Goal: Task Accomplishment & Management: Use online tool/utility

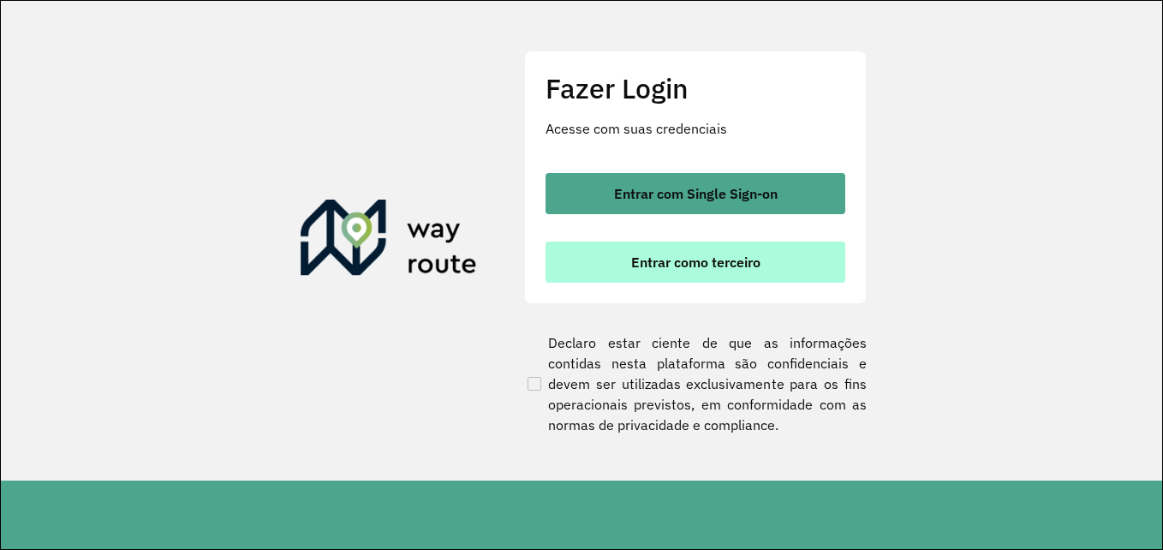
click at [635, 259] on span "Entrar como terceiro" at bounding box center [695, 262] width 129 height 14
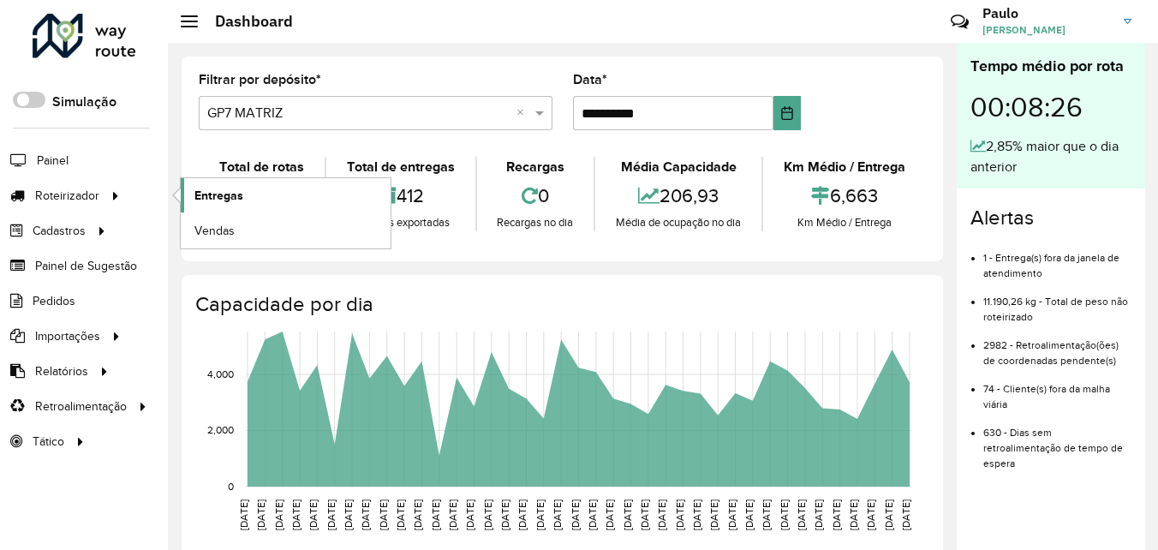
click at [216, 200] on span "Entregas" at bounding box center [218, 196] width 49 height 18
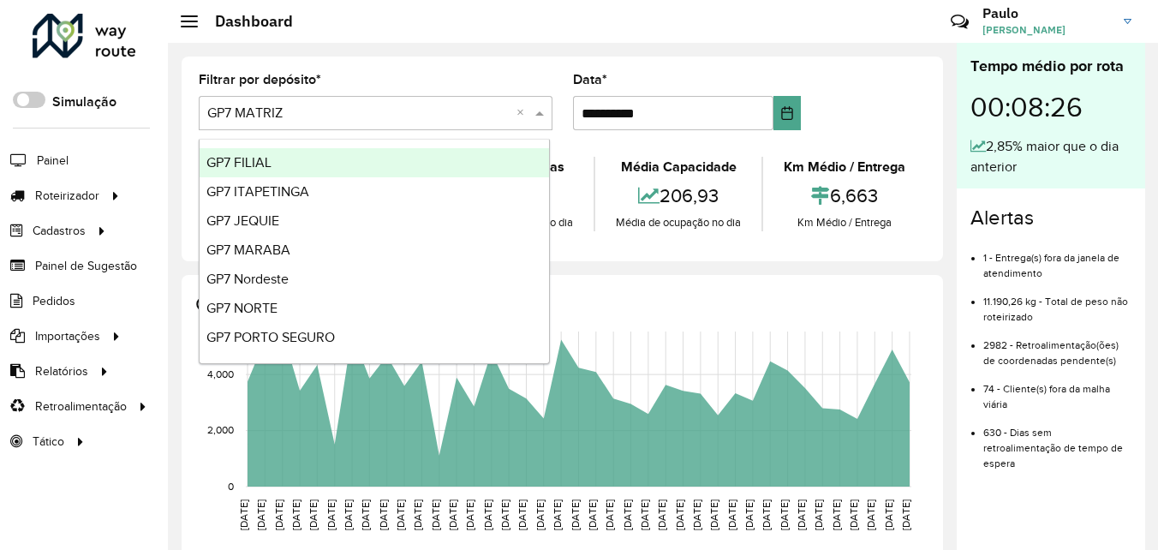
click at [400, 116] on input "text" at bounding box center [358, 114] width 302 height 21
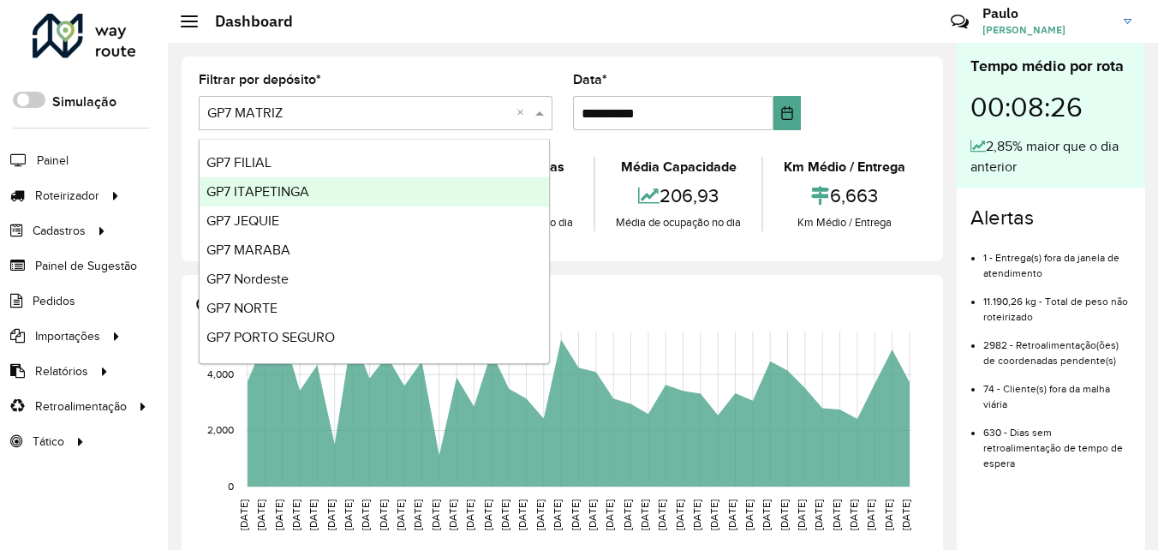
click at [275, 188] on span "GP7 ITAPETINGA" at bounding box center [257, 191] width 103 height 15
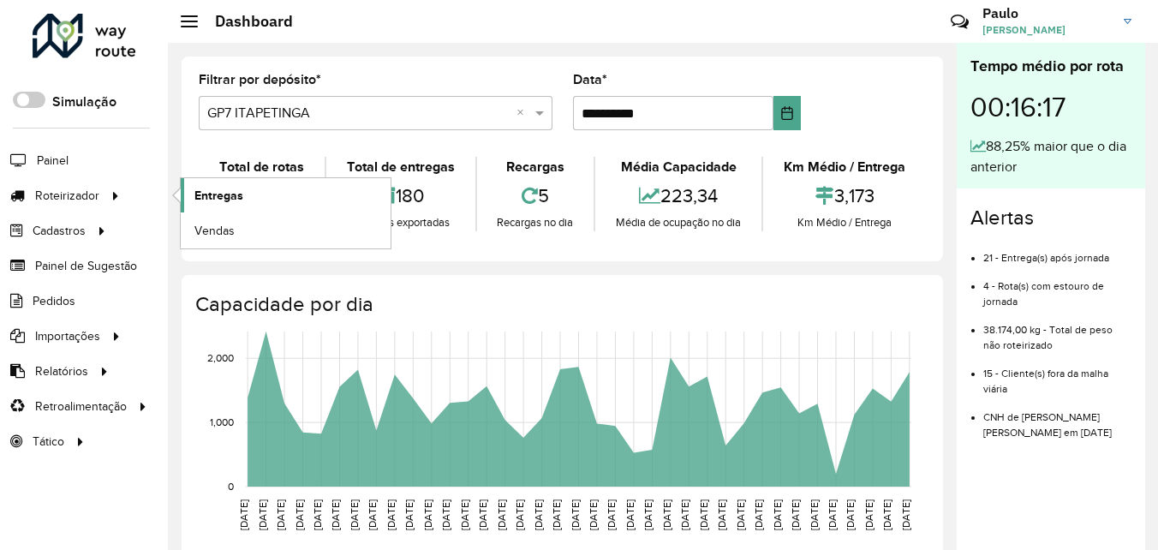
click at [212, 200] on span "Entregas" at bounding box center [218, 196] width 49 height 18
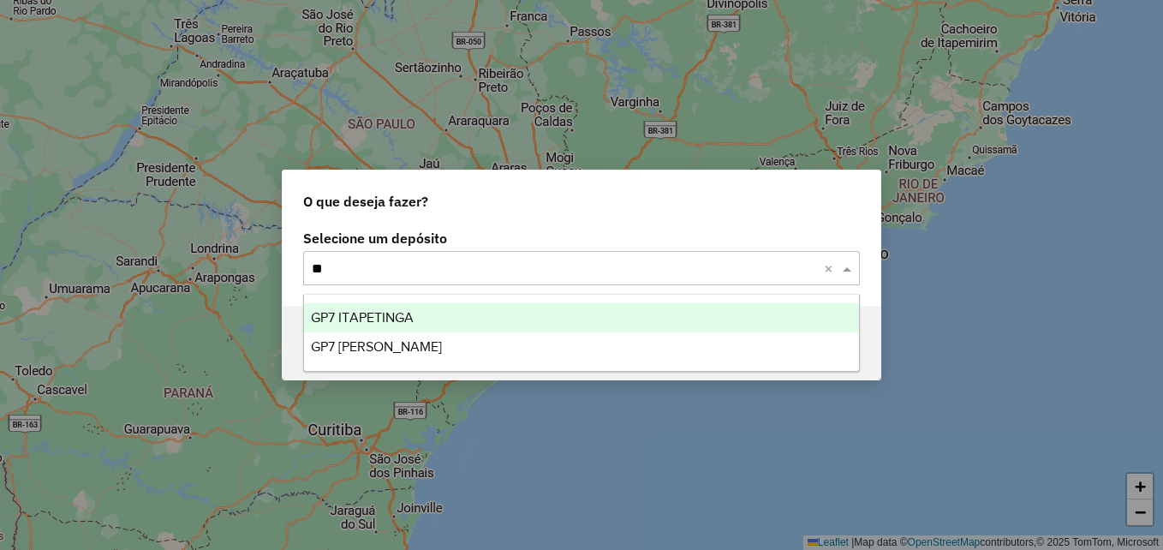
type input "***"
click at [433, 319] on div "GP7 ITAPETINGA" at bounding box center [581, 317] width 555 height 29
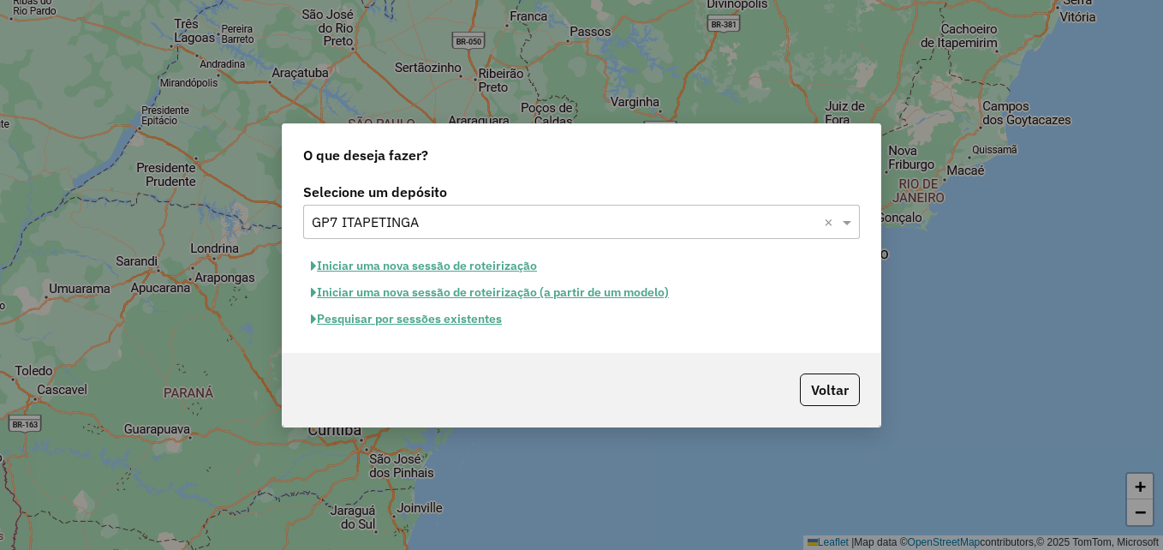
click at [478, 266] on button "Iniciar uma nova sessão de roteirização" at bounding box center [423, 266] width 241 height 27
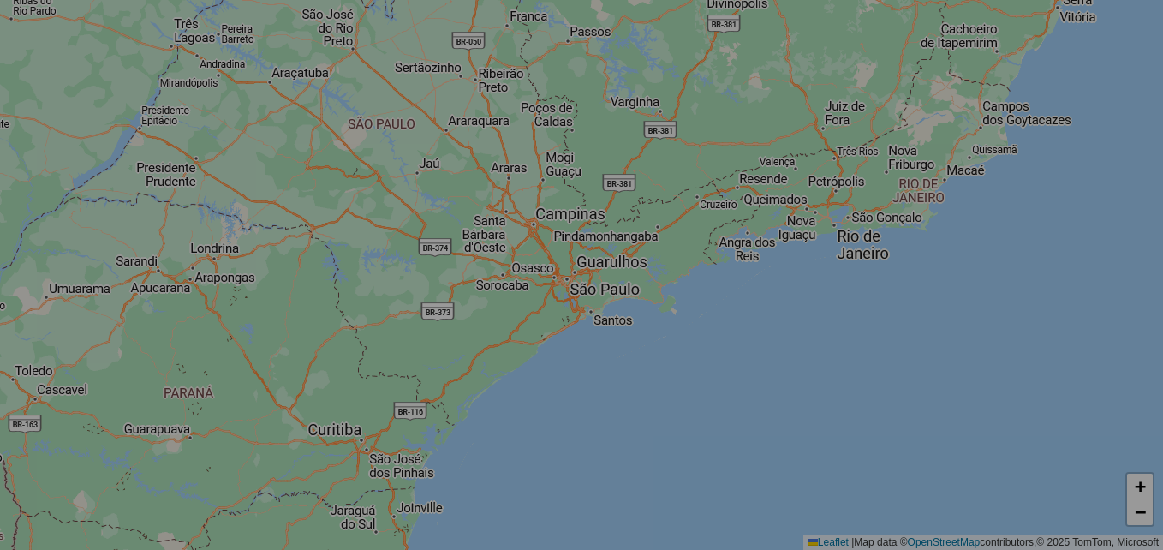
select select "*"
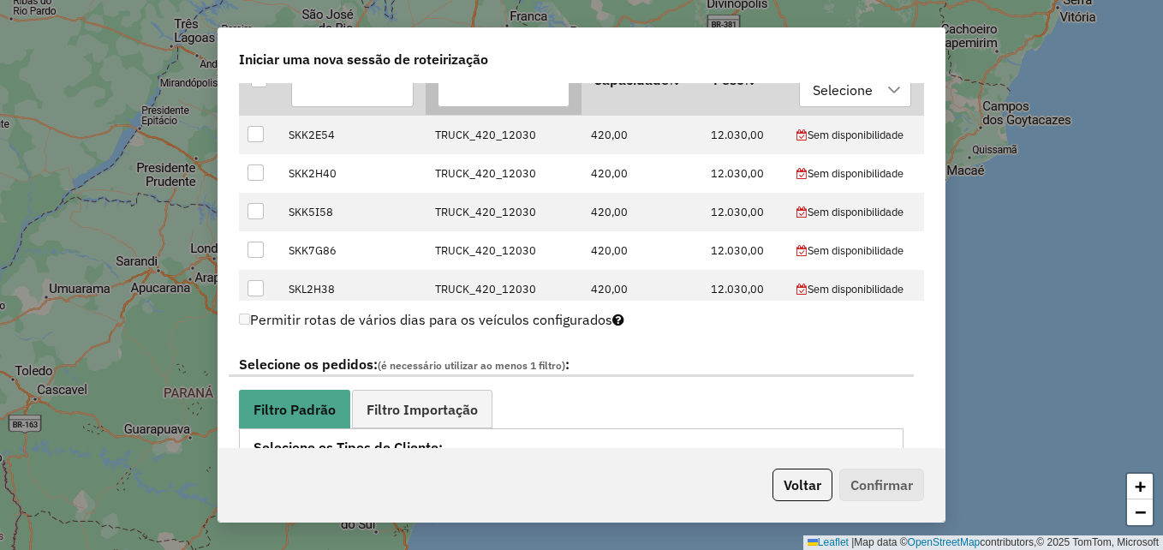
scroll to position [514, 0]
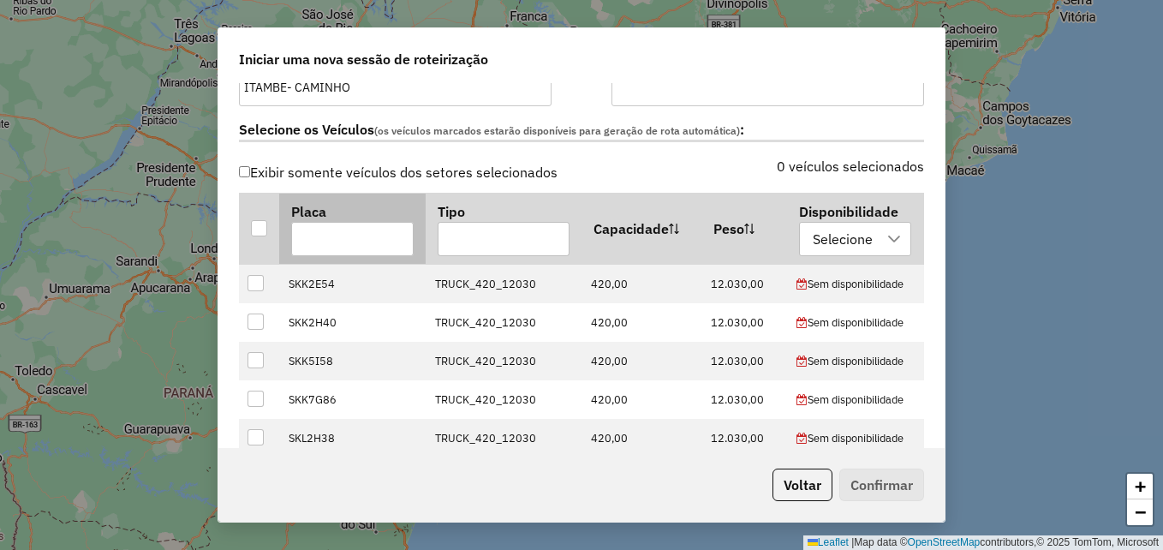
drag, startPoint x: 259, startPoint y: 224, endPoint x: 387, endPoint y: 258, distance: 132.9
click at [259, 222] on div at bounding box center [259, 228] width 16 height 16
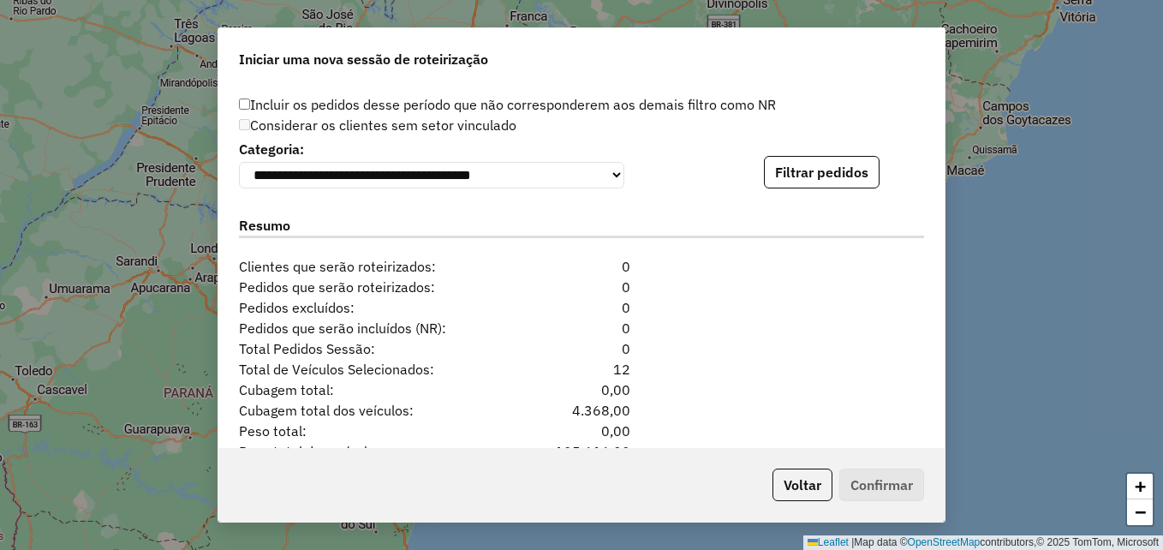
scroll to position [1713, 0]
click at [820, 164] on button "Filtrar pedidos" at bounding box center [822, 171] width 116 height 33
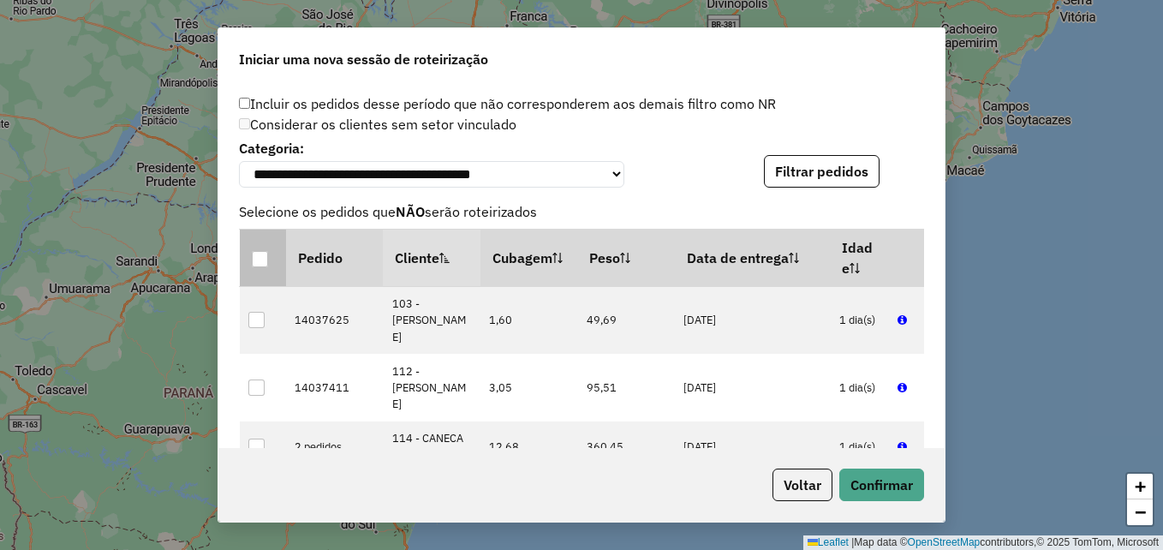
click at [255, 267] on div at bounding box center [260, 259] width 16 height 16
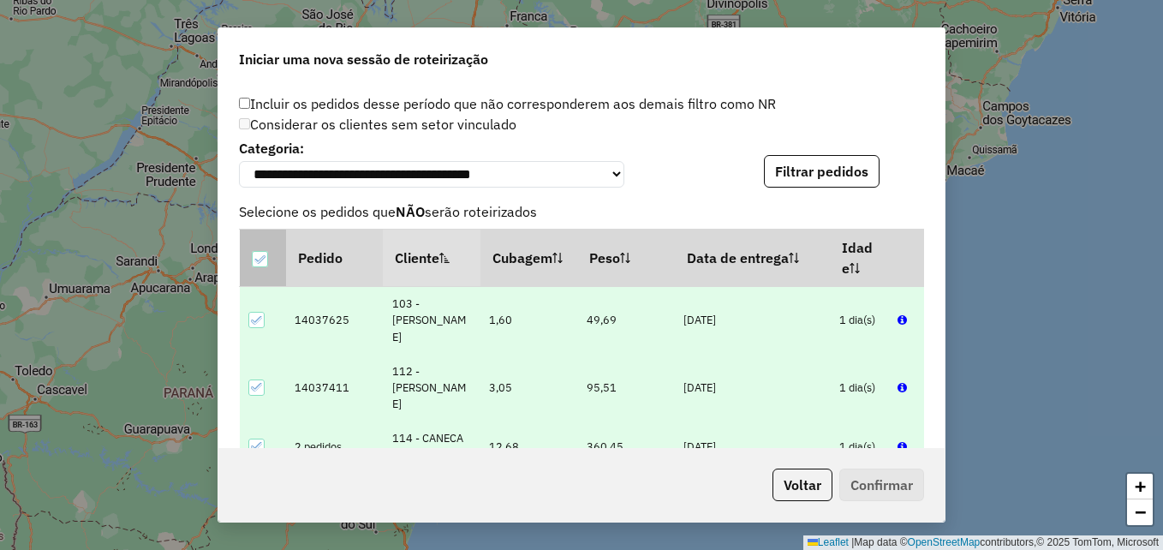
click at [260, 267] on div at bounding box center [260, 259] width 16 height 16
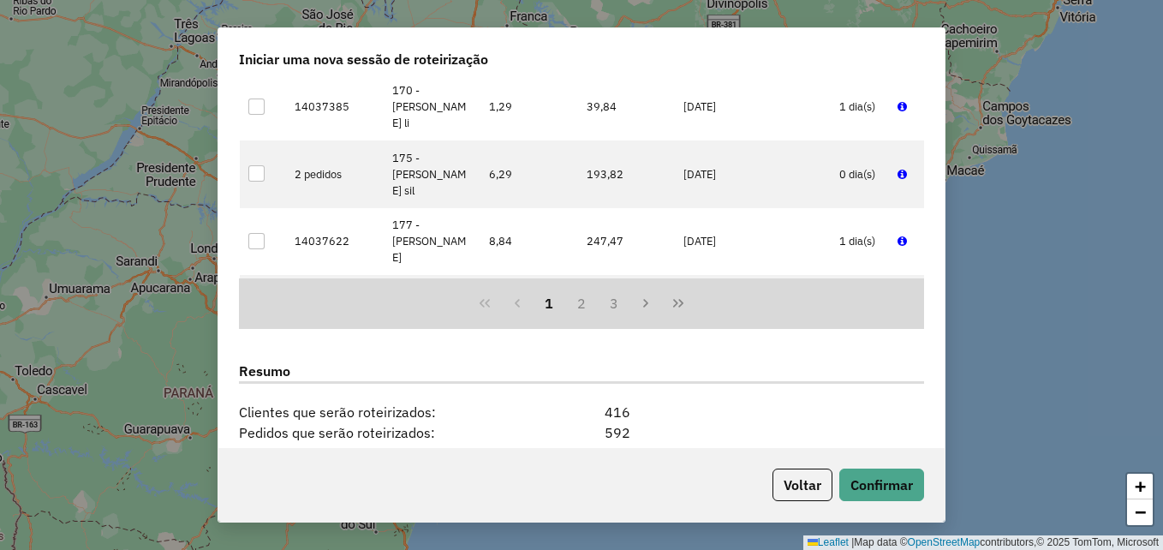
scroll to position [2161, 0]
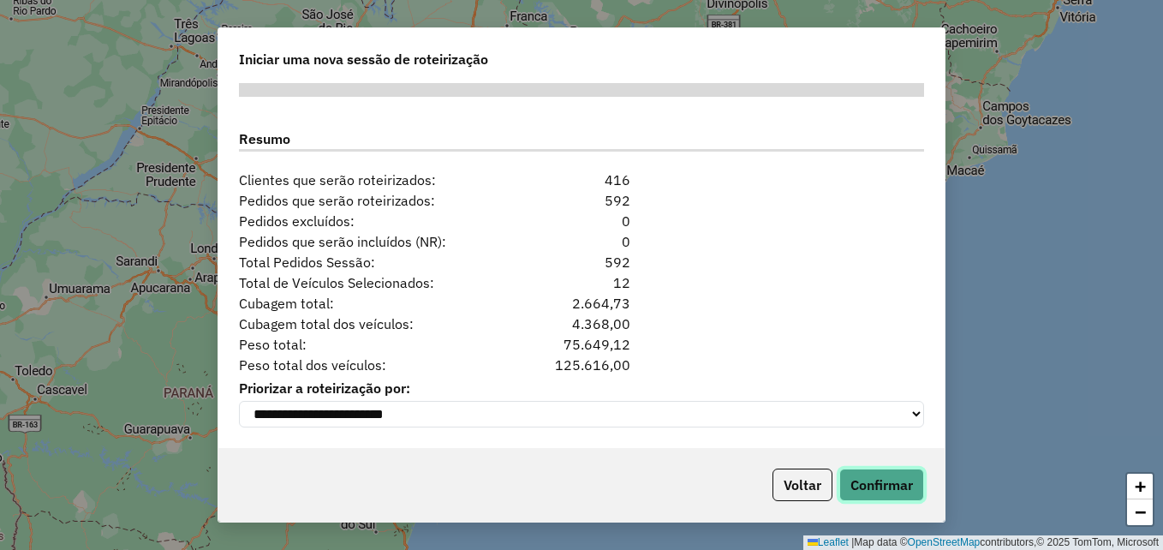
click at [881, 491] on button "Confirmar" at bounding box center [881, 484] width 85 height 33
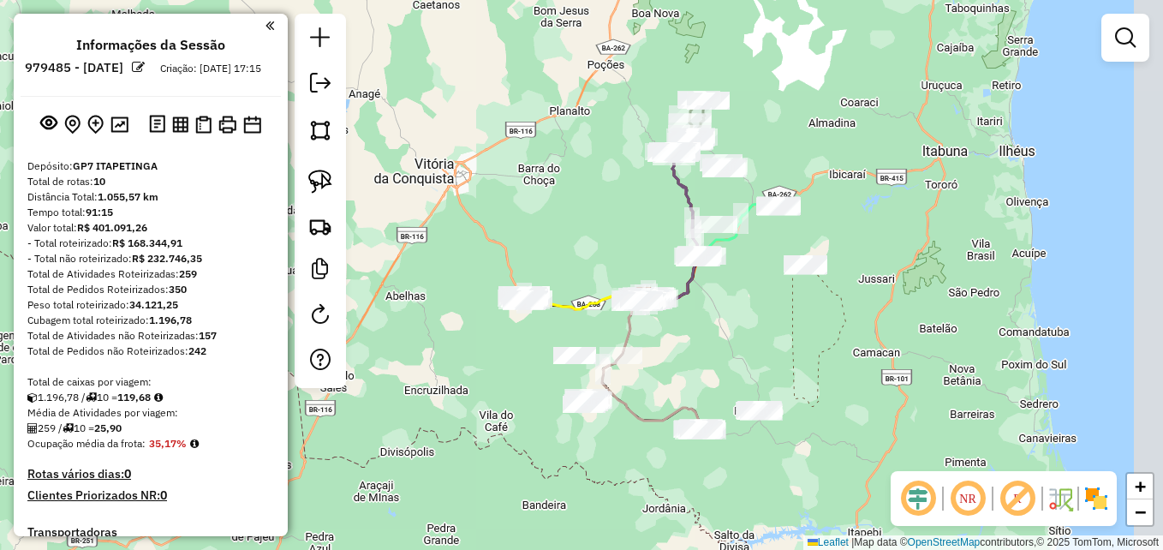
drag, startPoint x: 648, startPoint y: 157, endPoint x: 501, endPoint y: 168, distance: 147.7
click at [602, 178] on div "Janela de atendimento Grade de atendimento Capacidade Transportadoras Veículos …" at bounding box center [581, 275] width 1163 height 550
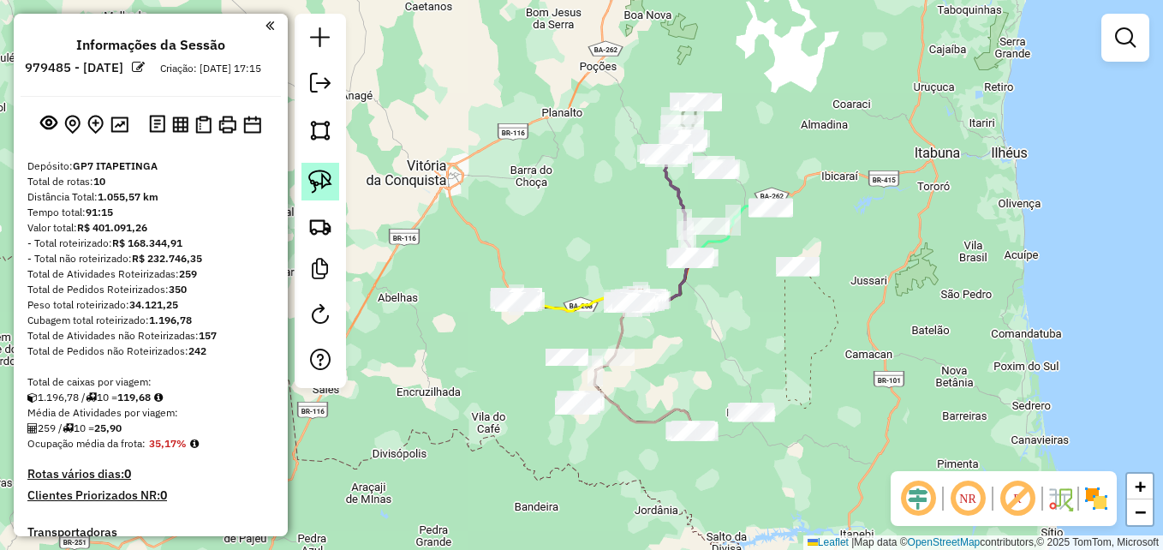
click at [315, 177] on img at bounding box center [320, 182] width 24 height 24
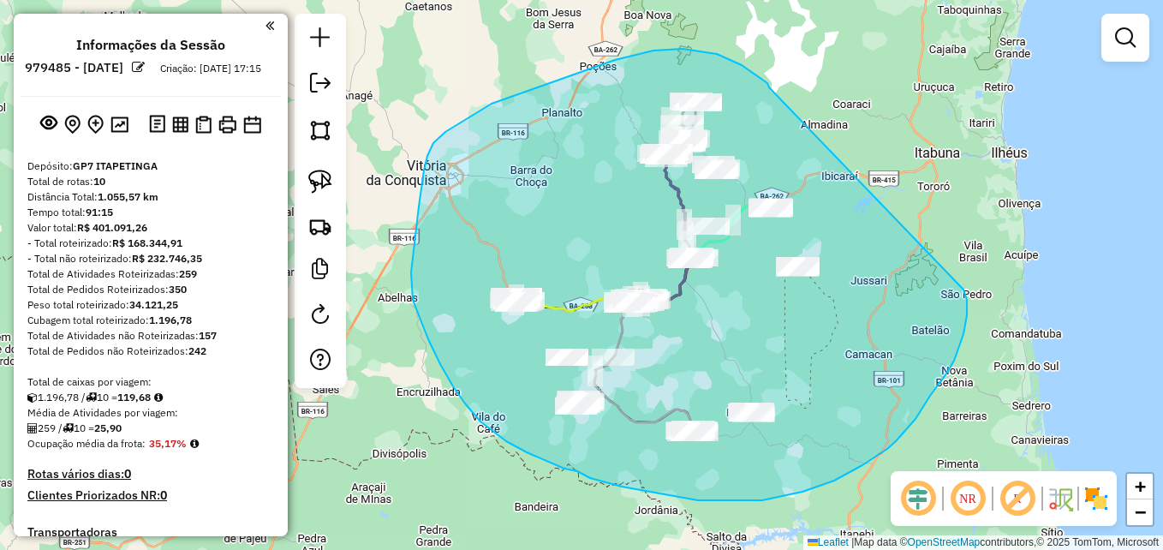
drag, startPoint x: 769, startPoint y: 87, endPoint x: 873, endPoint y: 146, distance: 118.9
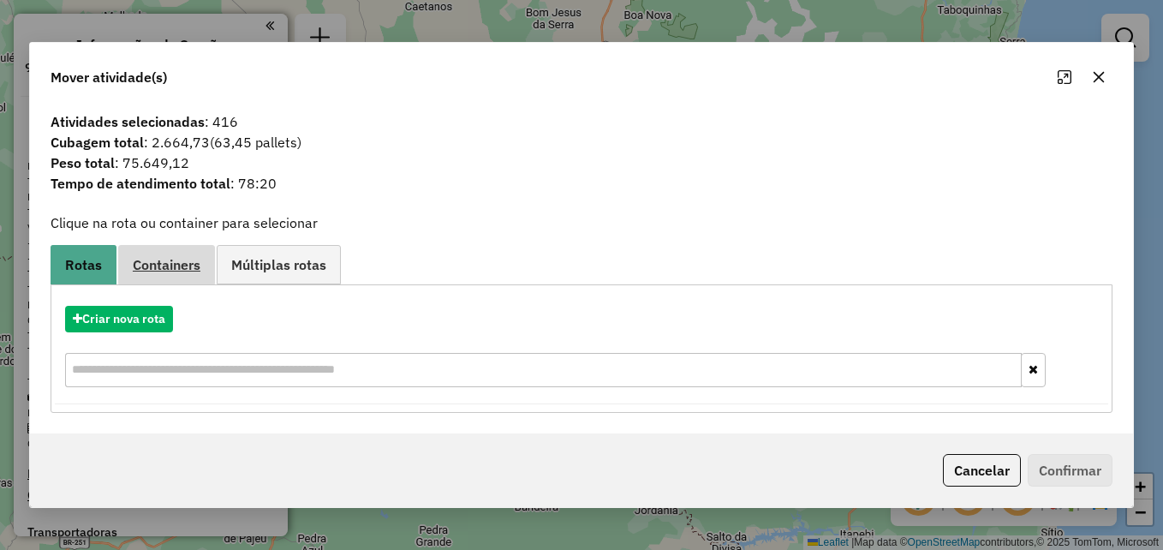
click at [170, 270] on span "Containers" at bounding box center [167, 265] width 68 height 14
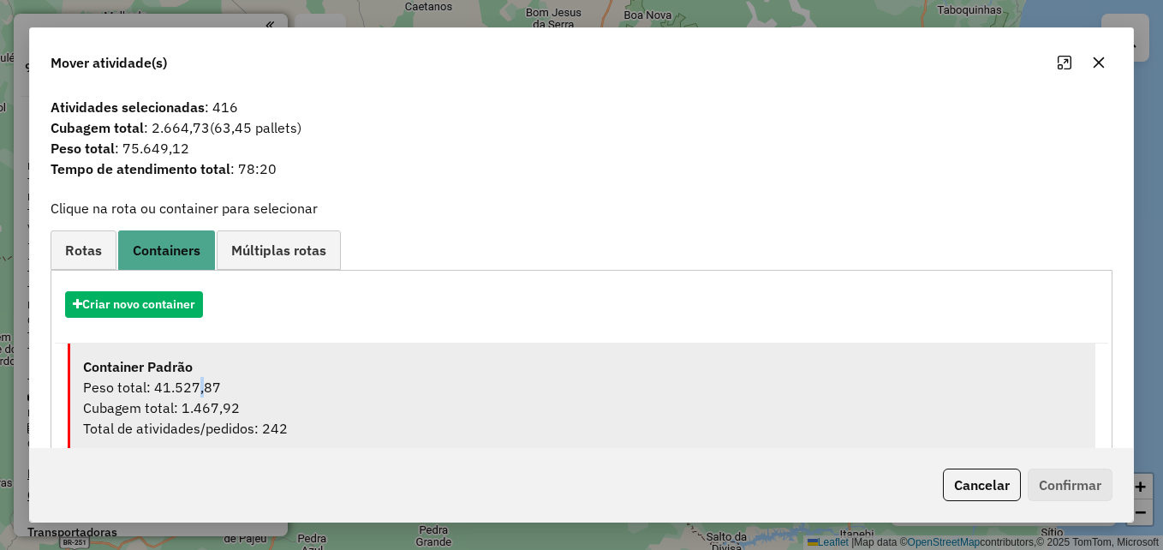
click at [193, 377] on div "Peso total: 41.527,87" at bounding box center [582, 387] width 999 height 21
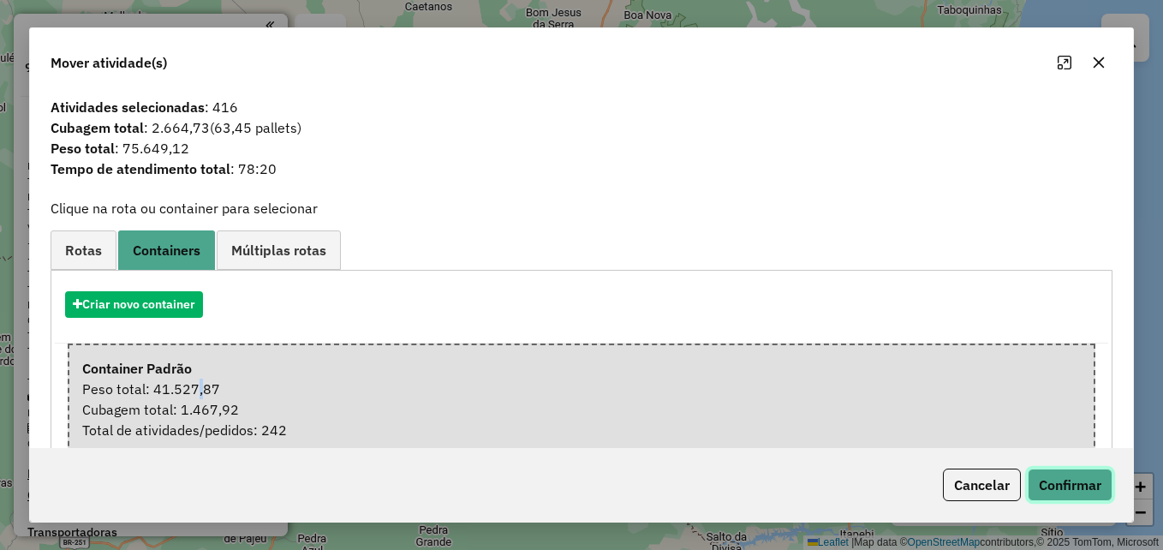
drag, startPoint x: 1075, startPoint y: 477, endPoint x: 1065, endPoint y: 474, distance: 9.8
click at [1073, 479] on button "Confirmar" at bounding box center [1070, 484] width 85 height 33
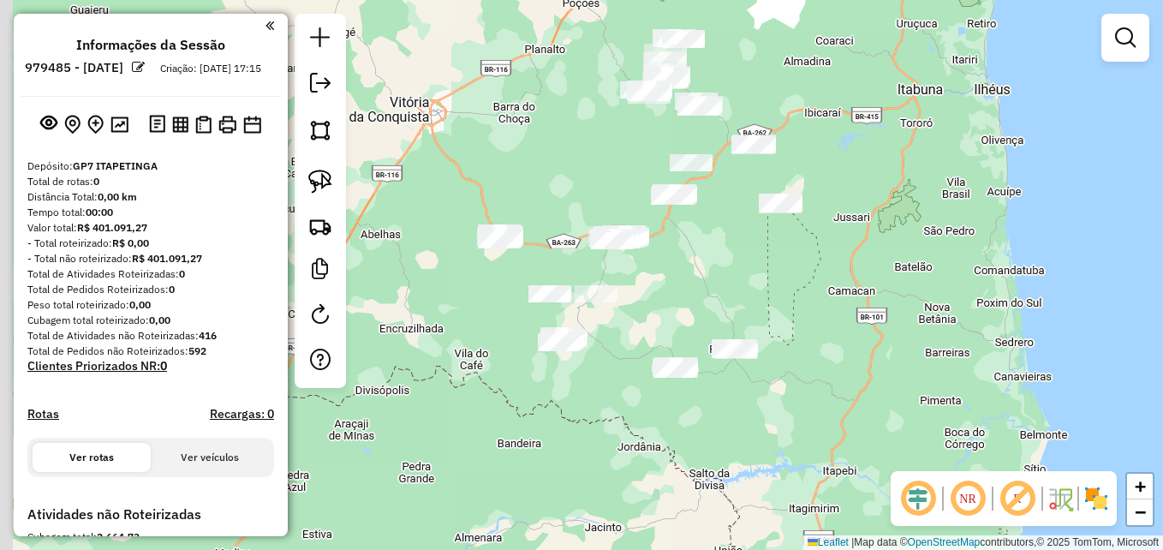
drag, startPoint x: 687, startPoint y: 251, endPoint x: 721, endPoint y: 265, distance: 37.2
click at [727, 260] on div "Janela de atendimento Grade de atendimento Capacidade Transportadoras Veículos …" at bounding box center [581, 275] width 1163 height 550
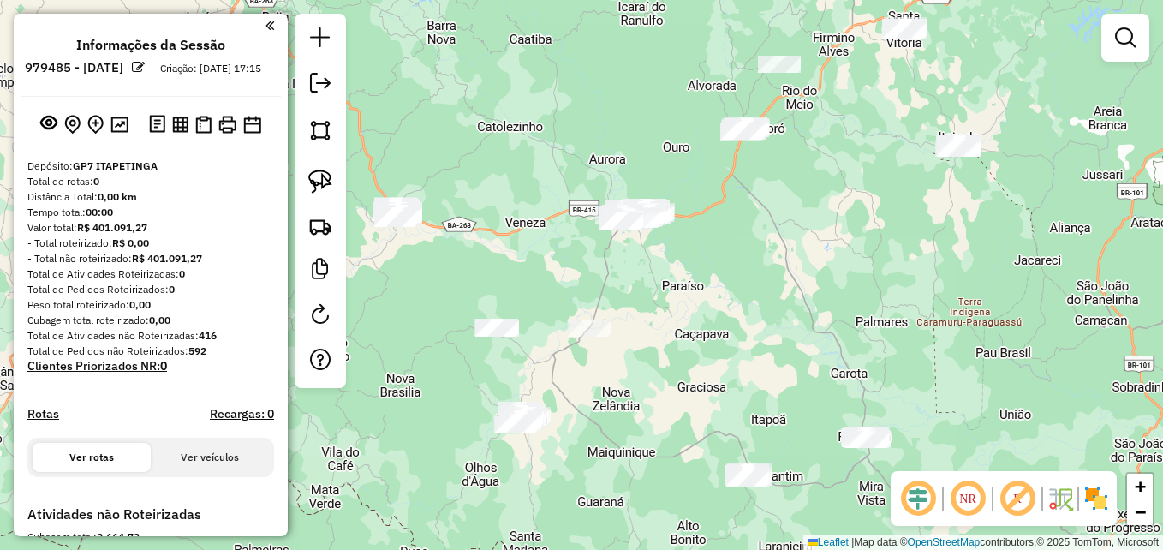
drag, startPoint x: 742, startPoint y: 267, endPoint x: 783, endPoint y: 255, distance: 42.8
click at [780, 258] on div "Janela de atendimento Grade de atendimento Capacidade Transportadoras Veículos …" at bounding box center [581, 275] width 1163 height 550
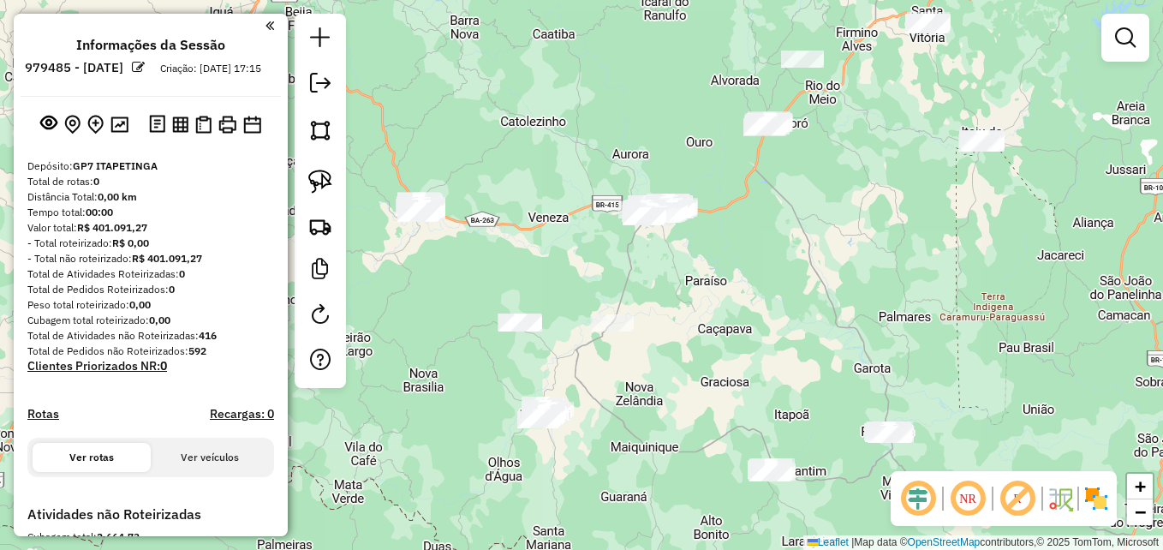
click at [969, 494] on em at bounding box center [967, 498] width 41 height 41
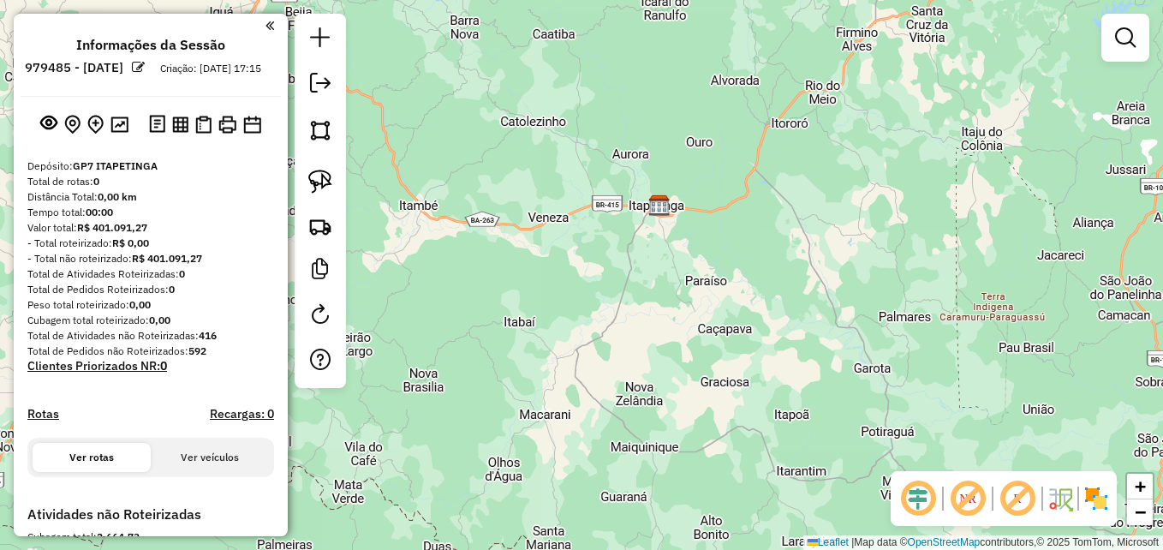
click at [969, 494] on em at bounding box center [967, 498] width 41 height 41
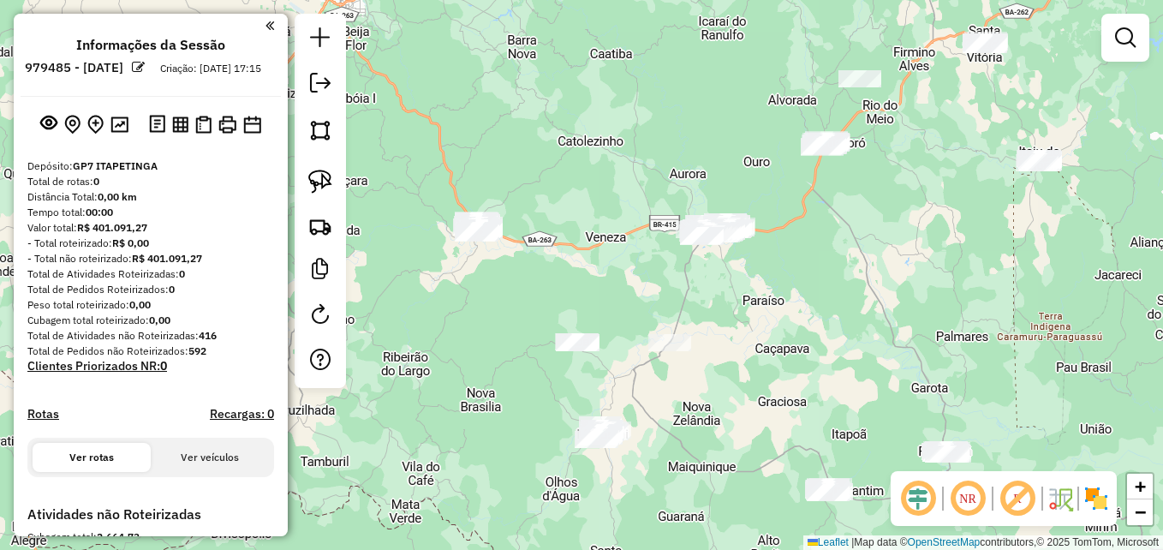
drag, startPoint x: 435, startPoint y: 256, endPoint x: 575, endPoint y: 296, distance: 145.3
click at [575, 296] on div "Janela de atendimento Grade de atendimento Capacidade Transportadoras Veículos …" at bounding box center [581, 275] width 1163 height 550
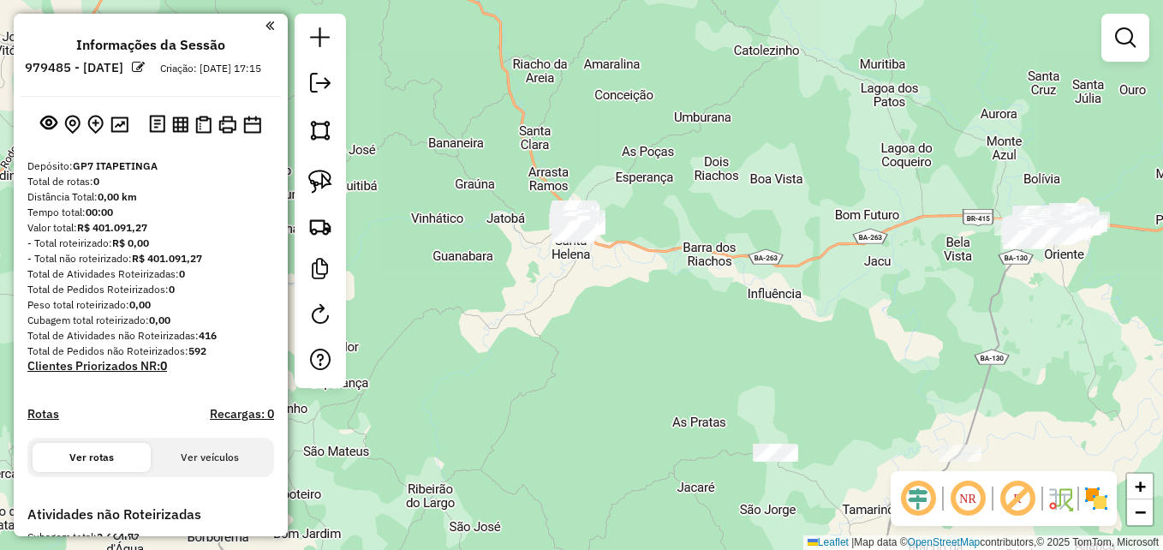
drag, startPoint x: 595, startPoint y: 289, endPoint x: 665, endPoint y: 328, distance: 79.3
click at [664, 328] on div "Janela de atendimento Grade de atendimento Capacidade Transportadoras Veículos …" at bounding box center [581, 275] width 1163 height 550
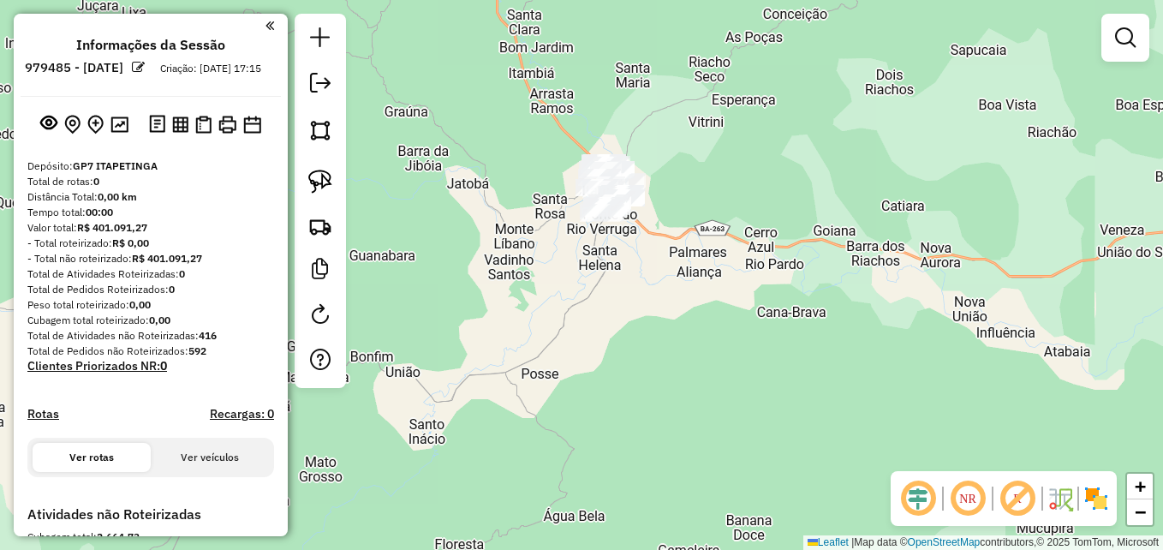
drag, startPoint x: 526, startPoint y: 292, endPoint x: 606, endPoint y: 271, distance: 83.3
click at [711, 313] on div "Janela de atendimento Grade de atendimento Capacidade Transportadoras Veículos …" at bounding box center [581, 275] width 1163 height 550
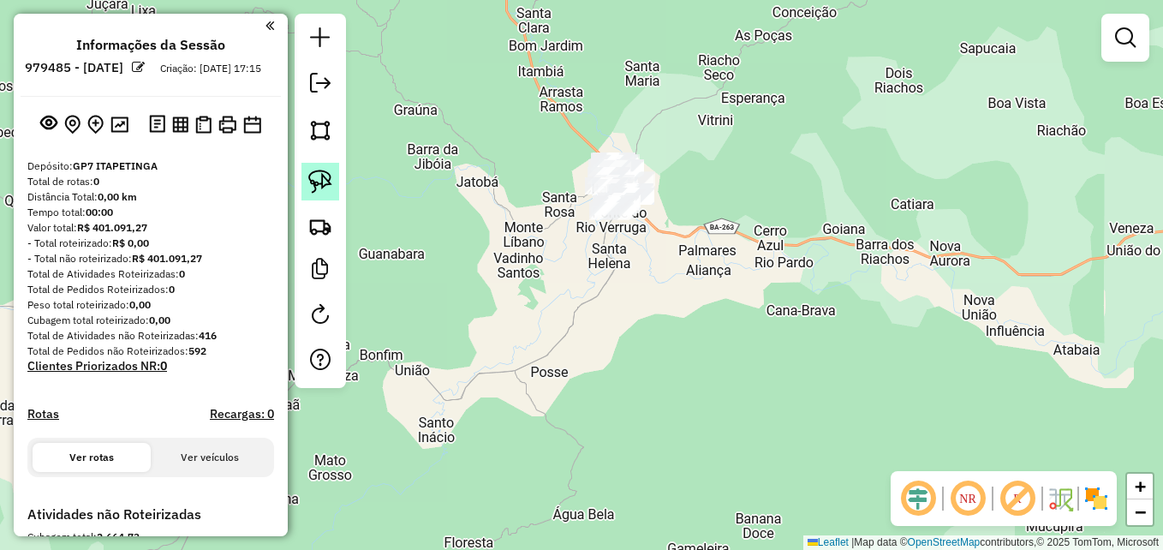
click at [324, 182] on img at bounding box center [320, 182] width 24 height 24
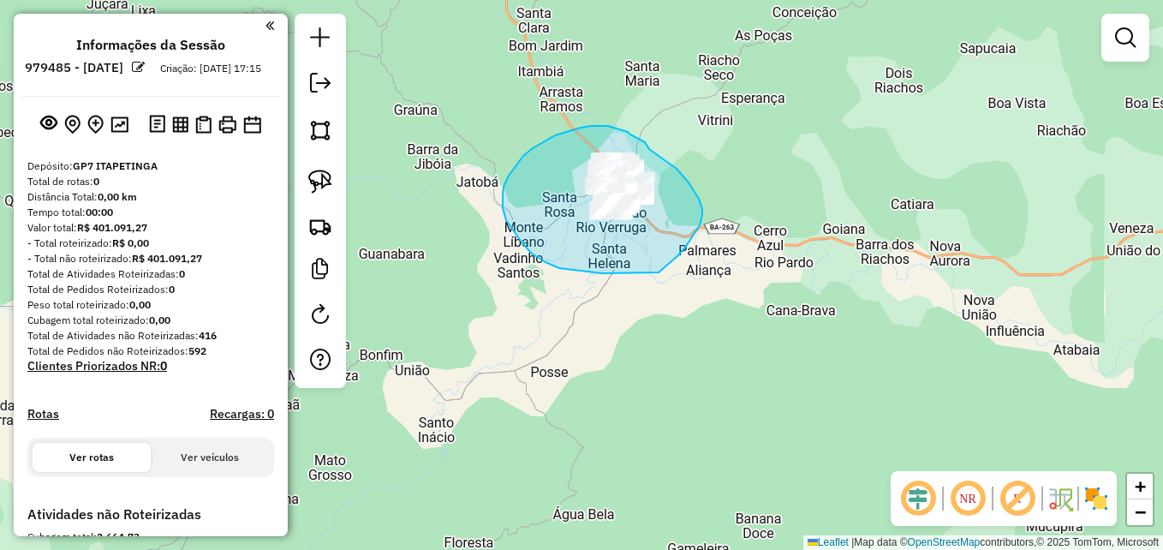
drag, startPoint x: 649, startPoint y: 149, endPoint x: 659, endPoint y: 153, distance: 10.3
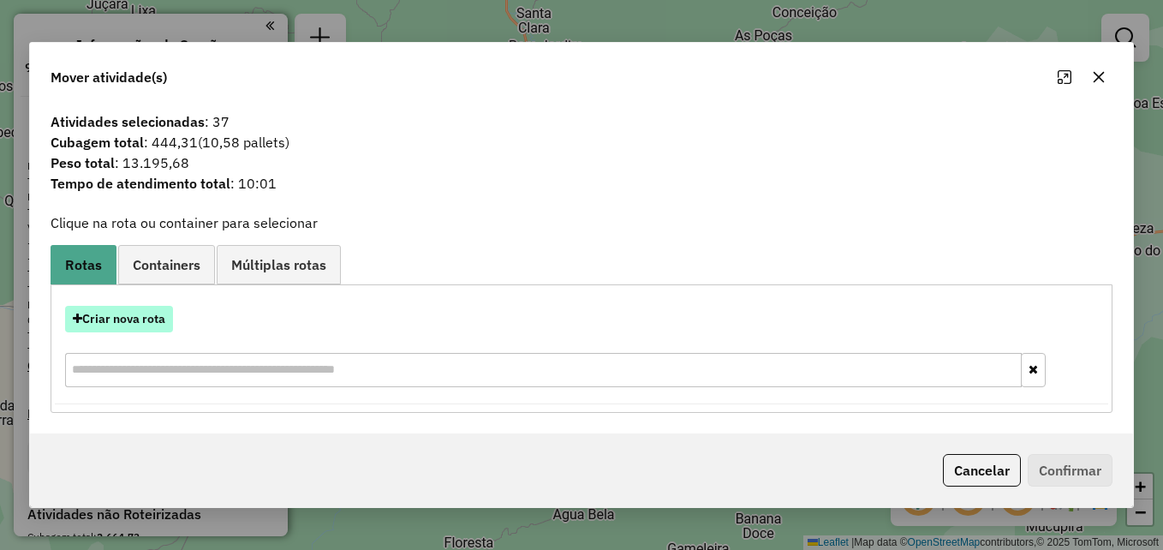
click at [96, 326] on button "Criar nova rota" at bounding box center [119, 319] width 108 height 27
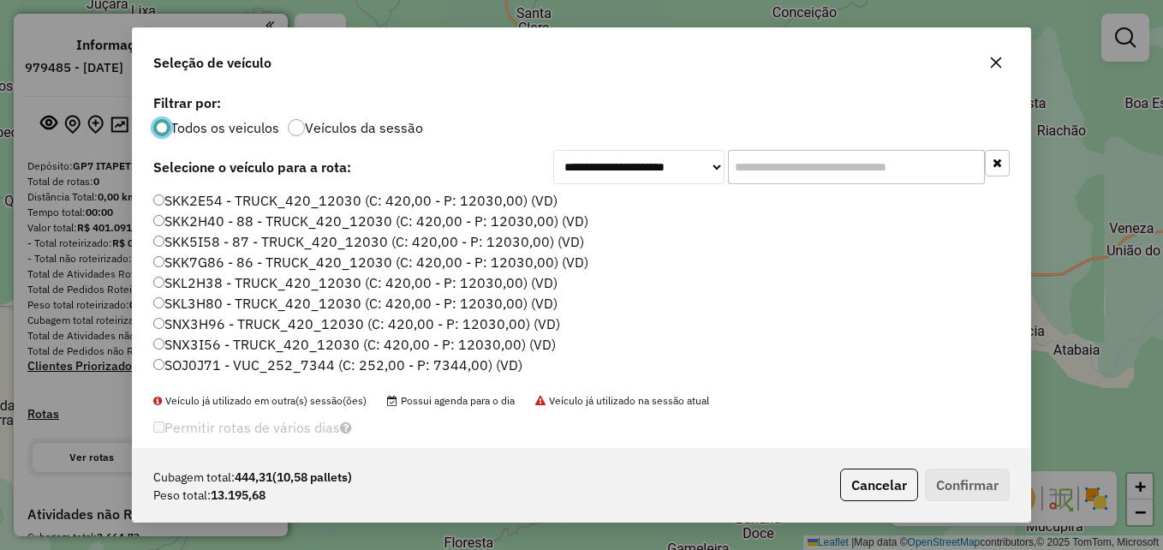
scroll to position [9, 5]
click at [767, 172] on input "text" at bounding box center [856, 167] width 257 height 34
paste input "*******"
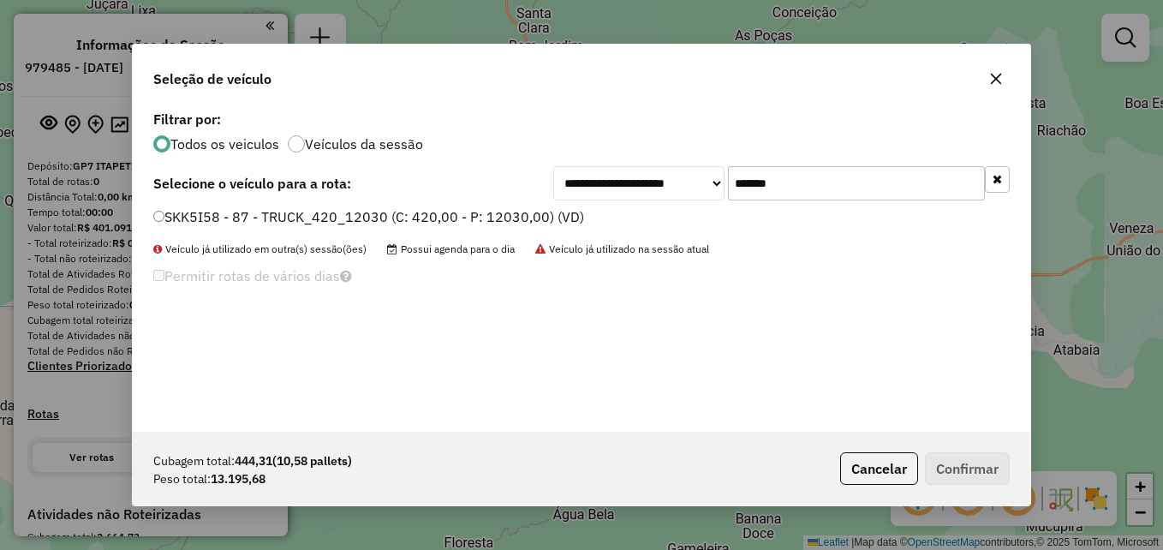
type input "*******"
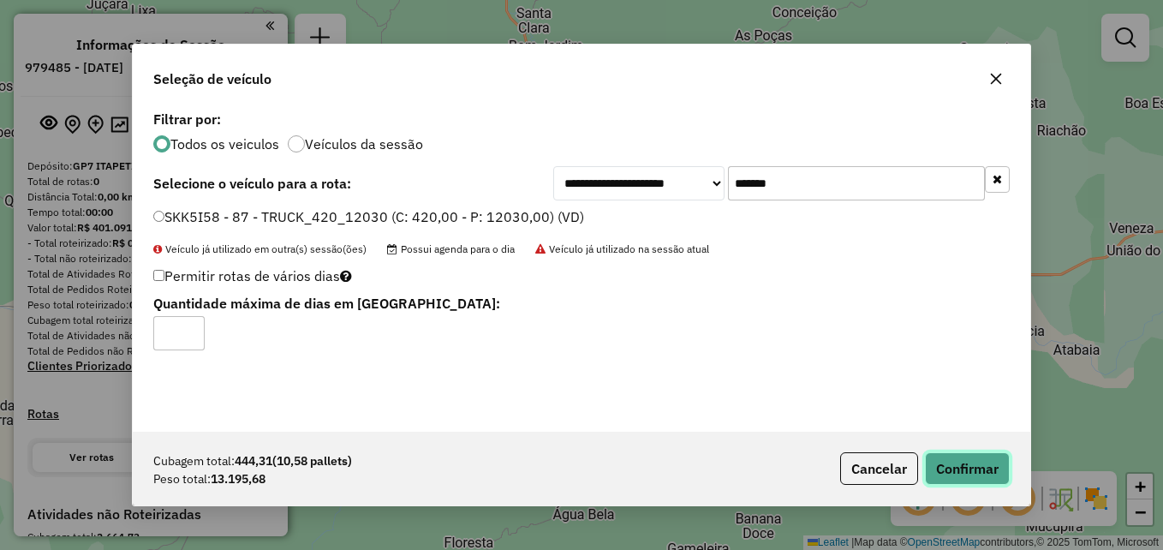
click at [946, 457] on button "Confirmar" at bounding box center [967, 468] width 85 height 33
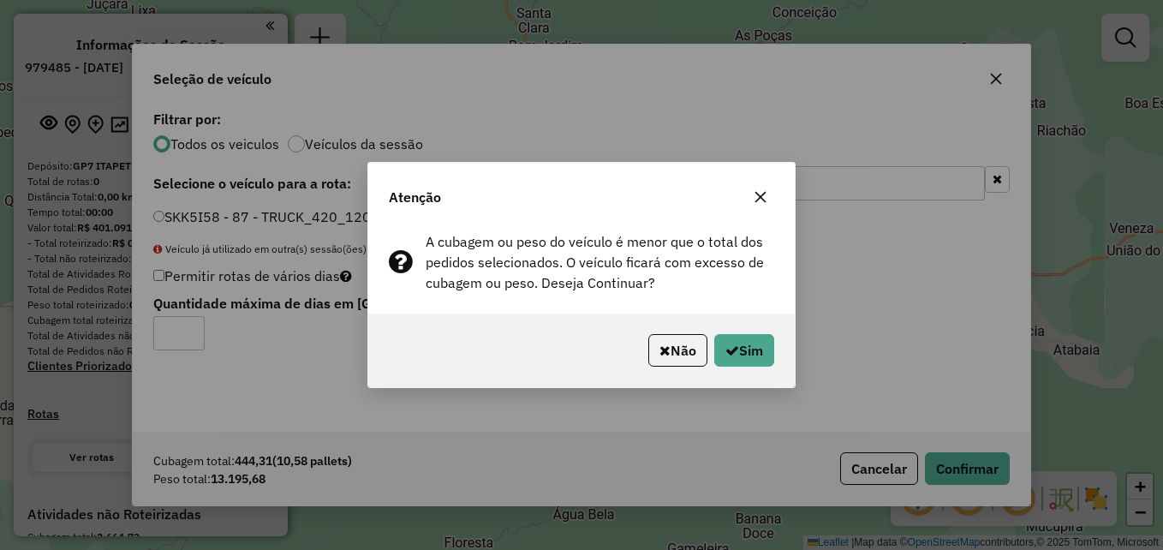
click at [766, 195] on icon "button" at bounding box center [761, 197] width 14 height 14
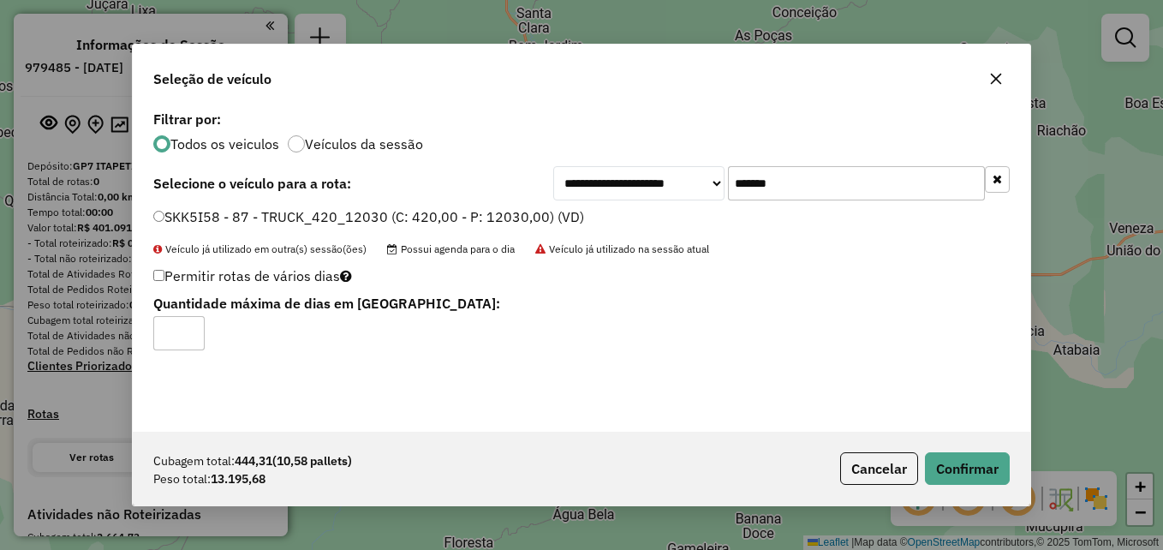
click at [993, 83] on icon "button" at bounding box center [996, 79] width 11 height 11
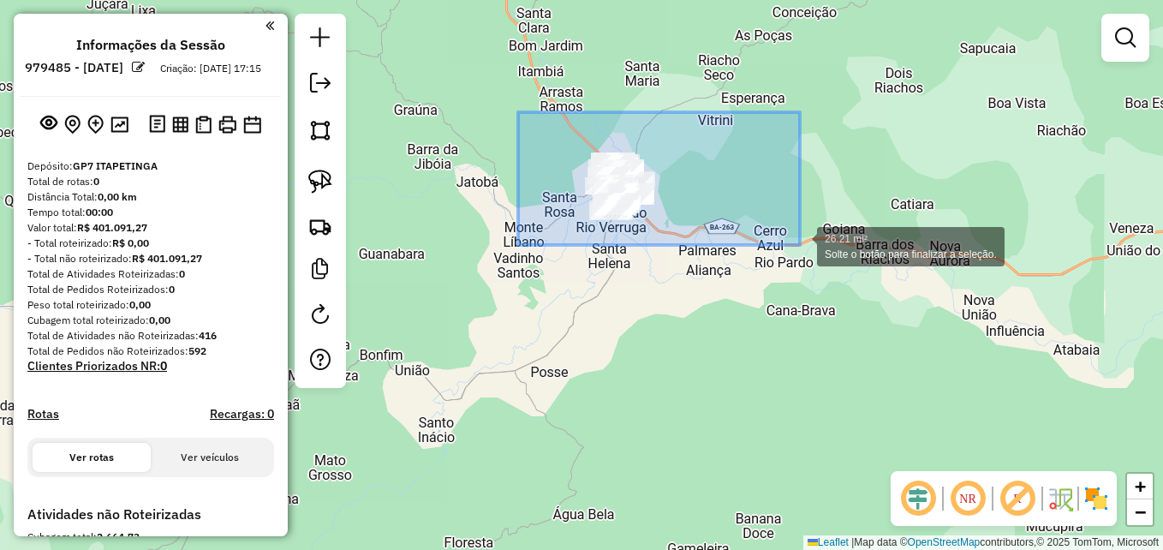
drag, startPoint x: 519, startPoint y: 122, endPoint x: 803, endPoint y: 243, distance: 309.2
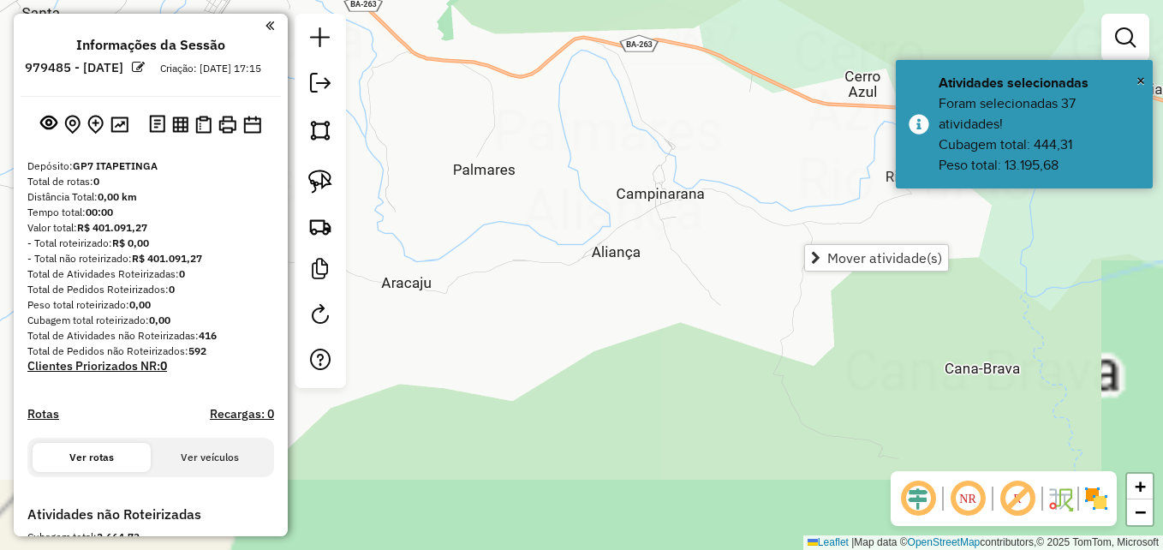
drag, startPoint x: 680, startPoint y: 171, endPoint x: 951, endPoint y: 365, distance: 333.4
click at [950, 368] on div "Janela de atendimento Grade de atendimento Capacidade Transportadoras Veículos …" at bounding box center [581, 275] width 1163 height 550
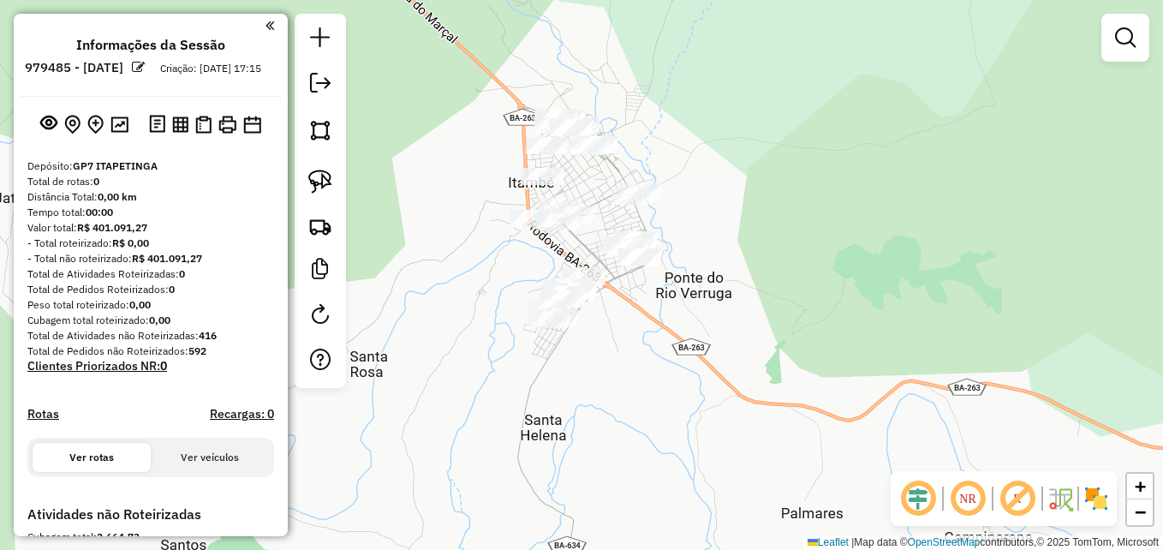
drag, startPoint x: 764, startPoint y: 290, endPoint x: 824, endPoint y: 462, distance: 181.5
click at [824, 462] on div "Janela de atendimento Grade de atendimento Capacidade Transportadoras Veículos …" at bounding box center [581, 275] width 1163 height 550
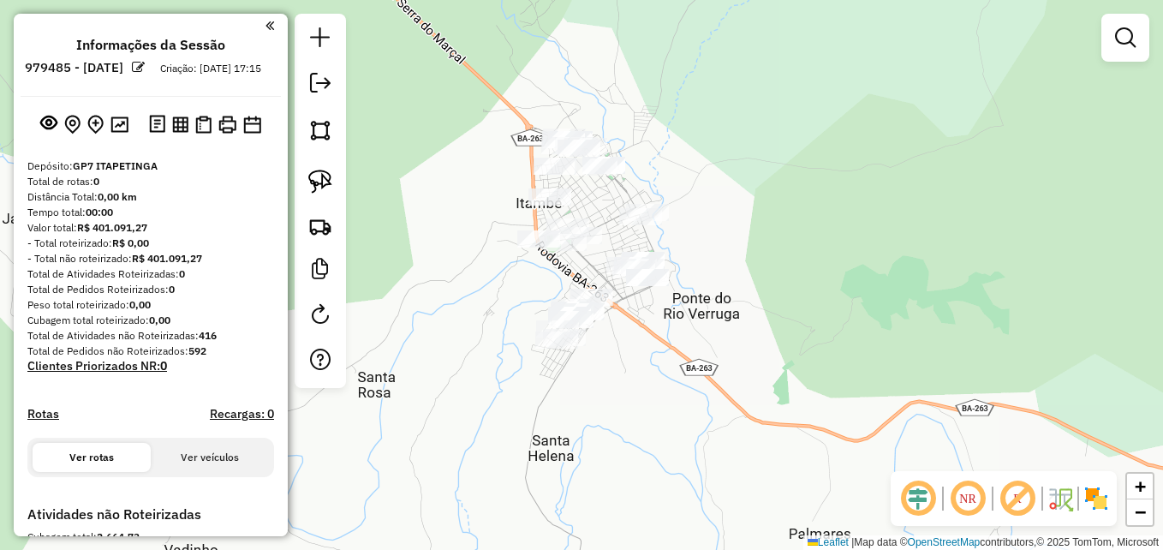
drag, startPoint x: 796, startPoint y: 260, endPoint x: 857, endPoint y: 310, distance: 79.2
click at [837, 304] on div "Janela de atendimento Grade de atendimento Capacidade Transportadoras Veículos …" at bounding box center [581, 275] width 1163 height 550
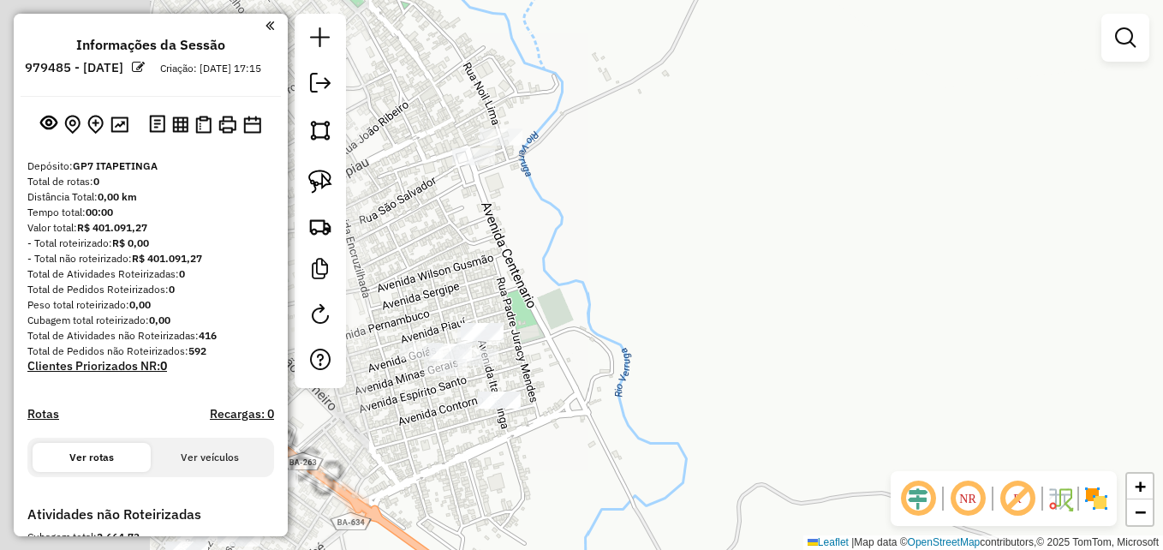
drag, startPoint x: 737, startPoint y: 259, endPoint x: 1097, endPoint y: 207, distance: 363.4
click at [1133, 223] on div "Janela de atendimento Grade de atendimento Capacidade Transportadoras Veículos …" at bounding box center [581, 275] width 1163 height 550
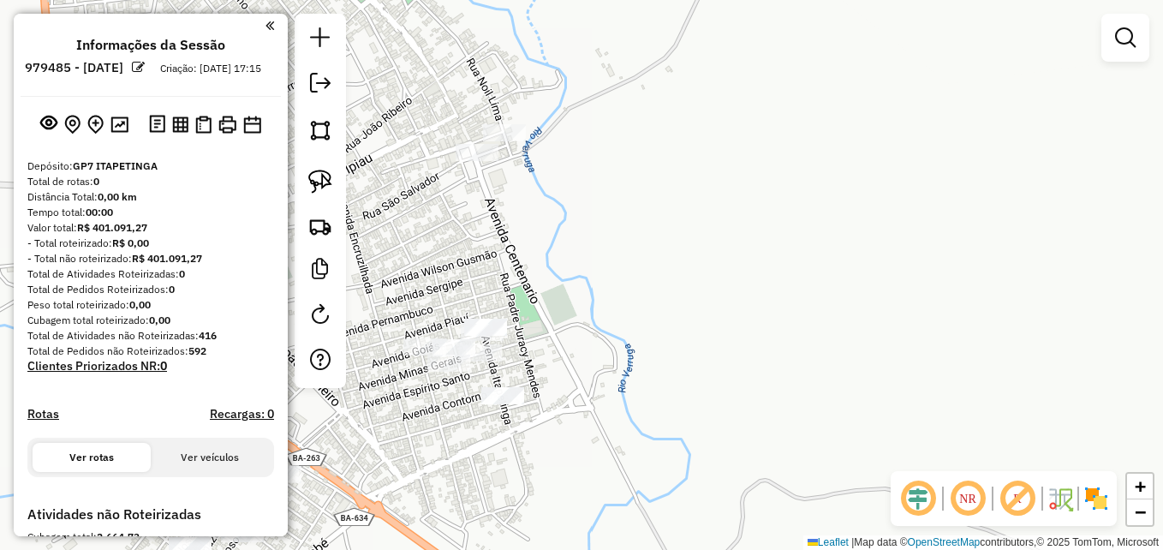
drag, startPoint x: 742, startPoint y: 275, endPoint x: 1044, endPoint y: 204, distance: 309.7
click at [1044, 207] on div "Janela de atendimento Grade de atendimento Capacidade Transportadoras Veículos …" at bounding box center [581, 275] width 1163 height 550
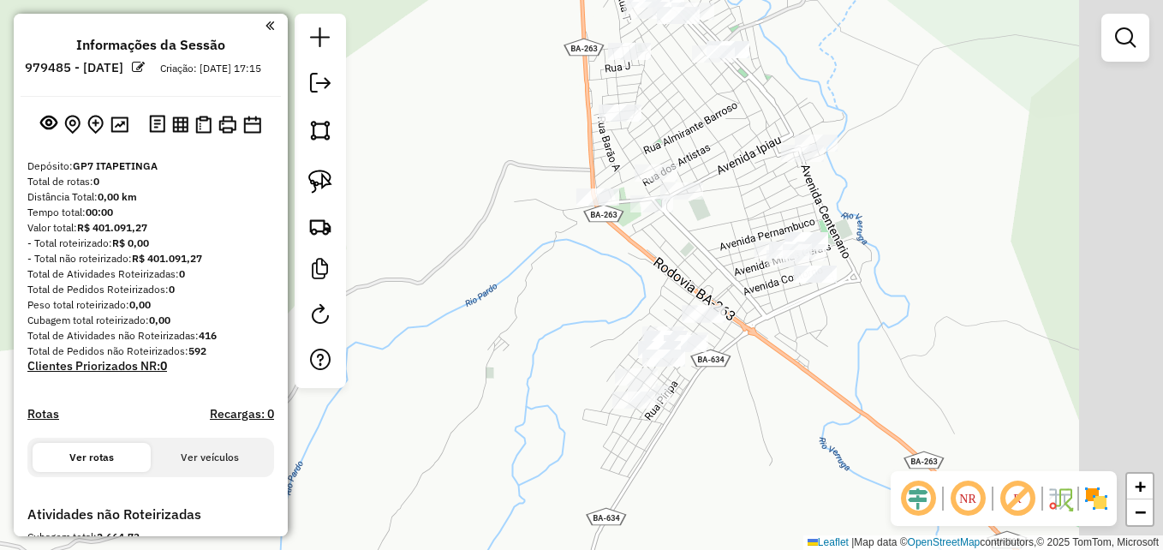
drag, startPoint x: 967, startPoint y: 367, endPoint x: 879, endPoint y: 355, distance: 88.1
click at [879, 355] on div "Janela de atendimento Grade de atendimento Capacidade Transportadoras Veículos …" at bounding box center [581, 275] width 1163 height 550
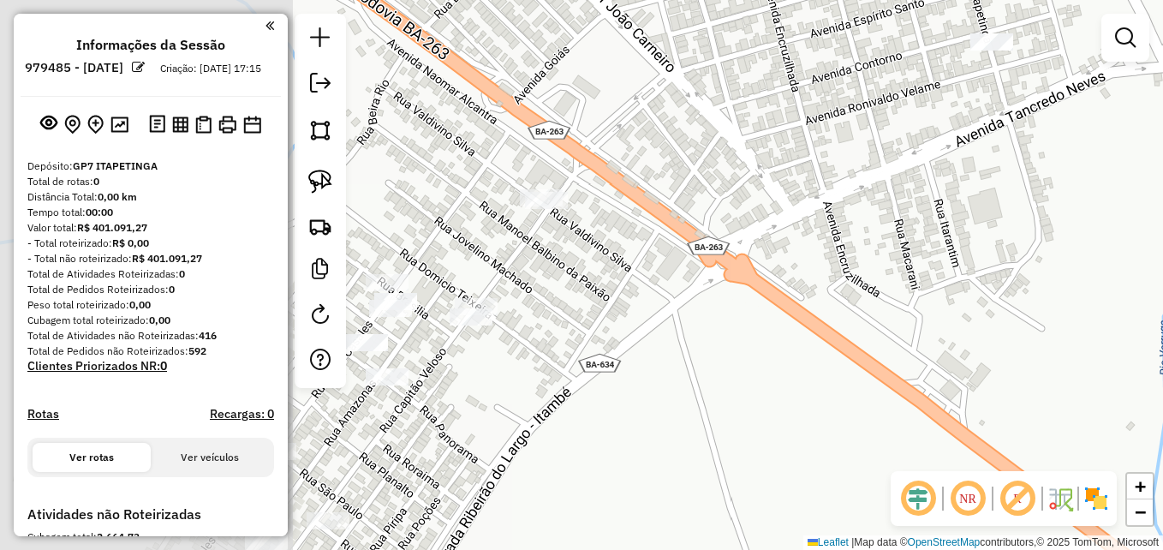
drag, startPoint x: 731, startPoint y: 321, endPoint x: 1066, endPoint y: 342, distance: 335.5
click at [1066, 342] on div "Janela de atendimento Grade de atendimento Capacidade Transportadoras Veículos …" at bounding box center [581, 275] width 1163 height 550
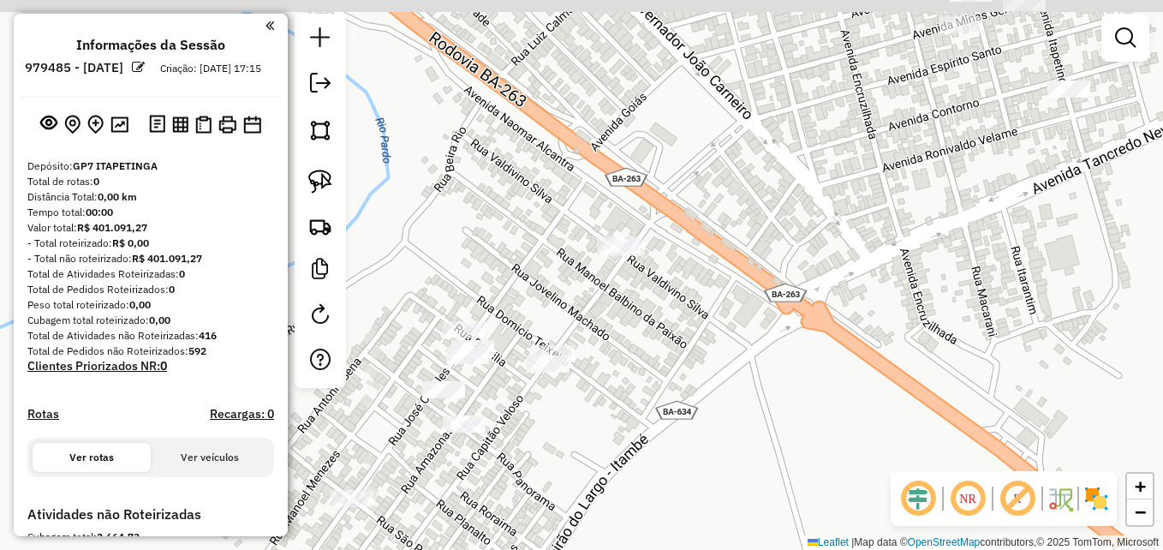
drag, startPoint x: 814, startPoint y: 299, endPoint x: 939, endPoint y: 338, distance: 131.1
click at [931, 354] on div "Janela de atendimento Grade de atendimento Capacidade Transportadoras Veículos …" at bounding box center [581, 275] width 1163 height 550
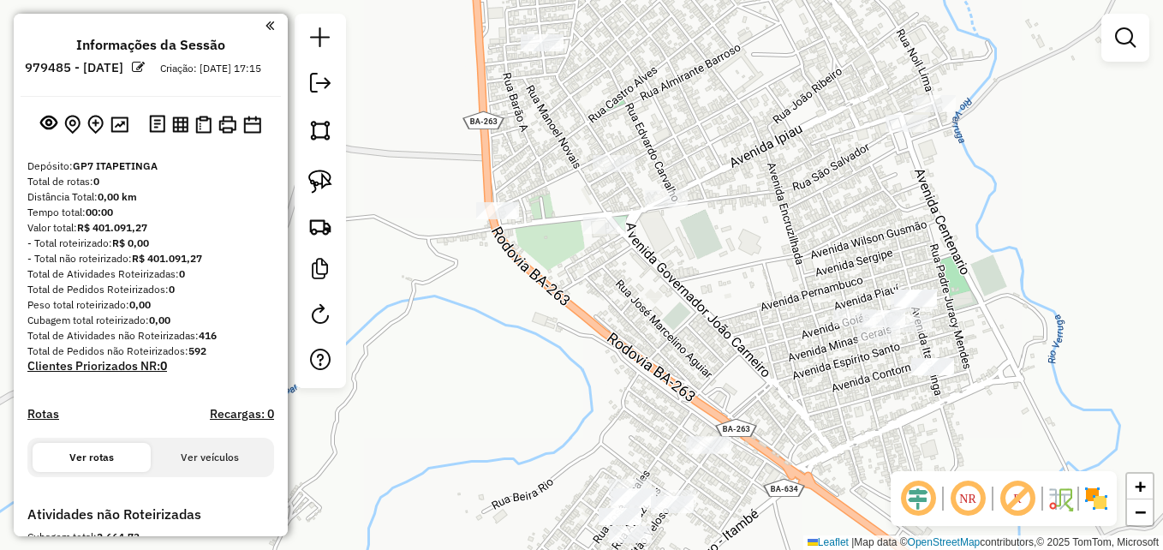
drag, startPoint x: 1030, startPoint y: 295, endPoint x: 937, endPoint y: 451, distance: 181.7
click at [937, 451] on div "Janela de atendimento Grade de atendimento Capacidade Transportadoras Veículos …" at bounding box center [581, 275] width 1163 height 550
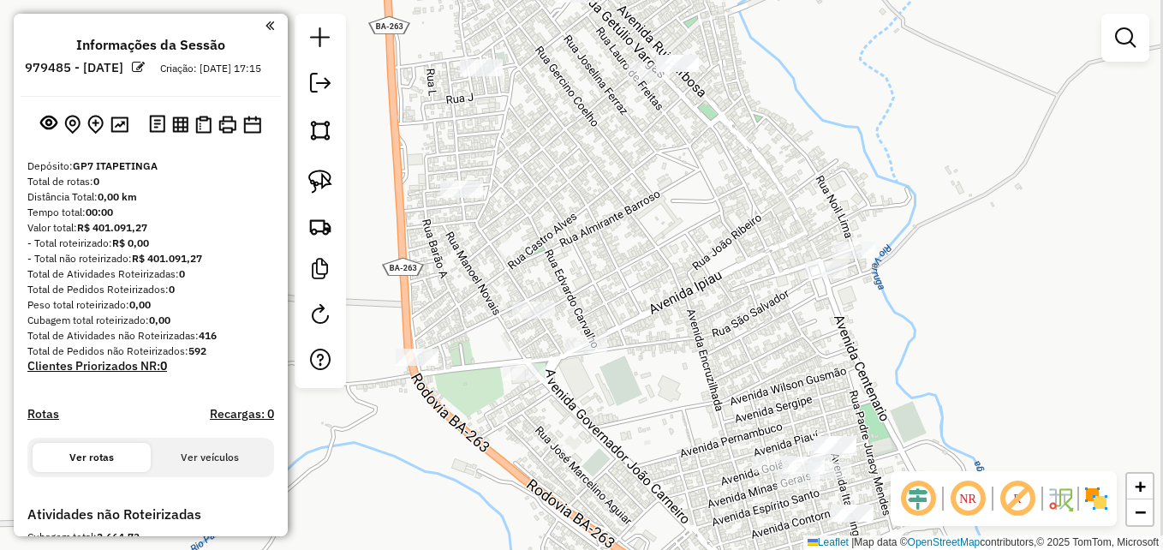
drag, startPoint x: 853, startPoint y: 241, endPoint x: 769, endPoint y: 404, distance: 183.1
click at [763, 404] on div "Janela de atendimento Grade de atendimento Capacidade Transportadoras Veículos …" at bounding box center [581, 275] width 1163 height 550
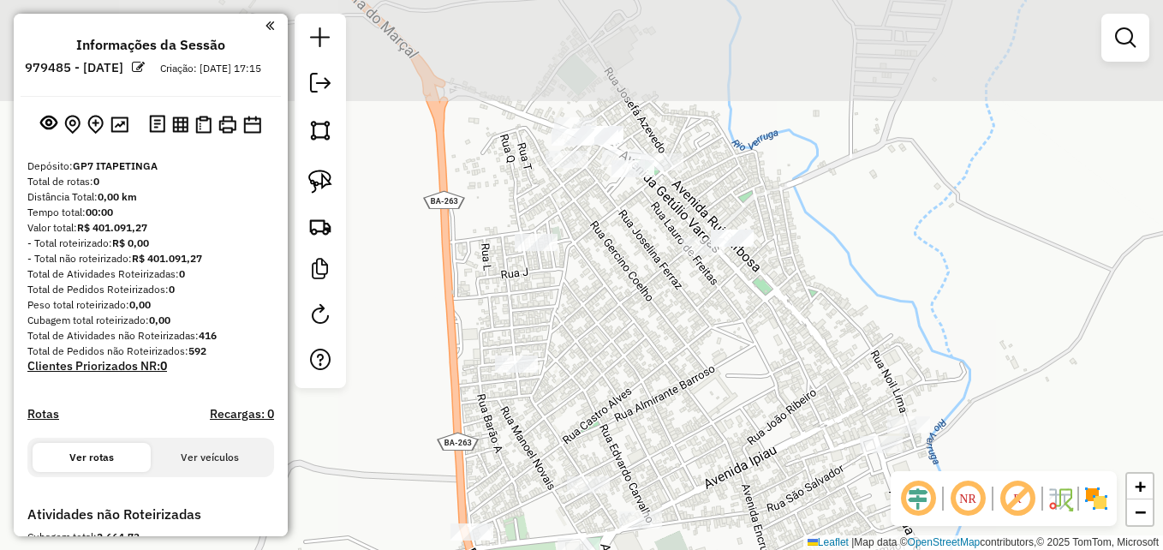
drag, startPoint x: 762, startPoint y: 263, endPoint x: 812, endPoint y: 387, distance: 133.7
click at [810, 387] on div "Janela de atendimento Grade de atendimento Capacidade Transportadoras Veículos …" at bounding box center [581, 275] width 1163 height 550
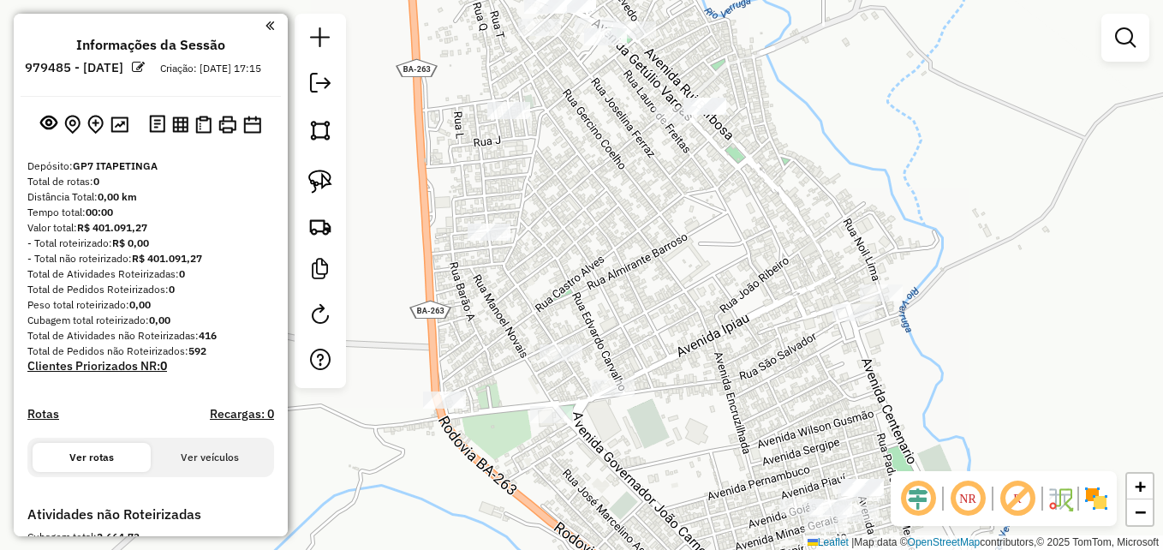
drag, startPoint x: 769, startPoint y: 280, endPoint x: 766, endPoint y: 170, distance: 109.7
click at [749, 170] on div "Janela de atendimento Grade de atendimento Capacidade Transportadoras Veículos …" at bounding box center [581, 275] width 1163 height 550
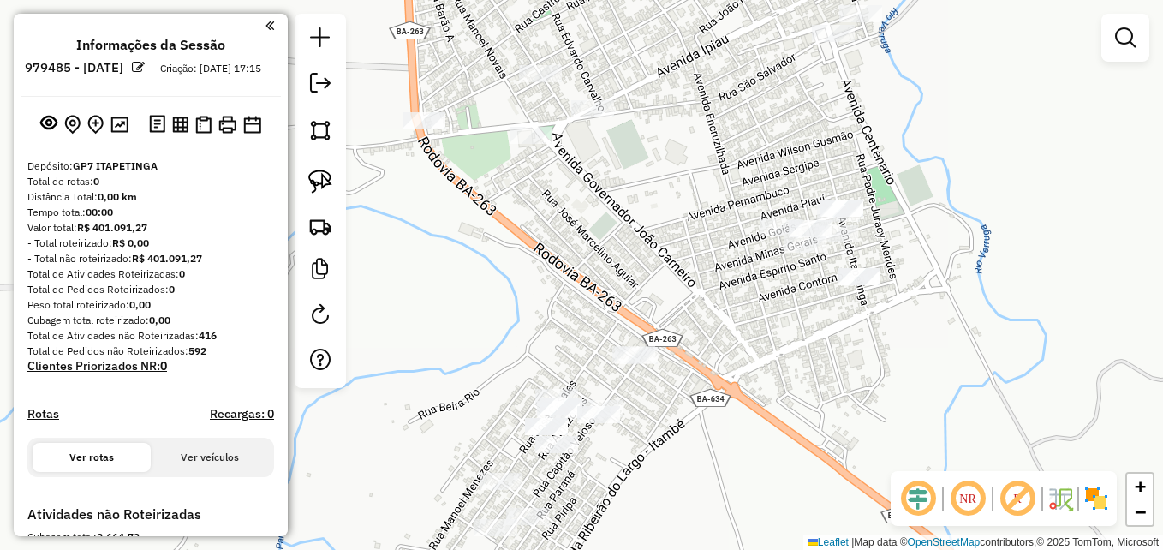
drag, startPoint x: 701, startPoint y: 330, endPoint x: 715, endPoint y: 211, distance: 119.8
click at [713, 212] on div "Janela de atendimento Grade de atendimento Capacidade Transportadoras Veículos …" at bounding box center [581, 275] width 1163 height 550
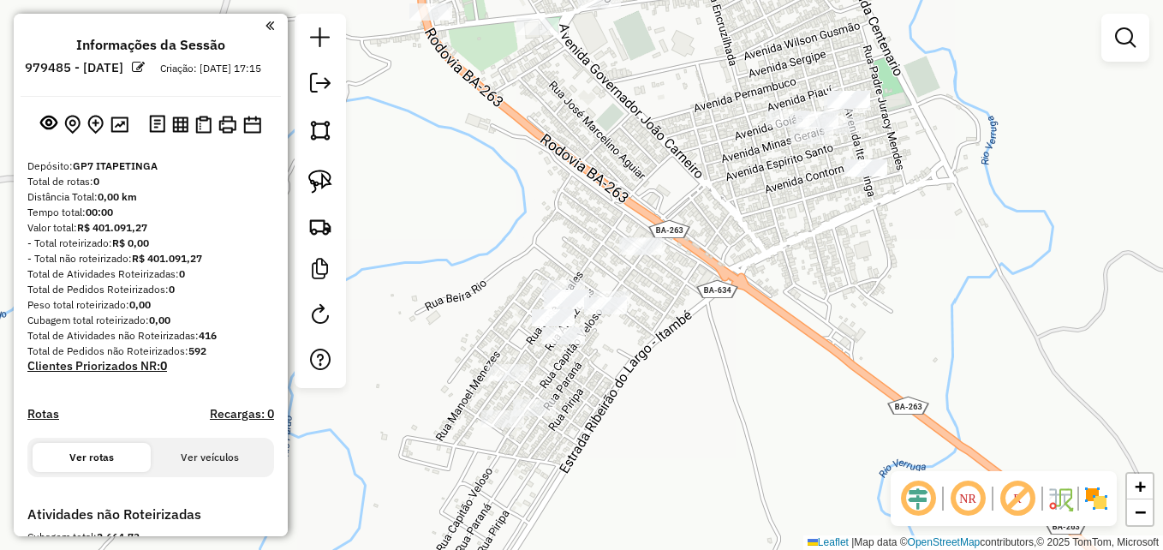
drag, startPoint x: 761, startPoint y: 331, endPoint x: 661, endPoint y: 206, distance: 159.6
click at [754, 292] on div "Janela de atendimento Grade de atendimento Capacidade Transportadoras Veículos …" at bounding box center [581, 275] width 1163 height 550
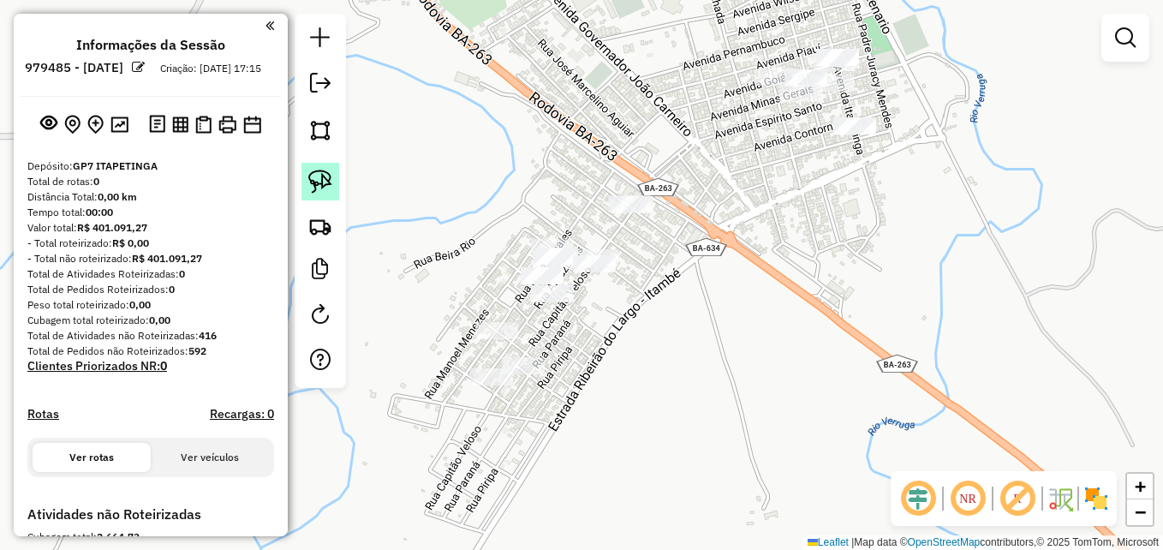
click at [325, 180] on img at bounding box center [320, 182] width 24 height 24
click at [1122, 33] on em at bounding box center [1125, 37] width 21 height 21
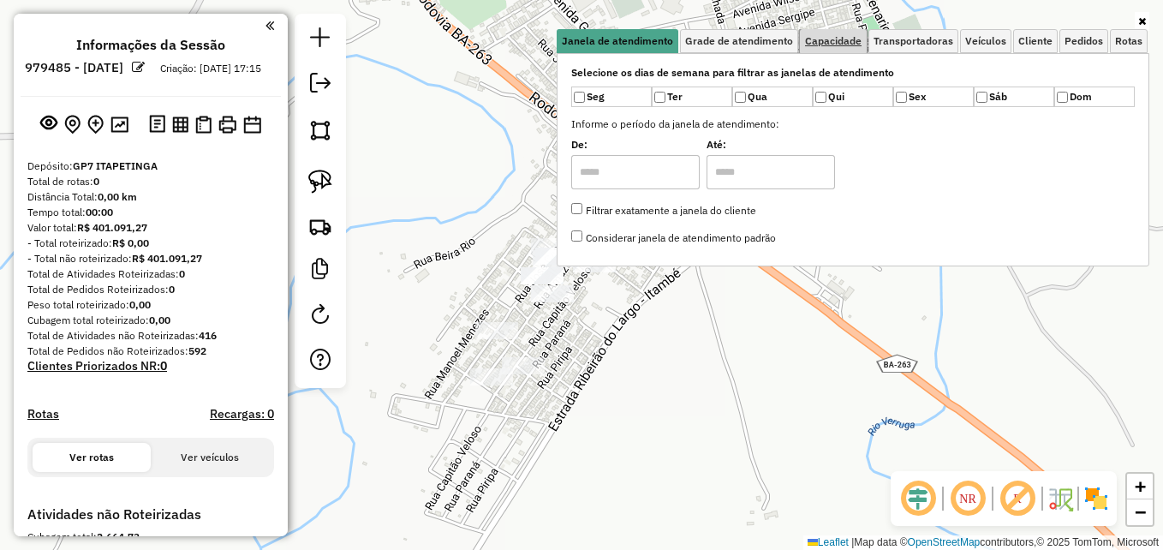
click at [844, 44] on span "Capacidade" at bounding box center [833, 41] width 57 height 10
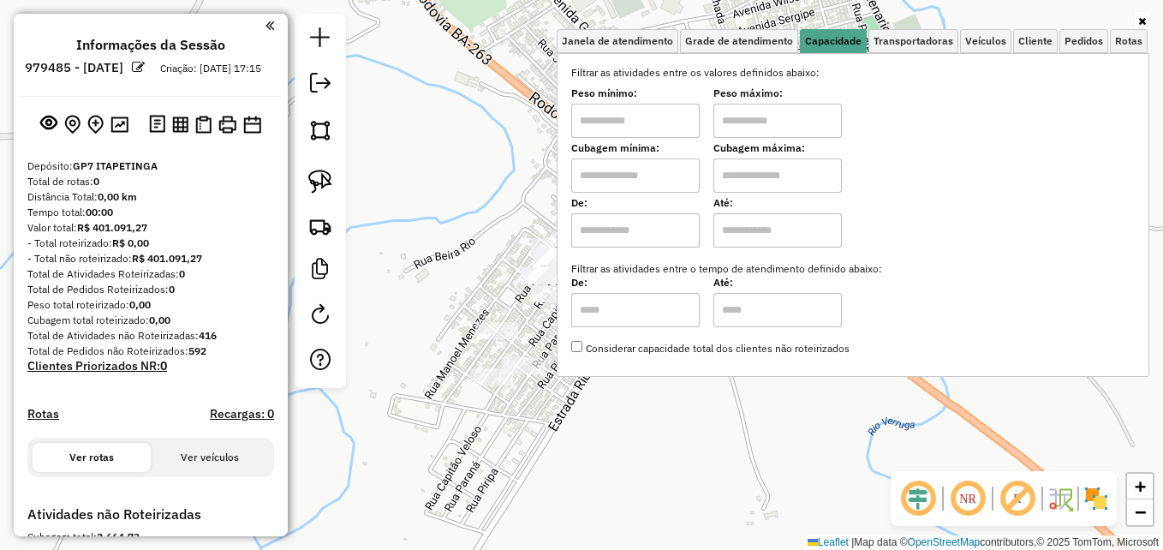
click at [628, 122] on input "text" at bounding box center [635, 121] width 128 height 34
click at [643, 170] on input "text" at bounding box center [635, 175] width 128 height 34
type input "****"
type input "*****"
click at [462, 196] on div "Limpar filtros Janela de atendimento Grade de atendimento Capacidade Transporta…" at bounding box center [581, 275] width 1163 height 550
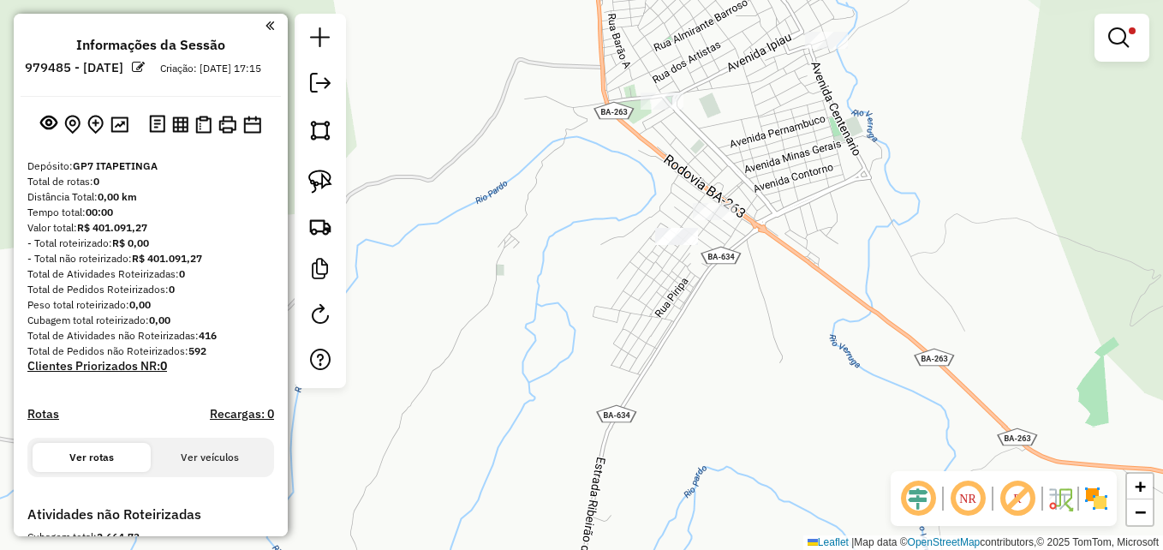
drag, startPoint x: 849, startPoint y: 119, endPoint x: 764, endPoint y: 271, distance: 173.7
click at [764, 271] on div "Limpar filtros Janela de atendimento Grade de atendimento Capacidade Transporta…" at bounding box center [581, 275] width 1163 height 550
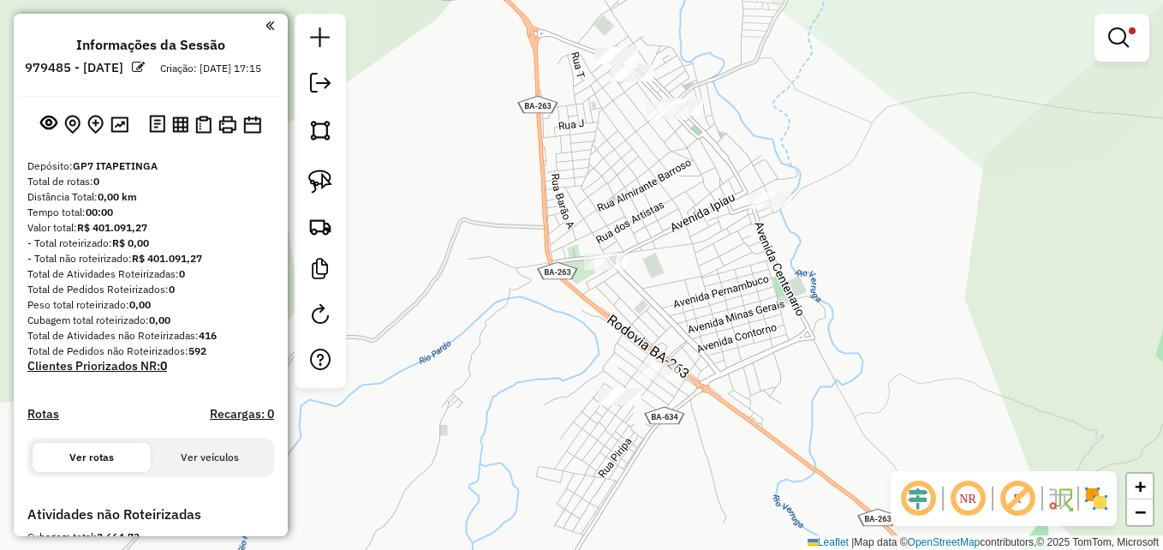
drag, startPoint x: 772, startPoint y: 235, endPoint x: 797, endPoint y: 259, distance: 35.1
click at [797, 259] on div "Limpar filtros Janela de atendimento Grade de atendimento Capacidade Transporta…" at bounding box center [581, 275] width 1163 height 550
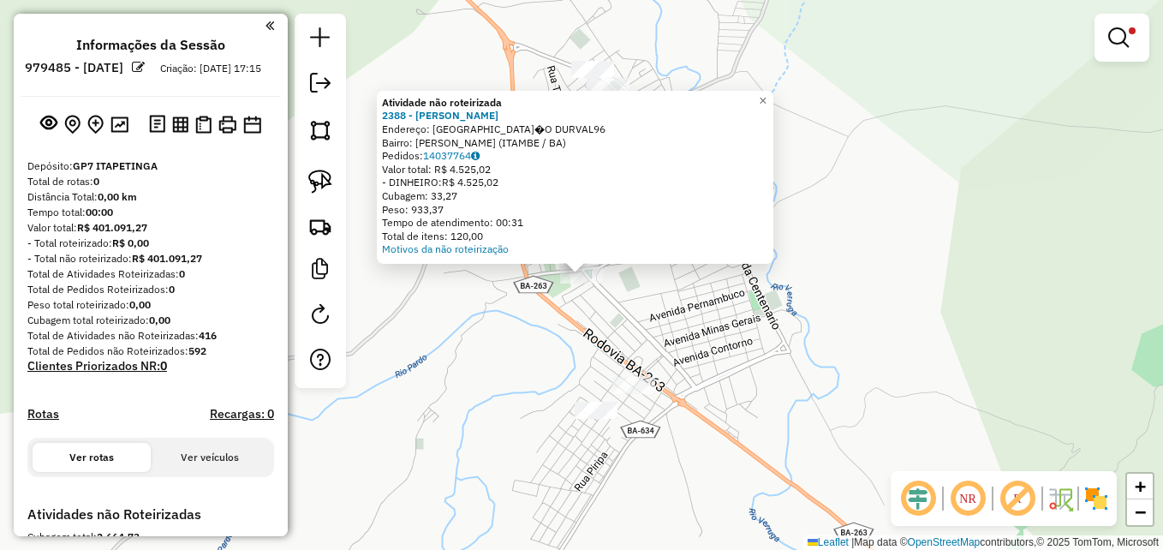
click at [683, 301] on div "Atividade não roteirizada 2388 - LEANDRO PEREIRA DA S Endereço: AVENIDA GOVERNA…" at bounding box center [581, 275] width 1163 height 550
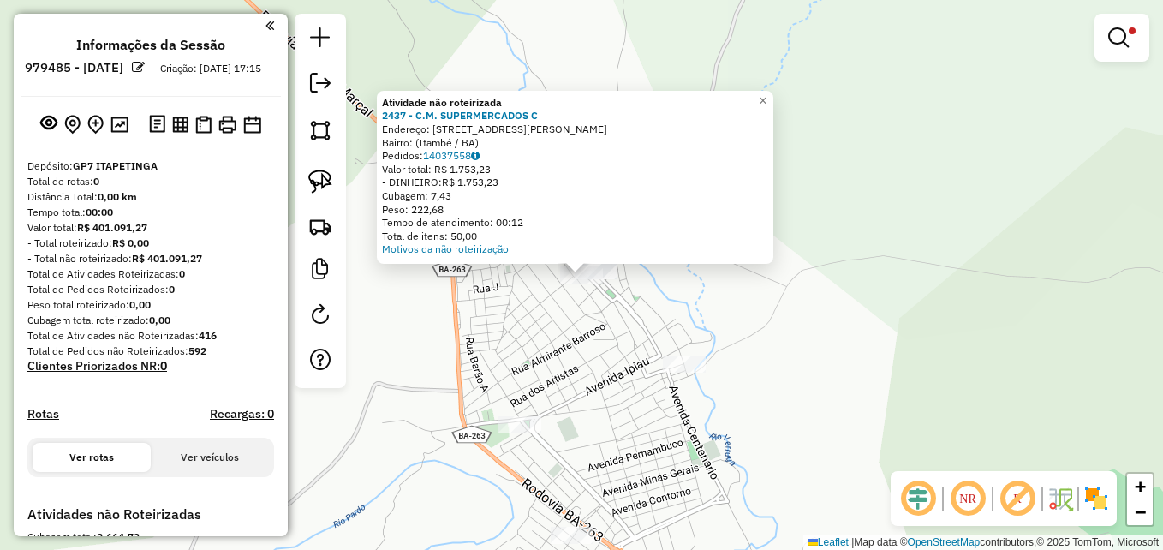
click at [765, 295] on div "Atividade não roteirizada 2437 - C.M. SUPERMERCADOS C Endereço: Rua Jovelino Ma…" at bounding box center [581, 275] width 1163 height 550
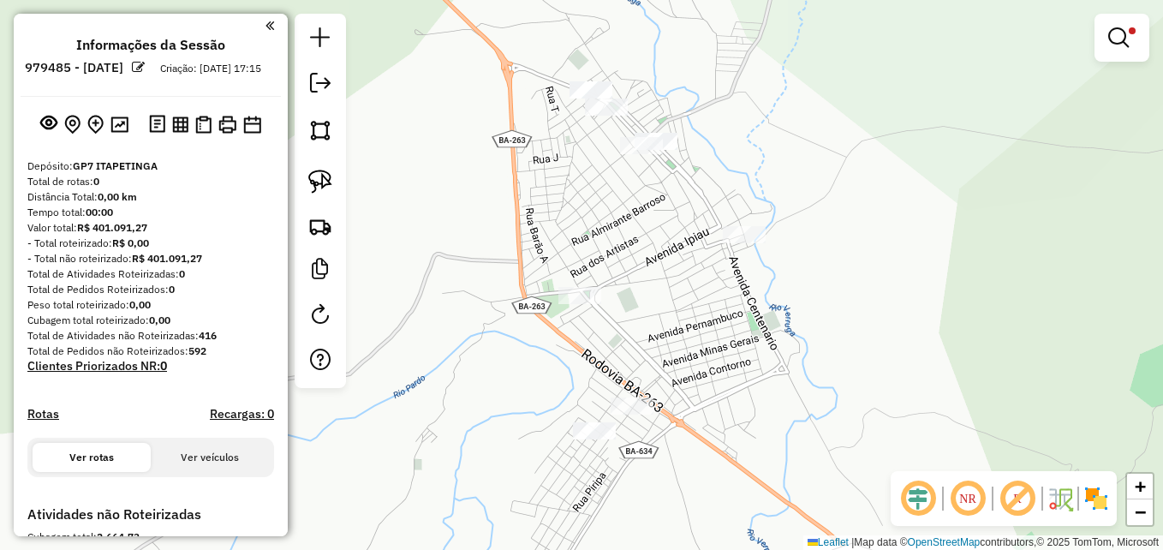
drag, startPoint x: 734, startPoint y: 289, endPoint x: 792, endPoint y: 136, distance: 163.2
click at [802, 138] on div "Limpar filtros Janela de atendimento Grade de atendimento Capacidade Transporta…" at bounding box center [581, 275] width 1163 height 550
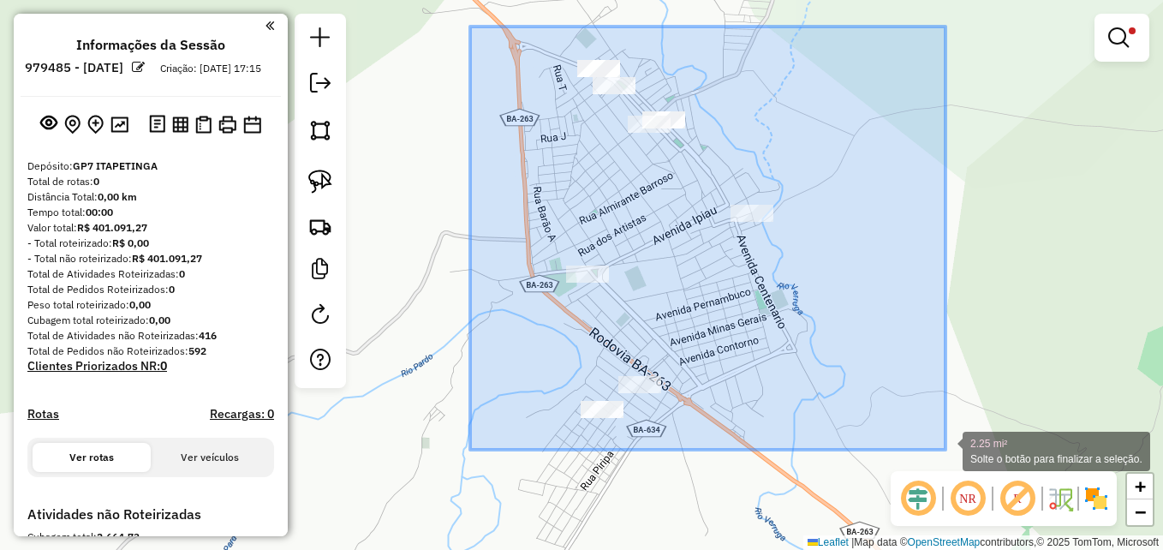
drag, startPoint x: 470, startPoint y: 27, endPoint x: 945, endPoint y: 450, distance: 636.3
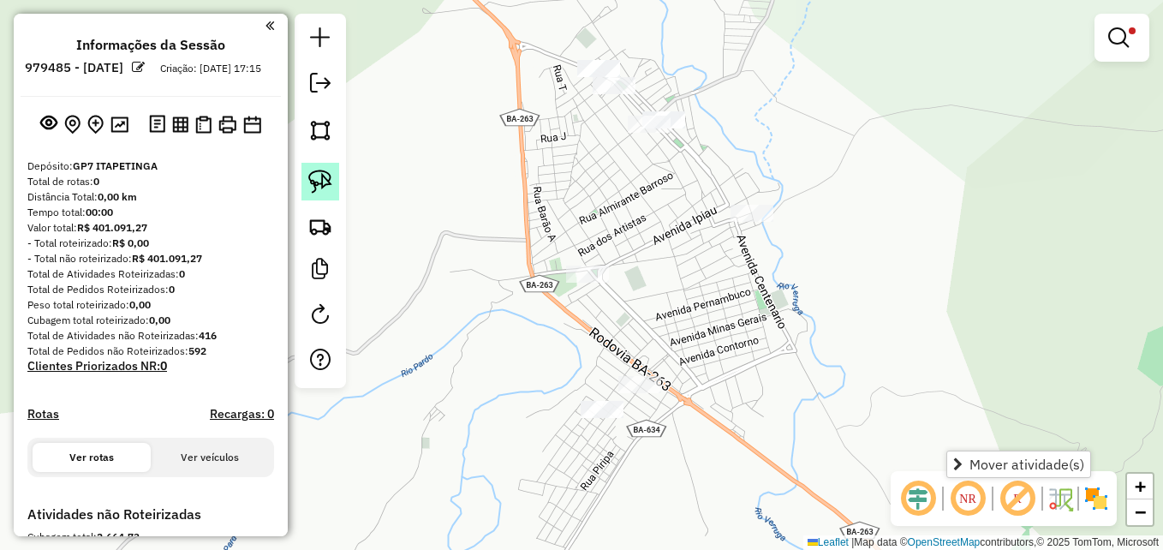
click at [319, 172] on img at bounding box center [320, 182] width 24 height 24
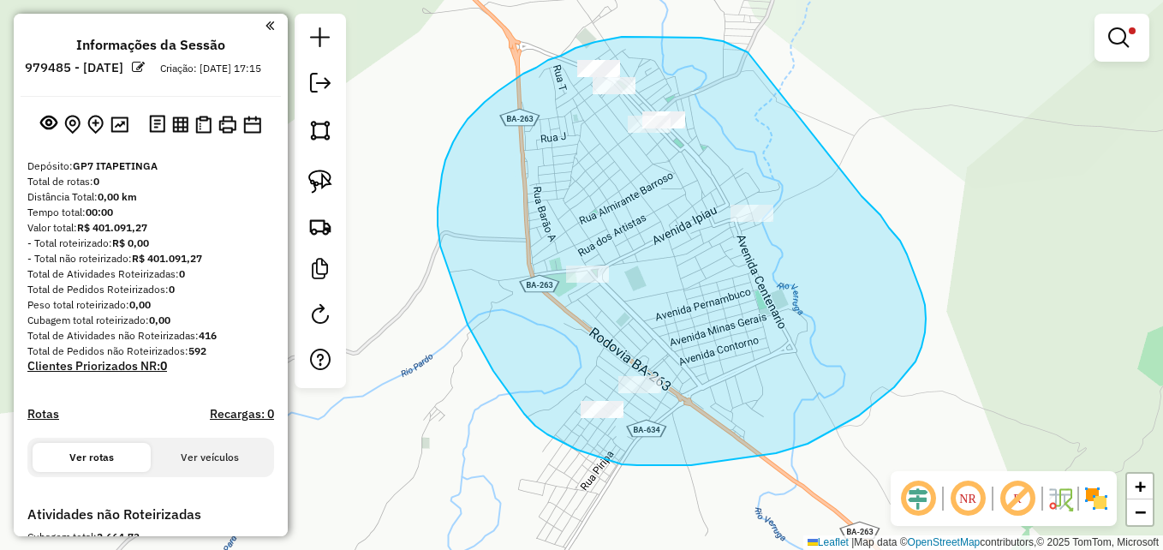
drag, startPoint x: 748, startPoint y: 52, endPoint x: 855, endPoint y: 192, distance: 176.4
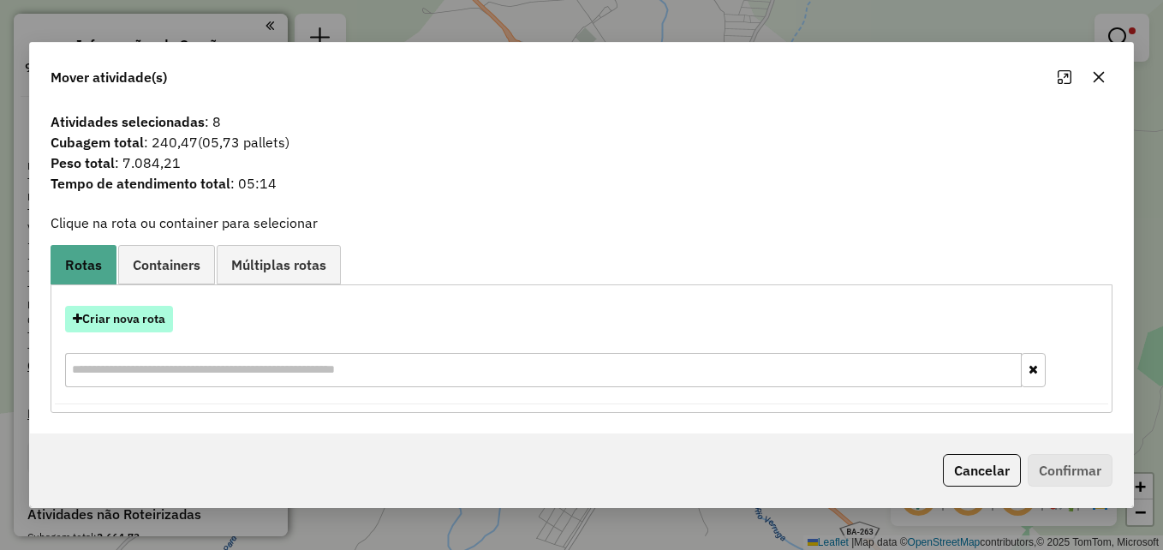
click at [156, 319] on button "Criar nova rota" at bounding box center [119, 319] width 108 height 27
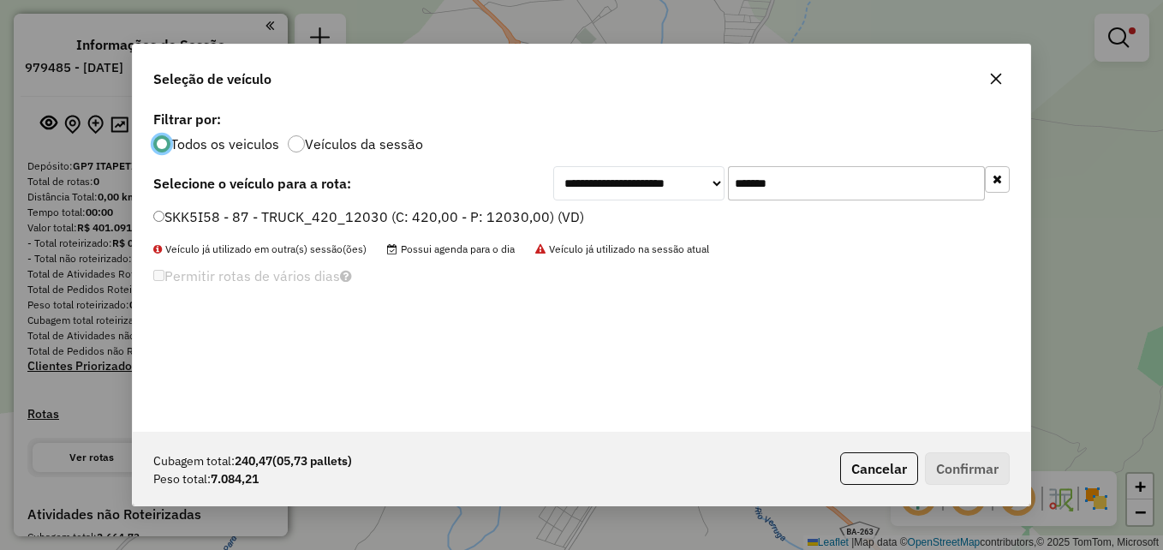
click at [817, 174] on input "*******" at bounding box center [856, 183] width 257 height 34
click at [158, 208] on label "SKK5I58 - 87 - TRUCK_420_12030 (C: 420,00 - P: 12030,00) (VD)" at bounding box center [368, 216] width 431 height 21
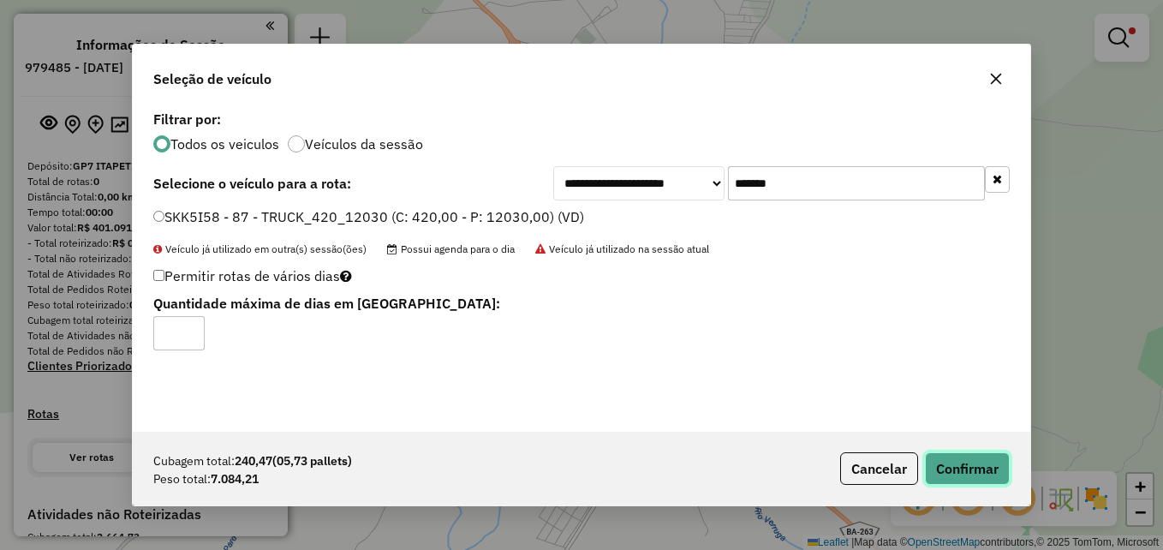
click at [959, 462] on button "Confirmar" at bounding box center [967, 468] width 85 height 33
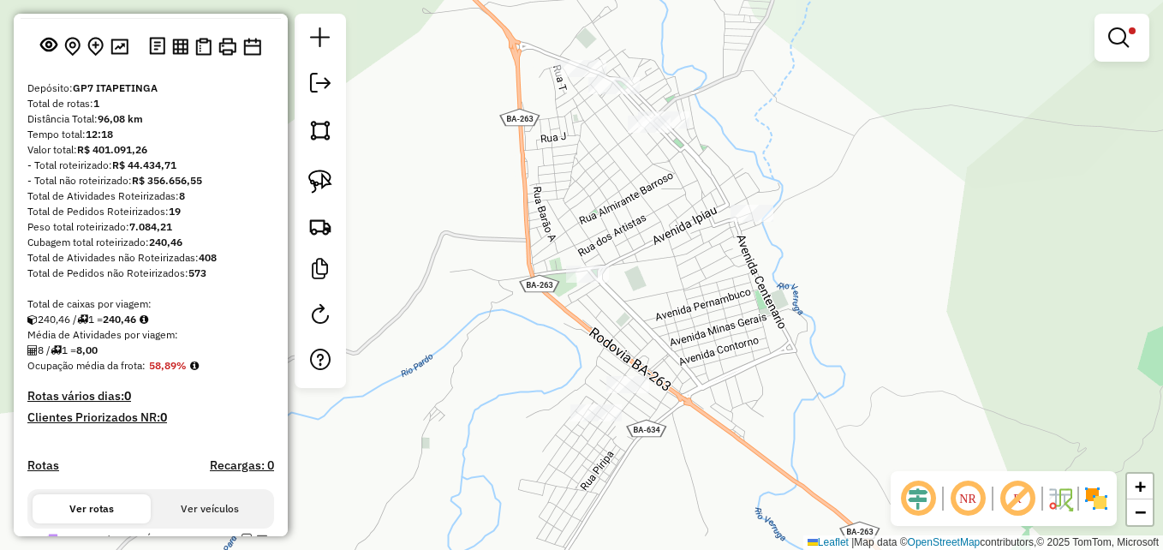
scroll to position [257, 0]
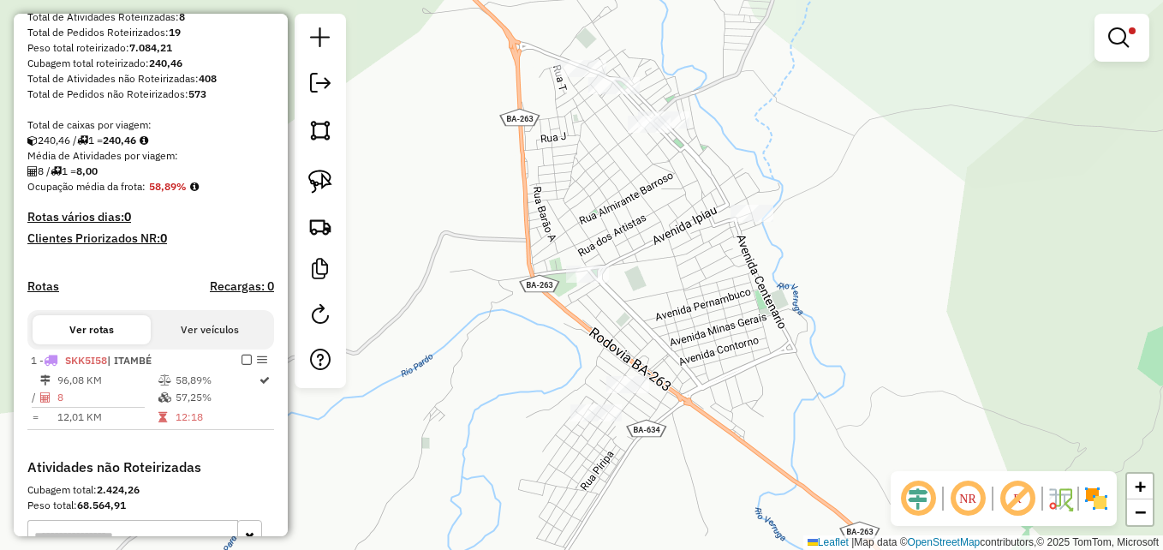
click at [1118, 42] on em at bounding box center [1118, 37] width 21 height 21
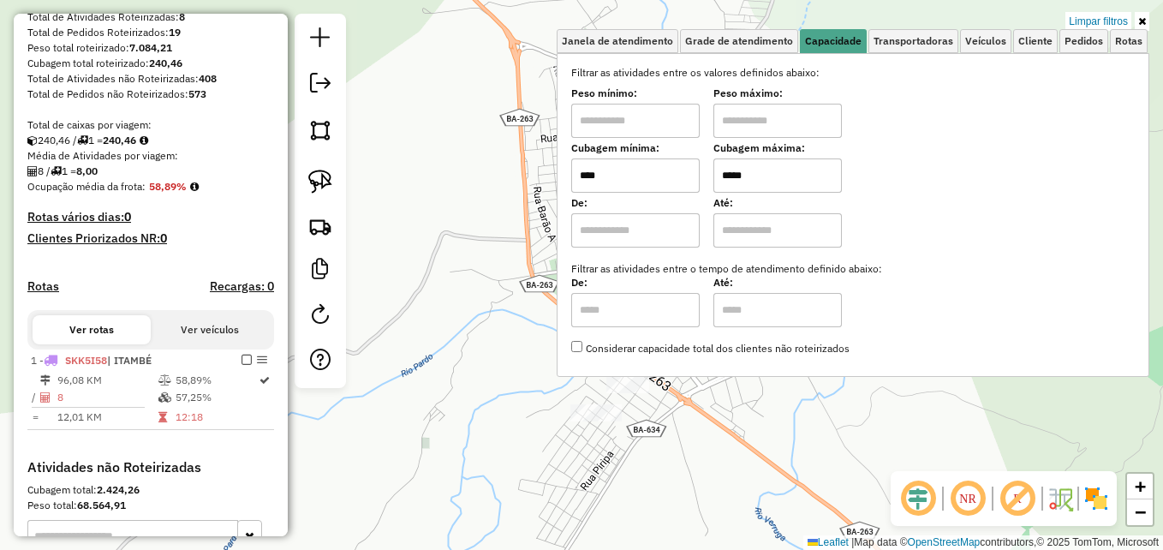
click at [593, 174] on input "****" at bounding box center [635, 175] width 128 height 34
type input "****"
click at [551, 342] on div "Limpar filtros Janela de atendimento Grade de atendimento Capacidade Transporta…" at bounding box center [581, 275] width 1163 height 550
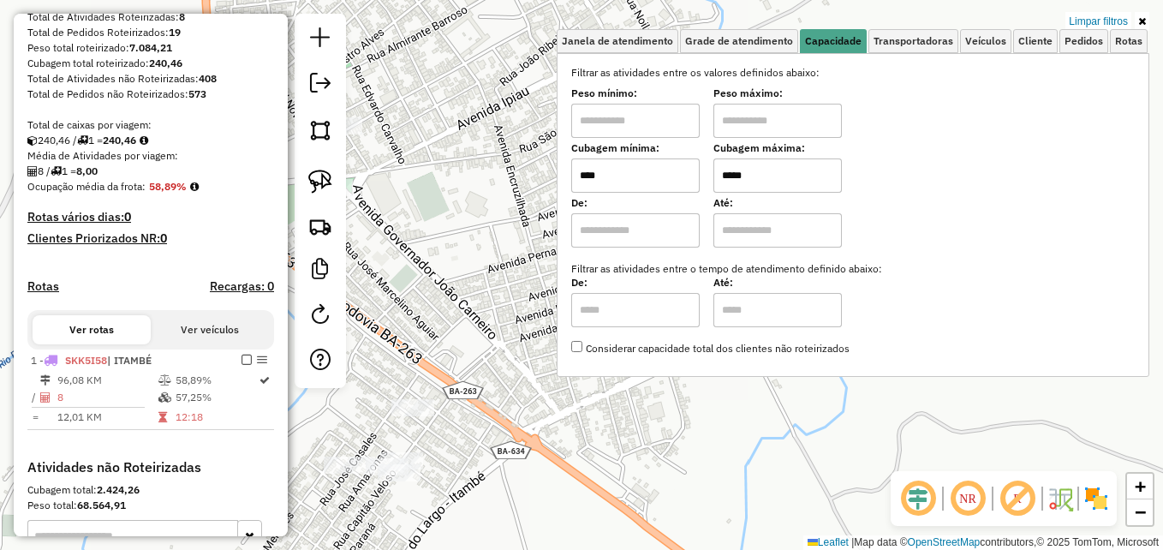
click at [806, 414] on div "Limpar filtros Janela de atendimento Grade de atendimento Capacidade Transporta…" at bounding box center [581, 275] width 1163 height 550
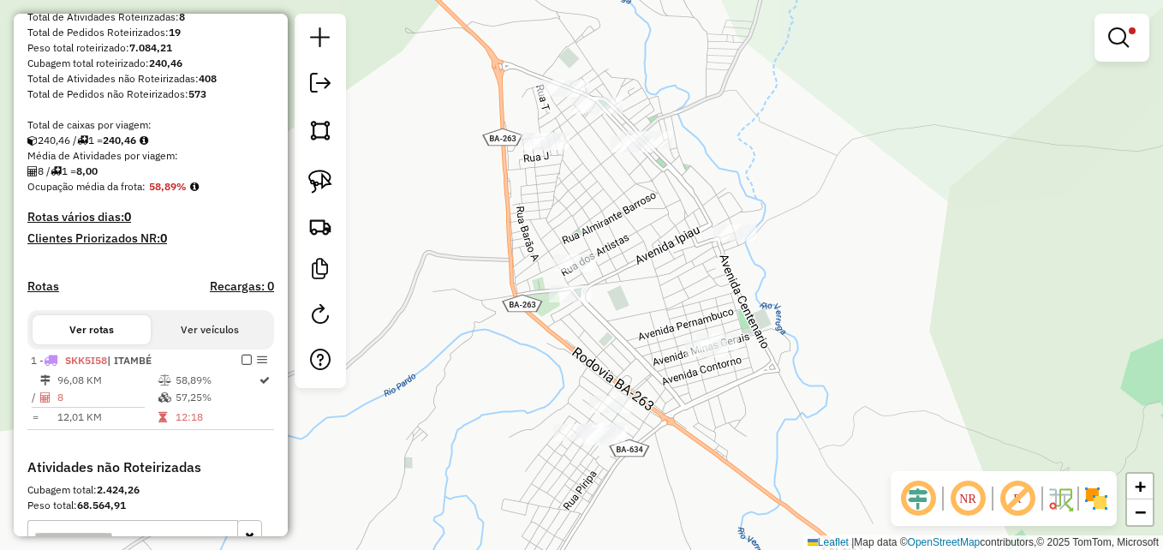
drag, startPoint x: 759, startPoint y: 391, endPoint x: 842, endPoint y: 410, distance: 85.2
click at [842, 410] on div "Limpar filtros Janela de atendimento Grade de atendimento Capacidade Transporta…" at bounding box center [581, 275] width 1163 height 550
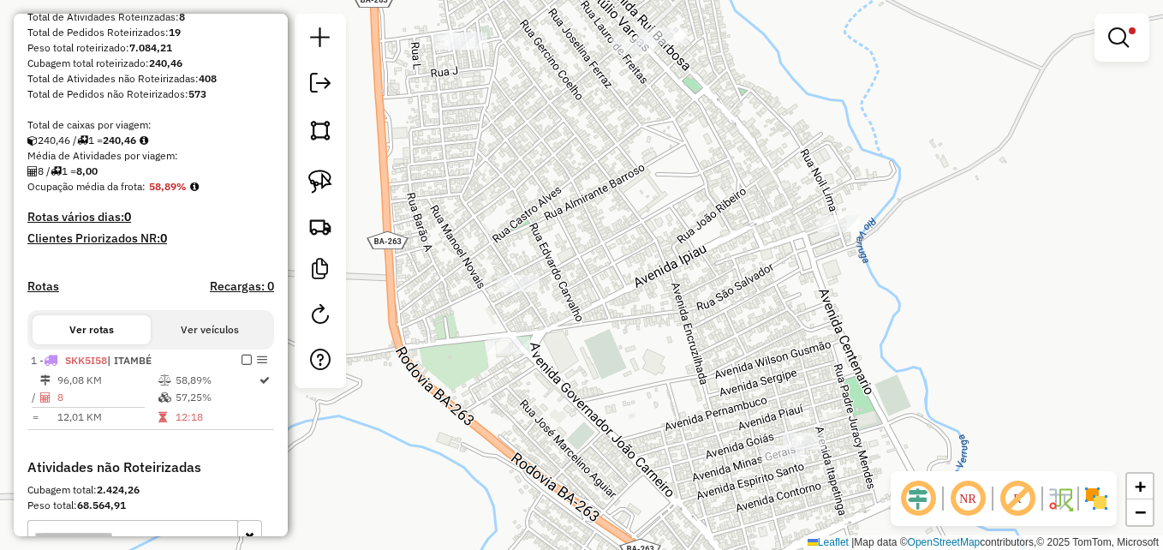
click at [724, 248] on div "Limpar filtros Janela de atendimento Grade de atendimento Capacidade Transporta…" at bounding box center [581, 275] width 1163 height 550
click at [318, 182] on img at bounding box center [320, 182] width 24 height 24
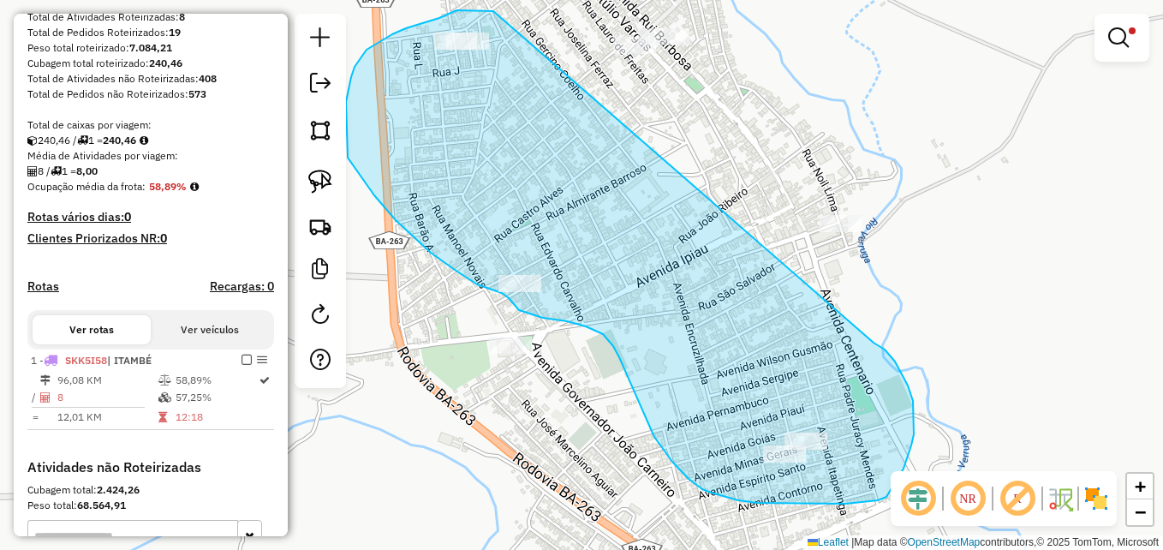
drag, startPoint x: 493, startPoint y: 11, endPoint x: 873, endPoint y: 343, distance: 504.4
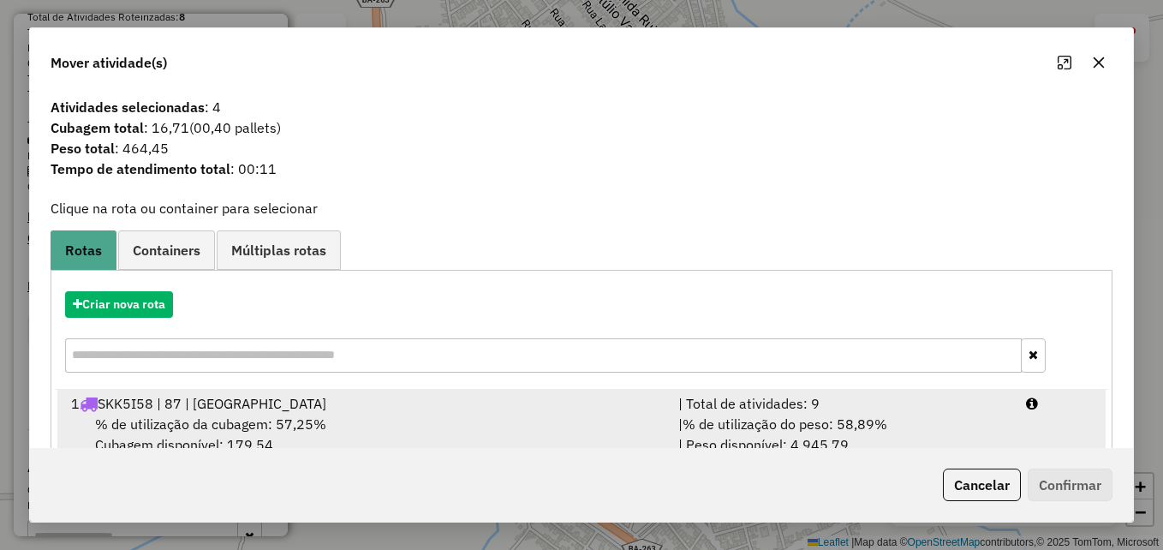
click at [270, 412] on div "1 SKK5I58 | 87 | ITAMBÉ" at bounding box center [364, 403] width 607 height 21
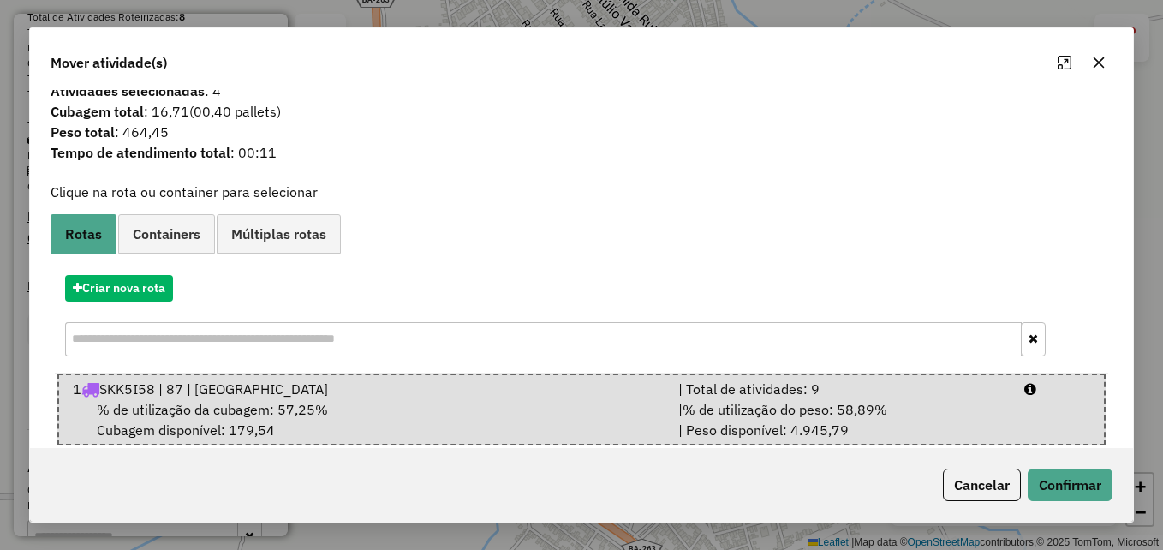
scroll to position [43, 0]
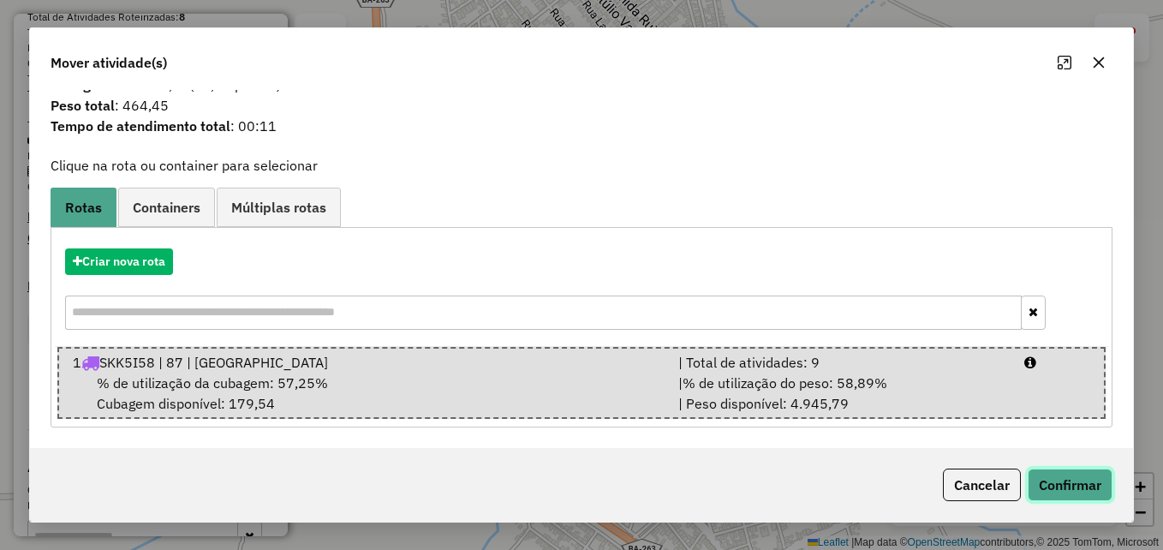
click at [1046, 480] on button "Confirmar" at bounding box center [1070, 484] width 85 height 33
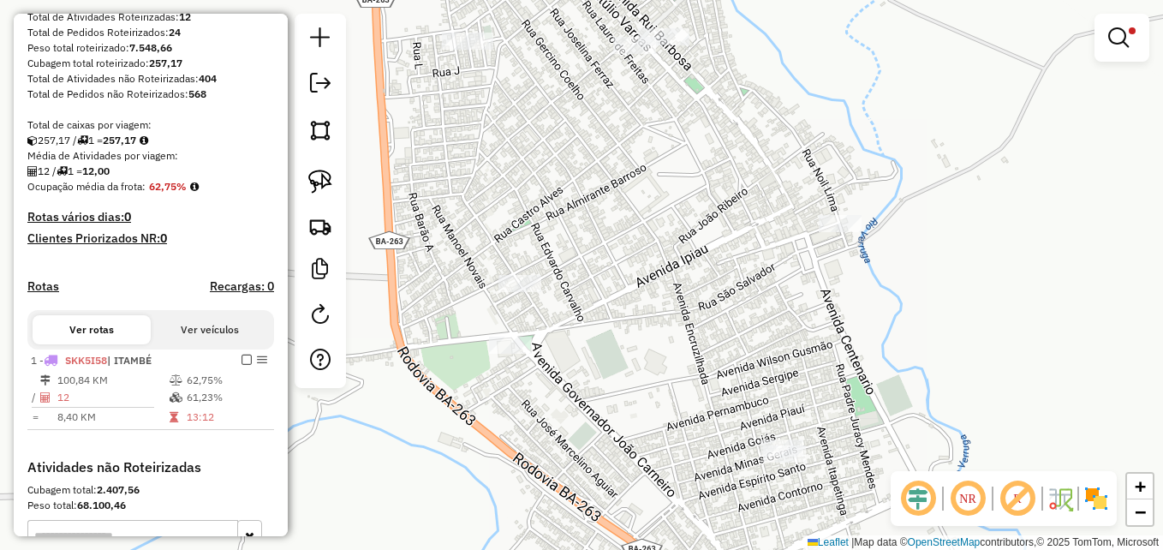
scroll to position [343, 0]
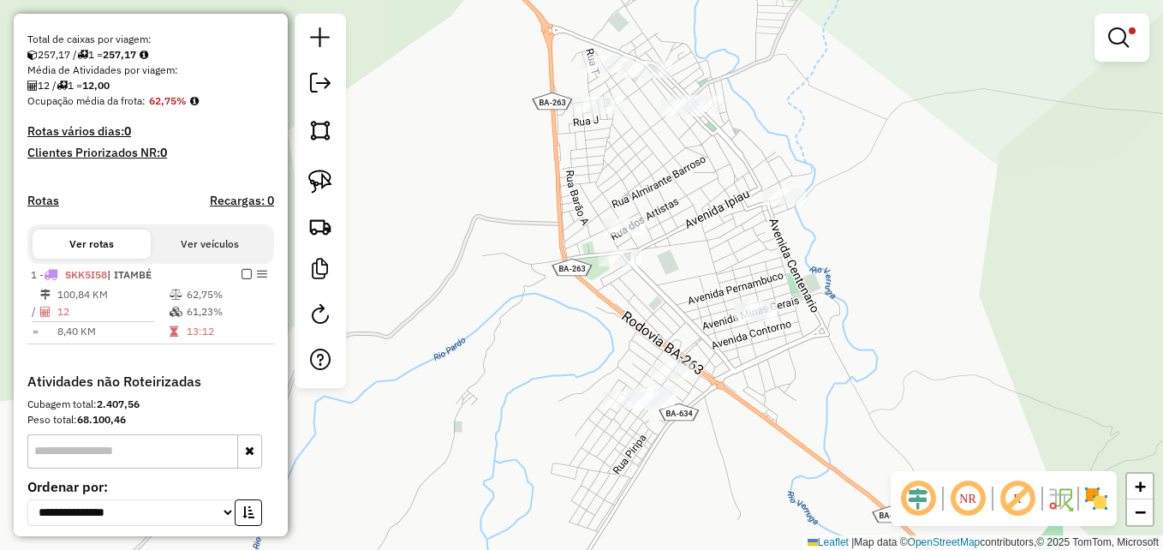
drag, startPoint x: 701, startPoint y: 380, endPoint x: 694, endPoint y: 260, distance: 120.1
click at [689, 270] on div "Limpar filtros Janela de atendimento Grade de atendimento Capacidade Transporta…" at bounding box center [581, 275] width 1163 height 550
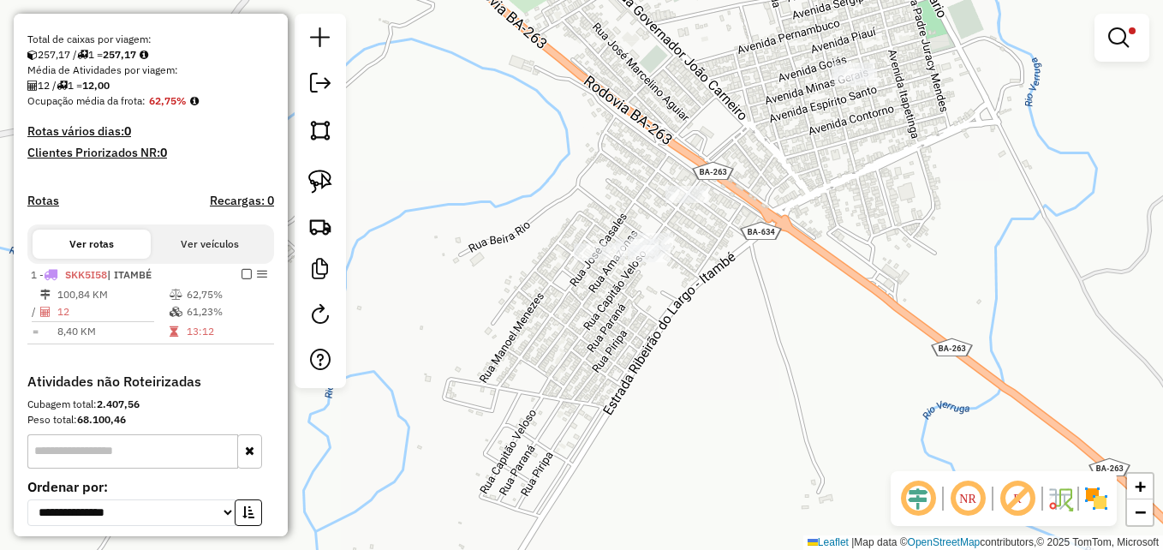
drag, startPoint x: 670, startPoint y: 328, endPoint x: 729, endPoint y: 379, distance: 78.3
click at [709, 396] on div "Limpar filtros Janela de atendimento Grade de atendimento Capacidade Transporta…" at bounding box center [581, 275] width 1163 height 550
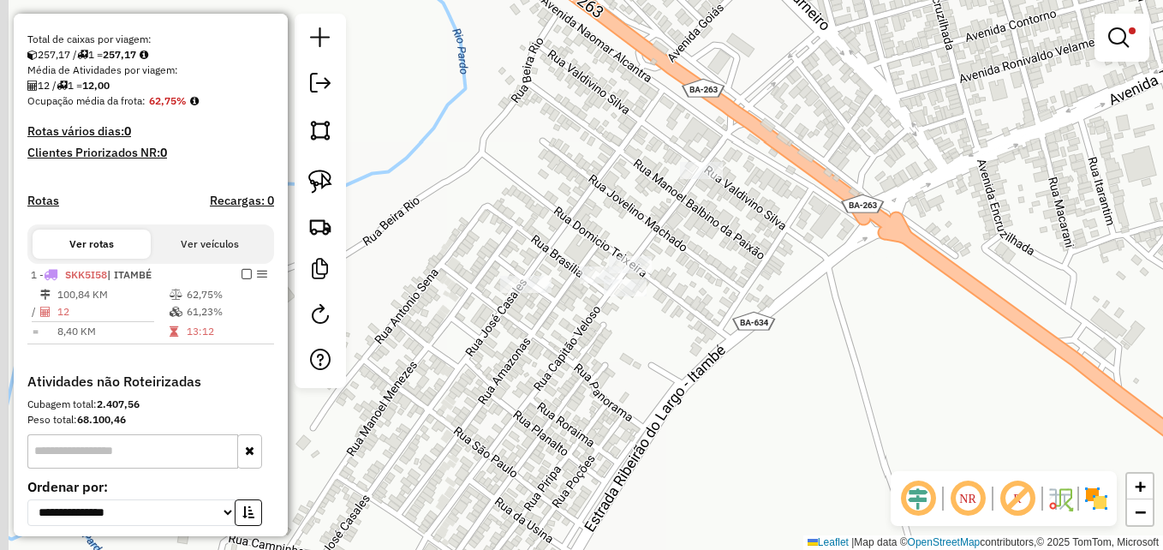
drag, startPoint x: 589, startPoint y: 369, endPoint x: 734, endPoint y: 372, distance: 144.7
click at [734, 372] on div "Limpar filtros Janela de atendimento Grade de atendimento Capacidade Transporta…" at bounding box center [581, 275] width 1163 height 550
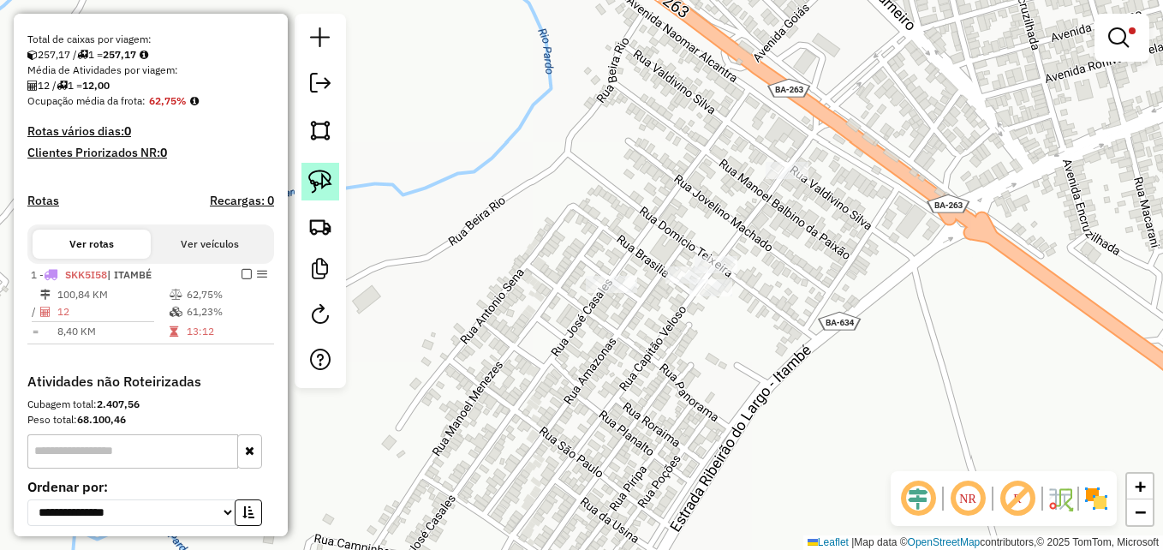
click at [324, 179] on img at bounding box center [320, 182] width 24 height 24
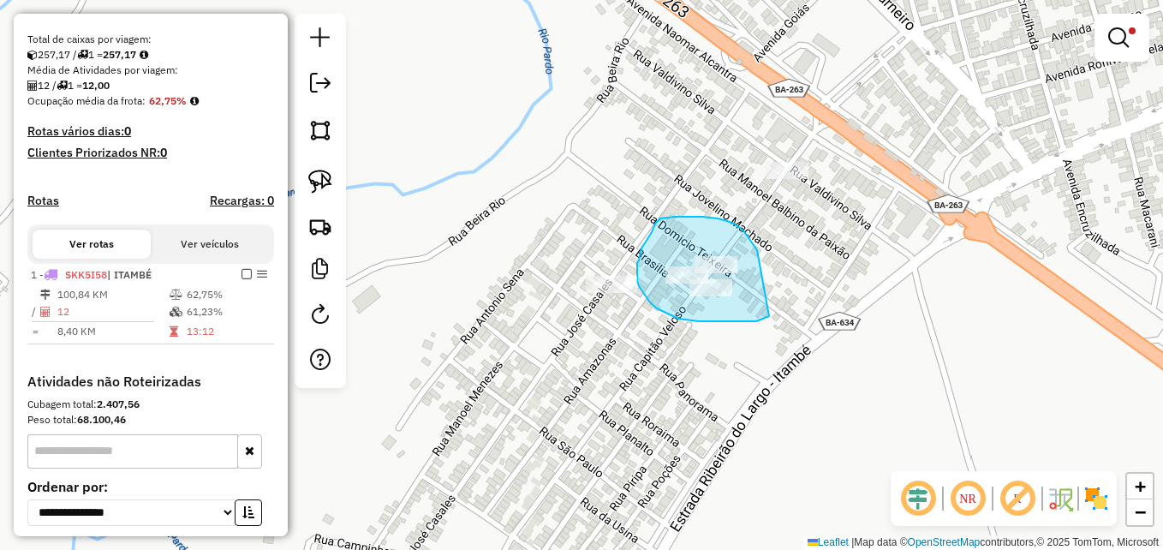
drag, startPoint x: 753, startPoint y: 244, endPoint x: 766, endPoint y: 268, distance: 27.2
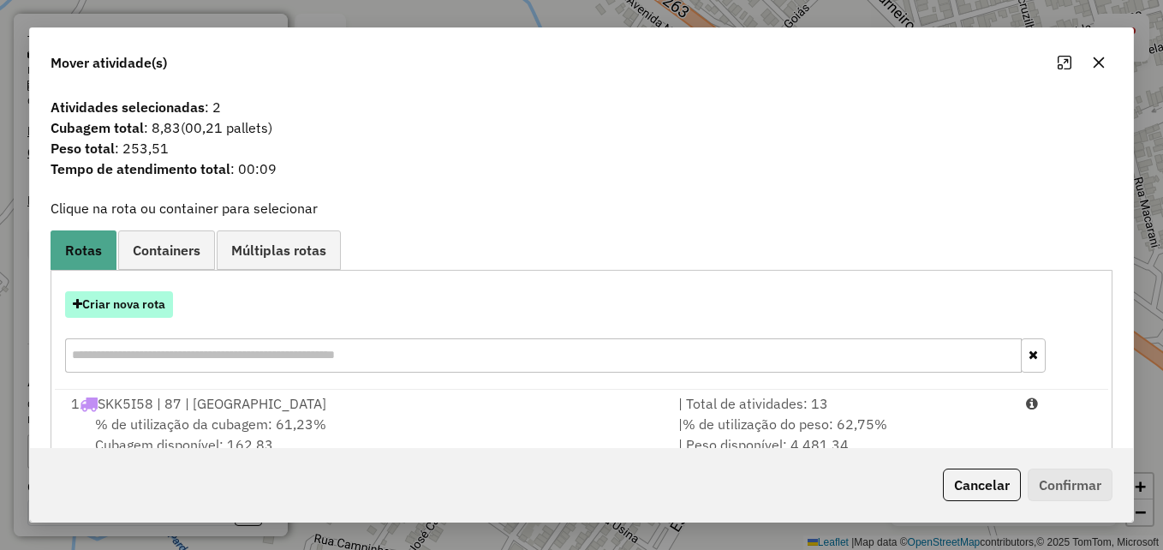
click at [119, 301] on button "Criar nova rota" at bounding box center [119, 304] width 108 height 27
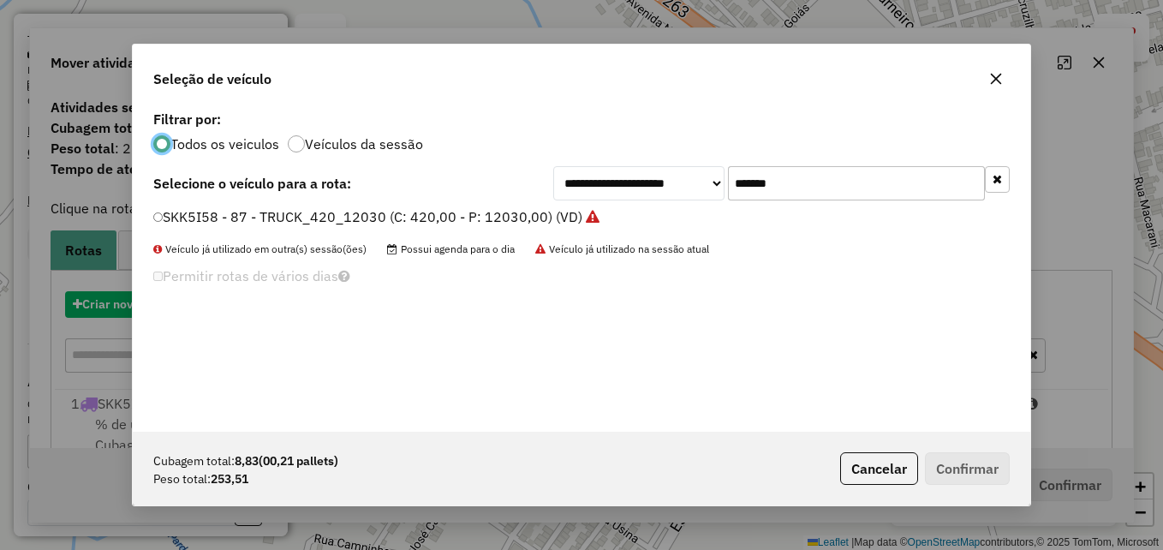
scroll to position [9, 5]
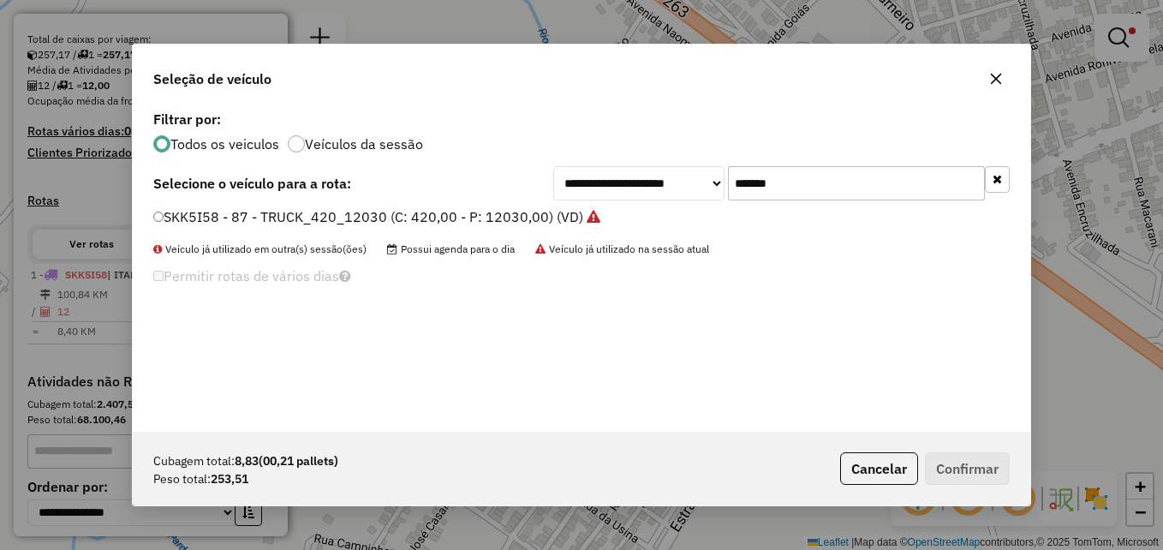
click at [1004, 75] on button "button" at bounding box center [995, 78] width 27 height 27
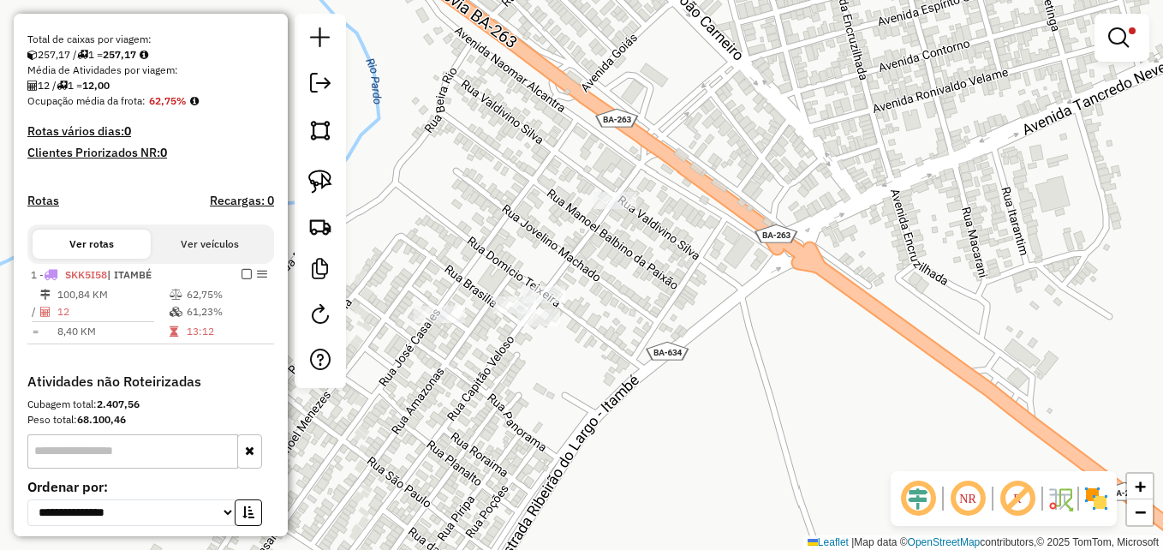
drag, startPoint x: 540, startPoint y: 363, endPoint x: 623, endPoint y: 343, distance: 86.4
click at [631, 367] on div "Limpar filtros Janela de atendimento Grade de atendimento Capacidade Transporta…" at bounding box center [581, 275] width 1163 height 550
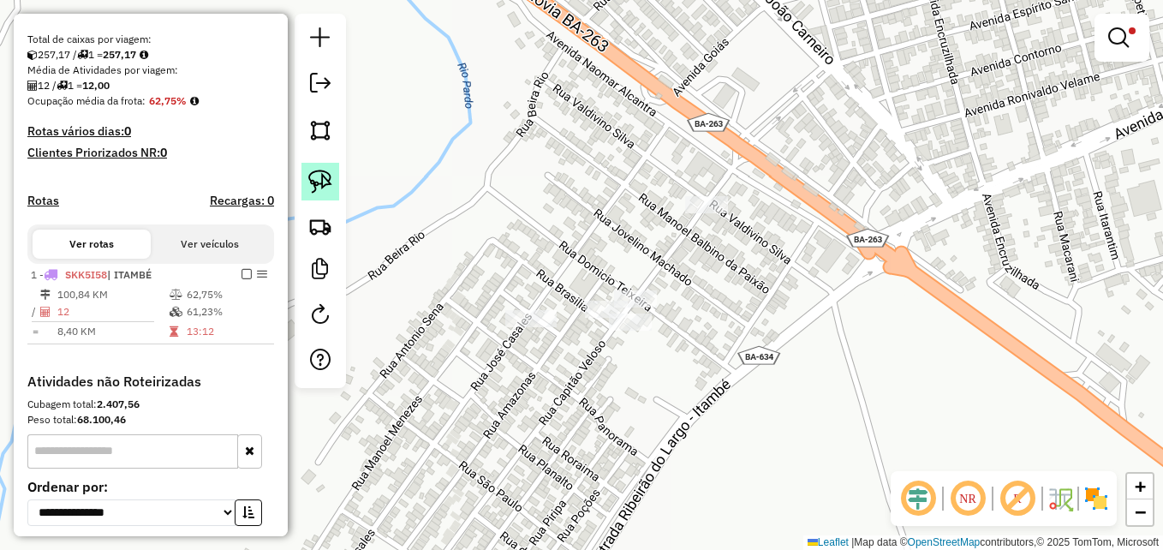
click at [324, 172] on img at bounding box center [320, 182] width 24 height 24
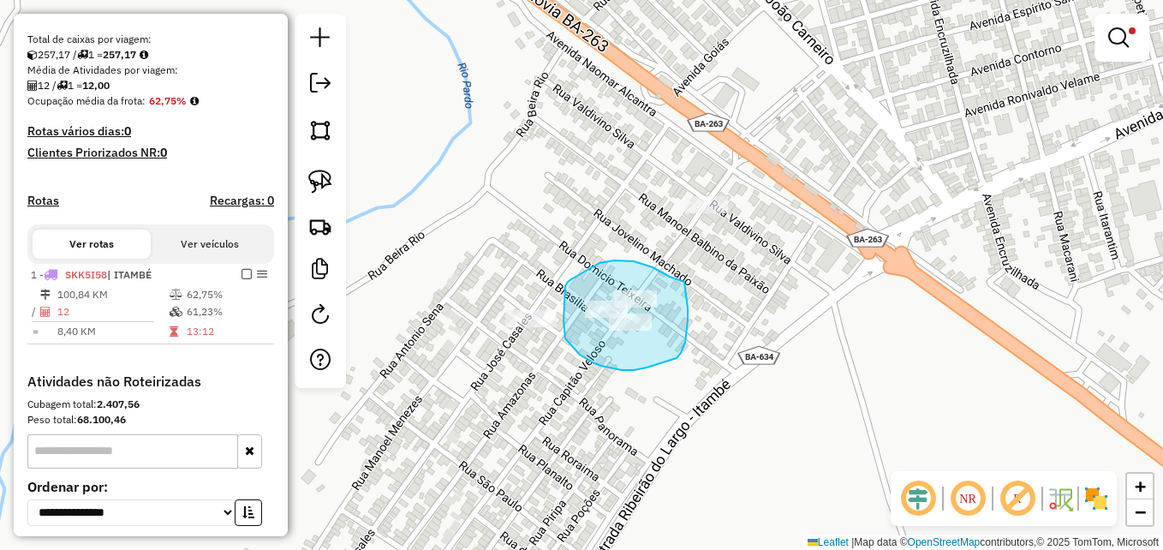
drag, startPoint x: 679, startPoint y: 279, endPoint x: 678, endPoint y: 289, distance: 9.5
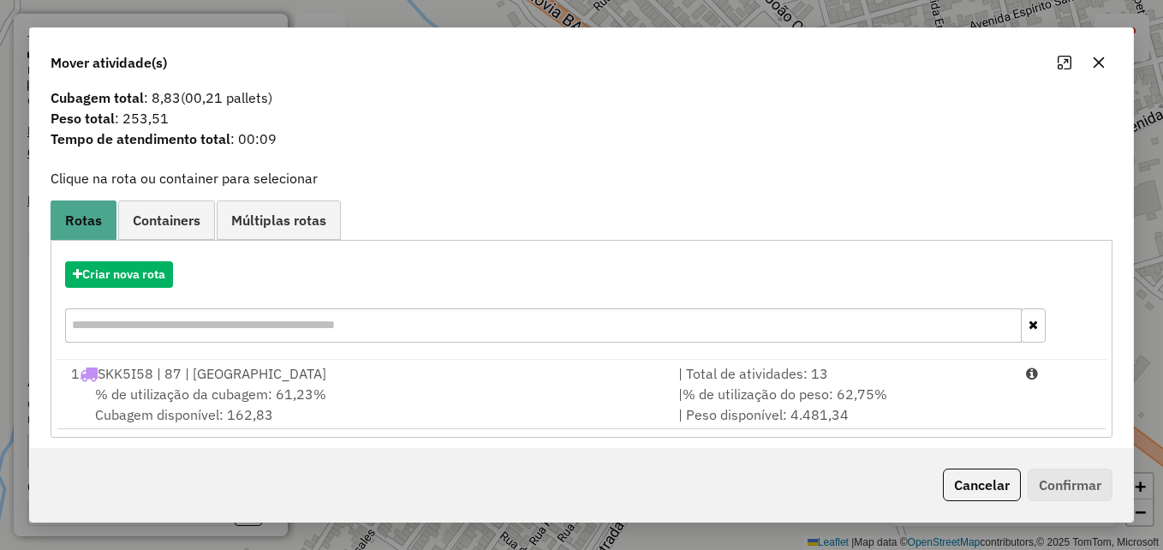
scroll to position [40, 0]
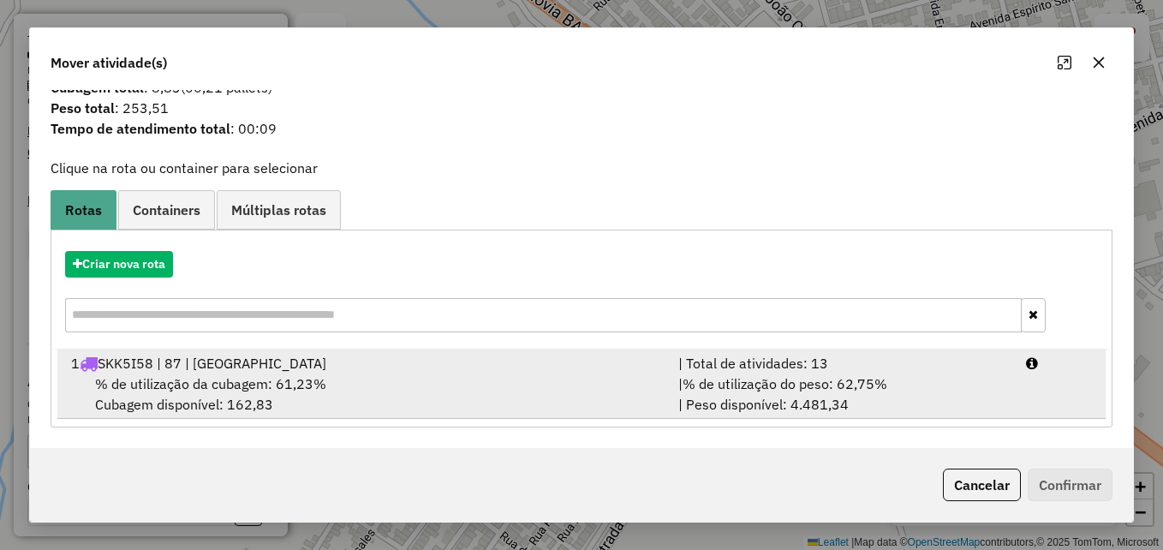
click at [371, 376] on div "% de utilização da cubagem: 61,23% Cubagem disponível: 162,83" at bounding box center [364, 393] width 607 height 41
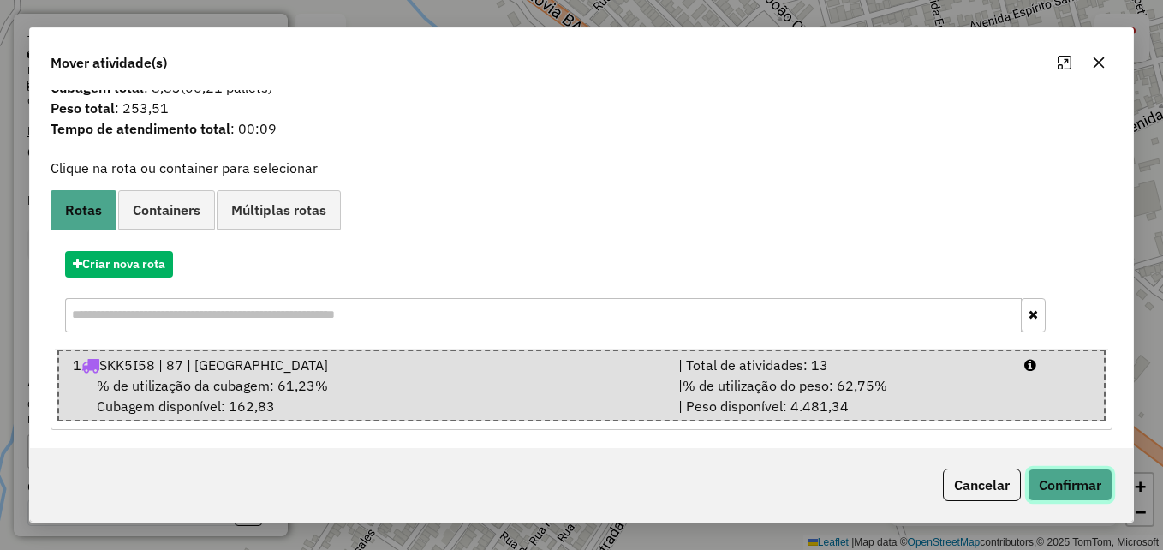
click at [1057, 487] on button "Confirmar" at bounding box center [1070, 484] width 85 height 33
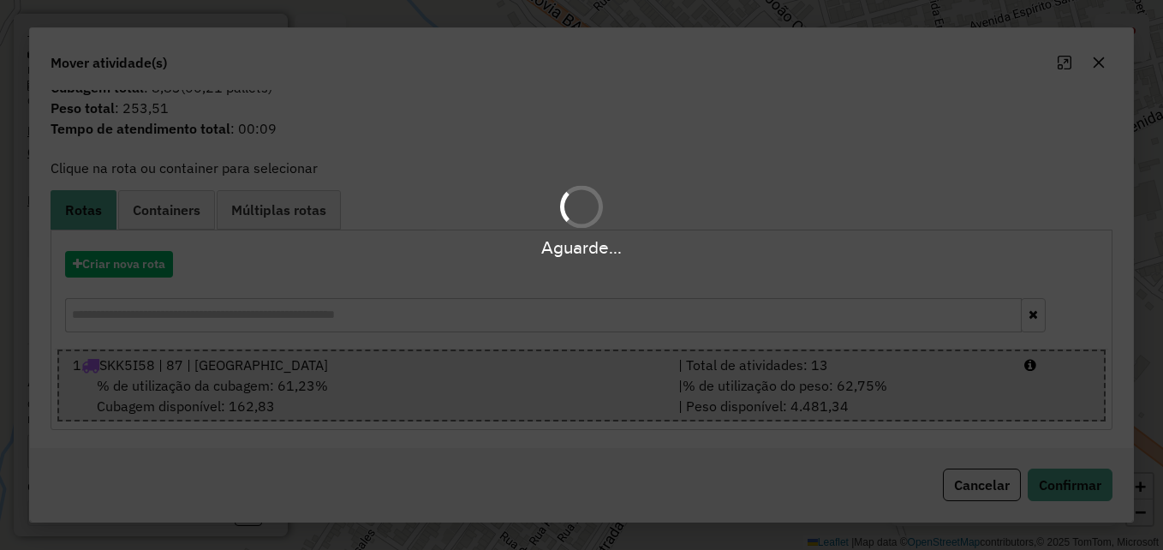
scroll to position [0, 0]
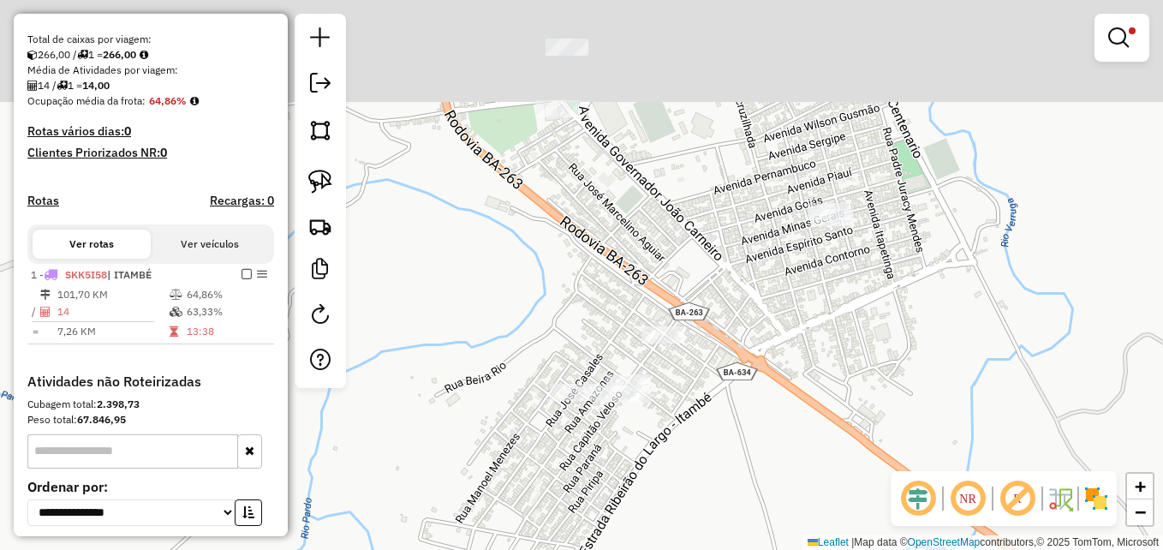
drag, startPoint x: 929, startPoint y: 180, endPoint x: 911, endPoint y: 254, distance: 76.6
click at [881, 297] on div "Limpar filtros Janela de atendimento Grade de atendimento Capacidade Transporta…" at bounding box center [581, 275] width 1163 height 550
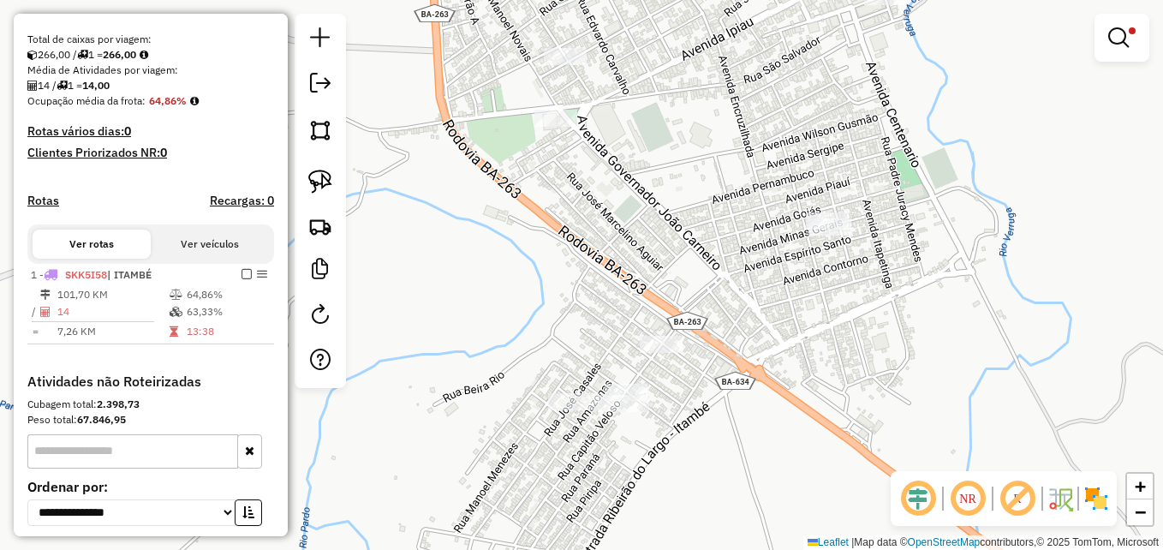
drag, startPoint x: 1115, startPoint y: 40, endPoint x: 1091, endPoint y: 50, distance: 25.8
click at [1115, 39] on em at bounding box center [1118, 37] width 21 height 21
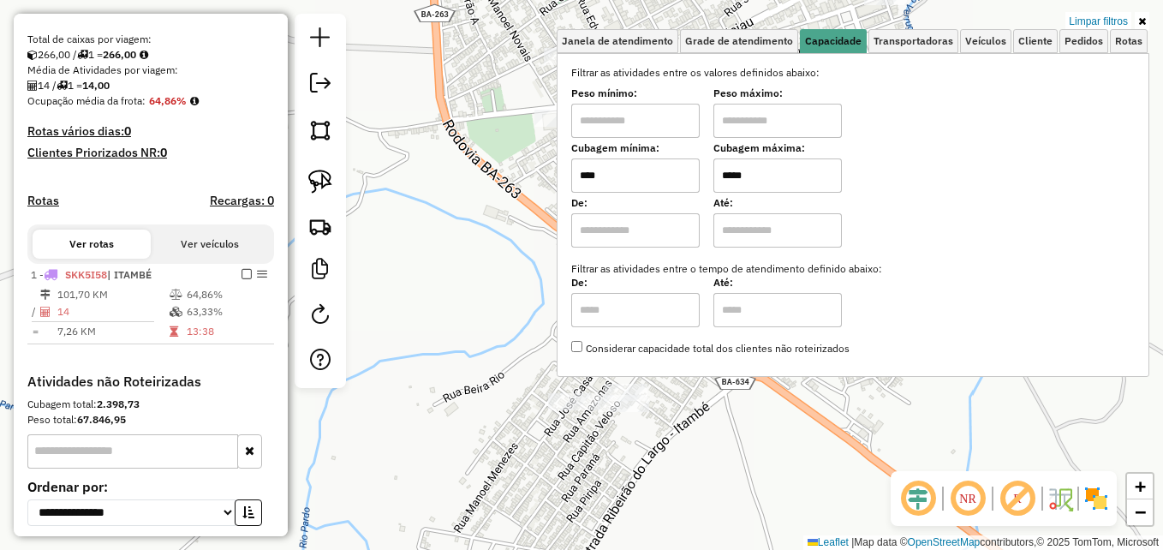
click at [593, 176] on input "****" at bounding box center [635, 175] width 128 height 34
type input "****"
click at [460, 243] on div "Limpar filtros Janela de atendimento Grade de atendimento Capacidade Transporta…" at bounding box center [581, 275] width 1163 height 550
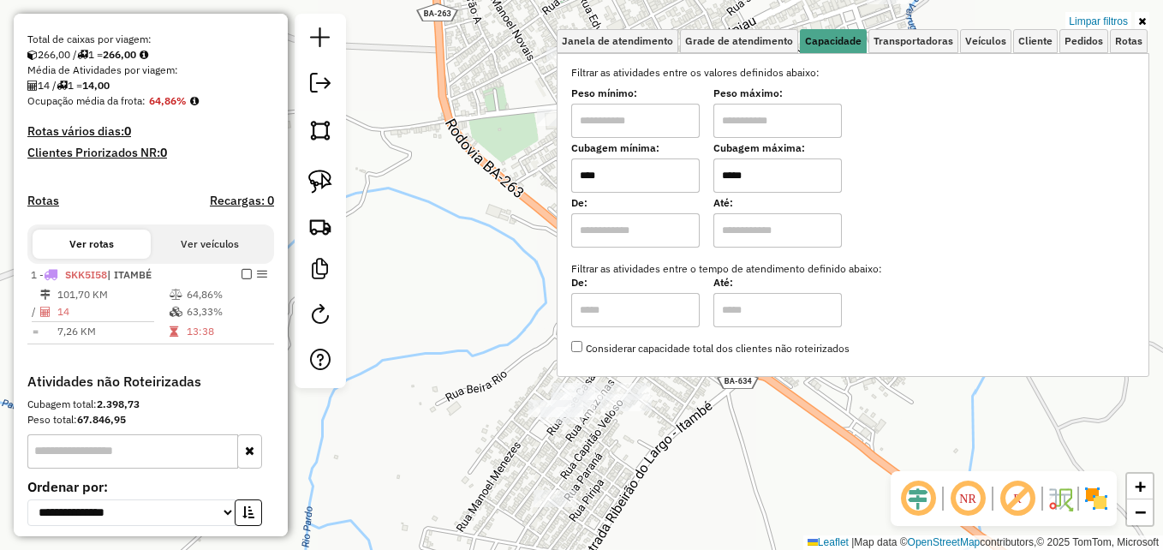
click at [1145, 25] on icon at bounding box center [1142, 21] width 8 height 10
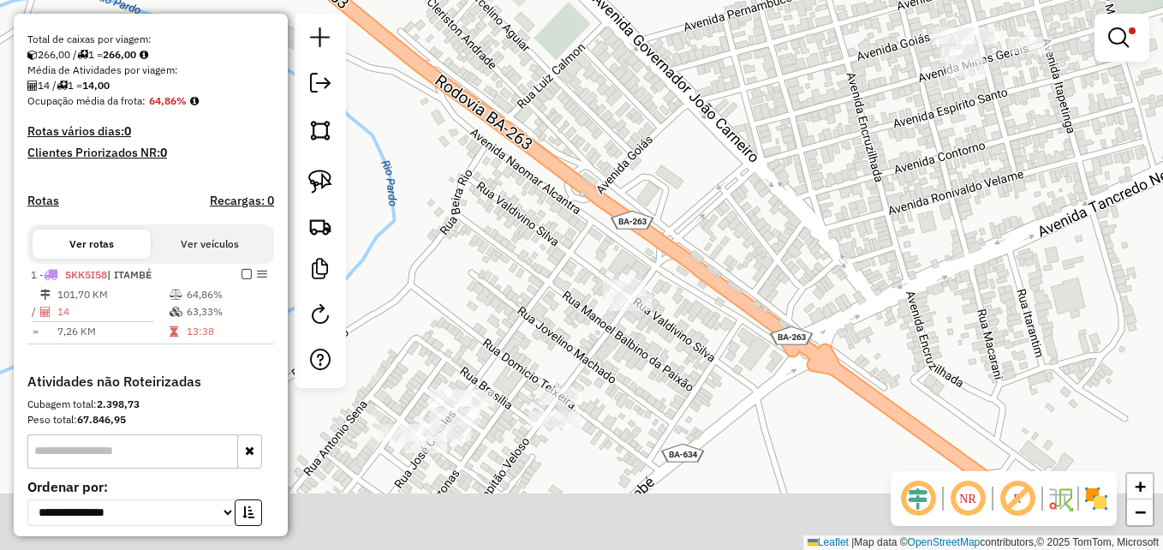
drag, startPoint x: 776, startPoint y: 353, endPoint x: 942, endPoint y: 184, distance: 236.8
click at [942, 187] on div "Limpar filtros Janela de atendimento Grade de atendimento Capacidade Transporta…" at bounding box center [581, 275] width 1163 height 550
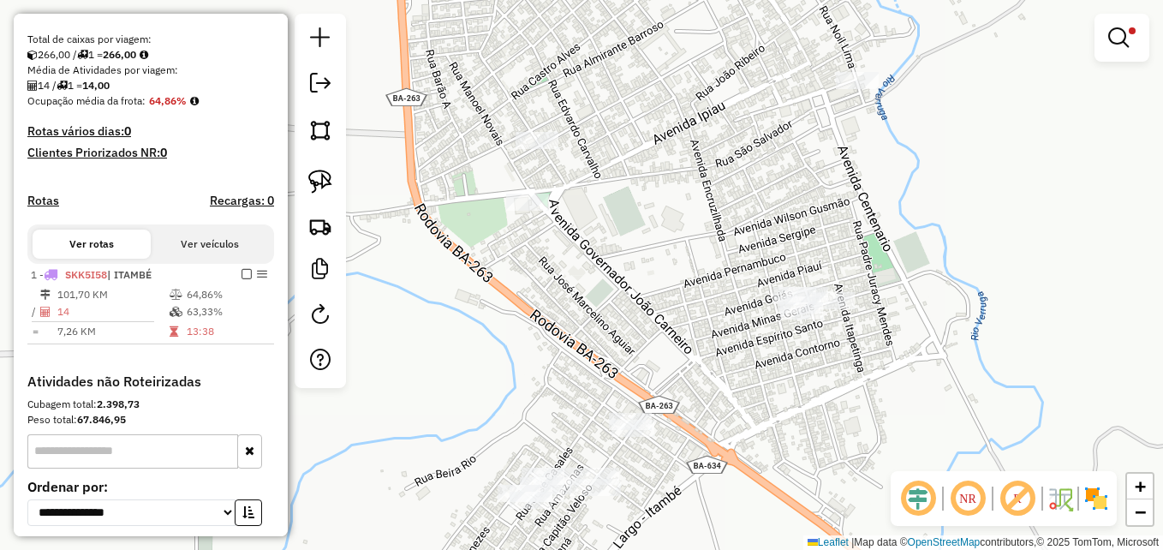
drag, startPoint x: 945, startPoint y: 257, endPoint x: 830, endPoint y: 402, distance: 185.4
click at [830, 402] on div "Limpar filtros Janela de atendimento Grade de atendimento Capacidade Transporta…" at bounding box center [581, 275] width 1163 height 550
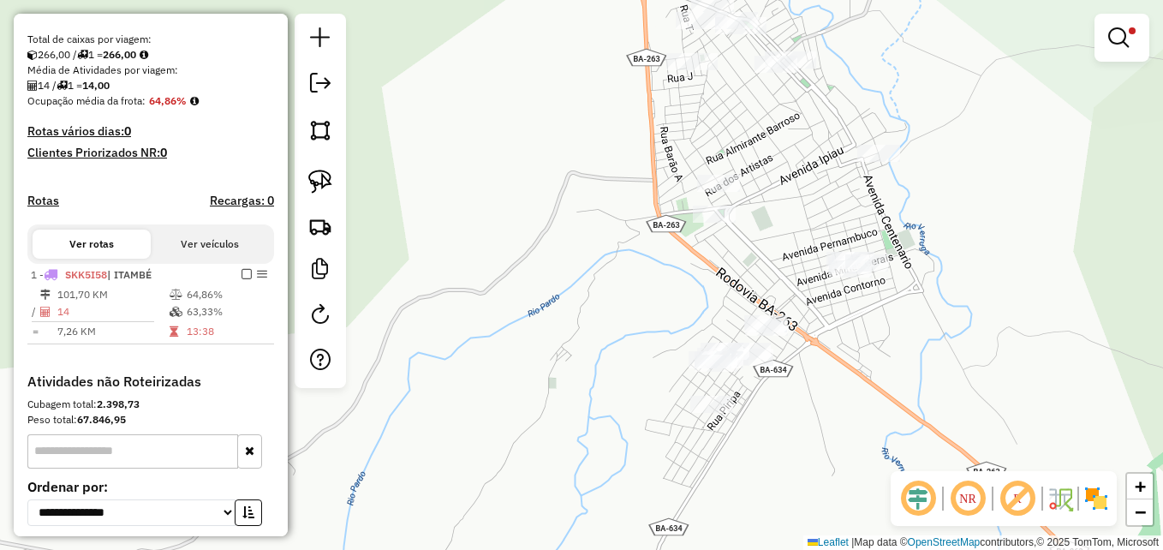
drag, startPoint x: 800, startPoint y: 151, endPoint x: 825, endPoint y: 318, distance: 168.8
click at [825, 318] on div "Limpar filtros Janela de atendimento Grade de atendimento Capacidade Transporta…" at bounding box center [581, 275] width 1163 height 550
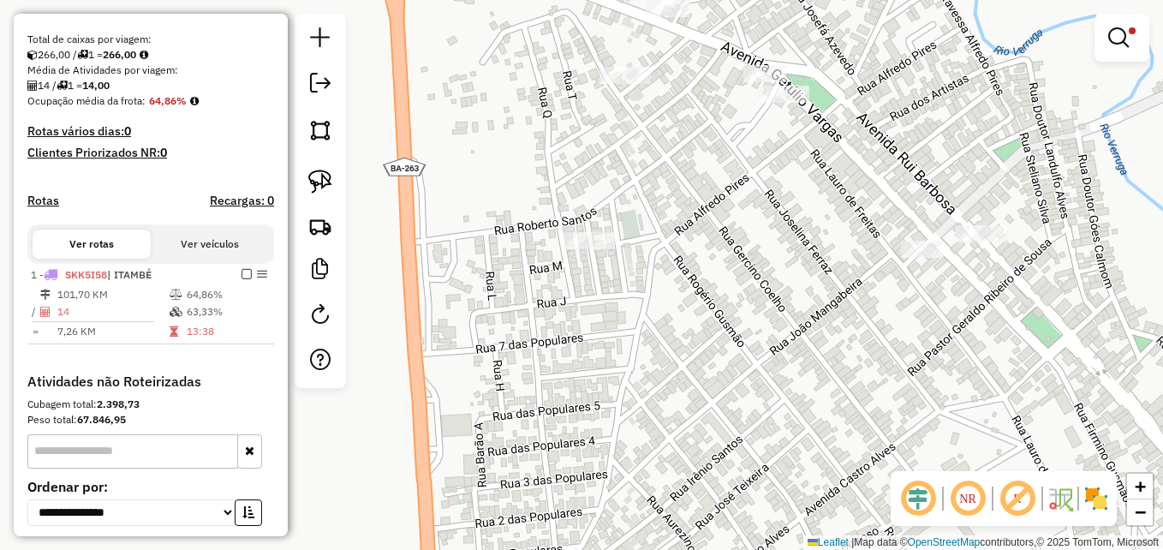
drag, startPoint x: 700, startPoint y: 212, endPoint x: 842, endPoint y: 385, distance: 224.0
click at [842, 385] on div "Limpar filtros Janela de atendimento Grade de atendimento Capacidade Transporta…" at bounding box center [581, 275] width 1163 height 550
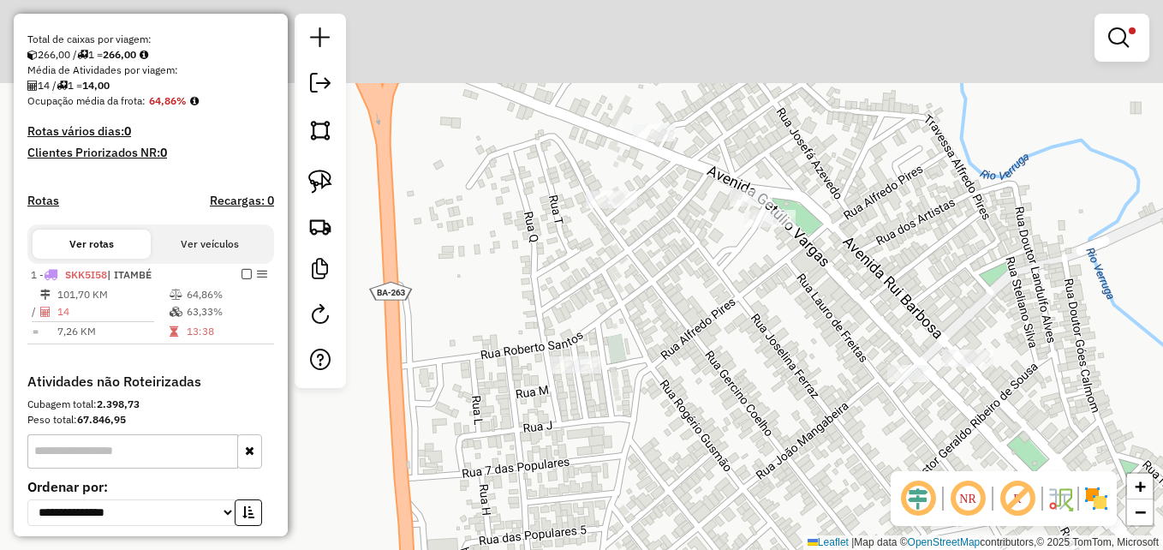
drag, startPoint x: 814, startPoint y: 247, endPoint x: 792, endPoint y: 361, distance: 116.9
click at [792, 361] on div "Limpar filtros Janela de atendimento Grade de atendimento Capacidade Transporta…" at bounding box center [581, 275] width 1163 height 550
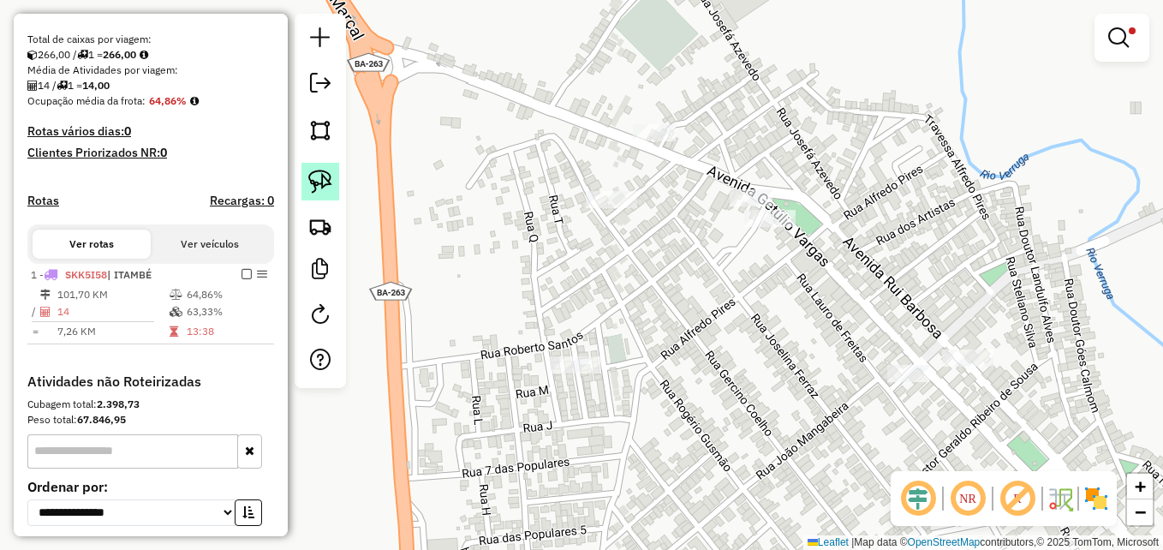
click at [329, 177] on img at bounding box center [320, 182] width 24 height 24
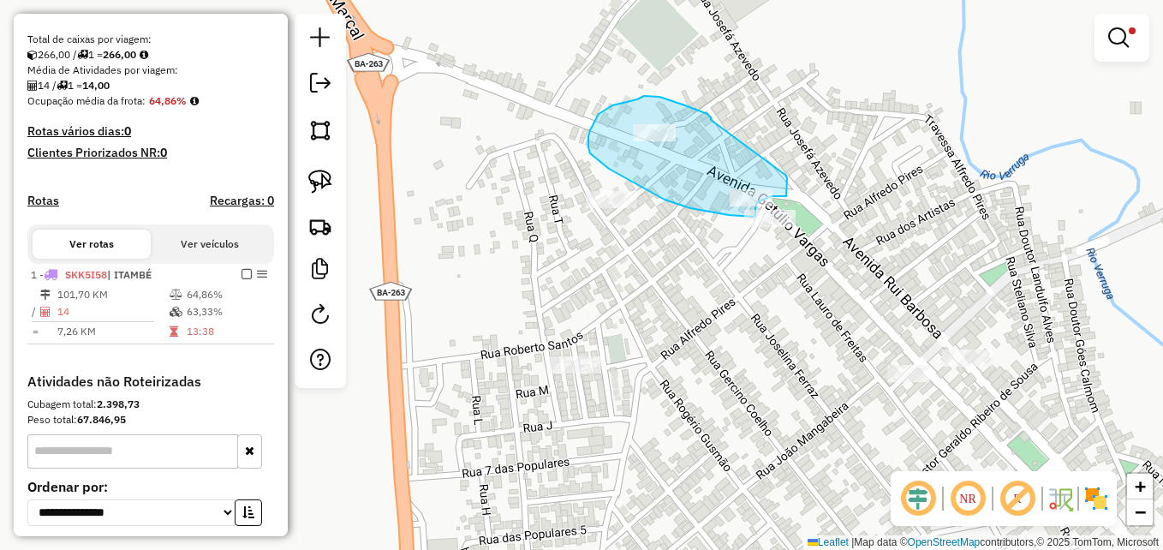
drag, startPoint x: 711, startPoint y: 117, endPoint x: 782, endPoint y: 173, distance: 90.3
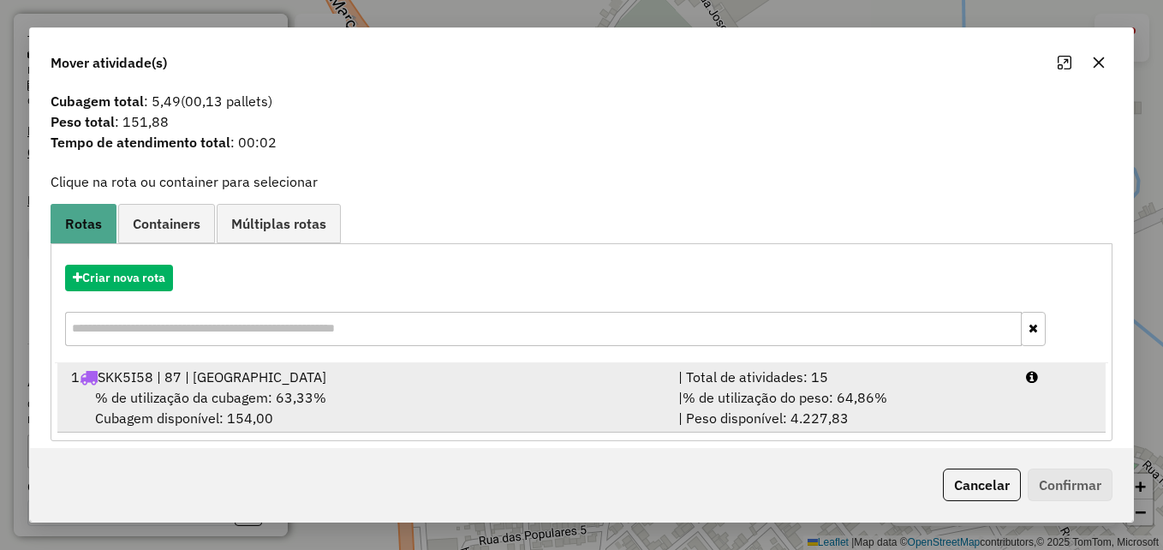
scroll to position [40, 0]
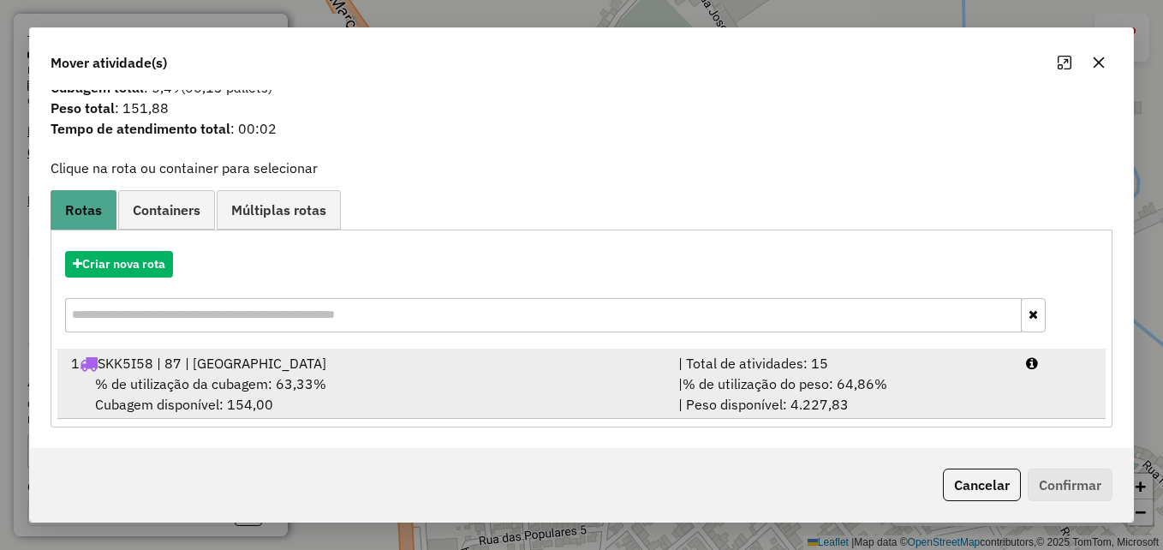
click at [461, 373] on div "% de utilização da cubagem: 63,33% Cubagem disponível: 154,00" at bounding box center [364, 393] width 607 height 41
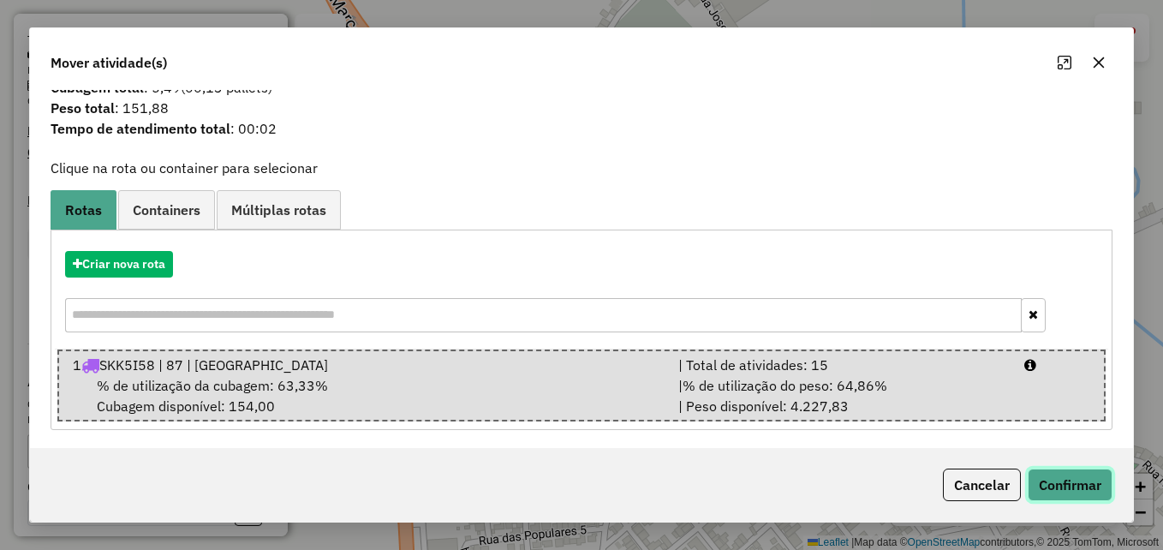
click at [1056, 490] on button "Confirmar" at bounding box center [1070, 484] width 85 height 33
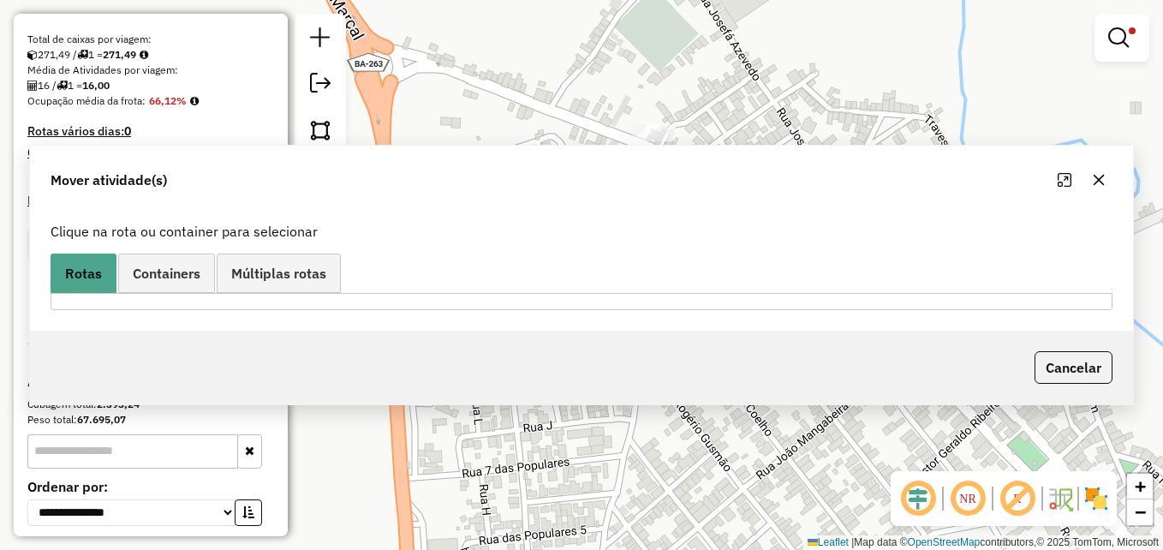
scroll to position [0, 0]
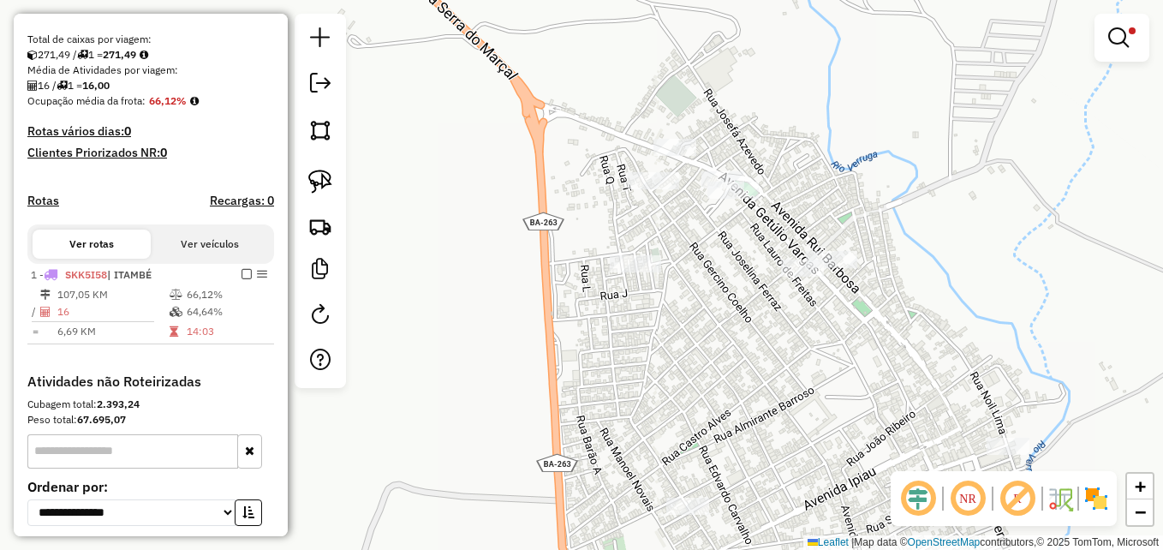
drag, startPoint x: 796, startPoint y: 400, endPoint x: 742, endPoint y: 233, distance: 175.8
click at [742, 235] on div "Limpar filtros Janela de atendimento Grade de atendimento Capacidade Transporta…" at bounding box center [581, 275] width 1163 height 550
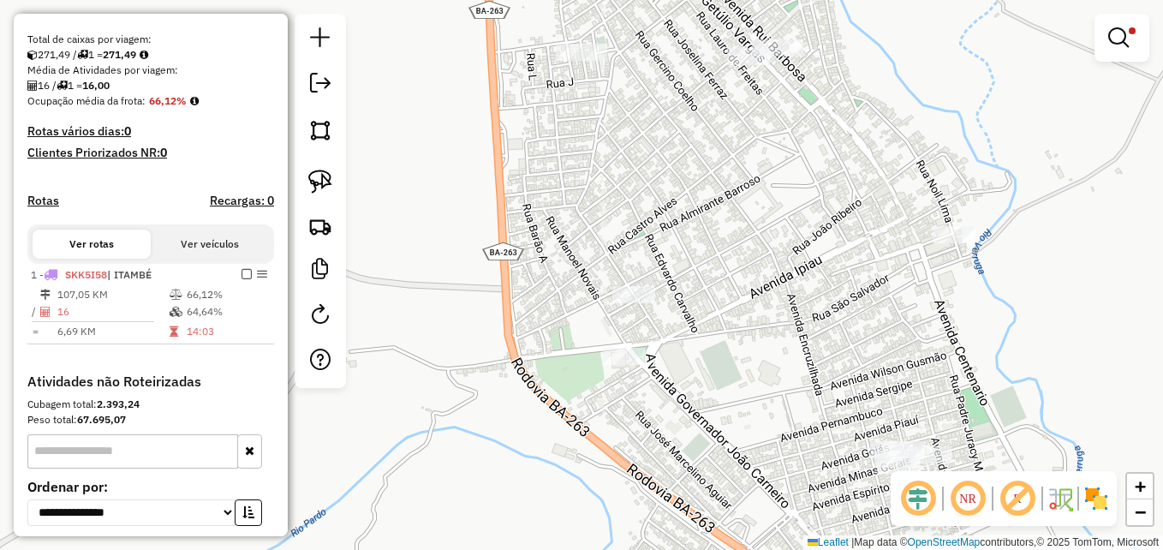
drag, startPoint x: 721, startPoint y: 246, endPoint x: 737, endPoint y: 182, distance: 65.4
click at [715, 193] on div "Limpar filtros Janela de atendimento Grade de atendimento Capacidade Transporta…" at bounding box center [581, 275] width 1163 height 550
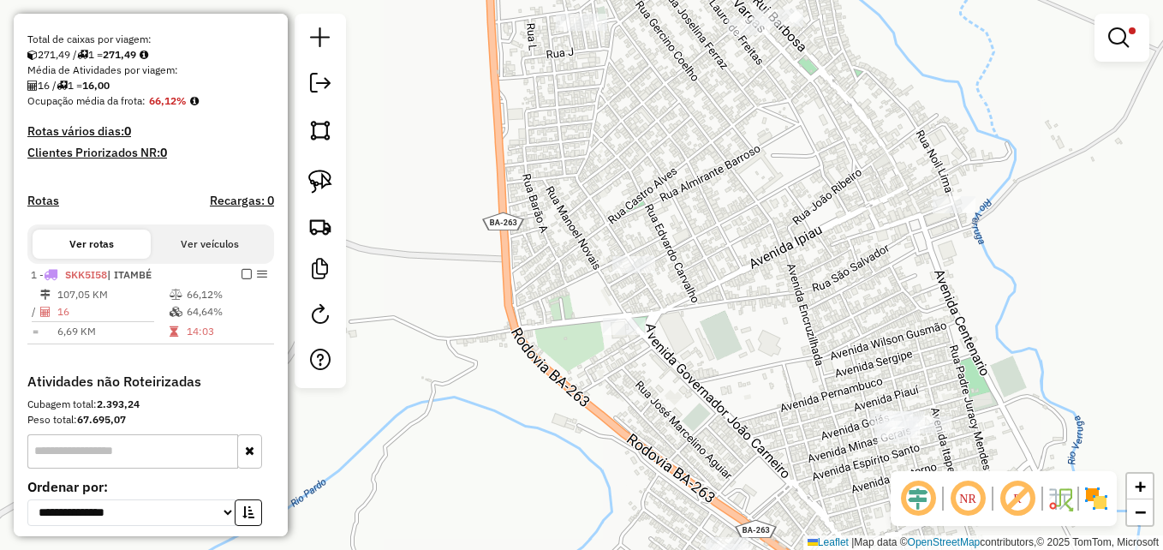
drag, startPoint x: 771, startPoint y: 323, endPoint x: 724, endPoint y: 212, distance: 119.8
click at [728, 221] on div "Limpar filtros Janela de atendimento Grade de atendimento Capacidade Transporta…" at bounding box center [581, 275] width 1163 height 550
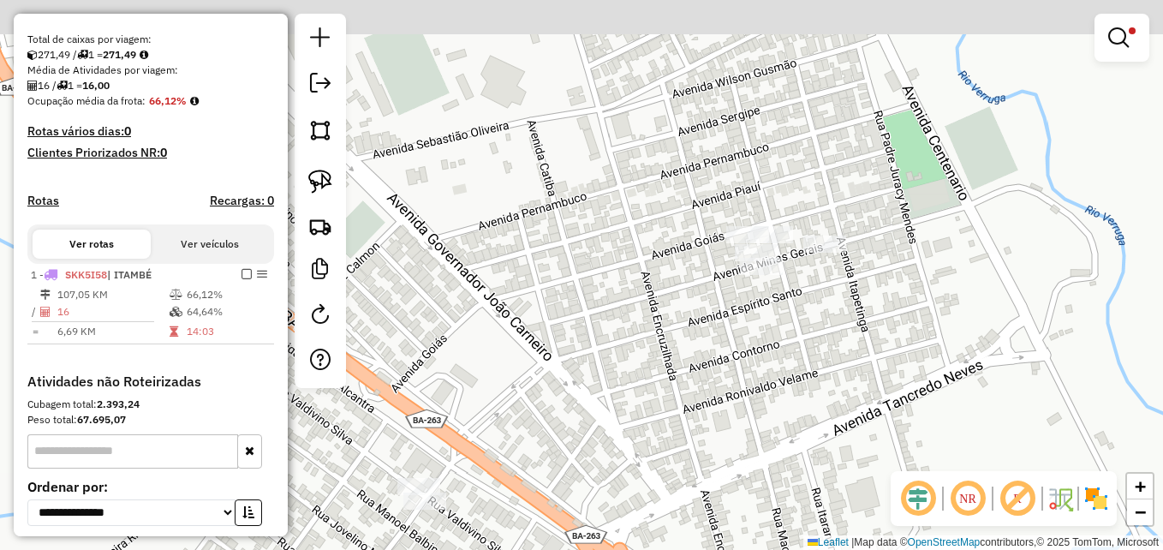
drag, startPoint x: 775, startPoint y: 299, endPoint x: 881, endPoint y: 349, distance: 117.6
click at [877, 350] on div "Limpar filtros Janela de atendimento Grade de atendimento Capacidade Transporta…" at bounding box center [581, 275] width 1163 height 550
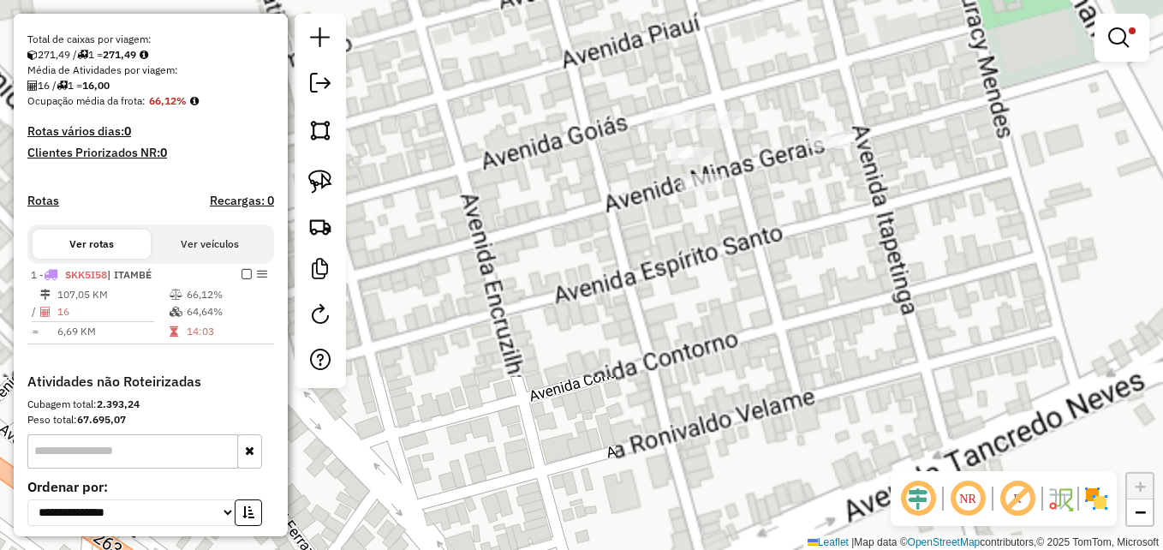
drag, startPoint x: 766, startPoint y: 322, endPoint x: 834, endPoint y: 404, distance: 106.5
click at [834, 404] on div "Limpar filtros Janela de atendimento Grade de atendimento Capacidade Transporta…" at bounding box center [581, 275] width 1163 height 550
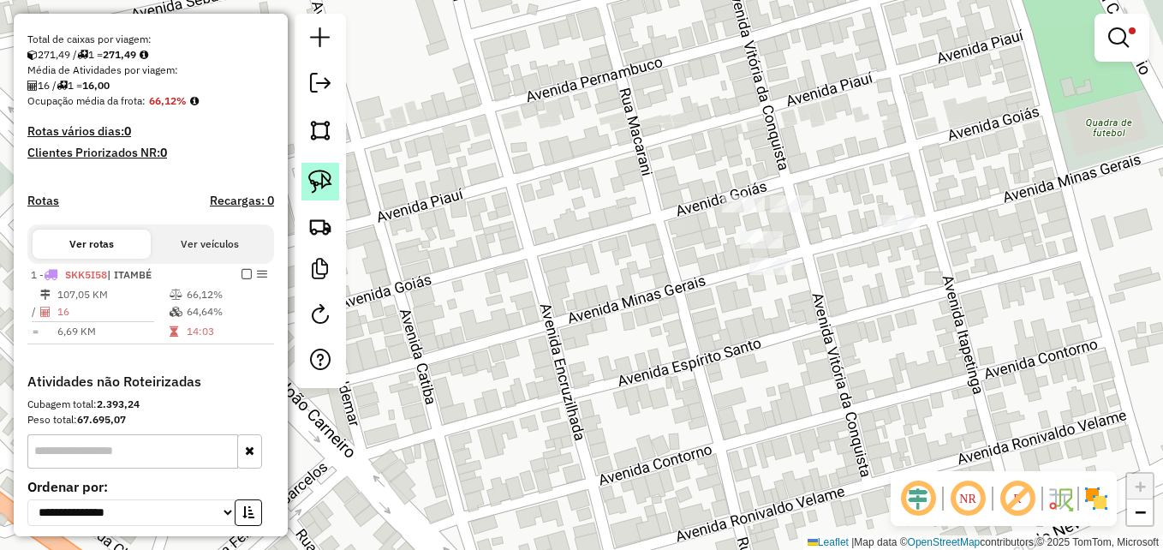
drag, startPoint x: 322, startPoint y: 184, endPoint x: 336, endPoint y: 186, distance: 13.8
click at [322, 184] on img at bounding box center [320, 182] width 24 height 24
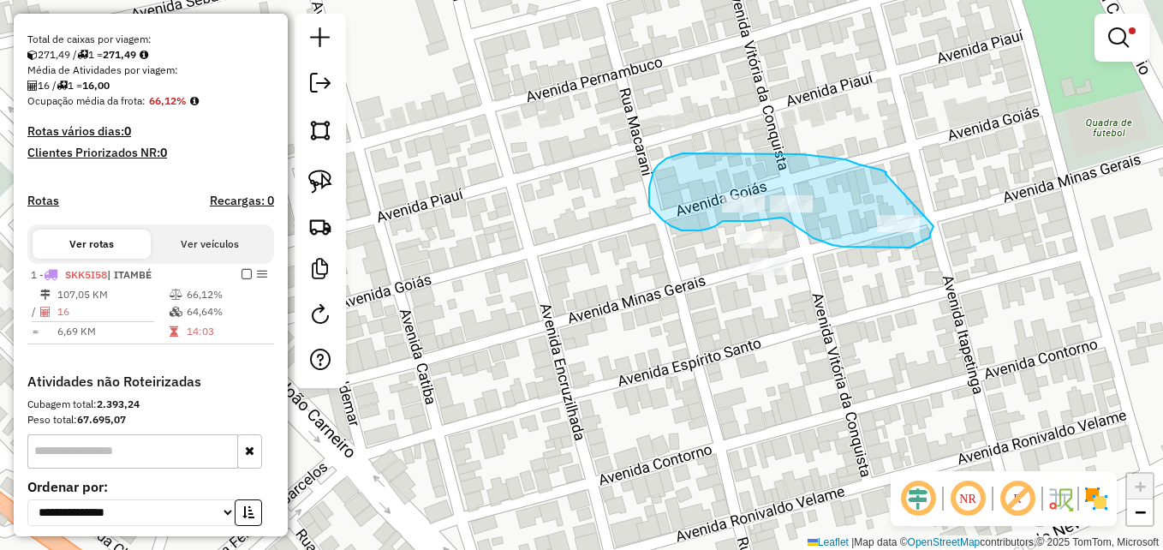
drag, startPoint x: 885, startPoint y: 174, endPoint x: 925, endPoint y: 177, distance: 39.5
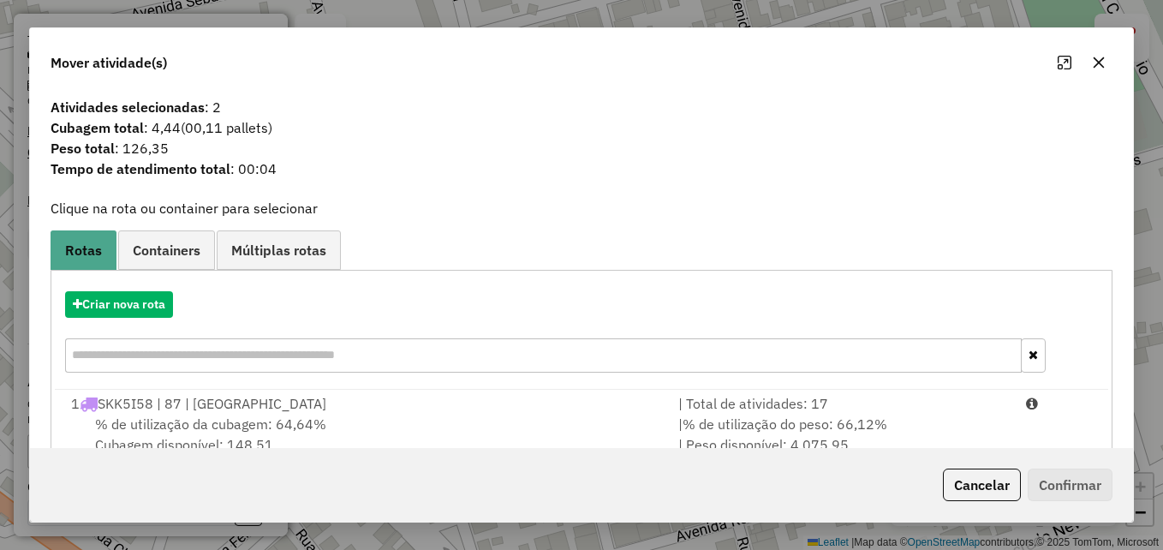
click at [363, 370] on input "text" at bounding box center [543, 355] width 957 height 34
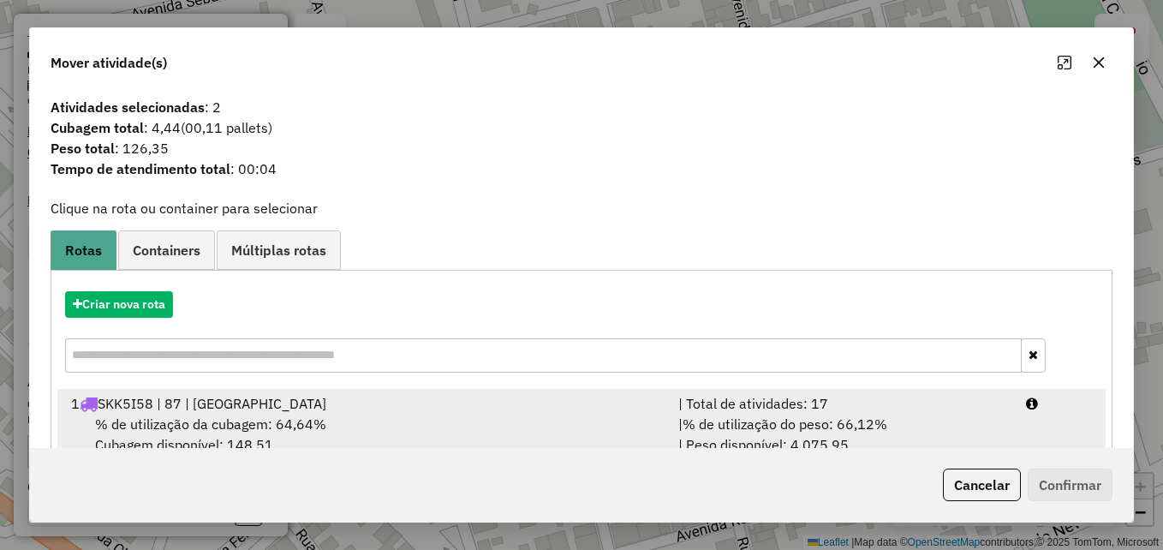
click at [661, 427] on div "% de utilização da cubagem: 64,64% Cubagem disponível: 148,51" at bounding box center [364, 434] width 607 height 41
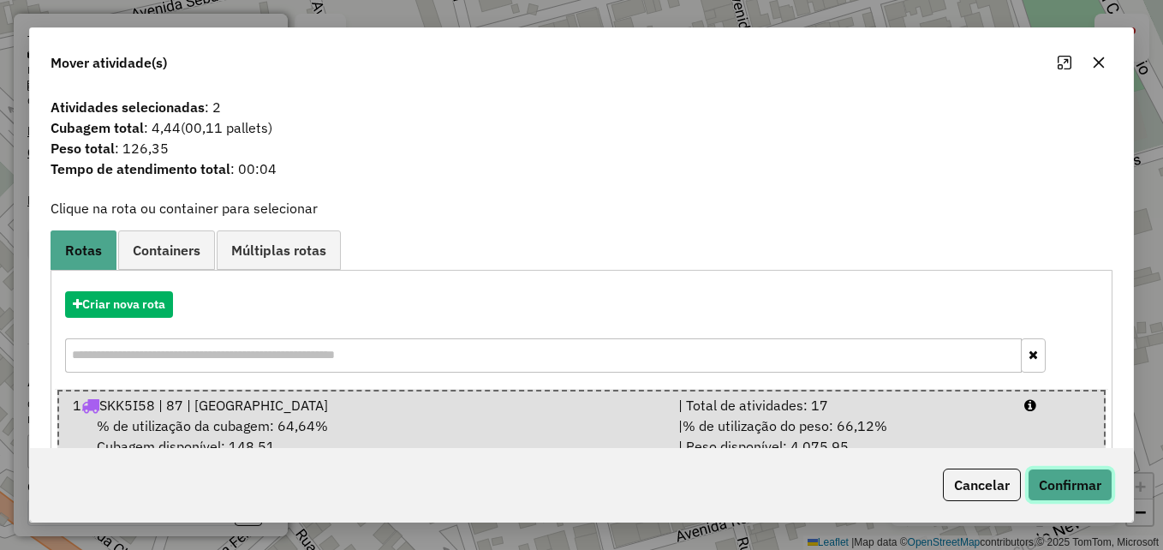
click at [1074, 482] on button "Confirmar" at bounding box center [1070, 484] width 85 height 33
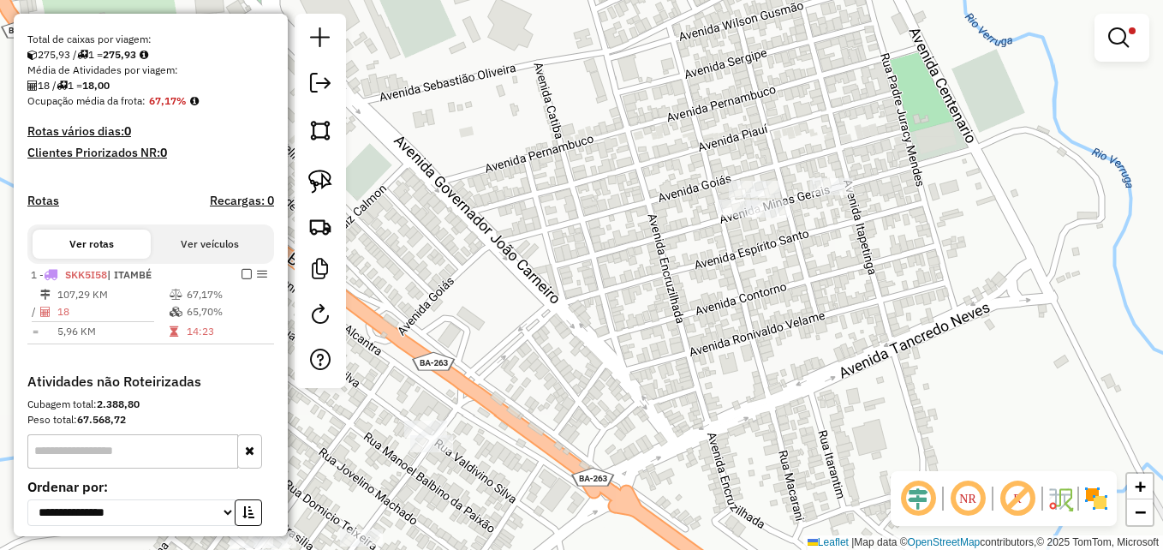
drag, startPoint x: 734, startPoint y: 335, endPoint x: 761, endPoint y: 244, distance: 94.8
click at [761, 254] on div "Limpar filtros Janela de atendimento Grade de atendimento Capacidade Transporta…" at bounding box center [581, 275] width 1163 height 550
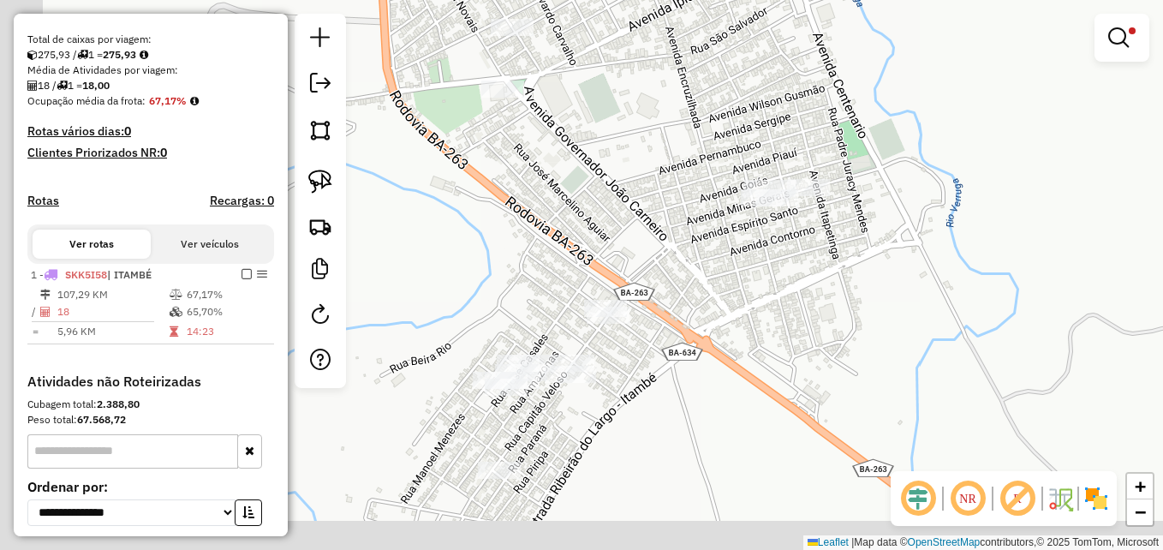
drag, startPoint x: 654, startPoint y: 363, endPoint x: 875, endPoint y: 205, distance: 271.9
click at [741, 287] on div "Limpar filtros Janela de atendimento Grade de atendimento Capacidade Transporta…" at bounding box center [581, 275] width 1163 height 550
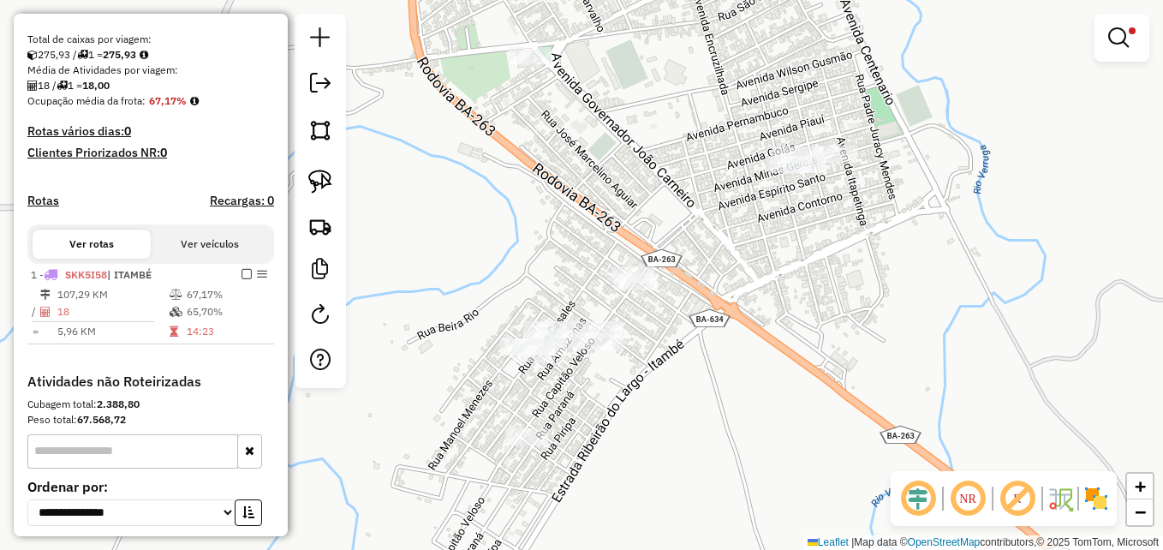
click at [1121, 25] on link at bounding box center [1121, 38] width 41 height 34
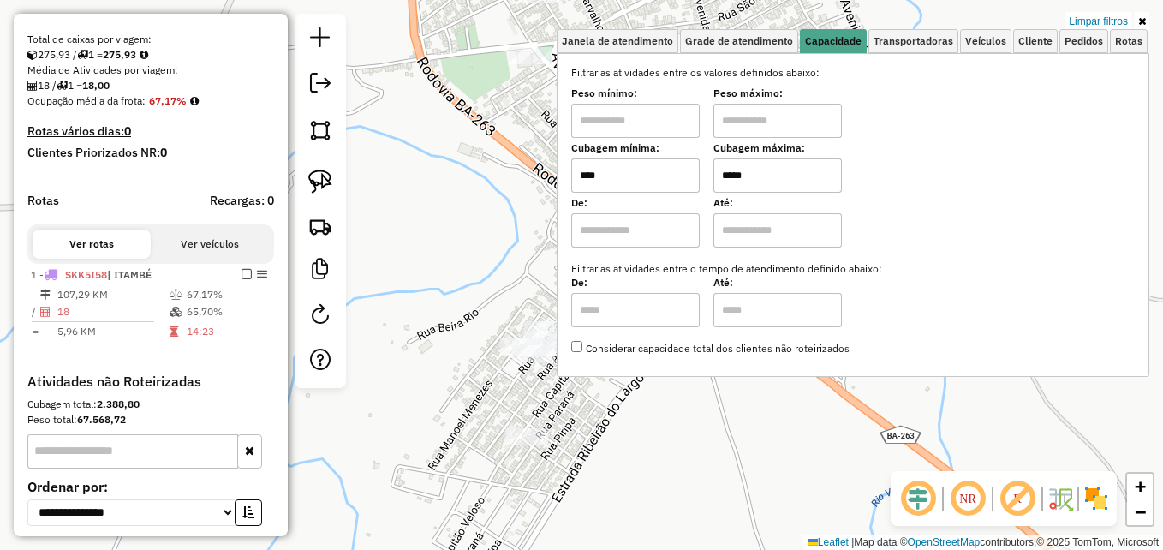
click at [1093, 21] on link "Limpar filtros" at bounding box center [1098, 21] width 66 height 19
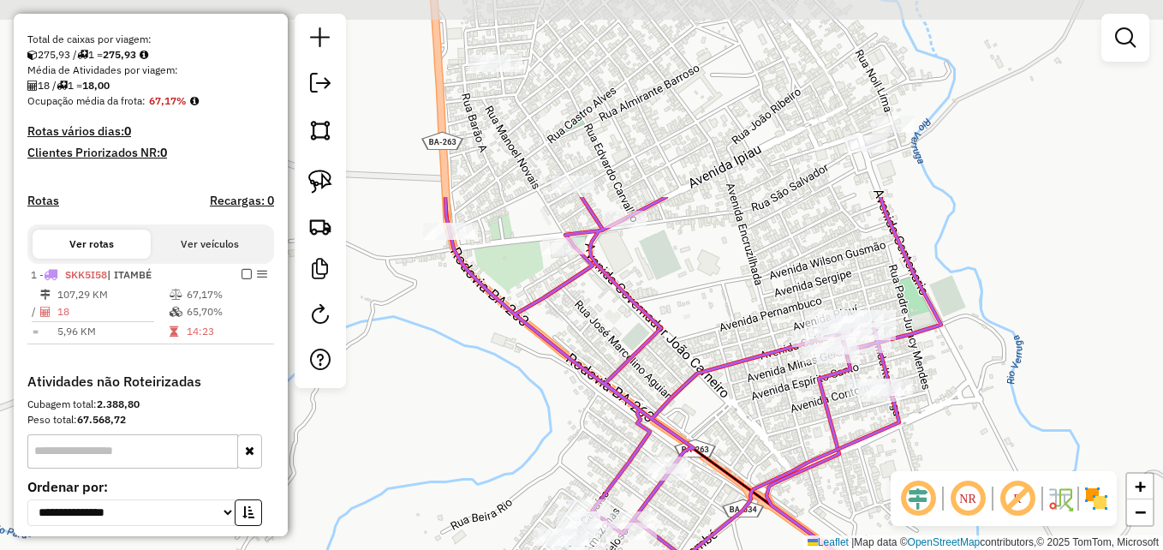
drag, startPoint x: 855, startPoint y: 166, endPoint x: 843, endPoint y: 418, distance: 252.1
click at [843, 418] on div "Janela de atendimento Grade de atendimento Capacidade Transportadoras Veículos …" at bounding box center [581, 275] width 1163 height 550
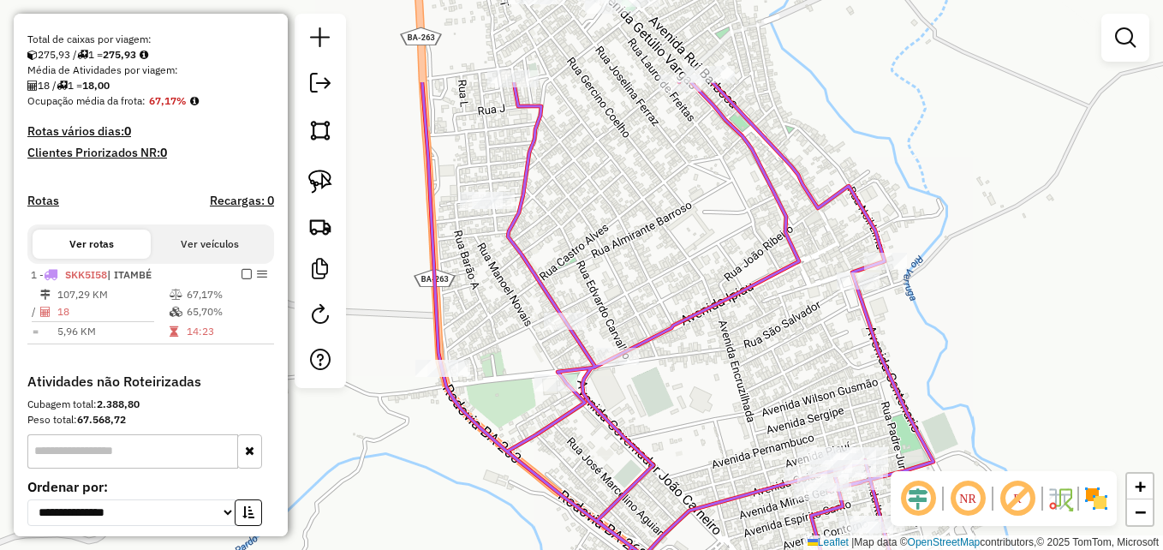
drag, startPoint x: 772, startPoint y: 194, endPoint x: 768, endPoint y: 339, distance: 145.6
click at [768, 339] on div "Janela de atendimento Grade de atendimento Capacidade Transportadoras Veículos …" at bounding box center [581, 275] width 1163 height 550
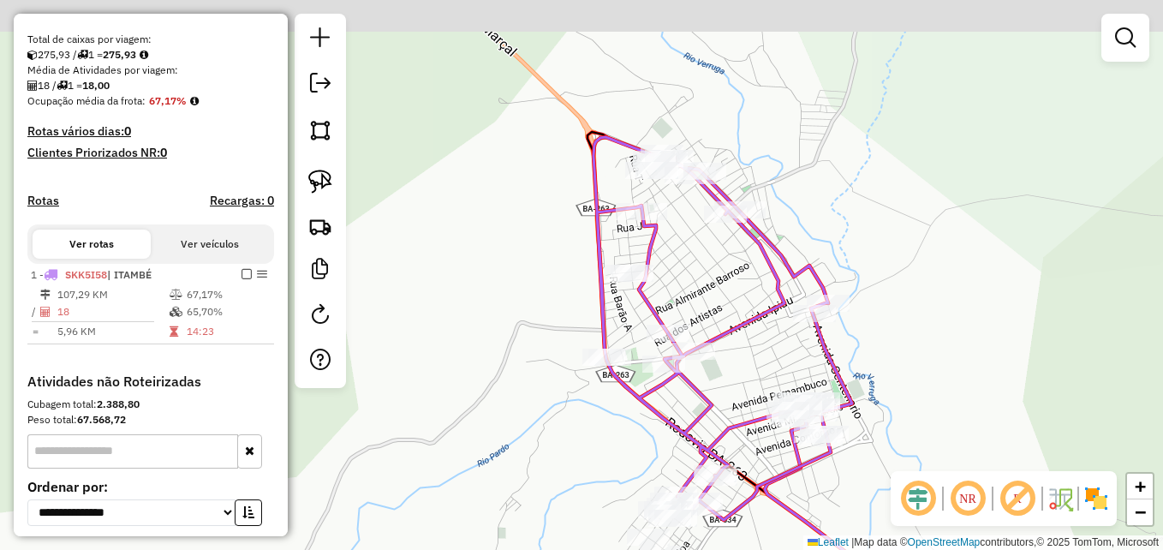
drag, startPoint x: 781, startPoint y: 236, endPoint x: 760, endPoint y: 290, distance: 58.0
click at [760, 291] on icon at bounding box center [722, 328] width 259 height 383
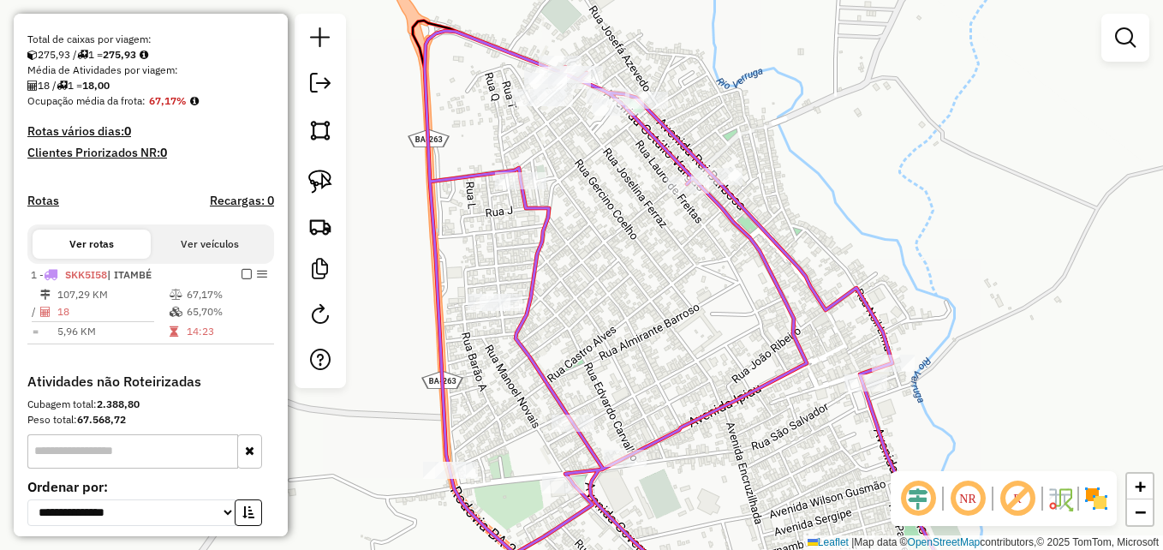
drag, startPoint x: 677, startPoint y: 251, endPoint x: 703, endPoint y: 263, distance: 28.4
click at [703, 263] on div "Janela de atendimento Grade de atendimento Capacidade Transportadoras Veículos …" at bounding box center [581, 275] width 1163 height 550
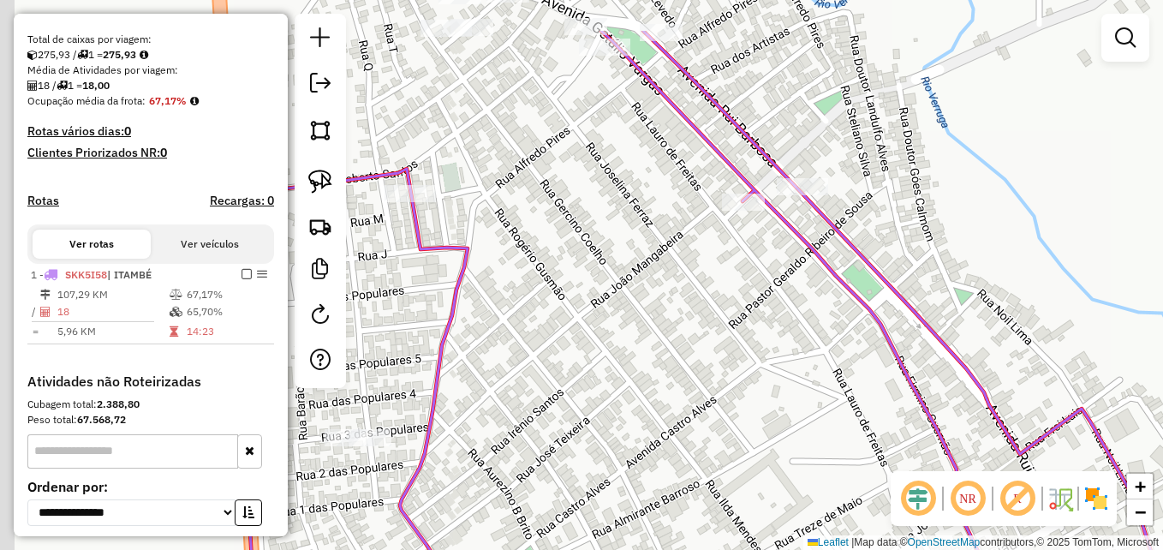
drag, startPoint x: 665, startPoint y: 241, endPoint x: 770, endPoint y: 408, distance: 196.7
click at [770, 408] on div "Janela de atendimento Grade de atendimento Capacidade Transportadoras Veículos …" at bounding box center [581, 275] width 1163 height 550
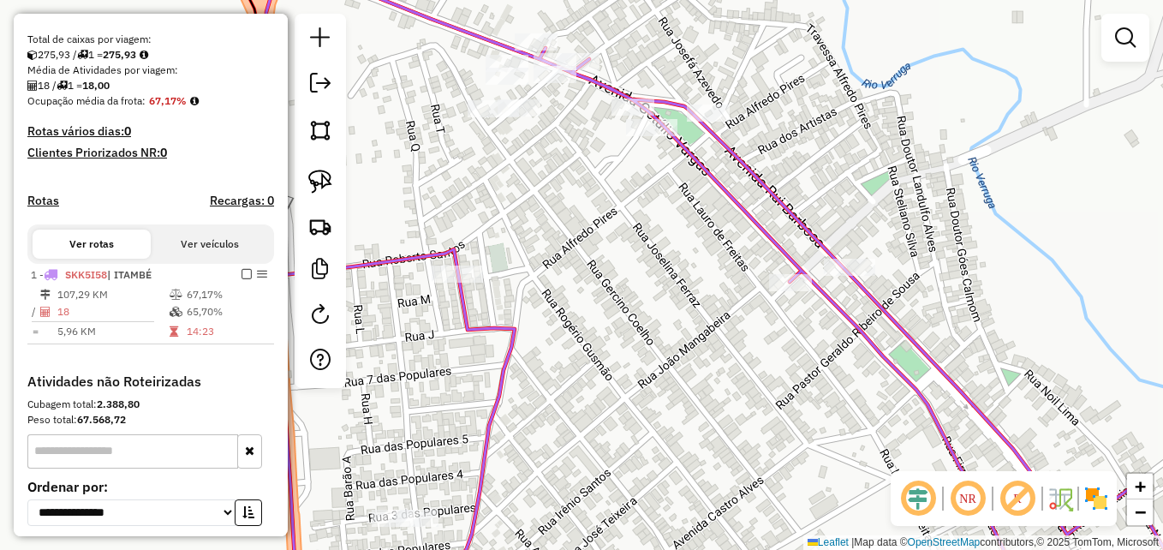
click at [700, 399] on div "Janela de atendimento Grade de atendimento Capacidade Transportadoras Veículos …" at bounding box center [581, 275] width 1163 height 550
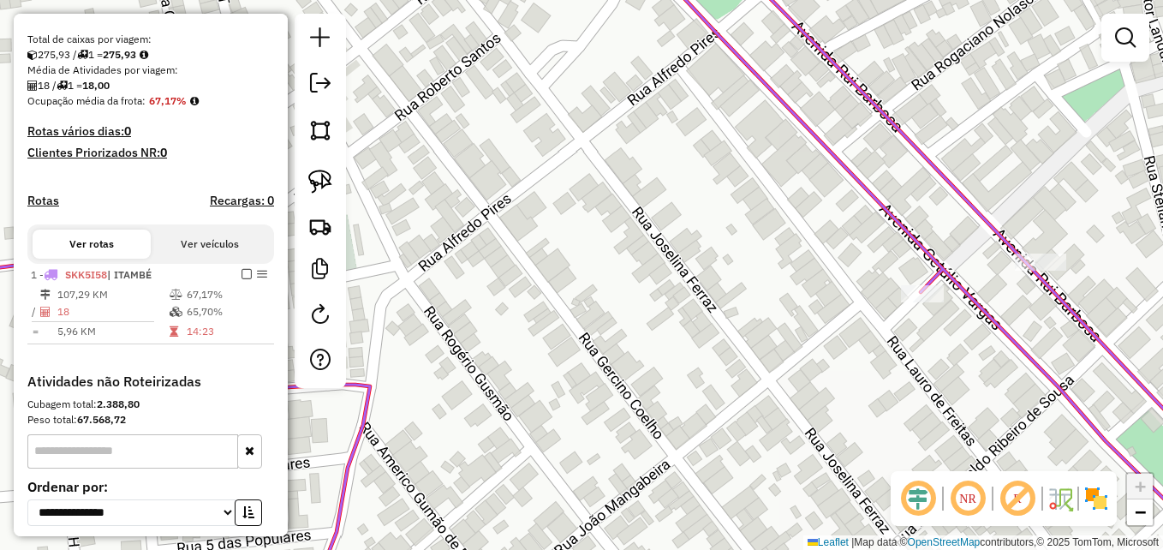
drag, startPoint x: 599, startPoint y: 169, endPoint x: 631, endPoint y: 241, distance: 79.4
click at [631, 240] on div "Janela de atendimento Grade de atendimento Capacidade Transportadoras Veículos …" at bounding box center [581, 275] width 1163 height 550
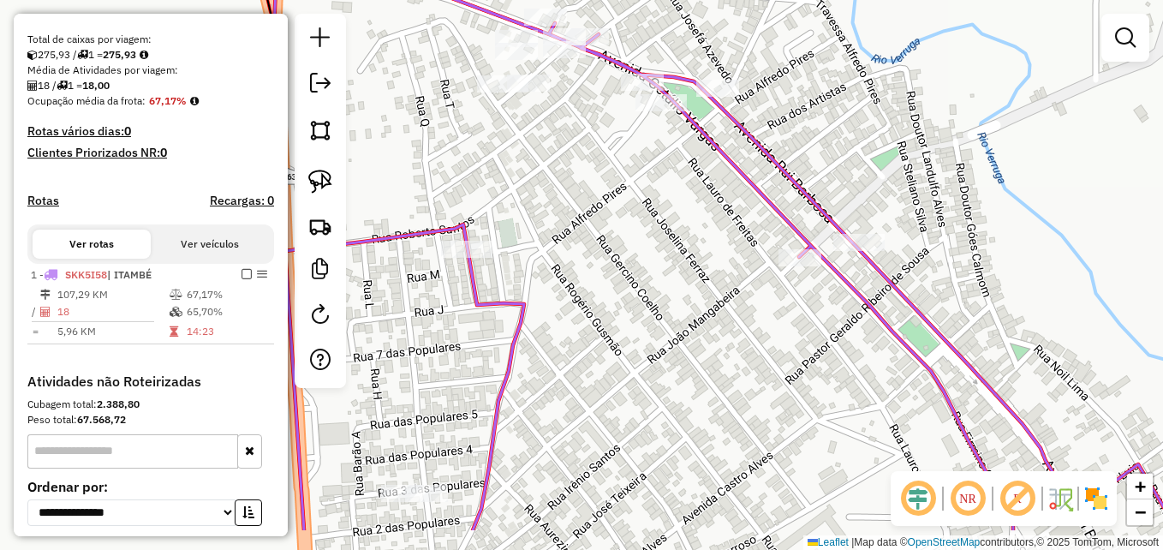
drag, startPoint x: 708, startPoint y: 389, endPoint x: 679, endPoint y: 129, distance: 261.1
click at [674, 191] on div "Janela de atendimento Grade de atendimento Capacidade Transportadoras Veículos …" at bounding box center [581, 275] width 1163 height 550
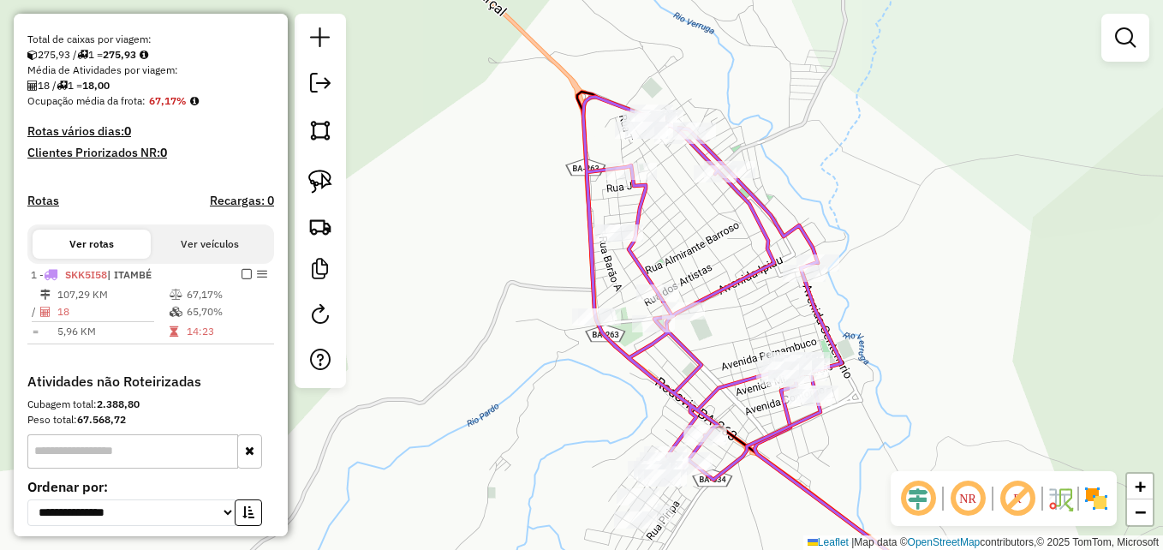
drag, startPoint x: 768, startPoint y: 328, endPoint x: 713, endPoint y: 139, distance: 197.0
click at [704, 156] on div "Janela de atendimento Grade de atendimento Capacidade Transportadoras Veículos …" at bounding box center [581, 275] width 1163 height 550
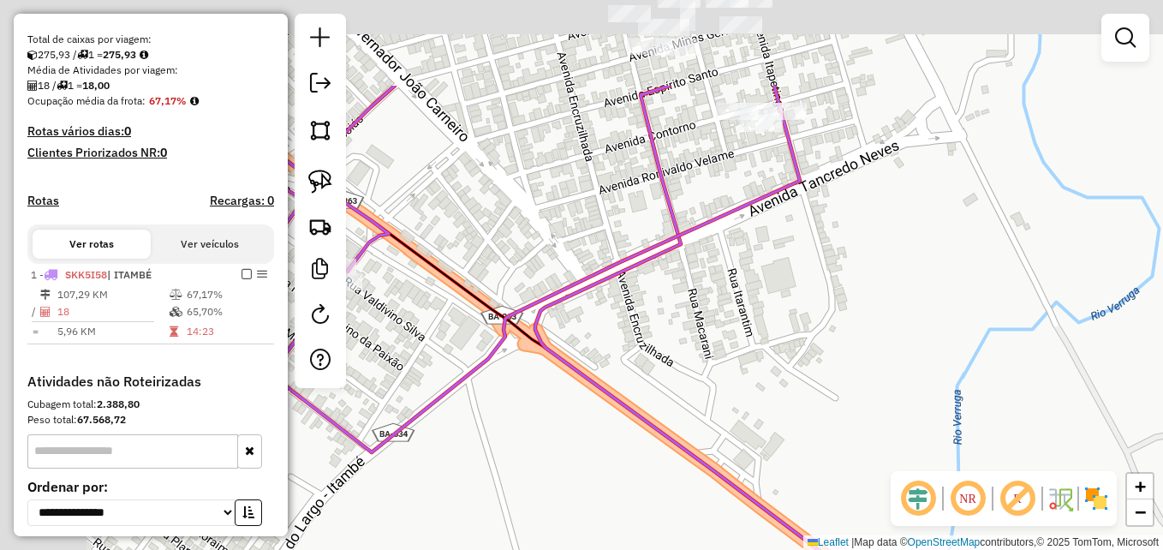
drag, startPoint x: 861, startPoint y: 316, endPoint x: 889, endPoint y: 349, distance: 43.1
click at [890, 347] on div "Janela de atendimento Grade de atendimento Capacidade Transportadoras Veículos …" at bounding box center [581, 275] width 1163 height 550
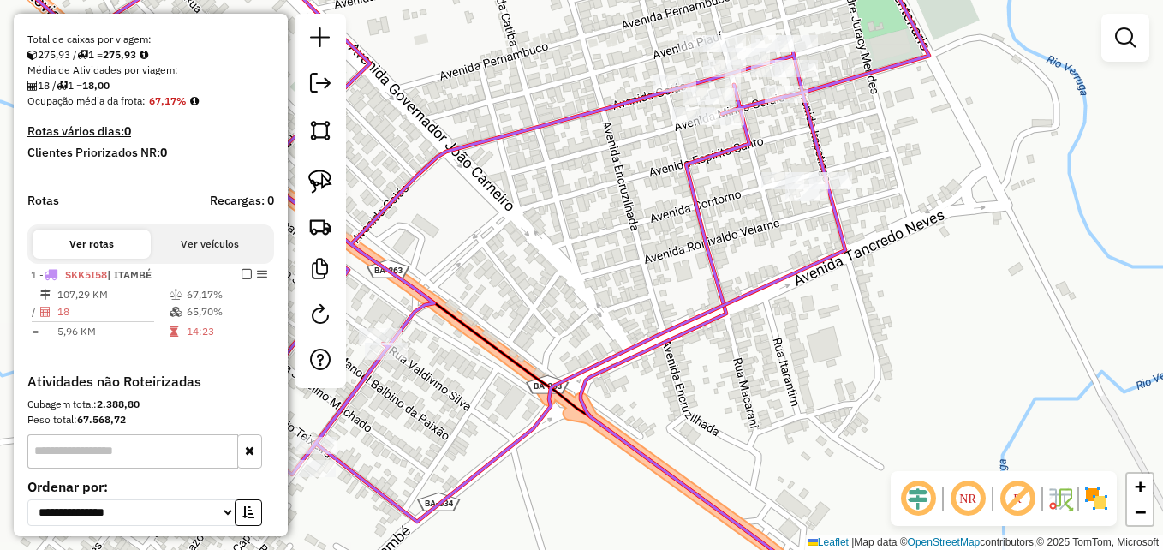
drag, startPoint x: 696, startPoint y: 212, endPoint x: 725, endPoint y: 285, distance: 78.4
click at [725, 285] on icon at bounding box center [738, 364] width 314 height 558
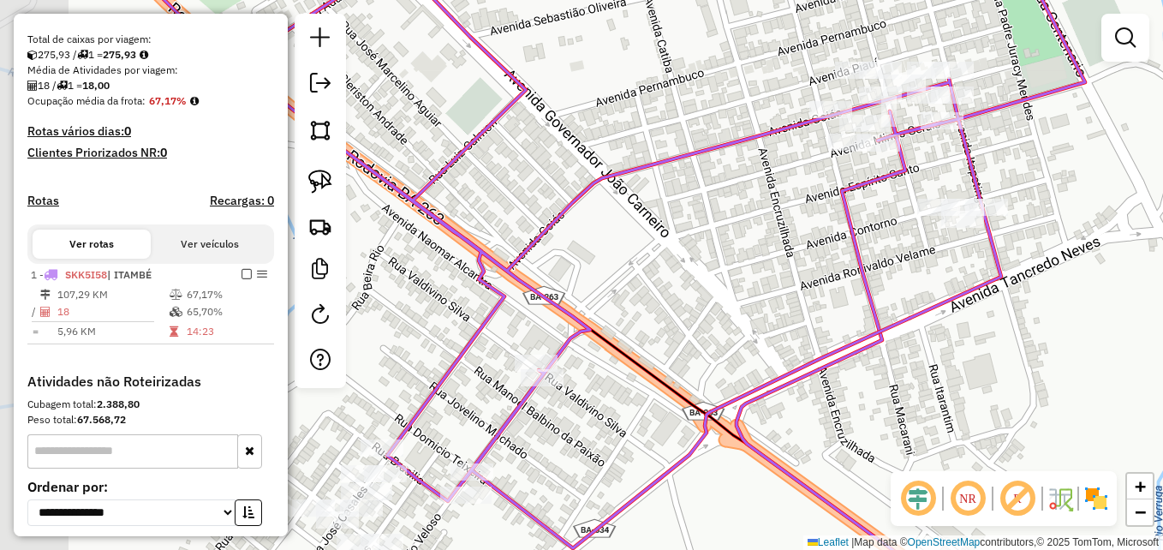
drag, startPoint x: 666, startPoint y: 267, endPoint x: 814, endPoint y: 191, distance: 165.8
click at [814, 193] on div "Janela de atendimento Grade de atendimento Capacidade Transportadoras Veículos …" at bounding box center [581, 275] width 1163 height 550
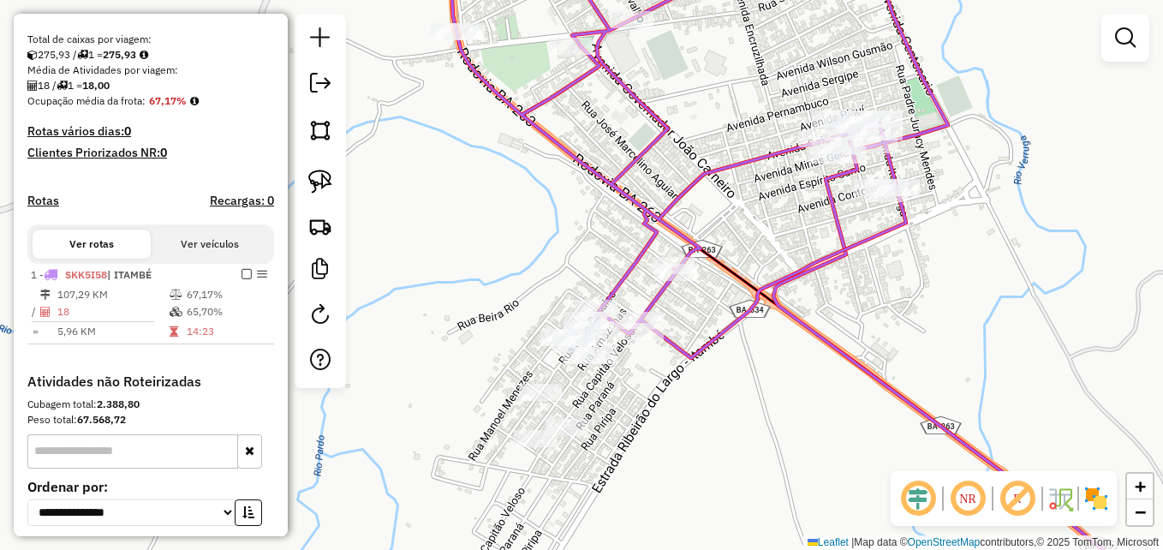
drag, startPoint x: 734, startPoint y: 404, endPoint x: 771, endPoint y: 350, distance: 65.3
click at [771, 350] on div "Janela de atendimento Grade de atendimento Capacidade Transportadoras Veículos …" at bounding box center [581, 275] width 1163 height 550
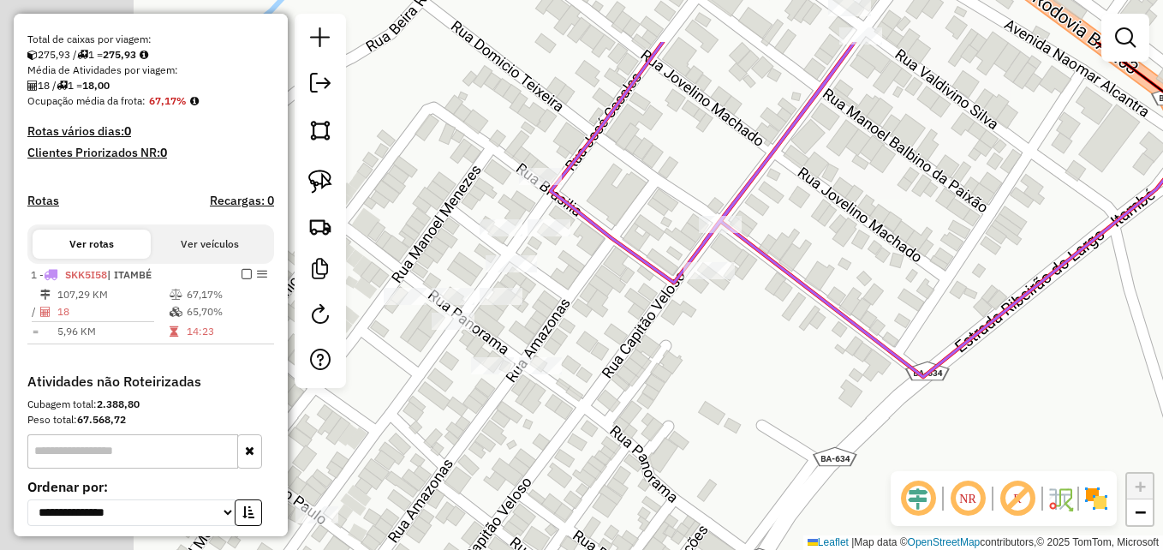
drag, startPoint x: 662, startPoint y: 213, endPoint x: 933, endPoint y: 288, distance: 280.7
click at [954, 286] on div "Janela de atendimento Grade de atendimento Capacidade Transportadoras Veículos …" at bounding box center [581, 275] width 1163 height 550
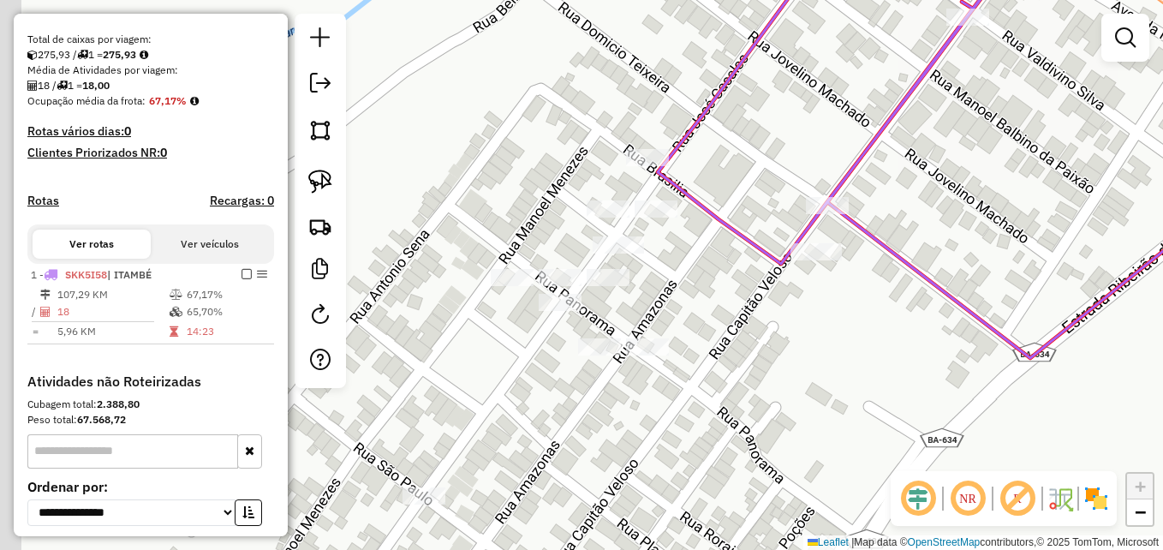
drag, startPoint x: 738, startPoint y: 385, endPoint x: 842, endPoint y: 366, distance: 105.3
click at [842, 366] on div "Janela de atendimento Grade de atendimento Capacidade Transportadoras Veículos …" at bounding box center [581, 275] width 1163 height 550
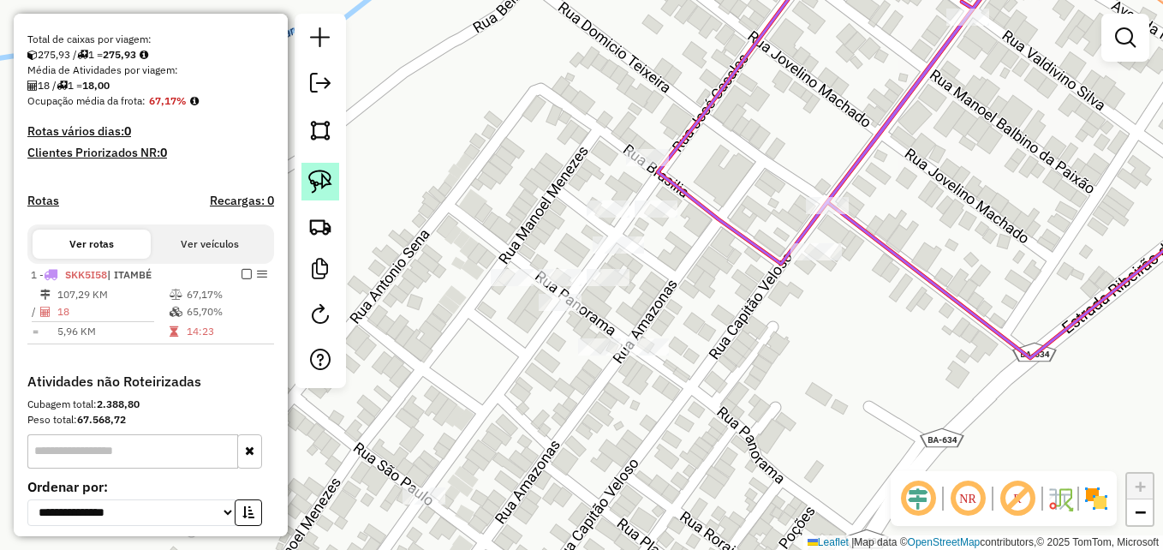
click at [321, 179] on img at bounding box center [320, 182] width 24 height 24
drag, startPoint x: 686, startPoint y: 141, endPoint x: 700, endPoint y: 164, distance: 26.1
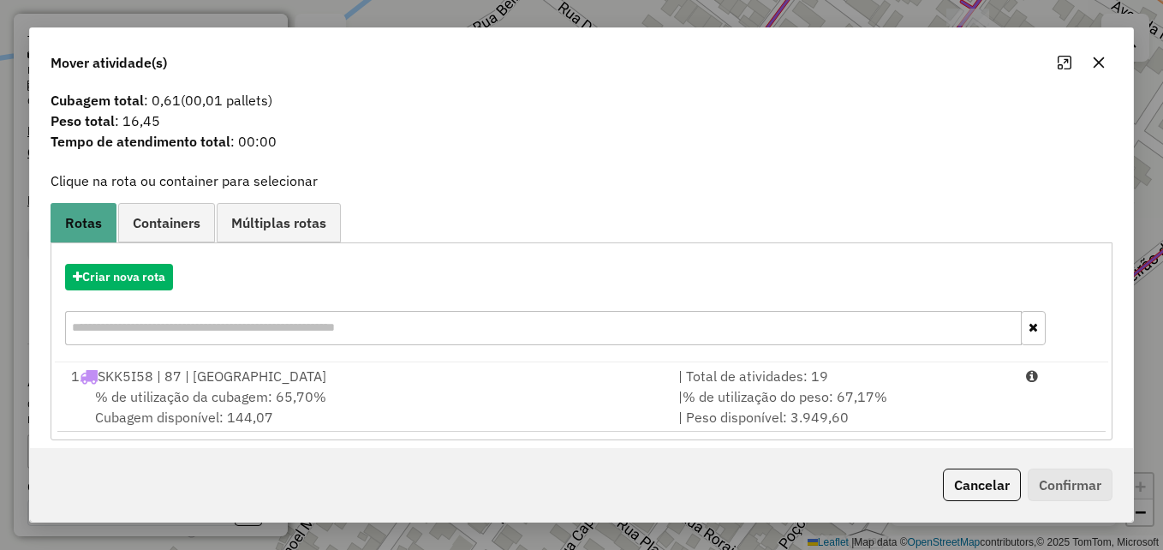
scroll to position [40, 0]
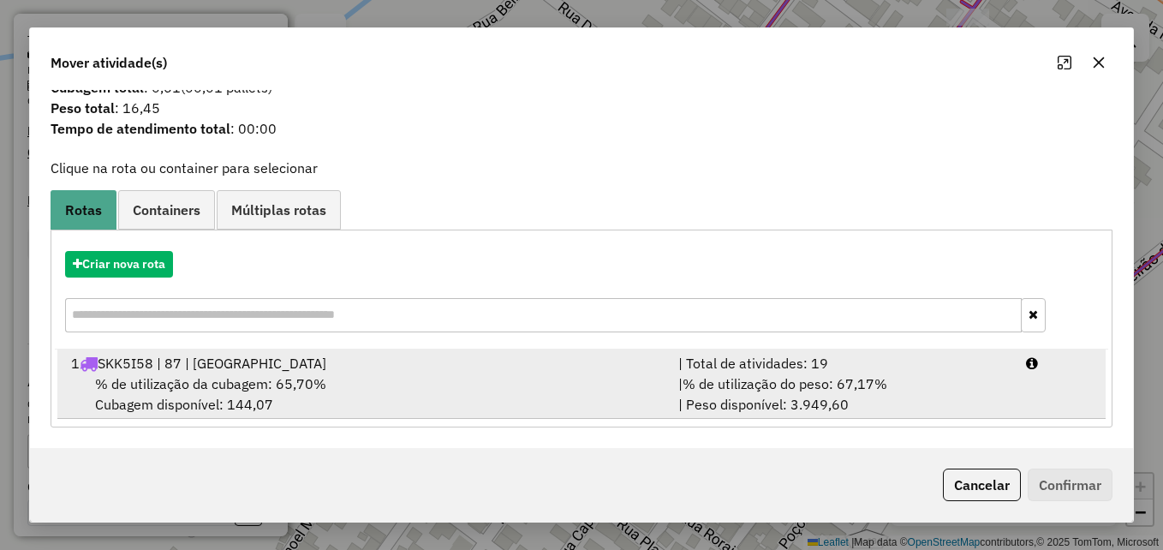
click at [599, 373] on div "% de utilização da cubagem: 65,70% Cubagem disponível: 144,07" at bounding box center [364, 393] width 607 height 41
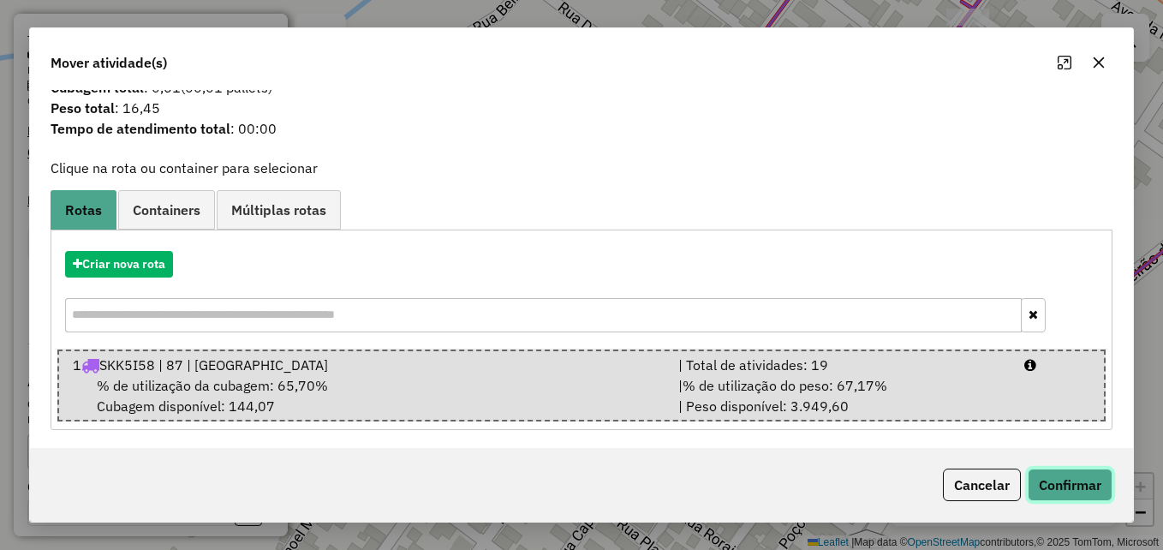
click at [1068, 488] on button "Confirmar" at bounding box center [1070, 484] width 85 height 33
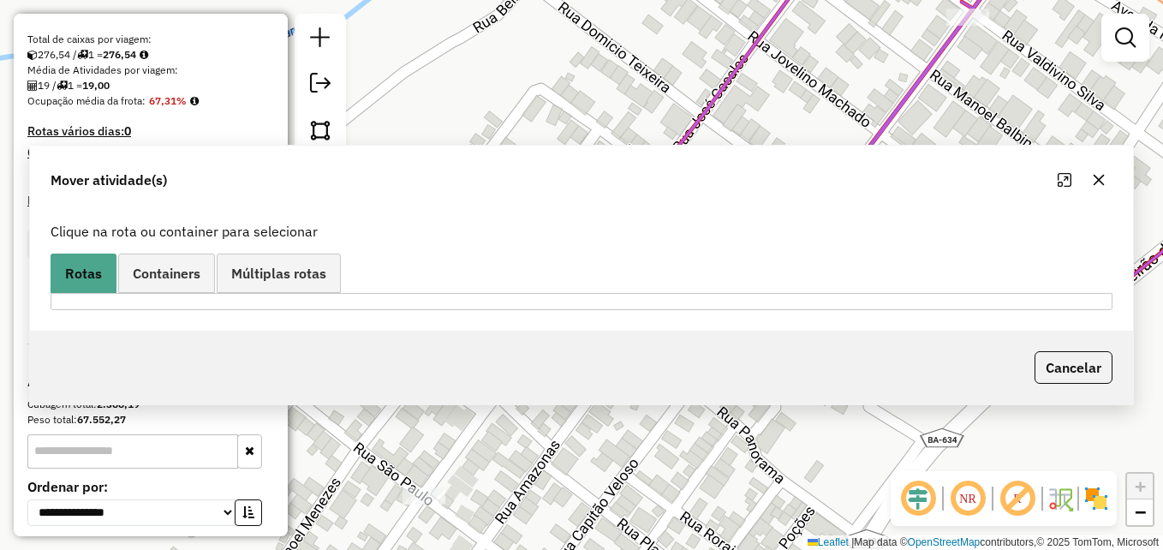
scroll to position [0, 0]
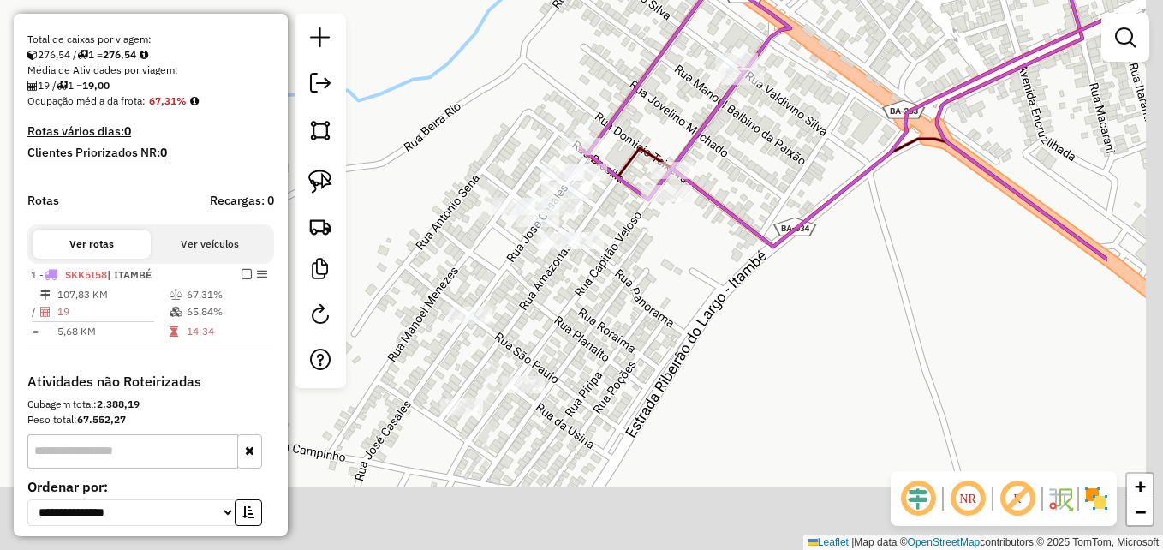
drag, startPoint x: 896, startPoint y: 382, endPoint x: 705, endPoint y: 245, distance: 235.0
click at [700, 247] on div "Janela de atendimento Grade de atendimento Capacidade Transportadoras Veículos …" at bounding box center [581, 275] width 1163 height 550
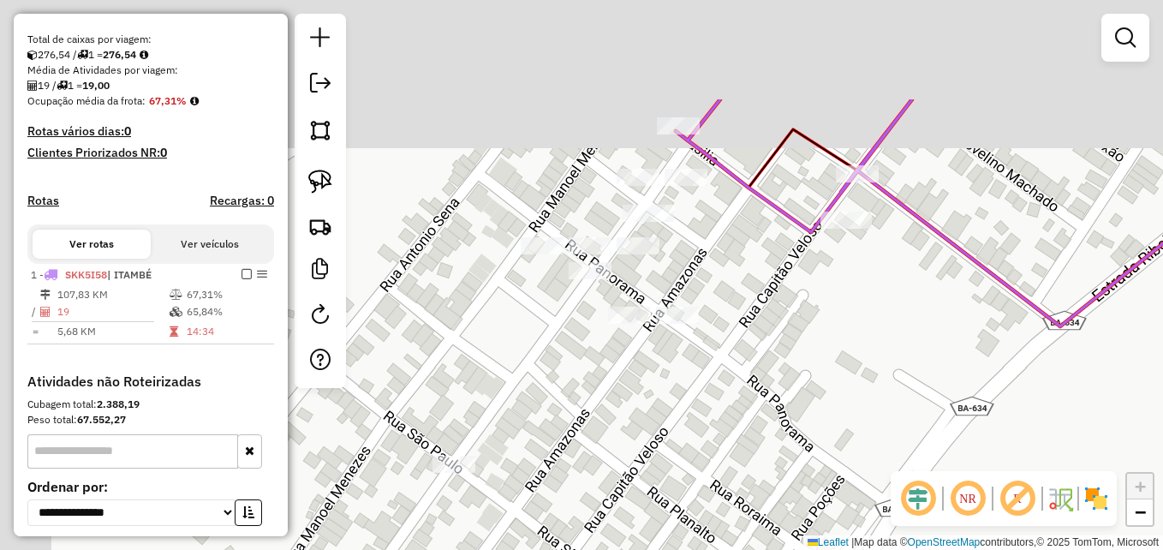
drag, startPoint x: 587, startPoint y: 146, endPoint x: 816, endPoint y: 300, distance: 275.8
click at [816, 300] on div "Janela de atendimento Grade de atendimento Capacidade Transportadoras Veículos …" at bounding box center [581, 275] width 1163 height 550
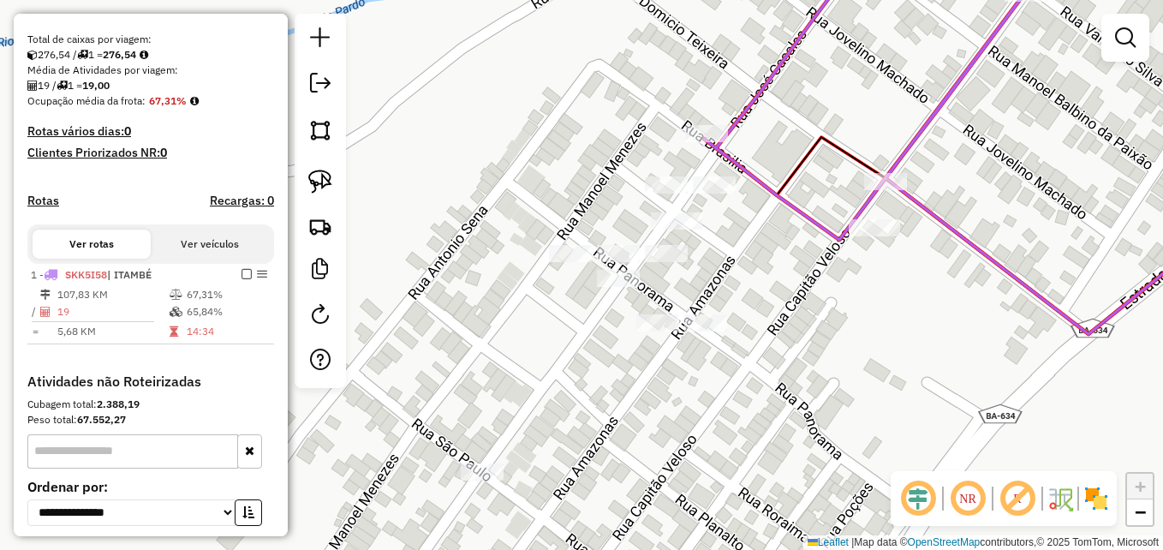
drag, startPoint x: 773, startPoint y: 267, endPoint x: 802, endPoint y: 275, distance: 29.3
click at [802, 275] on div "Janela de atendimento Grade de atendimento Capacidade Transportadoras Veículos …" at bounding box center [581, 275] width 1163 height 550
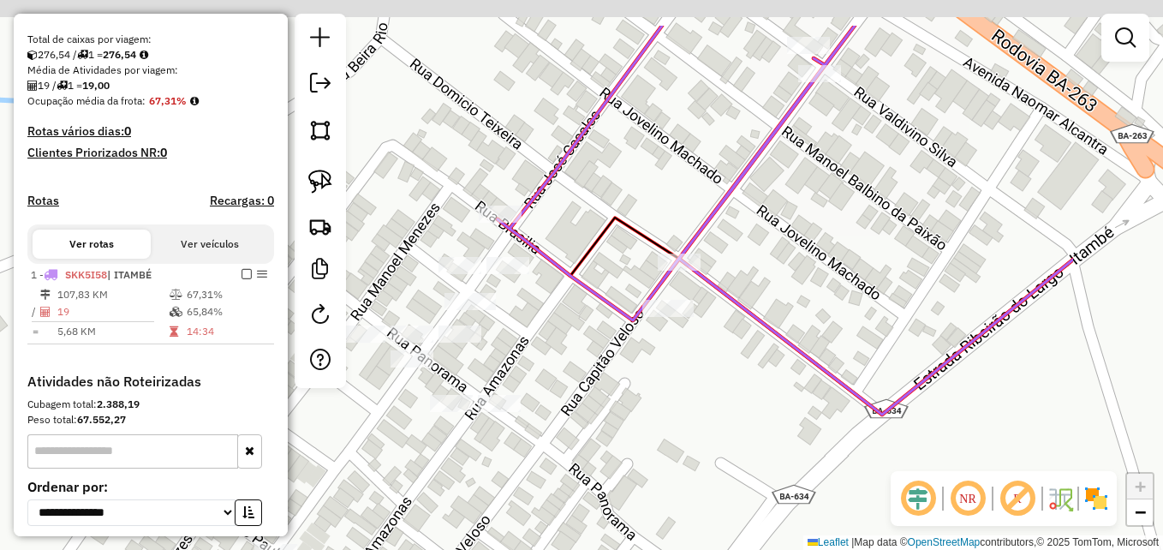
drag, startPoint x: 957, startPoint y: 303, endPoint x: 764, endPoint y: 384, distance: 208.8
click at [748, 384] on div "Janela de atendimento Grade de atendimento Capacidade Transportadoras Veículos …" at bounding box center [581, 275] width 1163 height 550
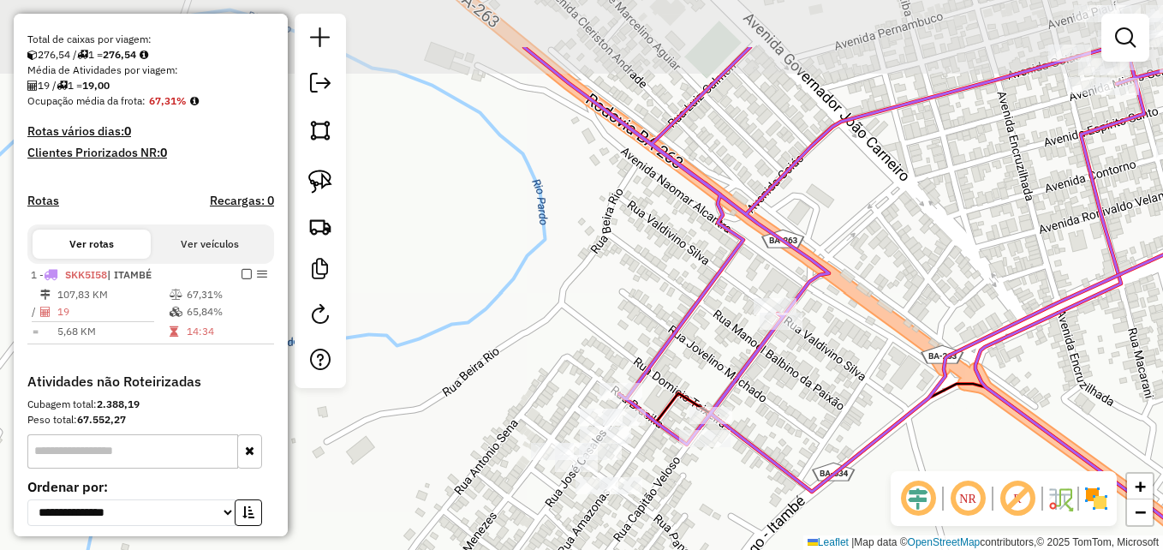
drag, startPoint x: 944, startPoint y: 284, endPoint x: 872, endPoint y: 386, distance: 124.7
click at [872, 386] on div "Janela de atendimento Grade de atendimento Capacidade Transportadoras Veículos …" at bounding box center [581, 275] width 1163 height 550
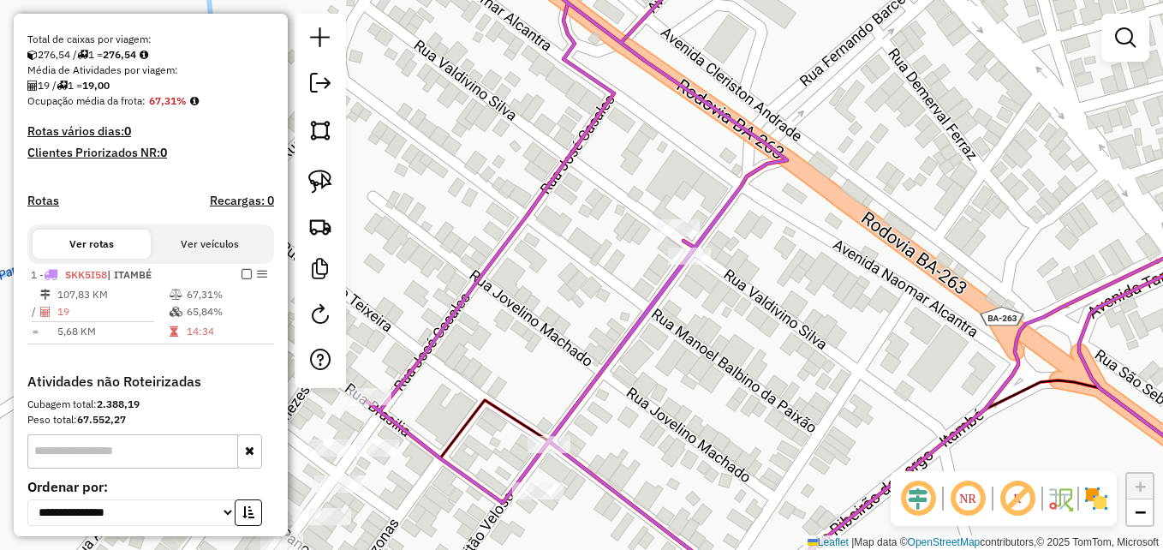
drag, startPoint x: 831, startPoint y: 324, endPoint x: 850, endPoint y: 333, distance: 21.8
click at [850, 333] on div "Janela de atendimento Grade de atendimento Capacidade Transportadoras Veículos …" at bounding box center [581, 275] width 1163 height 550
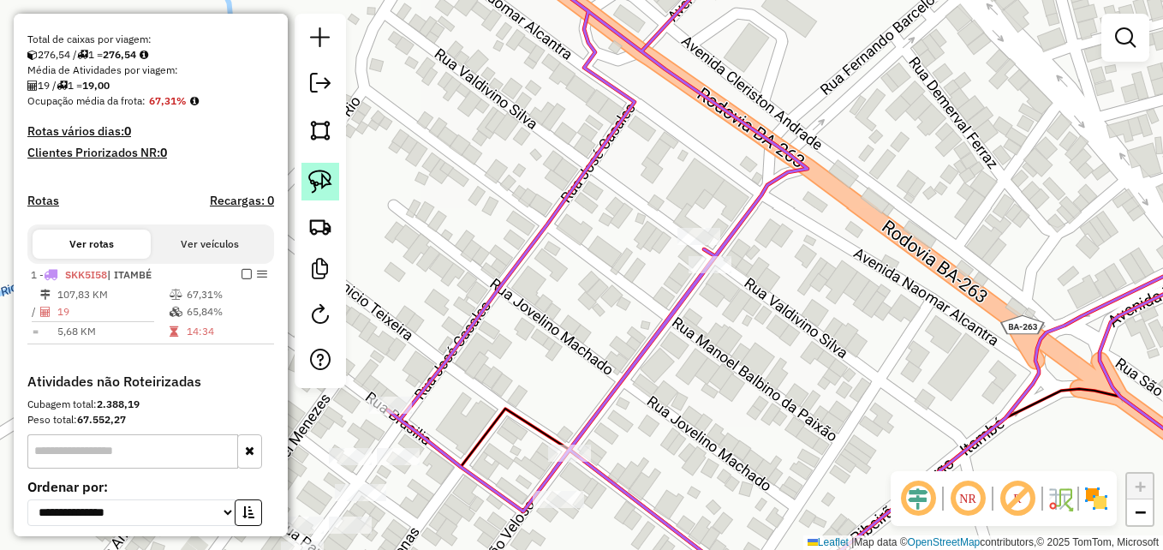
drag, startPoint x: 319, startPoint y: 171, endPoint x: 324, endPoint y: 179, distance: 9.3
click at [317, 171] on img at bounding box center [320, 182] width 24 height 24
drag, startPoint x: 724, startPoint y: 216, endPoint x: 730, endPoint y: 223, distance: 9.1
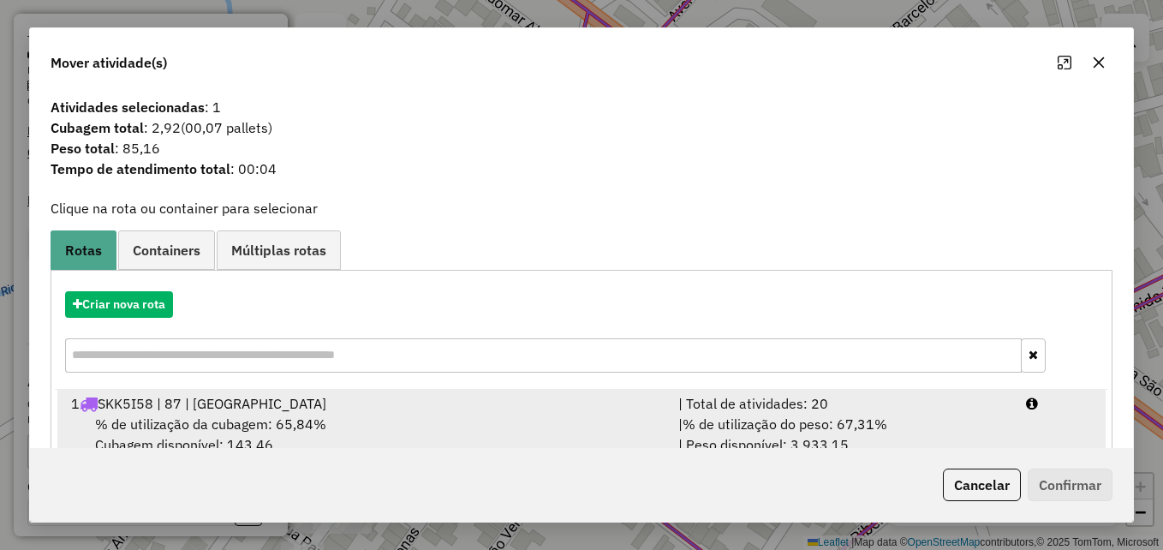
click at [266, 415] on span "% de utilização da cubagem: 65,84%" at bounding box center [210, 423] width 231 height 17
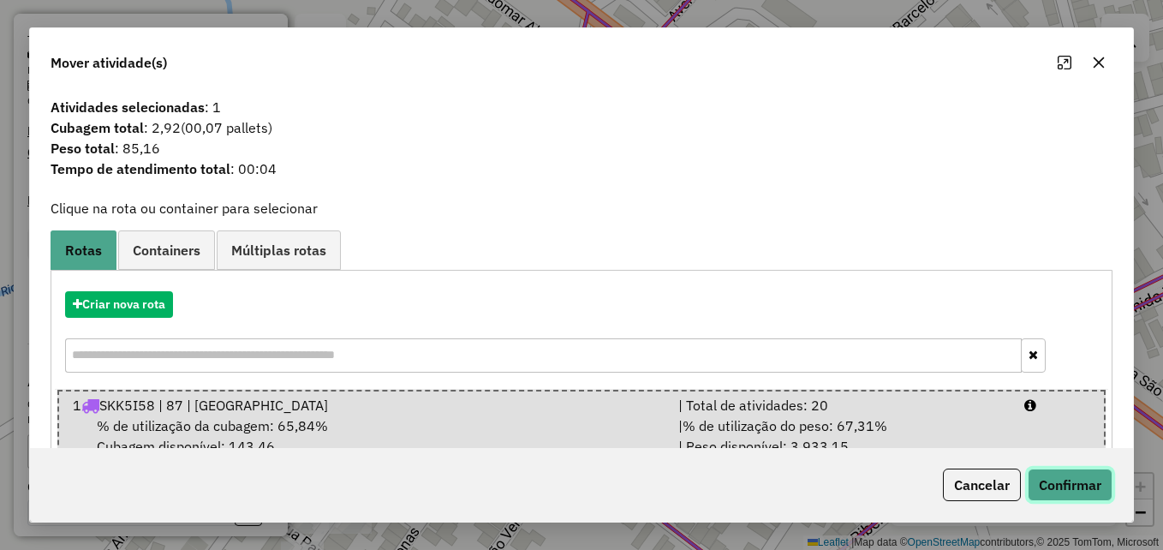
click at [1054, 475] on button "Confirmar" at bounding box center [1070, 484] width 85 height 33
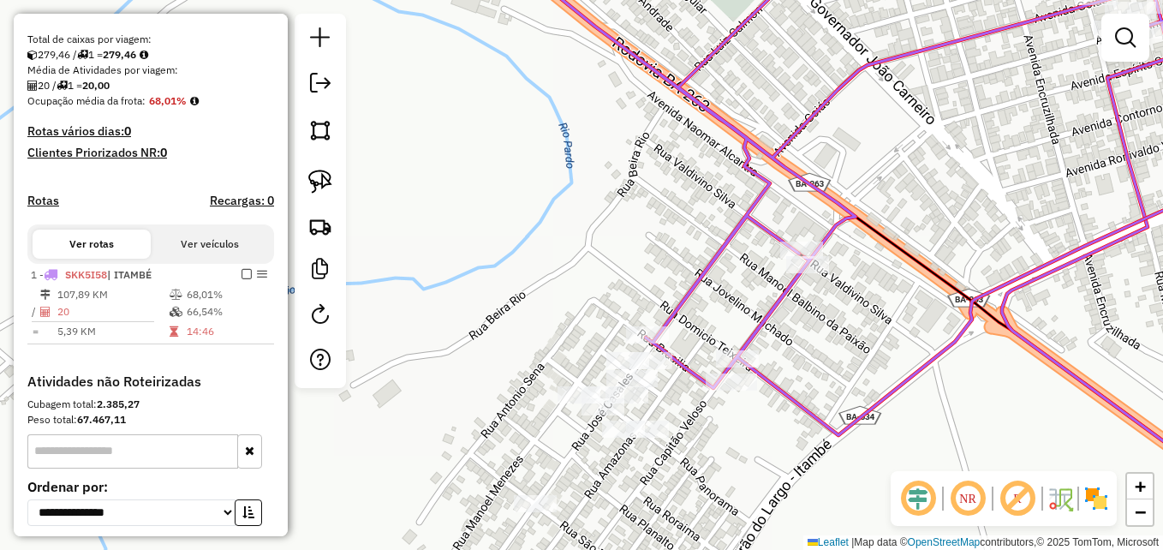
drag, startPoint x: 926, startPoint y: 336, endPoint x: 683, endPoint y: 367, distance: 244.3
click at [683, 367] on div "Janela de atendimento Grade de atendimento Capacidade Transportadoras Veículos …" at bounding box center [581, 275] width 1163 height 550
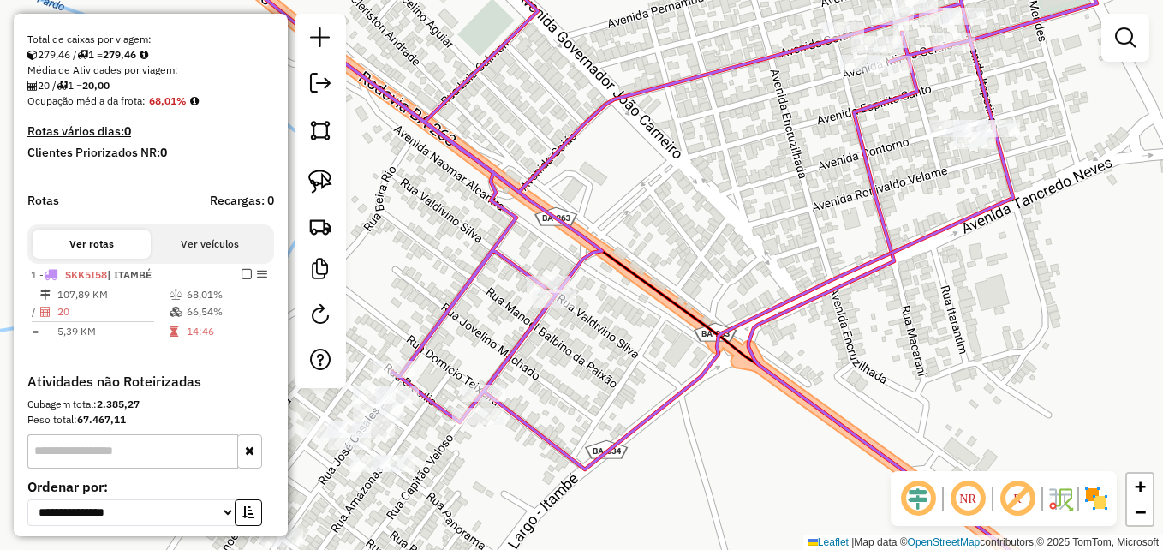
drag, startPoint x: 957, startPoint y: 216, endPoint x: 947, endPoint y: 220, distance: 11.1
click at [947, 220] on icon at bounding box center [651, 209] width 892 height 522
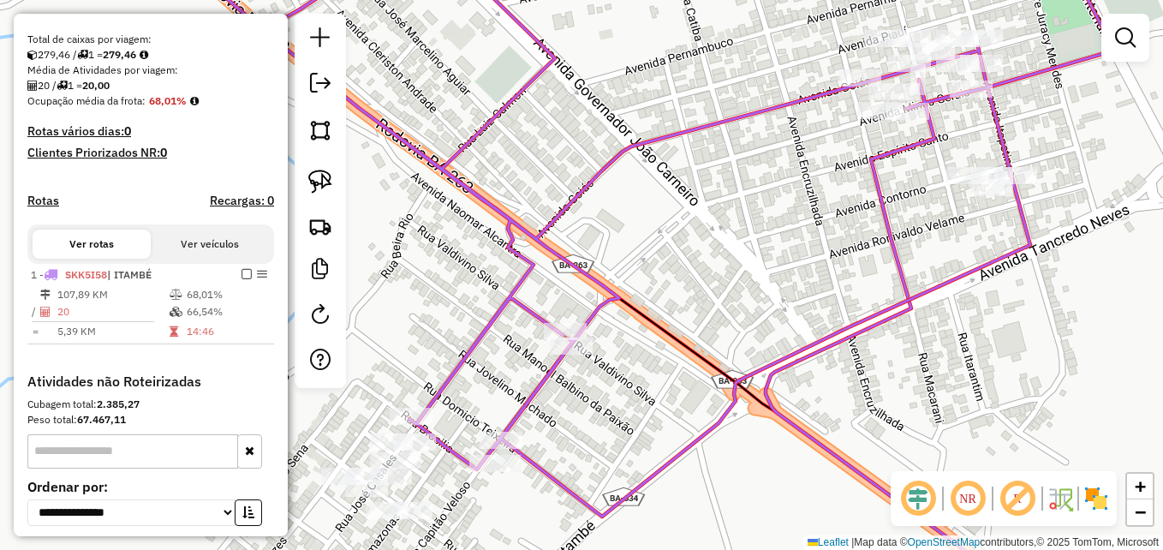
drag, startPoint x: 880, startPoint y: 127, endPoint x: 936, endPoint y: 300, distance: 181.7
click at [936, 298] on div "Janela de atendimento Grade de atendimento Capacidade Transportadoras Veículos …" at bounding box center [581, 275] width 1163 height 550
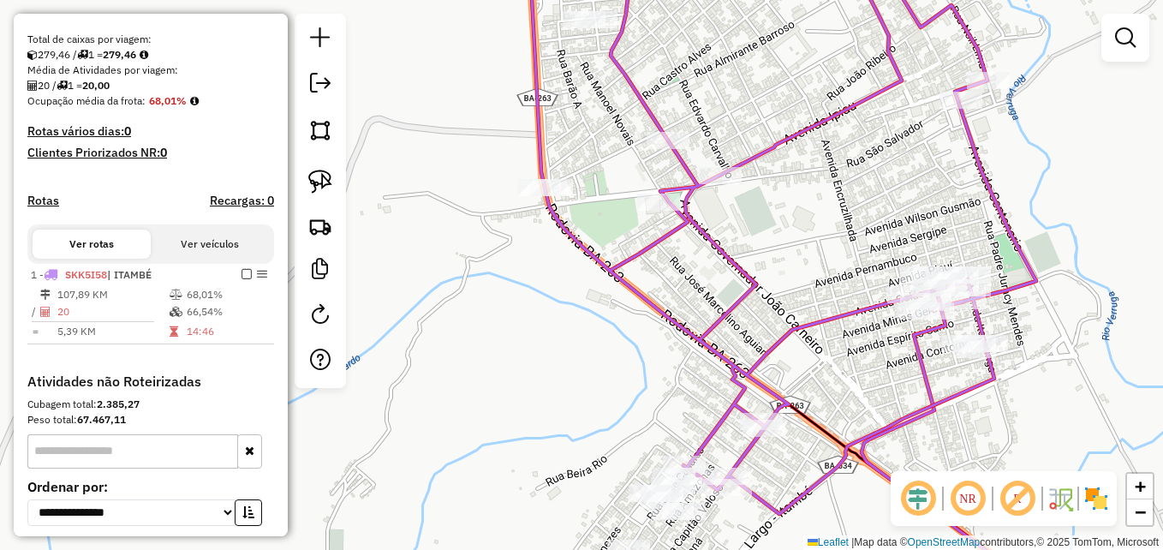
drag, startPoint x: 748, startPoint y: 186, endPoint x: 801, endPoint y: 232, distance: 70.4
click at [801, 232] on div "Janela de atendimento Grade de atendimento Capacidade Transportadoras Veículos …" at bounding box center [581, 275] width 1163 height 550
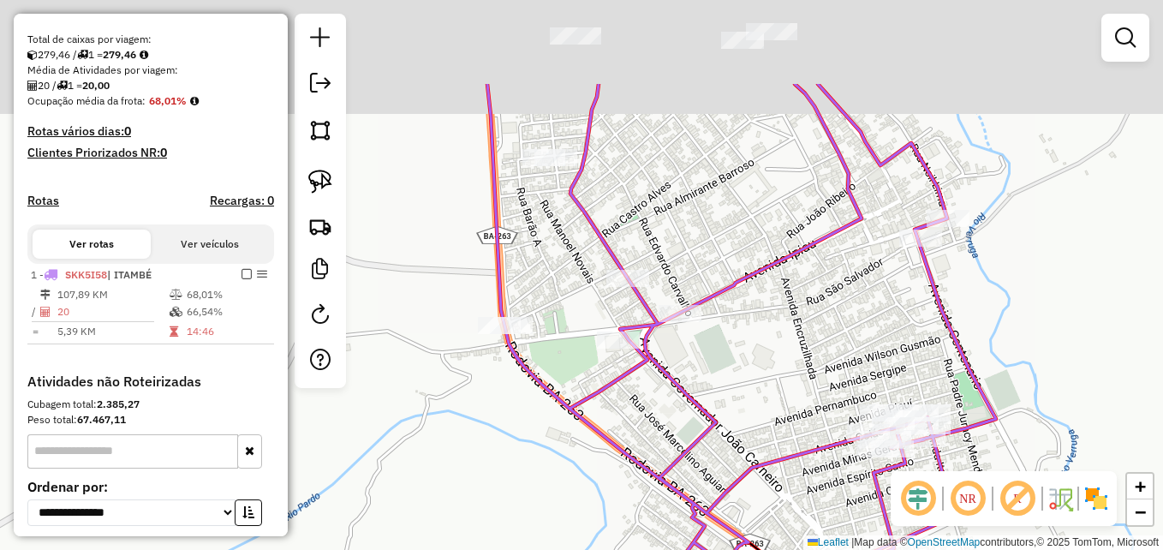
drag, startPoint x: 871, startPoint y: 157, endPoint x: 831, endPoint y: 295, distance: 144.4
click at [831, 295] on div "Janela de atendimento Grade de atendimento Capacidade Transportadoras Veículos …" at bounding box center [581, 275] width 1163 height 550
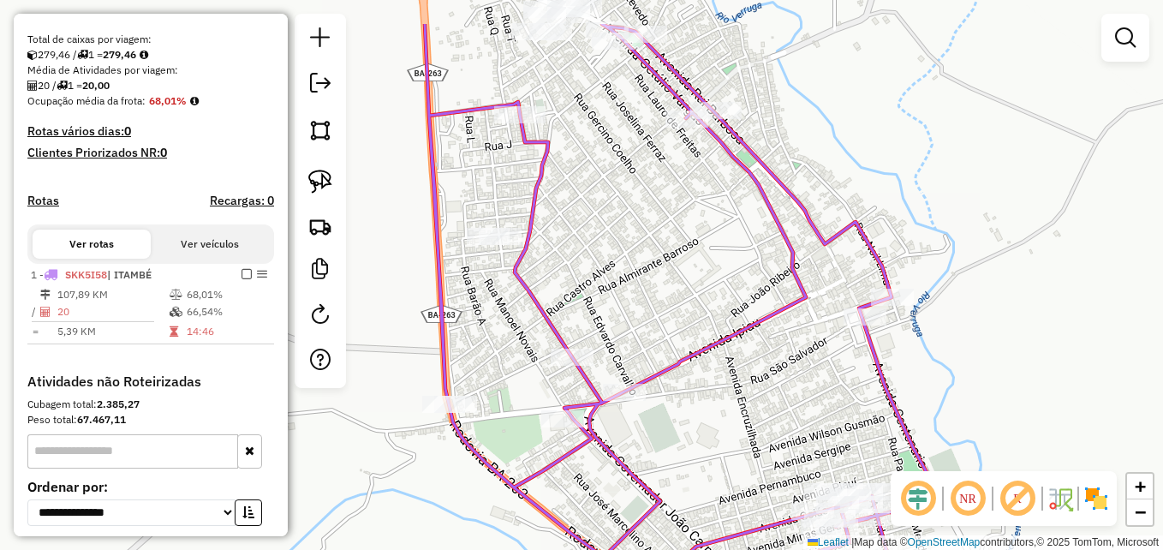
drag, startPoint x: 766, startPoint y: 194, endPoint x: 711, endPoint y: 267, distance: 91.6
click at [710, 273] on div "Janela de atendimento Grade de atendimento Capacidade Transportadoras Veículos …" at bounding box center [581, 275] width 1163 height 550
click at [318, 172] on img at bounding box center [320, 182] width 24 height 24
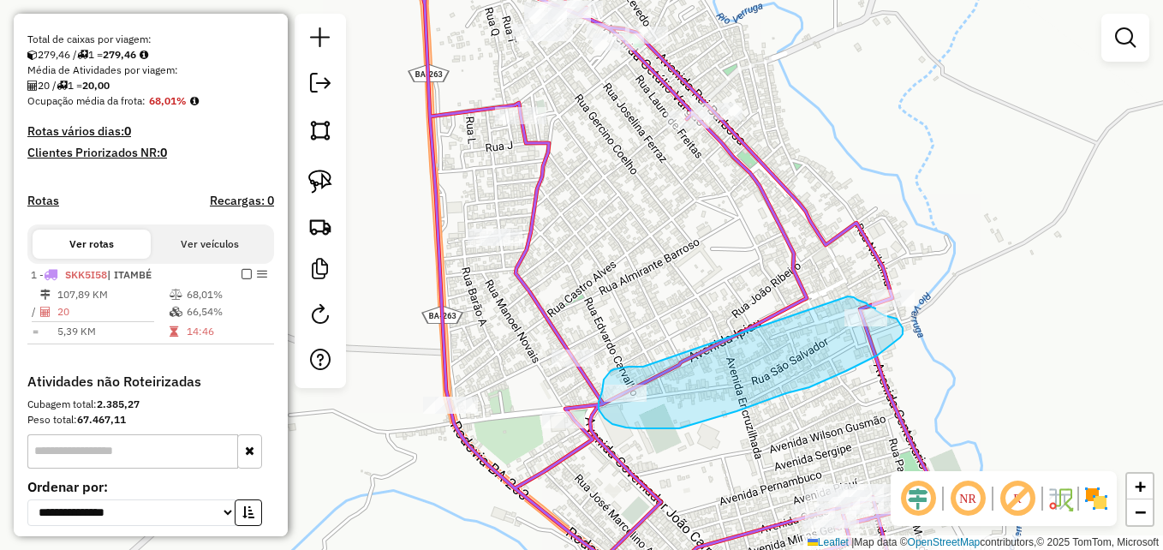
drag, startPoint x: 643, startPoint y: 367, endPoint x: 820, endPoint y: 312, distance: 184.7
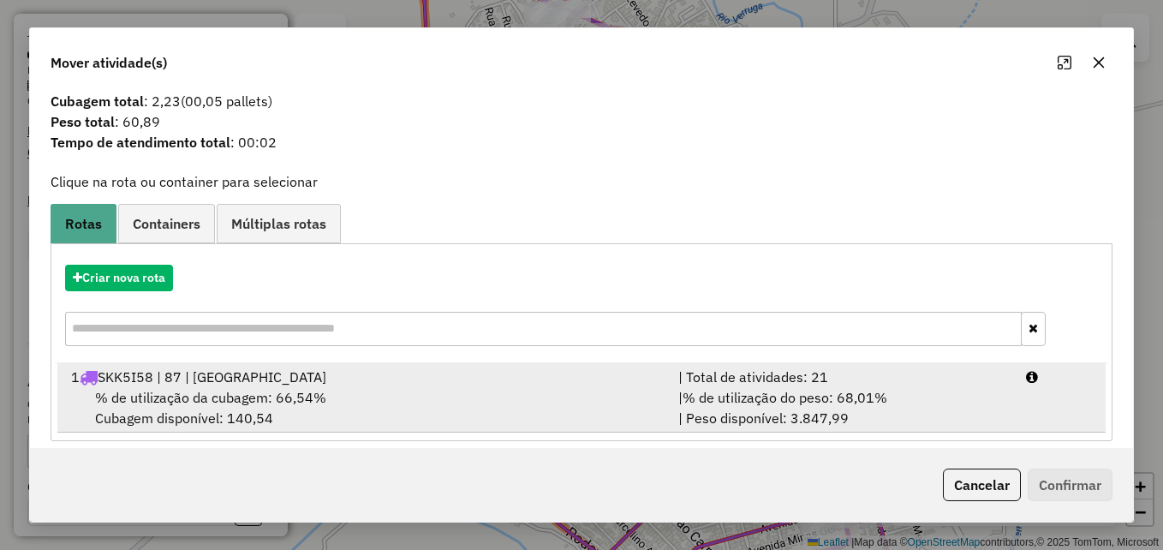
scroll to position [40, 0]
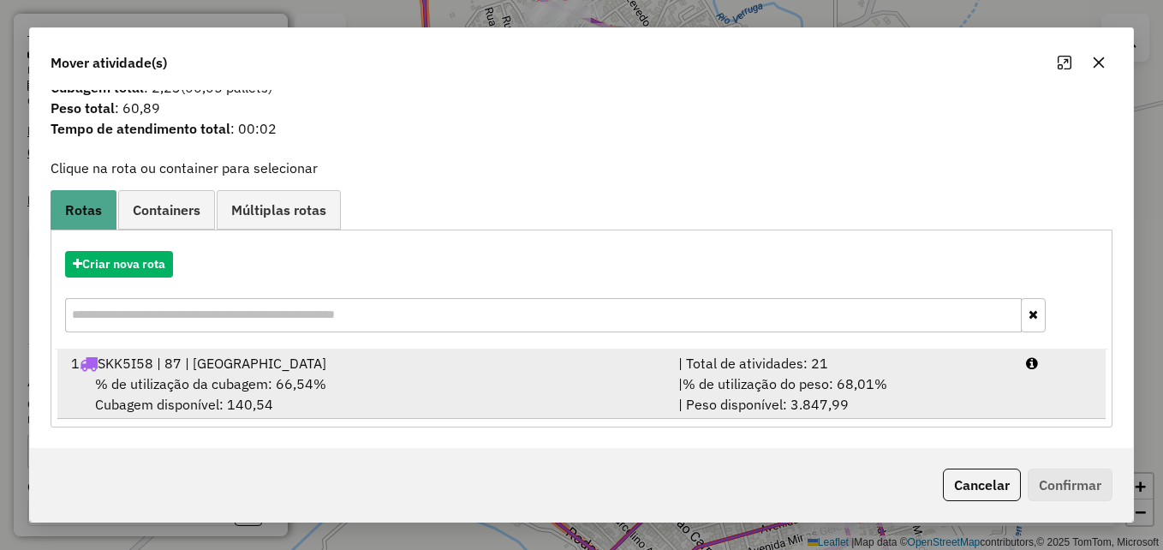
click at [558, 374] on div "% de utilização da cubagem: 66,54% Cubagem disponível: 140,54" at bounding box center [364, 393] width 607 height 41
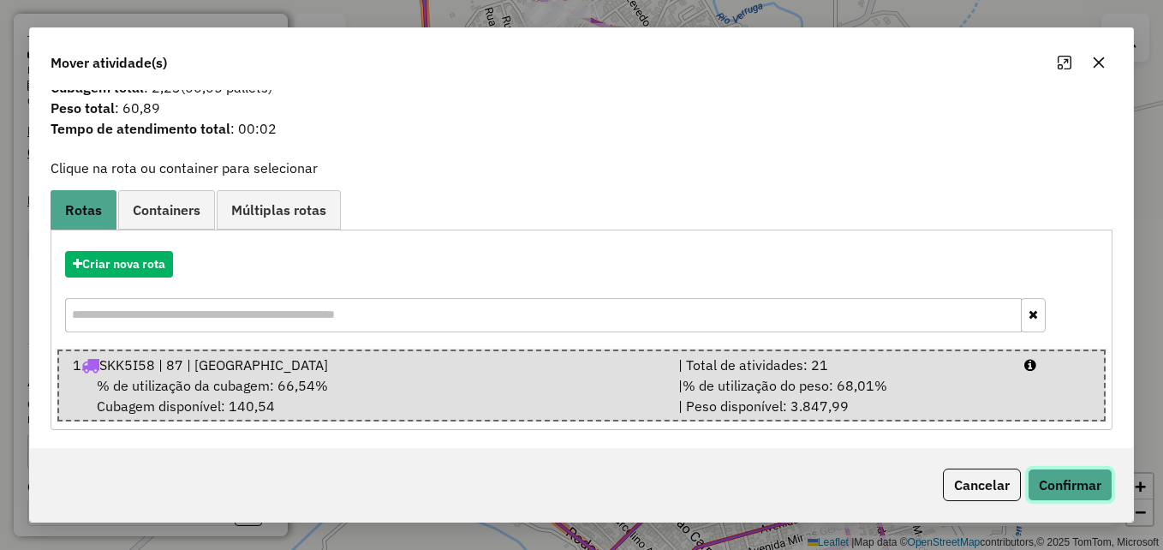
click at [1070, 484] on button "Confirmar" at bounding box center [1070, 484] width 85 height 33
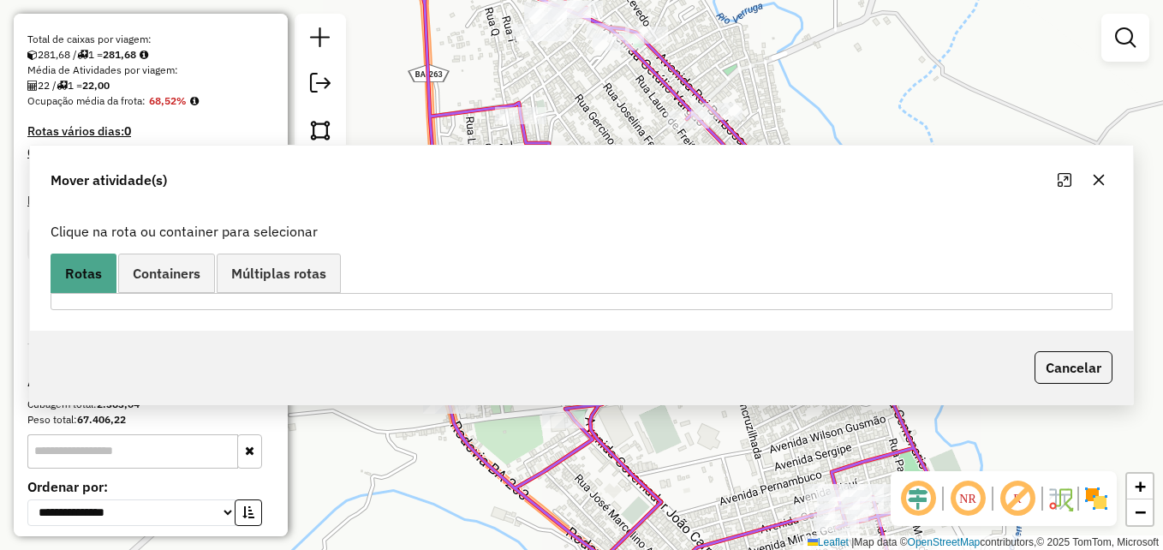
scroll to position [0, 0]
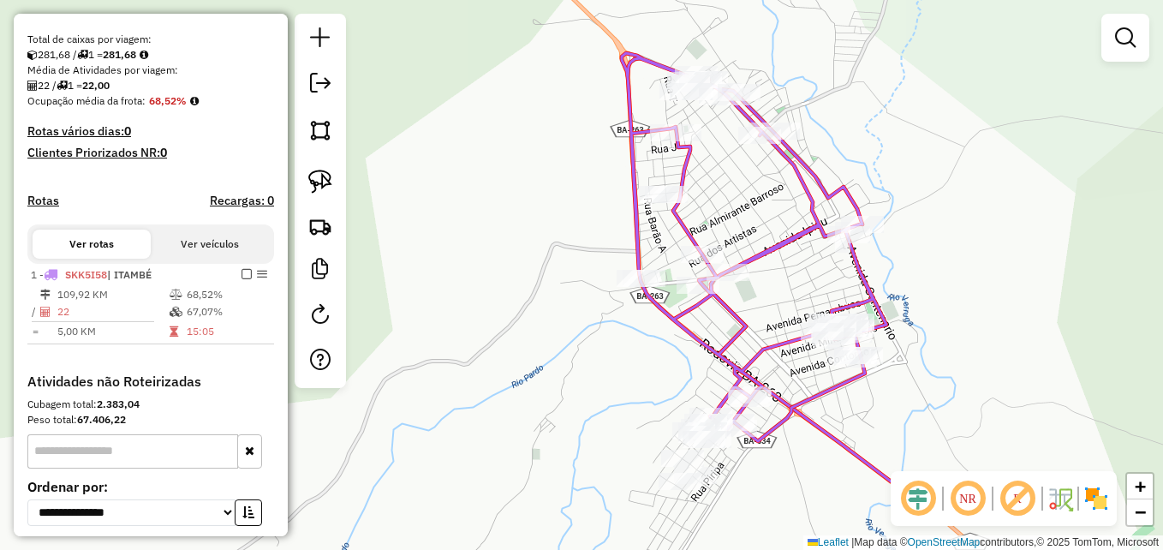
drag, startPoint x: 769, startPoint y: 408, endPoint x: 781, endPoint y: 303, distance: 105.2
click at [781, 307] on div "Janela de atendimento Grade de atendimento Capacidade Transportadoras Veículos …" at bounding box center [581, 275] width 1163 height 550
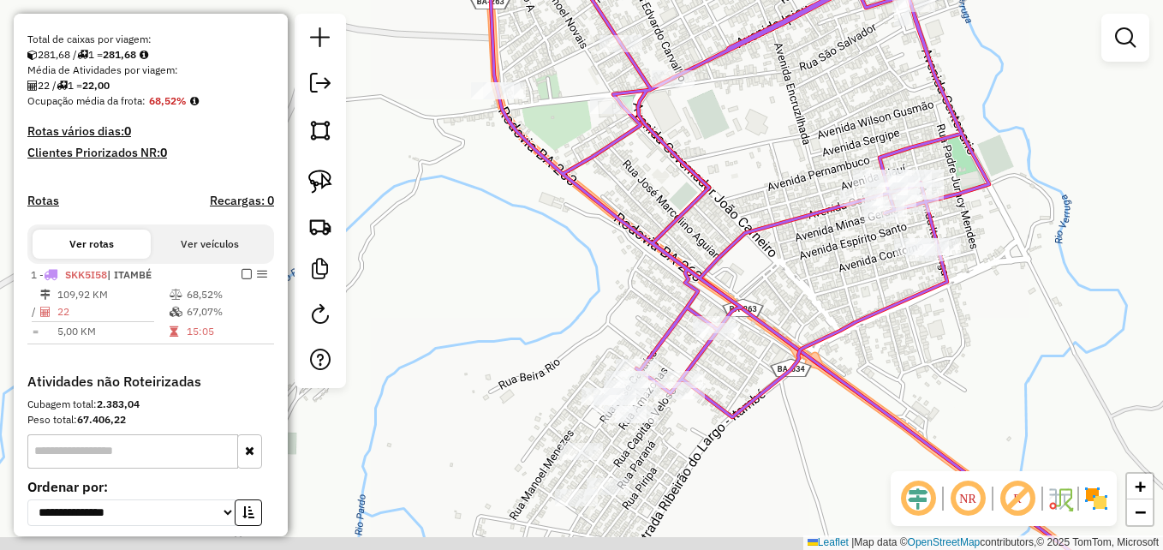
drag, startPoint x: 770, startPoint y: 379, endPoint x: 836, endPoint y: 344, distance: 74.7
click at [834, 349] on icon at bounding box center [875, 330] width 475 height 505
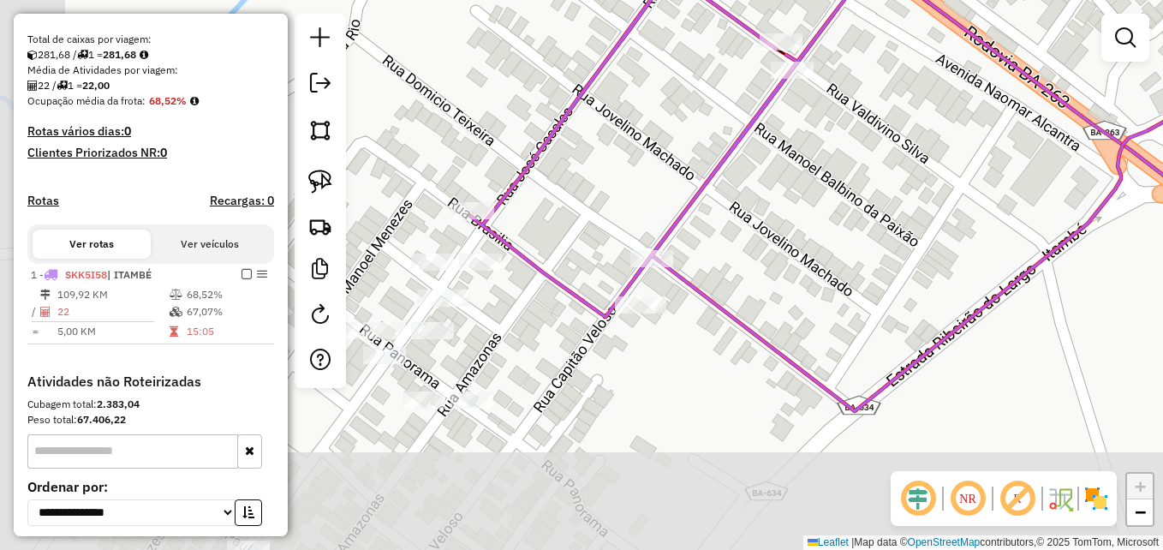
drag, startPoint x: 724, startPoint y: 395, endPoint x: 995, endPoint y: 228, distance: 318.7
click at [993, 230] on div "Janela de atendimento Grade de atendimento Capacidade Transportadoras Veículos …" at bounding box center [581, 275] width 1163 height 550
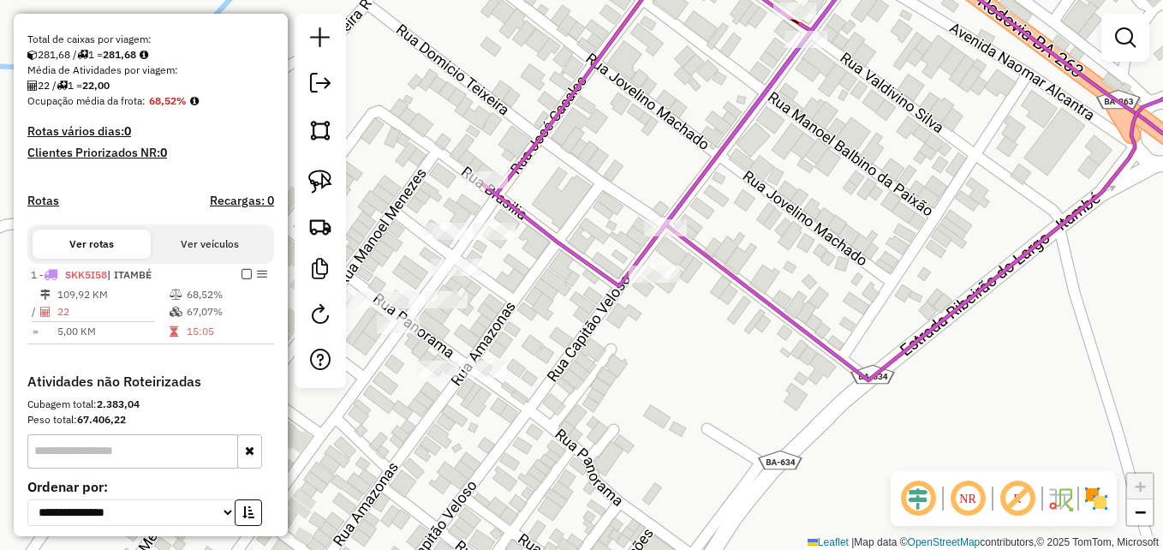
drag, startPoint x: 679, startPoint y: 351, endPoint x: 783, endPoint y: 351, distance: 103.6
click at [783, 351] on div "Janela de atendimento Grade de atendimento Capacidade Transportadoras Veículos …" at bounding box center [581, 275] width 1163 height 550
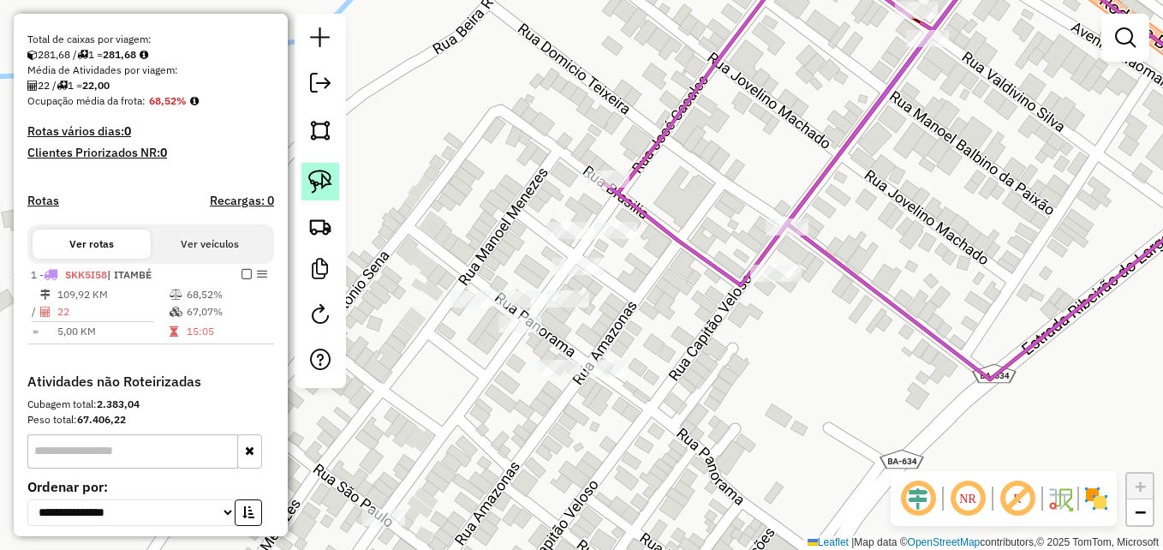
click at [327, 182] on img at bounding box center [320, 182] width 24 height 24
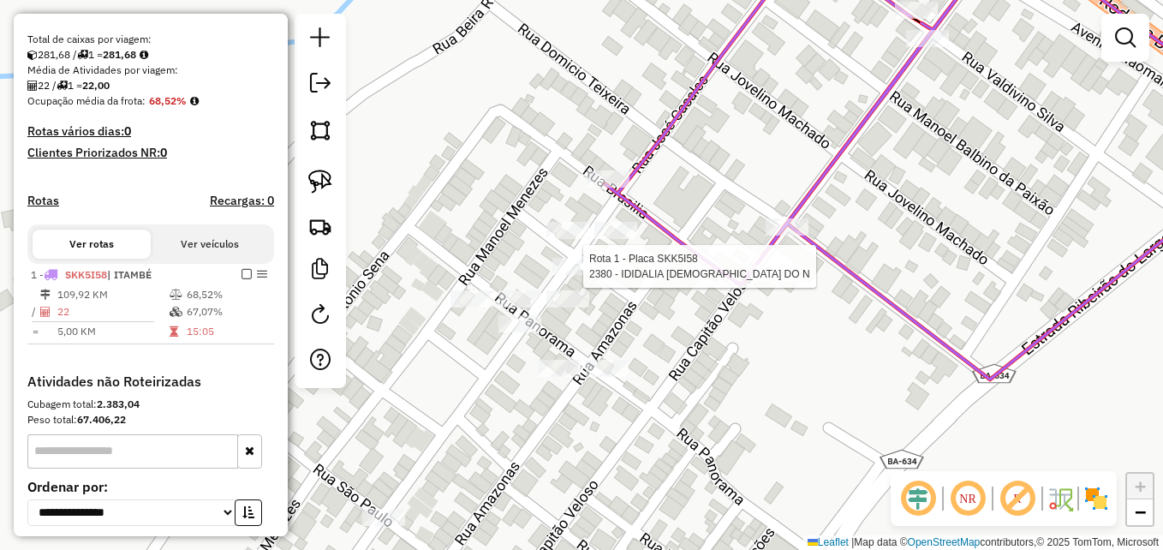
select select "**********"
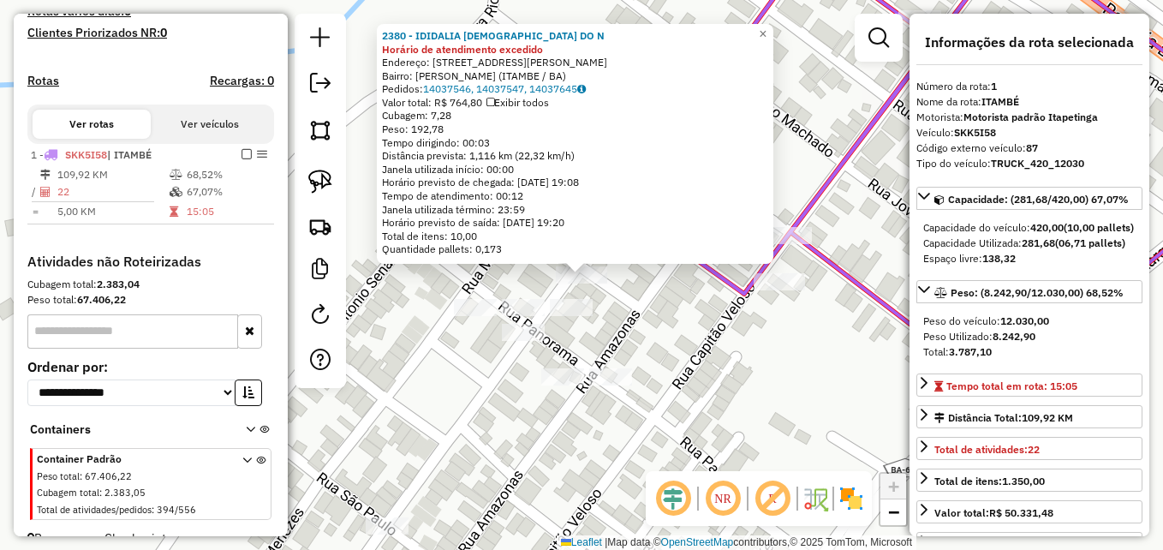
scroll to position [503, 0]
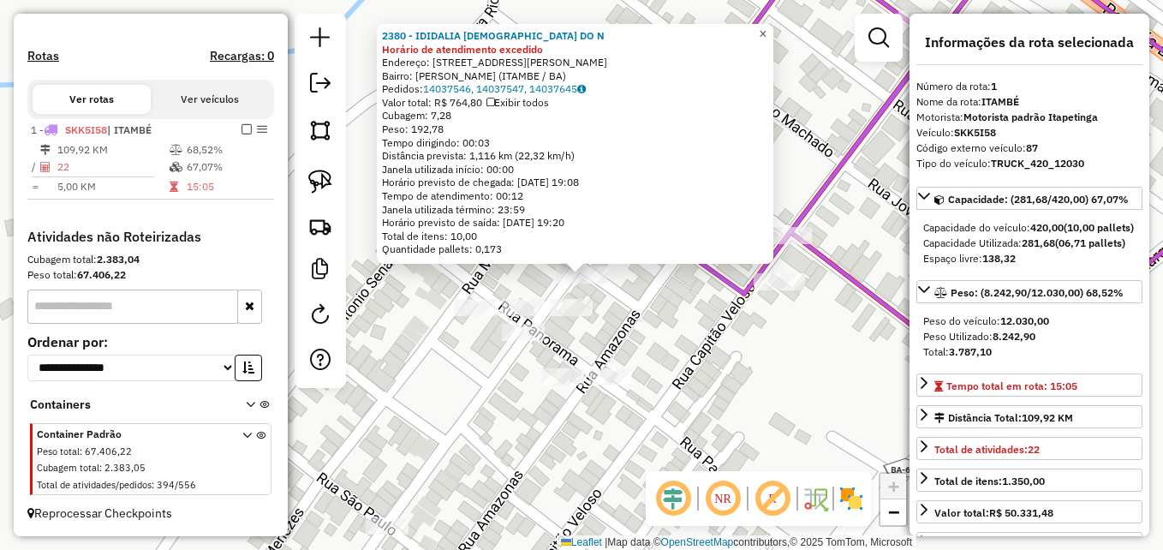
click at [766, 27] on span "×" at bounding box center [763, 34] width 8 height 15
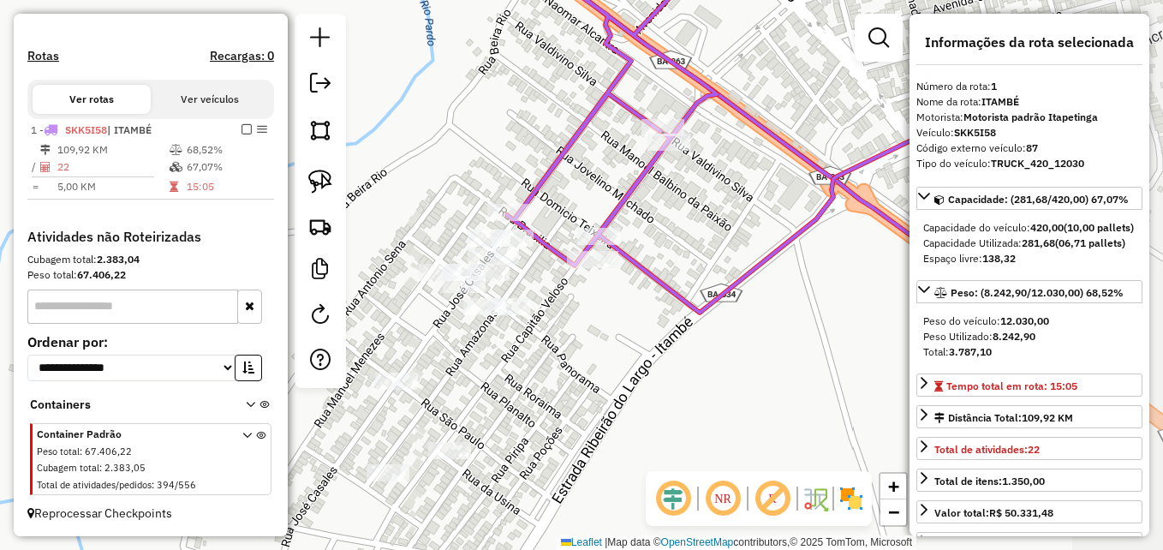
drag, startPoint x: 719, startPoint y: 314, endPoint x: 587, endPoint y: 338, distance: 134.0
click at [587, 338] on div "Janela de atendimento Grade de atendimento Capacidade Transportadoras Veículos …" at bounding box center [581, 275] width 1163 height 550
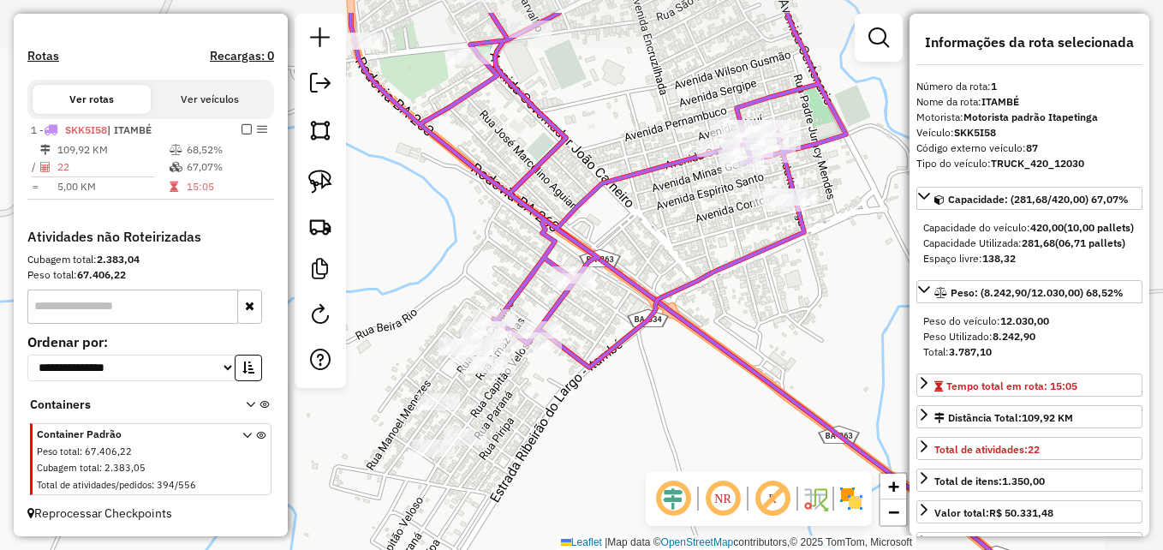
drag, startPoint x: 764, startPoint y: 272, endPoint x: 617, endPoint y: 340, distance: 162.1
click at [617, 340] on icon at bounding box center [598, 190] width 495 height 355
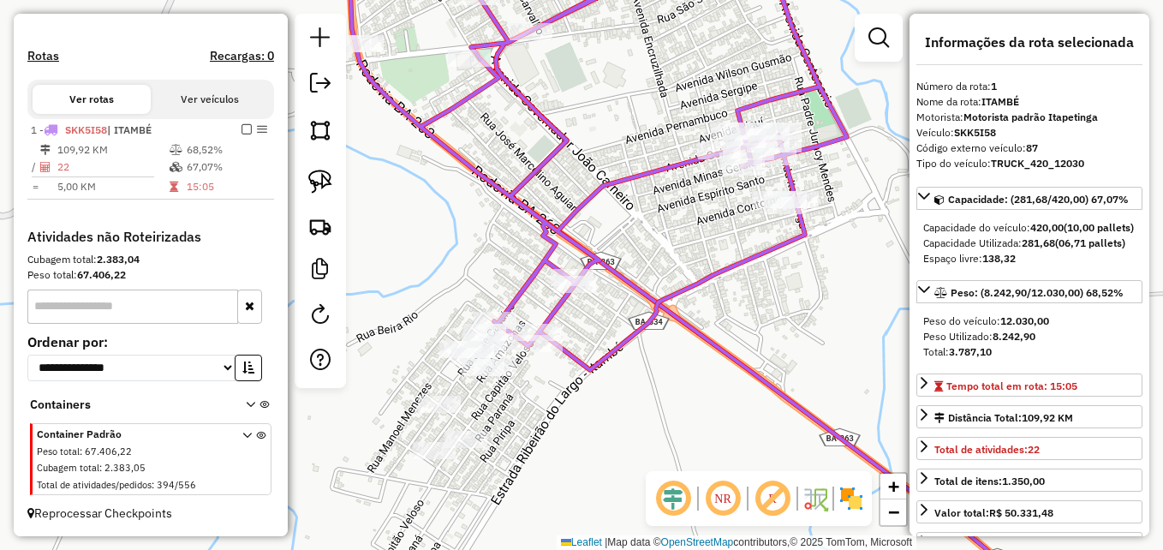
drag, startPoint x: 662, startPoint y: 216, endPoint x: 670, endPoint y: 271, distance: 56.2
click at [667, 271] on div "Janela de atendimento Grade de atendimento Capacidade Transportadoras Veículos …" at bounding box center [581, 275] width 1163 height 550
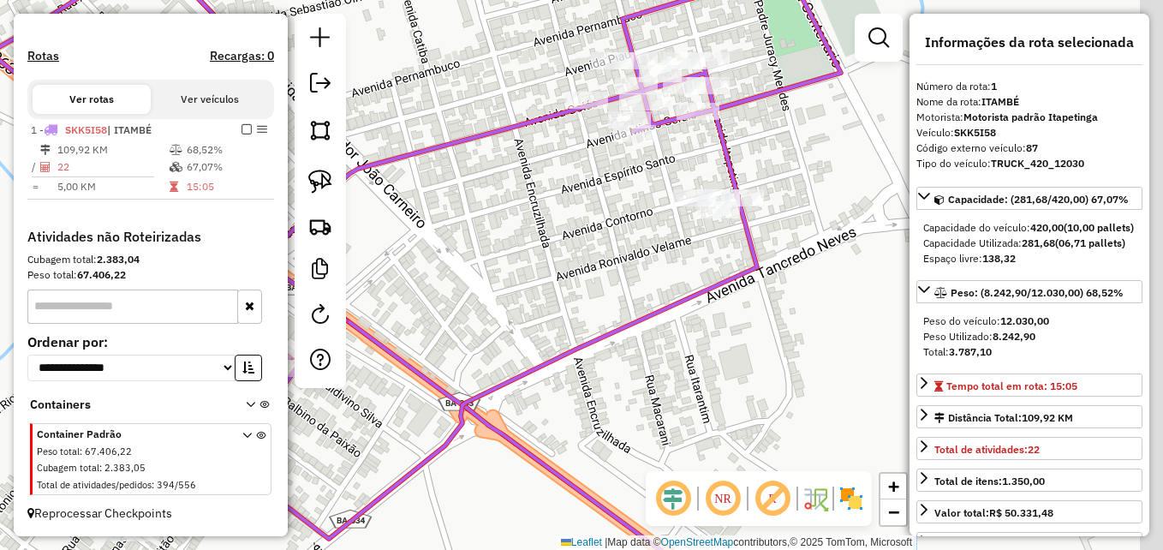
drag, startPoint x: 727, startPoint y: 274, endPoint x: 556, endPoint y: 240, distance: 174.7
click at [556, 240] on div "Janela de atendimento Grade de atendimento Capacidade Transportadoras Veículos …" at bounding box center [581, 275] width 1163 height 550
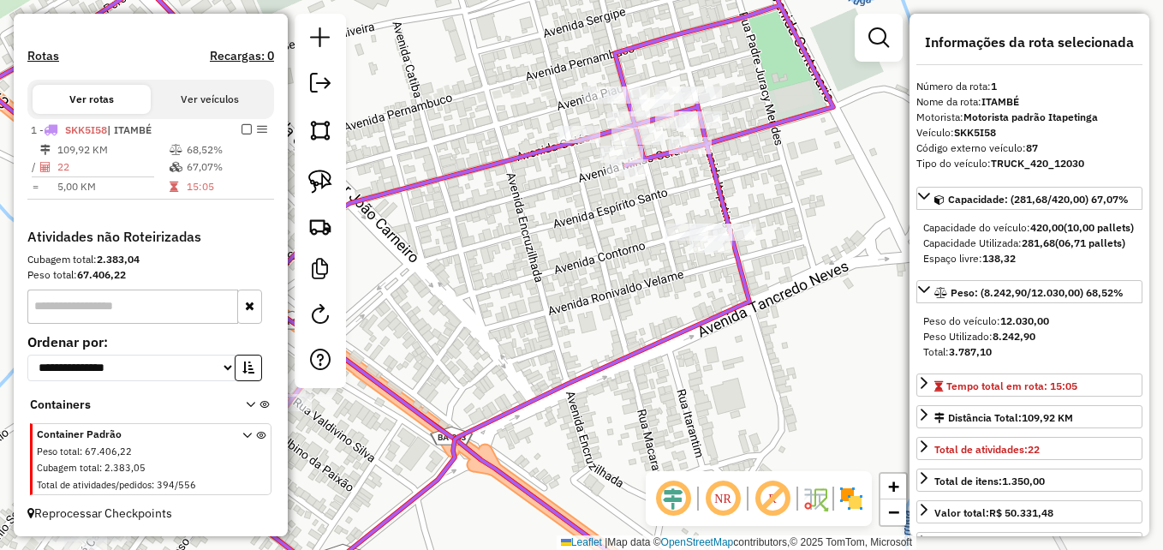
drag, startPoint x: 593, startPoint y: 215, endPoint x: 601, endPoint y: 275, distance: 60.6
click at [601, 275] on div "Janela de atendimento Grade de atendimento Capacidade Transportadoras Veículos …" at bounding box center [581, 275] width 1163 height 550
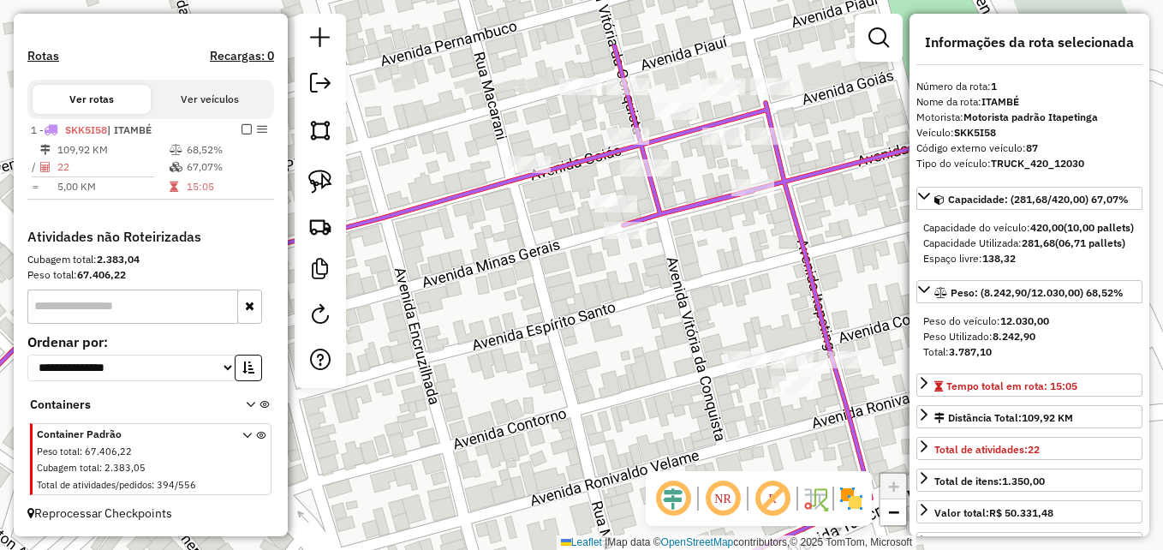
drag, startPoint x: 600, startPoint y: 220, endPoint x: 570, endPoint y: 321, distance: 105.4
click at [570, 321] on div "Janela de atendimento Grade de atendimento Capacidade Transportadoras Veículos …" at bounding box center [581, 275] width 1163 height 550
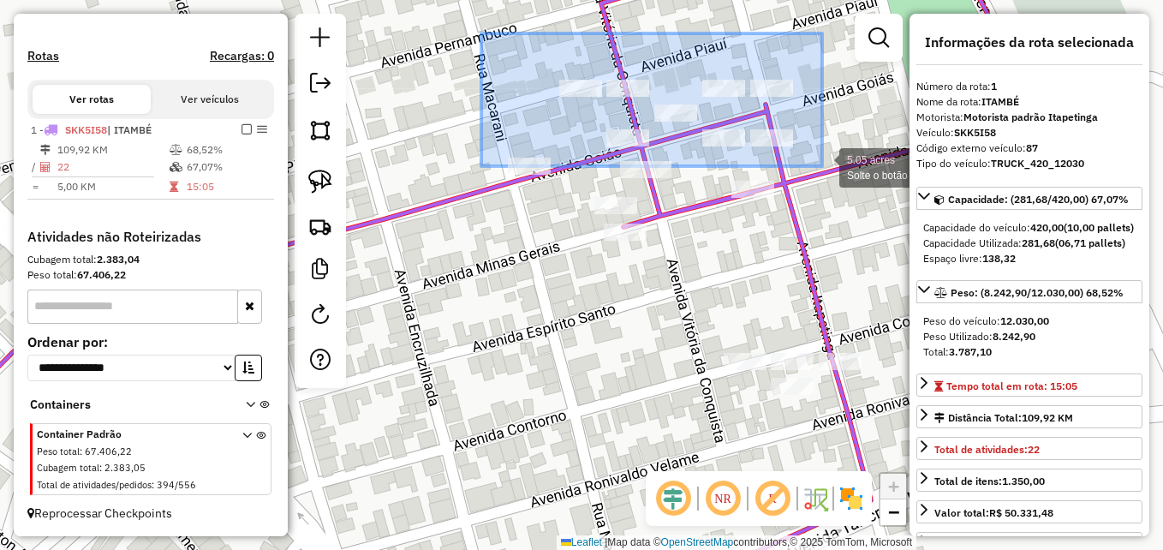
drag, startPoint x: 481, startPoint y: 33, endPoint x: 822, endPoint y: 166, distance: 365.8
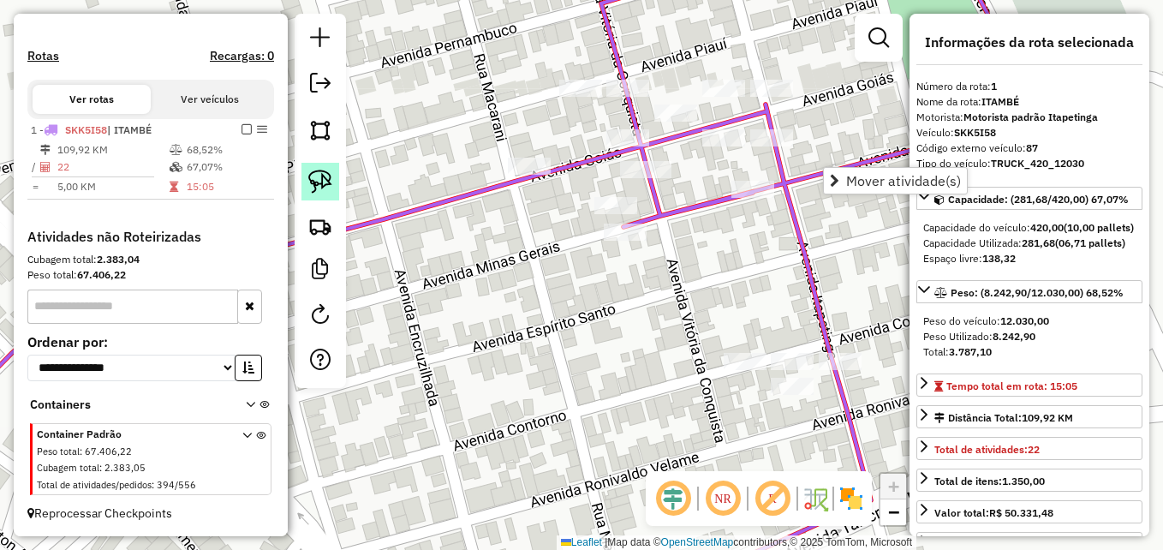
click at [319, 177] on img at bounding box center [320, 182] width 24 height 24
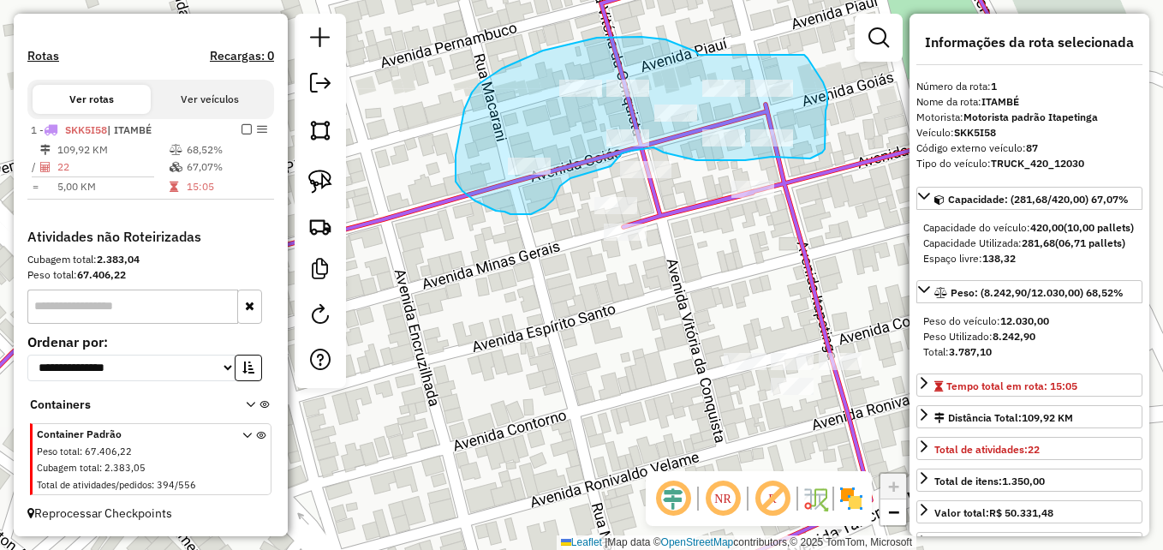
drag, startPoint x: 699, startPoint y: 55, endPoint x: 787, endPoint y: 42, distance: 89.1
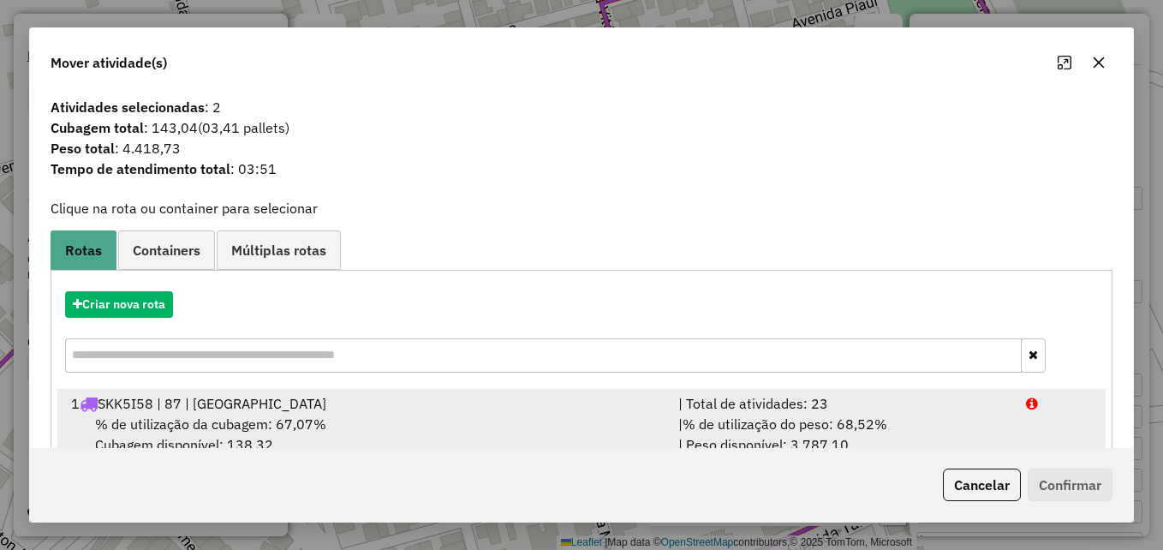
click at [558, 395] on div "1 SKK5I58 | 87 | ITAMBÉ" at bounding box center [364, 403] width 607 height 21
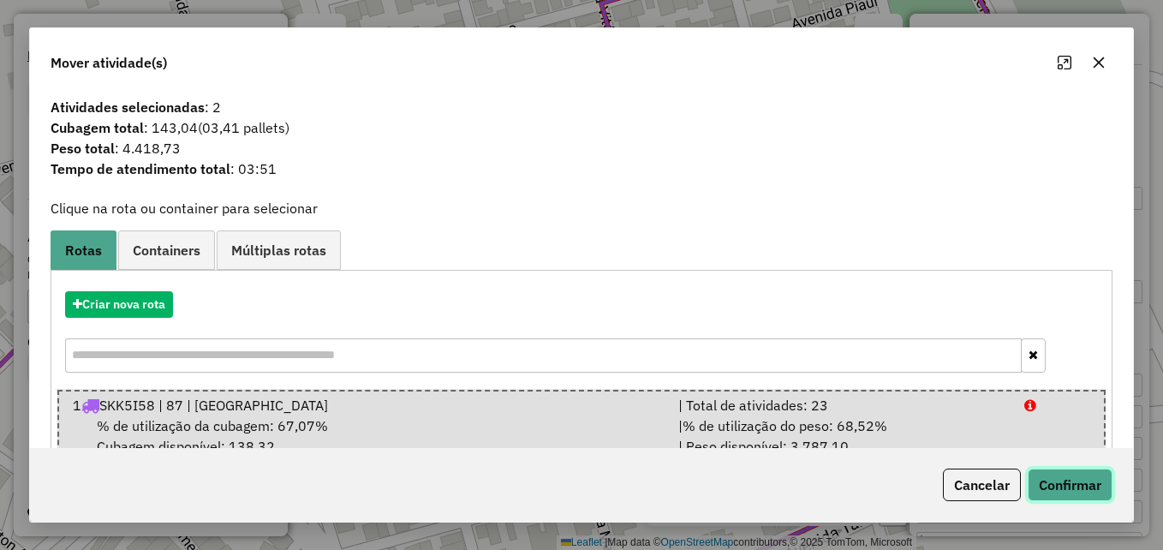
click at [1078, 485] on button "Confirmar" at bounding box center [1070, 484] width 85 height 33
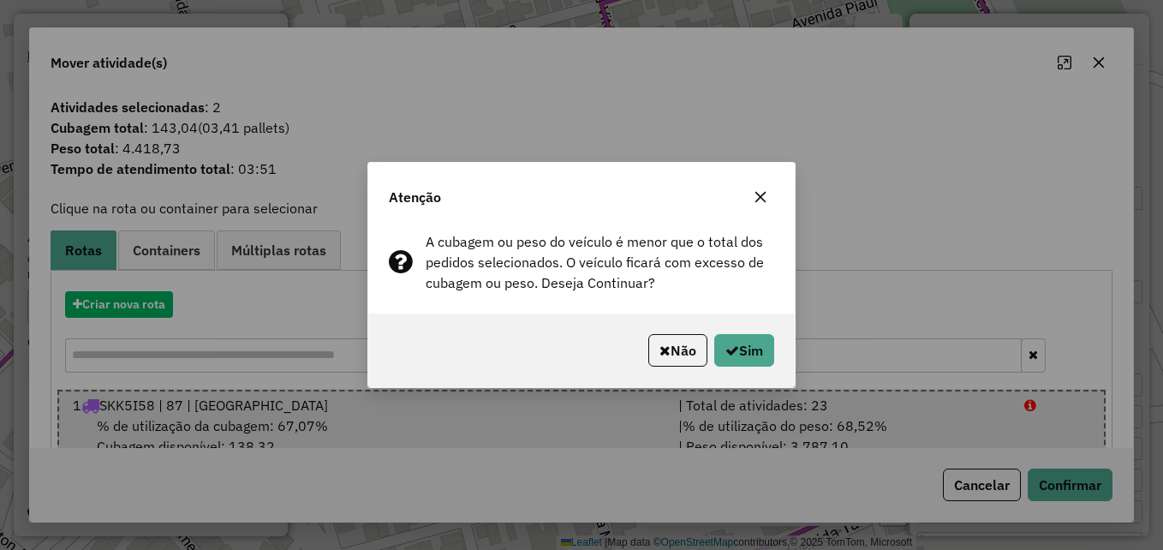
click at [760, 194] on icon "button" at bounding box center [761, 197] width 14 height 14
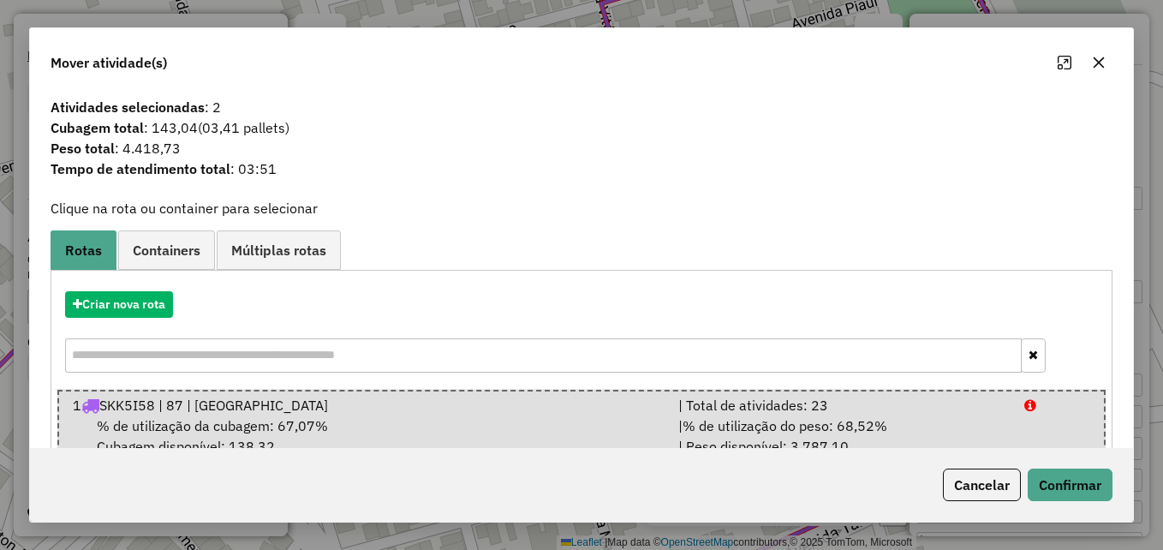
click at [1101, 60] on icon "button" at bounding box center [1099, 62] width 11 height 11
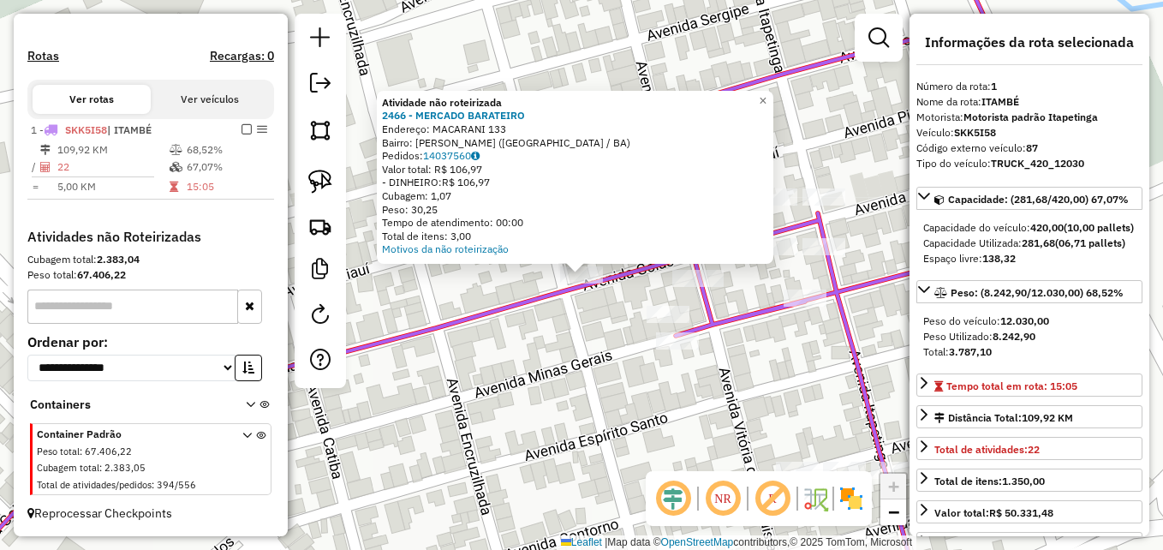
click at [575, 318] on div "Atividade não roteirizada 2466 - MERCADO BARATEIRO Endereço: MACARANI 133 Bairr…" at bounding box center [581, 275] width 1163 height 550
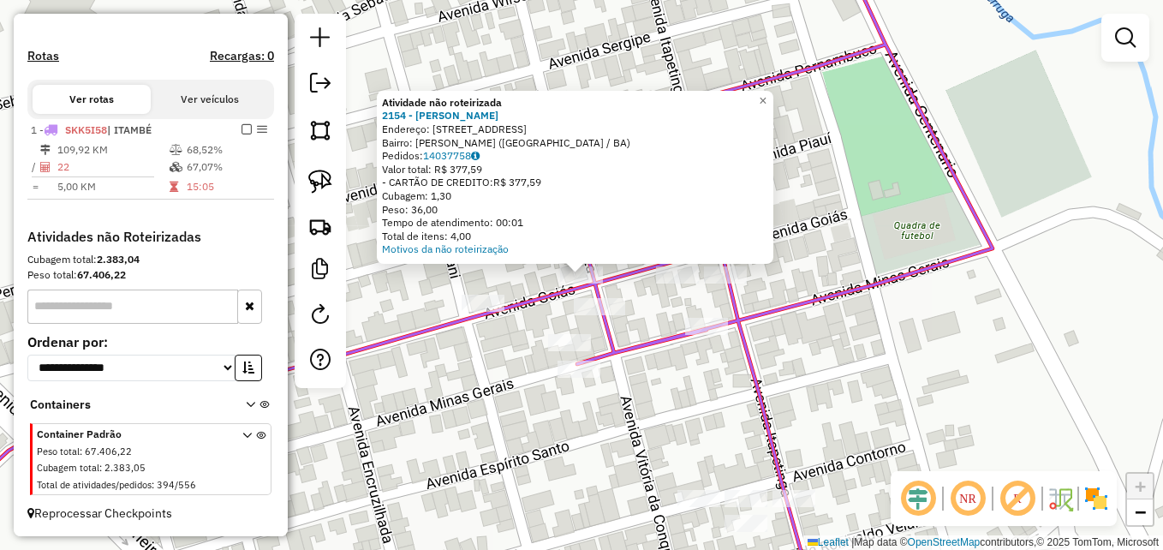
click at [700, 381] on div "Atividade não roteirizada 2154 - RENATO LOPES SILVA Endereço: AV AV ITAPETINGA …" at bounding box center [581, 275] width 1163 height 550
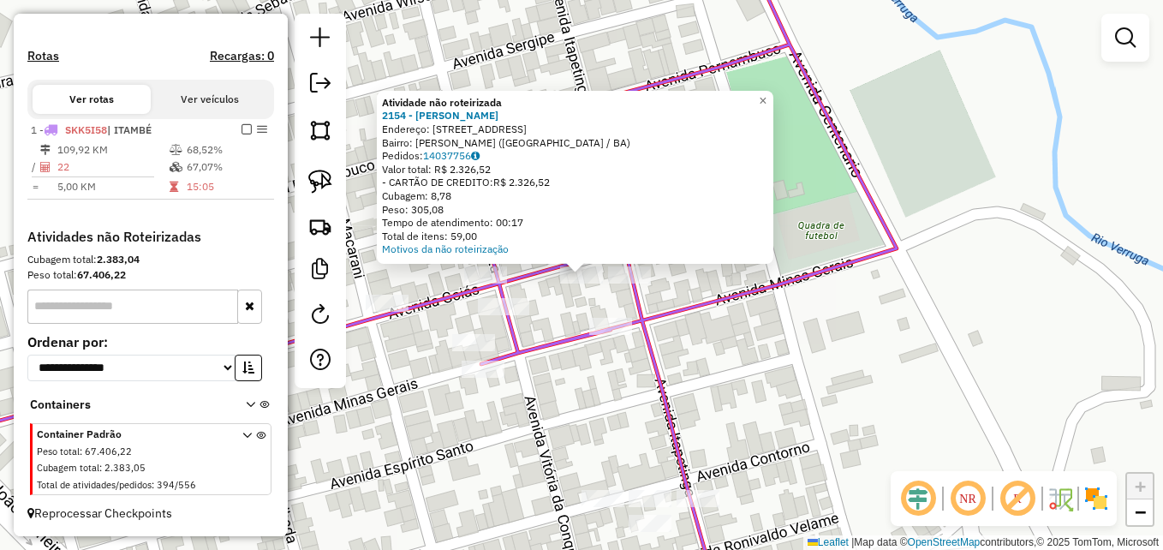
click at [742, 305] on icon at bounding box center [390, 274] width 1013 height 659
select select "**********"
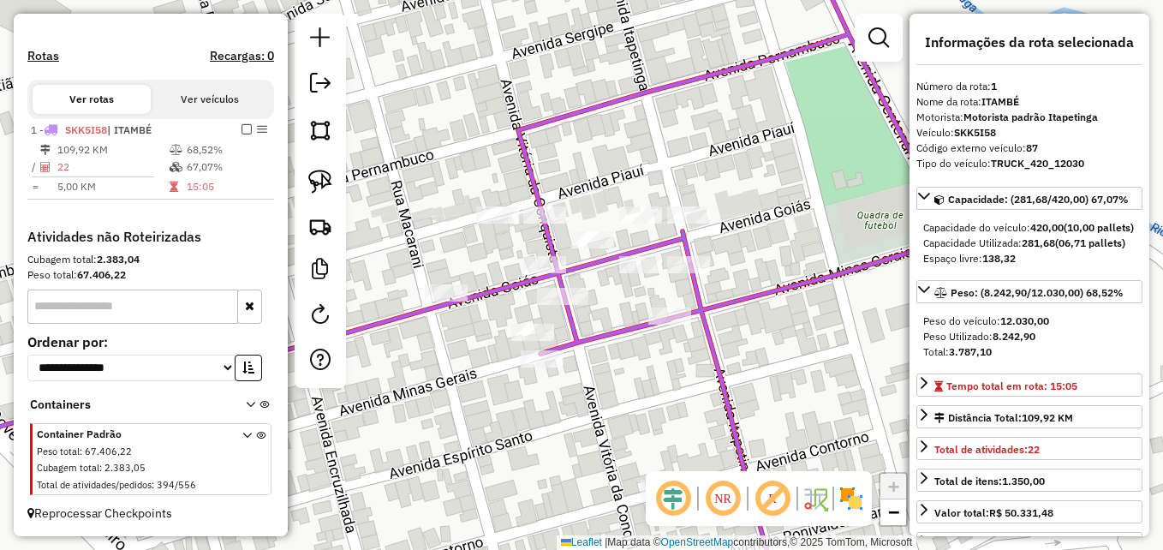
drag, startPoint x: 709, startPoint y: 262, endPoint x: 807, endPoint y: 240, distance: 100.1
click at [807, 240] on div "Janela de atendimento Grade de atendimento Capacidade Transportadoras Veículos …" at bounding box center [581, 275] width 1163 height 550
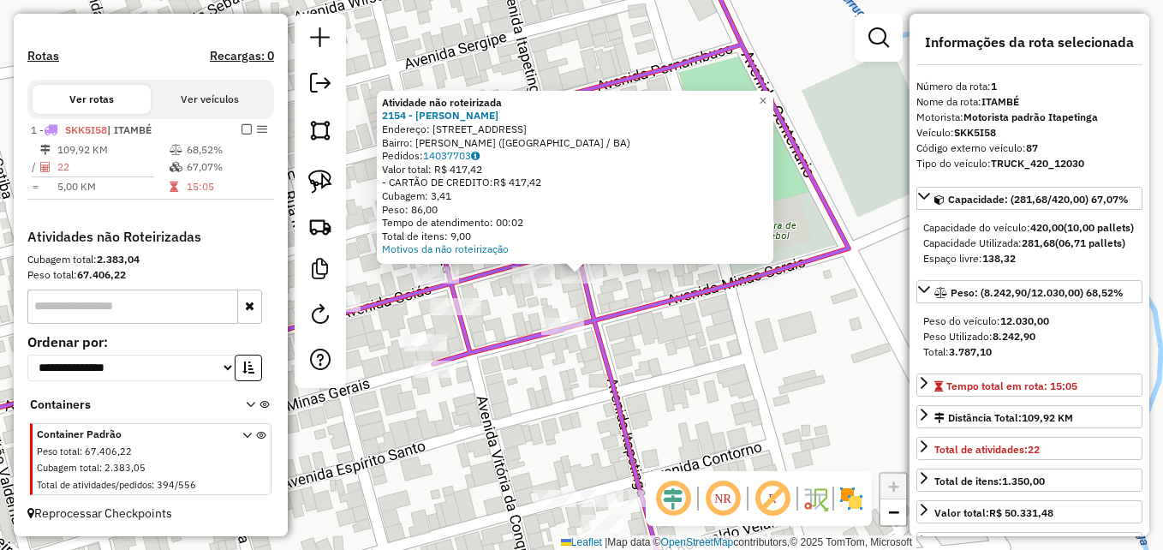
click at [708, 326] on div "Atividade não roteirizada 2154 - RENATO LOPES SILVA Endereço: AV AV ITAPETINGA …" at bounding box center [581, 275] width 1163 height 550
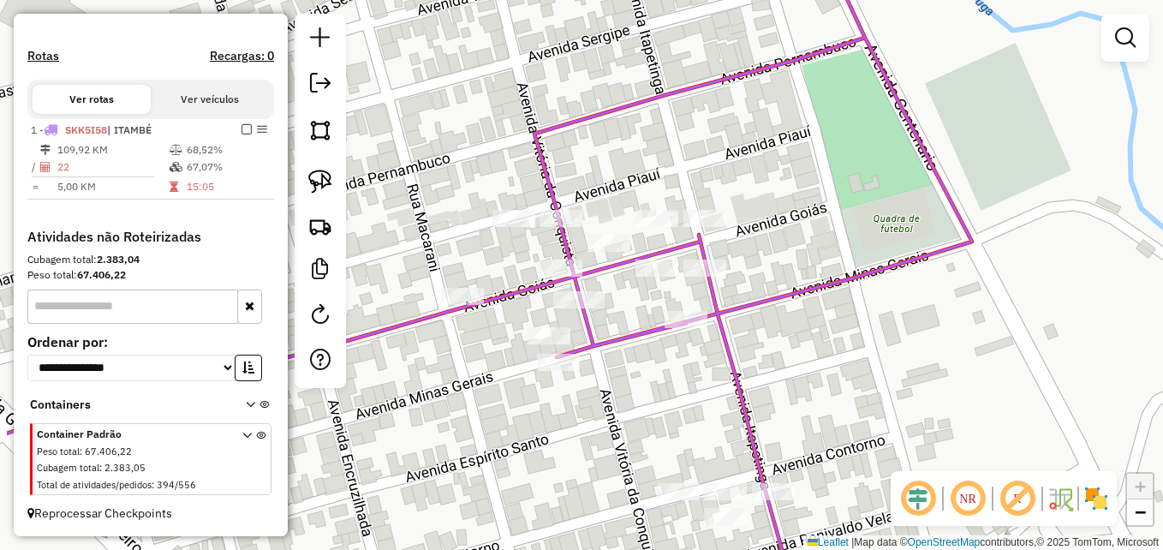
drag, startPoint x: 715, startPoint y: 295, endPoint x: 800, endPoint y: 269, distance: 88.8
click at [817, 277] on div "Janela de atendimento Grade de atendimento Capacidade Transportadoras Veículos …" at bounding box center [581, 275] width 1163 height 550
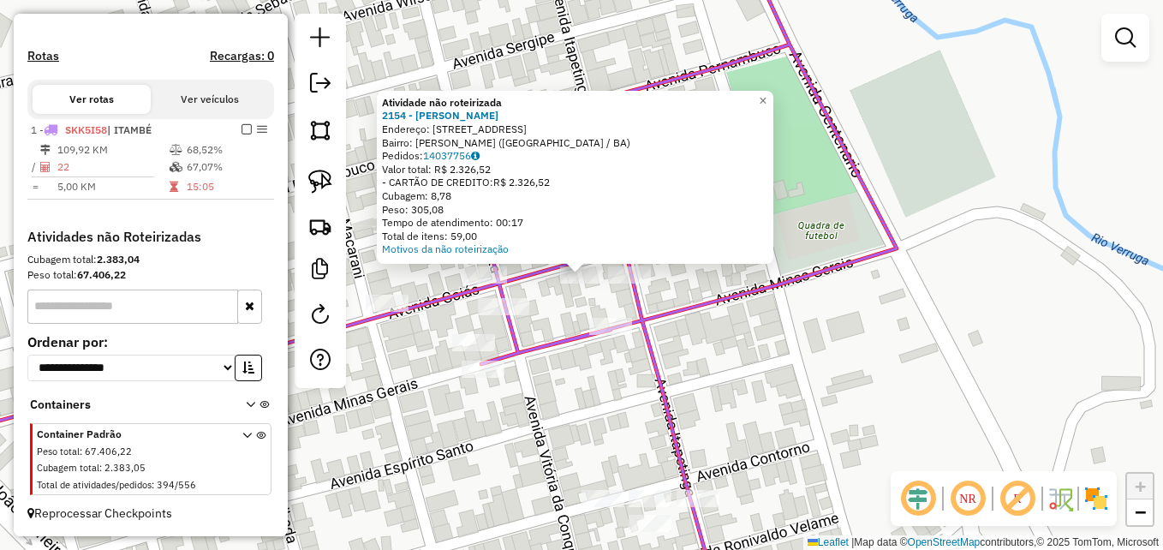
click at [603, 403] on div "Atividade não roteirizada 2154 - RENATO LOPES SILVA Endereço: AV AV ITAPETINGA …" at bounding box center [581, 275] width 1163 height 550
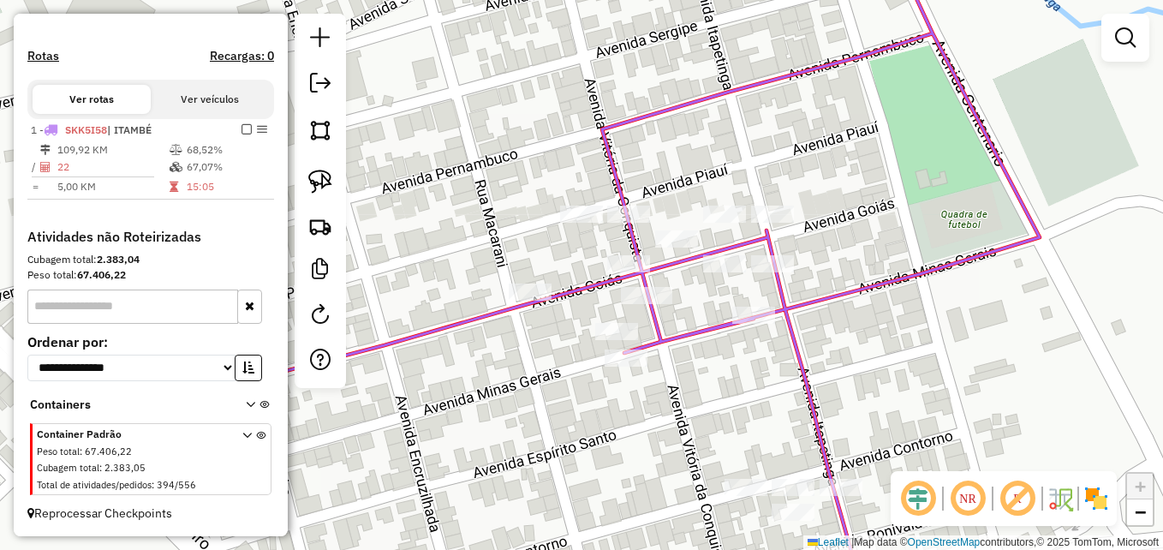
drag, startPoint x: 648, startPoint y: 374, endPoint x: 837, endPoint y: 365, distance: 188.6
click at [837, 365] on icon at bounding box center [533, 263] width 1013 height 659
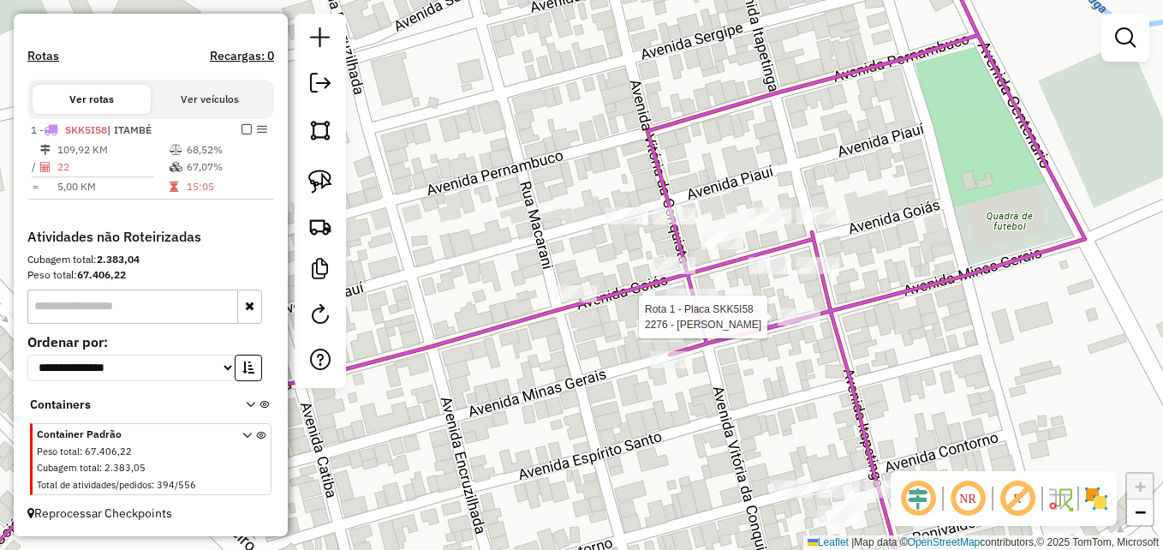
select select "**********"
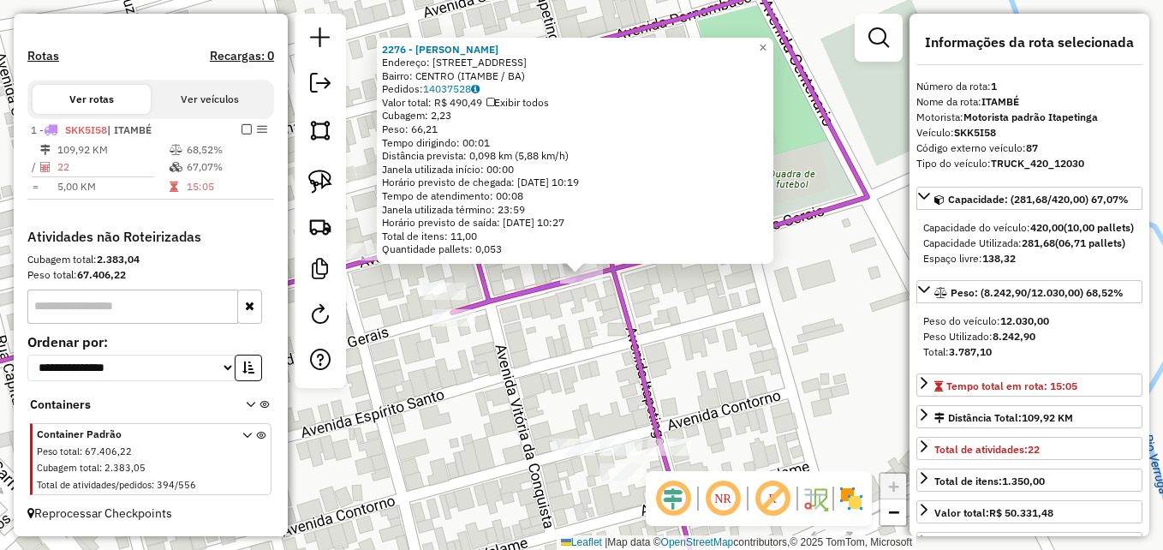
click at [568, 332] on div "2276 - LUIZ FELIPE OLIVEIRA Endereço: AV MINAS GERAIS 236 Bairro: CENTRO (ITAMB…" at bounding box center [581, 275] width 1163 height 550
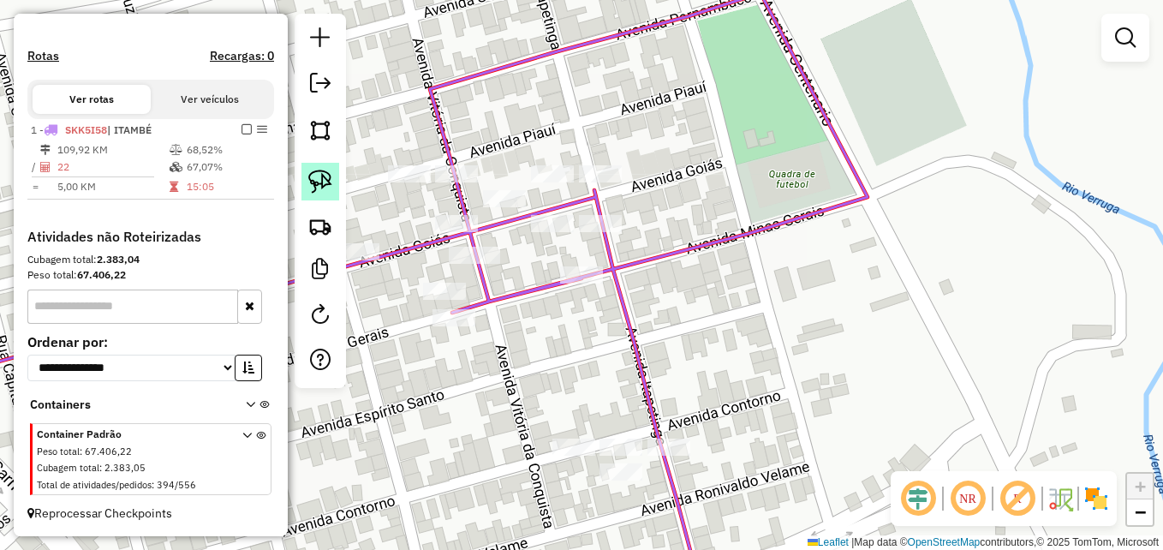
click at [325, 181] on img at bounding box center [320, 182] width 24 height 24
drag, startPoint x: 622, startPoint y: 253, endPoint x: 640, endPoint y: 264, distance: 20.7
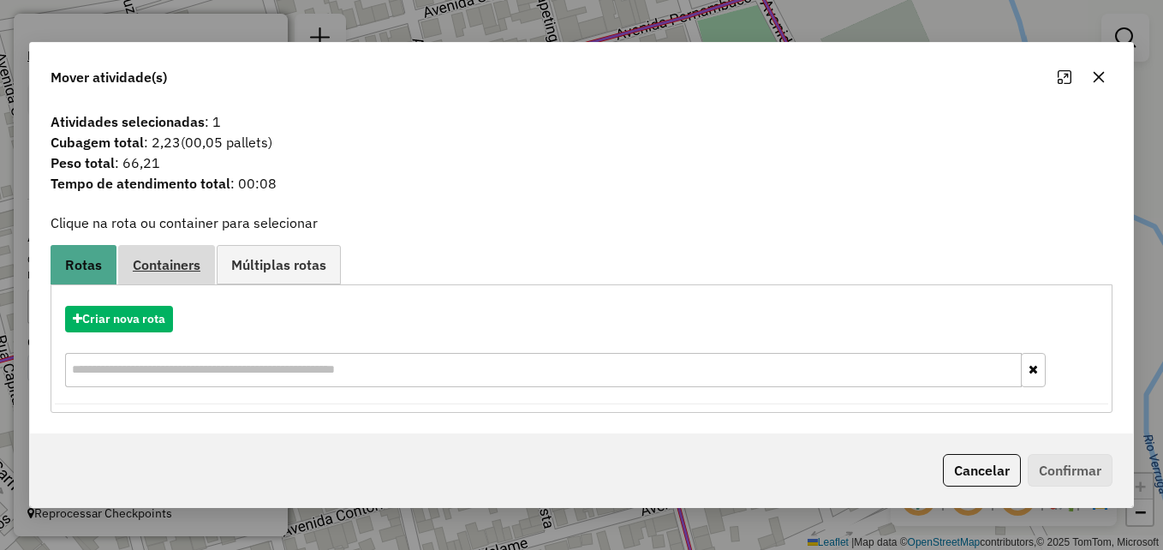
click at [202, 254] on link "Containers" at bounding box center [166, 264] width 97 height 39
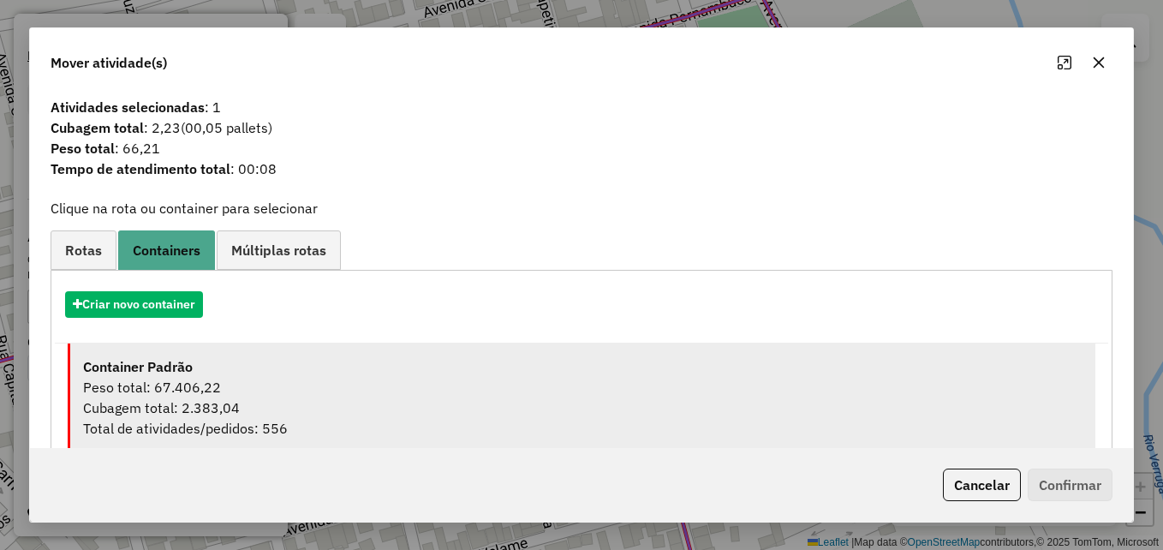
click at [334, 387] on div "Peso total: 67.406,22" at bounding box center [582, 387] width 999 height 21
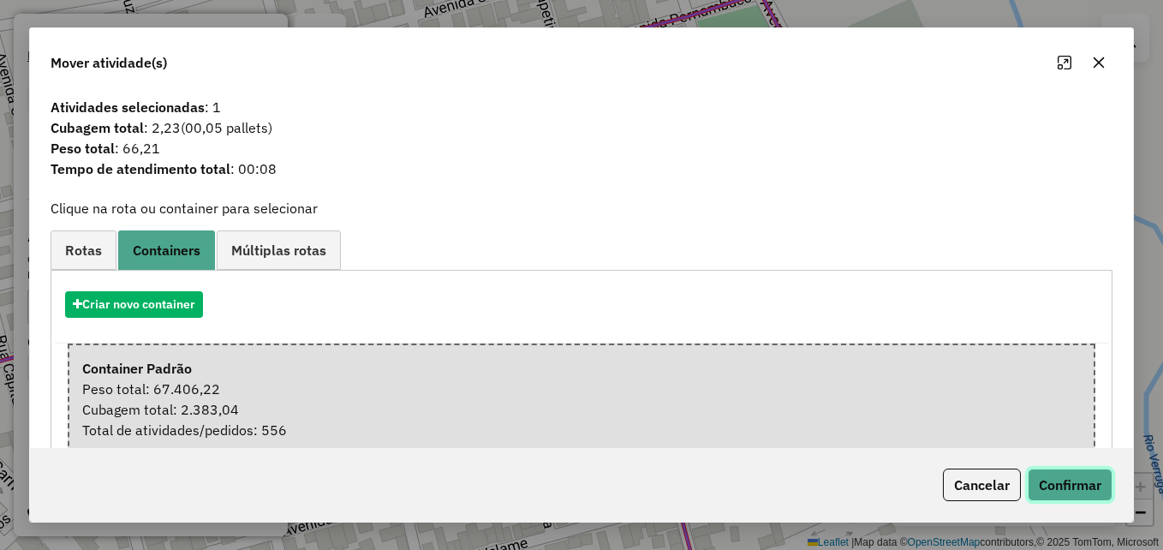
click at [1076, 486] on button "Confirmar" at bounding box center [1070, 484] width 85 height 33
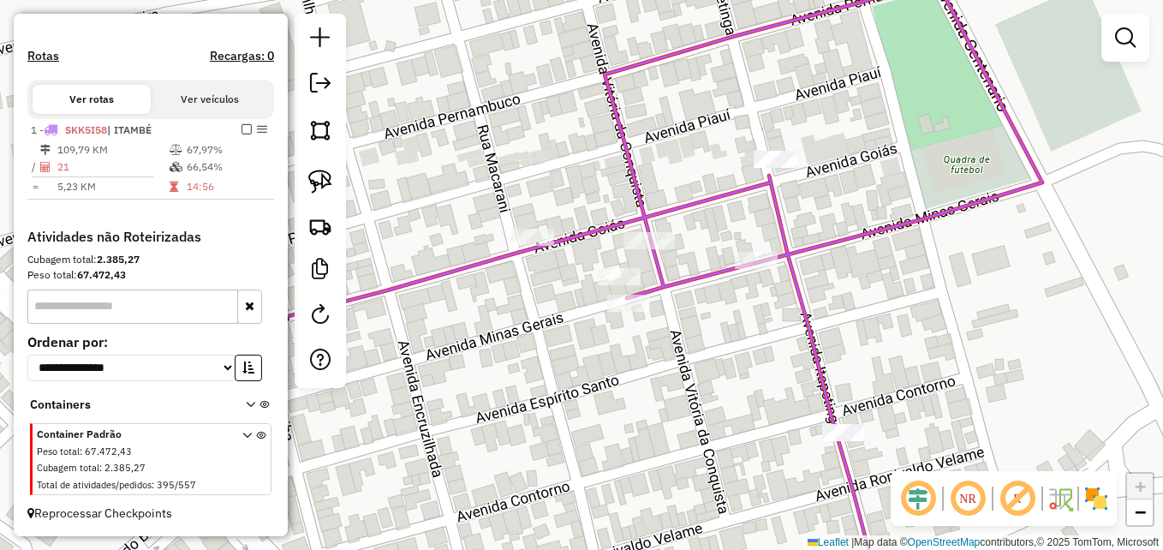
drag, startPoint x: 612, startPoint y: 350, endPoint x: 785, endPoint y: 336, distance: 173.6
click at [785, 336] on div "Janela de atendimento Grade de atendimento Capacidade Transportadoras Veículos …" at bounding box center [581, 275] width 1163 height 550
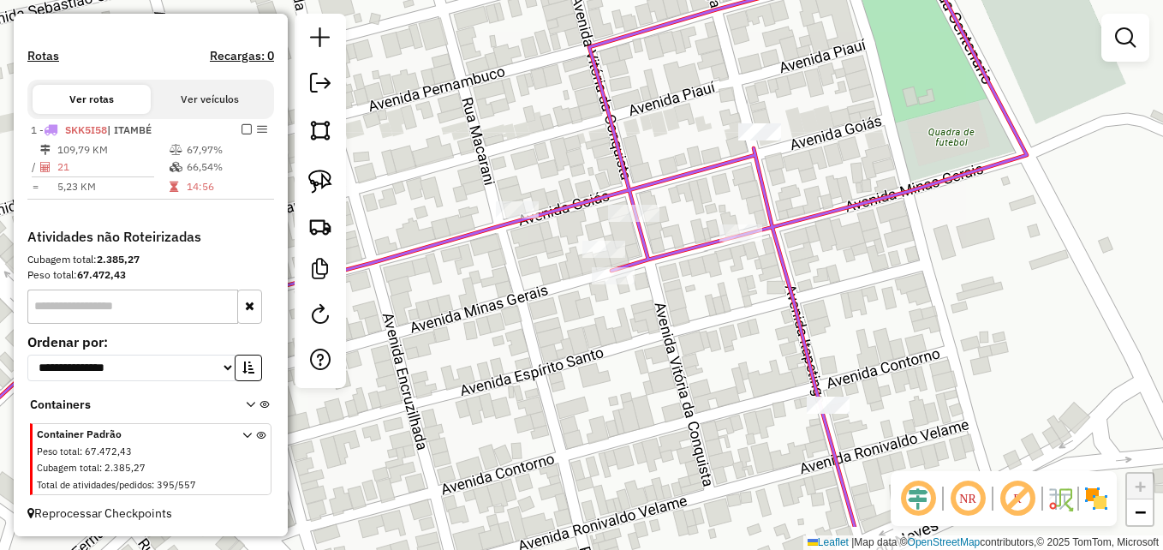
drag, startPoint x: 806, startPoint y: 430, endPoint x: 831, endPoint y: 256, distance: 175.6
click at [826, 262] on icon at bounding box center [458, 196] width 1137 height 659
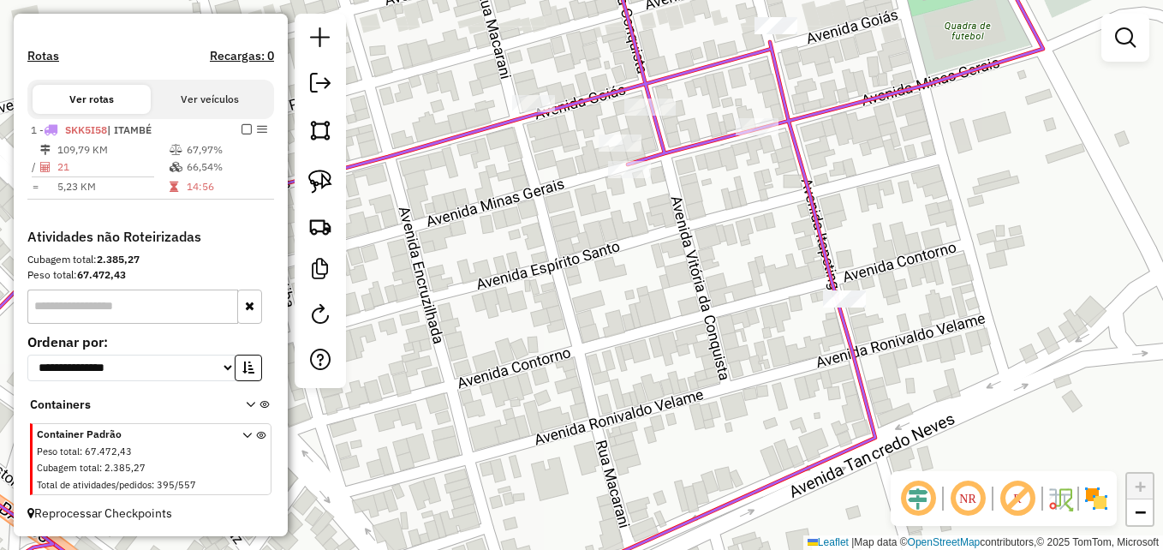
click at [760, 135] on div at bounding box center [757, 126] width 43 height 17
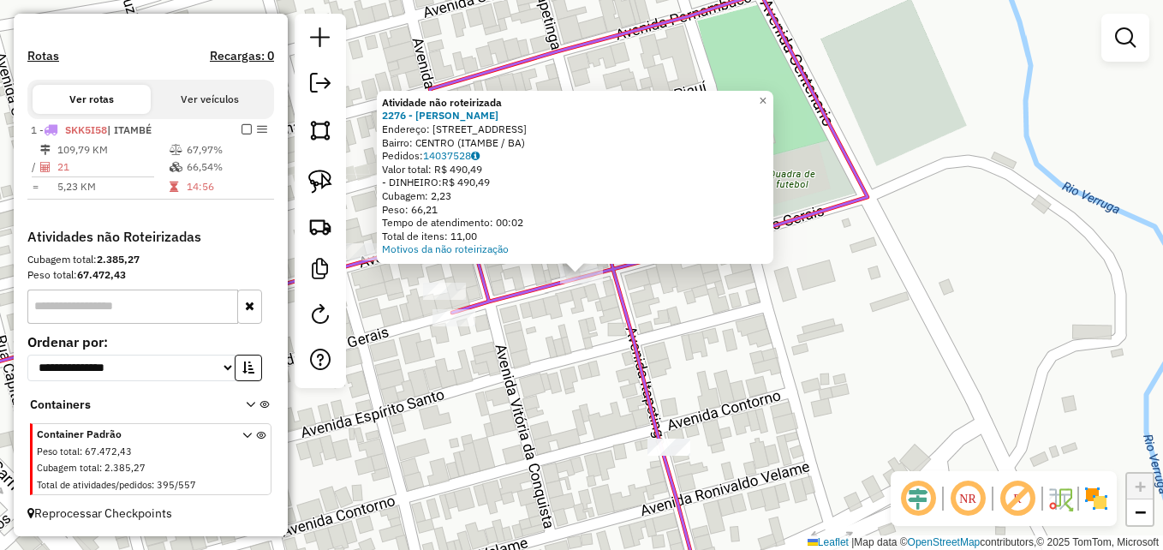
click at [629, 342] on icon at bounding box center [376, 274] width 984 height 659
select select "**********"
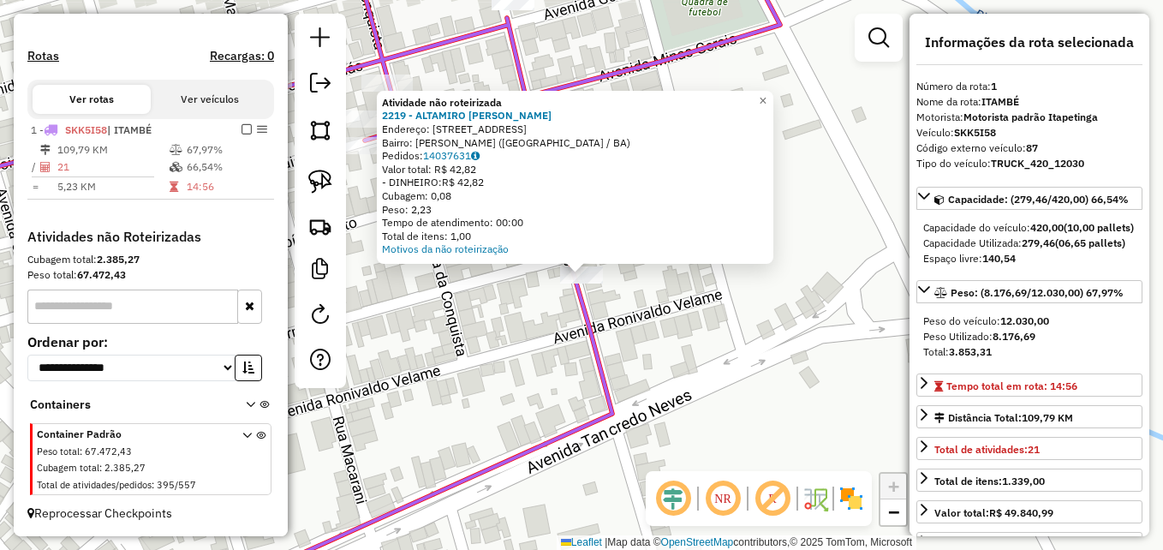
click at [528, 366] on div "Atividade não roteirizada 2219 - ALTAMIRO RICARDO DA Endereço: AV AV ITAPETINGA…" at bounding box center [581, 275] width 1163 height 550
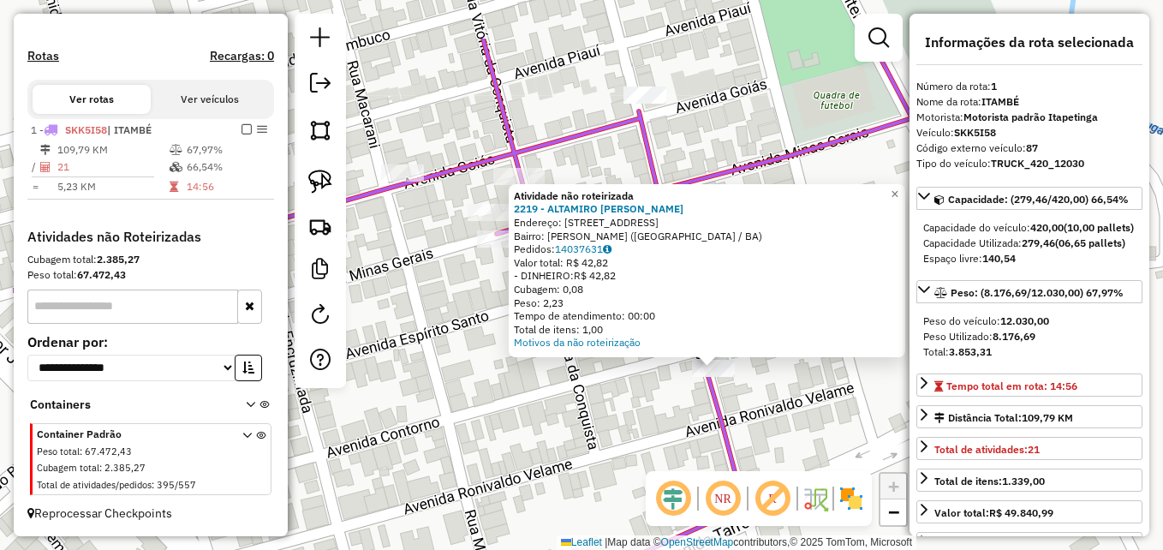
drag, startPoint x: 500, startPoint y: 315, endPoint x: 755, endPoint y: 439, distance: 283.8
click at [784, 465] on div "Atividade não roteirizada 2219 - ALTAMIRO RICARDO DA Endereço: AV AV ITAPETINGA…" at bounding box center [581, 275] width 1163 height 550
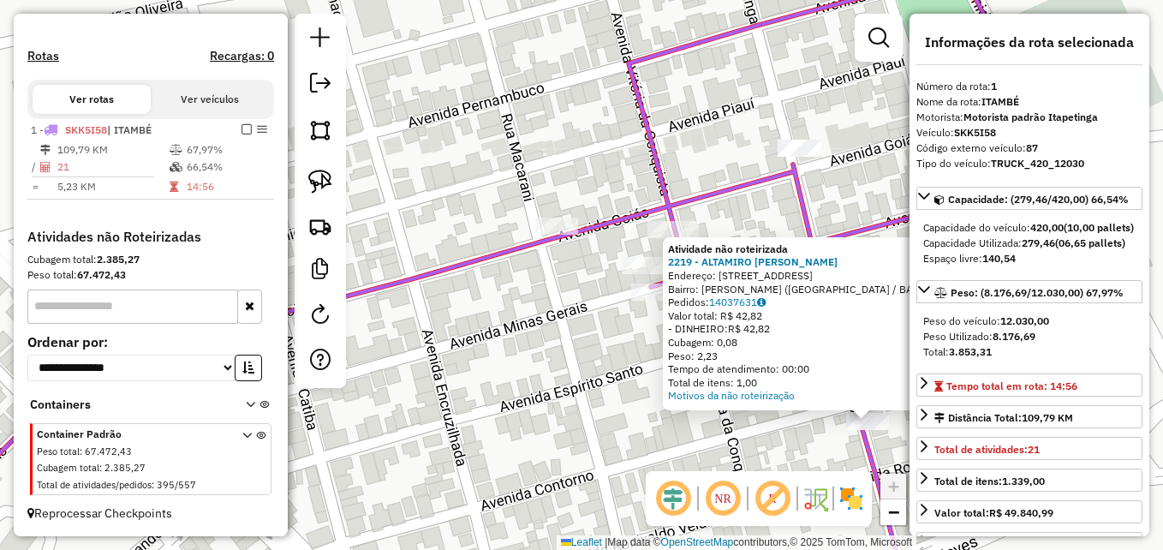
click at [551, 396] on div "Atividade não roteirizada 2219 - ALTAMIRO RICARDO DA Endereço: AV AV ITAPETINGA…" at bounding box center [581, 275] width 1163 height 550
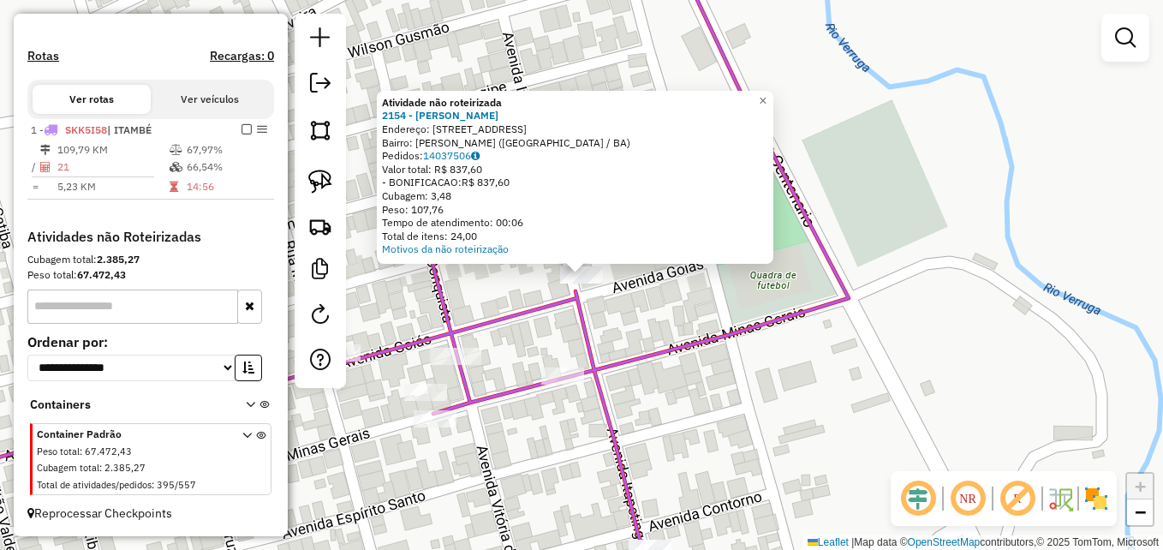
click at [686, 368] on div "Atividade não roteirizada 2154 - RENATO LOPES SILVA Endereço: AV AV ITAPETINGA …" at bounding box center [581, 275] width 1163 height 550
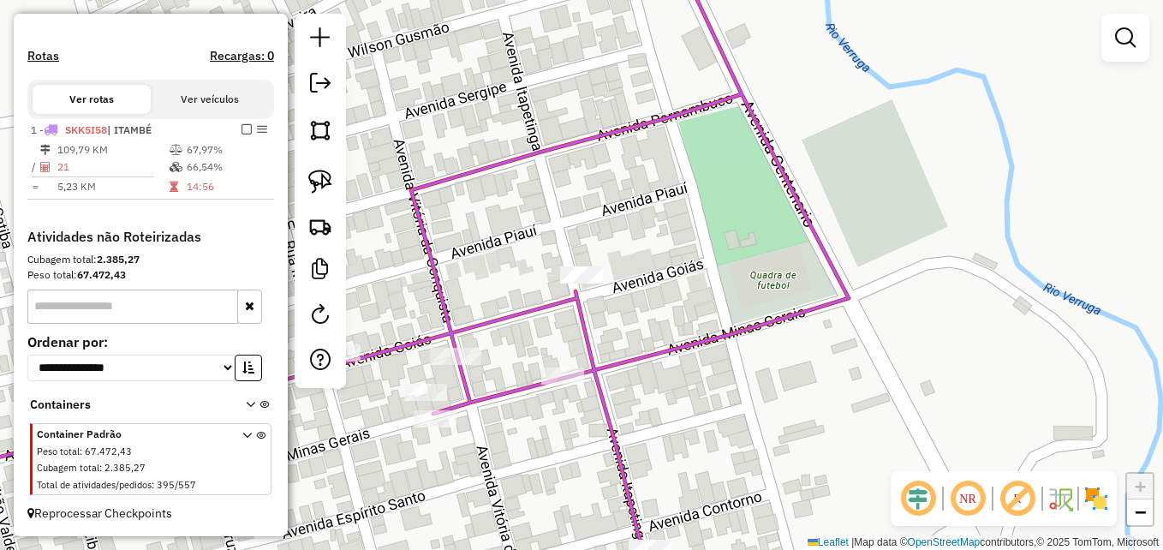
drag, startPoint x: 675, startPoint y: 365, endPoint x: 929, endPoint y: 300, distance: 262.5
click at [935, 305] on div "Janela de atendimento Grade de atendimento Capacidade Transportadoras Veículos …" at bounding box center [581, 275] width 1163 height 550
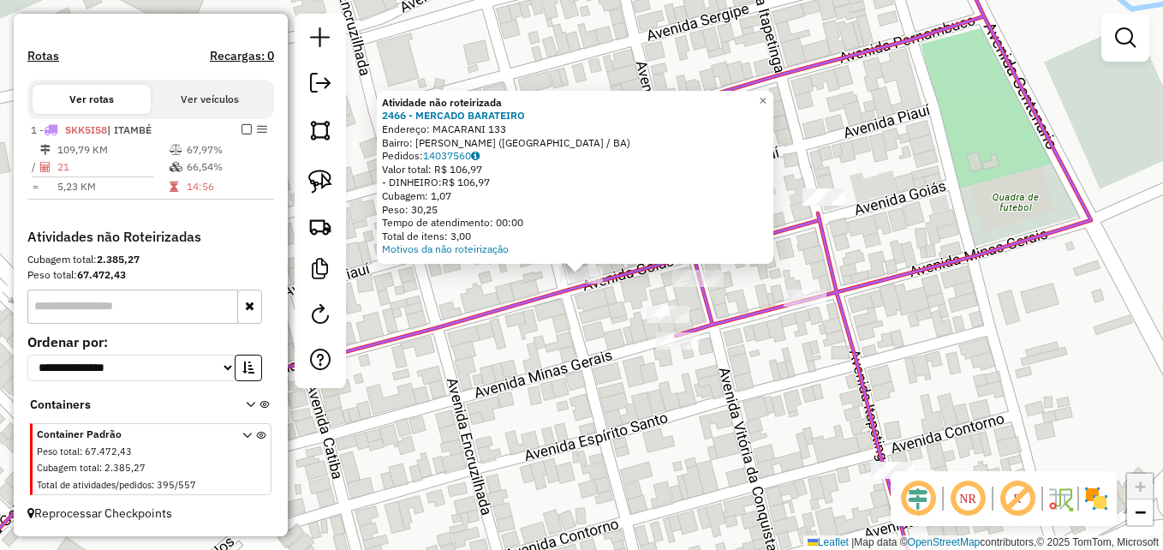
click at [589, 369] on div "Atividade não roteirizada 2466 - MERCADO BARATEIRO Endereço: MACARANI 133 Bairr…" at bounding box center [581, 275] width 1163 height 550
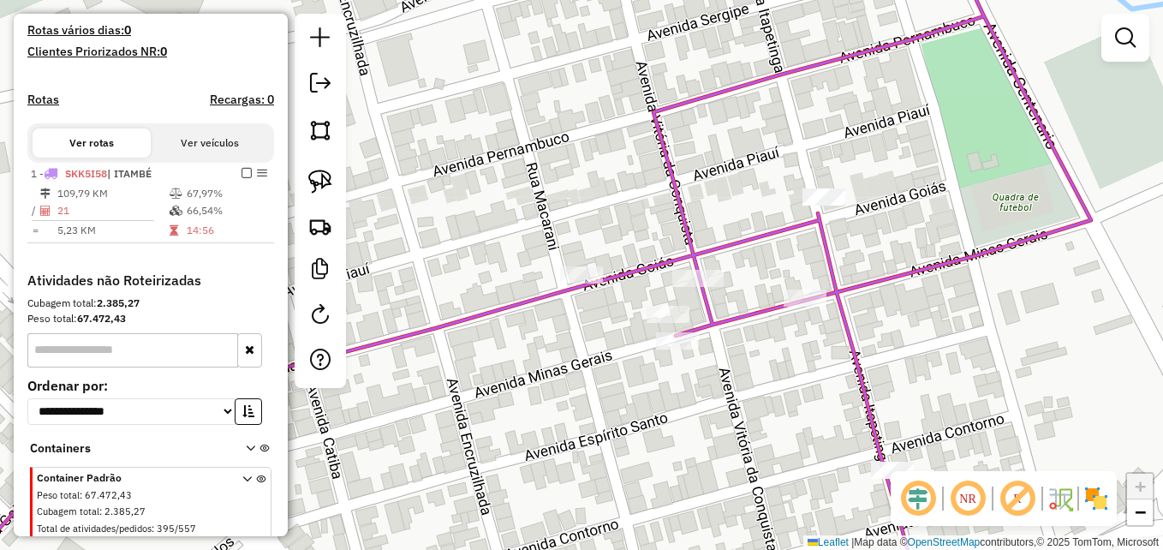
scroll to position [417, 0]
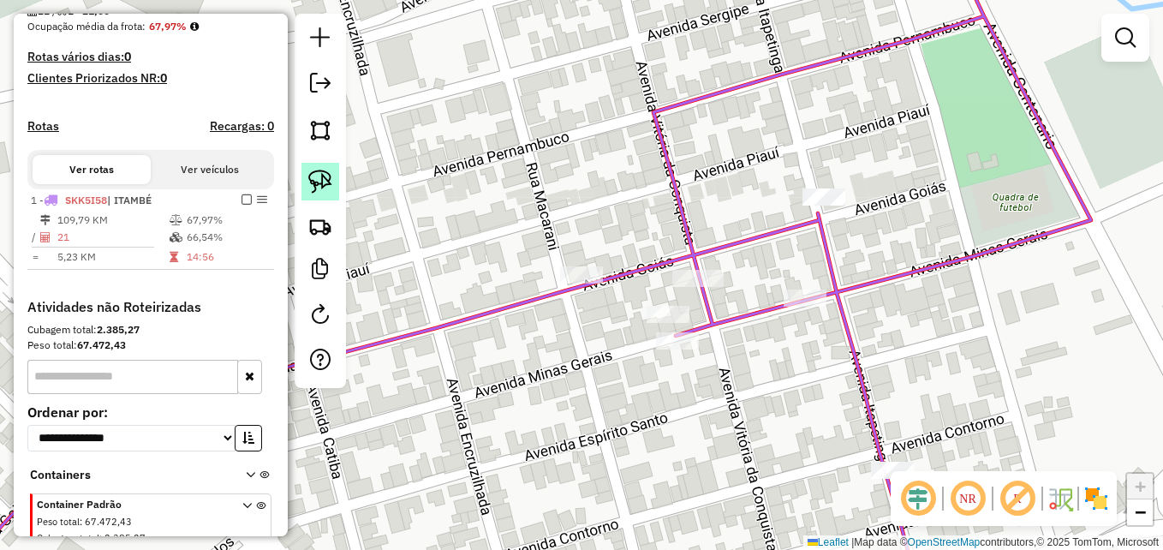
click at [327, 178] on img at bounding box center [320, 182] width 24 height 24
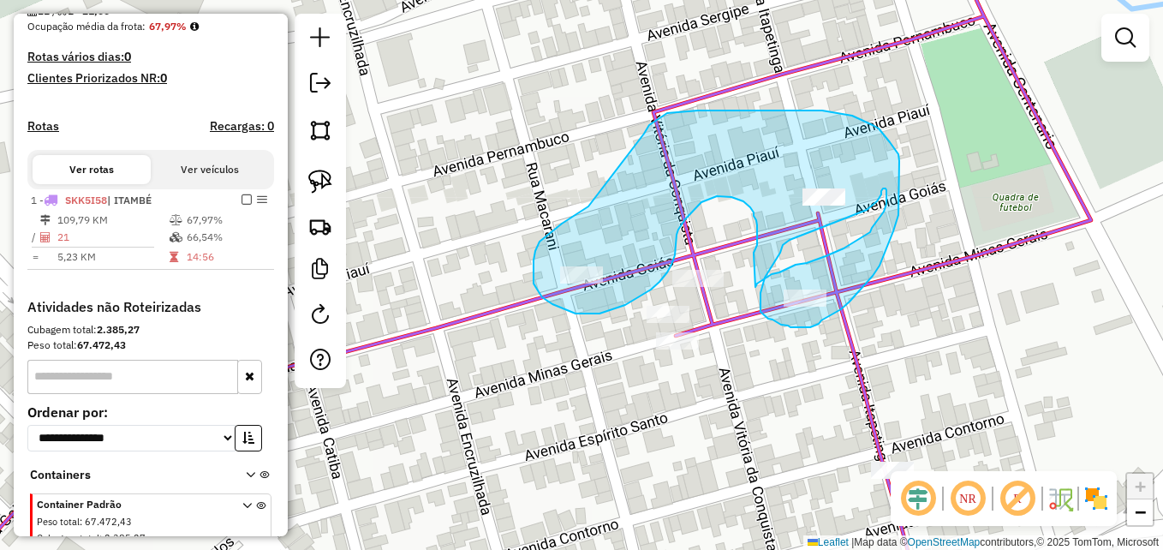
drag, startPoint x: 588, startPoint y: 206, endPoint x: 646, endPoint y: 152, distance: 79.3
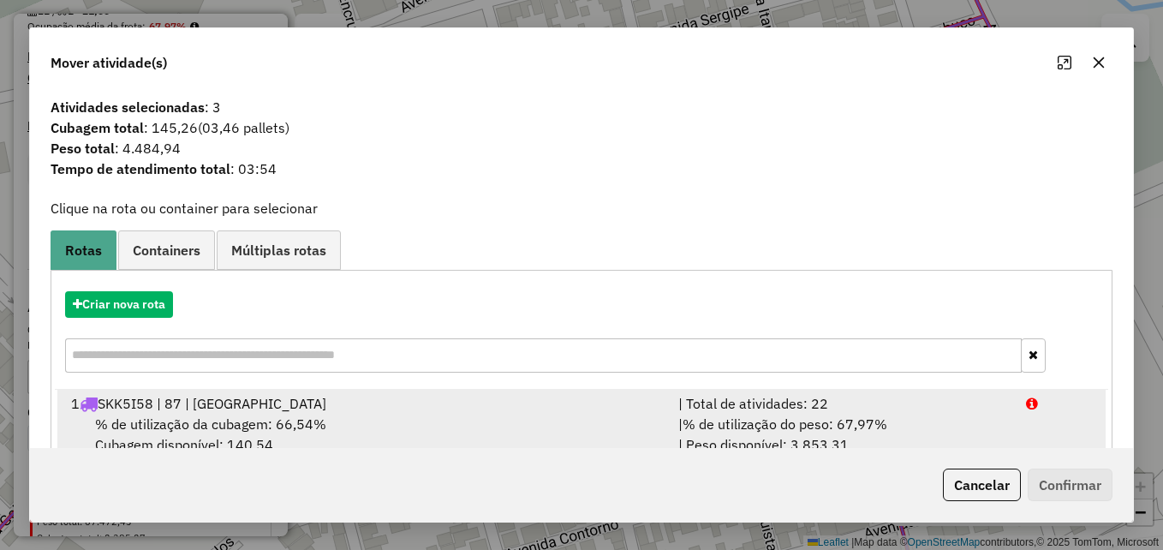
click at [361, 410] on div "1 SKK5I58 | 87 | ITAMBÉ" at bounding box center [364, 403] width 607 height 21
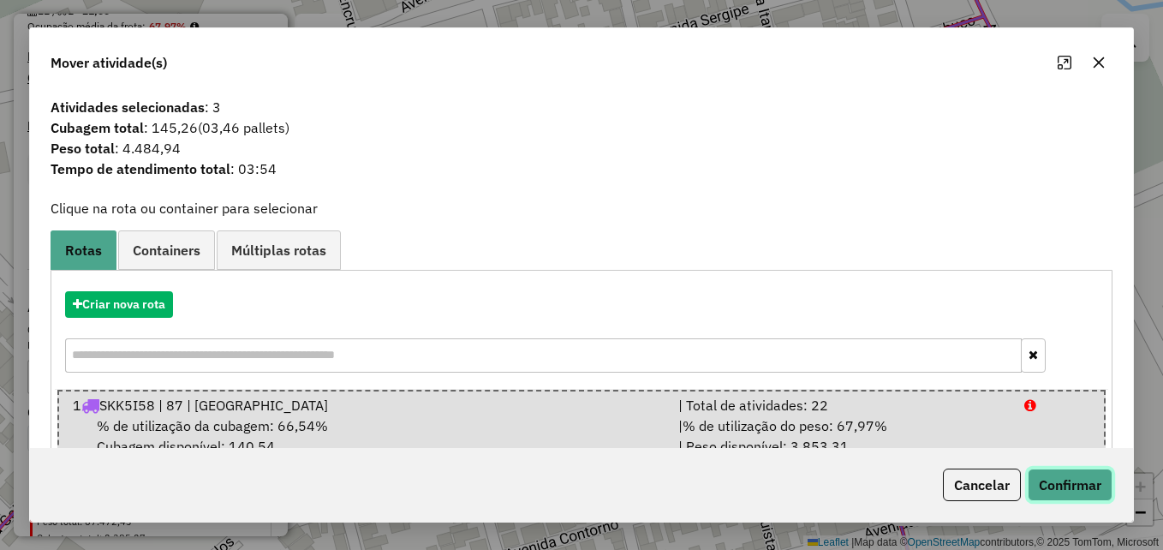
click at [1062, 492] on button "Confirmar" at bounding box center [1070, 484] width 85 height 33
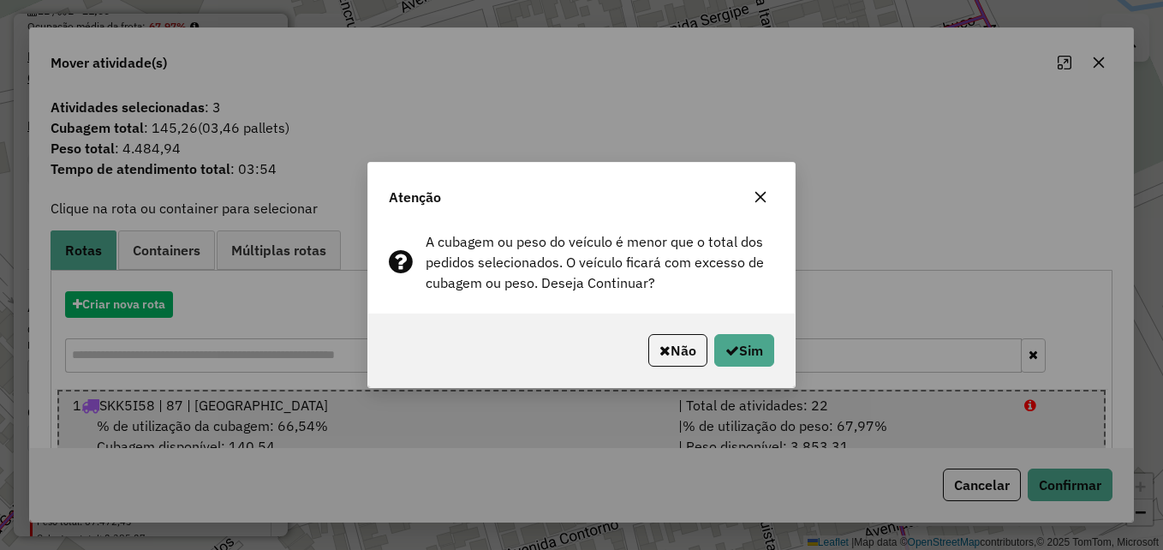
click at [768, 191] on button "button" at bounding box center [760, 196] width 27 height 27
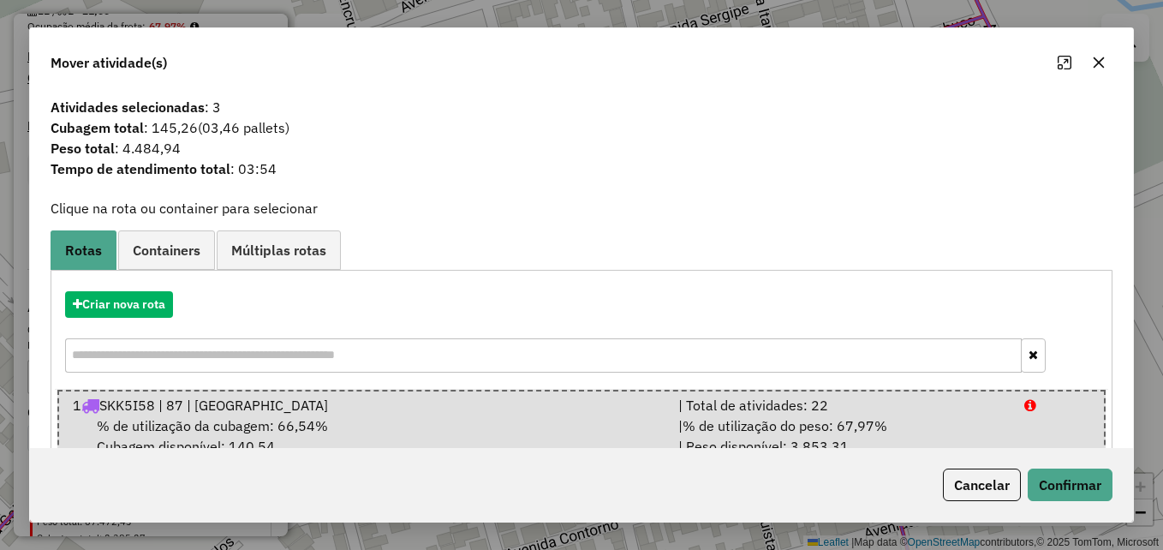
click at [1104, 59] on icon "button" at bounding box center [1099, 63] width 14 height 14
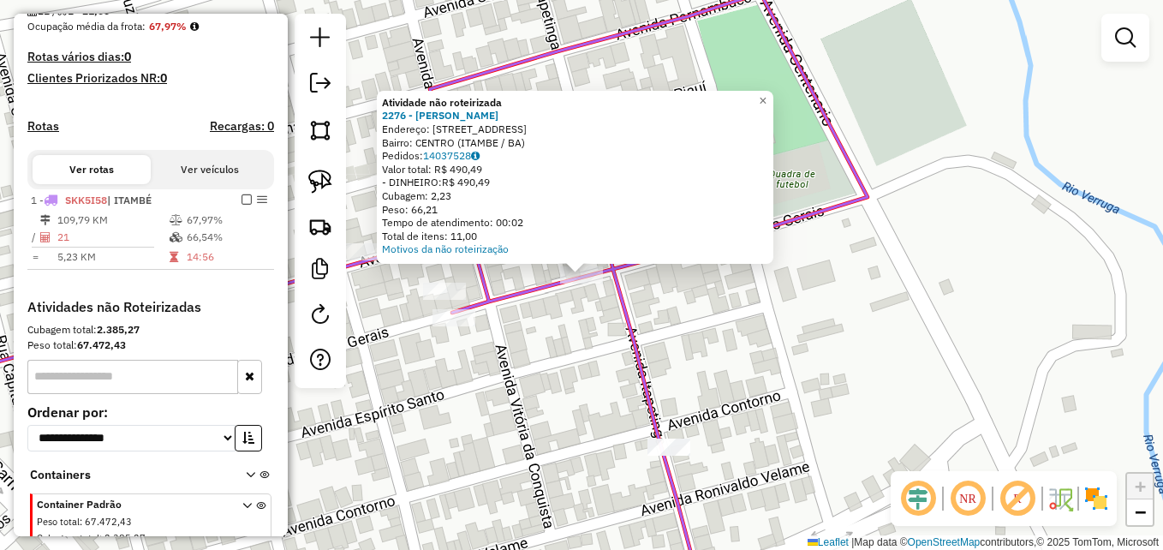
click at [706, 340] on div "Atividade não roteirizada 2276 - LUIZ FELIPE OLIVEIRA Endereço: AV MINAS GERAIS…" at bounding box center [581, 275] width 1163 height 550
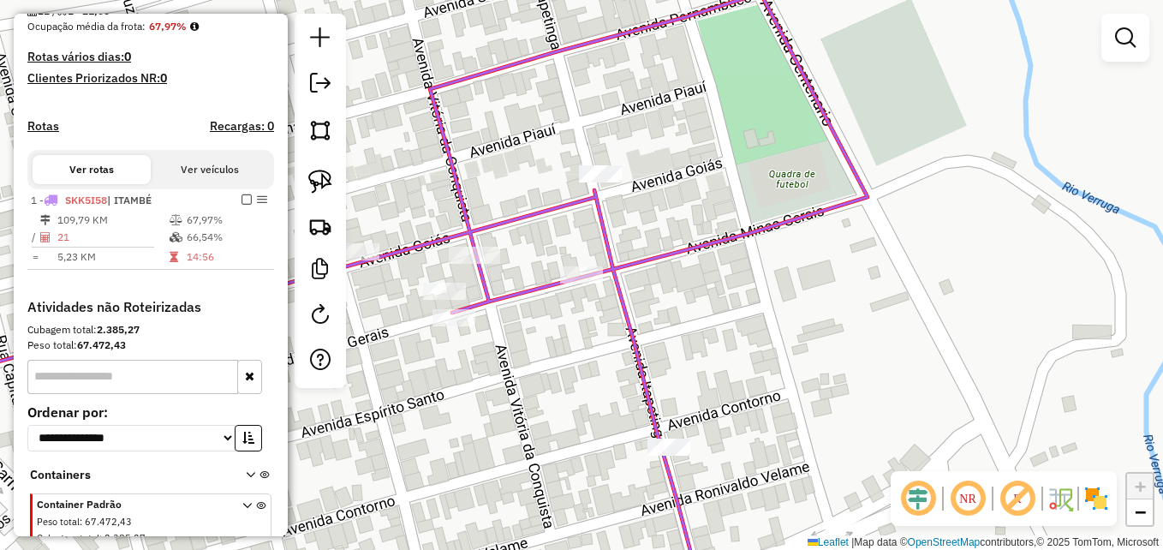
click at [614, 163] on div "Janela de atendimento Grade de atendimento Capacidade Transportadoras Veículos …" at bounding box center [581, 275] width 1163 height 550
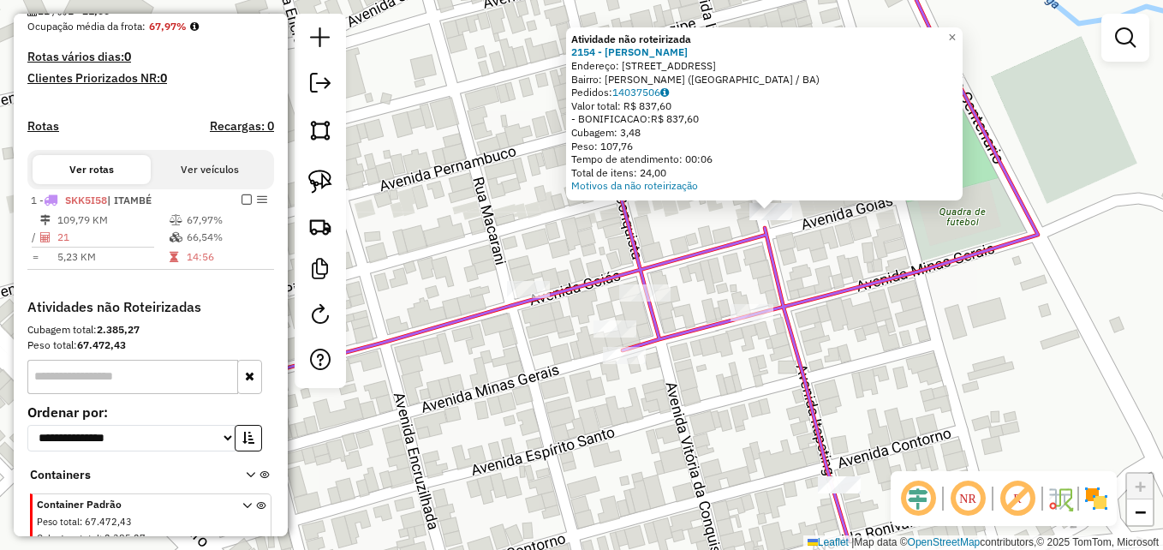
drag, startPoint x: 668, startPoint y: 315, endPoint x: 861, endPoint y: 251, distance: 203.1
click at [858, 251] on div "Atividade não roteirizada 2154 - RENATO LOPES SILVA Endereço: AV AV ITAPETINGA …" at bounding box center [581, 275] width 1163 height 550
drag, startPoint x: 460, startPoint y: 343, endPoint x: 481, endPoint y: 322, distance: 30.3
click at [459, 344] on div "Atividade não roteirizada 2154 - RENATO LOPES SILVA Endereço: AV AV ITAPETINGA …" at bounding box center [581, 275] width 1163 height 550
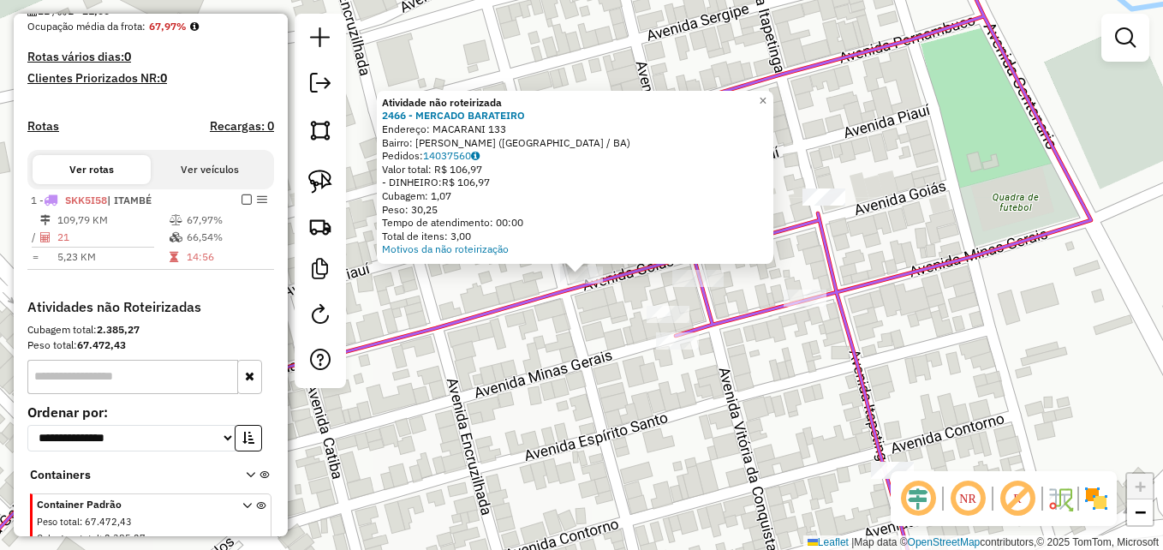
click at [509, 341] on div "Atividade não roteirizada 2466 - MERCADO BARATEIRO Endereço: MACARANI 133 Bairr…" at bounding box center [581, 275] width 1163 height 550
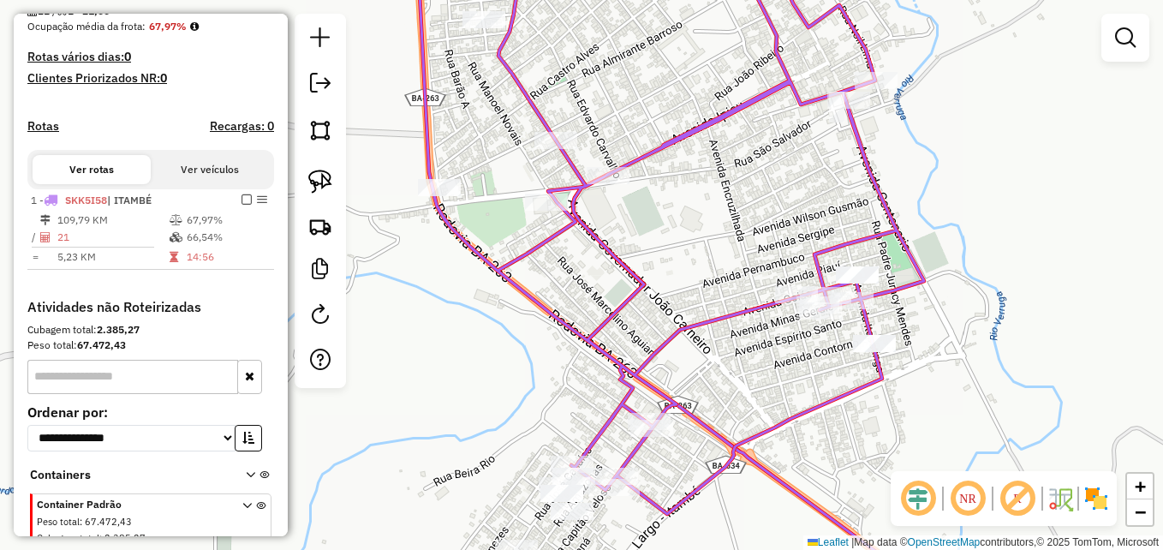
drag, startPoint x: 752, startPoint y: 235, endPoint x: 728, endPoint y: 178, distance: 62.2
click at [725, 170] on div "Janela de atendimento Grade de atendimento Capacidade Transportadoras Veículos …" at bounding box center [581, 275] width 1163 height 550
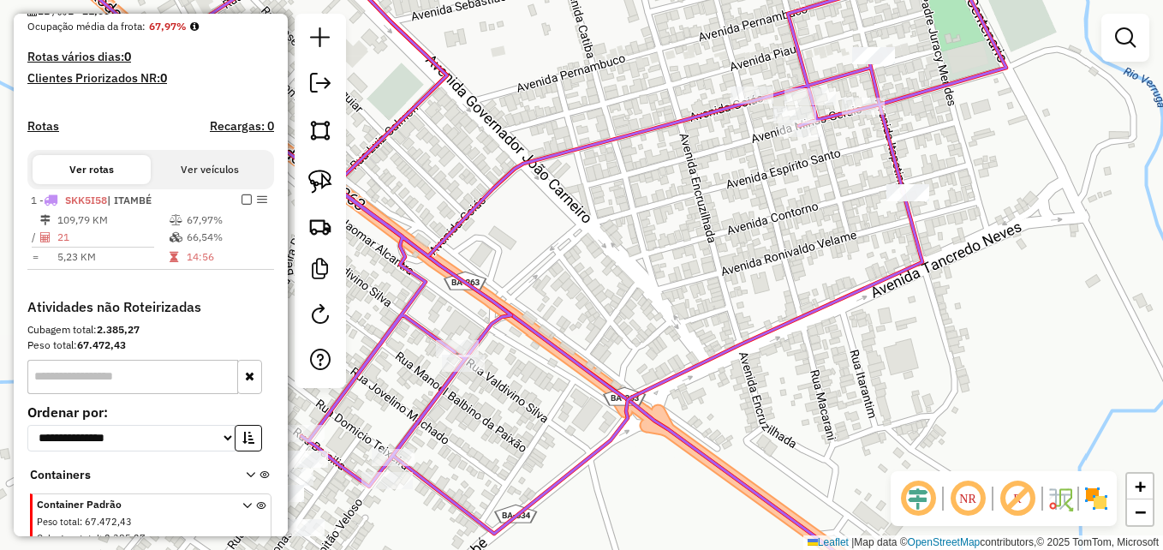
drag, startPoint x: 776, startPoint y: 265, endPoint x: 888, endPoint y: 231, distance: 117.3
click at [888, 231] on div "Janela de atendimento Grade de atendimento Capacidade Transportadoras Veículos …" at bounding box center [581, 275] width 1163 height 550
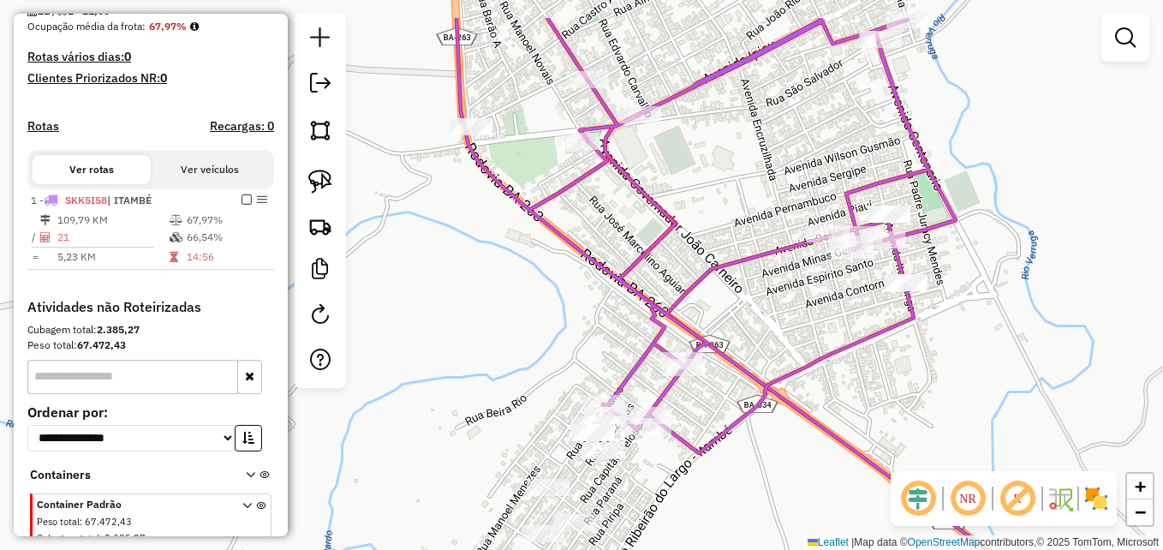
drag, startPoint x: 711, startPoint y: 194, endPoint x: 706, endPoint y: 346, distance: 151.6
click at [707, 344] on div "Janela de atendimento Grade de atendimento Capacidade Transportadoras Veículos …" at bounding box center [581, 275] width 1163 height 550
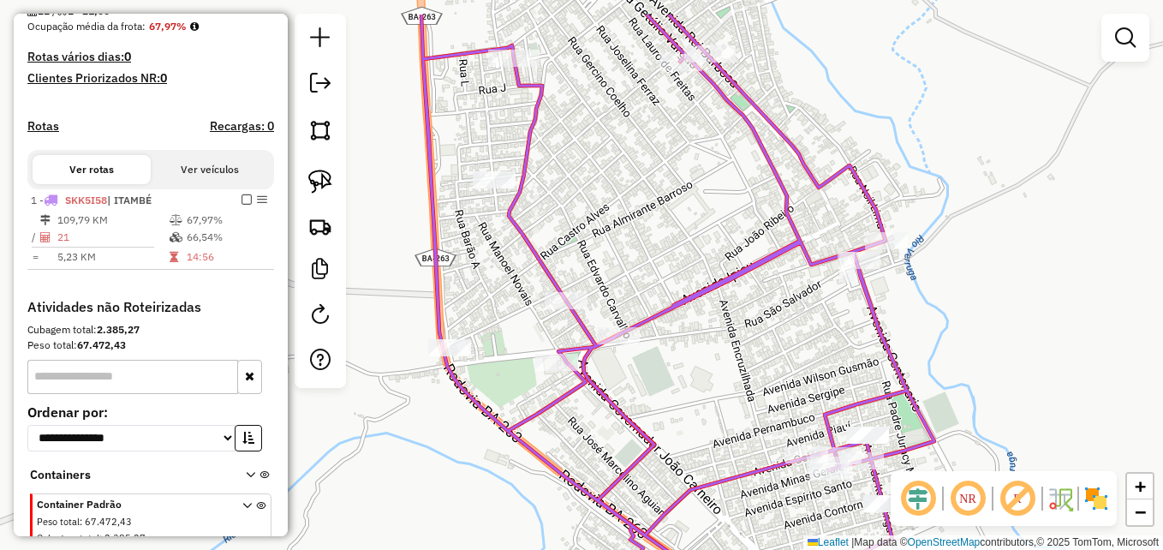
drag, startPoint x: 748, startPoint y: 169, endPoint x: 711, endPoint y: 335, distance: 170.2
click at [711, 335] on div "Janela de atendimento Grade de atendimento Capacidade Transportadoras Veículos …" at bounding box center [581, 275] width 1163 height 550
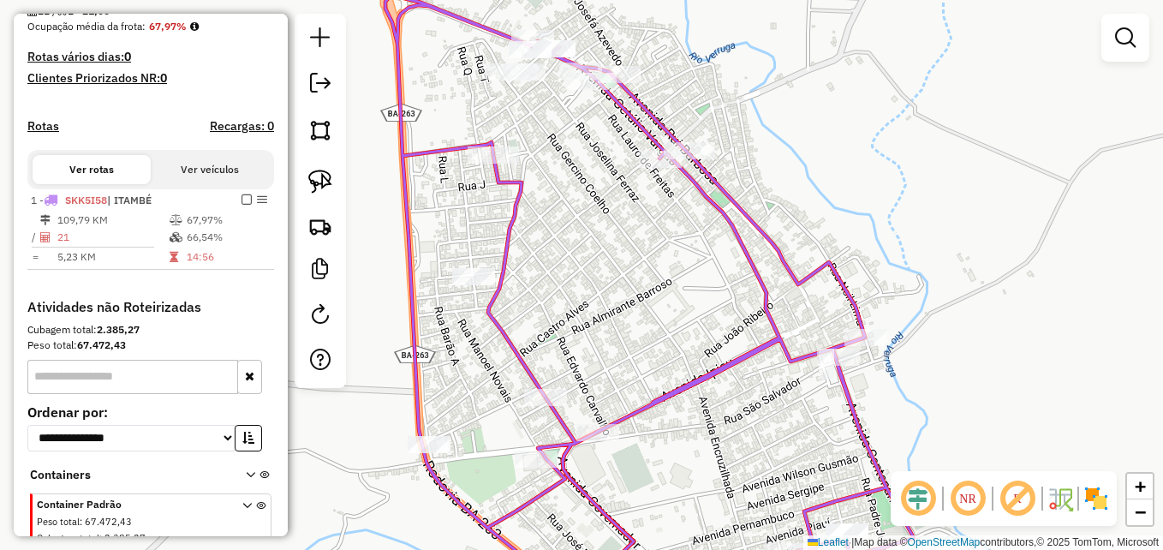
drag, startPoint x: 688, startPoint y: 359, endPoint x: 710, endPoint y: 187, distance: 173.6
click at [709, 191] on div "Janela de atendimento Grade de atendimento Capacidade Transportadoras Veículos …" at bounding box center [581, 275] width 1163 height 550
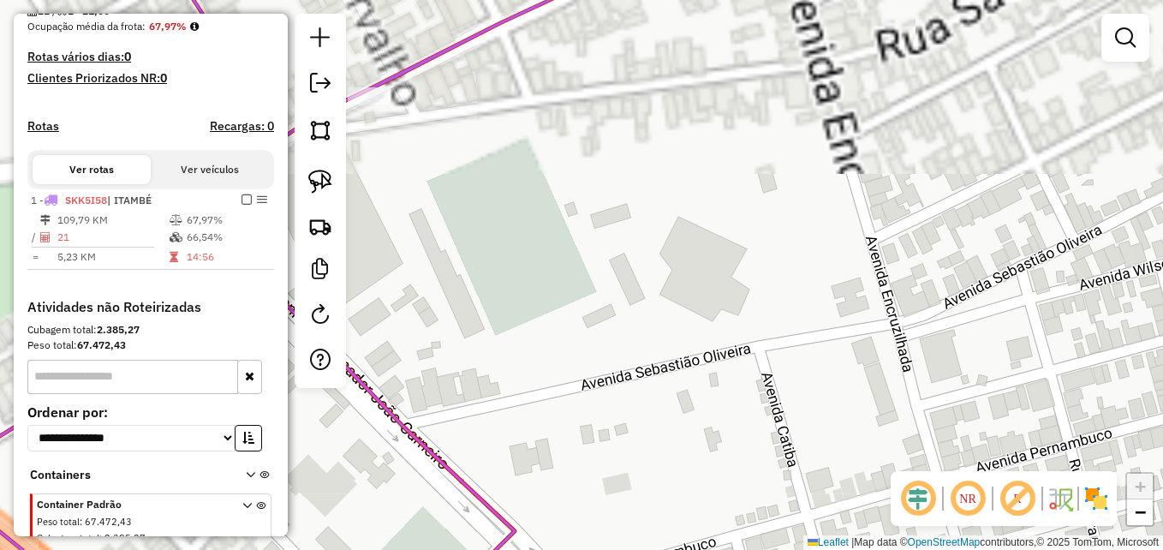
drag, startPoint x: 796, startPoint y: 355, endPoint x: 694, endPoint y: 152, distance: 228.3
click at [697, 158] on div "Janela de atendimento Grade de atendimento Capacidade Transportadoras Veículos …" at bounding box center [581, 275] width 1163 height 550
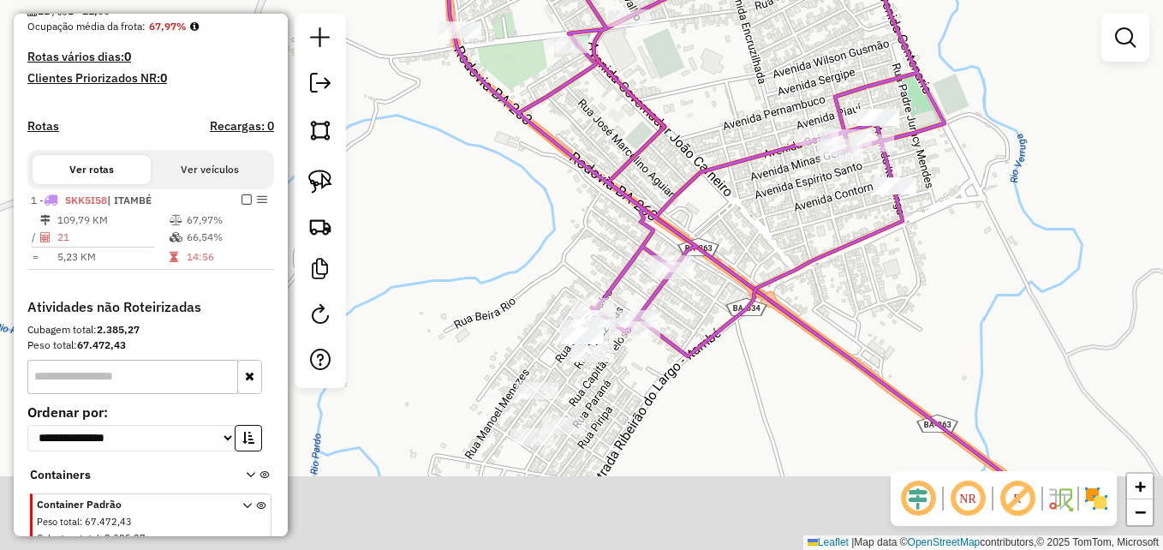
drag, startPoint x: 754, startPoint y: 316, endPoint x: 769, endPoint y: 200, distance: 117.5
click at [768, 200] on div "Janela de atendimento Grade de atendimento Capacidade Transportadoras Veículos …" at bounding box center [581, 275] width 1163 height 550
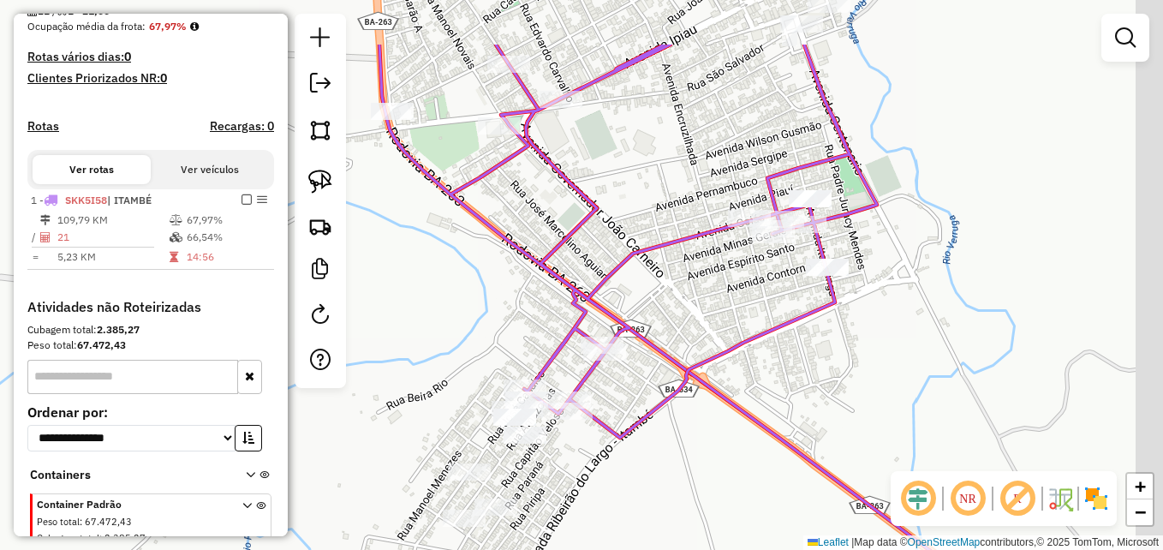
drag, startPoint x: 788, startPoint y: 157, endPoint x: 719, endPoint y: 256, distance: 120.7
click at [719, 256] on div "Janela de atendimento Grade de atendimento Capacidade Transportadoras Veículos …" at bounding box center [581, 275] width 1163 height 550
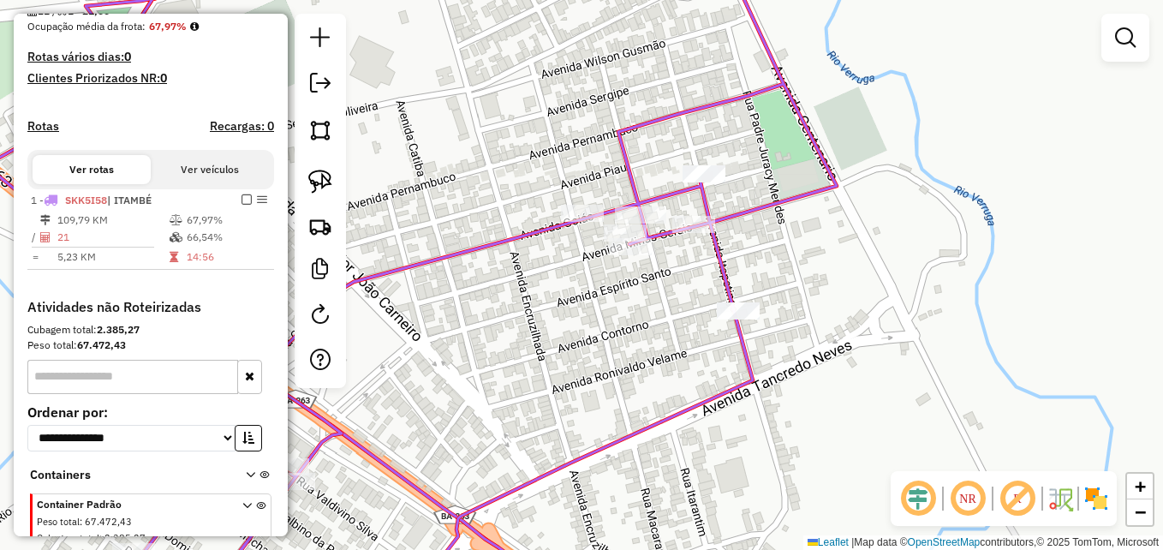
drag, startPoint x: 790, startPoint y: 182, endPoint x: 815, endPoint y: 176, distance: 25.4
click at [814, 176] on div "Janela de atendimento Grade de atendimento Capacidade Transportadoras Veículos …" at bounding box center [581, 275] width 1163 height 550
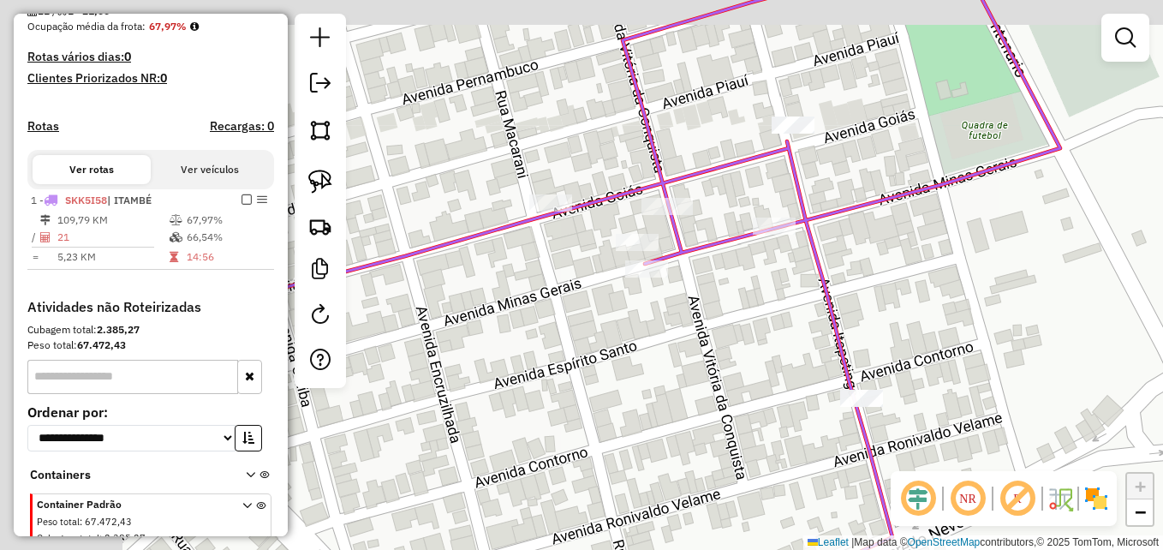
drag, startPoint x: 710, startPoint y: 235, endPoint x: 884, endPoint y: 263, distance: 176.1
click at [884, 263] on div "Janela de atendimento Grade de atendimento Capacidade Transportadoras Veículos …" at bounding box center [581, 275] width 1163 height 550
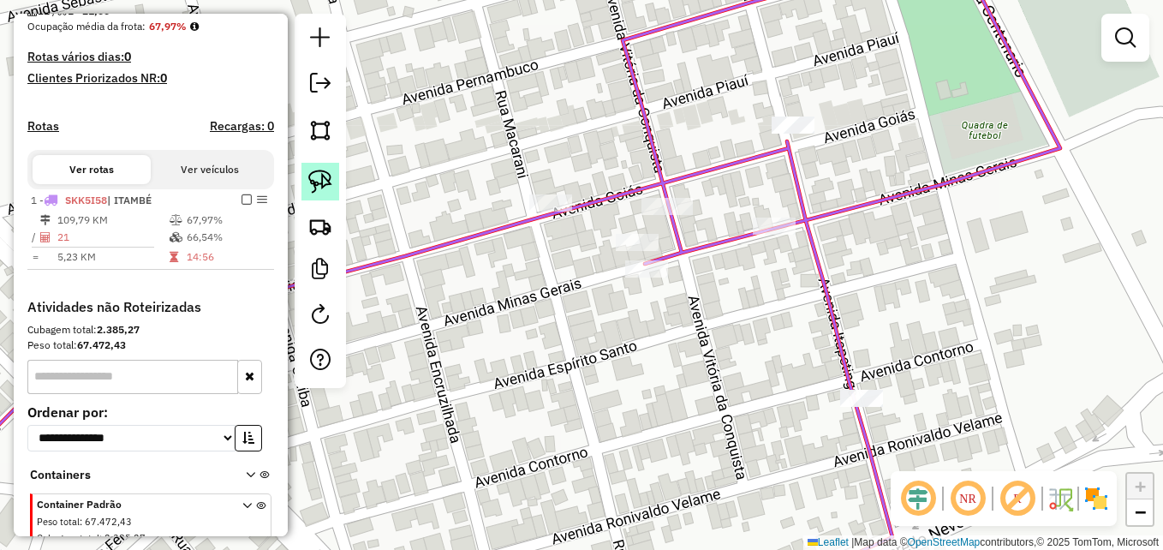
click at [323, 182] on img at bounding box center [320, 182] width 24 height 24
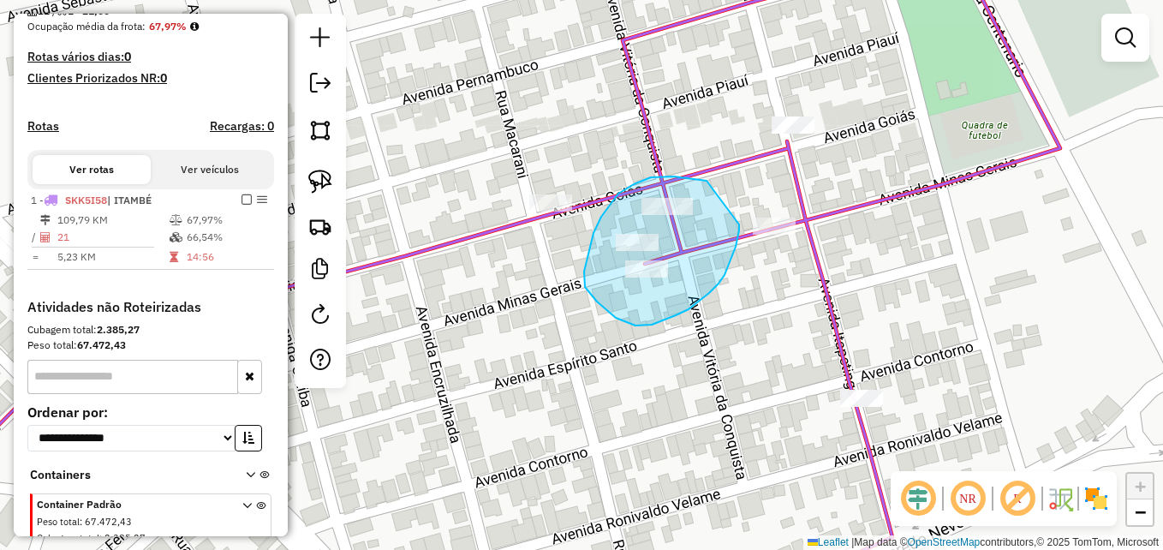
drag, startPoint x: 706, startPoint y: 181, endPoint x: 733, endPoint y: 197, distance: 31.1
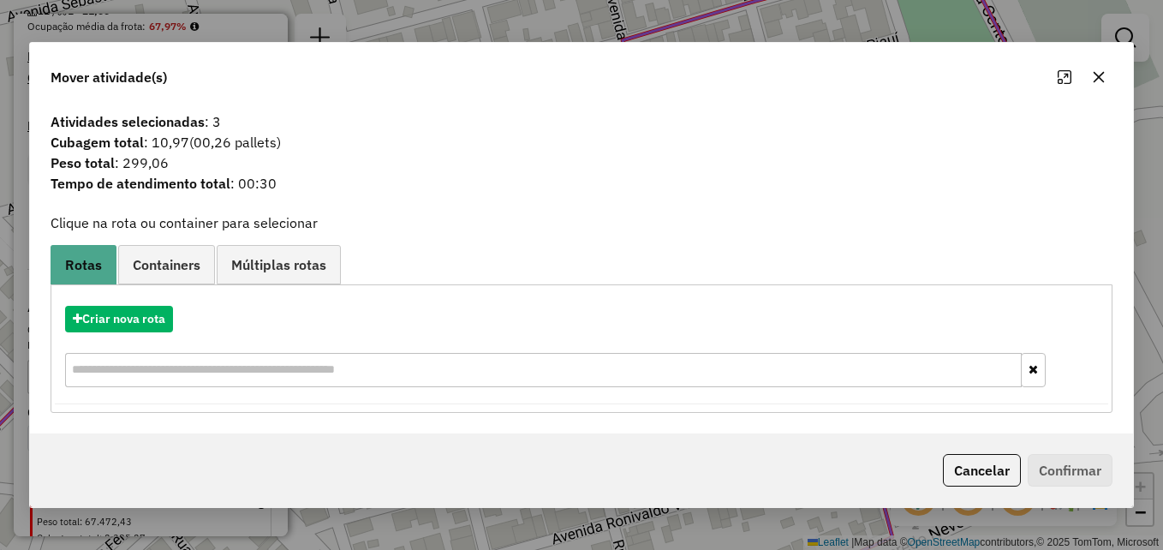
click at [1103, 75] on icon "button" at bounding box center [1099, 77] width 14 height 14
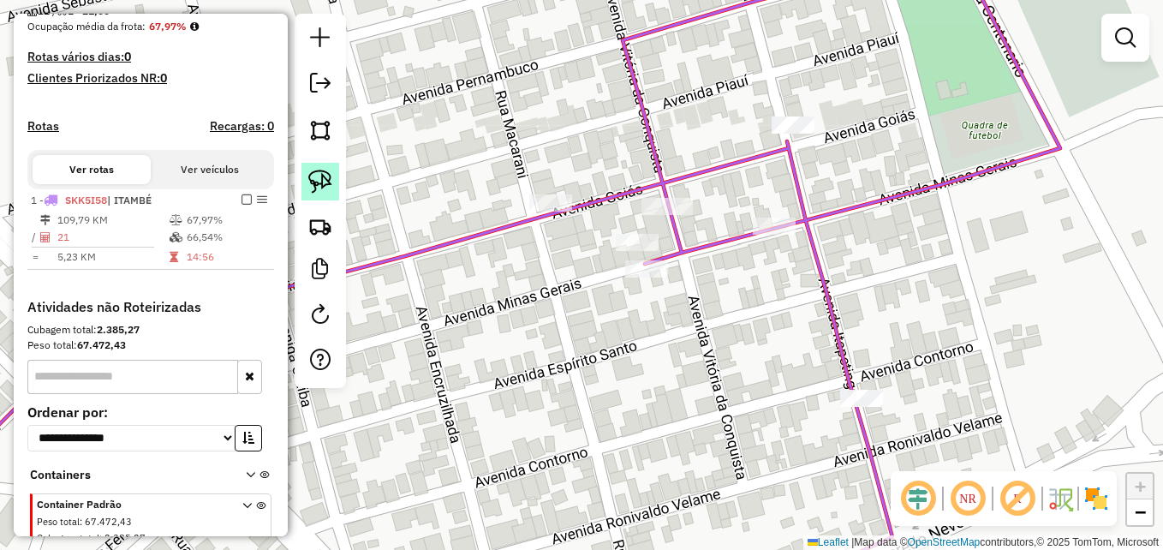
click at [320, 182] on img at bounding box center [320, 182] width 24 height 24
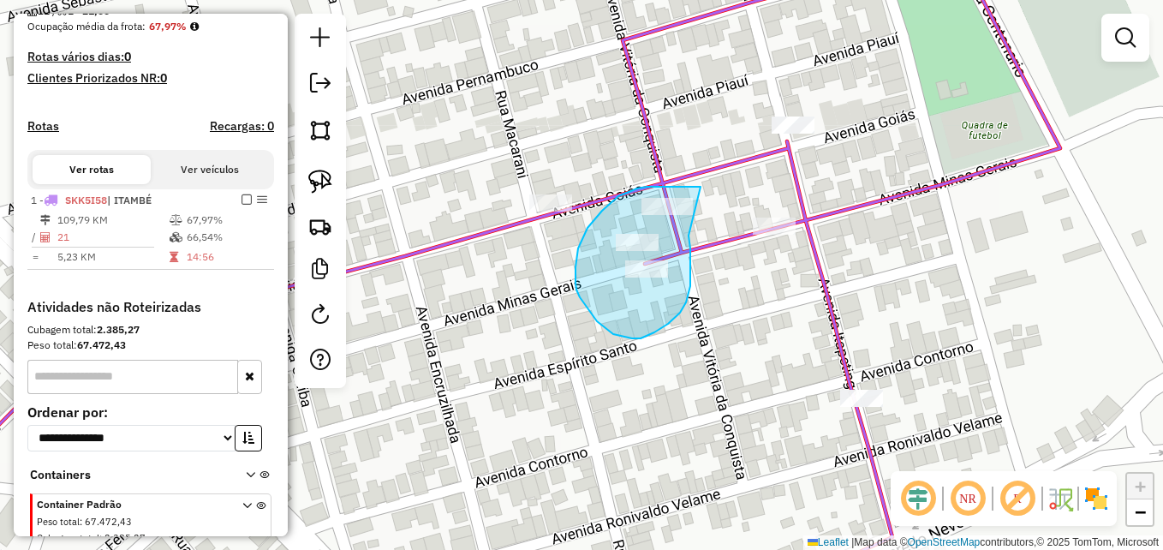
drag, startPoint x: 700, startPoint y: 187, endPoint x: 688, endPoint y: 177, distance: 15.9
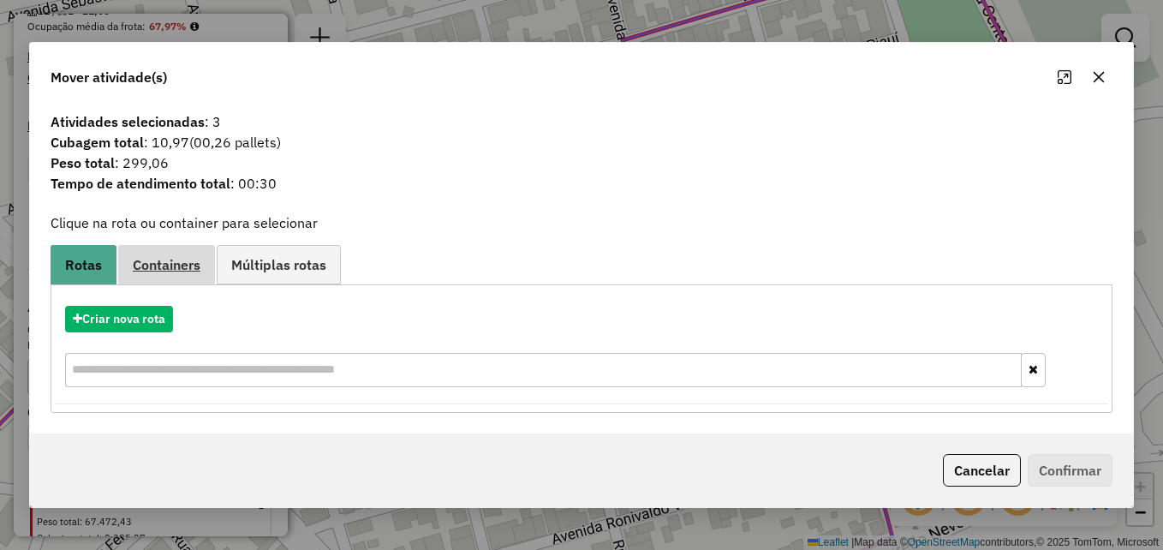
click at [174, 259] on span "Containers" at bounding box center [167, 265] width 68 height 14
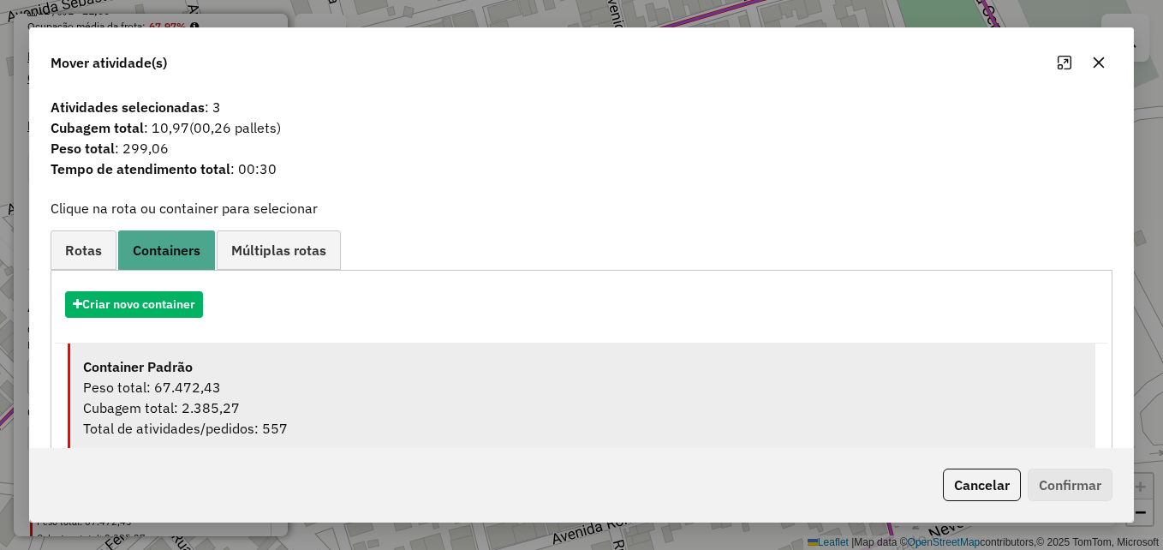
click at [181, 404] on div "Cubagem total: 2.385,27" at bounding box center [582, 407] width 999 height 21
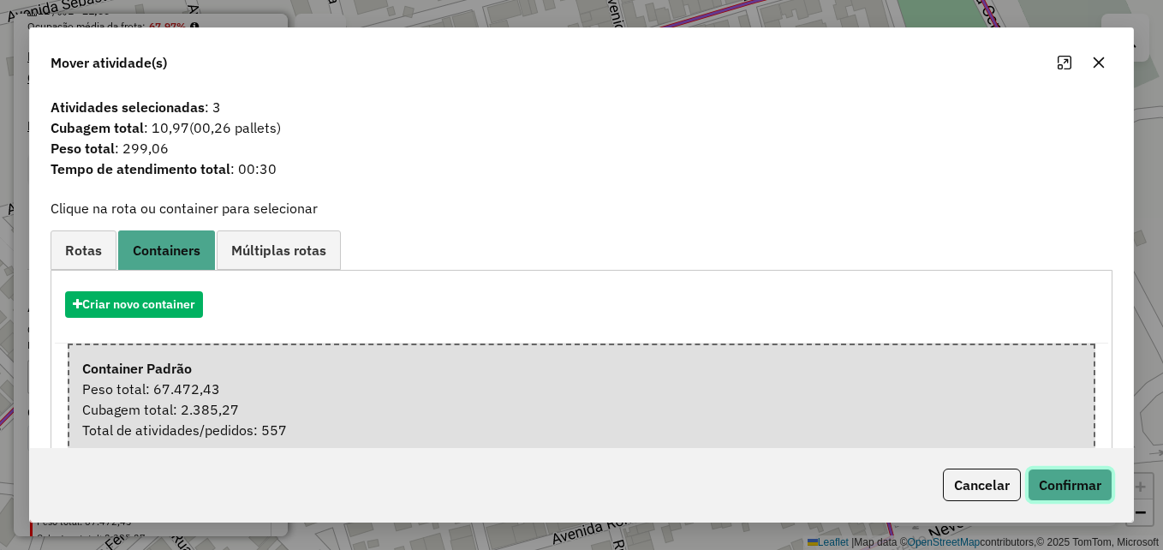
click at [1058, 476] on button "Confirmar" at bounding box center [1070, 484] width 85 height 33
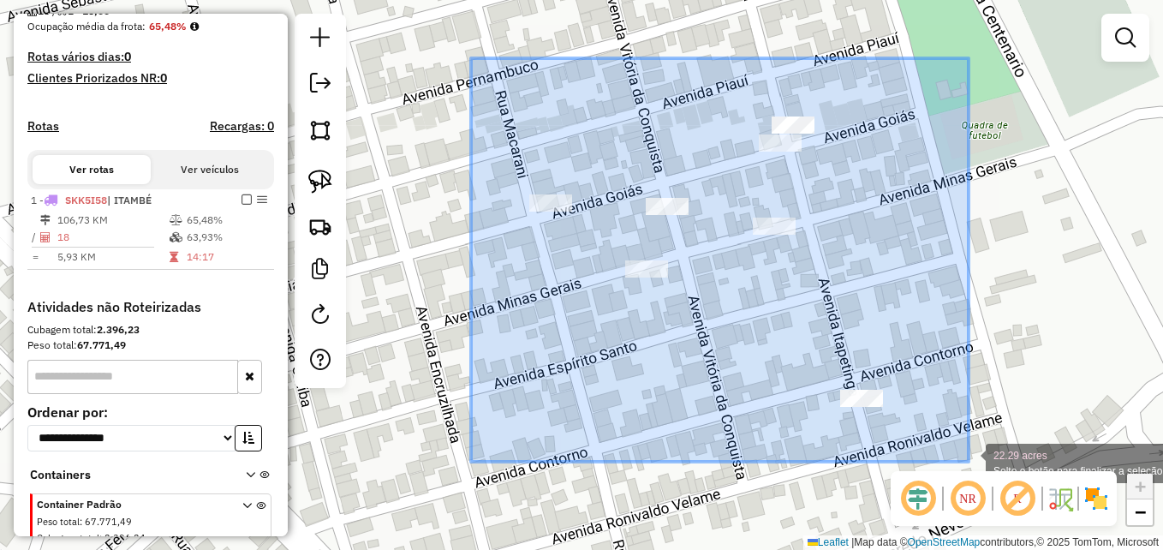
drag, startPoint x: 470, startPoint y: 58, endPoint x: 969, endPoint y: 462, distance: 641.2
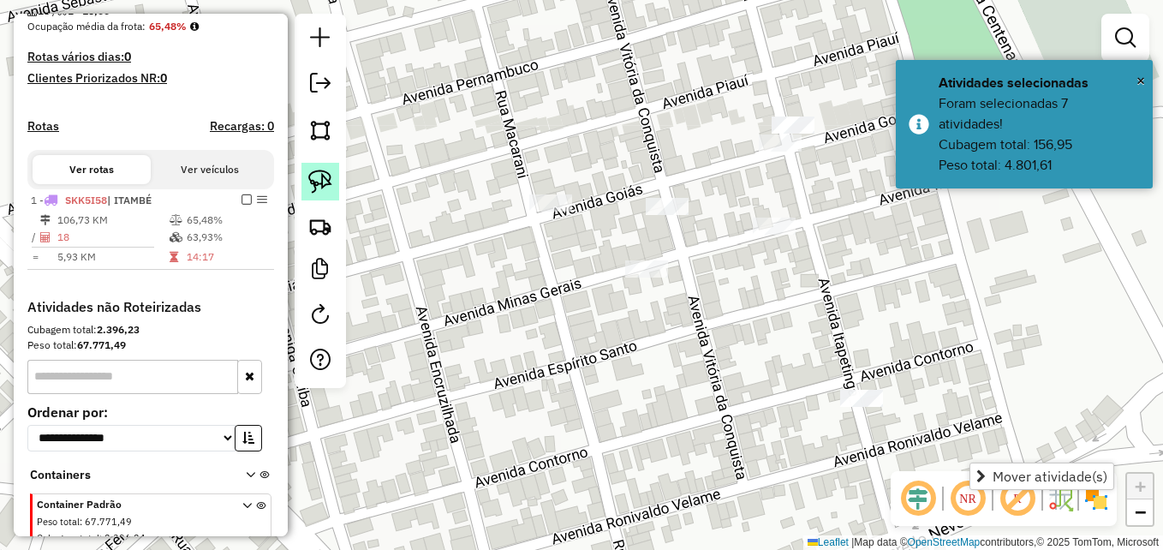
click at [329, 178] on img at bounding box center [320, 182] width 24 height 24
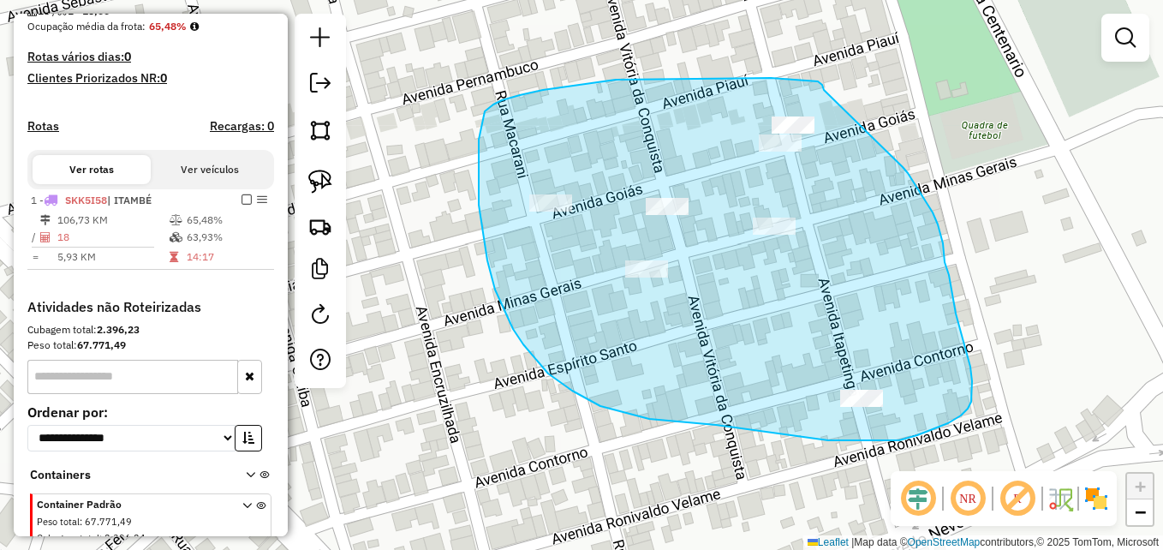
drag, startPoint x: 824, startPoint y: 90, endPoint x: 898, endPoint y: 161, distance: 103.0
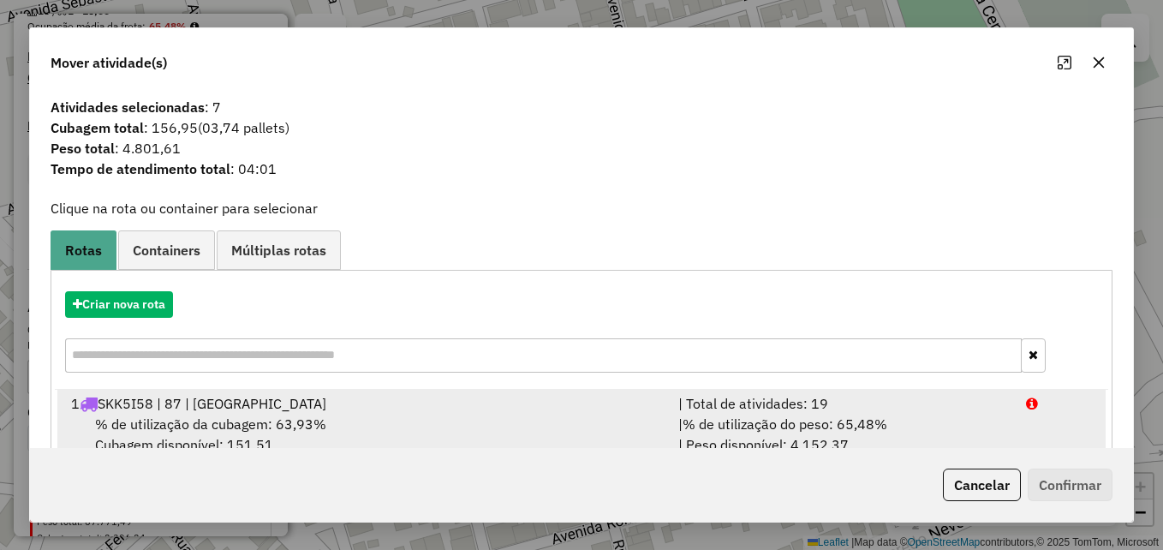
click at [379, 401] on div "1 SKK5I58 | 87 | ITAMBÉ" at bounding box center [364, 403] width 607 height 21
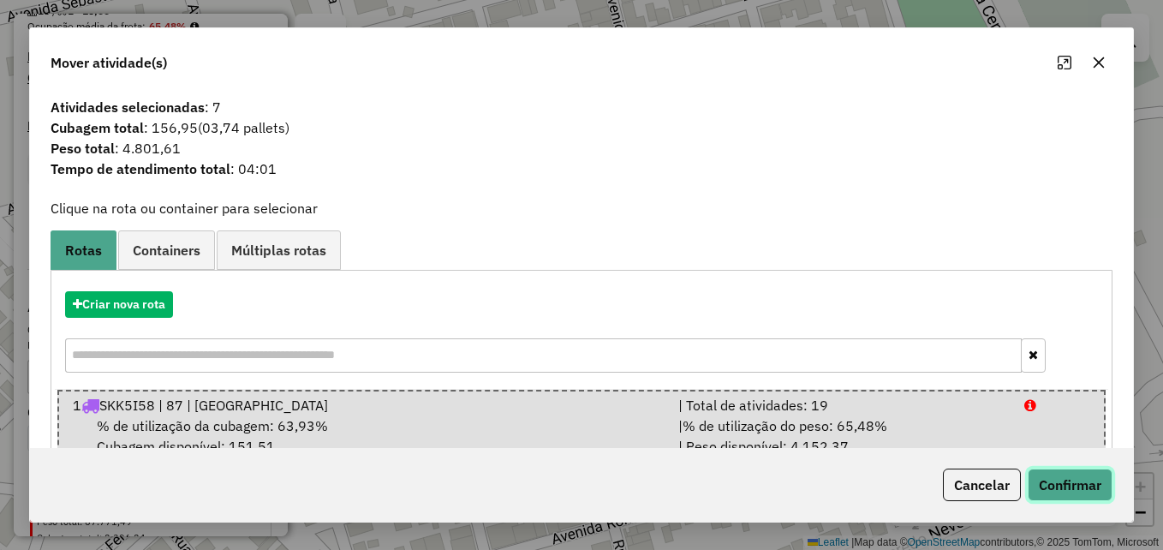
click at [1065, 478] on button "Confirmar" at bounding box center [1070, 484] width 85 height 33
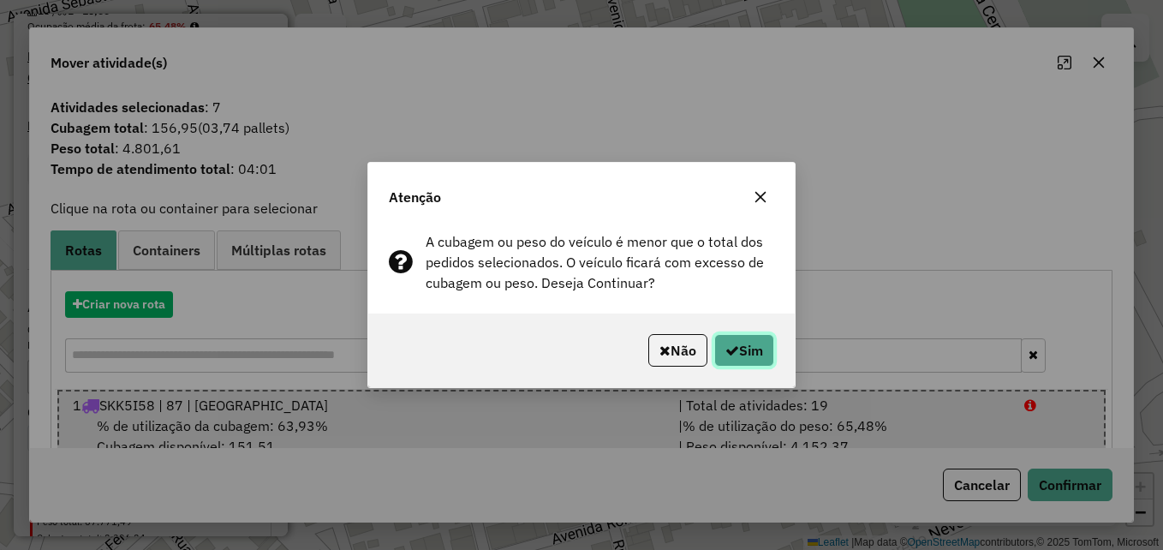
click at [740, 349] on button "Sim" at bounding box center [744, 350] width 60 height 33
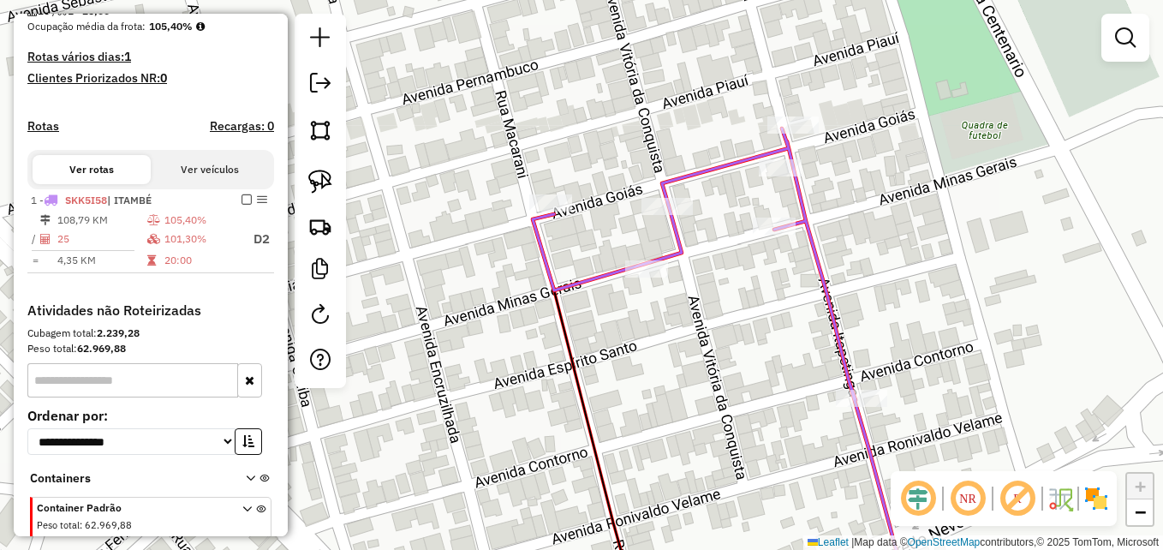
click at [861, 386] on icon at bounding box center [390, 357] width 1013 height 496
select select "**********"
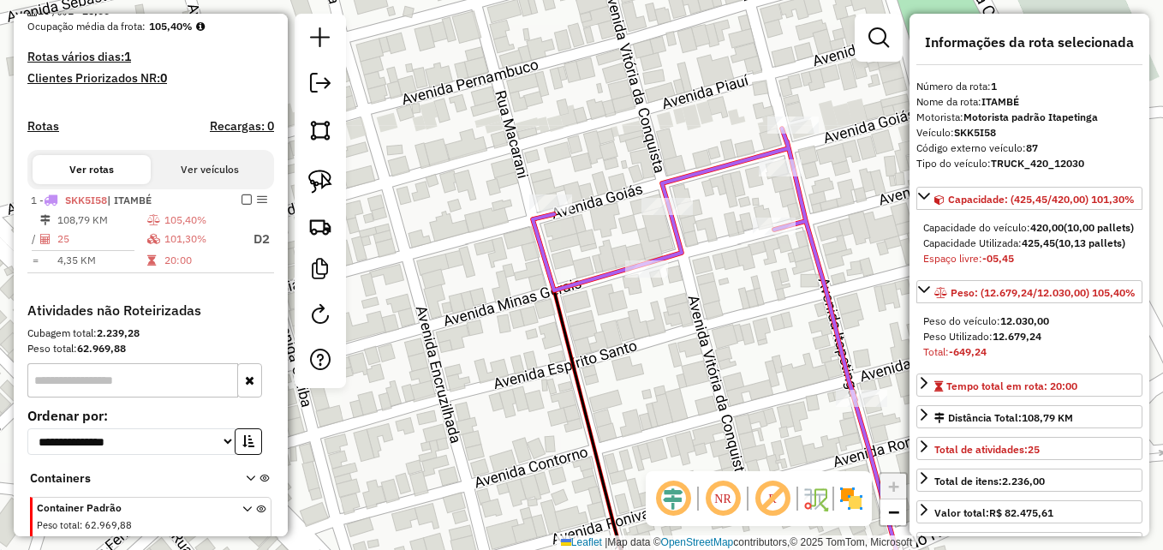
scroll to position [507, 0]
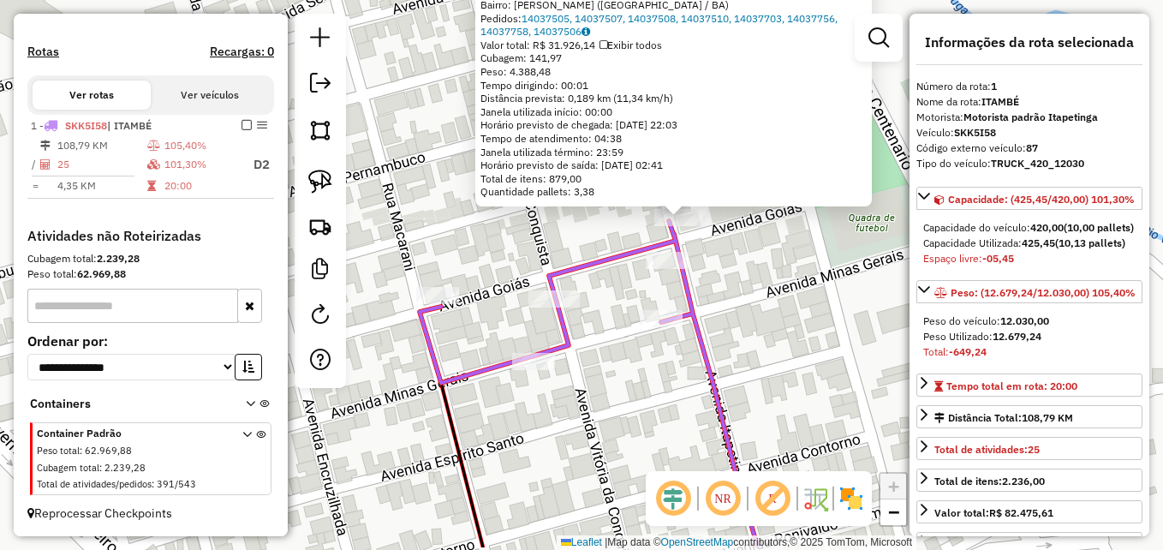
drag, startPoint x: 704, startPoint y: 370, endPoint x: 802, endPoint y: 313, distance: 114.0
click at [802, 313] on div "2154 - RENATO LOPES SILVA Horário de atendimento excedido Endereço: AV AV ITAPE…" at bounding box center [581, 275] width 1163 height 550
click at [742, 318] on div "2154 - RENATO LOPES SILVA Horário de atendimento excedido Endereço: AV AV ITAPE…" at bounding box center [581, 275] width 1163 height 550
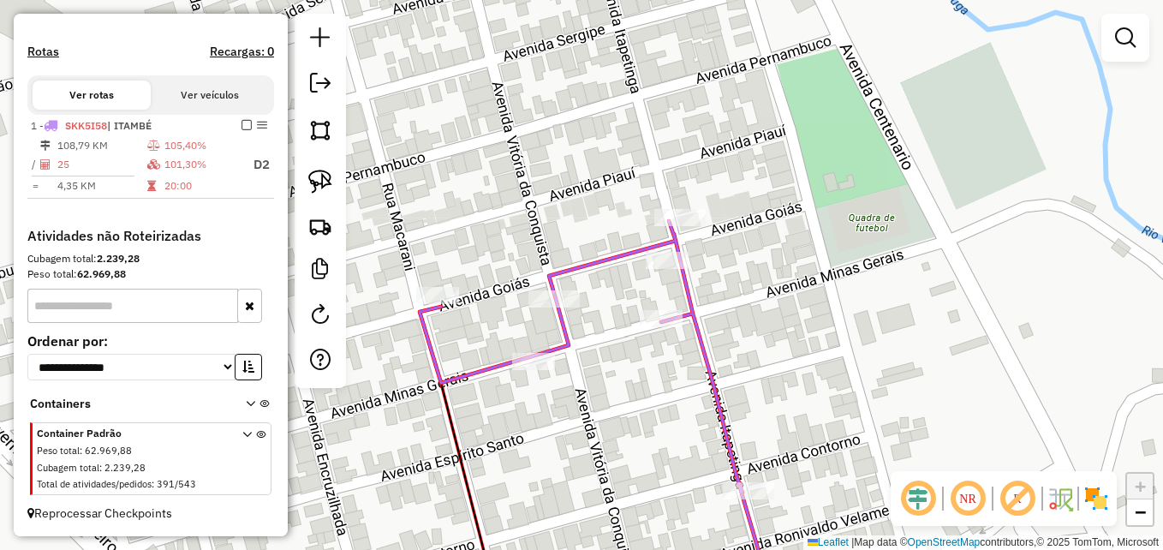
click at [674, 208] on div "Rota 1 - Placa SKK5I58 2154 - RENATO LOPES SILVA Janela de atendimento Grade de…" at bounding box center [581, 275] width 1163 height 550
select select "**********"
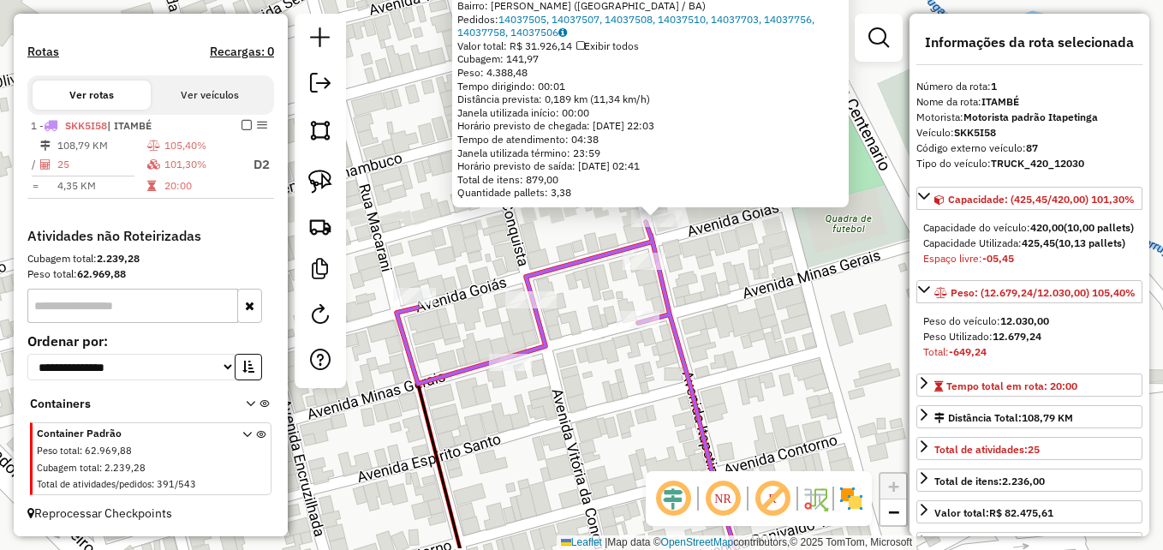
drag, startPoint x: 690, startPoint y: 332, endPoint x: 766, endPoint y: 274, distance: 95.2
click at [766, 275] on div "2154 - RENATO LOPES SILVA Horário de atendimento excedido Endereço: AV AV ITAPE…" at bounding box center [581, 275] width 1163 height 550
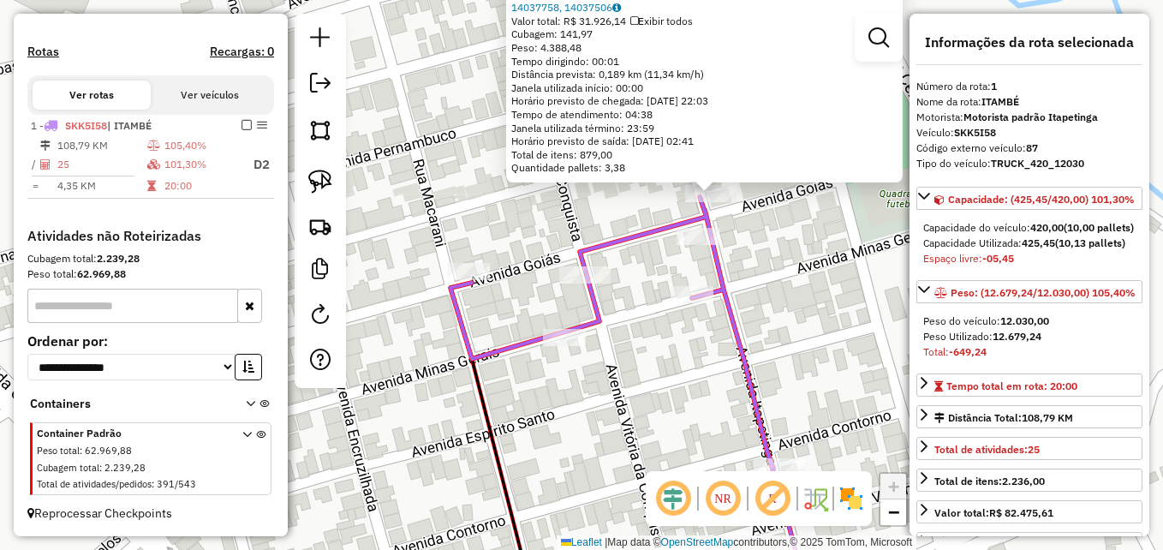
drag, startPoint x: 602, startPoint y: 388, endPoint x: 683, endPoint y: 344, distance: 91.6
click at [686, 346] on div "2154 - RENATO LOPES SILVA Horário de atendimento excedido Endereço: AV AV ITAPE…" at bounding box center [581, 275] width 1163 height 550
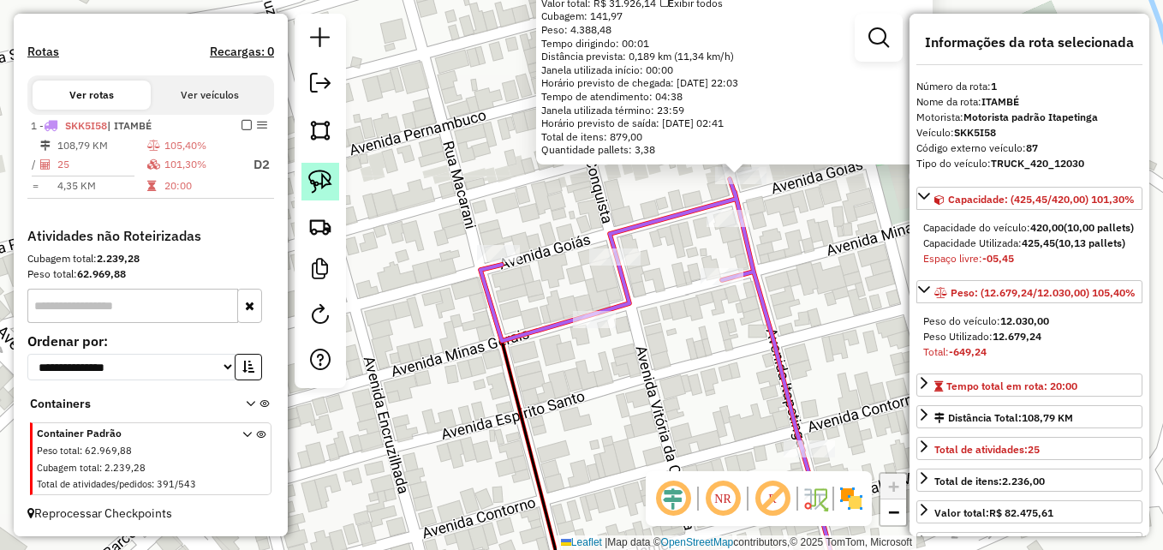
click at [320, 170] on img at bounding box center [320, 182] width 24 height 24
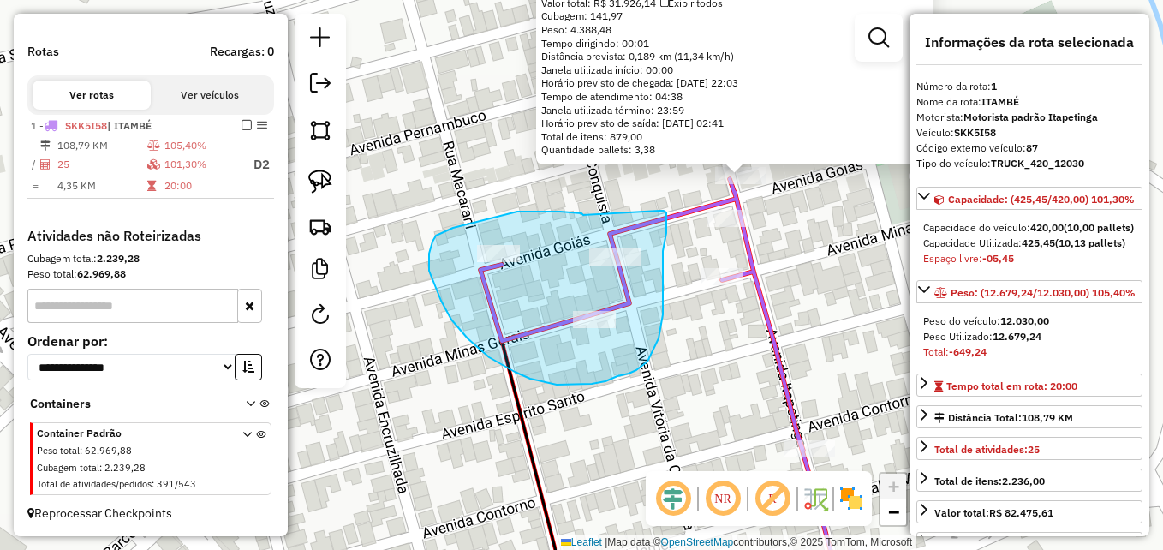
drag, startPoint x: 583, startPoint y: 215, endPoint x: 656, endPoint y: 210, distance: 73.0
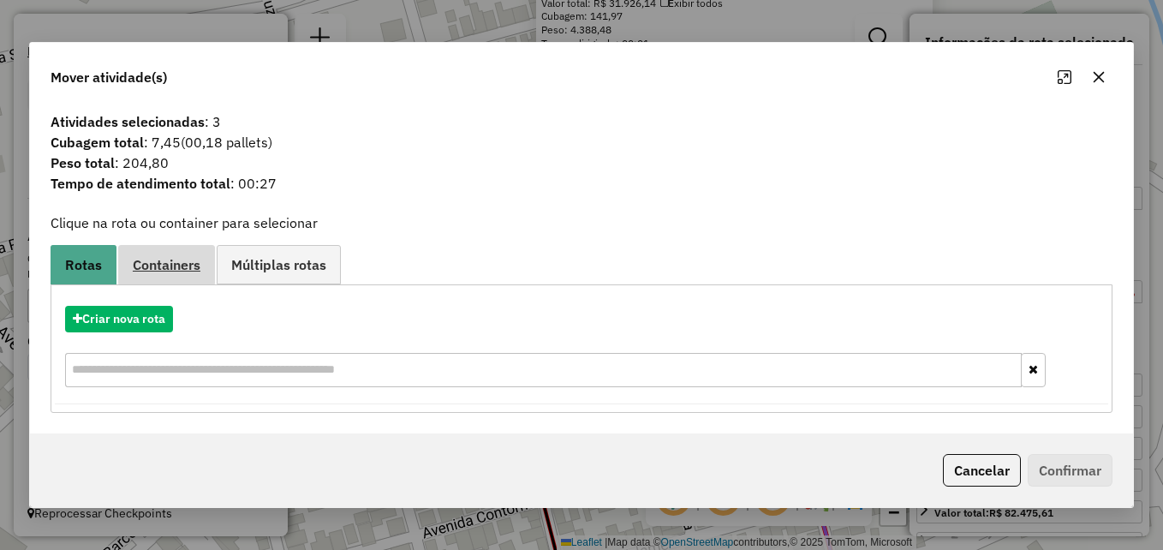
click at [174, 265] on span "Containers" at bounding box center [167, 265] width 68 height 14
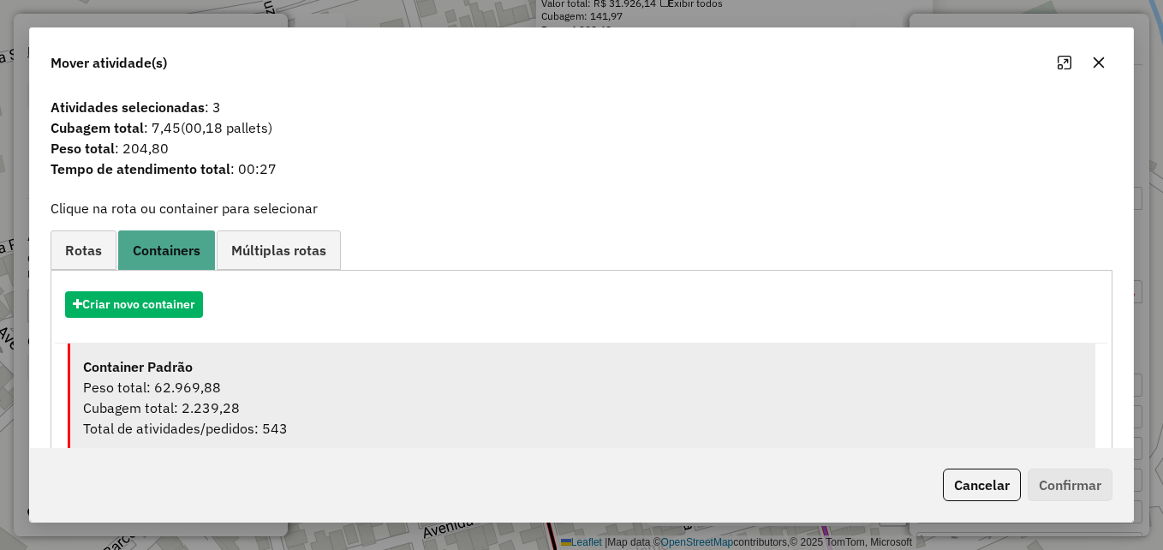
click at [210, 386] on div "Peso total: 62.969,88" at bounding box center [582, 387] width 999 height 21
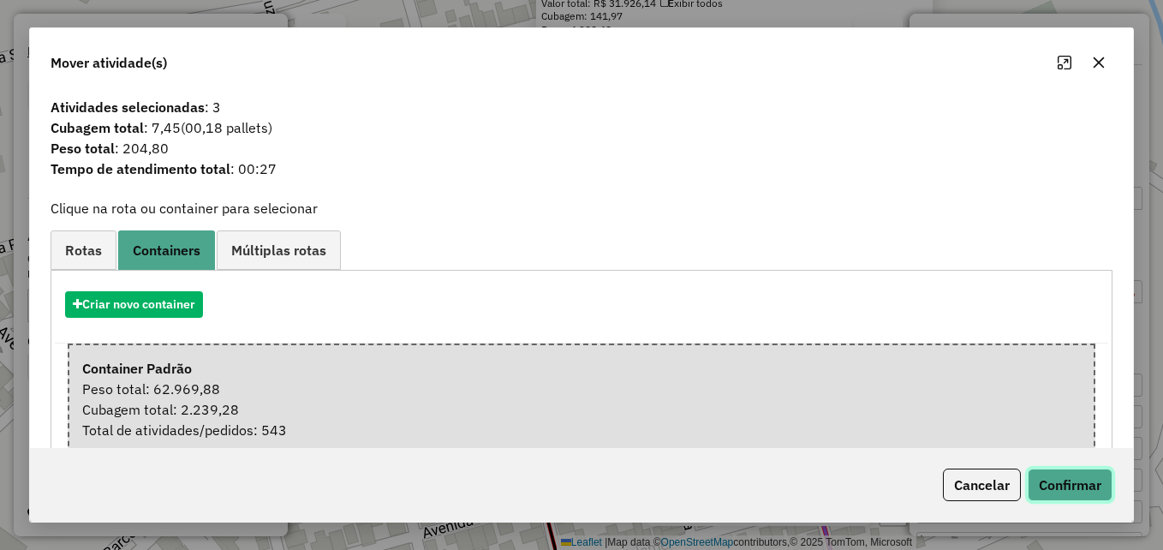
click at [1075, 481] on button "Confirmar" at bounding box center [1070, 484] width 85 height 33
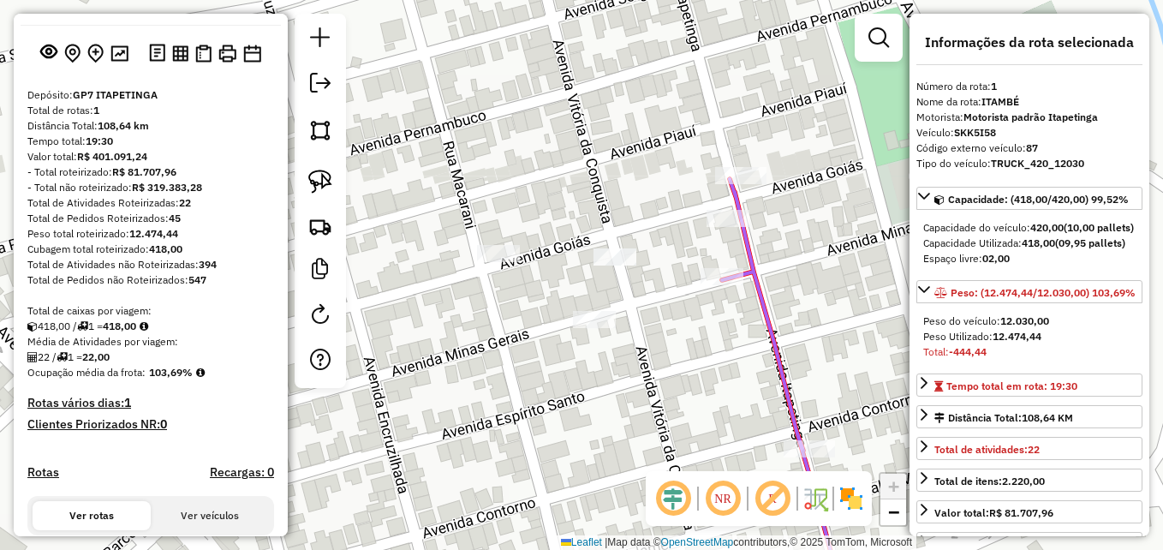
scroll to position [257, 0]
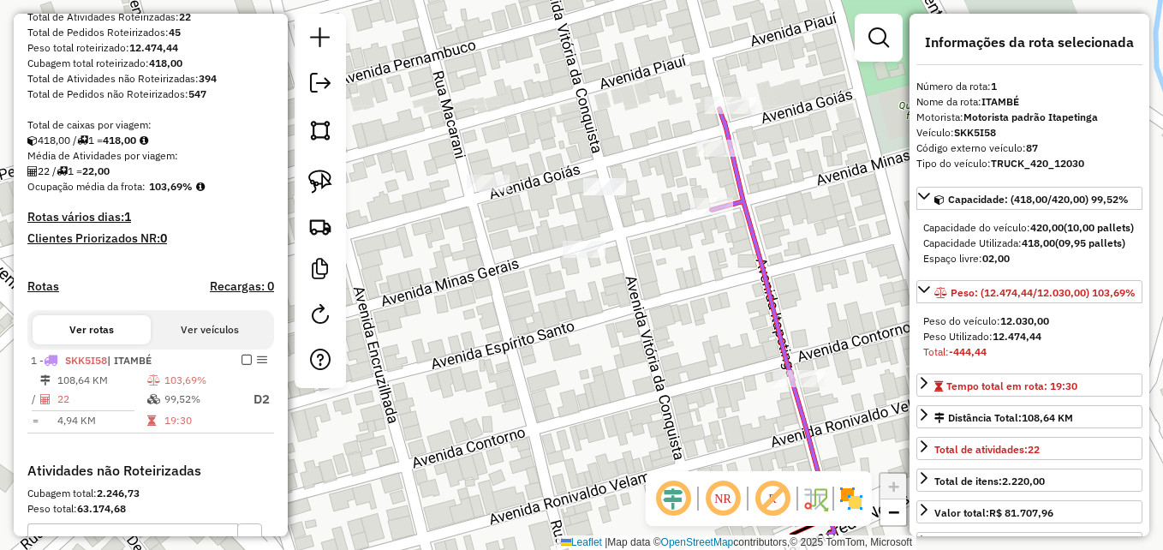
drag, startPoint x: 692, startPoint y: 368, endPoint x: 673, endPoint y: 243, distance: 126.4
click at [673, 244] on div "Janela de atendimento Grade de atendimento Capacidade Transportadoras Veículos …" at bounding box center [581, 275] width 1163 height 550
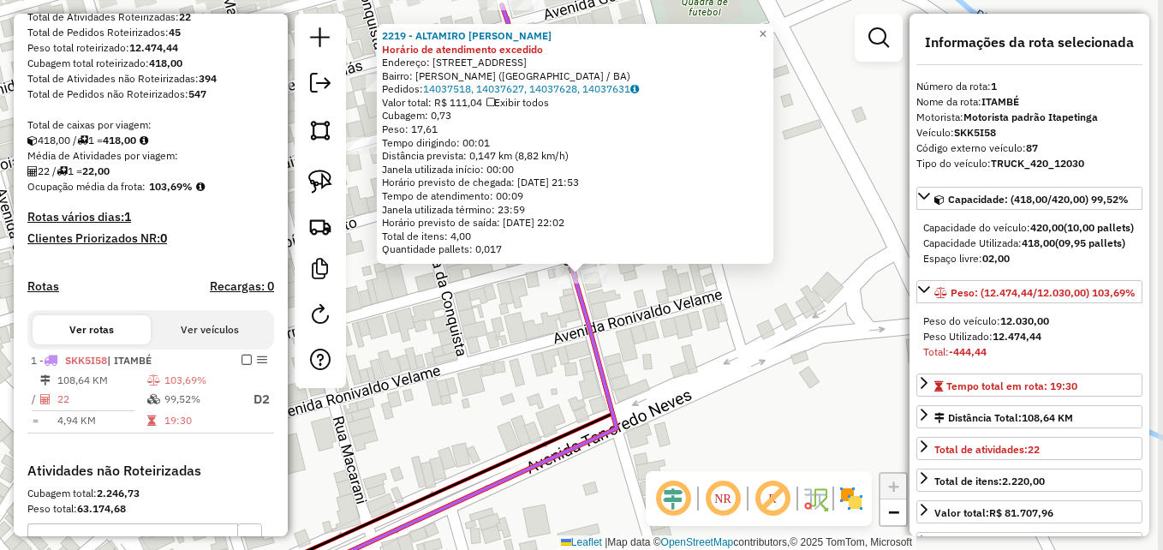
scroll to position [507, 0]
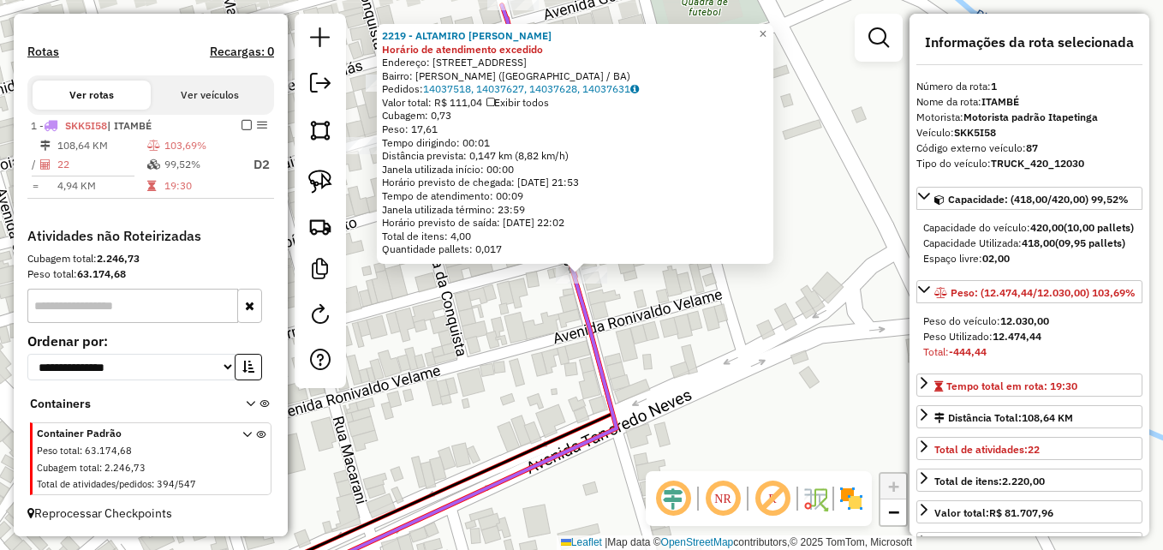
click at [515, 375] on div "2219 - ALTAMIRO RICARDO DA Horário de atendimento excedido Endereço: AV AV ITAP…" at bounding box center [581, 275] width 1163 height 550
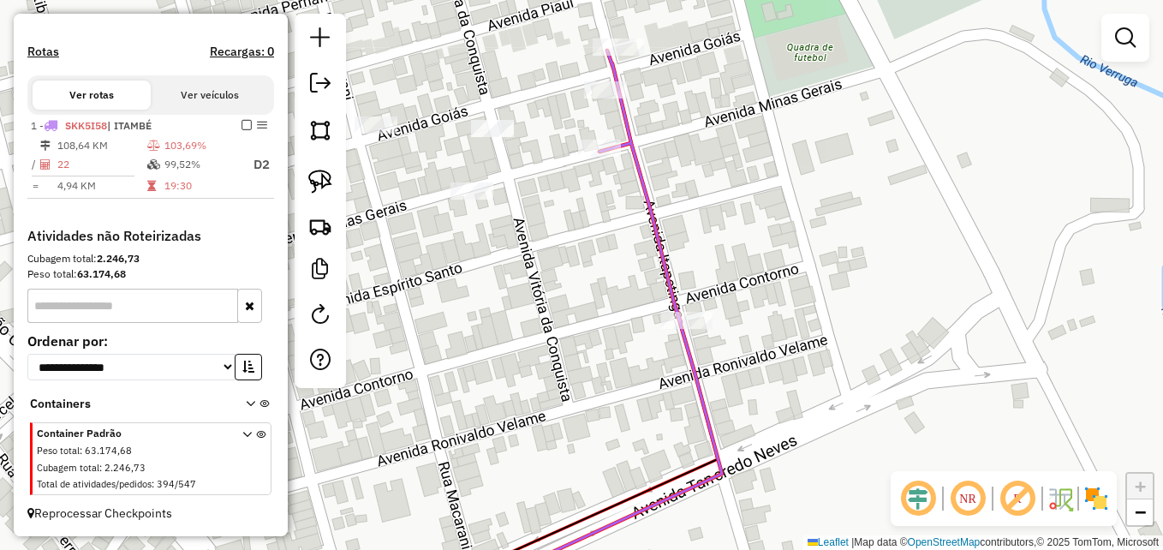
drag, startPoint x: 506, startPoint y: 335, endPoint x: 639, endPoint y: 385, distance: 142.0
click at [639, 385] on div "Janela de atendimento Grade de atendimento Capacidade Transportadoras Veículos …" at bounding box center [581, 275] width 1163 height 550
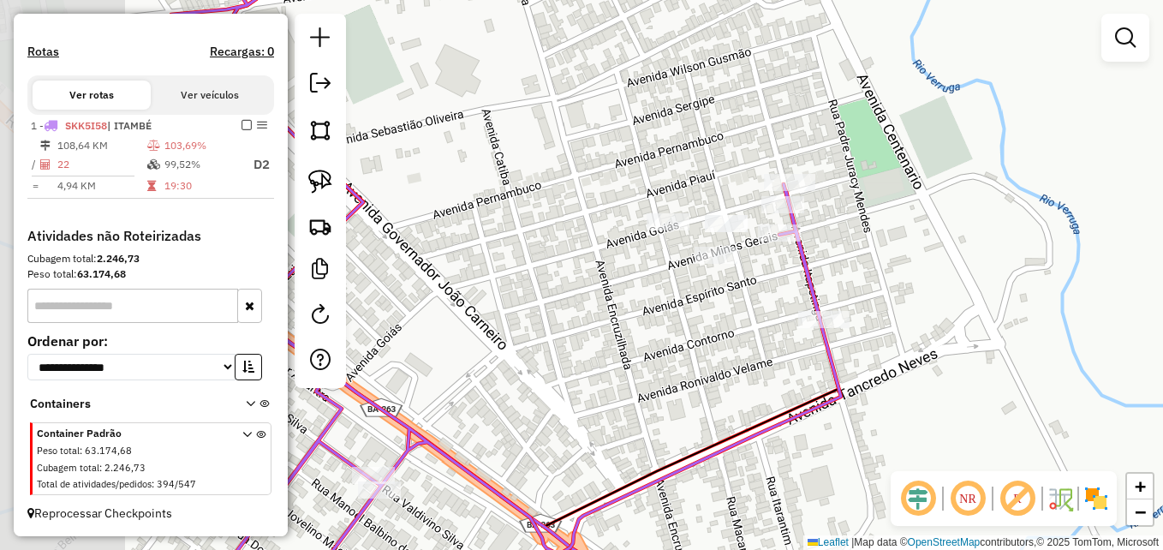
drag, startPoint x: 430, startPoint y: 363, endPoint x: 604, endPoint y: 355, distance: 174.0
click at [610, 361] on div "Janela de atendimento Grade de atendimento Capacidade Transportadoras Veículos …" at bounding box center [581, 275] width 1163 height 550
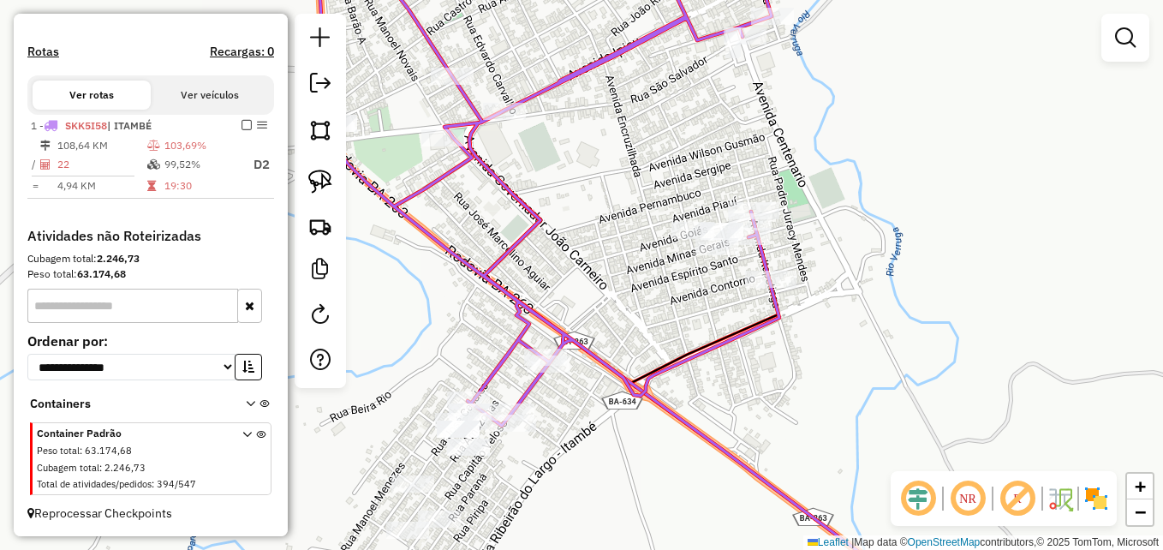
drag, startPoint x: 585, startPoint y: 367, endPoint x: 654, endPoint y: 303, distance: 94.5
click at [654, 304] on div "Janela de atendimento Grade de atendimento Capacidade Transportadoras Veículos …" at bounding box center [581, 275] width 1163 height 550
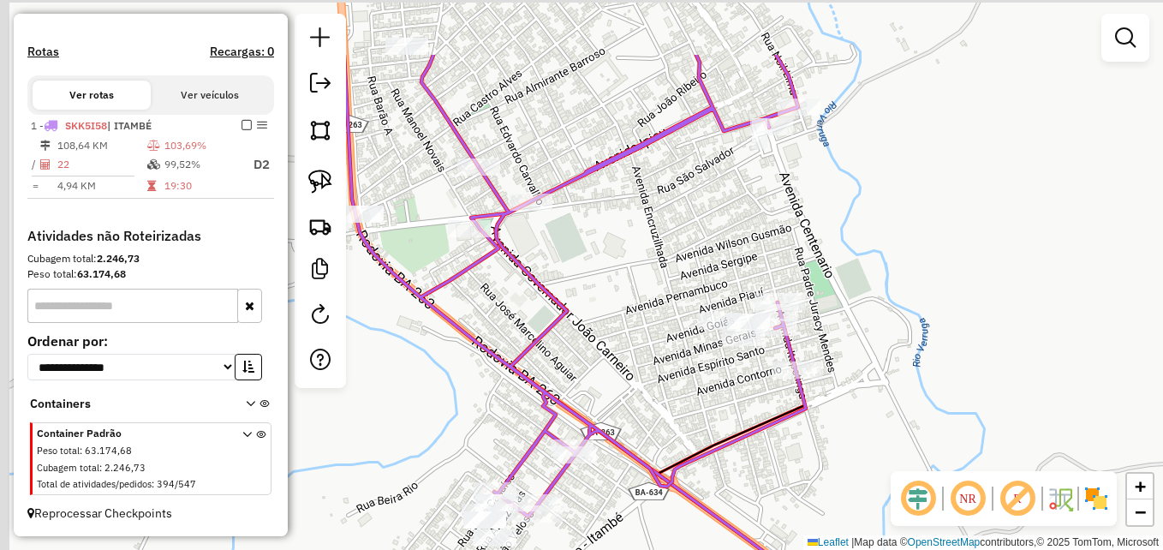
drag, startPoint x: 624, startPoint y: 235, endPoint x: 636, endPoint y: 326, distance: 91.6
click at [635, 326] on div "Janela de atendimento Grade de atendimento Capacidade Transportadoras Veículos …" at bounding box center [581, 275] width 1163 height 550
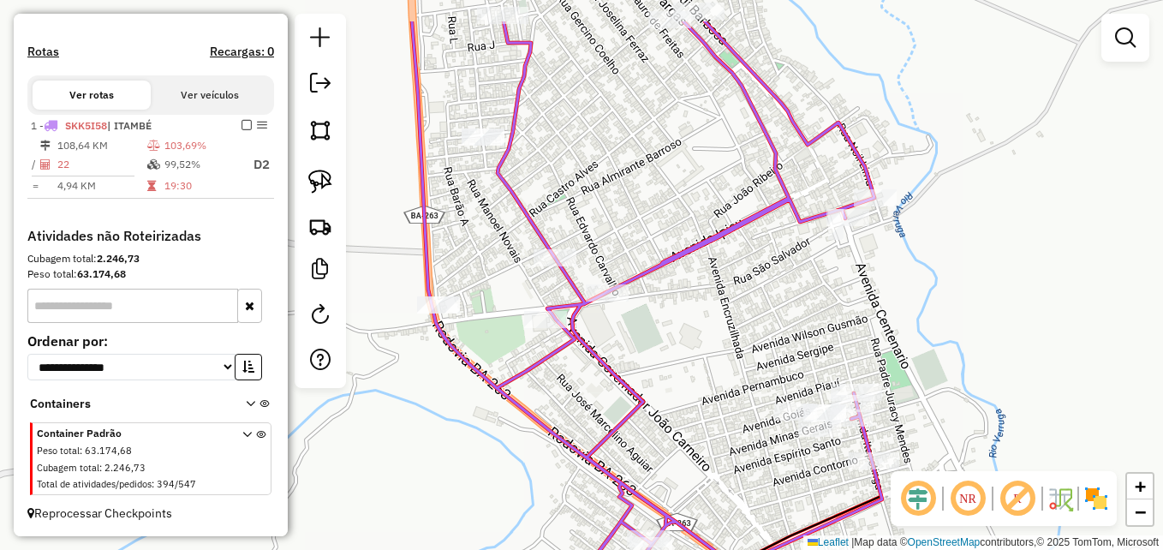
drag, startPoint x: 744, startPoint y: 301, endPoint x: 771, endPoint y: 348, distance: 54.1
click at [771, 348] on div "Janela de atendimento Grade de atendimento Capacidade Transportadoras Veículos …" at bounding box center [581, 275] width 1163 height 550
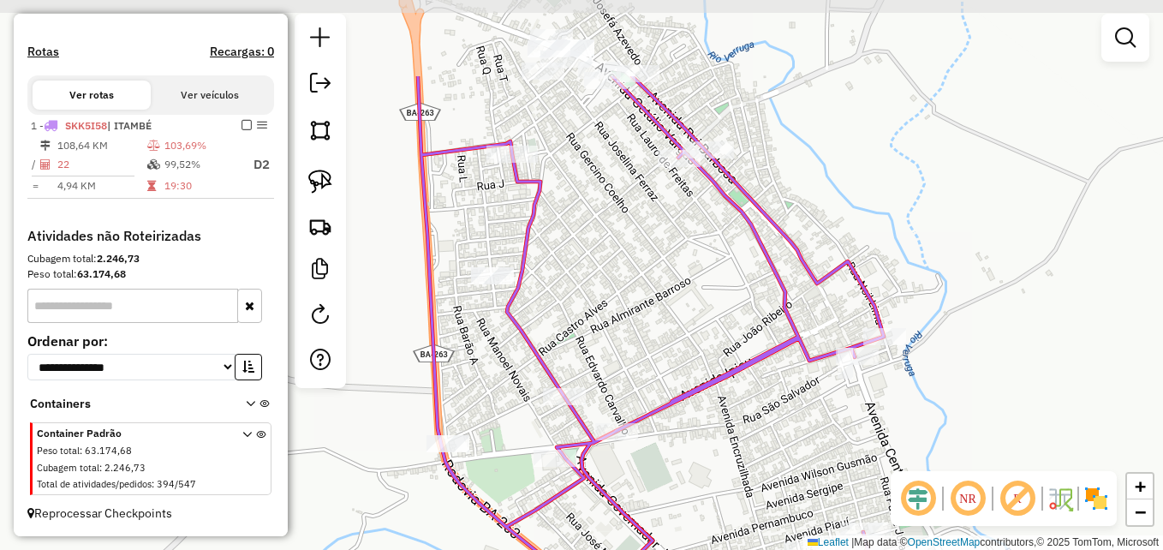
drag, startPoint x: 671, startPoint y: 211, endPoint x: 668, endPoint y: 306, distance: 95.1
click at [668, 306] on div "Janela de atendimento Grade de atendimento Capacidade Transportadoras Veículos …" at bounding box center [581, 275] width 1163 height 550
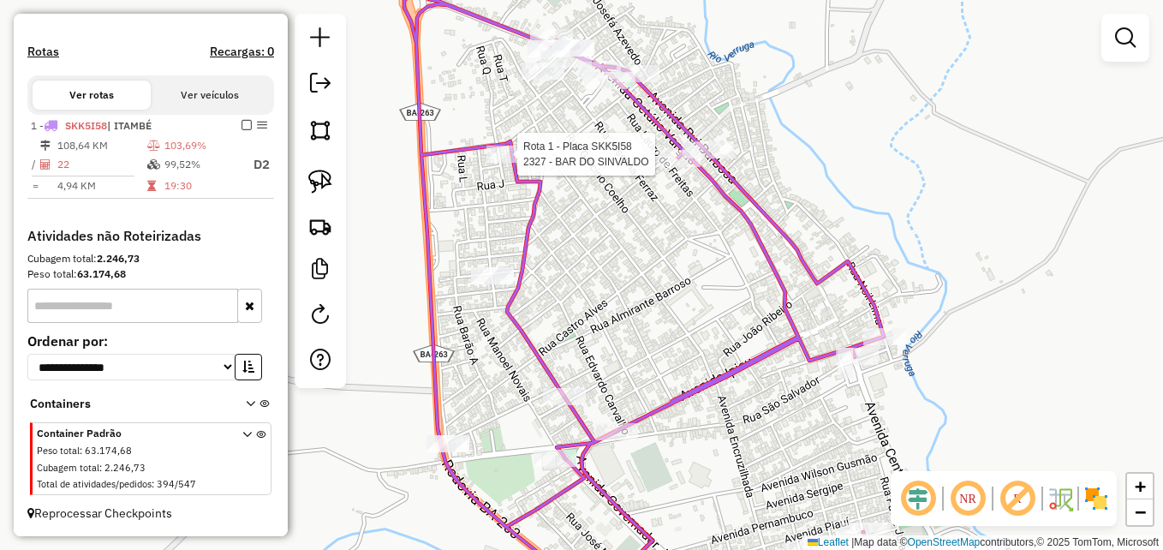
select select "**********"
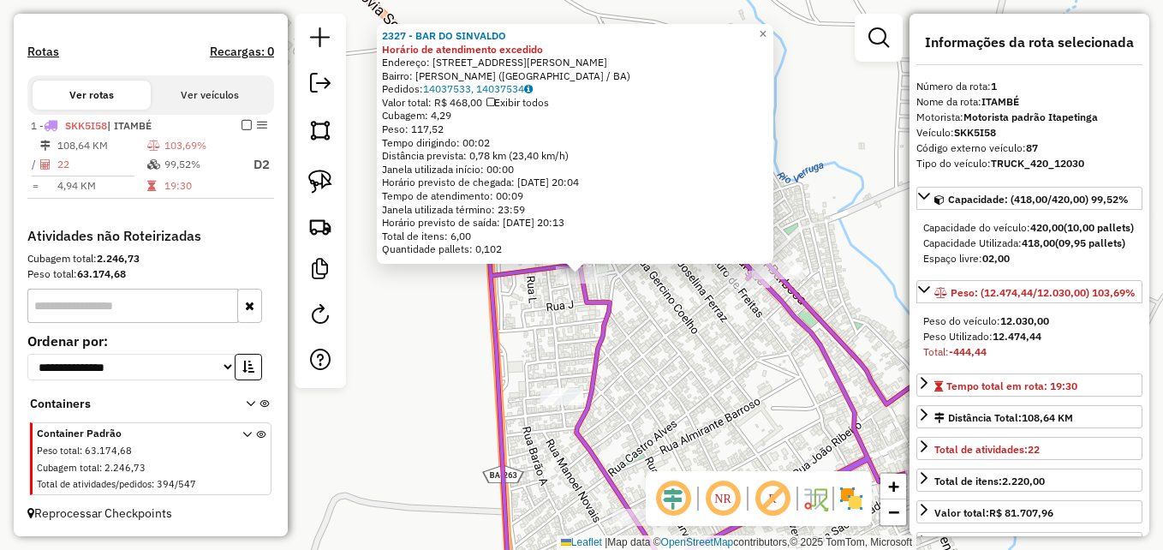
click at [552, 337] on div "2327 - BAR DO SINVALDO Horário de atendimento excedido Endereço: RUA ROQUE PERE…" at bounding box center [581, 275] width 1163 height 550
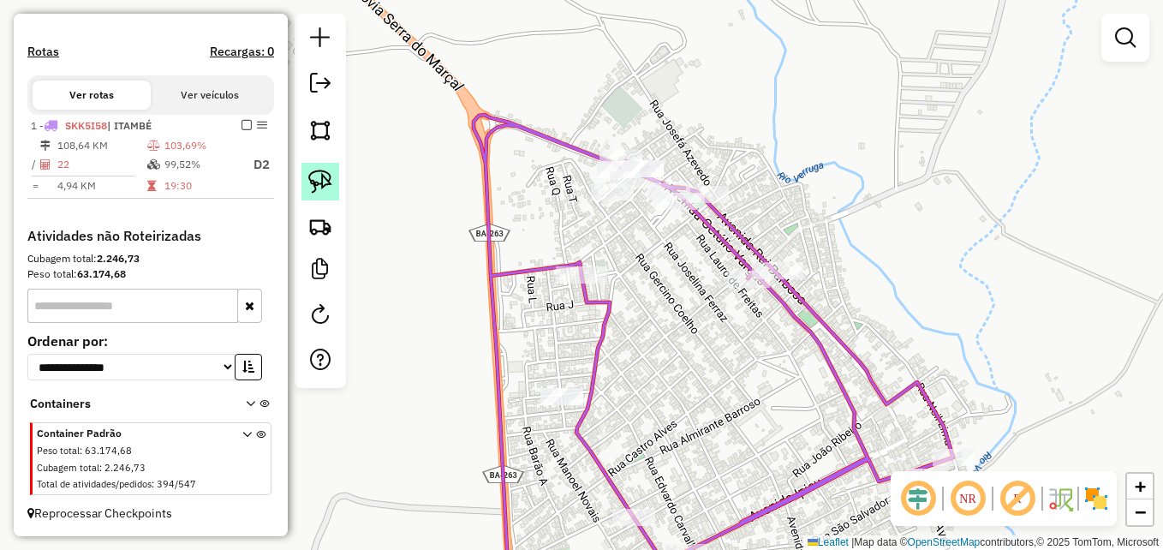
click at [316, 180] on img at bounding box center [320, 182] width 24 height 24
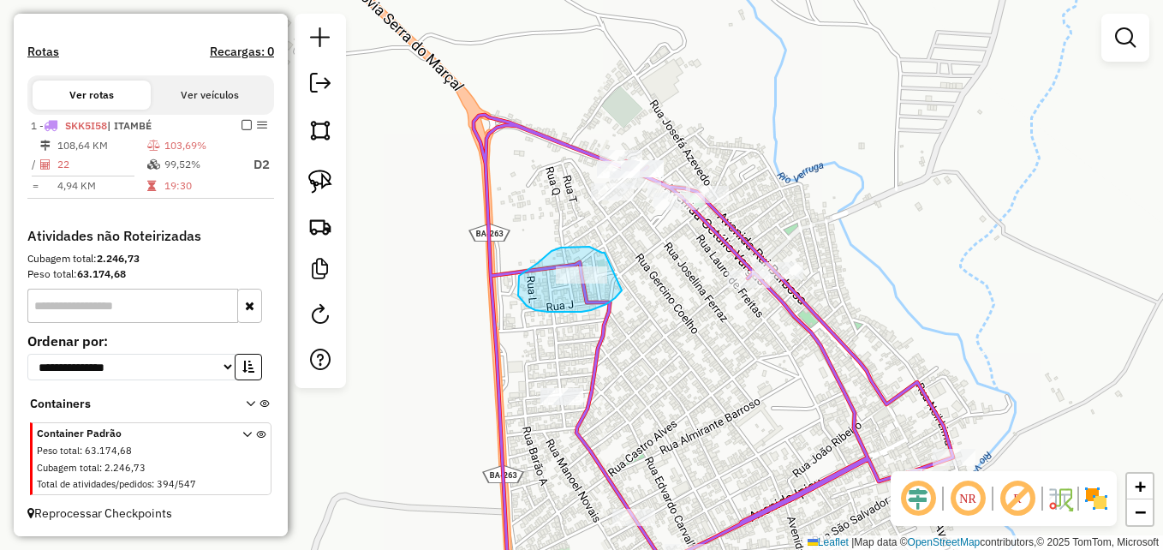
drag, startPoint x: 585, startPoint y: 247, endPoint x: 626, endPoint y: 259, distance: 43.1
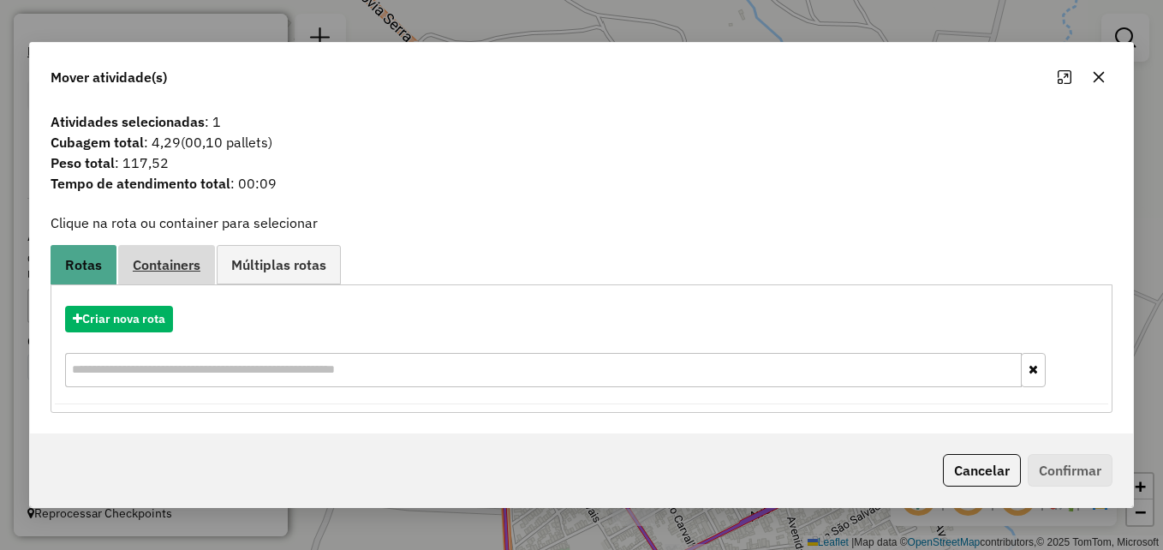
click at [172, 259] on span "Containers" at bounding box center [167, 265] width 68 height 14
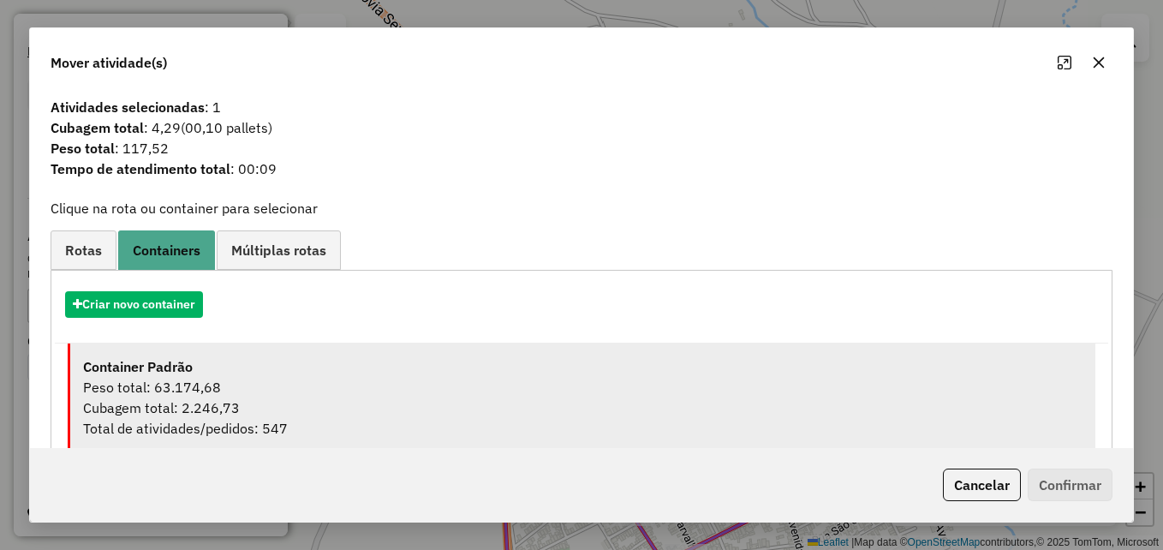
click at [498, 391] on div "Peso total: 63.174,68" at bounding box center [582, 387] width 999 height 21
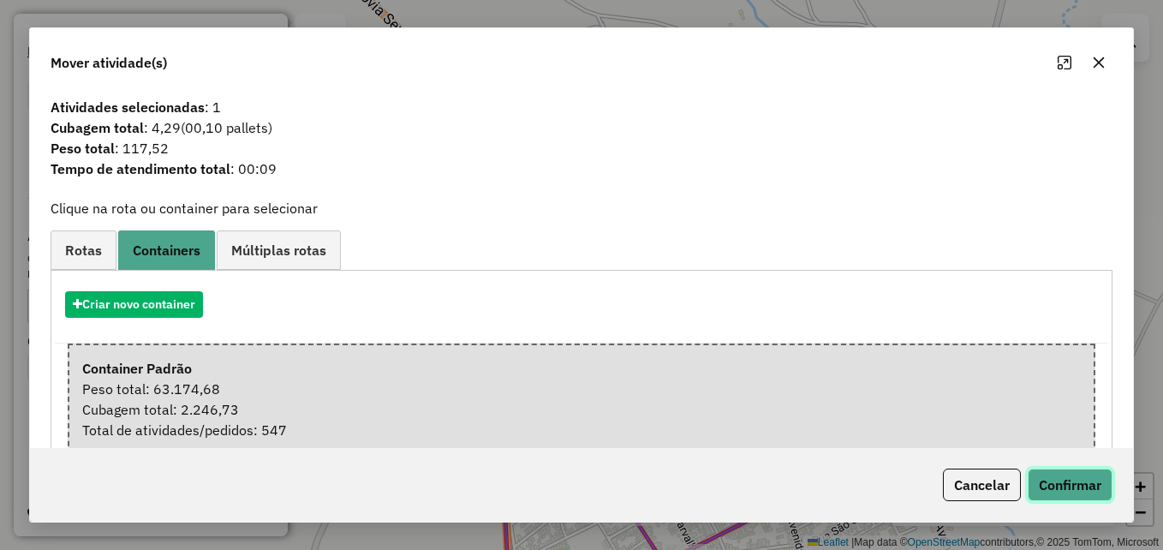
click at [1070, 486] on button "Confirmar" at bounding box center [1070, 484] width 85 height 33
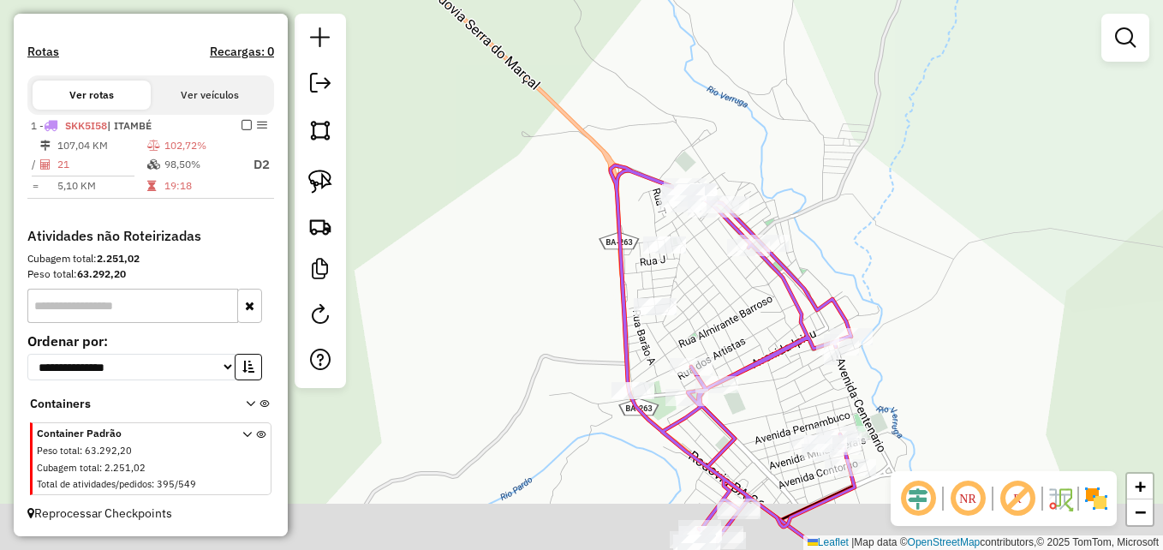
drag, startPoint x: 766, startPoint y: 328, endPoint x: 704, endPoint y: 192, distance: 149.8
click at [704, 196] on div "Janela de atendimento Grade de atendimento Capacidade Transportadoras Veículos …" at bounding box center [581, 275] width 1163 height 550
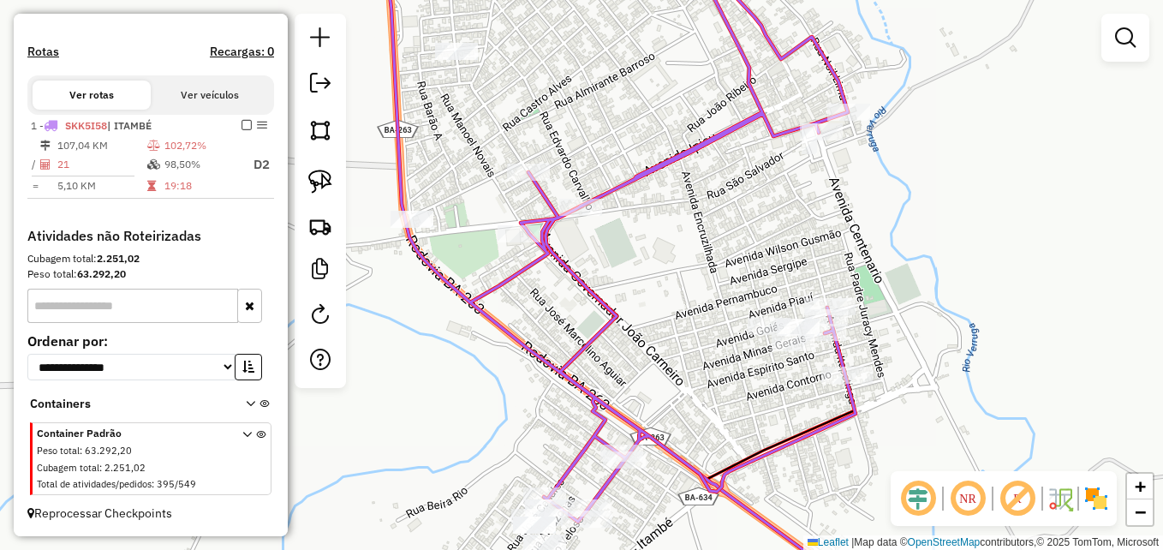
drag, startPoint x: 729, startPoint y: 265, endPoint x: 787, endPoint y: 228, distance: 68.9
click at [787, 228] on div "Janela de atendimento Grade de atendimento Capacidade Transportadoras Veículos …" at bounding box center [581, 275] width 1163 height 550
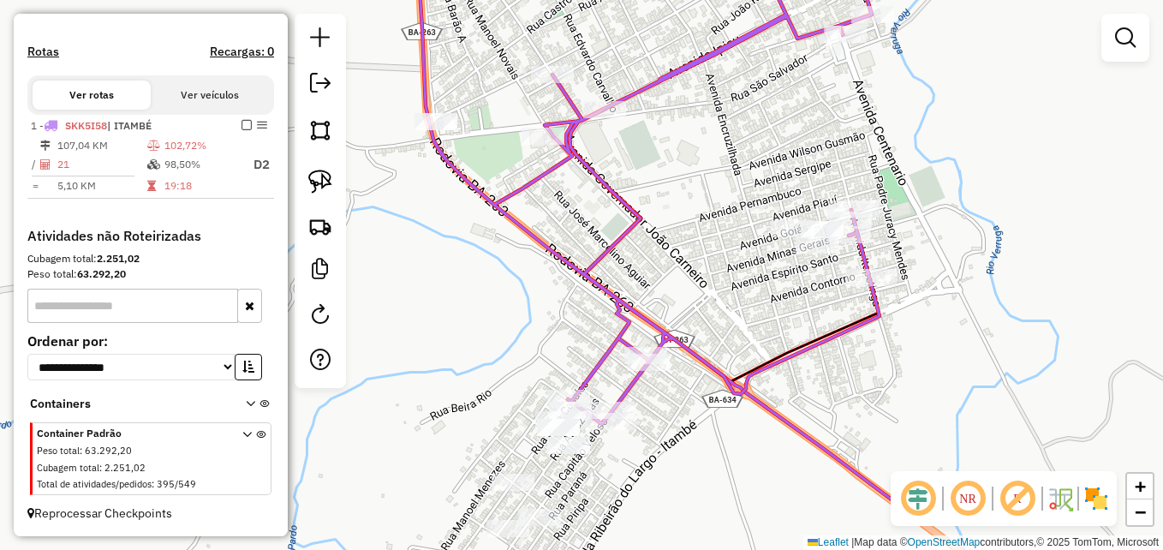
drag, startPoint x: 689, startPoint y: 346, endPoint x: 715, endPoint y: 248, distance: 101.2
click at [703, 237] on div "Janela de atendimento Grade de atendimento Capacidade Transportadoras Veículos …" at bounding box center [581, 275] width 1163 height 550
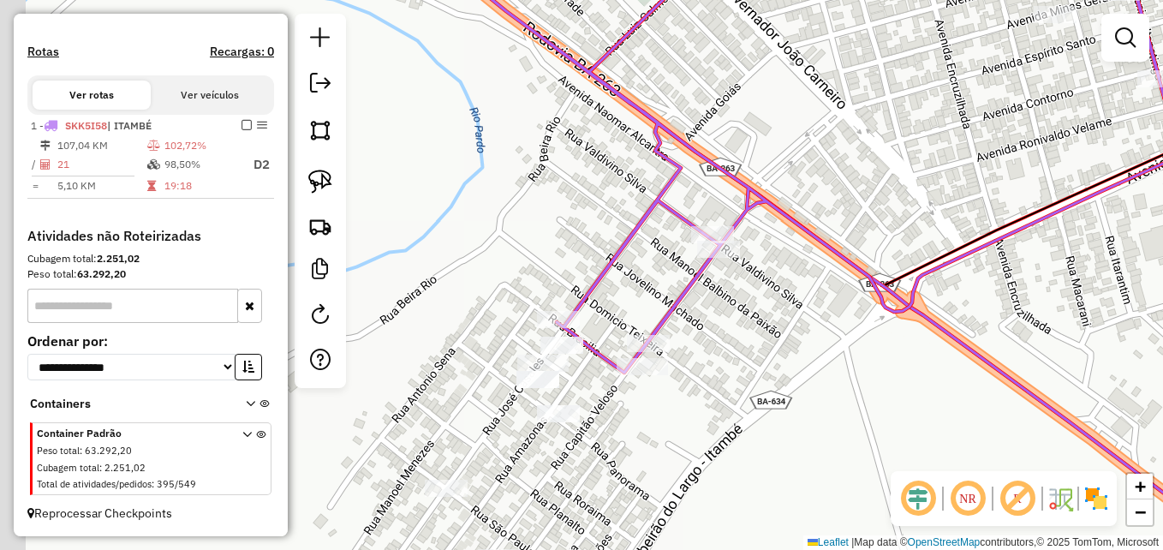
drag, startPoint x: 629, startPoint y: 363, endPoint x: 796, endPoint y: 332, distance: 169.8
click at [796, 332] on div "Janela de atendimento Grade de atendimento Capacidade Transportadoras Veículos …" at bounding box center [581, 275] width 1163 height 550
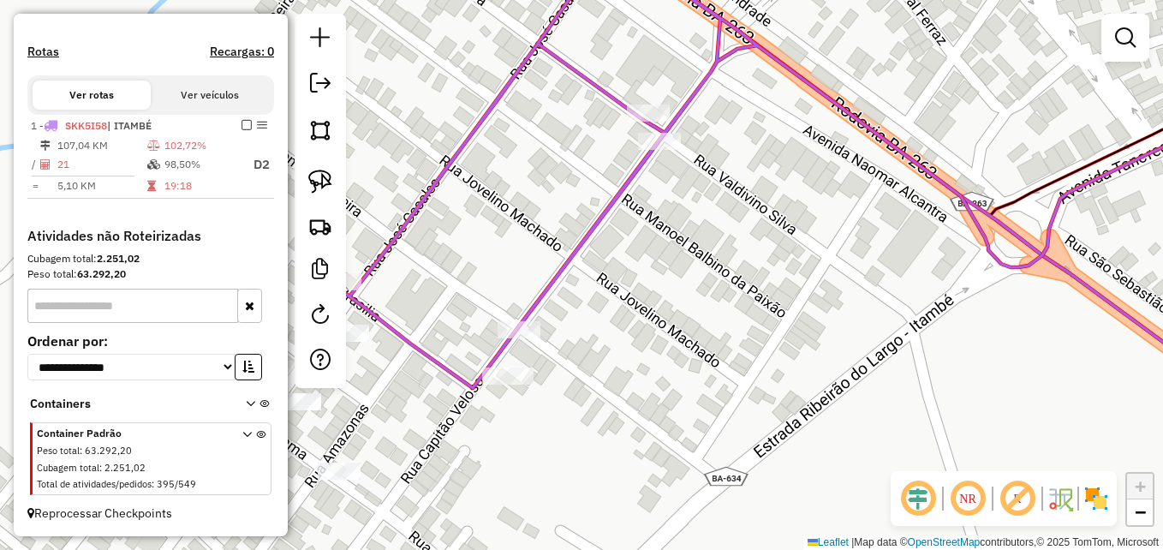
drag, startPoint x: 728, startPoint y: 349, endPoint x: 852, endPoint y: 306, distance: 131.3
click at [852, 307] on div "Janela de atendimento Grade de atendimento Capacidade Transportadoras Veículos …" at bounding box center [581, 275] width 1163 height 550
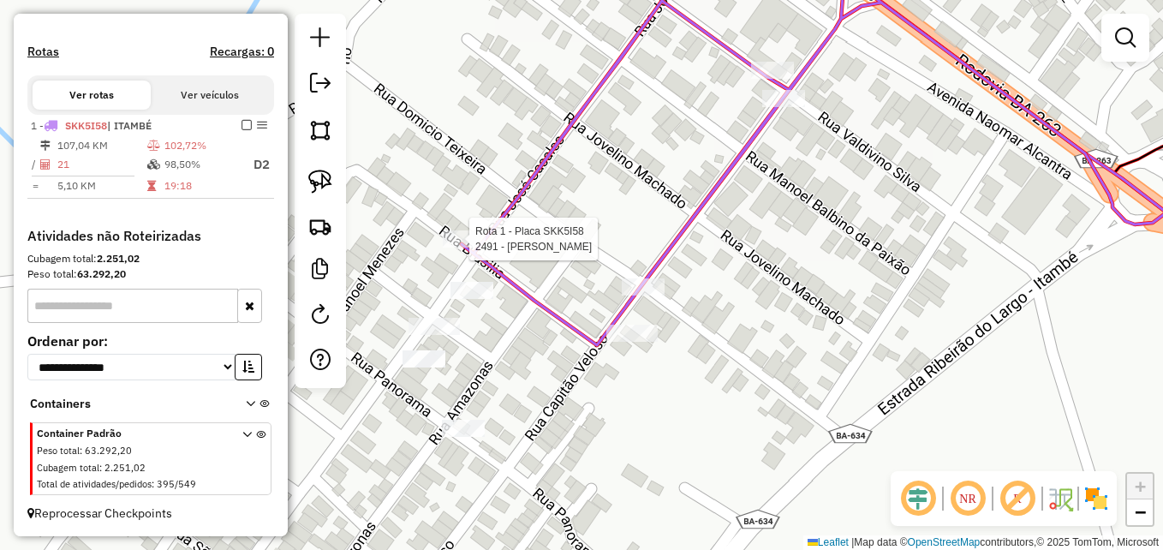
select select "**********"
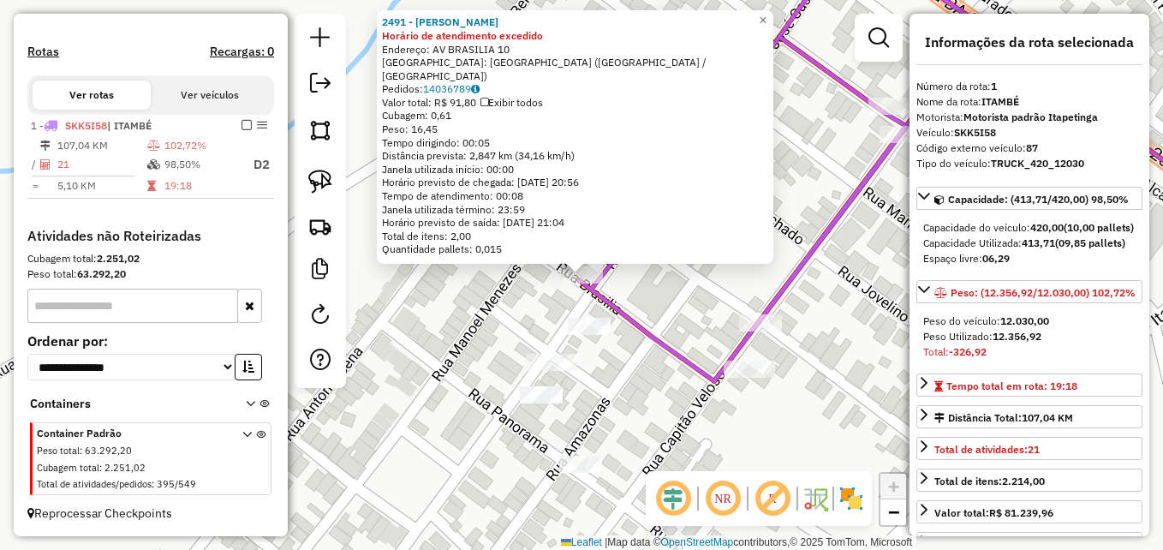
click at [425, 287] on div "2491 - VALDEMAR FERREIRA PO Horário de atendimento excedido Endereço: AV BRASIL…" at bounding box center [581, 275] width 1163 height 550
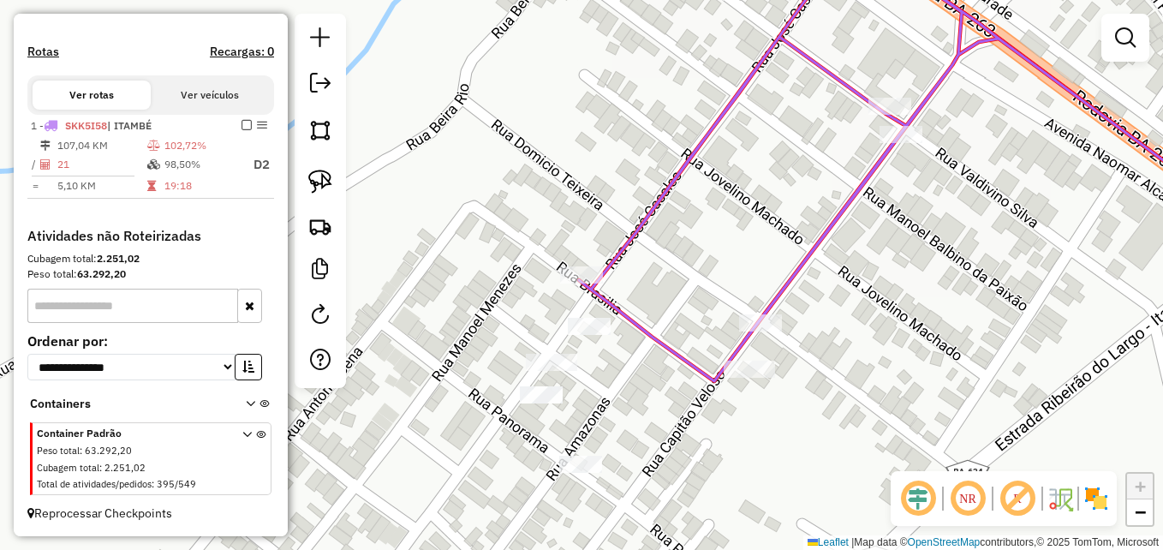
drag, startPoint x: 738, startPoint y: 240, endPoint x: 609, endPoint y: 255, distance: 130.2
click at [609, 255] on div "Janela de atendimento Grade de atendimento Capacidade Transportadoras Veículos …" at bounding box center [581, 275] width 1163 height 550
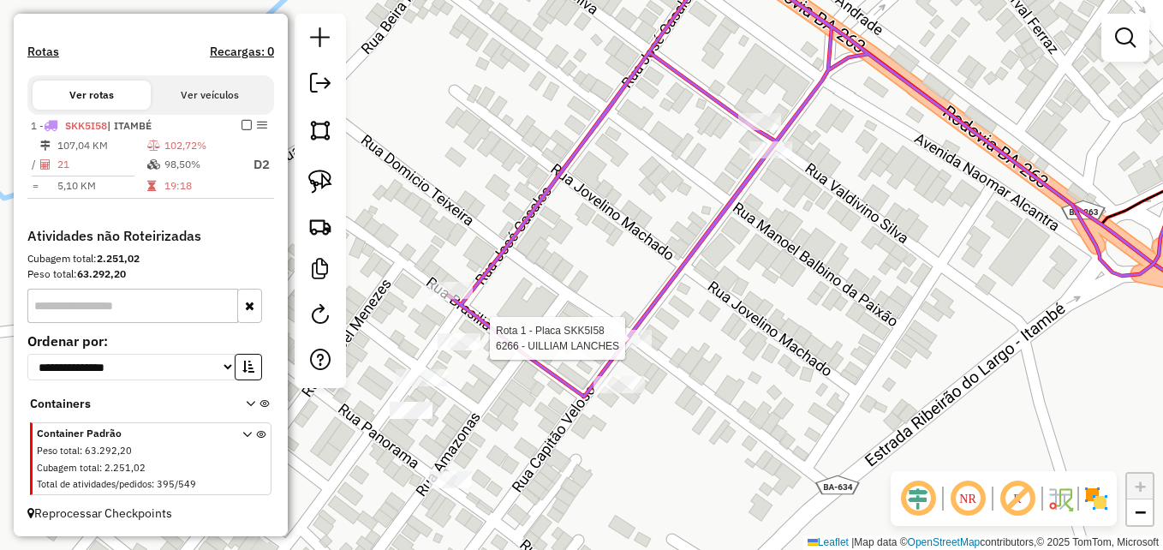
select select "**********"
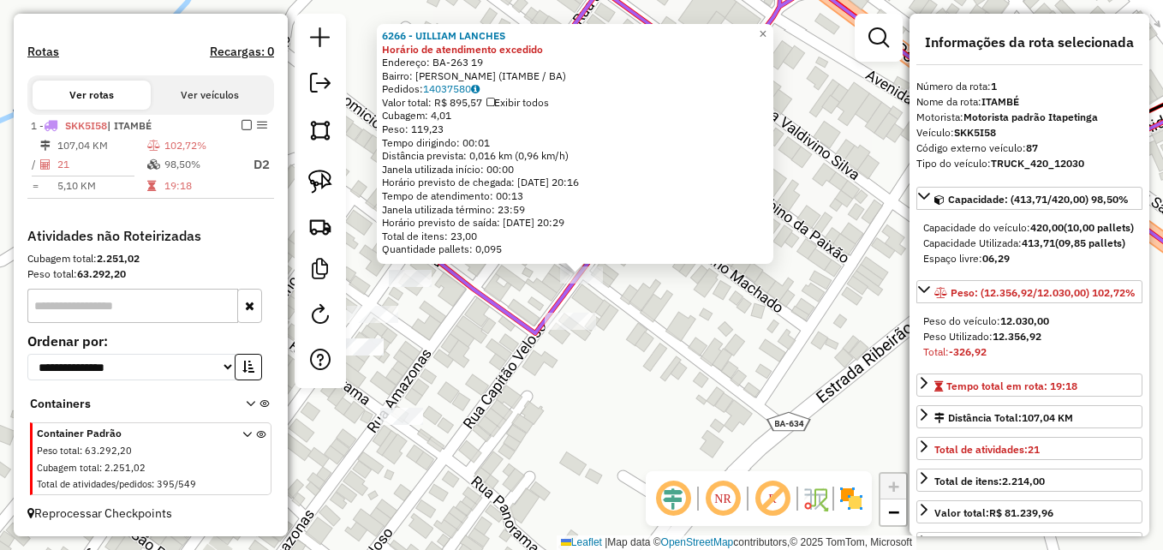
click at [629, 393] on div "6266 - UILLIAM LANCHES Horário de atendimento excedido Endereço: BA-263 19 Bair…" at bounding box center [581, 275] width 1163 height 550
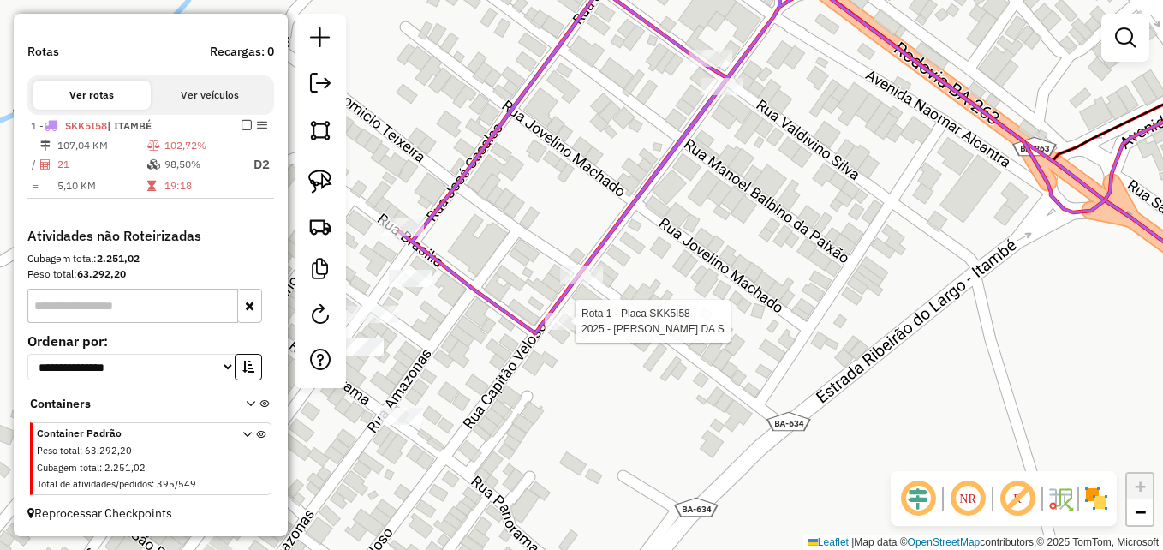
select select "**********"
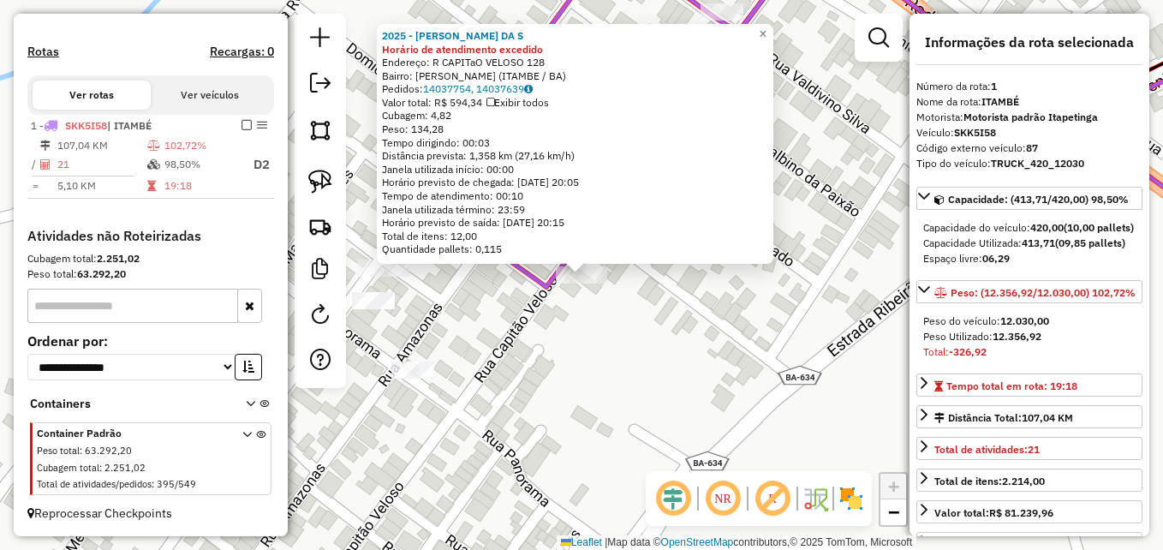
click at [630, 349] on div "2025 - MARLENE SANTANA DA S Horário de atendimento excedido Endereço: R CAPITaO…" at bounding box center [581, 275] width 1163 height 550
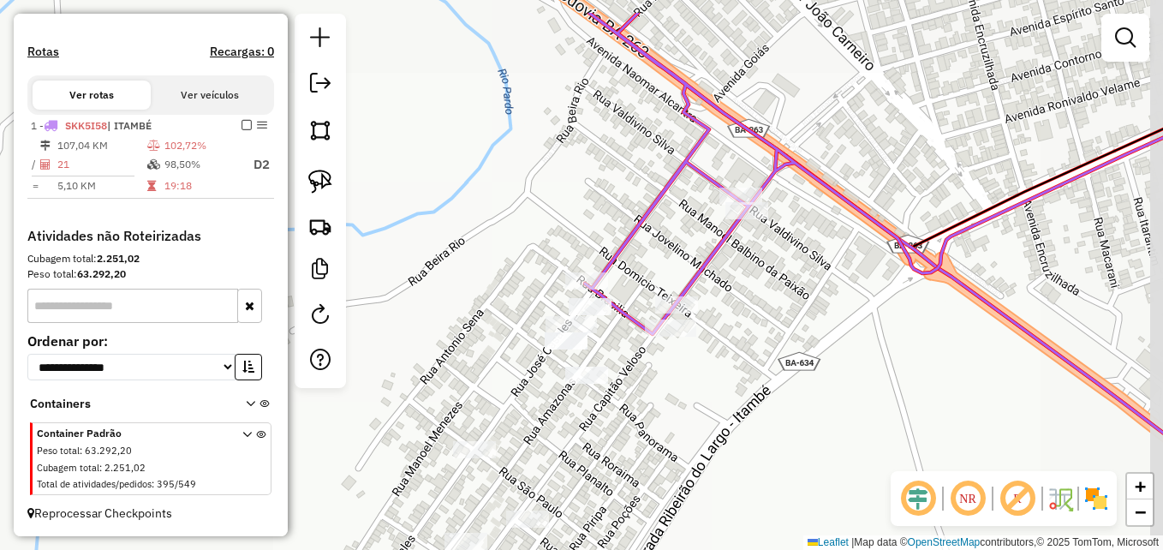
drag, startPoint x: 788, startPoint y: 301, endPoint x: 780, endPoint y: 335, distance: 34.3
click at [780, 335] on div "Janela de atendimento Grade de atendimento Capacidade Transportadoras Veículos …" at bounding box center [581, 275] width 1163 height 550
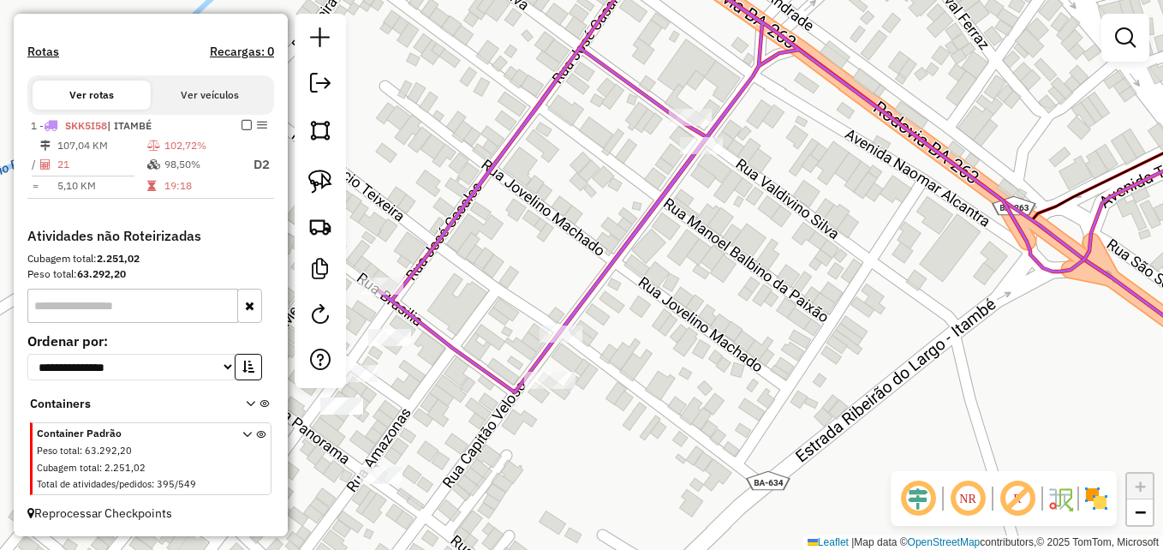
drag, startPoint x: 763, startPoint y: 313, endPoint x: 784, endPoint y: 330, distance: 26.2
click at [784, 330] on div "Janela de atendimento Grade de atendimento Capacidade Transportadoras Veículos …" at bounding box center [581, 275] width 1163 height 550
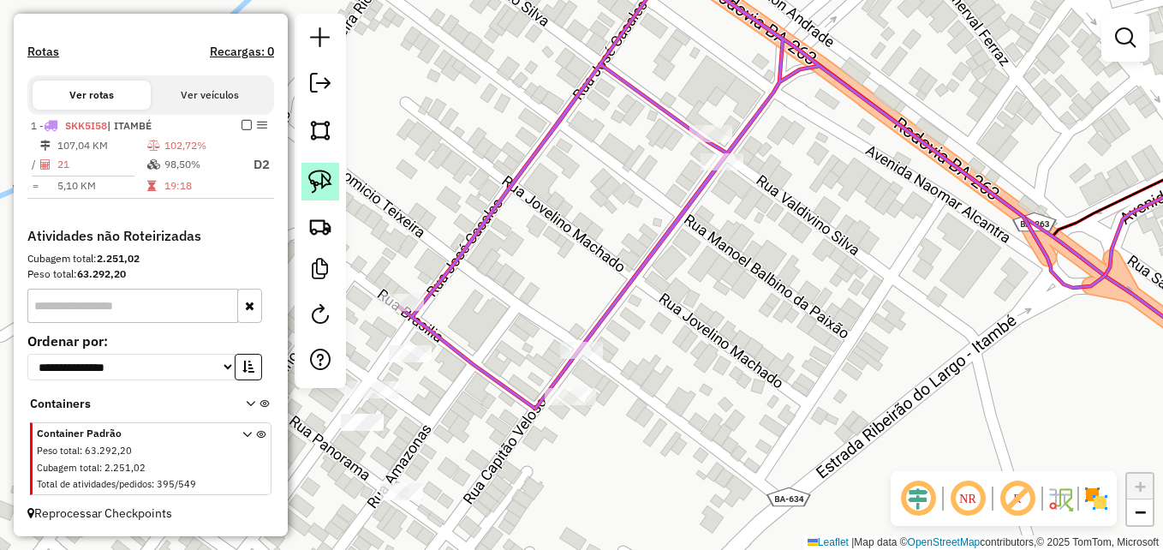
click at [323, 177] on img at bounding box center [320, 182] width 24 height 24
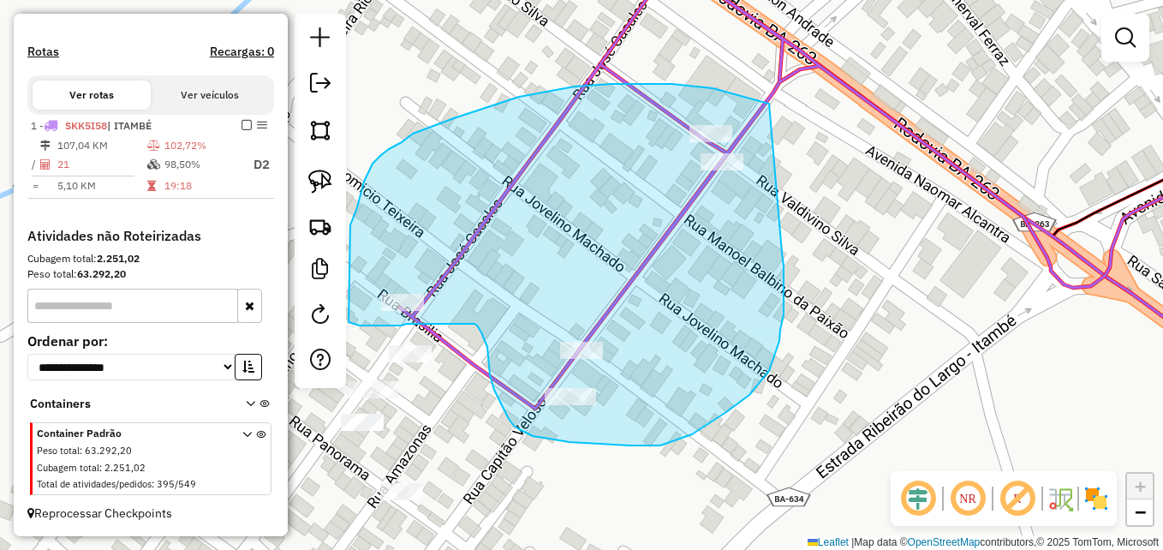
drag, startPoint x: 765, startPoint y: 103, endPoint x: 786, endPoint y: 207, distance: 106.6
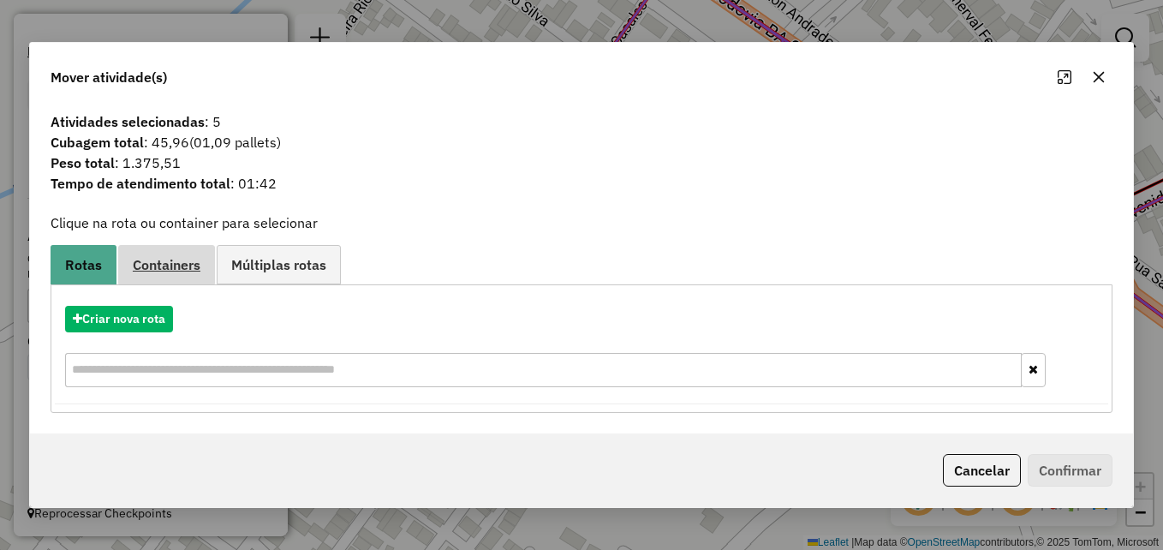
click at [169, 269] on span "Containers" at bounding box center [167, 265] width 68 height 14
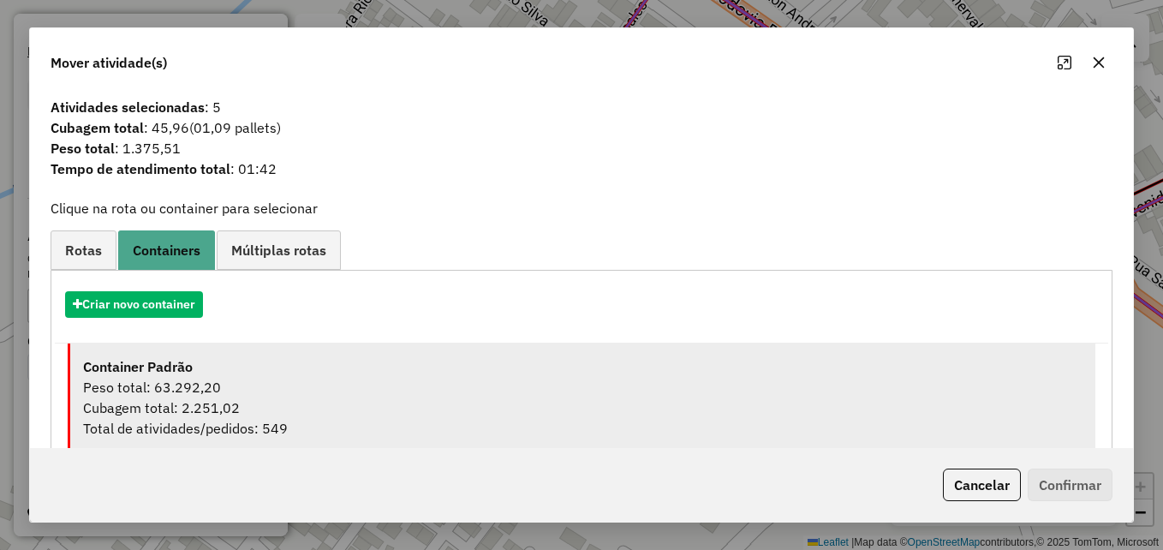
click at [272, 388] on div "Peso total: 63.292,20" at bounding box center [582, 387] width 999 height 21
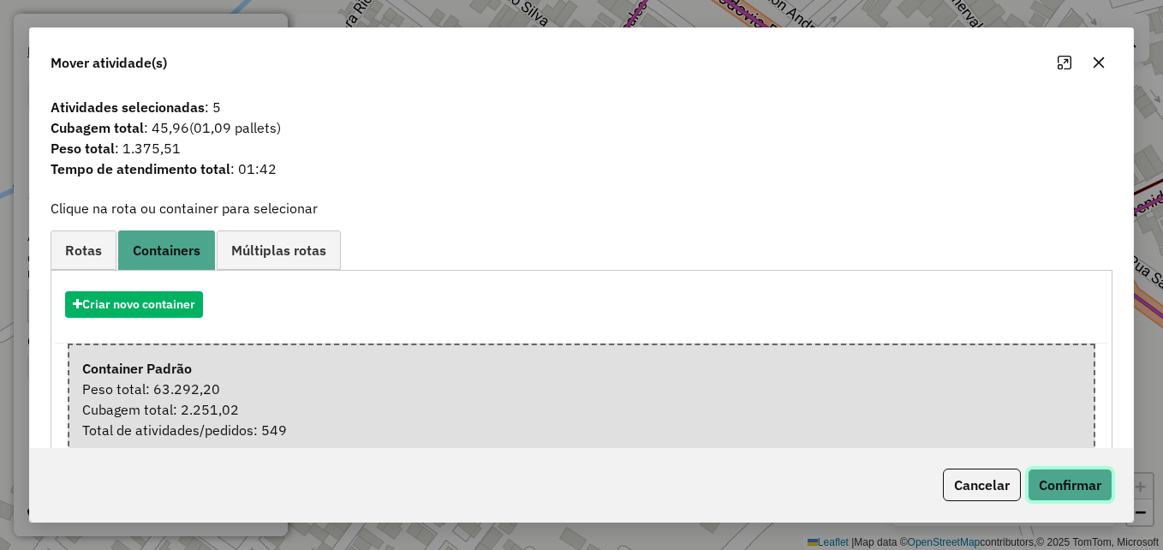
drag, startPoint x: 1075, startPoint y: 488, endPoint x: 1063, endPoint y: 482, distance: 13.4
click at [1075, 489] on button "Confirmar" at bounding box center [1070, 484] width 85 height 33
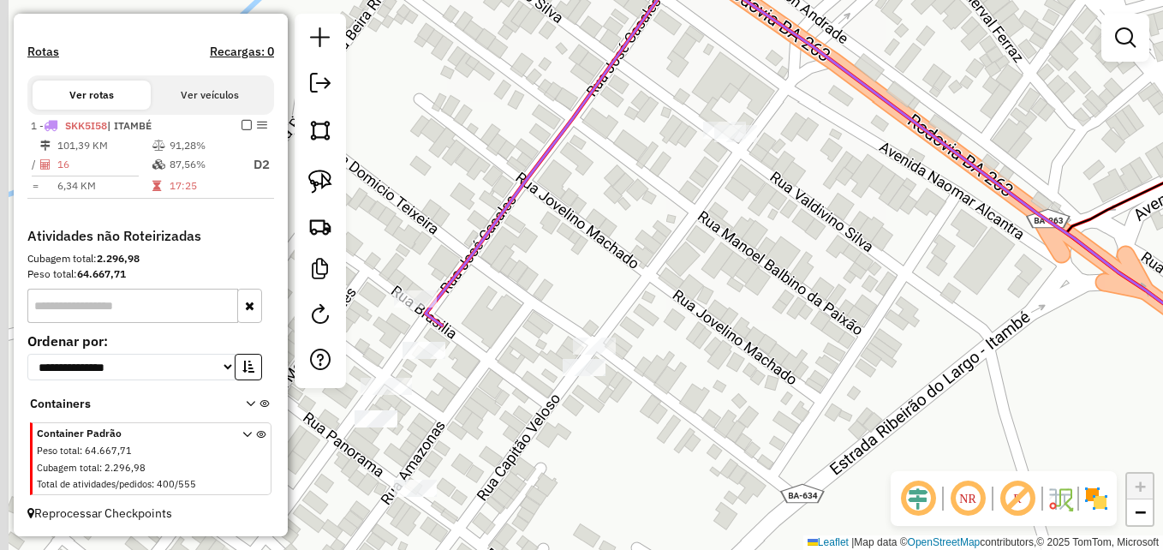
drag, startPoint x: 512, startPoint y: 331, endPoint x: 653, endPoint y: 240, distance: 167.9
click at [653, 247] on div "Janela de atendimento Grade de atendimento Capacidade Transportadoras Veículos …" at bounding box center [581, 275] width 1163 height 550
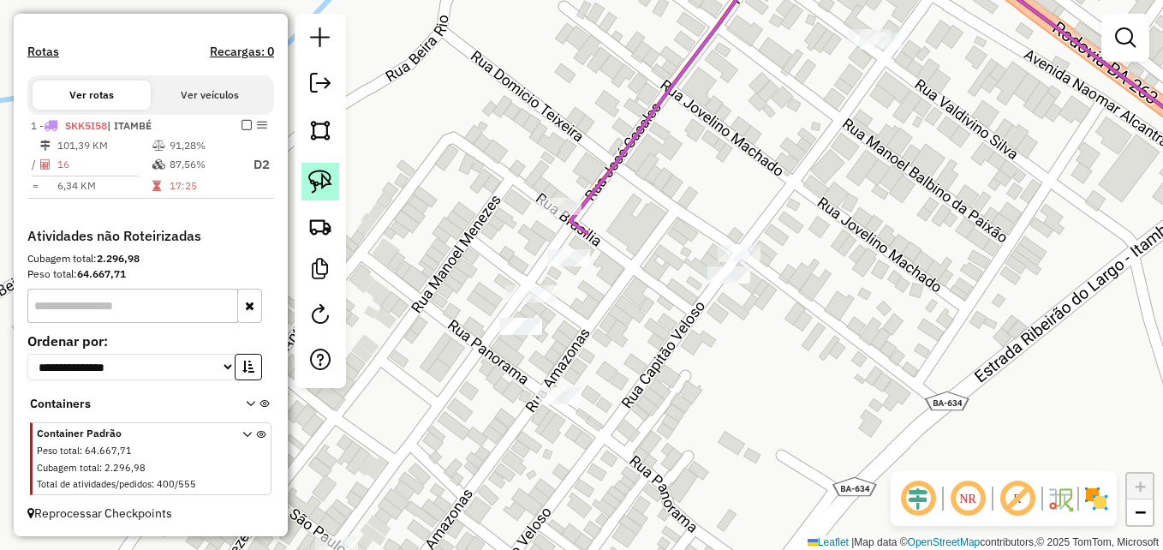
click at [319, 178] on img at bounding box center [320, 182] width 24 height 24
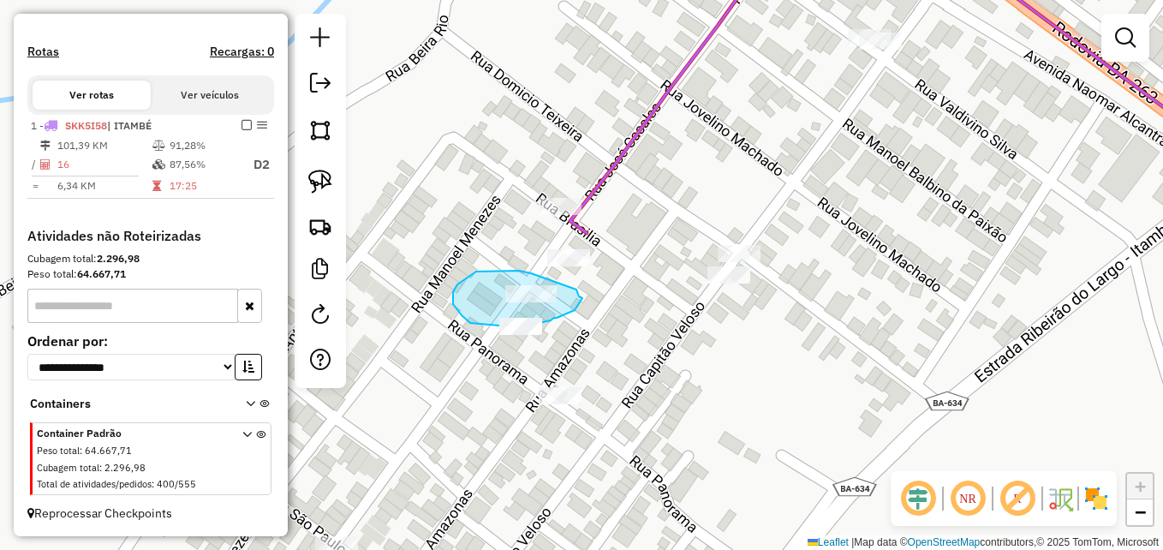
drag, startPoint x: 523, startPoint y: 271, endPoint x: 576, endPoint y: 289, distance: 56.1
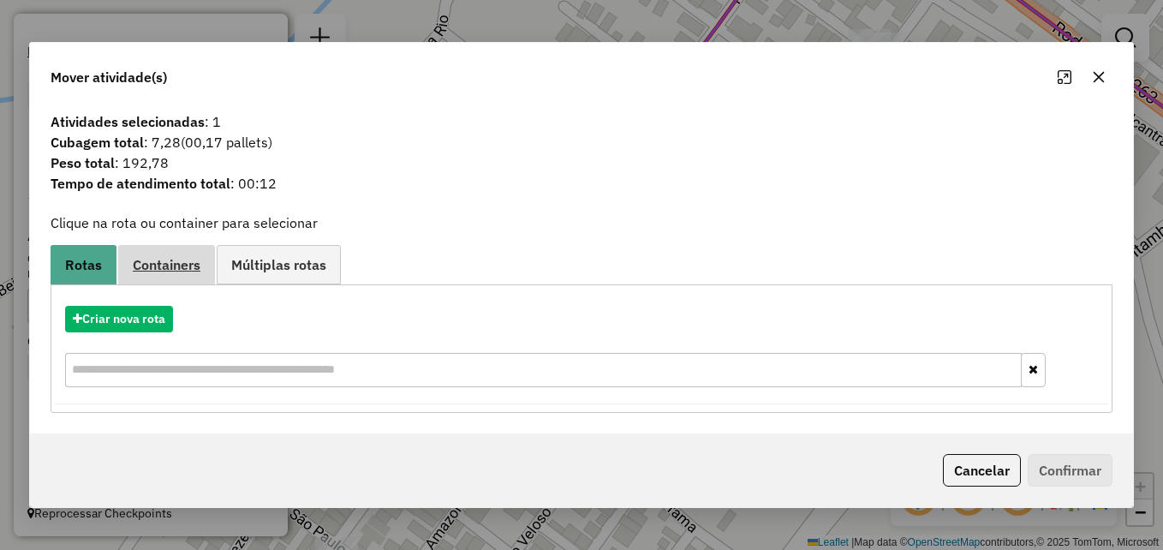
click at [181, 258] on span "Containers" at bounding box center [167, 265] width 68 height 14
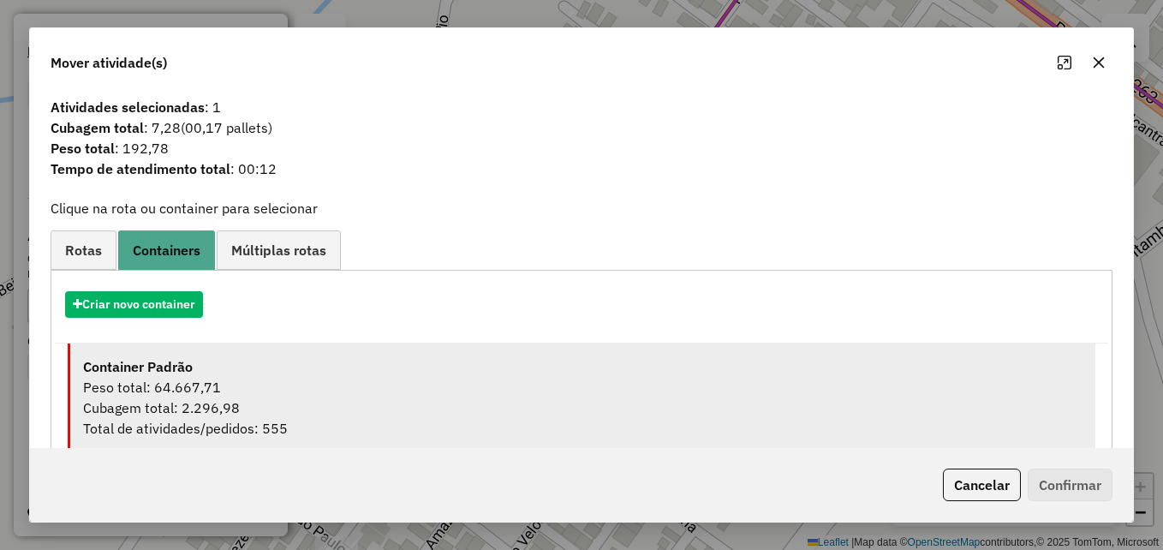
click at [321, 377] on div "Peso total: 64.667,71" at bounding box center [582, 387] width 999 height 21
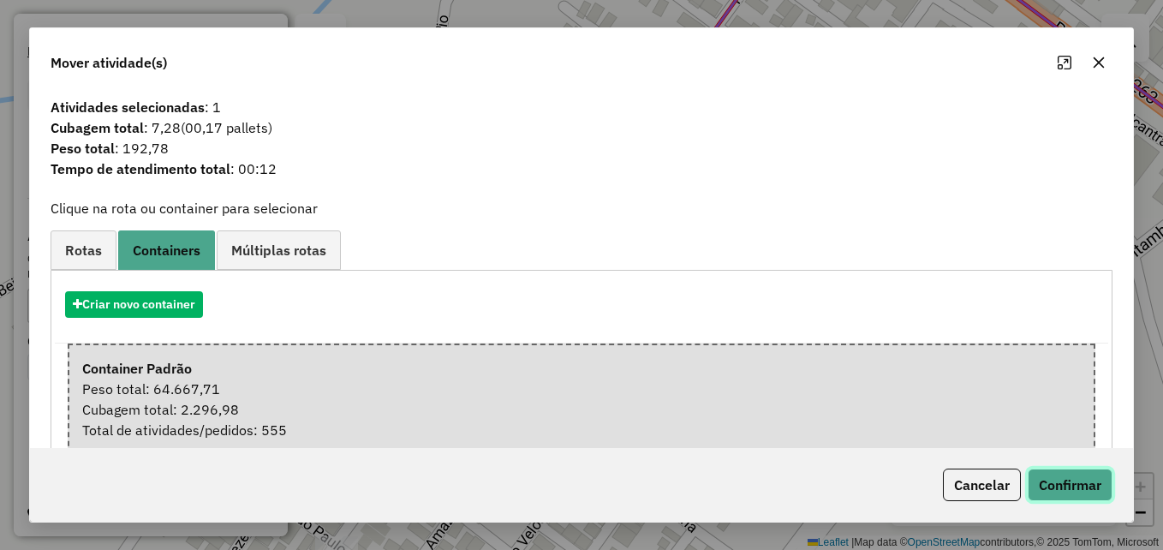
click at [1061, 484] on button "Confirmar" at bounding box center [1070, 484] width 85 height 33
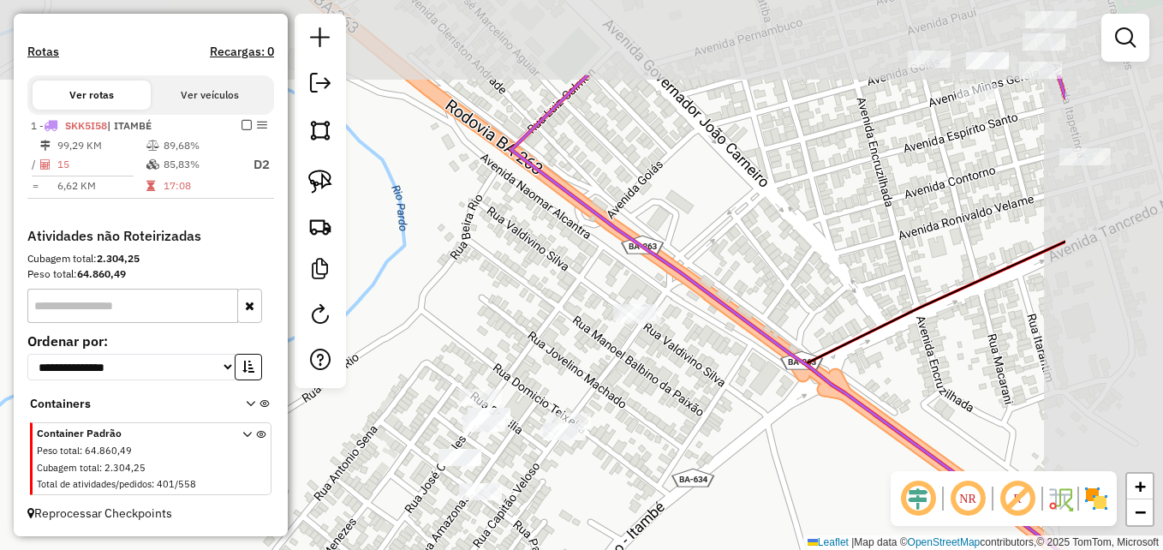
drag, startPoint x: 926, startPoint y: 266, endPoint x: 712, endPoint y: 399, distance: 251.9
click at [712, 398] on div "Janela de atendimento Grade de atendimento Capacidade Transportadoras Veículos …" at bounding box center [581, 275] width 1163 height 550
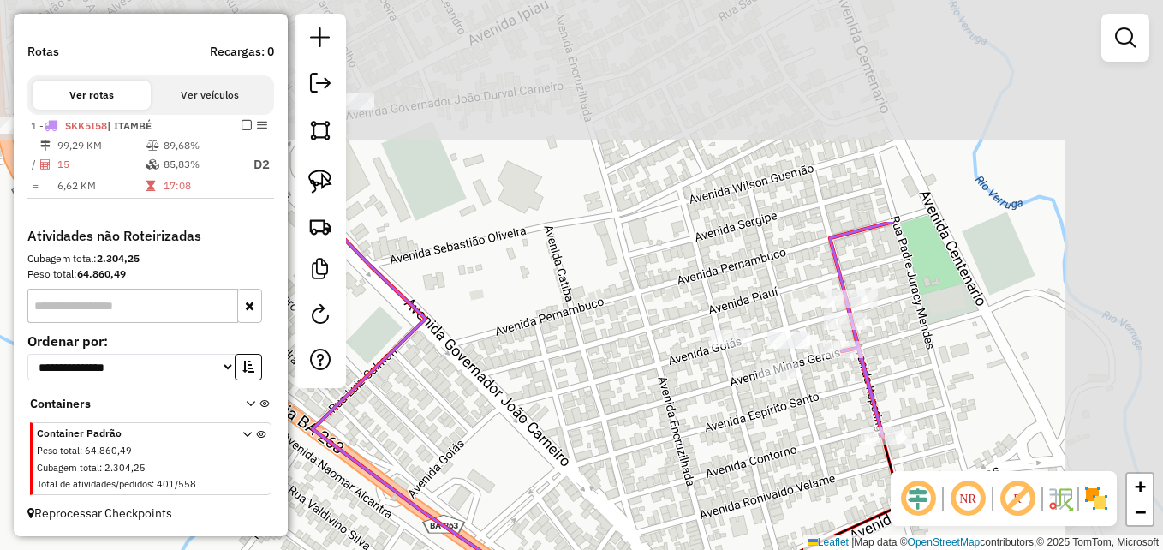
drag, startPoint x: 881, startPoint y: 229, endPoint x: 677, endPoint y: 508, distance: 346.2
click at [677, 508] on div "Janela de atendimento Grade de atendimento Capacidade Transportadoras Veículos …" at bounding box center [581, 275] width 1163 height 550
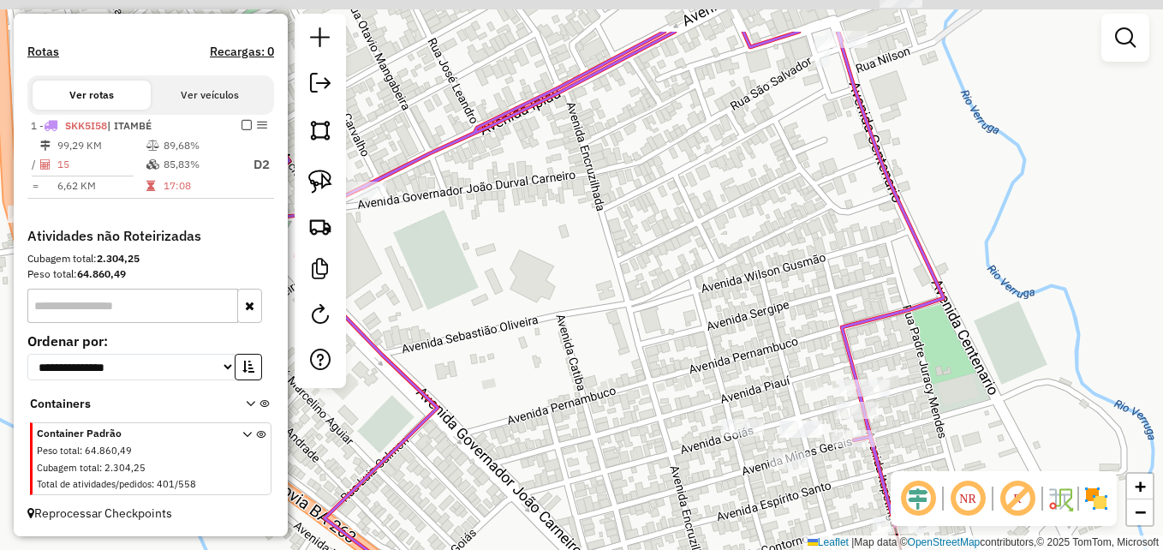
drag, startPoint x: 712, startPoint y: 269, endPoint x: 720, endPoint y: 347, distance: 78.3
click at [720, 347] on div "Janela de atendimento Grade de atendimento Capacidade Transportadoras Veículos …" at bounding box center [581, 275] width 1163 height 550
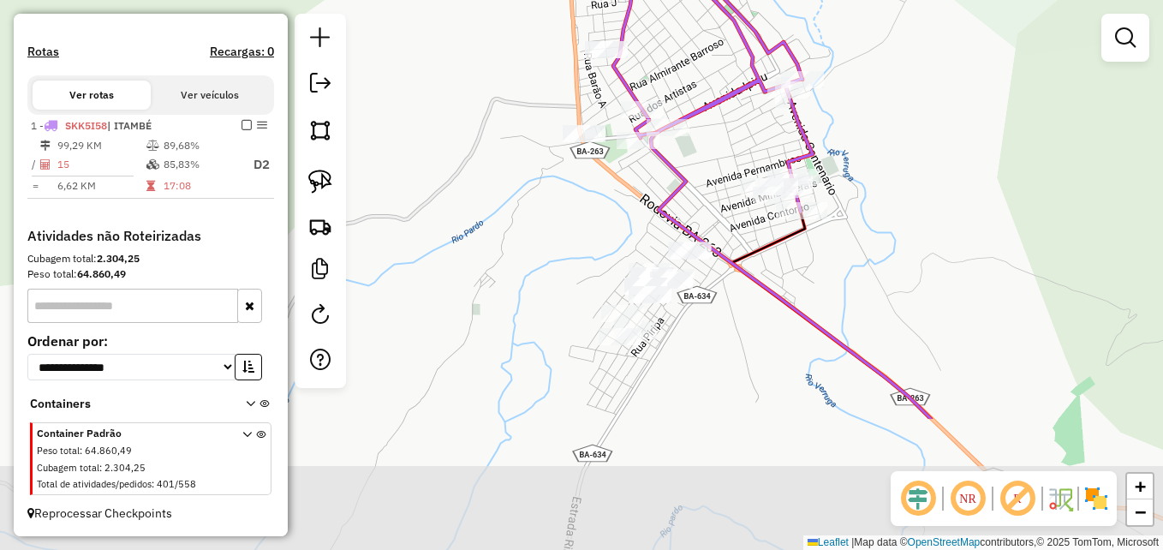
drag, startPoint x: 726, startPoint y: 513, endPoint x: 756, endPoint y: 334, distance: 181.5
click at [756, 335] on div "Janela de atendimento Grade de atendimento Capacidade Transportadoras Veículos …" at bounding box center [581, 275] width 1163 height 550
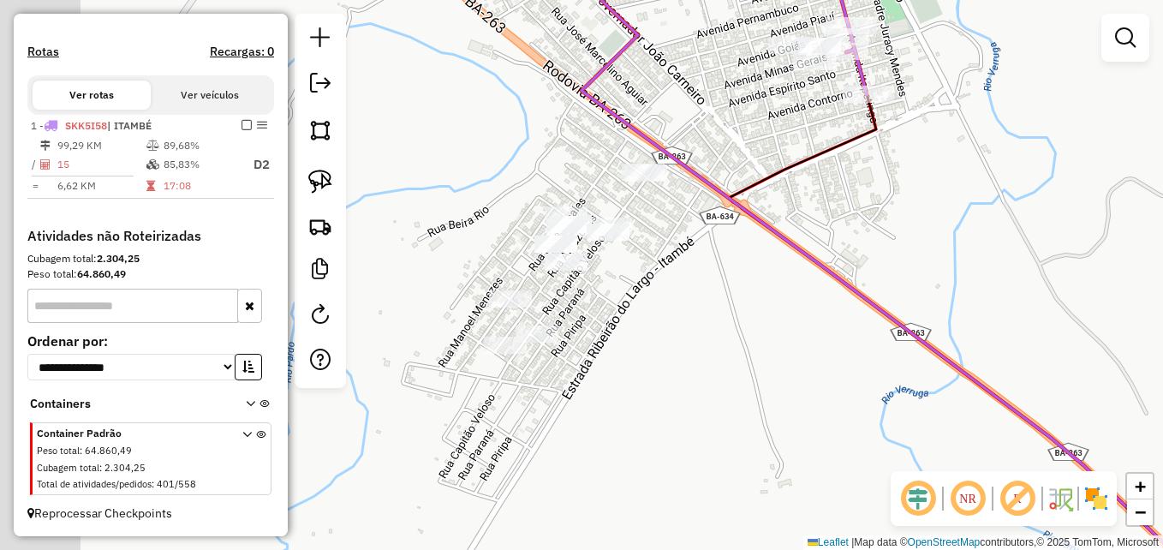
drag, startPoint x: 731, startPoint y: 339, endPoint x: 842, endPoint y: 357, distance: 111.9
click at [842, 357] on div "Janela de atendimento Grade de atendimento Capacidade Transportadoras Veículos …" at bounding box center [581, 275] width 1163 height 550
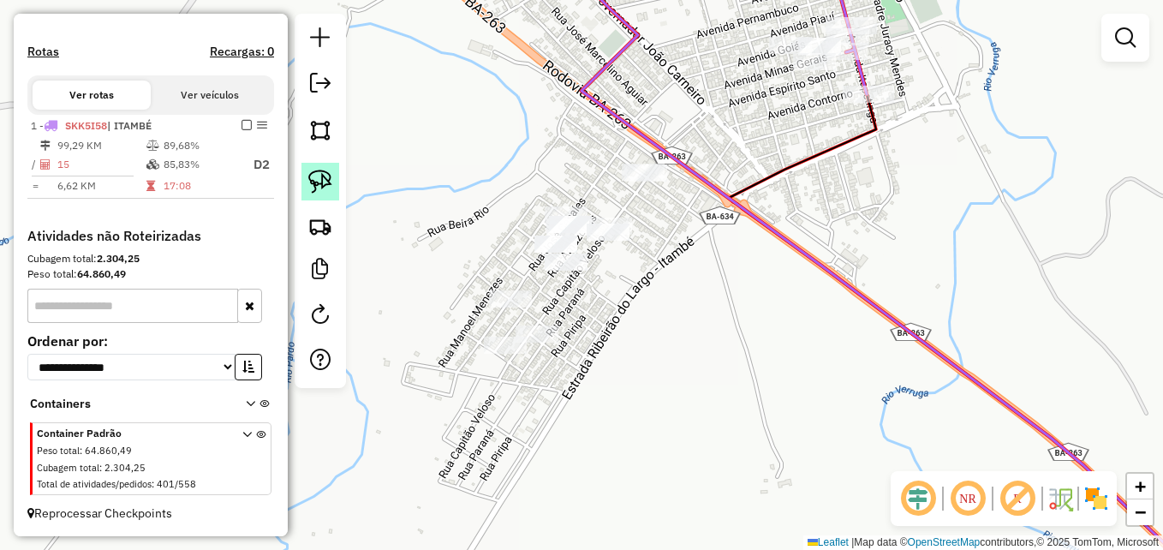
click at [315, 181] on img at bounding box center [320, 182] width 24 height 24
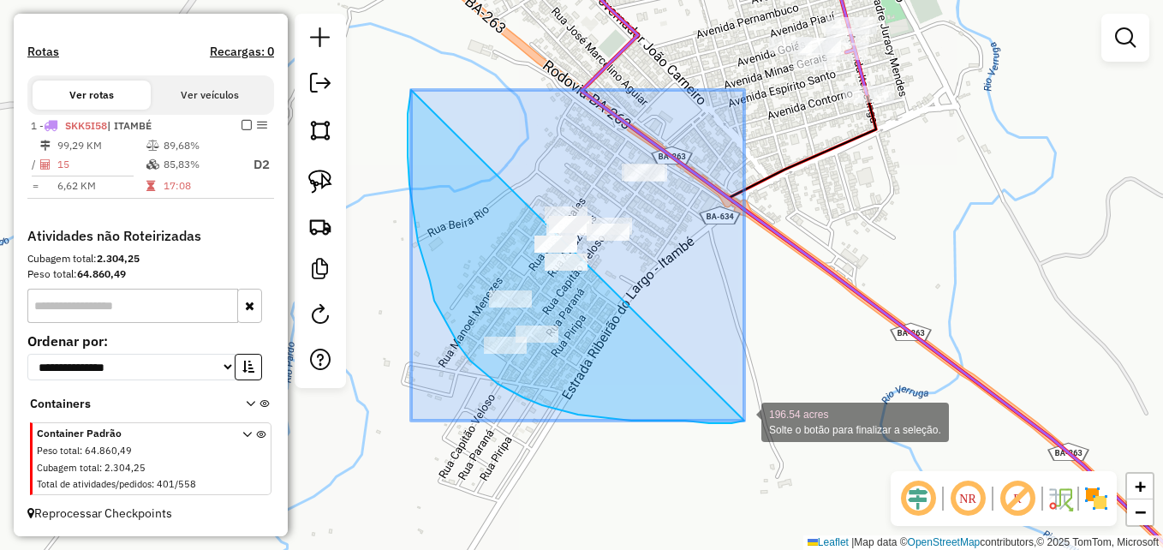
drag, startPoint x: 410, startPoint y: 97, endPoint x: 744, endPoint y: 420, distance: 465.1
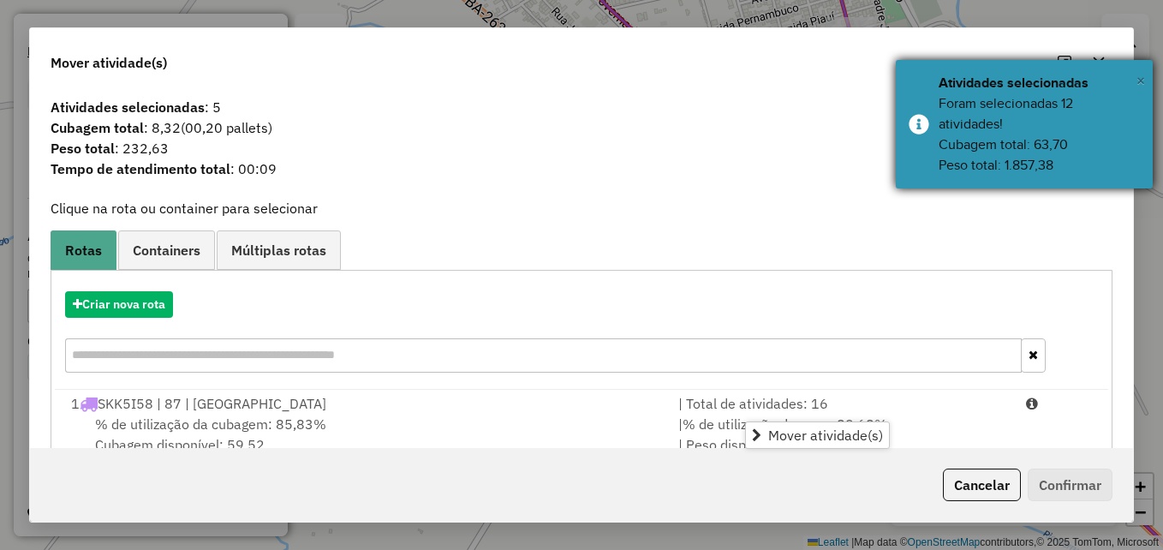
click at [1138, 78] on span "×" at bounding box center [1140, 80] width 9 height 19
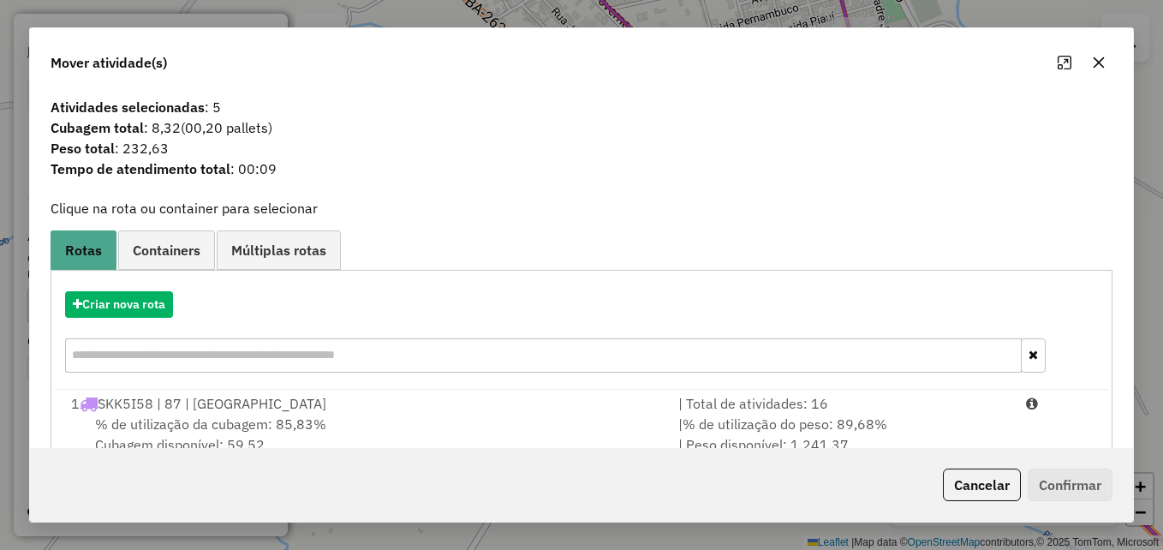
click at [1099, 65] on icon "button" at bounding box center [1099, 63] width 14 height 14
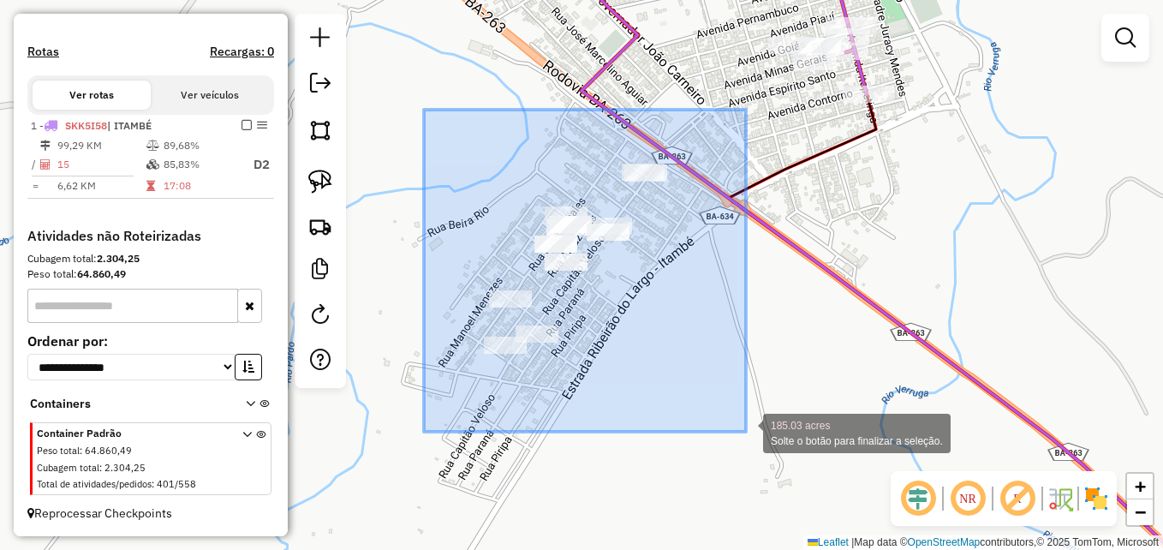
drag, startPoint x: 424, startPoint y: 110, endPoint x: 748, endPoint y: 431, distance: 456.6
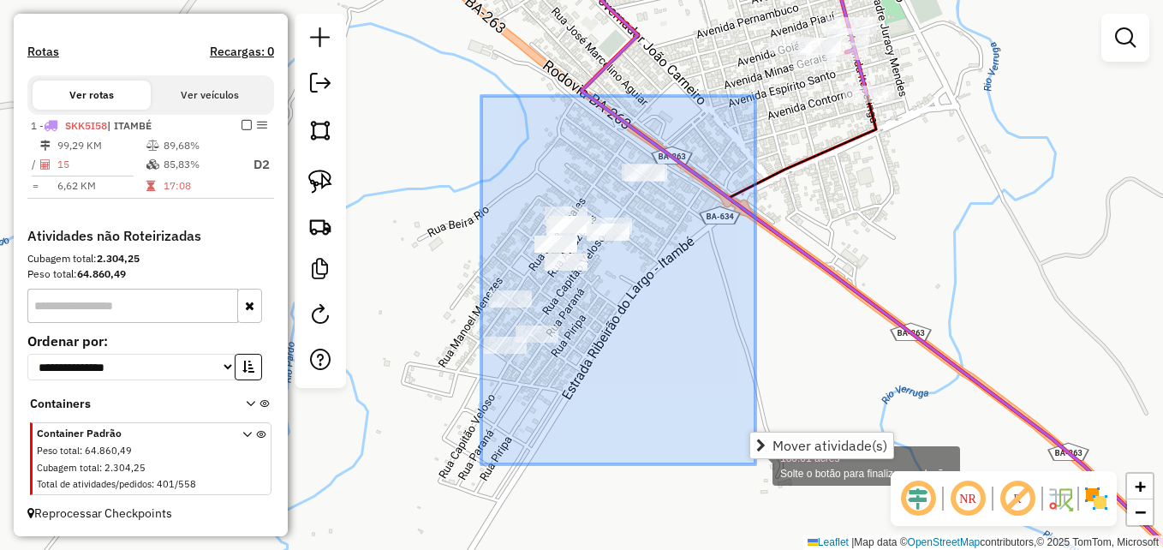
drag, startPoint x: 481, startPoint y: 96, endPoint x: 757, endPoint y: 463, distance: 459.3
click at [757, 463] on div "180.01 acres Solte o botão para finalizar a seleção. Janela de atendimento Grad…" at bounding box center [581, 275] width 1163 height 550
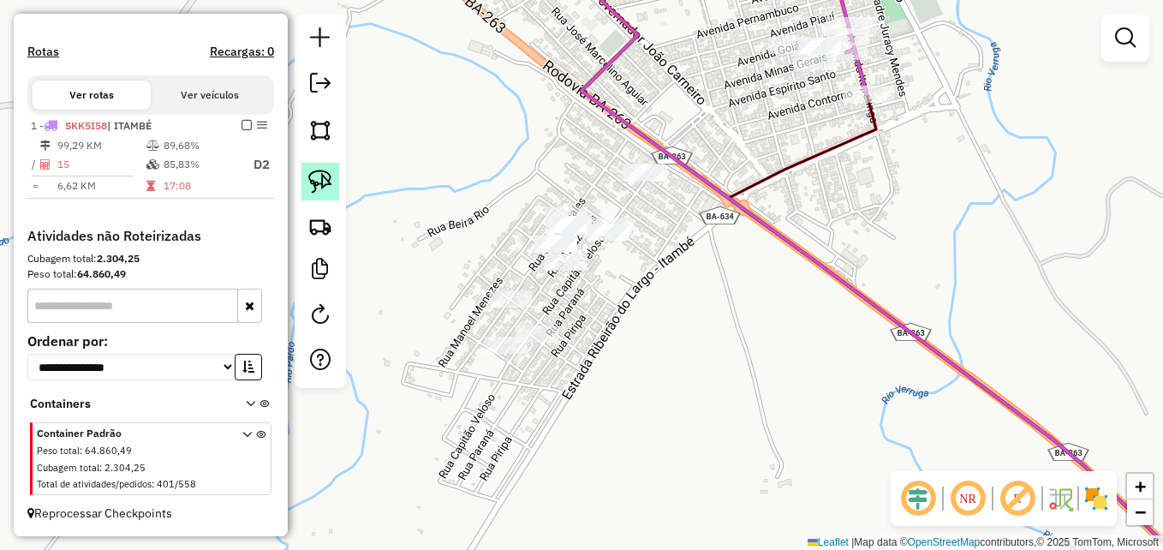
click at [322, 170] on img at bounding box center [320, 182] width 24 height 24
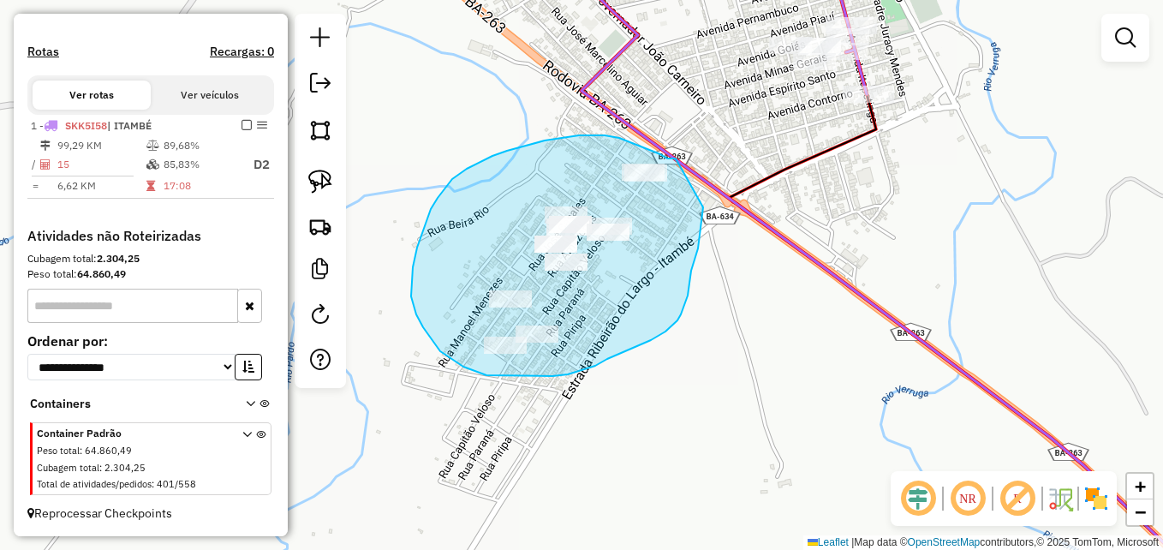
drag, startPoint x: 676, startPoint y: 158, endPoint x: 706, endPoint y: 170, distance: 32.3
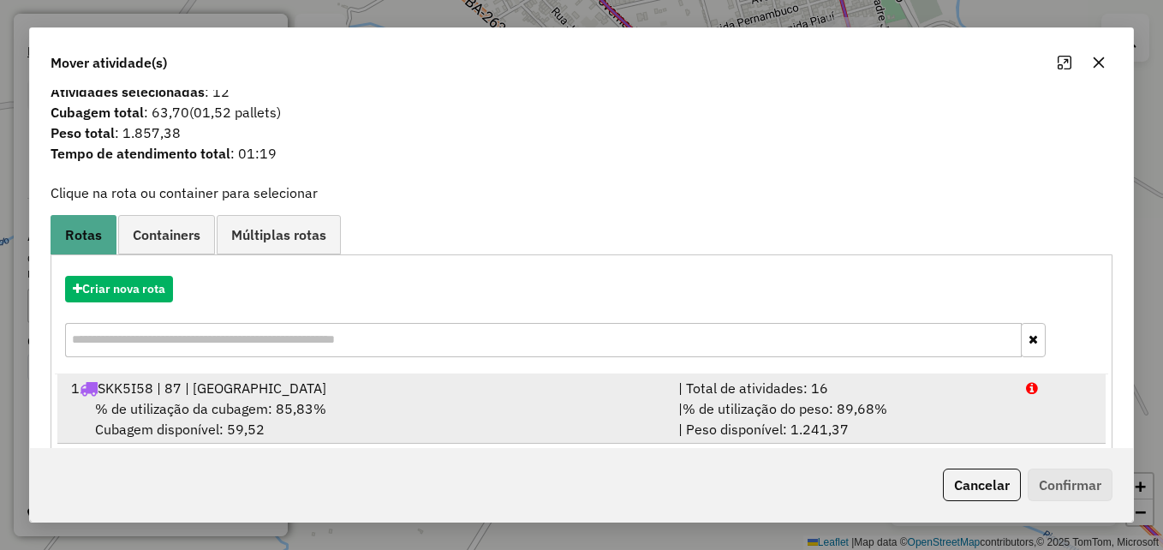
scroll to position [40, 0]
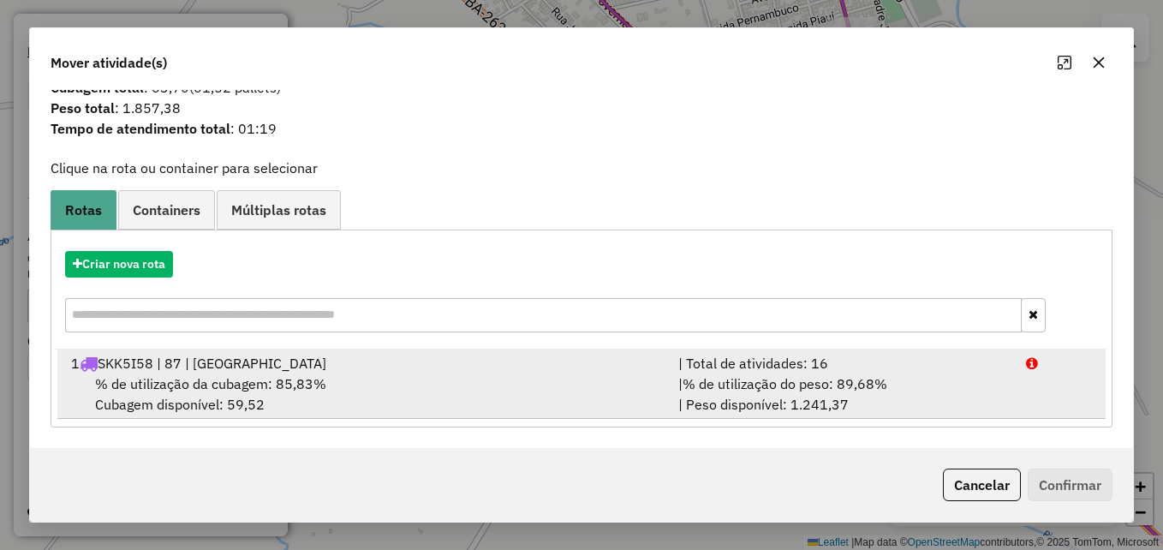
click at [558, 371] on div "1 SKK5I58 | 87 | ITAMBÉ" at bounding box center [364, 363] width 607 height 21
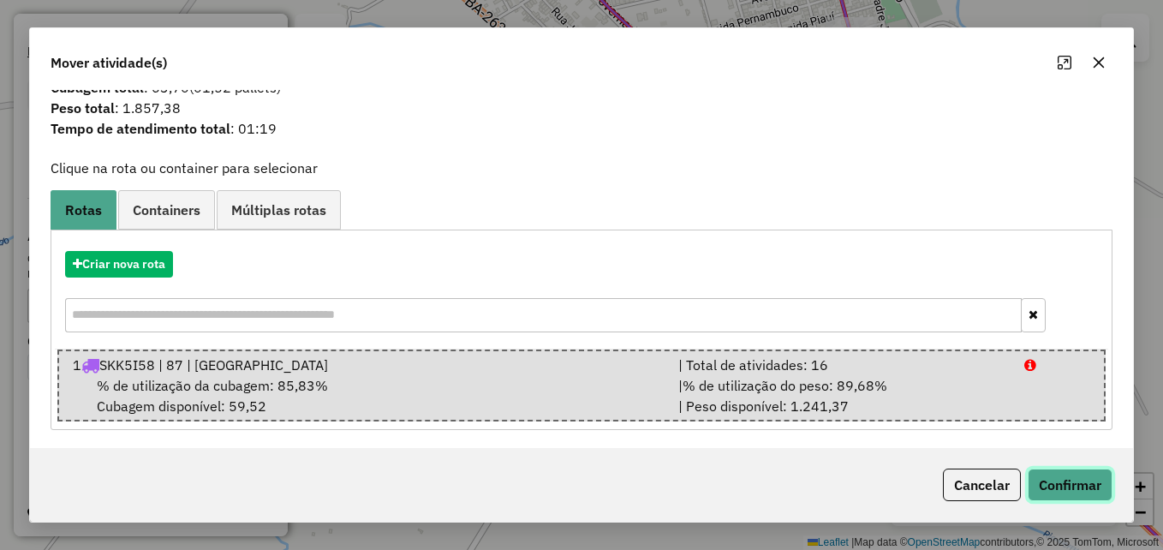
click at [1063, 481] on button "Confirmar" at bounding box center [1070, 484] width 85 height 33
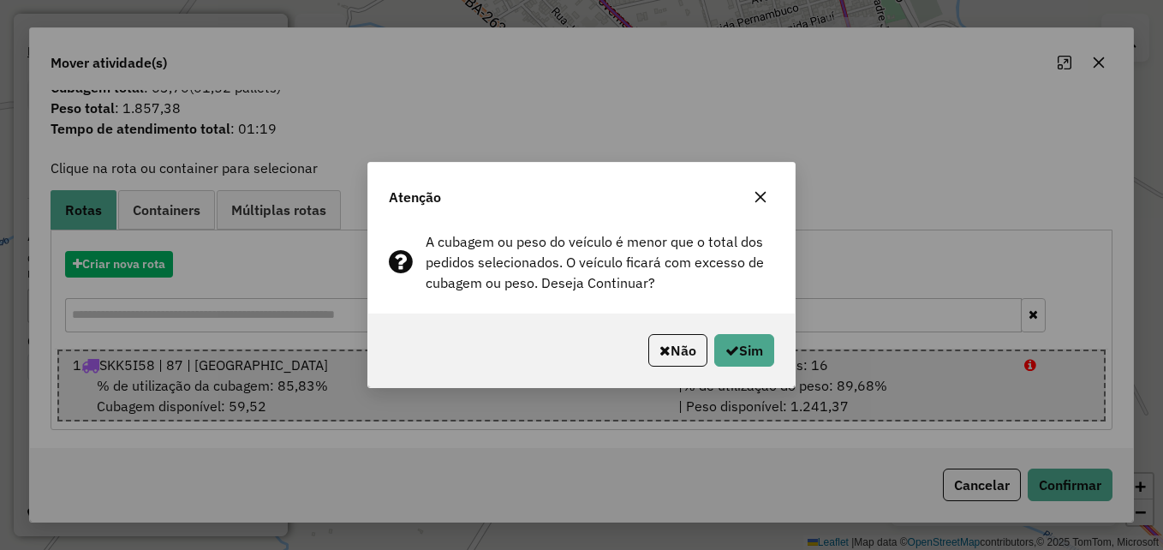
click at [764, 187] on button "button" at bounding box center [760, 196] width 27 height 27
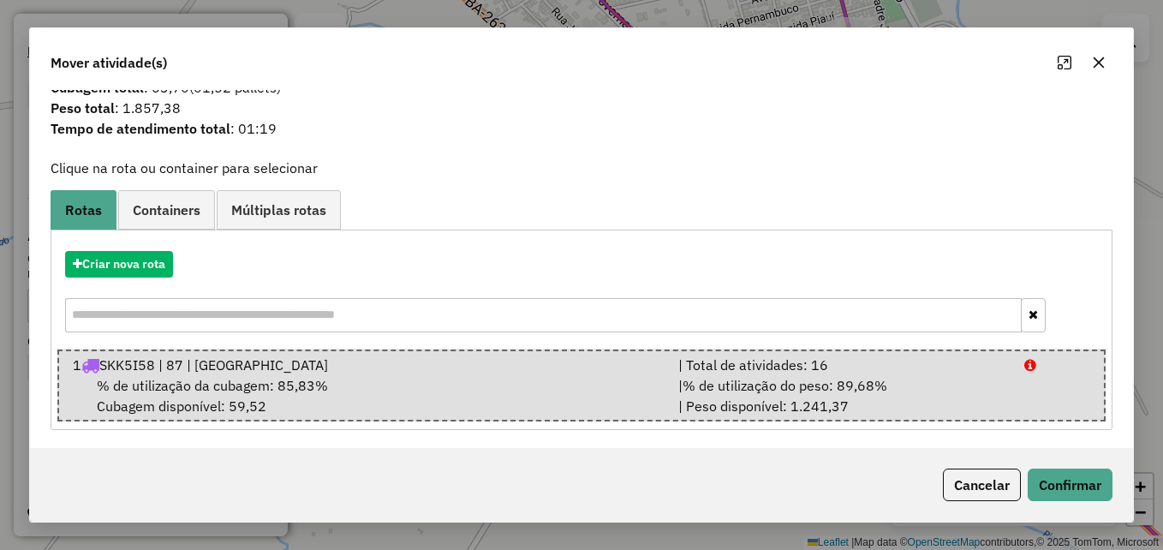
click at [1104, 51] on button "button" at bounding box center [1098, 62] width 27 height 27
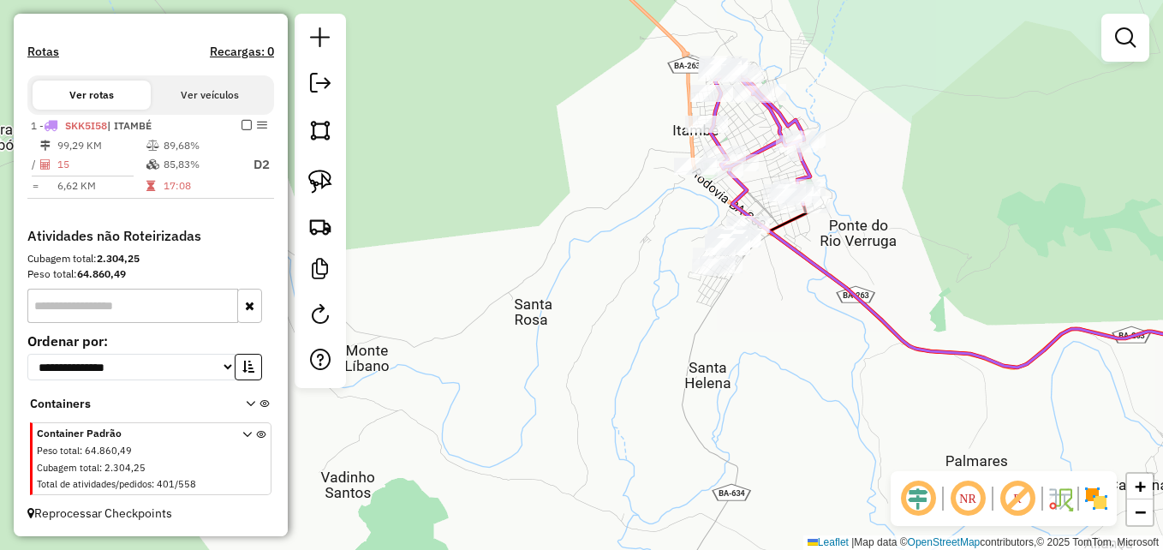
drag, startPoint x: 833, startPoint y: 353, endPoint x: 566, endPoint y: 287, distance: 275.2
click at [566, 287] on div "Janela de atendimento Grade de atendimento Capacidade Transportadoras Veículos …" at bounding box center [581, 275] width 1163 height 550
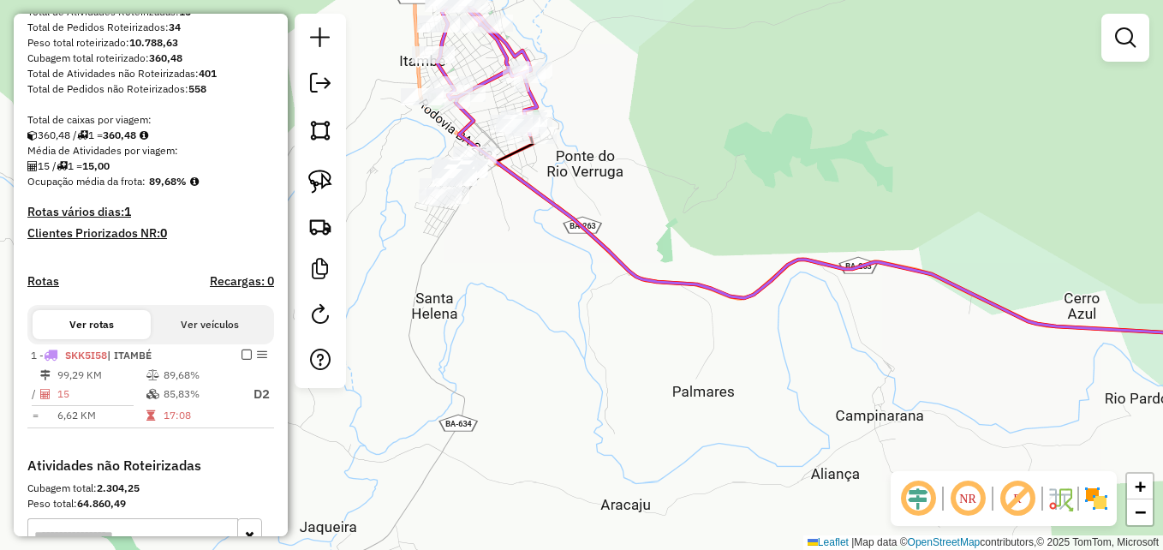
scroll to position [336, 0]
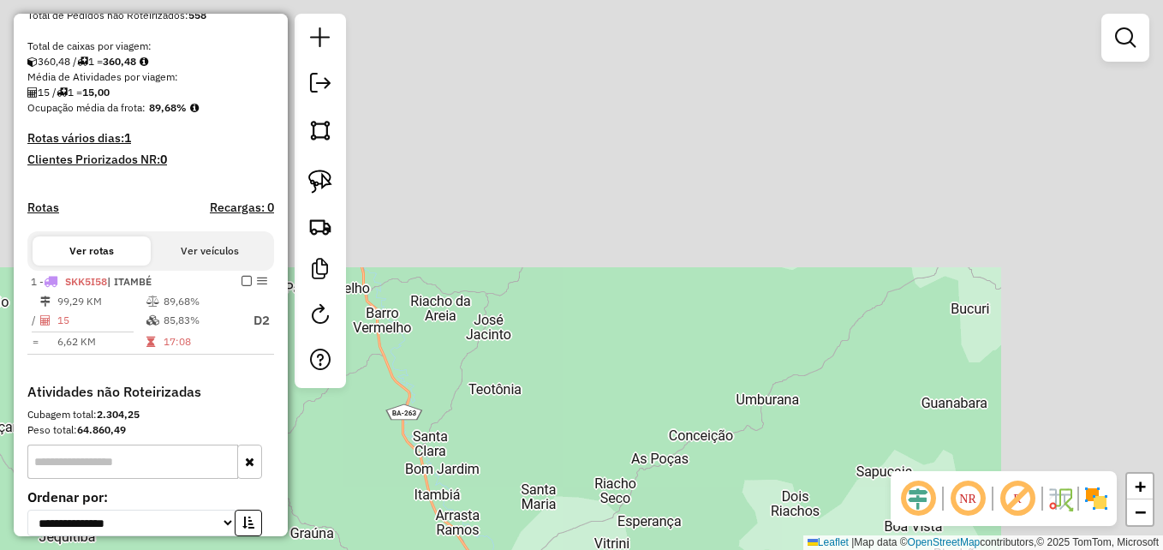
drag, startPoint x: 919, startPoint y: 143, endPoint x: 713, endPoint y: 442, distance: 362.7
click at [636, 503] on div "Janela de atendimento Grade de atendimento Capacidade Transportadoras Veículos …" at bounding box center [581, 275] width 1163 height 550
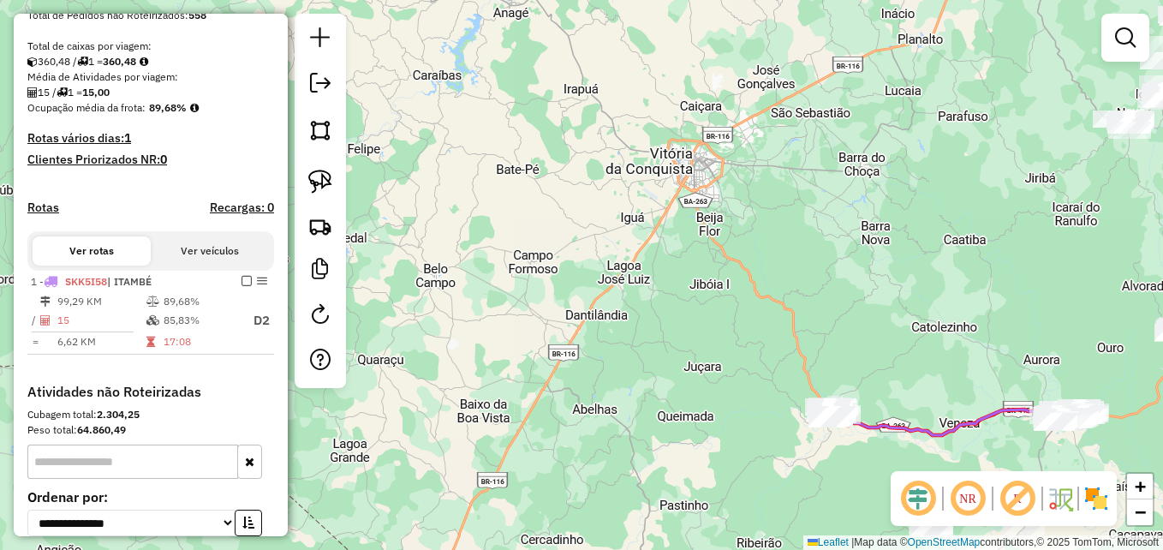
drag, startPoint x: 933, startPoint y: 231, endPoint x: 323, endPoint y: 396, distance: 632.3
click at [327, 394] on div "Janela de atendimento Grade de atendimento Capacidade Transportadoras Veículos …" at bounding box center [581, 275] width 1163 height 550
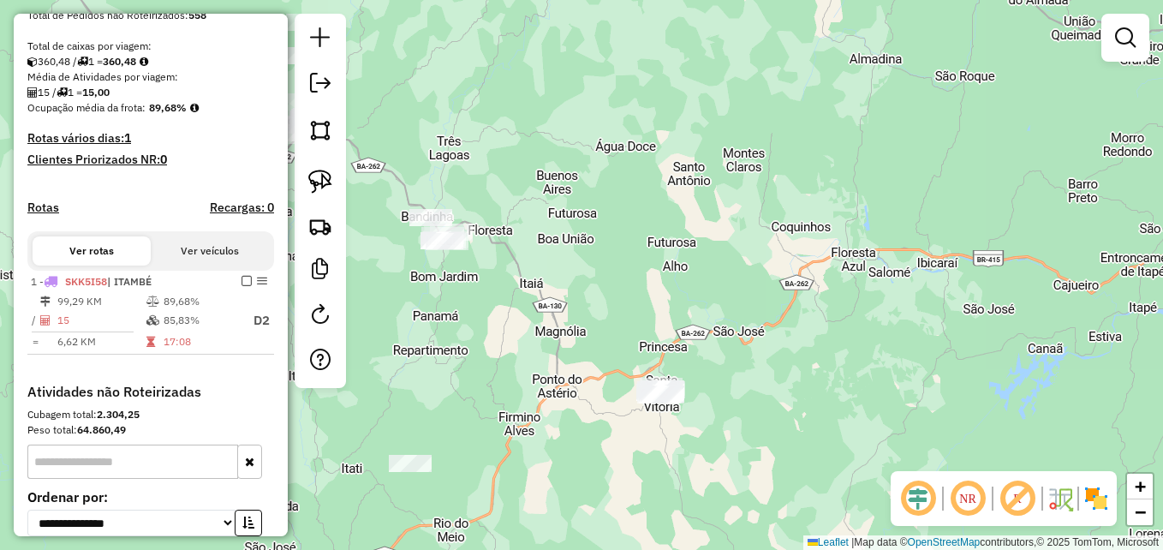
drag, startPoint x: 770, startPoint y: 361, endPoint x: 827, endPoint y: 207, distance: 164.5
click at [796, 230] on div "Janela de atendimento Grade de atendimento Capacidade Transportadoras Veículos …" at bounding box center [581, 275] width 1163 height 550
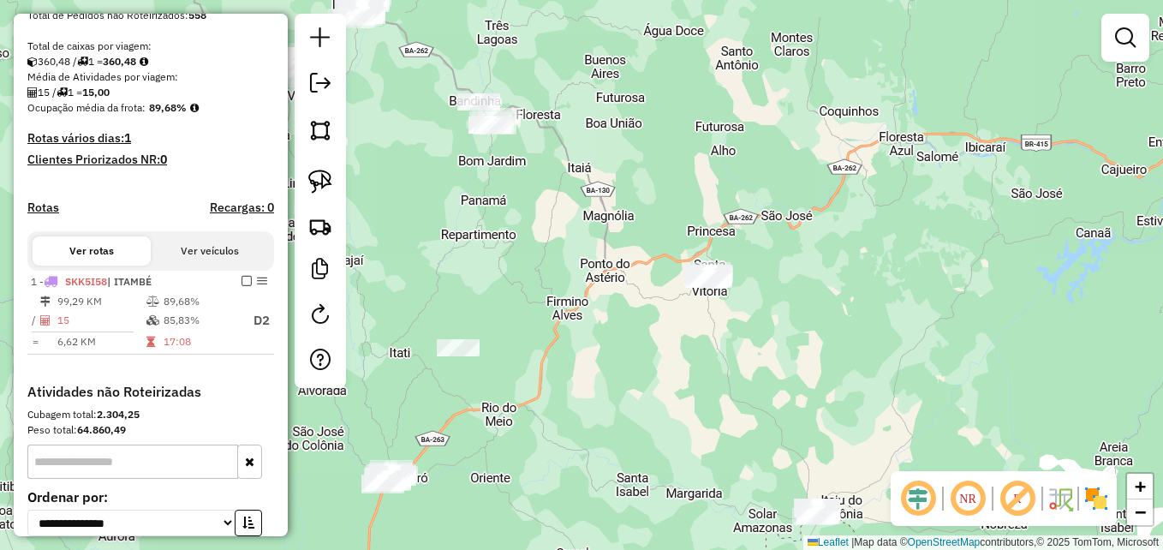
drag, startPoint x: 643, startPoint y: 448, endPoint x: 677, endPoint y: 382, distance: 74.3
click at [677, 382] on div "Janela de atendimento Grade de atendimento Capacidade Transportadoras Veículos …" at bounding box center [581, 275] width 1163 height 550
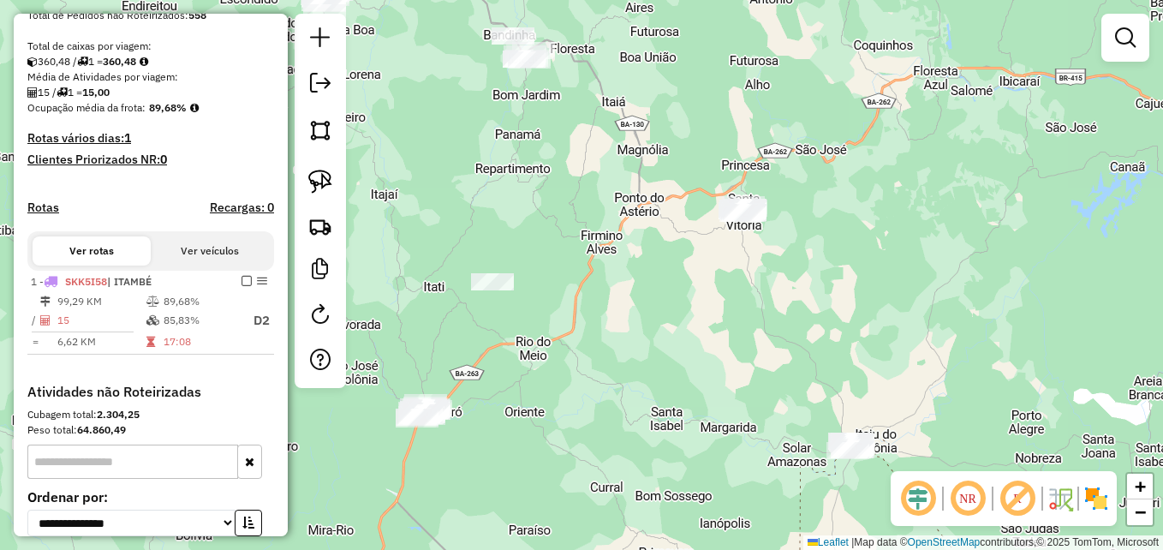
click at [969, 493] on em at bounding box center [967, 498] width 41 height 41
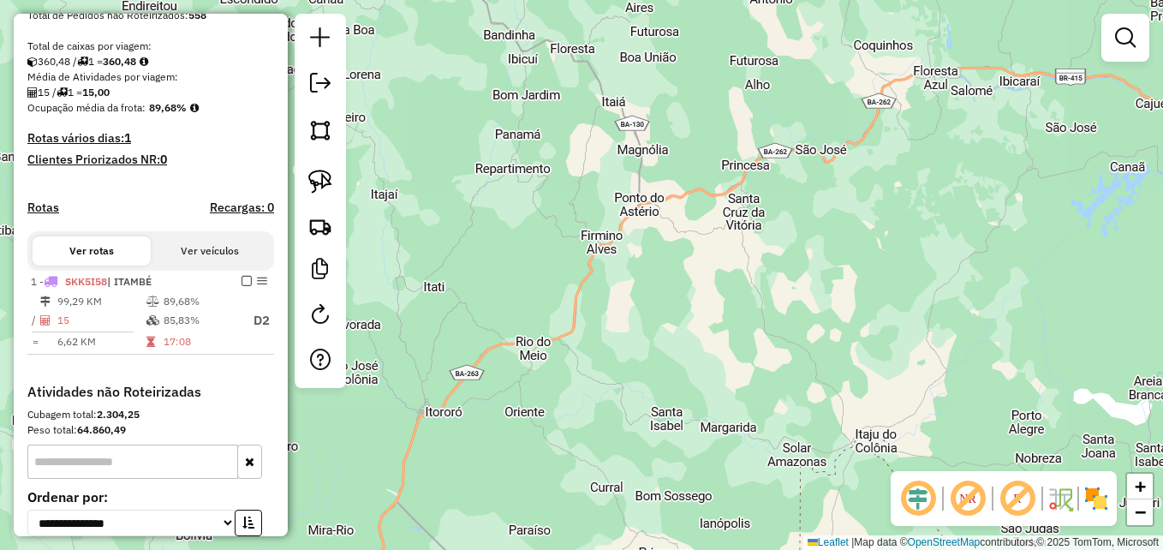
click at [969, 493] on em at bounding box center [967, 498] width 41 height 41
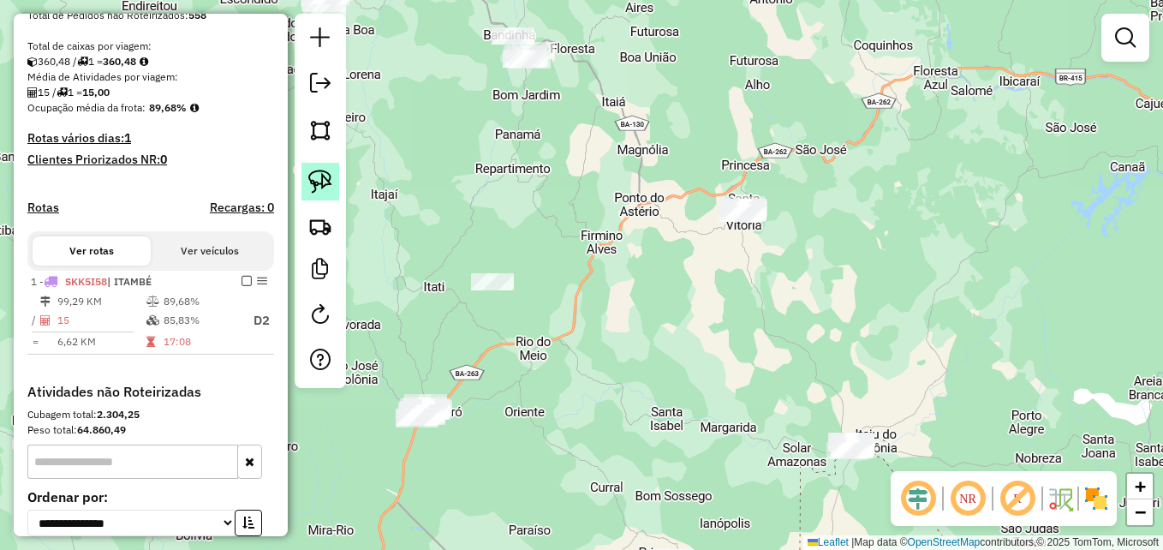
click at [327, 170] on img at bounding box center [320, 182] width 24 height 24
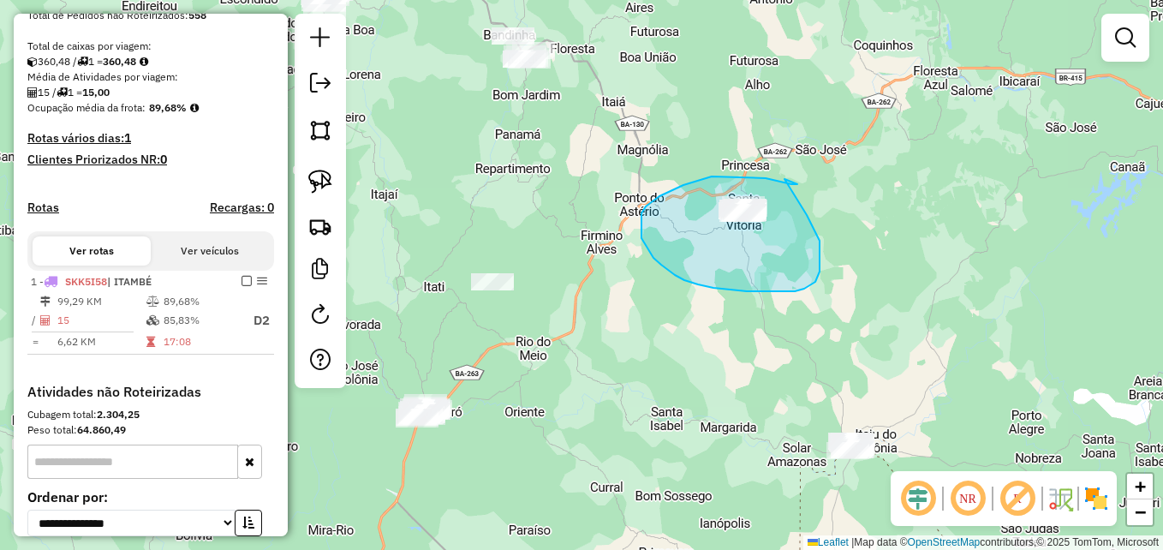
drag, startPoint x: 794, startPoint y: 184, endPoint x: 784, endPoint y: 179, distance: 10.7
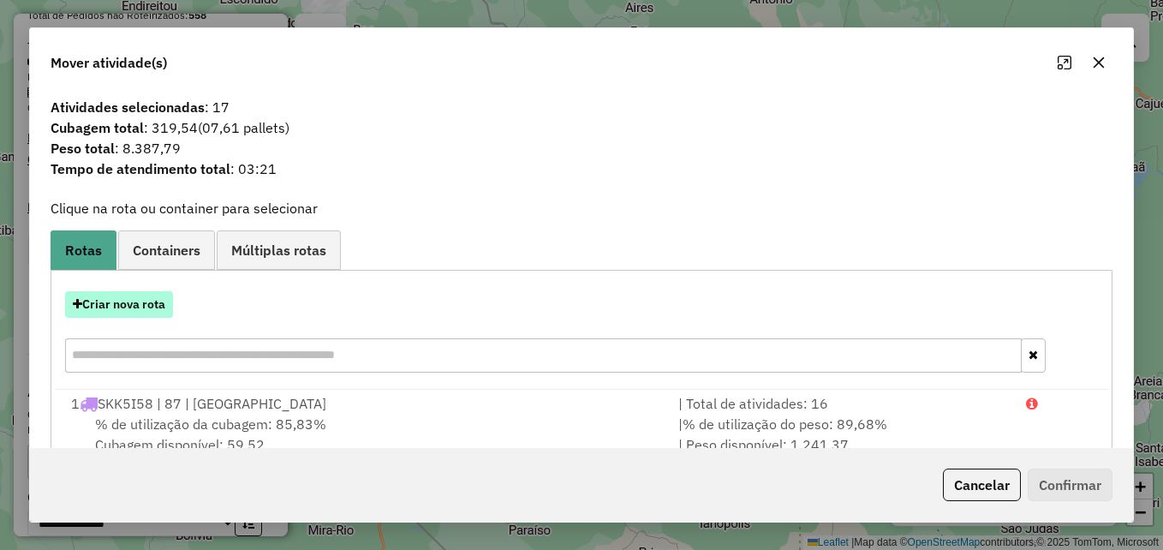
click at [117, 311] on button "Criar nova rota" at bounding box center [119, 304] width 108 height 27
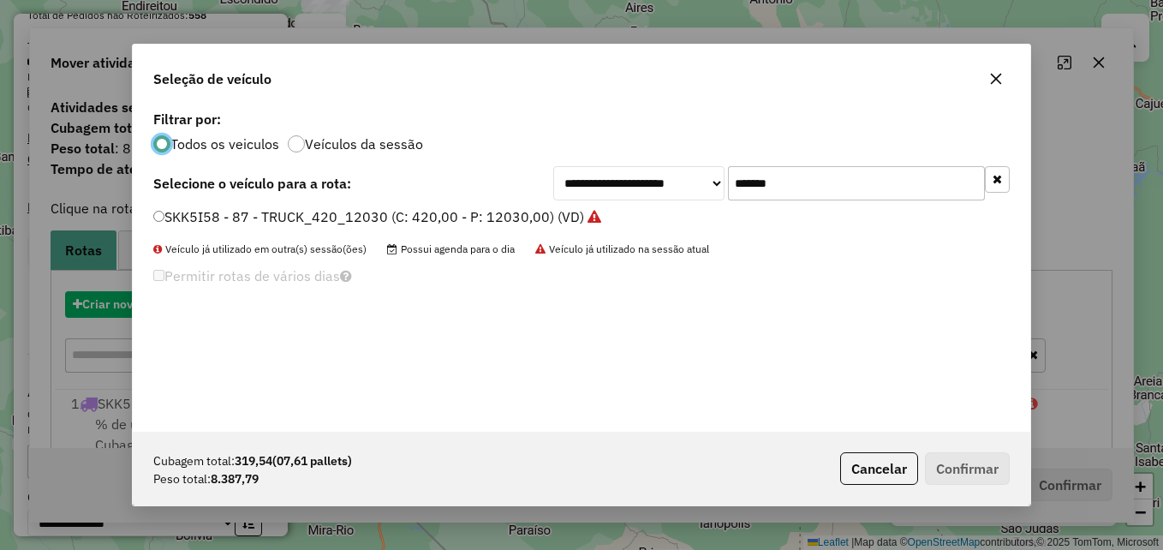
scroll to position [9, 5]
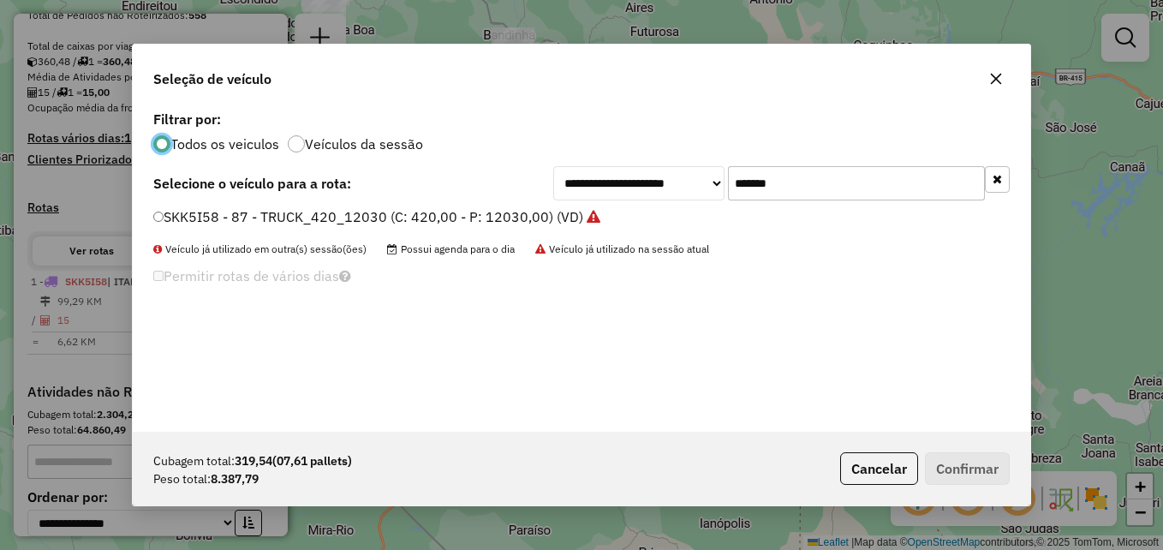
click at [790, 186] on input "*******" at bounding box center [856, 183] width 257 height 34
paste input "text"
type input "*******"
click at [160, 223] on label "SKK7G86 - 86 - TRUCK_420_12030 (C: 420,00 - P: 12030,00) (VD)" at bounding box center [370, 216] width 435 height 21
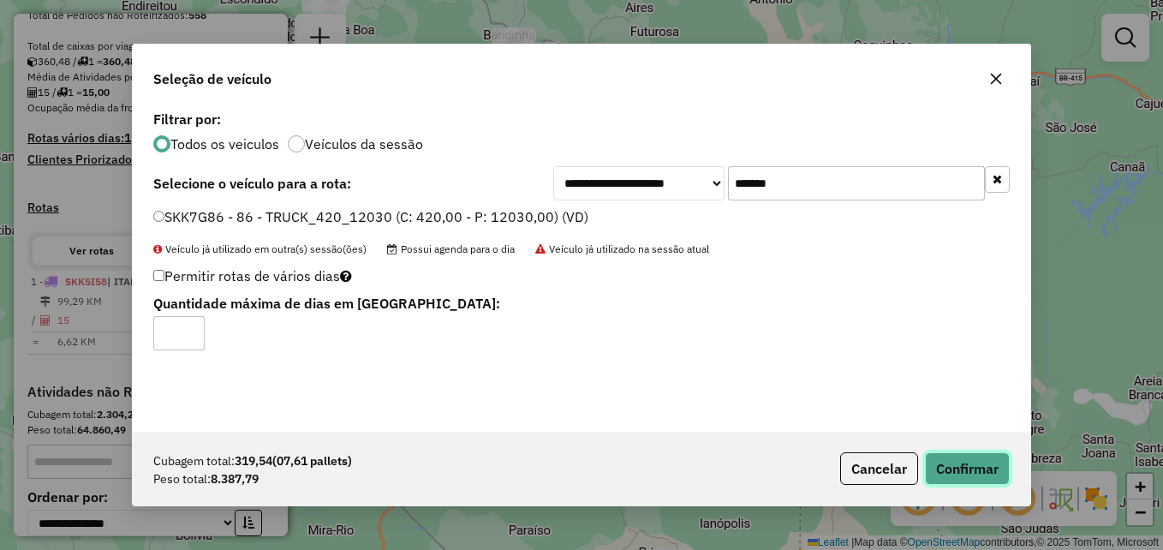
click at [971, 464] on button "Confirmar" at bounding box center [967, 468] width 85 height 33
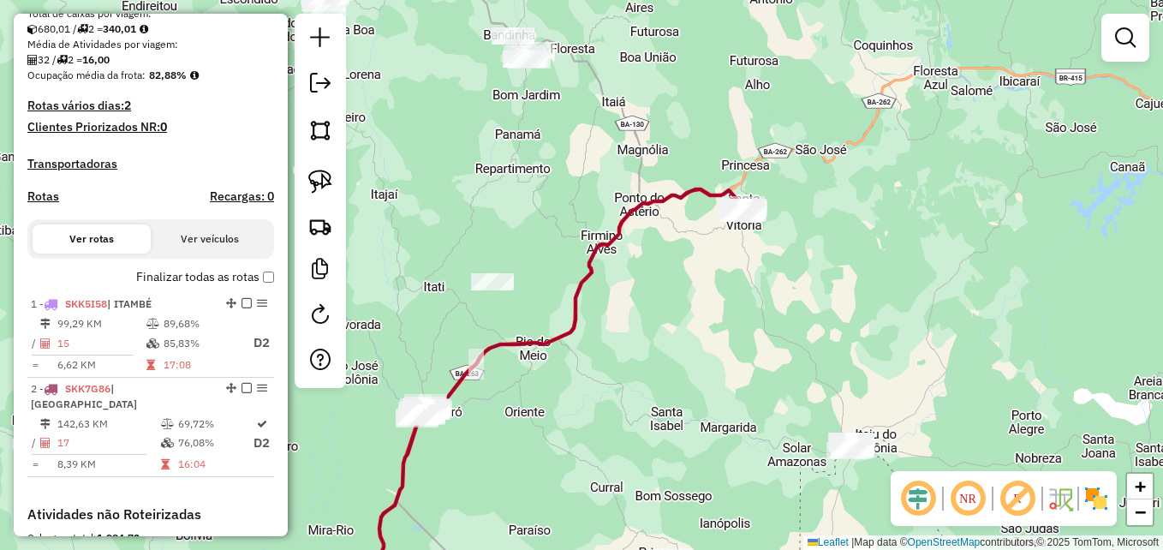
scroll to position [421, 0]
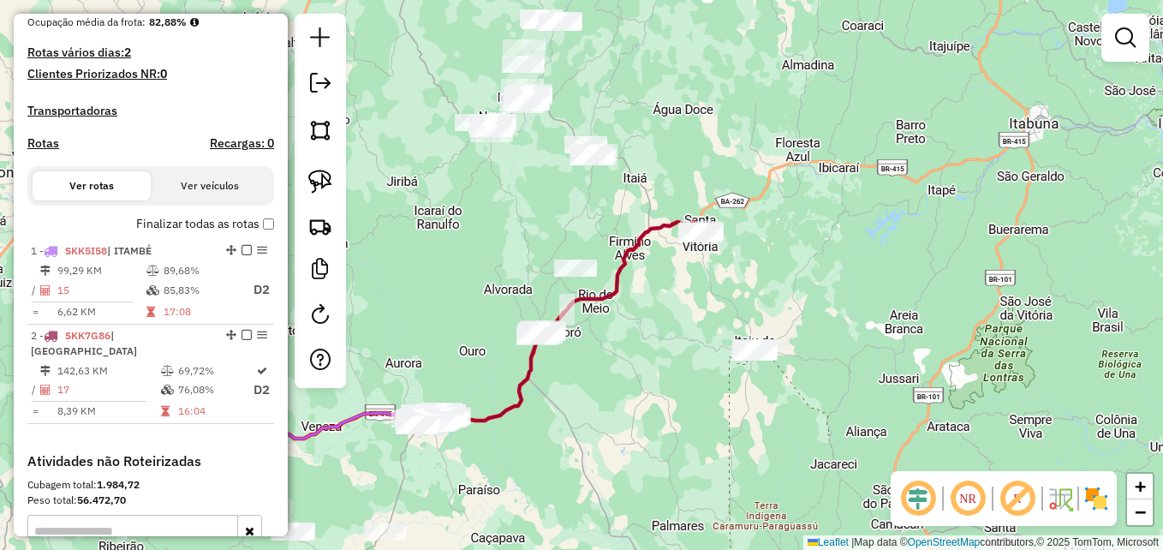
drag, startPoint x: 692, startPoint y: 309, endPoint x: 782, endPoint y: 256, distance: 104.4
click at [782, 256] on div "Janela de atendimento Grade de atendimento Capacidade Transportadoras Veículos …" at bounding box center [581, 275] width 1163 height 550
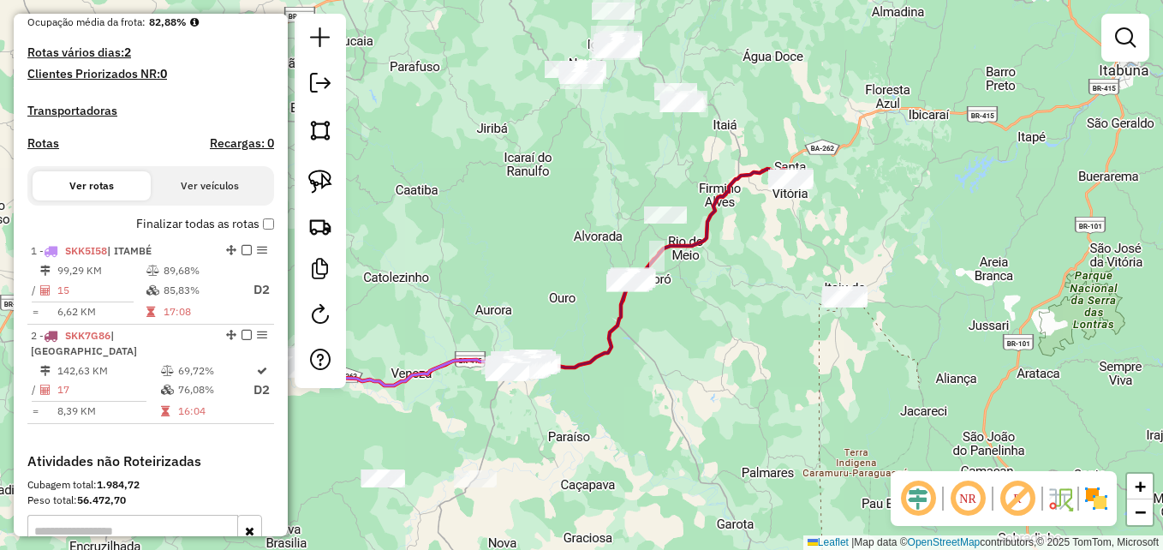
drag, startPoint x: 668, startPoint y: 332, endPoint x: 757, endPoint y: 359, distance: 92.9
click at [757, 359] on div "Janela de atendimento Grade de atendimento Capacidade Transportadoras Veículos …" at bounding box center [581, 275] width 1163 height 550
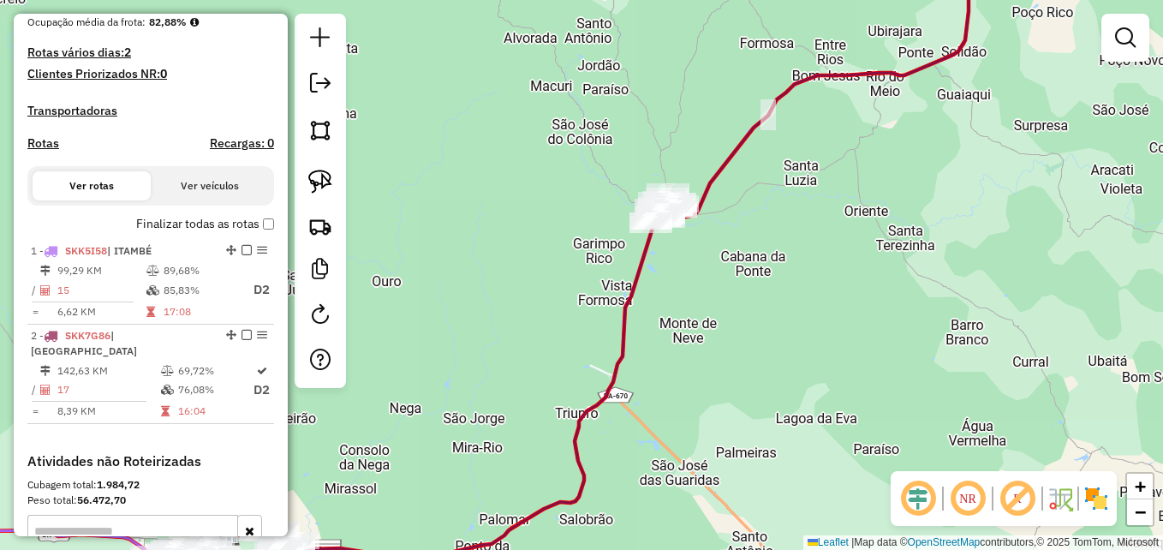
drag, startPoint x: 771, startPoint y: 337, endPoint x: 823, endPoint y: 357, distance: 56.1
click at [823, 357] on div "Janela de atendimento Grade de atendimento Capacidade Transportadoras Veículos …" at bounding box center [581, 275] width 1163 height 550
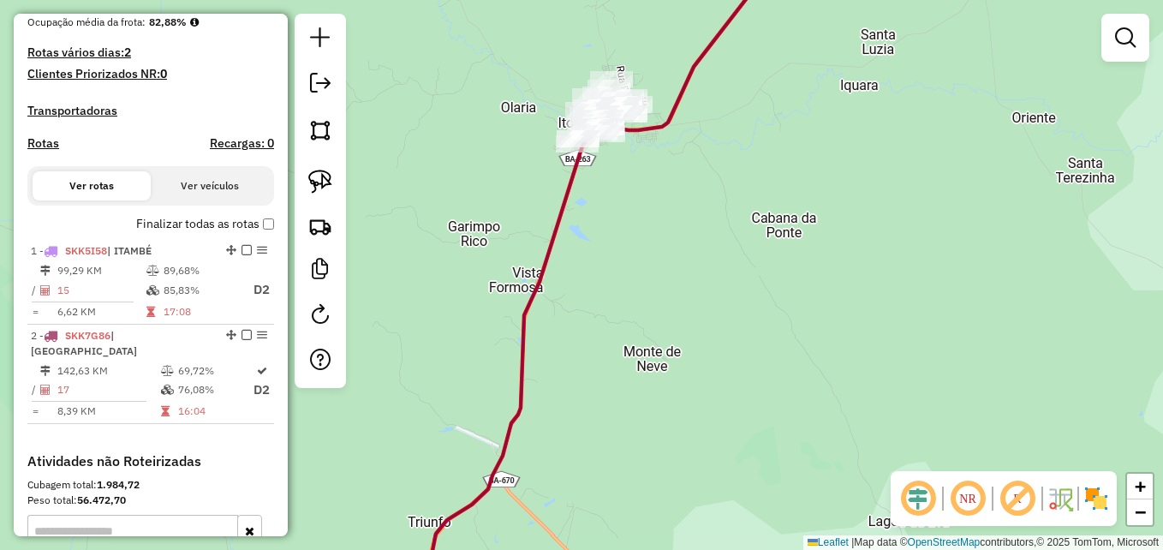
drag, startPoint x: 717, startPoint y: 261, endPoint x: 769, endPoint y: 475, distance: 220.4
click at [774, 474] on div "Janela de atendimento Grade de atendimento Capacidade Transportadoras Veículos …" at bounding box center [581, 275] width 1163 height 550
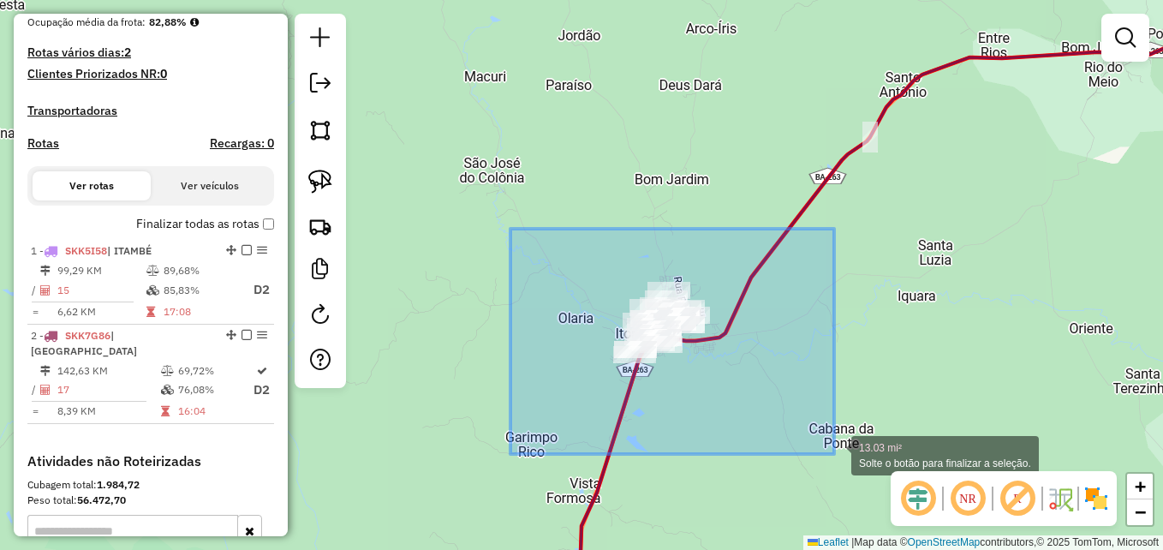
drag, startPoint x: 510, startPoint y: 229, endPoint x: 837, endPoint y: 454, distance: 396.5
click at [837, 454] on div "13.03 mi² Solte o botão para finalizar a seleção. Janela de atendimento Grade d…" at bounding box center [581, 275] width 1163 height 550
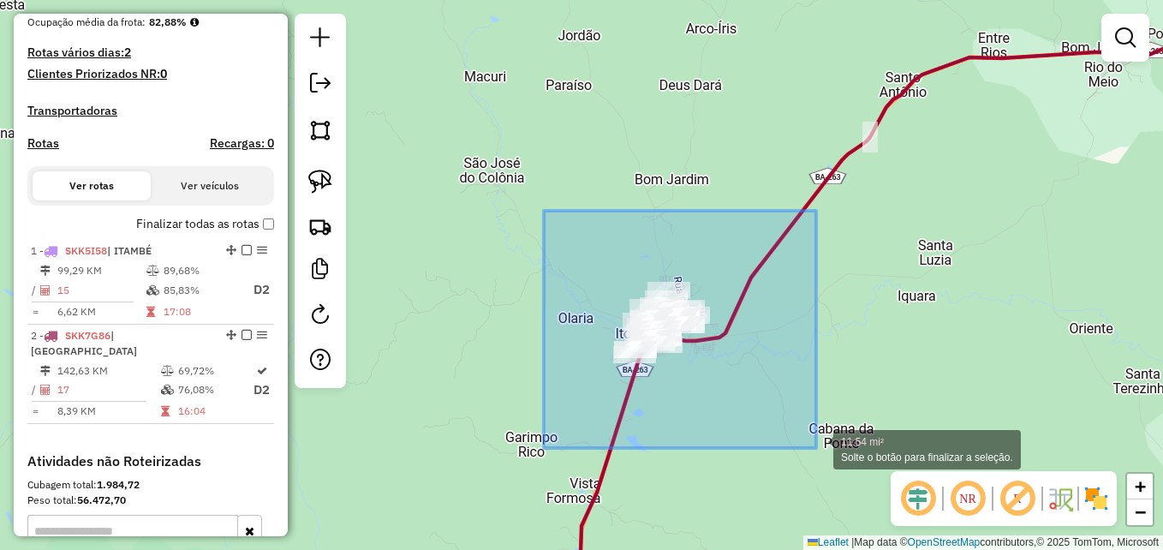
drag, startPoint x: 570, startPoint y: 265, endPoint x: 817, endPoint y: 448, distance: 307.3
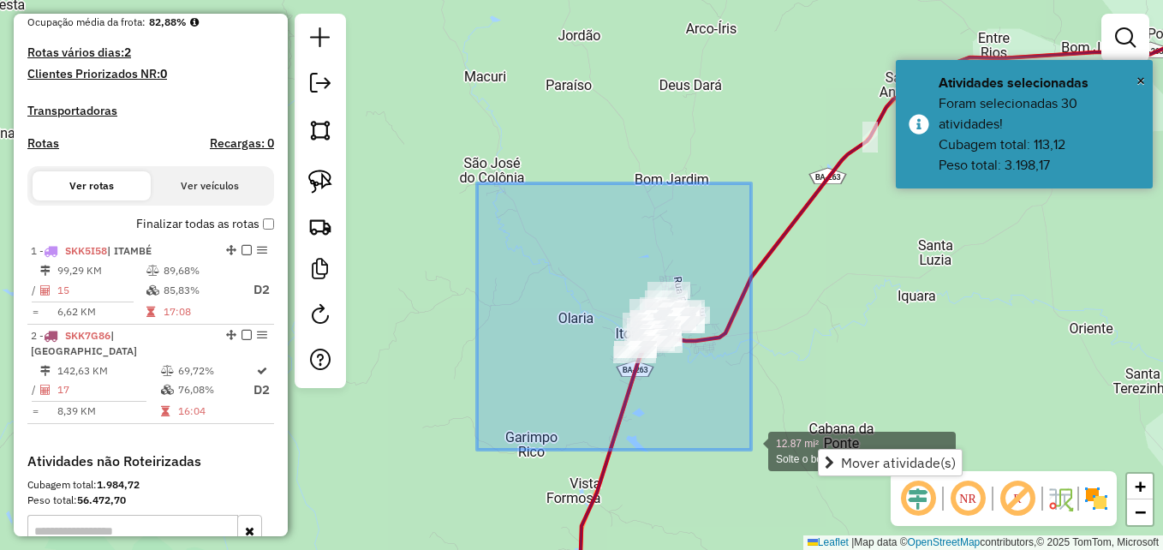
drag, startPoint x: 477, startPoint y: 183, endPoint x: 756, endPoint y: 450, distance: 386.4
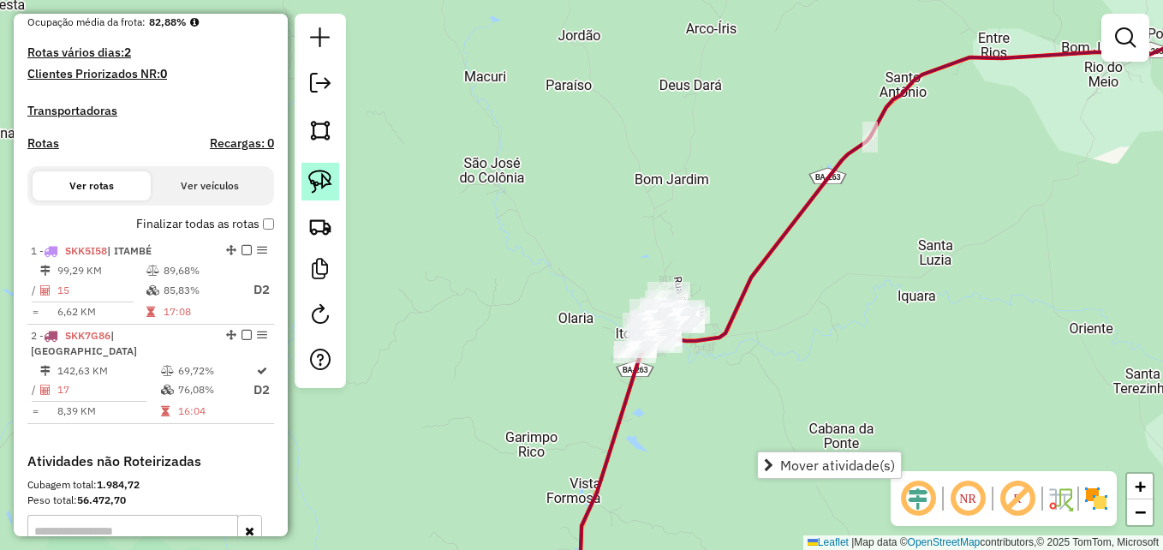
click at [322, 176] on img at bounding box center [320, 182] width 24 height 24
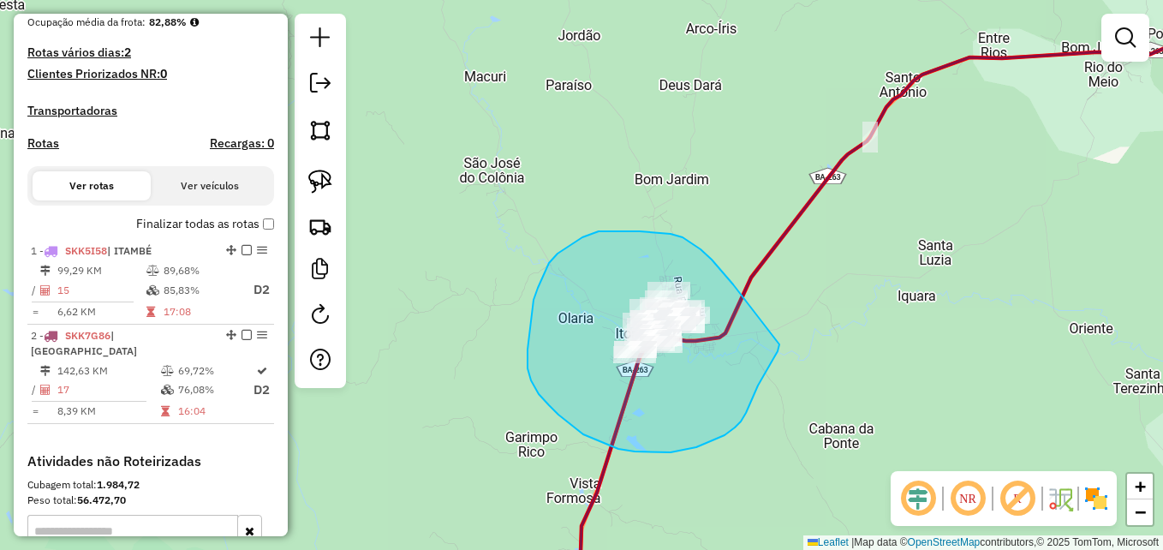
drag, startPoint x: 731, startPoint y: 283, endPoint x: 763, endPoint y: 257, distance: 40.8
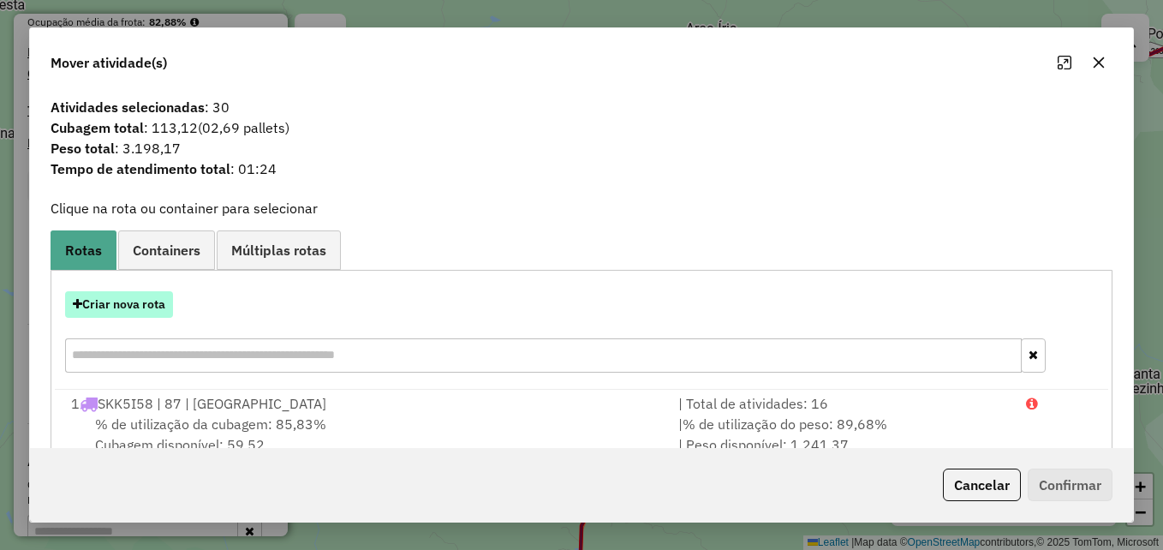
click at [142, 294] on button "Criar nova rota" at bounding box center [119, 304] width 108 height 27
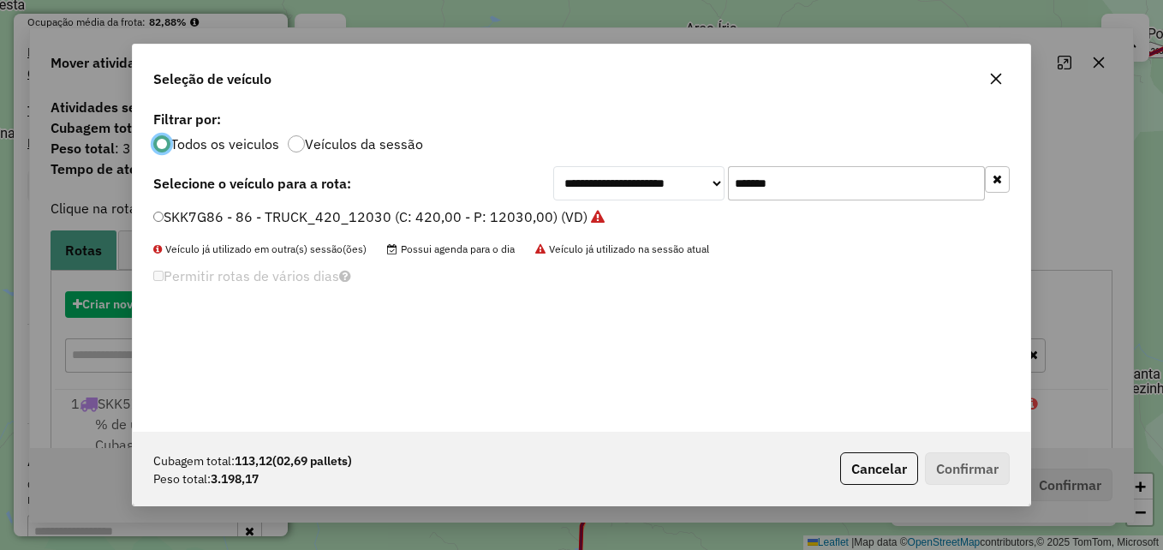
scroll to position [9, 5]
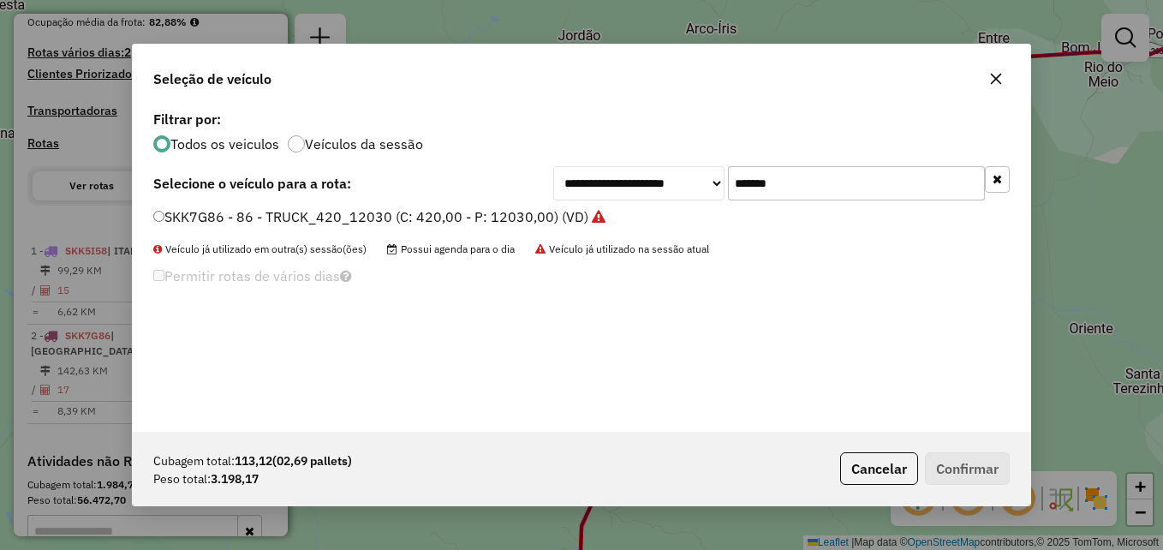
drag, startPoint x: 810, startPoint y: 182, endPoint x: 718, endPoint y: 176, distance: 92.7
click at [718, 176] on div "**********" at bounding box center [781, 183] width 456 height 34
paste input "text"
type input "*******"
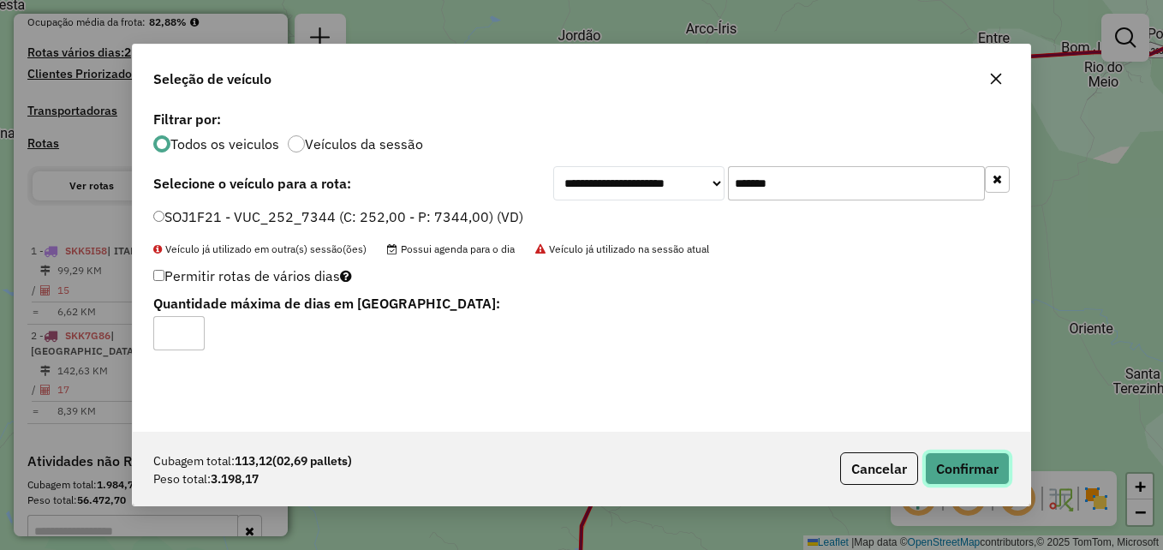
click at [970, 476] on button "Confirmar" at bounding box center [967, 468] width 85 height 33
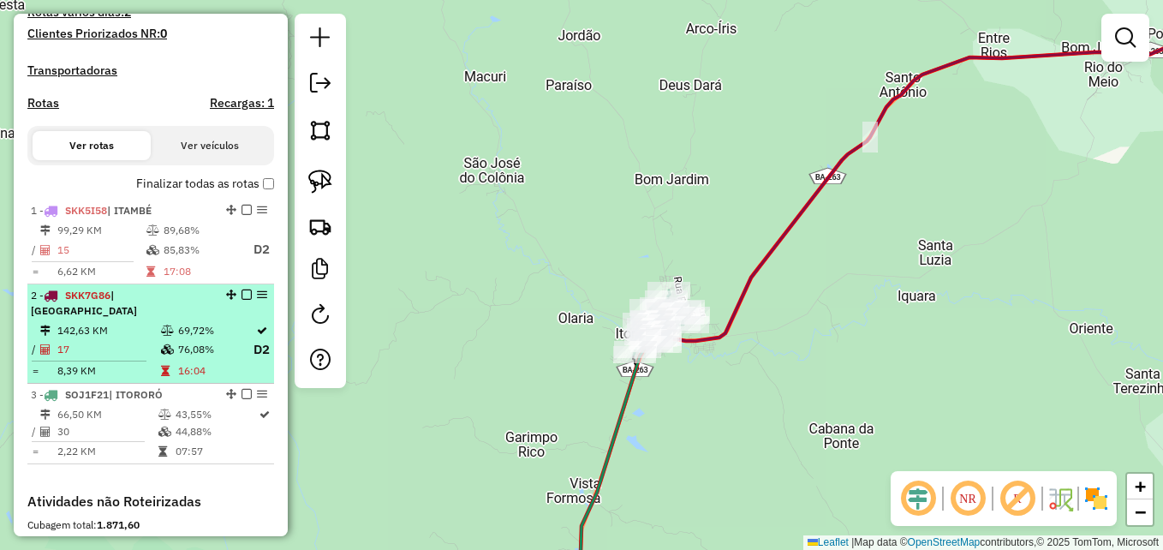
scroll to position [421, 0]
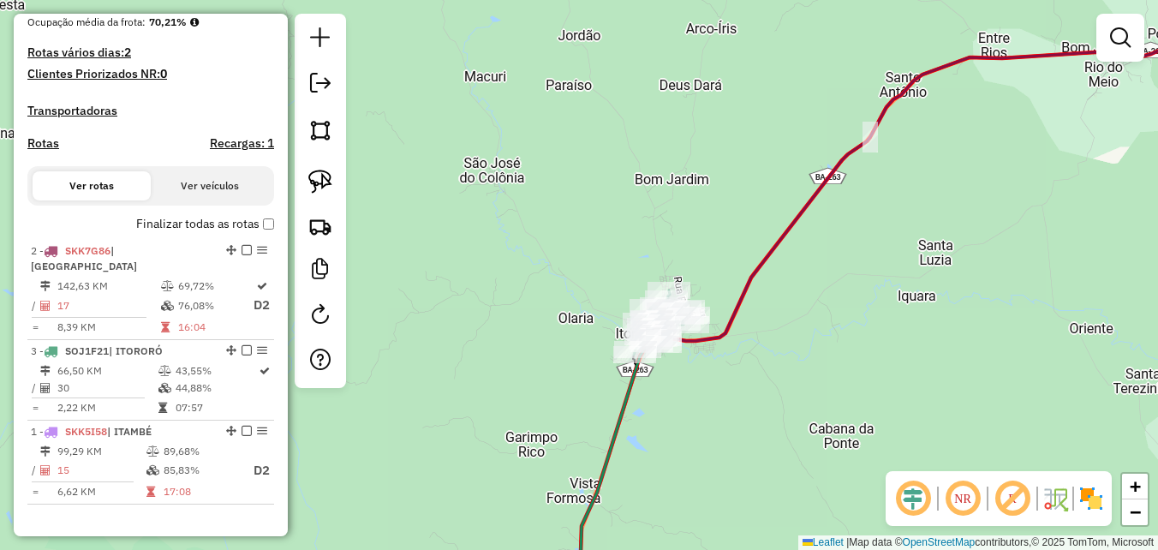
drag, startPoint x: 225, startPoint y: 264, endPoint x: 230, endPoint y: 487, distance: 223.5
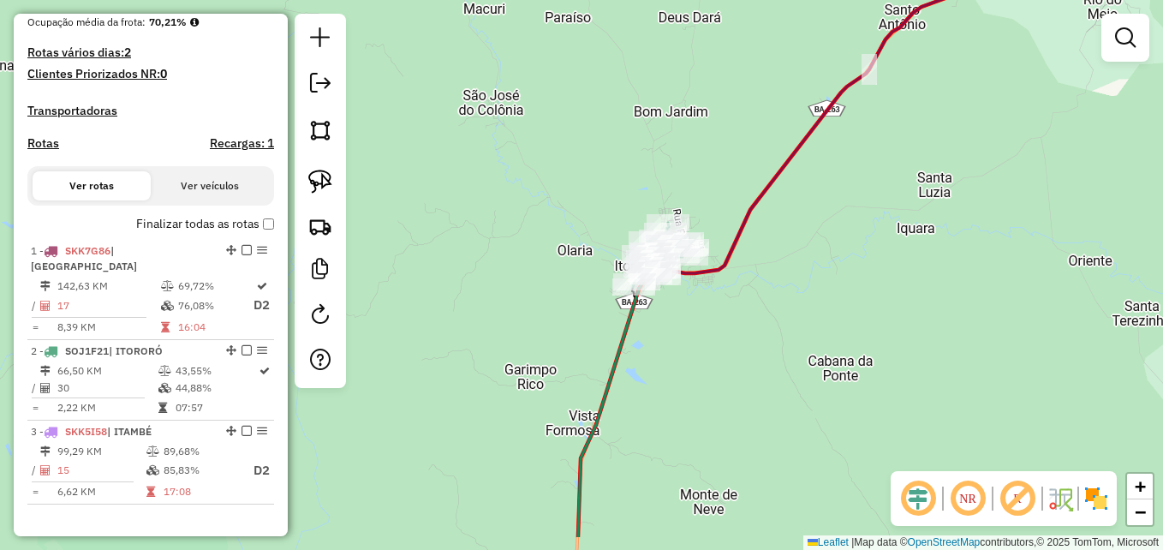
drag, startPoint x: 495, startPoint y: 373, endPoint x: 494, endPoint y: 304, distance: 69.4
click at [494, 304] on div "Janela de atendimento Grade de atendimento Capacidade Transportadoras Veículos …" at bounding box center [581, 275] width 1163 height 550
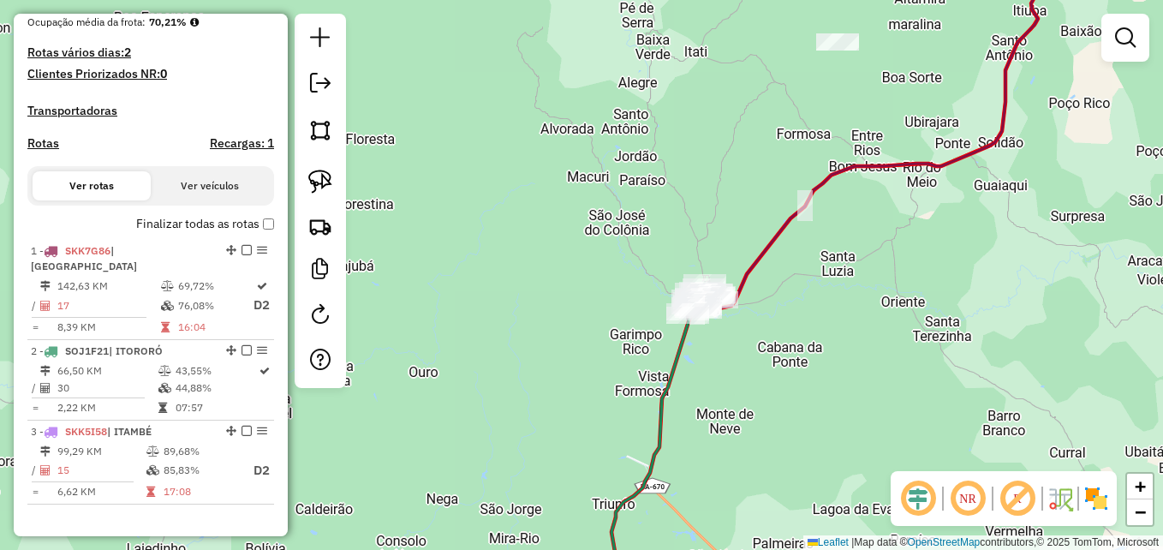
drag, startPoint x: 769, startPoint y: 385, endPoint x: 769, endPoint y: 248, distance: 137.0
click at [762, 244] on div "Janela de atendimento Grade de atendimento Capacidade Transportadoras Veículos …" at bounding box center [581, 275] width 1163 height 550
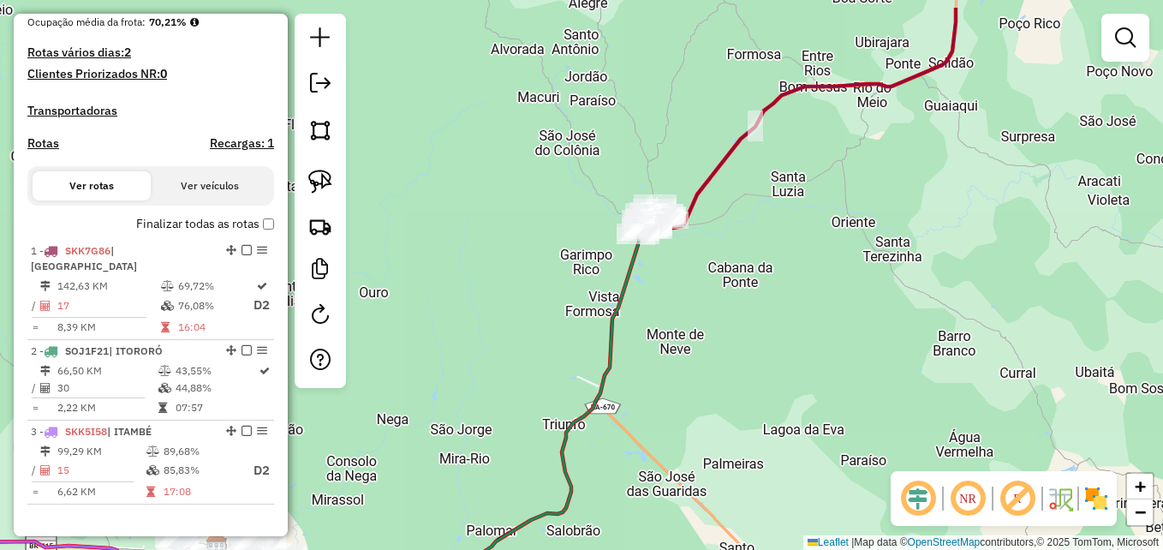
drag, startPoint x: 762, startPoint y: 214, endPoint x: 685, endPoint y: 312, distance: 124.4
click at [678, 313] on div "Janela de atendimento Grade de atendimento Capacidade Transportadoras Veículos …" at bounding box center [581, 275] width 1163 height 550
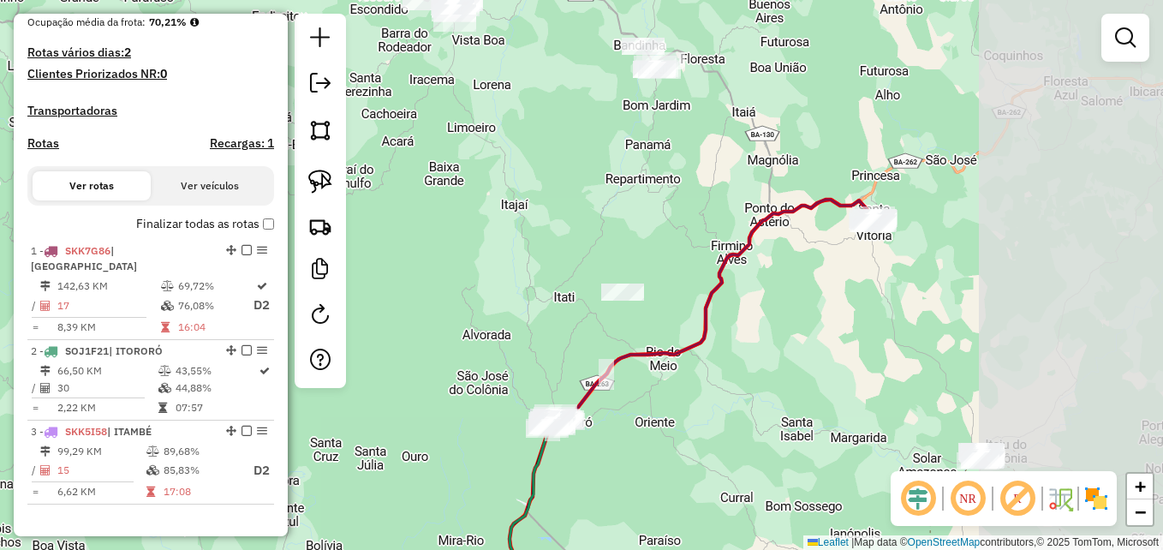
drag, startPoint x: 962, startPoint y: 133, endPoint x: 772, endPoint y: 314, distance: 262.9
click at [772, 314] on div "Janela de atendimento Grade de atendimento Capacidade Transportadoras Veículos …" at bounding box center [581, 275] width 1163 height 550
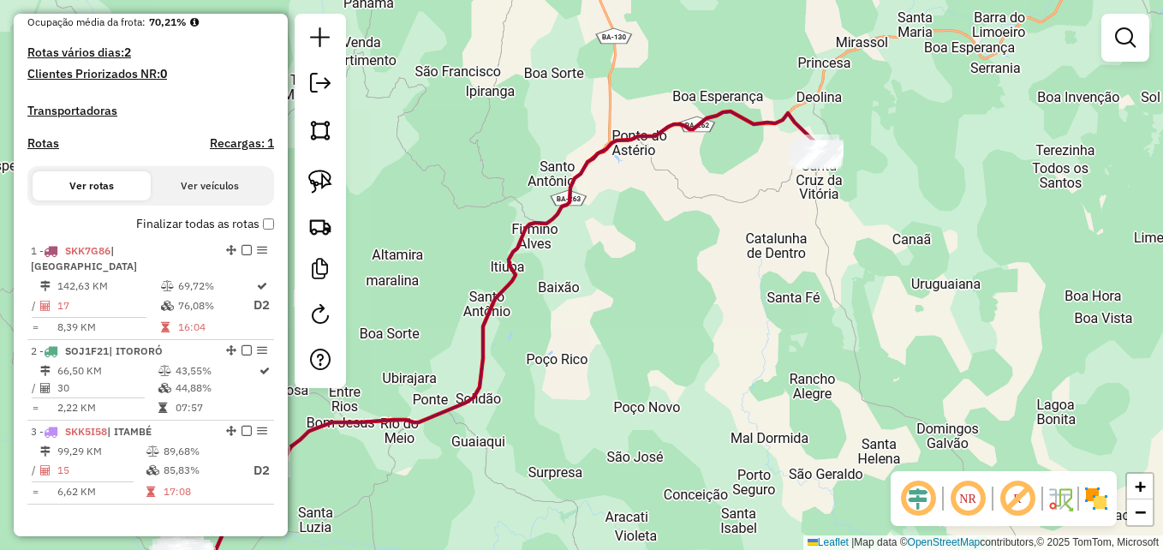
drag, startPoint x: 772, startPoint y: 213, endPoint x: 794, endPoint y: 283, distance: 72.9
click at [794, 283] on div "Janela de atendimento Grade de atendimento Capacidade Transportadoras Veículos …" at bounding box center [581, 275] width 1163 height 550
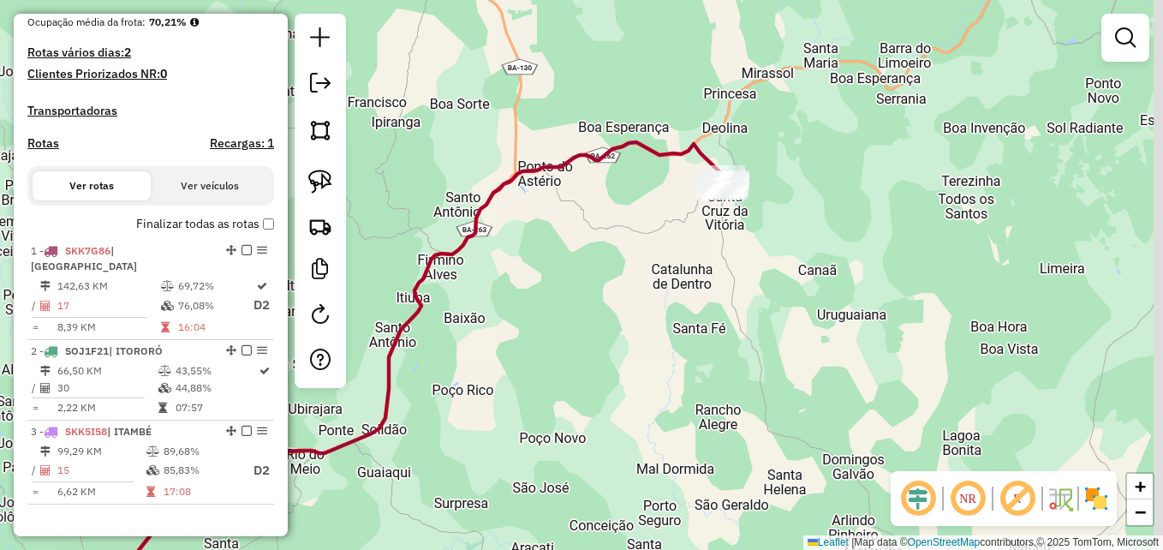
drag, startPoint x: 884, startPoint y: 286, endPoint x: 768, endPoint y: 245, distance: 122.7
click at [766, 247] on div "Janela de atendimento Grade de atendimento Capacidade Transportadoras Veículos …" at bounding box center [581, 275] width 1163 height 550
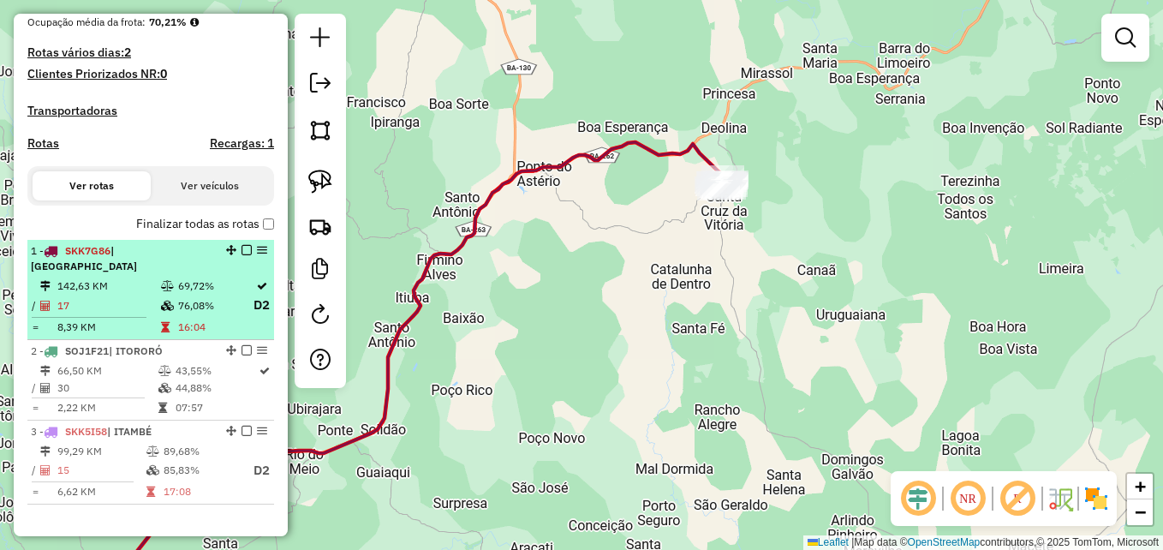
click at [259, 255] on em at bounding box center [262, 250] width 10 height 10
select select "**********"
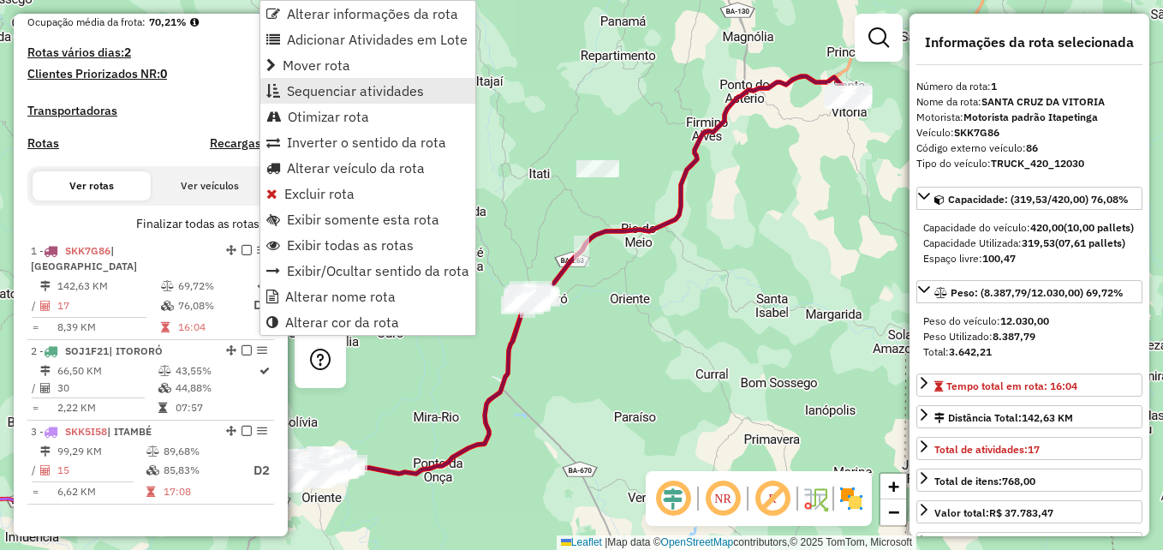
click at [341, 98] on span "Sequenciar atividades" at bounding box center [355, 91] width 137 height 14
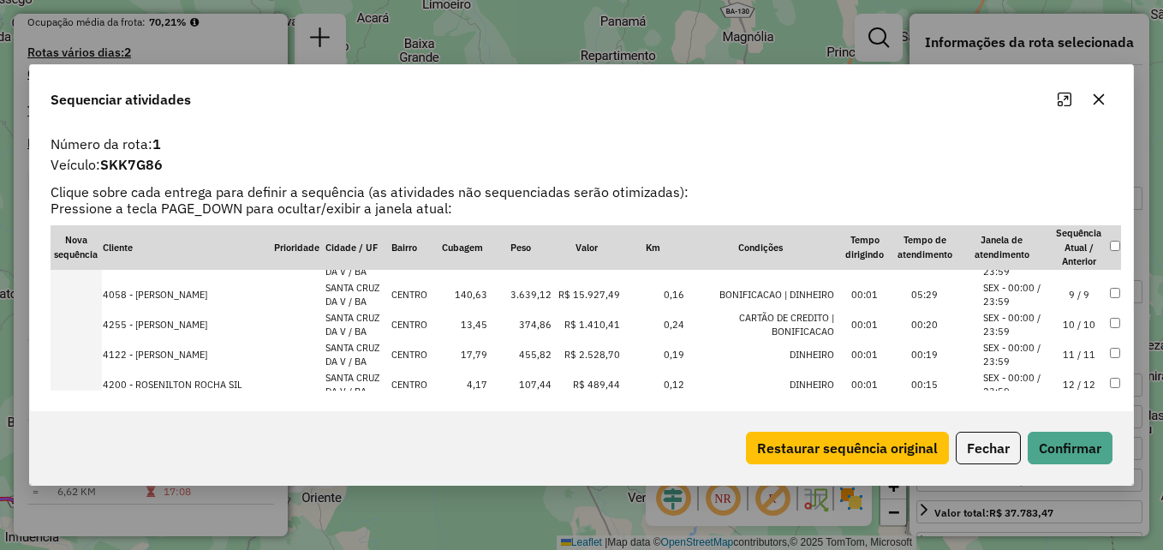
scroll to position [257, 0]
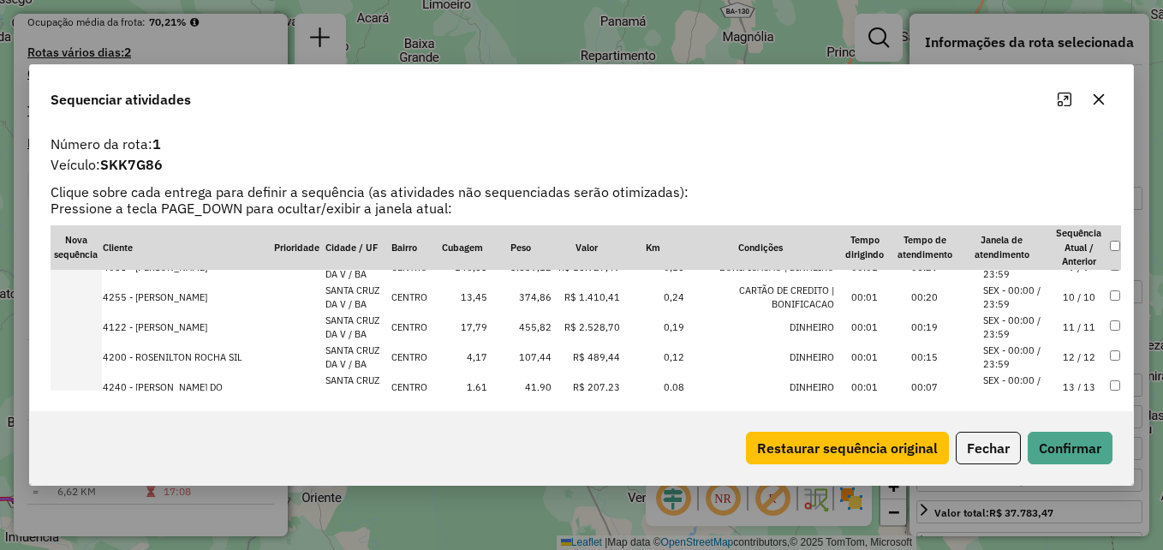
click at [1107, 95] on button "button" at bounding box center [1098, 99] width 27 height 27
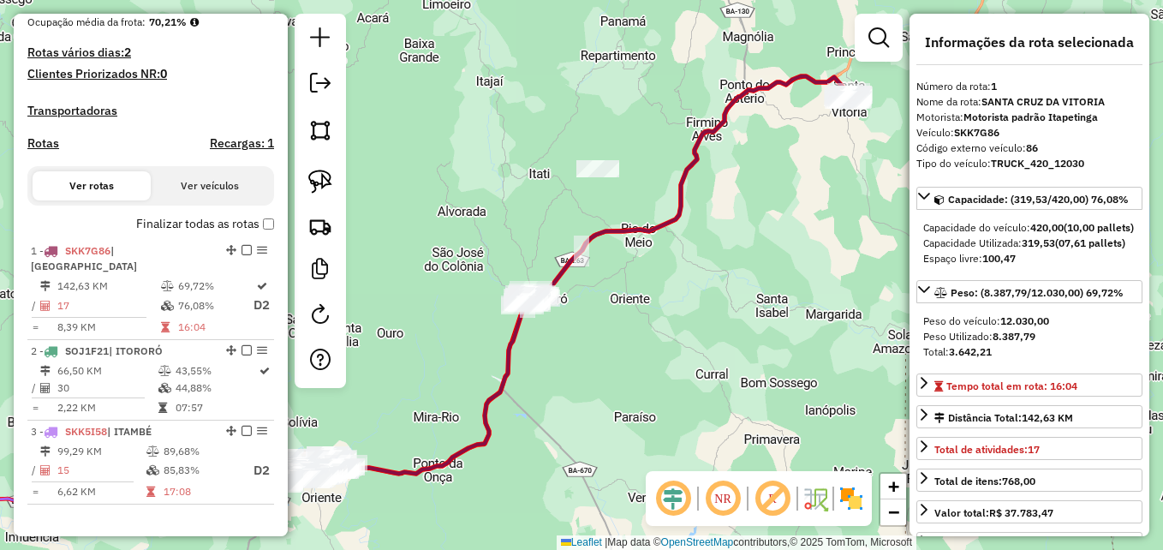
click at [880, 37] on em at bounding box center [878, 37] width 21 height 21
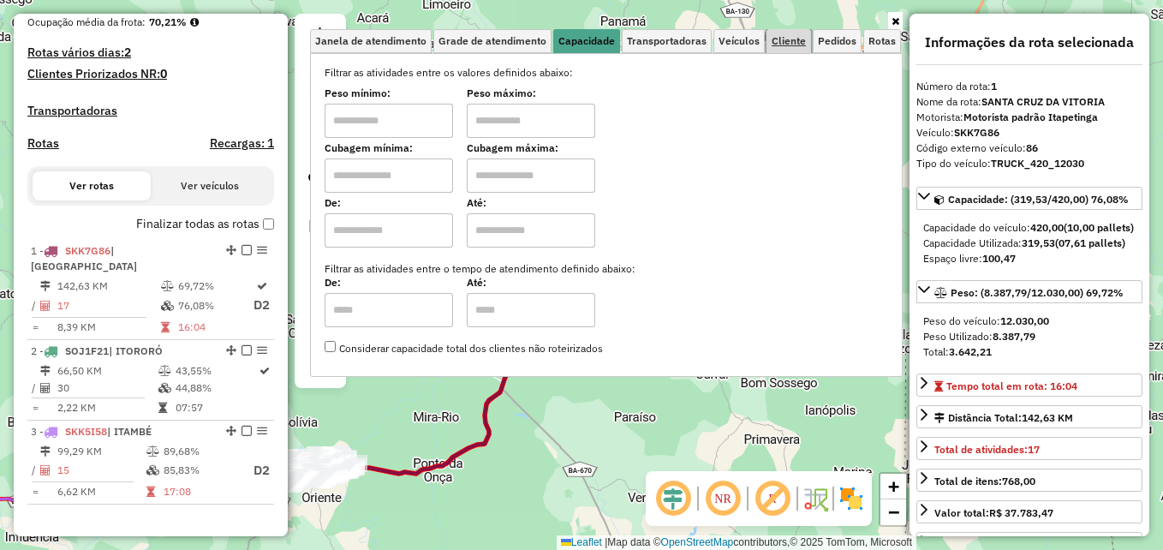
click at [792, 41] on span "Cliente" at bounding box center [789, 41] width 34 height 10
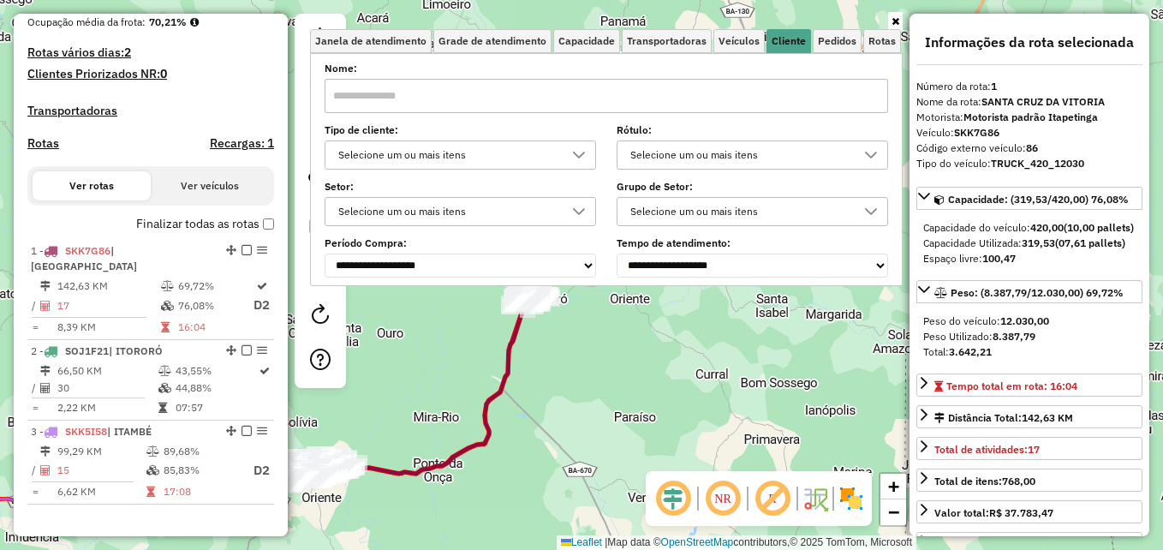
click at [414, 103] on input "text" at bounding box center [606, 96] width 563 height 34
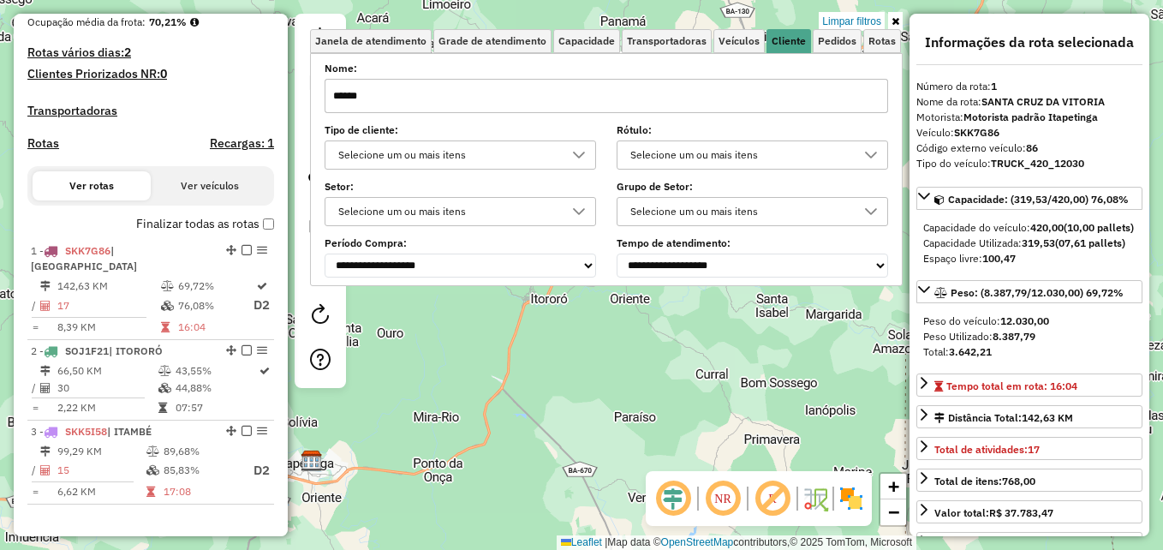
type input "******"
click at [510, 350] on div "Limpar filtros Janela de atendimento Grade de atendimento Capacidade Transporta…" at bounding box center [581, 275] width 1163 height 550
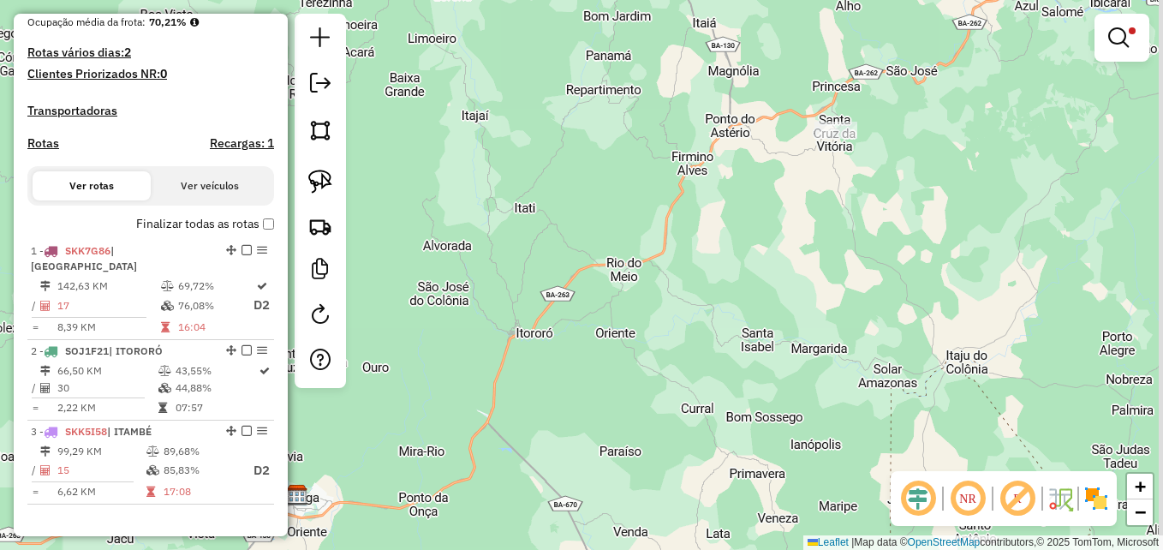
drag, startPoint x: 938, startPoint y: 144, endPoint x: 865, endPoint y: 322, distance: 192.4
click at [865, 322] on div "Limpar filtros Janela de atendimento Grade de atendimento Capacidade Transporta…" at bounding box center [581, 275] width 1163 height 550
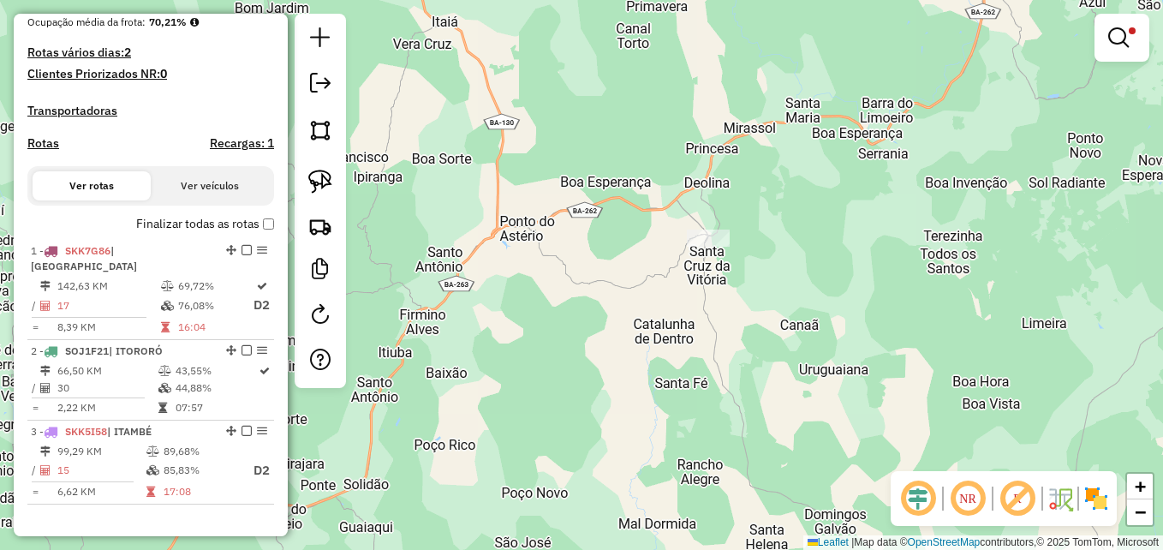
drag, startPoint x: 765, startPoint y: 316, endPoint x: 832, endPoint y: 268, distance: 82.2
click at [846, 291] on div "Limpar filtros Janela de atendimento Grade de atendimento Capacidade Transporta…" at bounding box center [581, 275] width 1163 height 550
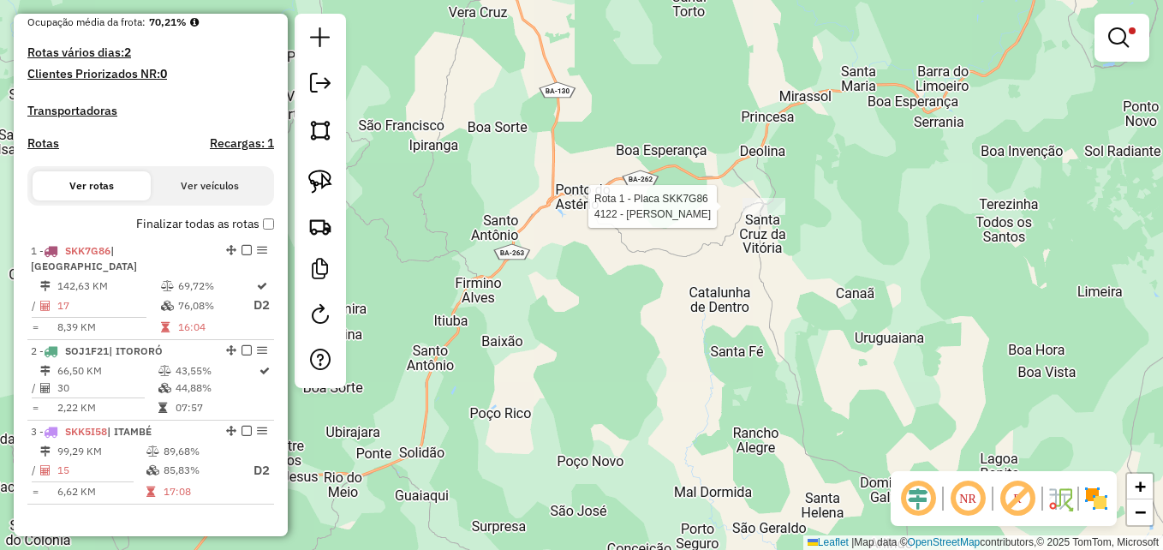
select select "**********"
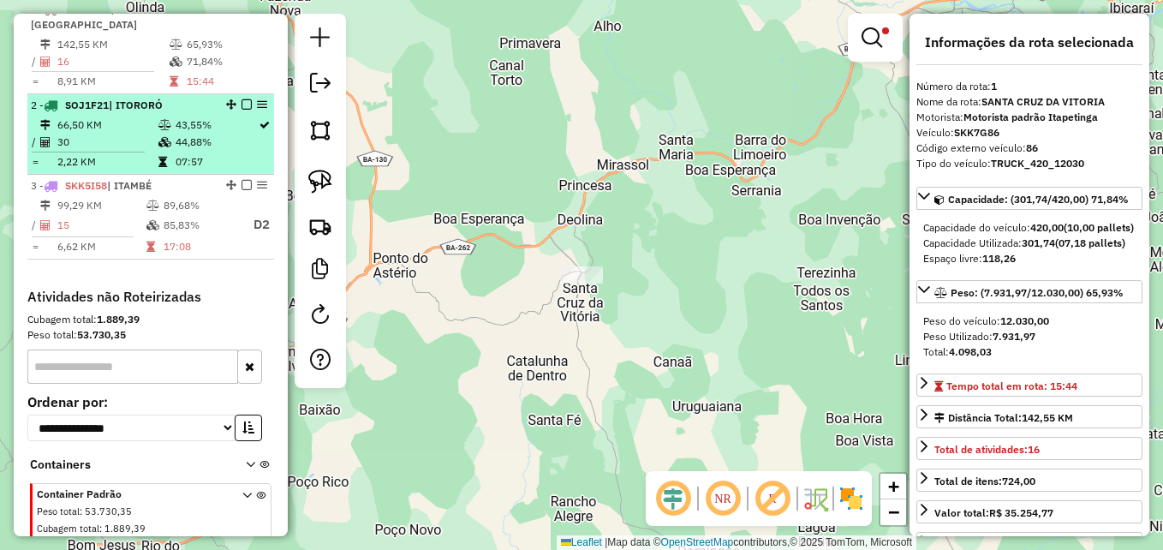
scroll to position [577, 0]
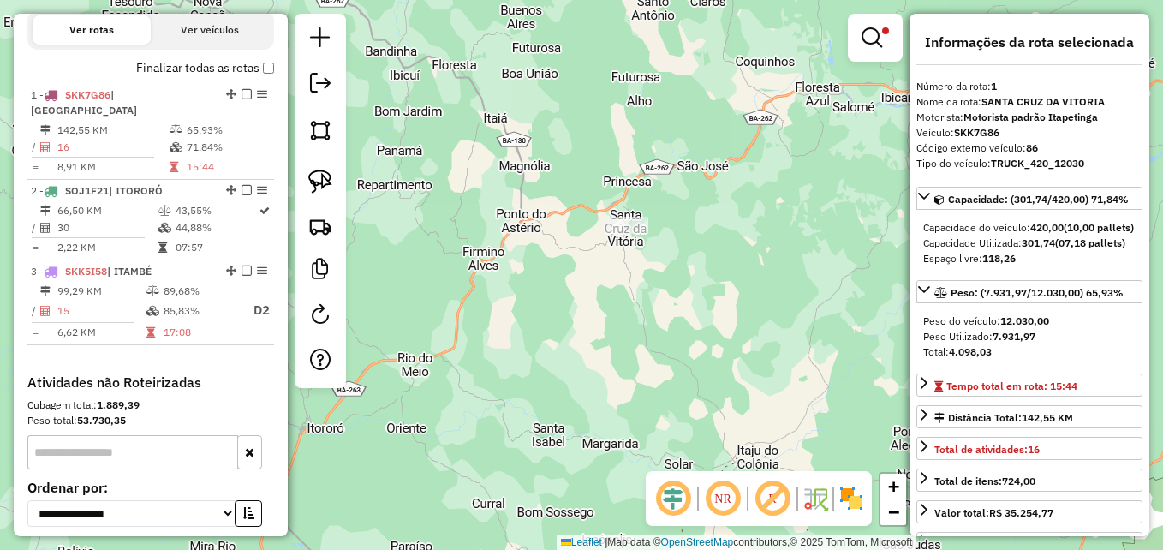
click at [871, 48] on link at bounding box center [875, 38] width 41 height 34
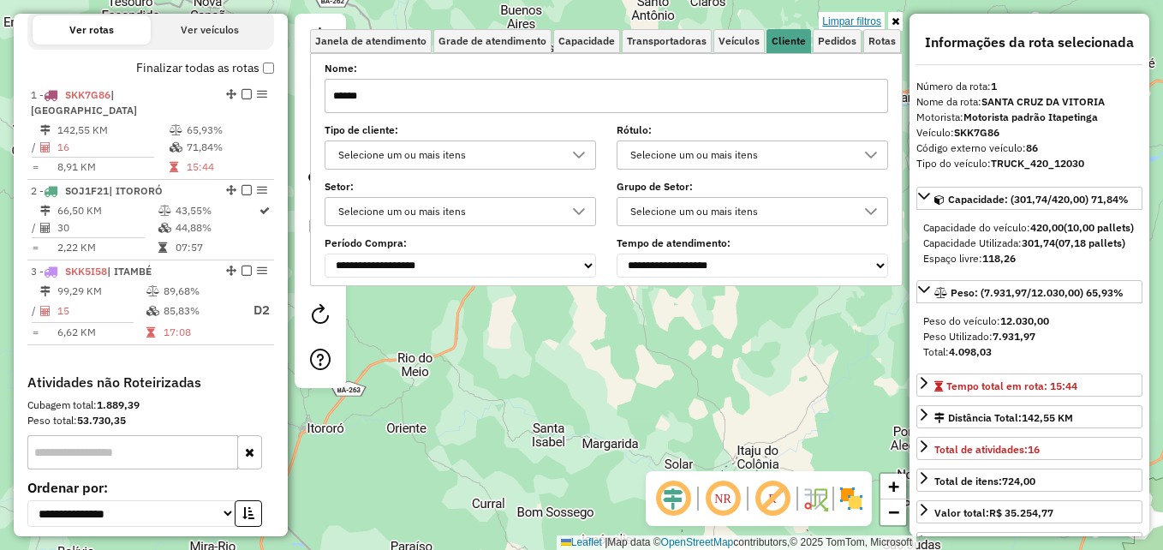
click at [844, 20] on link "Limpar filtros" at bounding box center [852, 21] width 66 height 19
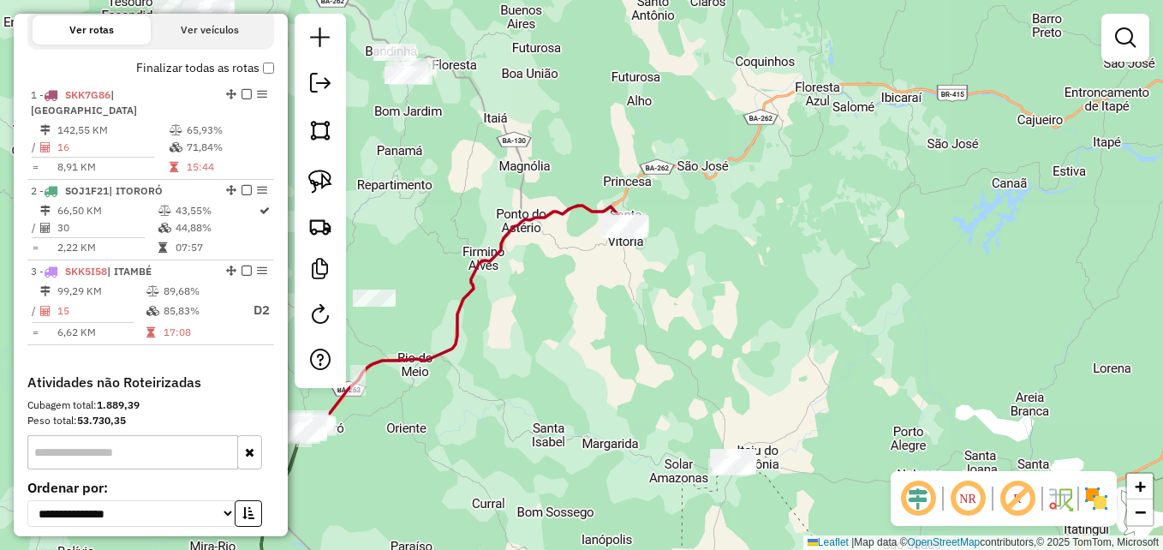
drag, startPoint x: 547, startPoint y: 373, endPoint x: 699, endPoint y: 319, distance: 160.9
click at [712, 326] on div "Janela de atendimento Grade de atendimento Capacidade Transportadoras Veículos …" at bounding box center [581, 275] width 1163 height 550
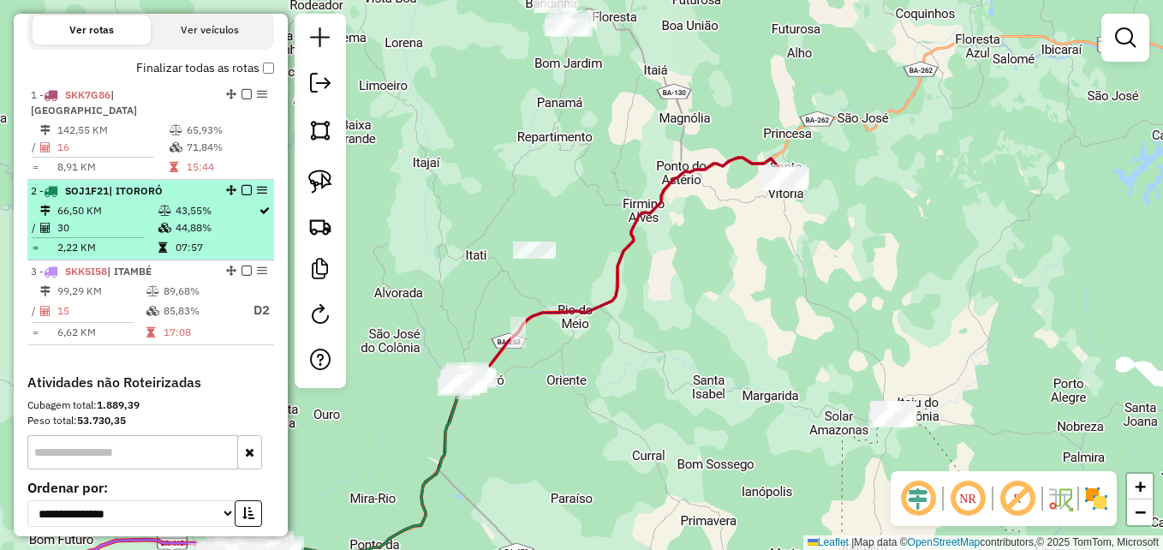
scroll to position [492, 0]
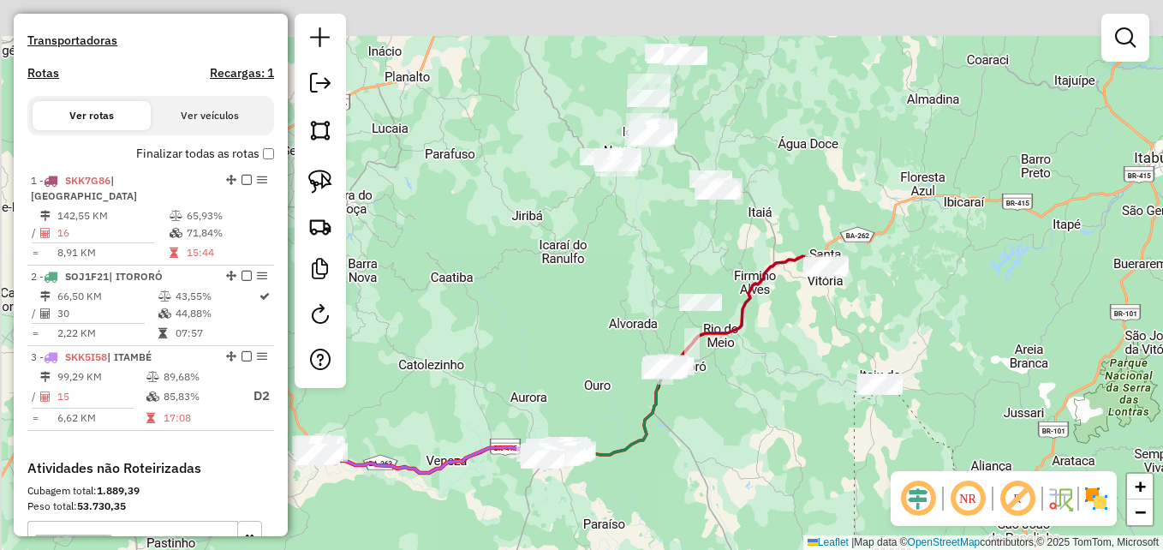
drag, startPoint x: 700, startPoint y: 212, endPoint x: 782, endPoint y: 259, distance: 94.4
click at [782, 259] on div "Janela de atendimento Grade de atendimento Capacidade Transportadoras Veículos …" at bounding box center [581, 275] width 1163 height 550
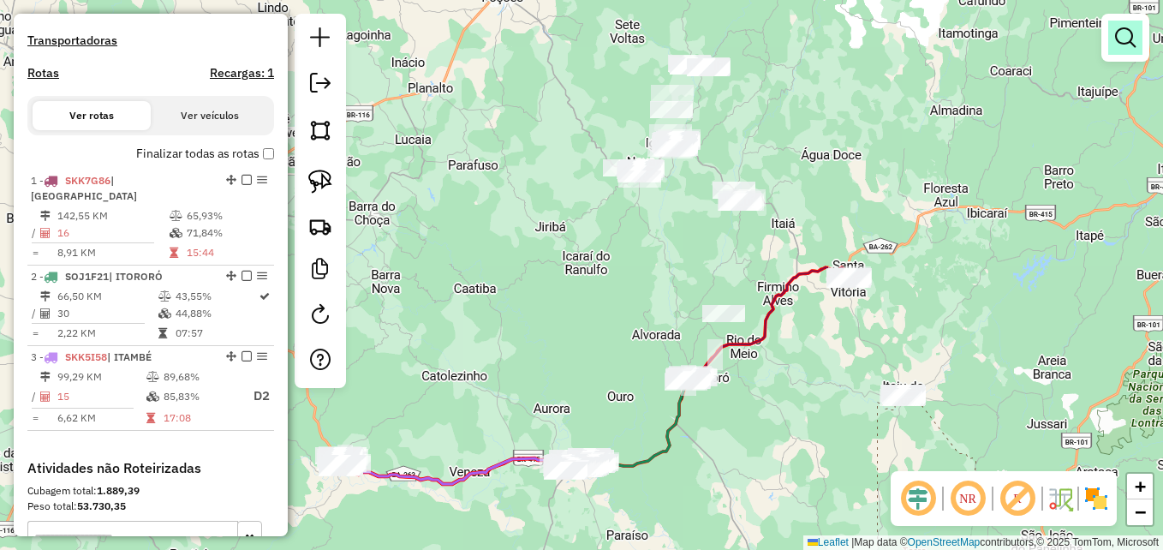
click at [1130, 32] on em at bounding box center [1125, 37] width 21 height 21
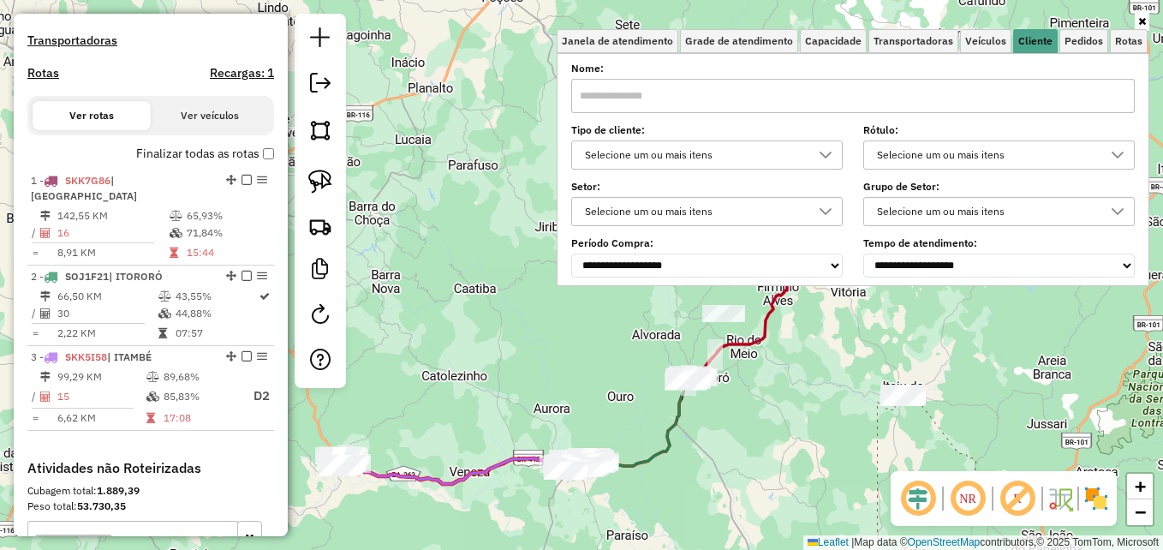
click at [498, 307] on div "Janela de atendimento Grade de atendimento Capacidade Transportadoras Veículos …" at bounding box center [581, 275] width 1163 height 550
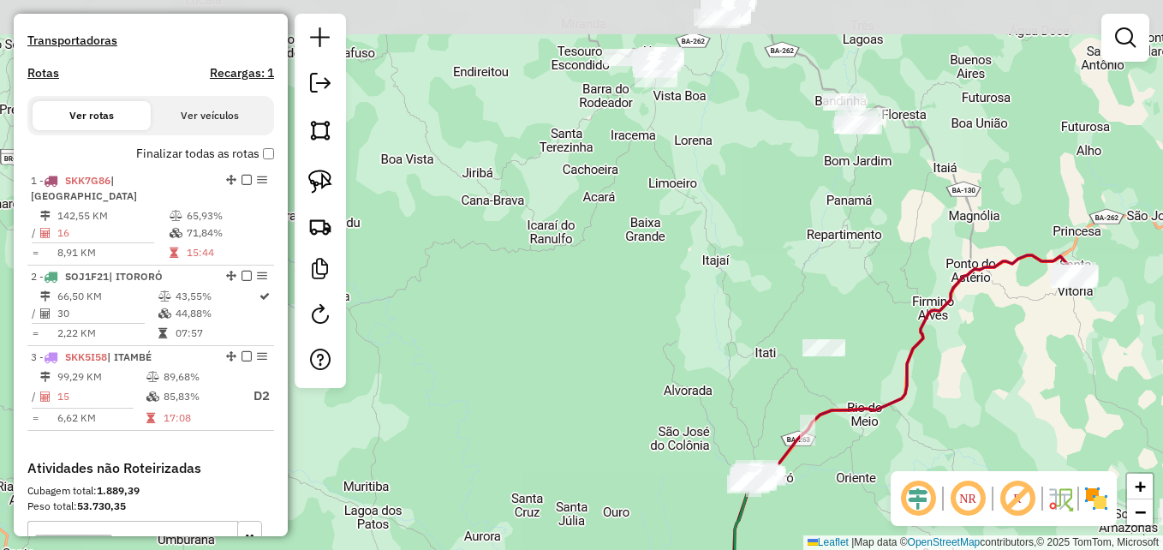
drag, startPoint x: 720, startPoint y: 106, endPoint x: 728, endPoint y: 301, distance: 194.5
click at [728, 301] on div "Janela de atendimento Grade de atendimento Capacidade Transportadoras Veículos …" at bounding box center [581, 275] width 1163 height 550
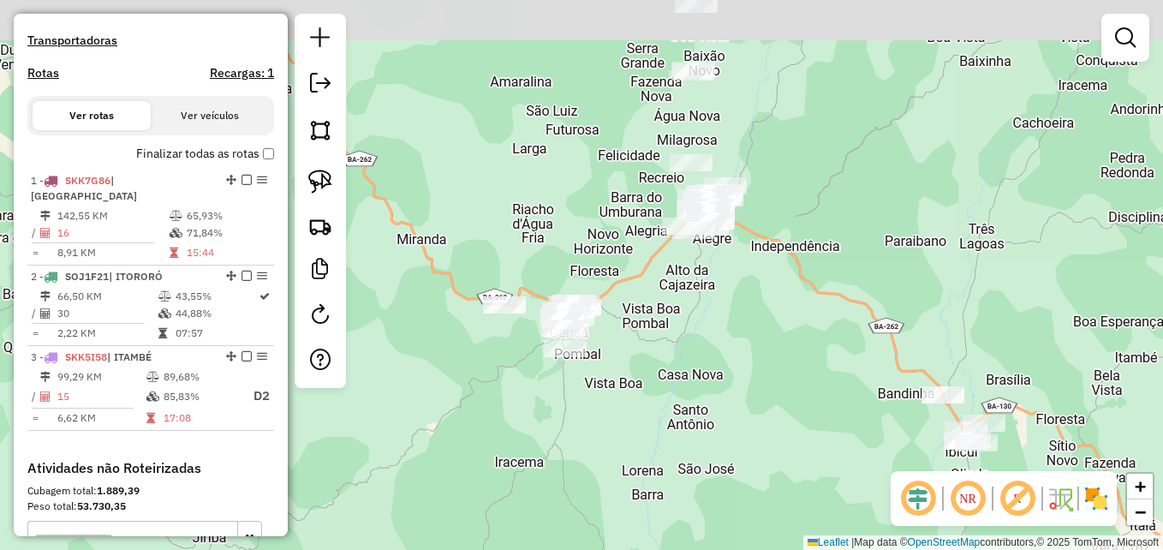
drag, startPoint x: 733, startPoint y: 158, endPoint x: 736, endPoint y: 320, distance: 162.7
click at [736, 320] on div "Janela de atendimento Grade de atendimento Capacidade Transportadoras Veículos …" at bounding box center [581, 275] width 1163 height 550
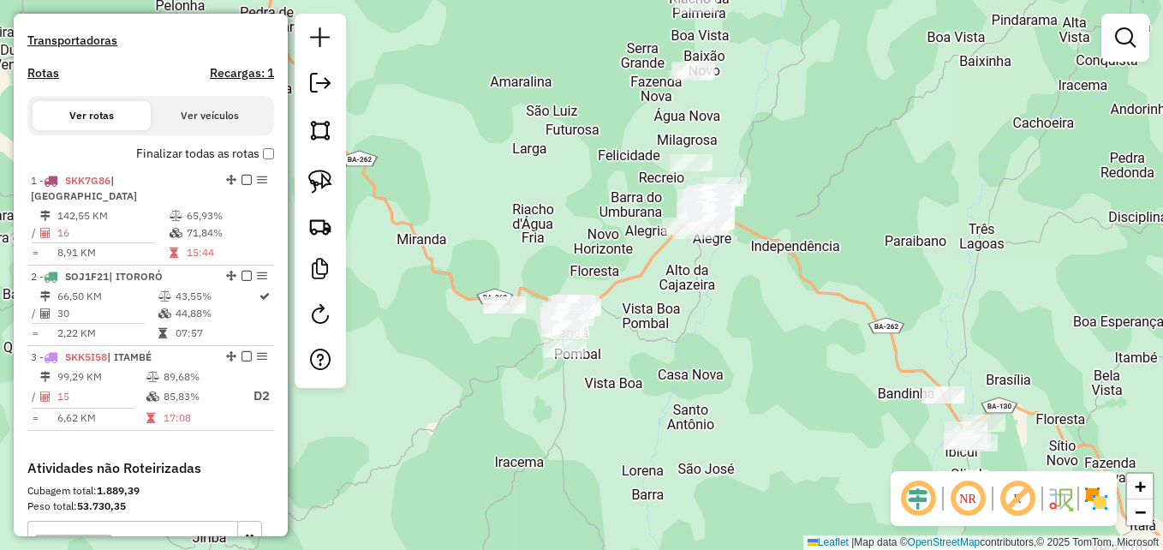
drag, startPoint x: 670, startPoint y: 332, endPoint x: 727, endPoint y: 352, distance: 60.7
click at [692, 333] on div "Janela de atendimento Grade de atendimento Capacidade Transportadoras Veículos …" at bounding box center [581, 275] width 1163 height 550
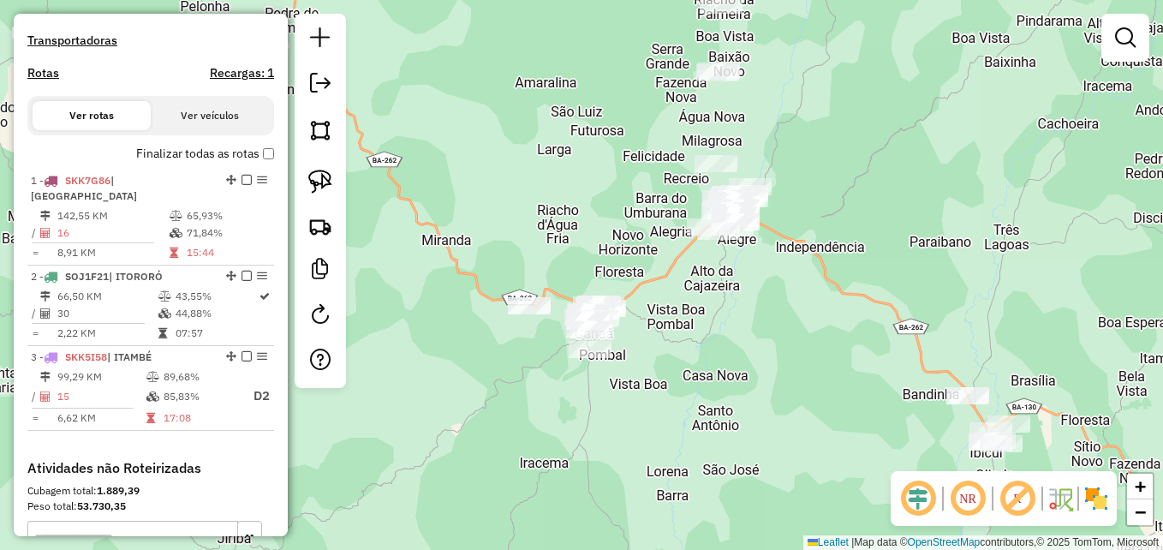
click at [969, 502] on em at bounding box center [967, 498] width 41 height 41
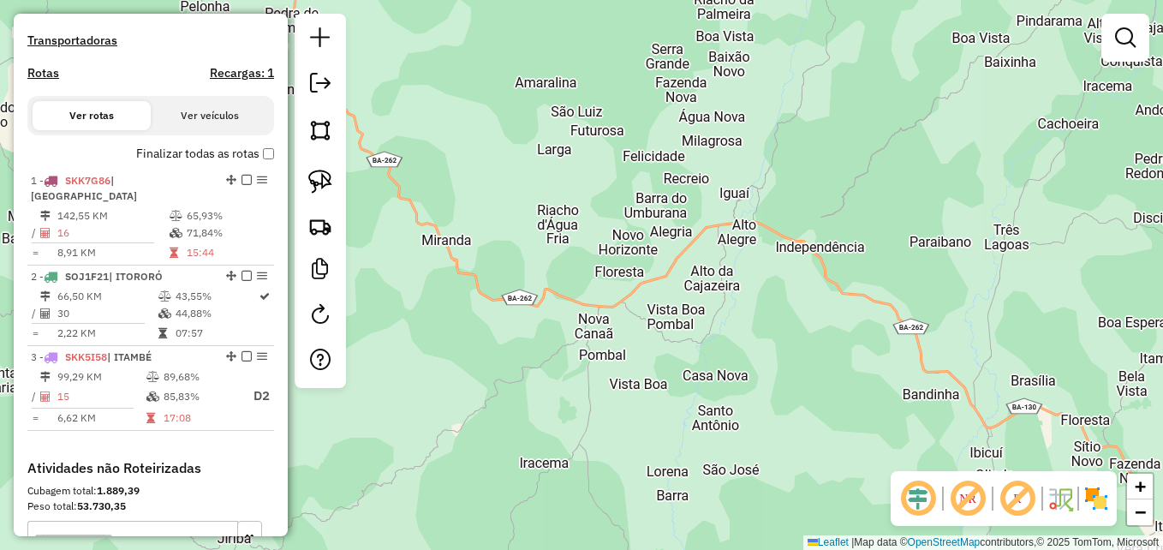
click at [969, 502] on em at bounding box center [967, 498] width 41 height 41
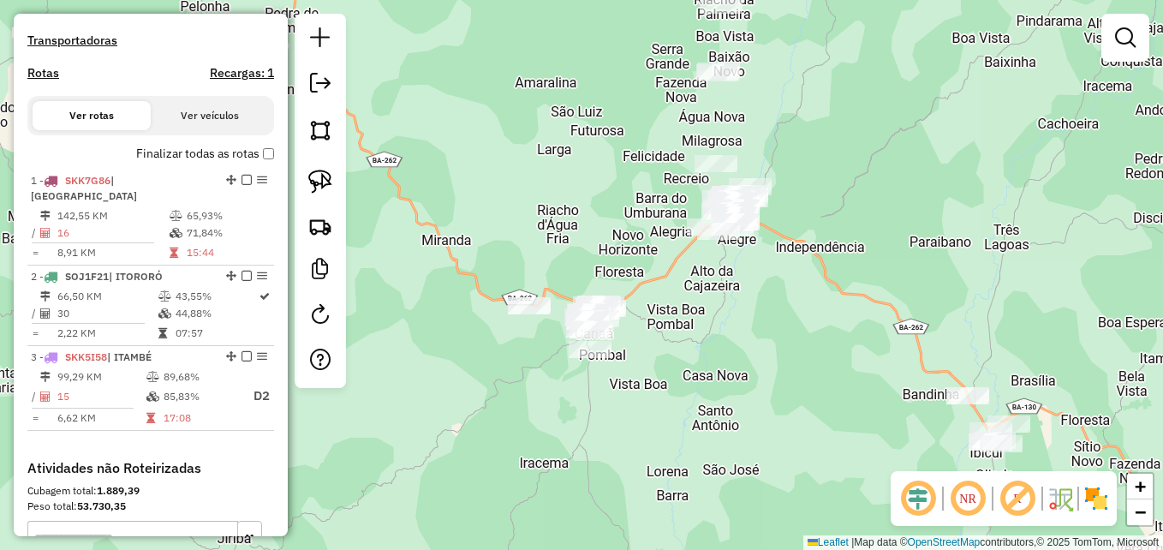
drag, startPoint x: 763, startPoint y: 339, endPoint x: 841, endPoint y: 350, distance: 78.7
click at [841, 350] on div "Janela de atendimento Grade de atendimento Capacidade Transportadoras Veículos …" at bounding box center [581, 275] width 1163 height 550
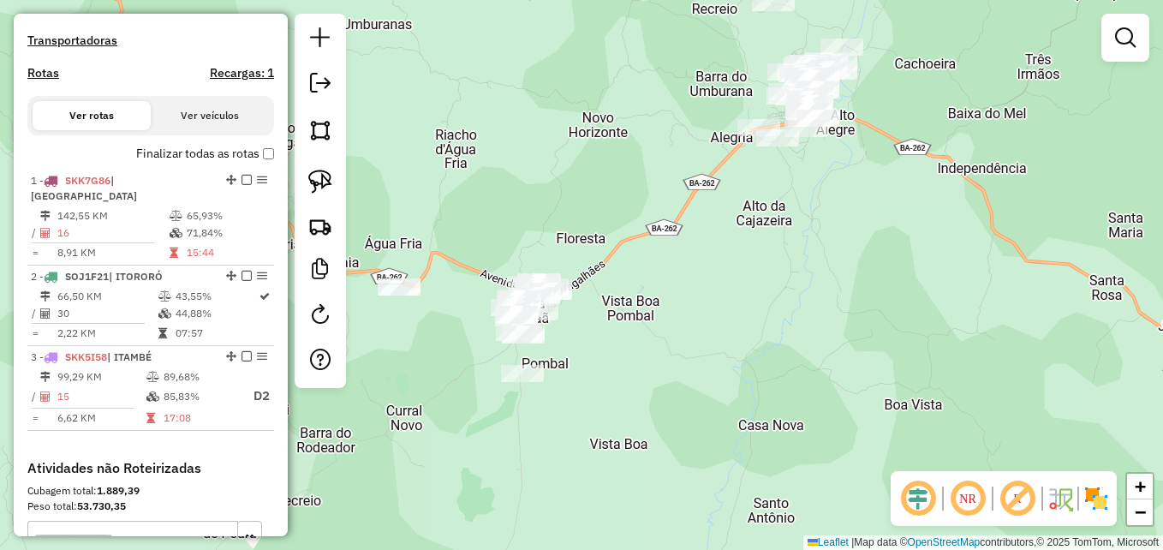
drag, startPoint x: 746, startPoint y: 332, endPoint x: 820, endPoint y: 277, distance: 93.0
click at [820, 279] on div "Janela de atendimento Grade de atendimento Capacidade Transportadoras Veículos …" at bounding box center [581, 275] width 1163 height 550
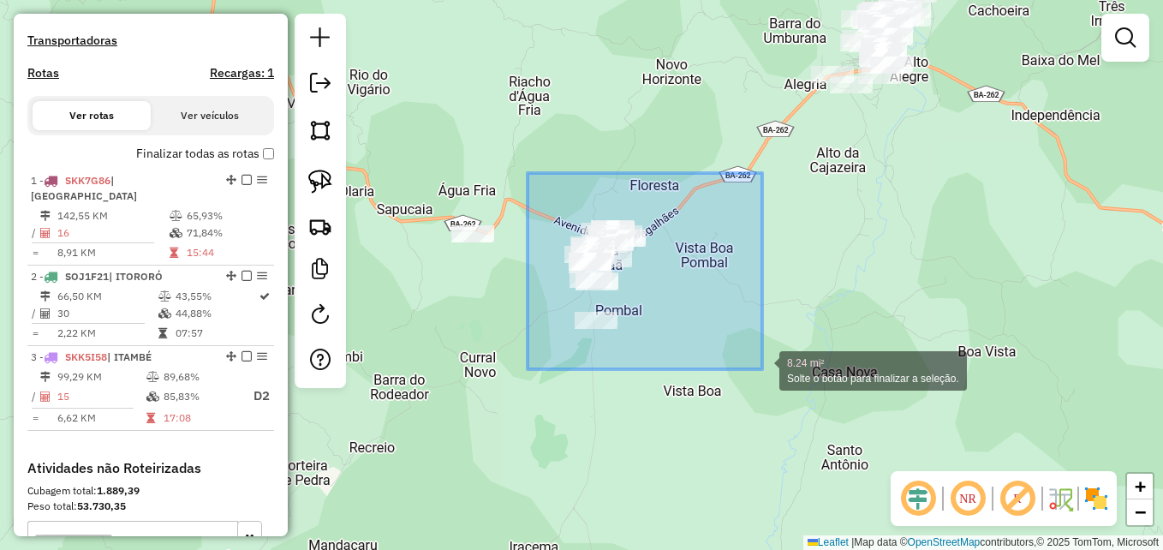
drag, startPoint x: 528, startPoint y: 173, endPoint x: 762, endPoint y: 369, distance: 305.8
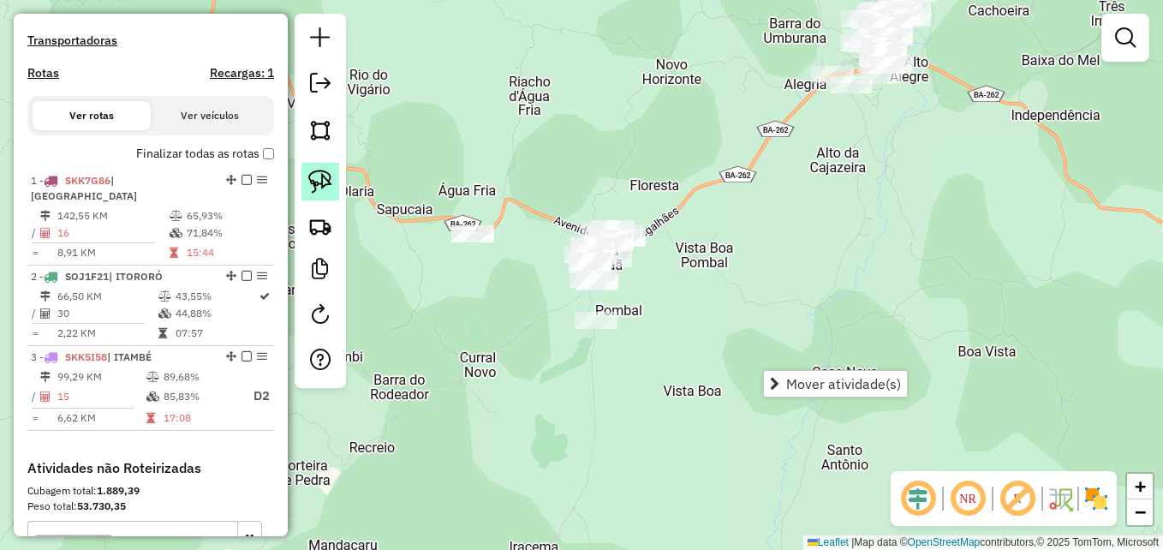
click at [320, 177] on img at bounding box center [320, 182] width 24 height 24
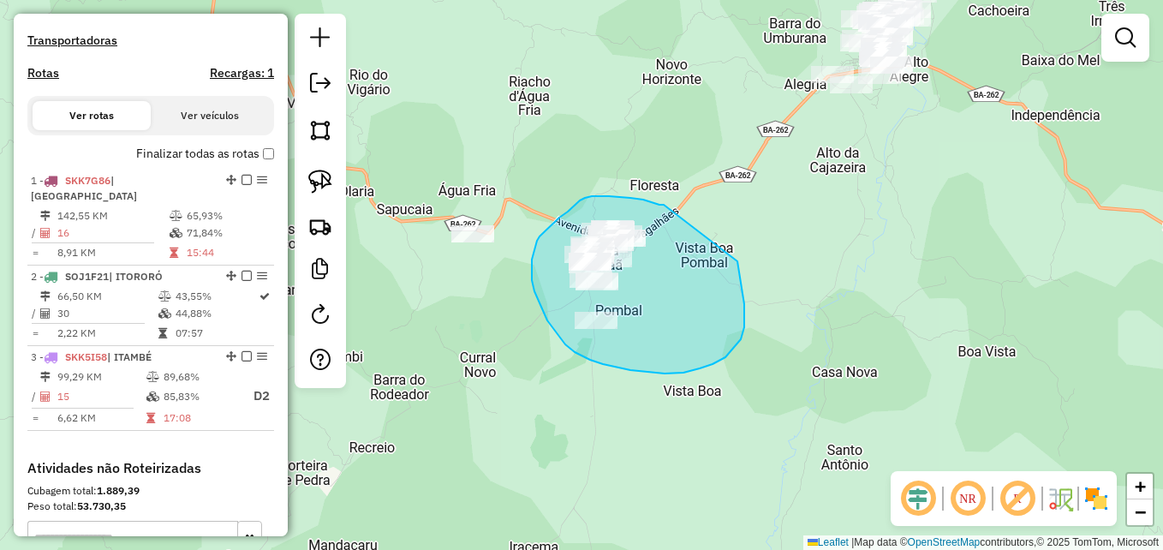
drag, startPoint x: 659, startPoint y: 205, endPoint x: 727, endPoint y: 207, distance: 67.7
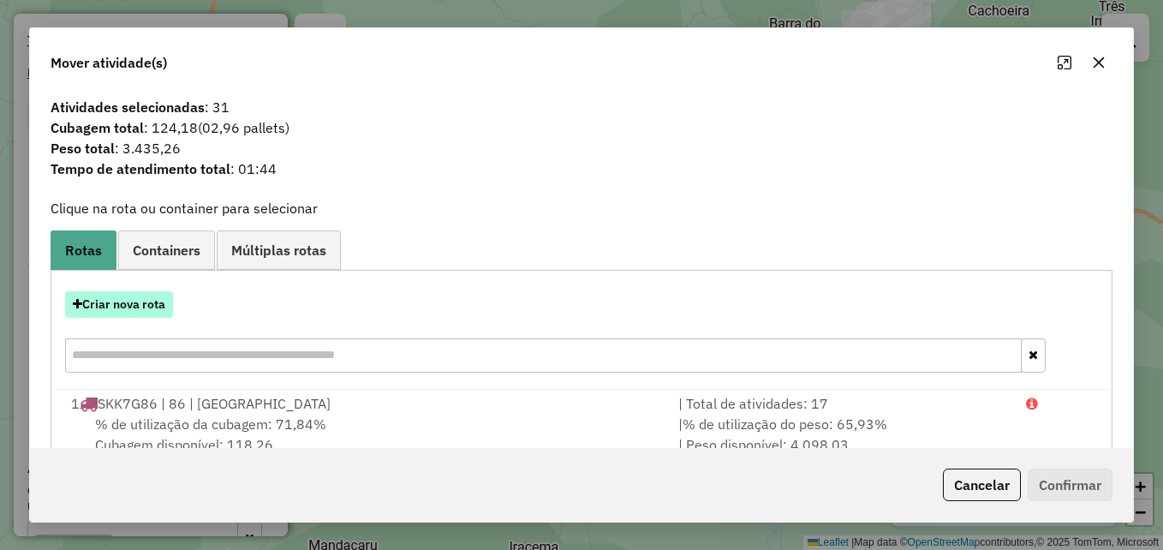
click at [129, 300] on button "Criar nova rota" at bounding box center [119, 304] width 108 height 27
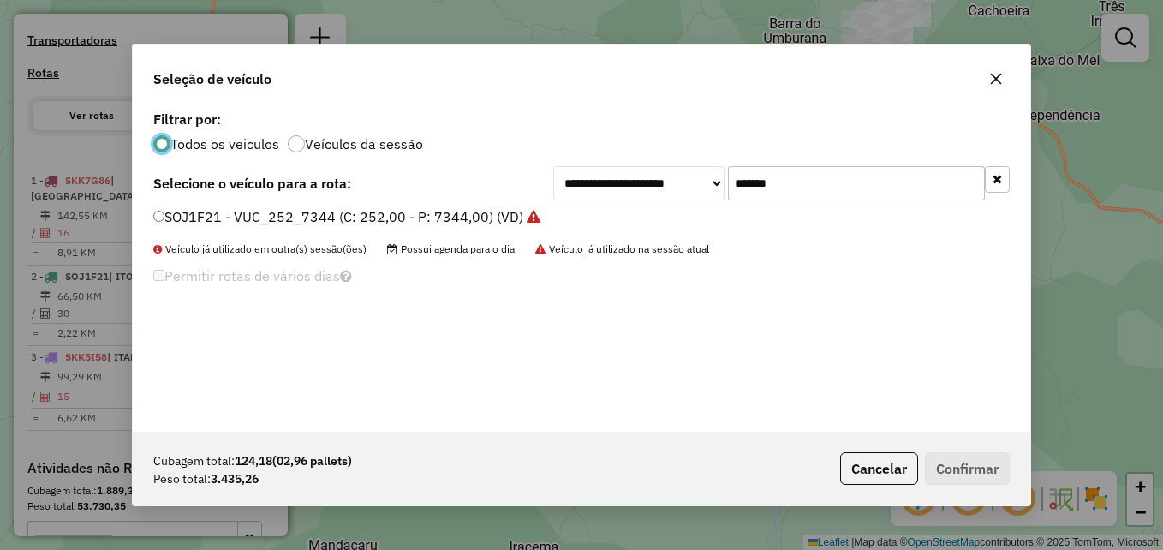
scroll to position [9, 5]
click at [812, 182] on input "*******" at bounding box center [856, 183] width 257 height 34
paste input "text"
type input "*******"
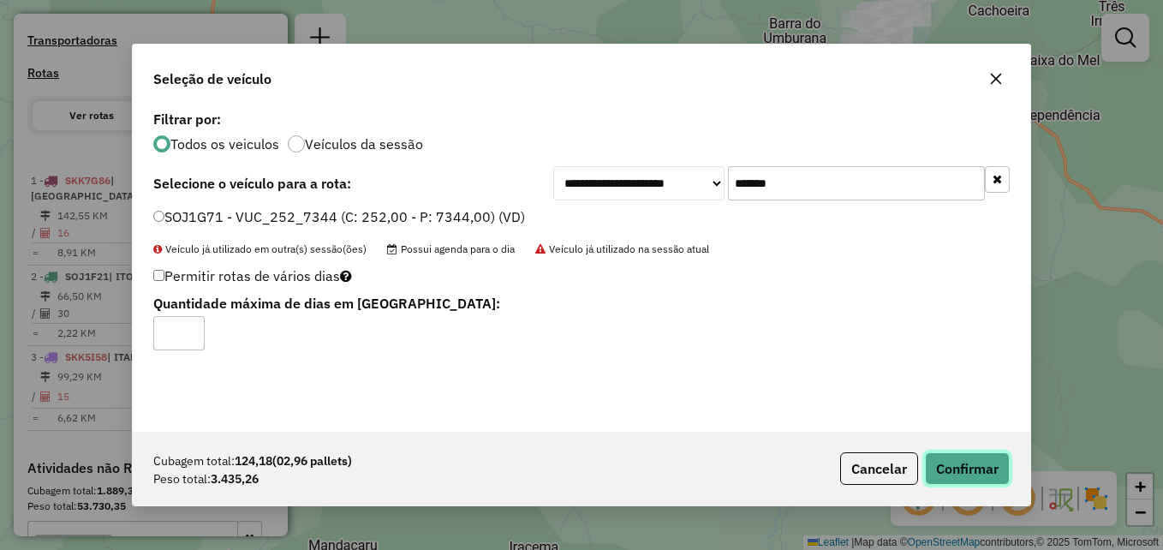
click at [975, 463] on button "Confirmar" at bounding box center [967, 468] width 85 height 33
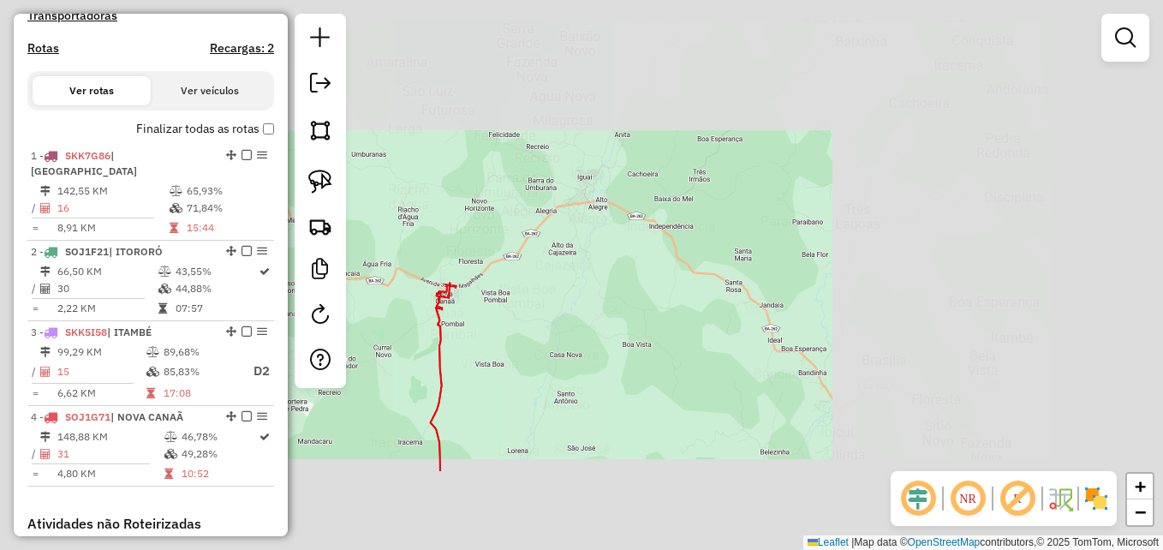
scroll to position [577, 0]
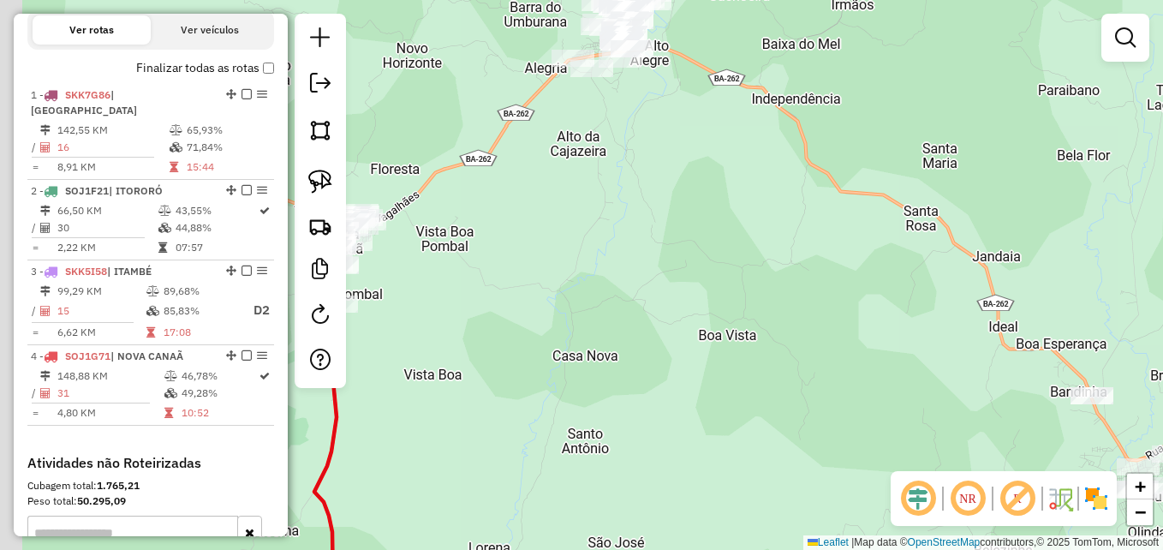
drag, startPoint x: 536, startPoint y: 311, endPoint x: 829, endPoint y: 295, distance: 293.3
click at [829, 295] on div "Janela de atendimento Grade de atendimento Capacidade Transportadoras Veículos …" at bounding box center [581, 275] width 1163 height 550
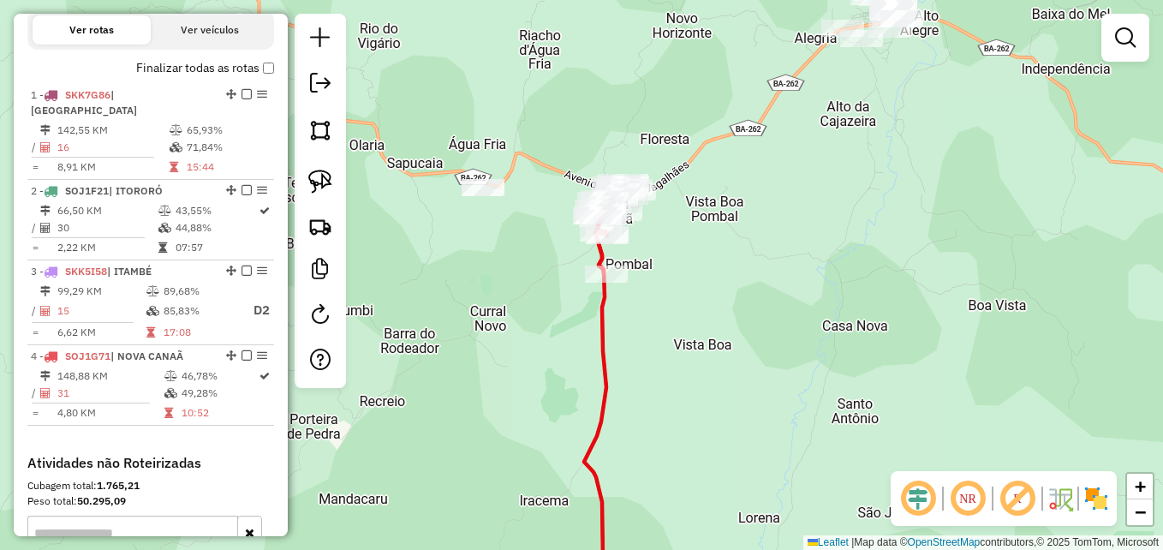
drag, startPoint x: 685, startPoint y: 277, endPoint x: 754, endPoint y: 271, distance: 69.7
click at [754, 271] on div "Janela de atendimento Grade de atendimento Capacidade Transportadoras Veículos …" at bounding box center [581, 275] width 1163 height 550
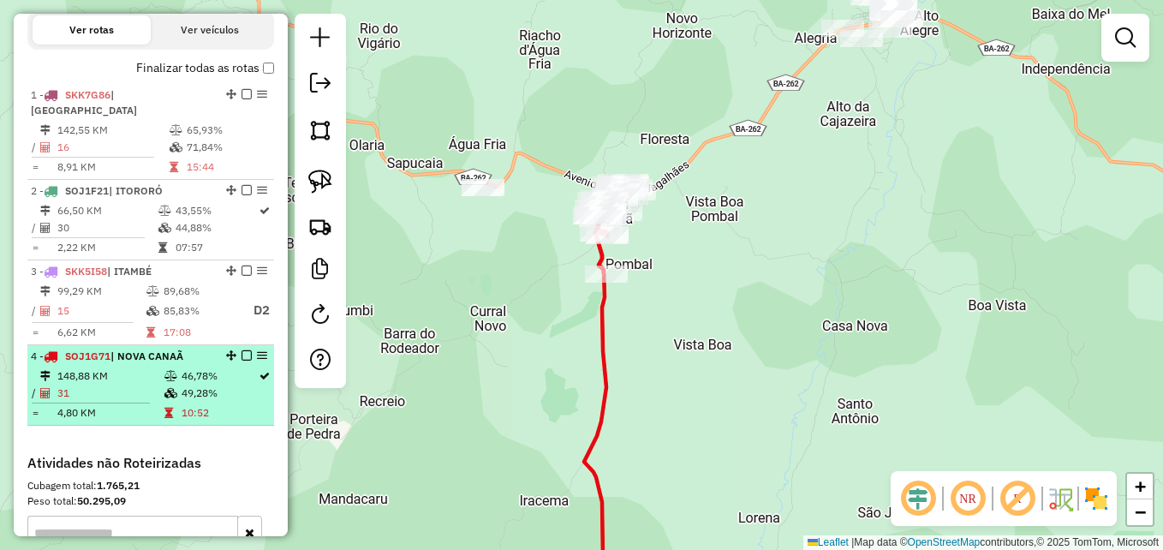
select select "**********"
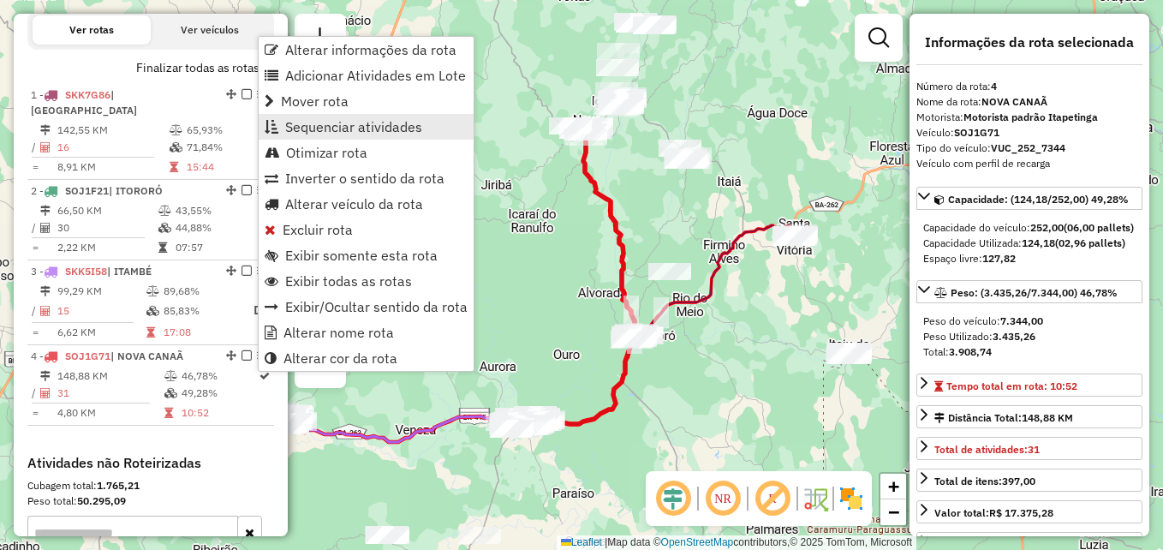
click at [366, 128] on span "Sequenciar atividades" at bounding box center [353, 127] width 137 height 14
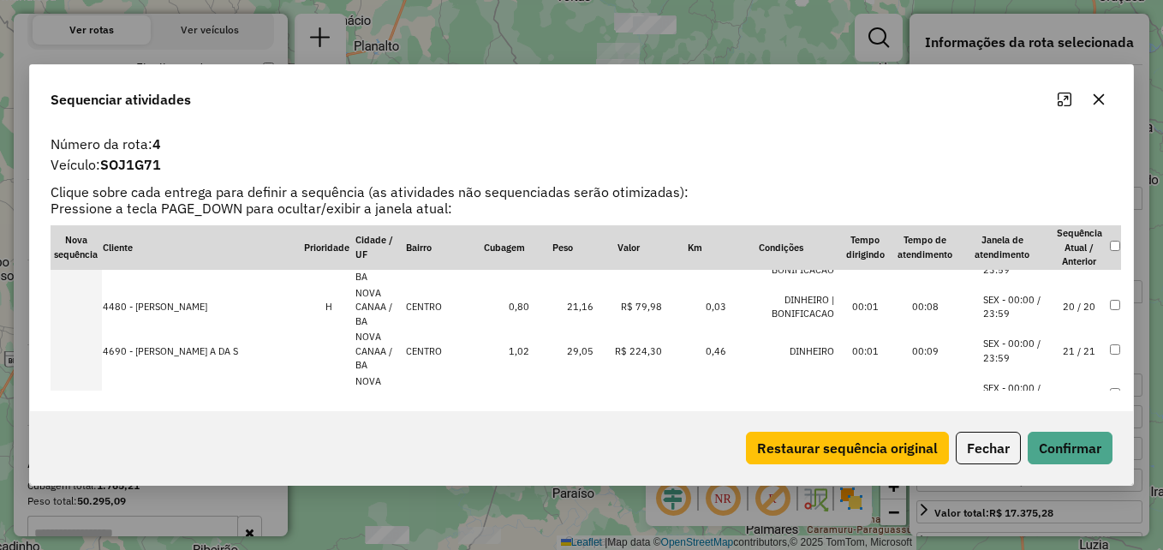
scroll to position [824, 0]
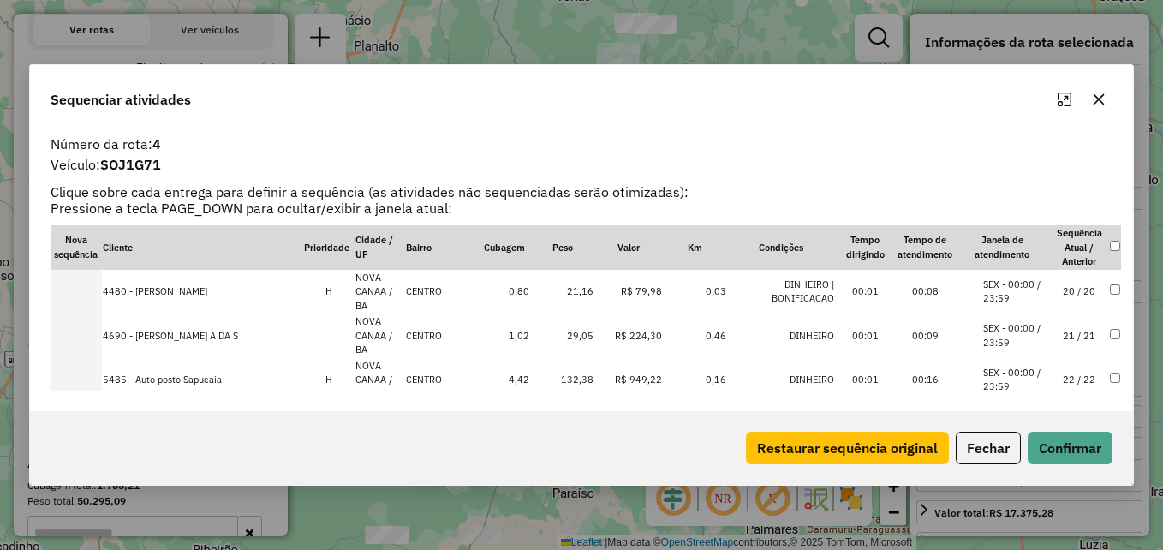
drag, startPoint x: 1099, startPoint y: 104, endPoint x: 1088, endPoint y: 104, distance: 11.2
click at [1097, 104] on icon "button" at bounding box center [1099, 99] width 14 height 14
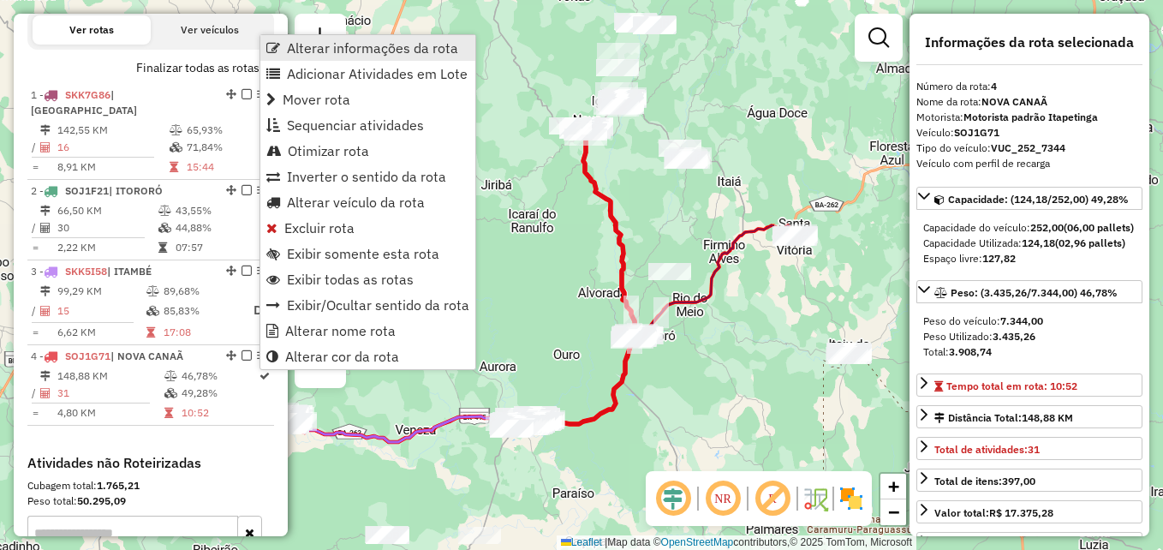
click at [363, 42] on span "Alterar informações da rota" at bounding box center [372, 48] width 171 height 14
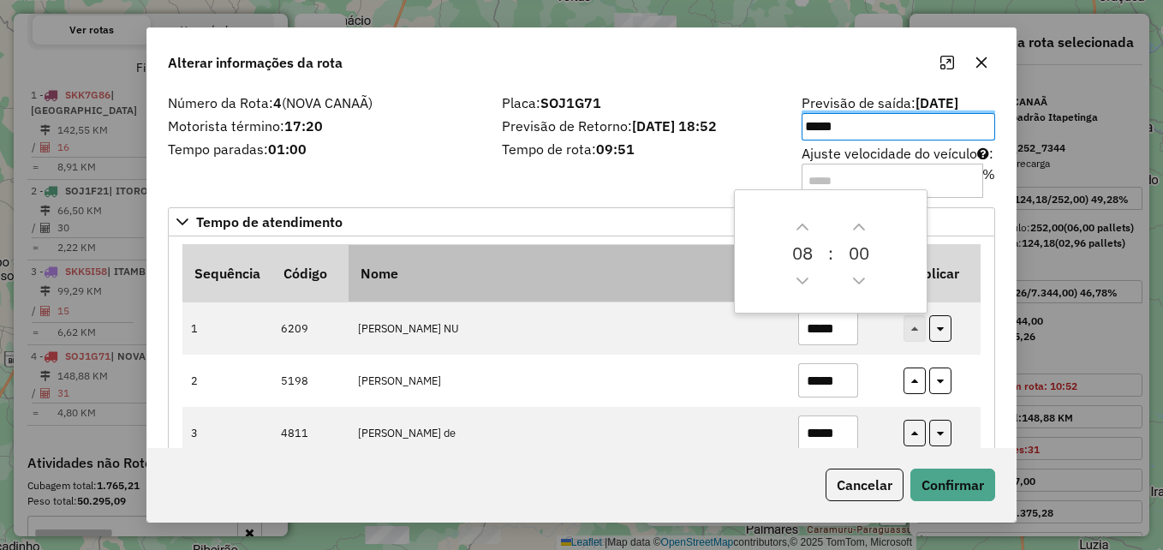
click at [688, 286] on th "Nome" at bounding box center [569, 273] width 440 height 57
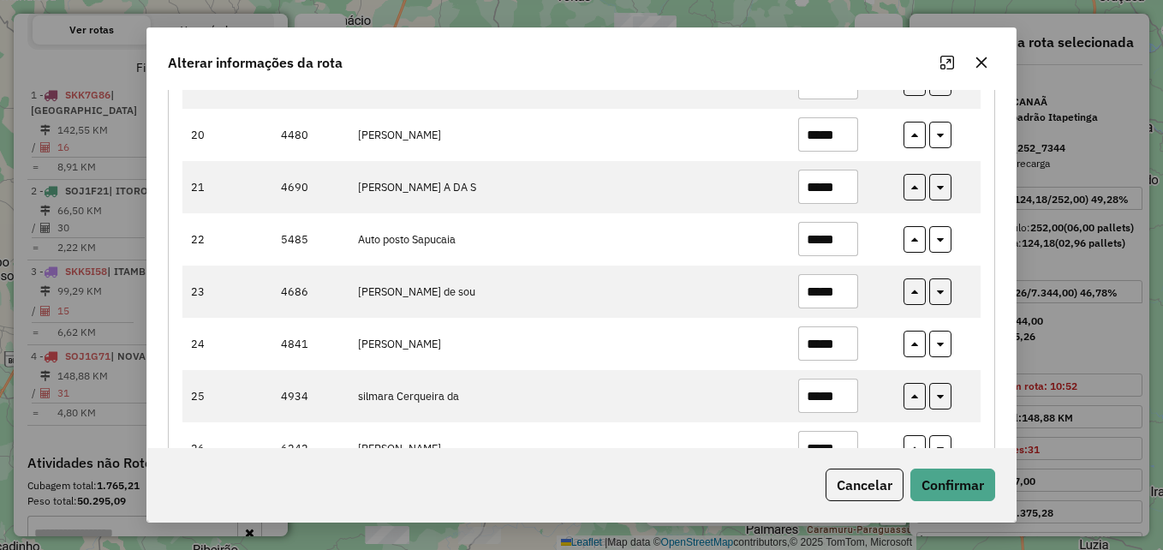
scroll to position [1199, 0]
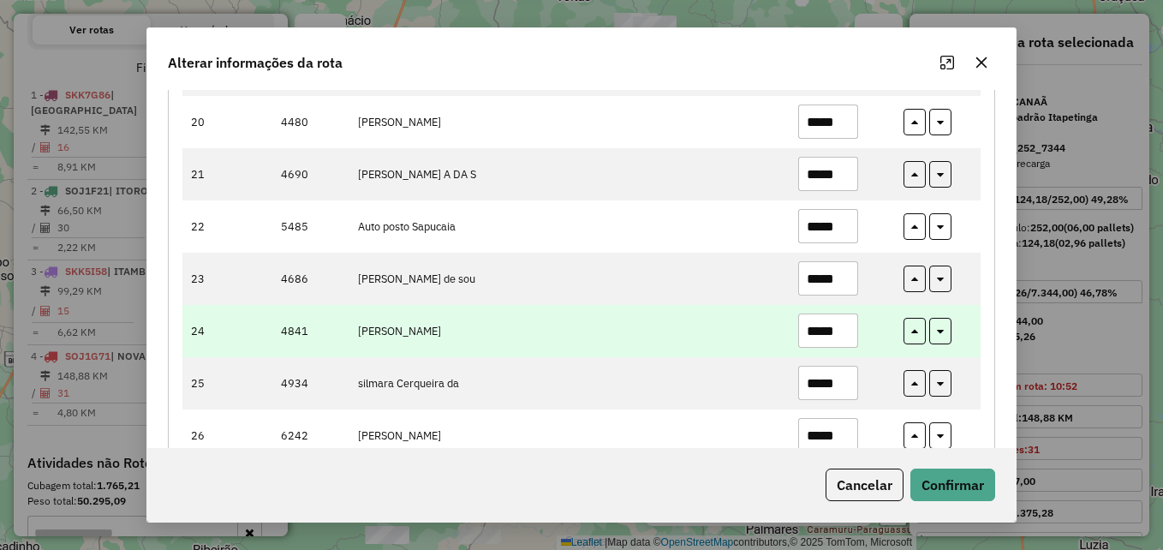
click at [839, 329] on input "*****" at bounding box center [828, 330] width 60 height 34
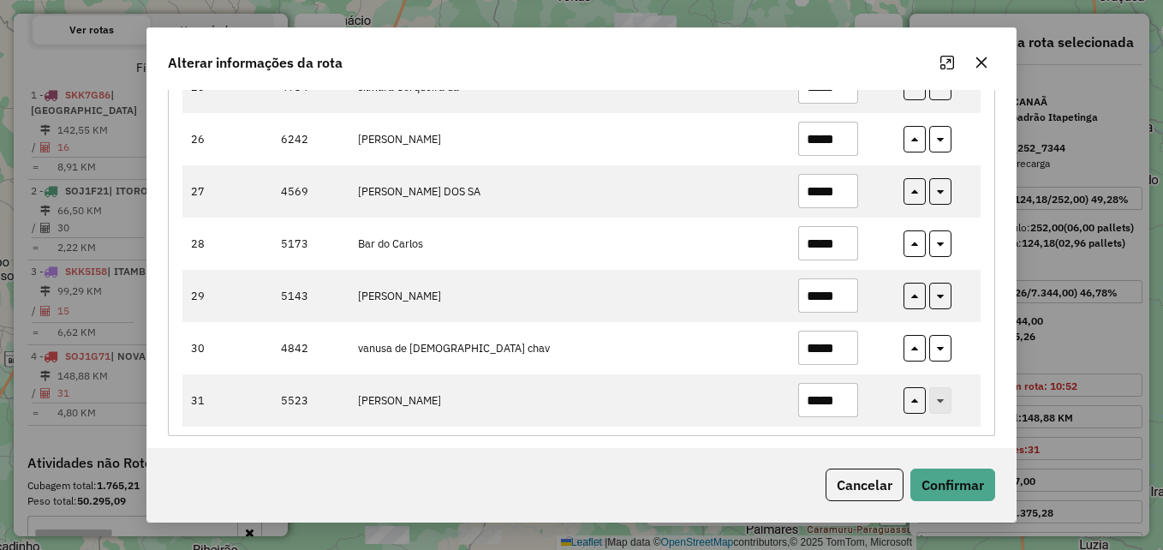
scroll to position [1505, 0]
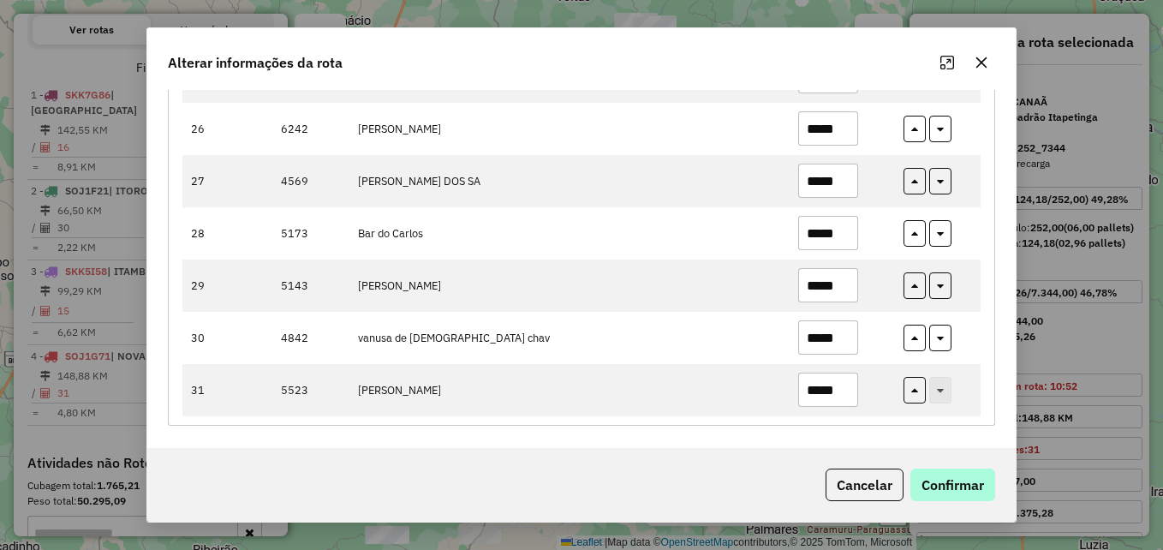
type input "*****"
click at [945, 473] on button "Confirmar" at bounding box center [952, 484] width 85 height 33
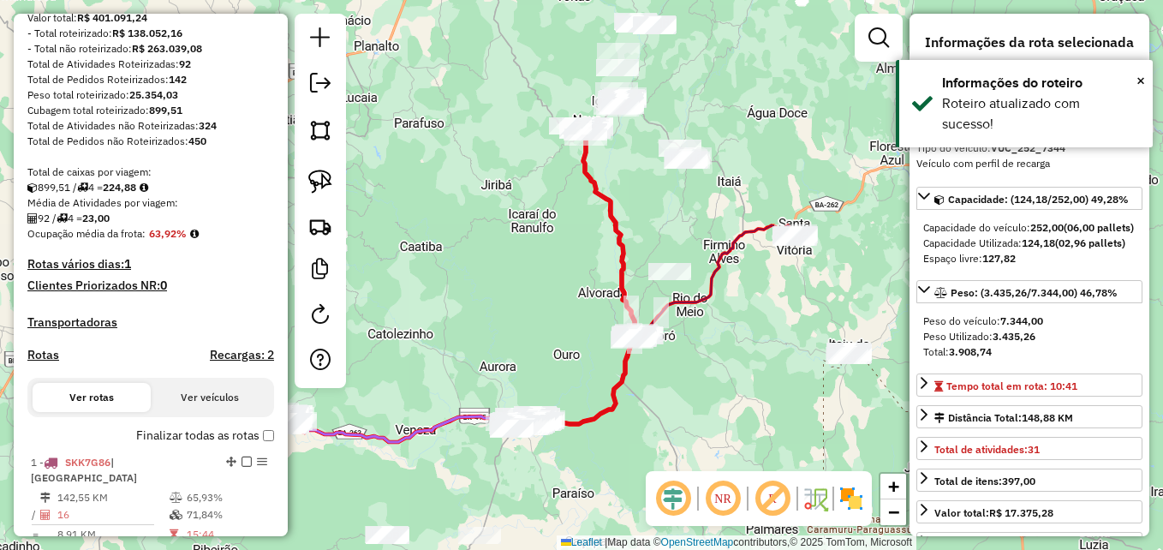
scroll to position [49, 0]
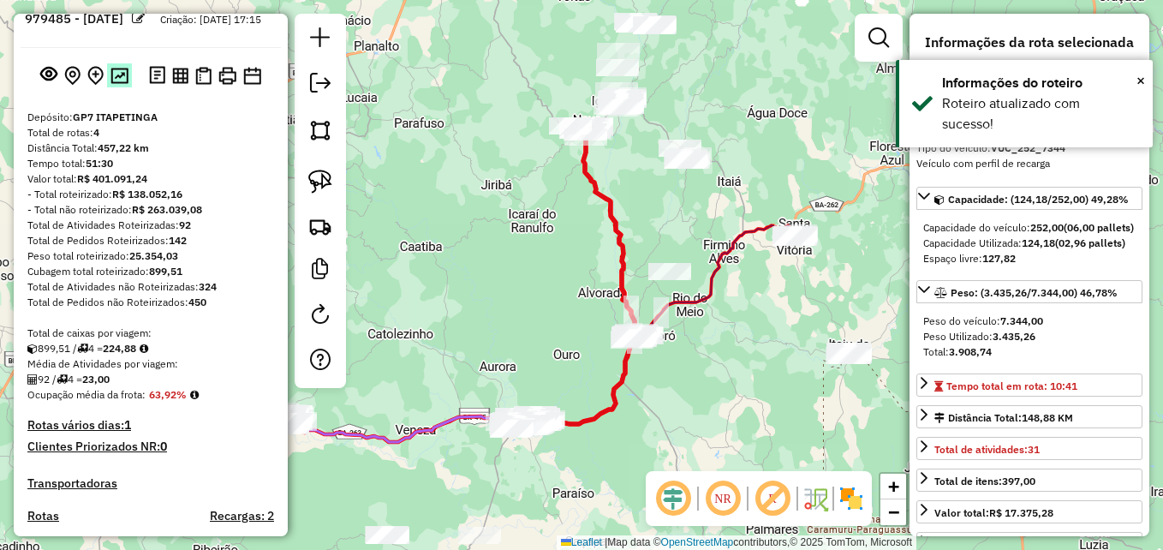
click at [117, 84] on img at bounding box center [119, 76] width 18 height 16
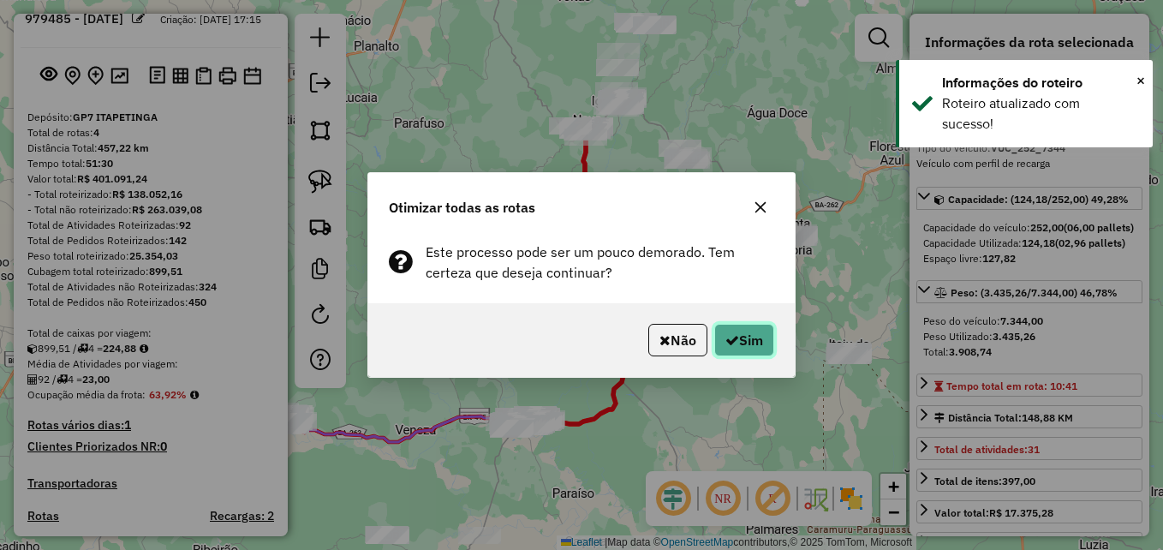
click at [748, 336] on button "Sim" at bounding box center [744, 340] width 60 height 33
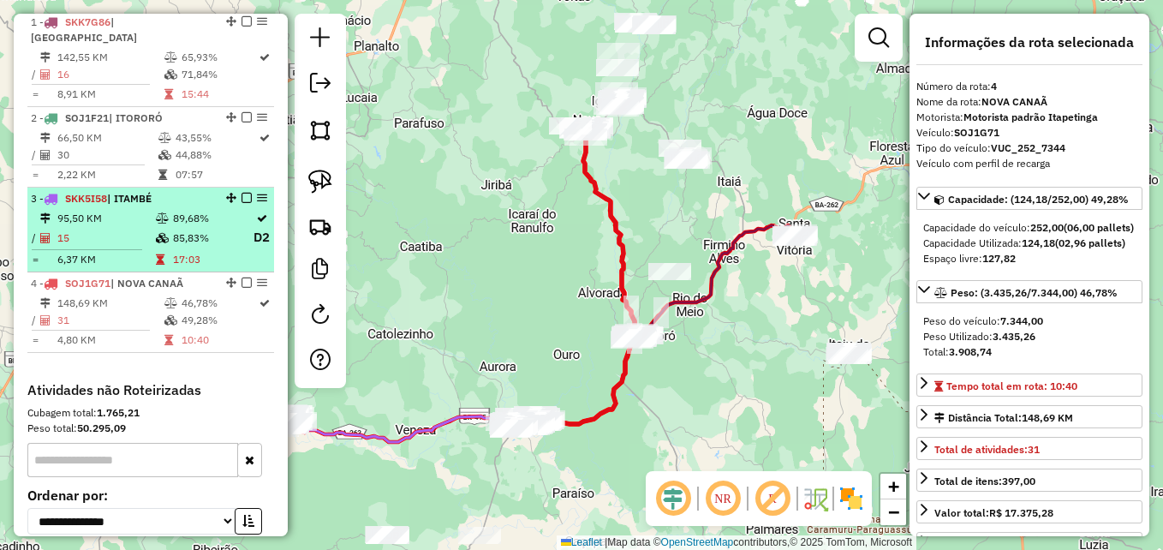
scroll to position [648, 0]
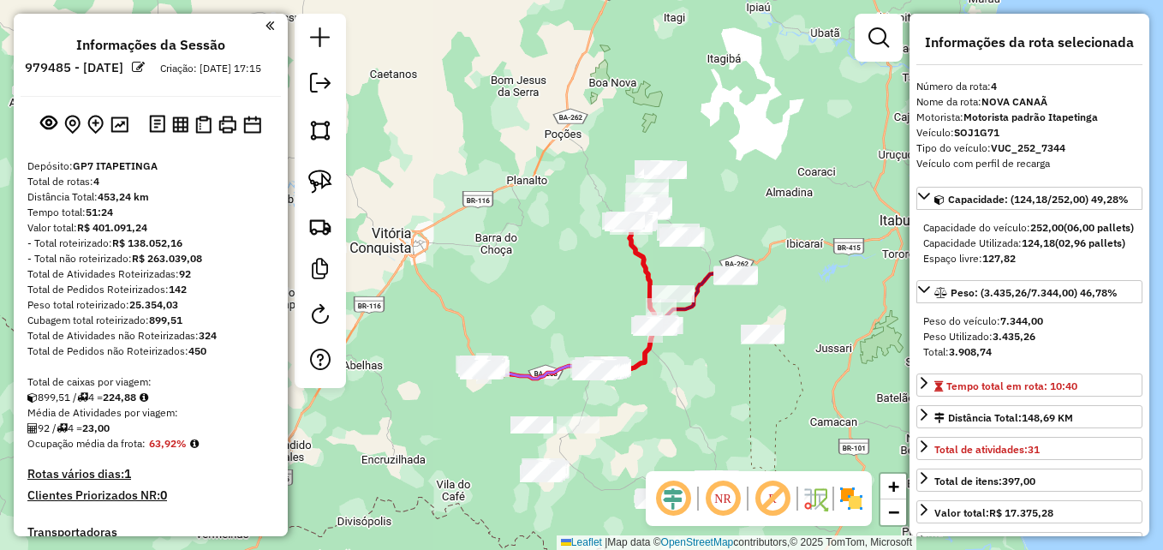
select select "**********"
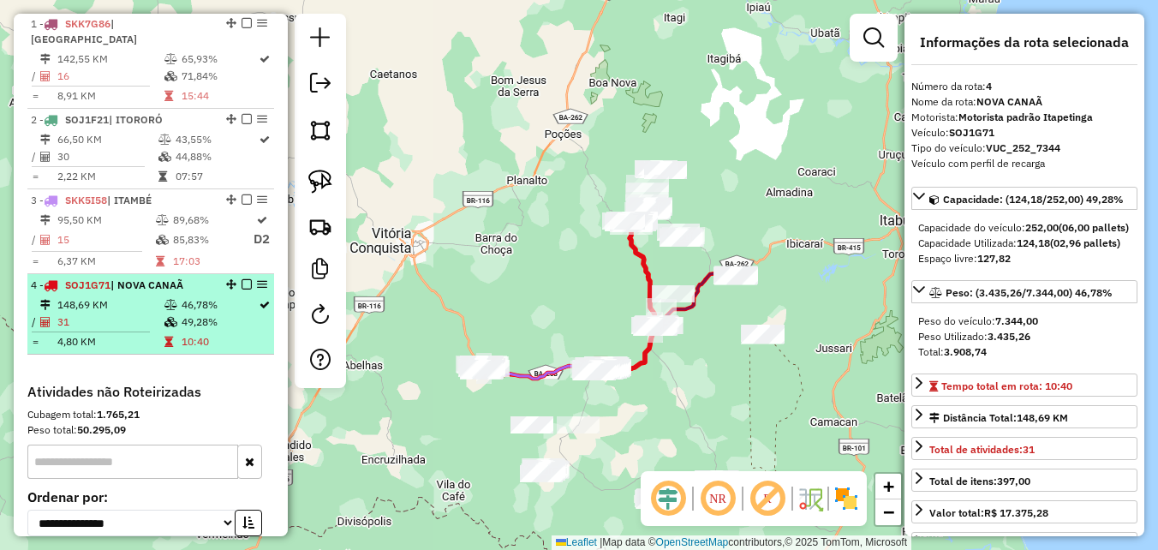
drag, startPoint x: 225, startPoint y: 214, endPoint x: 230, endPoint y: 318, distance: 103.7
click at [230, 318] on ul "1 - SKK7G86 | SANTA CRUZ DA VITORIA 142,55 KM 65,93% / 16 71,84% = 8,91 KM 15:4…" at bounding box center [150, 184] width 247 height 342
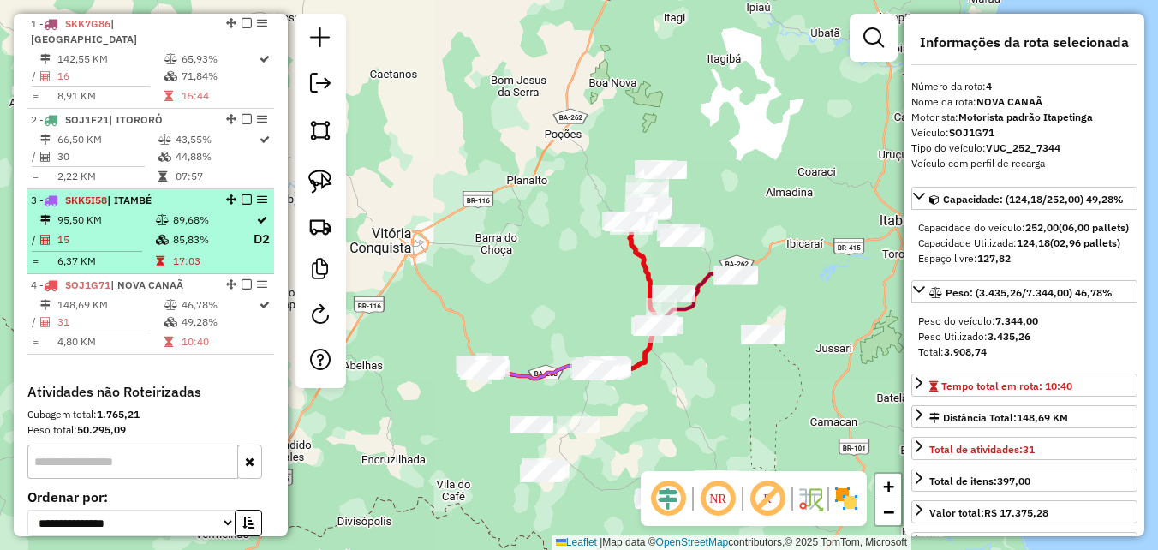
drag, startPoint x: 224, startPoint y: 213, endPoint x: 227, endPoint y: 284, distance: 71.1
click at [227, 274] on li "3 - SKK5I58 | ITAMBÉ 95,50 KM 89,68% / 15 85,83% D2 = 6,37 KM 17:03" at bounding box center [150, 231] width 247 height 85
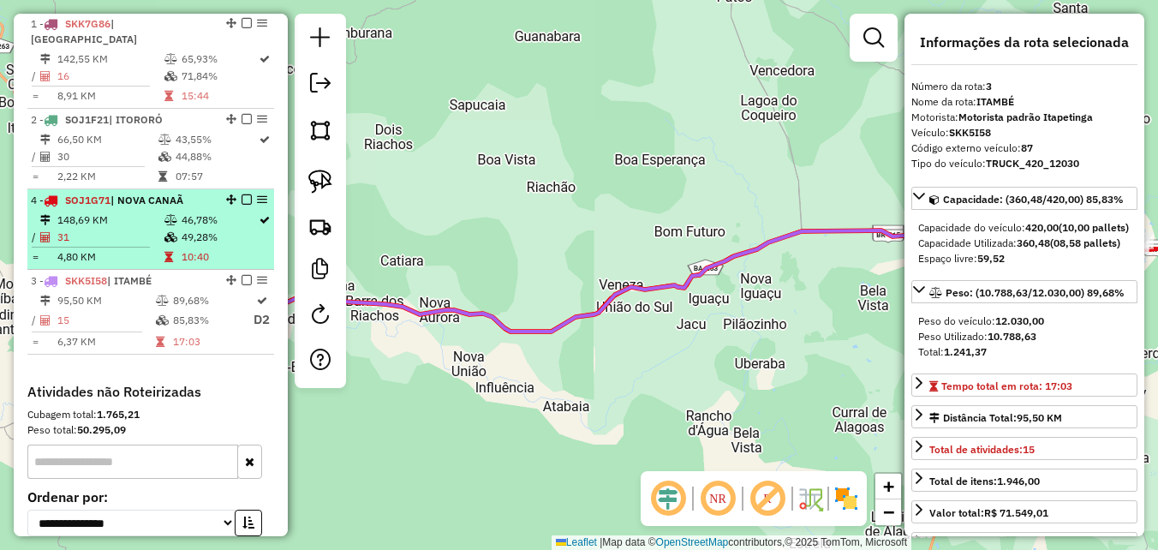
drag, startPoint x: 223, startPoint y: 299, endPoint x: 224, endPoint y: 224, distance: 75.4
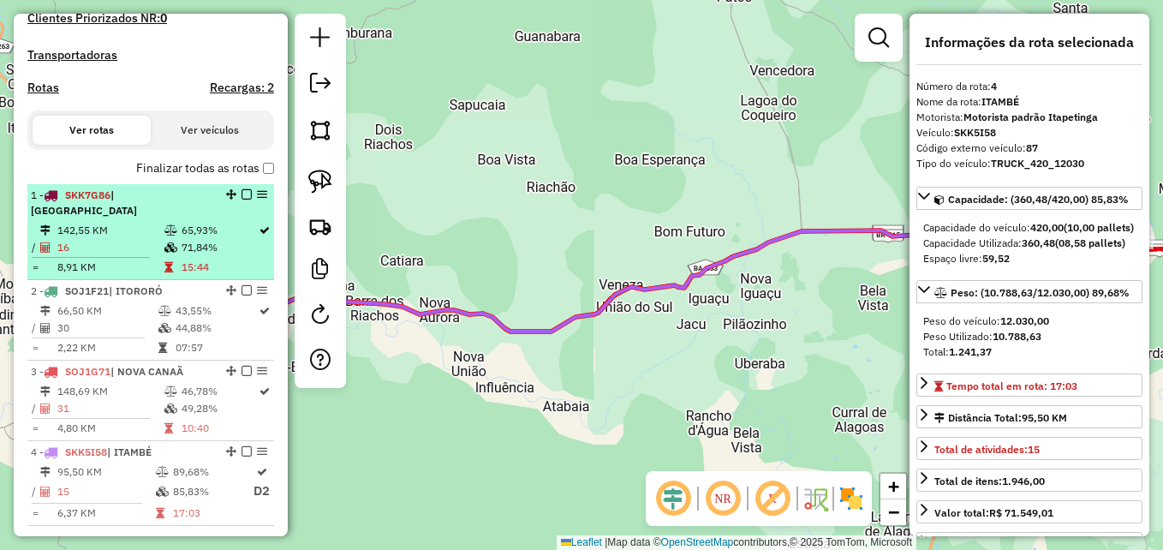
scroll to position [563, 0]
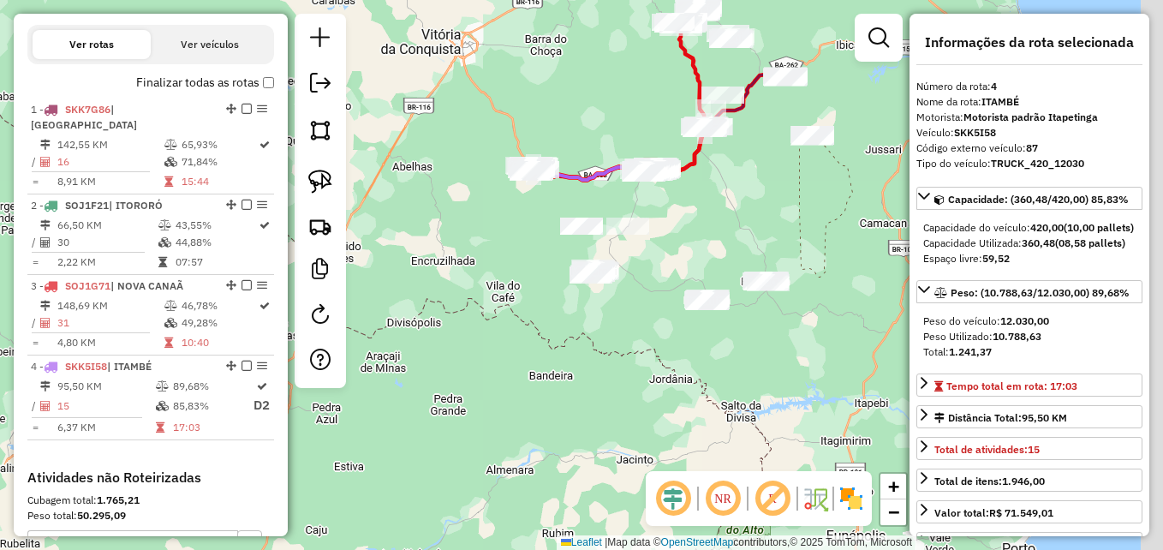
drag, startPoint x: 771, startPoint y: 323, endPoint x: 690, endPoint y: 213, distance: 136.0
click at [690, 214] on div "Janela de atendimento Grade de atendimento Capacidade Transportadoras Veículos …" at bounding box center [581, 275] width 1163 height 550
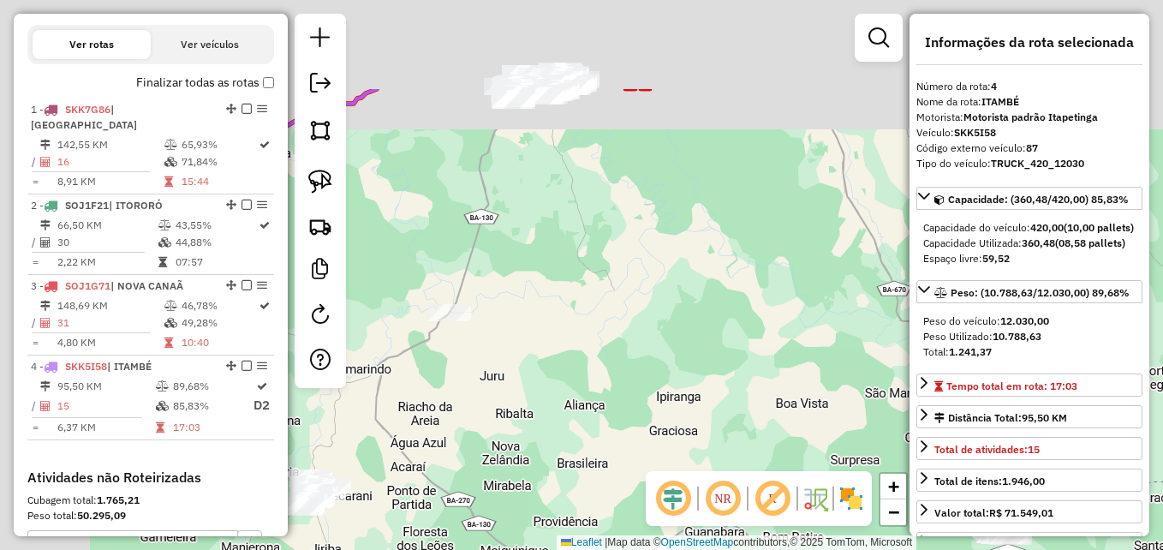
drag, startPoint x: 846, startPoint y: 312, endPoint x: 899, endPoint y: 356, distance: 69.3
click at [899, 356] on div "Janela de atendimento Grade de atendimento Capacidade Transportadoras Veículos …" at bounding box center [581, 275] width 1163 height 550
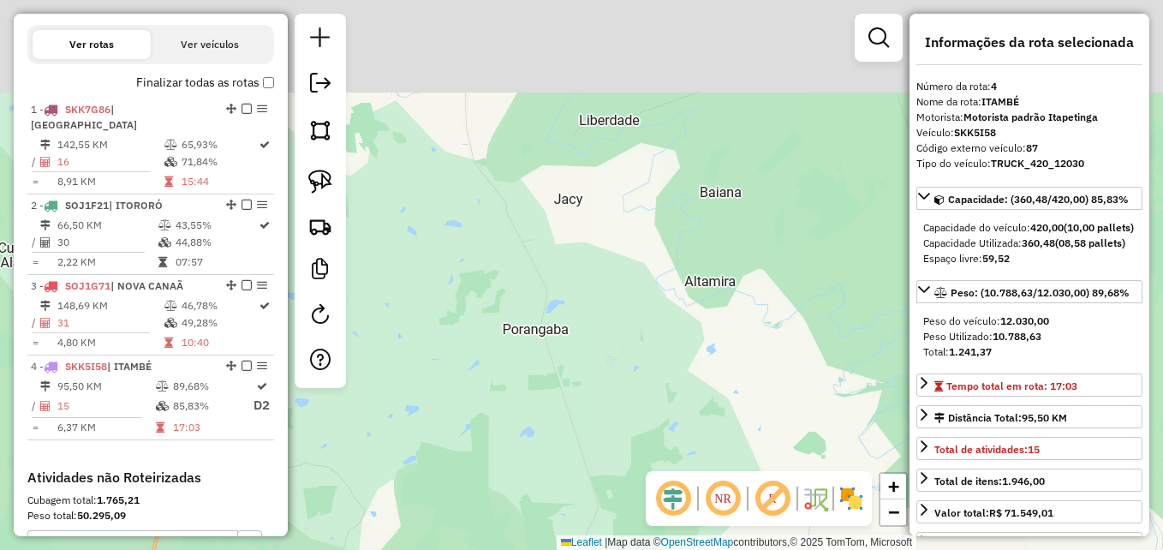
drag, startPoint x: 621, startPoint y: 130, endPoint x: 838, endPoint y: 375, distance: 327.0
click at [837, 373] on div "Janela de atendimento Grade de atendimento Capacidade Transportadoras Veículos …" at bounding box center [581, 275] width 1163 height 550
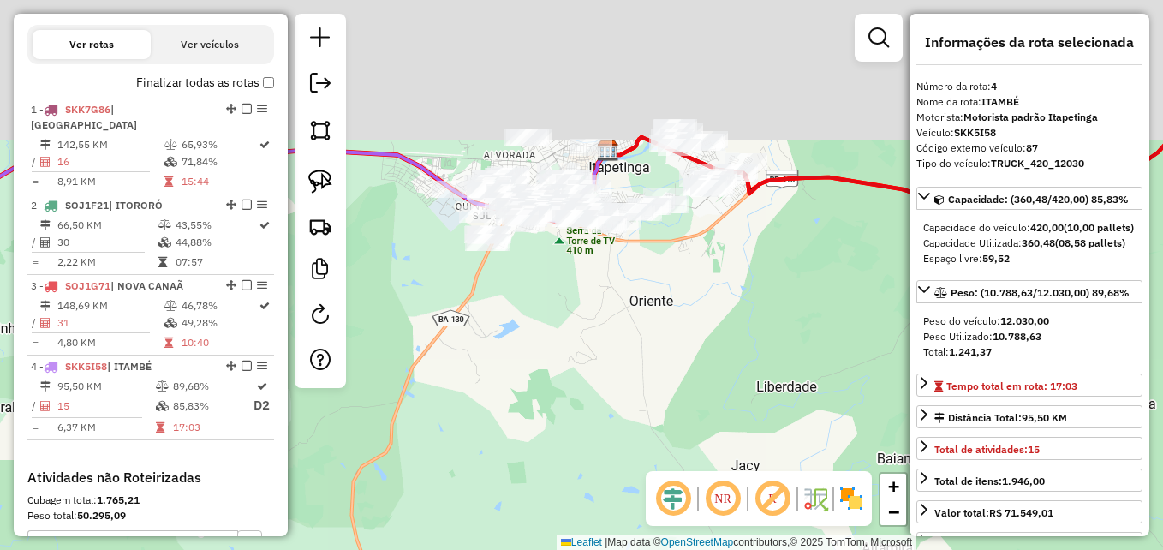
drag, startPoint x: 602, startPoint y: 236, endPoint x: 778, endPoint y: 349, distance: 208.8
click at [689, 372] on div "Janela de atendimento Grade de atendimento Capacidade Transportadoras Veículos …" at bounding box center [581, 275] width 1163 height 550
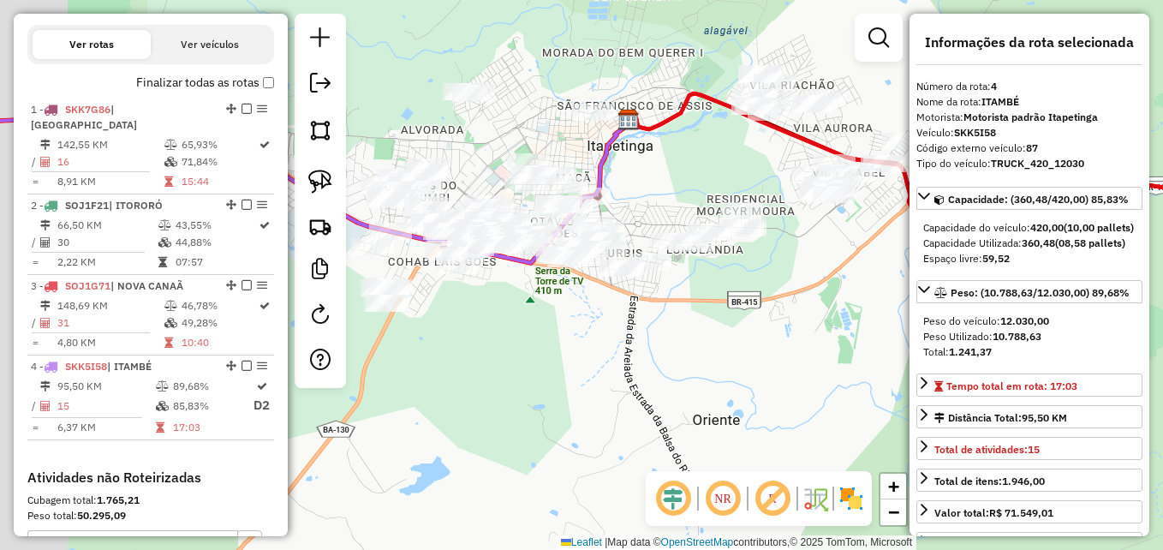
drag, startPoint x: 577, startPoint y: 228, endPoint x: 727, endPoint y: 337, distance: 185.2
click at [727, 337] on div "Janela de atendimento Grade de atendimento Capacidade Transportadoras Veículos …" at bounding box center [581, 275] width 1163 height 550
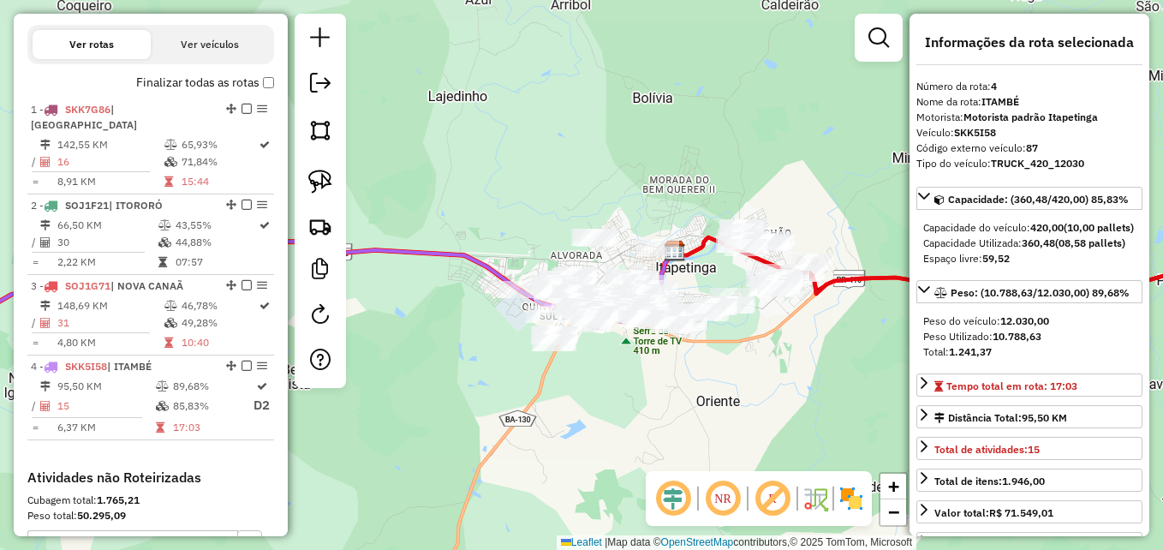
drag, startPoint x: 766, startPoint y: 362, endPoint x: 604, endPoint y: 313, distance: 170.1
click at [604, 313] on div "Janela de atendimento Grade de atendimento Capacidade Transportadoras Veículos …" at bounding box center [581, 275] width 1163 height 550
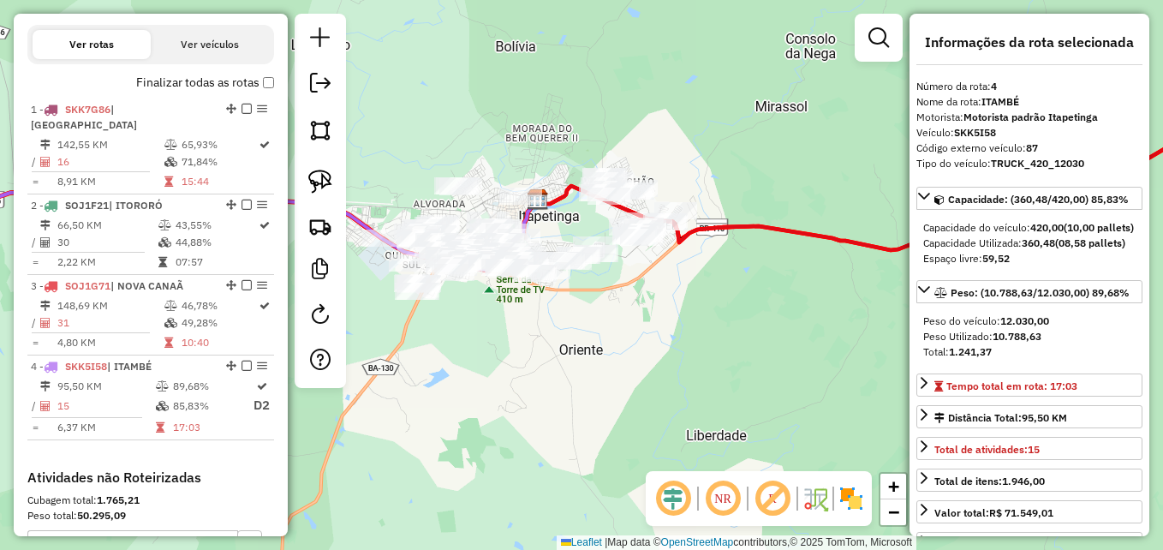
drag, startPoint x: 566, startPoint y: 311, endPoint x: 667, endPoint y: 316, distance: 101.2
click at [667, 316] on div "Janela de atendimento Grade de atendimento Capacidade Transportadoras Veículos …" at bounding box center [581, 275] width 1163 height 550
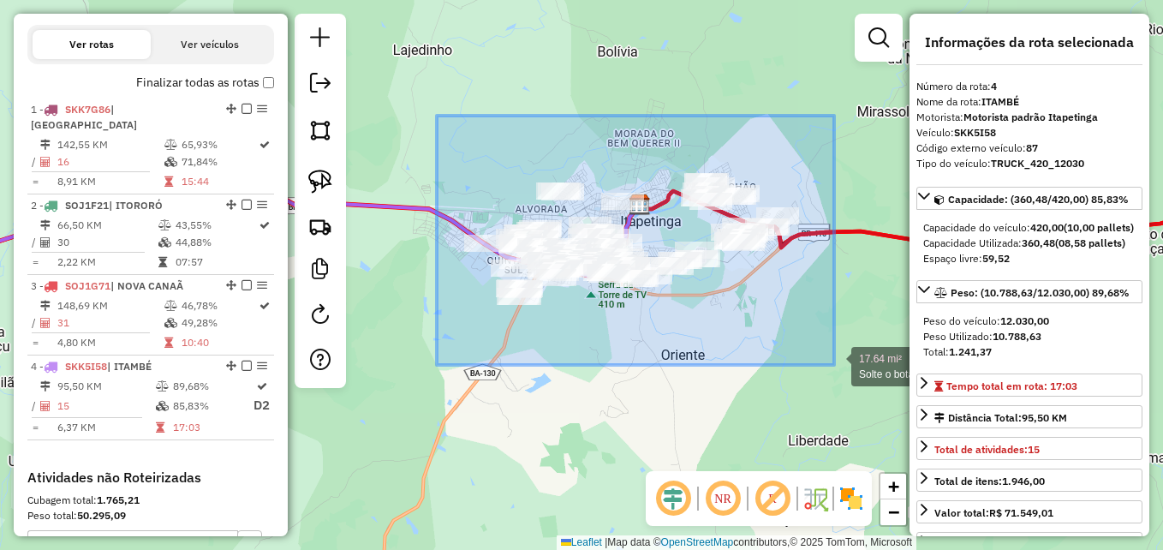
drag, startPoint x: 447, startPoint y: 159, endPoint x: 835, endPoint y: 365, distance: 439.0
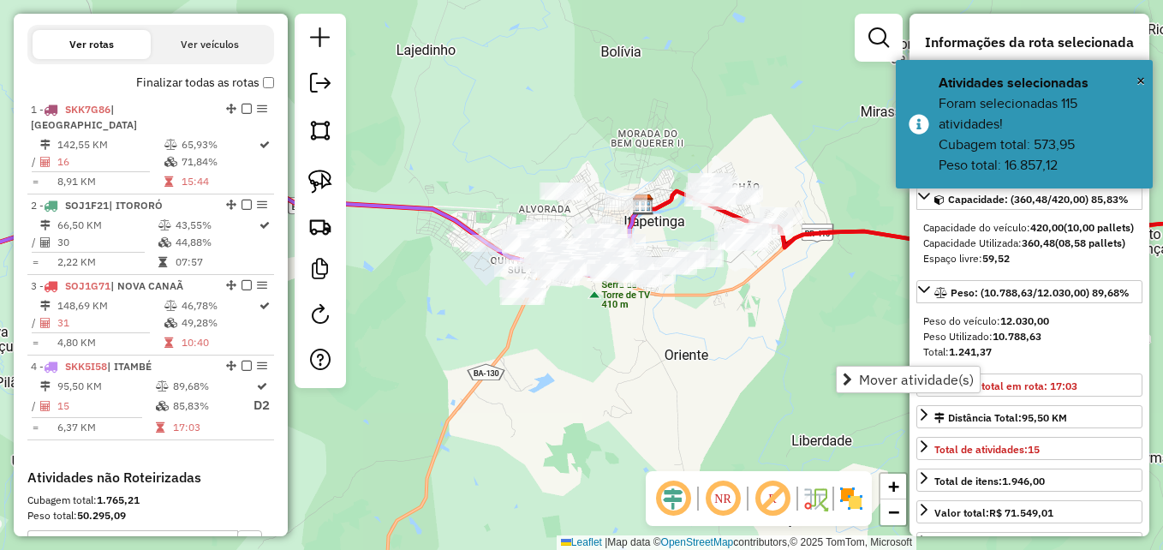
click at [728, 337] on div "Janela de atendimento Grade de atendimento Capacidade Transportadoras Veículos …" at bounding box center [581, 275] width 1163 height 550
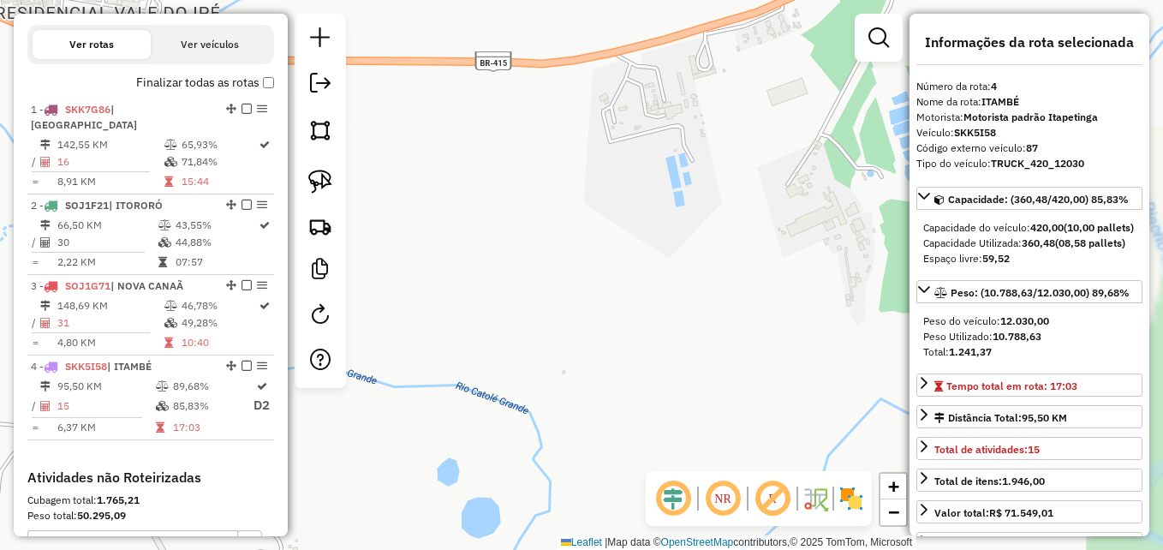
drag, startPoint x: 678, startPoint y: 263, endPoint x: 728, endPoint y: 303, distance: 63.9
click at [728, 303] on div "Janela de atendimento Grade de atendimento Capacidade Transportadoras Veículos …" at bounding box center [581, 275] width 1163 height 550
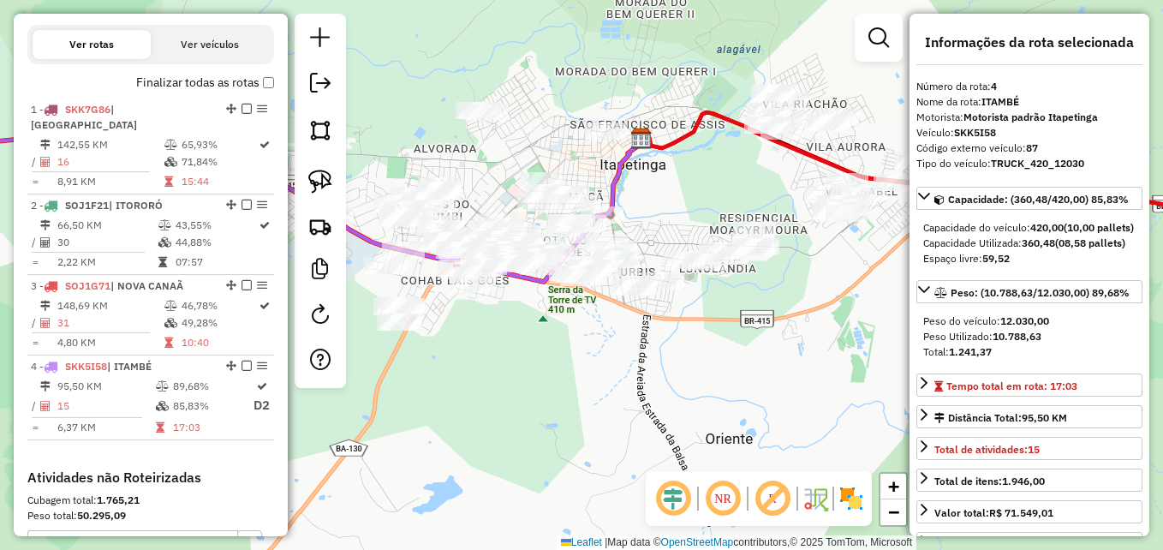
drag, startPoint x: 673, startPoint y: 323, endPoint x: 722, endPoint y: 349, distance: 55.6
click at [722, 349] on div "Janela de atendimento Grade de atendimento Capacidade Transportadoras Veículos …" at bounding box center [581, 275] width 1163 height 550
drag, startPoint x: 616, startPoint y: 341, endPoint x: 651, endPoint y: 370, distance: 45.6
click at [651, 370] on div "Janela de atendimento Grade de atendimento Capacidade Transportadoras Veículos …" at bounding box center [581, 275] width 1163 height 550
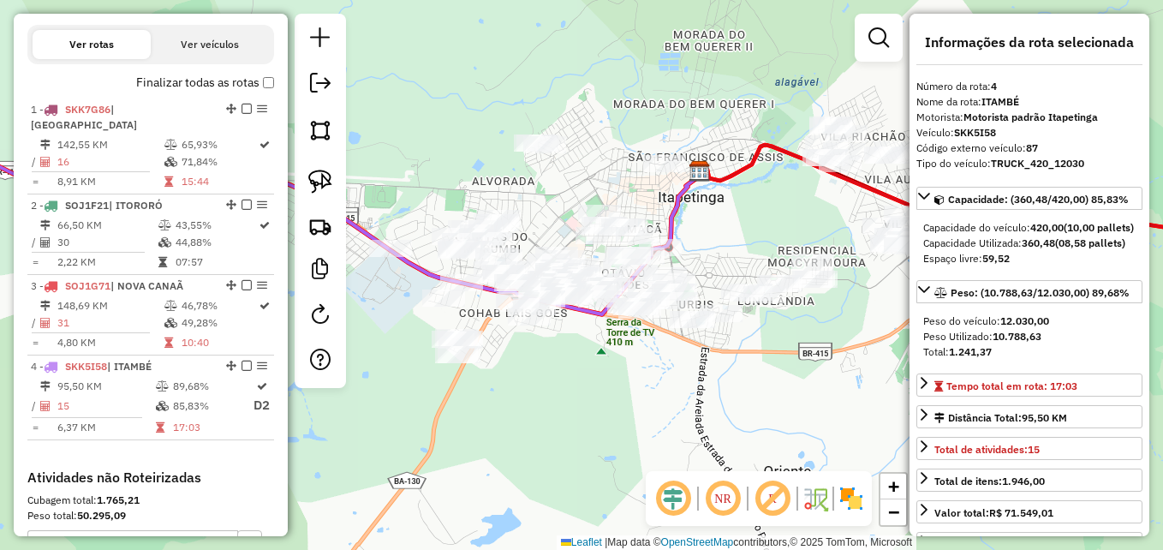
drag, startPoint x: 590, startPoint y: 347, endPoint x: 617, endPoint y: 370, distance: 35.2
click at [617, 370] on div "Janela de atendimento Grade de atendimento Capacidade Transportadoras Veículos …" at bounding box center [581, 275] width 1163 height 550
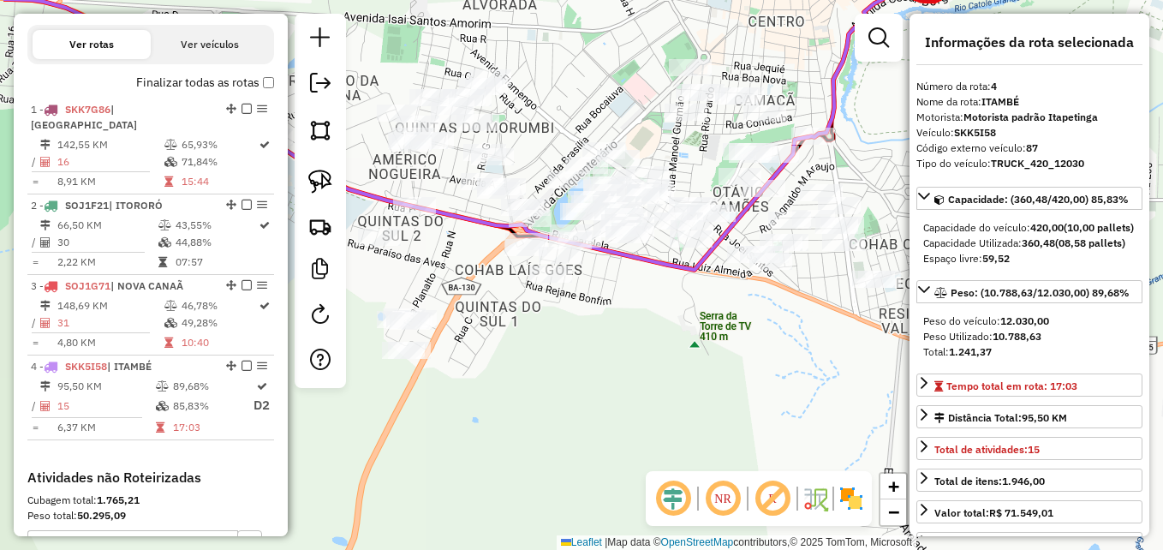
drag, startPoint x: 694, startPoint y: 364, endPoint x: 734, endPoint y: 364, distance: 40.2
click at [734, 364] on div "Janela de atendimento Grade de atendimento Capacidade Transportadoras Veículos …" at bounding box center [581, 275] width 1163 height 550
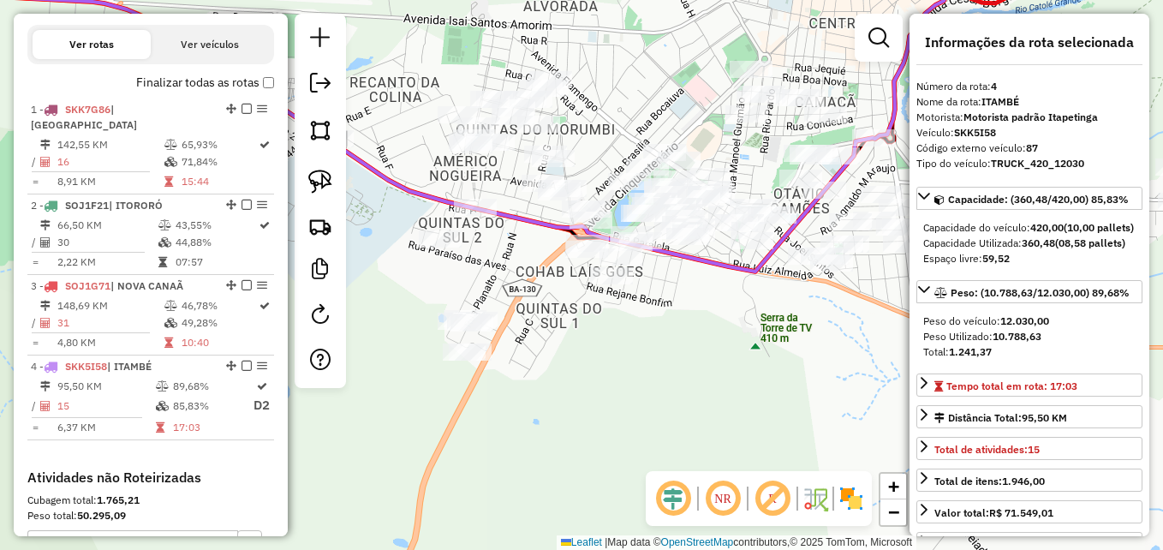
drag, startPoint x: 601, startPoint y: 358, endPoint x: 643, endPoint y: 365, distance: 42.5
click at [643, 365] on div "Janela de atendimento Grade de atendimento Capacidade Transportadoras Veículos …" at bounding box center [581, 275] width 1163 height 550
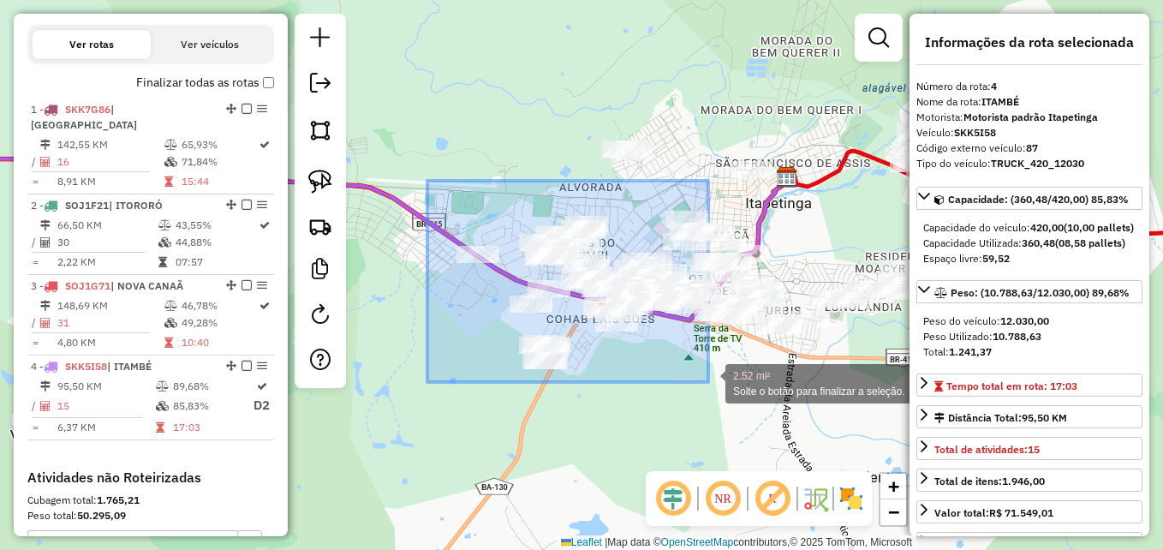
drag, startPoint x: 427, startPoint y: 181, endPoint x: 708, endPoint y: 382, distance: 345.5
click at [708, 382] on div "2.52 mi² Solte o botão para finalizar a seleção. Janela de atendimento Grade de…" at bounding box center [581, 275] width 1163 height 550
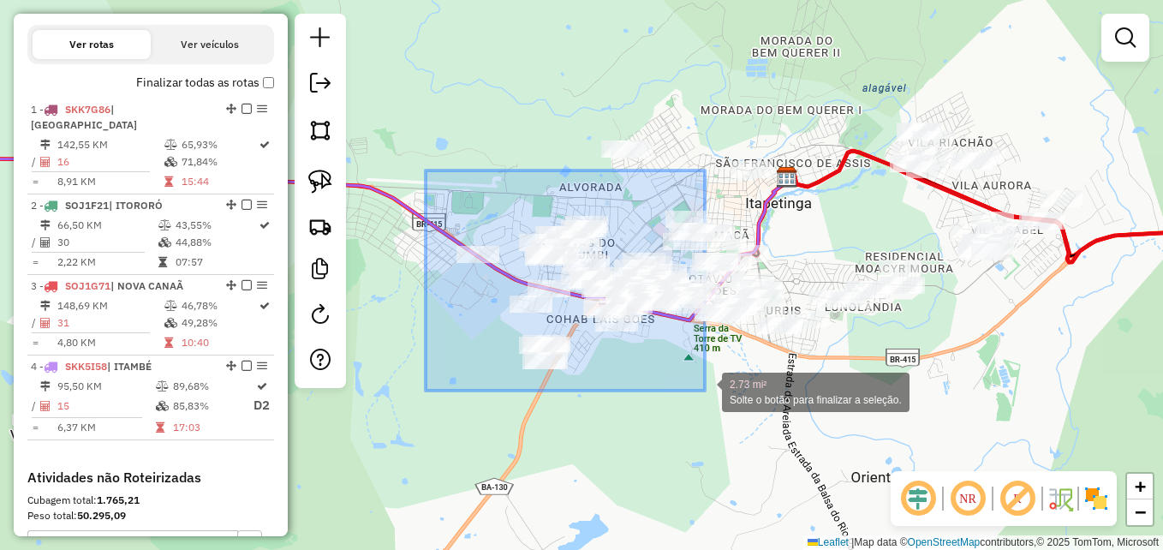
drag, startPoint x: 426, startPoint y: 172, endPoint x: 706, endPoint y: 390, distance: 355.8
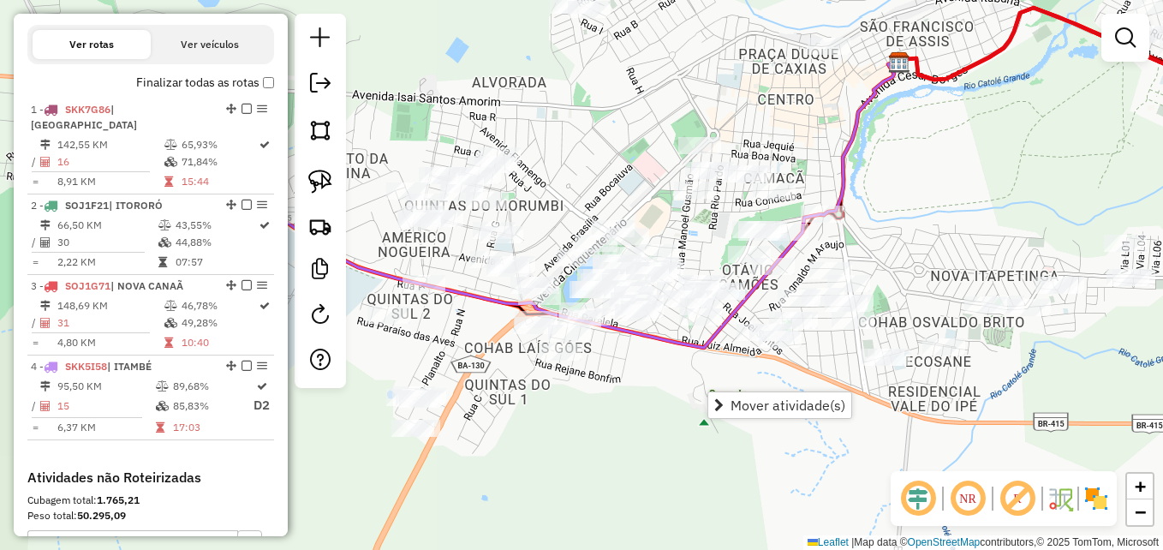
drag, startPoint x: 784, startPoint y: 247, endPoint x: 951, endPoint y: 217, distance: 170.5
click at [951, 217] on div "Janela de atendimento Grade de atendimento Capacidade Transportadoras Veículos …" at bounding box center [581, 275] width 1163 height 550
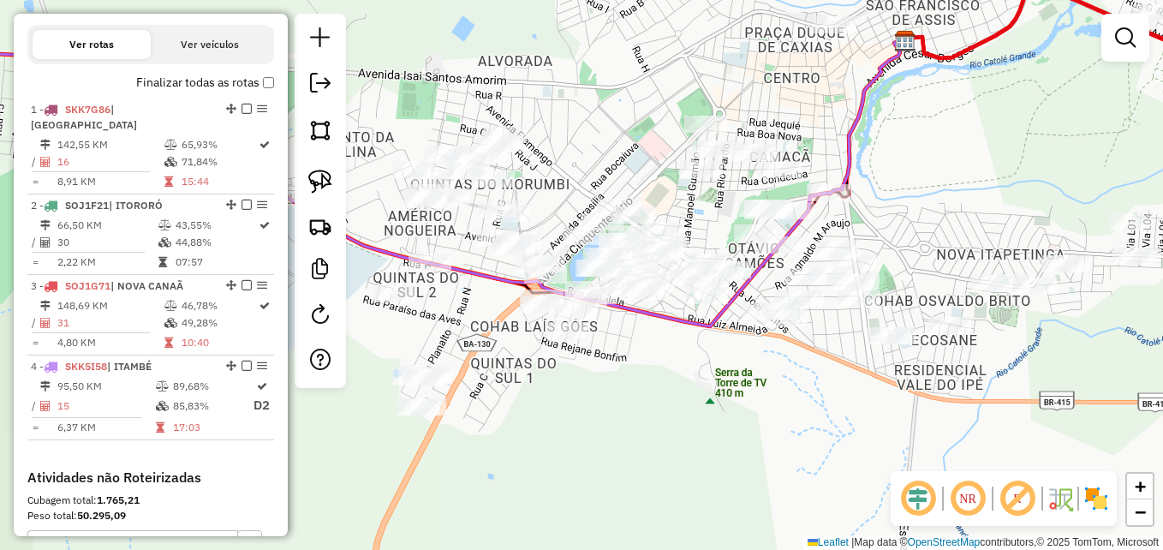
drag, startPoint x: 647, startPoint y: 379, endPoint x: 665, endPoint y: 387, distance: 19.6
click at [665, 387] on div "Janela de atendimento Grade de atendimento Capacidade Transportadoras Veículos …" at bounding box center [581, 275] width 1163 height 550
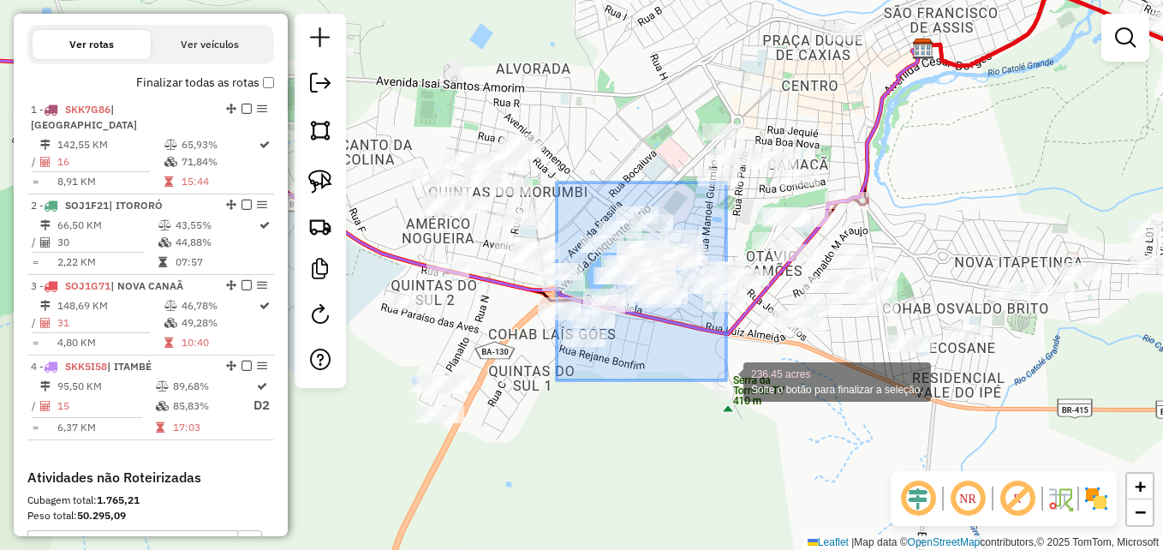
drag, startPoint x: 557, startPoint y: 182, endPoint x: 726, endPoint y: 380, distance: 260.5
click at [726, 380] on div "236.45 acres Solte o botão para finalizar a seleção. Janela de atendimento Grad…" at bounding box center [581, 275] width 1163 height 550
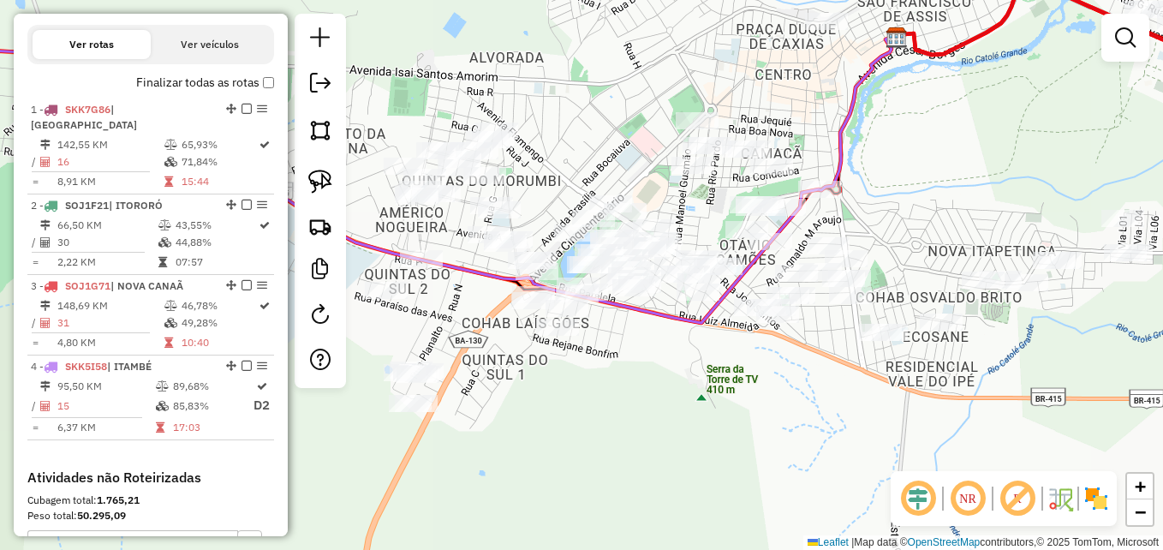
drag, startPoint x: 658, startPoint y: 406, endPoint x: 633, endPoint y: 395, distance: 27.2
click at [633, 395] on div "Janela de atendimento Grade de atendimento Capacidade Transportadoras Veículos …" at bounding box center [581, 275] width 1163 height 550
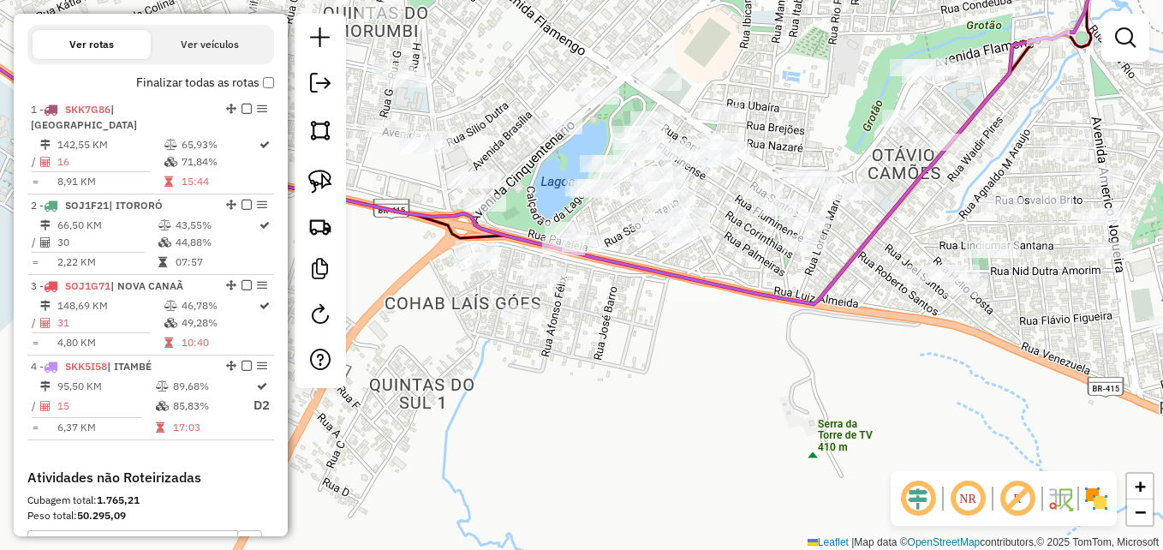
drag, startPoint x: 629, startPoint y: 373, endPoint x: 684, endPoint y: 432, distance: 80.6
click at [684, 432] on div "Janela de atendimento Grade de atendimento Capacidade Transportadoras Veículos …" at bounding box center [581, 275] width 1163 height 550
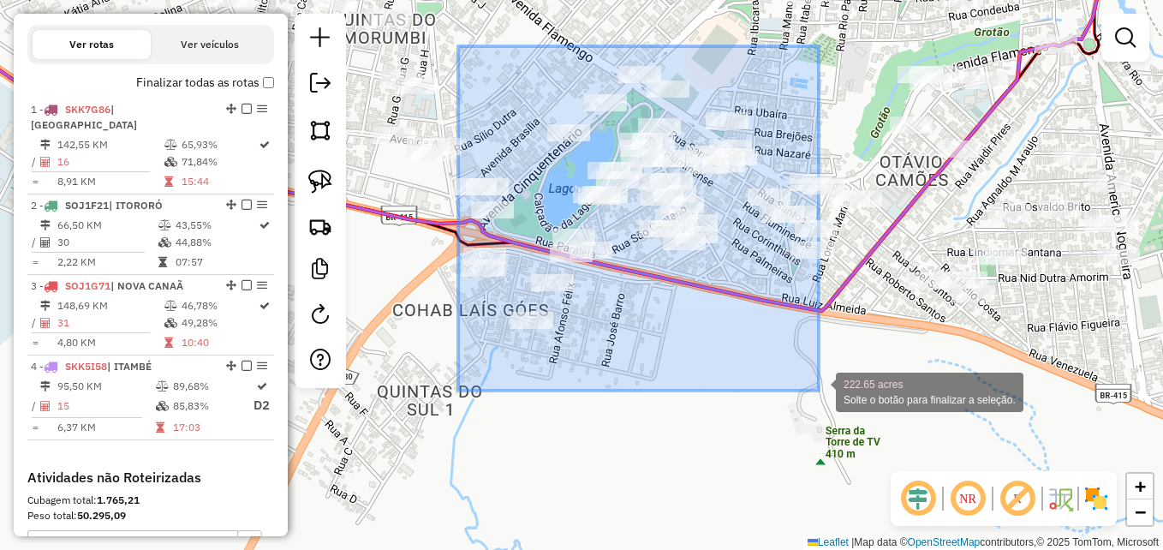
drag, startPoint x: 456, startPoint y: 79, endPoint x: 824, endPoint y: 390, distance: 481.2
click at [824, 390] on div "222.65 acres Solte o botão para finalizar a seleção. Janela de atendimento Grad…" at bounding box center [581, 275] width 1163 height 550
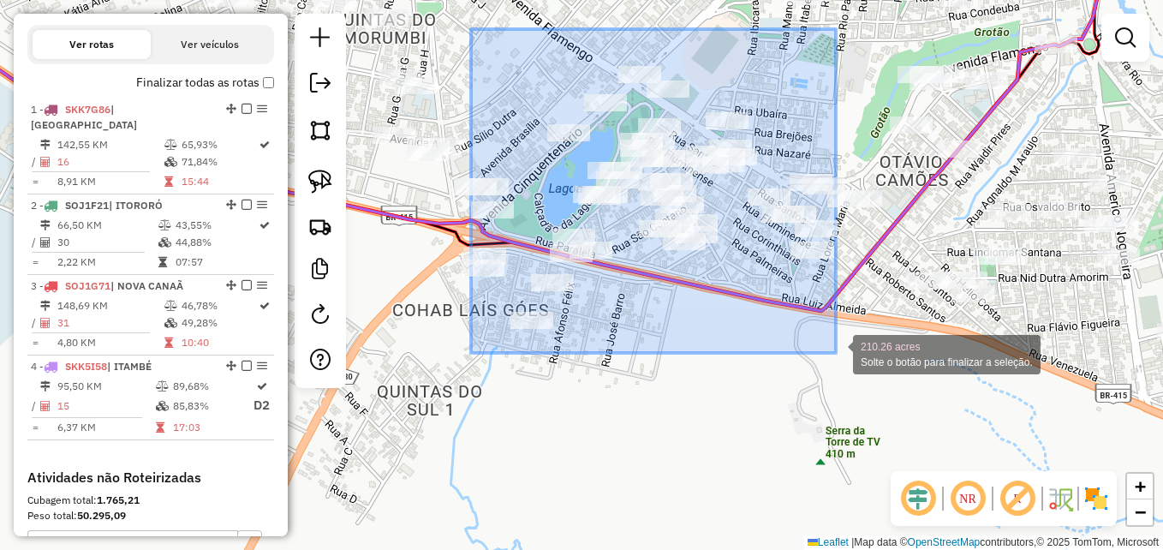
drag, startPoint x: 471, startPoint y: 31, endPoint x: 844, endPoint y: 350, distance: 490.7
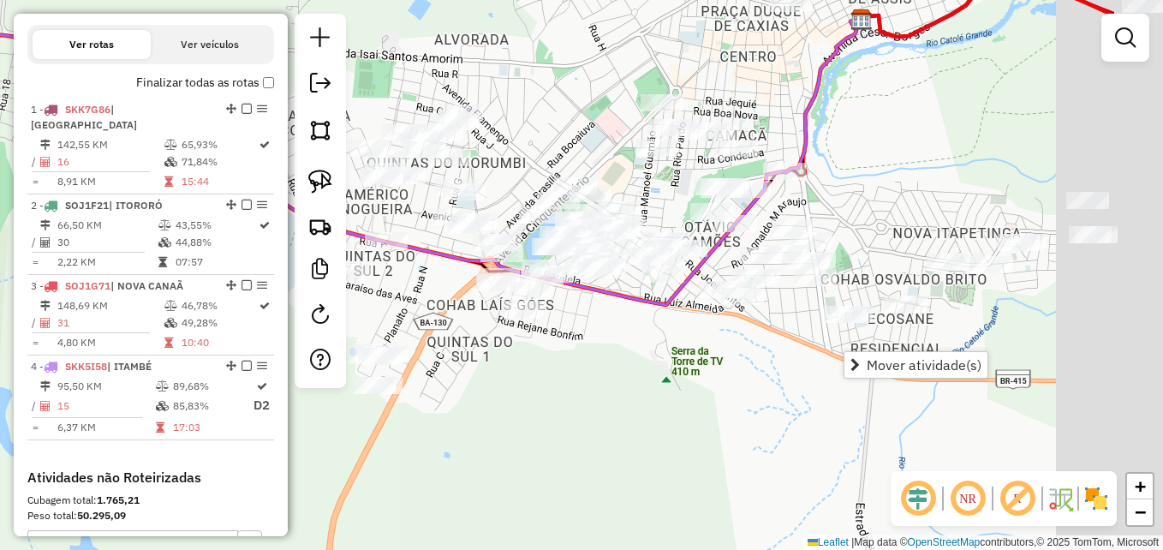
drag, startPoint x: 979, startPoint y: 405, endPoint x: 797, endPoint y: 374, distance: 184.1
click at [802, 377] on div "Janela de atendimento Grade de atendimento Capacidade Transportadoras Veículos …" at bounding box center [581, 275] width 1163 height 550
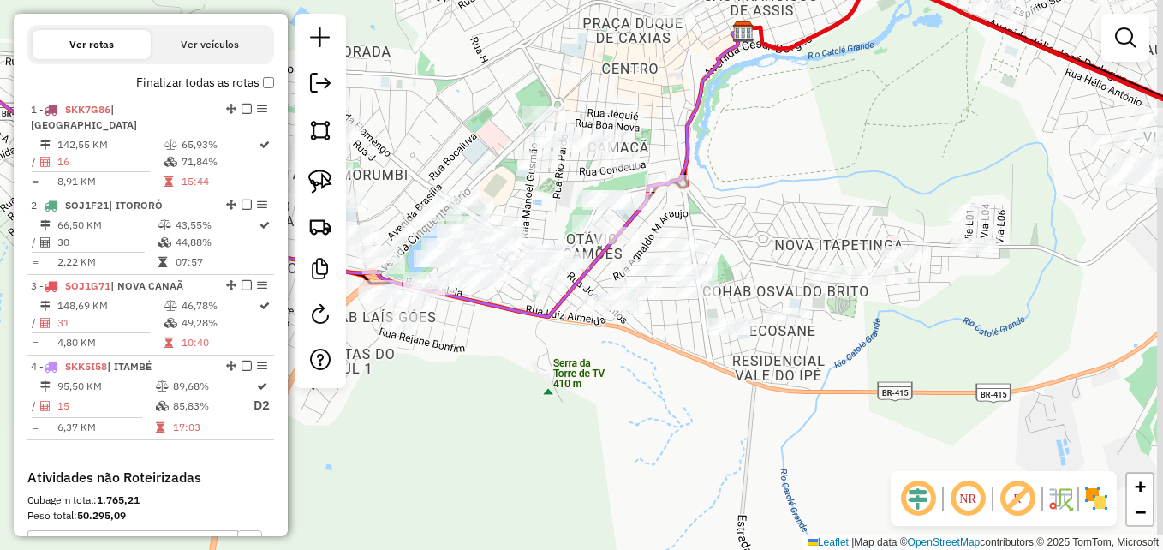
drag, startPoint x: 1089, startPoint y: 328, endPoint x: 966, endPoint y: 345, distance: 124.5
click at [966, 345] on div "Janela de atendimento Grade de atendimento Capacidade Transportadoras Veículos …" at bounding box center [581, 275] width 1163 height 550
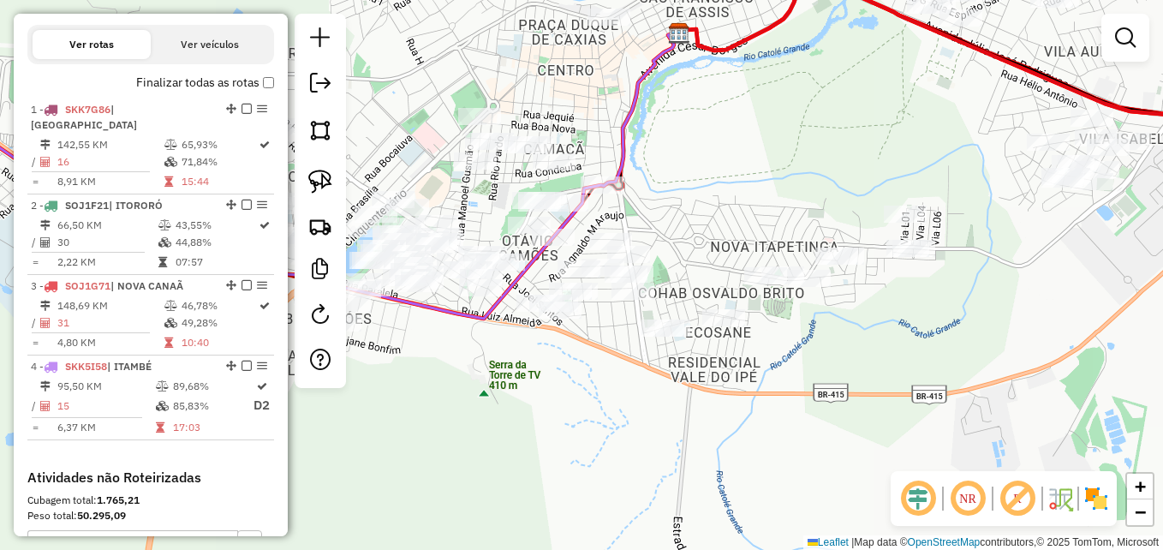
drag, startPoint x: 991, startPoint y: 329, endPoint x: 921, endPoint y: 328, distance: 69.4
click at [921, 328] on div "Janela de atendimento Grade de atendimento Capacidade Transportadoras Veículos …" at bounding box center [581, 275] width 1163 height 550
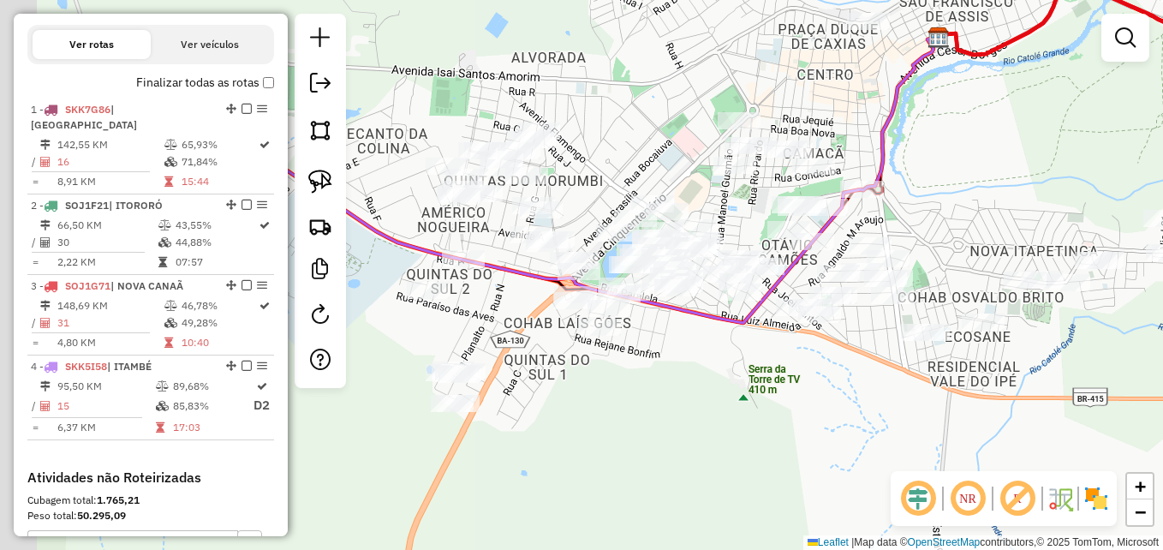
drag, startPoint x: 563, startPoint y: 390, endPoint x: 901, endPoint y: 367, distance: 338.1
click at [891, 379] on div "Janela de atendimento Grade de atendimento Capacidade Transportadoras Veículos …" at bounding box center [581, 275] width 1163 height 550
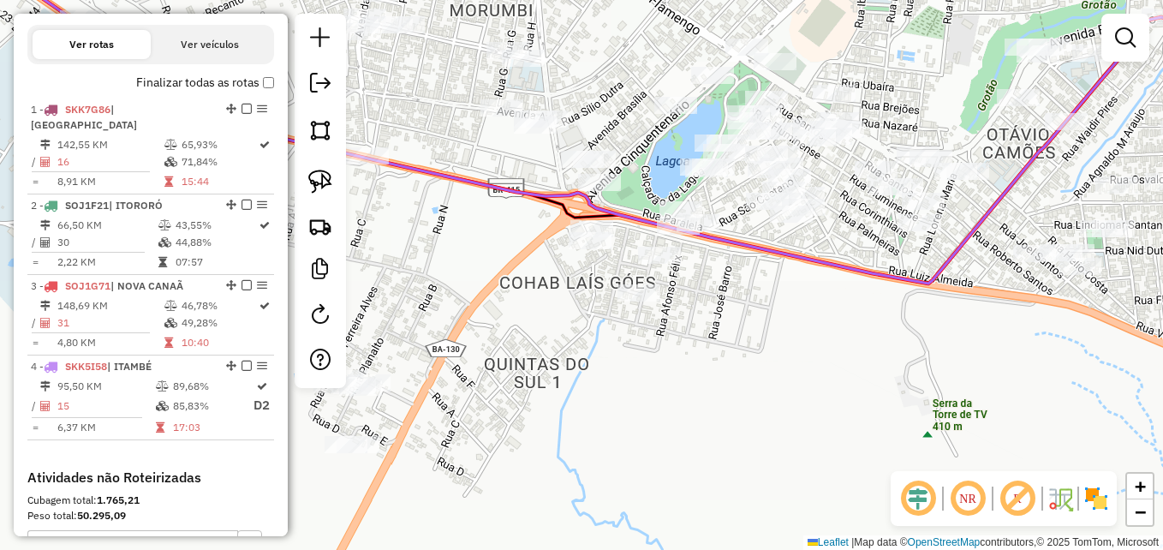
drag, startPoint x: 748, startPoint y: 366, endPoint x: 830, endPoint y: 370, distance: 82.3
click at [826, 370] on div "Janela de atendimento Grade de atendimento Capacidade Transportadoras Veículos …" at bounding box center [581, 275] width 1163 height 550
drag, startPoint x: 818, startPoint y: 338, endPoint x: 829, endPoint y: 350, distance: 16.4
click at [829, 350] on div "Janela de atendimento Grade de atendimento Capacidade Transportadoras Veículos …" at bounding box center [581, 275] width 1163 height 550
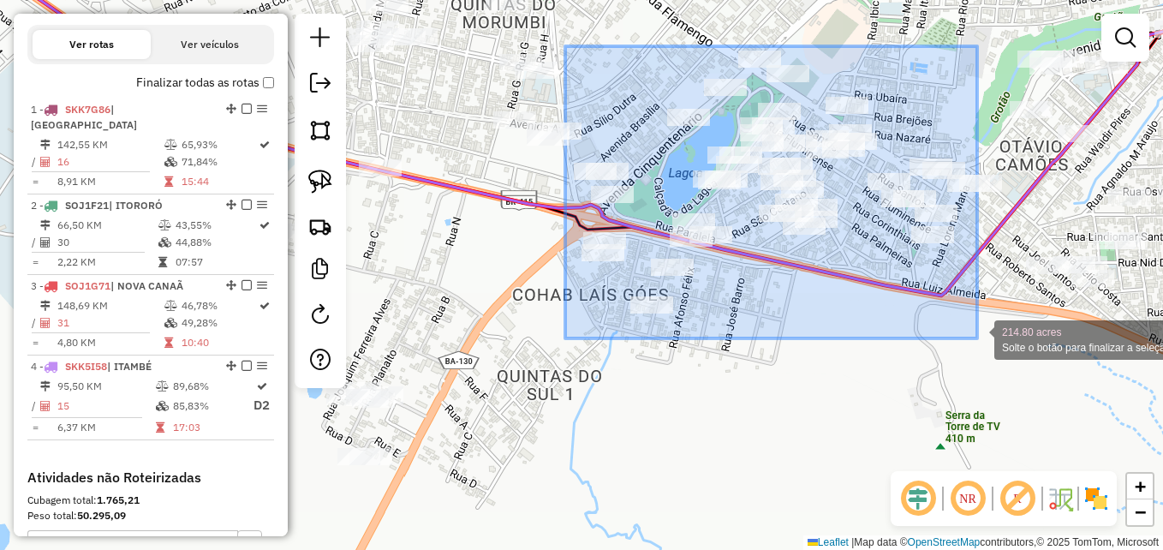
drag, startPoint x: 565, startPoint y: 46, endPoint x: 977, endPoint y: 338, distance: 504.9
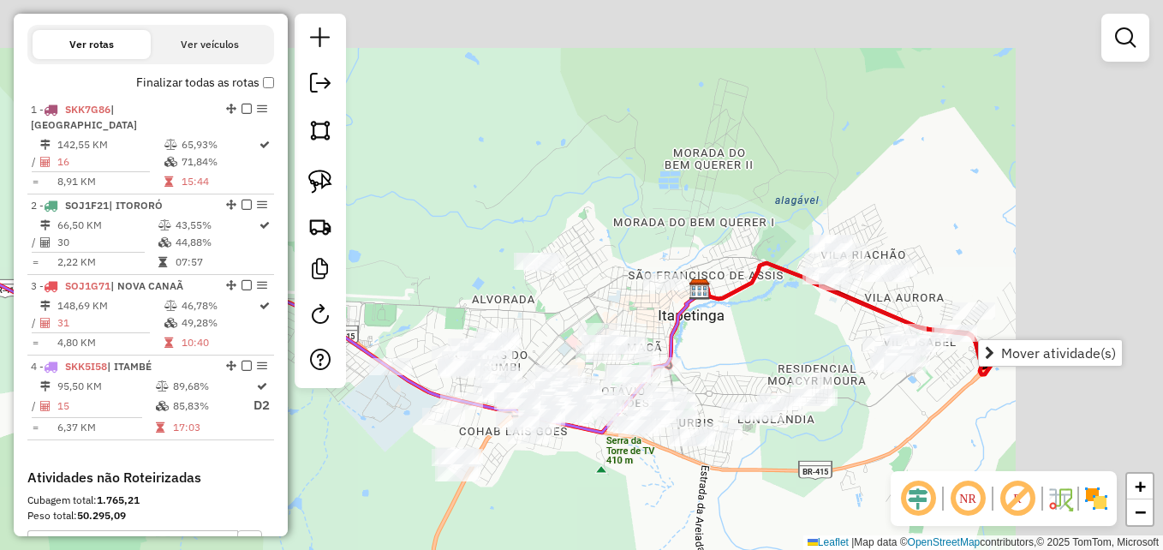
drag, startPoint x: 929, startPoint y: 110, endPoint x: 557, endPoint y: 301, distance: 417.5
click at [557, 301] on div "Janela de atendimento Grade de atendimento Capacidade Transportadoras Veículos …" at bounding box center [581, 275] width 1163 height 550
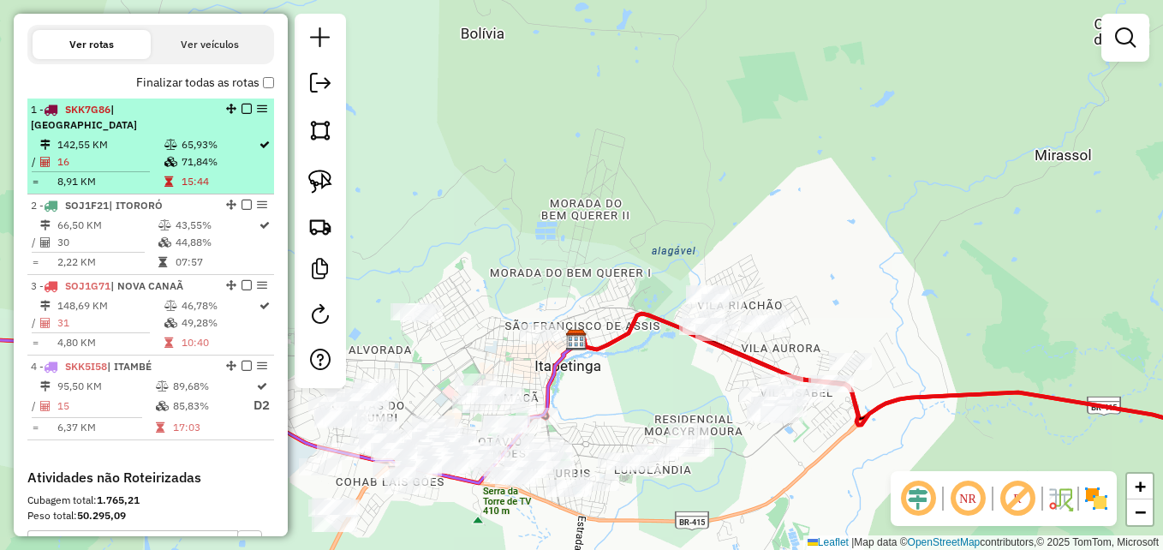
click at [187, 133] on div "1 - SKK7G86 | SANTA CRUZ DA VITORIA" at bounding box center [122, 117] width 182 height 31
select select "**********"
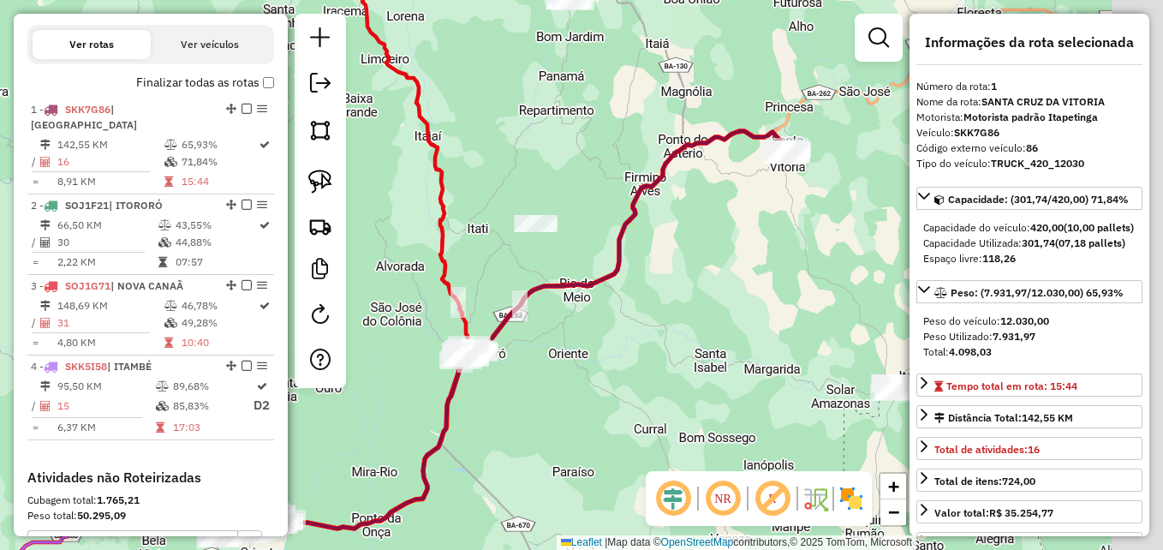
drag, startPoint x: 760, startPoint y: 185, endPoint x: 637, endPoint y: 277, distance: 154.1
click at [643, 277] on div "Janela de atendimento Grade de atendimento Capacidade Transportadoras Veículos …" at bounding box center [581, 275] width 1163 height 550
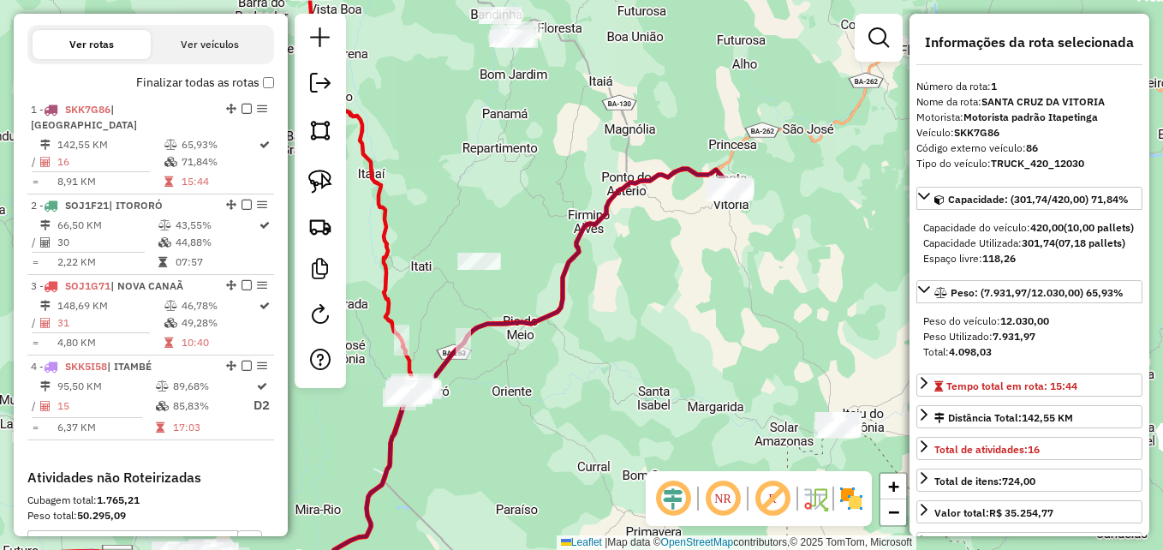
drag, startPoint x: 763, startPoint y: 361, endPoint x: 694, endPoint y: 223, distance: 154.3
click at [694, 224] on div "Janela de atendimento Grade de atendimento Capacidade Transportadoras Veículos …" at bounding box center [581, 275] width 1163 height 550
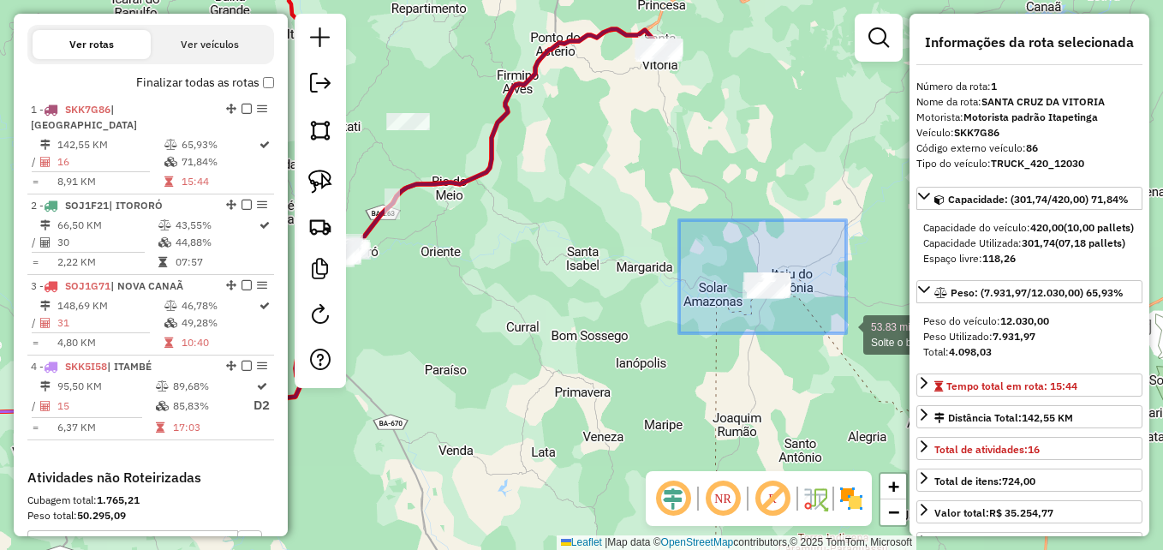
drag, startPoint x: 679, startPoint y: 220, endPoint x: 846, endPoint y: 333, distance: 201.6
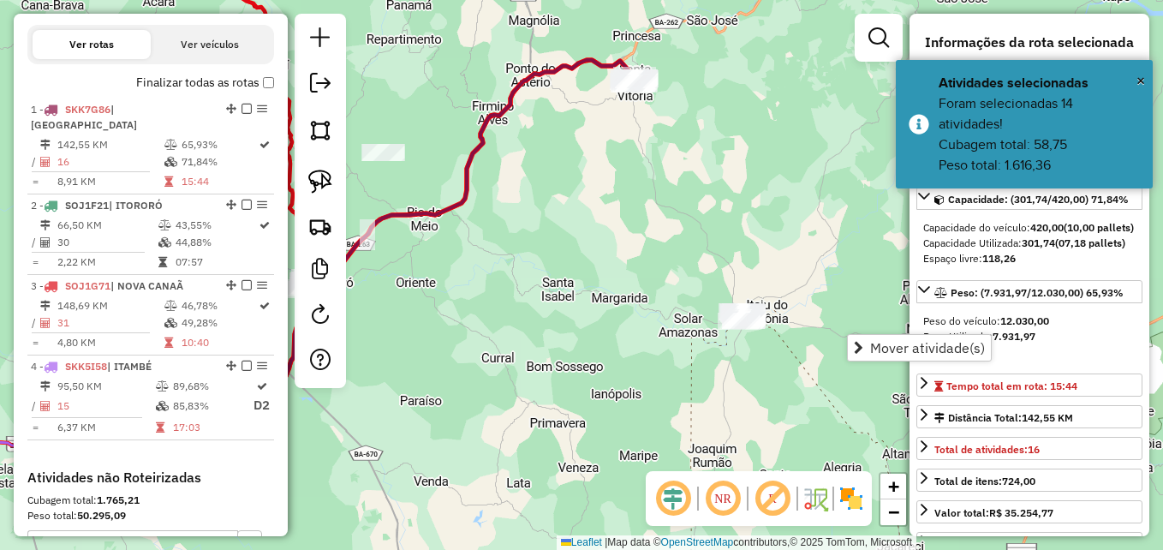
drag, startPoint x: 734, startPoint y: 205, endPoint x: 709, endPoint y: 235, distance: 39.6
click at [709, 235] on div "Janela de atendimento Grade de atendimento Capacidade Transportadoras Veículos …" at bounding box center [581, 275] width 1163 height 550
click at [317, 163] on link at bounding box center [320, 182] width 38 height 38
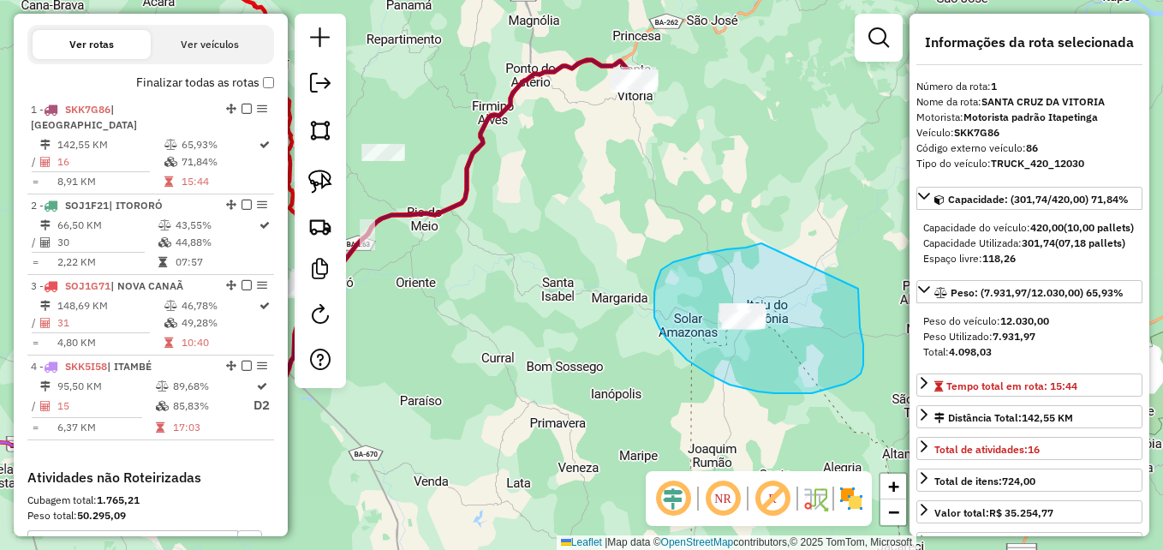
drag, startPoint x: 761, startPoint y: 243, endPoint x: 835, endPoint y: 239, distance: 73.8
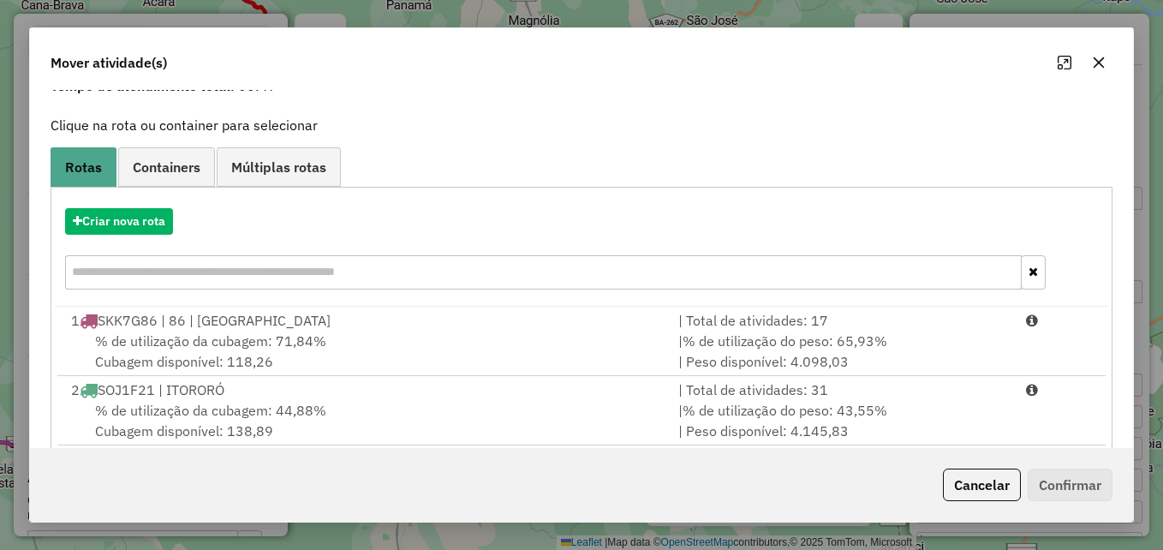
scroll to position [171, 0]
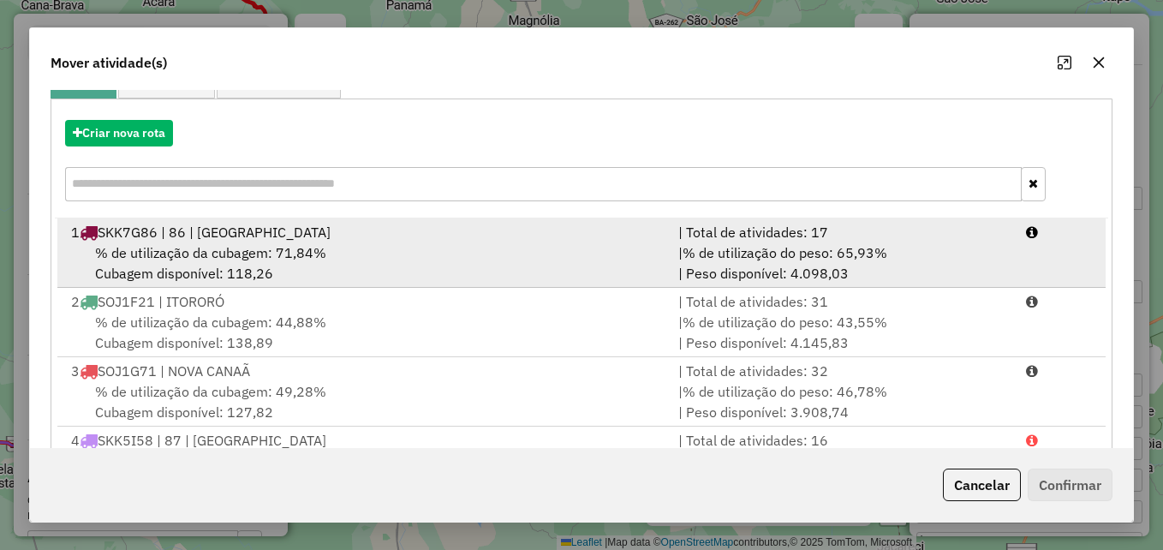
click at [559, 242] on div "% de utilização da cubagem: 71,84% Cubagem disponível: 118,26" at bounding box center [364, 262] width 607 height 41
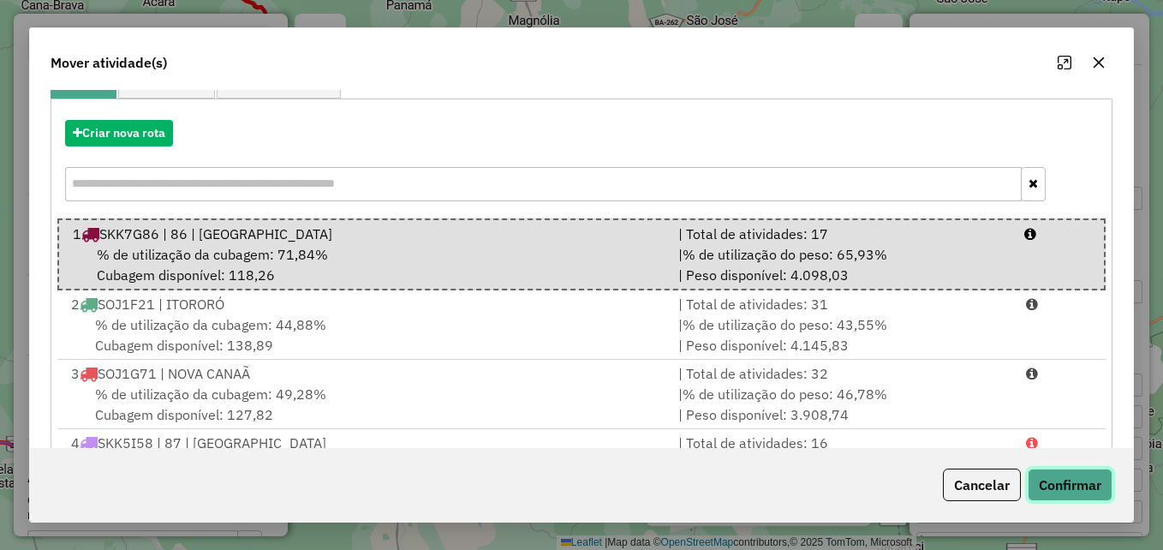
click at [1074, 482] on button "Confirmar" at bounding box center [1070, 484] width 85 height 33
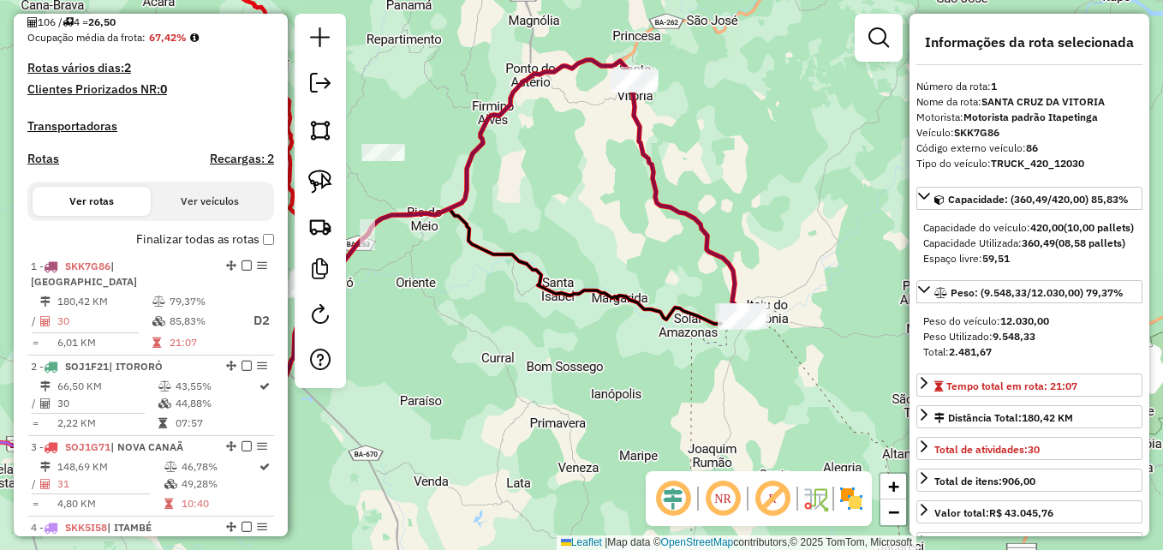
scroll to position [492, 0]
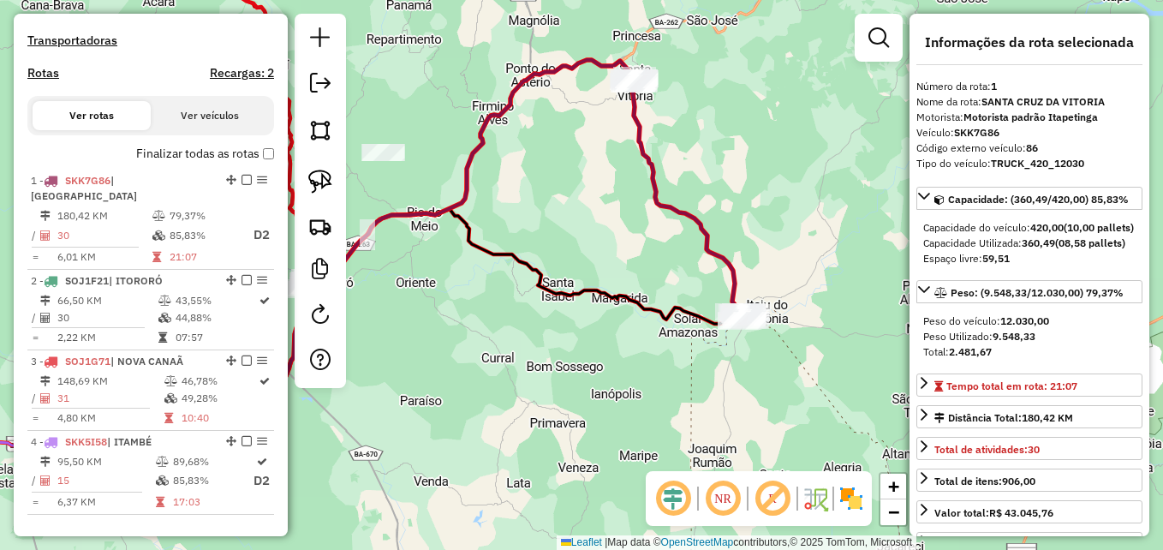
click at [873, 40] on em at bounding box center [878, 37] width 21 height 21
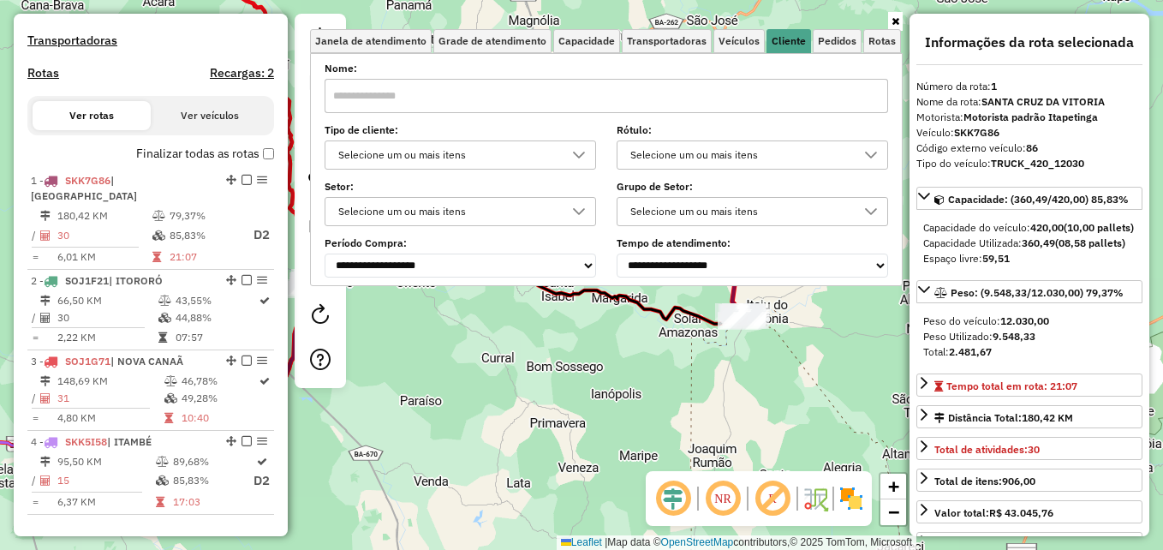
click at [408, 105] on input "text" at bounding box center [606, 96] width 563 height 34
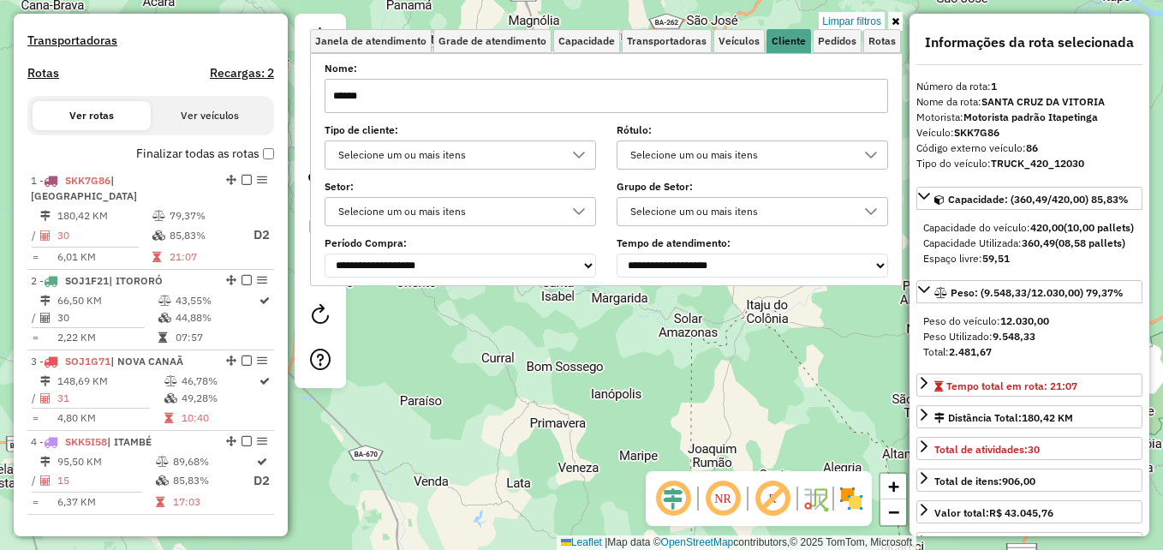
click at [543, 380] on div "Limpar filtros Janela de atendimento Grade de atendimento Capacidade Transporta…" at bounding box center [581, 275] width 1163 height 550
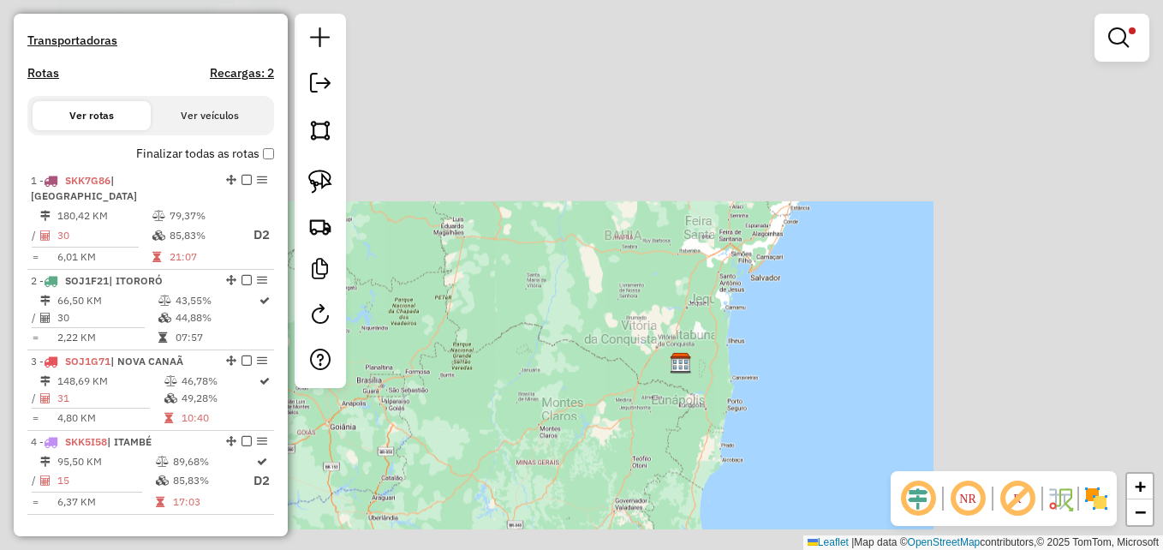
drag, startPoint x: 742, startPoint y: 199, endPoint x: 675, endPoint y: 255, distance: 87.5
click at [675, 255] on div "Limpar filtros Janela de atendimento Grade de atendimento Capacidade Transporta…" at bounding box center [581, 275] width 1163 height 550
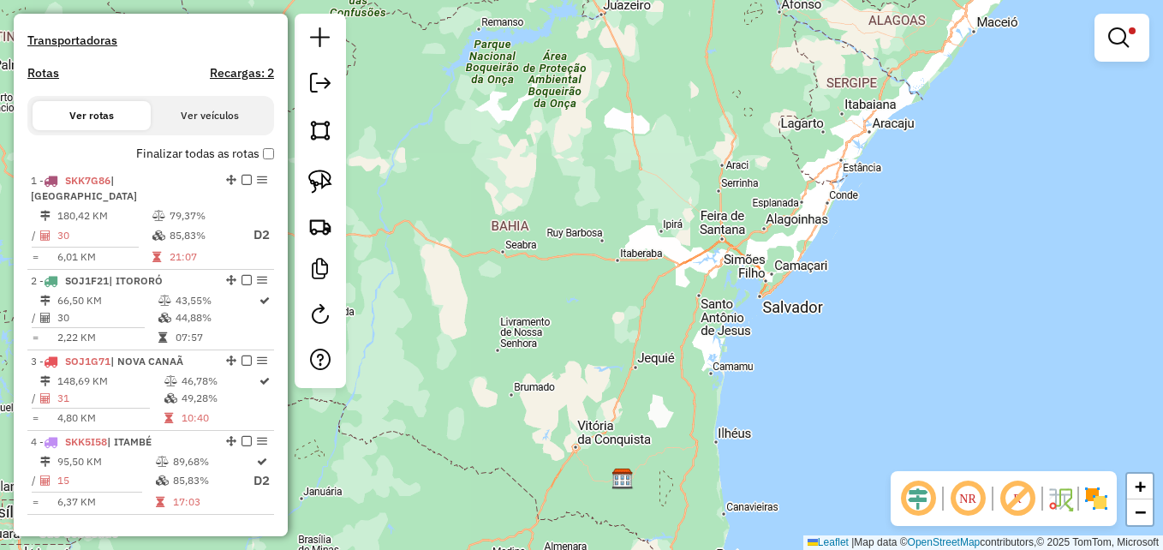
drag, startPoint x: 1124, startPoint y: 37, endPoint x: 1114, endPoint y: 37, distance: 9.4
click at [1123, 37] on em at bounding box center [1118, 37] width 21 height 21
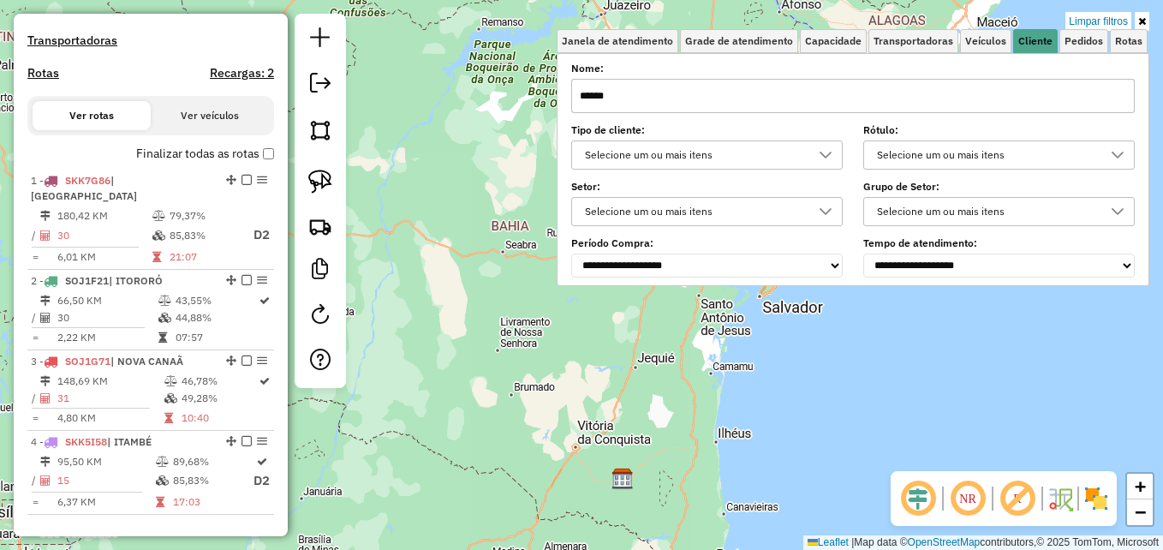
click at [629, 100] on input "******" at bounding box center [852, 96] width 563 height 34
type input "*"
type input "******"
click at [523, 319] on div "Limpar filtros Janela de atendimento Grade de atendimento Capacidade Transporta…" at bounding box center [581, 275] width 1163 height 550
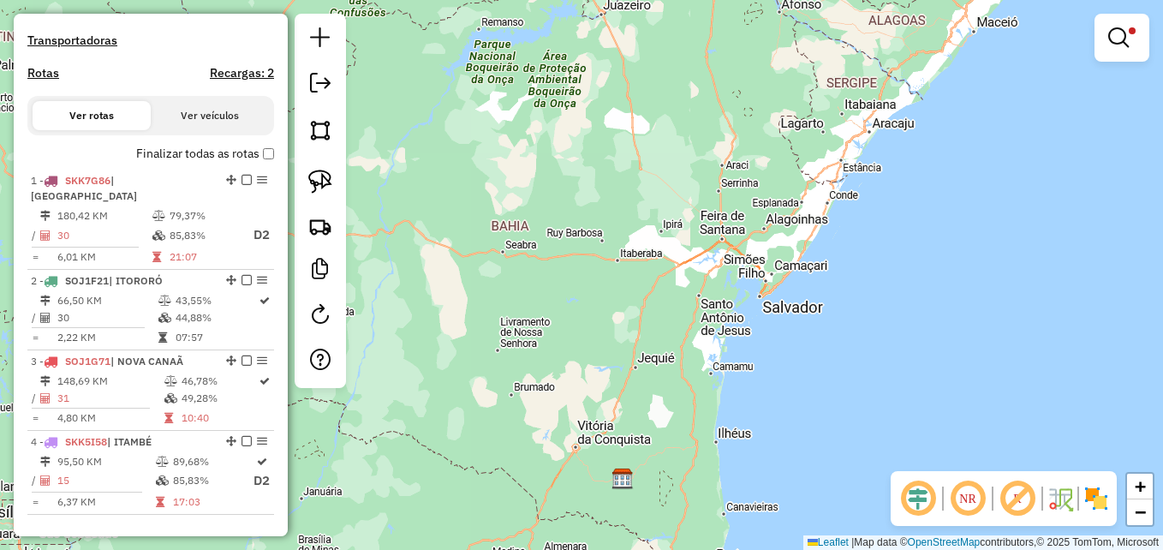
drag, startPoint x: 1121, startPoint y: 39, endPoint x: 1112, endPoint y: 39, distance: 9.4
click at [1121, 39] on em at bounding box center [1118, 37] width 21 height 21
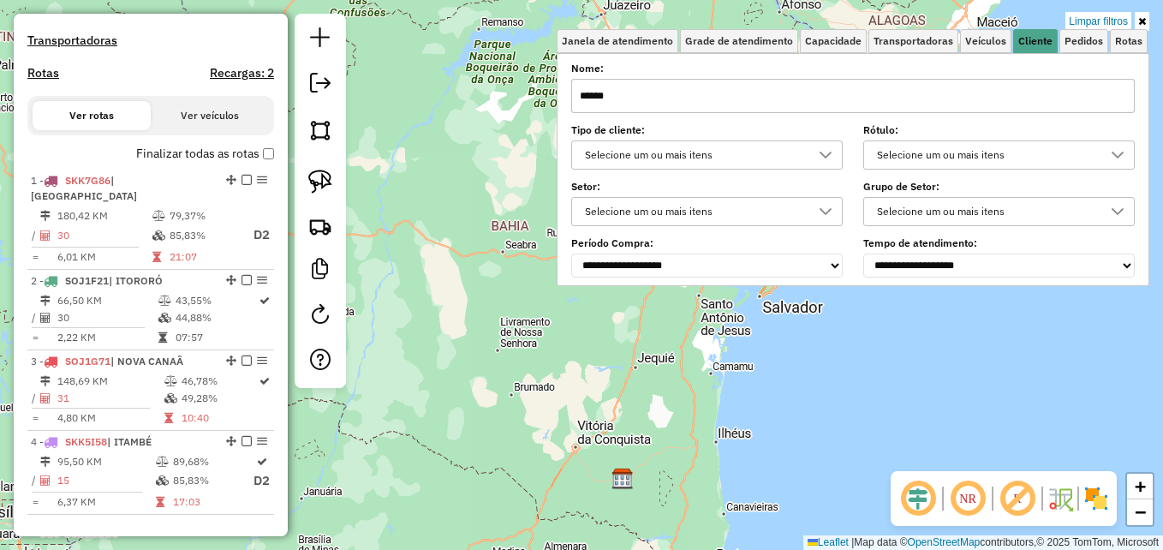
drag, startPoint x: 639, startPoint y: 101, endPoint x: 551, endPoint y: 97, distance: 88.3
click at [551, 97] on div "Limpar filtros Janela de atendimento Grade de atendimento Capacidade Transporta…" at bounding box center [581, 275] width 1163 height 550
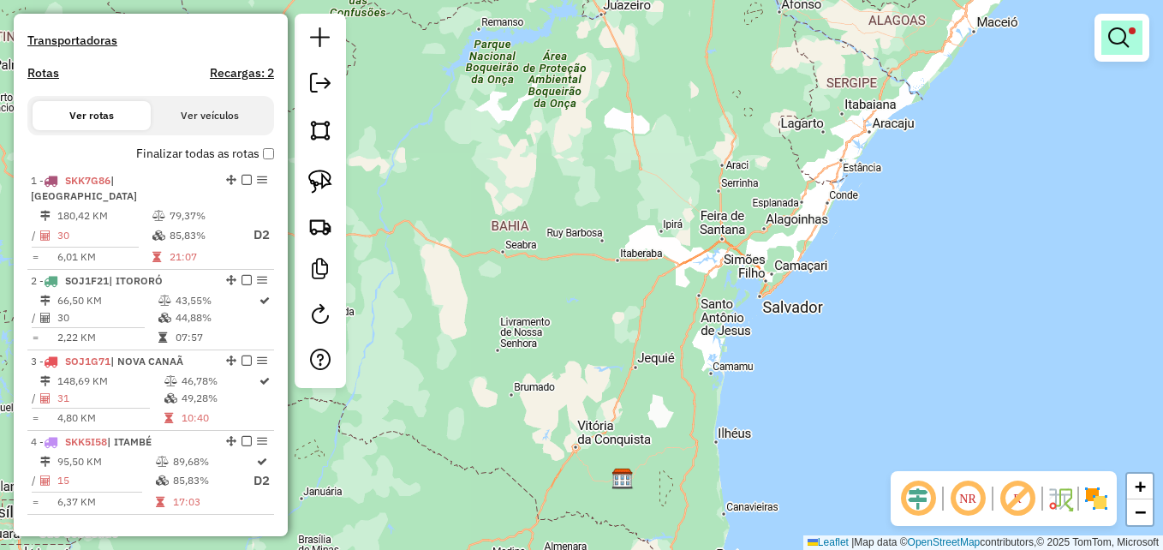
click at [1112, 42] on em at bounding box center [1118, 37] width 21 height 21
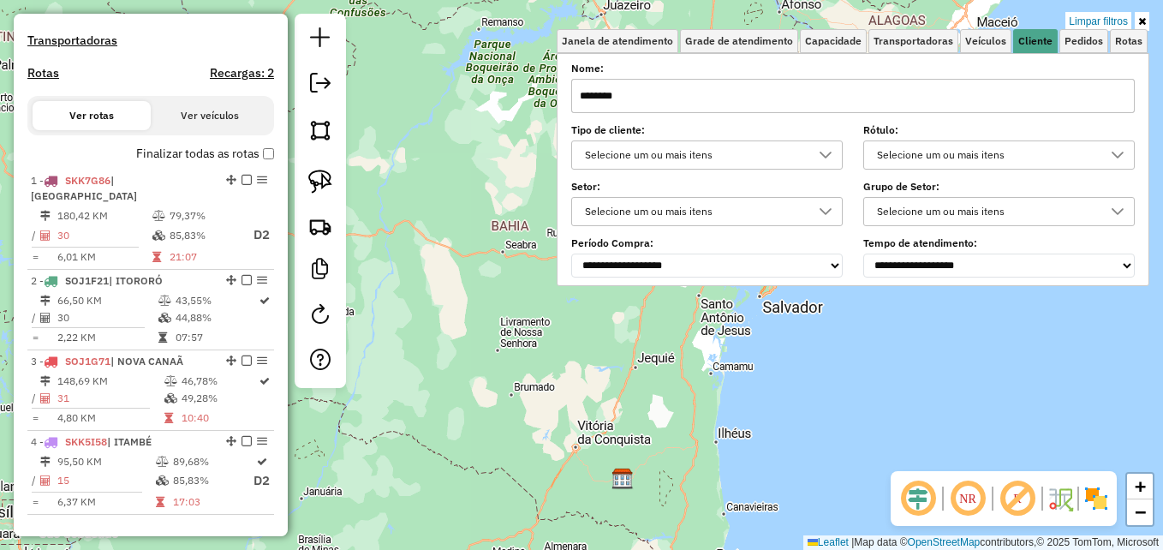
type input "********"
click at [492, 230] on div "Limpar filtros Janela de atendimento Grade de atendimento Capacidade Transporta…" at bounding box center [581, 275] width 1163 height 550
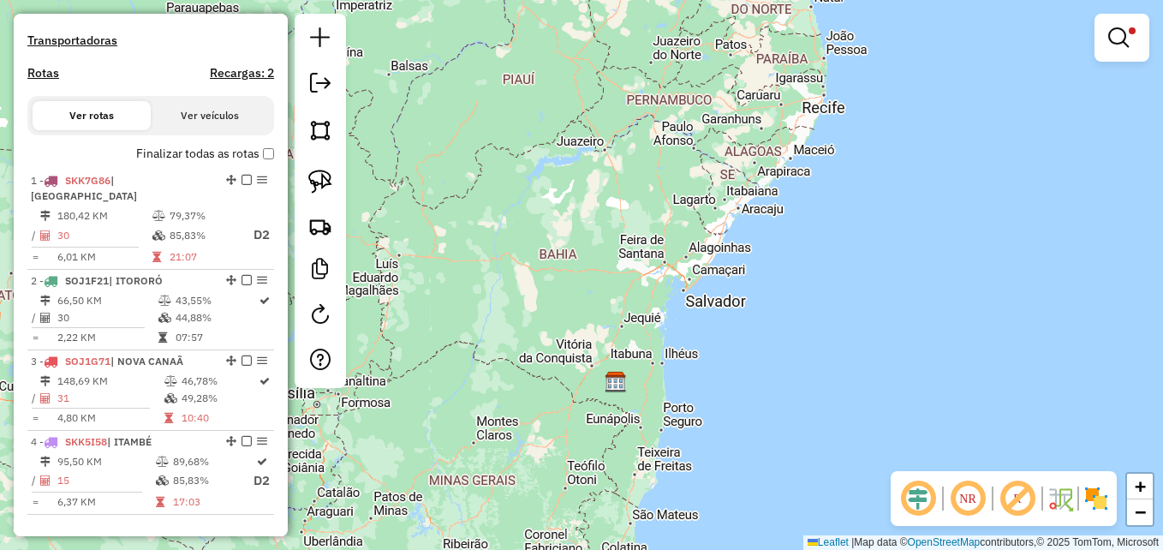
drag, startPoint x: 649, startPoint y: 228, endPoint x: 706, endPoint y: 222, distance: 56.8
click at [706, 226] on div "Limpar filtros Janela de atendimento Grade de atendimento Capacidade Transporta…" at bounding box center [581, 275] width 1163 height 550
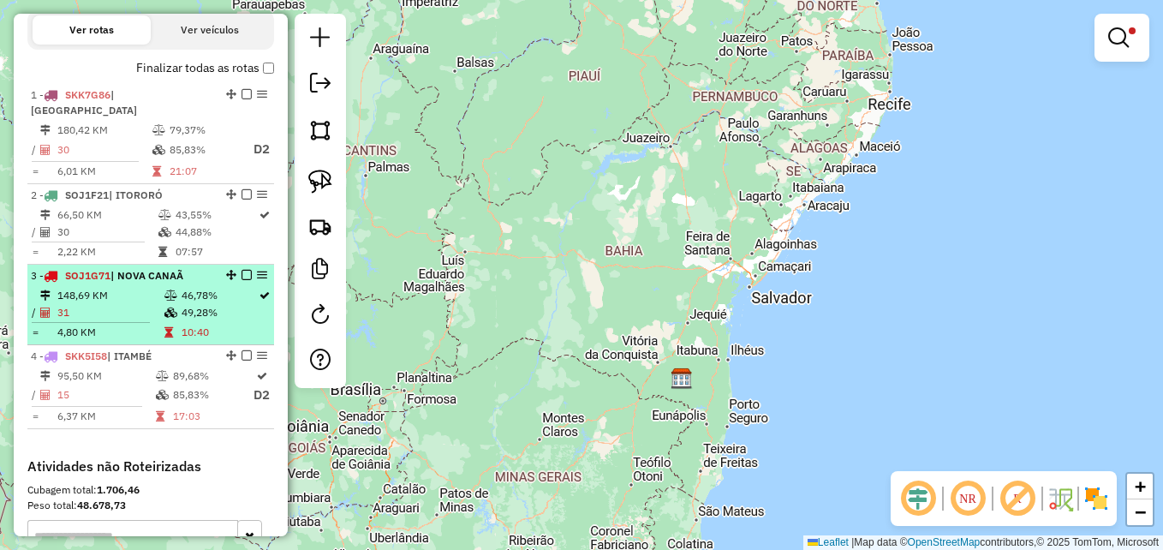
scroll to position [663, 0]
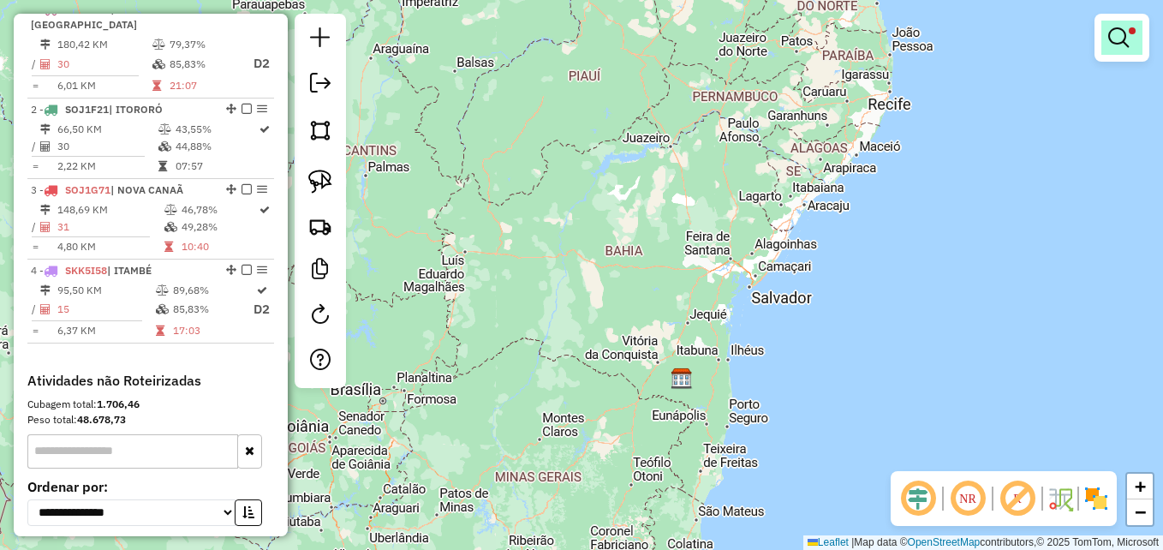
click at [1119, 46] on em at bounding box center [1118, 37] width 21 height 21
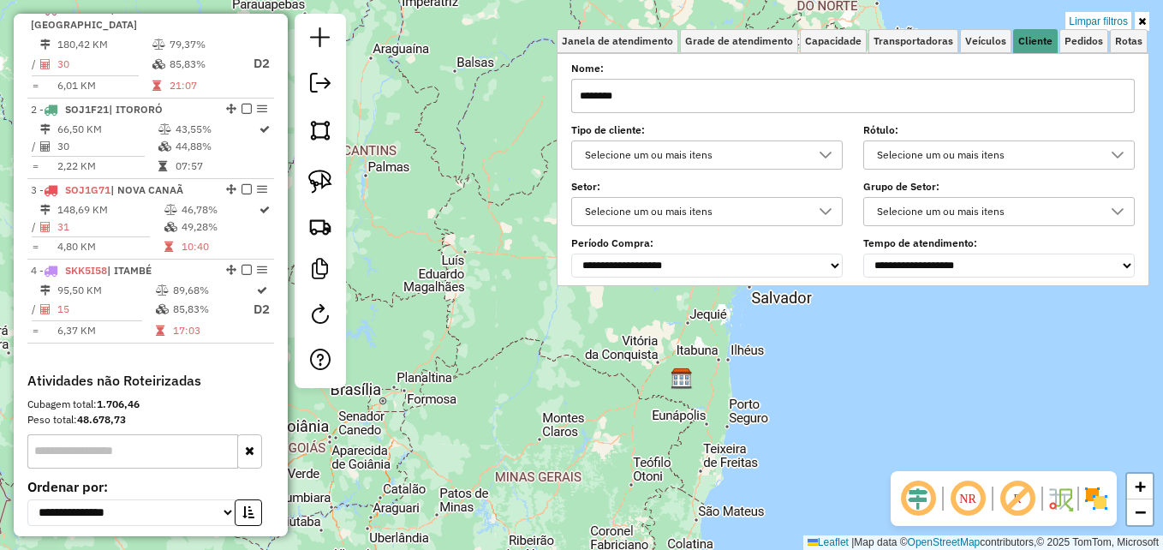
drag, startPoint x: 1098, startPoint y: 17, endPoint x: 1092, endPoint y: 25, distance: 9.8
click at [1098, 16] on link "Limpar filtros" at bounding box center [1098, 21] width 66 height 19
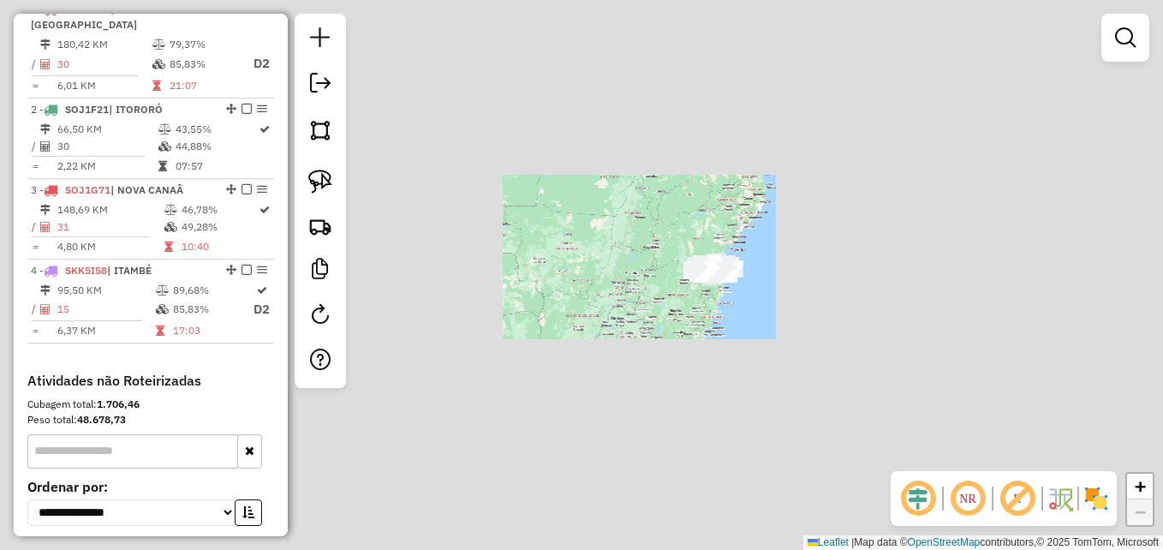
click at [635, 348] on div "Janela de atendimento Grade de atendimento Capacidade Transportadoras Veículos …" at bounding box center [581, 275] width 1163 height 550
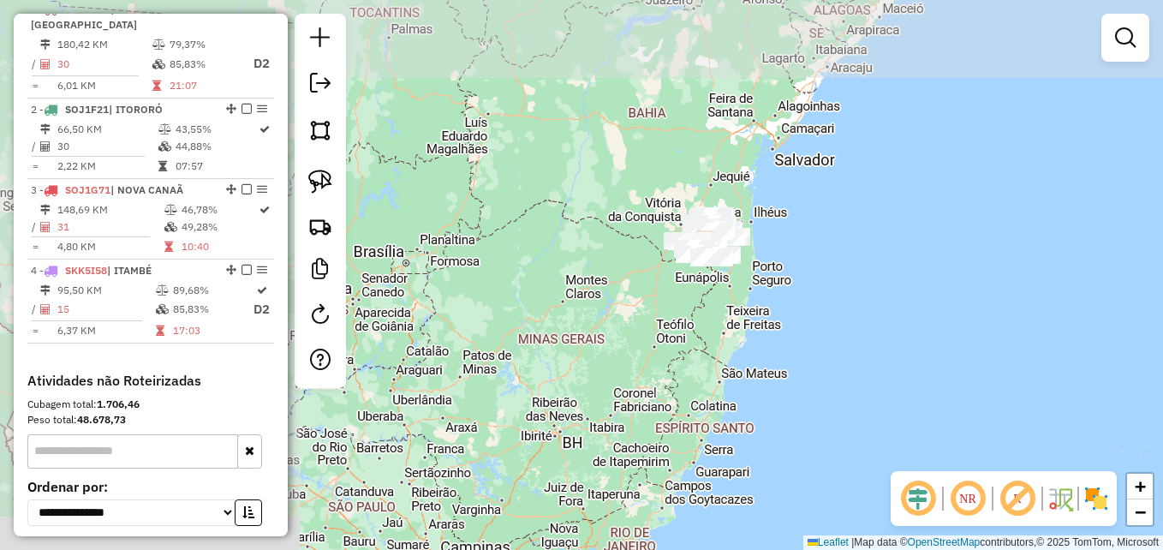
drag, startPoint x: 510, startPoint y: 197, endPoint x: 854, endPoint y: 342, distance: 373.4
click at [854, 342] on div "Janela de atendimento Grade de atendimento Capacidade Transportadoras Veículos …" at bounding box center [581, 275] width 1163 height 550
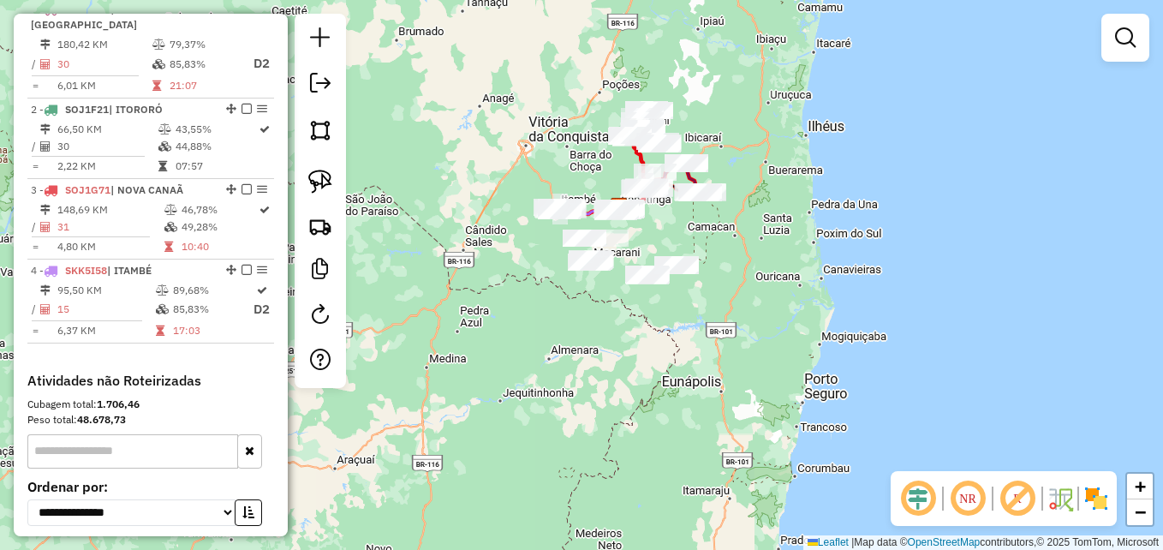
drag, startPoint x: 660, startPoint y: 249, endPoint x: 685, endPoint y: 443, distance: 195.1
click at [685, 443] on div "Janela de atendimento Grade de atendimento Capacidade Transportadoras Veículos …" at bounding box center [581, 275] width 1163 height 550
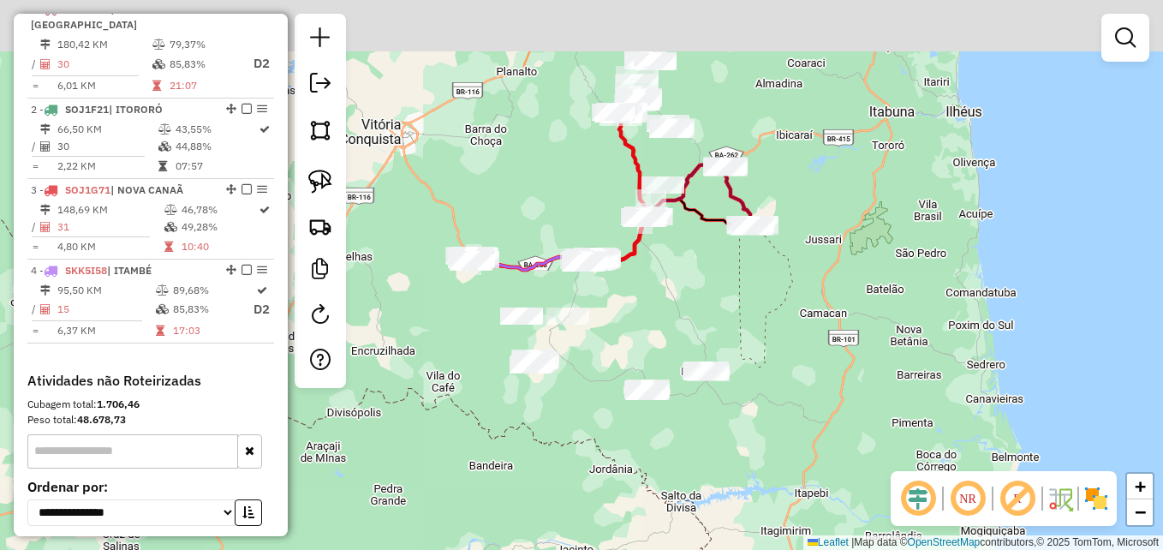
drag, startPoint x: 605, startPoint y: 301, endPoint x: 676, endPoint y: 428, distance: 144.9
click at [631, 484] on div "Janela de atendimento Grade de atendimento Capacidade Transportadoras Veículos …" at bounding box center [581, 275] width 1163 height 550
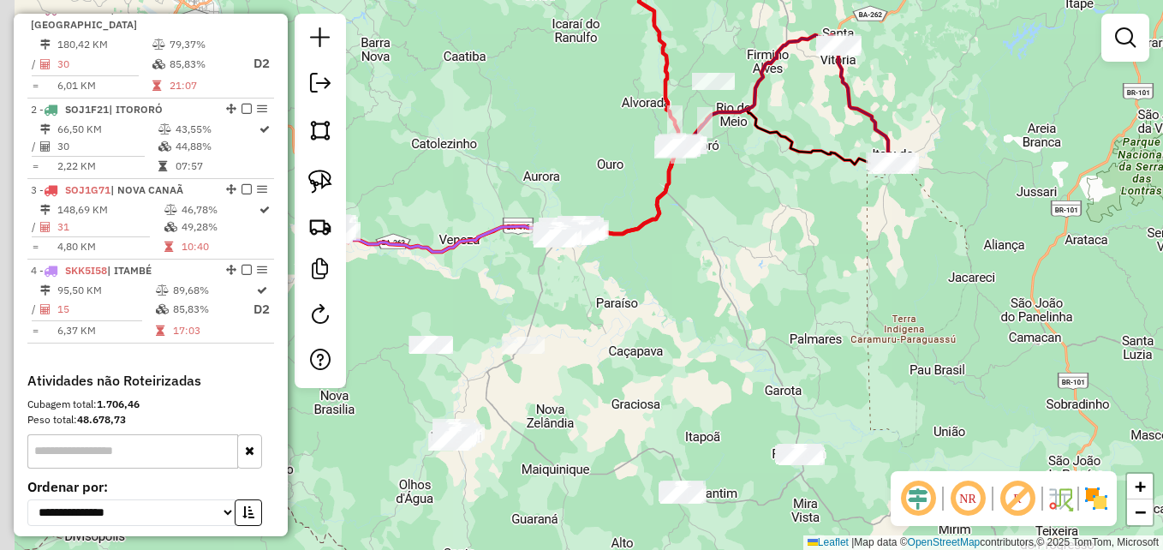
drag, startPoint x: 651, startPoint y: 301, endPoint x: 862, endPoint y: 239, distance: 220.6
click at [862, 239] on div "Janela de atendimento Grade de atendimento Capacidade Transportadoras Veículos …" at bounding box center [581, 275] width 1163 height 550
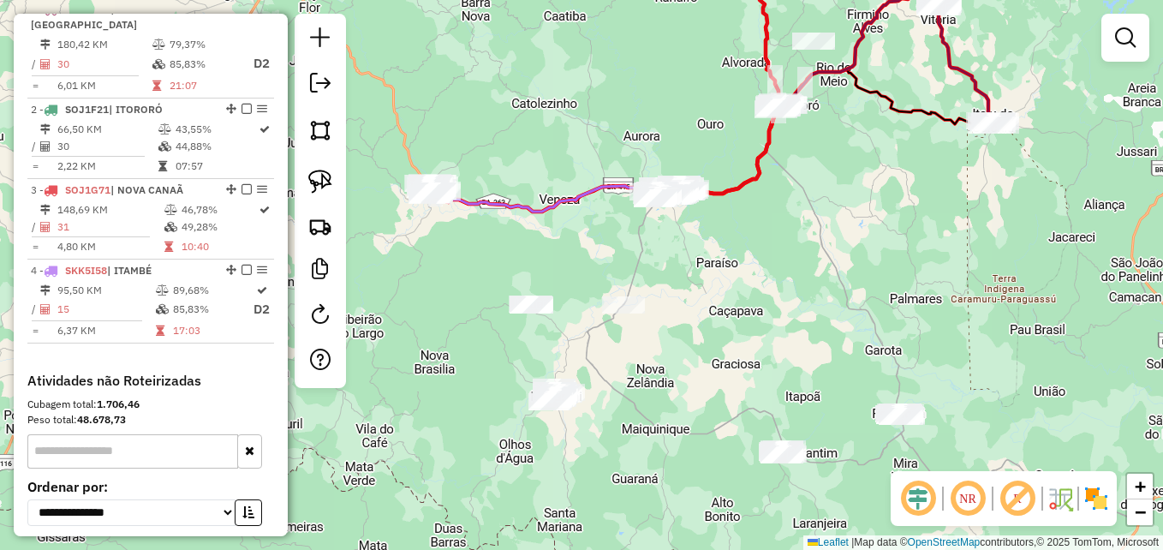
drag, startPoint x: 948, startPoint y: 233, endPoint x: 857, endPoint y: 281, distance: 102.7
click at [857, 281] on div "Janela de atendimento Grade de atendimento Capacidade Transportadoras Veículos …" at bounding box center [581, 275] width 1163 height 550
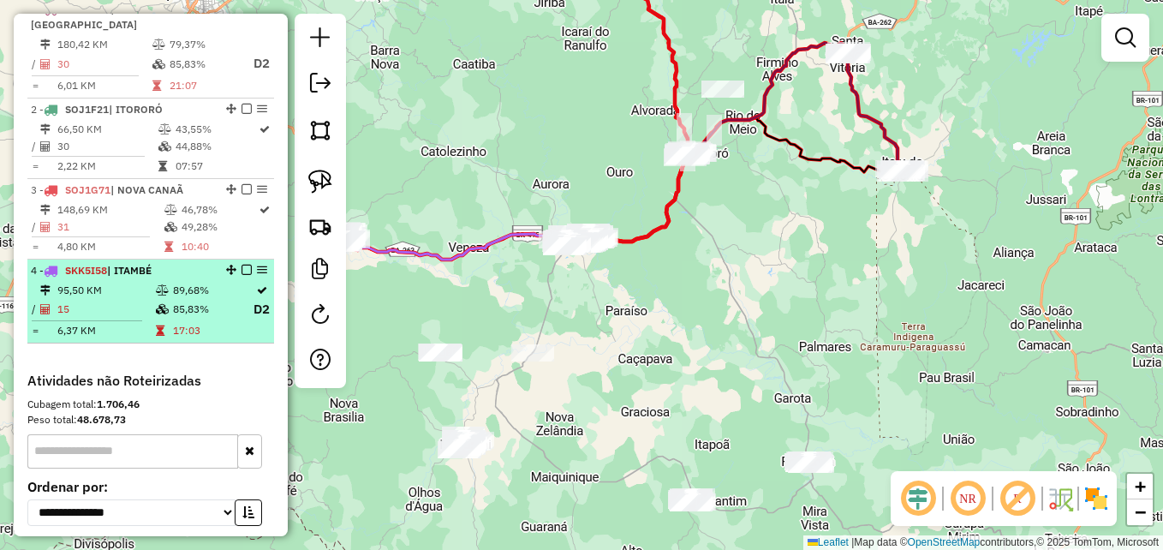
scroll to position [577, 0]
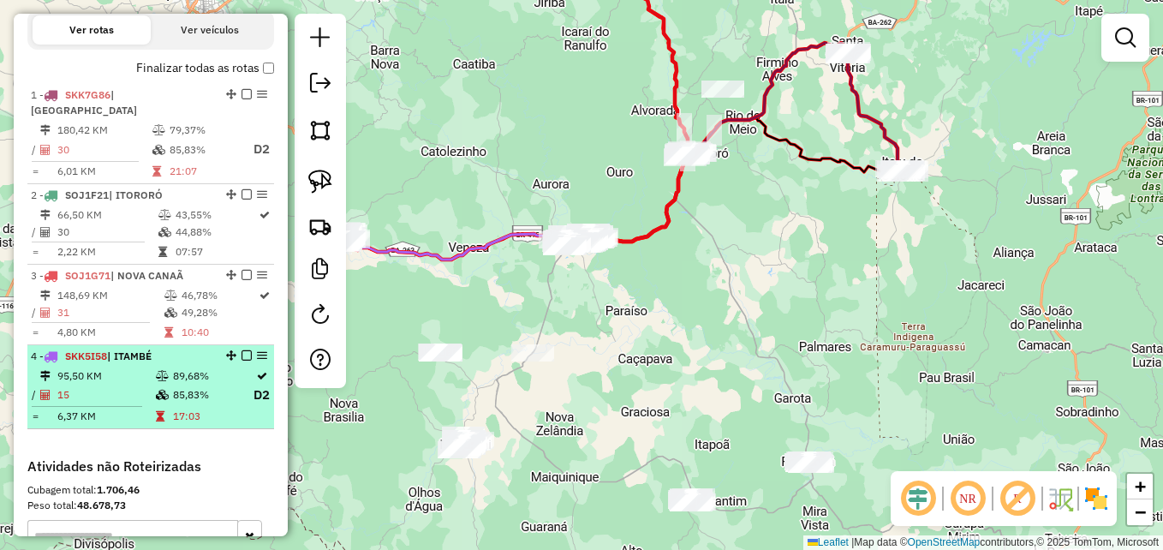
select select "**********"
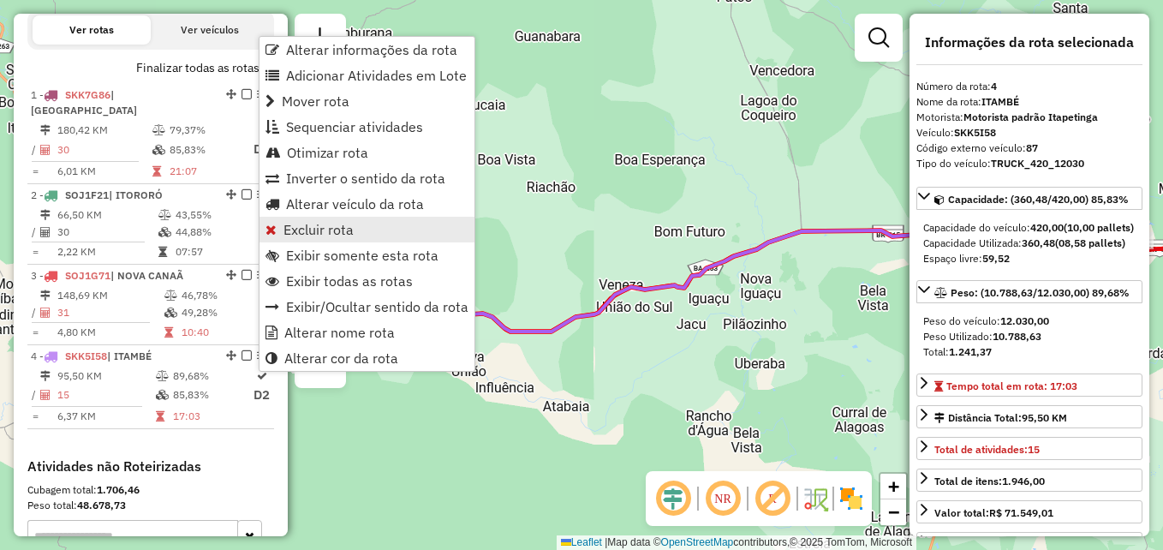
click at [323, 226] on span "Excluir rota" at bounding box center [318, 230] width 70 height 14
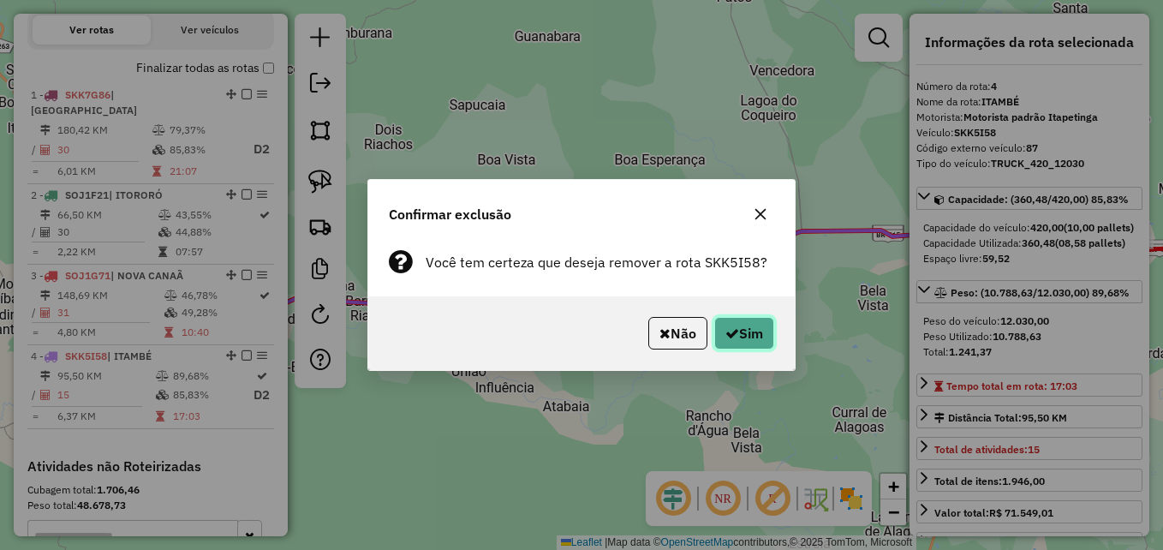
click at [749, 335] on button "Sim" at bounding box center [744, 333] width 60 height 33
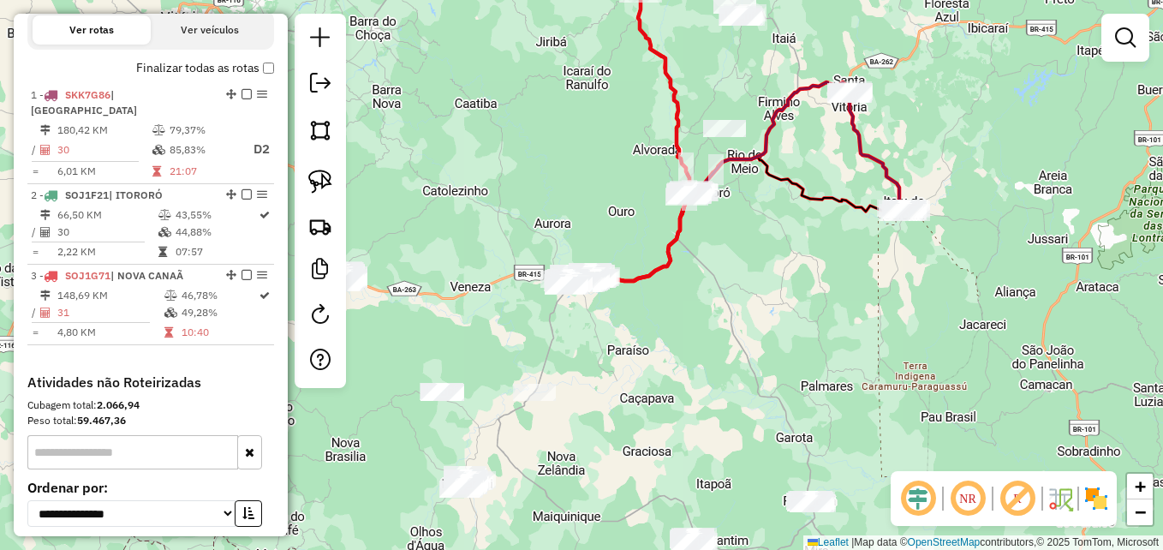
drag, startPoint x: 659, startPoint y: 344, endPoint x: 666, endPoint y: 300, distance: 45.1
click at [666, 300] on div "Janela de atendimento Grade de atendimento Capacidade Transportadoras Veículos …" at bounding box center [581, 275] width 1163 height 550
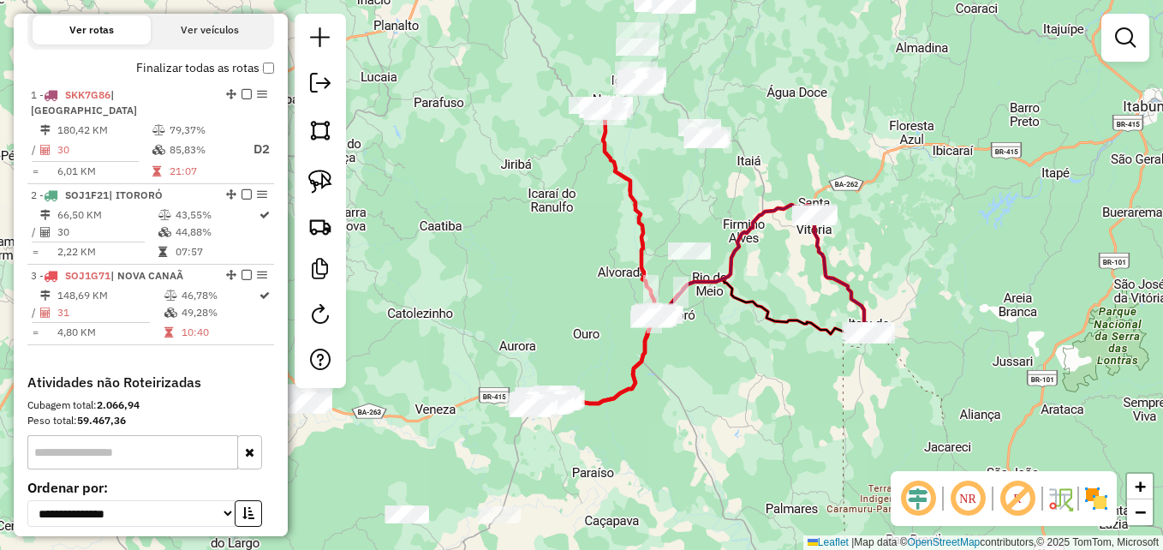
drag, startPoint x: 902, startPoint y: 335, endPoint x: 877, endPoint y: 382, distance: 53.2
click at [886, 385] on div "Janela de atendimento Grade de atendimento Capacidade Transportadoras Veículos …" at bounding box center [581, 275] width 1163 height 550
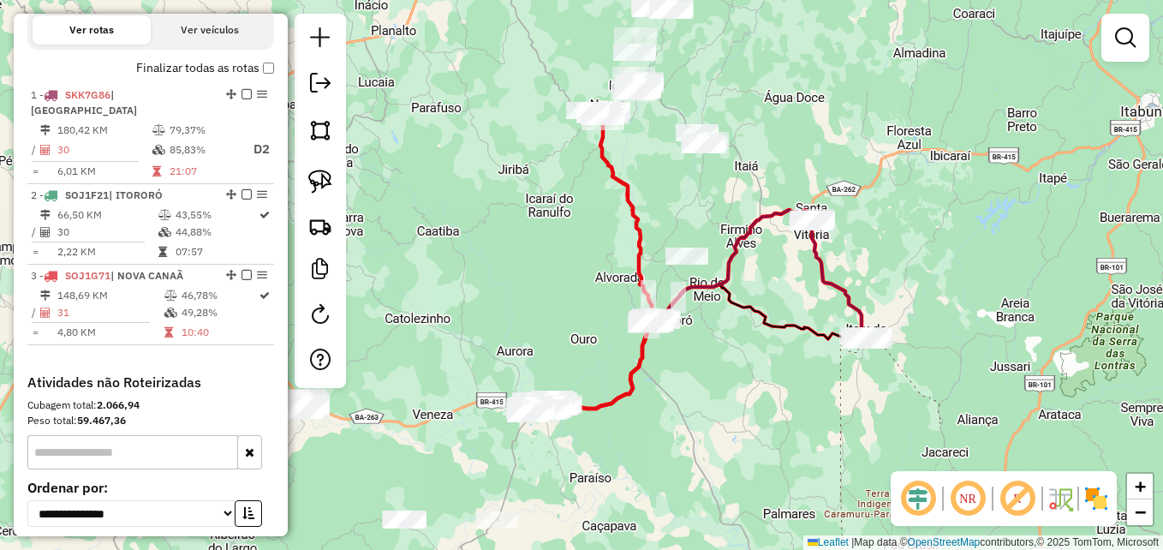
drag, startPoint x: 860, startPoint y: 92, endPoint x: 889, endPoint y: 223, distance: 134.2
click at [889, 228] on div "Janela de atendimento Grade de atendimento Capacidade Transportadoras Veículos …" at bounding box center [581, 275] width 1163 height 550
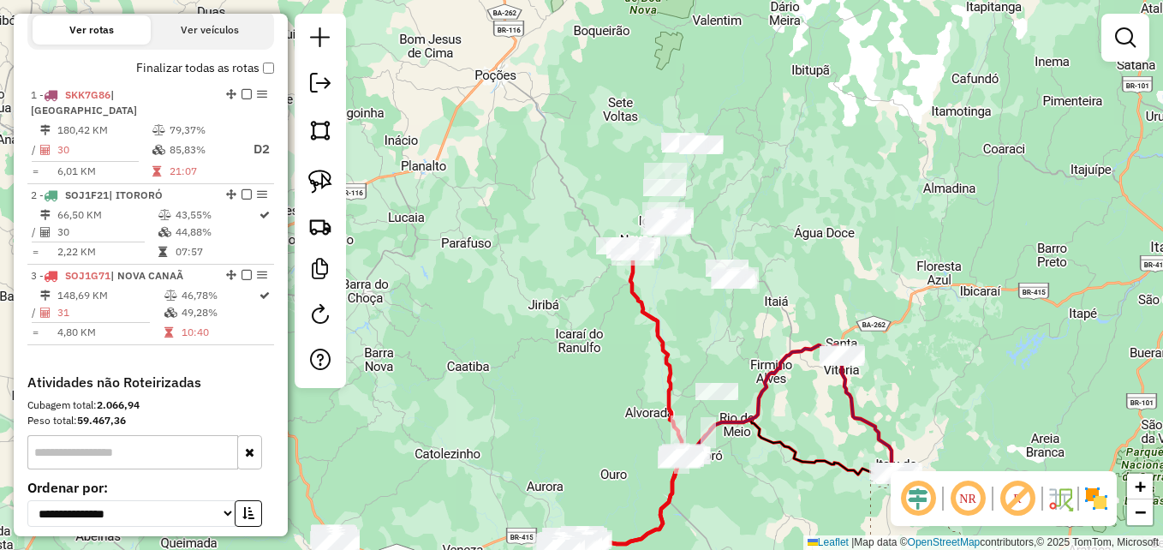
drag, startPoint x: 825, startPoint y: 273, endPoint x: 793, endPoint y: 178, distance: 100.2
click at [793, 179] on div "Janela de atendimento Grade de atendimento Capacidade Transportadoras Veículos …" at bounding box center [581, 275] width 1163 height 550
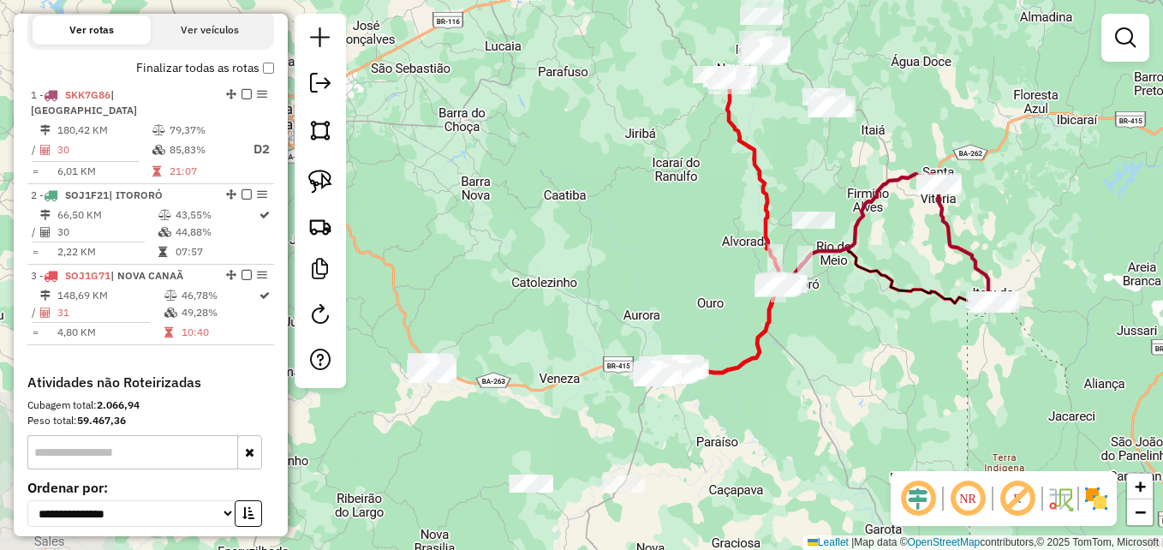
drag, startPoint x: 756, startPoint y: 420, endPoint x: 885, endPoint y: 343, distance: 149.8
click at [885, 343] on div "Janela de atendimento Grade de atendimento Capacidade Transportadoras Veículos …" at bounding box center [581, 275] width 1163 height 550
click at [971, 498] on em at bounding box center [967, 498] width 41 height 41
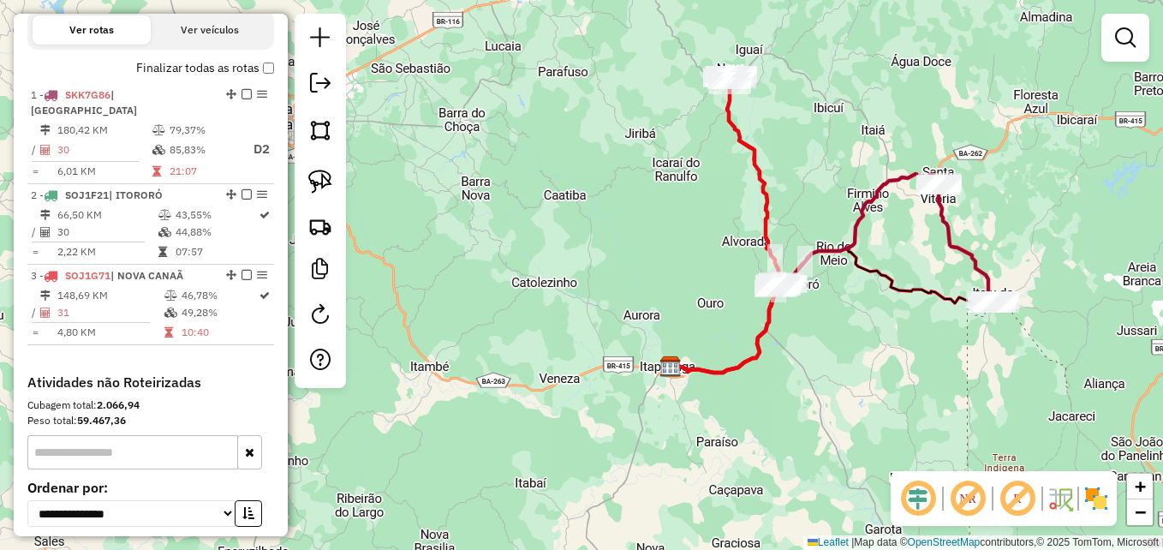
click at [971, 498] on em at bounding box center [967, 498] width 41 height 41
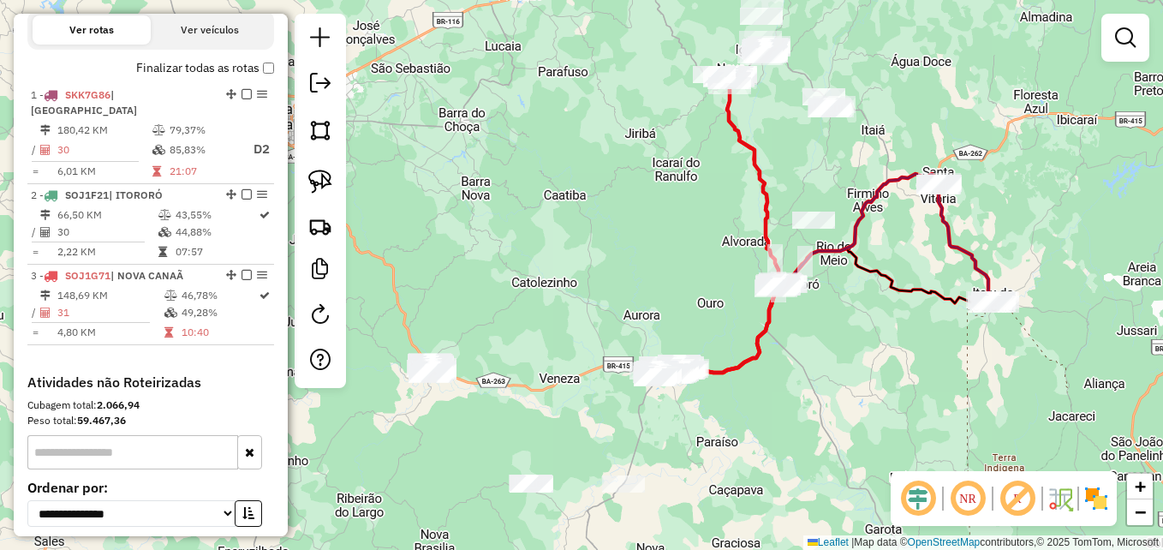
click at [971, 498] on em at bounding box center [967, 498] width 41 height 41
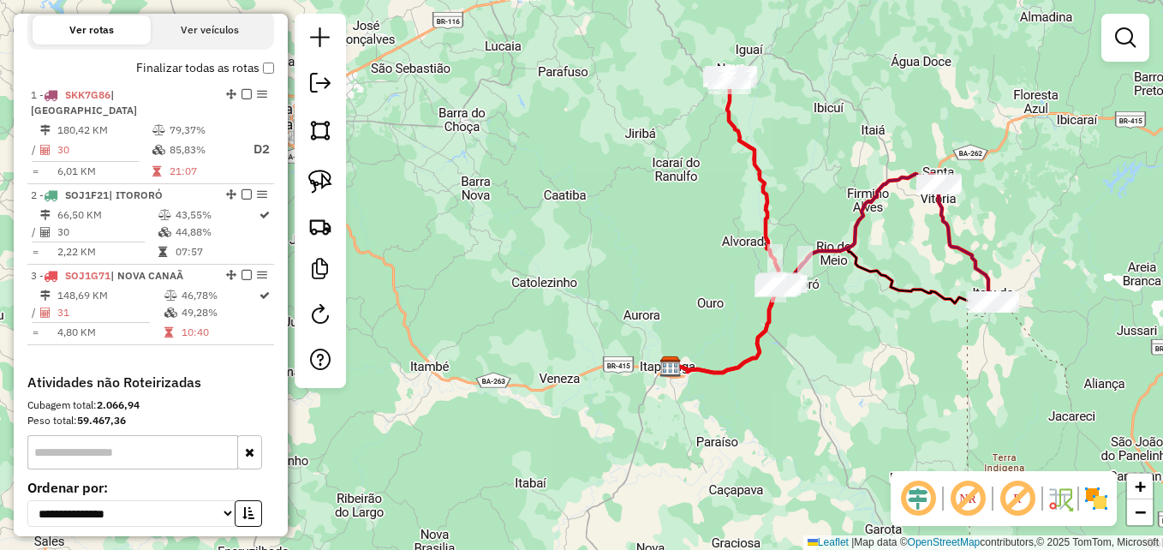
click at [971, 498] on em at bounding box center [967, 498] width 41 height 41
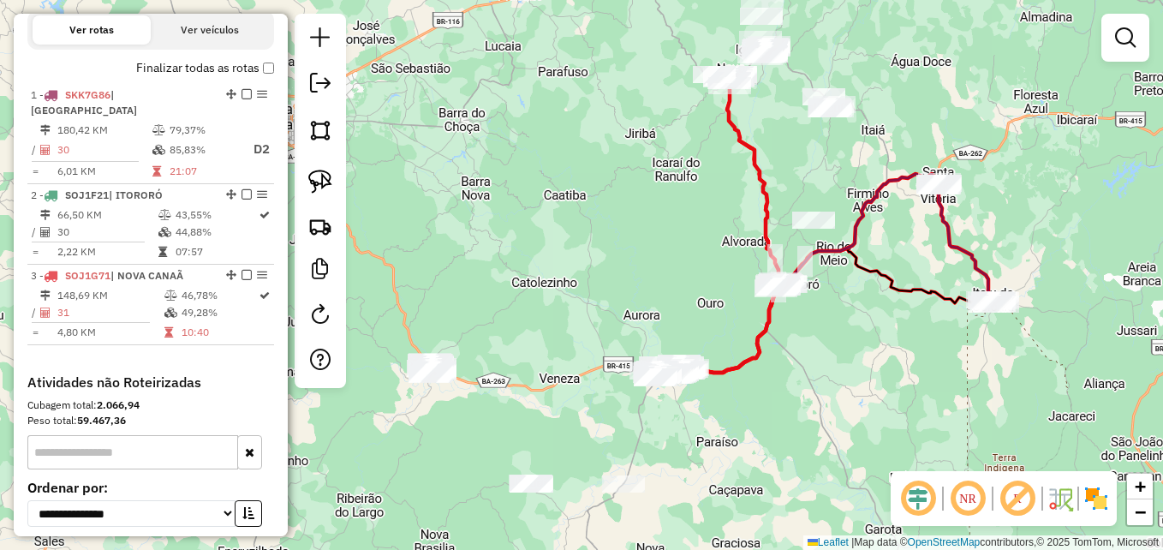
click at [971, 498] on em at bounding box center [967, 498] width 41 height 41
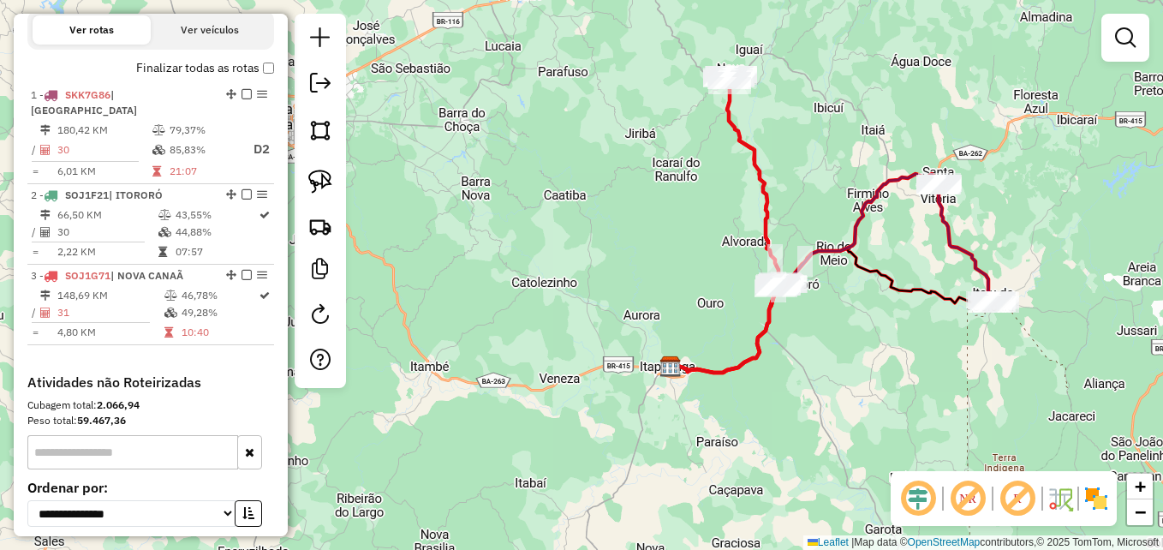
click at [970, 498] on em at bounding box center [967, 498] width 41 height 41
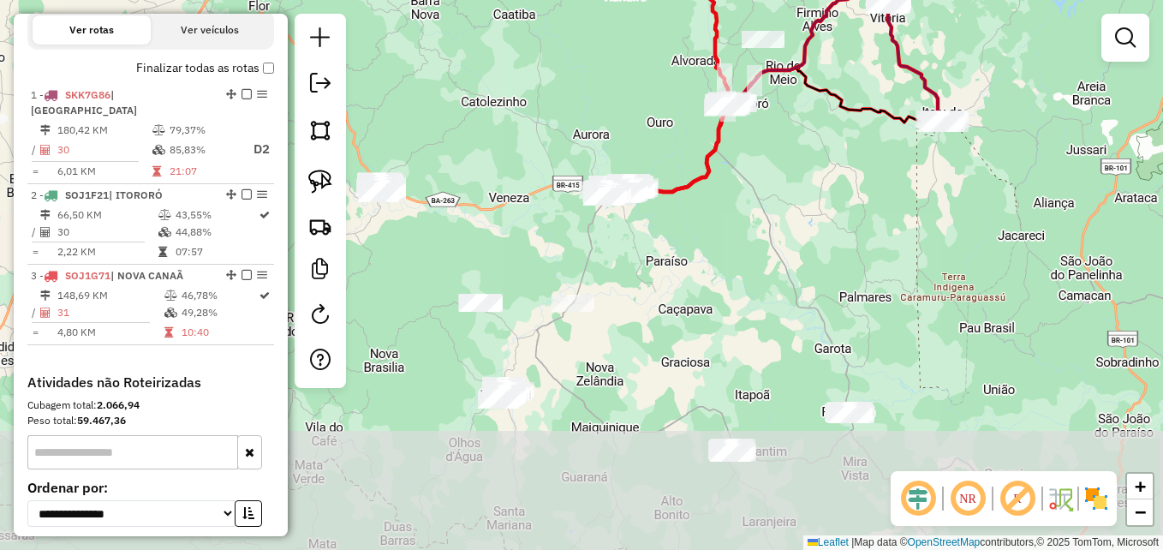
drag, startPoint x: 763, startPoint y: 450, endPoint x: 712, endPoint y: 267, distance: 190.3
click at [712, 267] on div "Janela de atendimento Grade de atendimento Capacidade Transportadoras Veículos …" at bounding box center [581, 275] width 1163 height 550
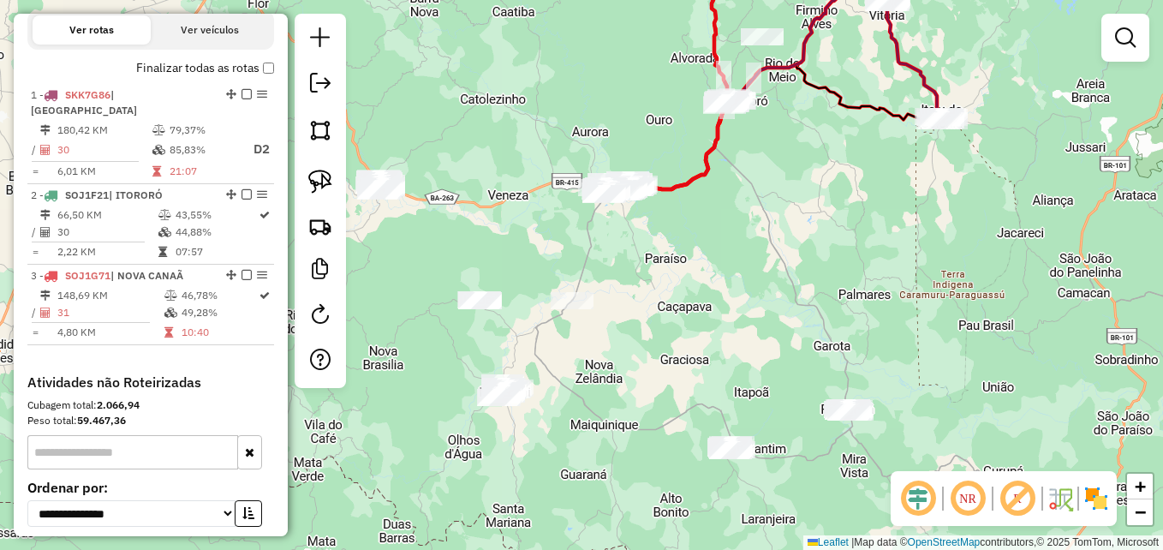
drag, startPoint x: 855, startPoint y: 364, endPoint x: 870, endPoint y: 315, distance: 50.9
click at [870, 315] on div "Janela de atendimento Grade de atendimento Capacidade Transportadoras Veículos …" at bounding box center [581, 275] width 1163 height 550
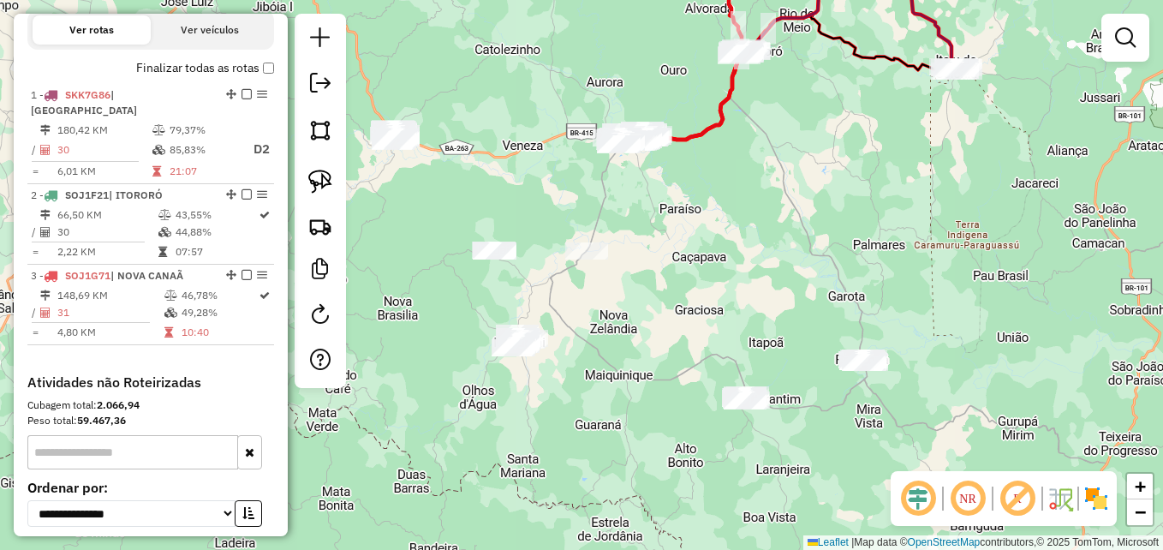
click at [972, 504] on em at bounding box center [967, 498] width 41 height 41
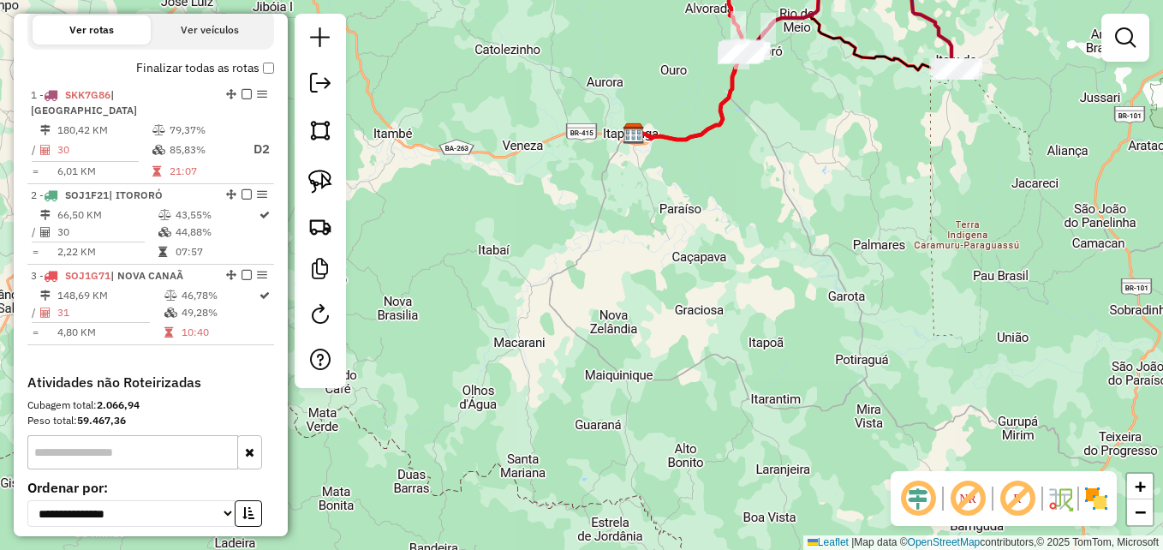
click at [972, 504] on em at bounding box center [967, 498] width 41 height 41
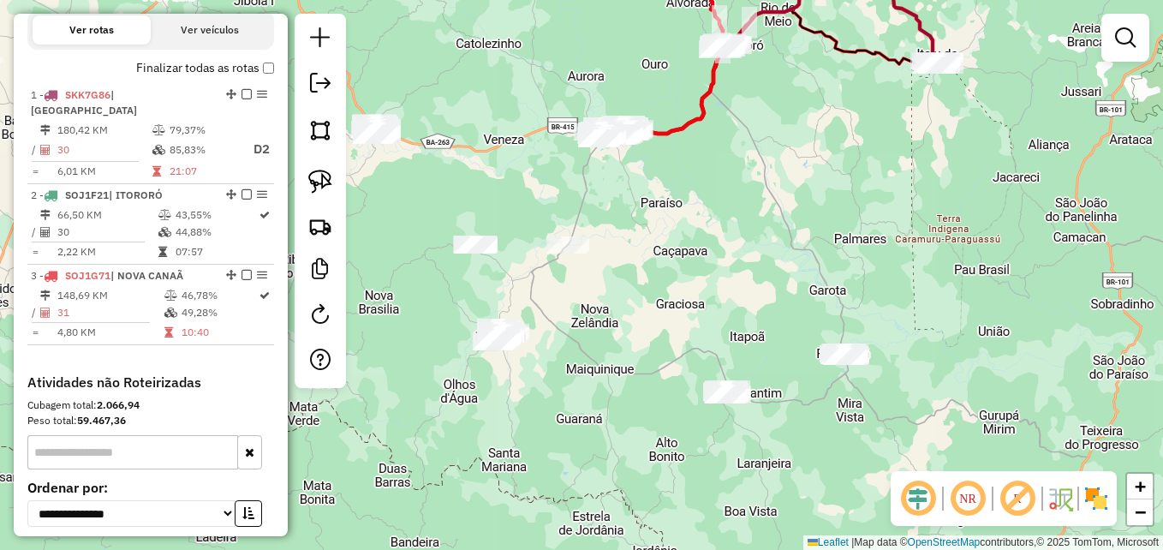
drag, startPoint x: 927, startPoint y: 287, endPoint x: 777, endPoint y: 231, distance: 160.7
click at [776, 231] on div "Janela de atendimento Grade de atendimento Capacidade Transportadoras Veículos …" at bounding box center [581, 275] width 1163 height 550
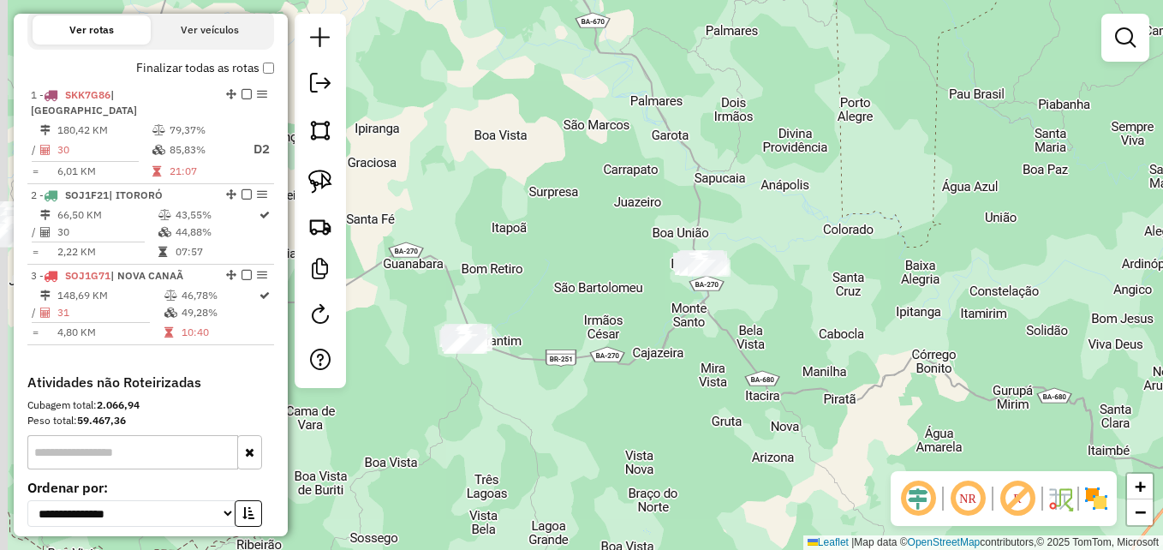
drag, startPoint x: 727, startPoint y: 334, endPoint x: 729, endPoint y: 354, distance: 19.8
click at [808, 355] on div "Janela de atendimento Grade de atendimento Capacidade Transportadoras Veículos …" at bounding box center [581, 275] width 1163 height 550
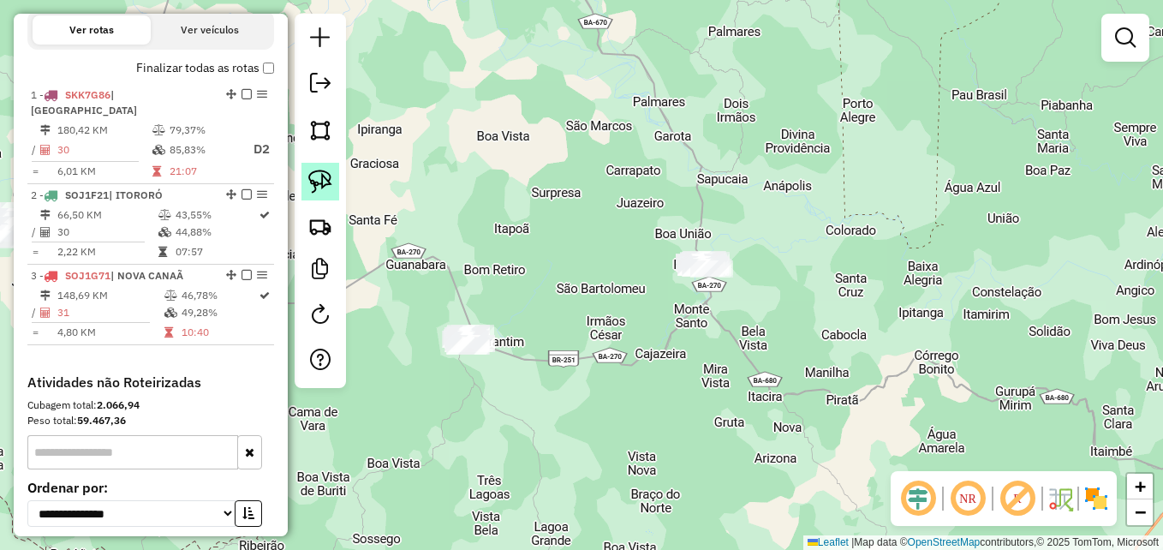
click at [317, 182] on img at bounding box center [320, 182] width 24 height 24
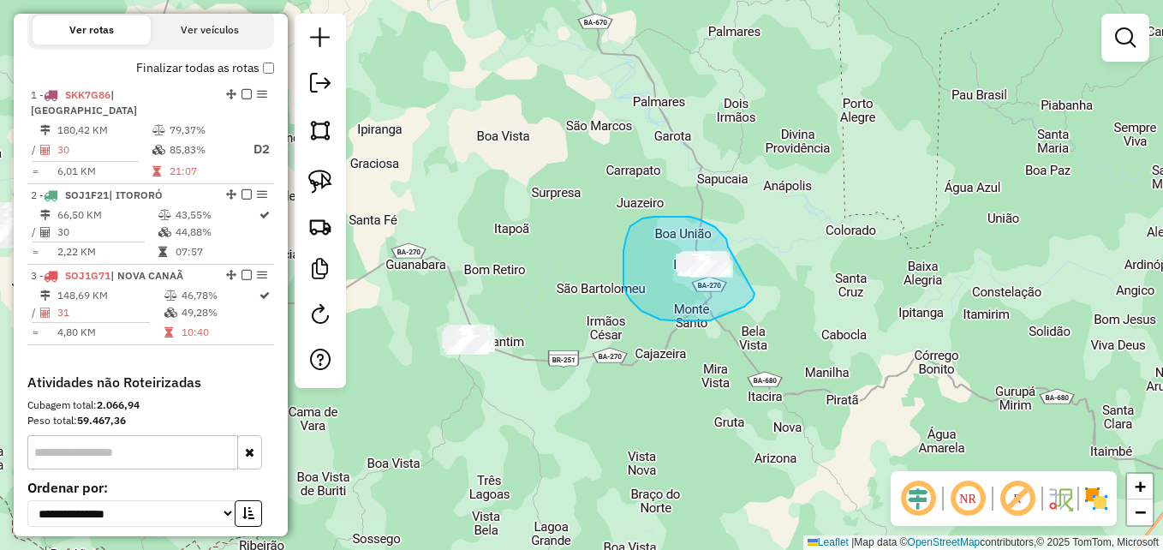
drag, startPoint x: 728, startPoint y: 247, endPoint x: 744, endPoint y: 241, distance: 17.1
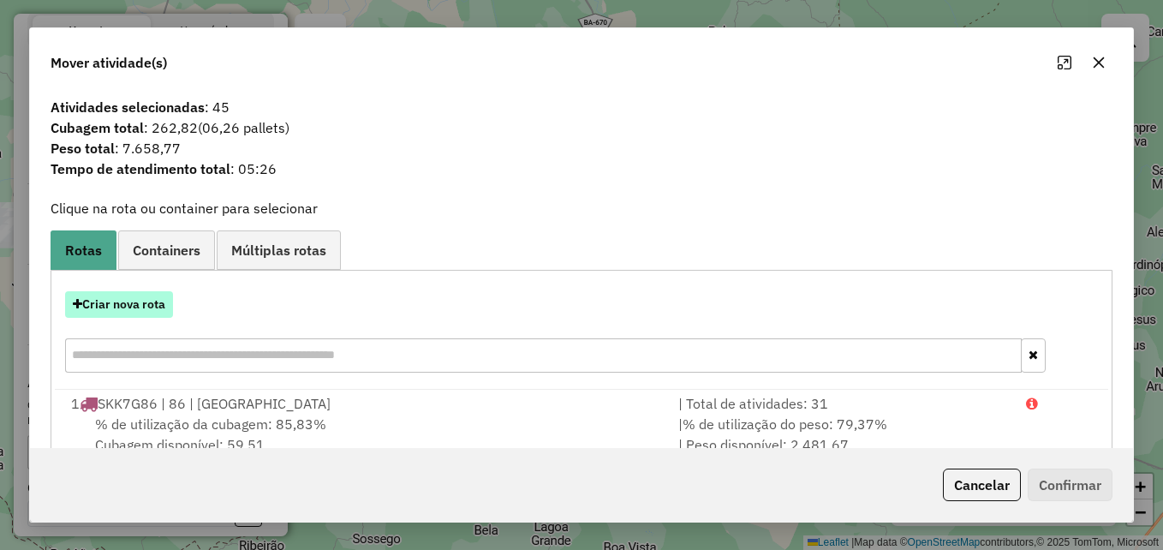
click at [128, 309] on button "Criar nova rota" at bounding box center [119, 304] width 108 height 27
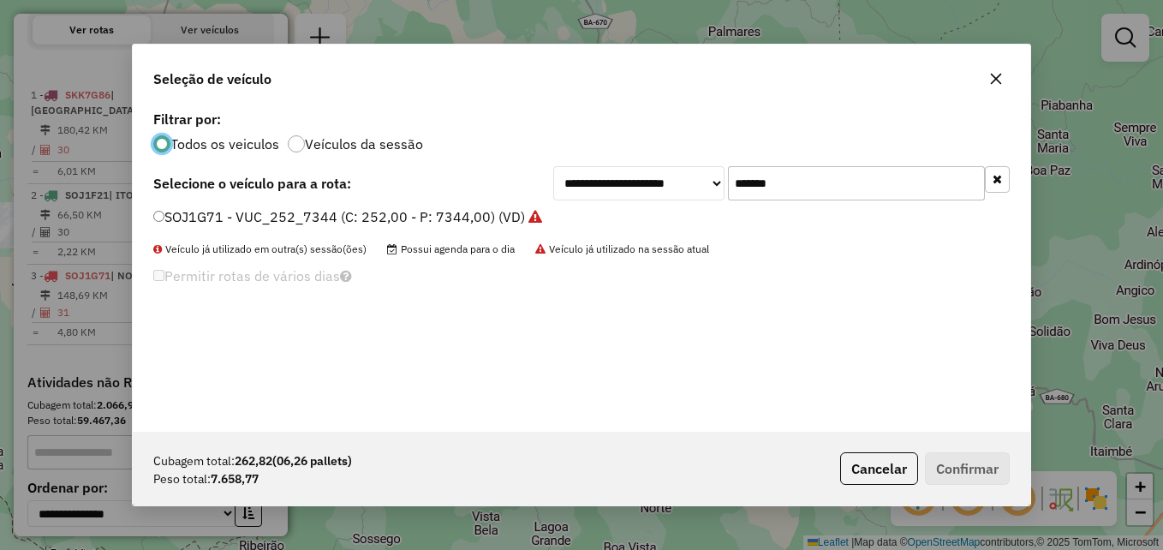
scroll to position [9, 5]
drag, startPoint x: 802, startPoint y: 185, endPoint x: 715, endPoint y: 182, distance: 87.4
click at [715, 182] on div "**********" at bounding box center [781, 183] width 456 height 34
paste input "text"
type input "*******"
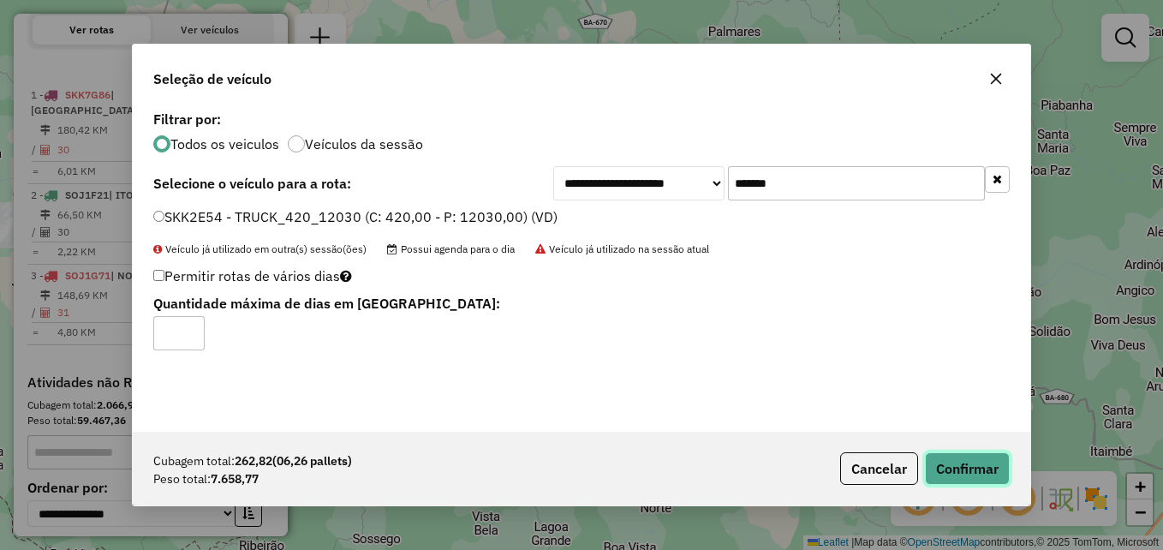
click at [964, 464] on button "Confirmar" at bounding box center [967, 468] width 85 height 33
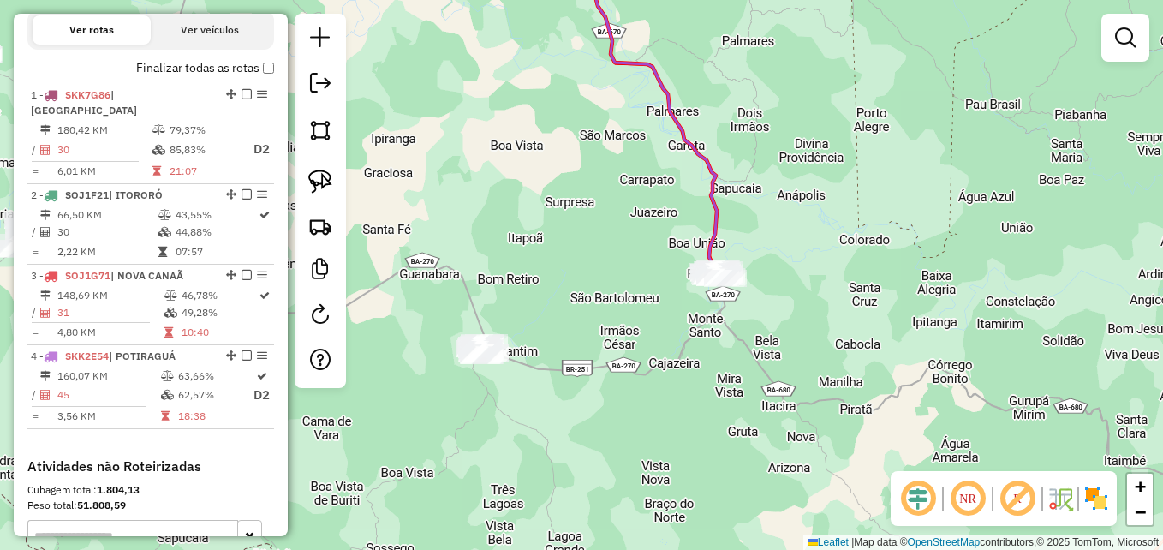
drag, startPoint x: 640, startPoint y: 379, endPoint x: 672, endPoint y: 416, distance: 49.1
click at [672, 416] on div "Janela de atendimento Grade de atendimento Capacidade Transportadoras Veículos …" at bounding box center [581, 275] width 1163 height 550
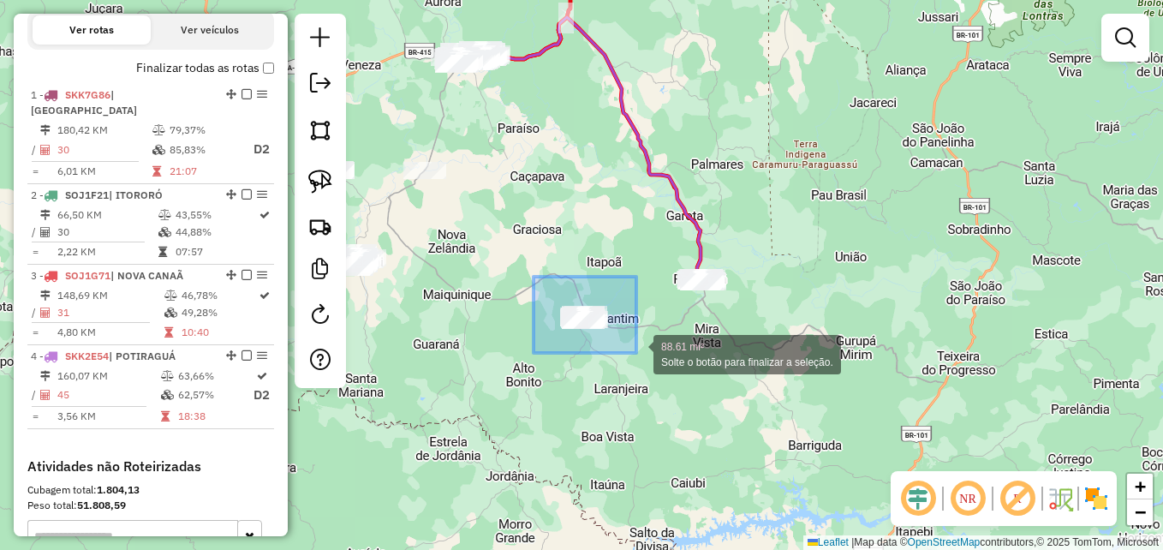
drag, startPoint x: 534, startPoint y: 277, endPoint x: 636, endPoint y: 353, distance: 127.9
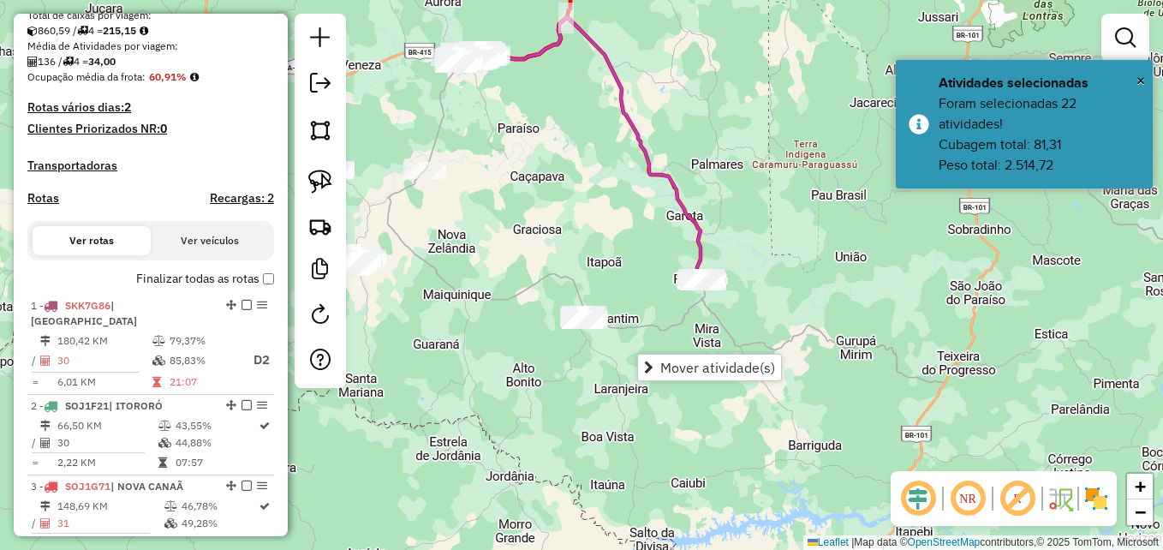
scroll to position [406, 0]
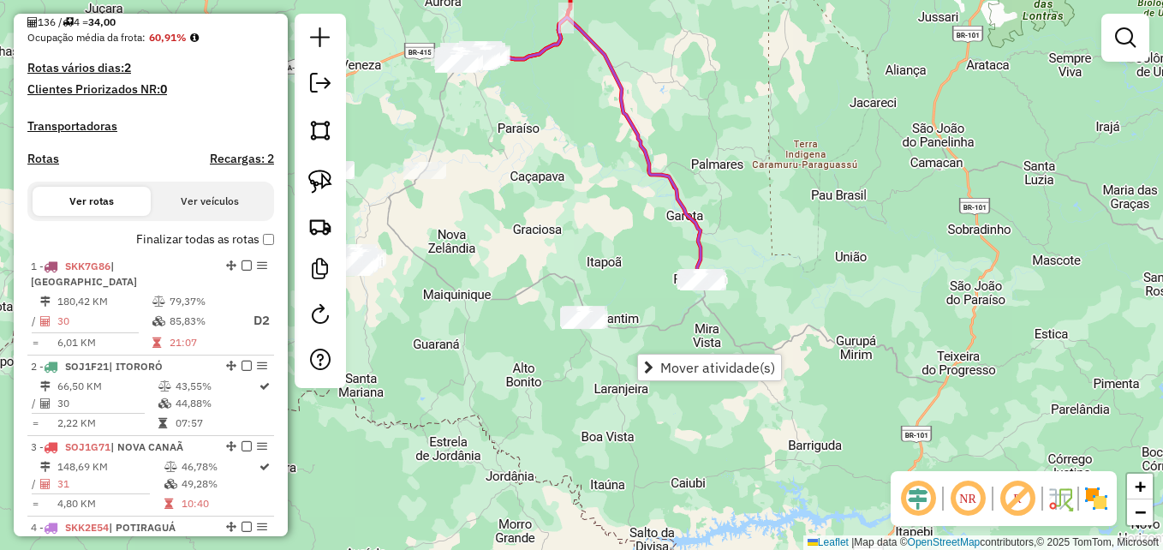
drag, startPoint x: 596, startPoint y: 206, endPoint x: 602, endPoint y: 222, distance: 17.3
click at [602, 222] on div "Janela de atendimento Grade de atendimento Capacidade Transportadoras Veículos …" at bounding box center [581, 275] width 1163 height 550
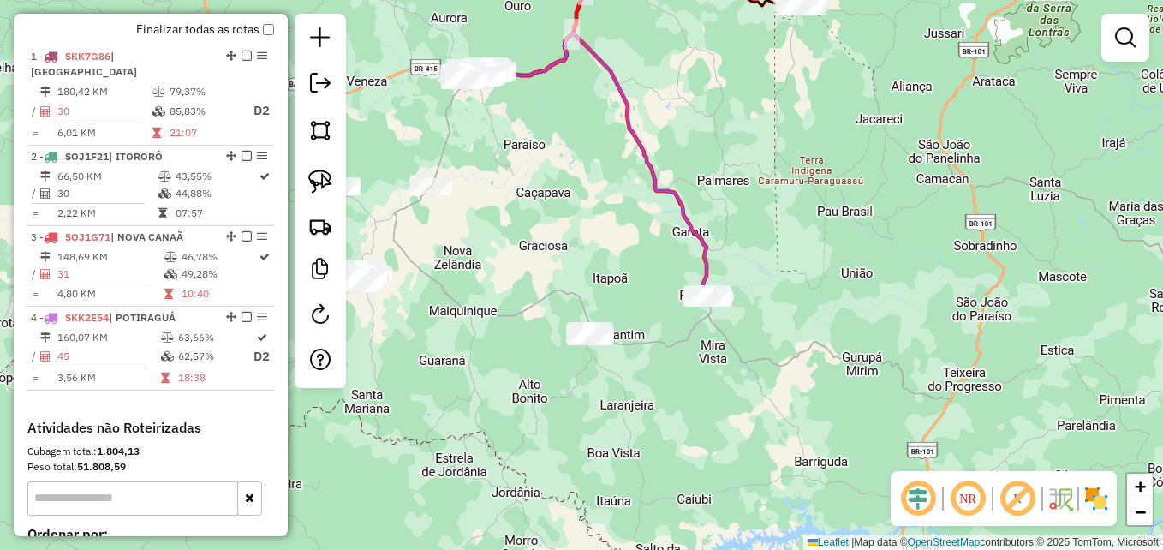
scroll to position [748, 0]
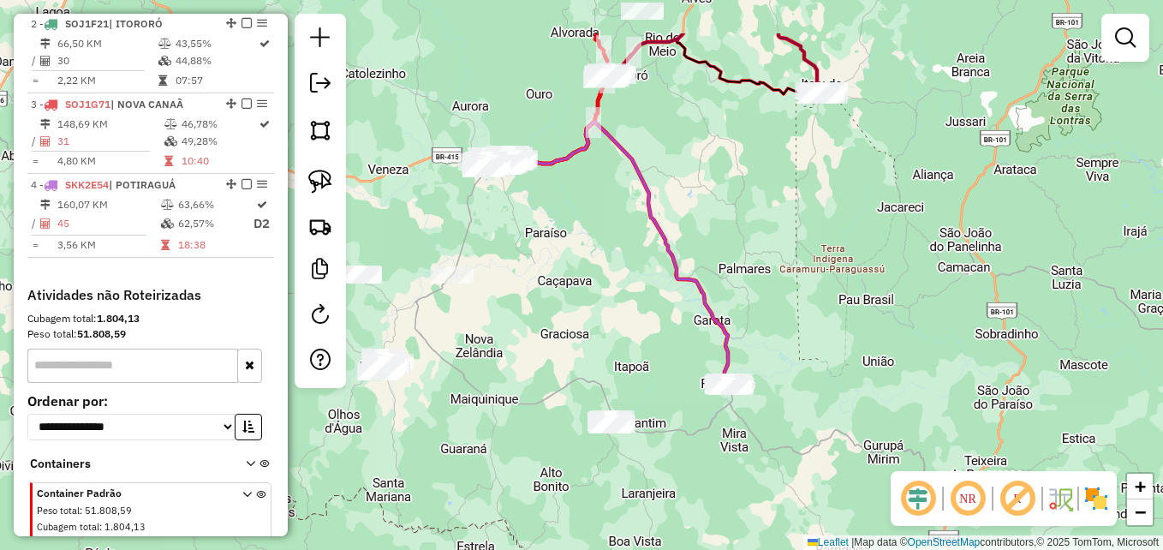
drag, startPoint x: 683, startPoint y: 190, endPoint x: 697, endPoint y: 403, distance: 213.7
click at [697, 402] on div "Janela de atendimento Grade de atendimento Capacidade Transportadoras Veículos …" at bounding box center [581, 275] width 1163 height 550
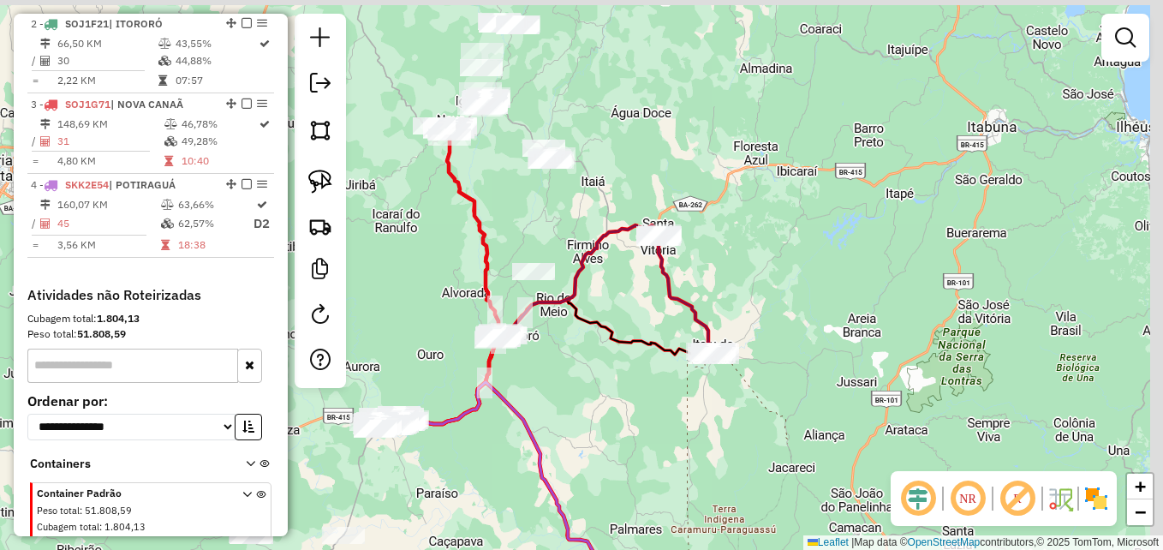
drag, startPoint x: 477, startPoint y: 223, endPoint x: 351, endPoint y: 302, distance: 149.0
click at [349, 301] on div "Janela de atendimento Grade de atendimento Capacidade Transportadoras Veículos …" at bounding box center [581, 275] width 1163 height 550
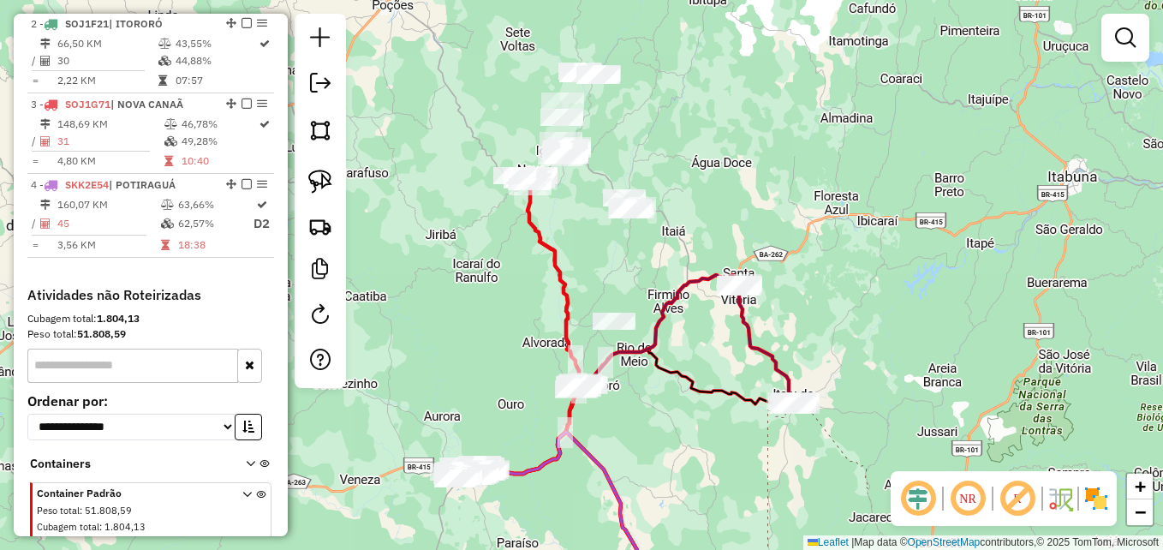
drag, startPoint x: 692, startPoint y: 173, endPoint x: 772, endPoint y: 217, distance: 91.6
click at [777, 212] on div "Janela de atendimento Grade de atendimento Capacidade Transportadoras Veículos …" at bounding box center [581, 275] width 1163 height 550
click at [971, 494] on em at bounding box center [967, 498] width 41 height 41
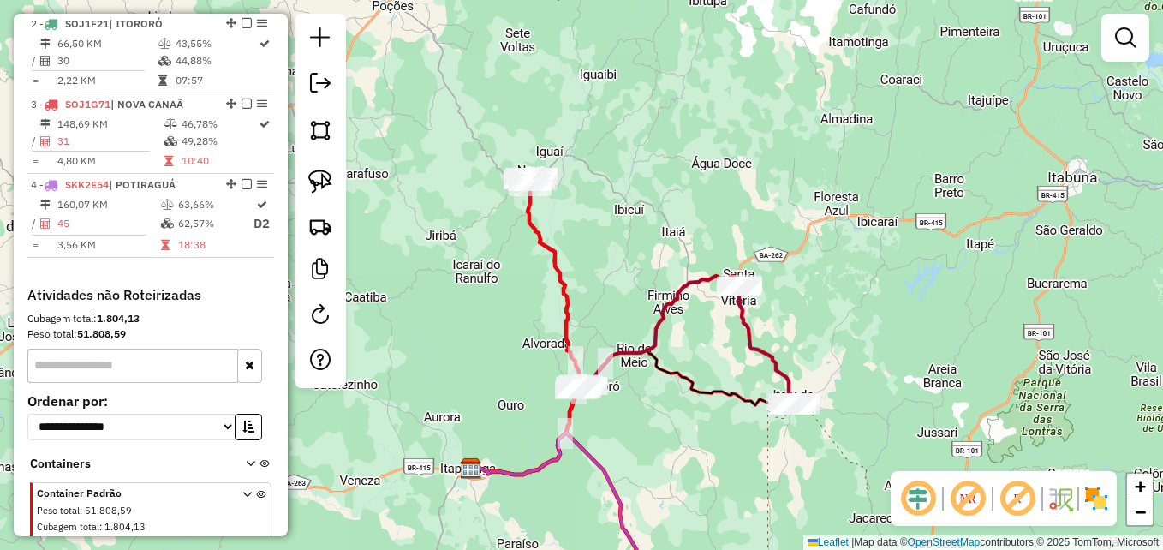
click at [971, 494] on em at bounding box center [967, 498] width 41 height 41
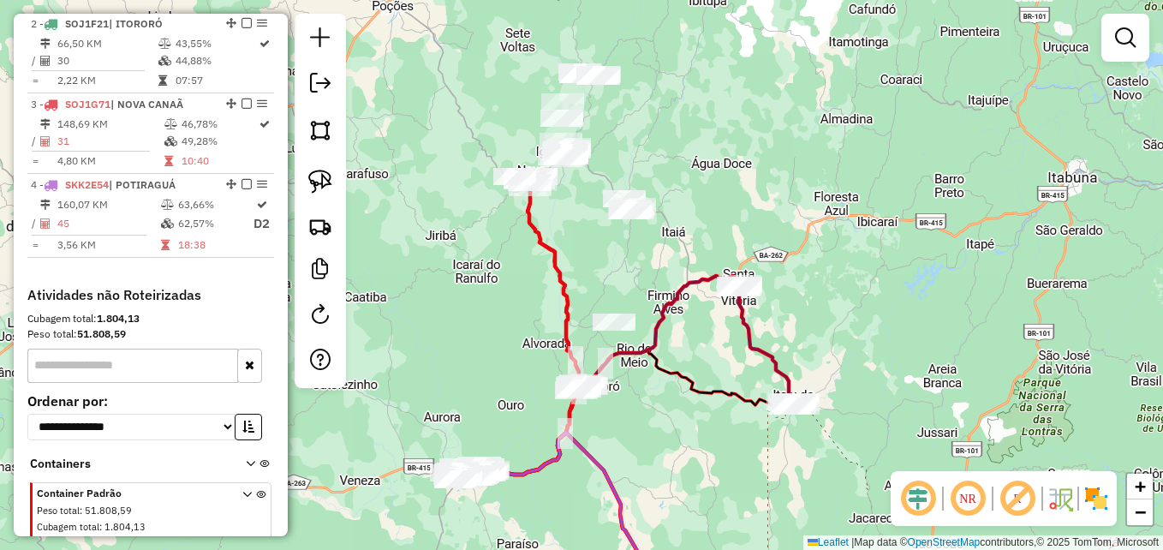
click at [971, 494] on em at bounding box center [967, 498] width 41 height 41
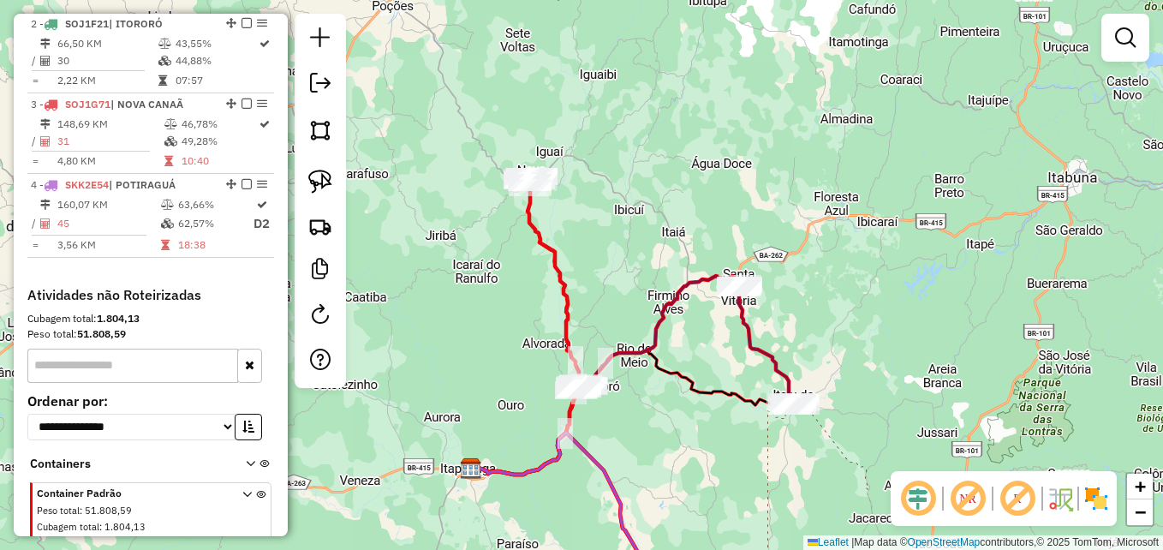
click at [971, 494] on em at bounding box center [967, 498] width 41 height 41
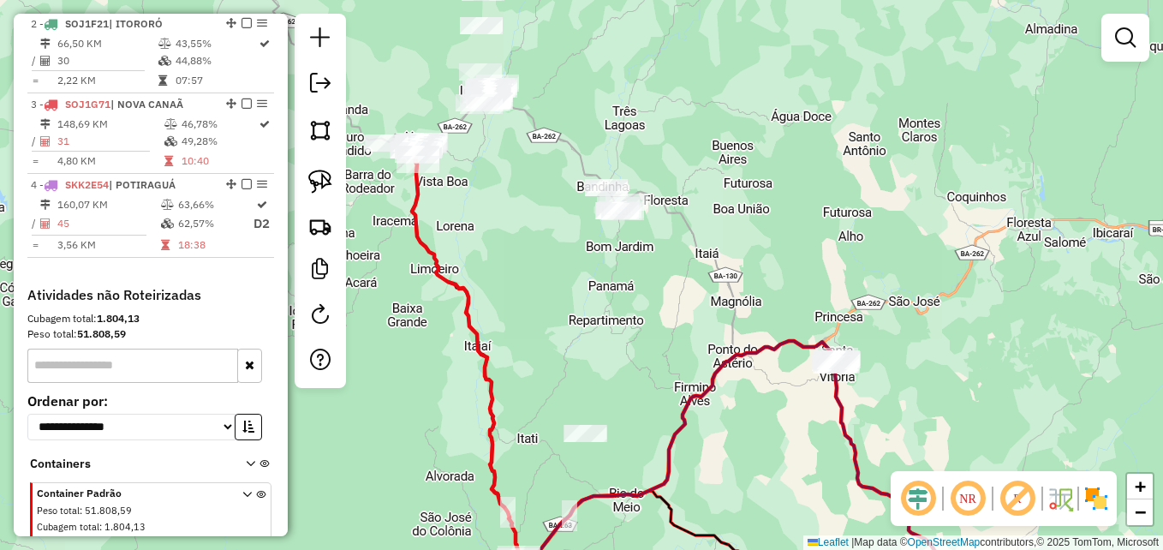
drag, startPoint x: 589, startPoint y: 133, endPoint x: 719, endPoint y: 265, distance: 185.9
click at [719, 265] on div "Janela de atendimento Grade de atendimento Capacidade Transportadoras Veículos …" at bounding box center [581, 275] width 1163 height 550
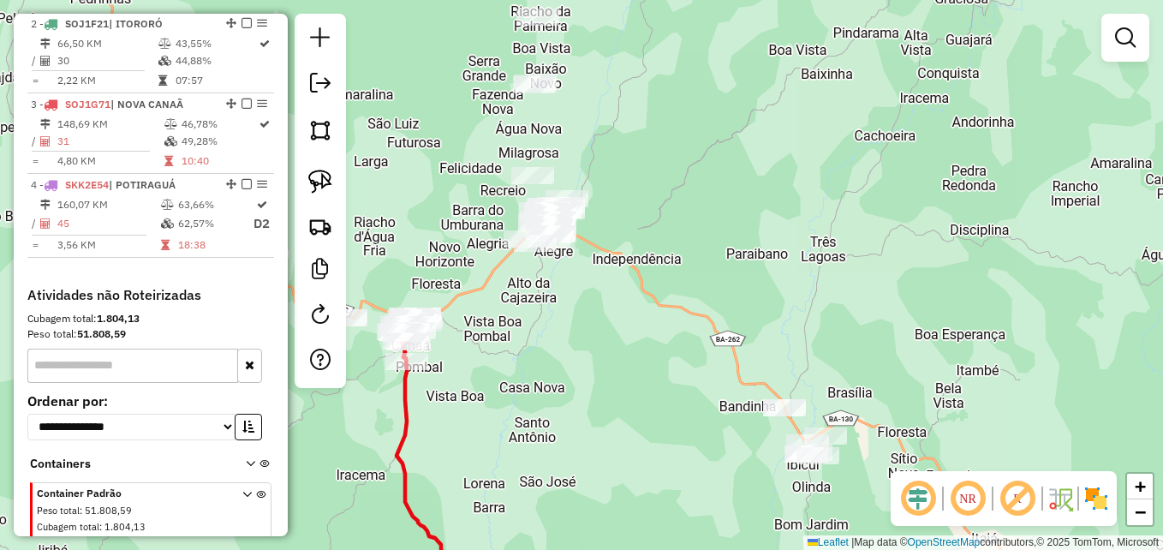
drag, startPoint x: 543, startPoint y: 262, endPoint x: 656, endPoint y: 306, distance: 121.2
click at [656, 306] on div "Janela de atendimento Grade de atendimento Capacidade Transportadoras Veículos …" at bounding box center [581, 275] width 1163 height 550
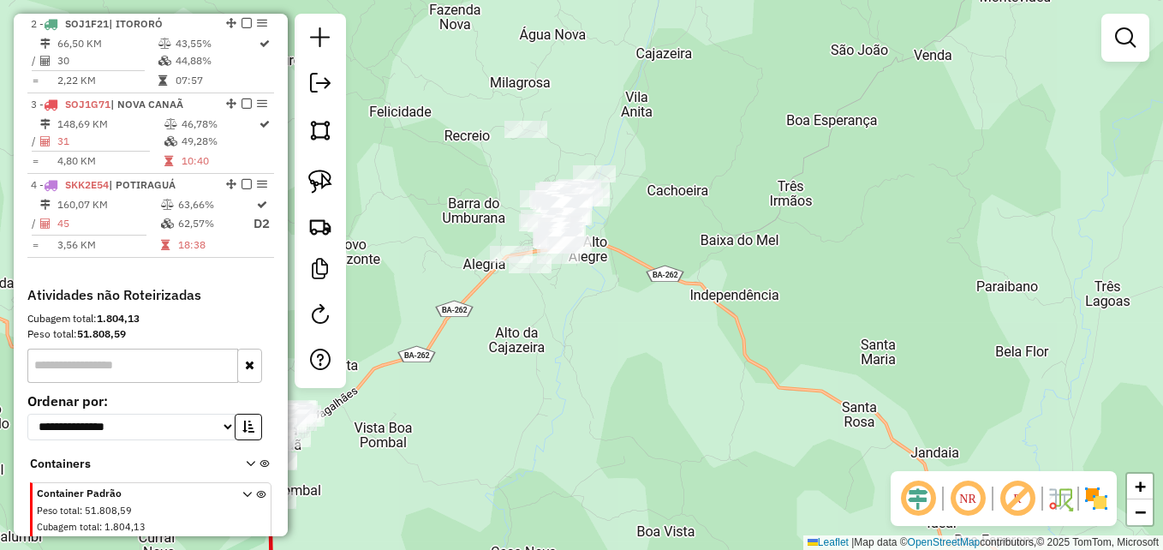
drag, startPoint x: 683, startPoint y: 238, endPoint x: 756, endPoint y: 326, distance: 114.4
click at [756, 326] on div "Janela de atendimento Grade de atendimento Capacidade Transportadoras Veículos …" at bounding box center [581, 275] width 1163 height 550
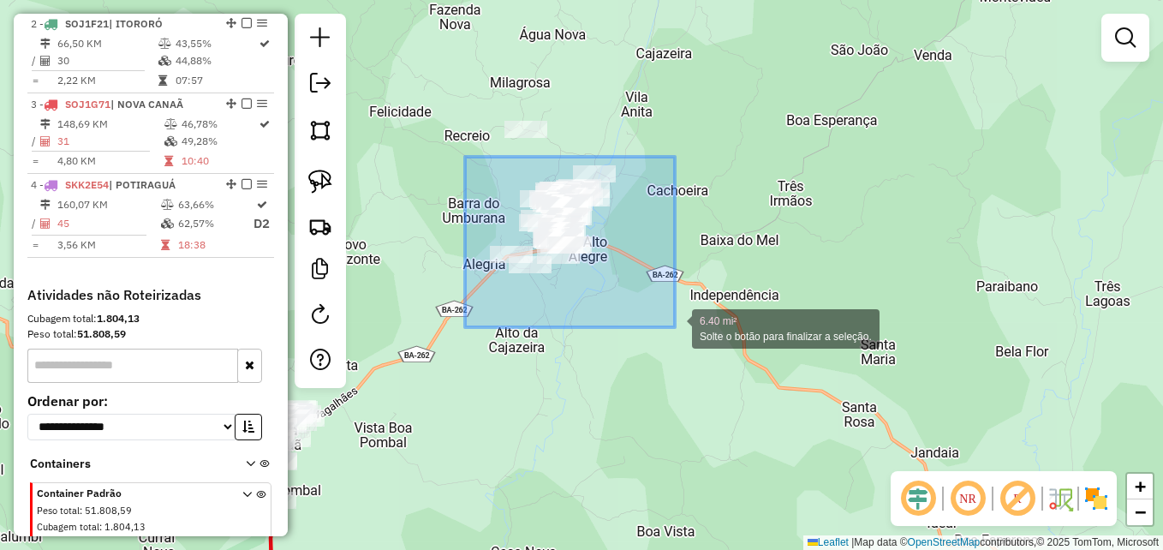
drag, startPoint x: 465, startPoint y: 157, endPoint x: 675, endPoint y: 327, distance: 270.3
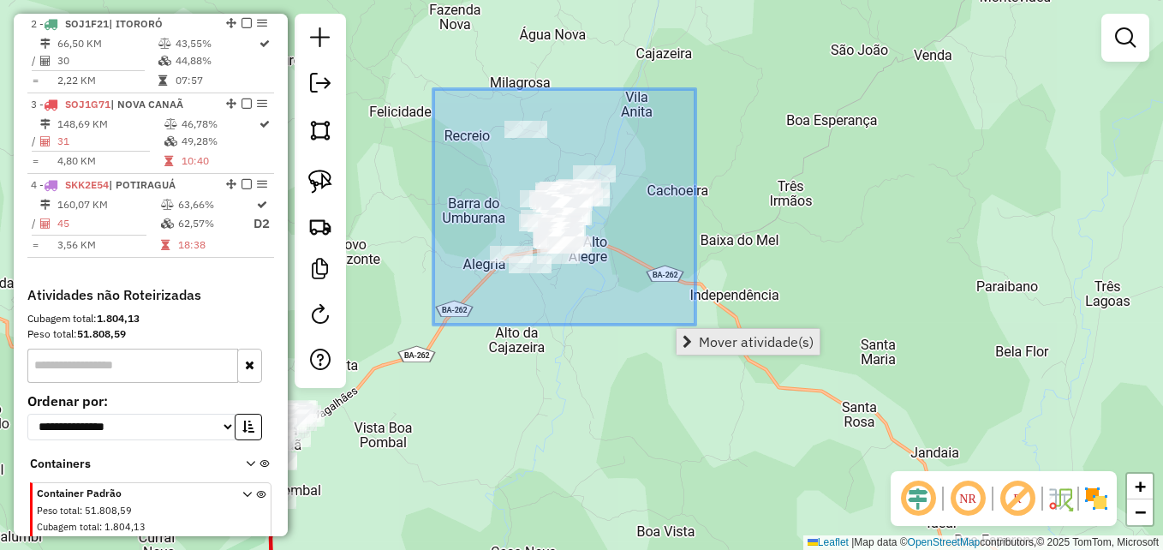
drag, startPoint x: 433, startPoint y: 89, endPoint x: 726, endPoint y: 331, distance: 379.6
click at [726, 331] on hb-router-mapa "Mover atividade(s) Informações da Sessão 979485 - 15/08/2025 Criação: 14/08/202…" at bounding box center [581, 275] width 1163 height 550
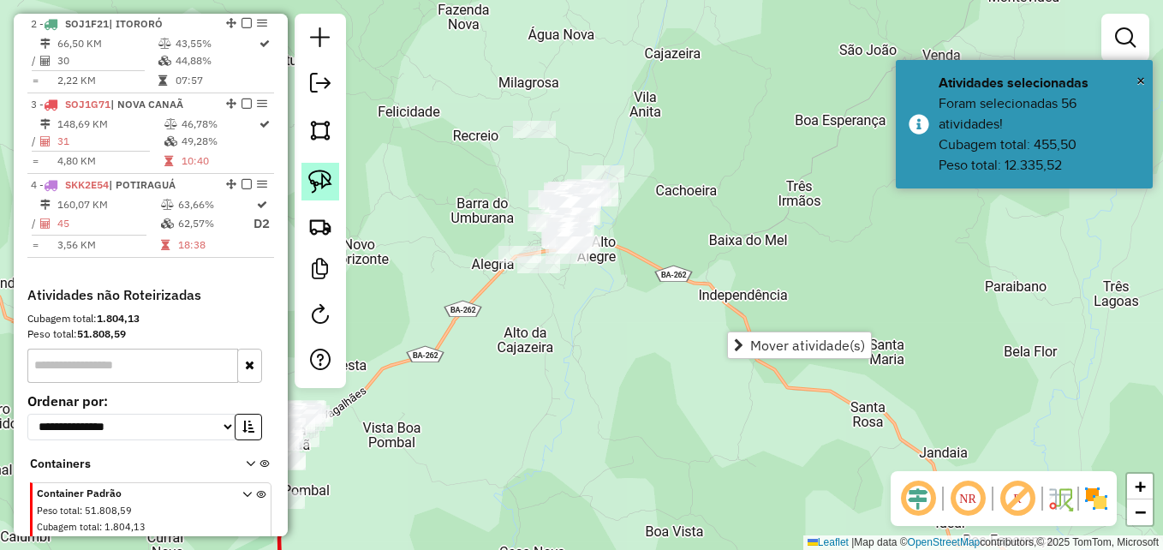
click at [314, 183] on img at bounding box center [320, 182] width 24 height 24
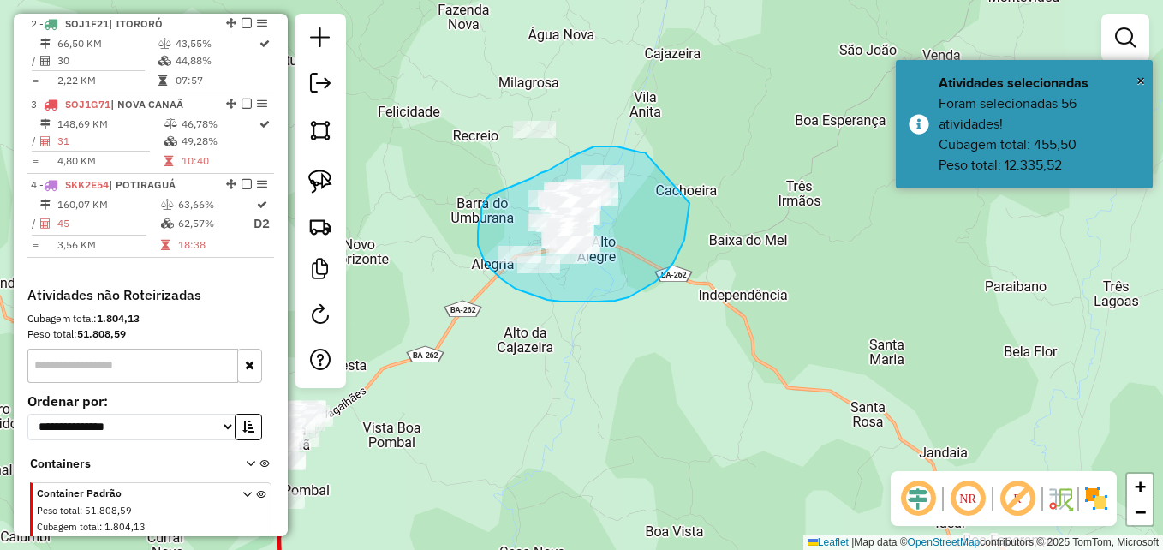
drag, startPoint x: 645, startPoint y: 152, endPoint x: 679, endPoint y: 147, distance: 34.6
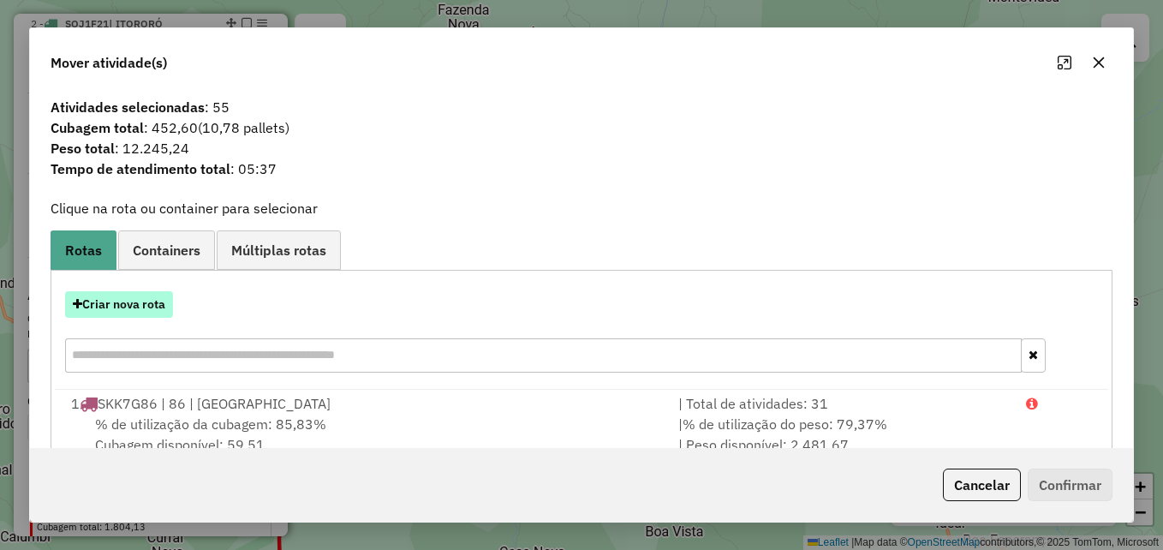
click at [127, 303] on button "Criar nova rota" at bounding box center [119, 304] width 108 height 27
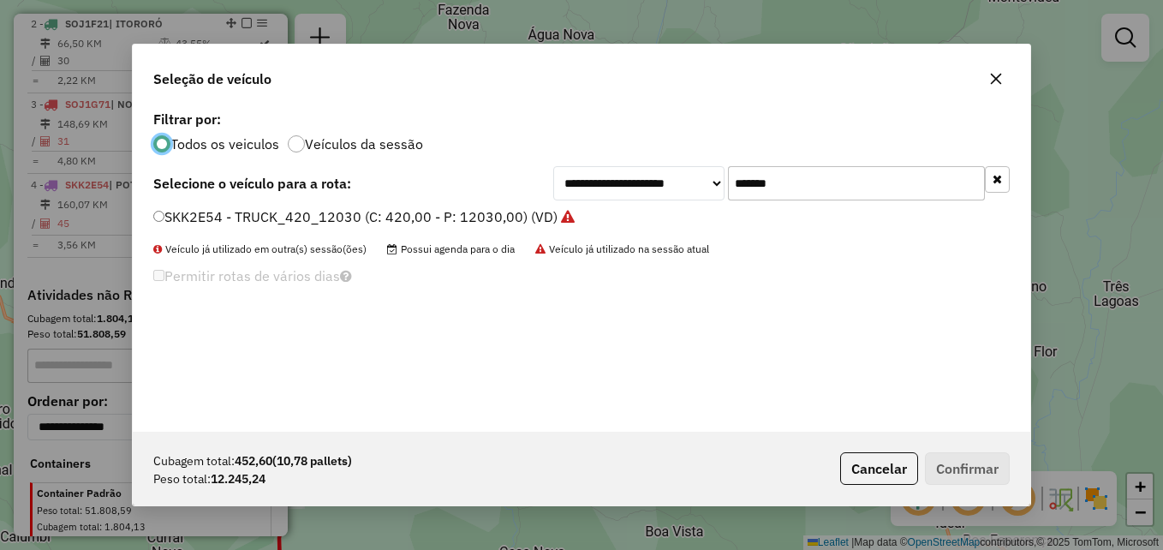
scroll to position [9, 5]
click at [822, 187] on input "*******" at bounding box center [856, 183] width 257 height 34
click at [820, 187] on input "*******" at bounding box center [856, 183] width 257 height 34
drag, startPoint x: 820, startPoint y: 187, endPoint x: 696, endPoint y: 194, distance: 124.4
click at [696, 194] on div "**********" at bounding box center [781, 183] width 456 height 34
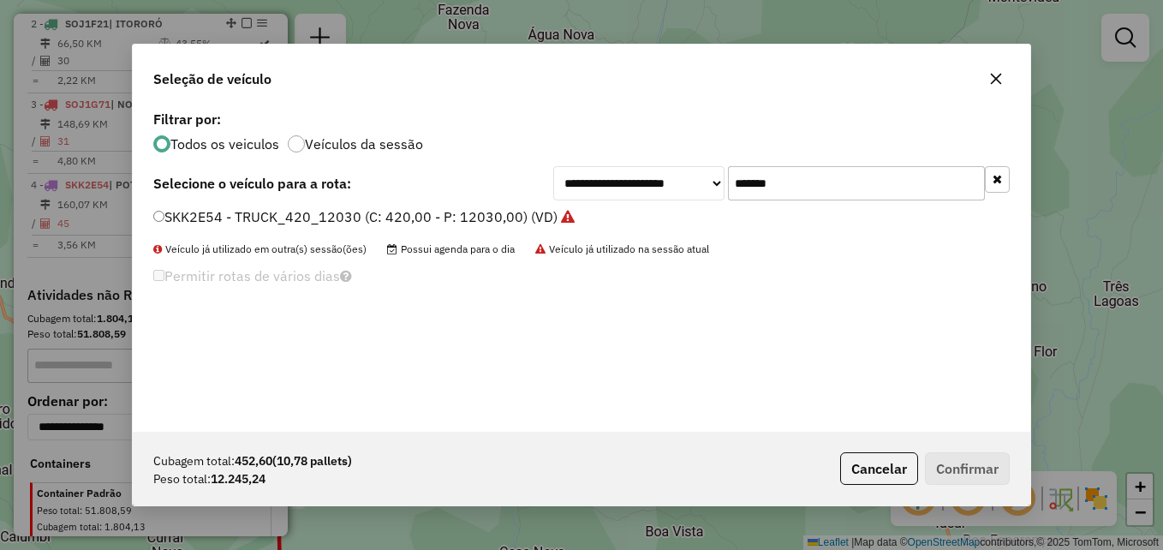
paste input "text"
type input "*******"
click at [160, 210] on label "SKK2H40 - 88 - TRUCK_420_12030 (C: 420,00 - P: 12030,00) (VD)" at bounding box center [370, 216] width 435 height 21
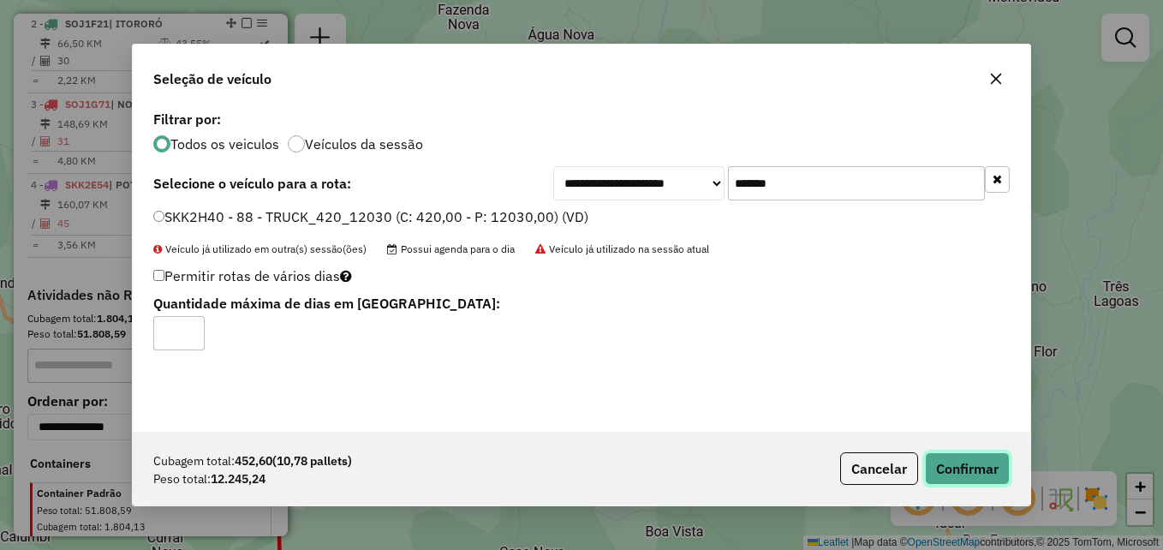
click at [945, 469] on button "Confirmar" at bounding box center [967, 468] width 85 height 33
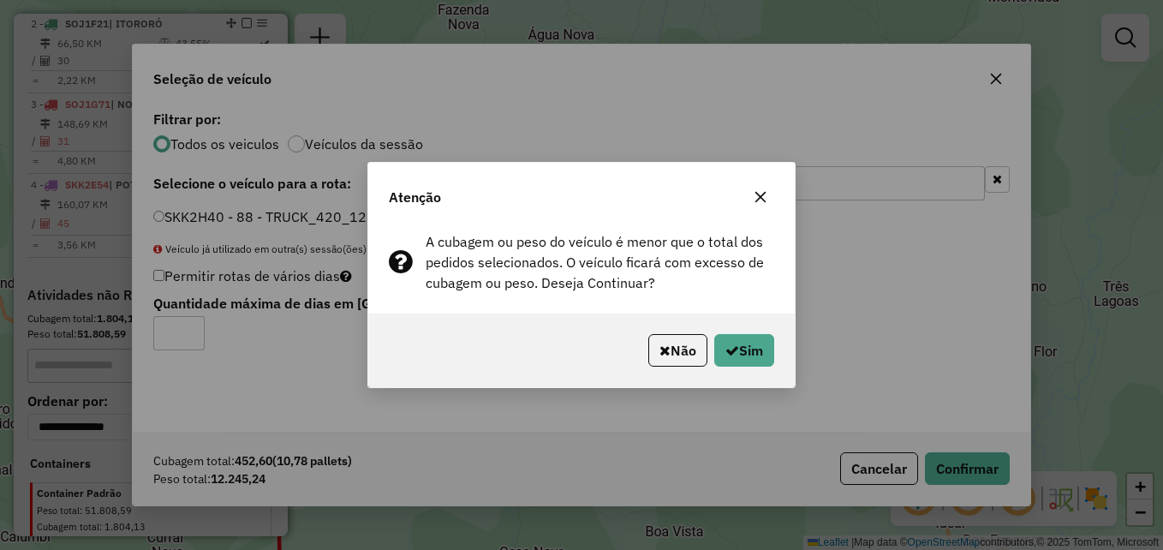
click at [759, 195] on icon "button" at bounding box center [760, 197] width 11 height 11
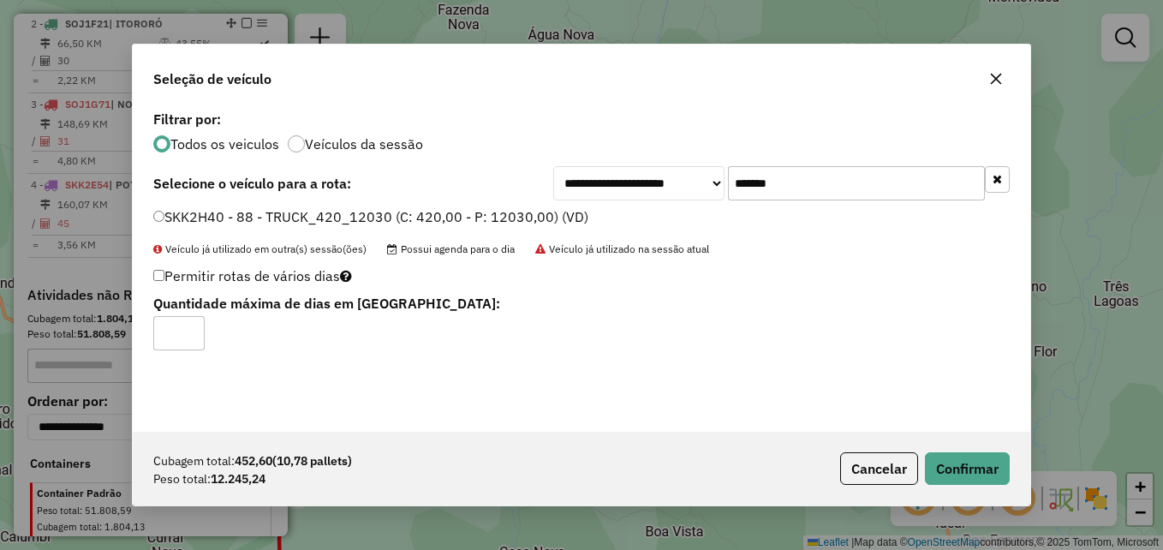
click at [1000, 75] on icon "button" at bounding box center [996, 79] width 11 height 11
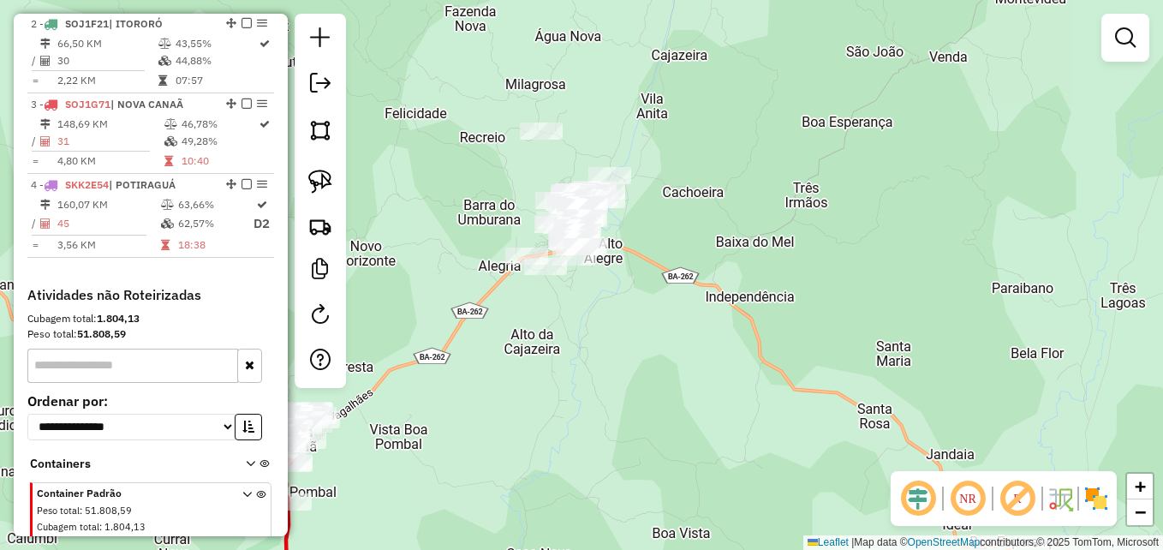
drag, startPoint x: 718, startPoint y: 228, endPoint x: 749, endPoint y: 240, distance: 33.1
click at [749, 240] on div "Janela de atendimento Grade de atendimento Capacidade Transportadoras Veículos …" at bounding box center [581, 275] width 1163 height 550
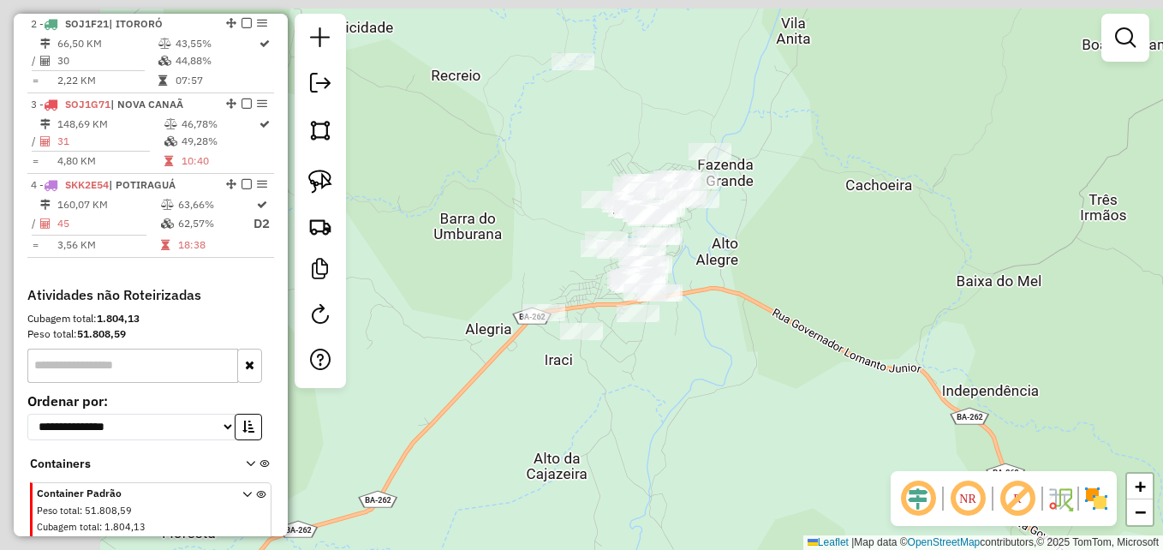
click at [933, 250] on div "Janela de atendimento Grade de atendimento Capacidade Transportadoras Veículos …" at bounding box center [581, 275] width 1163 height 550
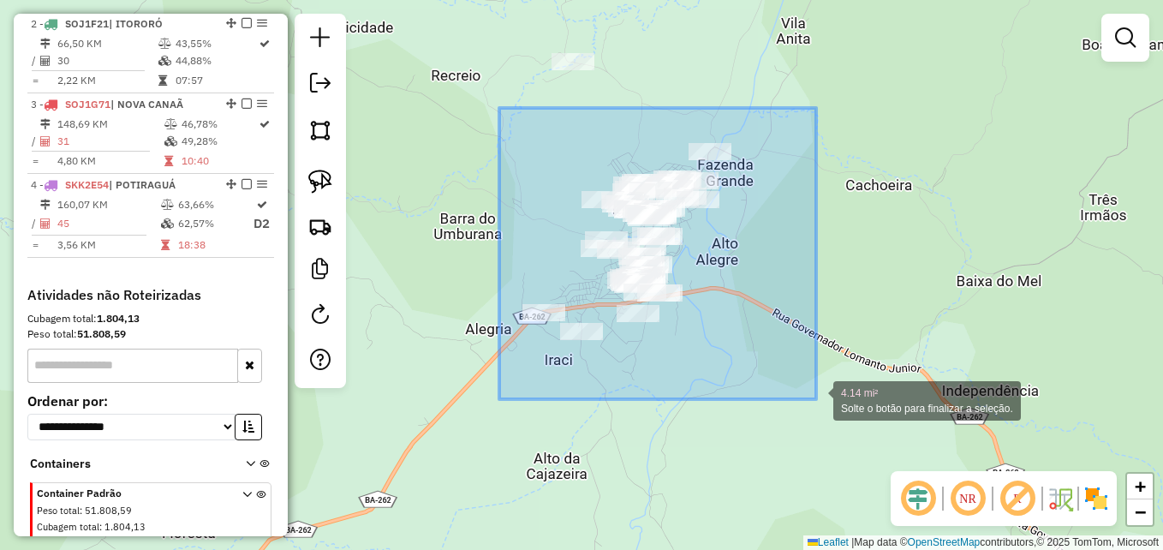
drag, startPoint x: 499, startPoint y: 108, endPoint x: 820, endPoint y: 398, distance: 432.3
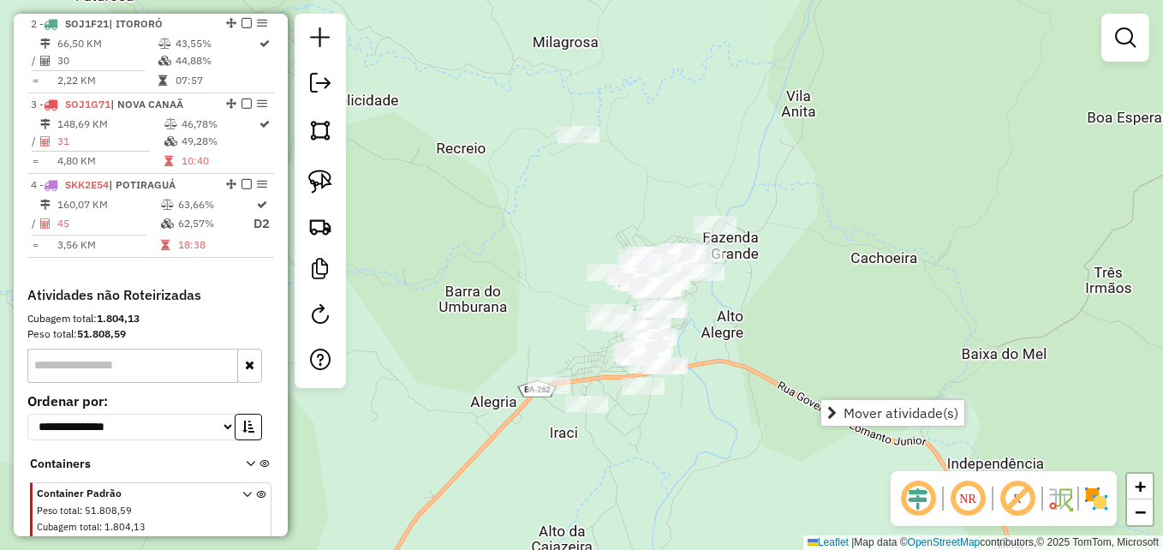
drag, startPoint x: 772, startPoint y: 260, endPoint x: 764, endPoint y: 318, distance: 58.0
click at [779, 343] on div "Janela de atendimento Grade de atendimento Capacidade Transportadoras Veículos …" at bounding box center [581, 275] width 1163 height 550
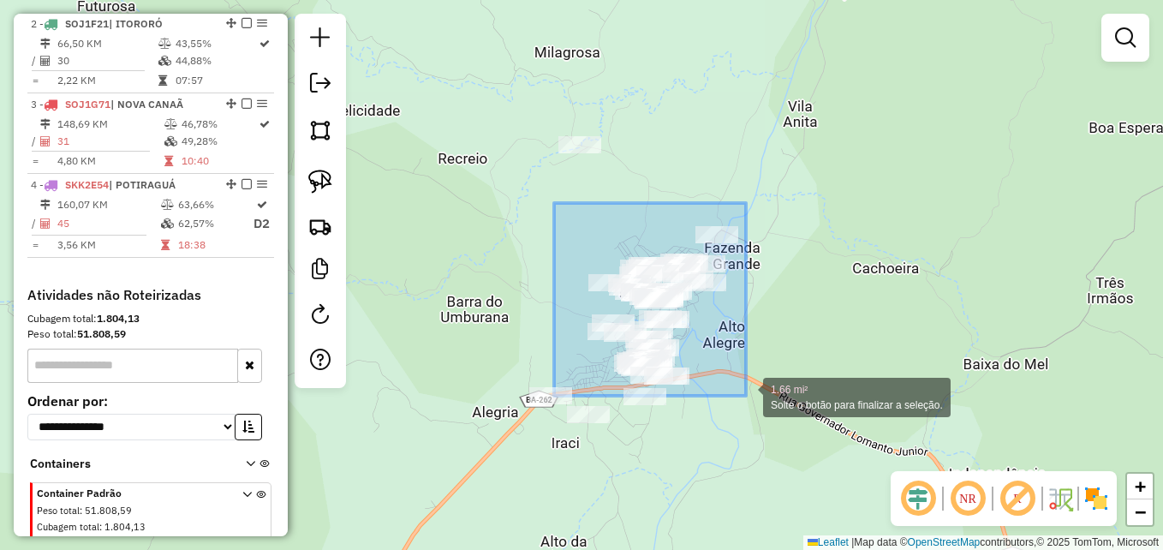
drag, startPoint x: 554, startPoint y: 203, endPoint x: 746, endPoint y: 396, distance: 271.9
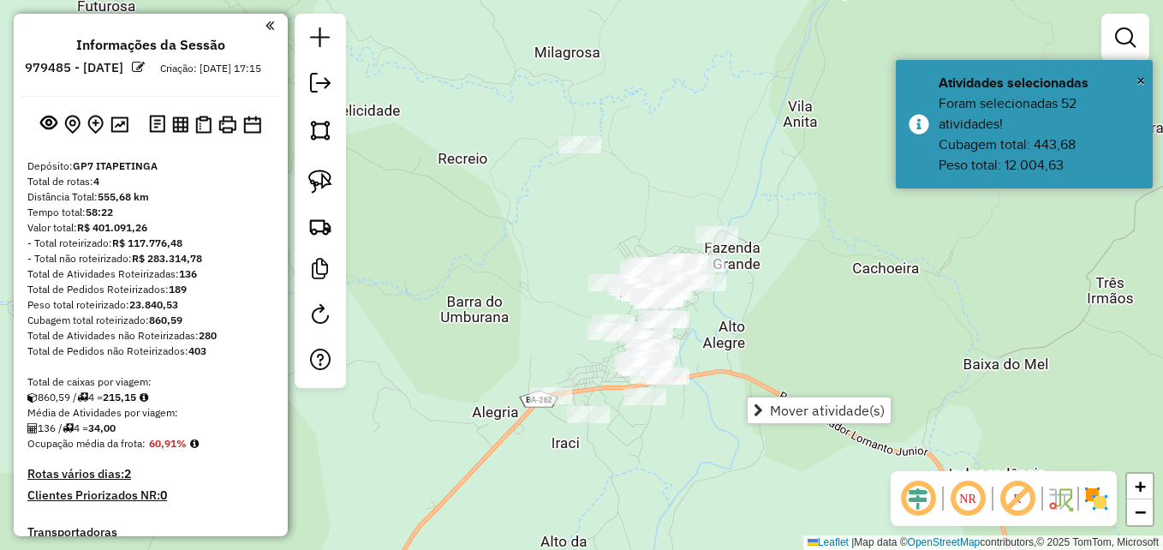
scroll to position [748, 0]
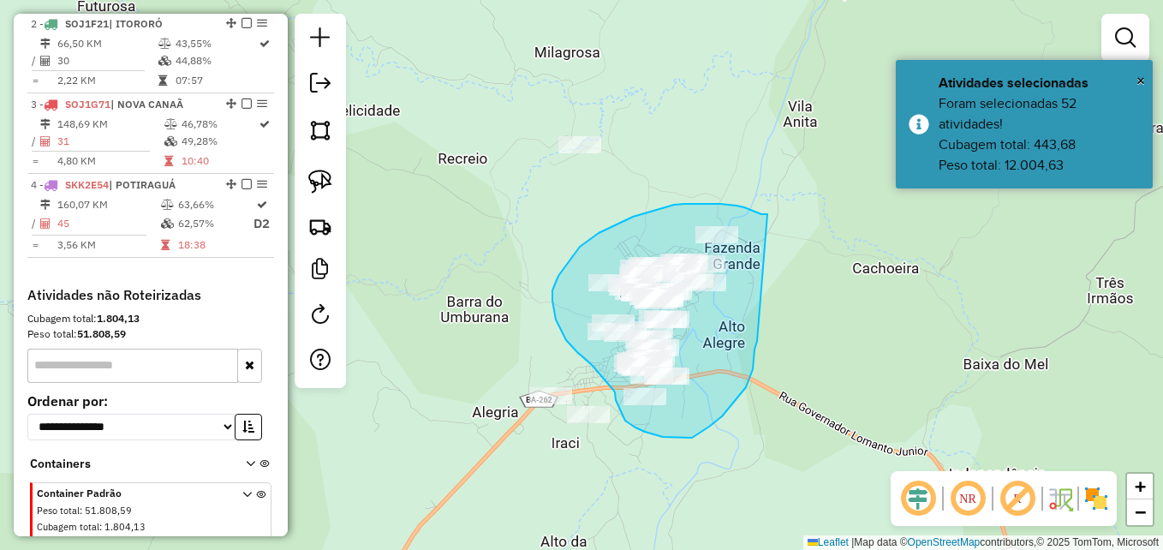
drag, startPoint x: 767, startPoint y: 214, endPoint x: 762, endPoint y: 337, distance: 123.4
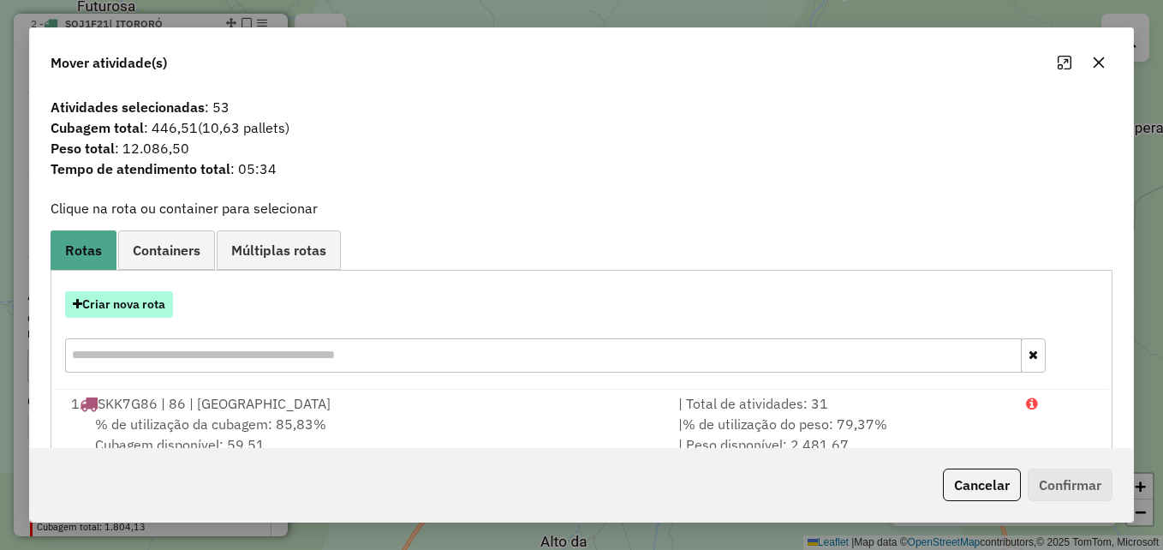
click at [122, 309] on button "Criar nova rota" at bounding box center [119, 304] width 108 height 27
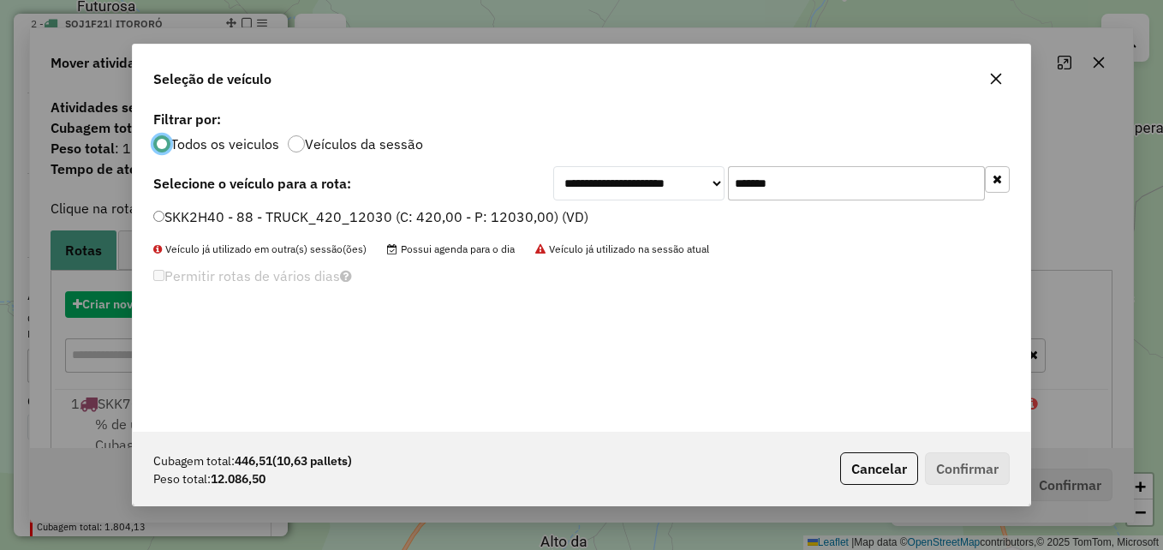
scroll to position [9, 5]
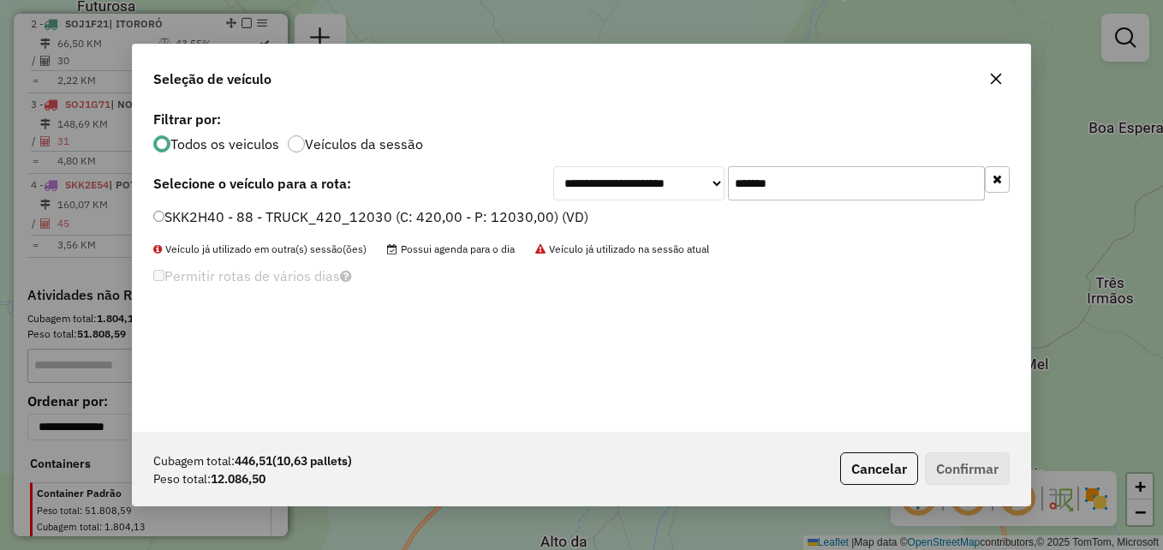
drag, startPoint x: 826, startPoint y: 176, endPoint x: 697, endPoint y: 191, distance: 129.4
click at [697, 191] on div "**********" at bounding box center [781, 183] width 456 height 34
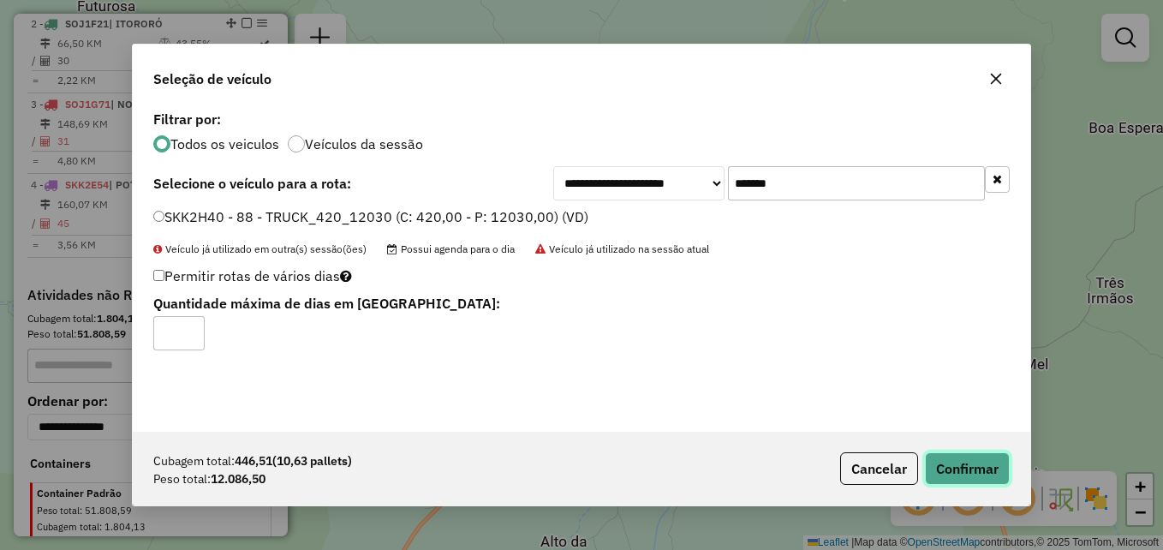
click at [965, 468] on button "Confirmar" at bounding box center [967, 468] width 85 height 33
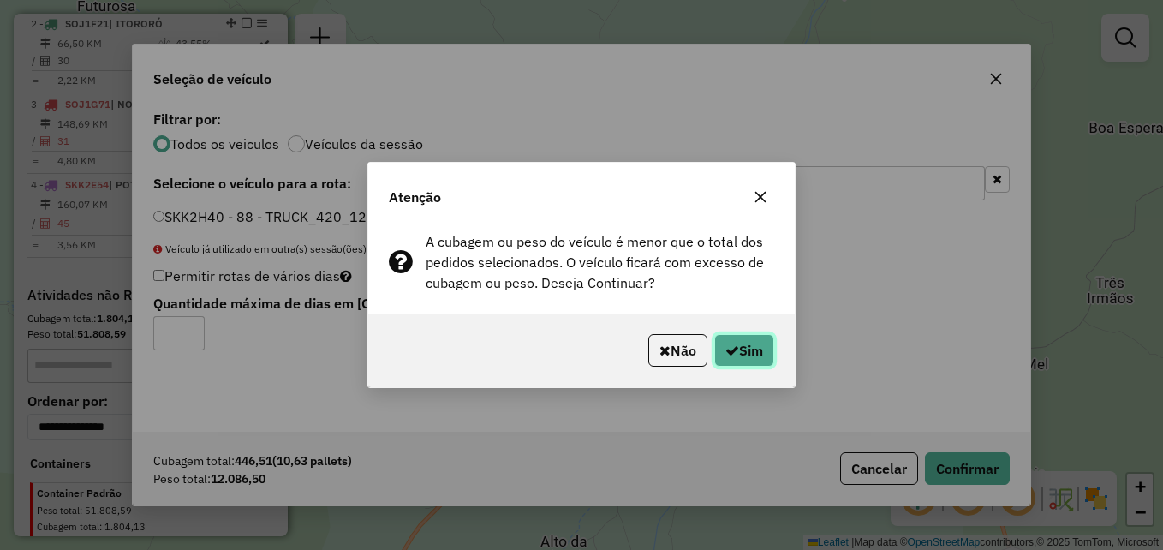
click at [757, 361] on button "Sim" at bounding box center [744, 350] width 60 height 33
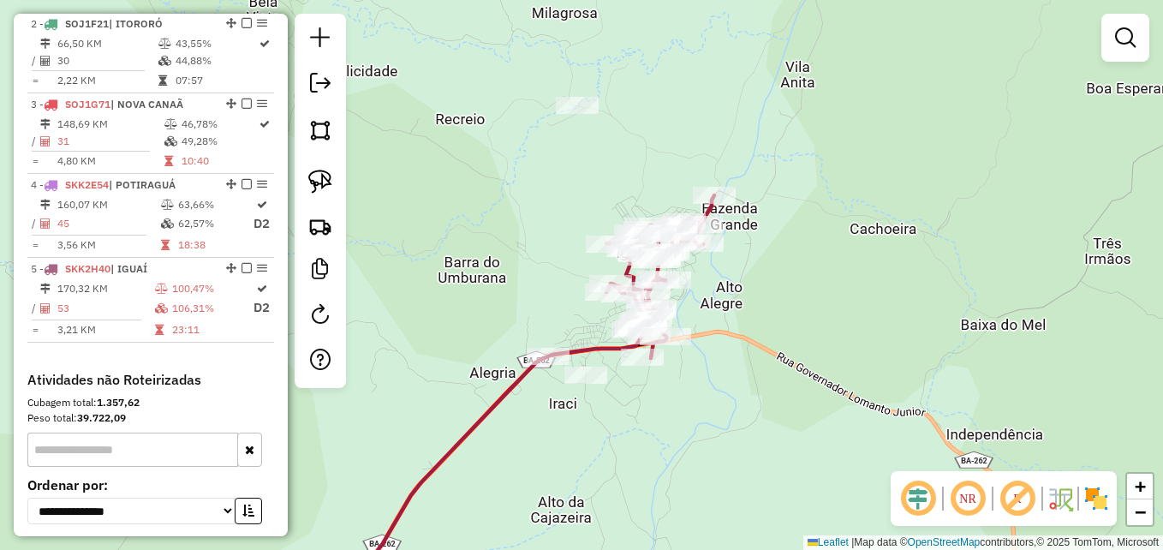
drag, startPoint x: 828, startPoint y: 349, endPoint x: 827, endPoint y: 307, distance: 42.0
click at [827, 307] on div "Janela de atendimento Grade de atendimento Capacidade Transportadoras Veículos …" at bounding box center [581, 275] width 1163 height 550
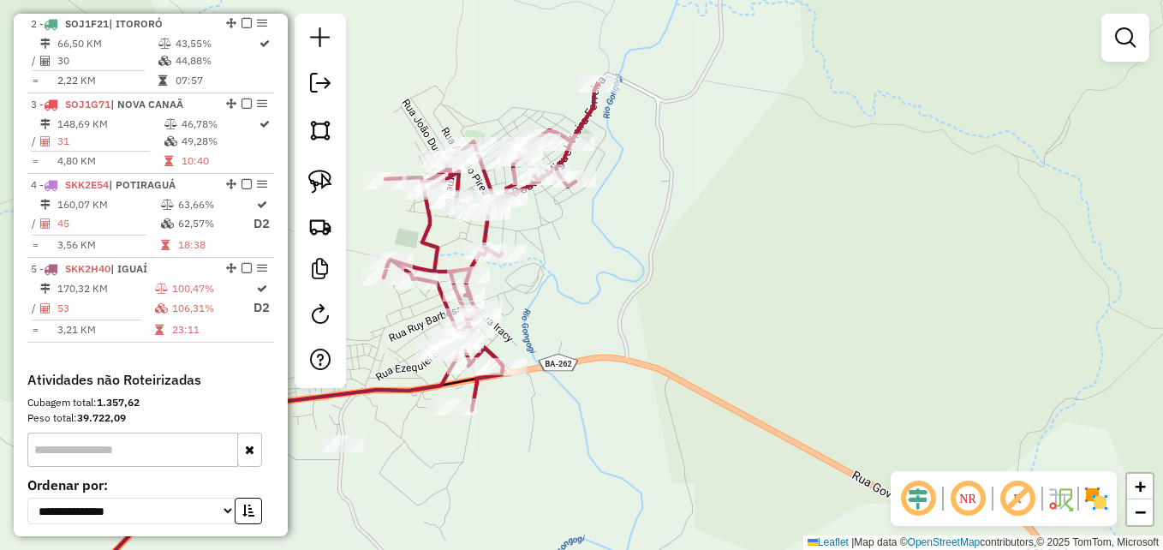
drag, startPoint x: 843, startPoint y: 293, endPoint x: 860, endPoint y: 296, distance: 17.5
click at [860, 296] on div "Janela de atendimento Grade de atendimento Capacidade Transportadoras Veículos …" at bounding box center [581, 275] width 1163 height 550
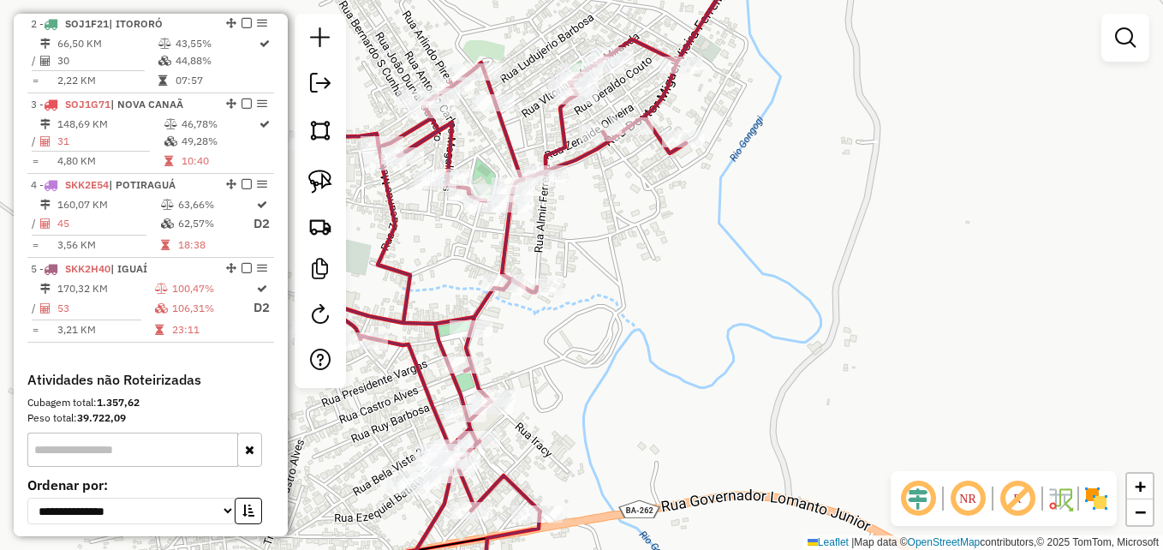
drag, startPoint x: 764, startPoint y: 263, endPoint x: 882, endPoint y: 270, distance: 118.4
click at [882, 270] on div "Janela de atendimento Grade de atendimento Capacidade Transportadoras Veículos …" at bounding box center [581, 275] width 1163 height 550
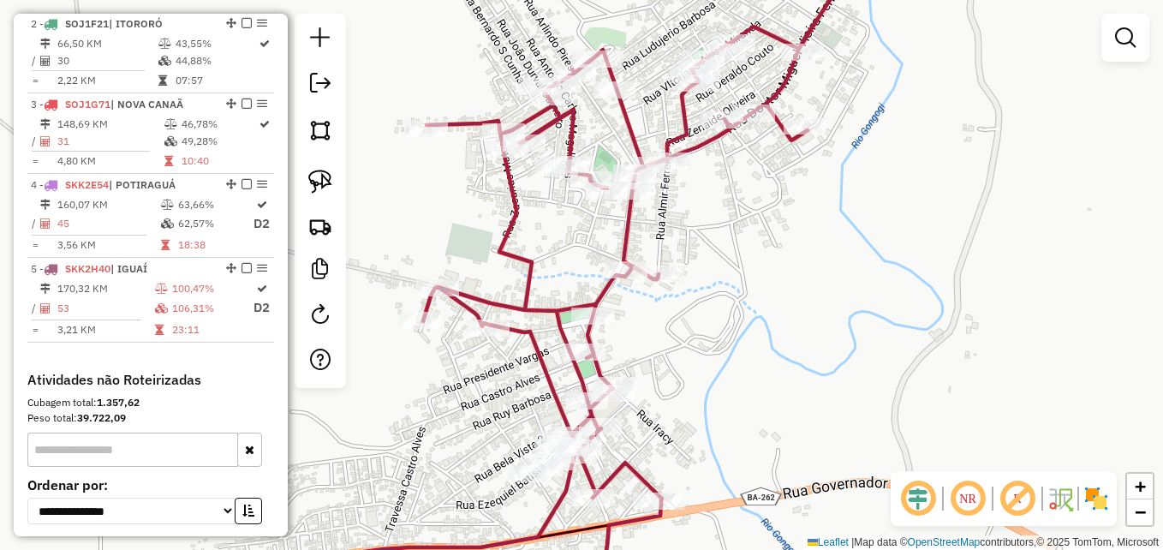
drag, startPoint x: 785, startPoint y: 274, endPoint x: 821, endPoint y: 259, distance: 39.1
click at [821, 259] on div "Janela de atendimento Grade de atendimento Capacidade Transportadoras Veículos …" at bounding box center [581, 275] width 1163 height 550
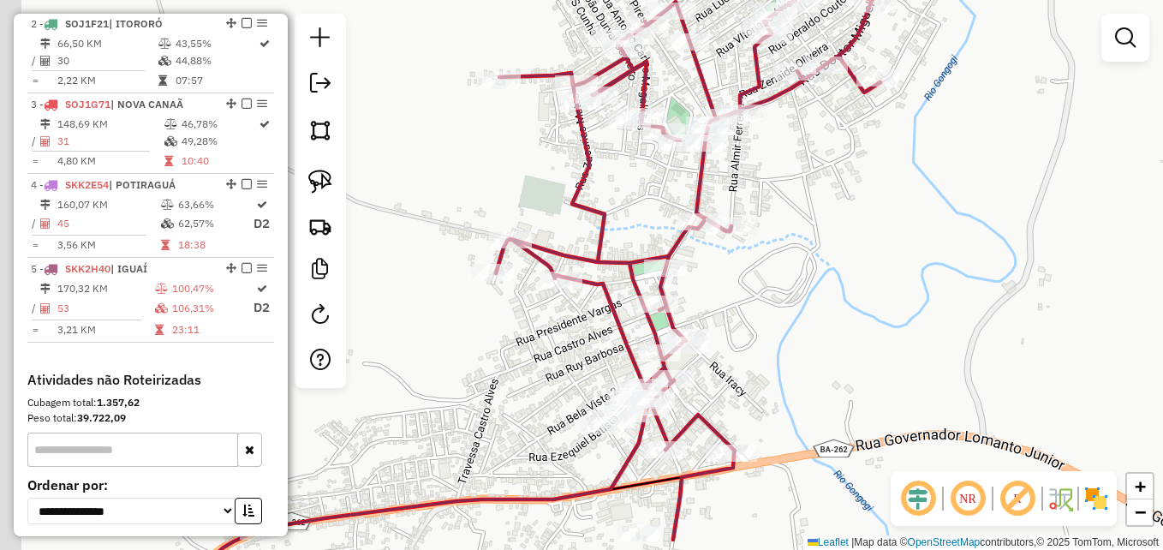
drag, startPoint x: 849, startPoint y: 276, endPoint x: 891, endPoint y: 250, distance: 49.2
click at [891, 250] on div "Janela de atendimento Grade de atendimento Capacidade Transportadoras Veículos …" at bounding box center [581, 275] width 1163 height 550
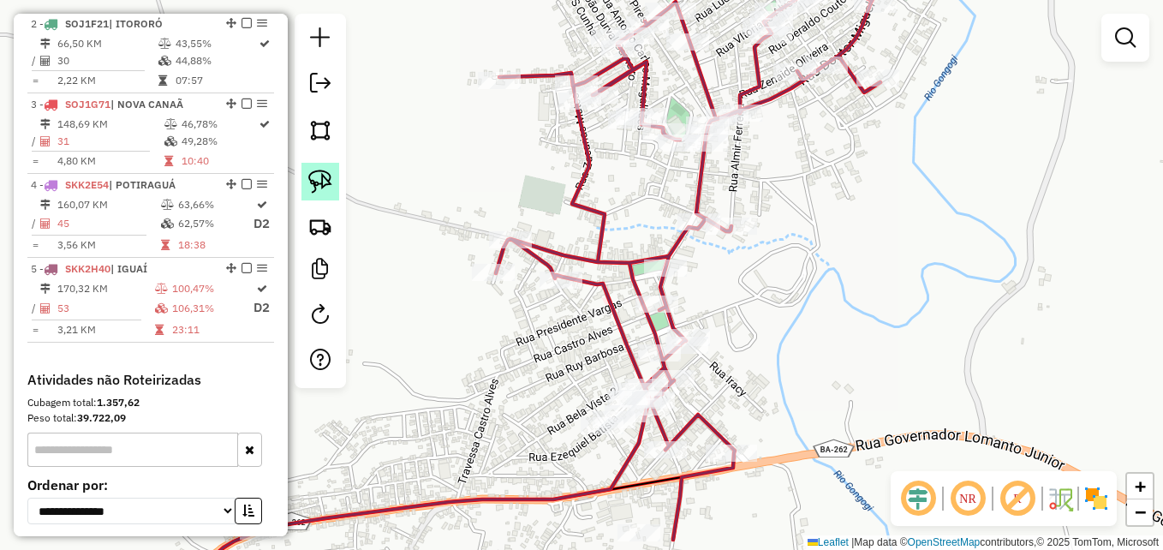
click at [325, 168] on link at bounding box center [320, 182] width 38 height 38
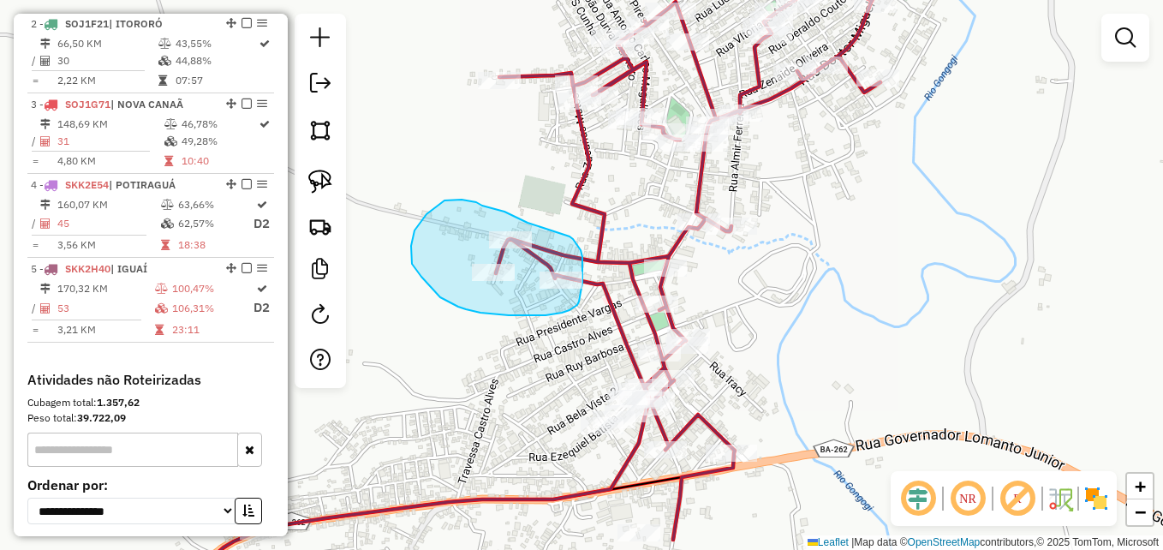
drag, startPoint x: 516, startPoint y: 217, endPoint x: 564, endPoint y: 236, distance: 51.8
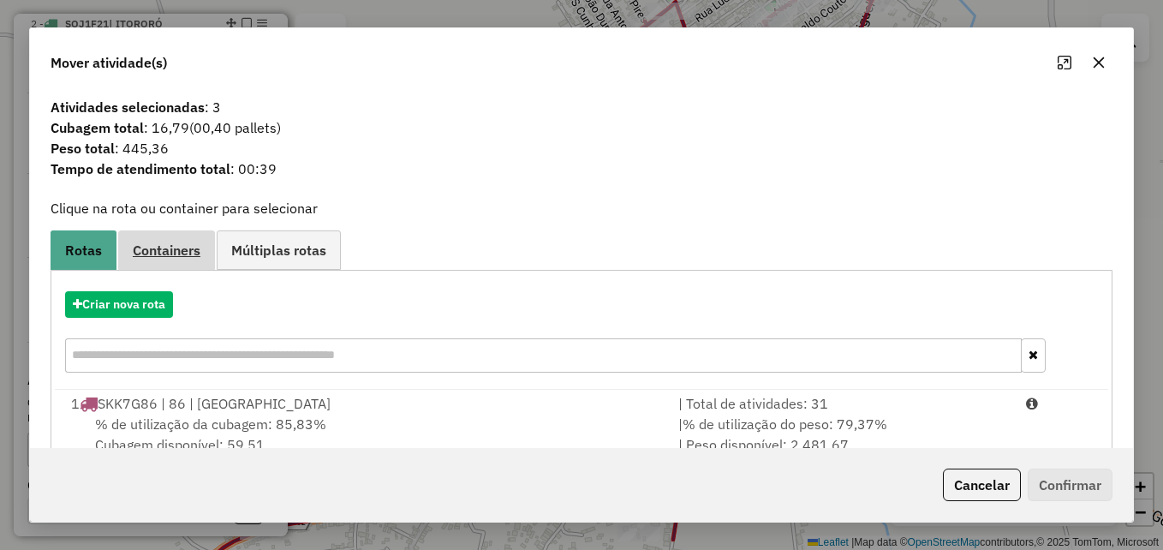
click at [177, 245] on span "Containers" at bounding box center [167, 250] width 68 height 14
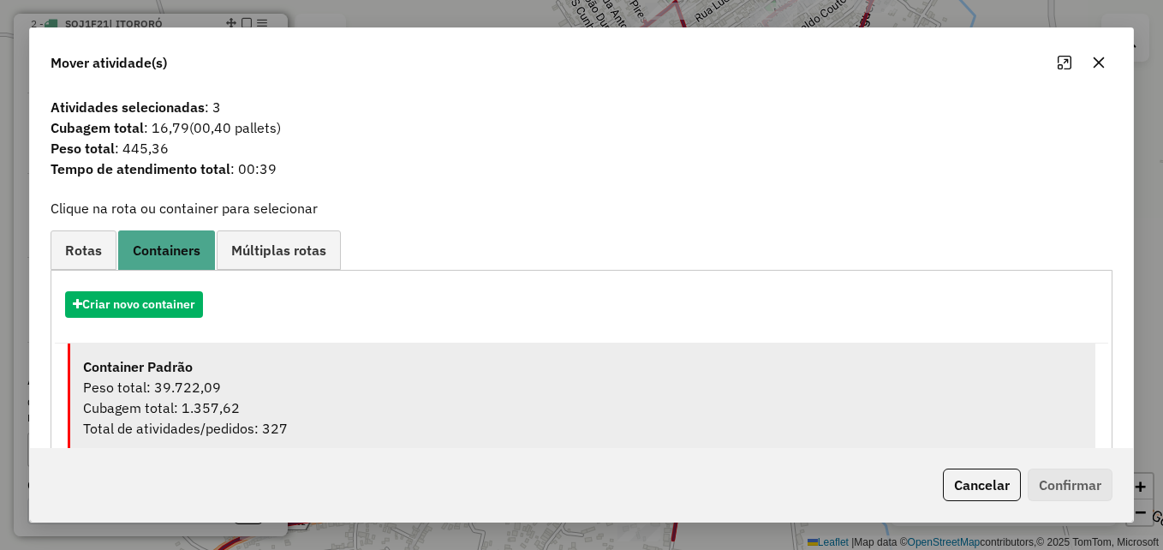
click at [206, 387] on div "Peso total: 39.722,09" at bounding box center [582, 387] width 999 height 21
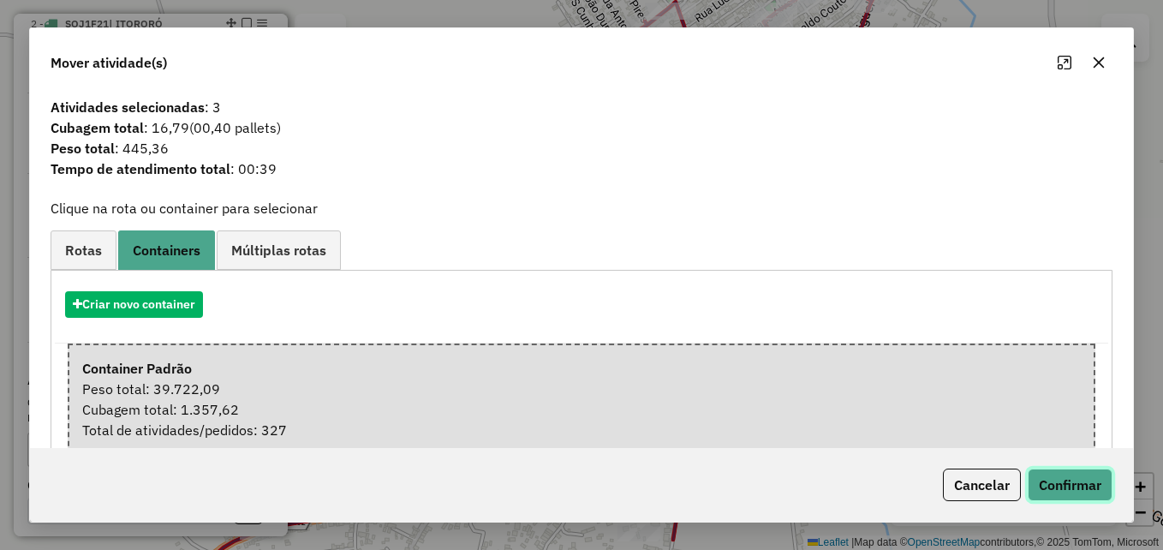
click at [1084, 489] on button "Confirmar" at bounding box center [1070, 484] width 85 height 33
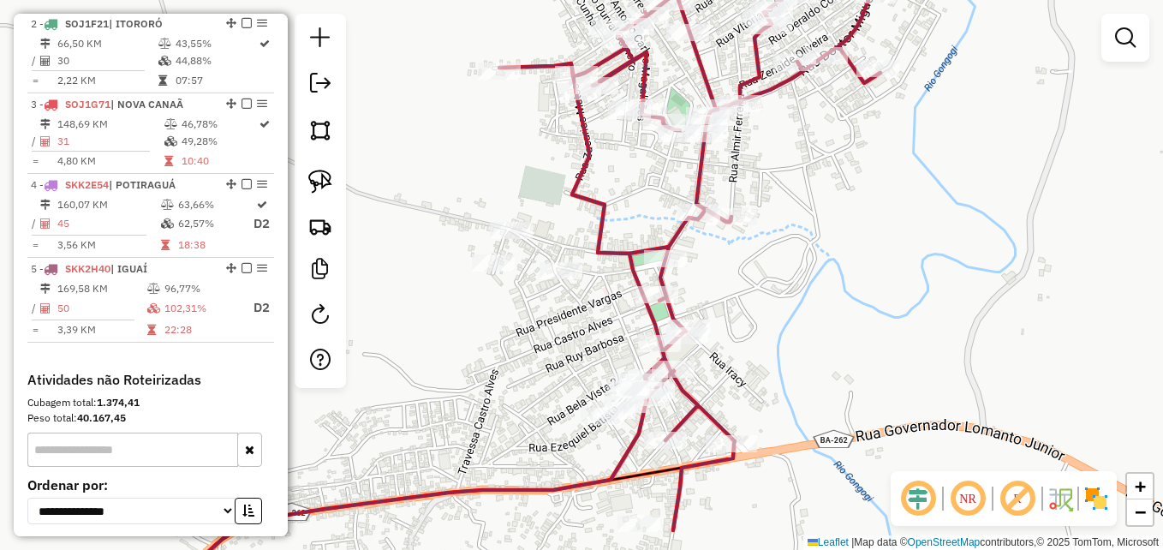
drag, startPoint x: 827, startPoint y: 349, endPoint x: 819, endPoint y: 250, distance: 98.9
click at [819, 250] on div "Janela de atendimento Grade de atendimento Capacidade Transportadoras Veículos …" at bounding box center [581, 275] width 1163 height 550
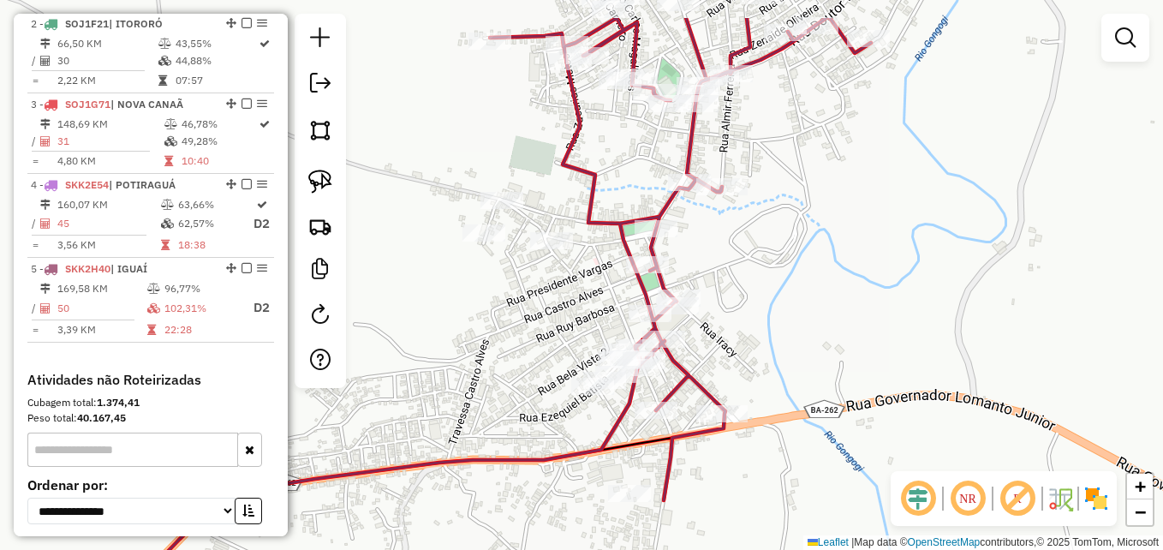
drag, startPoint x: 816, startPoint y: 251, endPoint x: 805, endPoint y: 323, distance: 72.8
click at [805, 320] on div "Janela de atendimento Grade de atendimento Capacidade Transportadoras Veículos …" at bounding box center [581, 275] width 1163 height 550
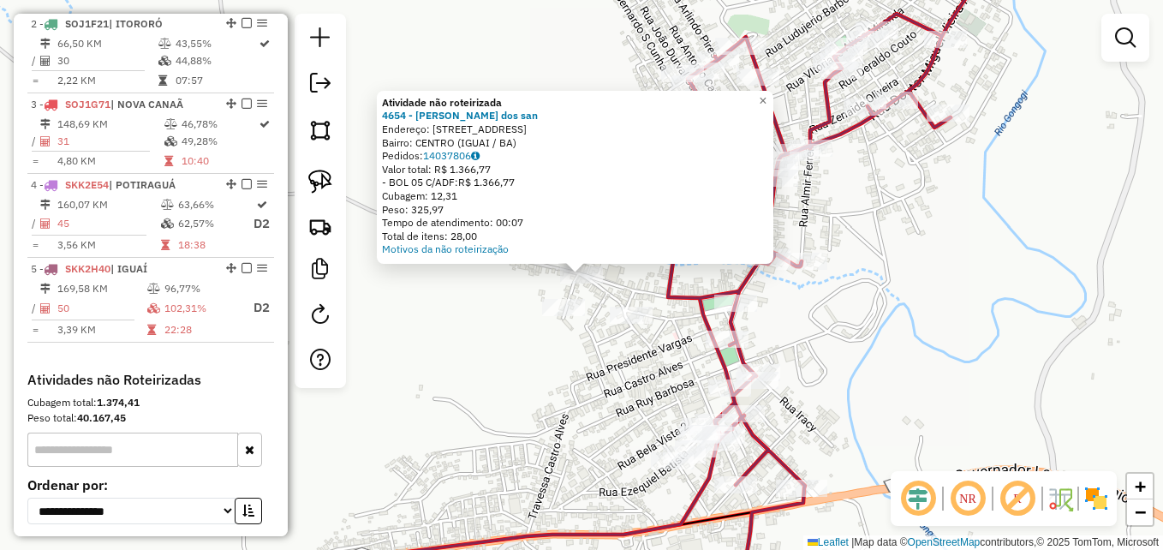
click at [443, 339] on div "Atividade não roteirizada 4654 - [PERSON_NAME] dos san Endereço: R [STREET_ADDR…" at bounding box center [581, 275] width 1163 height 550
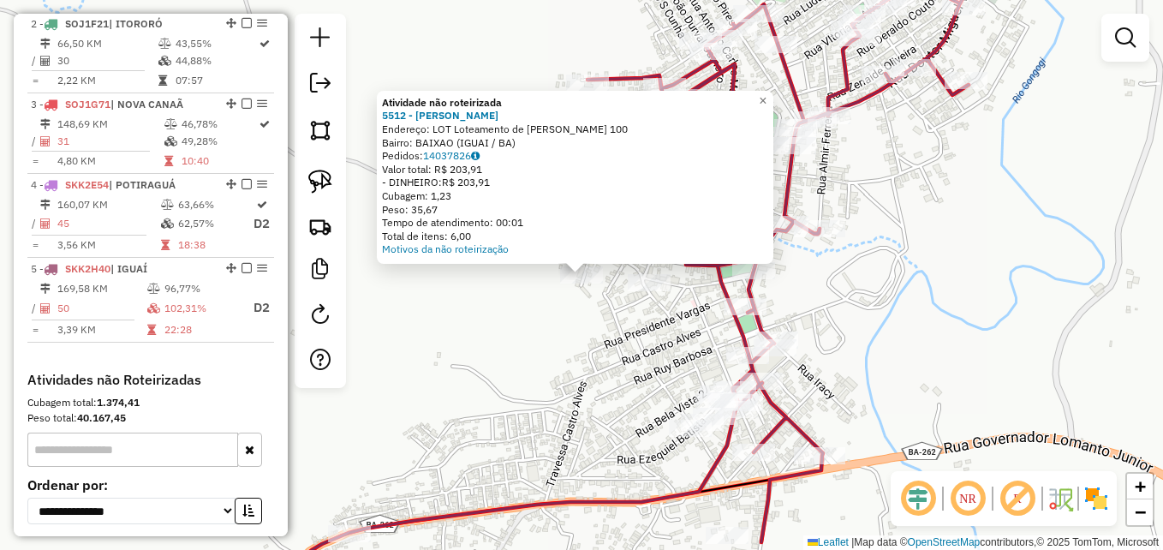
click at [505, 340] on div "Atividade não roteirizada 5512 - [PERSON_NAME] Endereço: LOT Loteamento de [PER…" at bounding box center [581, 275] width 1163 height 550
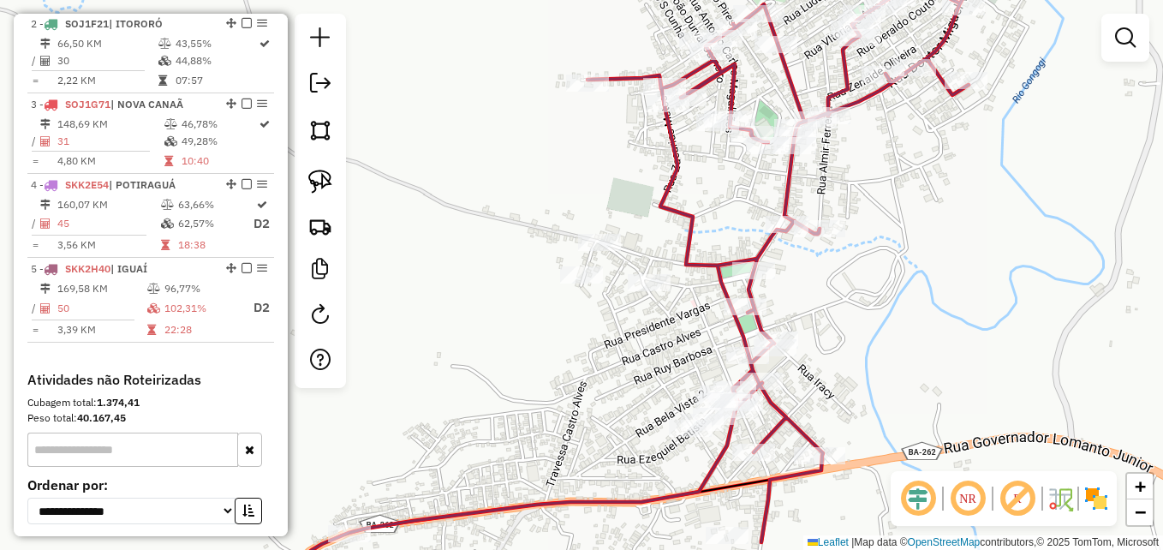
click at [644, 291] on div at bounding box center [649, 282] width 43 height 17
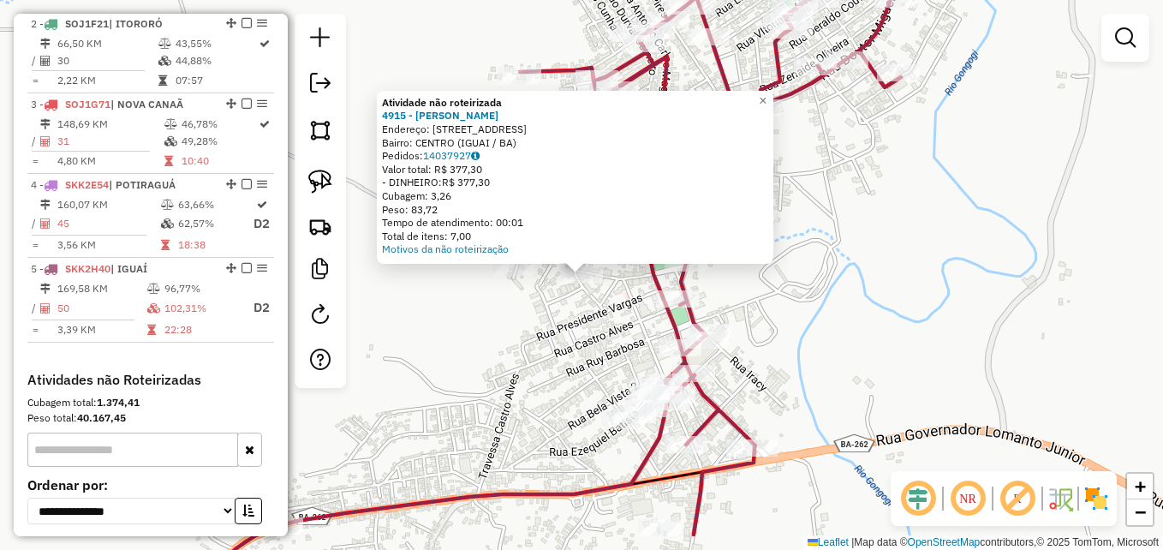
click at [614, 349] on div "Atividade não roteirizada 4915 - [PERSON_NAME] pesso Endereço: [STREET_ADDRESS]…" at bounding box center [581, 275] width 1163 height 550
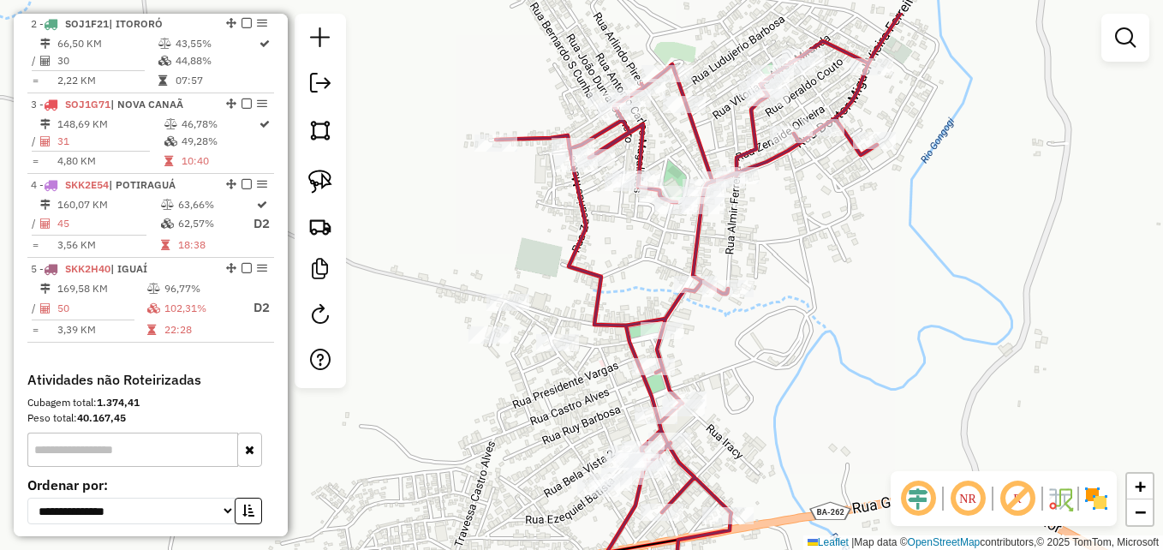
drag, startPoint x: 859, startPoint y: 229, endPoint x: 807, endPoint y: 382, distance: 161.9
click at [807, 382] on div "Janela de atendimento Grade de atendimento Capacidade Transportadoras Veículos …" at bounding box center [581, 275] width 1163 height 550
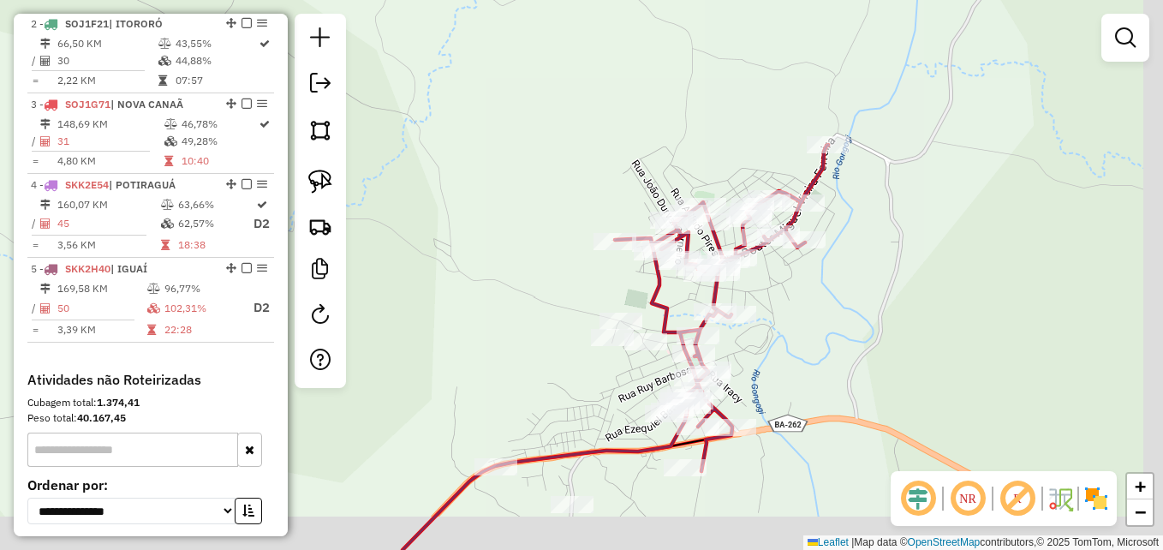
drag, startPoint x: 850, startPoint y: 387, endPoint x: 772, endPoint y: 269, distance: 142.0
click at [772, 269] on div "Janela de atendimento Grade de atendimento Capacidade Transportadoras Veículos …" at bounding box center [581, 275] width 1163 height 550
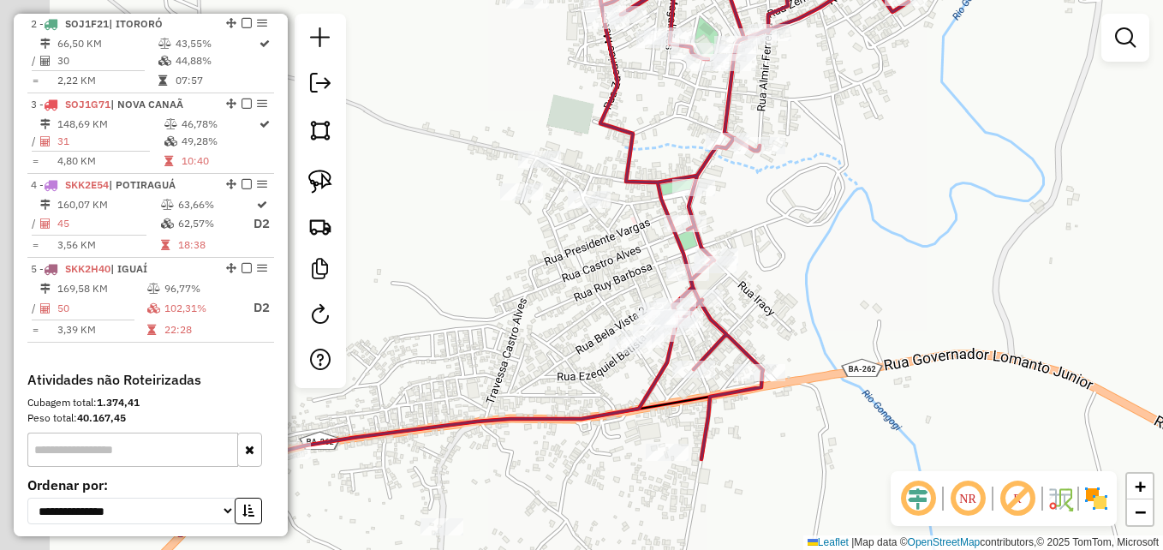
drag, startPoint x: 747, startPoint y: 327, endPoint x: 895, endPoint y: 258, distance: 163.6
click at [915, 258] on div "Janela de atendimento Grade de atendimento Capacidade Transportadoras Veículos …" at bounding box center [581, 275] width 1163 height 550
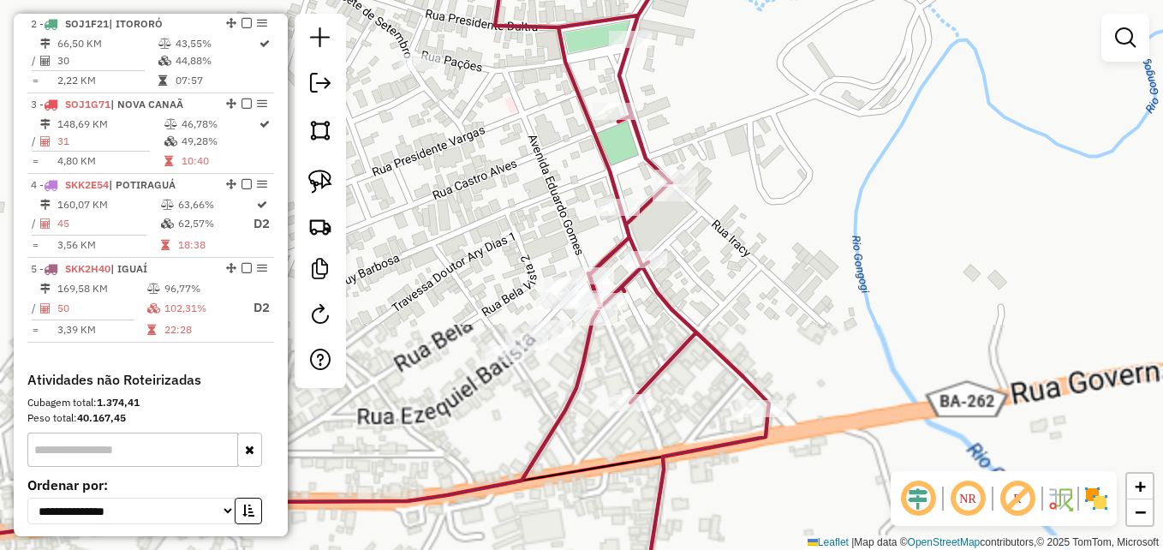
drag, startPoint x: 777, startPoint y: 275, endPoint x: 868, endPoint y: 220, distance: 106.8
click at [868, 220] on div "Janela de atendimento Grade de atendimento Capacidade Transportadoras Veículos …" at bounding box center [581, 275] width 1163 height 550
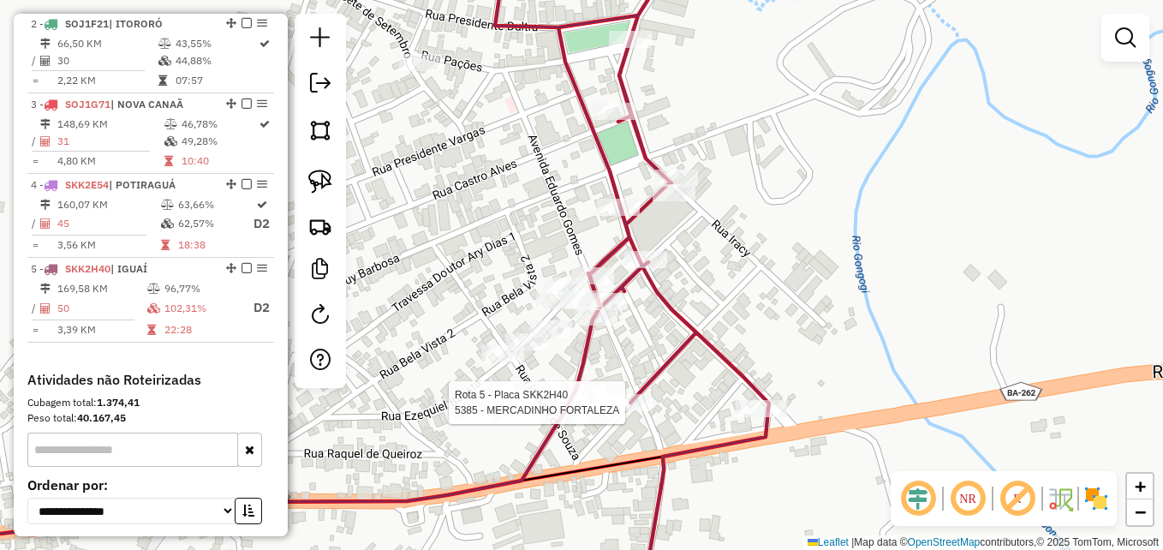
select select "**********"
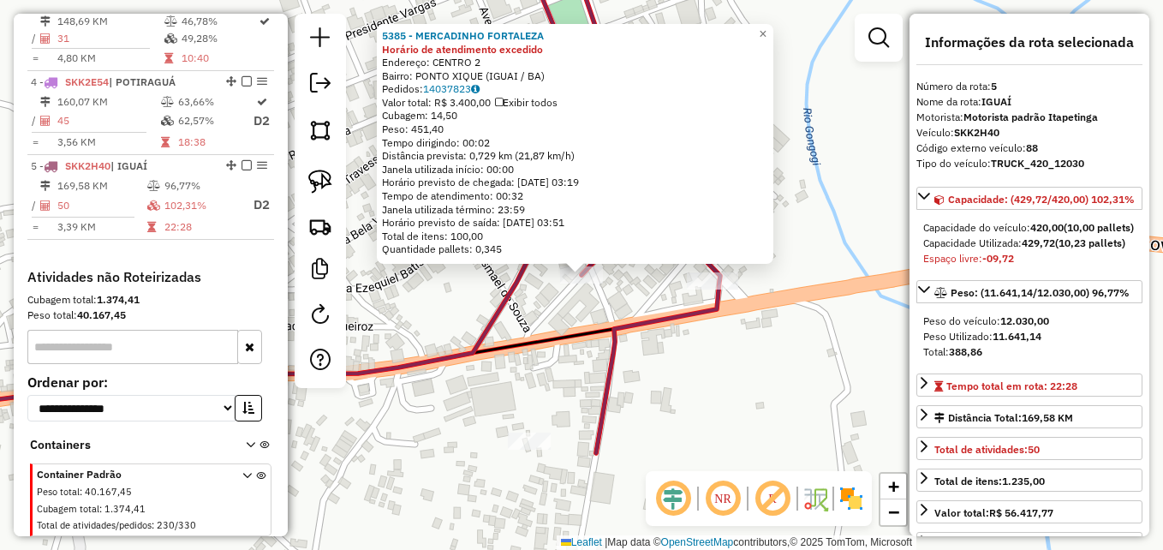
scroll to position [908, 0]
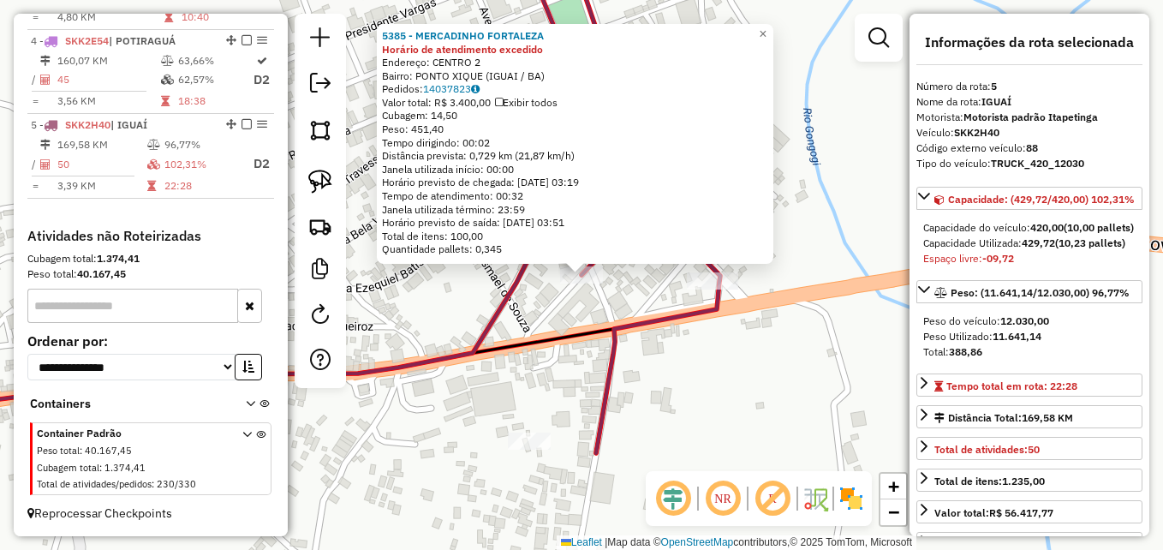
click at [455, 319] on div "5385 - MERCADINHO FORTALEZA Horário de atendimento excedido Endereço: CENTRO 2 …" at bounding box center [581, 275] width 1163 height 550
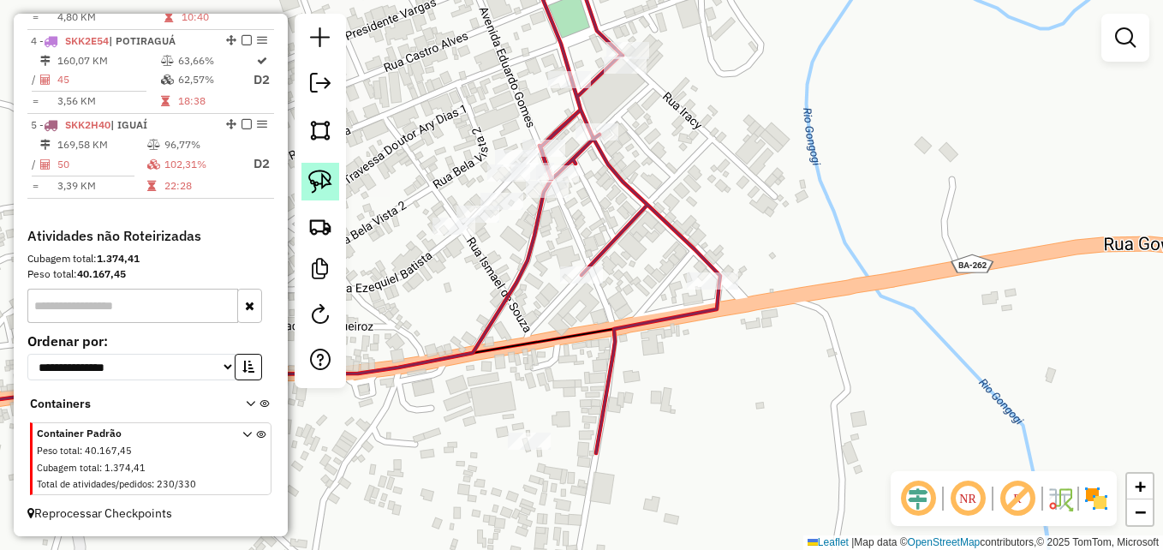
click at [323, 179] on img at bounding box center [320, 182] width 24 height 24
drag, startPoint x: 608, startPoint y: 251, endPoint x: 600, endPoint y: 240, distance: 13.5
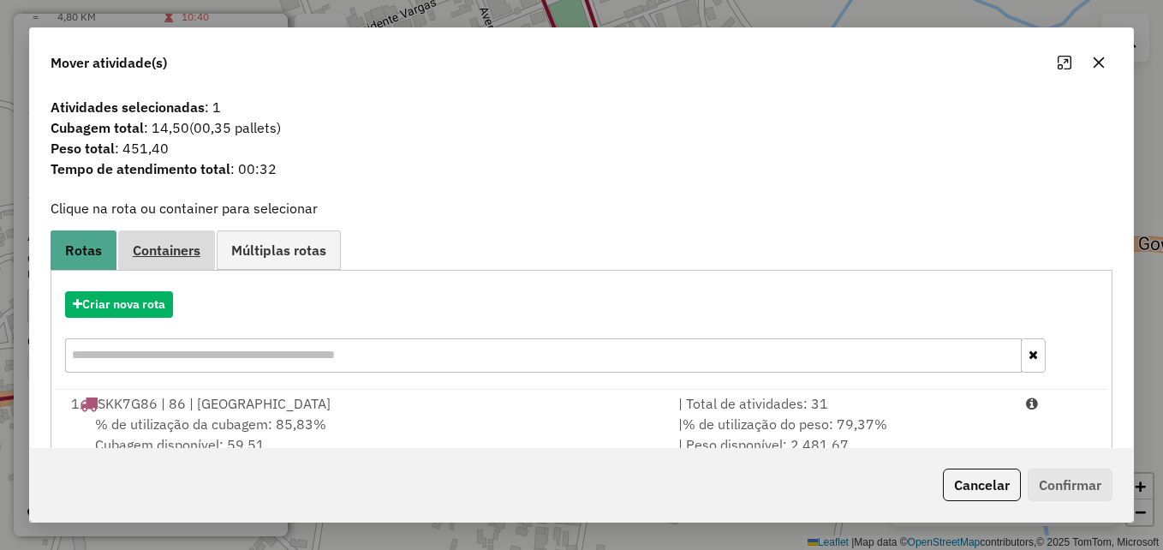
click at [176, 255] on span "Containers" at bounding box center [167, 250] width 68 height 14
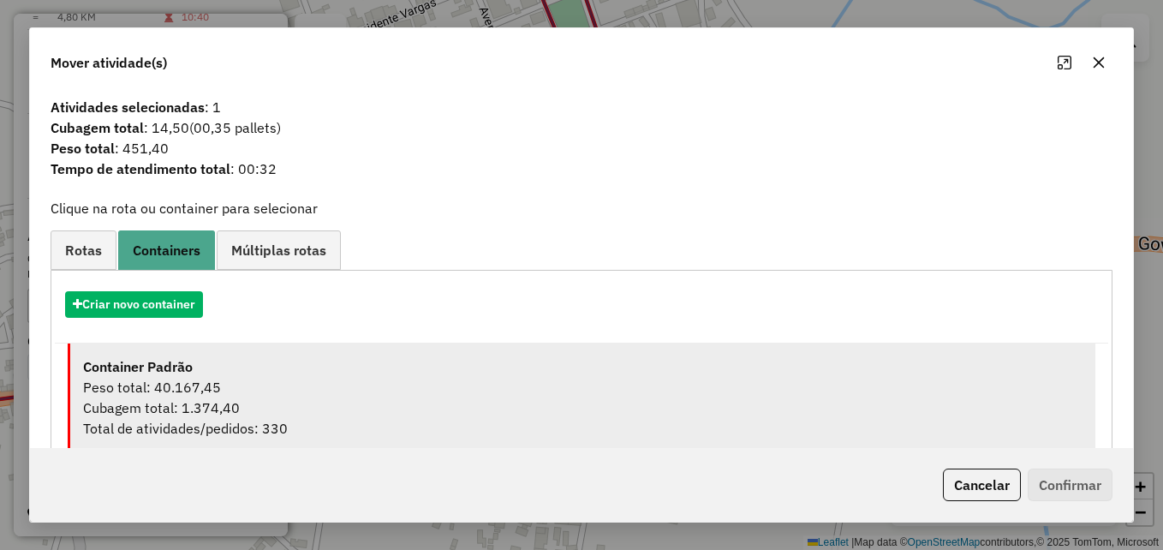
click at [237, 408] on div "Cubagem total: 1.374,40" at bounding box center [582, 407] width 999 height 21
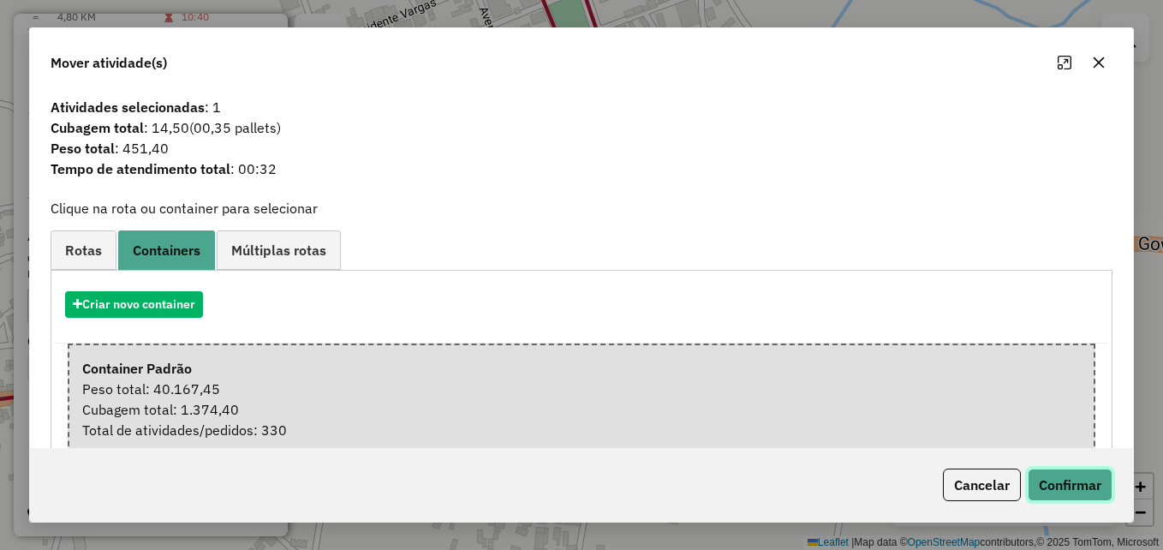
click at [1064, 488] on button "Confirmar" at bounding box center [1070, 484] width 85 height 33
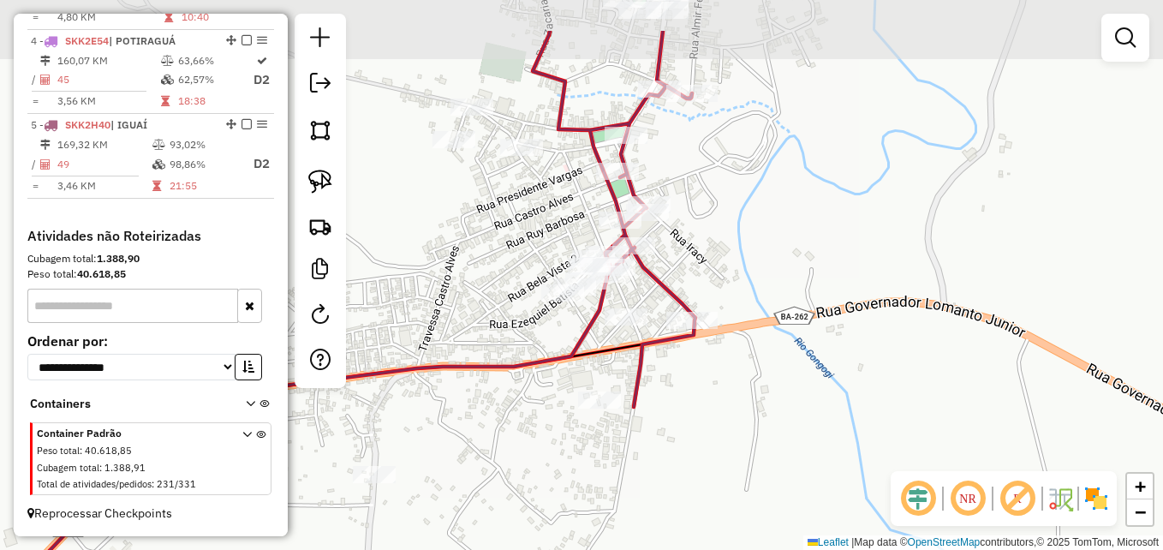
drag, startPoint x: 728, startPoint y: 113, endPoint x: 734, endPoint y: 199, distance: 85.8
click at [734, 199] on div "Janela de atendimento Grade de atendimento Capacidade Transportadoras Veículos …" at bounding box center [581, 275] width 1163 height 550
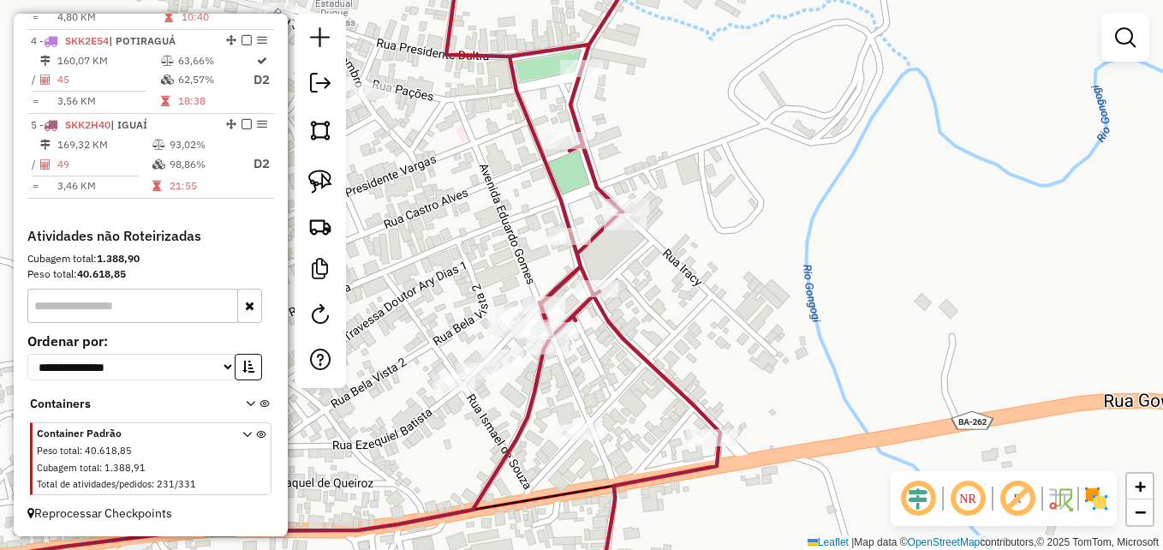
drag, startPoint x: 642, startPoint y: 290, endPoint x: 712, endPoint y: 314, distance: 74.2
click at [712, 314] on div "Janela de atendimento Grade de atendimento Capacidade Transportadoras Veículos …" at bounding box center [581, 275] width 1163 height 550
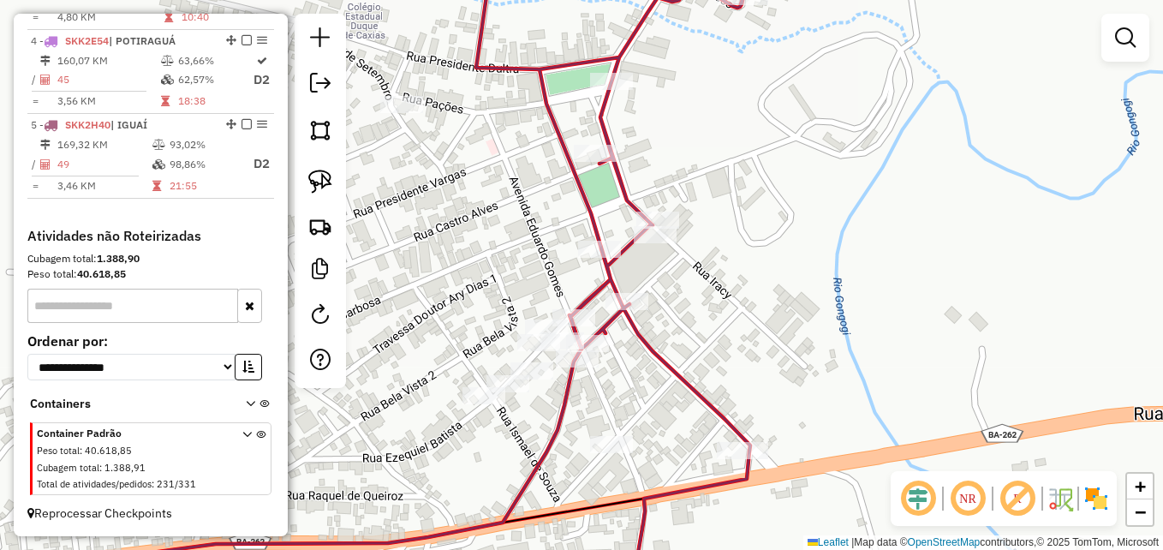
drag, startPoint x: 718, startPoint y: 254, endPoint x: 745, endPoint y: 265, distance: 29.6
click at [745, 265] on div "Janela de atendimento Grade de atendimento Capacidade Transportadoras Veículos …" at bounding box center [581, 275] width 1163 height 550
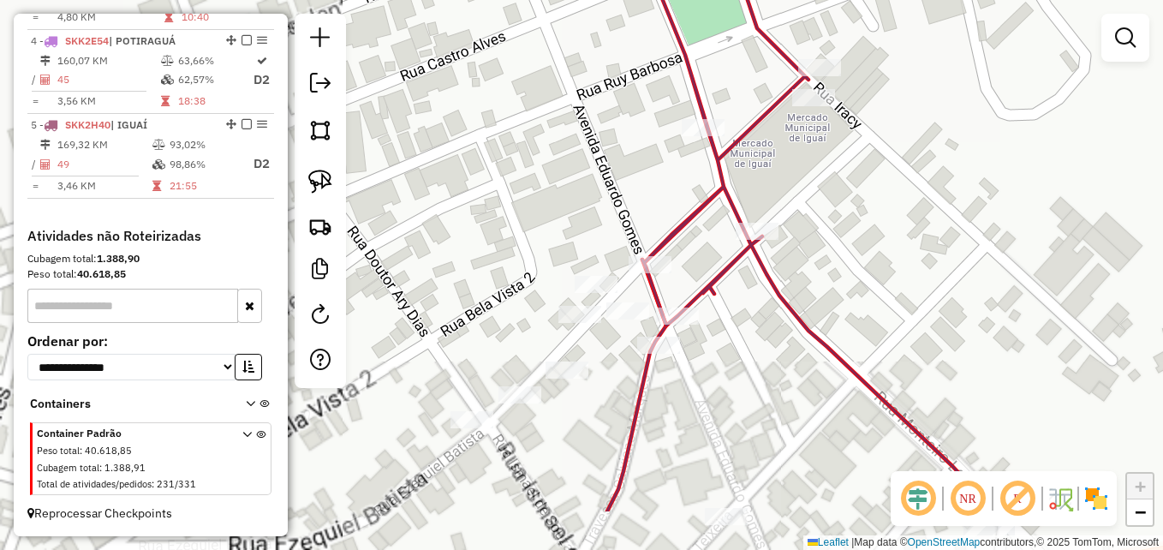
drag, startPoint x: 650, startPoint y: 307, endPoint x: 878, endPoint y: 205, distance: 249.5
click at [878, 205] on div "Janela de atendimento Grade de atendimento Capacidade Transportadoras Veículos …" at bounding box center [581, 275] width 1163 height 550
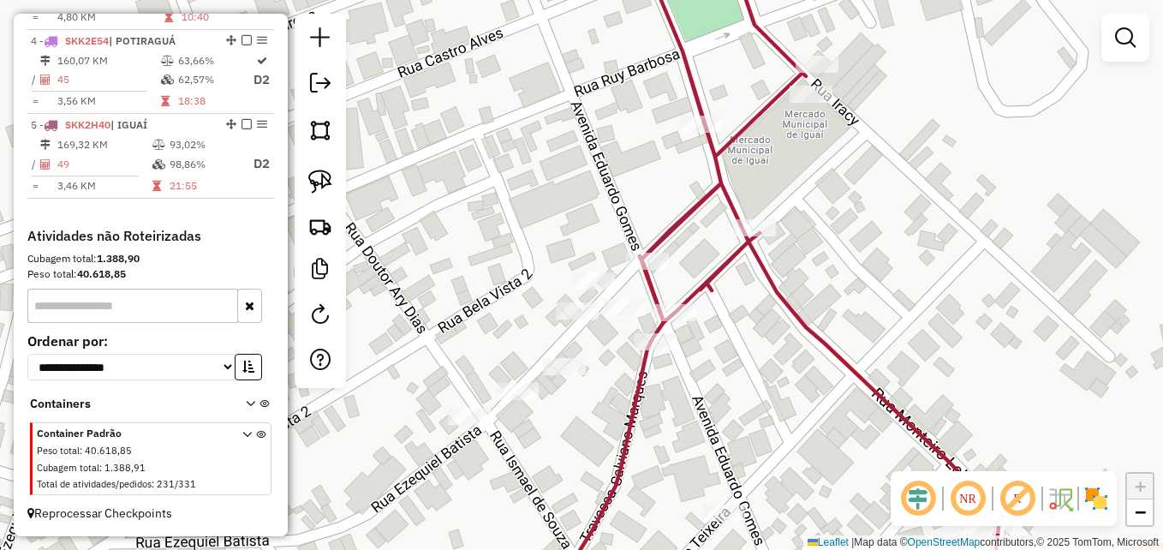
drag, startPoint x: 896, startPoint y: 136, endPoint x: 772, endPoint y: 261, distance: 176.2
click at [778, 262] on div "Janela de atendimento Grade de atendimento Capacidade Transportadoras Veículos …" at bounding box center [581, 275] width 1163 height 550
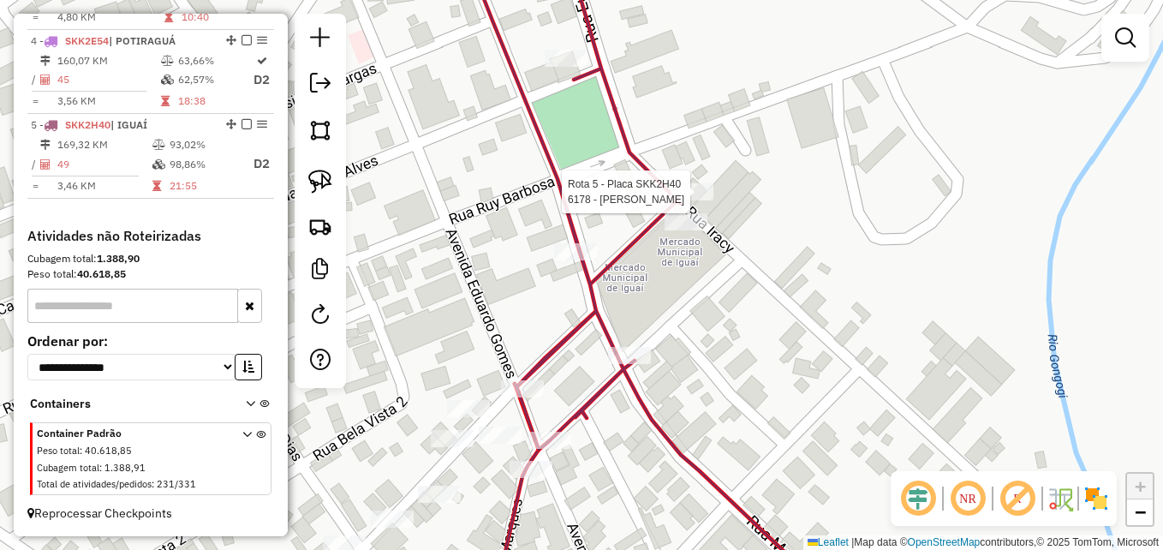
select select "**********"
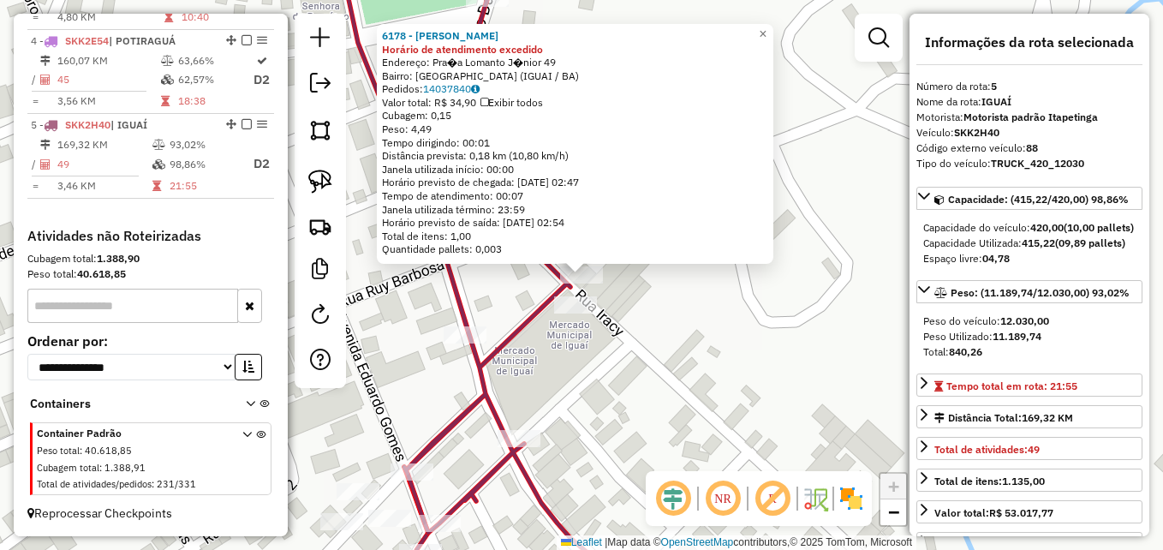
click at [684, 343] on div "6178 - [PERSON_NAME] de atendimento excedido Endereço: Pra�a Lomanto J�nior 49 …" at bounding box center [581, 275] width 1163 height 550
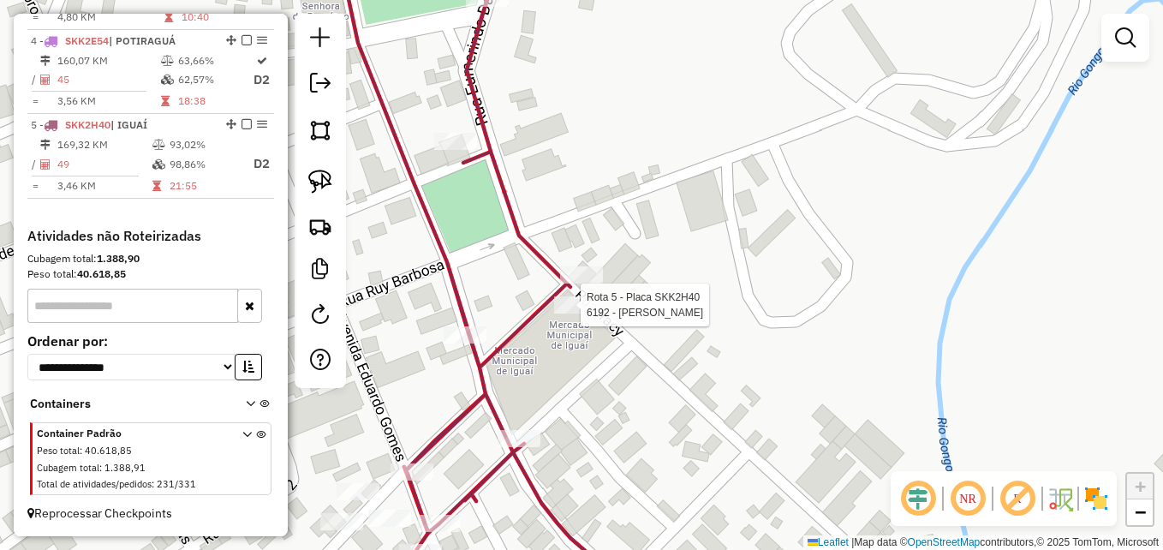
select select "**********"
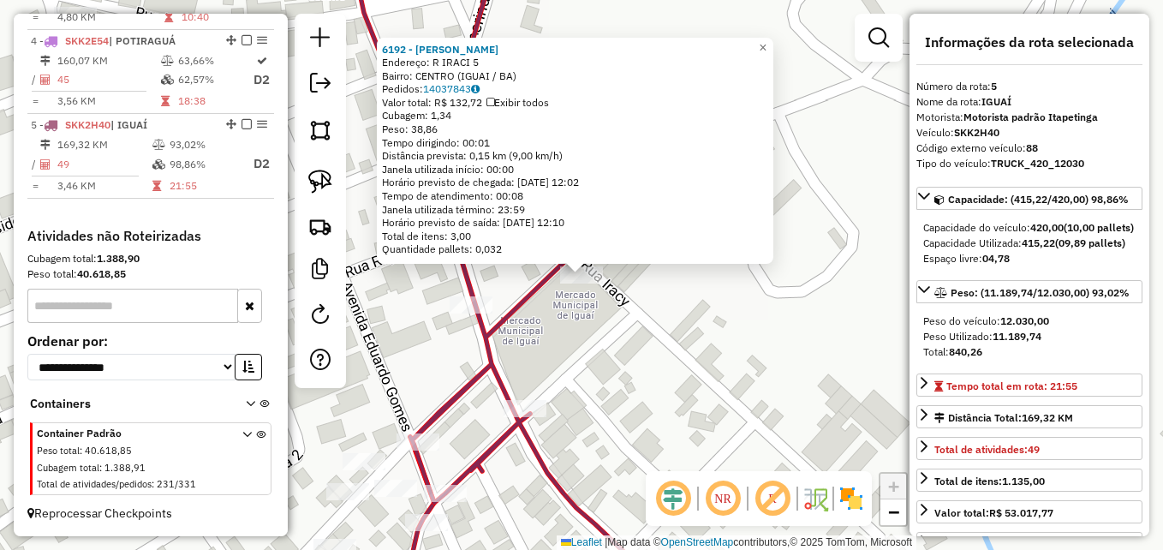
click at [617, 367] on div "6192 - [PERSON_NAME]: R IRACI 5 Bairro: CENTRO (IGUAI / BA) Pedidos: 14037843 V…" at bounding box center [581, 275] width 1163 height 550
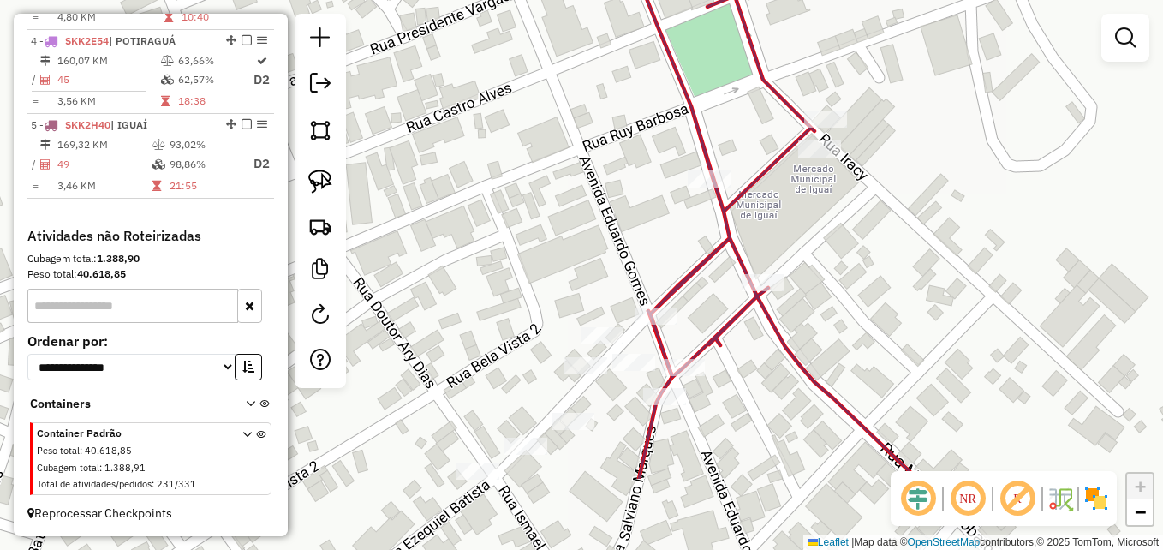
drag, startPoint x: 601, startPoint y: 343, endPoint x: 840, endPoint y: 201, distance: 278.0
click at [846, 202] on div "Janela de atendimento Grade de atendimento Capacidade Transportadoras Veículos …" at bounding box center [581, 275] width 1163 height 550
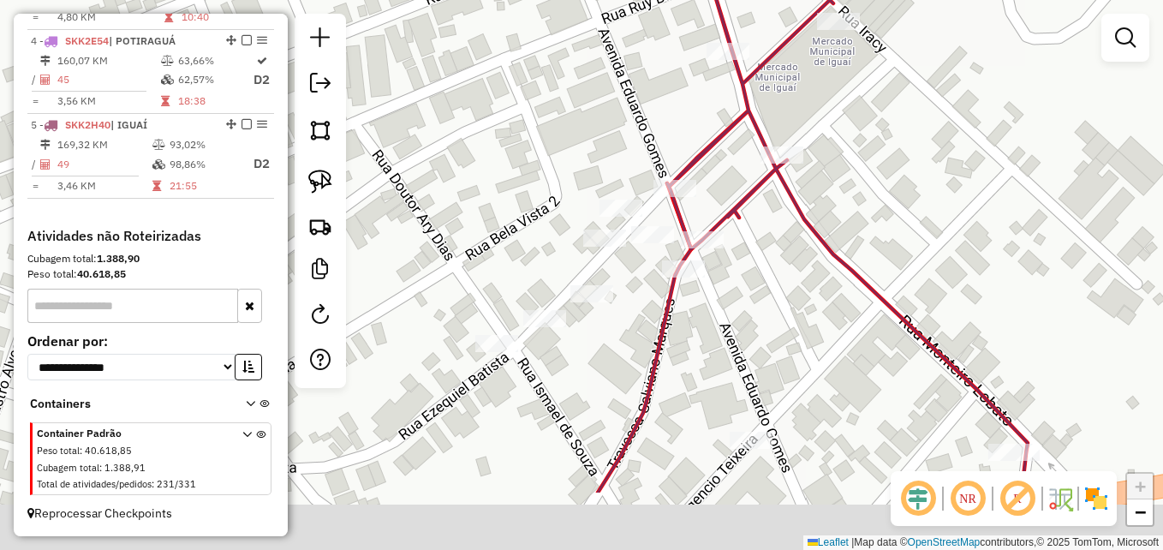
drag, startPoint x: 558, startPoint y: 477, endPoint x: 569, endPoint y: 329, distance: 148.5
click at [569, 329] on div "Janela de atendimento Grade de atendimento Capacidade Transportadoras Veículos …" at bounding box center [581, 275] width 1163 height 550
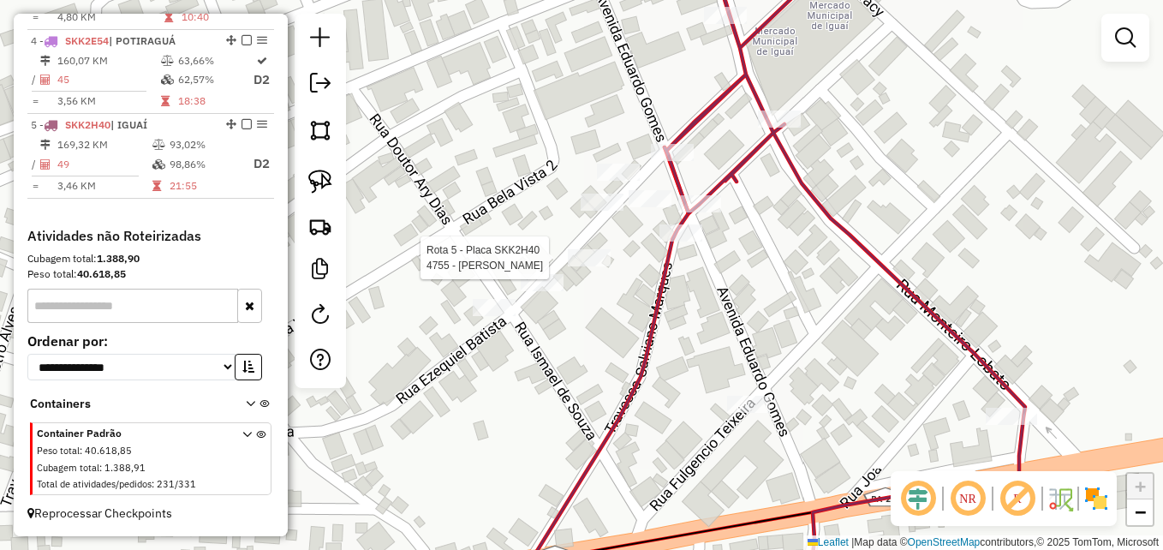
select select "**********"
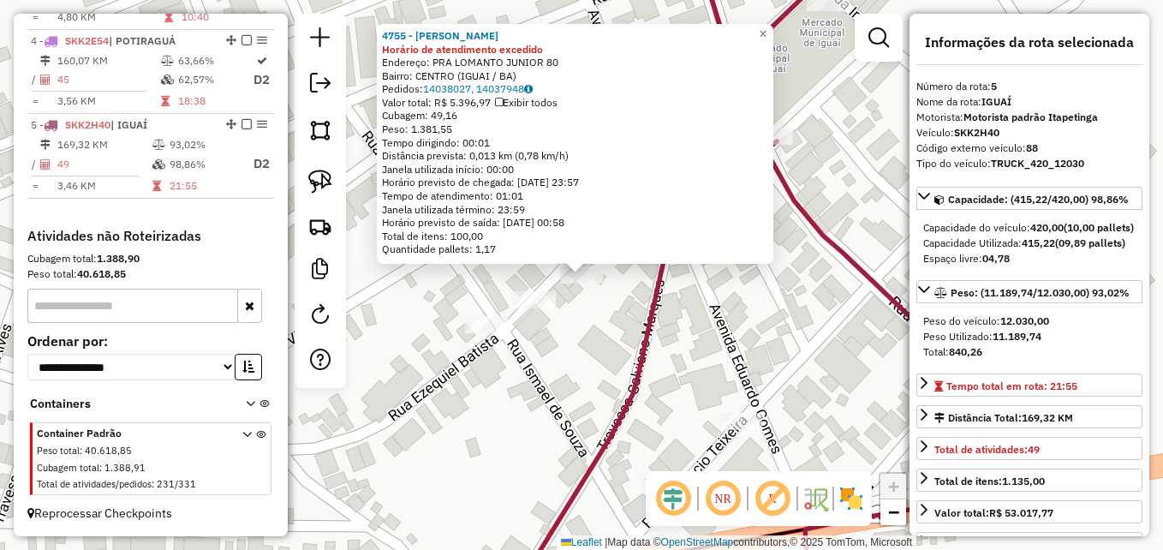
click at [544, 367] on div "4755 - [PERSON_NAME] CAI Horário de atendimento excedido Endereço: PRA LOMANTO …" at bounding box center [581, 275] width 1163 height 550
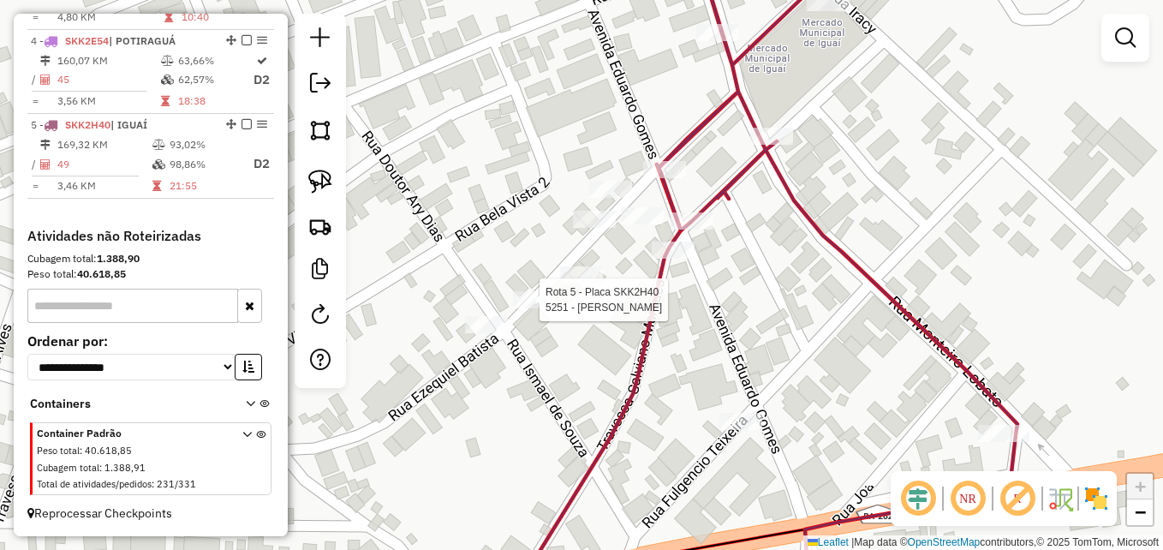
select select "**********"
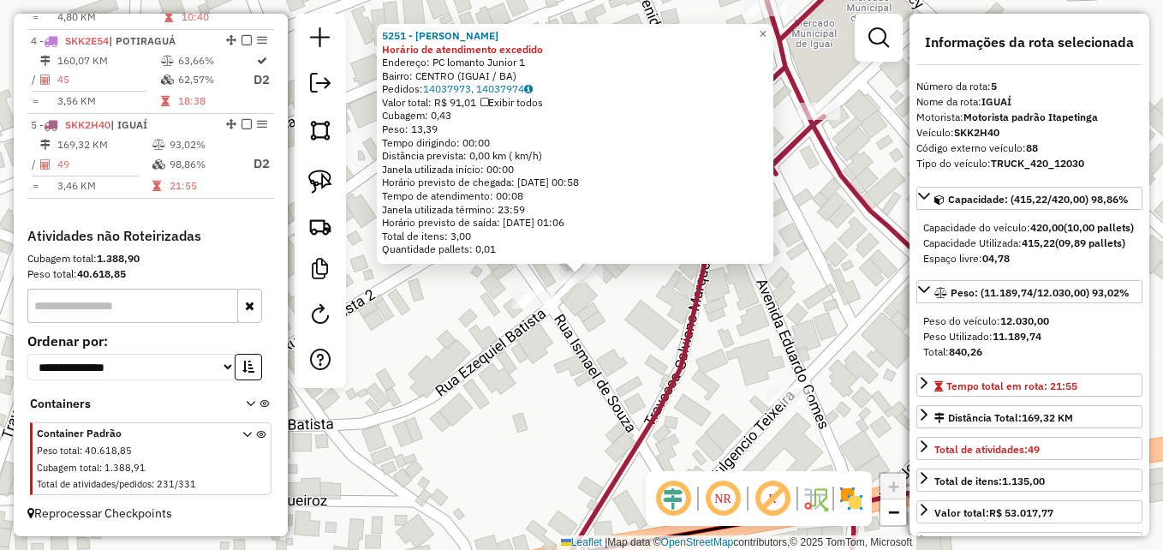
click at [484, 357] on div "5251 - [PERSON_NAME] de atendimento excedido Endereço: PC lomanto Junior 1 Bair…" at bounding box center [581, 275] width 1163 height 550
click at [597, 337] on div "5251 - [PERSON_NAME] de atendimento excedido Endereço: PC lomanto Junior 1 Bair…" at bounding box center [581, 275] width 1163 height 550
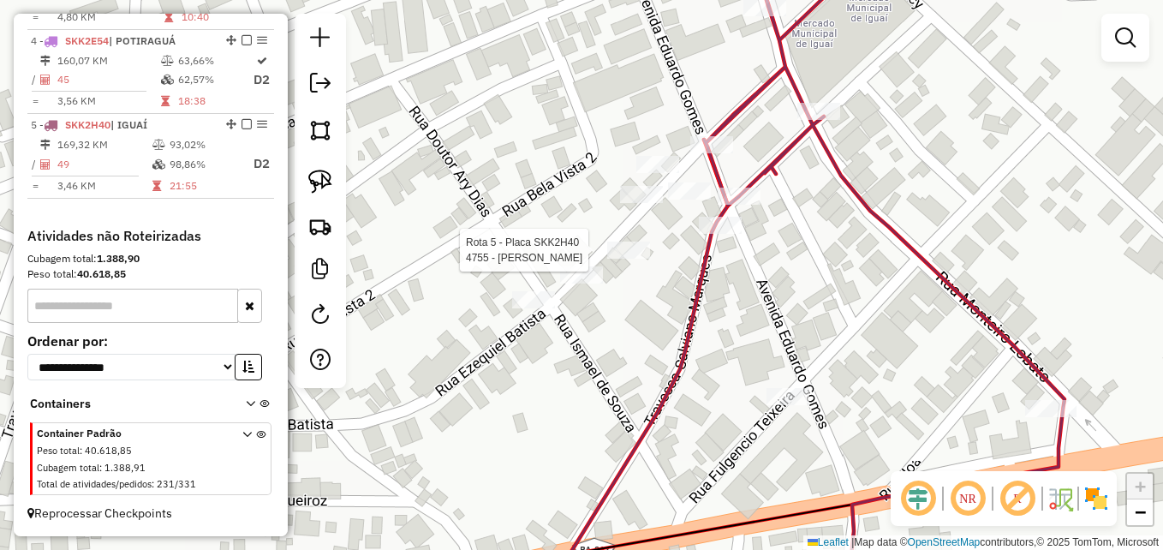
select select "**********"
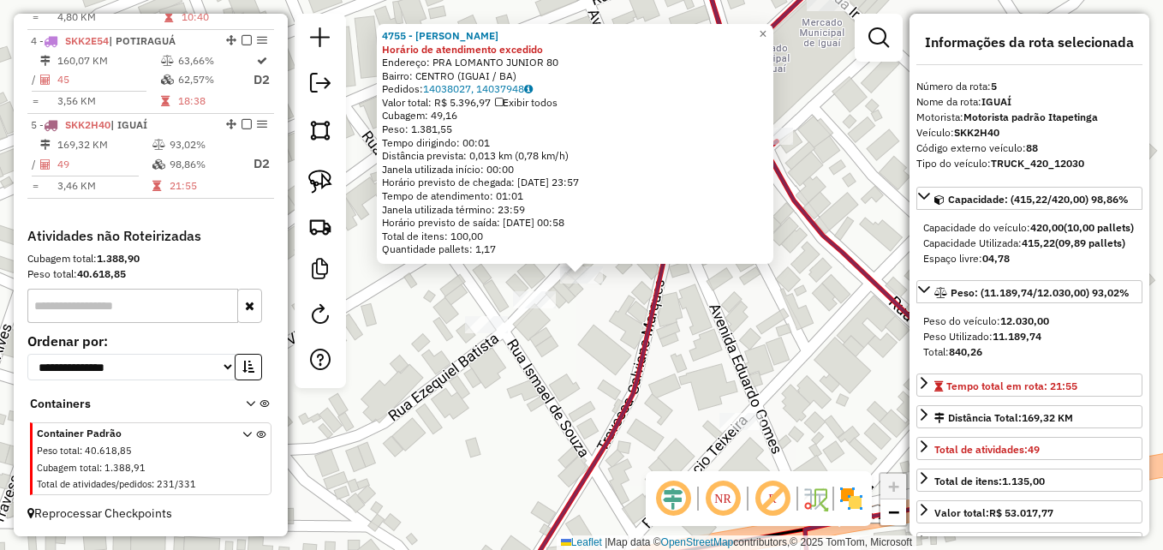
click at [451, 392] on div "4755 - [PERSON_NAME] CAI Horário de atendimento excedido Endereço: PRA LOMANTO …" at bounding box center [581, 275] width 1163 height 550
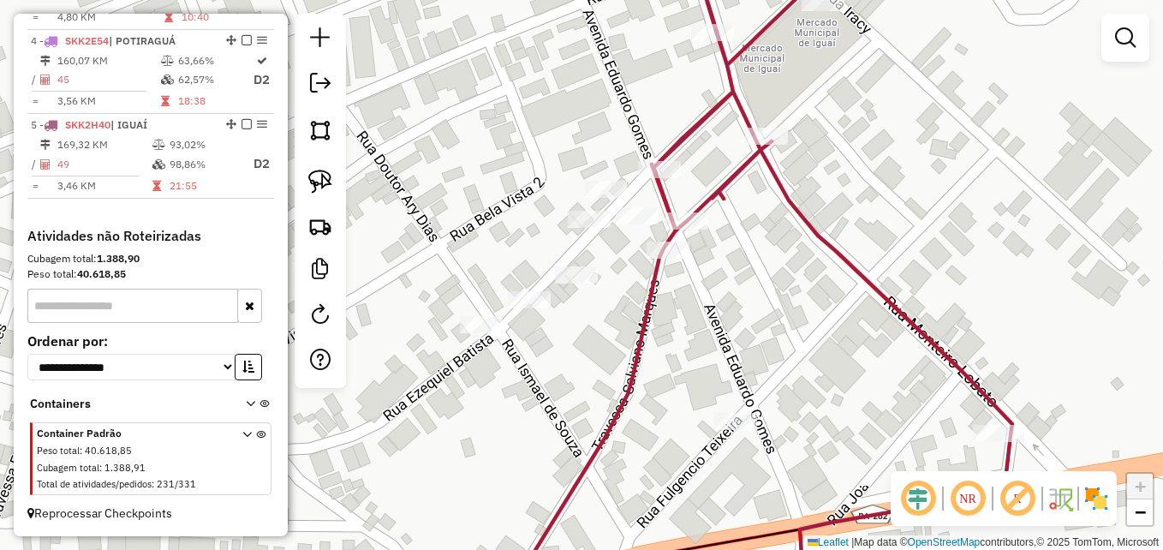
drag, startPoint x: 588, startPoint y: 343, endPoint x: 550, endPoint y: 337, distance: 39.0
click at [550, 338] on div "Janela de atendimento Grade de atendimento Capacidade Transportadoras Veículos …" at bounding box center [581, 275] width 1163 height 550
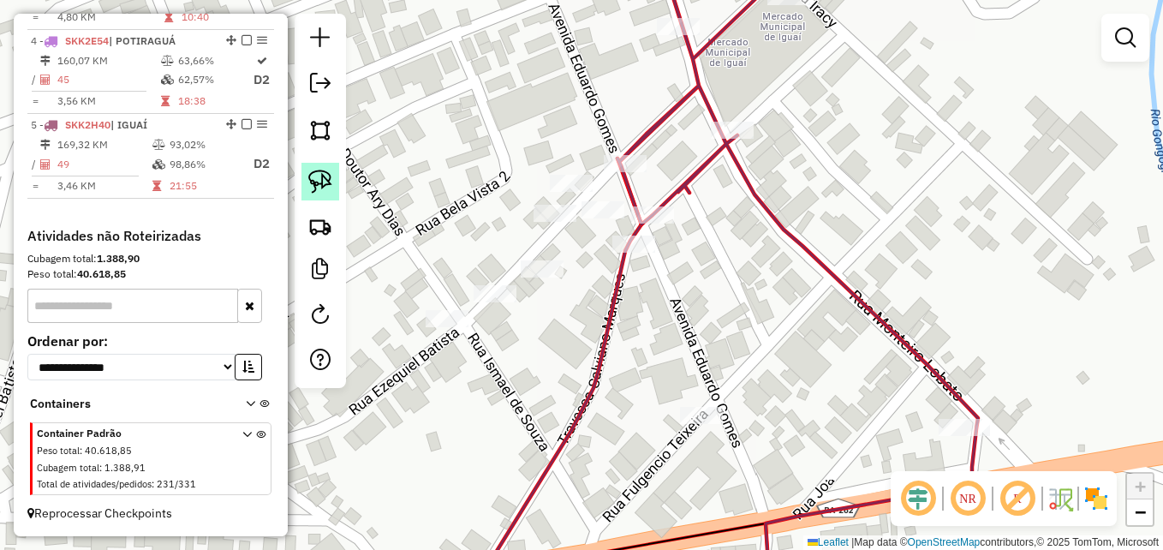
click at [320, 172] on img at bounding box center [320, 182] width 24 height 24
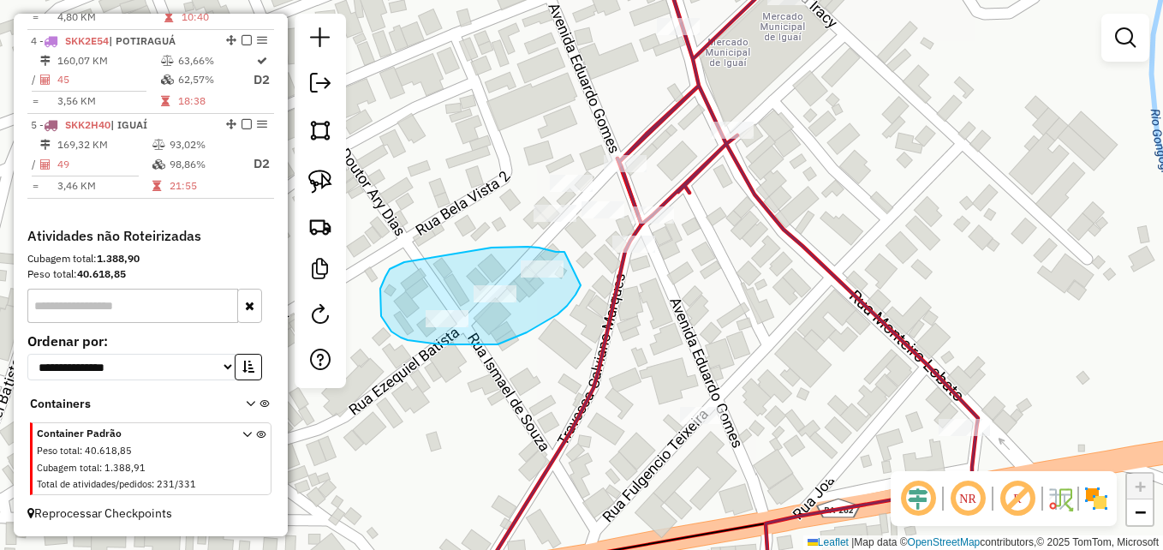
drag, startPoint x: 564, startPoint y: 252, endPoint x: 579, endPoint y: 270, distance: 23.1
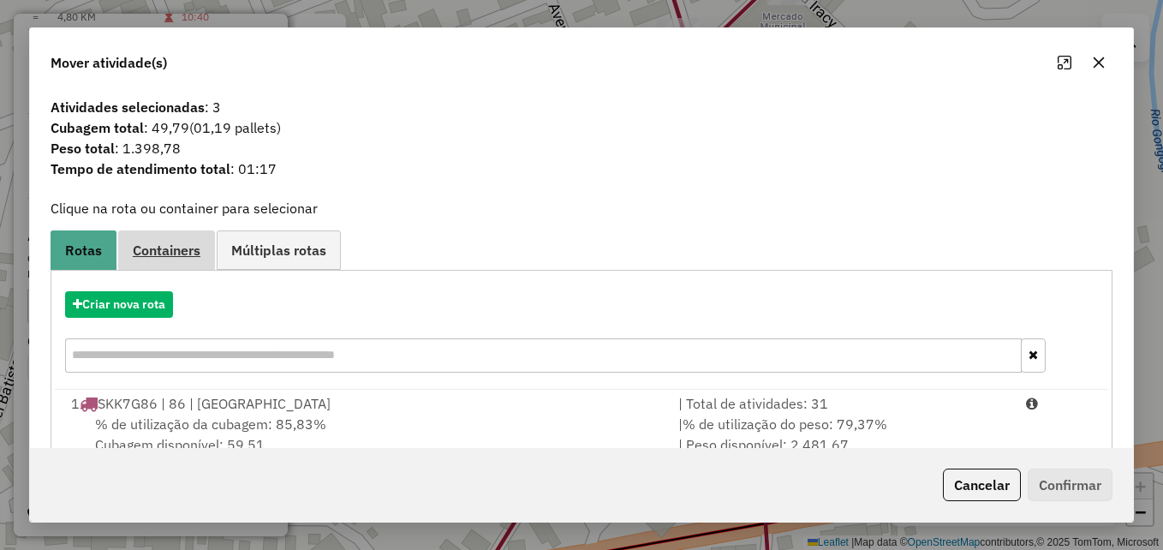
click at [151, 235] on link "Containers" at bounding box center [166, 249] width 97 height 39
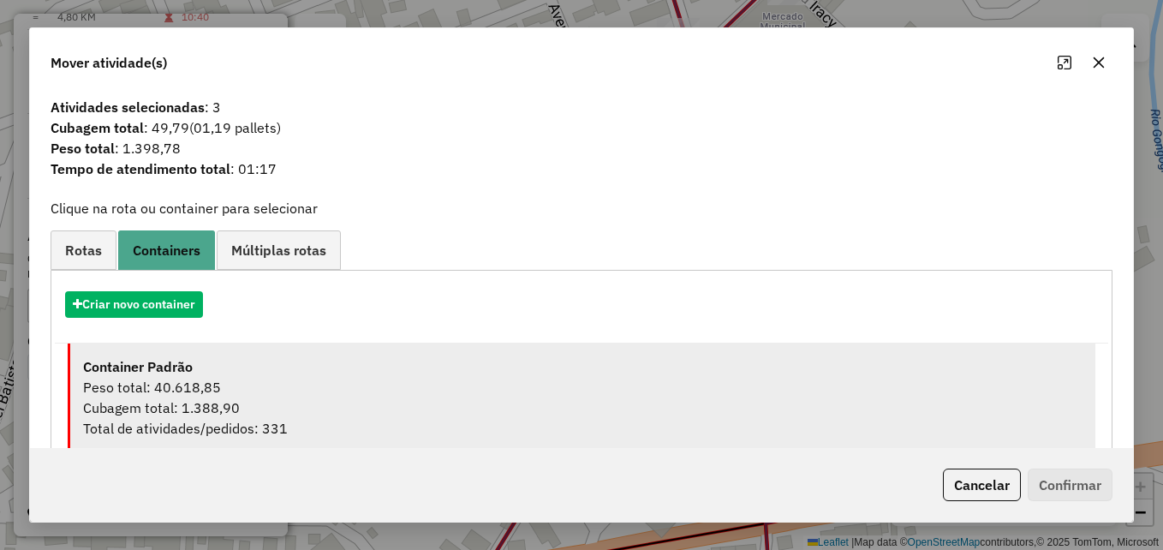
click at [312, 383] on div "Peso total: 40.618,85" at bounding box center [582, 387] width 999 height 21
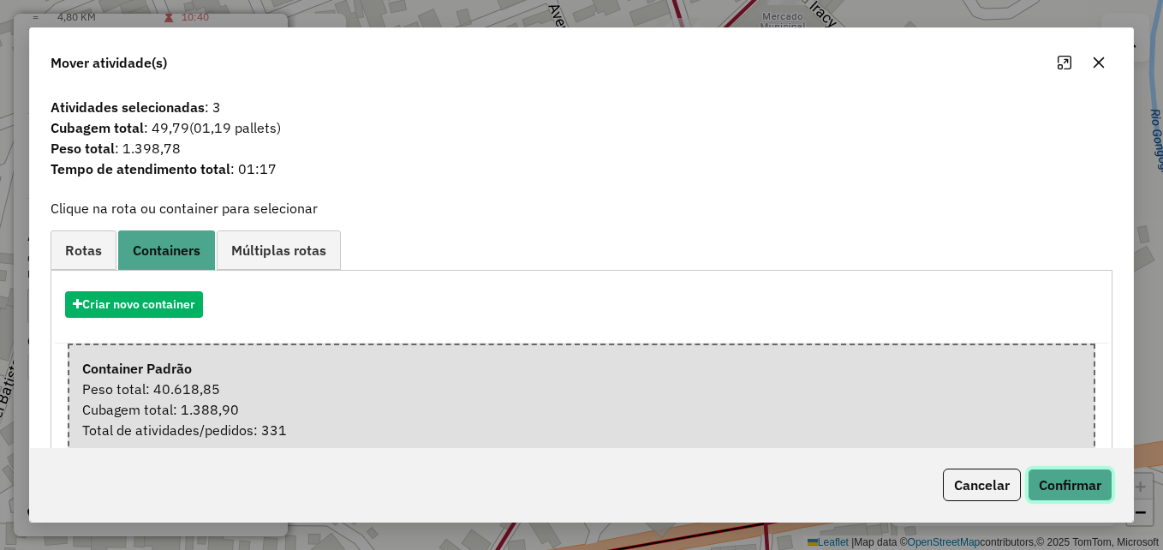
click at [1061, 483] on button "Confirmar" at bounding box center [1070, 484] width 85 height 33
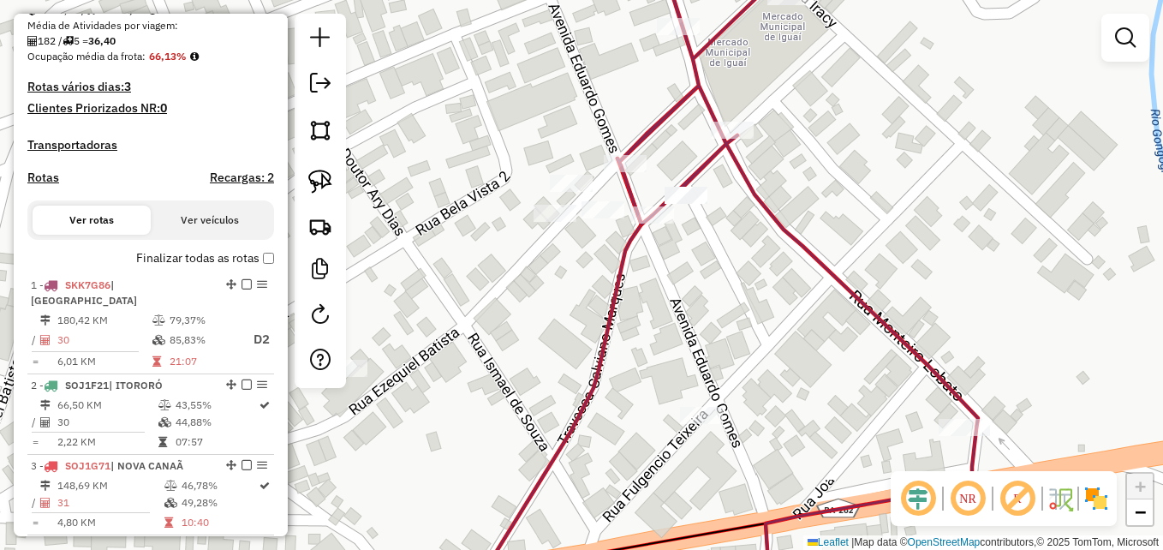
scroll to position [394, 0]
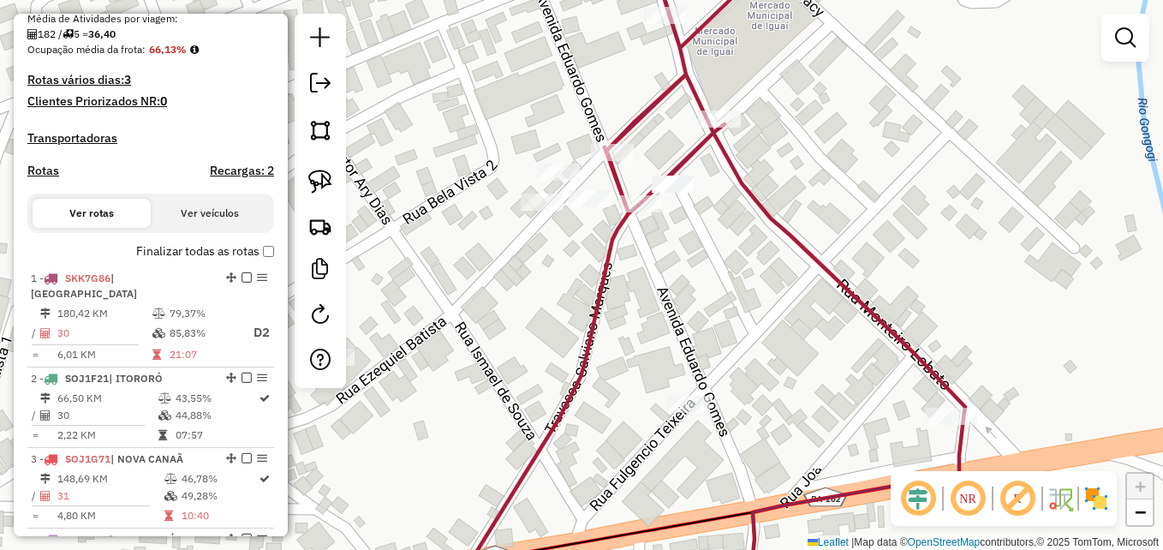
drag, startPoint x: 721, startPoint y: 298, endPoint x: 712, endPoint y: 250, distance: 48.7
click at [712, 251] on div "Janela de atendimento Grade de atendimento Capacidade Transportadoras Veículos …" at bounding box center [581, 275] width 1163 height 550
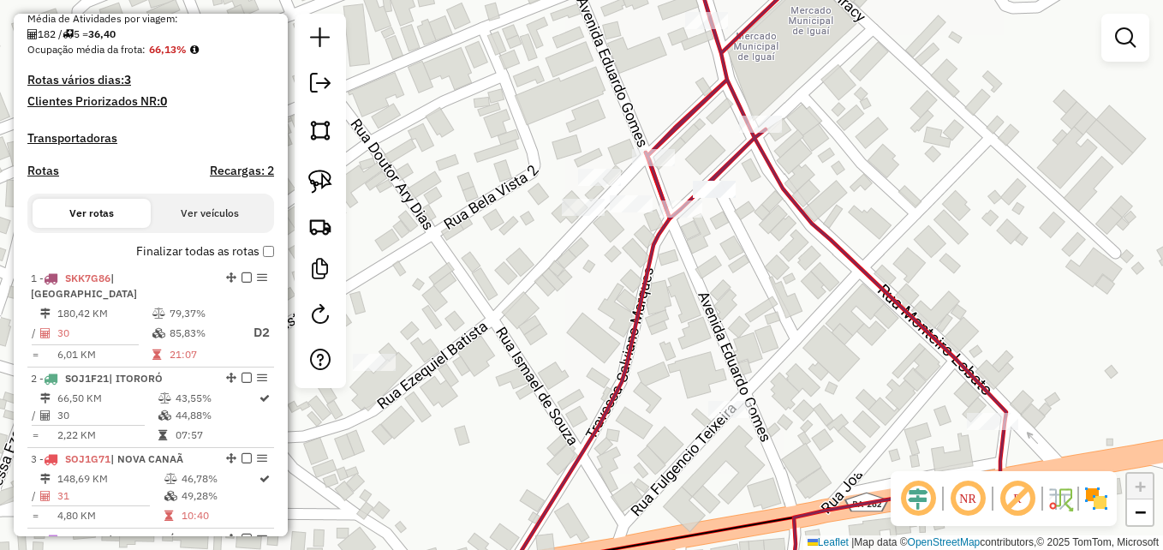
drag, startPoint x: 701, startPoint y: 183, endPoint x: 743, endPoint y: 230, distance: 62.4
click at [743, 230] on div "Janela de atendimento Grade de atendimento Capacidade Transportadoras Veículos …" at bounding box center [581, 275] width 1163 height 550
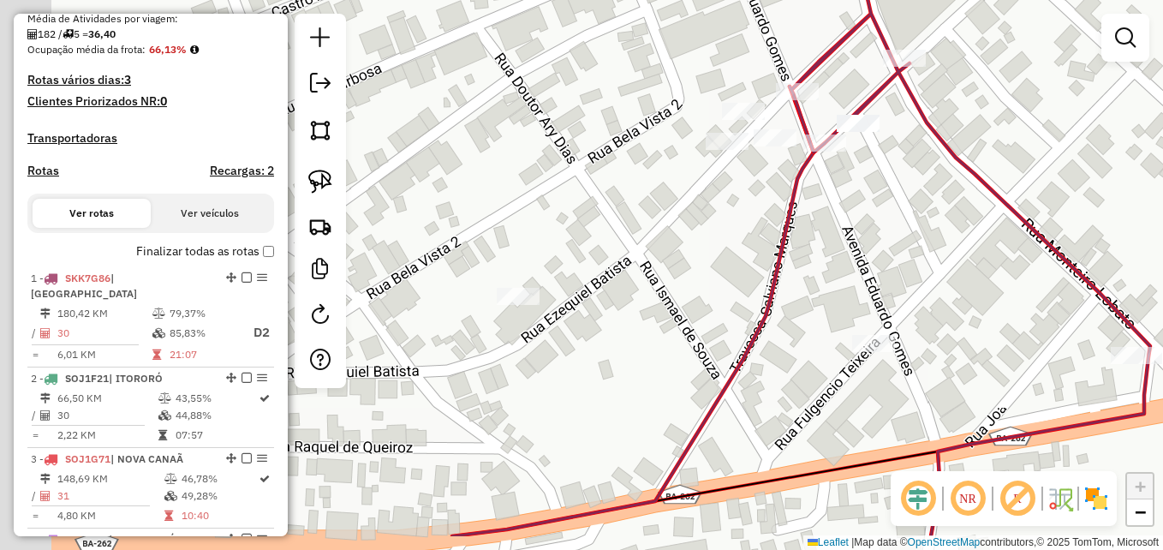
drag, startPoint x: 632, startPoint y: 284, endPoint x: 641, endPoint y: 255, distance: 30.6
click at [641, 255] on div "Janela de atendimento Grade de atendimento Capacidade Transportadoras Veículos …" at bounding box center [581, 275] width 1163 height 550
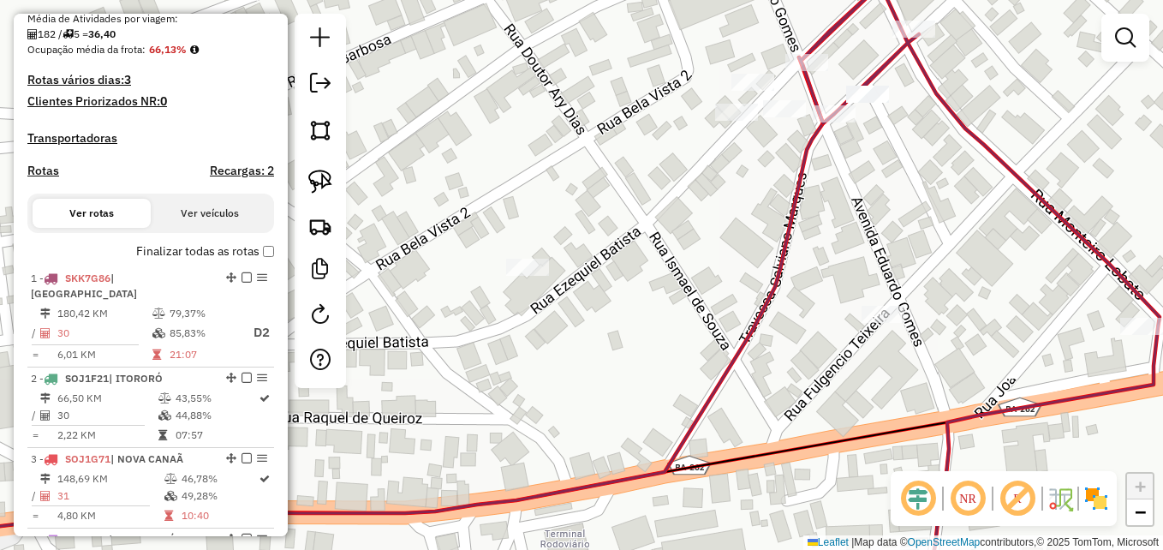
drag, startPoint x: 640, startPoint y: 255, endPoint x: 595, endPoint y: 301, distance: 64.2
click at [595, 301] on div "Janela de atendimento Grade de atendimento Capacidade Transportadoras Veículos …" at bounding box center [581, 275] width 1163 height 550
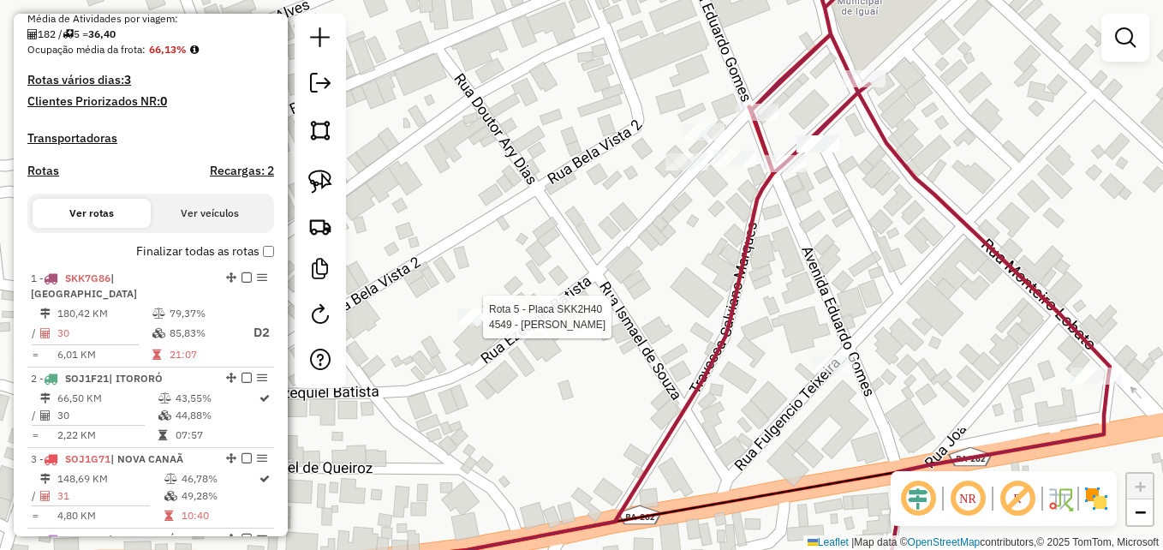
select select "**********"
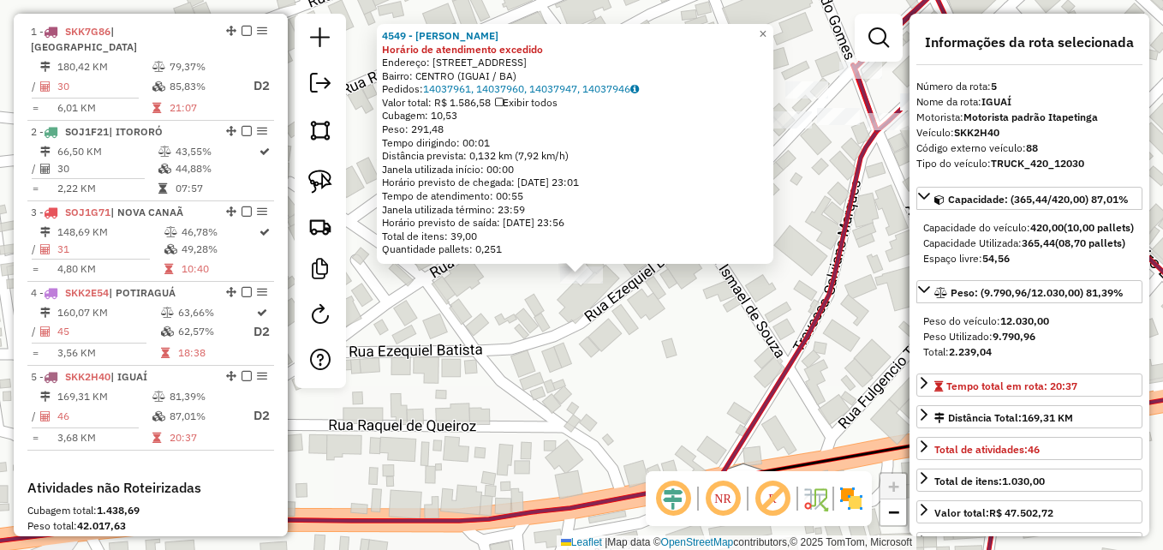
scroll to position [908, 0]
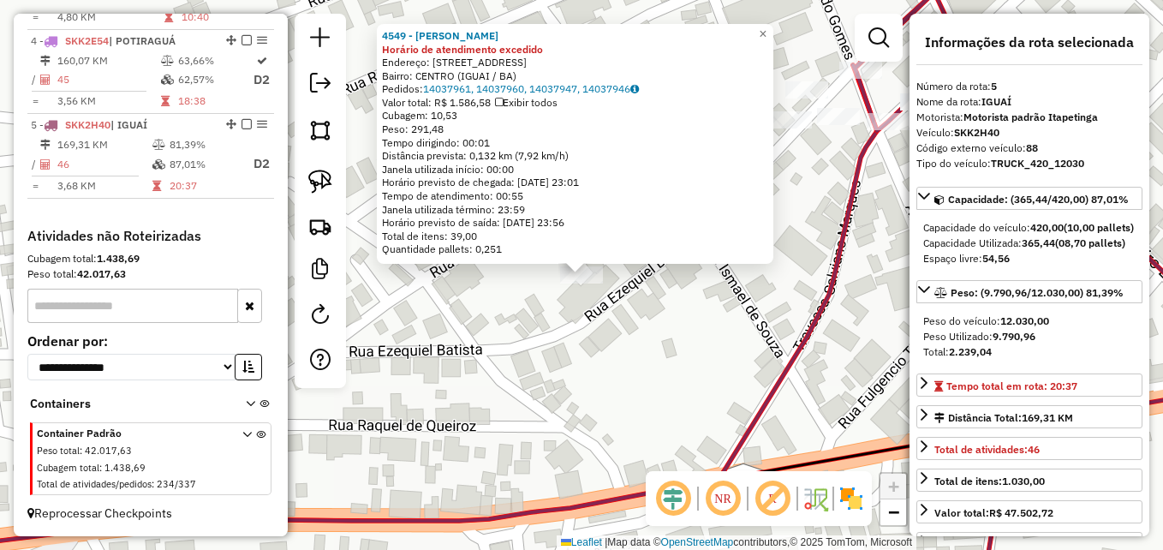
click at [477, 349] on div "4549 - [PERSON_NAME] RIBEI Horário de atendimento excedido Endereço: R PC LOMAN…" at bounding box center [581, 275] width 1163 height 550
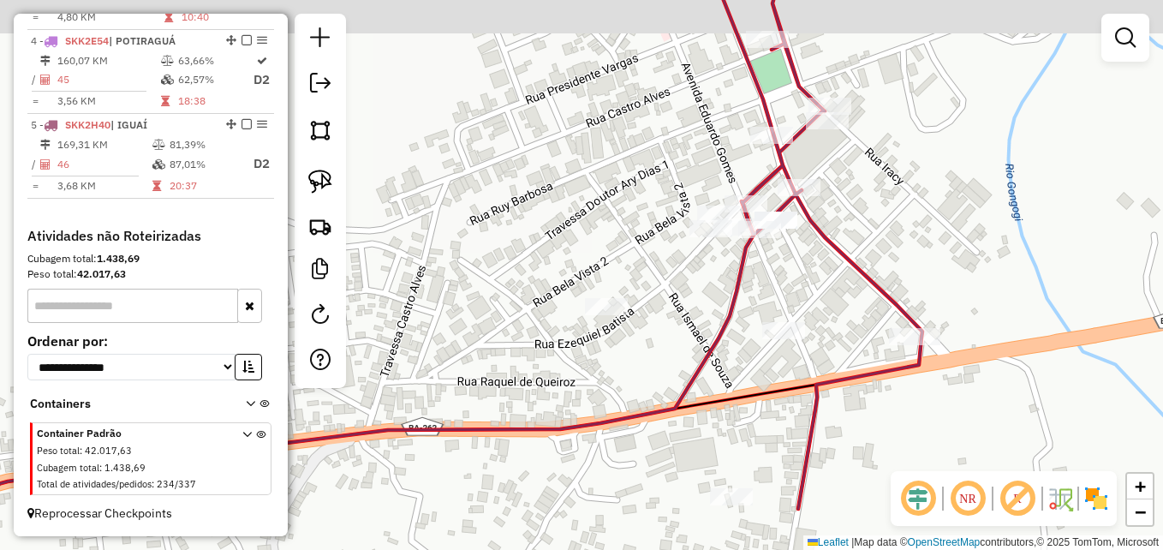
drag, startPoint x: 896, startPoint y: 249, endPoint x: 829, endPoint y: 290, distance: 78.4
click at [829, 290] on div "Janela de atendimento Grade de atendimento Capacidade Transportadoras Veículos …" at bounding box center [581, 275] width 1163 height 550
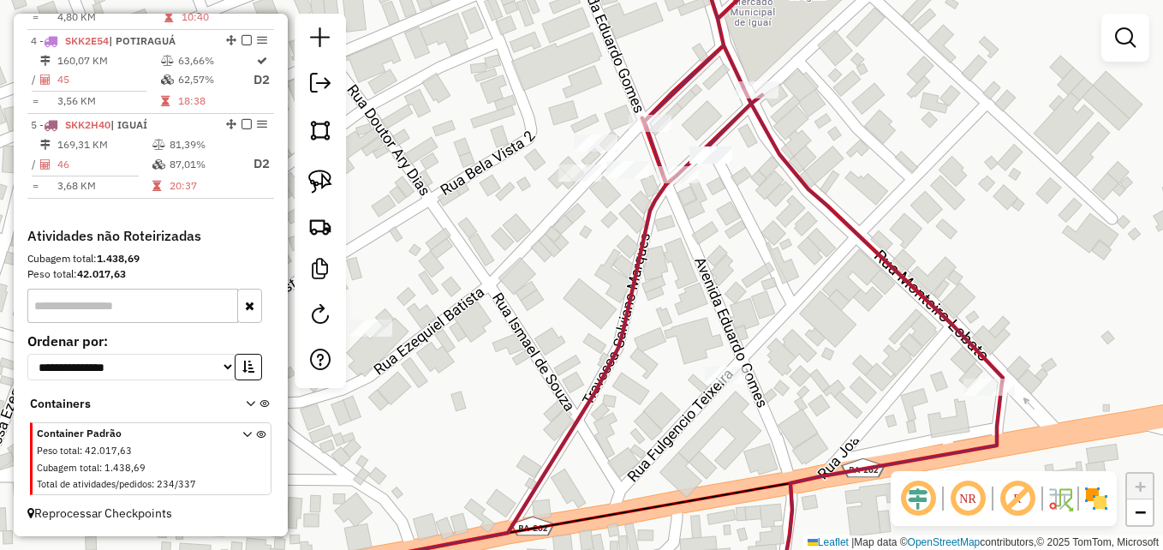
click at [778, 258] on div "Janela de atendimento Grade de atendimento Capacidade Transportadoras Veículos …" at bounding box center [581, 275] width 1163 height 550
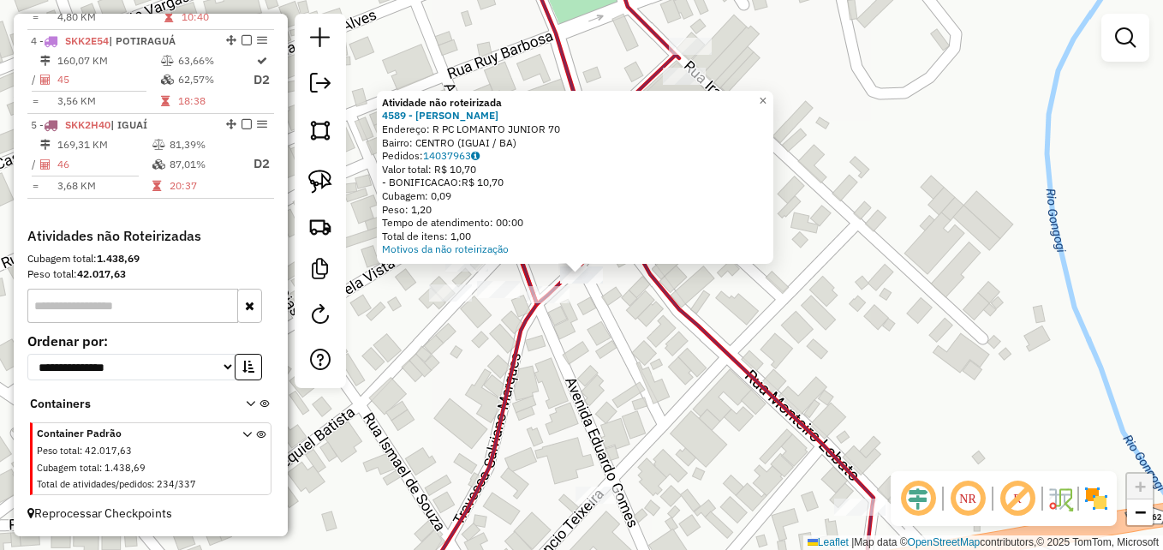
click at [663, 366] on div "Atividade não roteirizada 4589 - [PERSON_NAME] Endereço: R PC LOMANTO JUNIOR 70…" at bounding box center [581, 275] width 1163 height 550
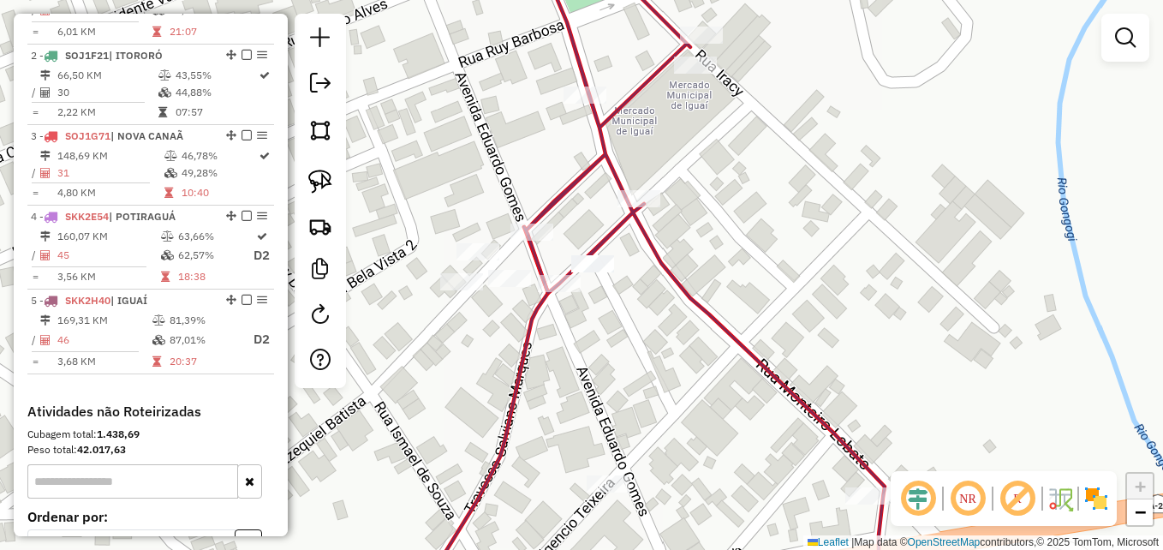
scroll to position [651, 0]
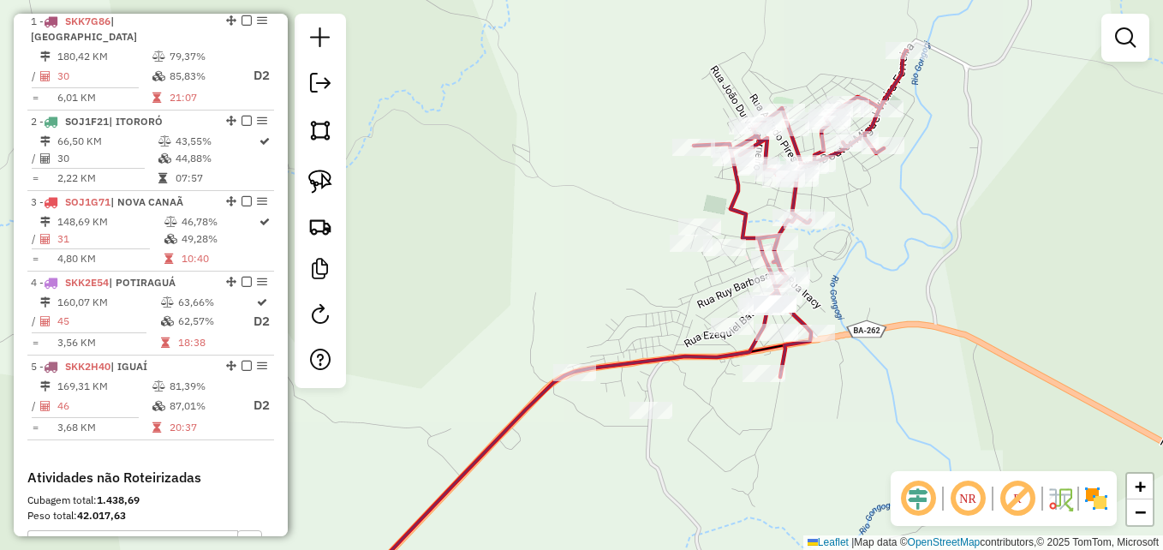
drag, startPoint x: 950, startPoint y: 188, endPoint x: 864, endPoint y: 281, distance: 126.0
click at [869, 281] on div "Janela de atendimento Grade de atendimento Capacidade Transportadoras Veículos …" at bounding box center [581, 275] width 1163 height 550
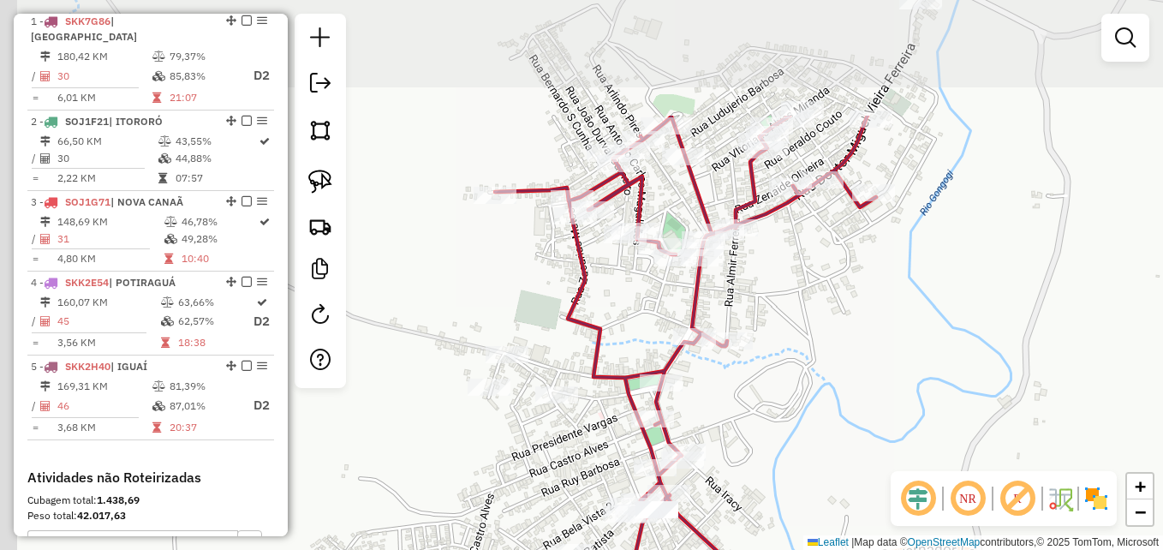
drag, startPoint x: 847, startPoint y: 188, endPoint x: 899, endPoint y: 359, distance: 179.1
click at [899, 359] on div "Janela de atendimento Grade de atendimento Capacidade Transportadoras Veículos …" at bounding box center [581, 275] width 1163 height 550
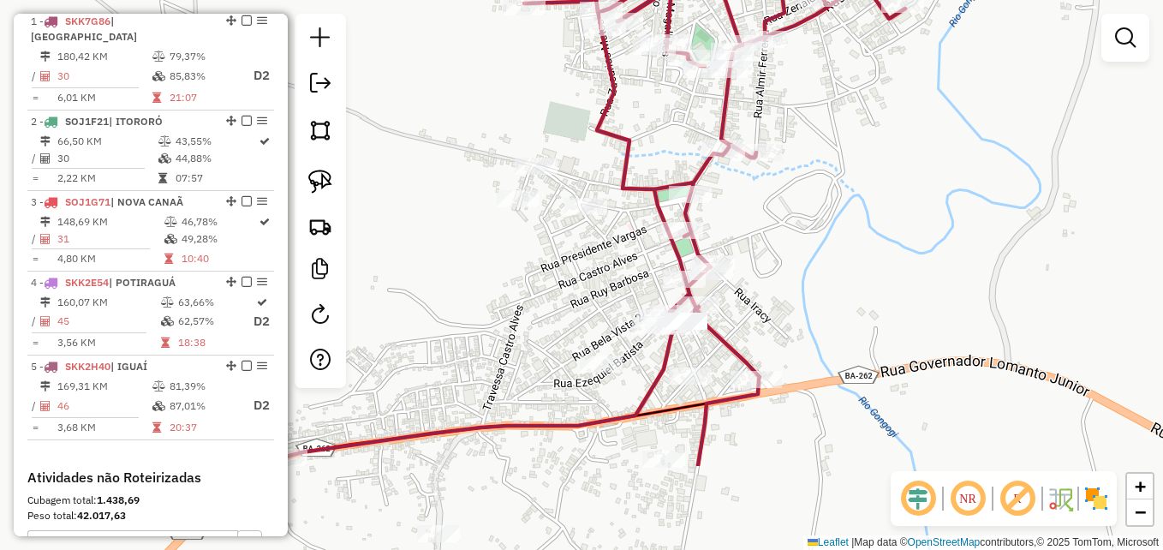
drag, startPoint x: 855, startPoint y: 377, endPoint x: 889, endPoint y: 216, distance: 164.6
click at [887, 220] on div "Janela de atendimento Grade de atendimento Capacidade Transportadoras Veículos …" at bounding box center [581, 275] width 1163 height 550
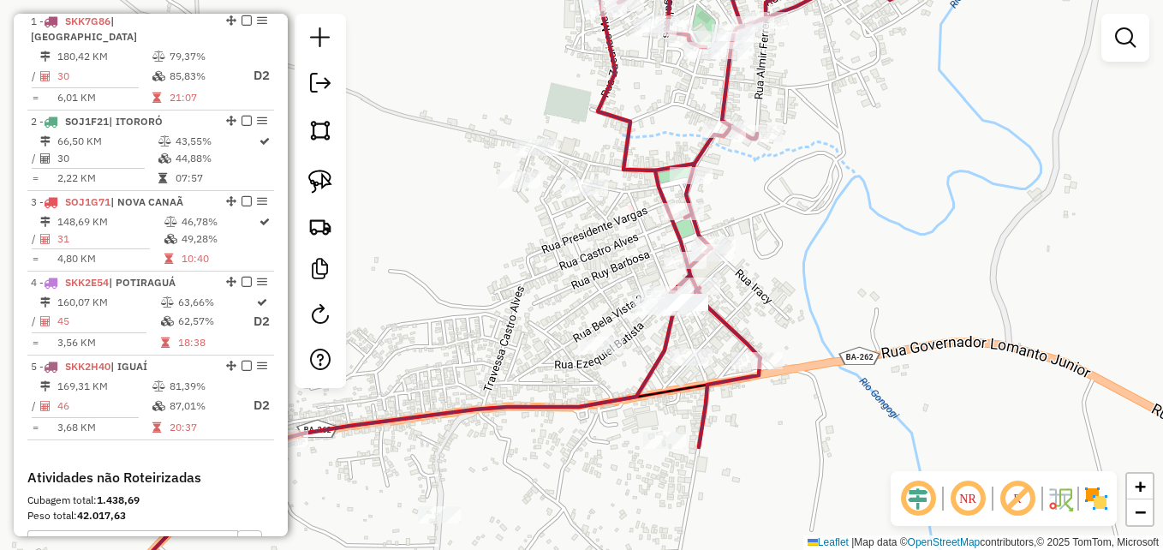
scroll to position [736, 0]
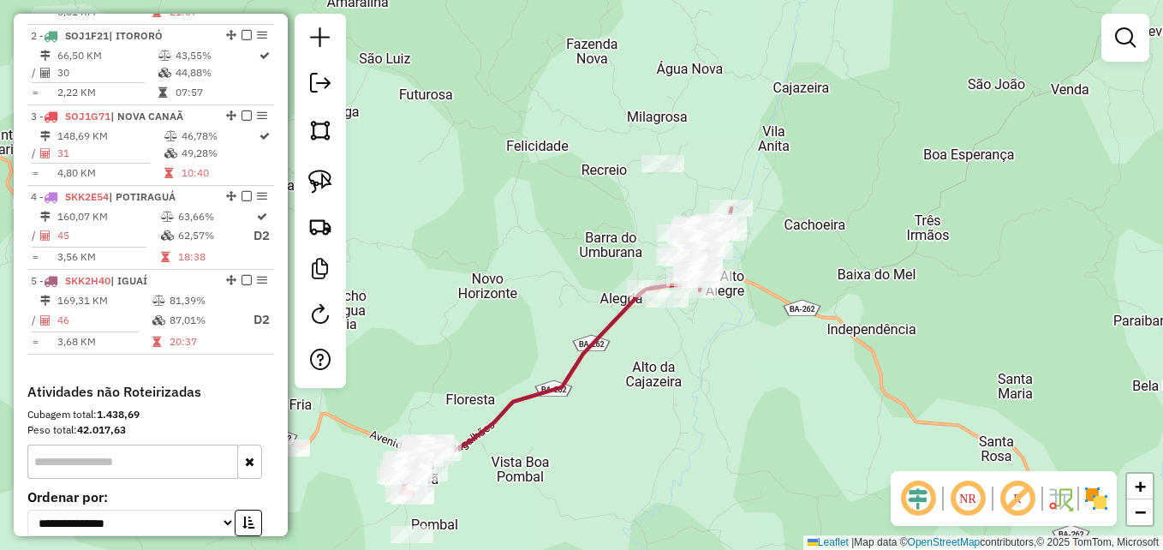
drag, startPoint x: 826, startPoint y: 461, endPoint x: 749, endPoint y: 175, distance: 296.2
click at [747, 182] on div "Janela de atendimento Grade de atendimento Capacidade Transportadoras Veículos …" at bounding box center [581, 275] width 1163 height 550
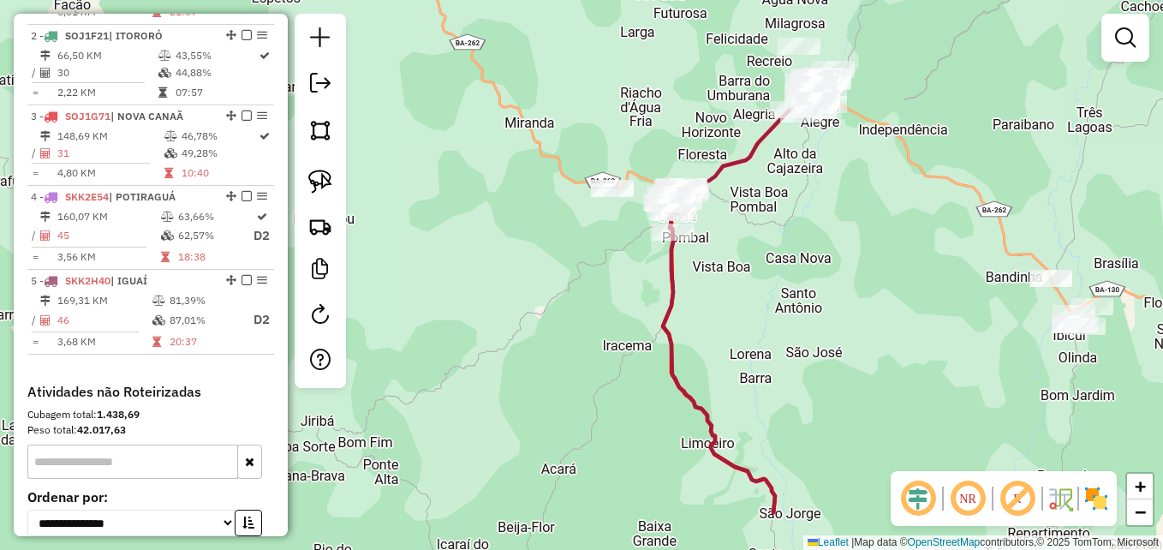
drag, startPoint x: 650, startPoint y: 391, endPoint x: 748, endPoint y: 301, distance: 133.9
click at [748, 301] on div "Janela de atendimento Grade de atendimento Capacidade Transportadoras Veículos …" at bounding box center [581, 275] width 1163 height 550
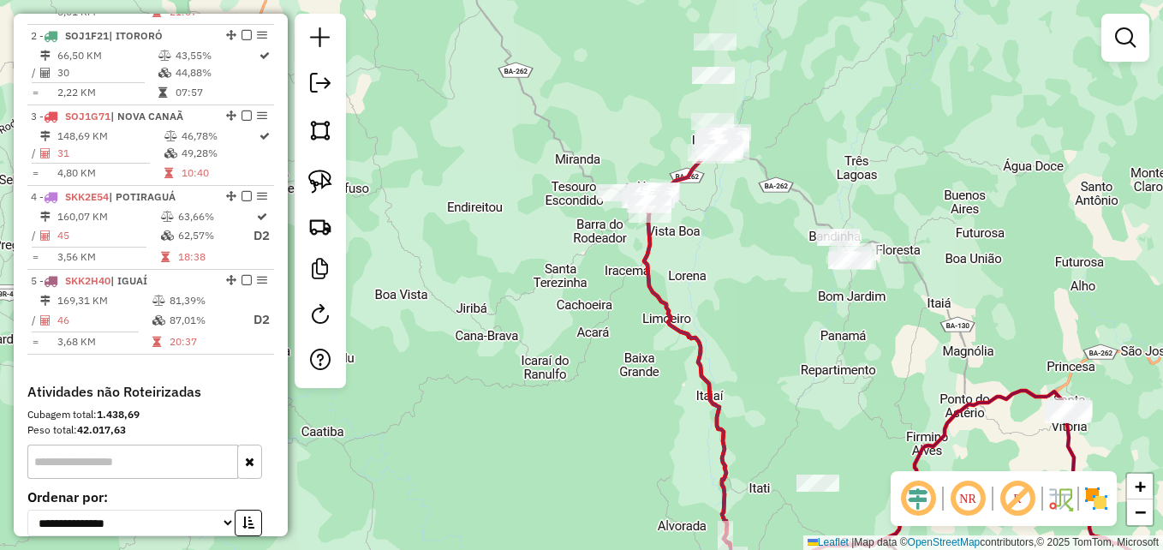
drag, startPoint x: 897, startPoint y: 365, endPoint x: 683, endPoint y: 286, distance: 228.1
click at [683, 286] on div "Janela de atendimento Grade de atendimento Capacidade Transportadoras Veículos …" at bounding box center [581, 275] width 1163 height 550
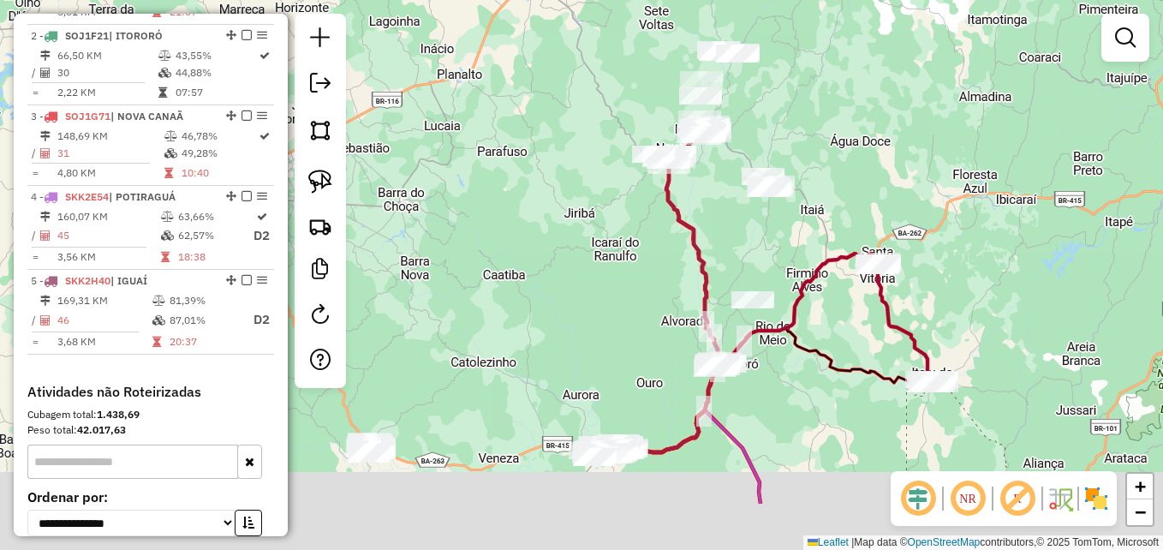
drag, startPoint x: 696, startPoint y: 350, endPoint x: 786, endPoint y: 204, distance: 171.8
click at [785, 206] on div "Janela de atendimento Grade de atendimento Capacidade Transportadoras Veículos …" at bounding box center [581, 275] width 1163 height 550
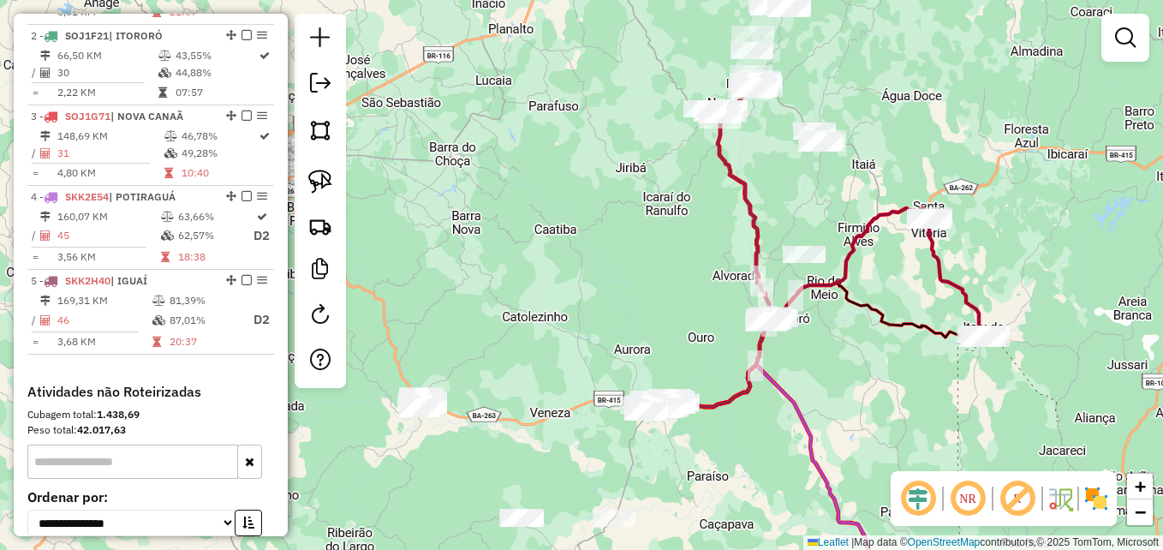
drag, startPoint x: 496, startPoint y: 367, endPoint x: 575, endPoint y: 243, distance: 146.3
click at [573, 245] on div "Janela de atendimento Grade de atendimento Capacidade Transportadoras Veículos …" at bounding box center [581, 275] width 1163 height 550
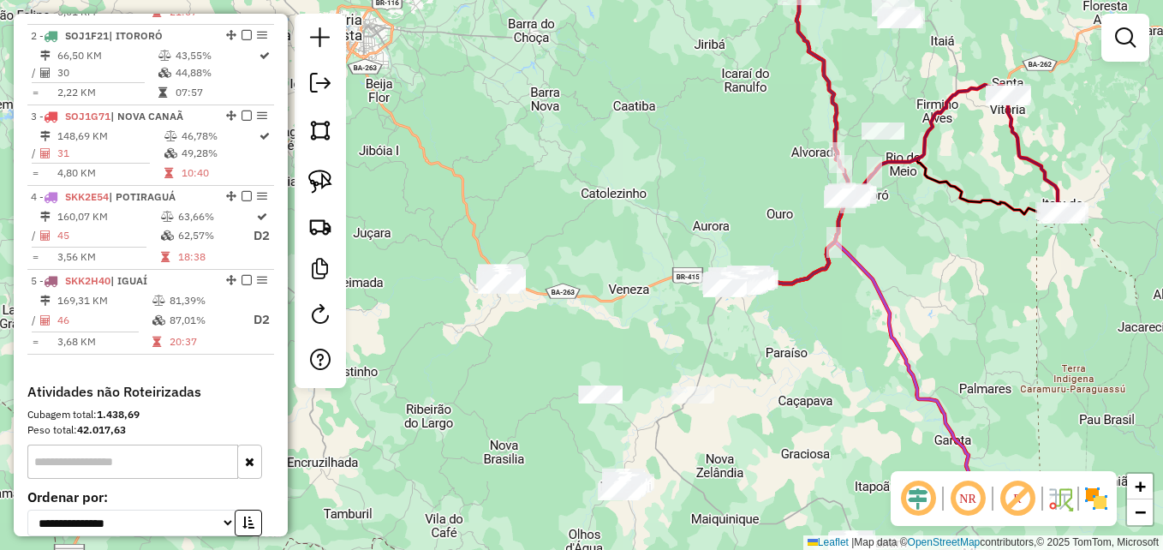
click at [968, 504] on em at bounding box center [967, 498] width 41 height 41
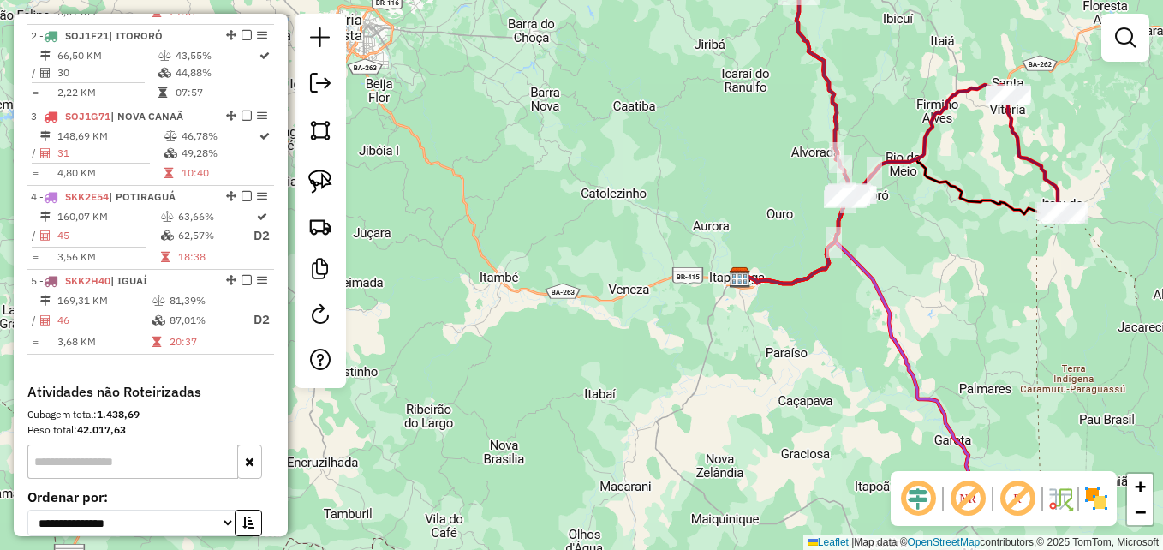
click at [968, 504] on em at bounding box center [967, 498] width 41 height 41
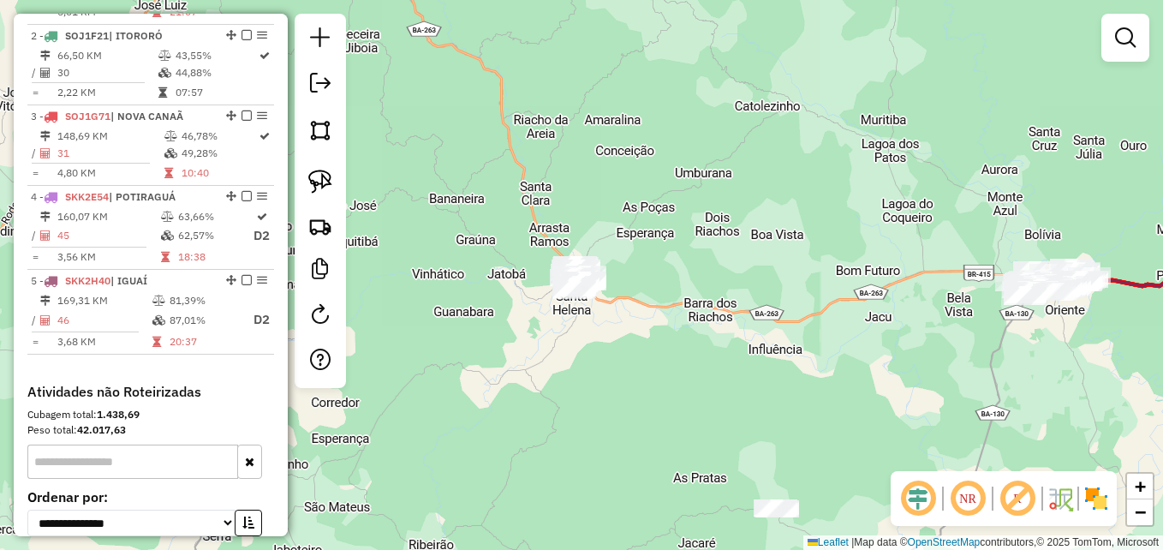
drag, startPoint x: 493, startPoint y: 364, endPoint x: 649, endPoint y: 465, distance: 185.7
click at [649, 465] on div "Janela de atendimento Grade de atendimento Capacidade Transportadoras Veículos …" at bounding box center [581, 275] width 1163 height 550
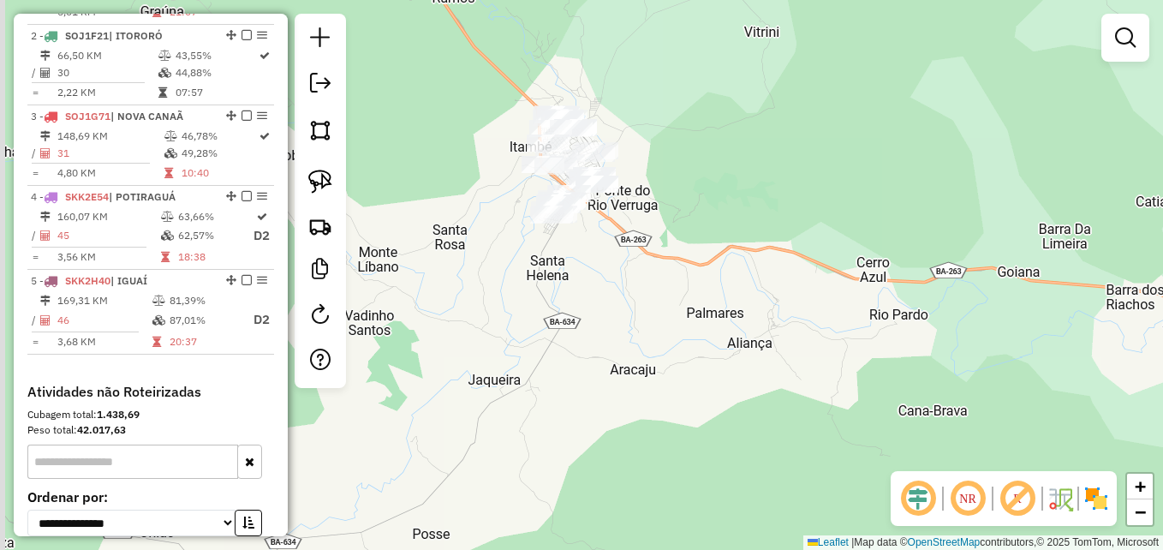
drag, startPoint x: 574, startPoint y: 306, endPoint x: 689, endPoint y: 429, distance: 169.0
click at [700, 492] on div "Janela de atendimento Grade de atendimento Capacidade Transportadoras Veículos …" at bounding box center [581, 275] width 1163 height 550
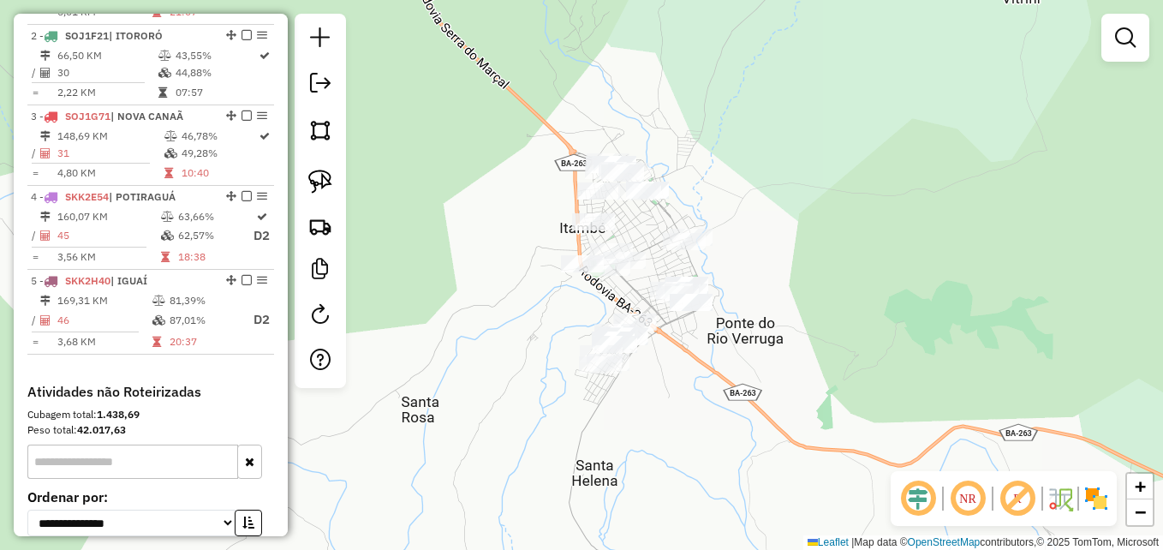
drag, startPoint x: 652, startPoint y: 379, endPoint x: 710, endPoint y: 522, distance: 154.4
click at [710, 522] on div "Janela de atendimento Grade de atendimento Capacidade Transportadoras Veículos …" at bounding box center [581, 275] width 1163 height 550
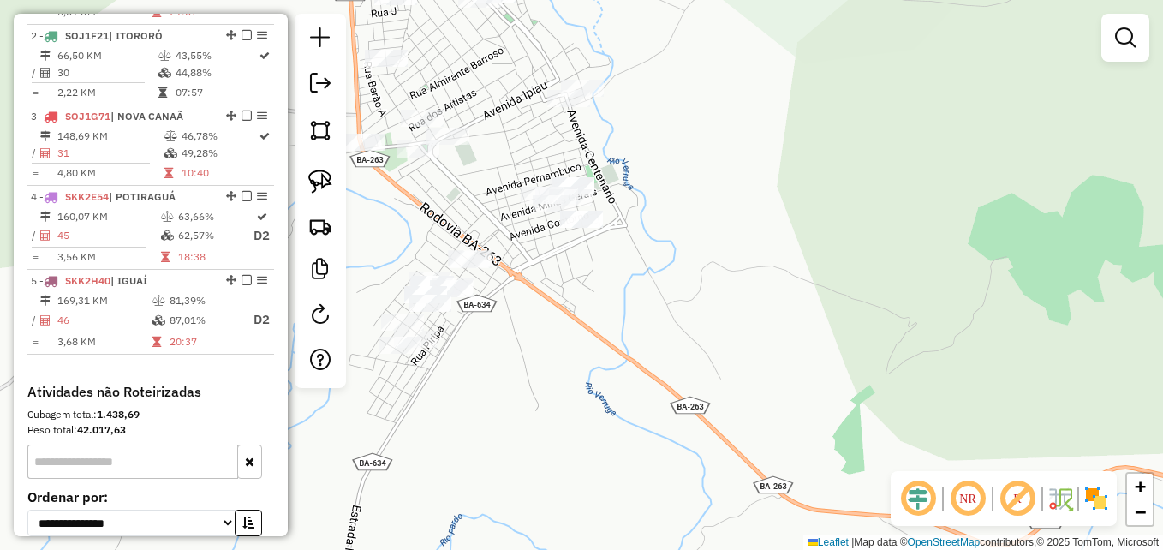
drag, startPoint x: 487, startPoint y: 420, endPoint x: 617, endPoint y: 491, distance: 147.1
click at [615, 502] on div "Janela de atendimento Grade de atendimento Capacidade Transportadoras Veículos …" at bounding box center [581, 275] width 1163 height 550
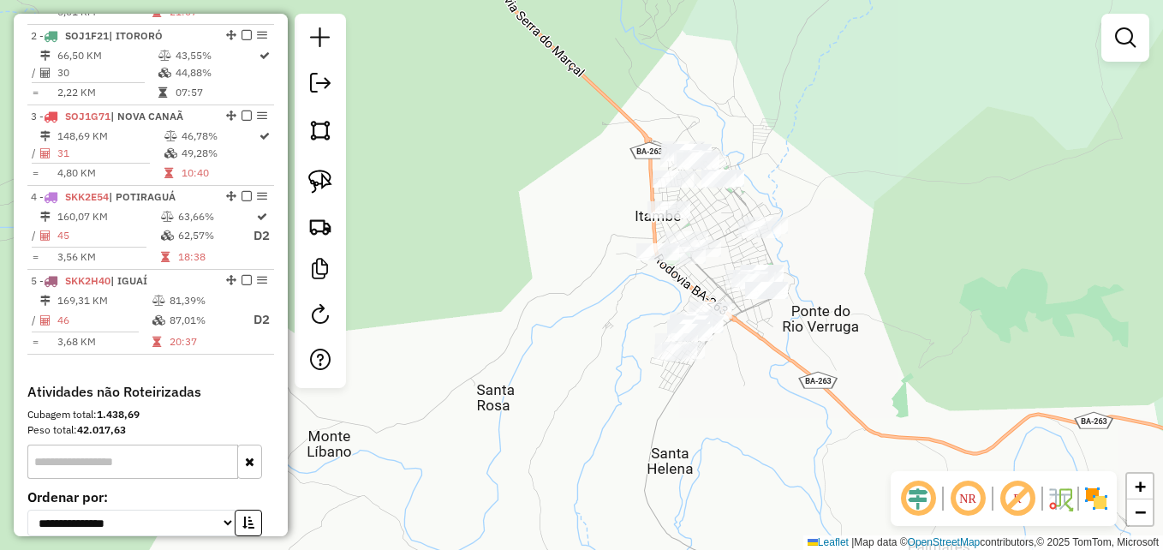
drag, startPoint x: 858, startPoint y: 276, endPoint x: 799, endPoint y: 312, distance: 69.2
click at [809, 314] on div "Janela de atendimento Grade de atendimento Capacidade Transportadoras Veículos …" at bounding box center [581, 275] width 1163 height 550
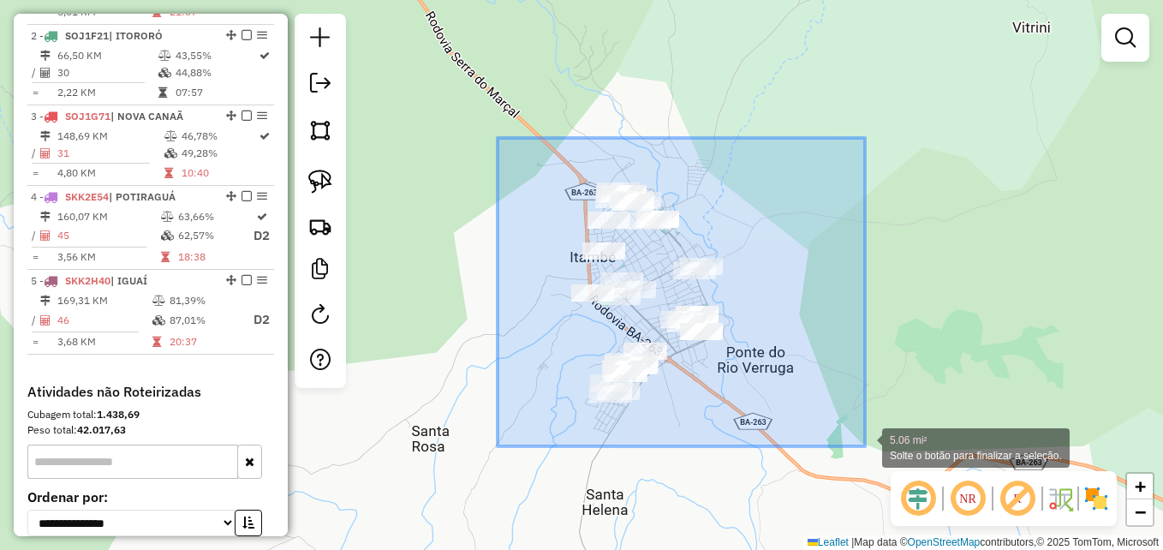
drag, startPoint x: 498, startPoint y: 138, endPoint x: 865, endPoint y: 446, distance: 479.6
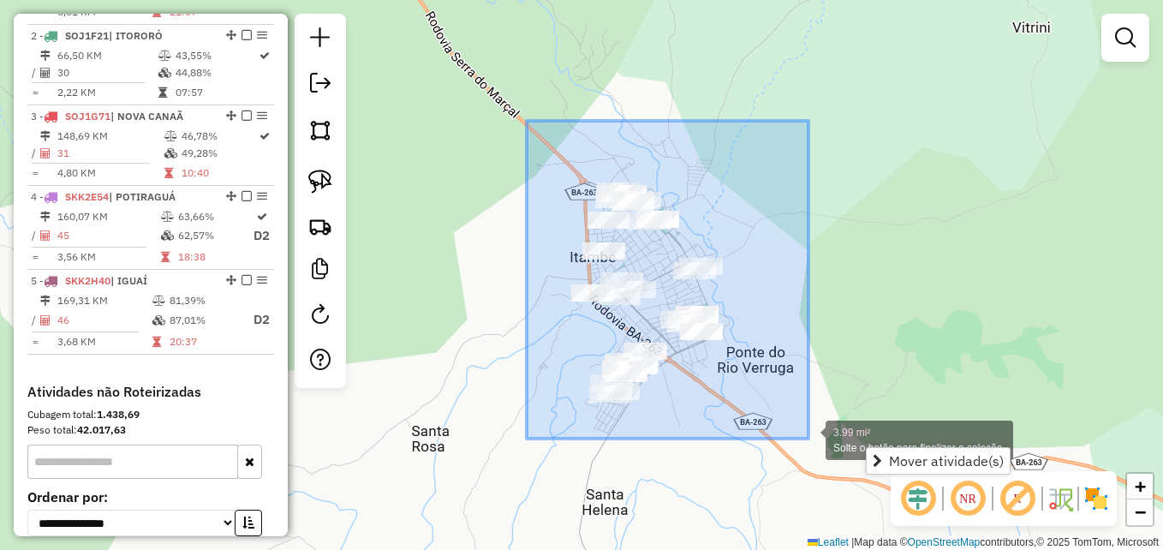
drag, startPoint x: 527, startPoint y: 121, endPoint x: 808, endPoint y: 438, distance: 424.6
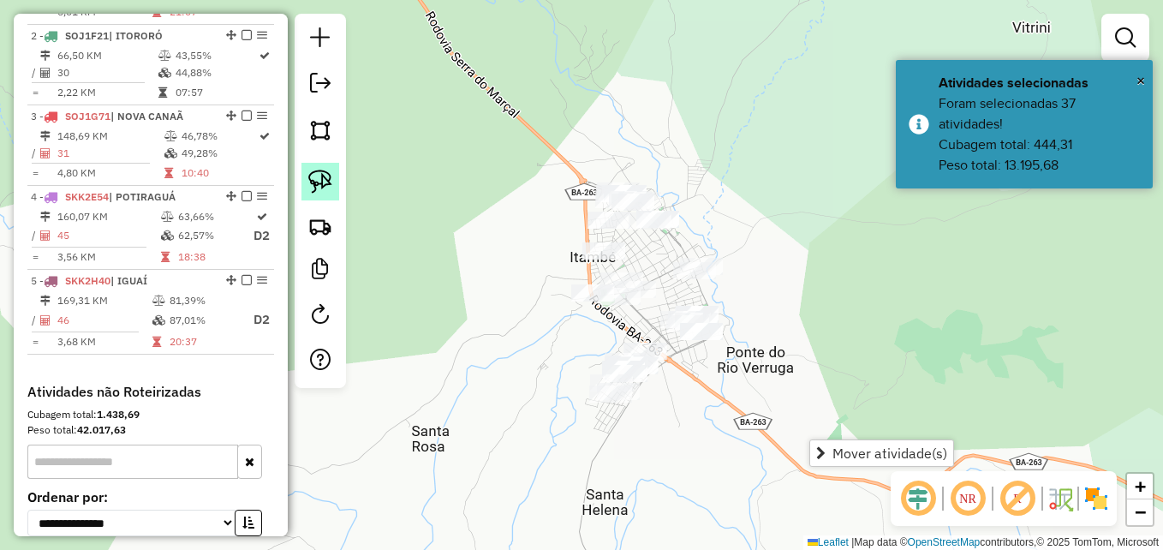
click at [320, 187] on img at bounding box center [320, 182] width 24 height 24
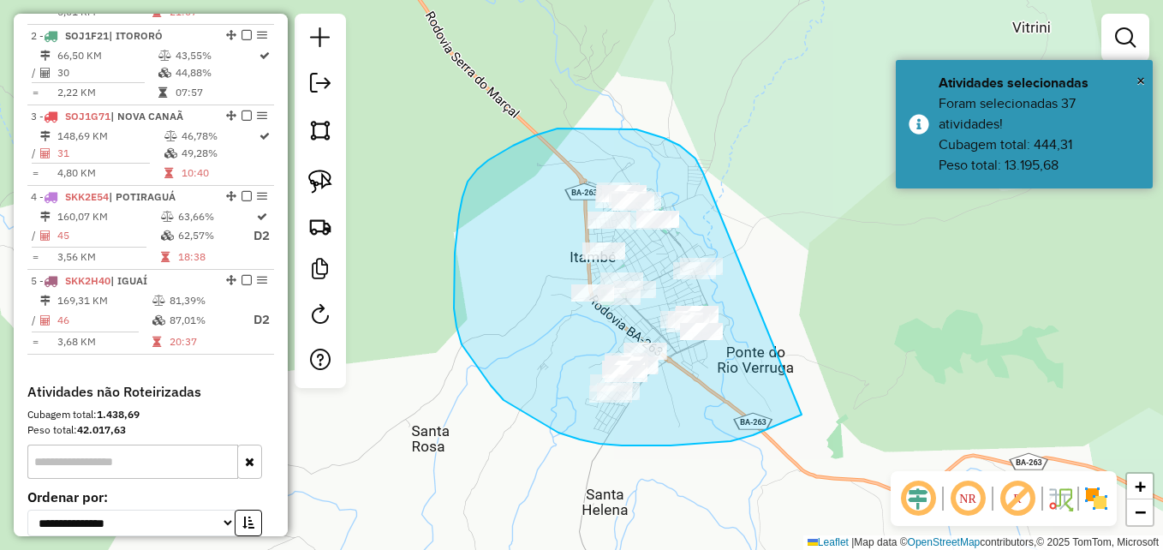
drag, startPoint x: 695, startPoint y: 158, endPoint x: 766, endPoint y: 217, distance: 91.9
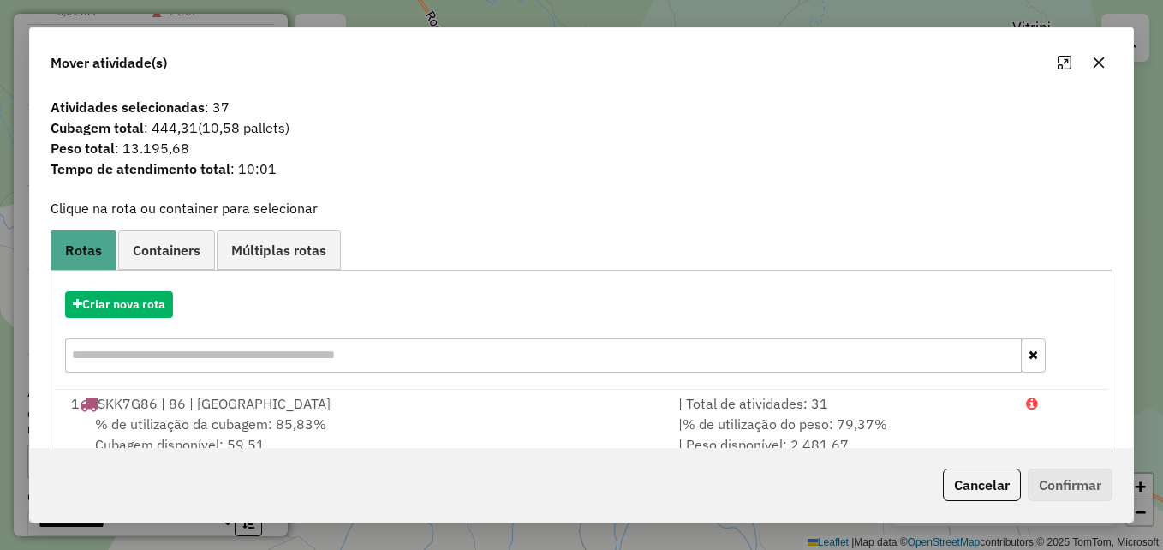
click at [1097, 64] on icon "button" at bounding box center [1099, 62] width 11 height 11
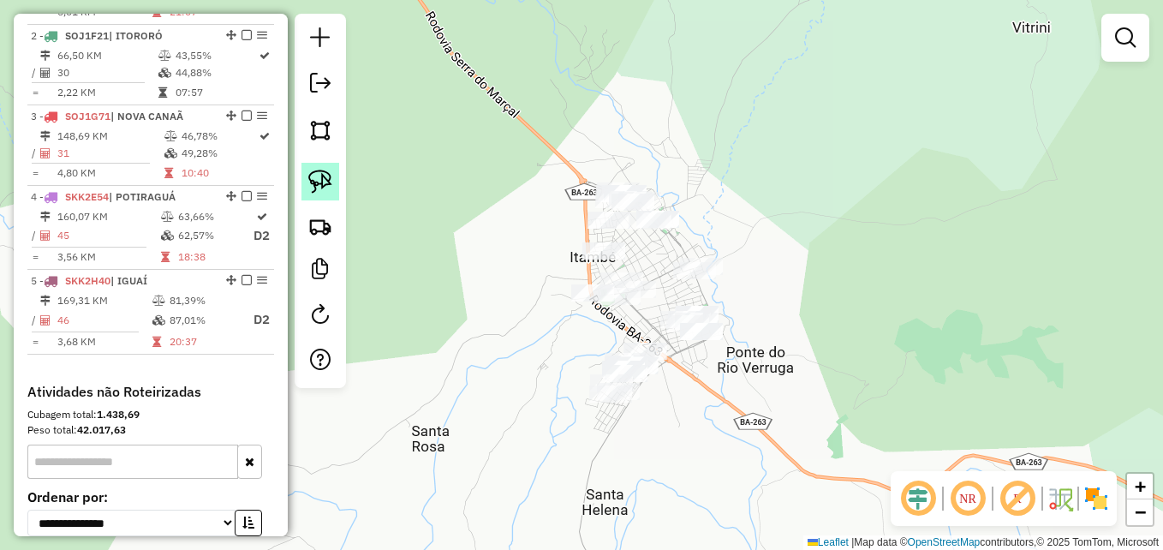
click at [322, 182] on img at bounding box center [320, 182] width 24 height 24
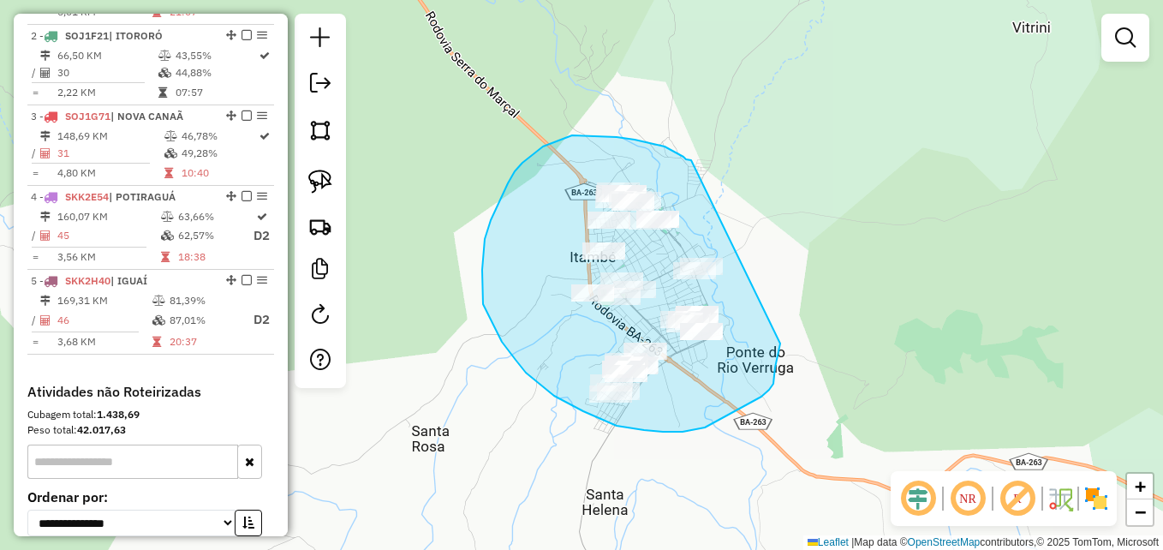
drag, startPoint x: 691, startPoint y: 160, endPoint x: 746, endPoint y: 201, distance: 68.5
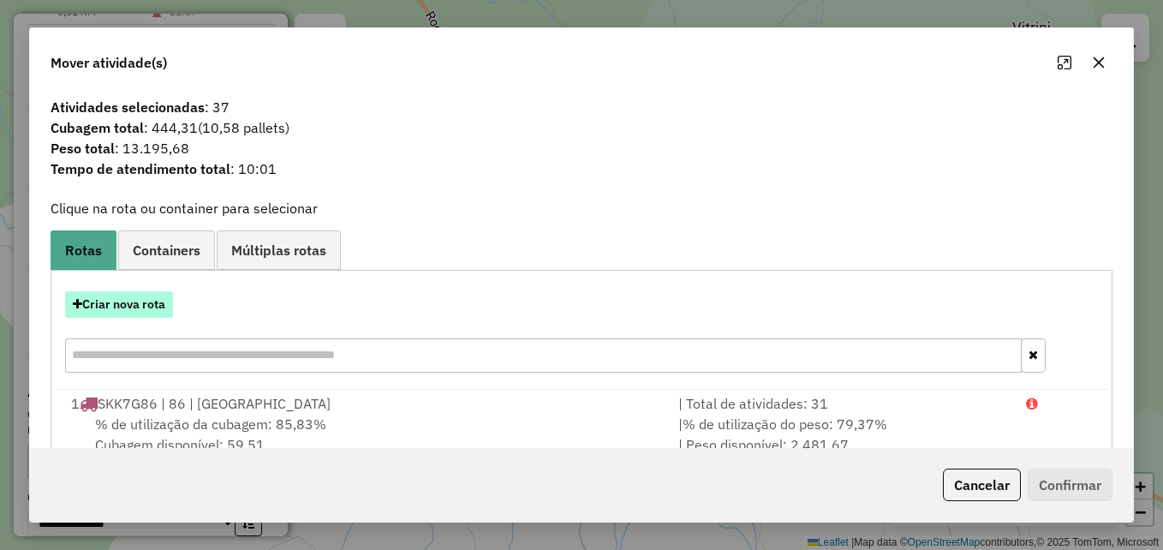
click at [115, 304] on button "Criar nova rota" at bounding box center [119, 304] width 108 height 27
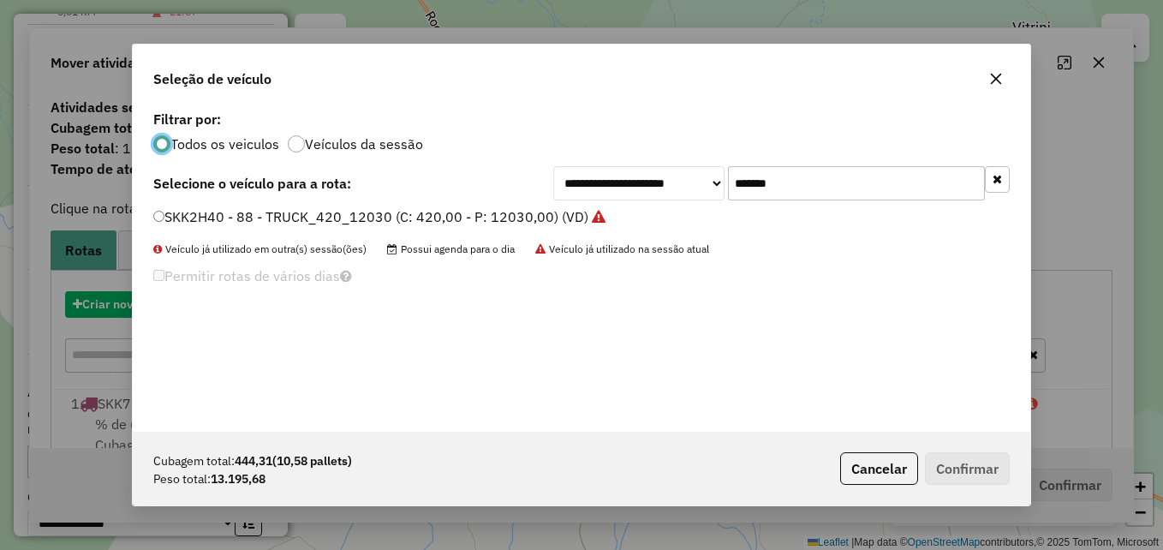
scroll to position [9, 5]
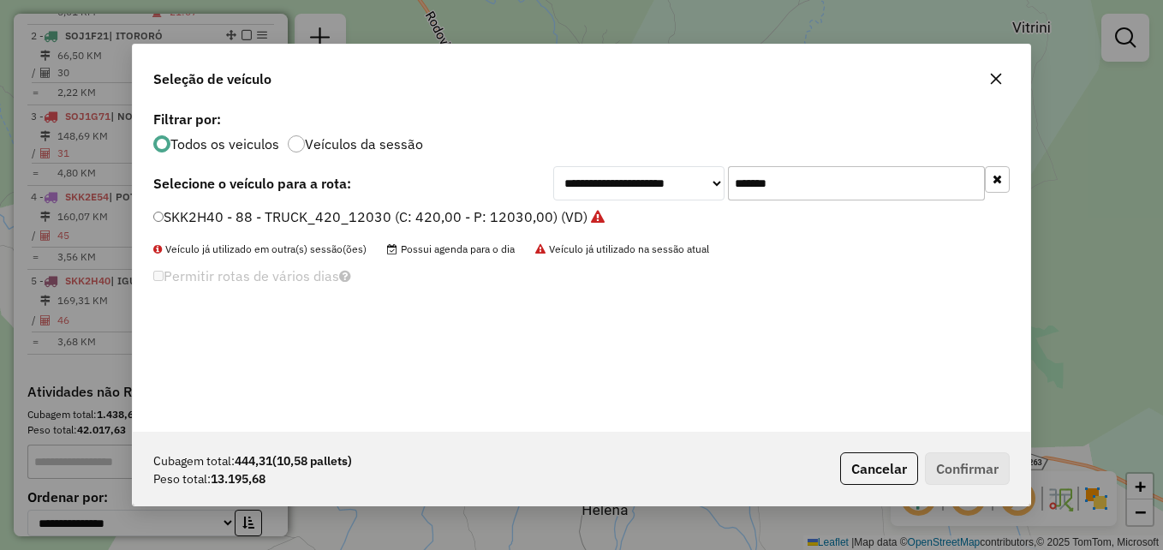
drag, startPoint x: 813, startPoint y: 178, endPoint x: 680, endPoint y: 186, distance: 133.0
click at [680, 186] on div "**********" at bounding box center [781, 183] width 456 height 34
paste input "text"
type input "*******"
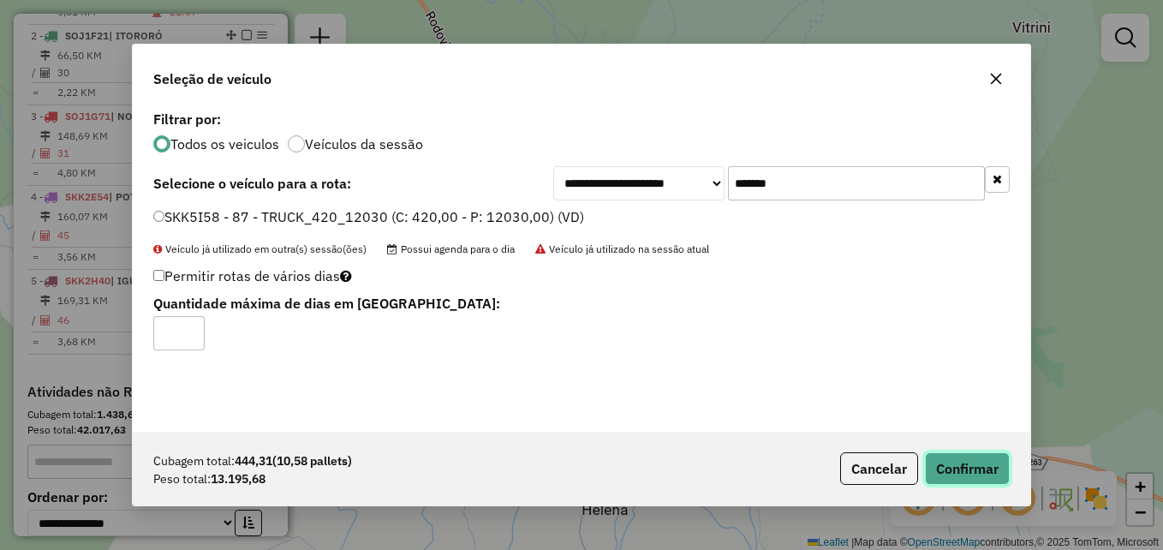
click at [974, 464] on button "Confirmar" at bounding box center [967, 468] width 85 height 33
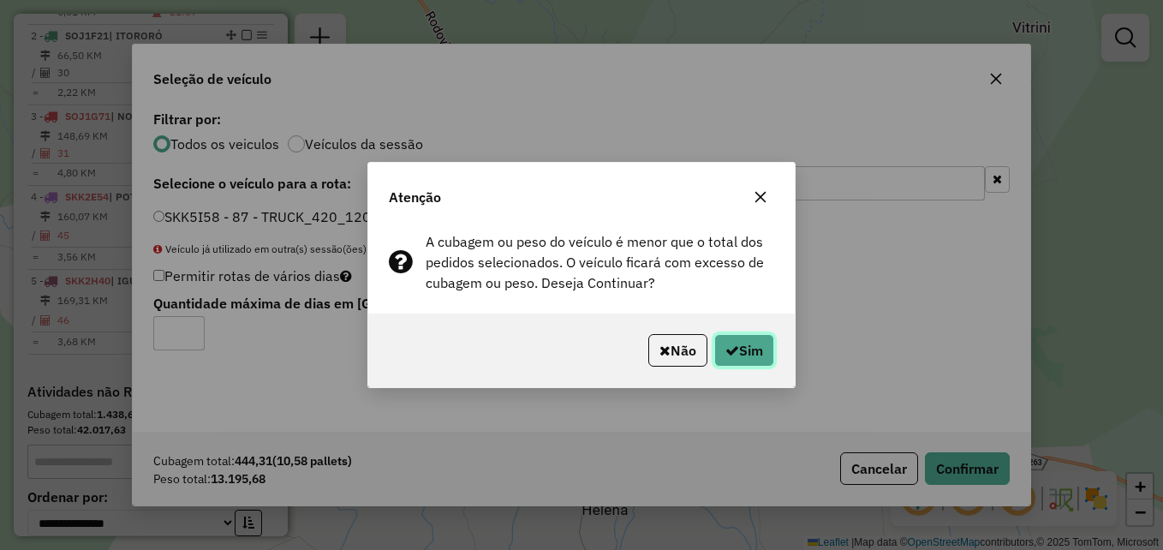
click at [730, 353] on icon "button" at bounding box center [732, 350] width 14 height 14
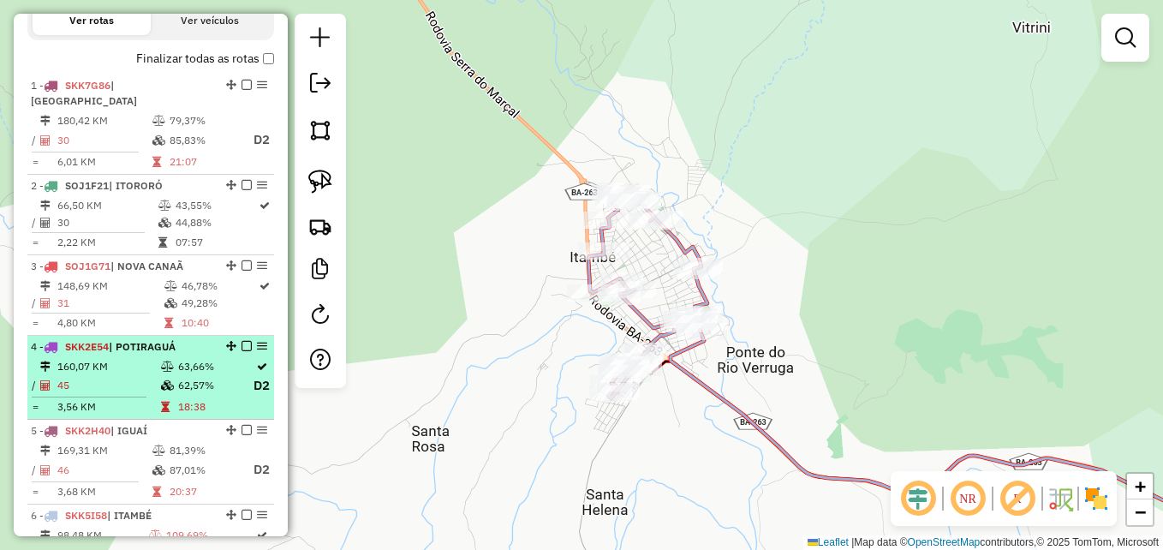
scroll to position [565, 0]
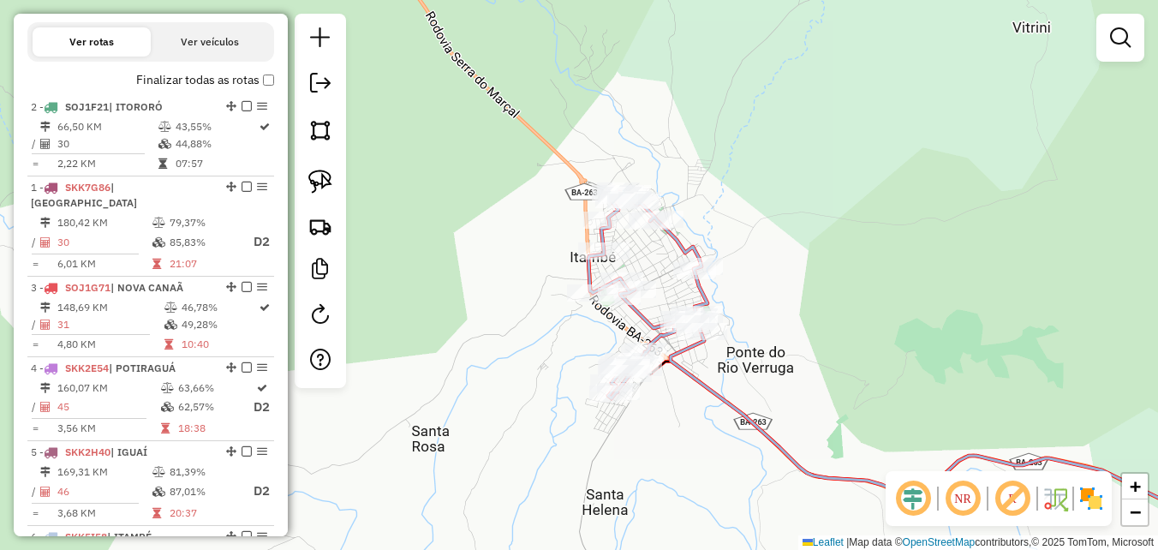
drag, startPoint x: 225, startPoint y: 122, endPoint x: 224, endPoint y: 258, distance: 136.2
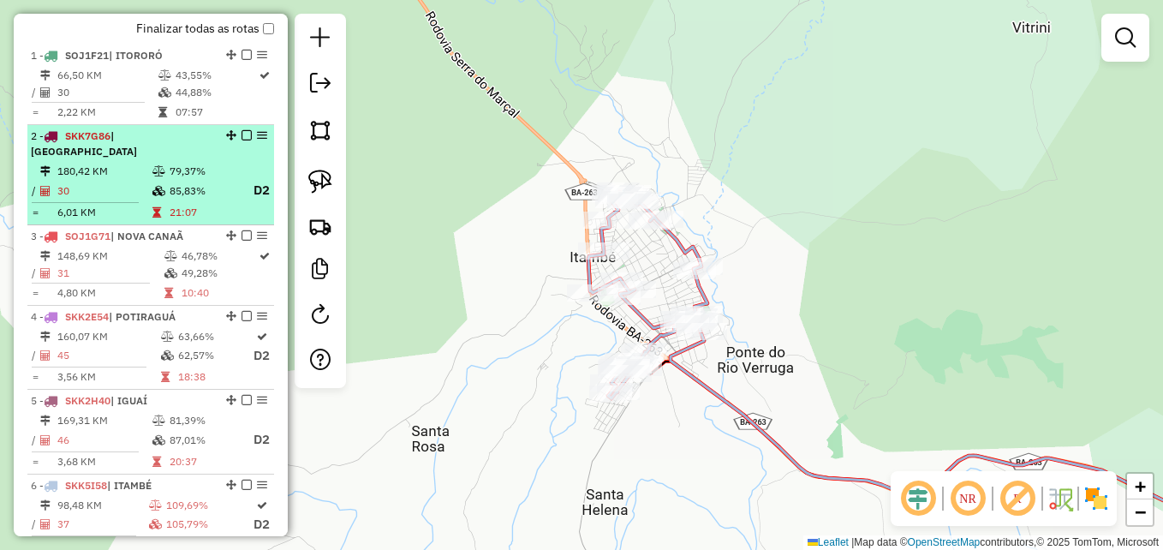
scroll to position [651, 0]
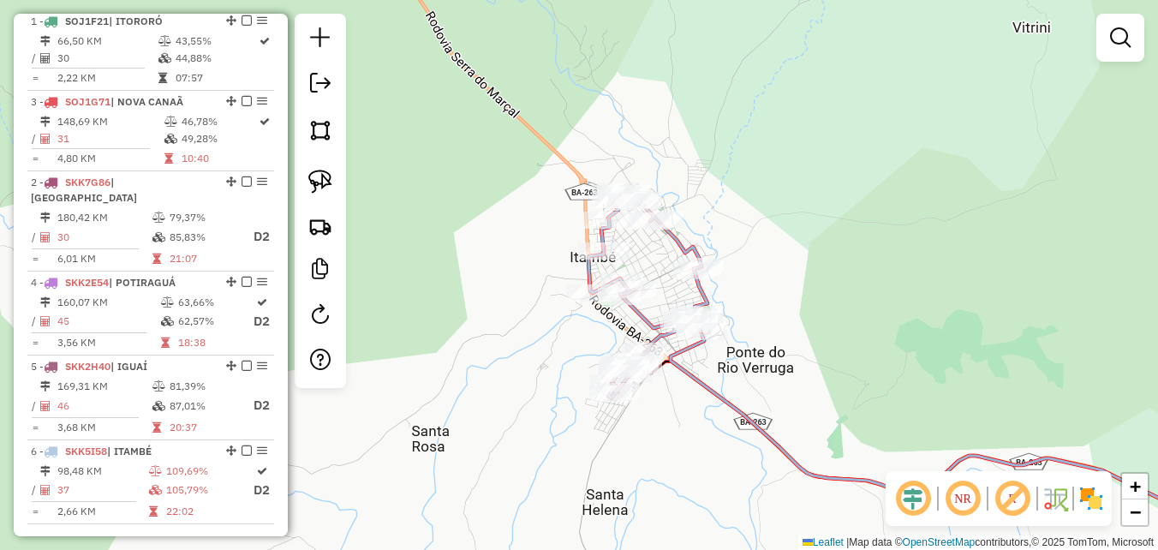
drag, startPoint x: 226, startPoint y: 117, endPoint x: 224, endPoint y: 263, distance: 145.6
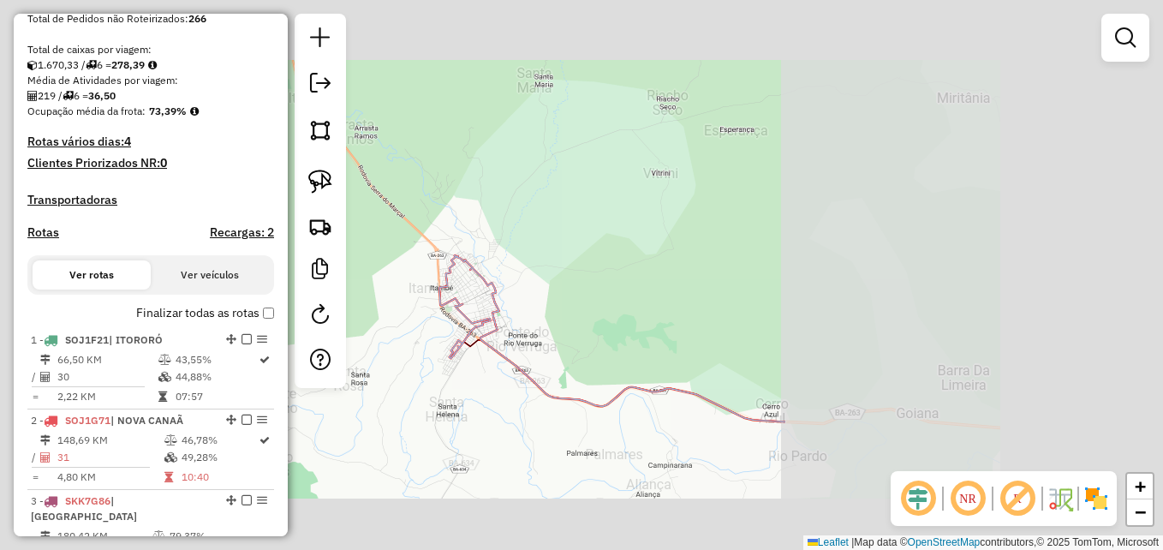
scroll to position [394, 0]
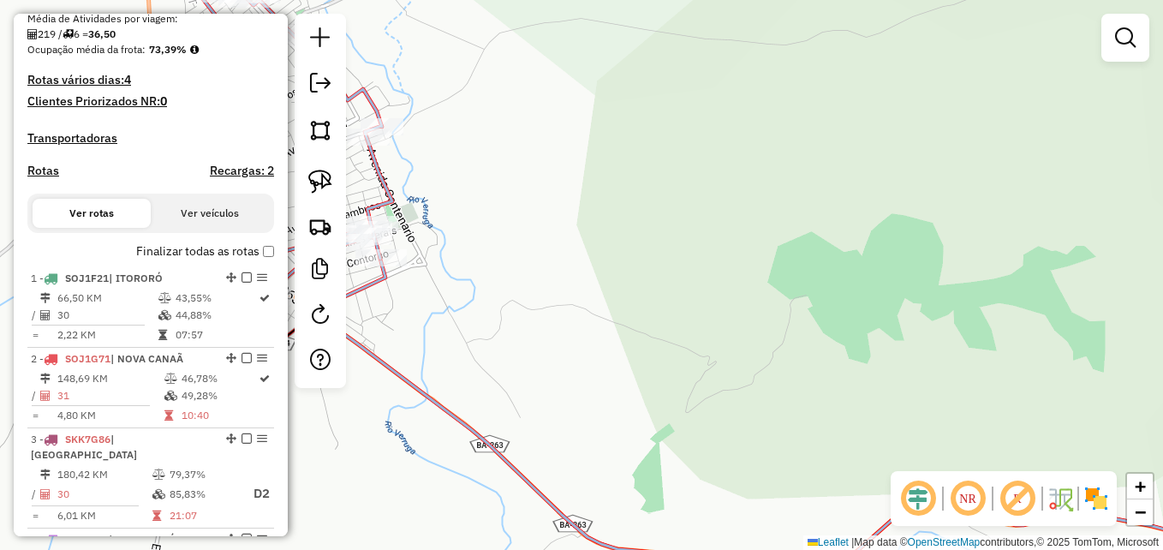
drag, startPoint x: 510, startPoint y: 365, endPoint x: 822, endPoint y: 289, distance: 320.9
click at [822, 289] on div "Janela de atendimento Grade de atendimento Capacidade Transportadoras Veículos …" at bounding box center [581, 275] width 1163 height 550
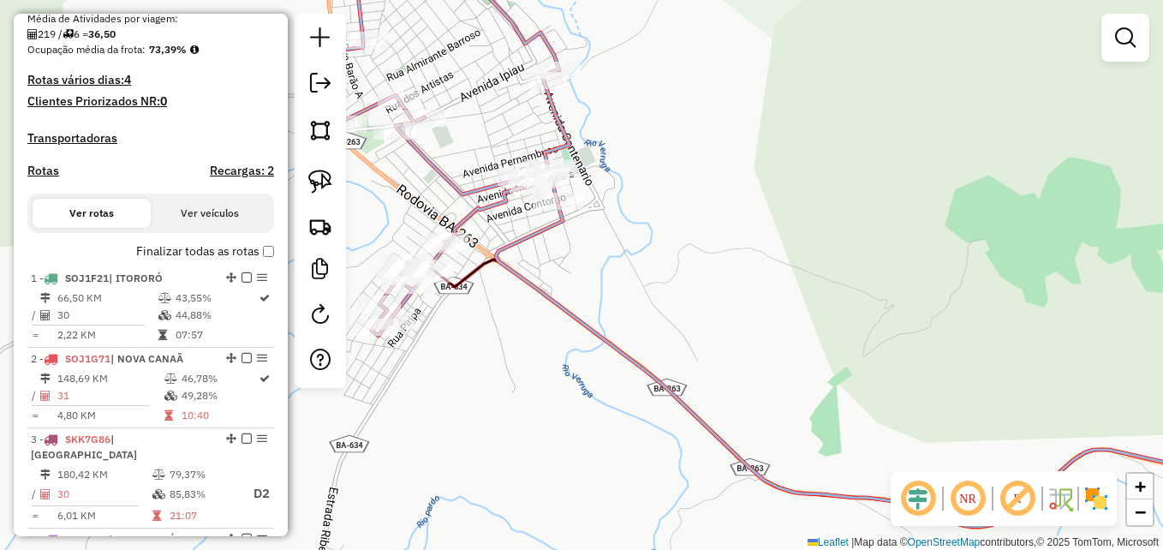
drag, startPoint x: 579, startPoint y: 369, endPoint x: 873, endPoint y: 365, distance: 293.8
click at [896, 370] on div "Janela de atendimento Grade de atendimento Capacidade Transportadoras Veículos …" at bounding box center [581, 275] width 1163 height 550
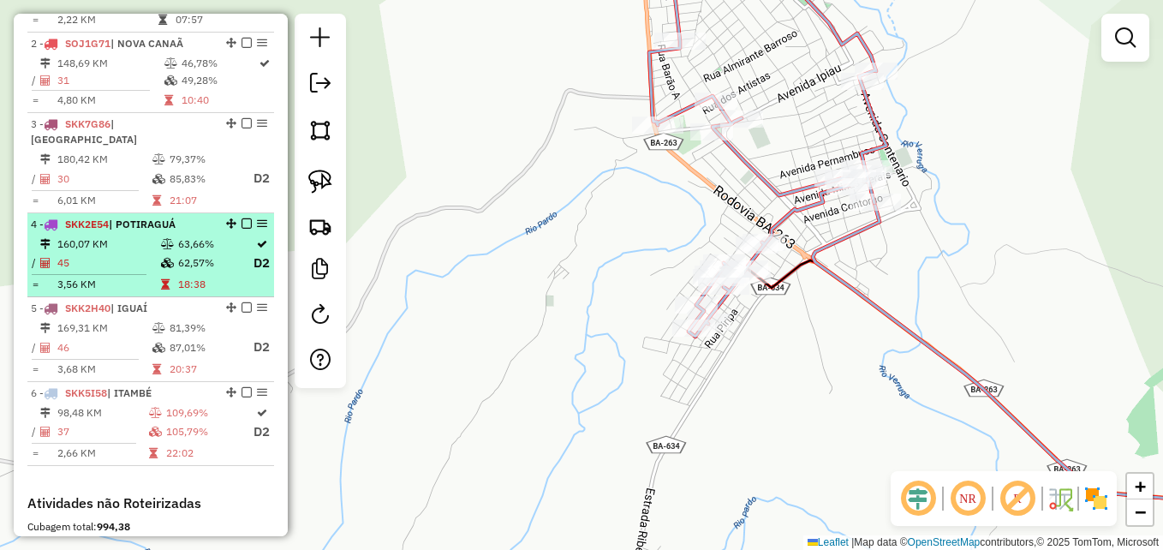
scroll to position [736, 0]
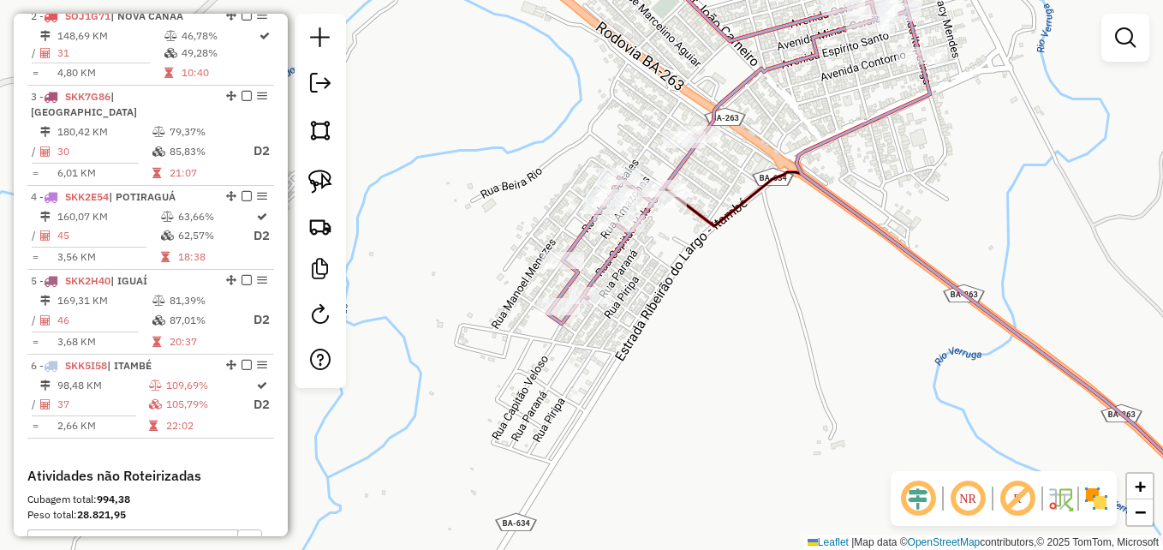
drag, startPoint x: 795, startPoint y: 288, endPoint x: 754, endPoint y: 468, distance: 185.3
click at [754, 468] on div "Janela de atendimento Grade de atendimento Capacidade Transportadoras Veículos …" at bounding box center [581, 275] width 1163 height 550
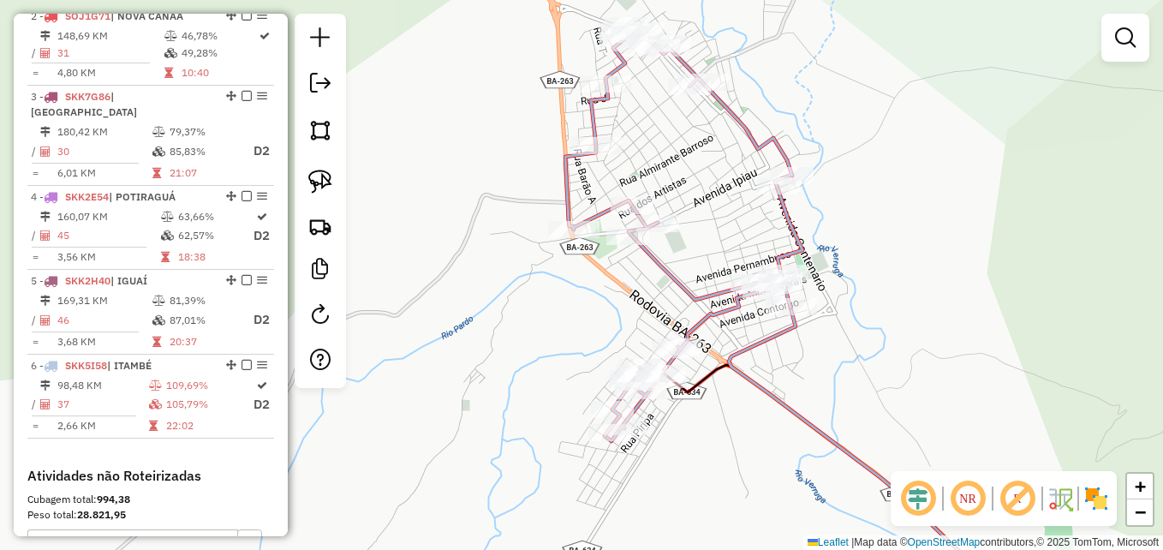
drag, startPoint x: 815, startPoint y: 171, endPoint x: 709, endPoint y: 235, distance: 124.1
click at [709, 235] on div "Janela de atendimento Grade de atendimento Capacidade Transportadoras Veículos …" at bounding box center [581, 275] width 1163 height 550
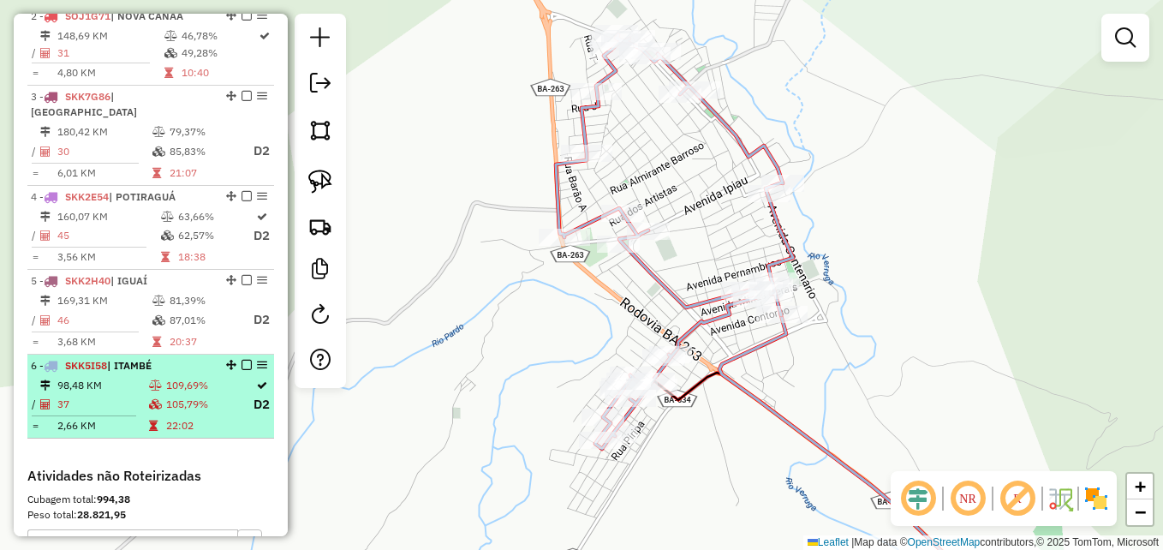
click at [230, 394] on td "109,69%" at bounding box center [208, 385] width 87 height 17
select select "**********"
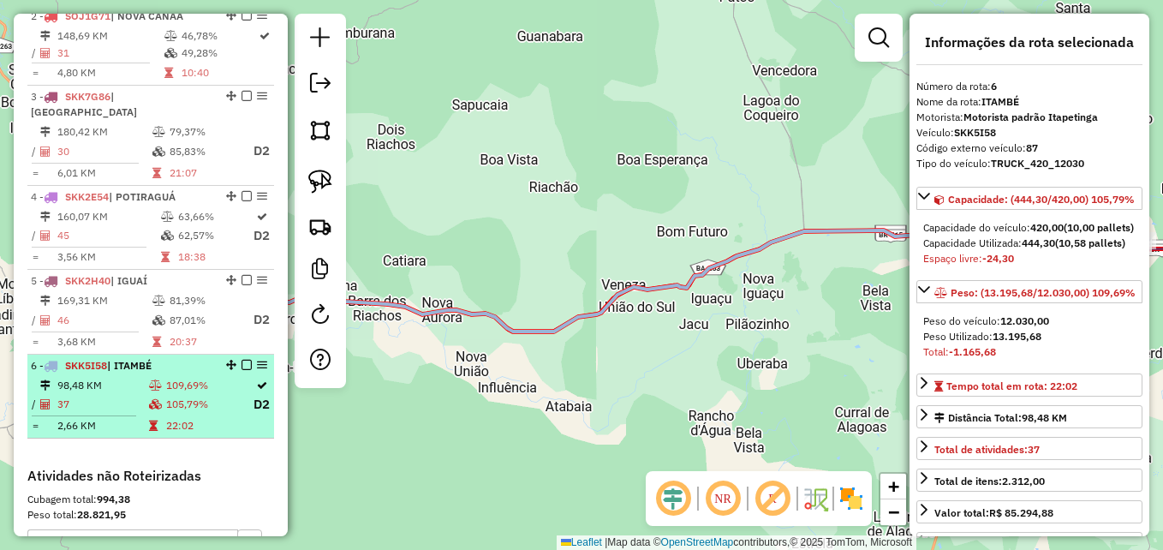
click at [196, 391] on td "109,69%" at bounding box center [208, 385] width 87 height 17
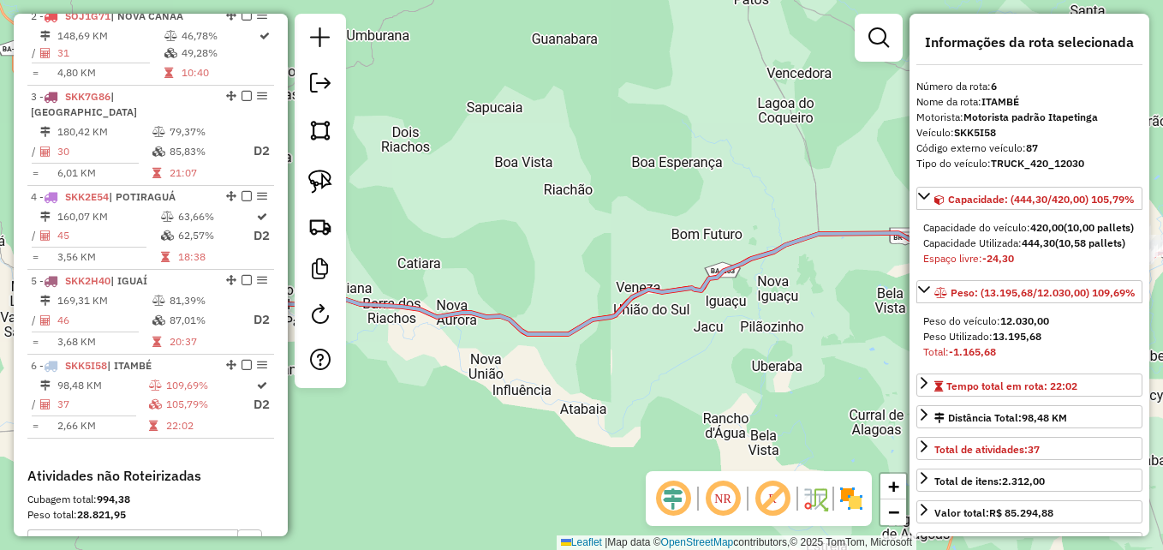
drag, startPoint x: 569, startPoint y: 252, endPoint x: 839, endPoint y: 279, distance: 272.0
click at [839, 279] on div "Janela de atendimento Grade de atendimento Capacidade Transportadoras Veículos …" at bounding box center [581, 275] width 1163 height 550
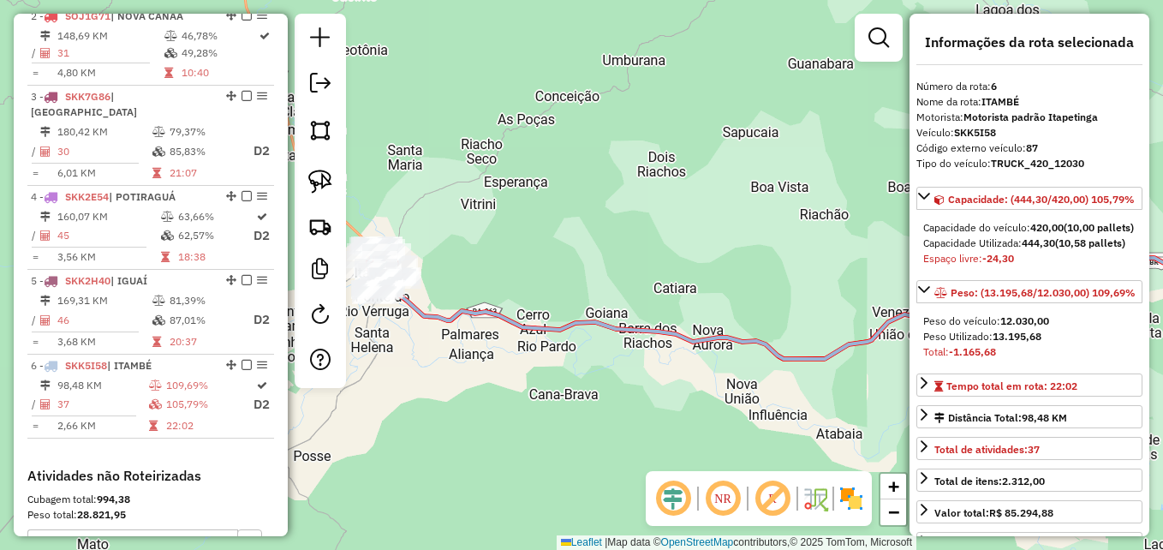
drag, startPoint x: 595, startPoint y: 222, endPoint x: 716, endPoint y: 222, distance: 120.7
click at [713, 223] on div "Janela de atendimento Grade de atendimento Capacidade Transportadoras Veículos …" at bounding box center [581, 275] width 1163 height 550
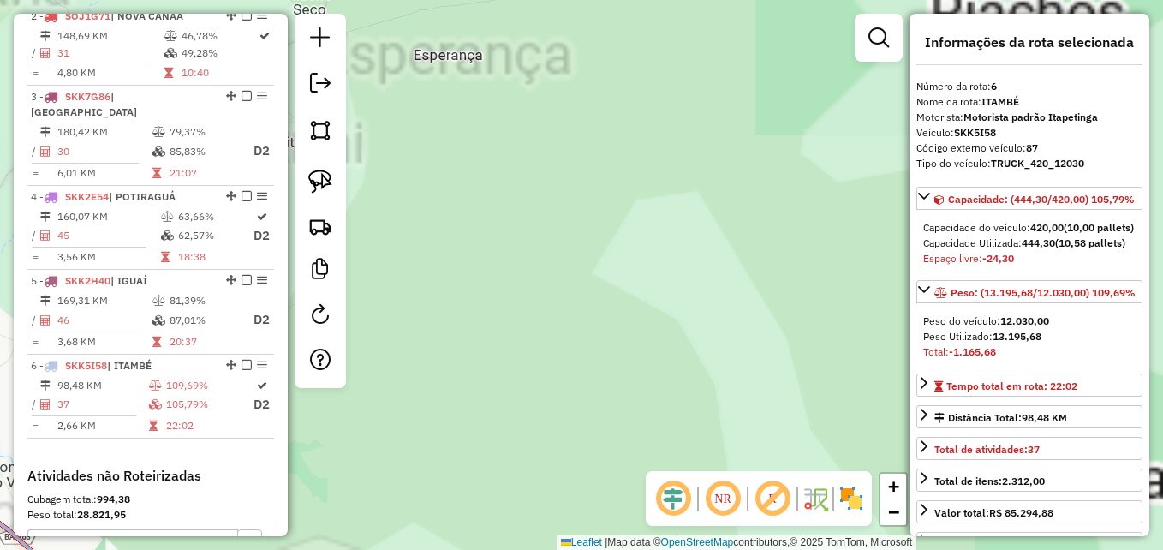
drag, startPoint x: 593, startPoint y: 227, endPoint x: 853, endPoint y: 207, distance: 261.1
click at [852, 208] on div "Janela de atendimento Grade de atendimento Capacidade Transportadoras Veículos …" at bounding box center [581, 275] width 1163 height 550
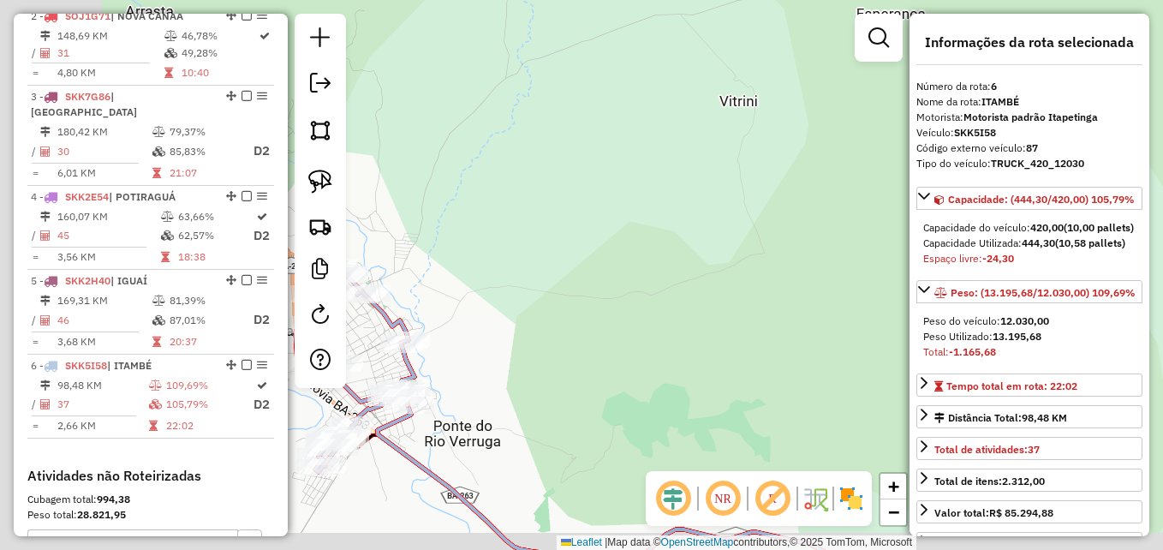
drag, startPoint x: 575, startPoint y: 297, endPoint x: 639, endPoint y: 257, distance: 75.1
click at [787, 267] on div "Janela de atendimento Grade de atendimento Capacidade Transportadoras Veículos …" at bounding box center [581, 275] width 1163 height 550
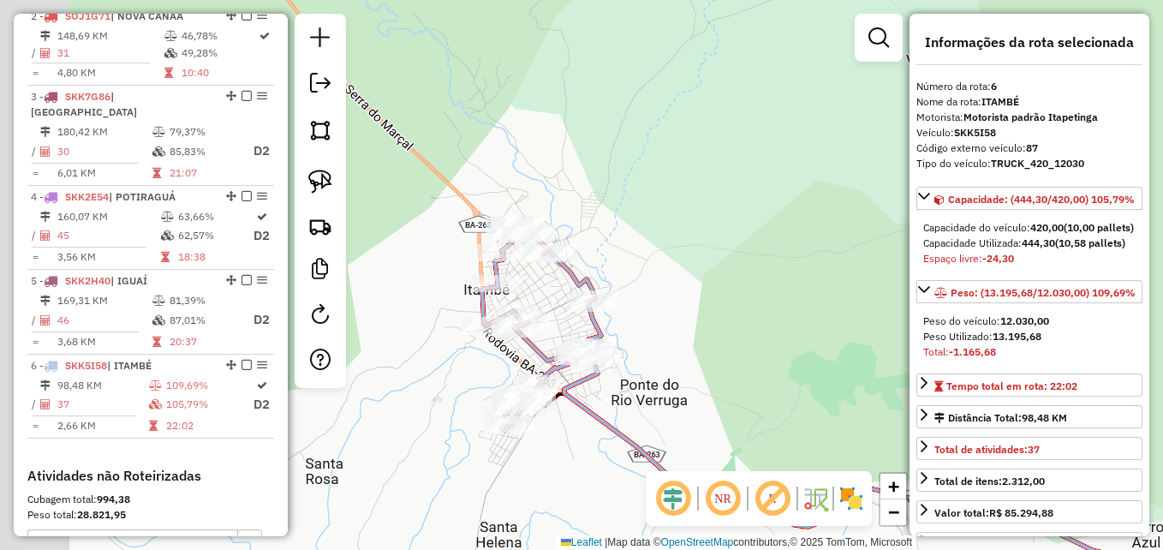
drag, startPoint x: 558, startPoint y: 259, endPoint x: 730, endPoint y: 206, distance: 180.1
click at [724, 218] on div "Janela de atendimento Grade de atendimento Capacidade Transportadoras Veículos …" at bounding box center [581, 275] width 1163 height 550
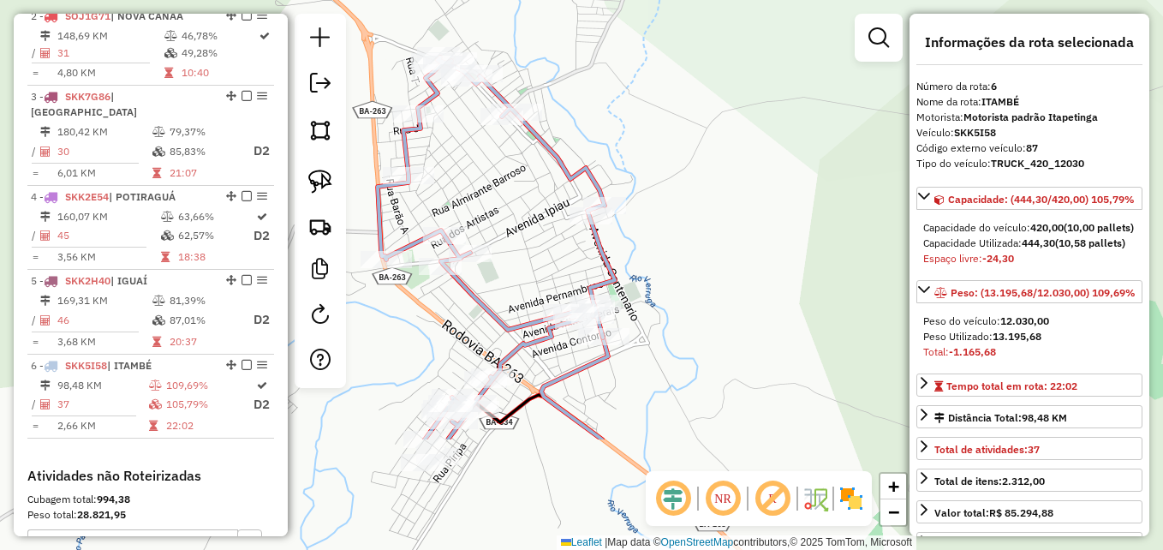
drag, startPoint x: 657, startPoint y: 235, endPoint x: 770, endPoint y: 67, distance: 203.1
click at [770, 67] on div "Janela de atendimento Grade de atendimento Capacidade Transportadoras Veículos …" at bounding box center [581, 275] width 1163 height 550
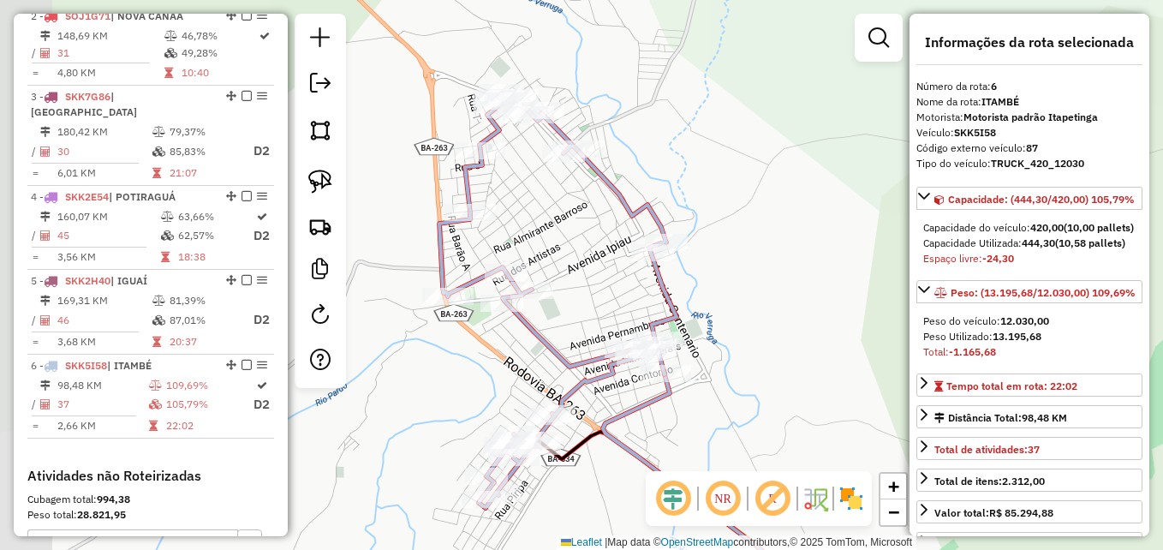
drag, startPoint x: 747, startPoint y: 156, endPoint x: 797, endPoint y: 194, distance: 63.0
click at [803, 197] on div "Janela de atendimento Grade de atendimento Capacidade Transportadoras Veículos …" at bounding box center [581, 275] width 1163 height 550
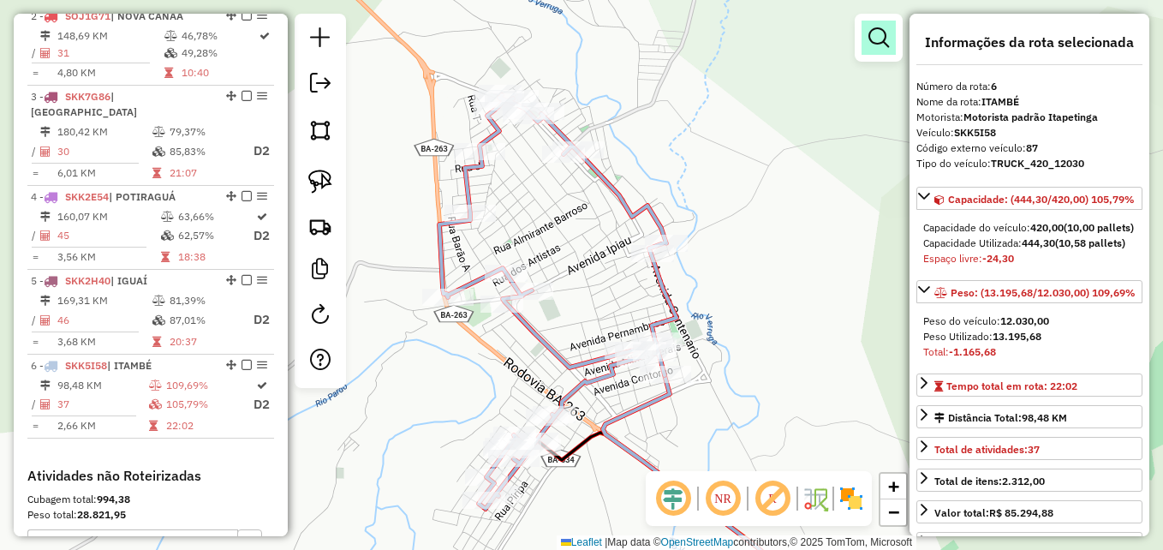
click at [880, 45] on em at bounding box center [878, 37] width 21 height 21
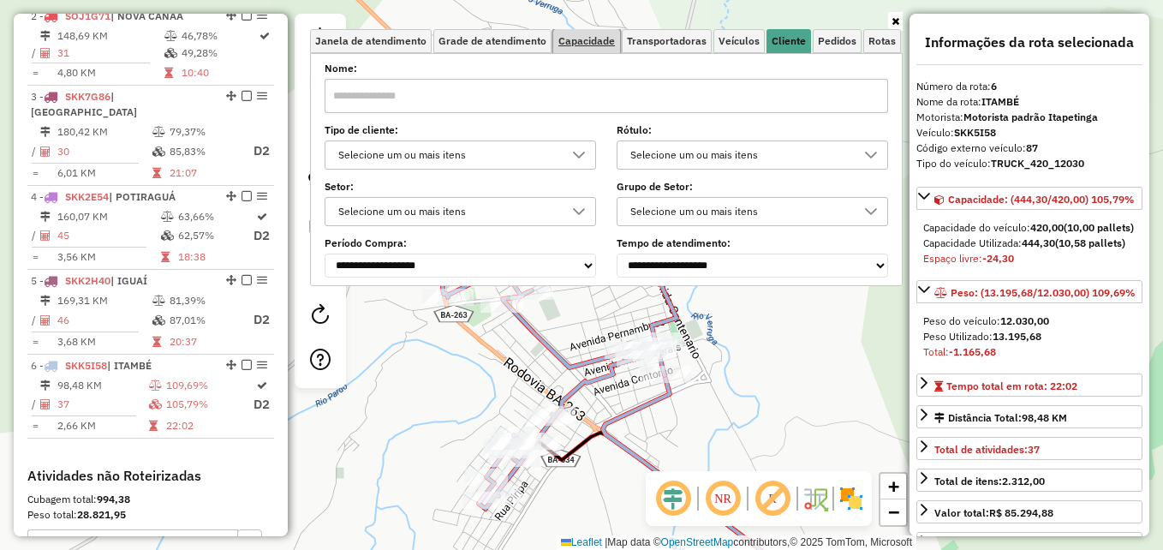
click at [589, 40] on span "Capacidade" at bounding box center [586, 41] width 57 height 10
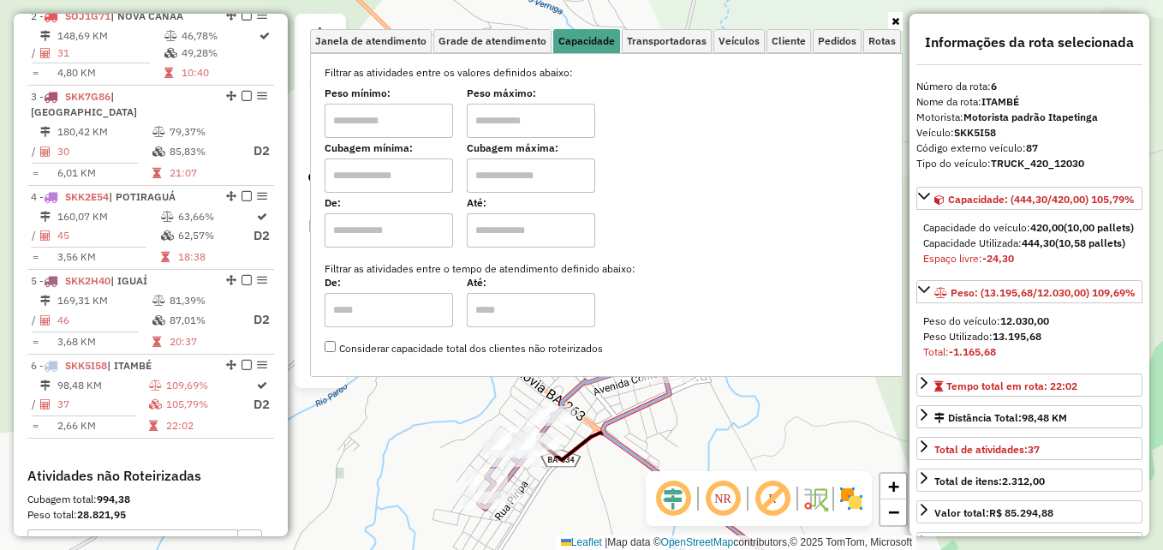
click at [377, 176] on input "text" at bounding box center [389, 175] width 128 height 34
type input "****"
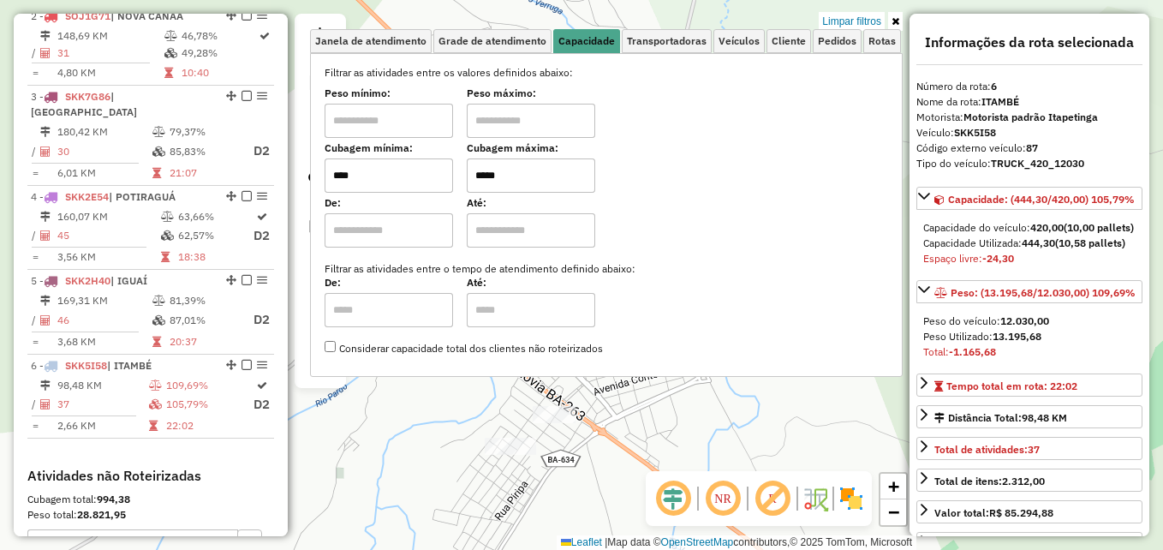
type input "*****"
click at [571, 441] on div "Limpar filtros Janela de atendimento Grade de atendimento Capacidade Transporta…" at bounding box center [581, 275] width 1163 height 550
click at [660, 414] on div "Limpar filtros Janela de atendimento Grade de atendimento Capacidade Transporta…" at bounding box center [581, 275] width 1163 height 550
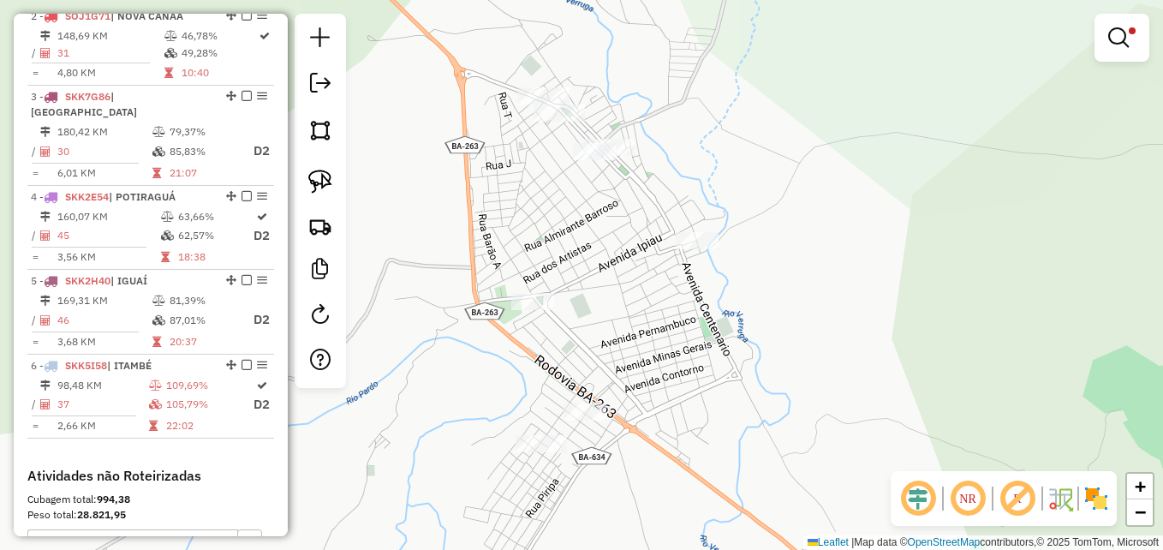
drag, startPoint x: 607, startPoint y: 324, endPoint x: 637, endPoint y: 323, distance: 30.0
click at [637, 323] on div "Limpar filtros Janela de atendimento Grade de atendimento Capacidade Transporta…" at bounding box center [581, 275] width 1163 height 550
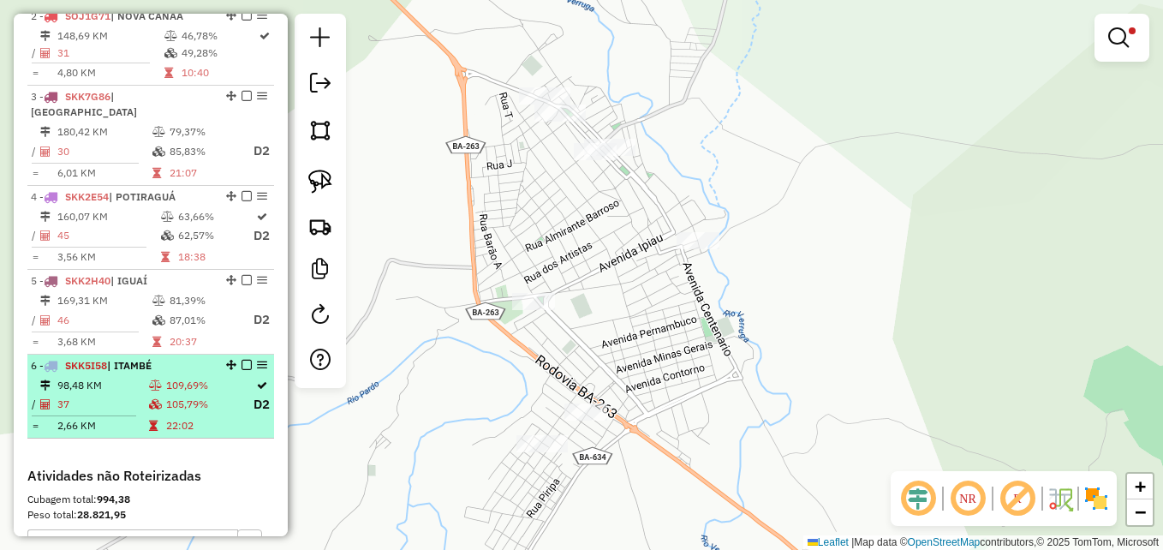
select select "**********"
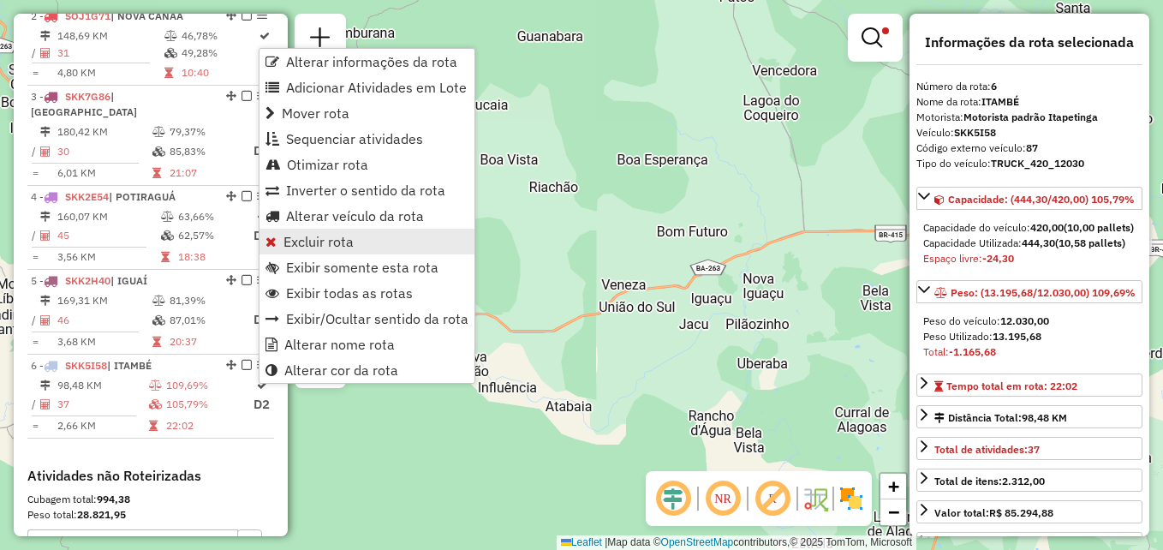
click at [313, 245] on span "Excluir rota" at bounding box center [318, 242] width 70 height 14
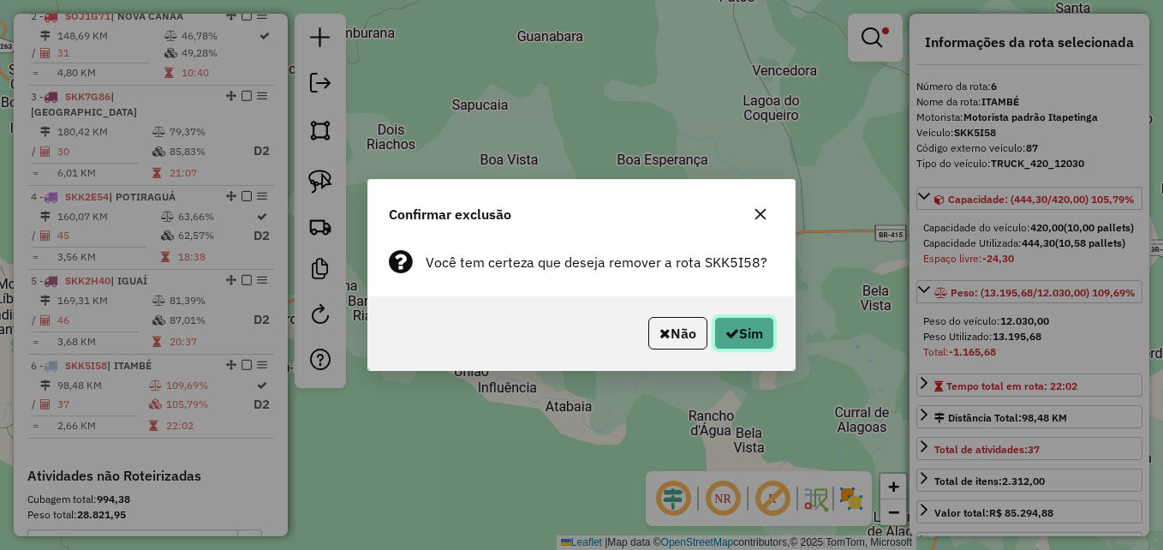
click at [750, 332] on button "Sim" at bounding box center [744, 333] width 60 height 33
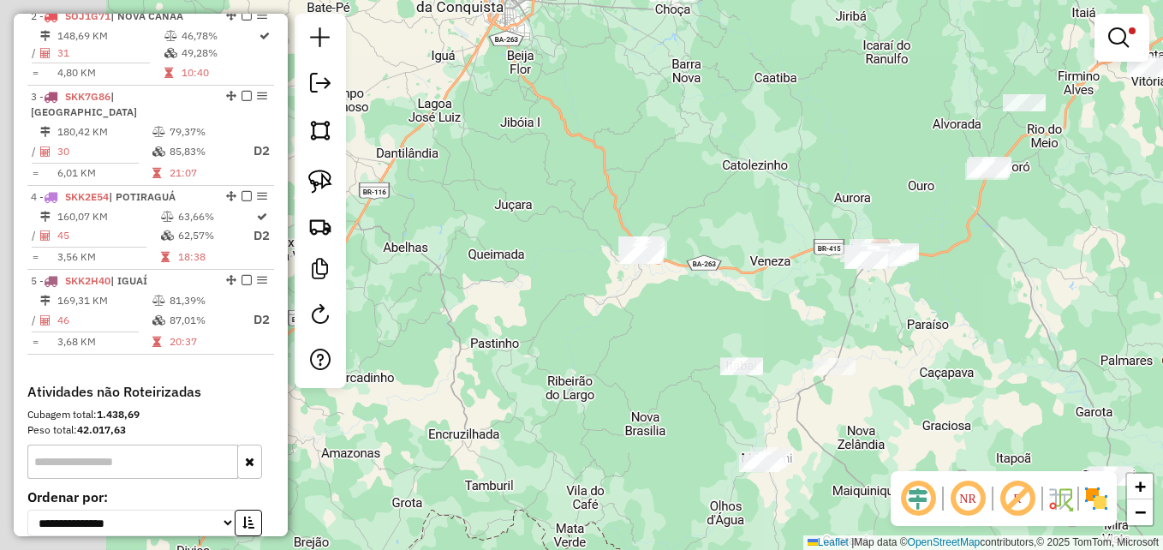
drag, startPoint x: 454, startPoint y: 342, endPoint x: 754, endPoint y: 316, distance: 300.8
click at [754, 316] on div "Limpar filtros Janela de atendimento Grade de atendimento Capacidade Transporta…" at bounding box center [581, 275] width 1163 height 550
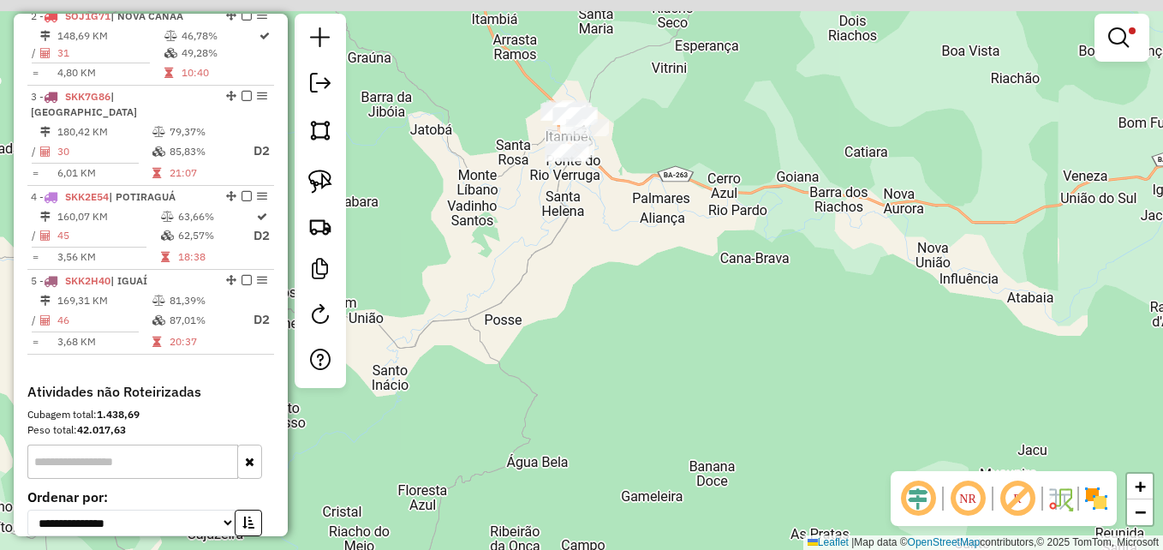
drag, startPoint x: 629, startPoint y: 309, endPoint x: 672, endPoint y: 434, distance: 132.2
click at [672, 434] on div "Limpar filtros Janela de atendimento Grade de atendimento Capacidade Transporta…" at bounding box center [581, 275] width 1163 height 550
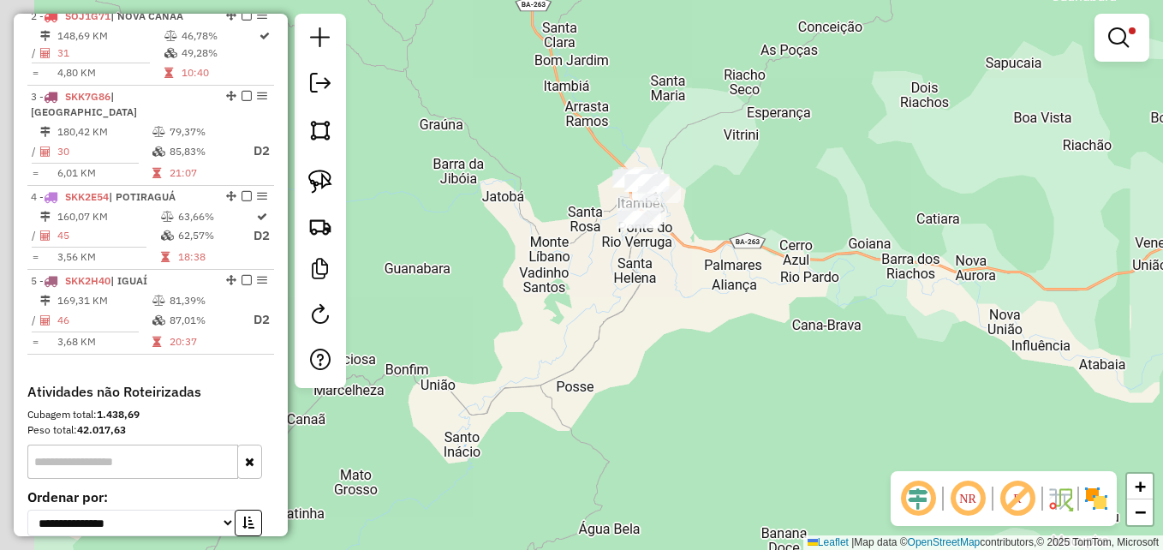
drag, startPoint x: 699, startPoint y: 300, endPoint x: 780, endPoint y: 372, distance: 108.6
click at [781, 372] on div "Limpar filtros Janela de atendimento Grade de atendimento Capacidade Transporta…" at bounding box center [581, 275] width 1163 height 550
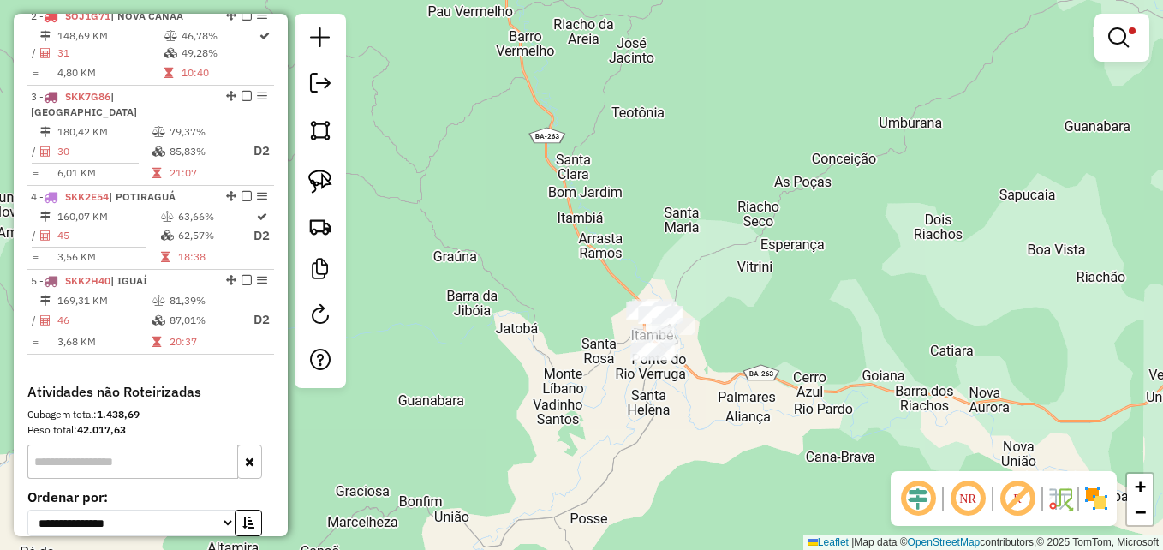
drag, startPoint x: 869, startPoint y: 265, endPoint x: 854, endPoint y: 361, distance: 98.0
click at [854, 361] on div "Limpar filtros Janela de atendimento Grade de atendimento Capacidade Transporta…" at bounding box center [581, 275] width 1163 height 550
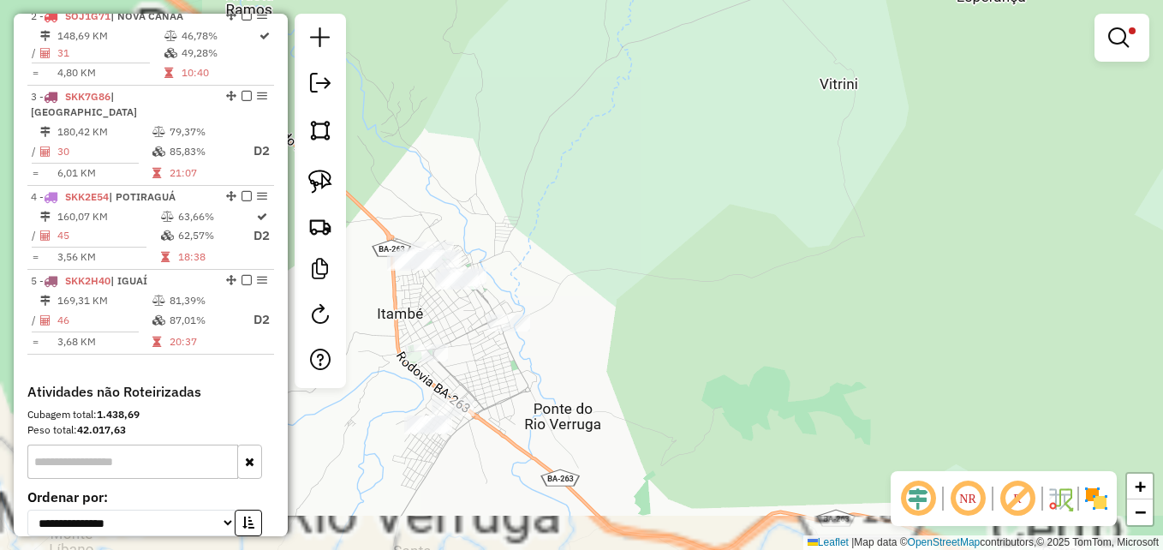
drag, startPoint x: 744, startPoint y: 295, endPoint x: 850, endPoint y: 268, distance: 109.5
click at [960, 247] on div "Limpar filtros Janela de atendimento Grade de atendimento Capacidade Transporta…" at bounding box center [581, 275] width 1163 height 550
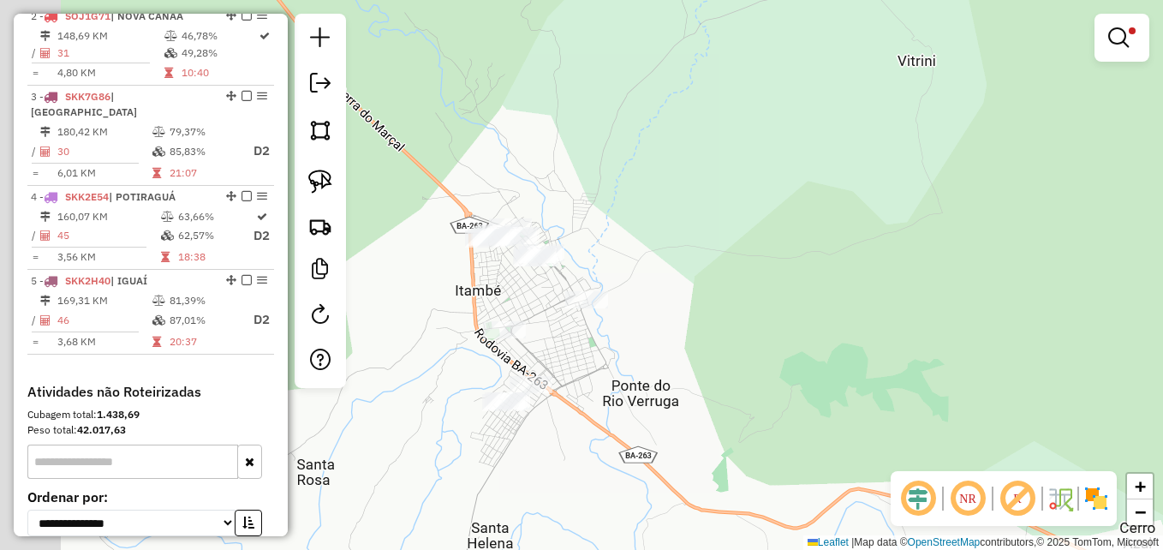
drag, startPoint x: 692, startPoint y: 322, endPoint x: 882, endPoint y: 270, distance: 197.2
click at [882, 270] on div "Limpar filtros Janela de atendimento Grade de atendimento Capacidade Transporta…" at bounding box center [581, 275] width 1163 height 550
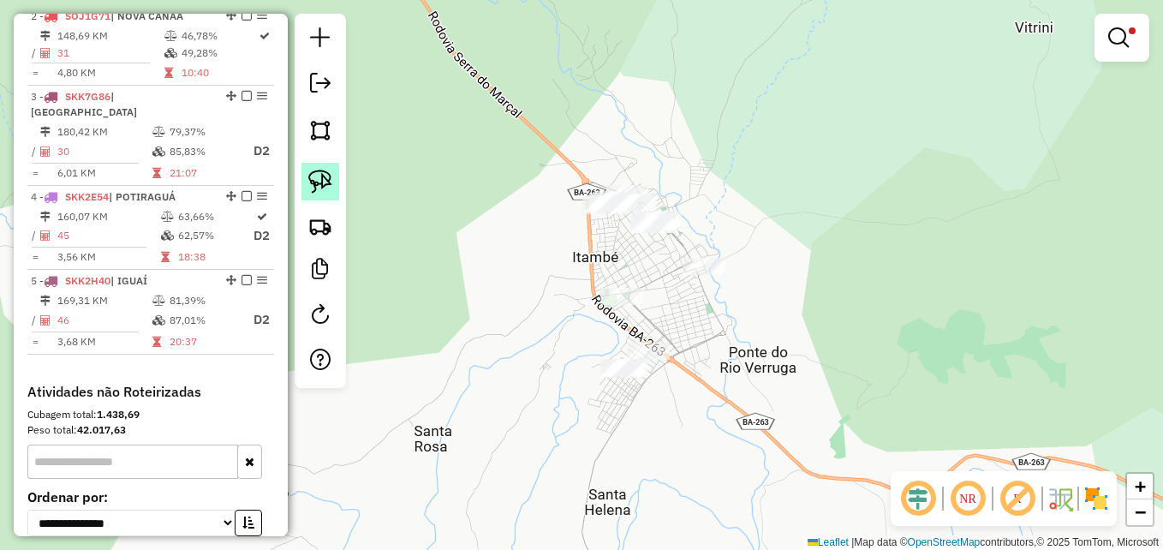
click at [317, 189] on img at bounding box center [320, 182] width 24 height 24
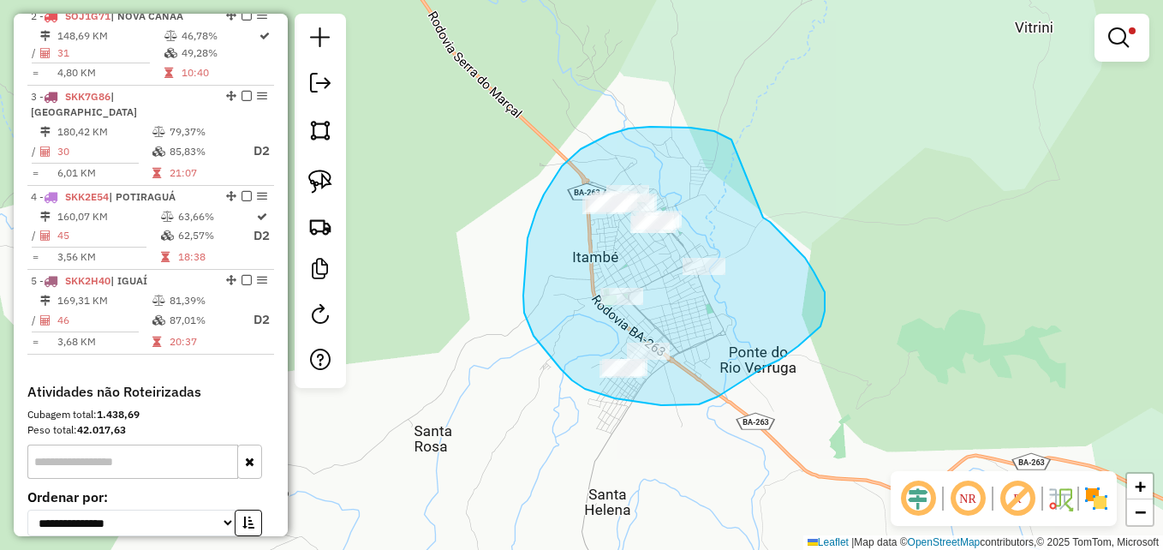
drag, startPoint x: 731, startPoint y: 140, endPoint x: 763, endPoint y: 217, distance: 83.3
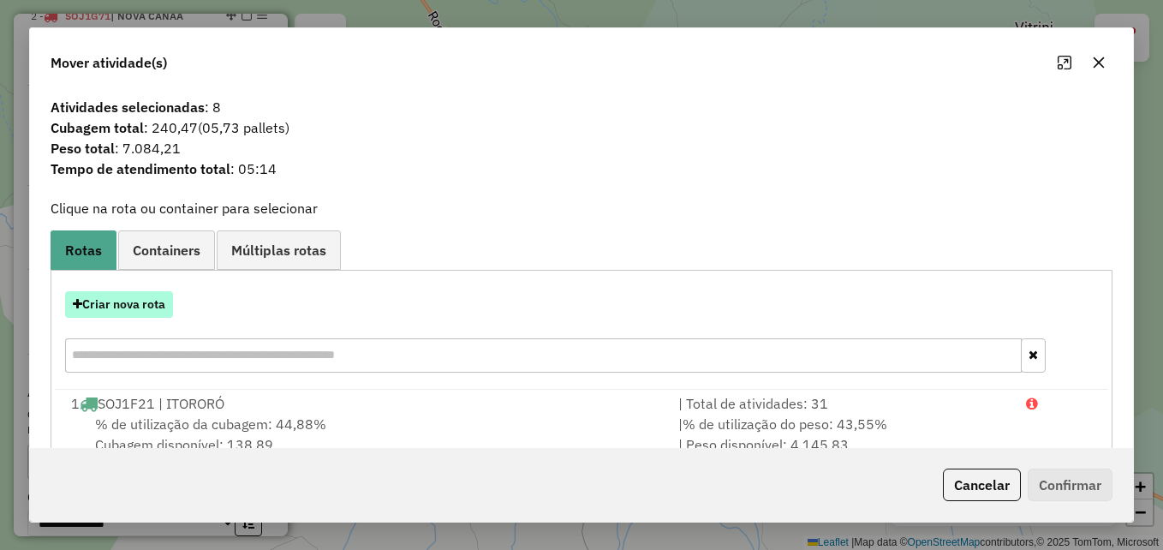
click at [134, 311] on button "Criar nova rota" at bounding box center [119, 304] width 108 height 27
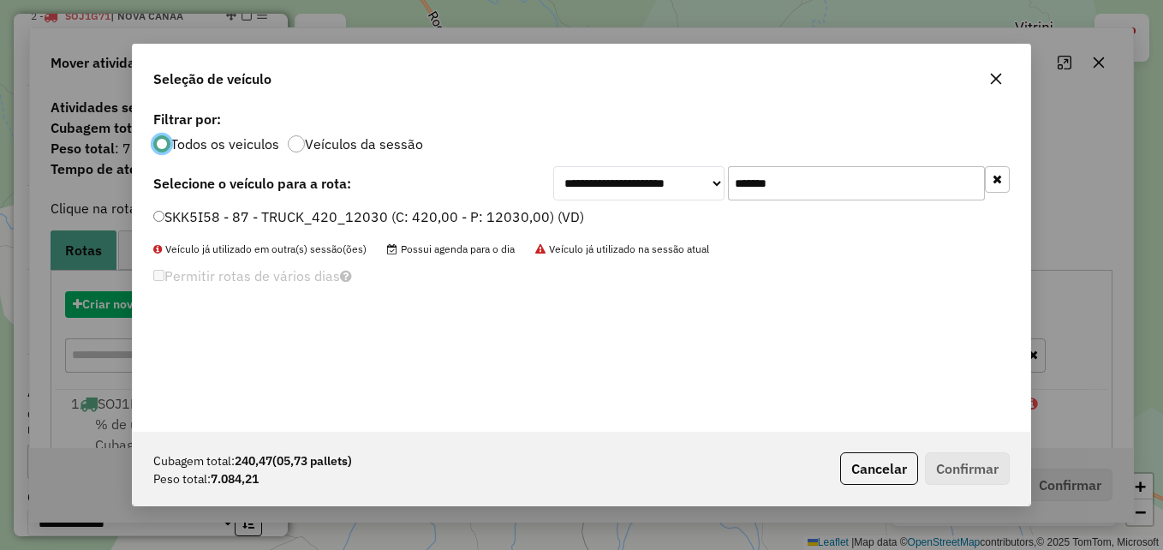
scroll to position [9, 5]
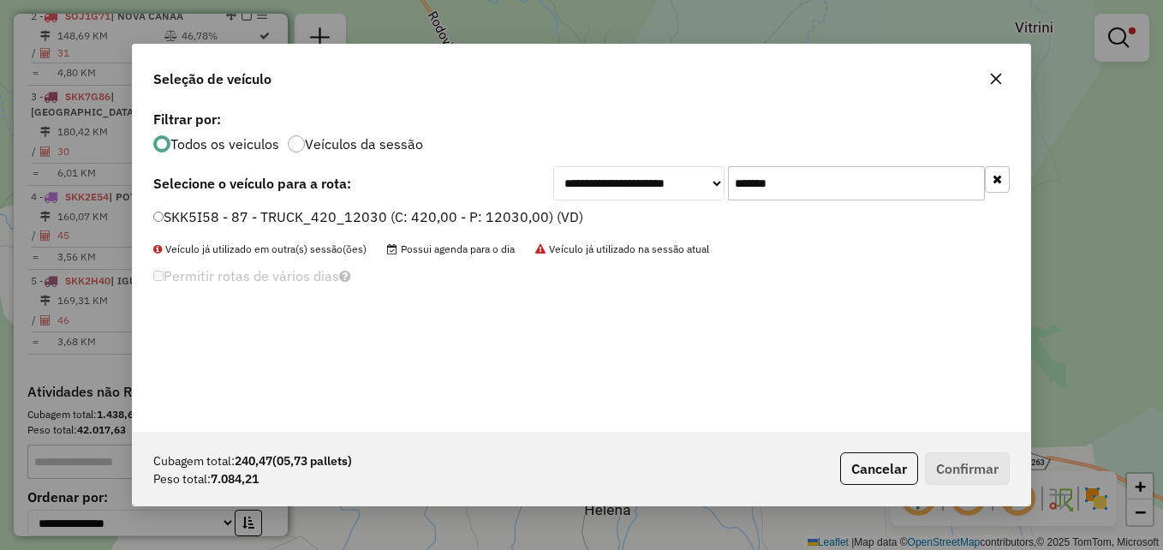
click at [793, 185] on input "*******" at bounding box center [856, 183] width 257 height 34
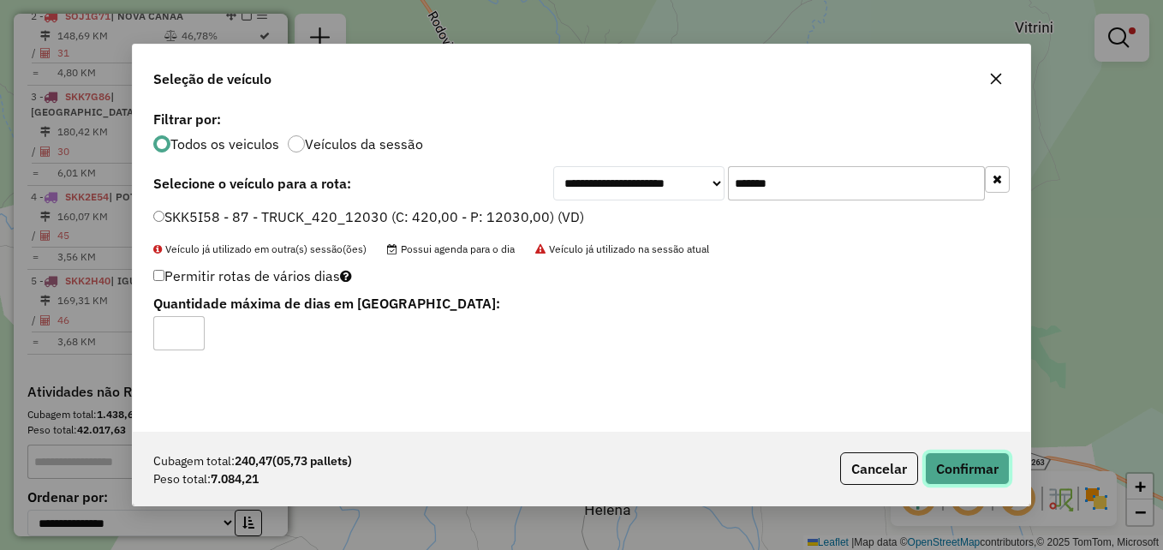
click at [960, 463] on button "Confirmar" at bounding box center [967, 468] width 85 height 33
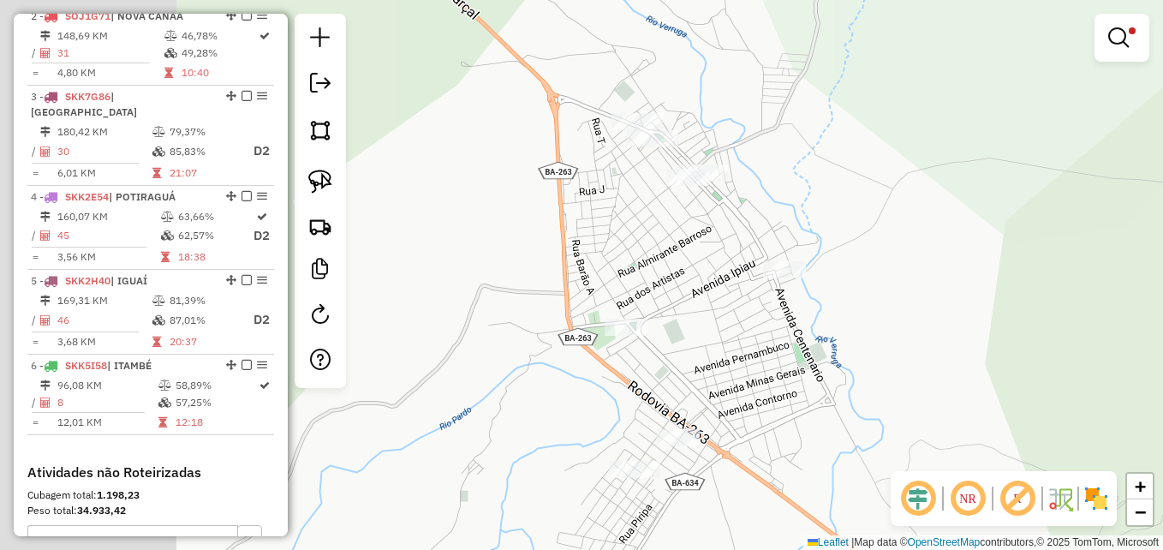
drag, startPoint x: 679, startPoint y: 229, endPoint x: 951, endPoint y: 202, distance: 273.6
click at [951, 202] on div "Limpar filtros Janela de atendimento Grade de atendimento Capacidade Transporta…" at bounding box center [581, 275] width 1163 height 550
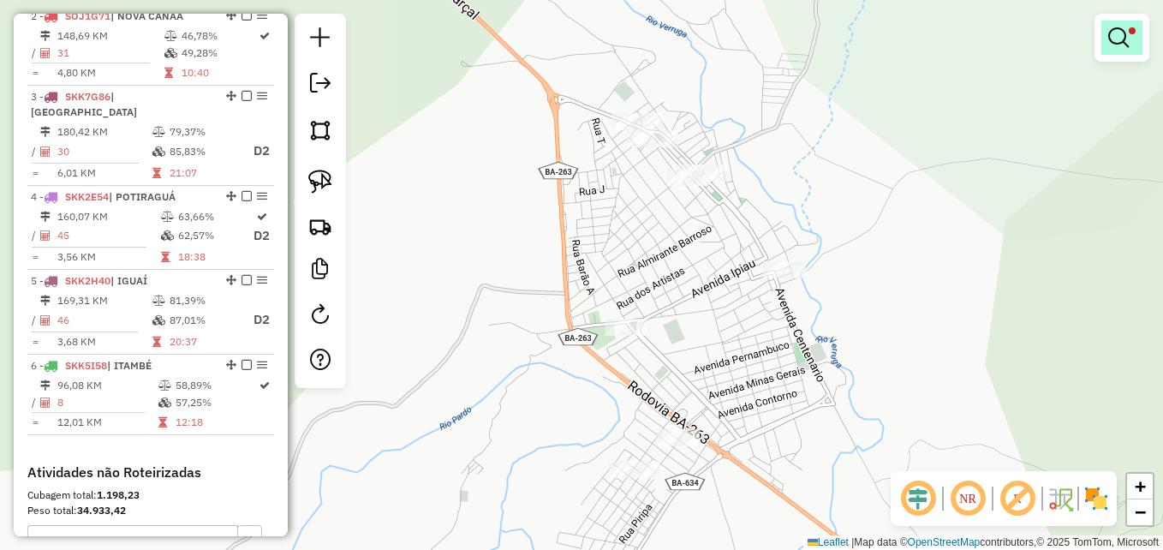
click at [1119, 45] on em at bounding box center [1118, 37] width 21 height 21
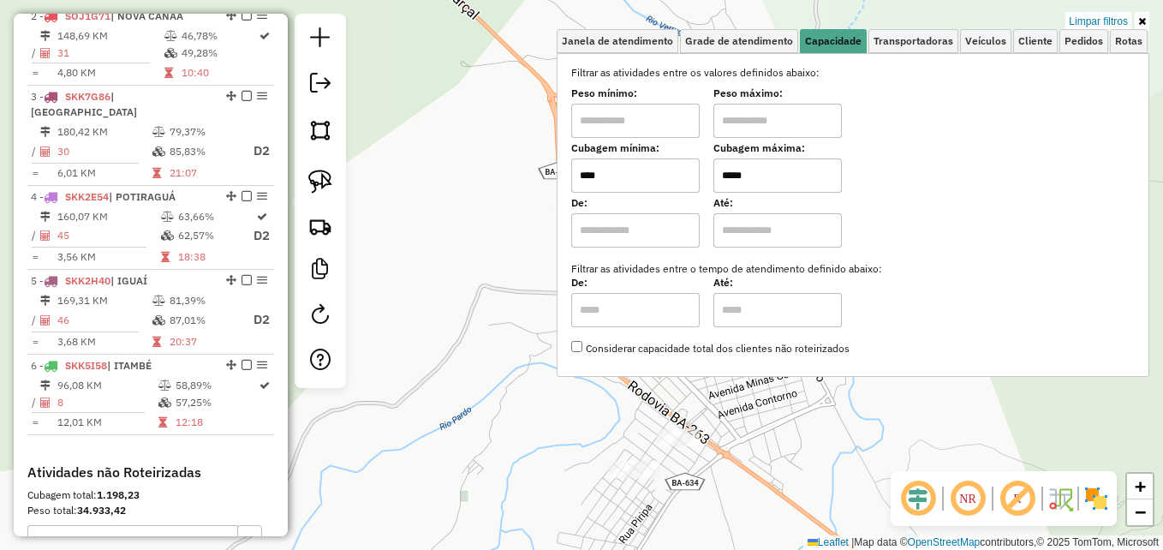
click at [592, 176] on input "****" at bounding box center [635, 175] width 128 height 34
type input "****"
click at [432, 336] on div "Limpar filtros Janela de atendimento Grade de atendimento Capacidade Transporta…" at bounding box center [581, 275] width 1163 height 550
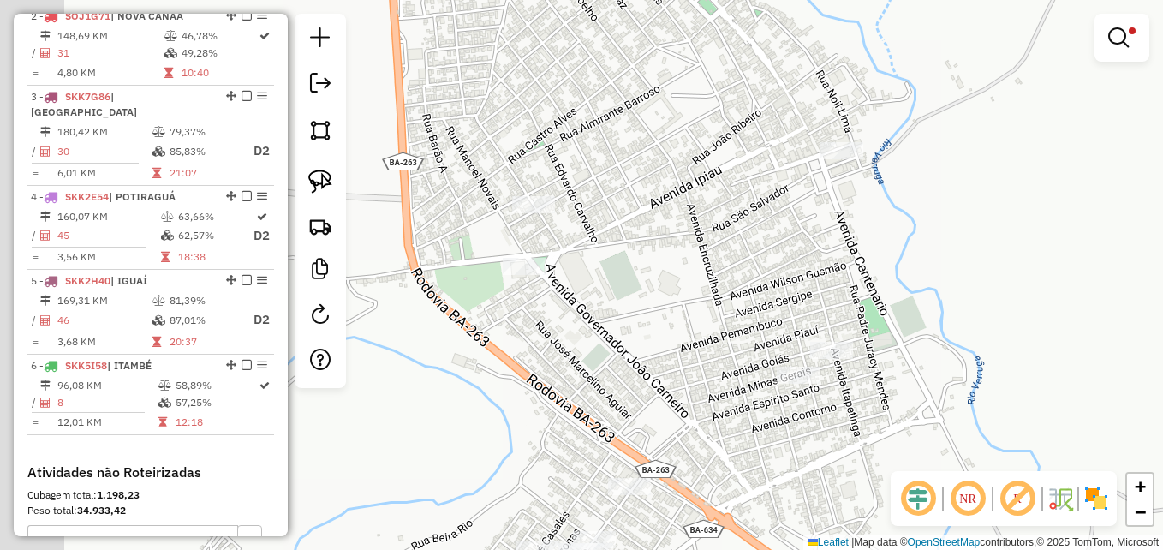
drag, startPoint x: 702, startPoint y: 294, endPoint x: 802, endPoint y: 309, distance: 100.5
click at [802, 308] on div "Limpar filtros Janela de atendimento Grade de atendimento Capacidade Transporta…" at bounding box center [581, 275] width 1163 height 550
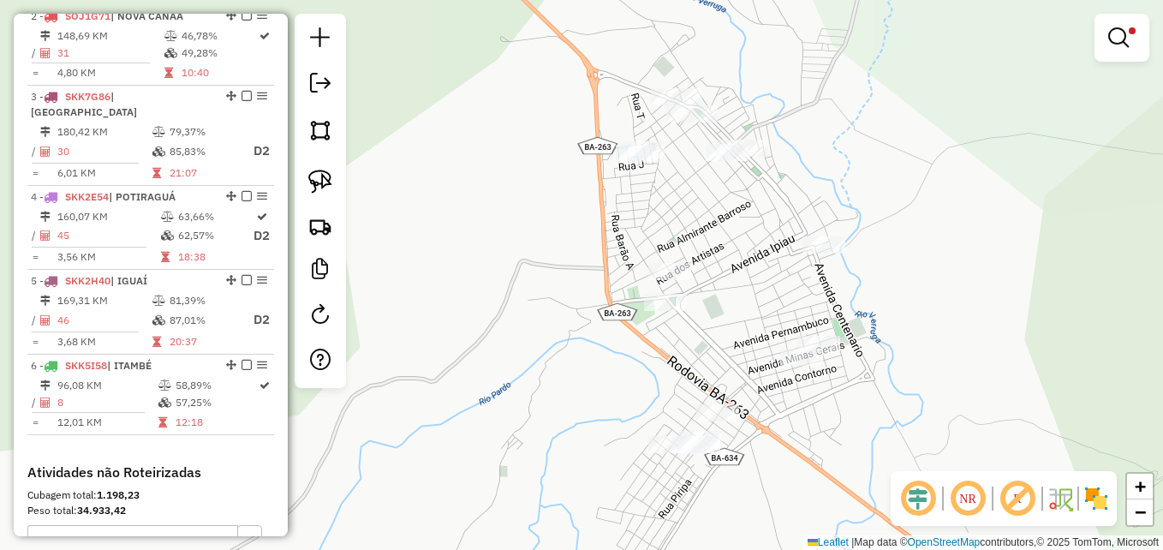
drag, startPoint x: 768, startPoint y: 229, endPoint x: 774, endPoint y: 246, distance: 18.1
click at [776, 247] on div "Limpar filtros Janela de atendimento Grade de atendimento Capacidade Transporta…" at bounding box center [581, 275] width 1163 height 550
click at [314, 181] on img at bounding box center [320, 182] width 24 height 24
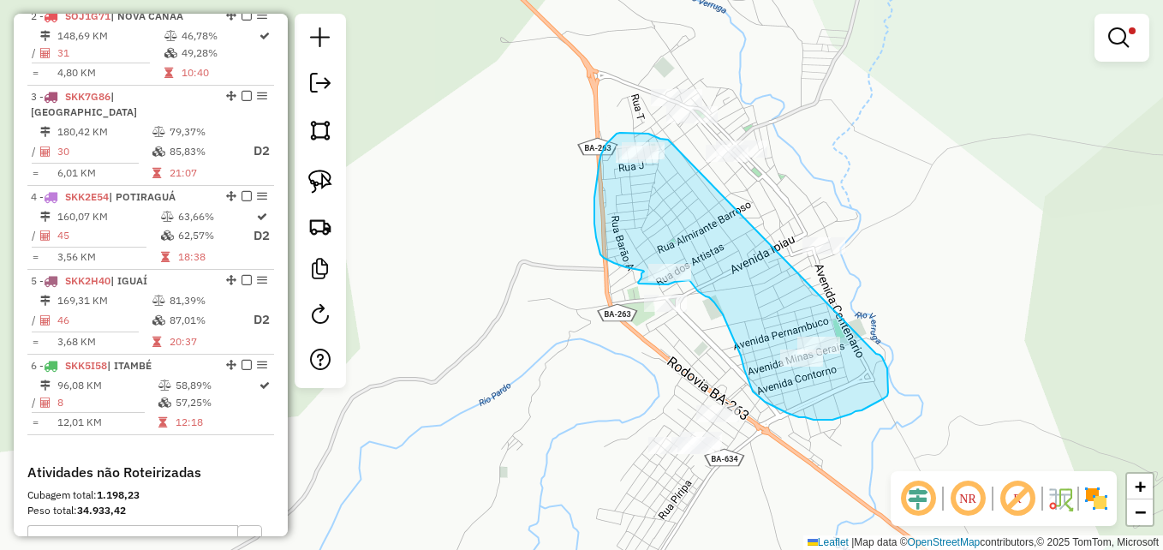
drag, startPoint x: 668, startPoint y: 140, endPoint x: 876, endPoint y: 354, distance: 298.6
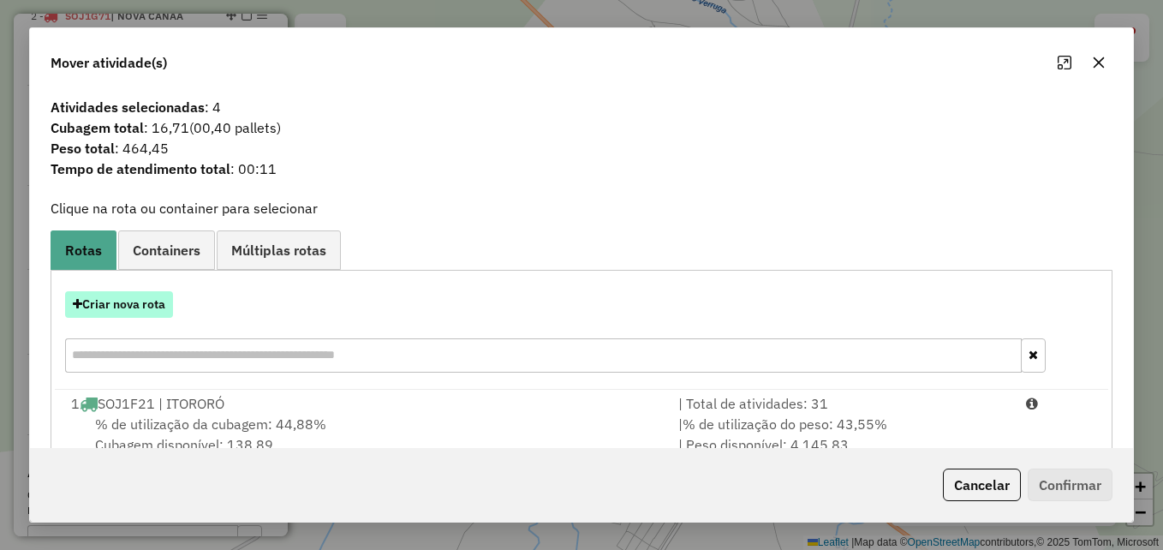
click at [113, 304] on button "Criar nova rota" at bounding box center [119, 304] width 108 height 27
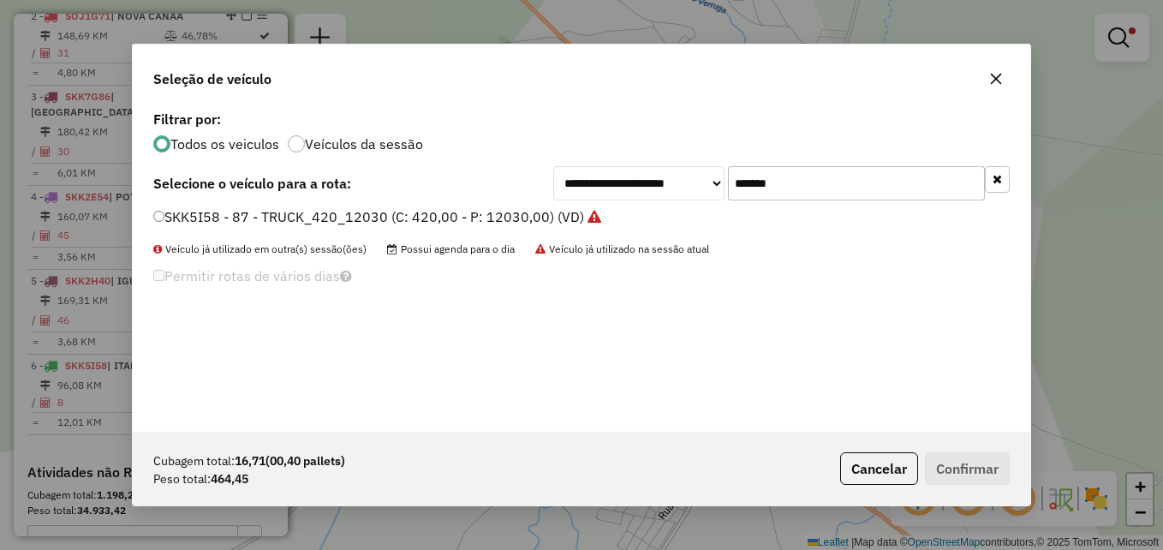
drag, startPoint x: 843, startPoint y: 182, endPoint x: 736, endPoint y: 182, distance: 107.0
click at [736, 182] on input "*******" at bounding box center [856, 183] width 257 height 34
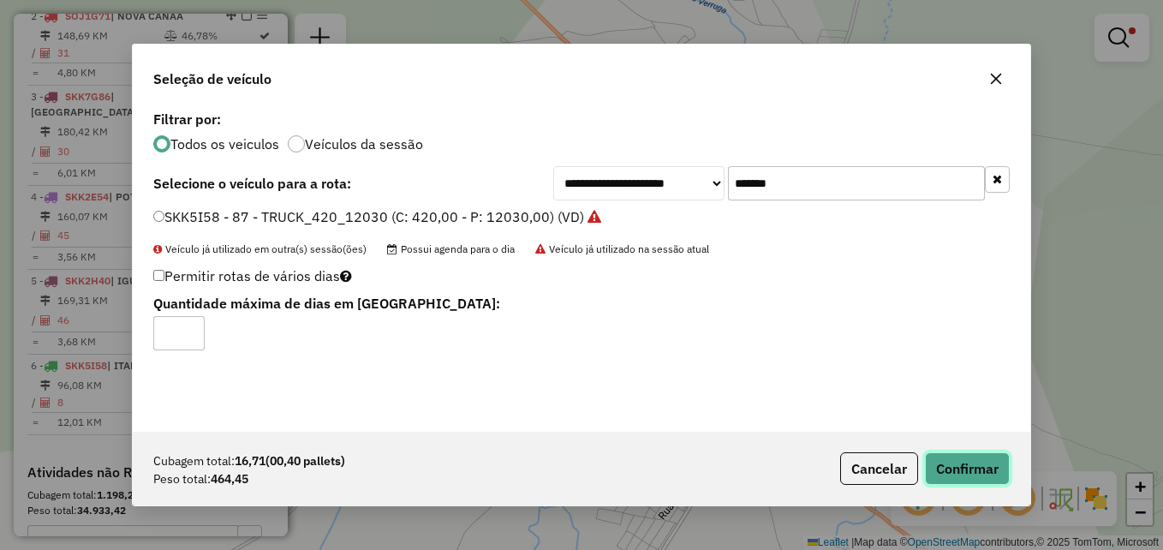
click at [968, 468] on button "Confirmar" at bounding box center [967, 468] width 85 height 33
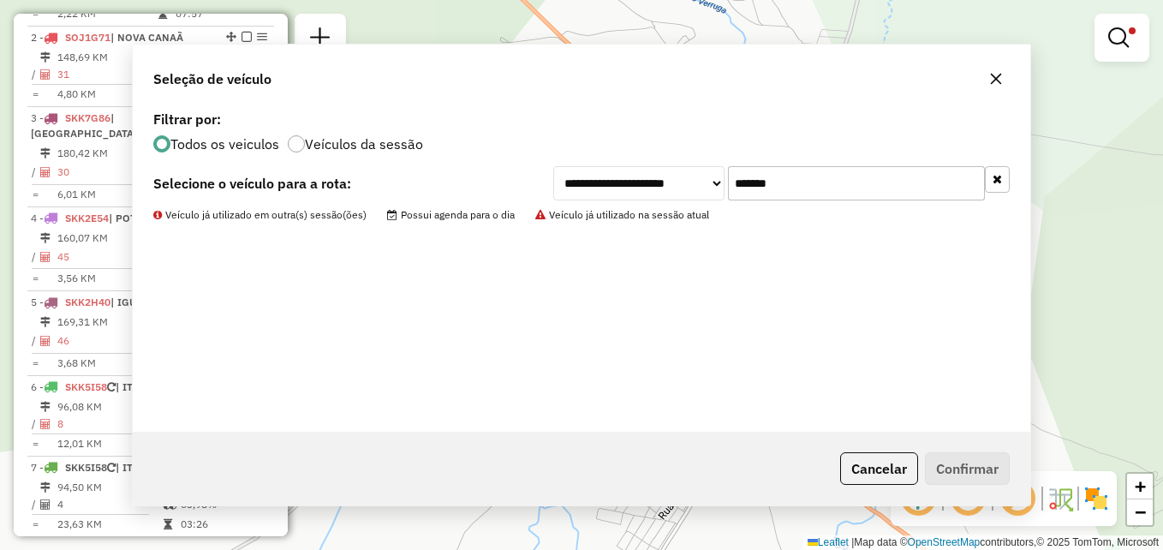
scroll to position [758, 0]
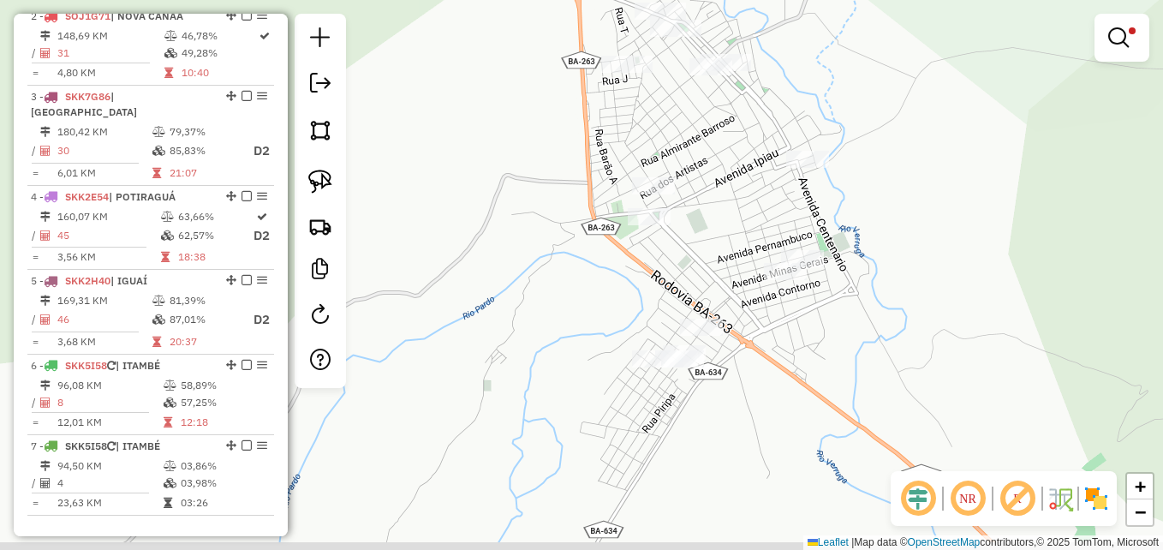
drag, startPoint x: 634, startPoint y: 352, endPoint x: 617, endPoint y: 265, distance: 88.0
click at [617, 265] on div "Limpar filtros Janela de atendimento Grade de atendimento Capacidade Transporta…" at bounding box center [581, 275] width 1163 height 550
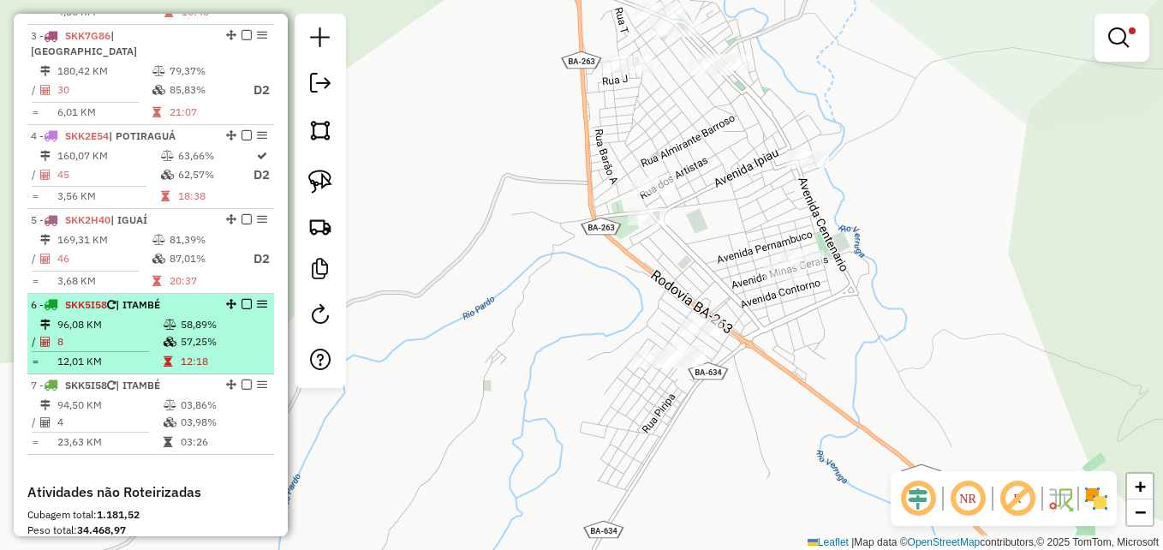
scroll to position [844, 0]
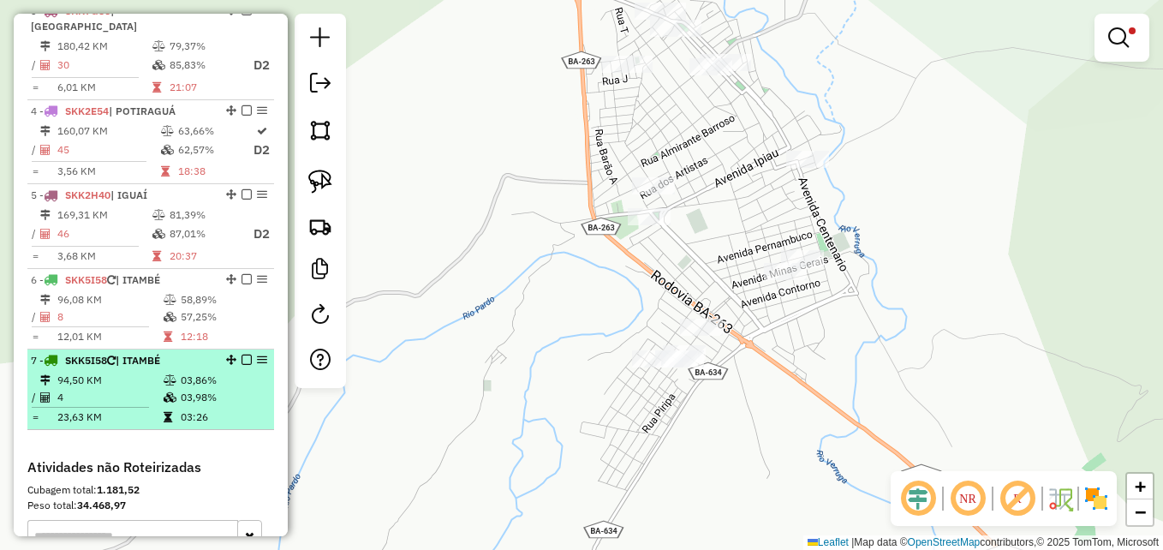
select select "**********"
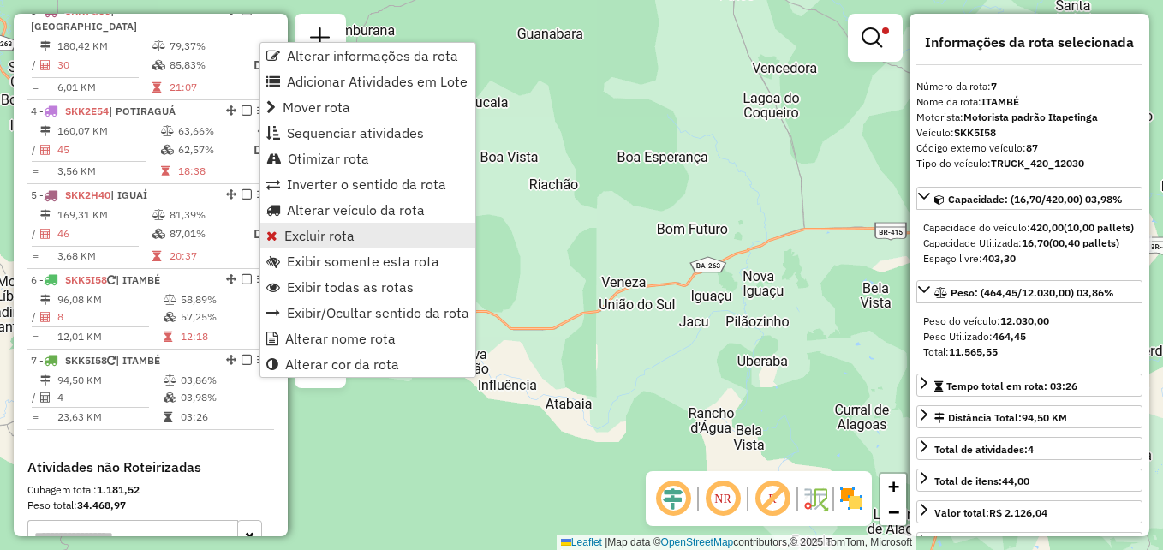
click at [319, 239] on span "Excluir rota" at bounding box center [319, 236] width 70 height 14
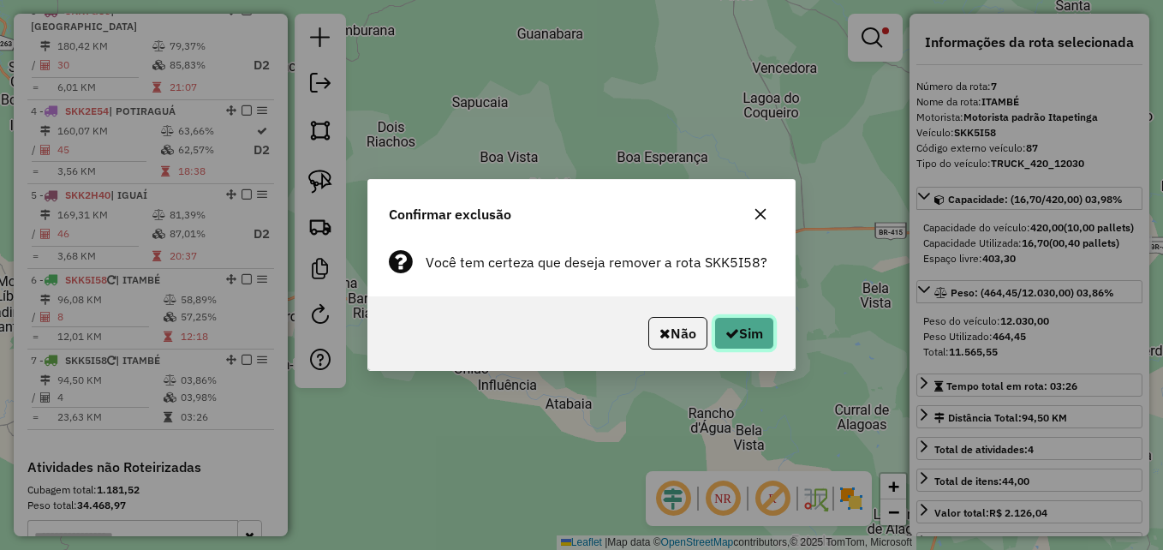
click at [755, 325] on button "Sim" at bounding box center [744, 333] width 60 height 33
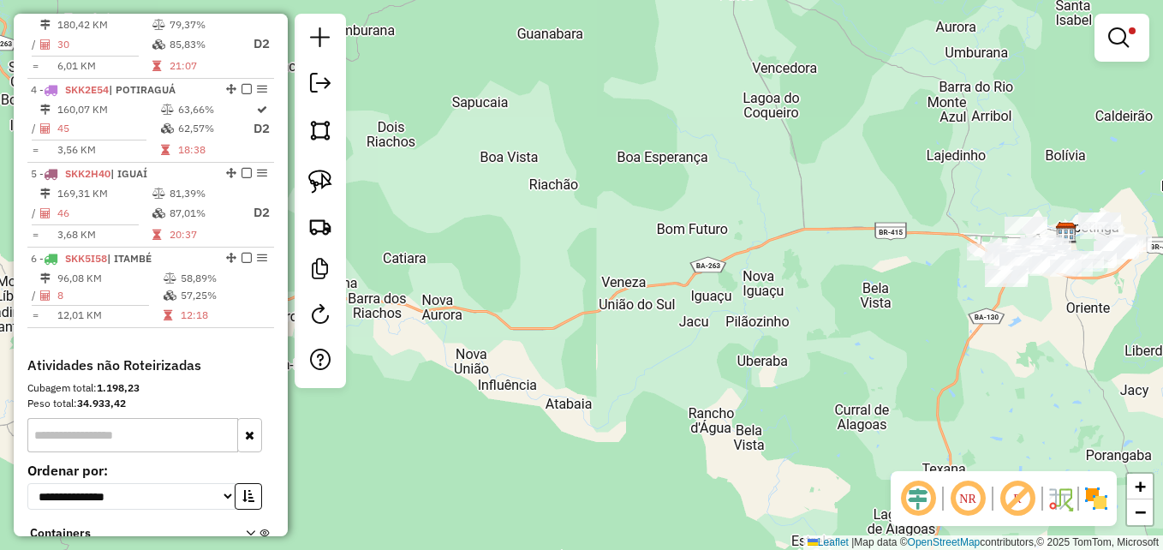
scroll to position [822, 0]
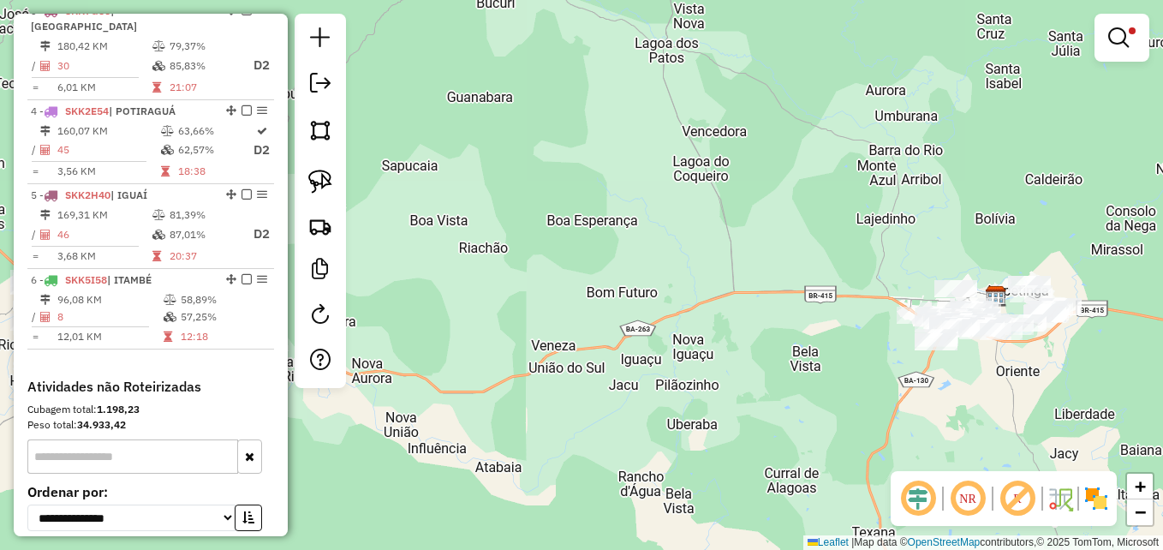
drag, startPoint x: 871, startPoint y: 242, endPoint x: 704, endPoint y: 333, distance: 190.1
click at [705, 333] on div "Limpar filtros Janela de atendimento Grade de atendimento Capacidade Transporta…" at bounding box center [581, 275] width 1163 height 550
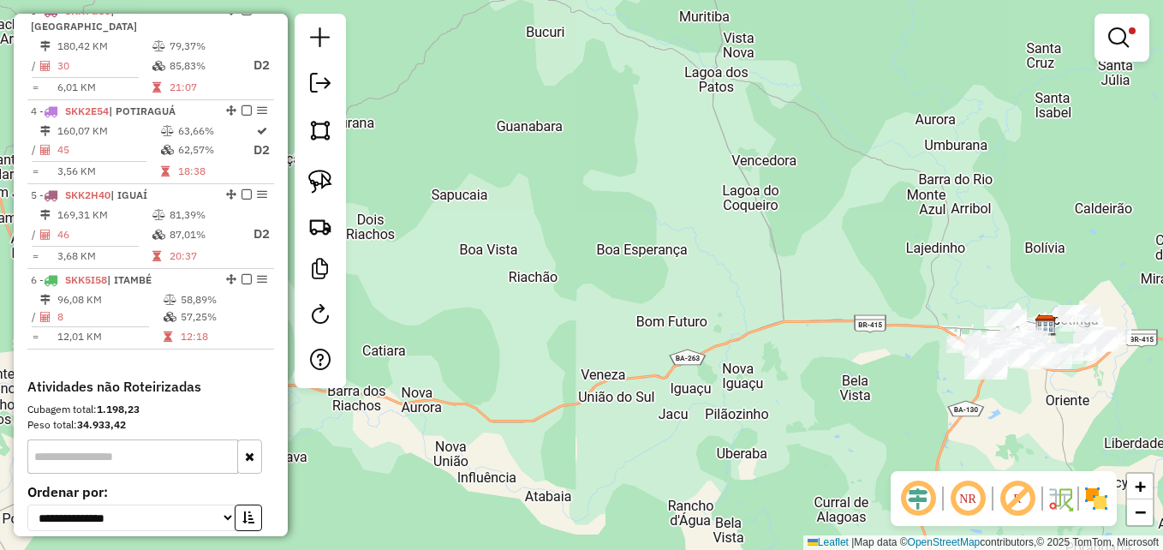
drag, startPoint x: 622, startPoint y: 295, endPoint x: 910, endPoint y: 278, distance: 289.1
click at [910, 278] on div "Limpar filtros Janela de atendimento Grade de atendimento Capacidade Transporta…" at bounding box center [581, 275] width 1163 height 550
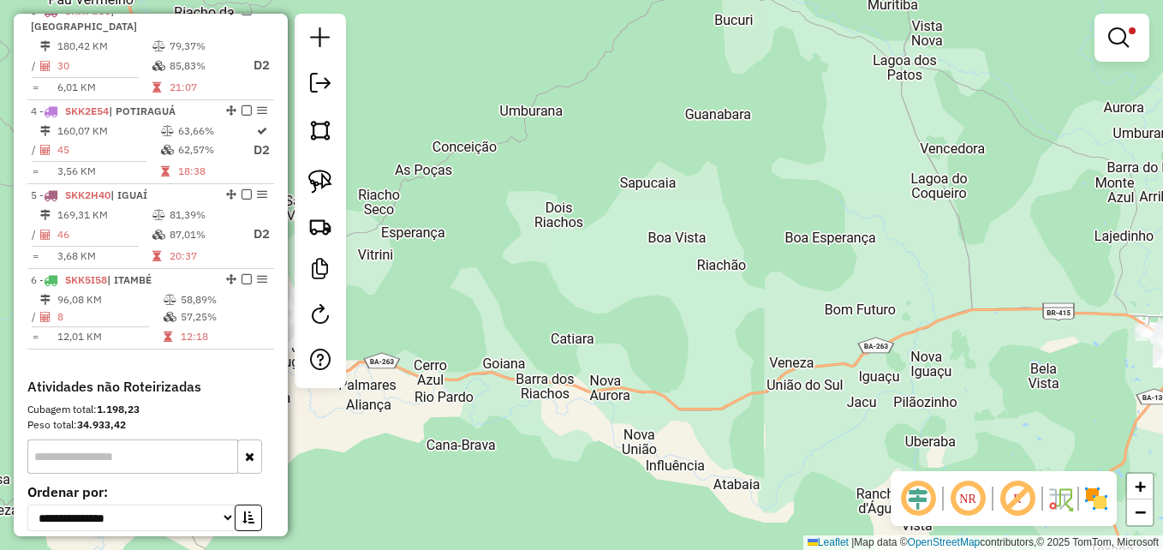
drag, startPoint x: 561, startPoint y: 230, endPoint x: 718, endPoint y: 253, distance: 159.3
click at [763, 247] on div "Limpar filtros Janela de atendimento Grade de atendimento Capacidade Transporta…" at bounding box center [581, 275] width 1163 height 550
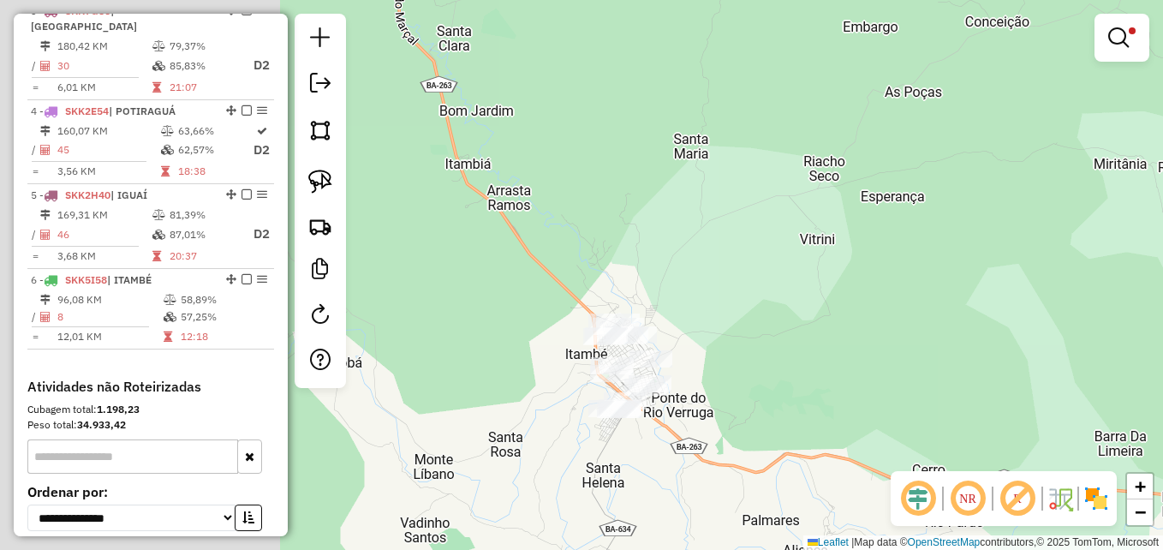
drag, startPoint x: 796, startPoint y: 235, endPoint x: 877, endPoint y: 223, distance: 82.4
click at [877, 223] on div "Limpar filtros Janela de atendimento Grade de atendimento Capacidade Transporta…" at bounding box center [581, 275] width 1163 height 550
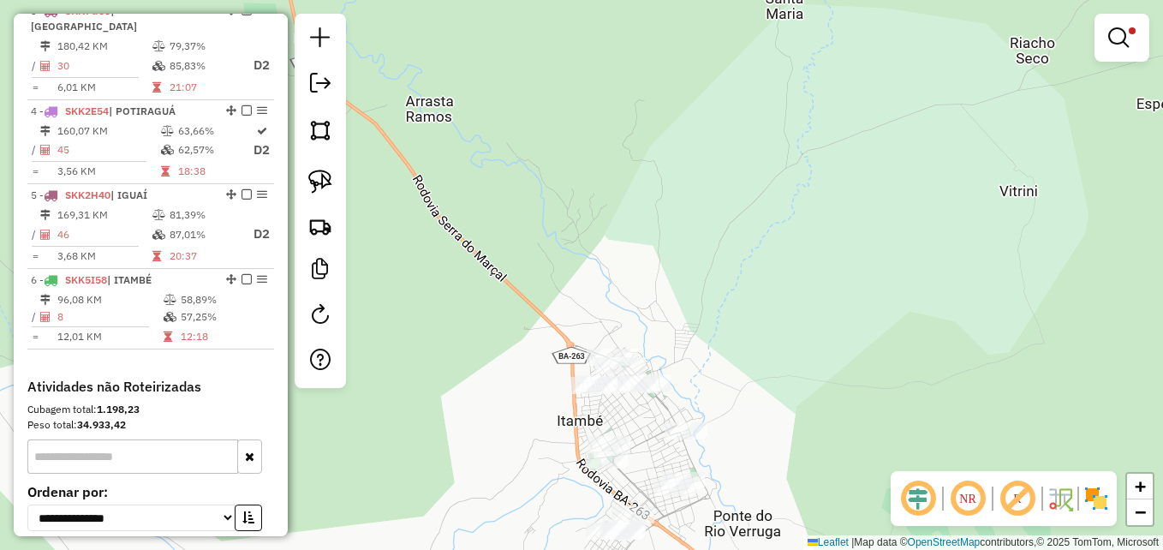
drag, startPoint x: 658, startPoint y: 304, endPoint x: 694, endPoint y: 193, distance: 117.0
click at [694, 194] on div "Limpar filtros Janela de atendimento Grade de atendimento Capacidade Transporta…" at bounding box center [581, 275] width 1163 height 550
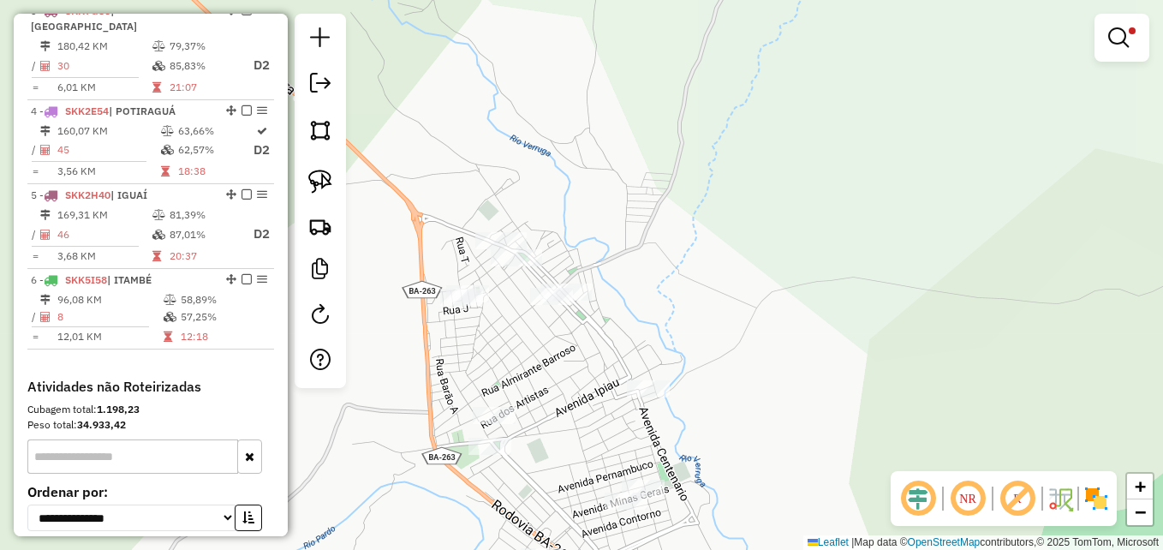
drag, startPoint x: 680, startPoint y: 239, endPoint x: 718, endPoint y: 248, distance: 39.7
click at [718, 248] on div "Limpar filtros Janela de atendimento Grade de atendimento Capacidade Transporta…" at bounding box center [581, 275] width 1163 height 550
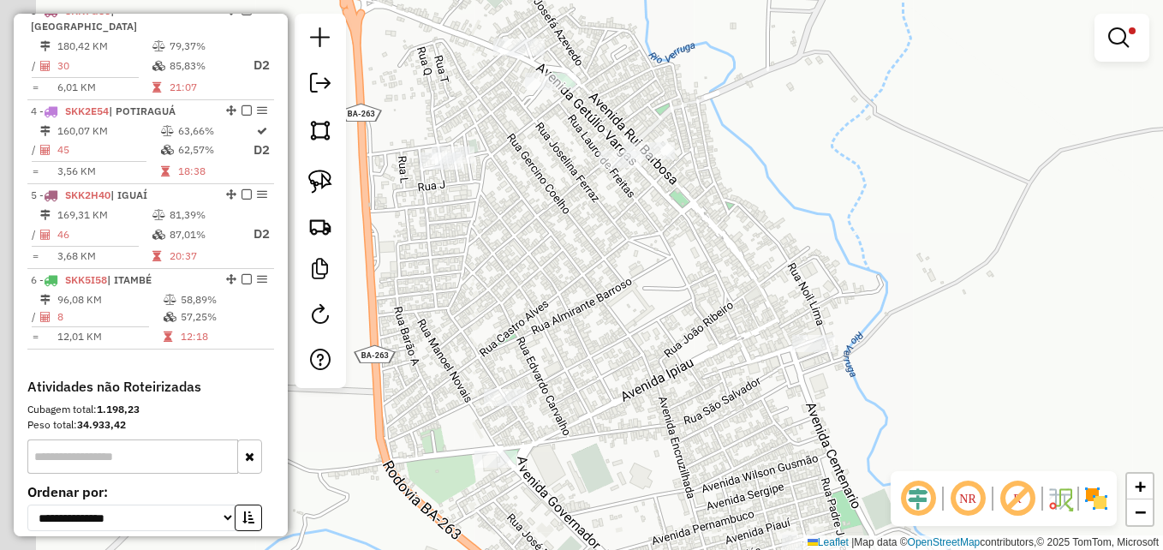
drag, startPoint x: 519, startPoint y: 363, endPoint x: 625, endPoint y: 229, distance: 171.3
click at [661, 261] on div "Limpar filtros Janela de atendimento Grade de atendimento Capacidade Transporta…" at bounding box center [581, 275] width 1163 height 550
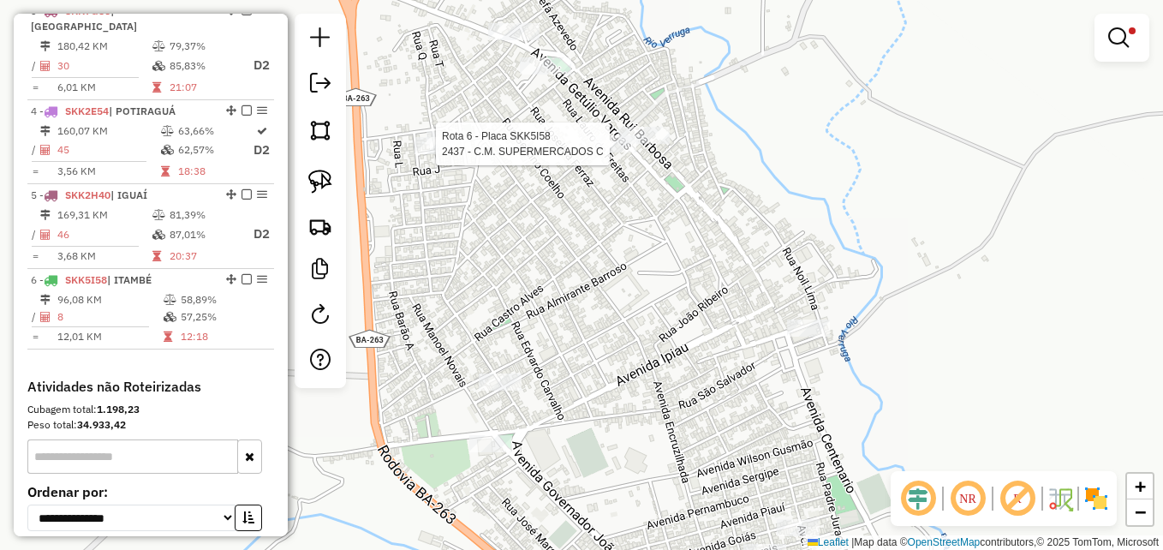
select select "**********"
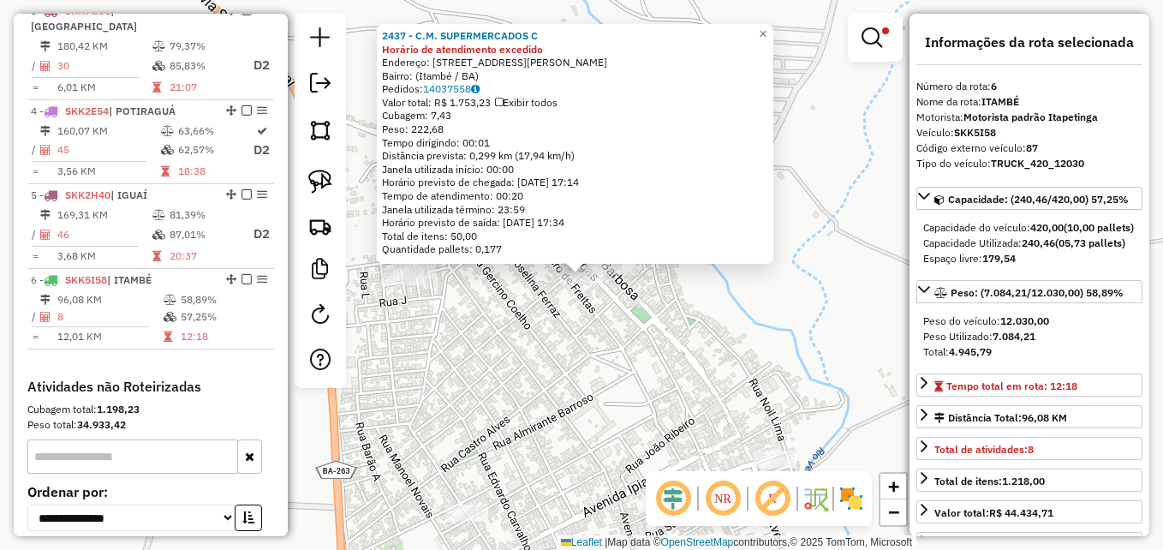
scroll to position [988, 0]
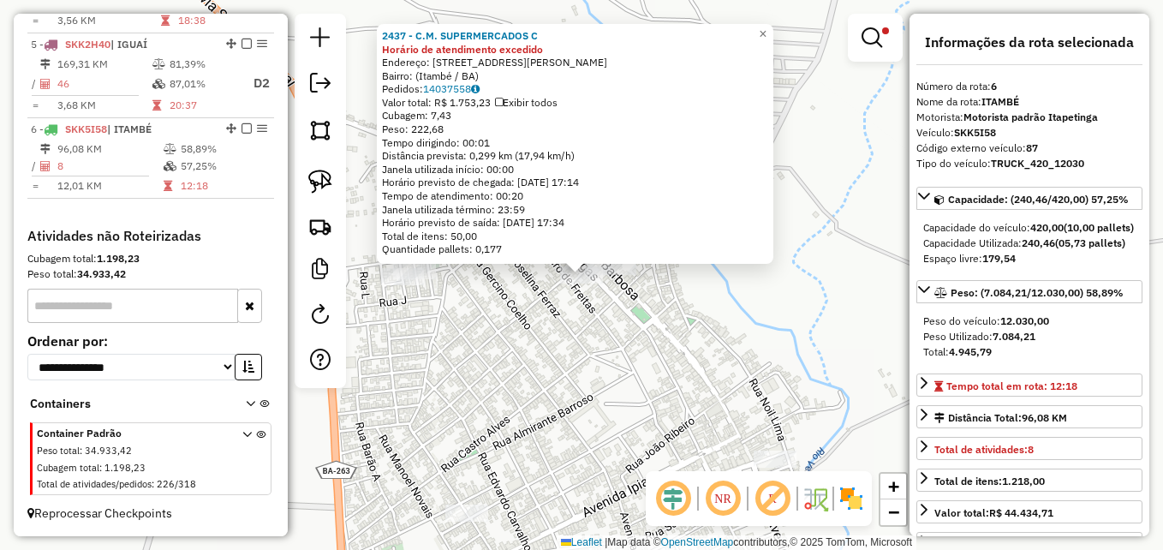
click at [525, 327] on div "2437 - C.M. SUPERMERCADOS C Horário de atendimento excedido Endereço: Rua Jovel…" at bounding box center [581, 275] width 1163 height 550
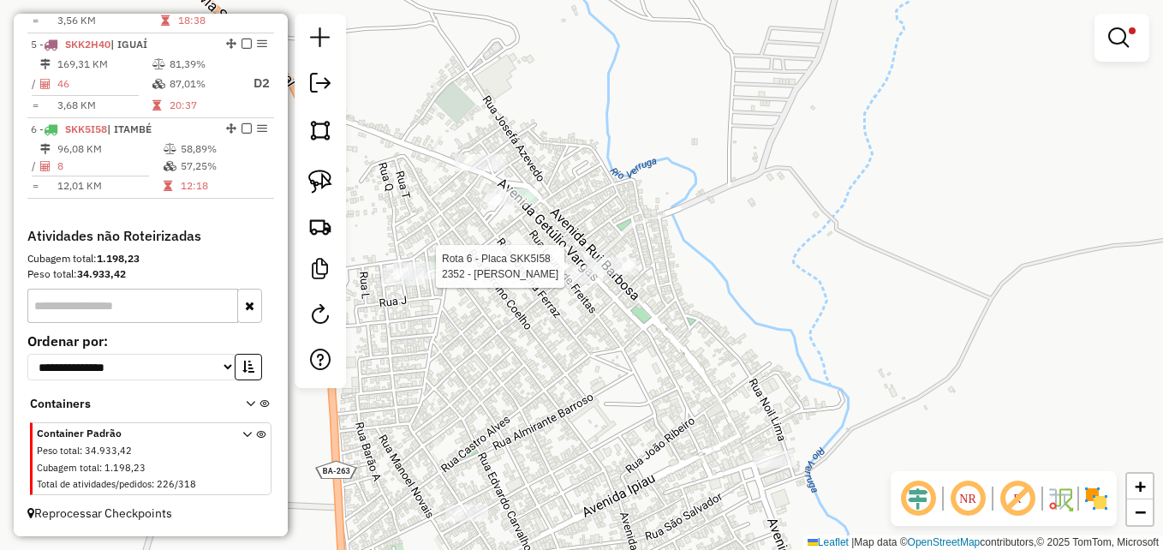
select select "**********"
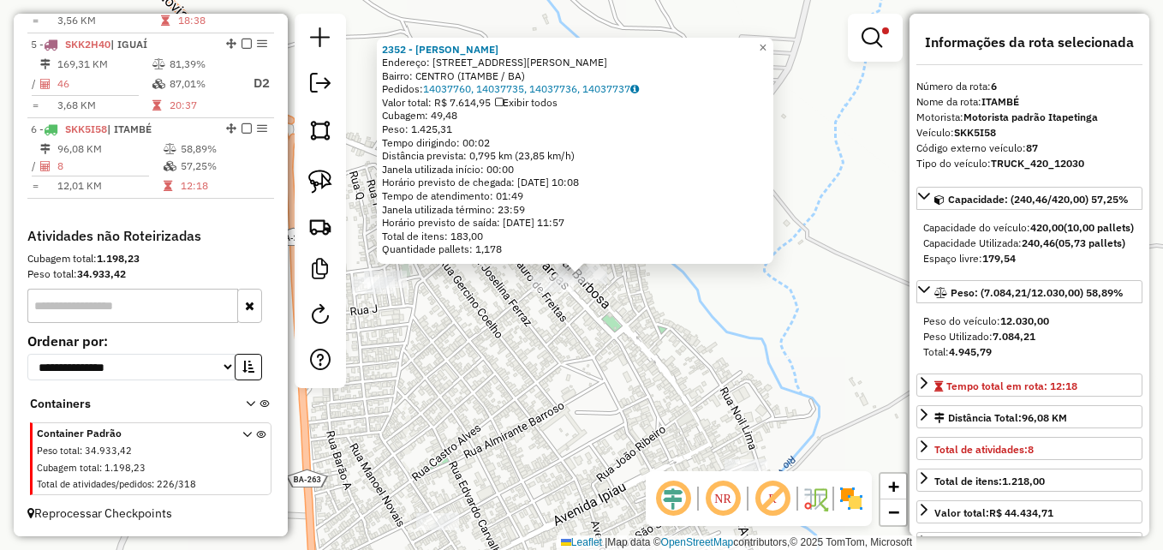
click at [492, 365] on div "2352 - MATHEUZAO ATAKAREJO Endereço: R RUA REGIS PACHECO 126 Bairro: CENTRO (IT…" at bounding box center [581, 275] width 1163 height 550
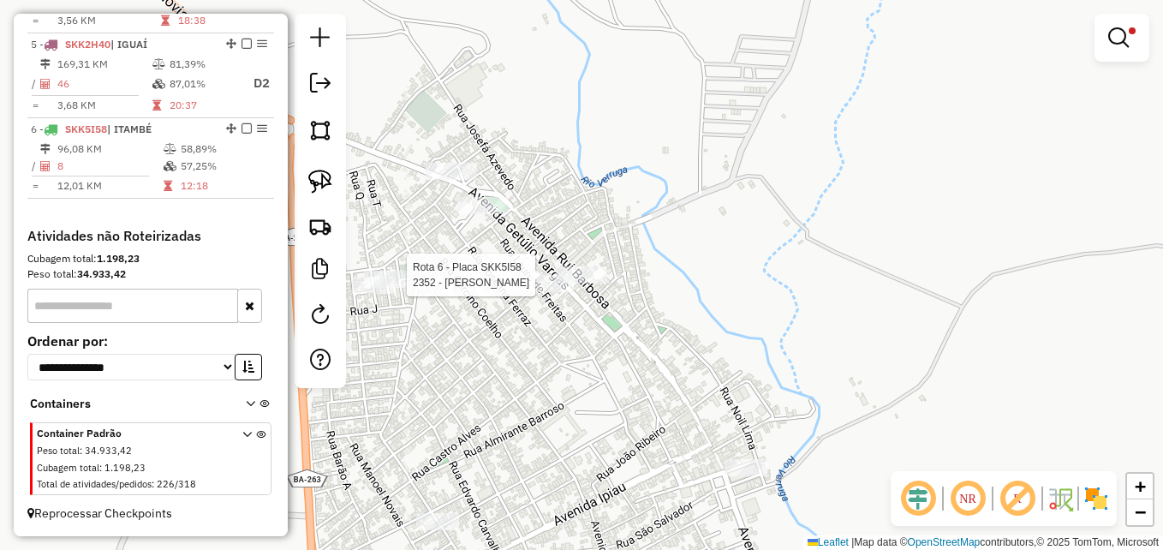
select select "**********"
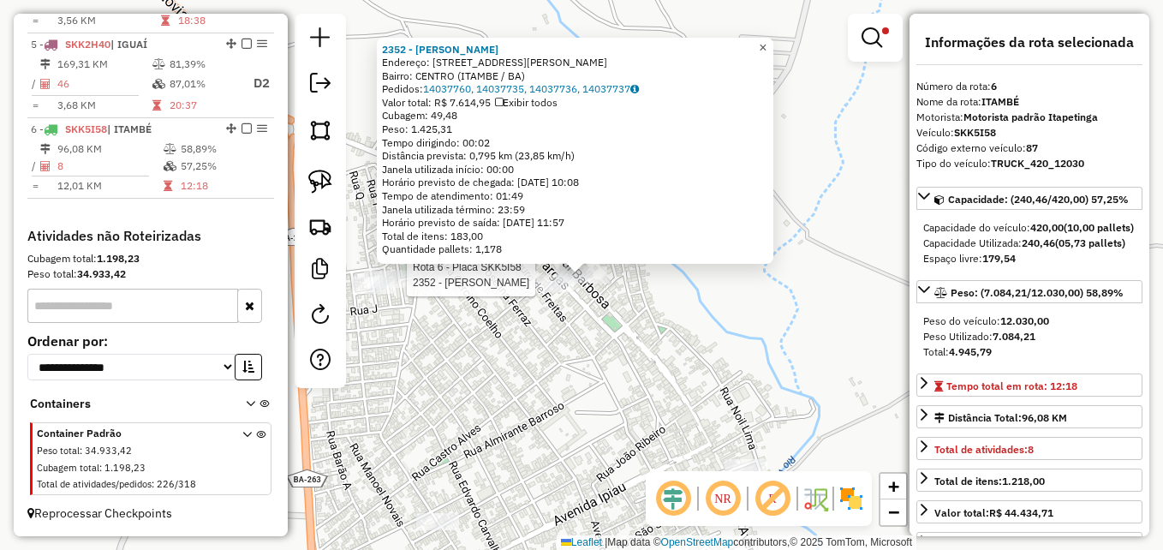
click at [766, 41] on span "×" at bounding box center [763, 47] width 8 height 15
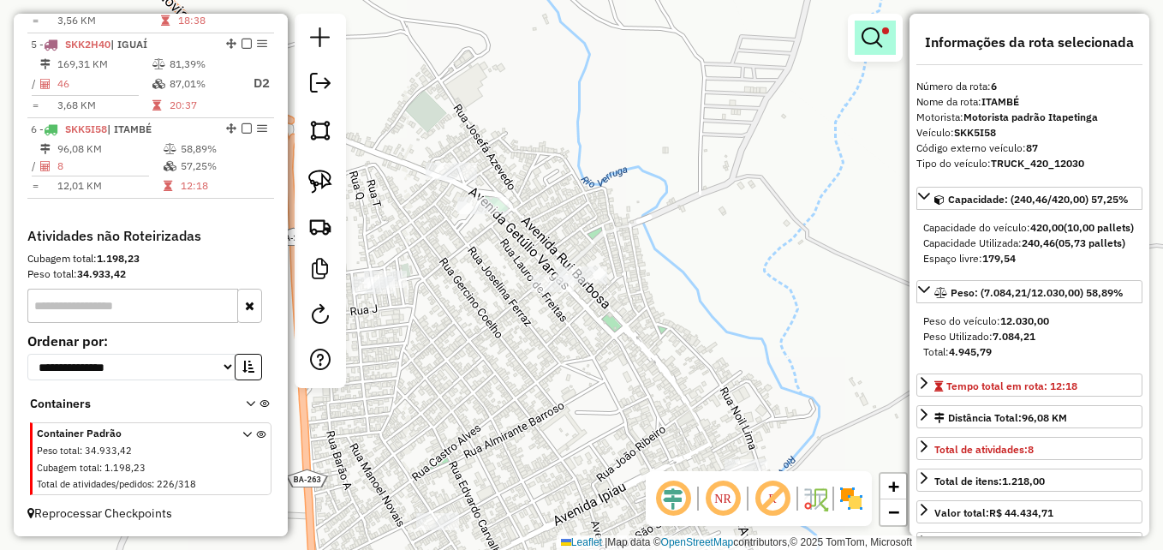
click at [881, 30] on em at bounding box center [871, 37] width 21 height 21
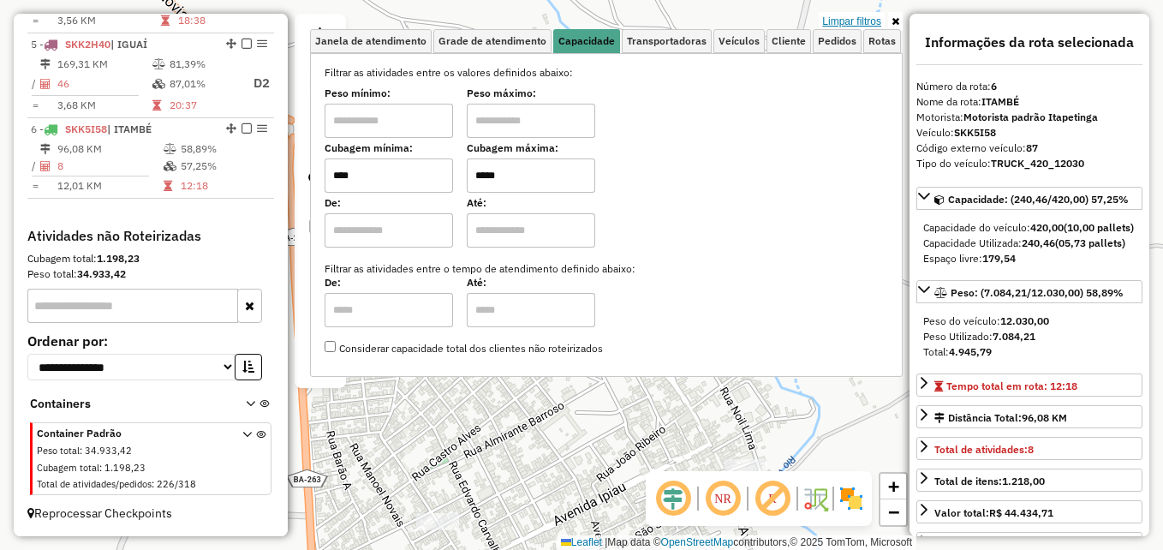
click at [839, 20] on link "Limpar filtros" at bounding box center [852, 21] width 66 height 19
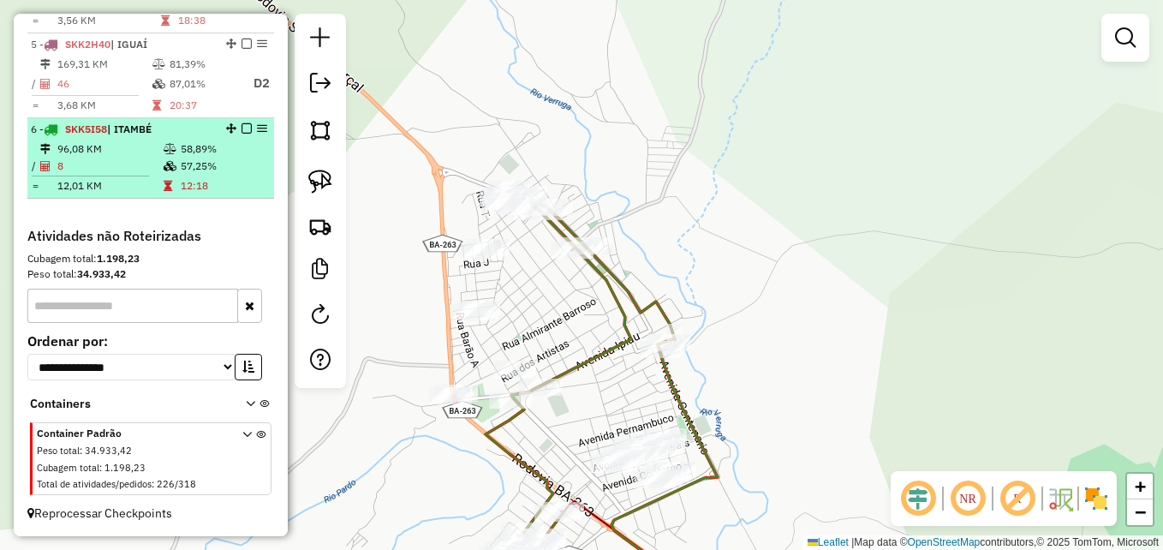
select select "**********"
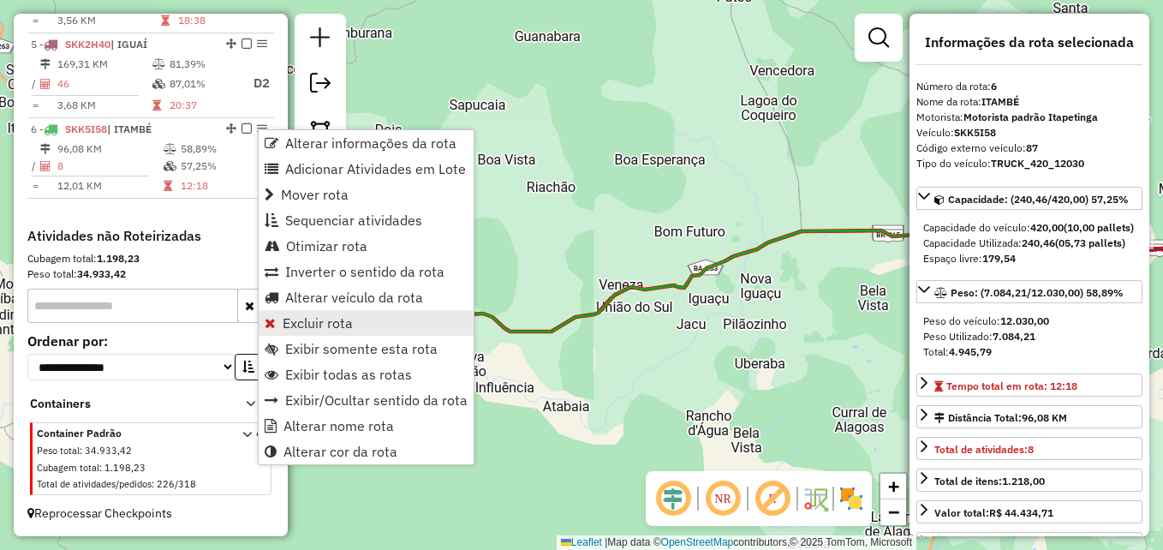
click at [332, 325] on span "Excluir rota" at bounding box center [318, 323] width 70 height 14
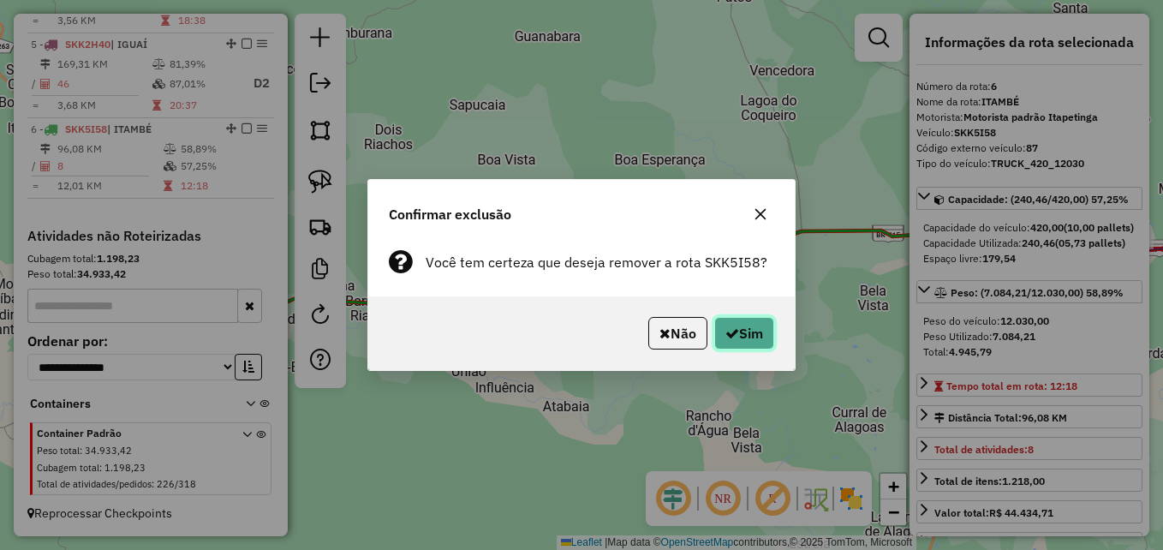
click at [754, 327] on button "Sim" at bounding box center [744, 333] width 60 height 33
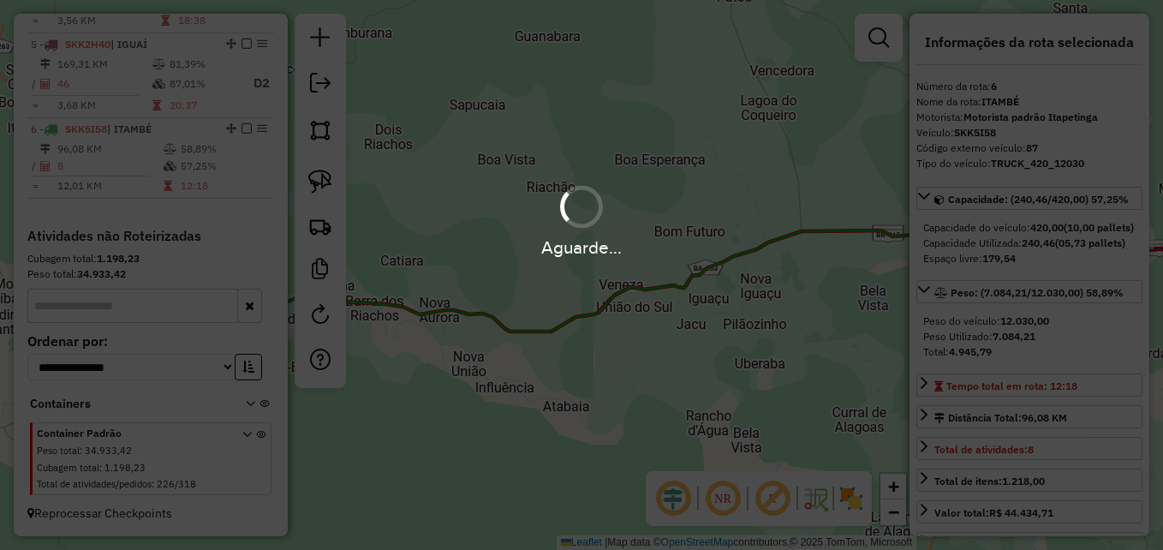
scroll to position [908, 0]
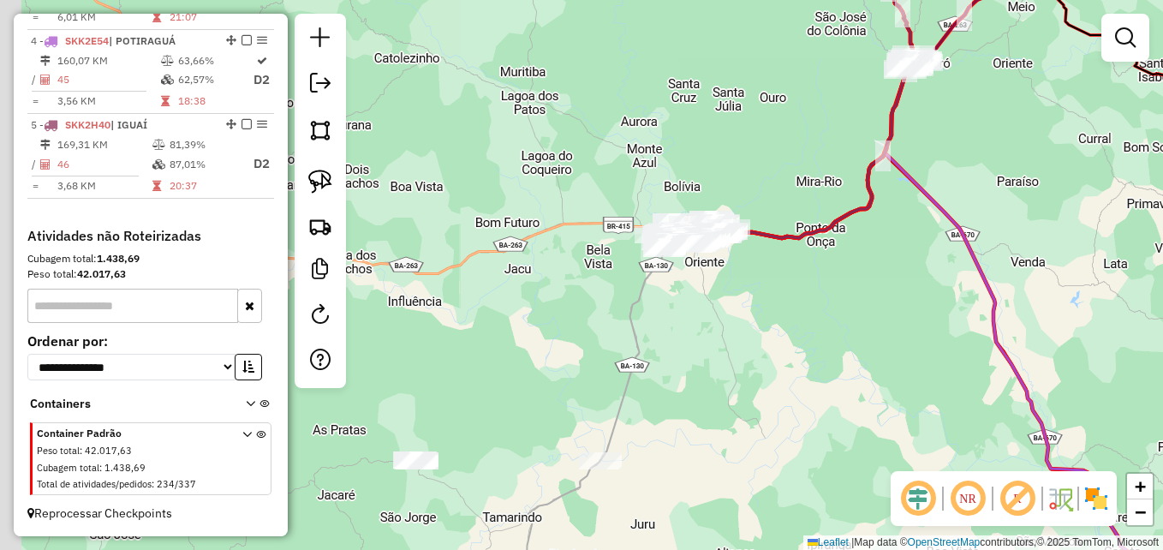
drag, startPoint x: 633, startPoint y: 316, endPoint x: 913, endPoint y: 329, distance: 280.3
click at [913, 329] on div "Janela de atendimento Grade de atendimento Capacidade Transportadoras Veículos …" at bounding box center [581, 275] width 1163 height 550
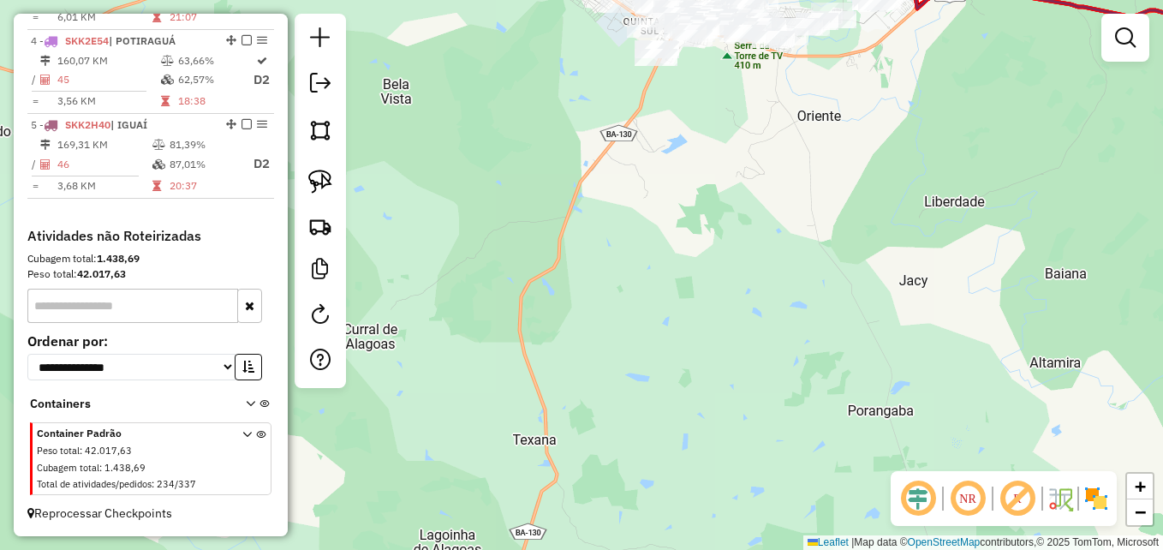
drag, startPoint x: 782, startPoint y: 185, endPoint x: 674, endPoint y: 468, distance: 303.3
click at [666, 468] on div "Janela de atendimento Grade de atendimento Capacidade Transportadoras Veículos …" at bounding box center [581, 275] width 1163 height 550
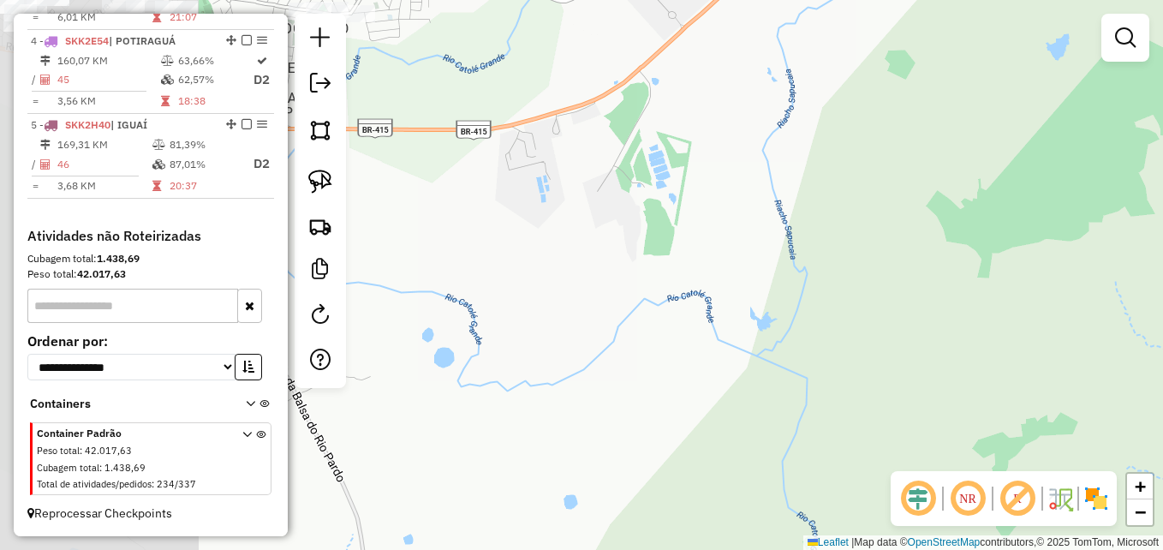
drag, startPoint x: 569, startPoint y: 379, endPoint x: 914, endPoint y: 387, distance: 344.4
click at [914, 387] on div "Janela de atendimento Grade de atendimento Capacidade Transportadoras Veículos …" at bounding box center [581, 275] width 1163 height 550
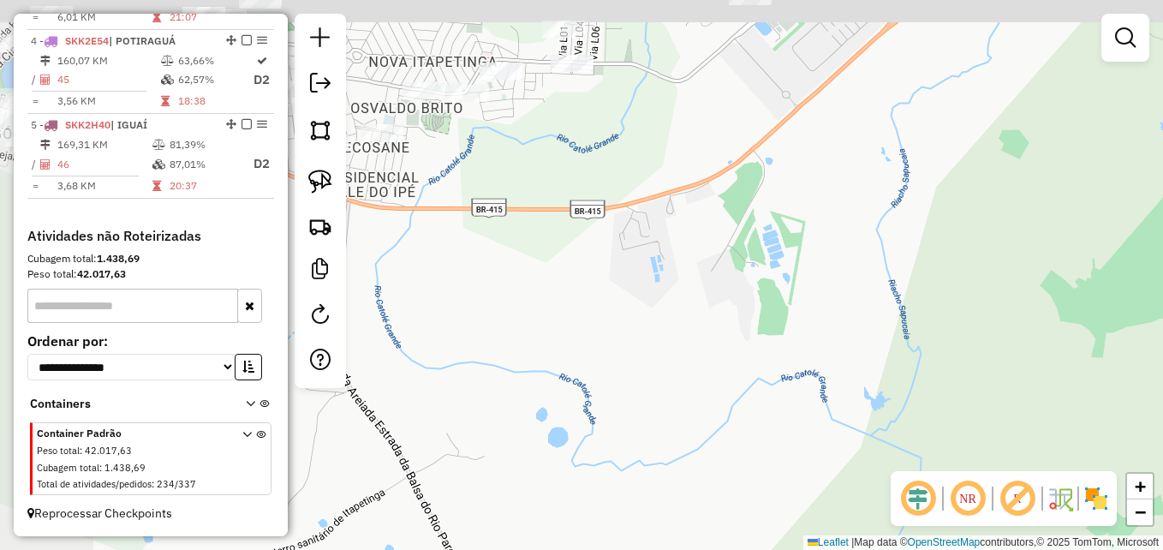
drag, startPoint x: 658, startPoint y: 236, endPoint x: 756, endPoint y: 276, distance: 106.1
click at [772, 311] on div "Janela de atendimento Grade de atendimento Capacidade Transportadoras Veículos …" at bounding box center [581, 275] width 1163 height 550
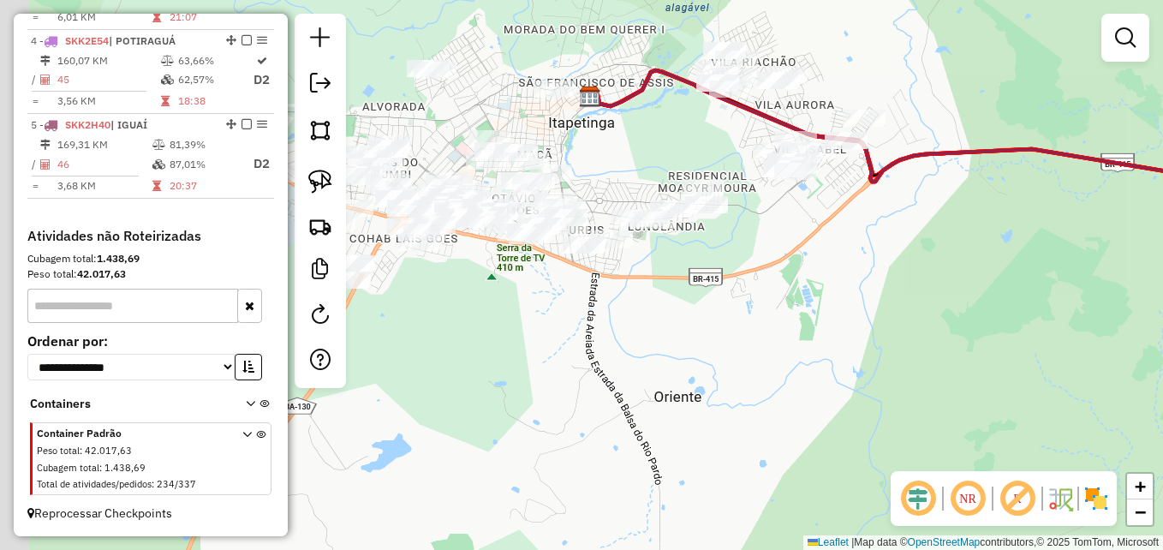
drag, startPoint x: 512, startPoint y: 348, endPoint x: 614, endPoint y: 382, distance: 107.5
click at [613, 388] on div "Janela de atendimento Grade de atendimento Capacidade Transportadoras Veículos …" at bounding box center [581, 275] width 1163 height 550
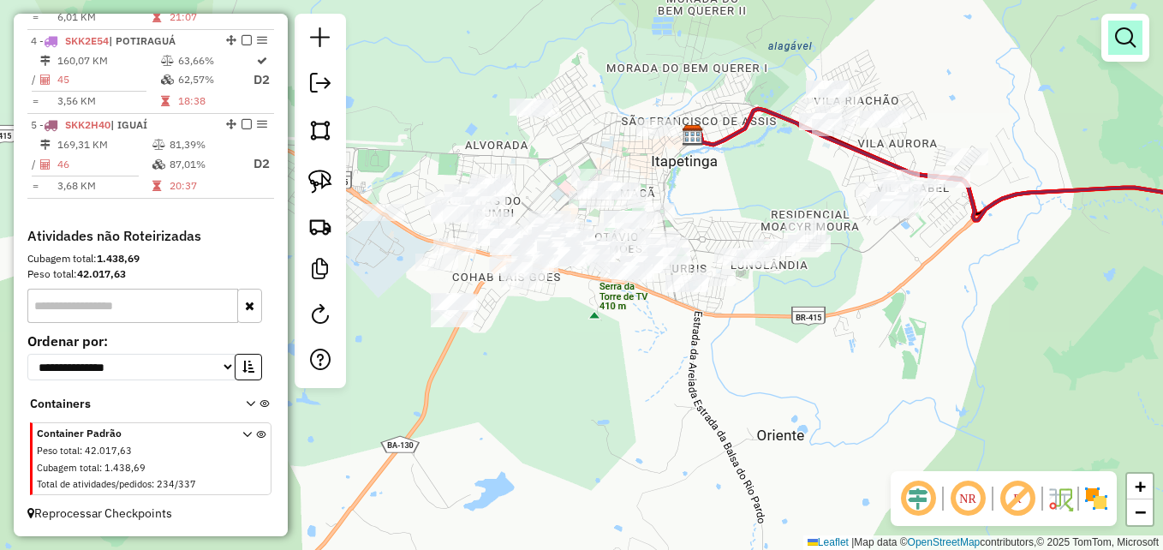
click at [1121, 36] on em at bounding box center [1125, 37] width 21 height 21
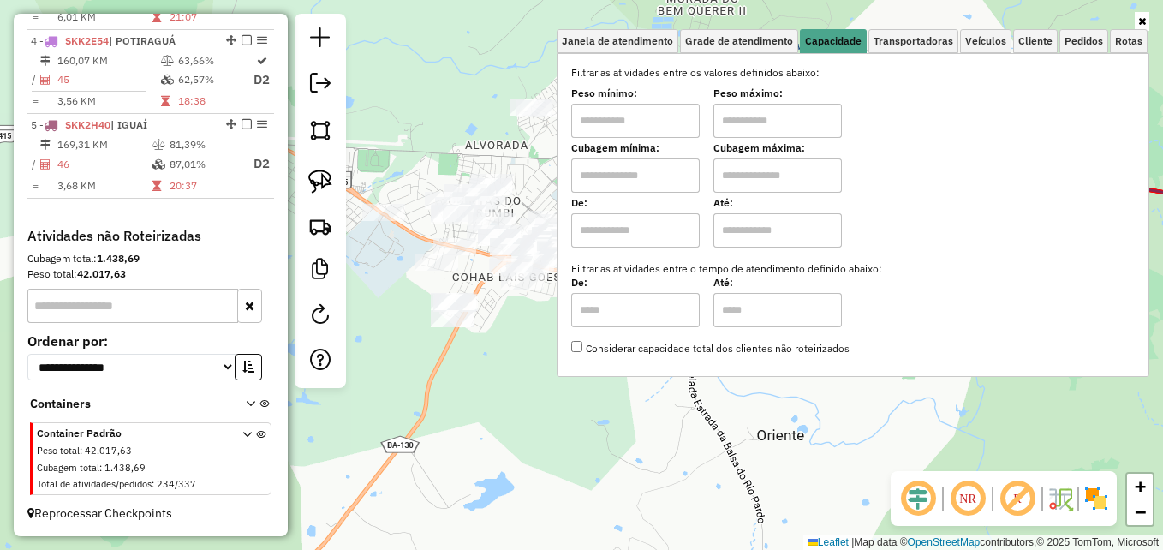
click at [623, 177] on input "text" at bounding box center [635, 175] width 128 height 34
type input "****"
type input "*****"
click at [505, 390] on div "Limpar filtros Janela de atendimento Grade de atendimento Capacidade Transporta…" at bounding box center [581, 275] width 1163 height 550
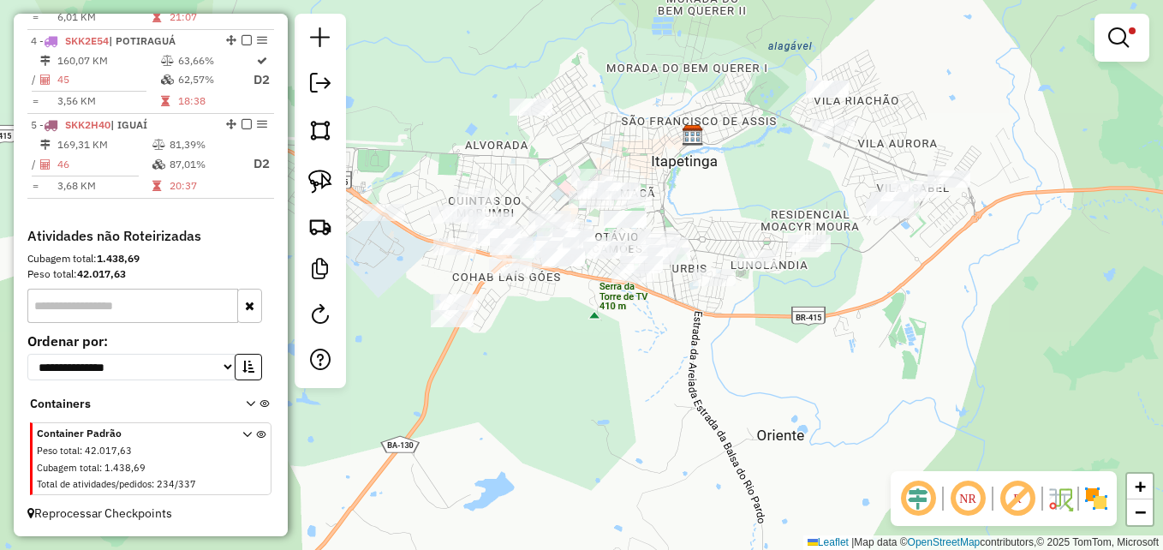
drag, startPoint x: 569, startPoint y: 371, endPoint x: 605, endPoint y: 377, distance: 36.5
click at [605, 377] on div "Limpar filtros Janela de atendimento Grade de atendimento Capacidade Transporta…" at bounding box center [581, 275] width 1163 height 550
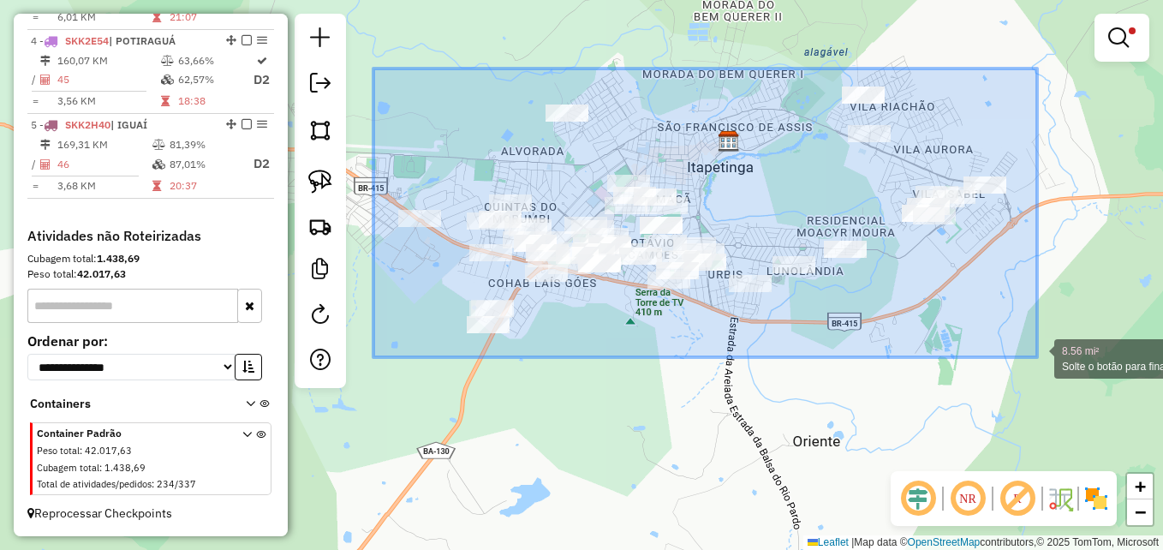
drag, startPoint x: 373, startPoint y: 69, endPoint x: 1040, endPoint y: 355, distance: 725.4
click at [1039, 356] on div "8.56 mi² Solte o botão para finalizar a seleção. Limpar filtros Janela de atend…" at bounding box center [581, 275] width 1163 height 550
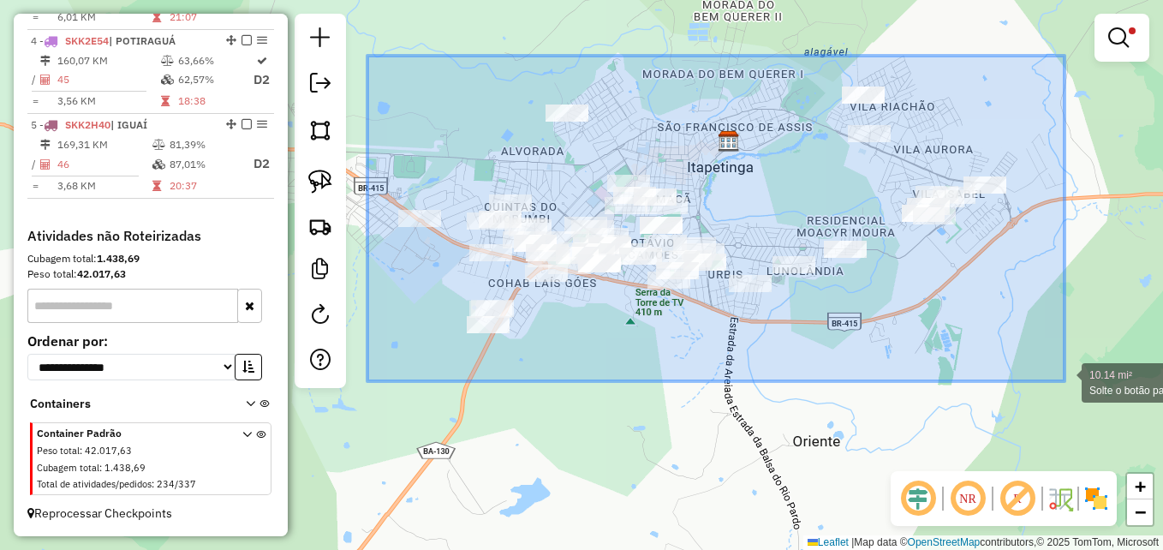
drag, startPoint x: 367, startPoint y: 56, endPoint x: 1064, endPoint y: 381, distance: 769.3
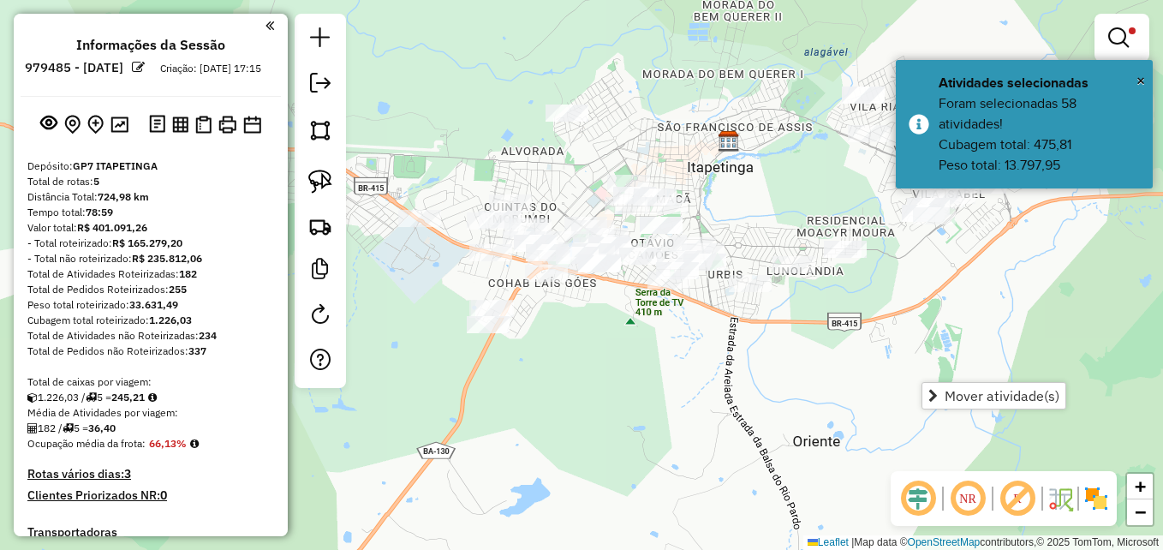
scroll to position [908, 0]
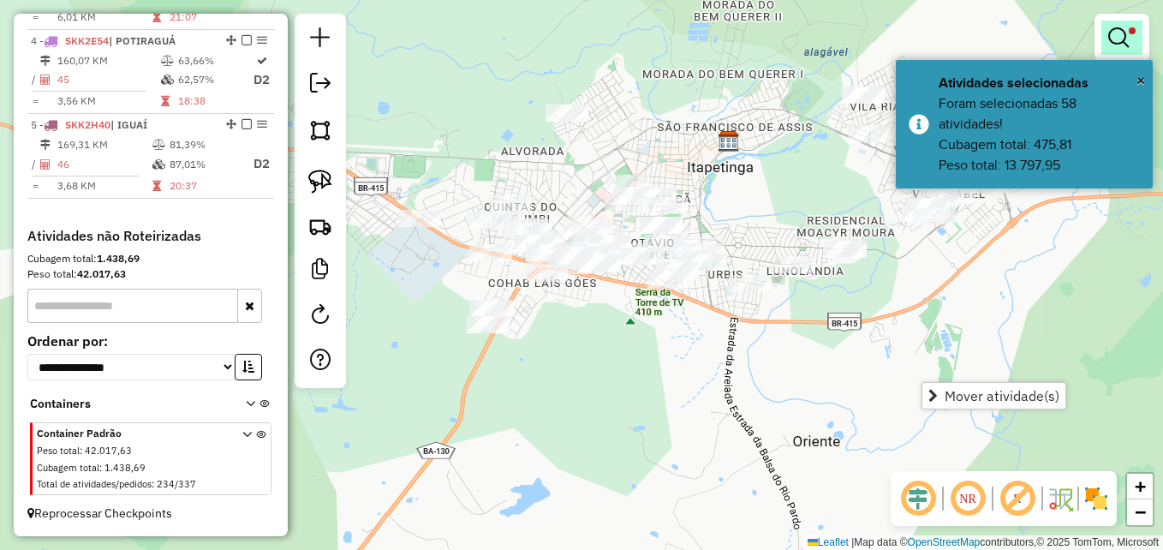
click at [1115, 36] on em at bounding box center [1118, 37] width 21 height 21
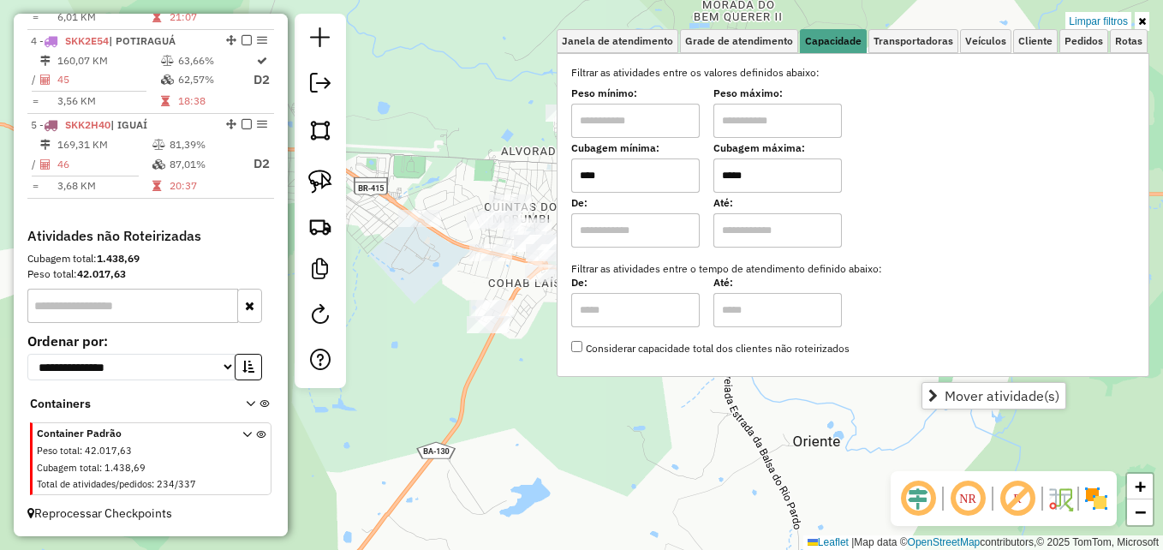
click at [609, 176] on input "****" at bounding box center [635, 175] width 128 height 34
type input "****"
click at [535, 442] on div "Limpar filtros Janela de atendimento Grade de atendimento Capacidade Transporta…" at bounding box center [581, 275] width 1163 height 550
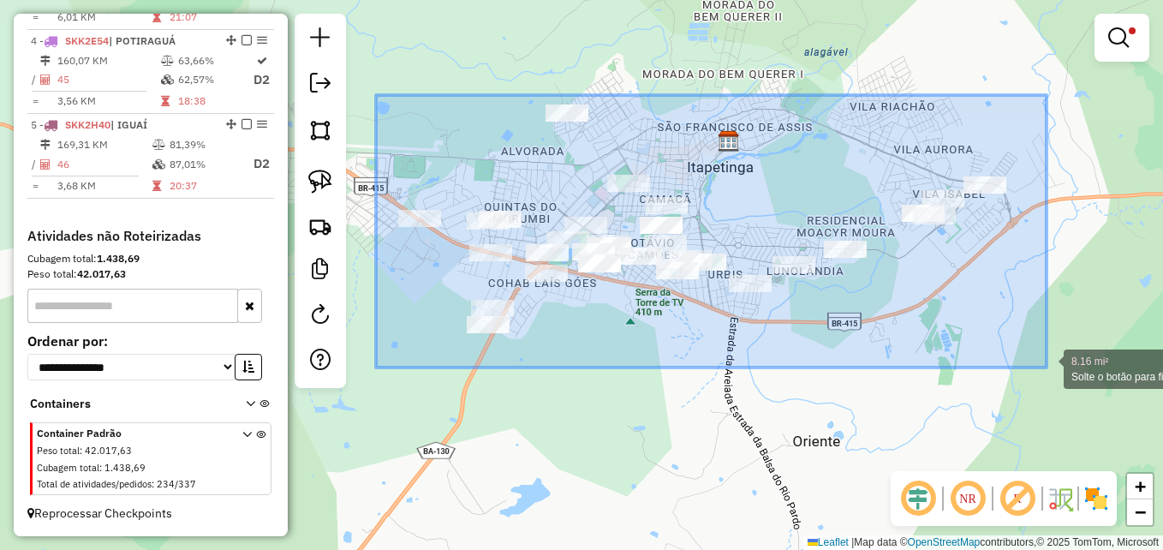
drag, startPoint x: 378, startPoint y: 117, endPoint x: 1052, endPoint y: 367, distance: 718.5
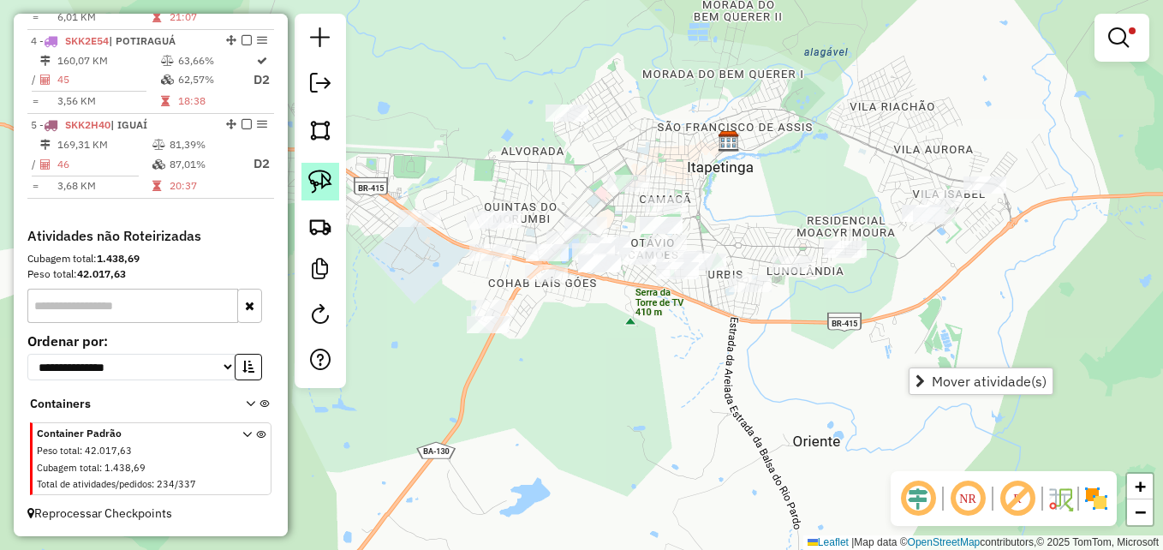
click at [321, 178] on img at bounding box center [320, 182] width 24 height 24
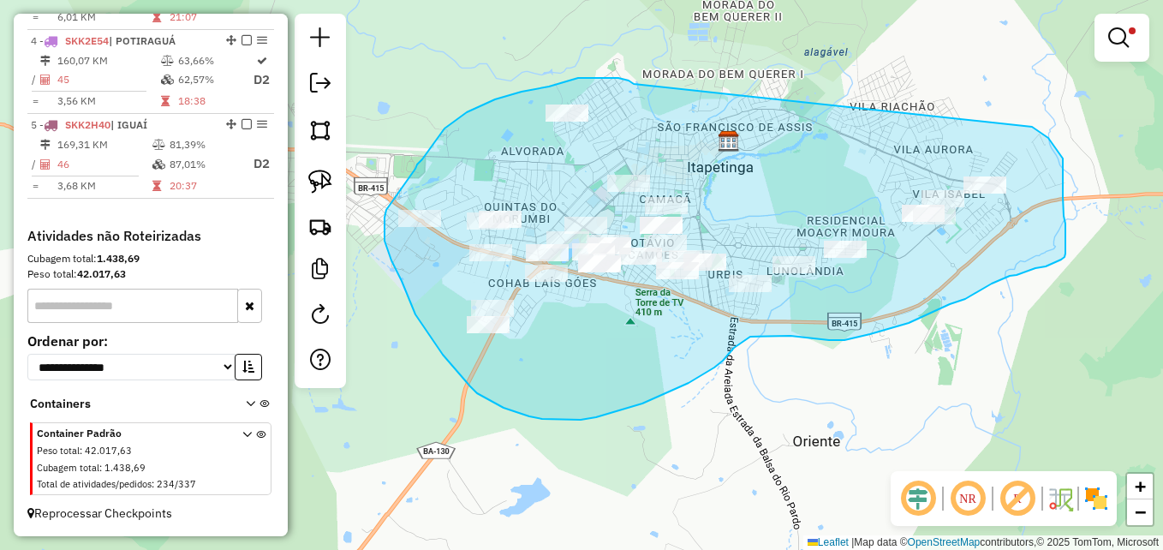
drag, startPoint x: 634, startPoint y: 84, endPoint x: 879, endPoint y: 131, distance: 250.2
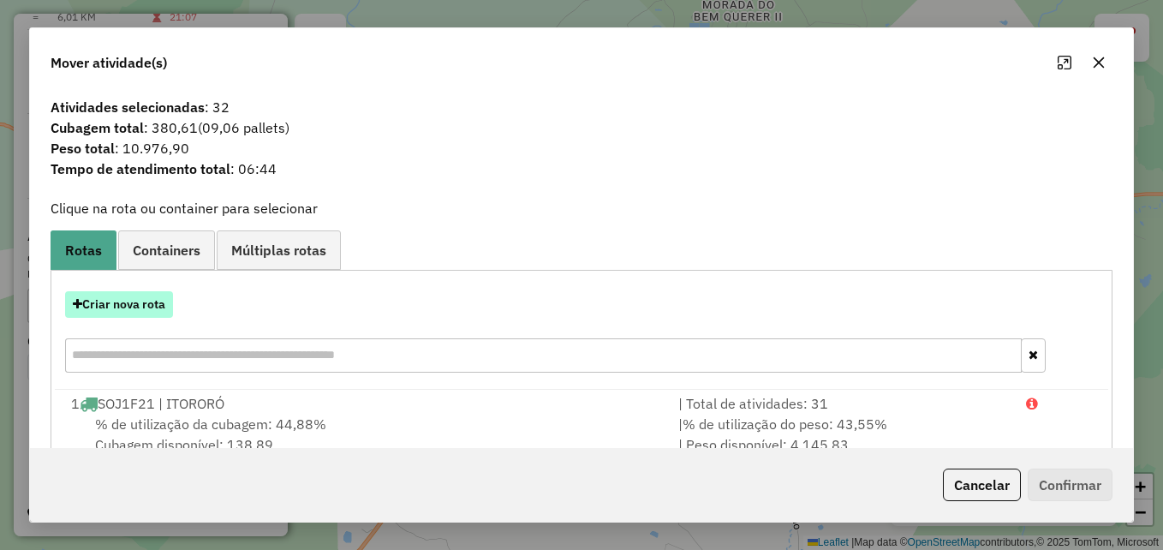
click at [124, 300] on button "Criar nova rota" at bounding box center [119, 304] width 108 height 27
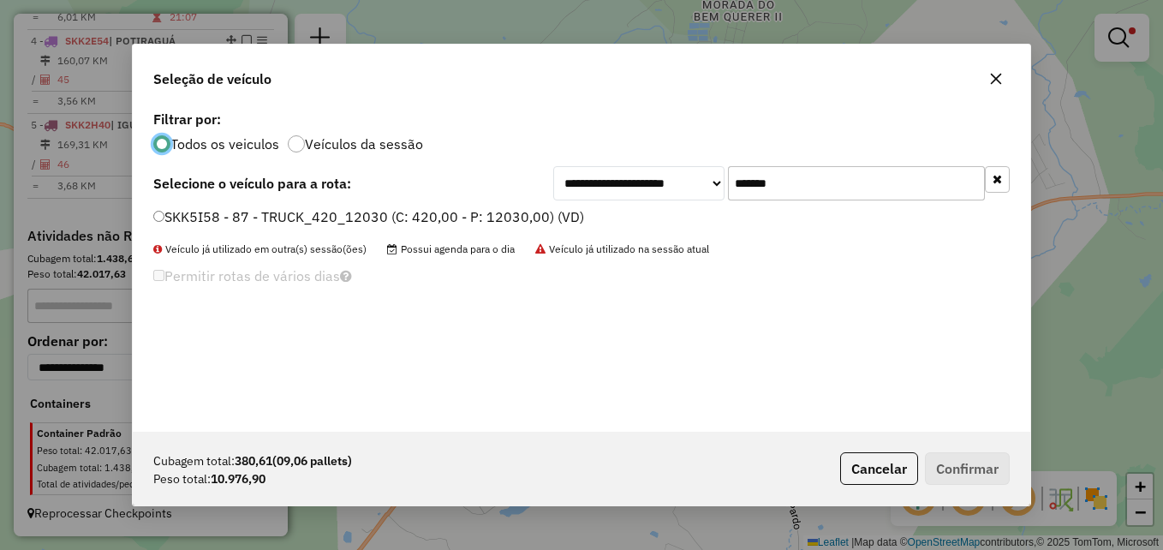
scroll to position [9, 5]
drag, startPoint x: 807, startPoint y: 180, endPoint x: 723, endPoint y: 172, distance: 84.3
click at [723, 172] on div "**********" at bounding box center [781, 183] width 456 height 34
paste input "text"
type input "*******"
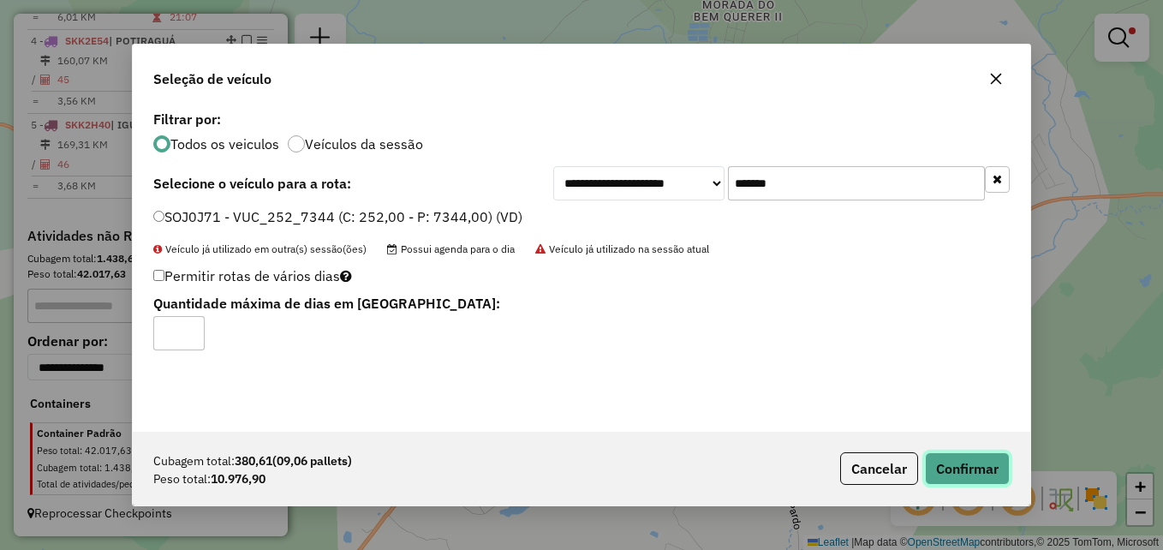
click at [952, 473] on button "Confirmar" at bounding box center [967, 468] width 85 height 33
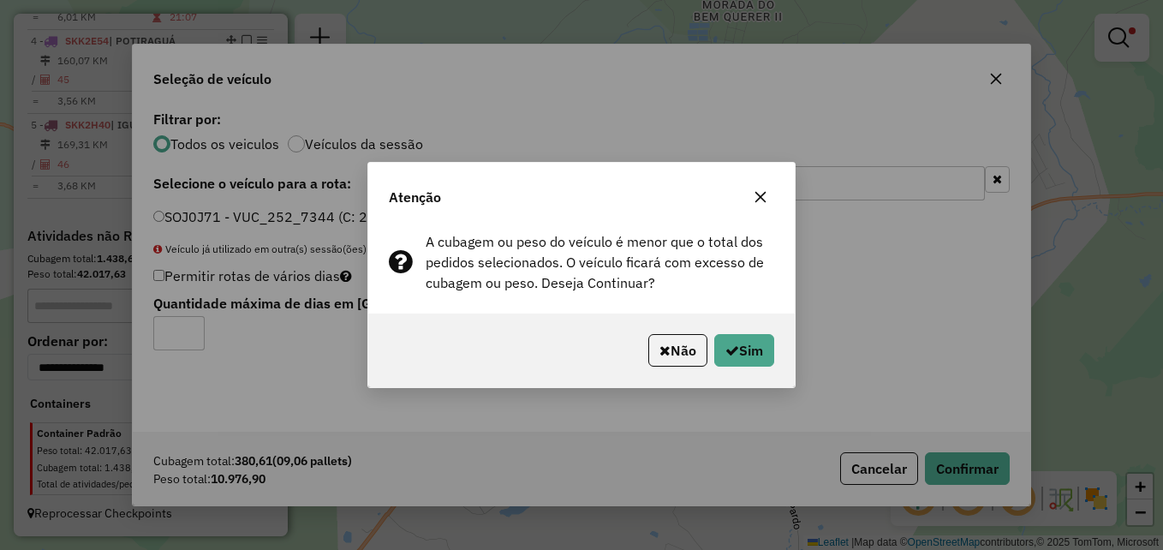
click at [758, 196] on icon "button" at bounding box center [761, 197] width 14 height 14
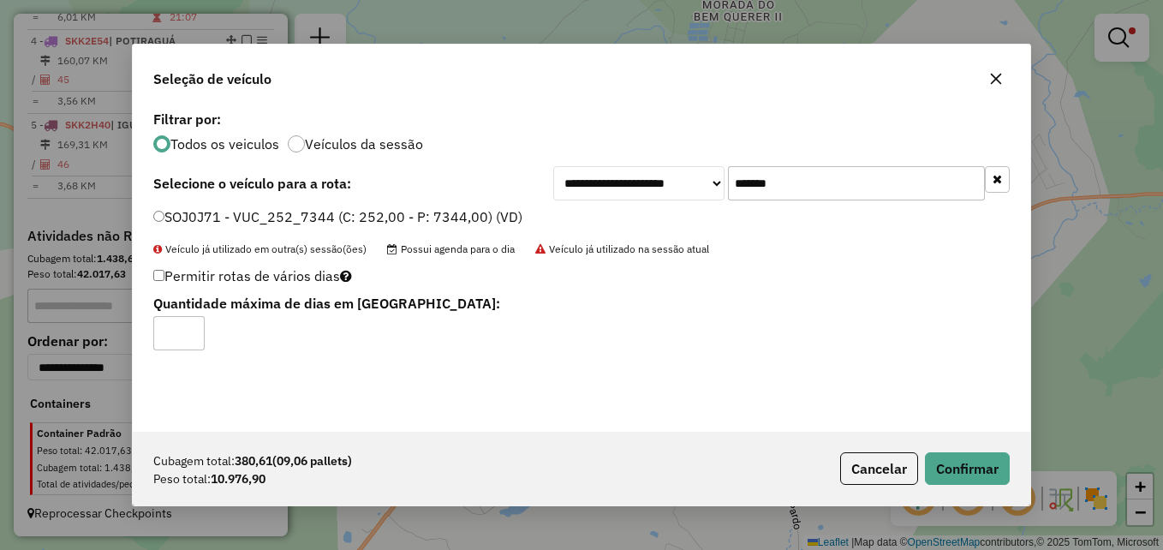
click at [1002, 71] on button "button" at bounding box center [995, 78] width 27 height 27
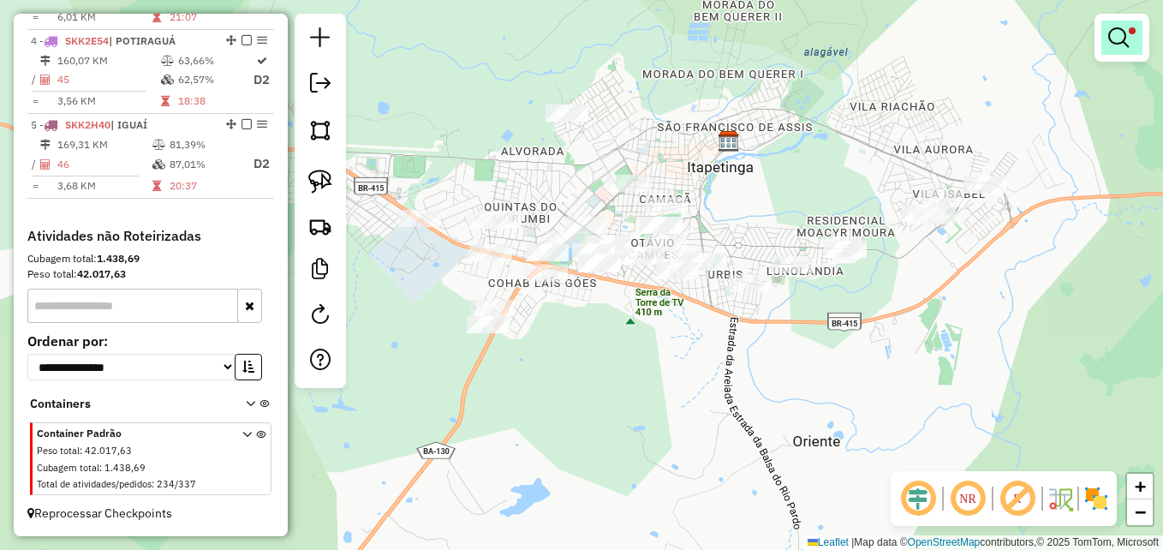
click at [1113, 33] on em at bounding box center [1118, 37] width 21 height 21
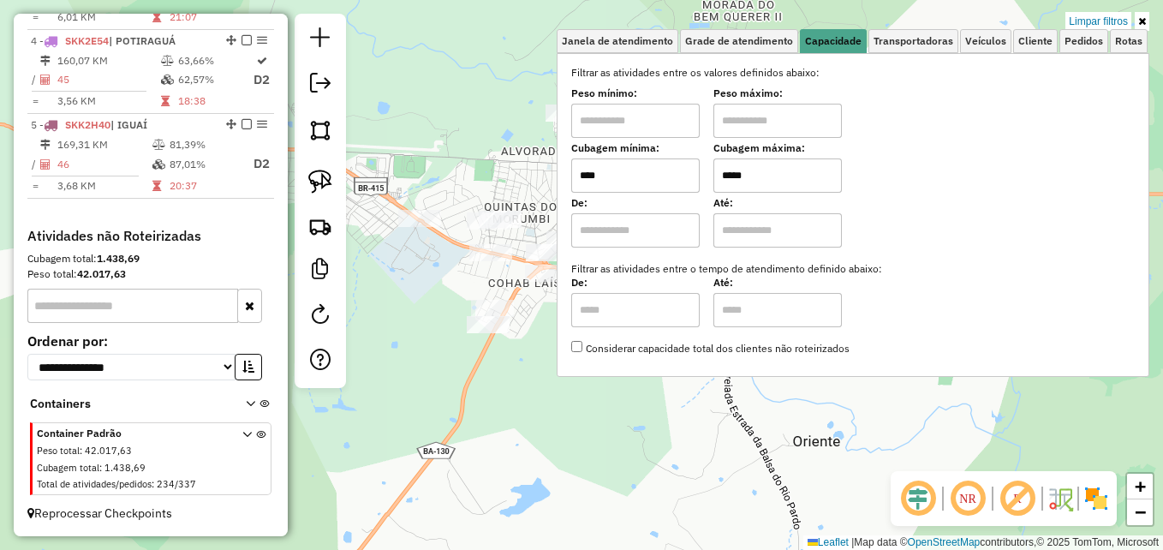
click at [616, 170] on input "****" at bounding box center [635, 175] width 128 height 34
type input "****"
click at [607, 434] on div "Limpar filtros Janela de atendimento Grade de atendimento Capacidade Transporta…" at bounding box center [581, 275] width 1163 height 550
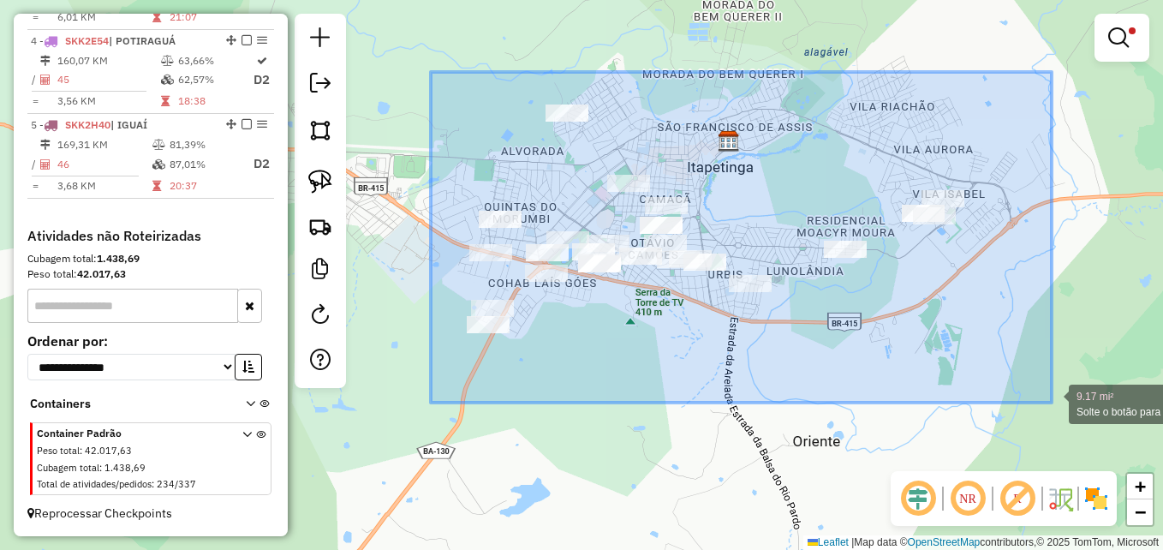
drag, startPoint x: 428, startPoint y: 93, endPoint x: 1052, endPoint y: 402, distance: 695.9
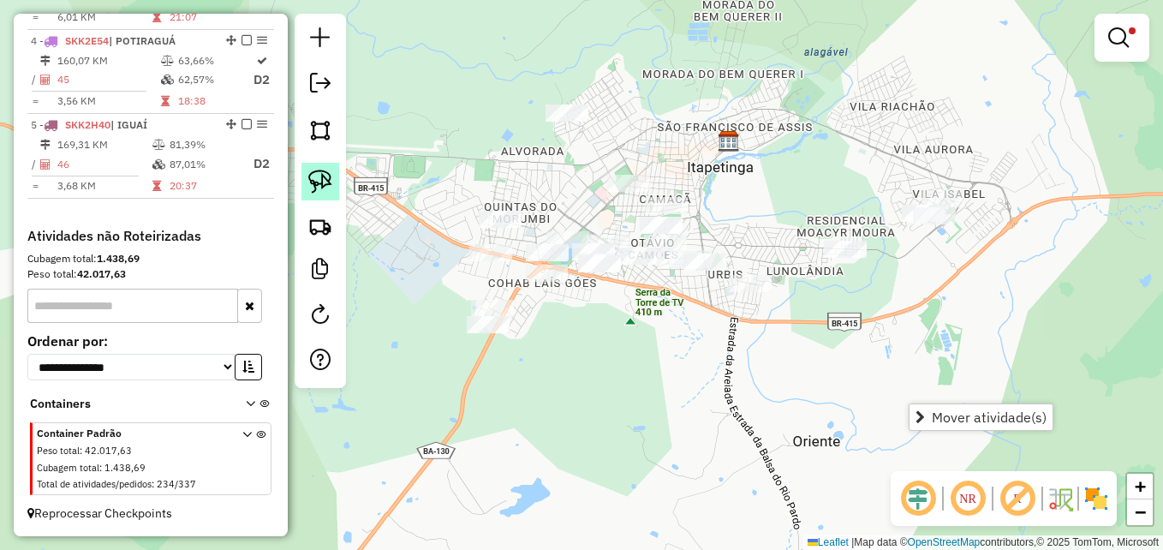
click at [319, 170] on img at bounding box center [320, 182] width 24 height 24
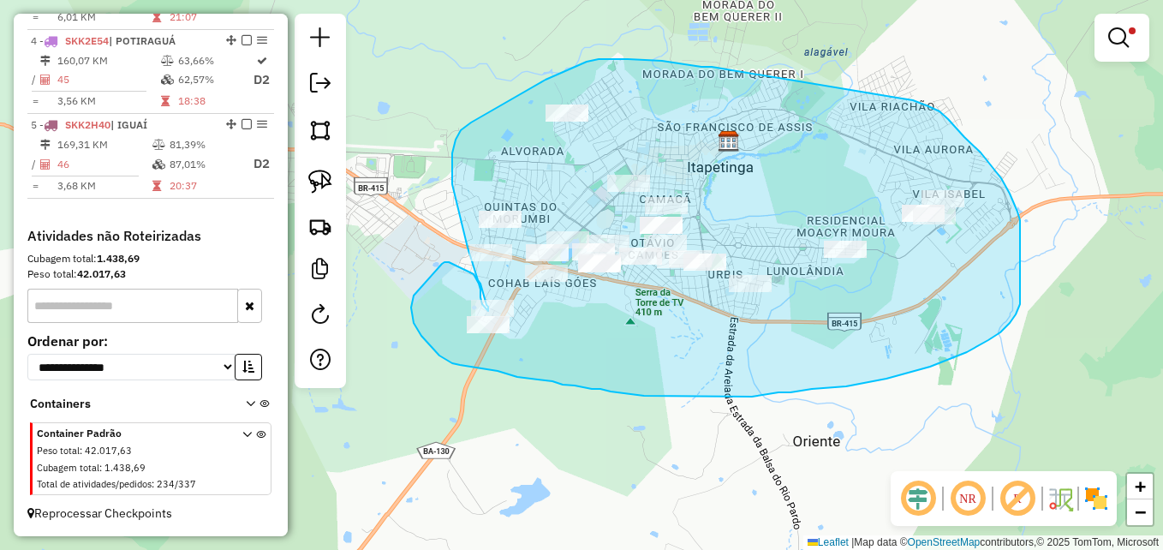
drag, startPoint x: 712, startPoint y: 67, endPoint x: 897, endPoint y: 98, distance: 187.5
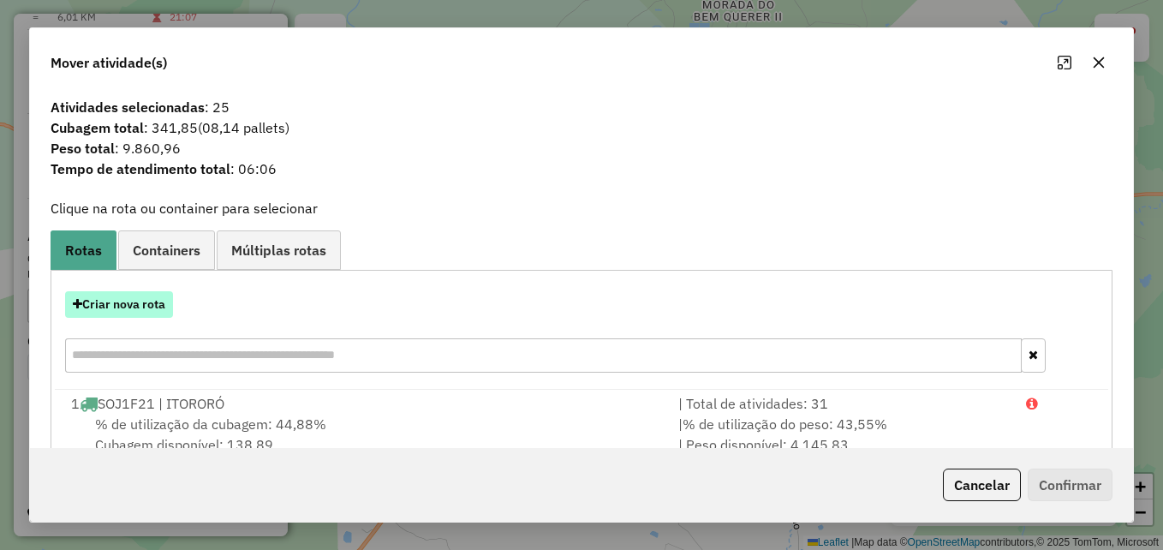
click at [97, 307] on button "Criar nova rota" at bounding box center [119, 304] width 108 height 27
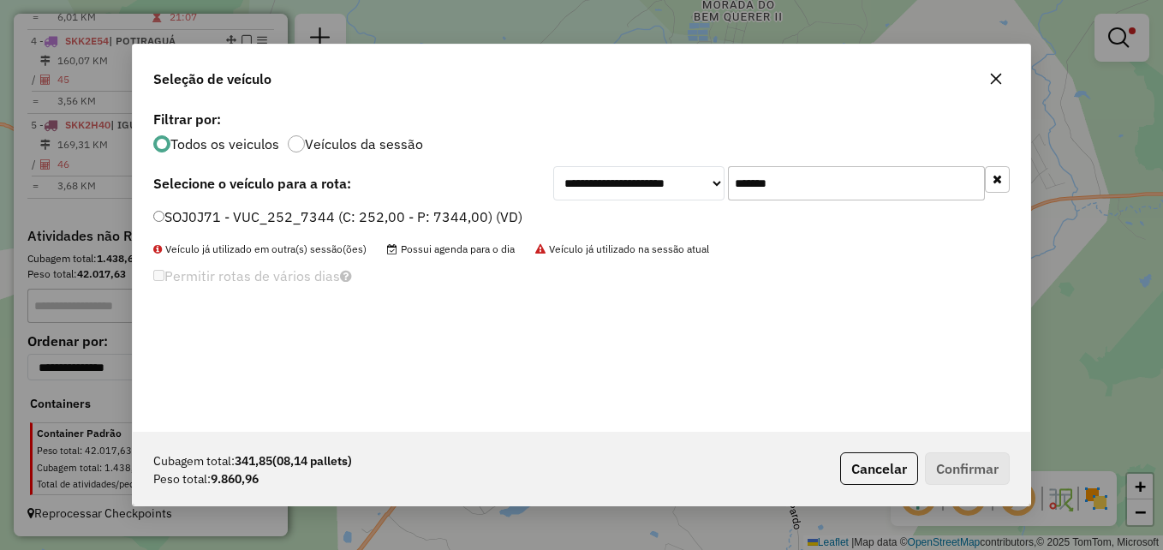
drag, startPoint x: 806, startPoint y: 185, endPoint x: 705, endPoint y: 187, distance: 101.1
click at [705, 187] on div "**********" at bounding box center [781, 183] width 456 height 34
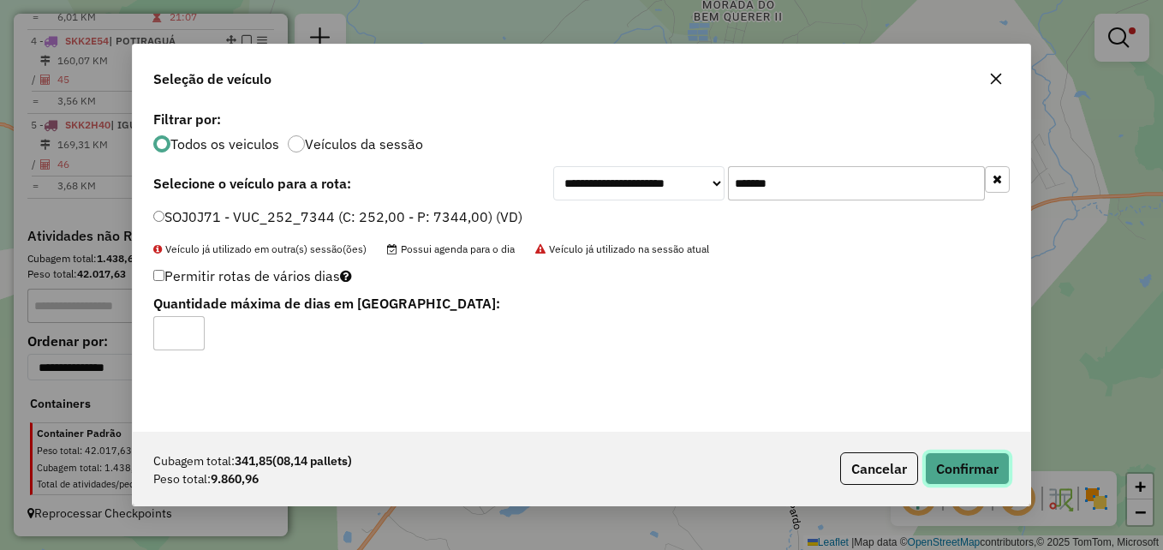
click at [960, 477] on button "Confirmar" at bounding box center [967, 468] width 85 height 33
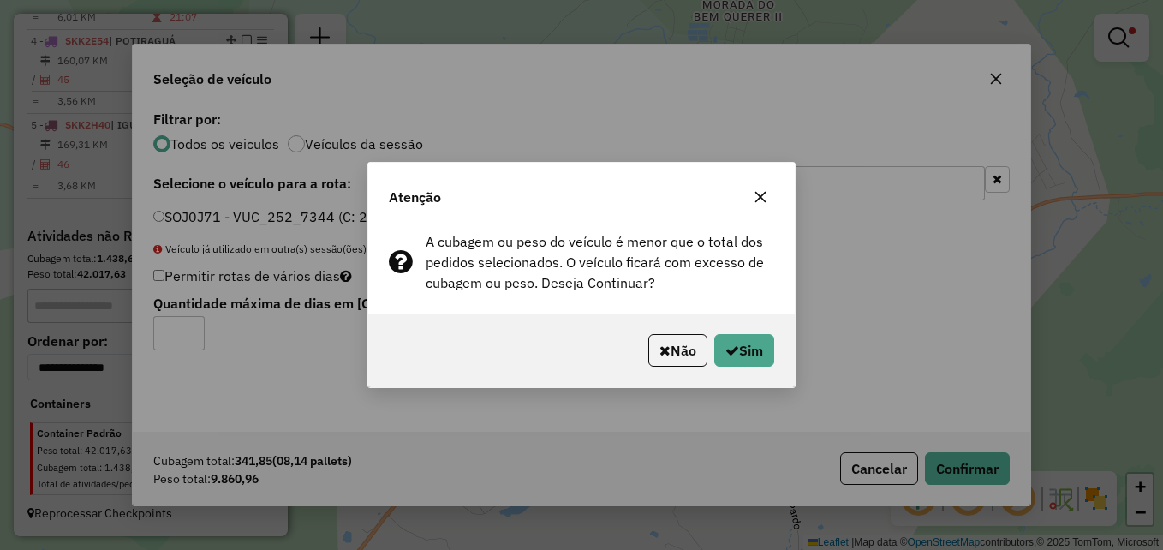
click at [767, 195] on button "button" at bounding box center [760, 196] width 27 height 27
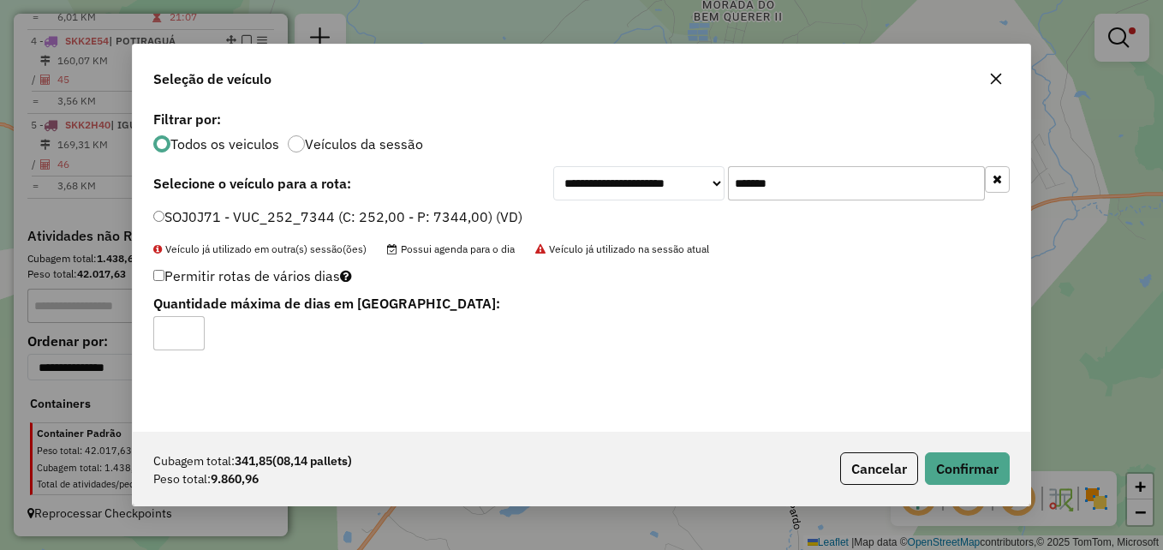
click at [993, 73] on icon "button" at bounding box center [996, 79] width 14 height 14
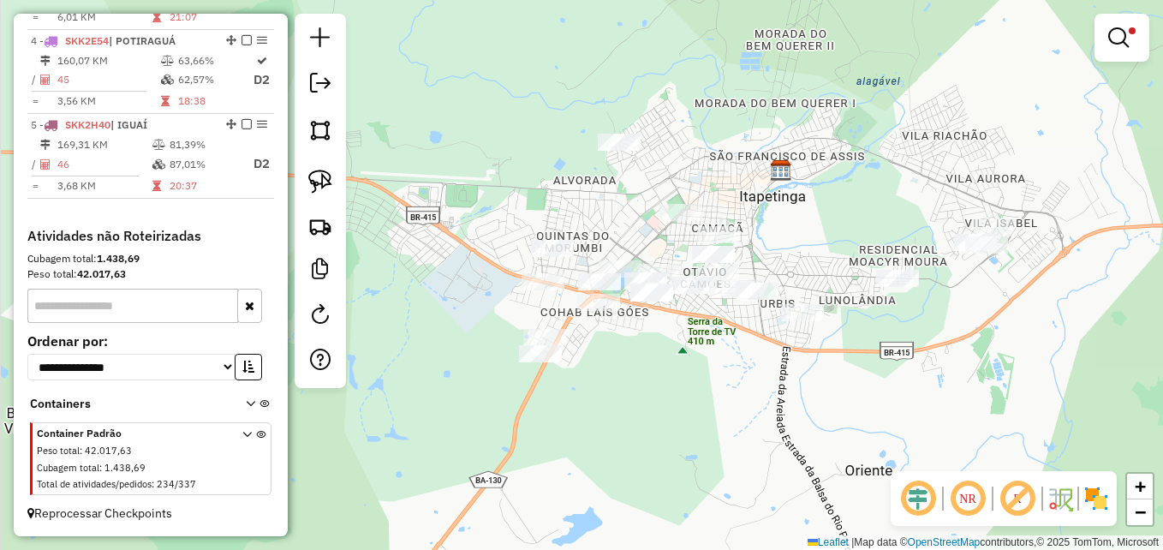
drag, startPoint x: 587, startPoint y: 356, endPoint x: 620, endPoint y: 379, distance: 40.1
click at [620, 379] on div "Limpar filtros Janela de atendimento Grade de atendimento Capacidade Transporta…" at bounding box center [581, 275] width 1163 height 550
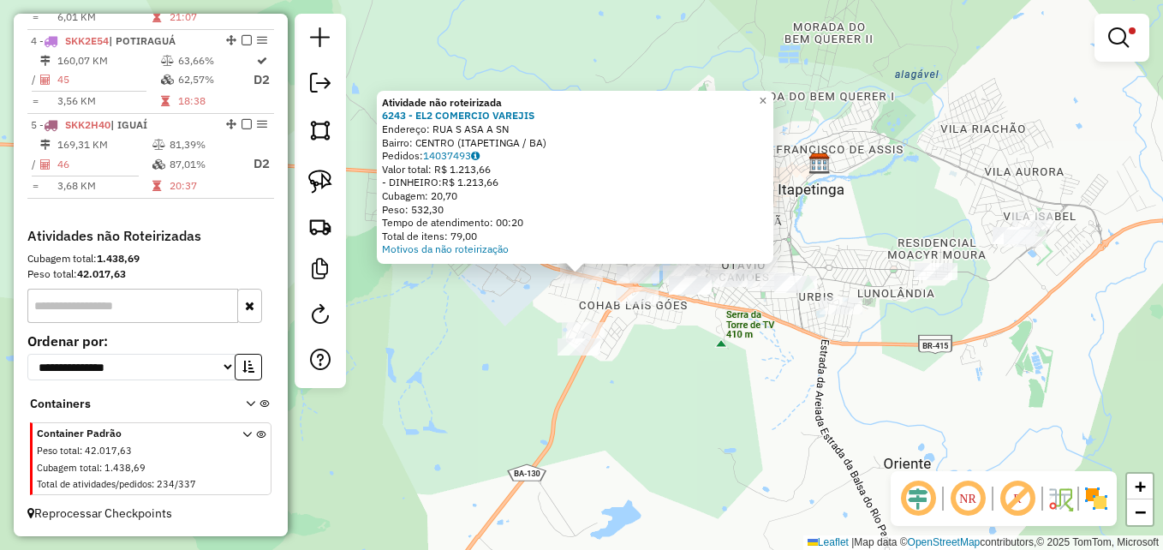
drag, startPoint x: 461, startPoint y: 309, endPoint x: 582, endPoint y: 257, distance: 132.3
click at [462, 309] on div "Atividade não roteirizada 6243 - EL2 COMERCIO VAREJIS Endereço: RUA S ASA A SN …" at bounding box center [581, 275] width 1163 height 550
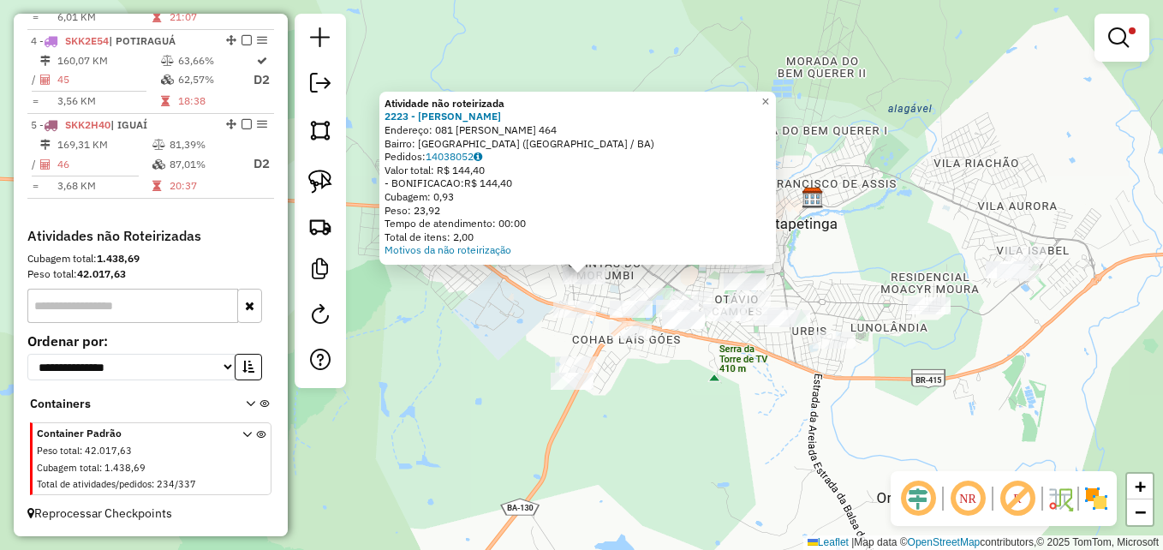
click at [449, 355] on div "Atividade não roteirizada 2223 - SANDRA DA SILVA Endereço: 081 MANOEL RIBAS 464…" at bounding box center [581, 275] width 1163 height 550
click at [653, 418] on div "Atividade não roteirizada 2223 - SANDRA DA SILVA Endereço: 081 MANOEL RIBAS 464…" at bounding box center [581, 275] width 1163 height 550
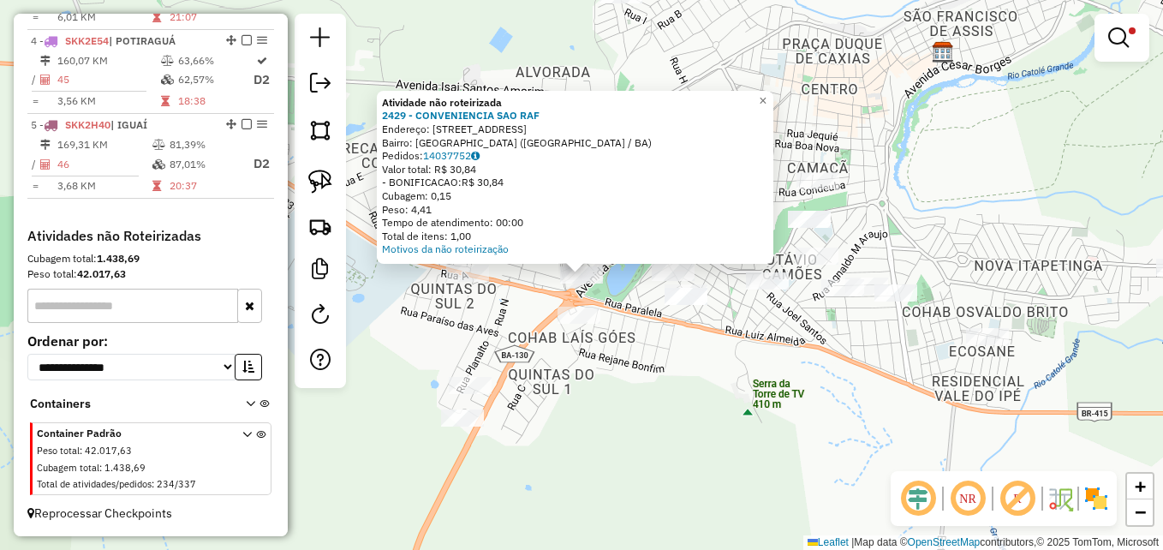
click at [590, 388] on div "Atividade não roteirizada 2429 - CONVENIENCIA SAO RAF Endereço: AV Avenida Cinq…" at bounding box center [581, 275] width 1163 height 550
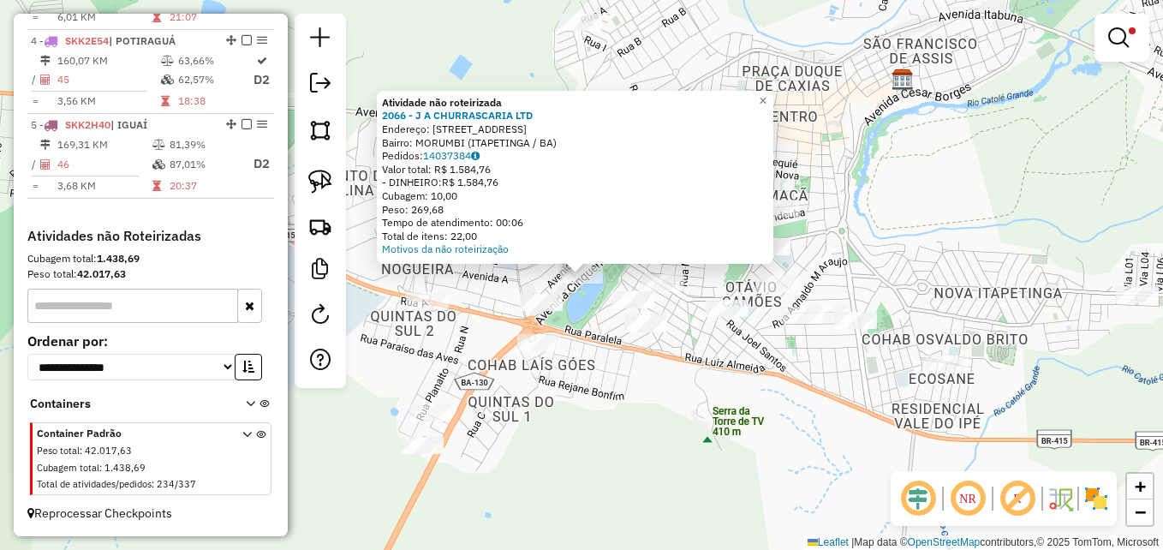
click at [594, 416] on div "Atividade não roteirizada 2066 - J A CHURRASCARIA LTD Endereço: AV CINQUENTENAR…" at bounding box center [581, 275] width 1163 height 550
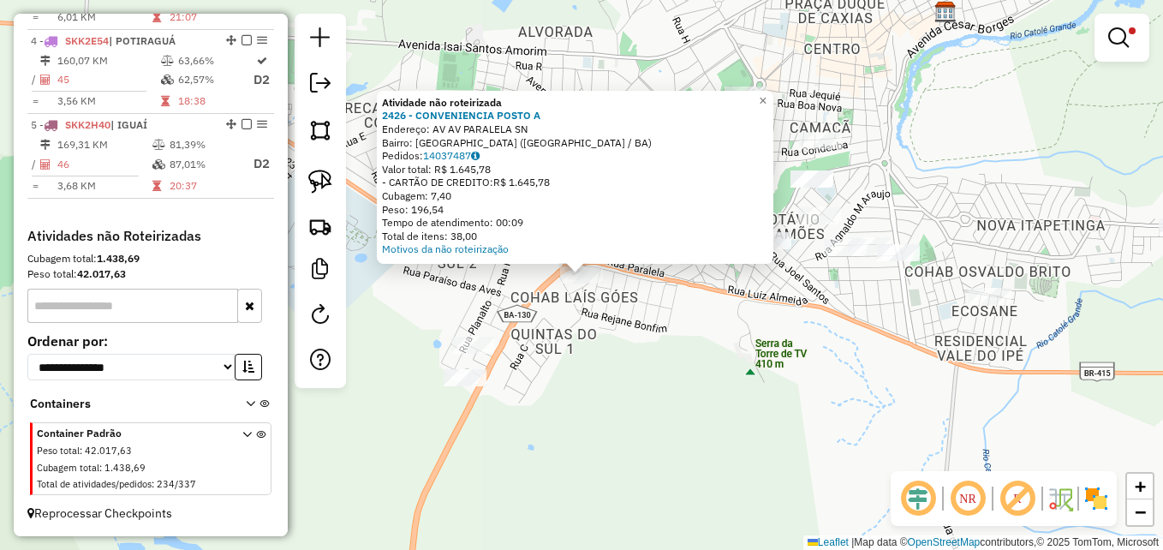
click at [587, 402] on div "Atividade não roteirizada 2426 - CONVENIENCIA POSTO A Endereço: AV AV PARALELA …" at bounding box center [581, 275] width 1163 height 550
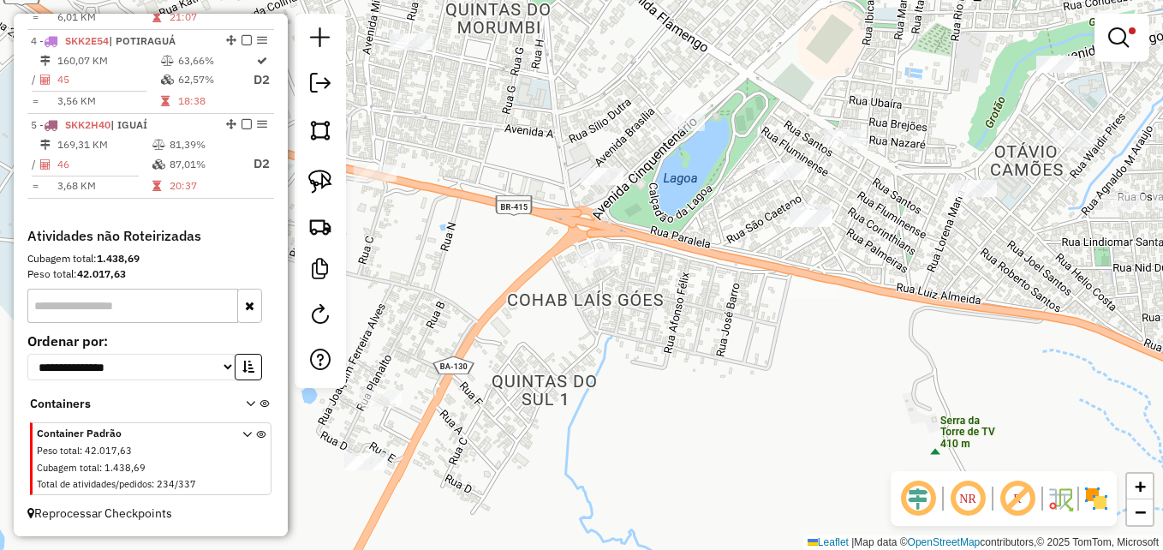
drag, startPoint x: 600, startPoint y: 291, endPoint x: 685, endPoint y: 366, distance: 112.9
click at [685, 366] on div "Limpar filtros Janela de atendimento Grade de atendimento Capacidade Transporta…" at bounding box center [581, 275] width 1163 height 550
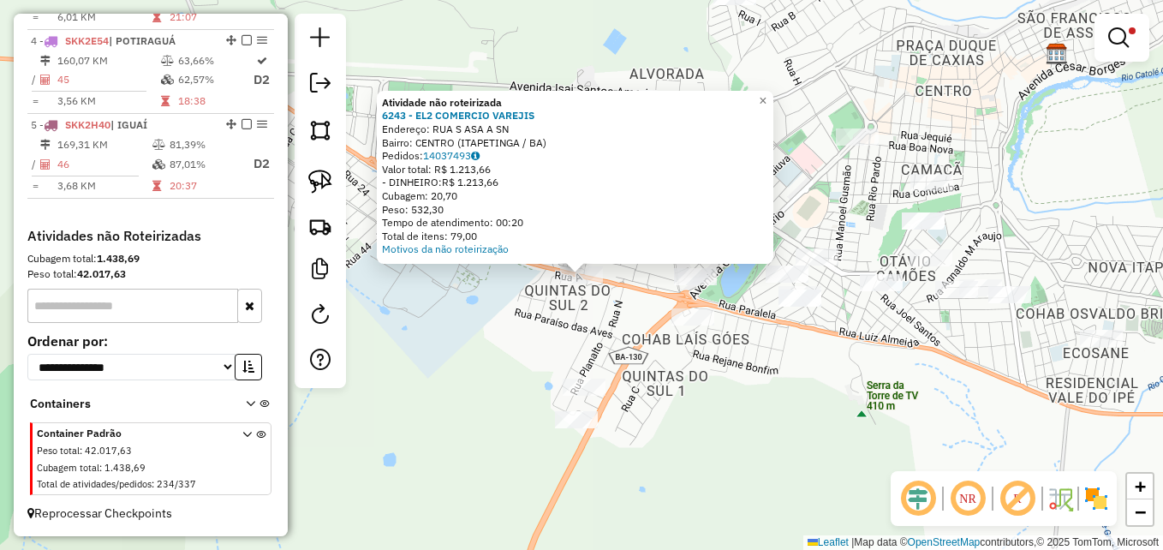
click at [489, 331] on div "Atividade não roteirizada 6243 - EL2 COMERCIO VAREJIS Endereço: RUA S ASA A SN …" at bounding box center [581, 275] width 1163 height 550
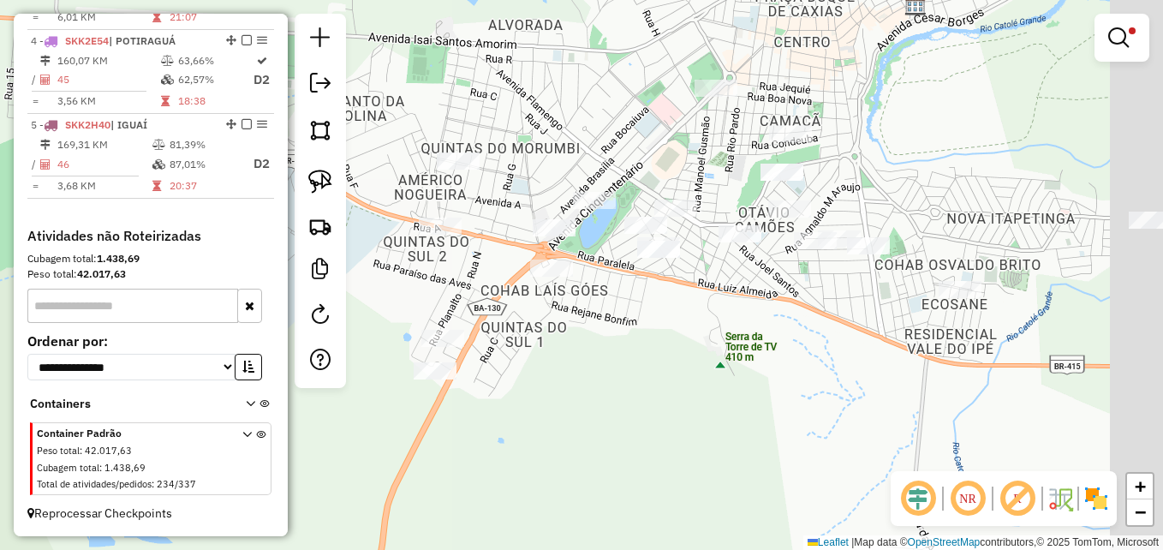
drag, startPoint x: 762, startPoint y: 387, endPoint x: 612, endPoint y: 325, distance: 162.0
click at [616, 336] on div "Limpar filtros Janela de atendimento Grade de atendimento Capacidade Transporta…" at bounding box center [581, 275] width 1163 height 550
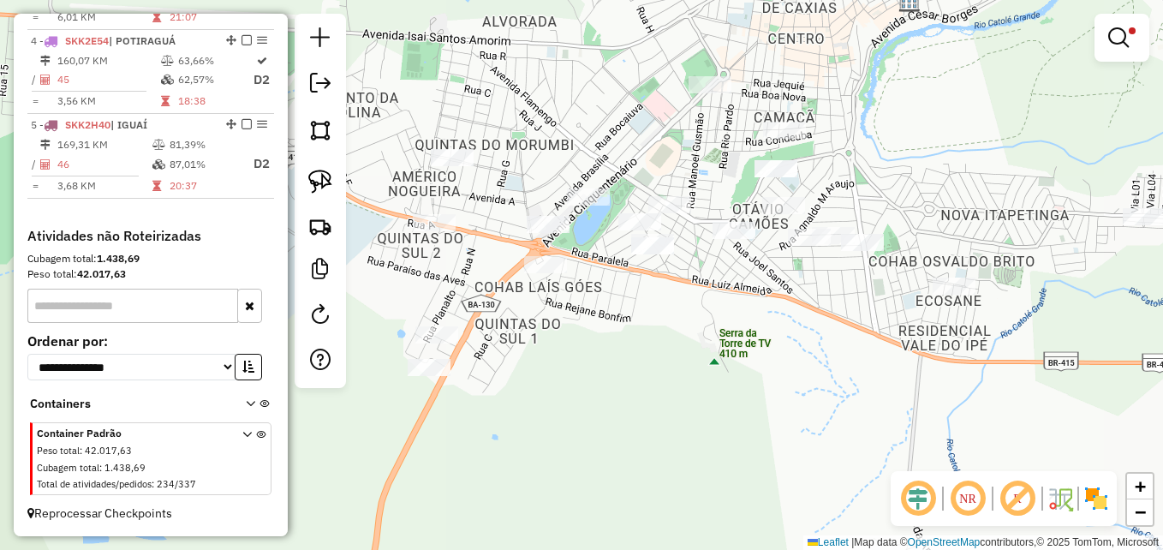
click at [641, 209] on div "Limpar filtros Janela de atendimento Grade de atendimento Capacidade Transporta…" at bounding box center [581, 275] width 1163 height 550
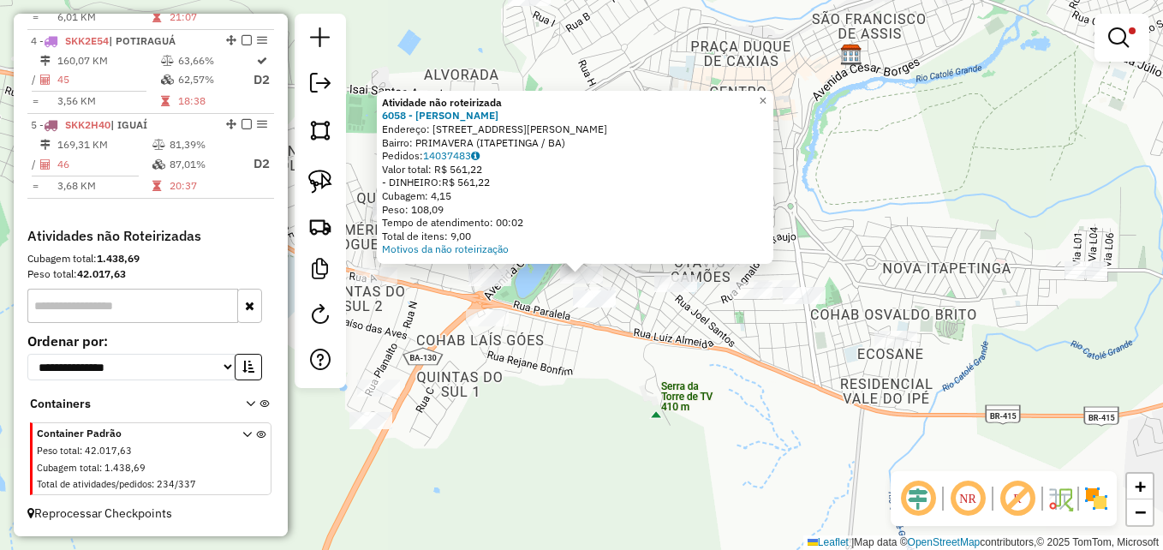
click at [566, 400] on div "Atividade não roteirizada 6058 - WELINGTON SILVA SOUZ Endereço: AV VASCO DA GAM…" at bounding box center [581, 275] width 1163 height 550
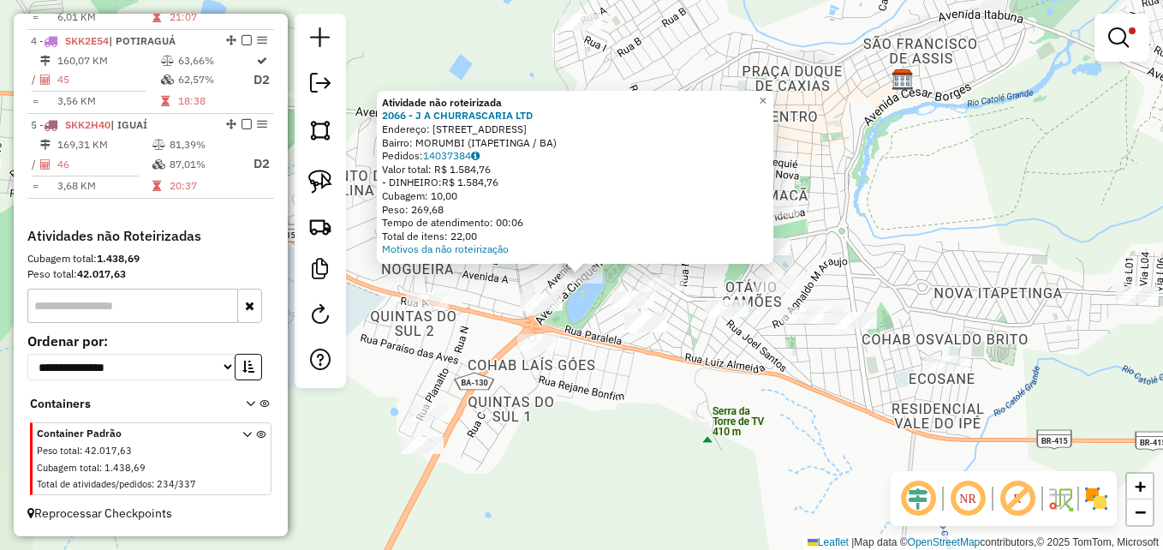
click at [618, 405] on div "Atividade não roteirizada 2066 - J A CHURRASCARIA LTD Endereço: AV CINQUENTENAR…" at bounding box center [581, 275] width 1163 height 550
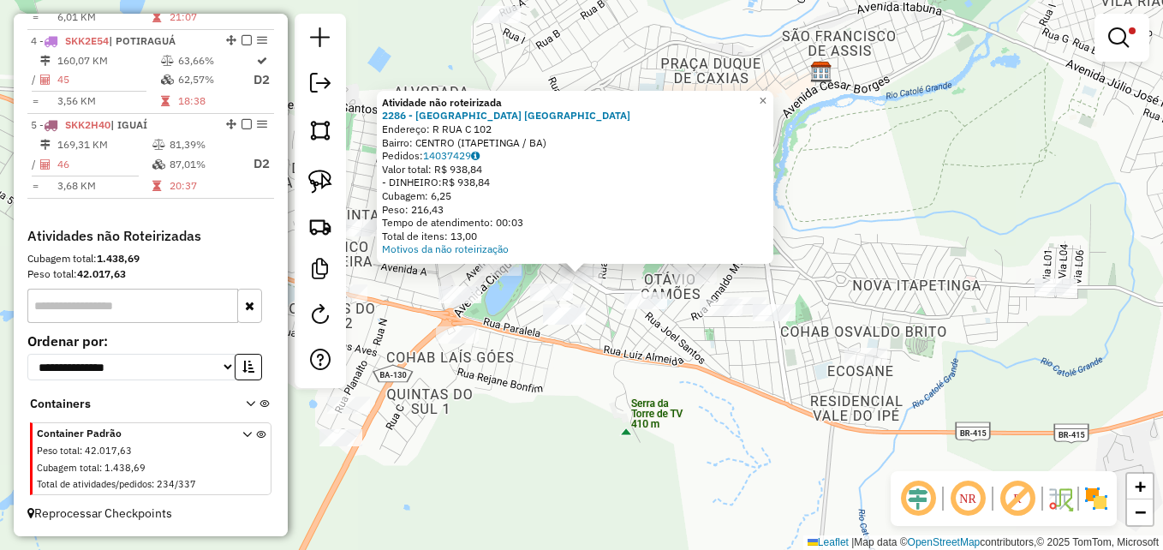
click at [584, 427] on div "Atividade não roteirizada 2286 - ARENA BEACH ITAPETIN Endereço: R RUA C 102 Bai…" at bounding box center [581, 275] width 1163 height 550
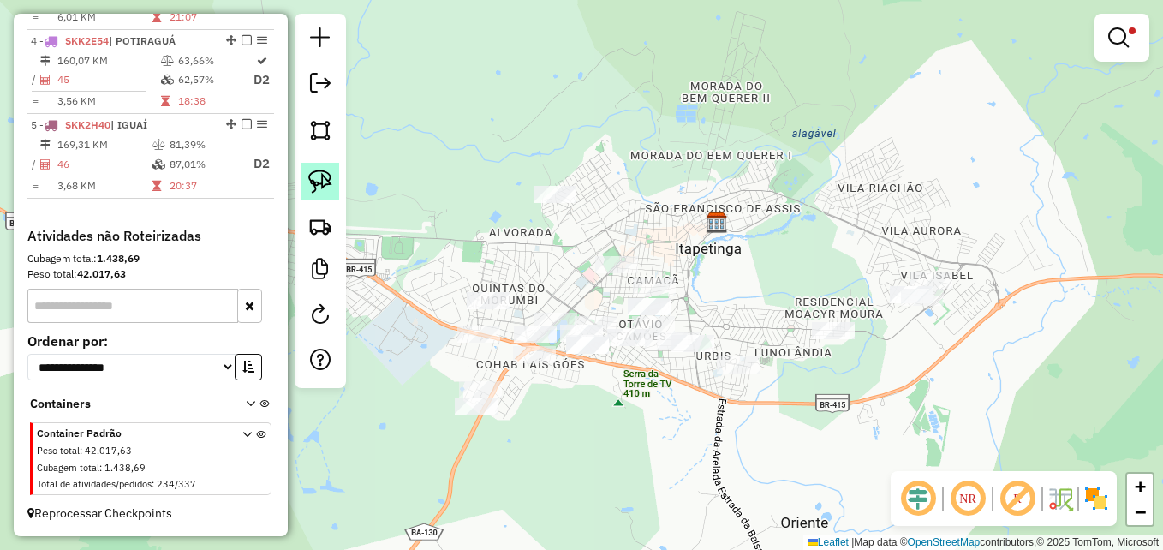
click at [325, 178] on img at bounding box center [320, 182] width 24 height 24
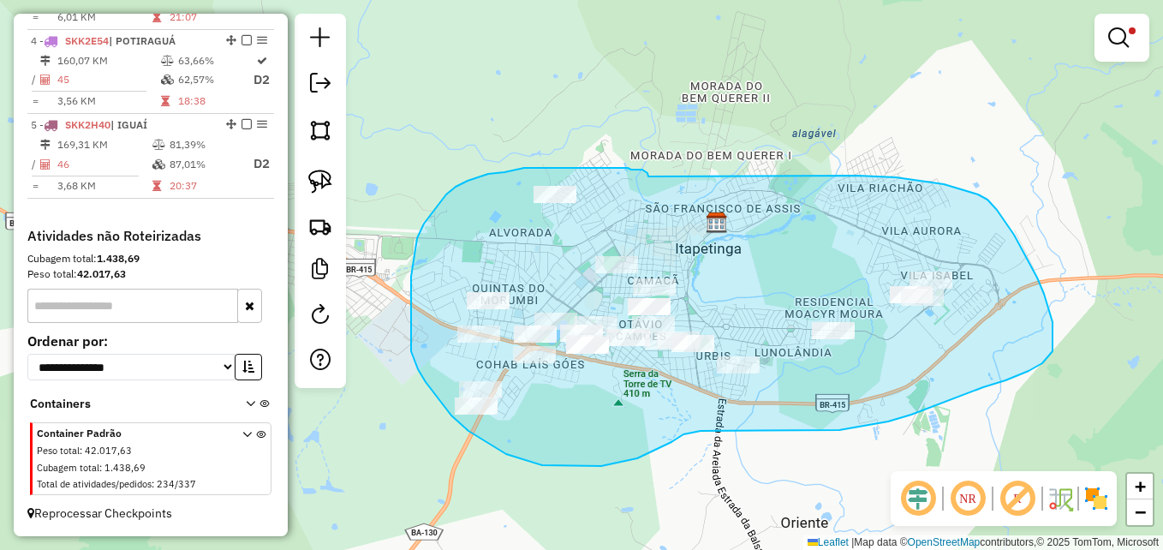
drag, startPoint x: 648, startPoint y: 176, endPoint x: 851, endPoint y: 173, distance: 203.0
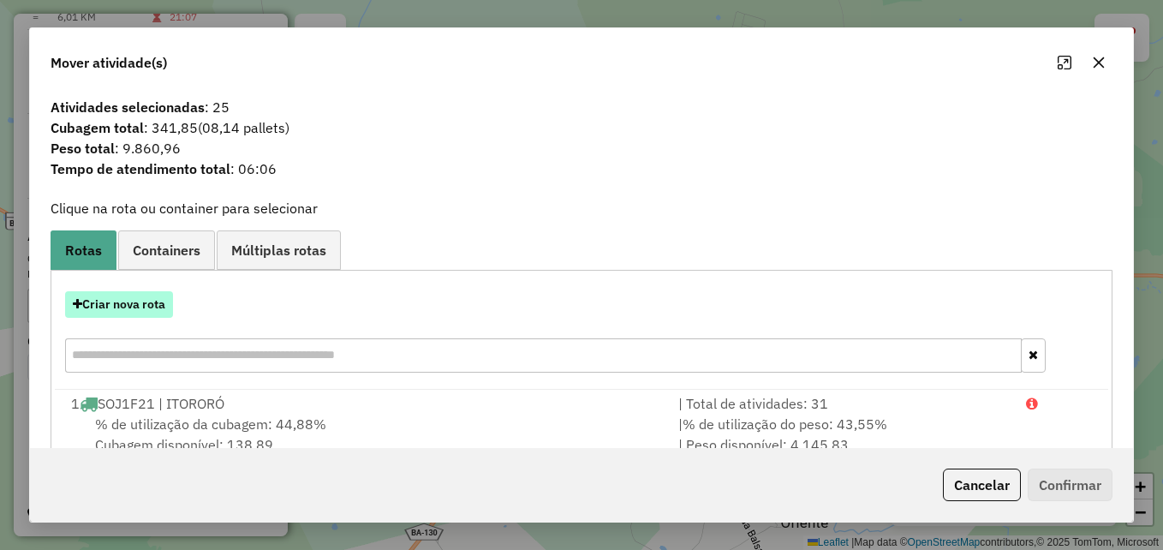
click at [131, 303] on button "Criar nova rota" at bounding box center [119, 304] width 108 height 27
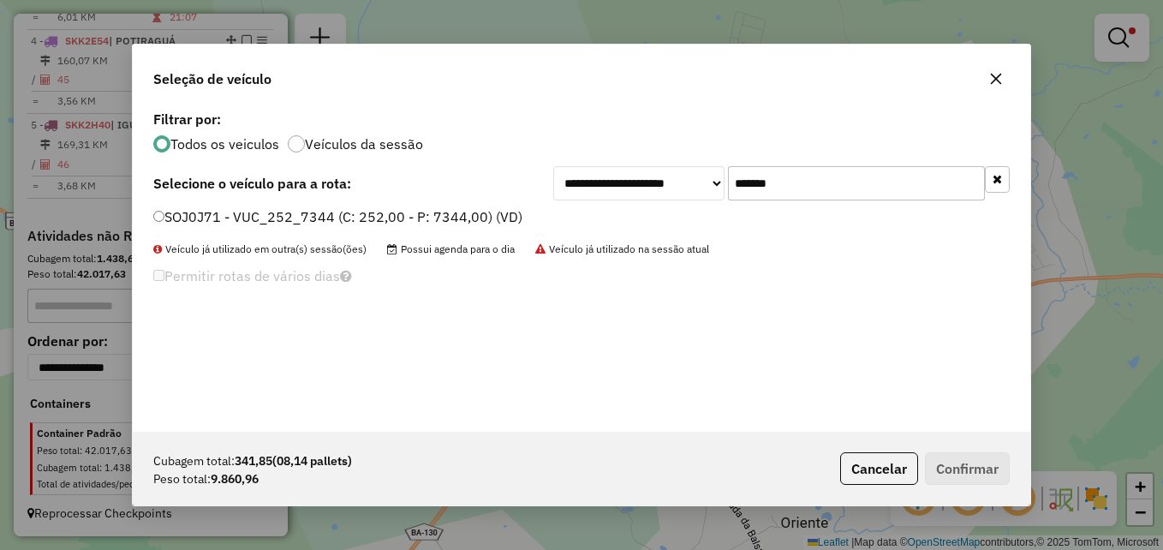
drag, startPoint x: 832, startPoint y: 170, endPoint x: 689, endPoint y: 188, distance: 143.4
click at [689, 188] on div "**********" at bounding box center [781, 183] width 456 height 34
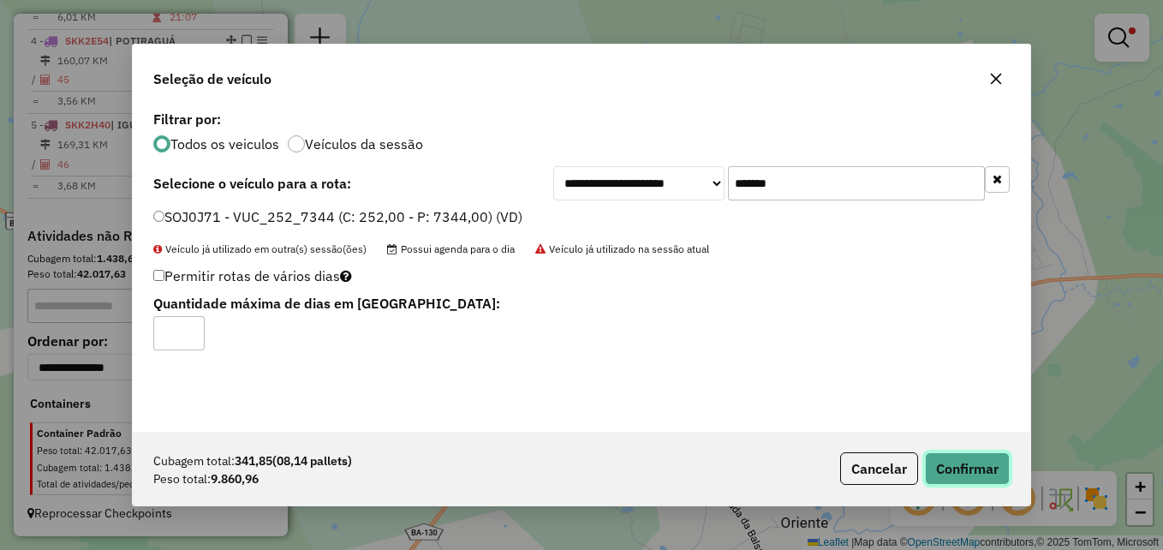
click at [968, 463] on button "Confirmar" at bounding box center [967, 468] width 85 height 33
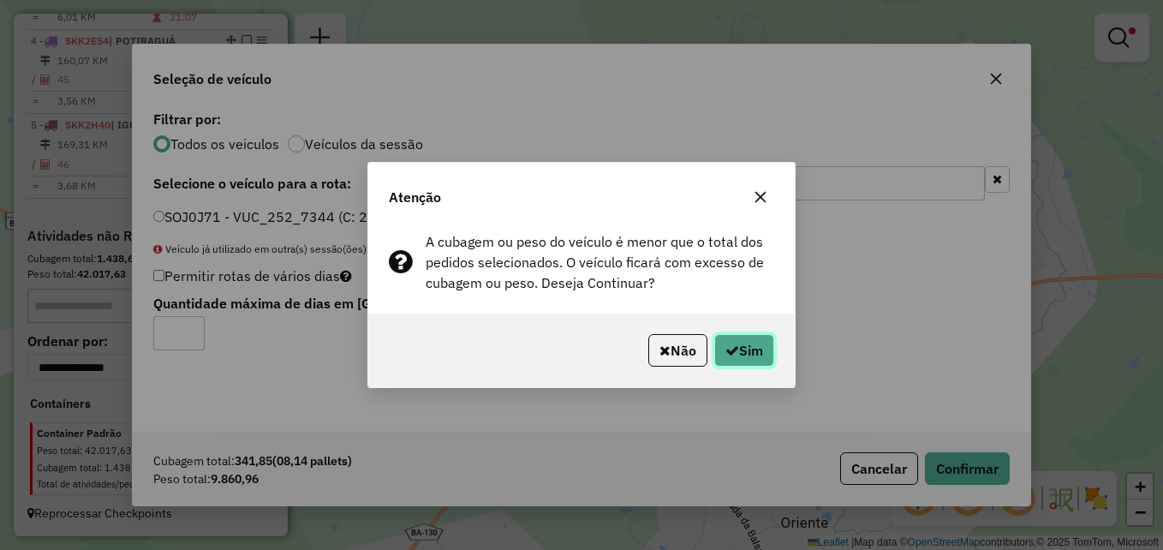
click at [725, 354] on icon "button" at bounding box center [732, 350] width 14 height 14
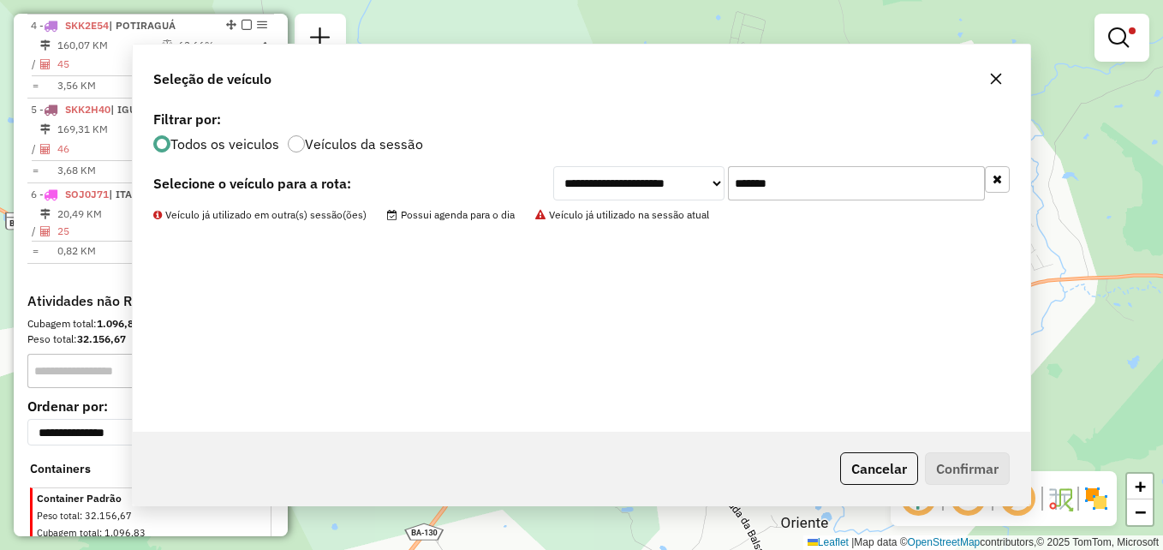
scroll to position [988, 0]
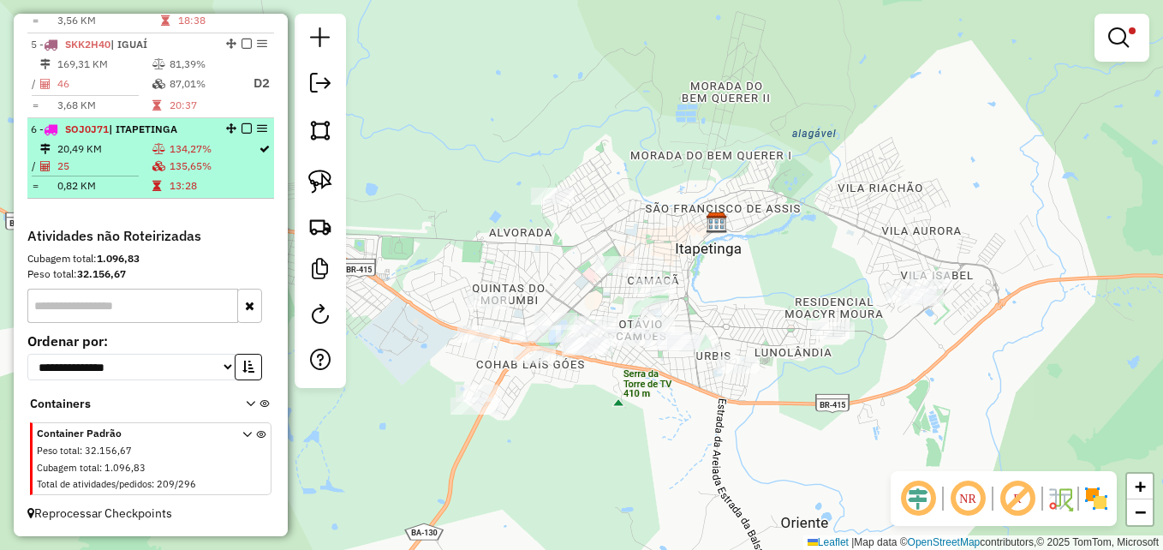
select select "**********"
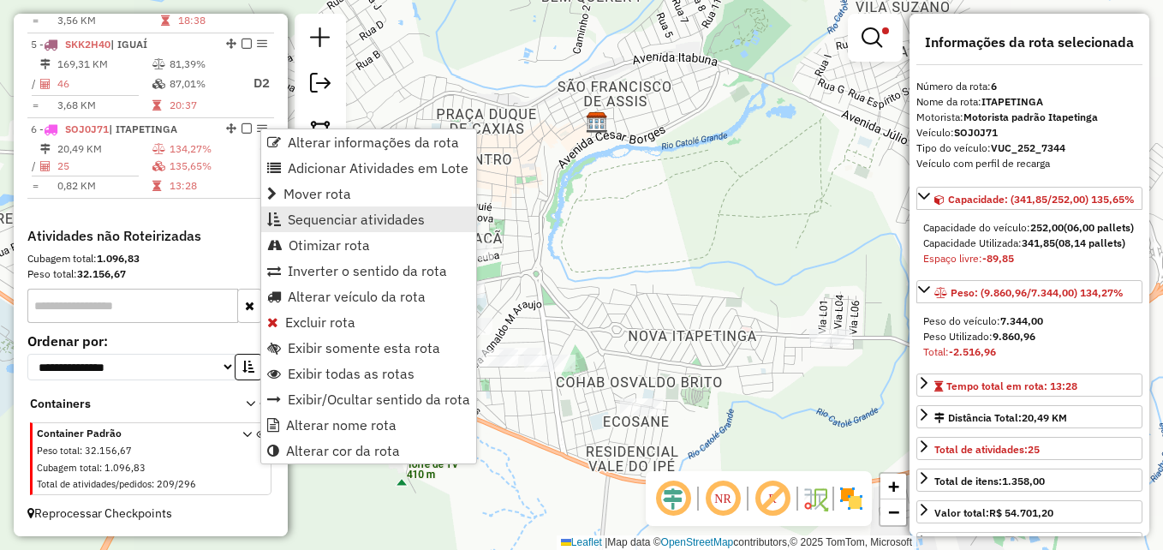
click at [349, 224] on span "Sequenciar atividades" at bounding box center [356, 219] width 137 height 14
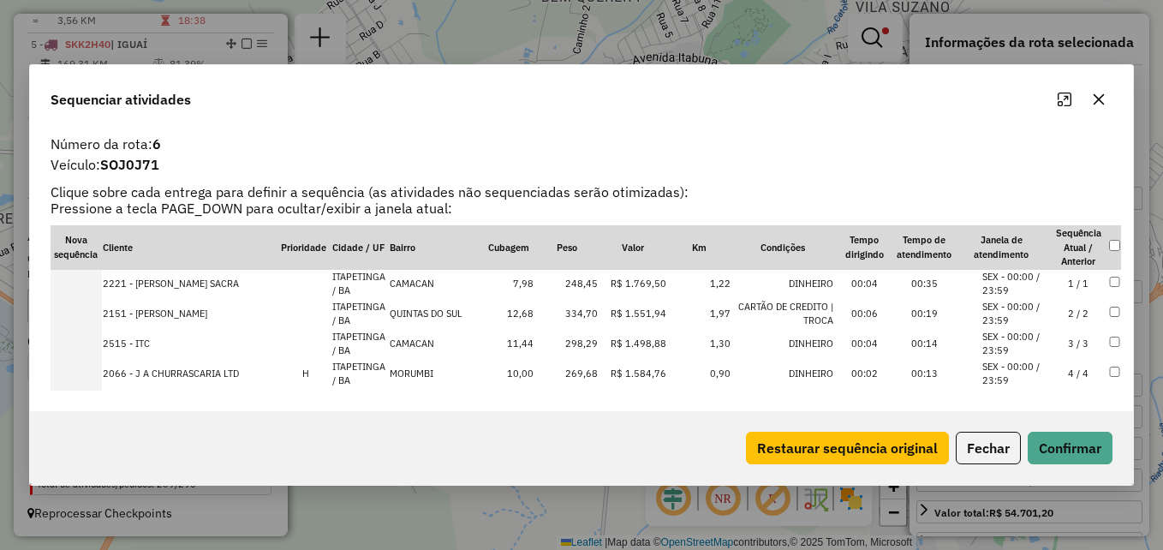
scroll to position [0, 0]
click at [1099, 100] on icon "button" at bounding box center [1099, 99] width 14 height 14
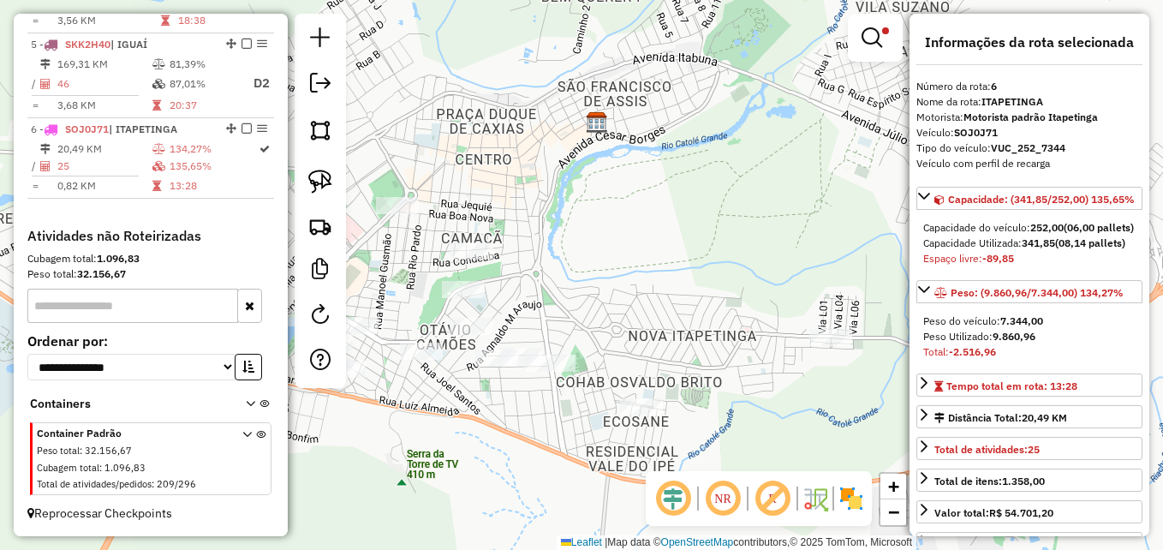
drag, startPoint x: 596, startPoint y: 277, endPoint x: 726, endPoint y: 247, distance: 133.6
click at [731, 259] on div "Limpar filtros Janela de atendimento Grade de atendimento Capacidade Transporta…" at bounding box center [581, 275] width 1163 height 550
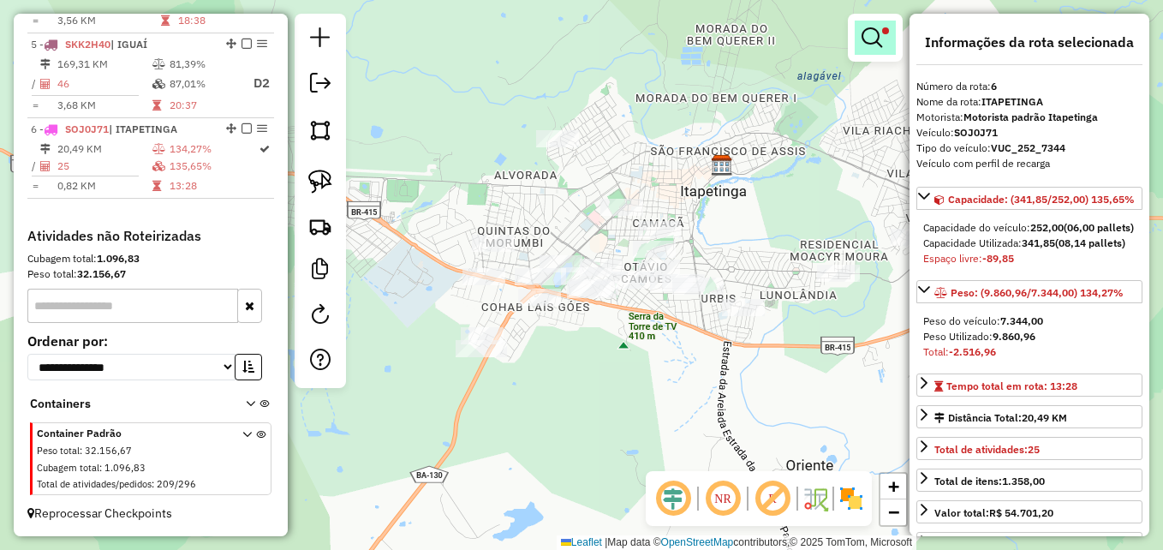
click at [872, 40] on em at bounding box center [871, 37] width 21 height 21
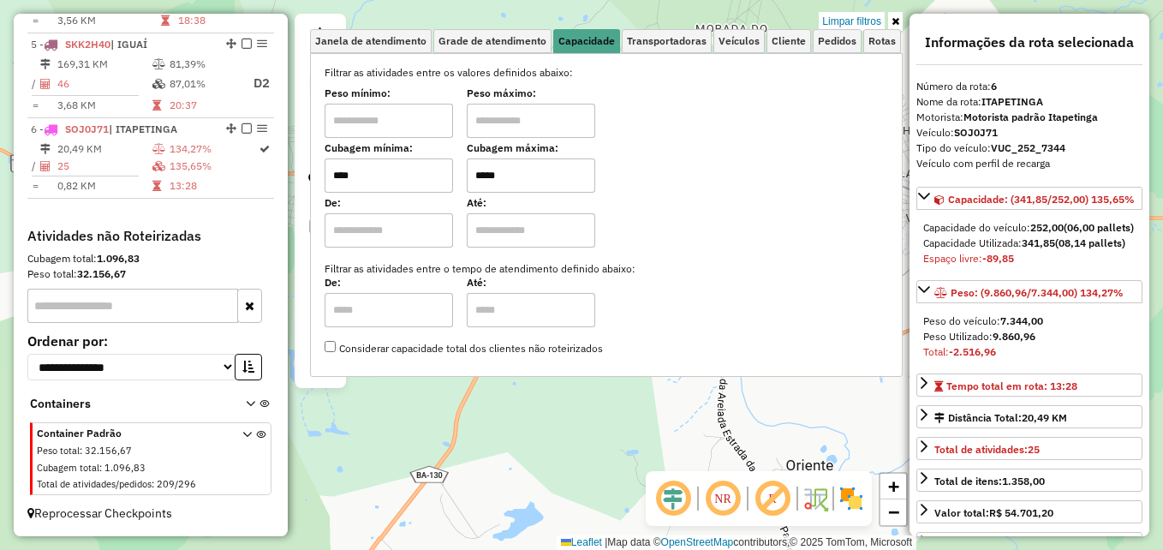
click at [894, 18] on icon at bounding box center [895, 21] width 8 height 10
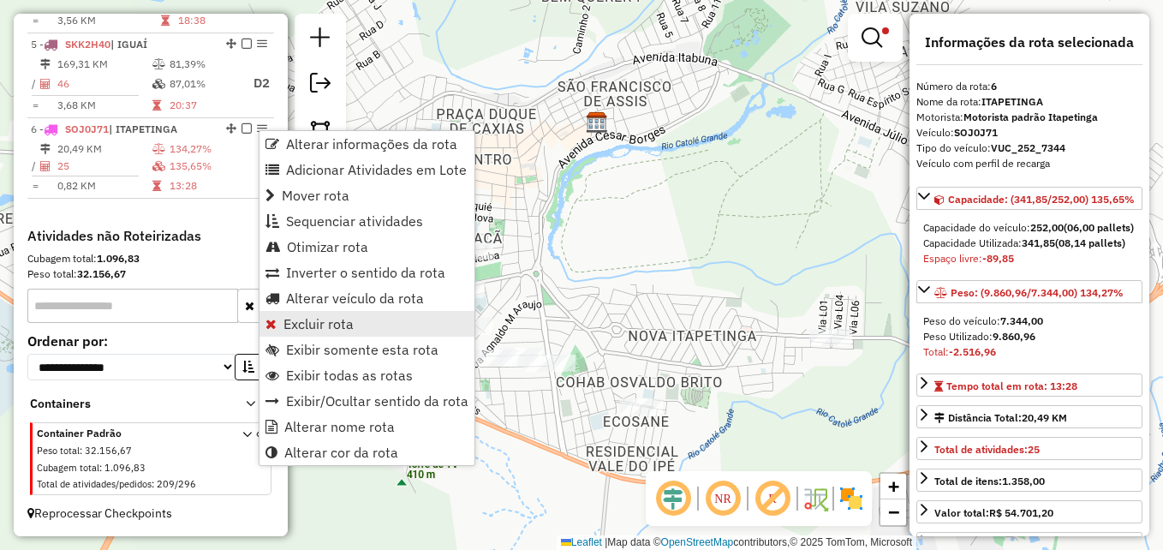
click at [326, 326] on span "Excluir rota" at bounding box center [318, 324] width 70 height 14
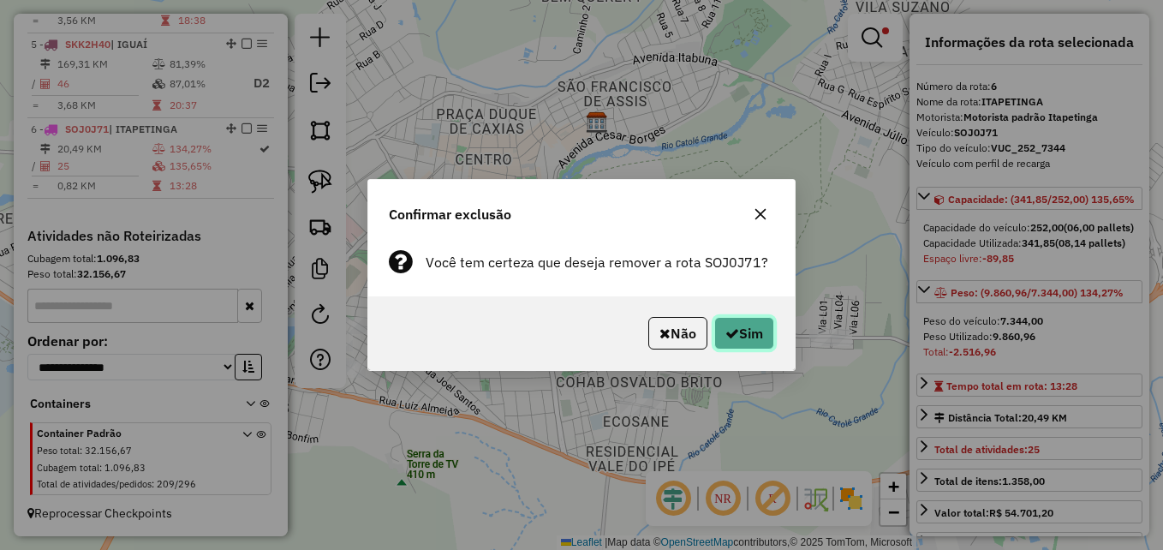
click at [754, 321] on button "Sim" at bounding box center [744, 333] width 60 height 33
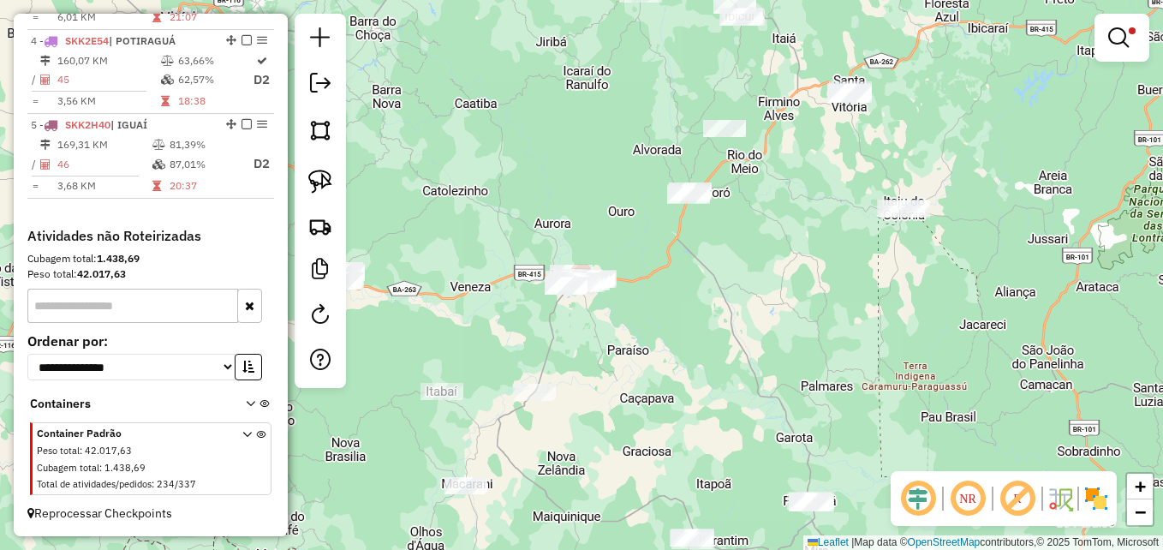
scroll to position [908, 0]
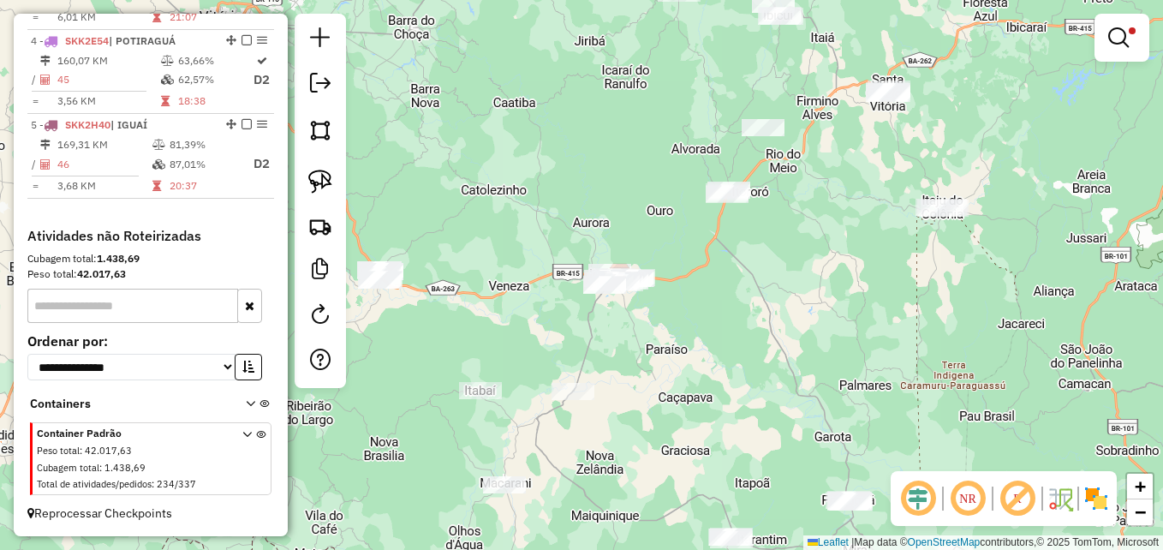
drag, startPoint x: 623, startPoint y: 349, endPoint x: 692, endPoint y: 343, distance: 69.6
click at [692, 343] on div "Limpar filtros Janela de atendimento Grade de atendimento Capacidade Transporta…" at bounding box center [581, 275] width 1163 height 550
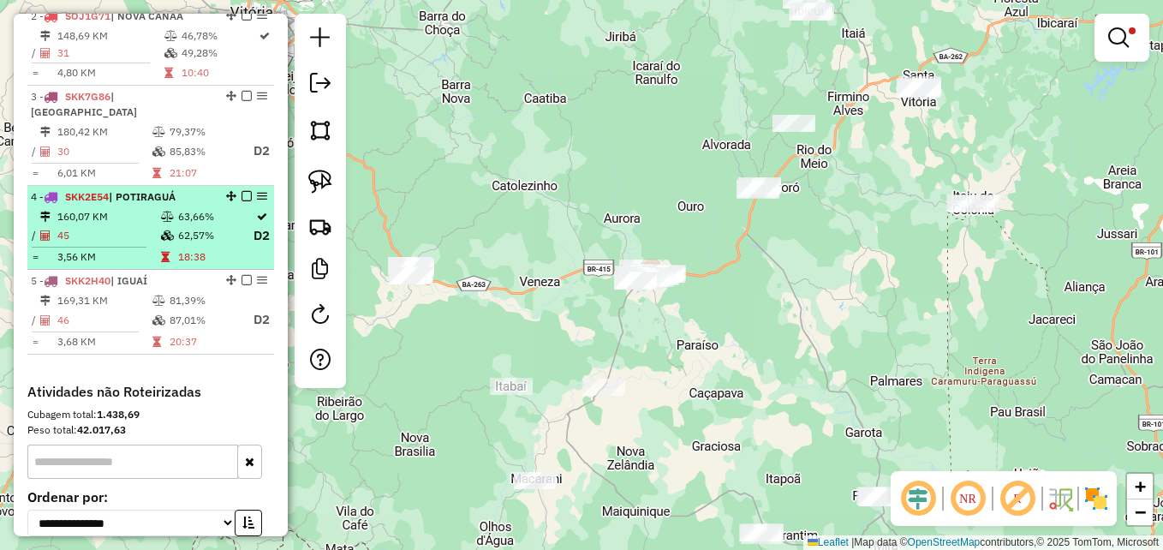
scroll to position [651, 0]
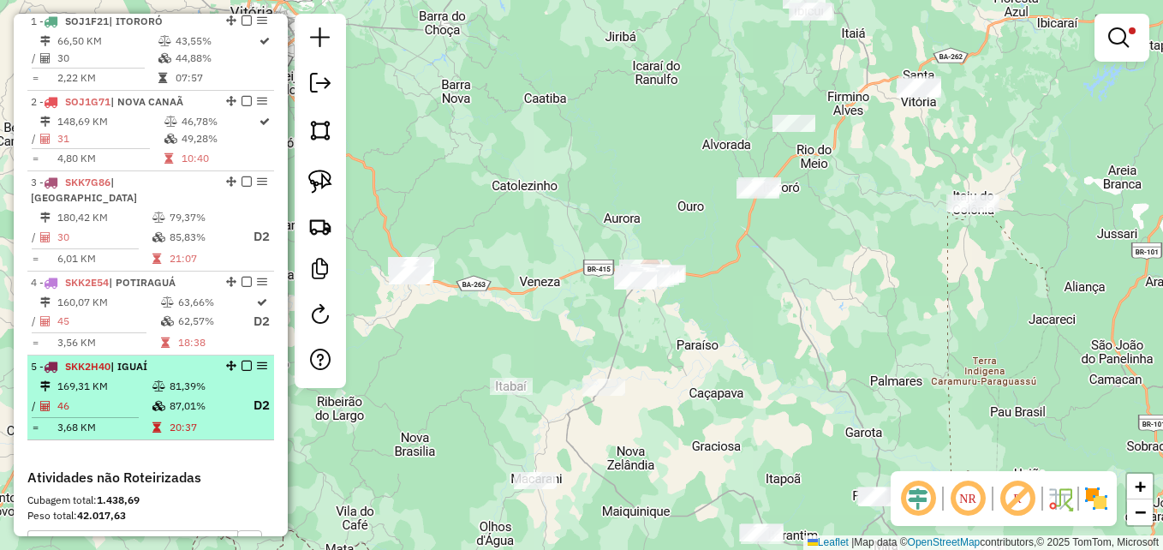
click at [158, 391] on icon at bounding box center [158, 386] width 13 height 10
select select "**********"
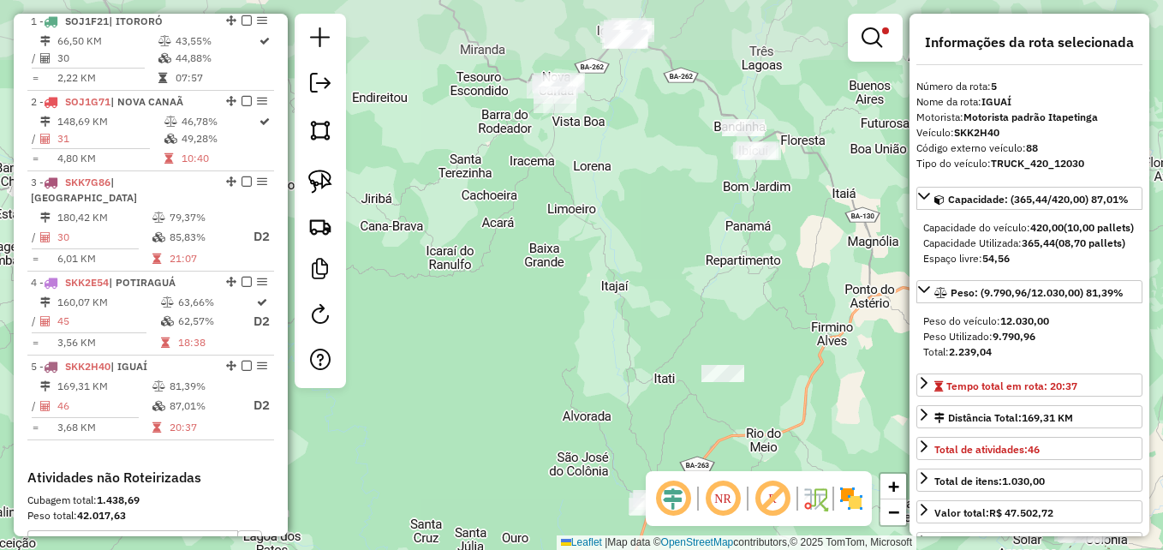
drag, startPoint x: 585, startPoint y: 186, endPoint x: 542, endPoint y: 246, distance: 73.7
click at [542, 246] on div "Limpar filtros Janela de atendimento Grade de atendimento Capacidade Transporta…" at bounding box center [581, 275] width 1163 height 550
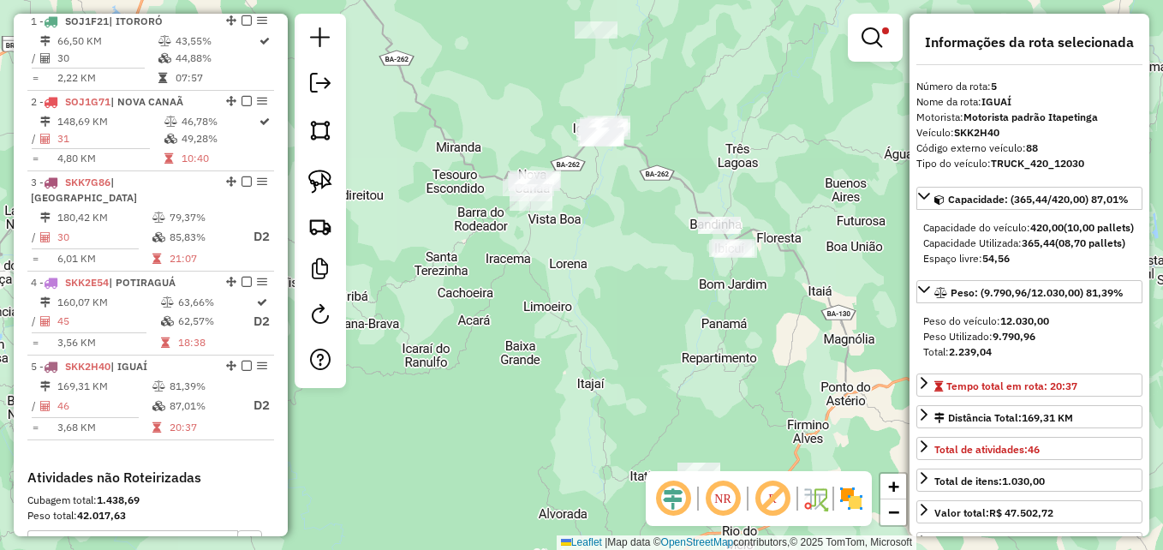
drag, startPoint x: 637, startPoint y: 208, endPoint x: 613, endPoint y: 306, distance: 100.5
click at [613, 306] on div "Limpar filtros Janela de atendimento Grade de atendimento Capacidade Transporta…" at bounding box center [581, 275] width 1163 height 550
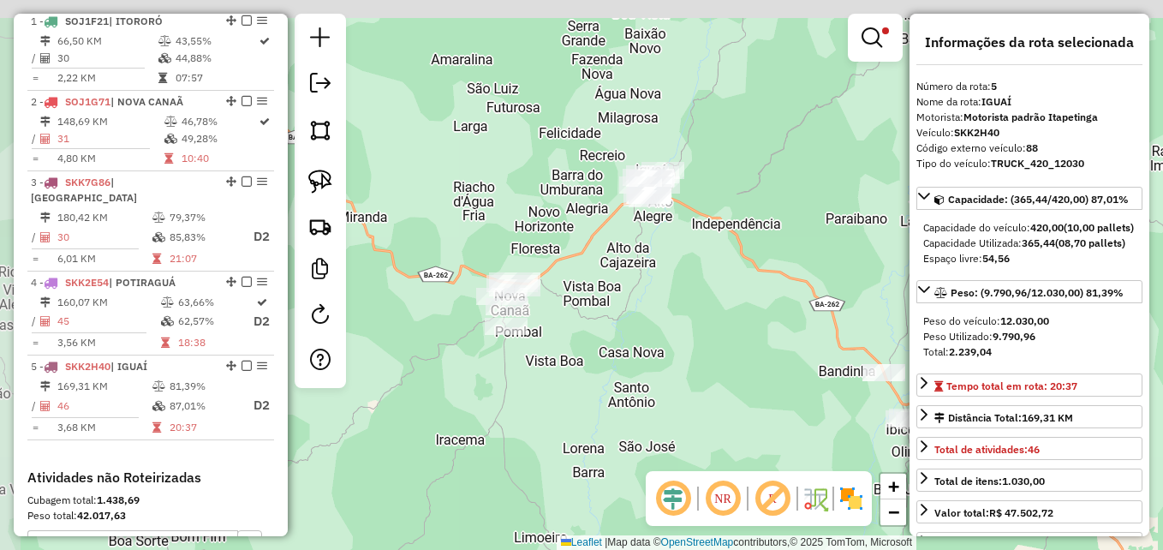
drag, startPoint x: 621, startPoint y: 167, endPoint x: 677, endPoint y: 369, distance: 209.6
click at [682, 390] on div "Limpar filtros Janela de atendimento Grade de atendimento Capacidade Transporta…" at bounding box center [581, 275] width 1163 height 550
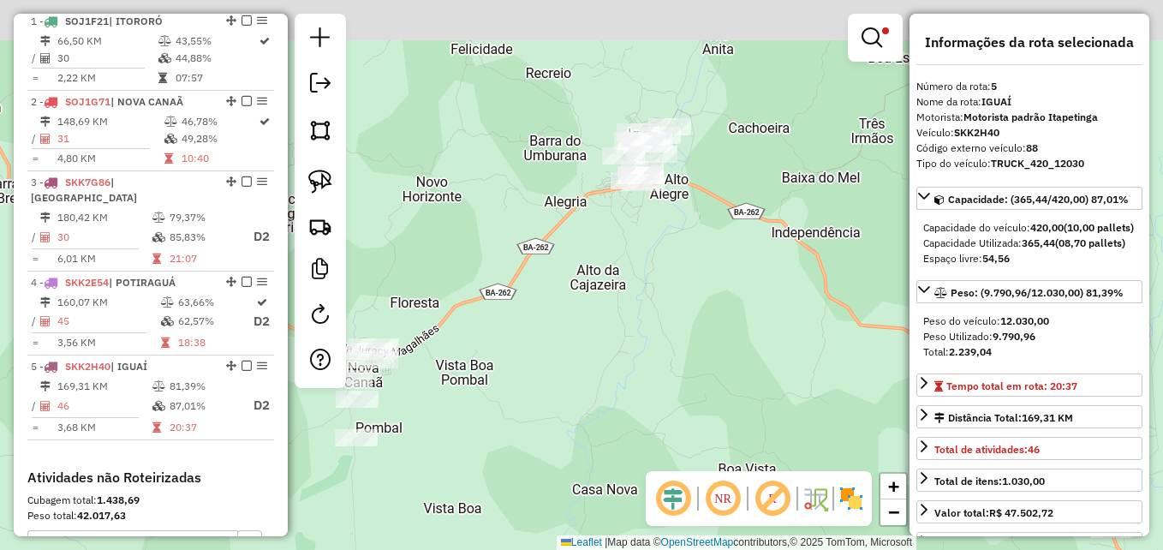
drag, startPoint x: 638, startPoint y: 203, endPoint x: 660, endPoint y: 327, distance: 126.2
click at [660, 327] on div "Limpar filtros Janela de atendimento Grade de atendimento Capacidade Transporta…" at bounding box center [581, 275] width 1163 height 550
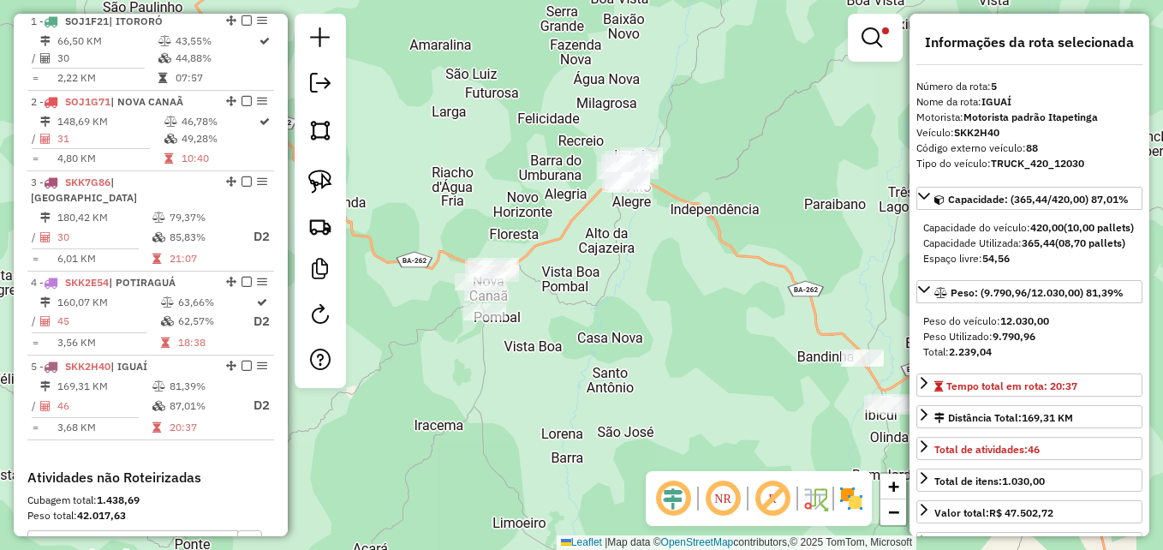
drag, startPoint x: 665, startPoint y: 393, endPoint x: 642, endPoint y: 323, distance: 73.9
click at [642, 323] on div "Limpar filtros Janela de atendimento Grade de atendimento Capacidade Transporta…" at bounding box center [581, 275] width 1163 height 550
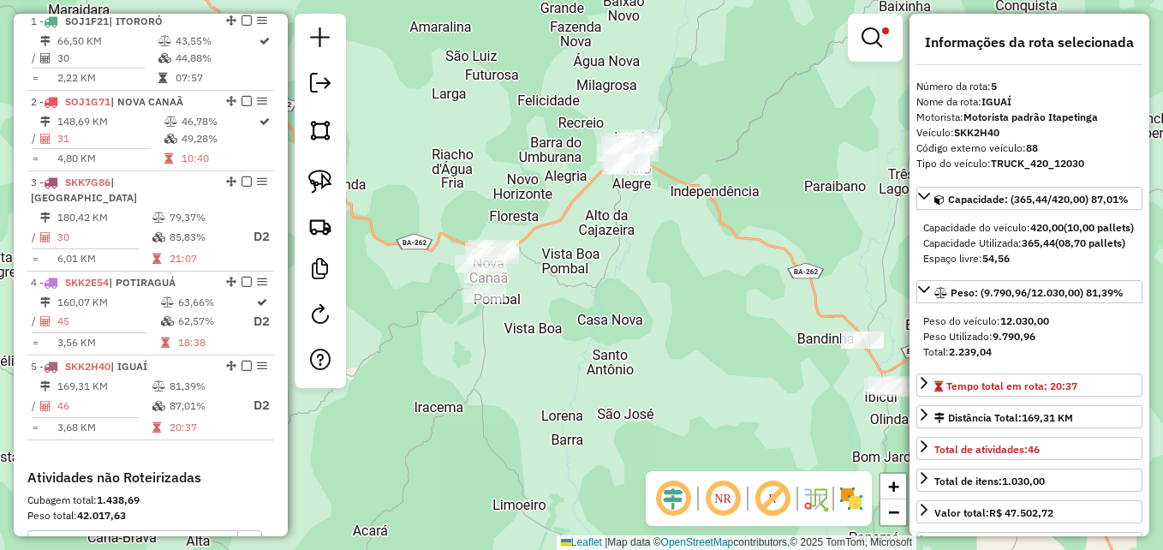
drag, startPoint x: 639, startPoint y: 363, endPoint x: 647, endPoint y: 229, distance: 134.7
click at [644, 237] on div "Limpar filtros Janela de atendimento Grade de atendimento Capacidade Transporta…" at bounding box center [581, 275] width 1163 height 550
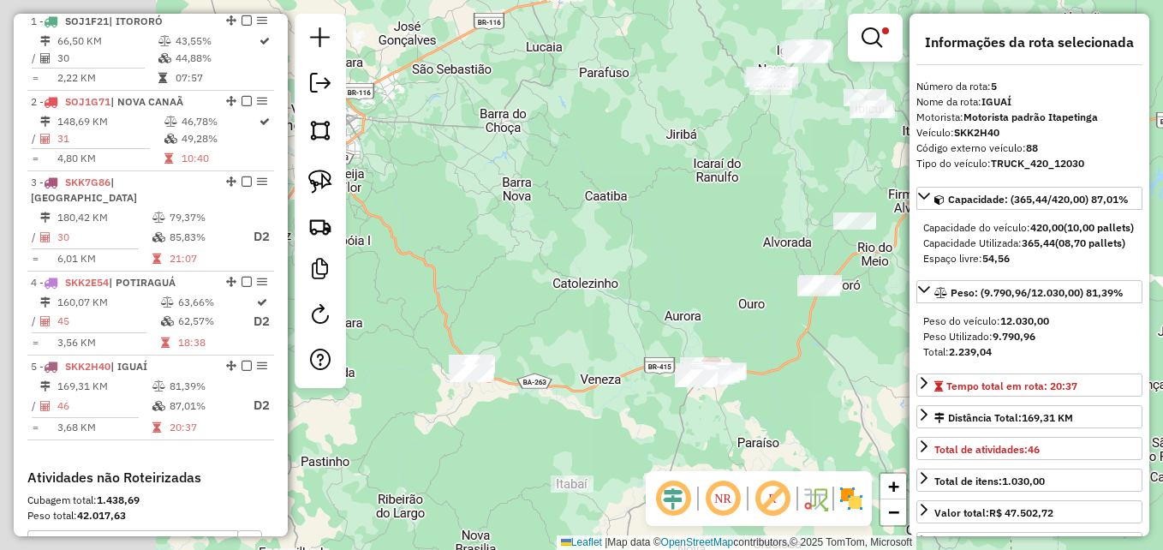
drag, startPoint x: 544, startPoint y: 378, endPoint x: 728, endPoint y: 189, distance: 263.4
click at [727, 199] on div "Limpar filtros Janela de atendimento Grade de atendimento Capacidade Transporta…" at bounding box center [581, 275] width 1163 height 550
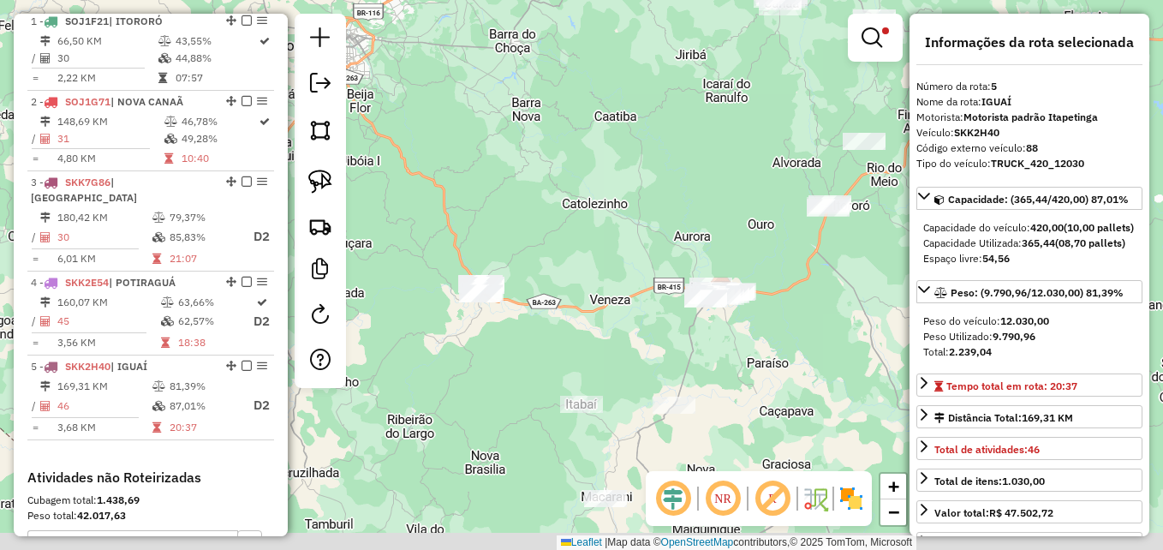
drag, startPoint x: 617, startPoint y: 347, endPoint x: 547, endPoint y: 137, distance: 221.2
click at [525, 141] on div "Limpar filtros Janela de atendimento Grade de atendimento Capacidade Transporta…" at bounding box center [581, 275] width 1163 height 550
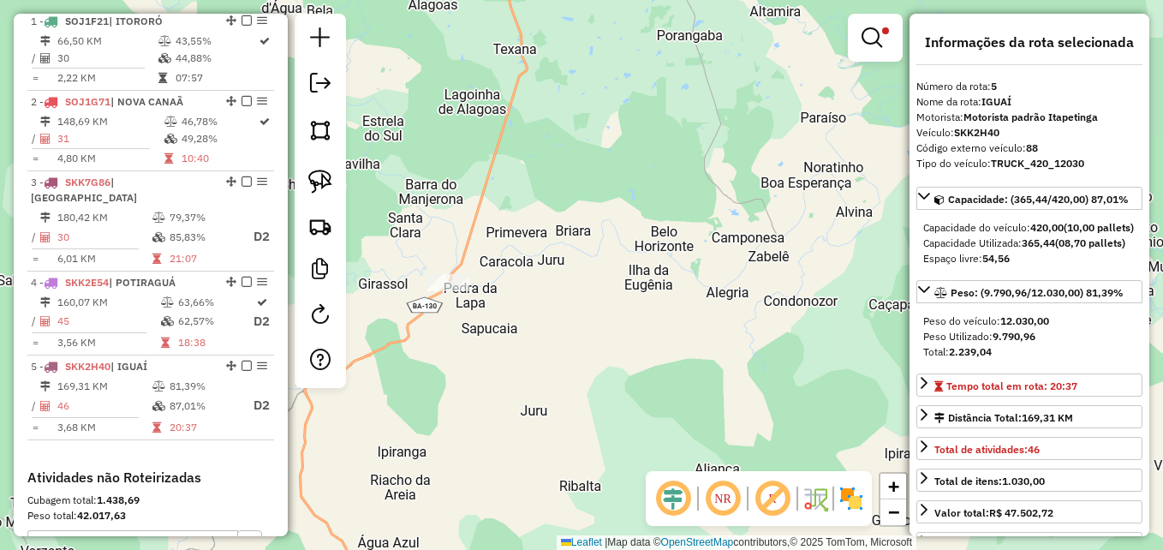
drag, startPoint x: 671, startPoint y: 133, endPoint x: 724, endPoint y: 339, distance: 213.1
click at [724, 339] on div "Limpar filtros Janela de atendimento Grade de atendimento Capacidade Transporta…" at bounding box center [581, 275] width 1163 height 550
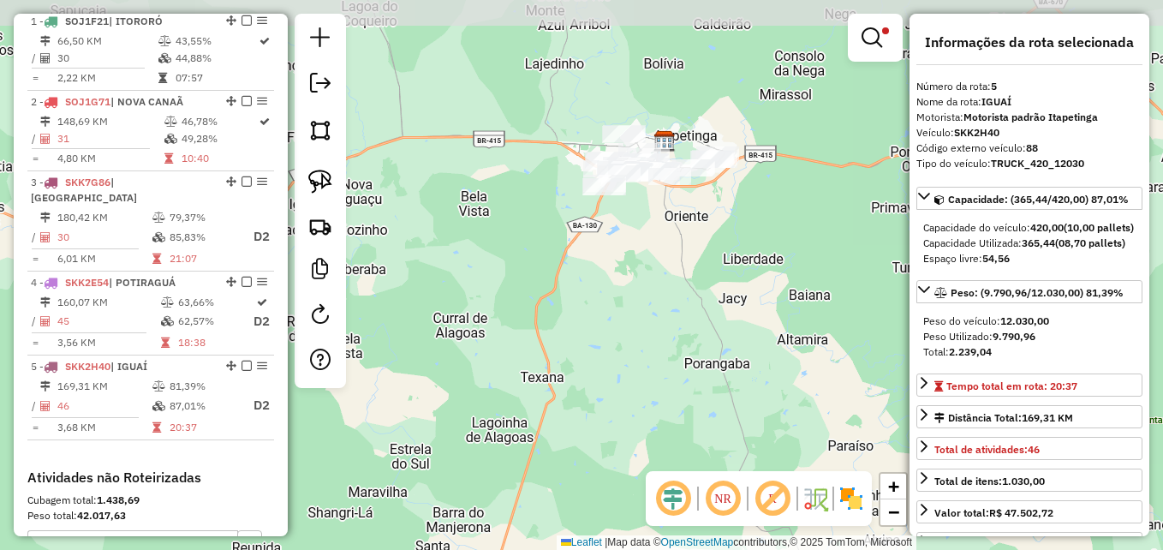
drag, startPoint x: 676, startPoint y: 206, endPoint x: 676, endPoint y: 399, distance: 192.7
click at [676, 399] on div "Limpar filtros Janela de atendimento Grade de atendimento Capacidade Transporta…" at bounding box center [581, 275] width 1163 height 550
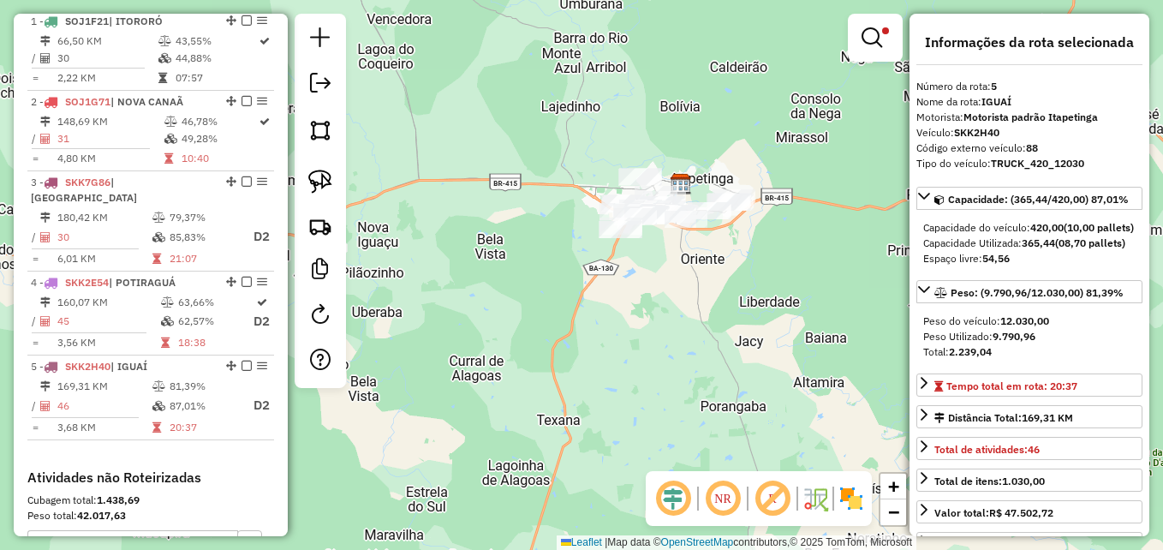
drag, startPoint x: 660, startPoint y: 285, endPoint x: 677, endPoint y: 330, distance: 47.7
click at [677, 330] on div "Limpar filtros Janela de atendimento Grade de atendimento Capacidade Transporta…" at bounding box center [581, 275] width 1163 height 550
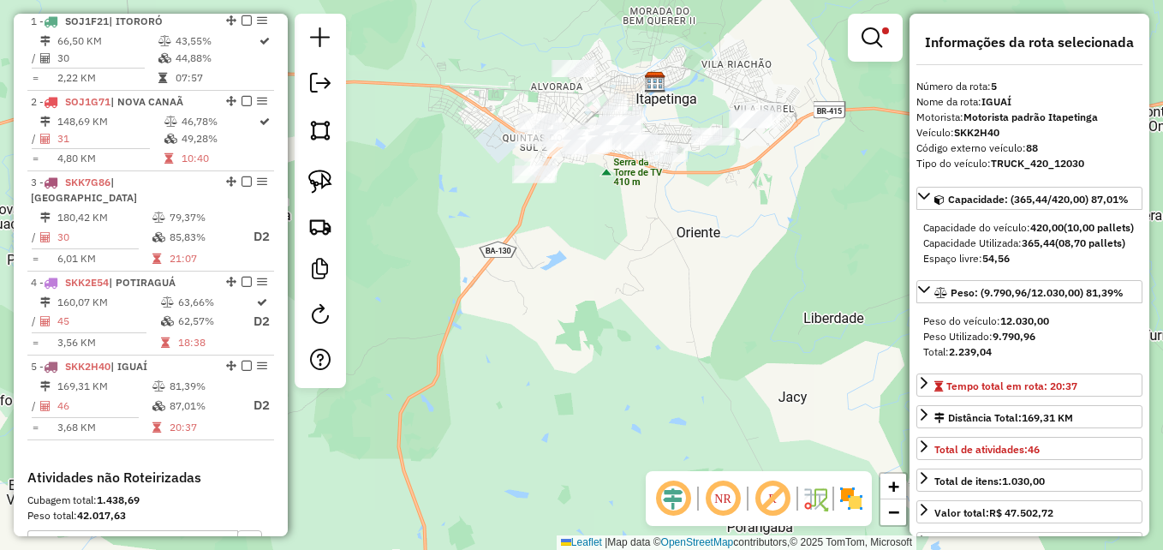
drag, startPoint x: 637, startPoint y: 265, endPoint x: 647, endPoint y: 387, distance: 122.0
click at [647, 386] on div "Limpar filtros Janela de atendimento Grade de atendimento Capacidade Transporta…" at bounding box center [581, 275] width 1163 height 550
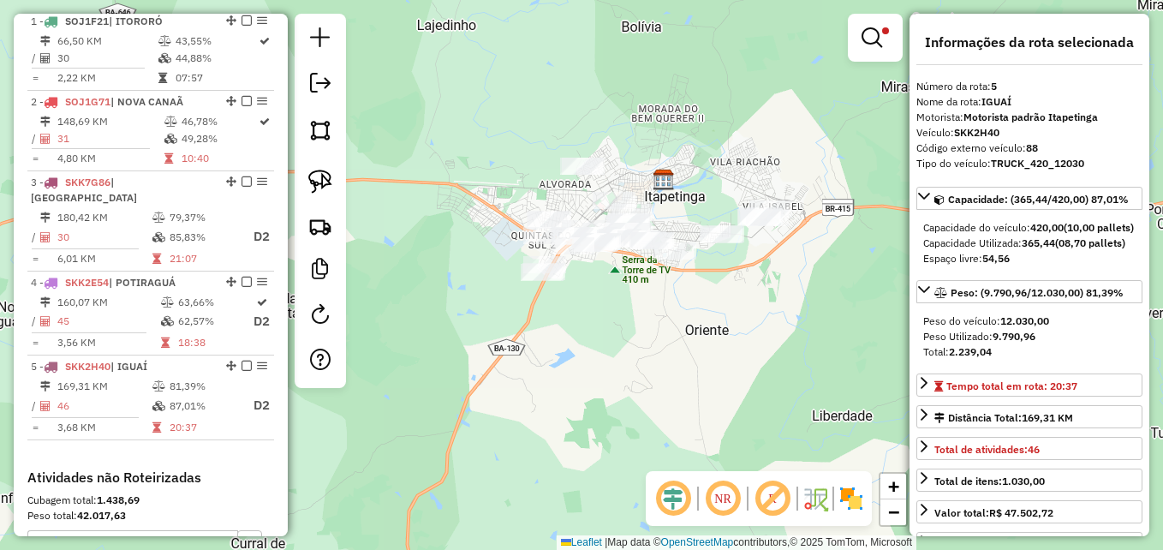
click at [873, 40] on em at bounding box center [871, 37] width 21 height 21
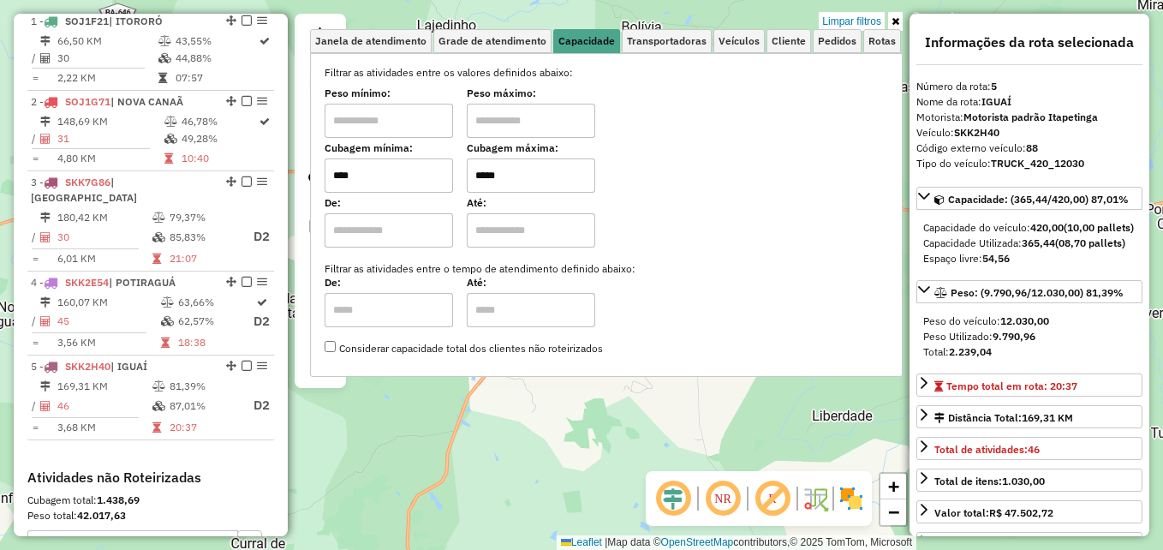
click at [373, 177] on input "****" at bounding box center [389, 175] width 128 height 34
type input "****"
click at [587, 442] on div "Limpar filtros Janela de atendimento Grade de atendimento Capacidade Transporta…" at bounding box center [581, 275] width 1163 height 550
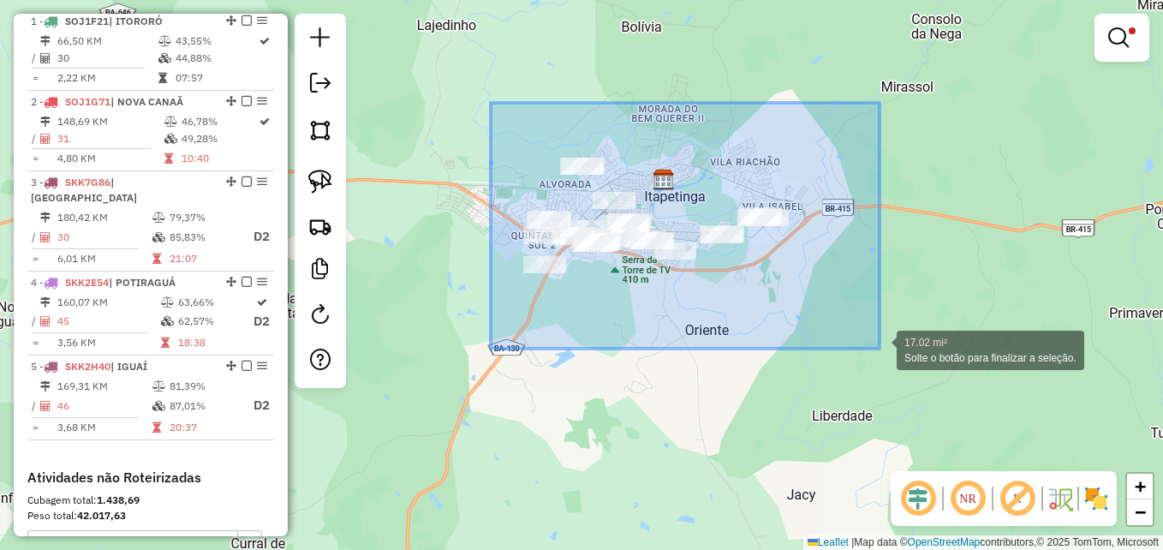
drag, startPoint x: 491, startPoint y: 103, endPoint x: 882, endPoint y: 348, distance: 461.7
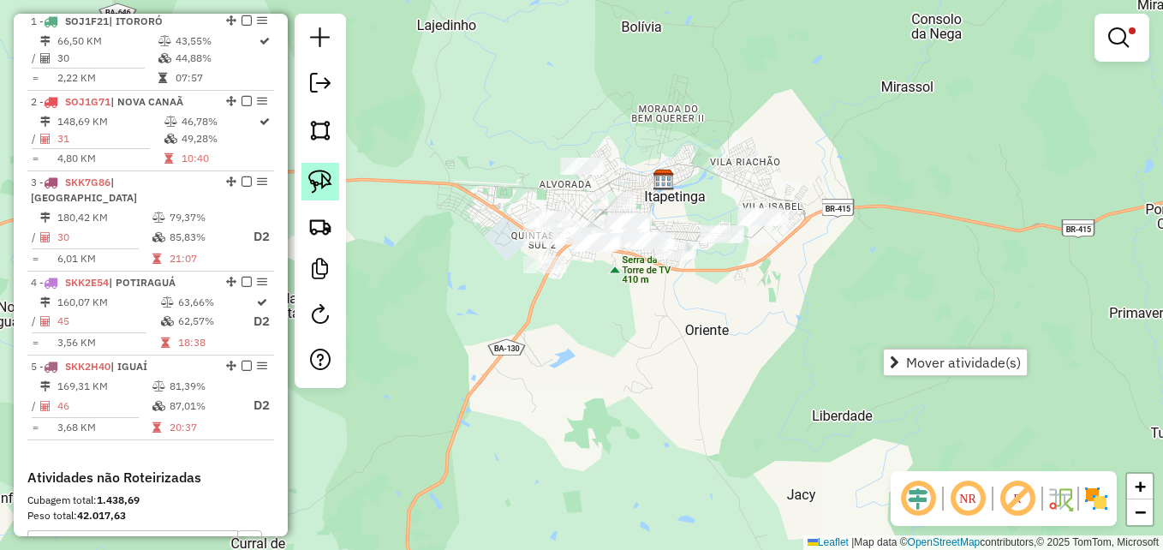
click at [325, 178] on img at bounding box center [320, 182] width 24 height 24
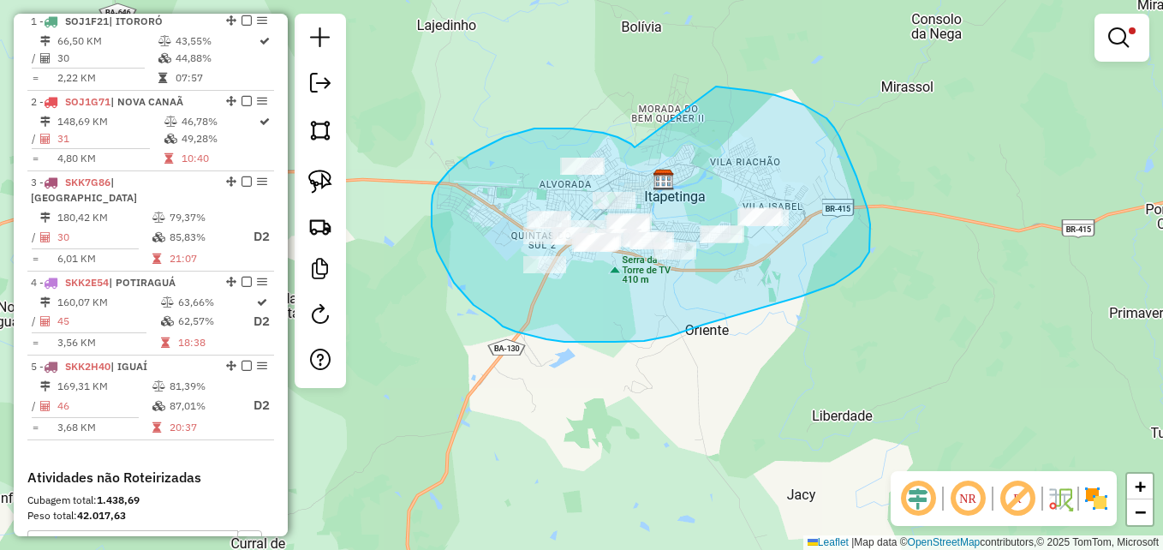
drag, startPoint x: 634, startPoint y: 146, endPoint x: 699, endPoint y: 87, distance: 87.9
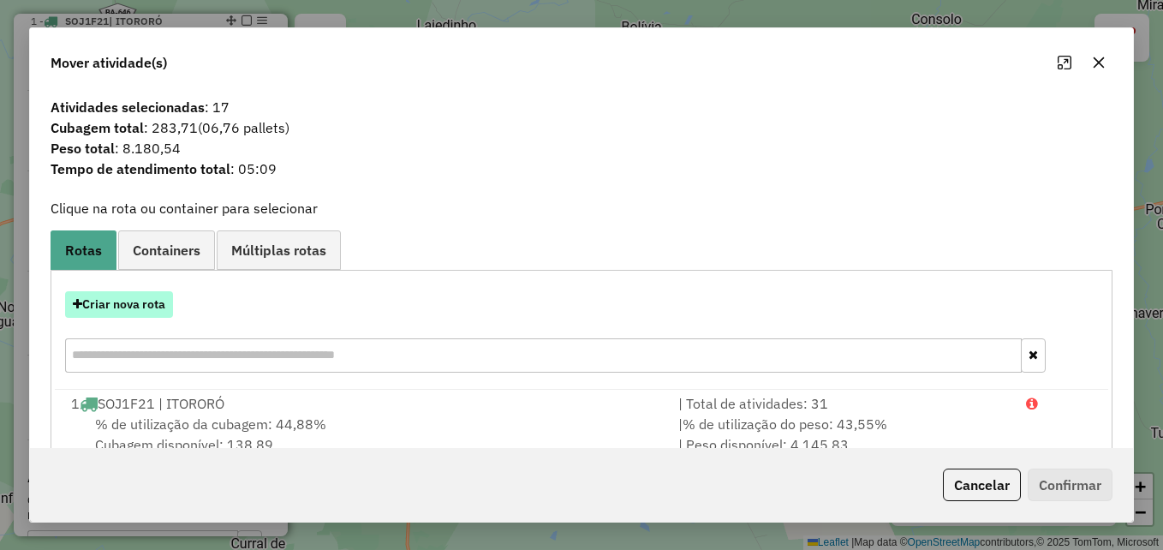
click at [108, 302] on button "Criar nova rota" at bounding box center [119, 304] width 108 height 27
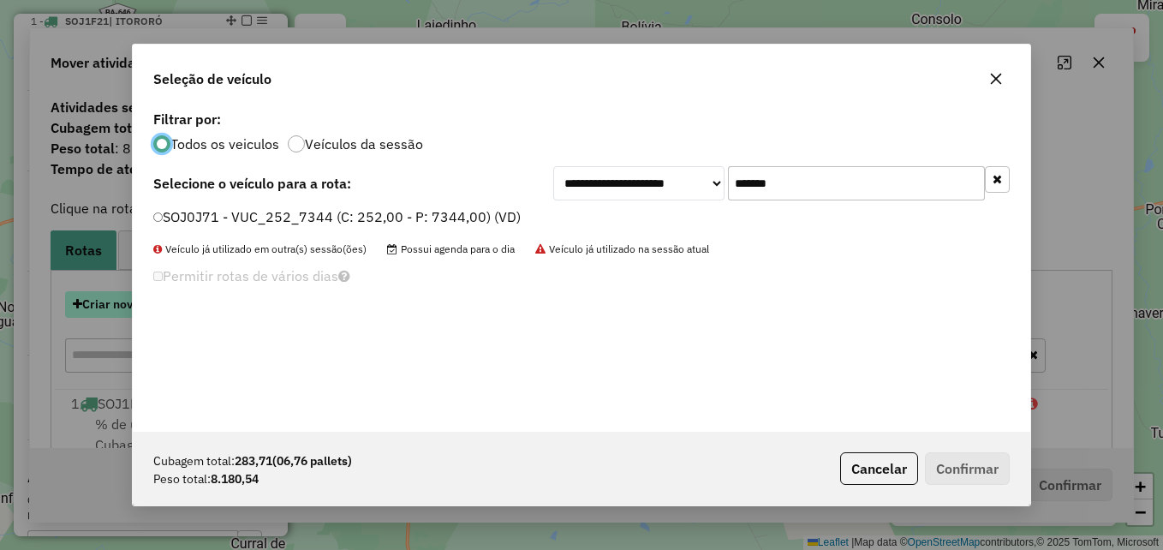
scroll to position [9, 5]
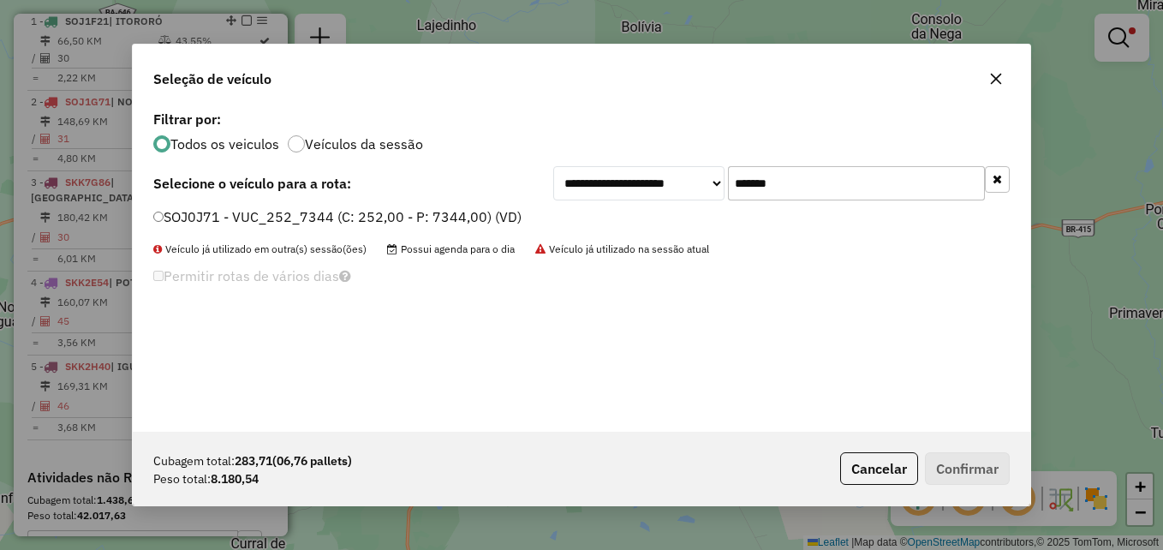
click at [795, 183] on input "*******" at bounding box center [856, 183] width 257 height 34
drag, startPoint x: 796, startPoint y: 183, endPoint x: 706, endPoint y: 185, distance: 89.1
click at [706, 185] on div "**********" at bounding box center [781, 183] width 456 height 34
click at [995, 84] on icon "button" at bounding box center [996, 79] width 14 height 14
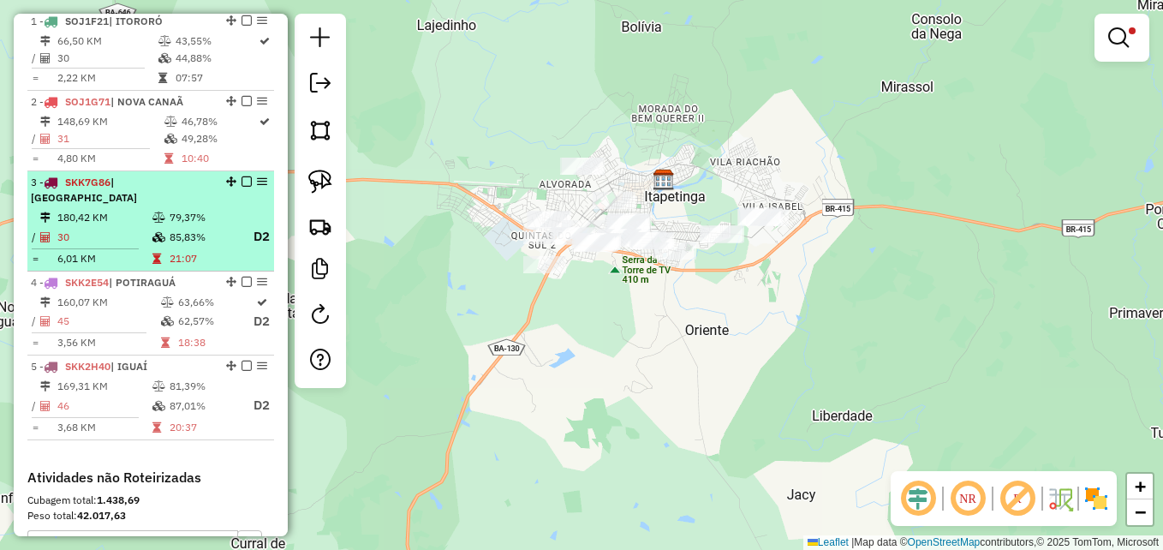
scroll to position [565, 0]
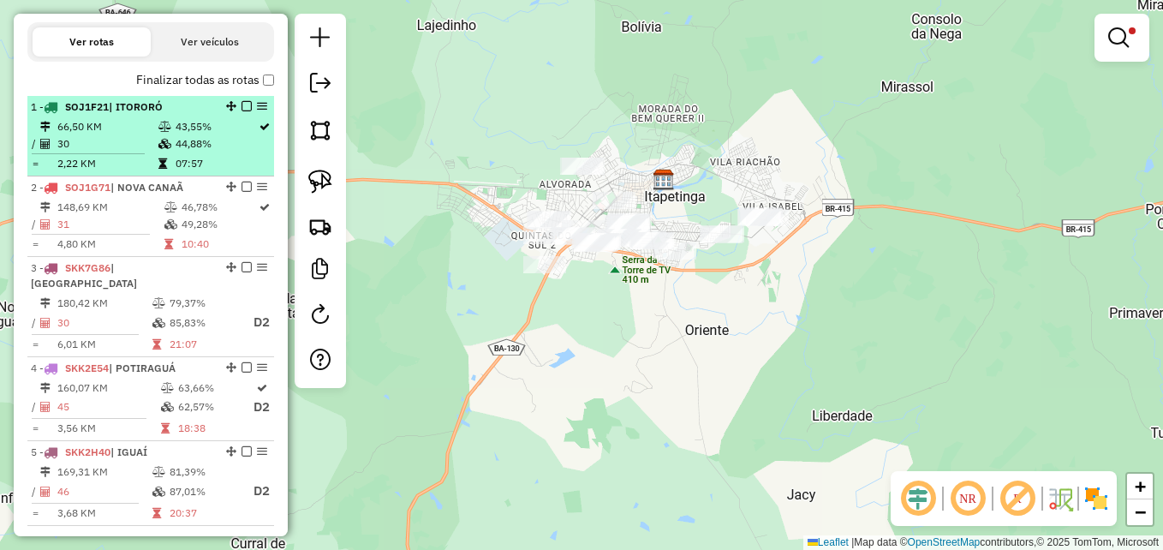
click at [197, 152] on td "44,88%" at bounding box center [216, 143] width 83 height 17
select select "**********"
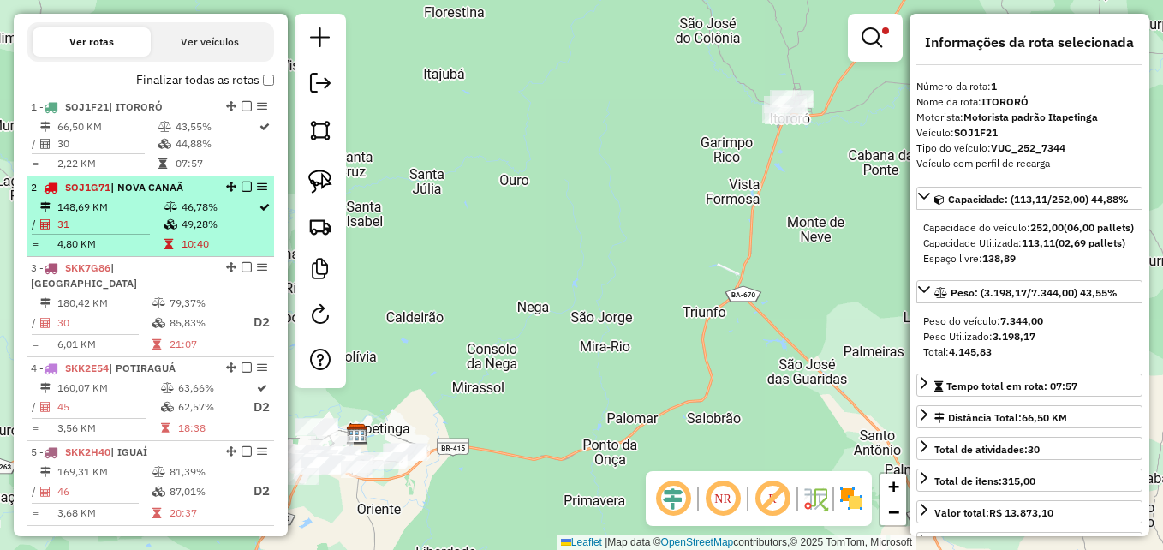
click at [215, 216] on td "46,78%" at bounding box center [219, 207] width 77 height 17
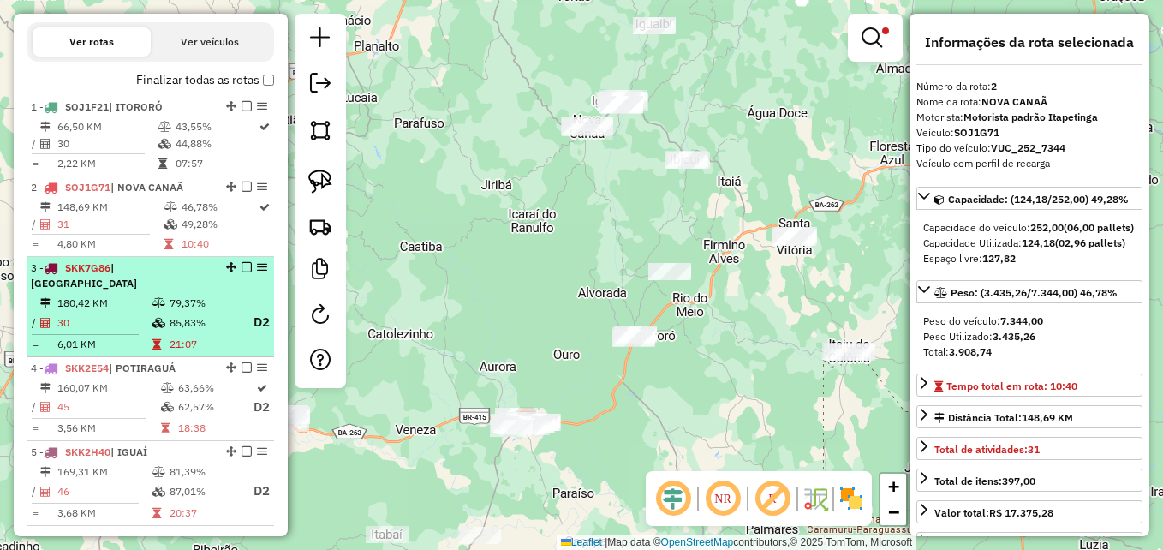
click at [193, 312] on td "79,37%" at bounding box center [203, 303] width 69 height 17
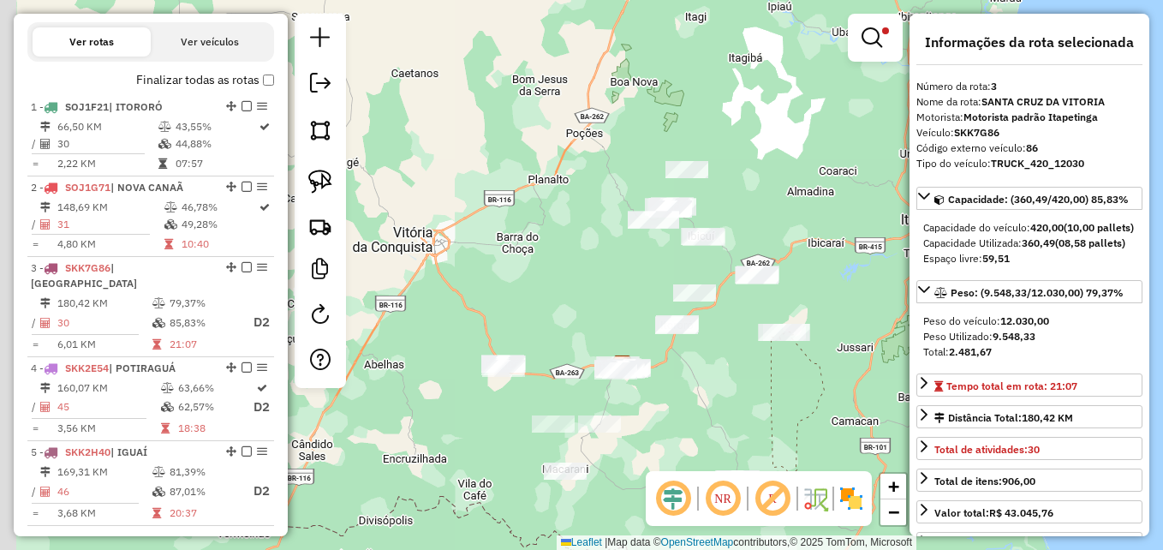
drag, startPoint x: 614, startPoint y: 361, endPoint x: 796, endPoint y: 325, distance: 185.1
click at [796, 326] on div "Limpar filtros Janela de atendimento Grade de atendimento Capacidade Transporta…" at bounding box center [581, 275] width 1163 height 550
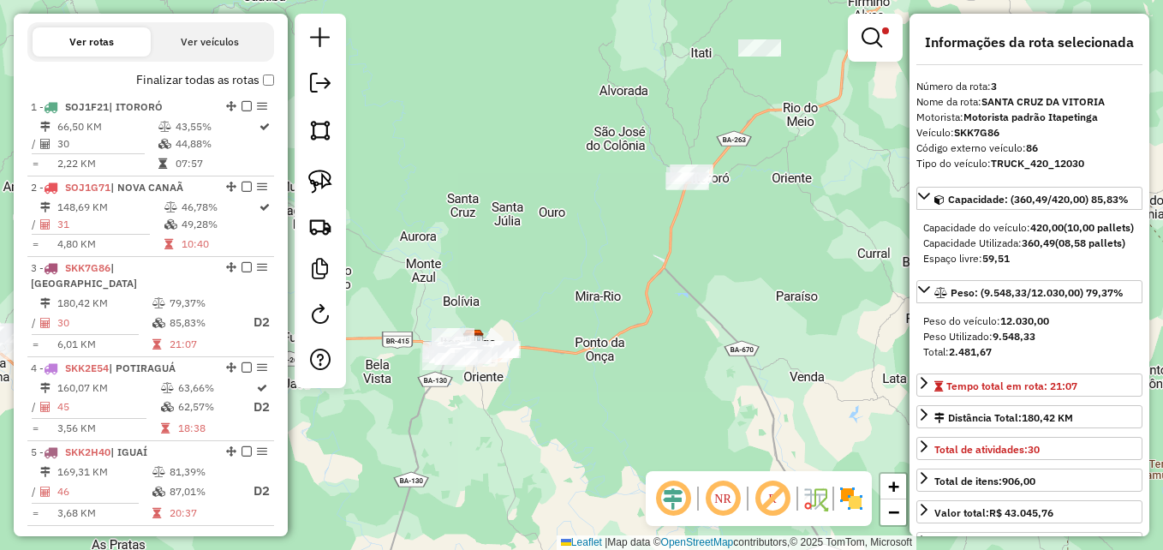
drag, startPoint x: 705, startPoint y: 324, endPoint x: 849, endPoint y: 308, distance: 144.7
click at [849, 308] on div "Limpar filtros Janela de atendimento Grade de atendimento Capacidade Transporta…" at bounding box center [581, 275] width 1163 height 550
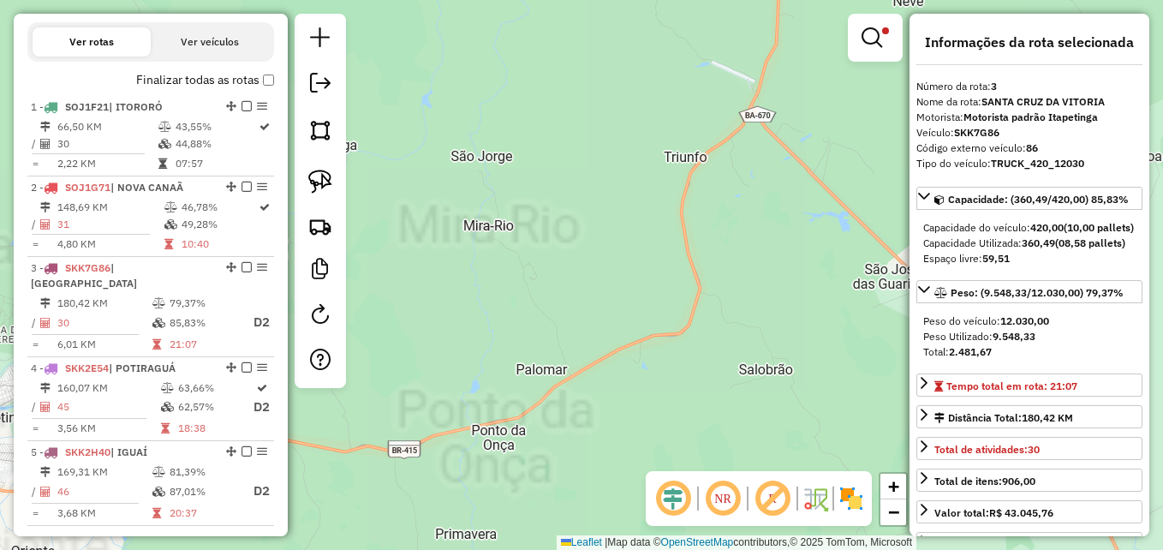
drag, startPoint x: 617, startPoint y: 278, endPoint x: 856, endPoint y: 208, distance: 249.0
click at [885, 214] on div "Limpar filtros Janela de atendimento Grade de atendimento Capacidade Transporta…" at bounding box center [581, 275] width 1163 height 550
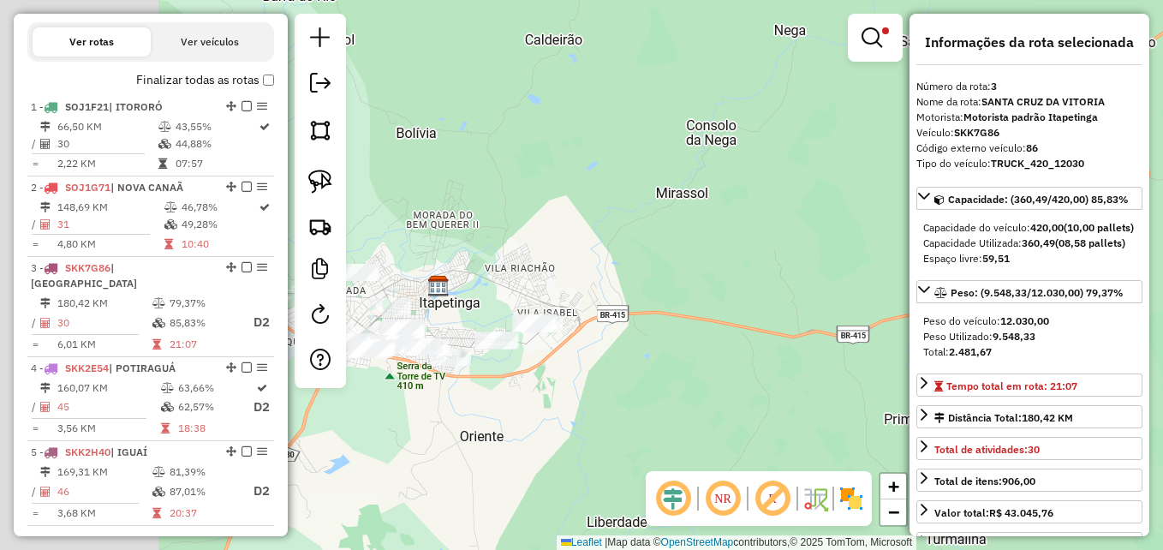
drag, startPoint x: 654, startPoint y: 286, endPoint x: 806, endPoint y: 210, distance: 169.7
click at [796, 225] on div "Limpar filtros Janela de atendimento Grade de atendimento Capacidade Transporta…" at bounding box center [581, 275] width 1163 height 550
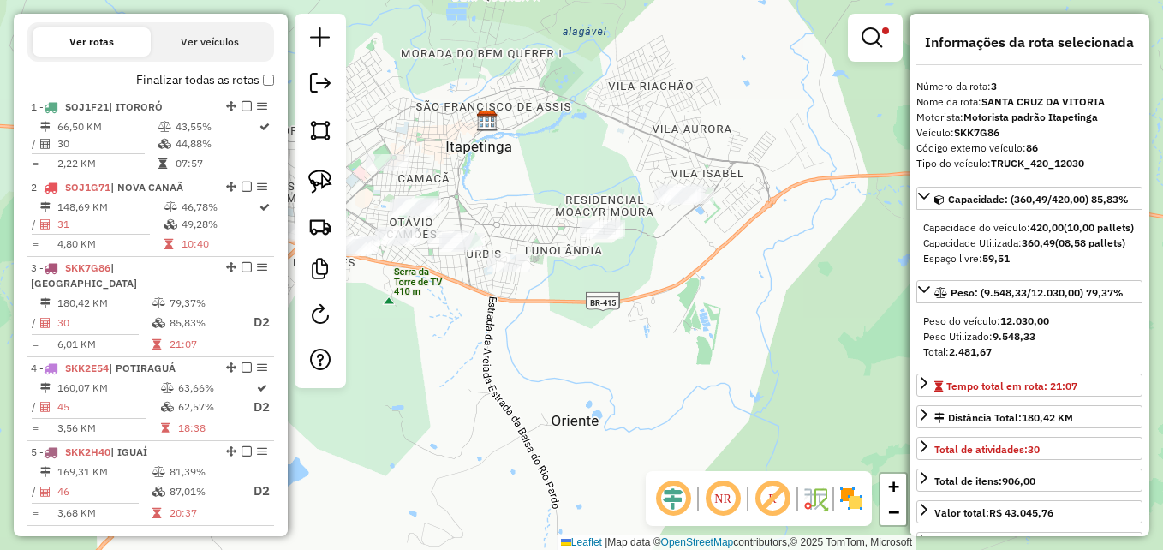
drag, startPoint x: 587, startPoint y: 331, endPoint x: 955, endPoint y: 356, distance: 369.1
click at [955, 356] on hb-router-mapa "Informações da Sessão 979485 - 15/08/2025 Criação: 14/08/2025 17:15 Depósito: G…" at bounding box center [581, 275] width 1163 height 550
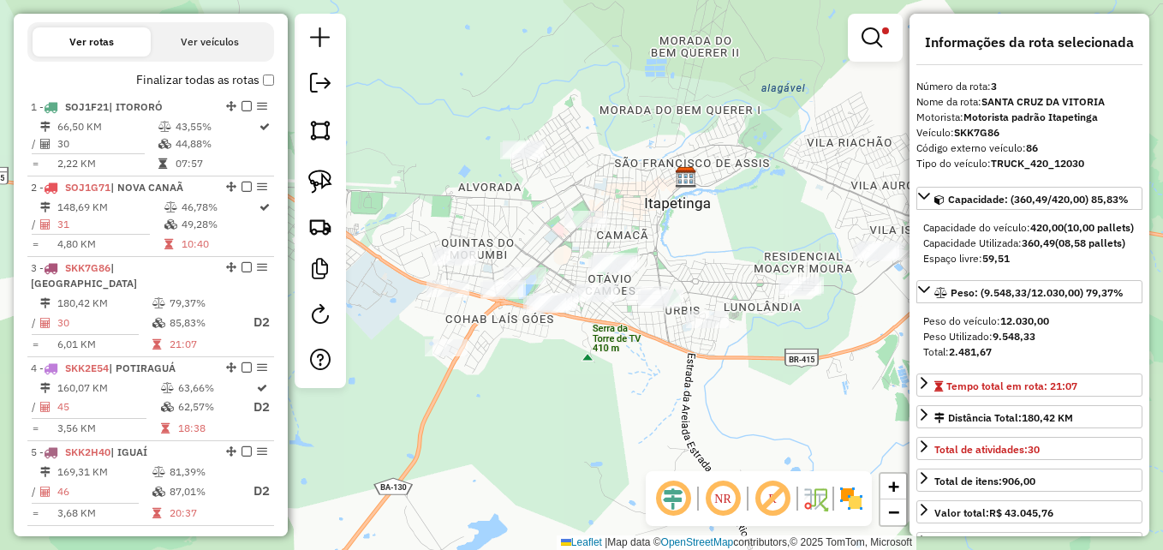
drag, startPoint x: 766, startPoint y: 382, endPoint x: 598, endPoint y: 412, distance: 171.3
click at [598, 412] on div "Limpar filtros Janela de atendimento Grade de atendimento Capacidade Transporta…" at bounding box center [581, 275] width 1163 height 550
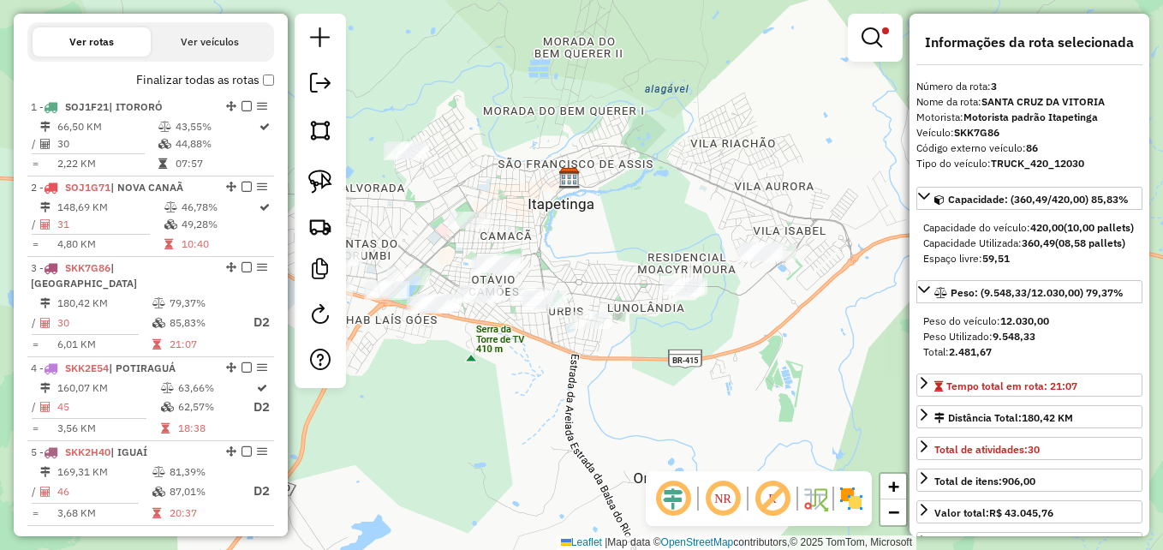
drag, startPoint x: 742, startPoint y: 400, endPoint x: 670, endPoint y: 390, distance: 73.5
click at [634, 399] on div "Limpar filtros Janela de atendimento Grade de atendimento Capacidade Transporta…" at bounding box center [581, 275] width 1163 height 550
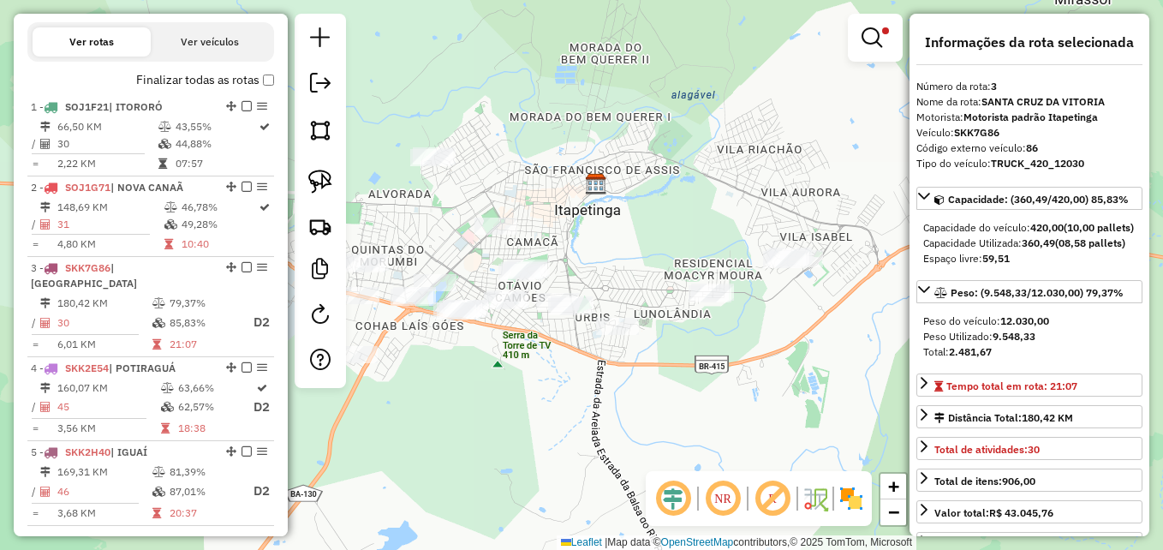
drag, startPoint x: 566, startPoint y: 385, endPoint x: 599, endPoint y: 393, distance: 33.4
click at [599, 393] on div "Limpar filtros Janela de atendimento Grade de atendimento Capacidade Transporta…" at bounding box center [581, 275] width 1163 height 550
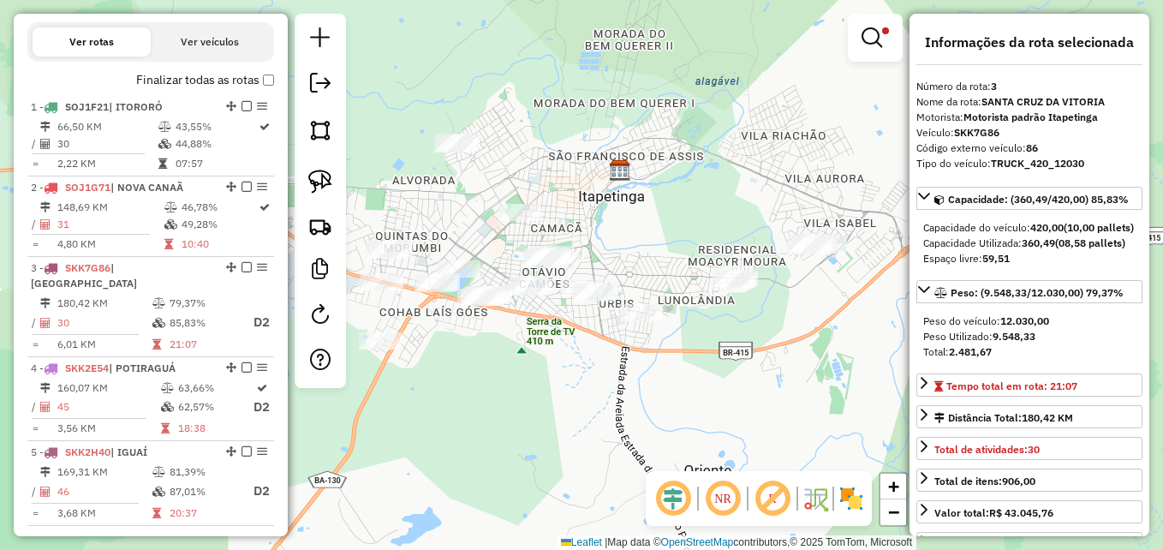
drag, startPoint x: 506, startPoint y: 405, endPoint x: 599, endPoint y: 309, distance: 133.8
click at [605, 350] on div "Limpar filtros Janela de atendimento Grade de atendimento Capacidade Transporta…" at bounding box center [581, 275] width 1163 height 550
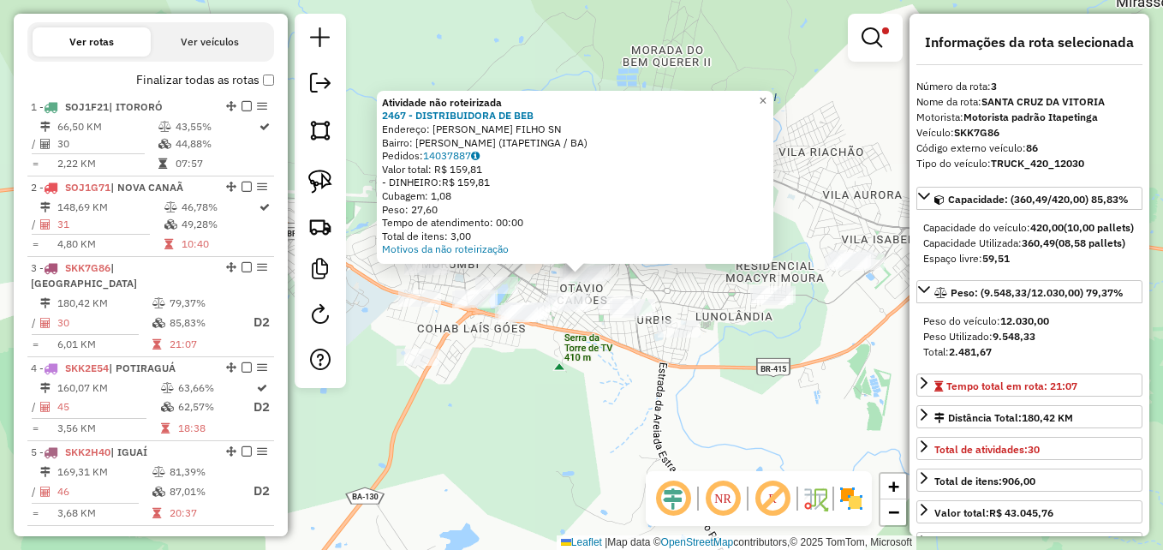
click at [594, 390] on div "Atividade não roteirizada 2467 - DISTRIBUIDORA DE BEB Endereço: R ARLINDO SOUZA…" at bounding box center [581, 275] width 1163 height 550
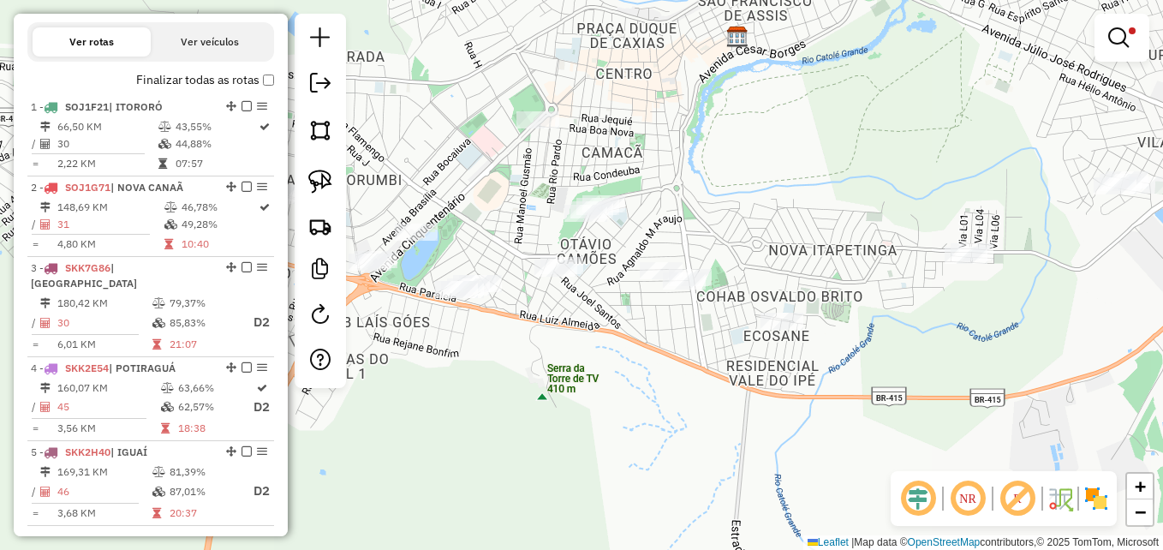
click at [635, 307] on div "Limpar filtros Janela de atendimento Grade de atendimento Capacidade Transporta…" at bounding box center [581, 275] width 1163 height 550
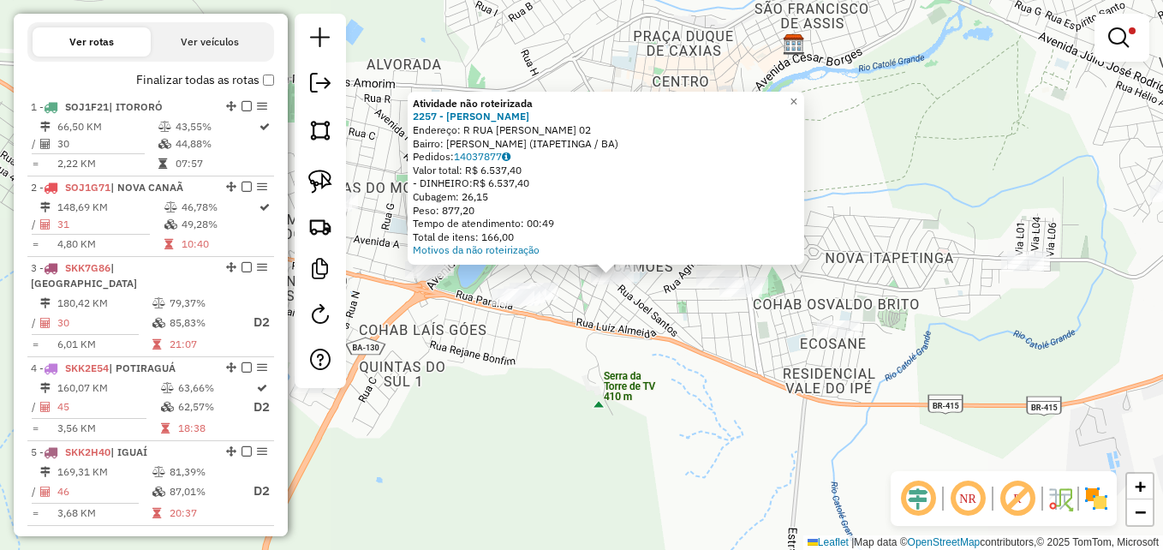
drag, startPoint x: 587, startPoint y: 331, endPoint x: 617, endPoint y: 331, distance: 30.8
click at [617, 331] on div "Atividade não roteirizada 2257 - BRUNO SANTOS PEREIRA Endereço: R RUA JOS PHITO…" at bounding box center [581, 275] width 1163 height 550
drag, startPoint x: 615, startPoint y: 315, endPoint x: 630, endPoint y: 322, distance: 16.9
click at [630, 322] on div "Atividade não roteirizada 2257 - BRUNO SANTOS PEREIRA Endereço: R RUA JOS PHITO…" at bounding box center [581, 275] width 1163 height 550
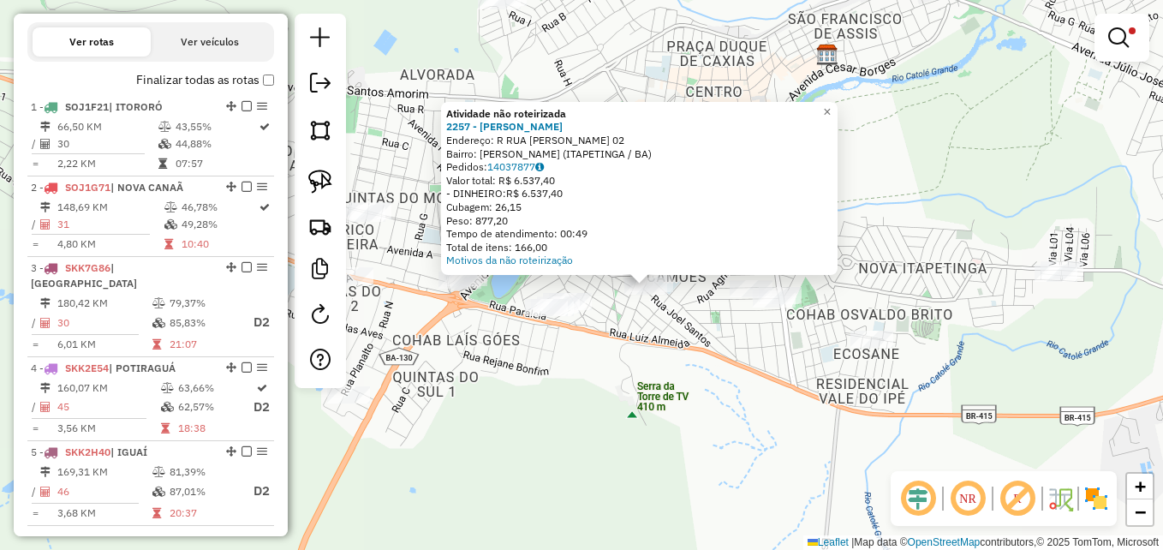
drag, startPoint x: 623, startPoint y: 319, endPoint x: 642, endPoint y: 324, distance: 20.4
click at [642, 324] on div "Atividade não roteirizada 2257 - BRUNO SANTOS PEREIRA Endereço: R RUA JOS PHITO…" at bounding box center [581, 275] width 1163 height 550
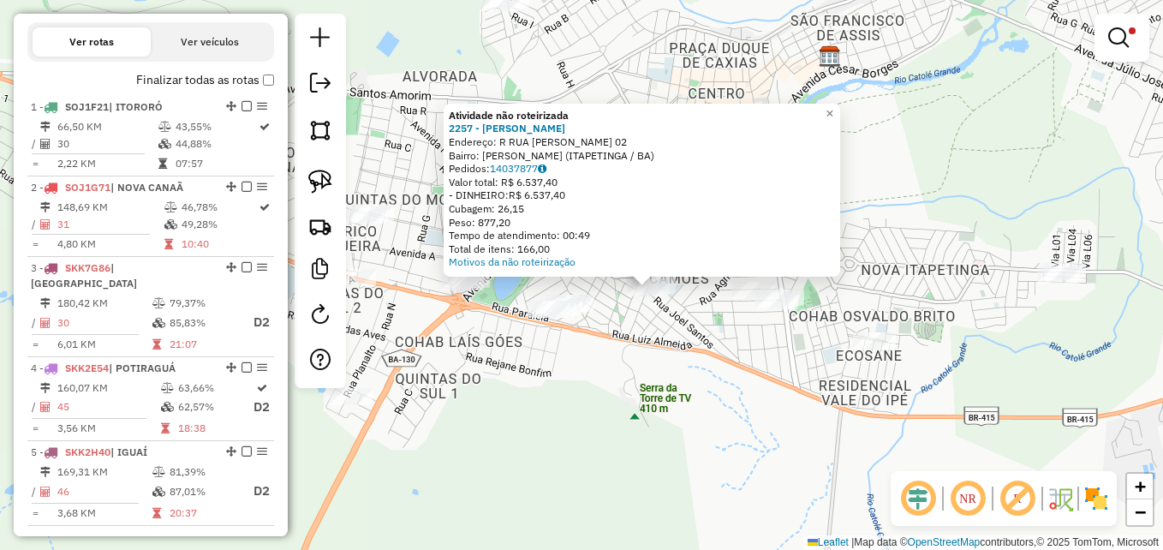
click at [642, 323] on div "Atividade não roteirizada 2257 - BRUNO SANTOS PEREIRA Endereço: R RUA JOS PHITO…" at bounding box center [581, 275] width 1163 height 550
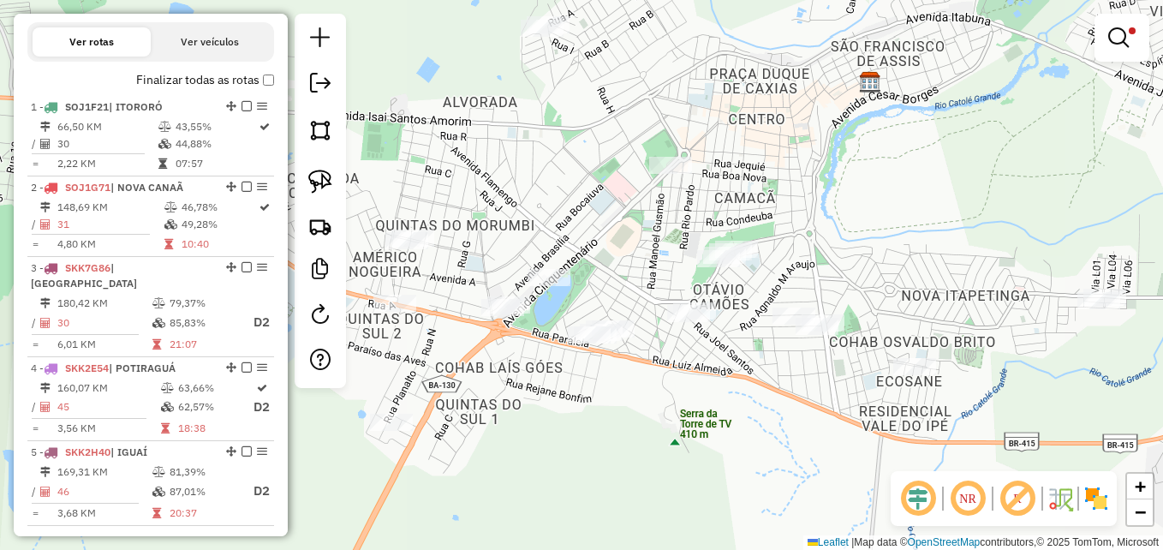
drag, startPoint x: 522, startPoint y: 362, endPoint x: 562, endPoint y: 388, distance: 47.7
click at [562, 388] on div "Limpar filtros Janela de atendimento Grade de atendimento Capacidade Transporta…" at bounding box center [581, 275] width 1163 height 550
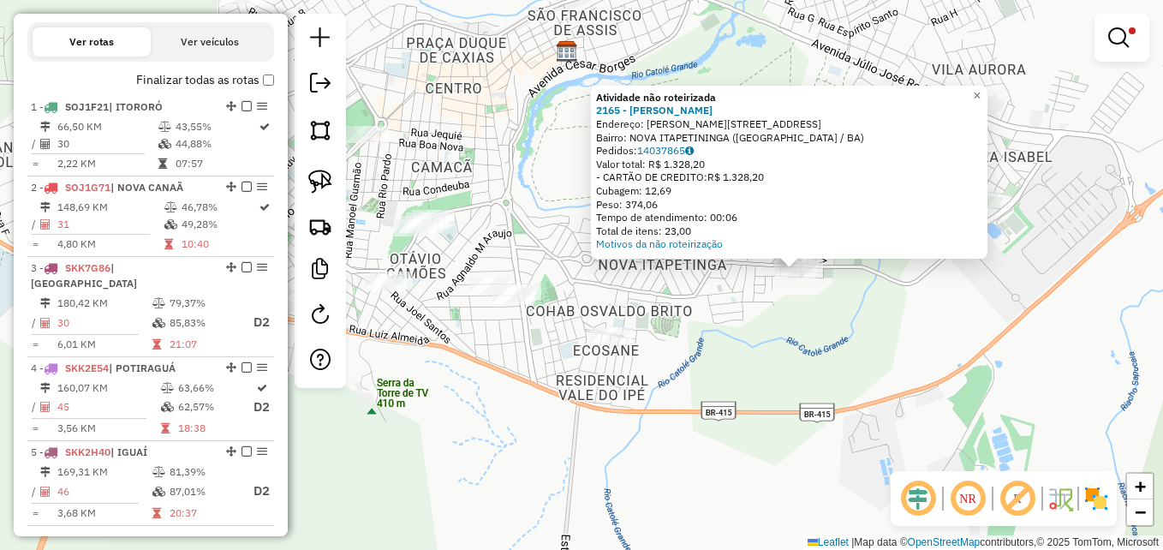
drag, startPoint x: 611, startPoint y: 387, endPoint x: 805, endPoint y: 358, distance: 196.6
click at [825, 376] on div "Atividade não roteirizada 2165 - PATRICIA SANTOS RIBE Endereço: R GERSON DE OLI…" at bounding box center [581, 275] width 1163 height 550
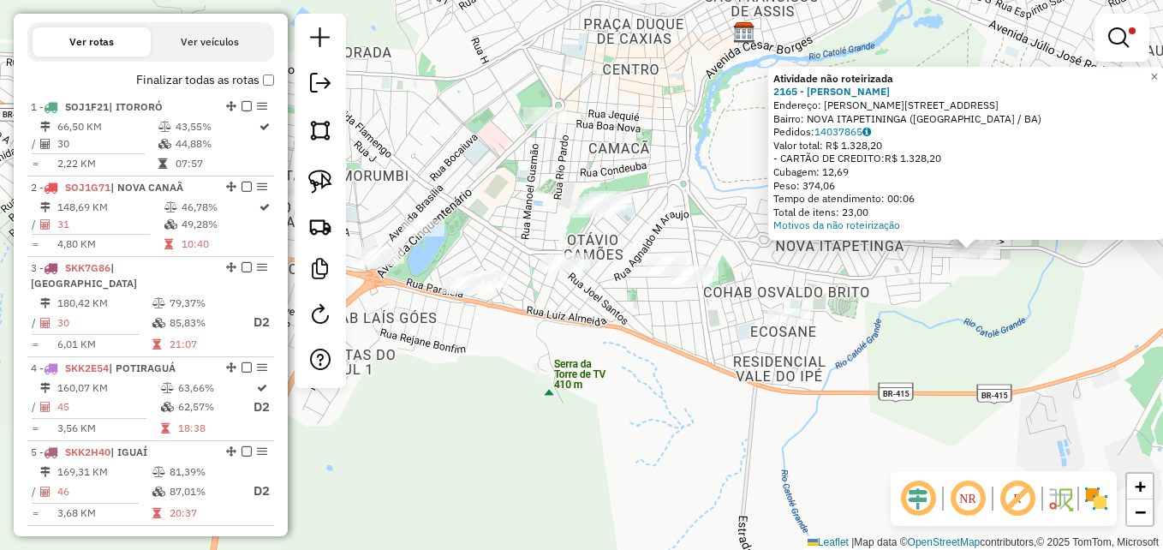
drag, startPoint x: 541, startPoint y: 393, endPoint x: 699, endPoint y: 397, distance: 157.6
click at [728, 399] on div "Atividade não roteirizada 2165 - PATRICIA SANTOS RIBE Endereço: R GERSON DE OLI…" at bounding box center [581, 275] width 1163 height 550
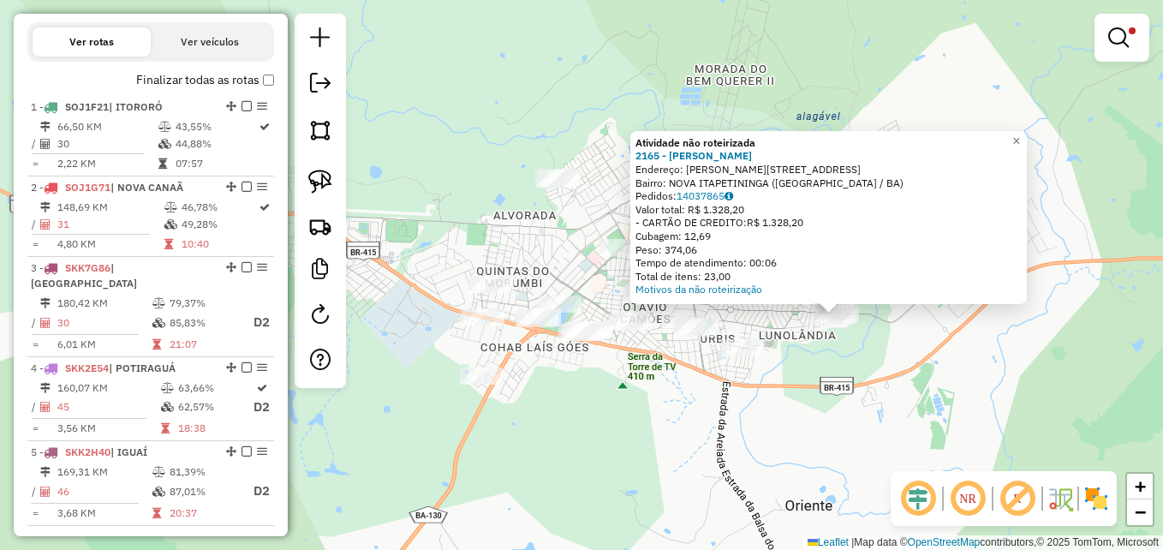
click at [669, 394] on div "Atividade não roteirizada 2165 - PATRICIA SANTOS RIBE Endereço: R GERSON DE OLI…" at bounding box center [581, 275] width 1163 height 550
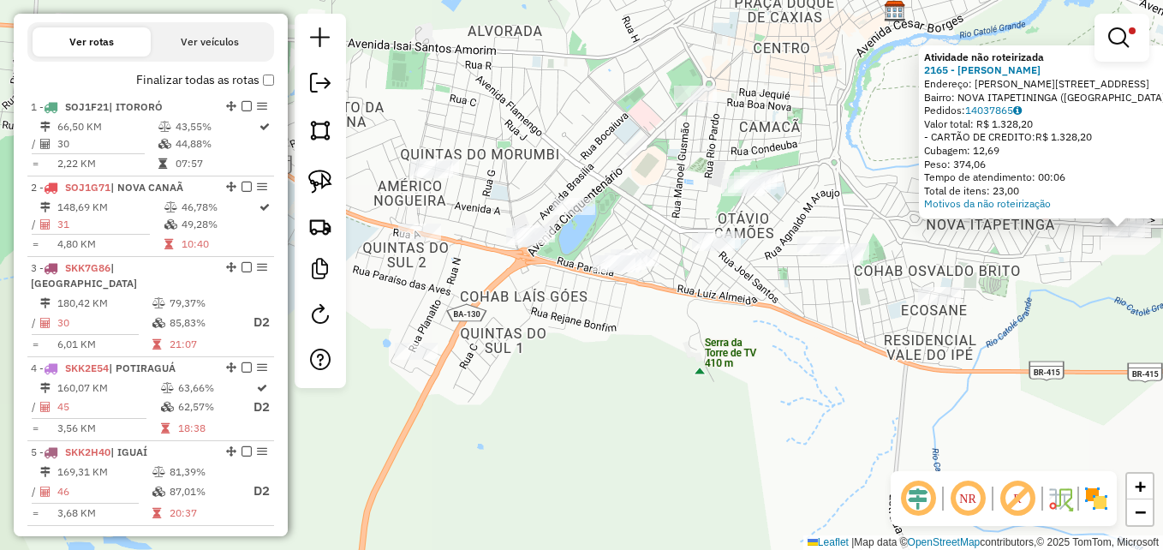
drag, startPoint x: 661, startPoint y: 389, endPoint x: 775, endPoint y: 381, distance: 114.2
click at [775, 381] on div "Atividade não roteirizada 2165 - PATRICIA SANTOS RIBE Endereço: R GERSON DE OLI…" at bounding box center [581, 275] width 1163 height 550
click at [321, 178] on img at bounding box center [320, 182] width 24 height 24
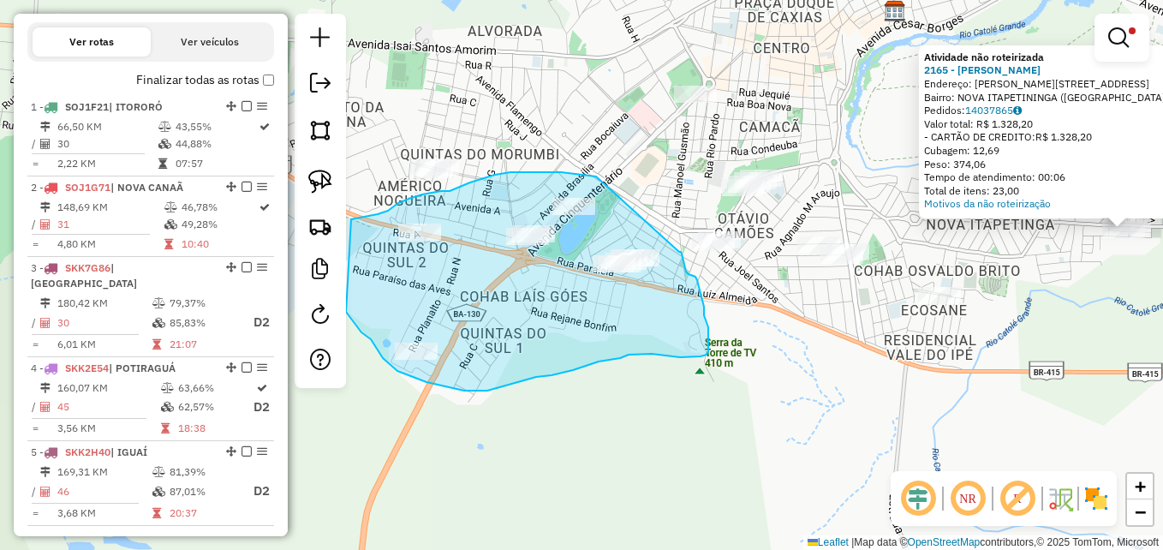
drag, startPoint x: 596, startPoint y: 176, endPoint x: 679, endPoint y: 252, distance: 112.2
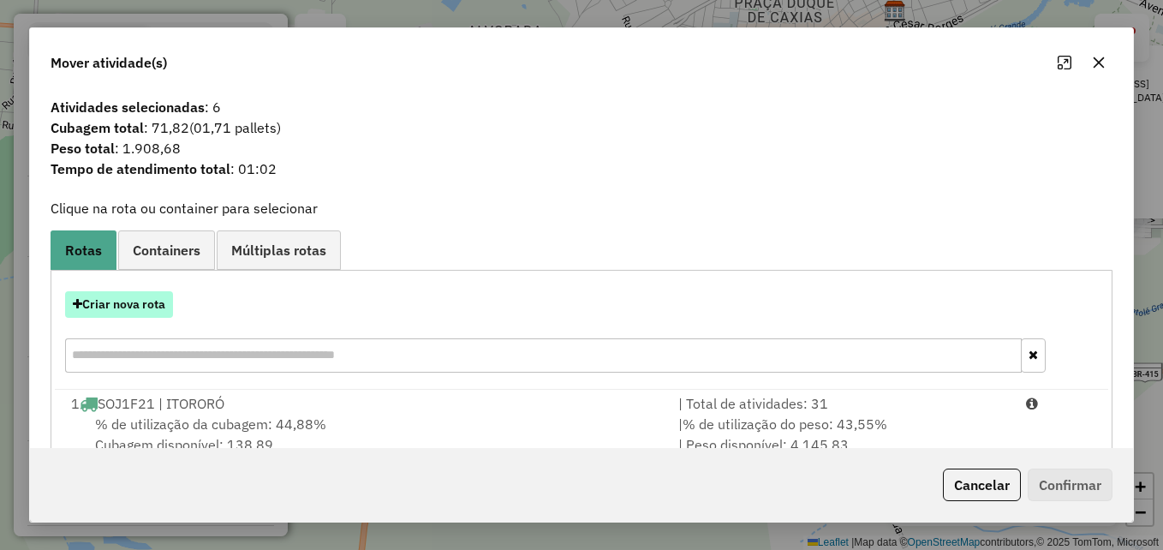
click at [105, 301] on button "Criar nova rota" at bounding box center [119, 304] width 108 height 27
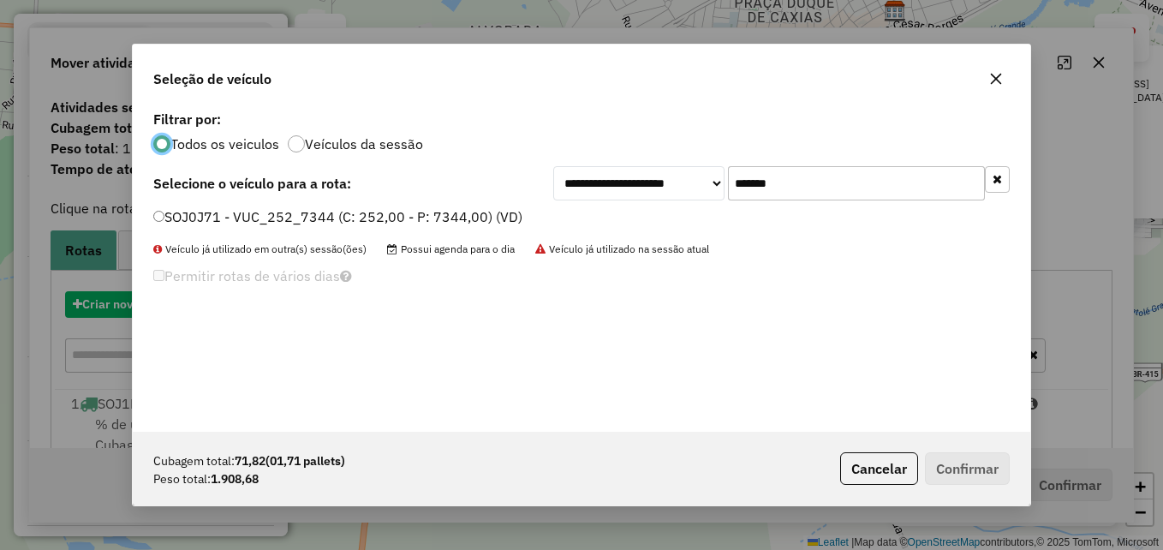
scroll to position [9, 5]
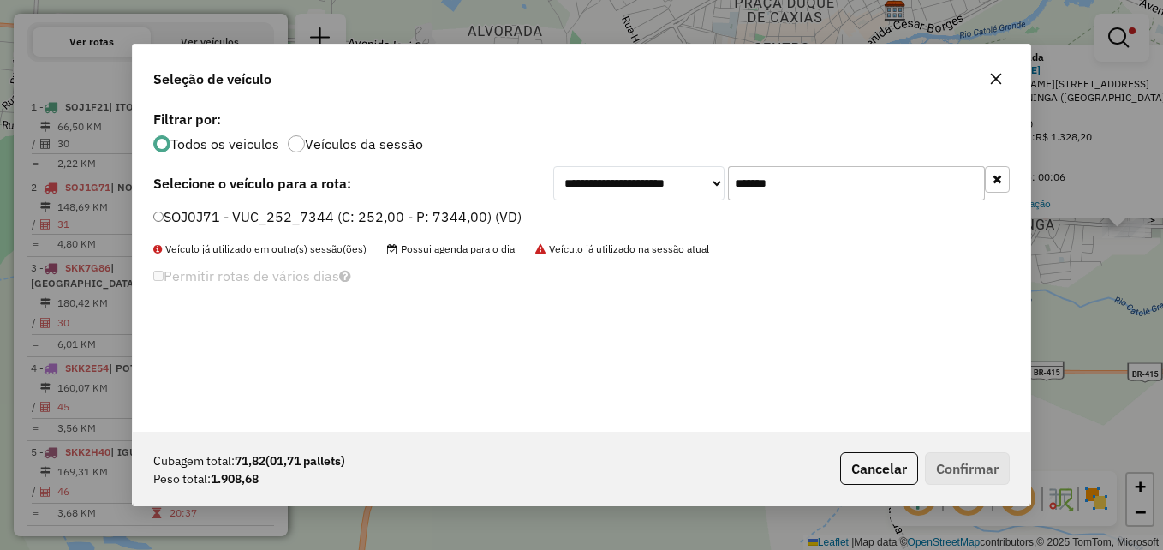
drag, startPoint x: 790, startPoint y: 183, endPoint x: 700, endPoint y: 182, distance: 89.1
click at [700, 182] on div "**********" at bounding box center [781, 183] width 456 height 34
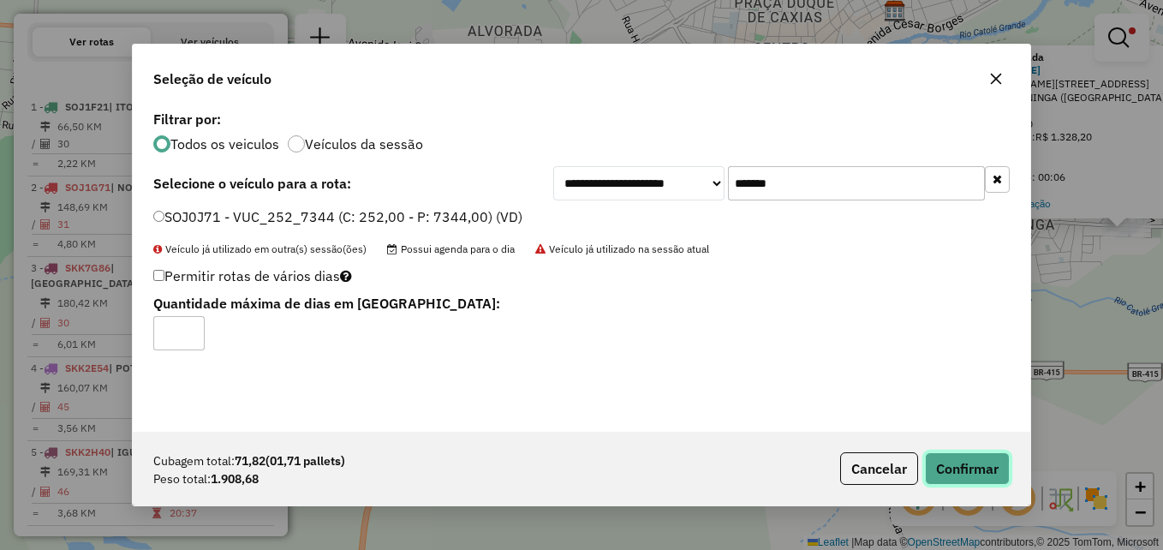
click at [952, 463] on button "Confirmar" at bounding box center [967, 468] width 85 height 33
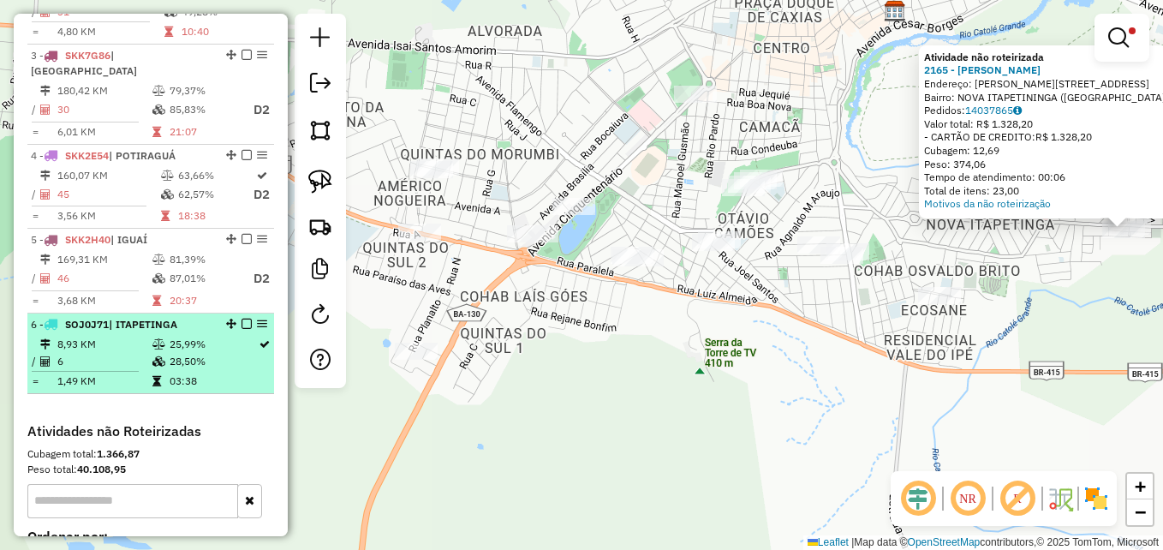
scroll to position [843, 0]
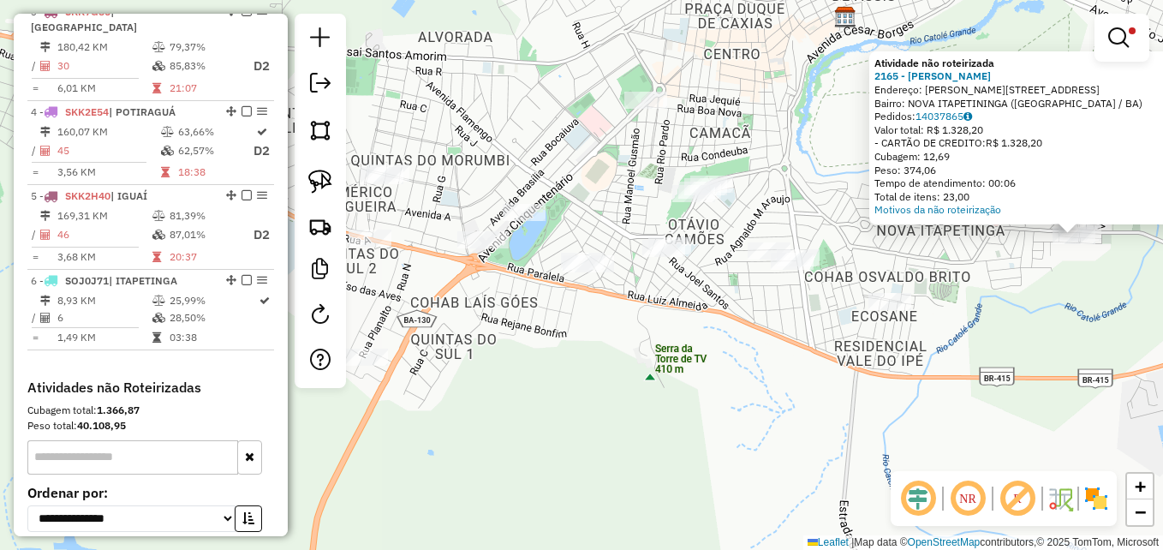
drag, startPoint x: 712, startPoint y: 376, endPoint x: 666, endPoint y: 384, distance: 46.0
click at [666, 384] on div "Atividade não roteirizada 2165 - PATRICIA SANTOS RIBE Endereço: R GERSON DE OLI…" at bounding box center [581, 275] width 1163 height 550
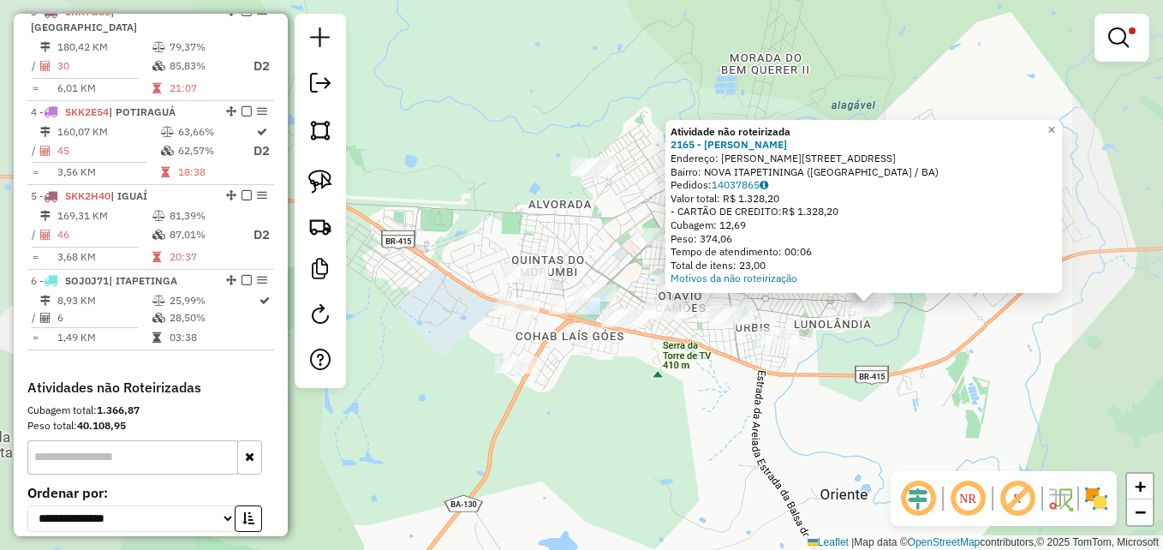
drag, startPoint x: 732, startPoint y: 375, endPoint x: 685, endPoint y: 384, distance: 47.9
click at [685, 384] on div "Atividade não roteirizada 2165 - PATRICIA SANTOS RIBE Endereço: R GERSON DE OLI…" at bounding box center [581, 275] width 1163 height 550
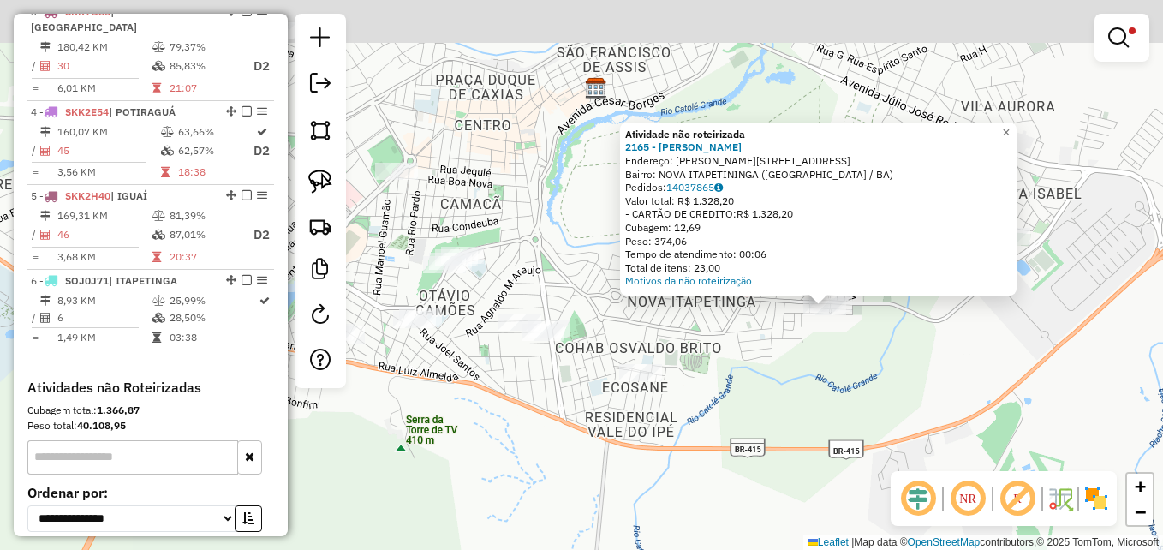
drag, startPoint x: 1026, startPoint y: 12, endPoint x: 941, endPoint y: 83, distance: 110.6
click at [924, 80] on div "Atividade não roteirizada 2165 - PATRICIA SANTOS RIBE Endereço: R GERSON DE OLI…" at bounding box center [581, 275] width 1163 height 550
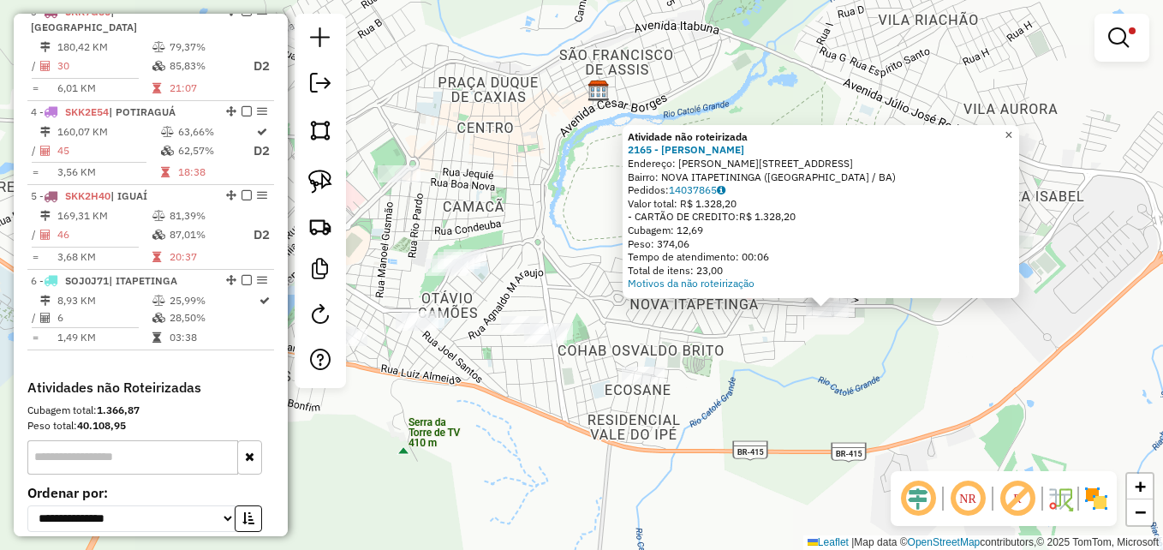
click at [1012, 131] on span "×" at bounding box center [1008, 135] width 8 height 15
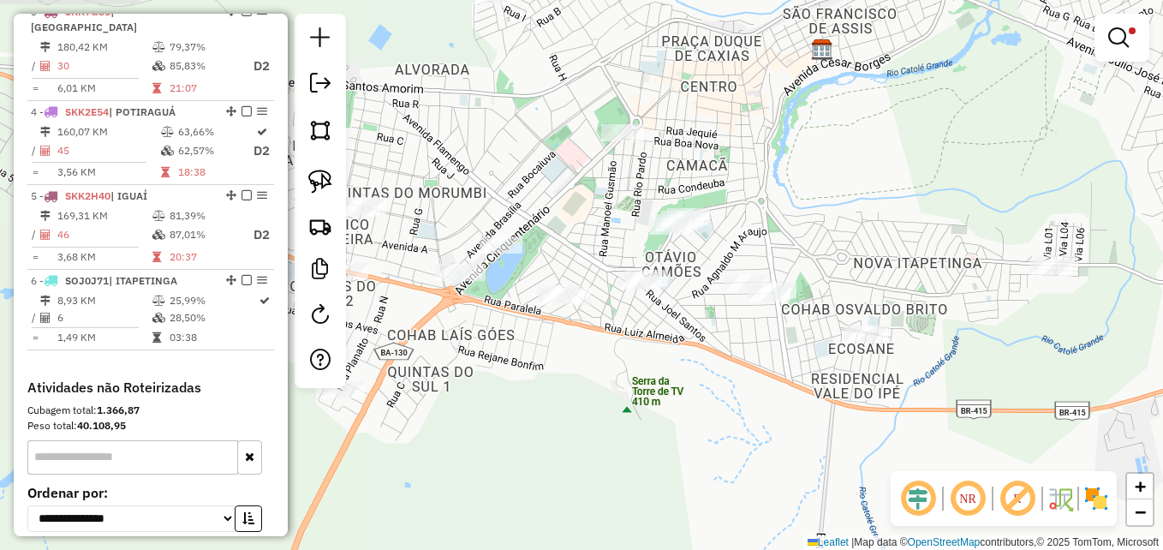
drag, startPoint x: 558, startPoint y: 459, endPoint x: 642, endPoint y: 363, distance: 127.4
click at [774, 418] on div "Limpar filtros Janela de atendimento Grade de atendimento Capacidade Transporta…" at bounding box center [581, 275] width 1163 height 550
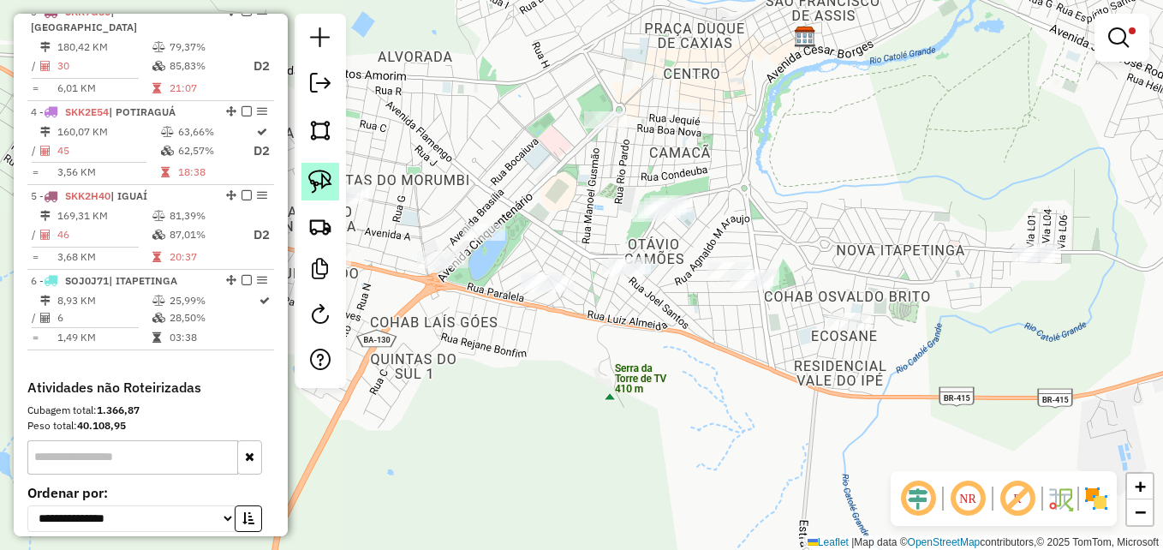
click at [318, 176] on img at bounding box center [320, 182] width 24 height 24
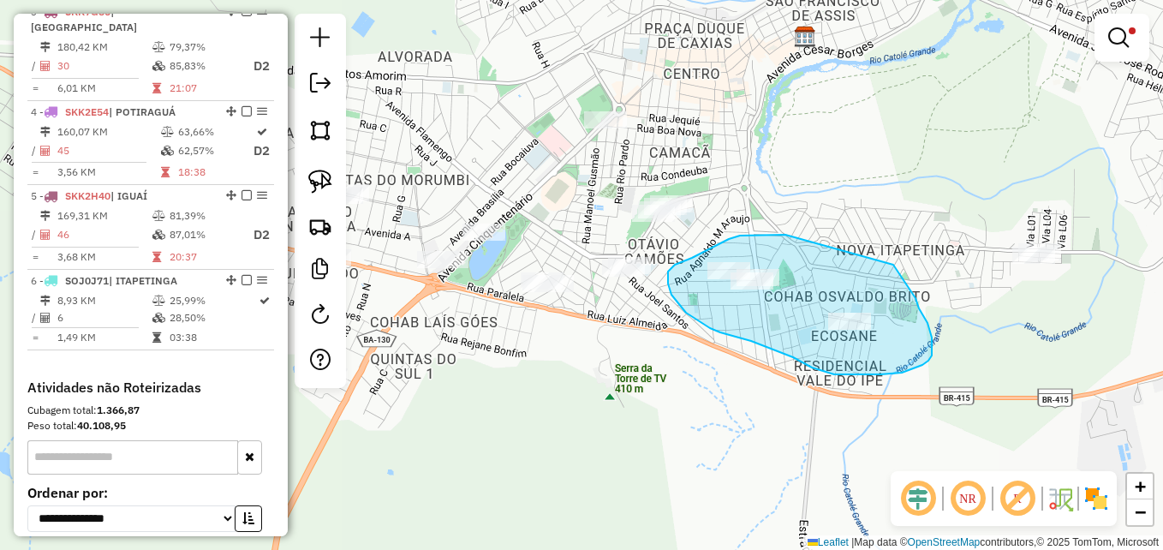
drag, startPoint x: 785, startPoint y: 235, endPoint x: 893, endPoint y: 265, distance: 112.0
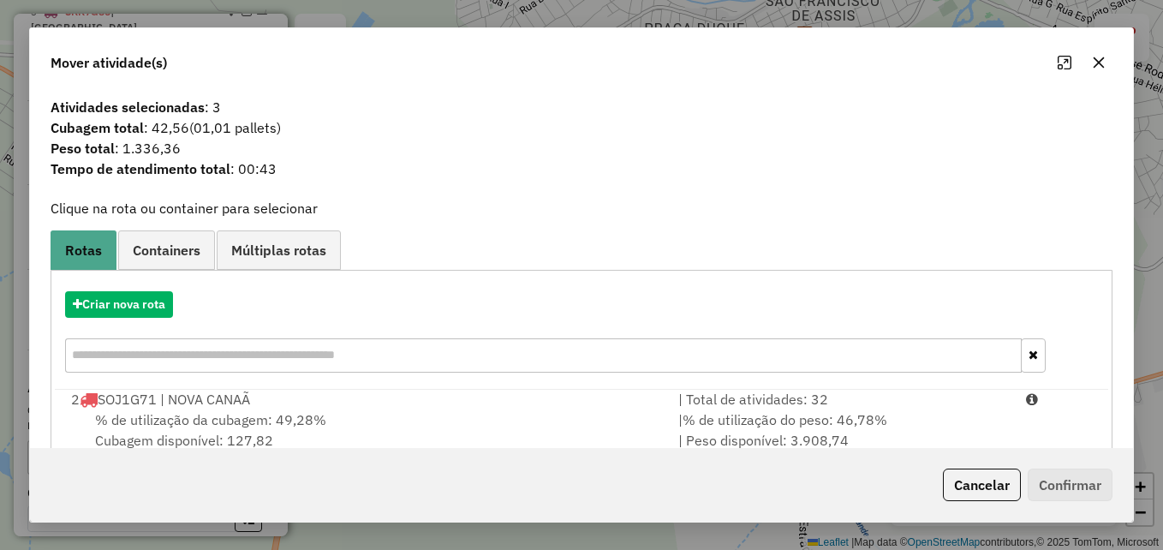
scroll to position [313, 0]
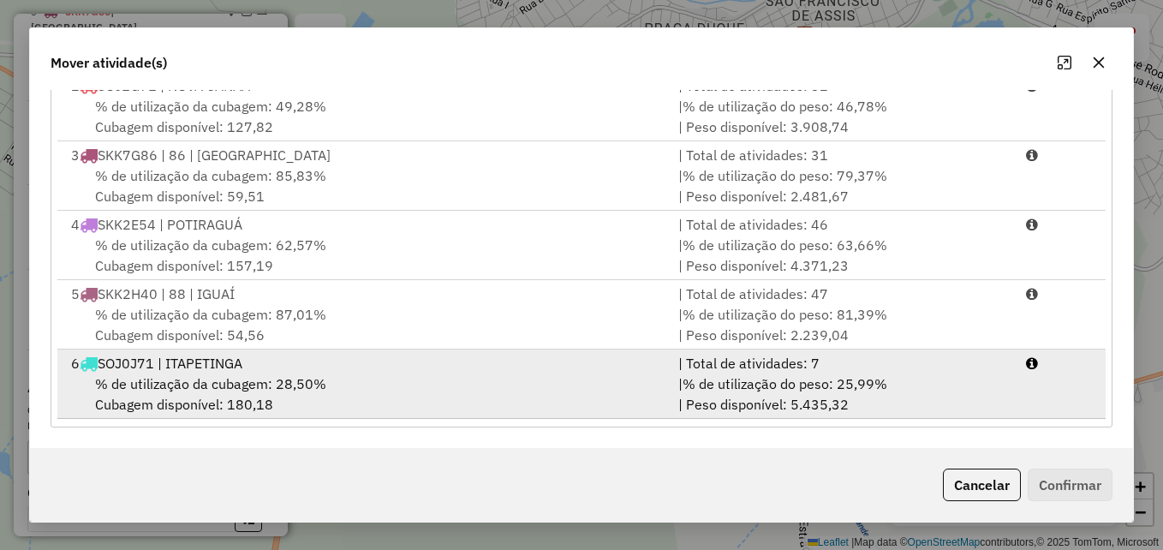
click at [413, 389] on div "% de utilização da cubagem: 28,50% Cubagem disponível: 180,18" at bounding box center [364, 393] width 607 height 41
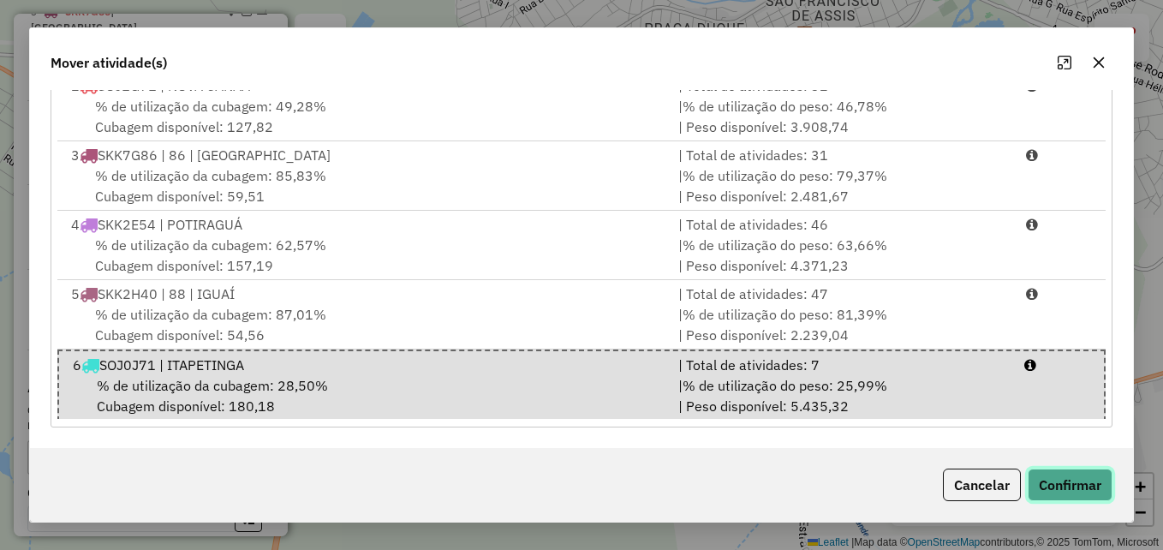
click at [1071, 486] on button "Confirmar" at bounding box center [1070, 484] width 85 height 33
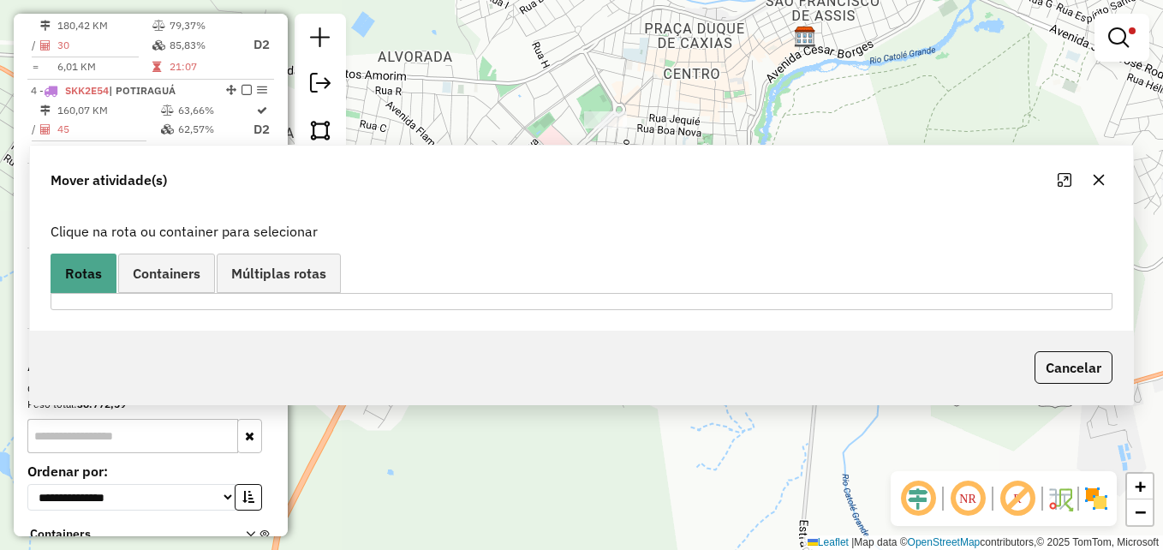
scroll to position [821, 0]
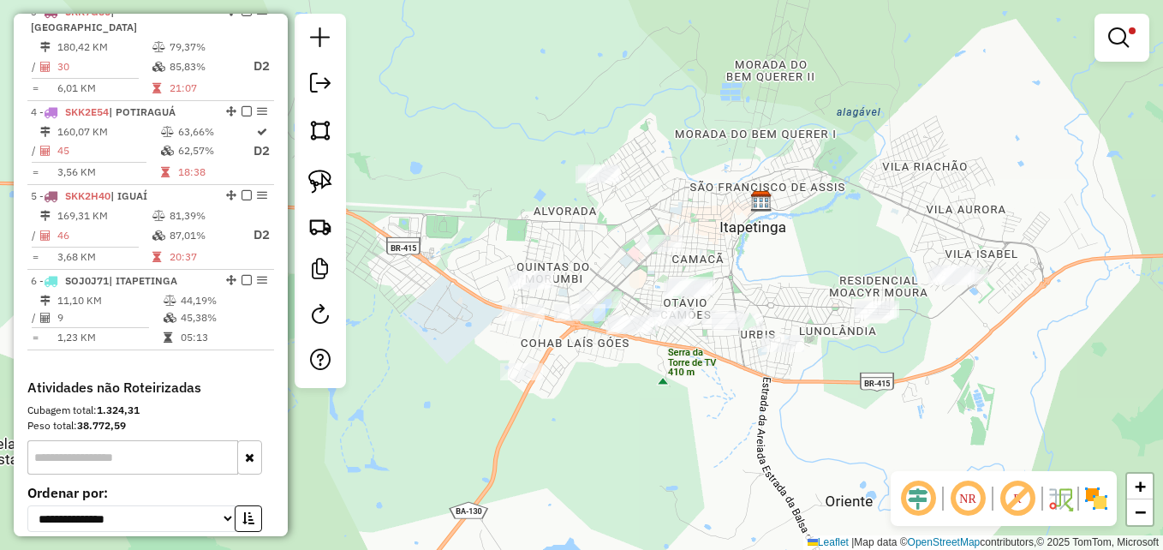
drag, startPoint x: 730, startPoint y: 376, endPoint x: 715, endPoint y: 408, distance: 36.0
click at [715, 408] on div "Limpar filtros Janela de atendimento Grade de atendimento Capacidade Transporta…" at bounding box center [581, 275] width 1163 height 550
drag, startPoint x: 950, startPoint y: 338, endPoint x: 955, endPoint y: 356, distance: 18.7
click at [955, 356] on div "Limpar filtros Janela de atendimento Grade de atendimento Capacidade Transporta…" at bounding box center [581, 275] width 1163 height 550
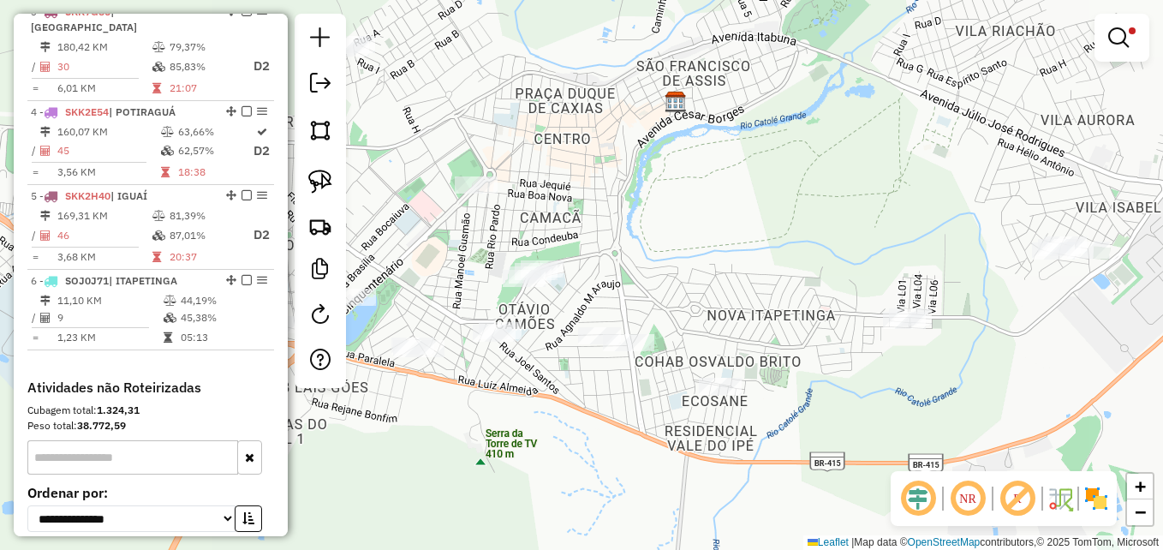
drag, startPoint x: 812, startPoint y: 288, endPoint x: 787, endPoint y: 247, distance: 47.3
click at [787, 247] on div "Limpar filtros Janela de atendimento Grade de atendimento Capacidade Transporta…" at bounding box center [581, 275] width 1163 height 550
click at [320, 176] on img at bounding box center [320, 182] width 24 height 24
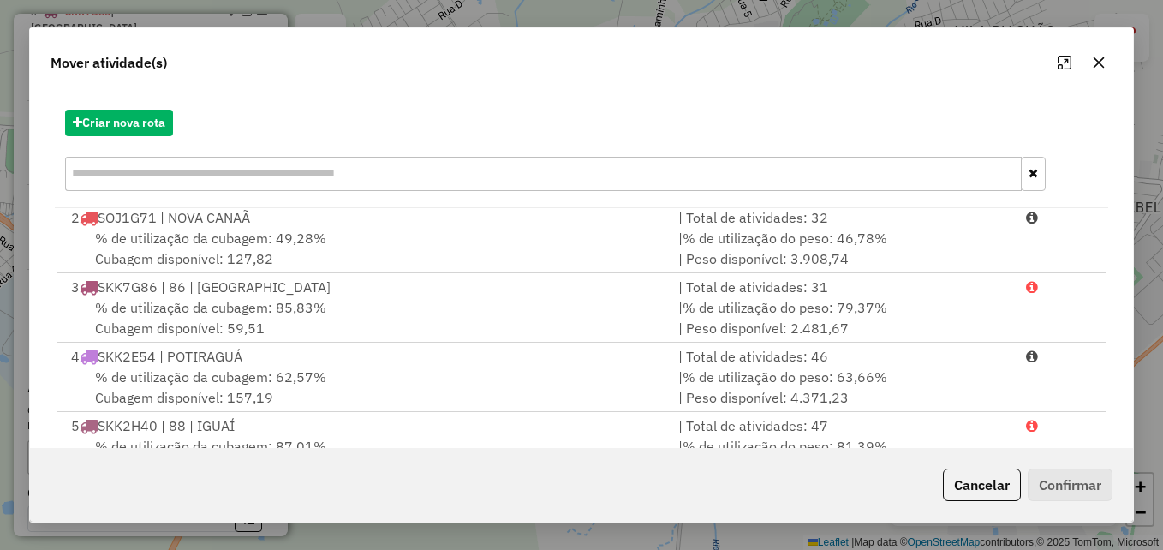
scroll to position [313, 0]
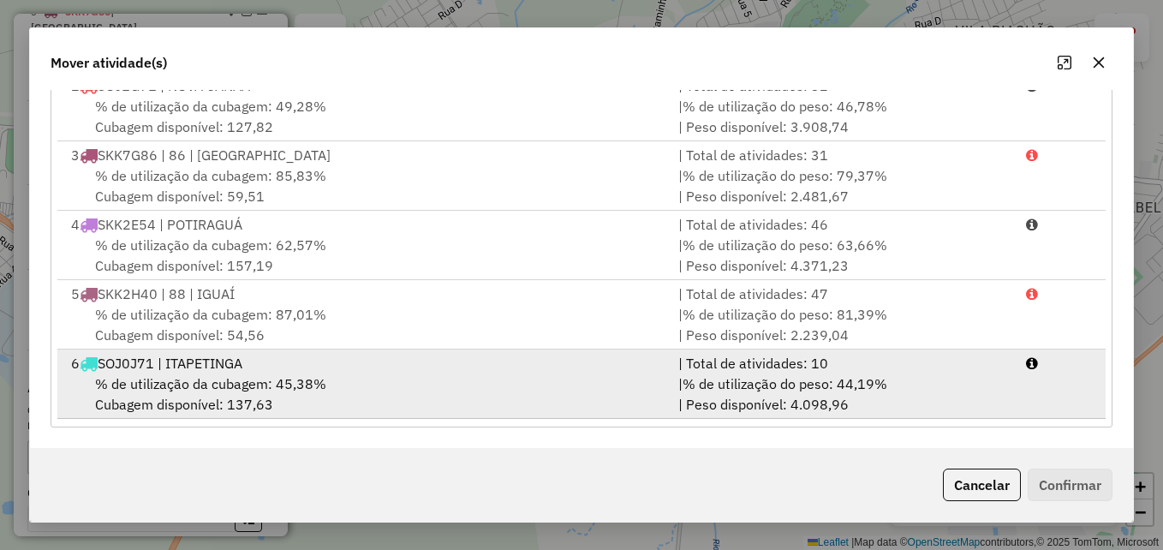
click at [510, 378] on div "% de utilização da cubagem: 45,38% Cubagem disponível: 137,63" at bounding box center [364, 393] width 607 height 41
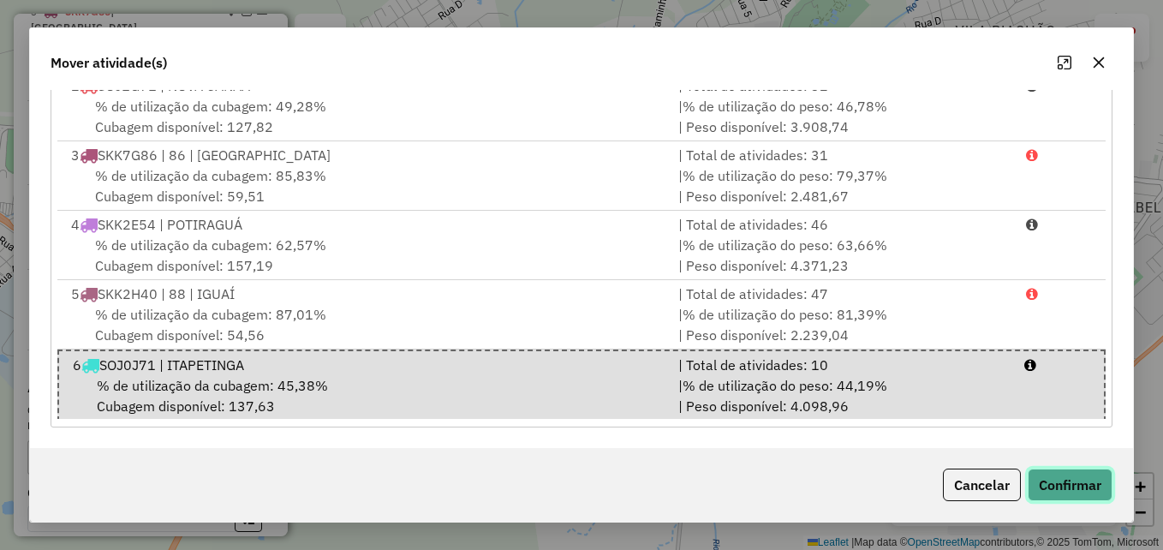
click at [1057, 490] on button "Confirmar" at bounding box center [1070, 484] width 85 height 33
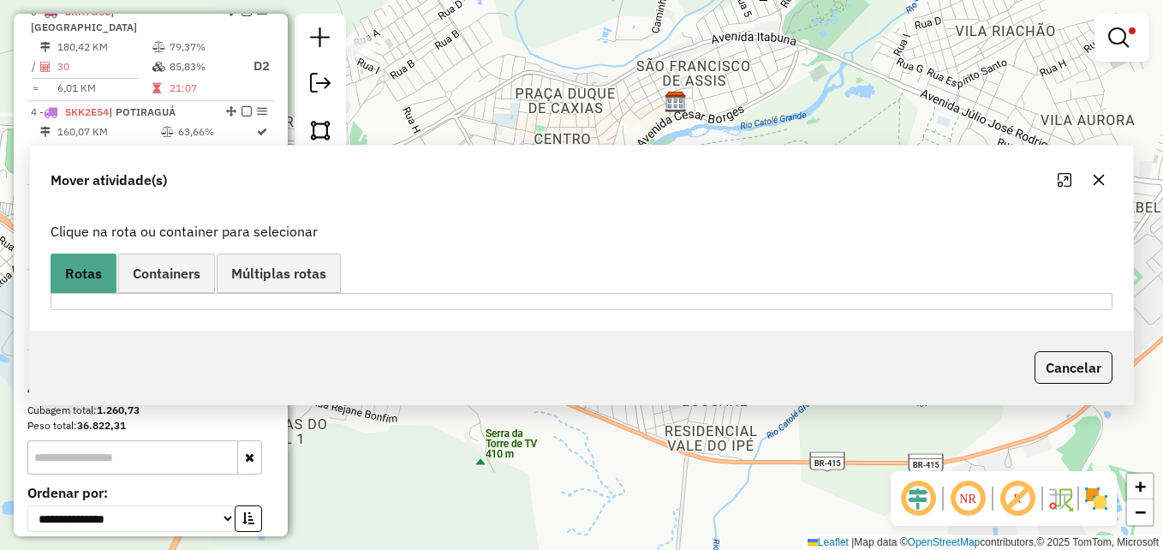
scroll to position [0, 0]
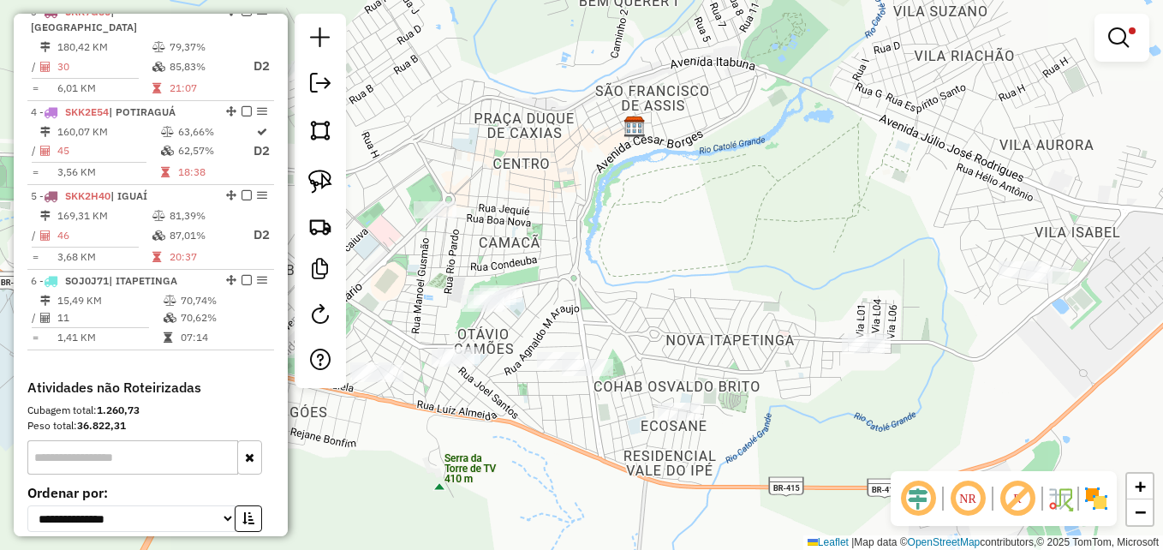
drag, startPoint x: 1057, startPoint y: 324, endPoint x: 1016, endPoint y: 349, distance: 48.0
click at [1016, 349] on div "Limpar filtros Janela de atendimento Grade de atendimento Capacidade Transporta…" at bounding box center [581, 275] width 1163 height 550
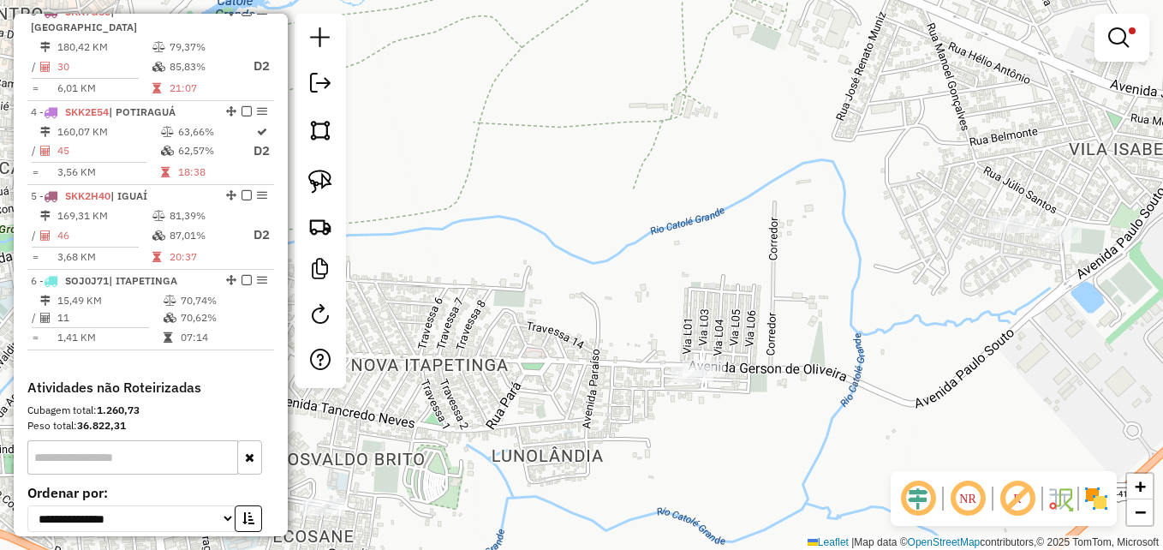
drag, startPoint x: 1022, startPoint y: 280, endPoint x: 975, endPoint y: 322, distance: 62.4
click at [975, 322] on div "Limpar filtros Janela de atendimento Grade de atendimento Capacidade Transporta…" at bounding box center [581, 275] width 1163 height 550
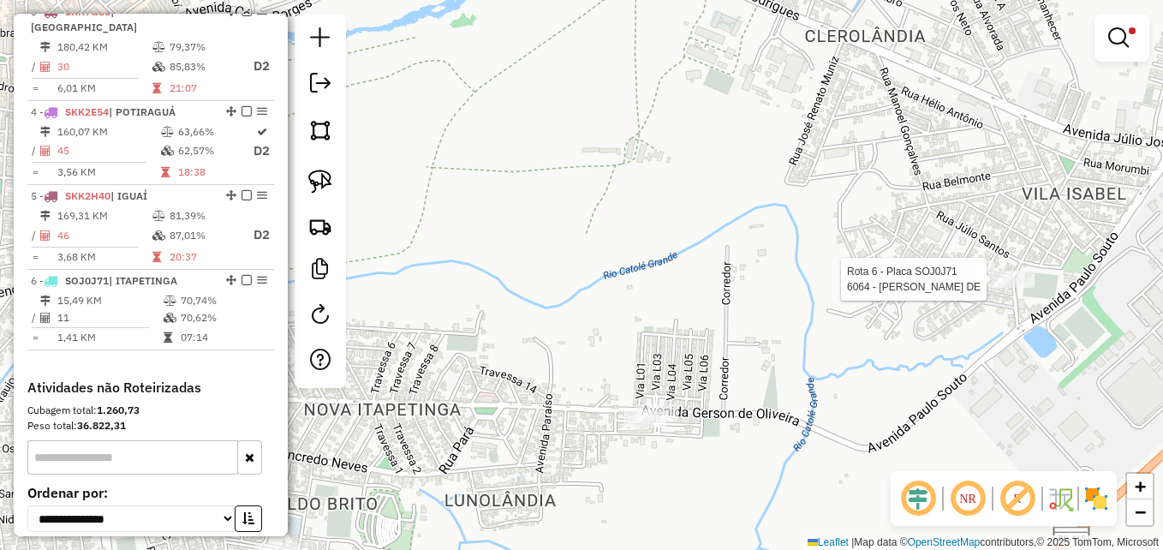
select select "**********"
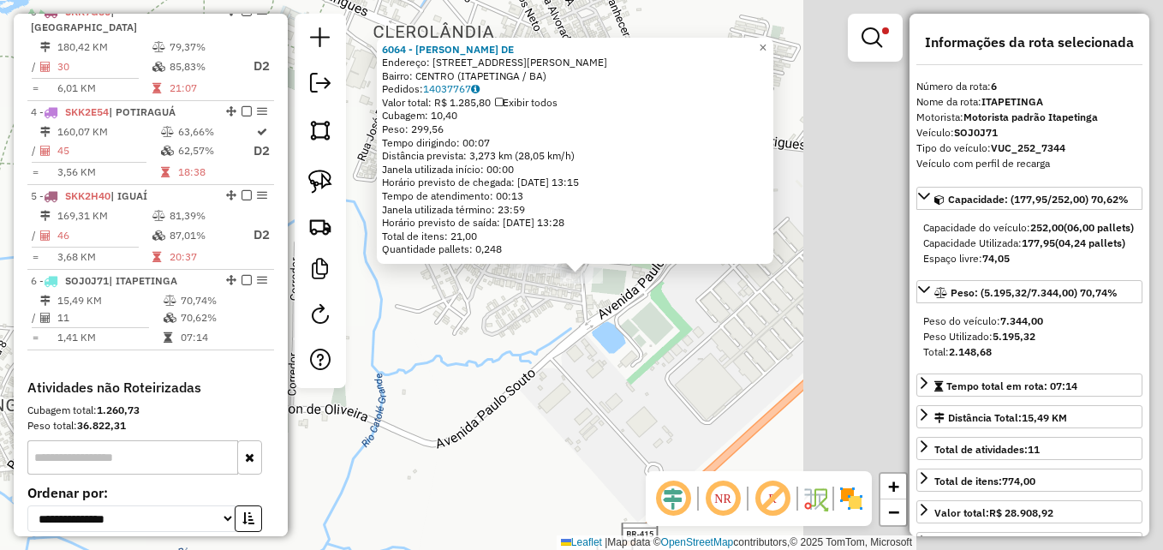
scroll to position [988, 0]
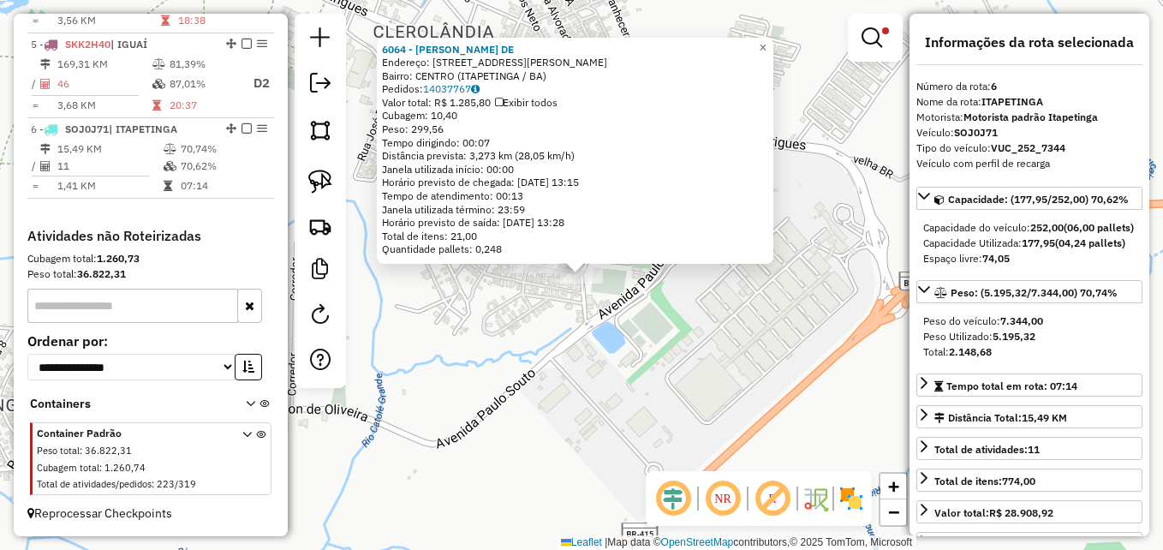
click at [648, 331] on div "6064 - MURILO FERNANDES DE Endereço: Rua Domaciano Macedo 360 Bairro: CENTRO (I…" at bounding box center [581, 275] width 1163 height 550
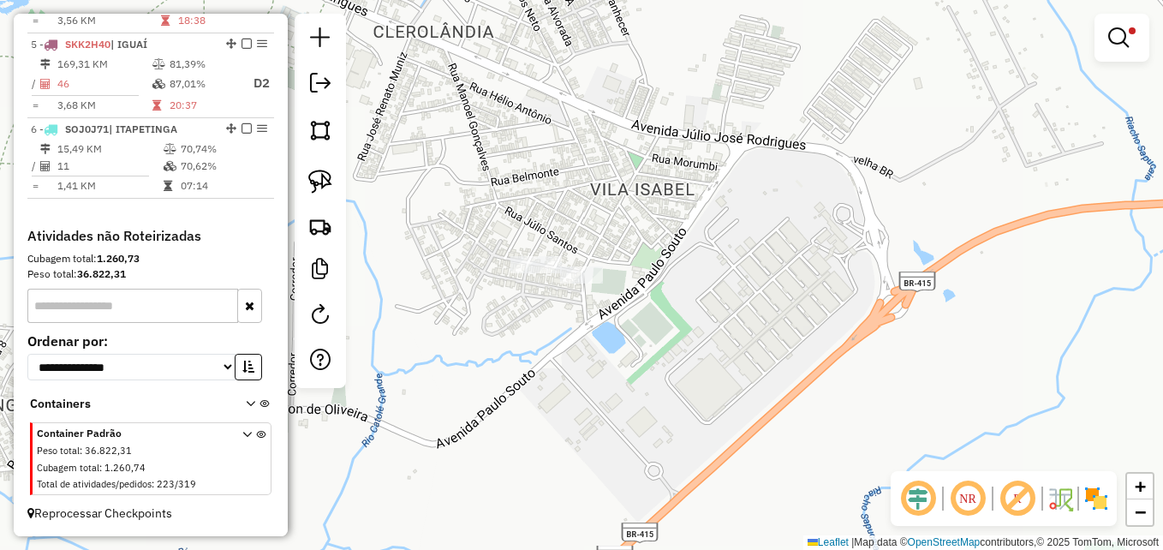
drag, startPoint x: 557, startPoint y: 319, endPoint x: 664, endPoint y: 336, distance: 107.6
click at [663, 337] on div "Limpar filtros Janela de atendimento Grade de atendimento Capacidade Transporta…" at bounding box center [581, 275] width 1163 height 550
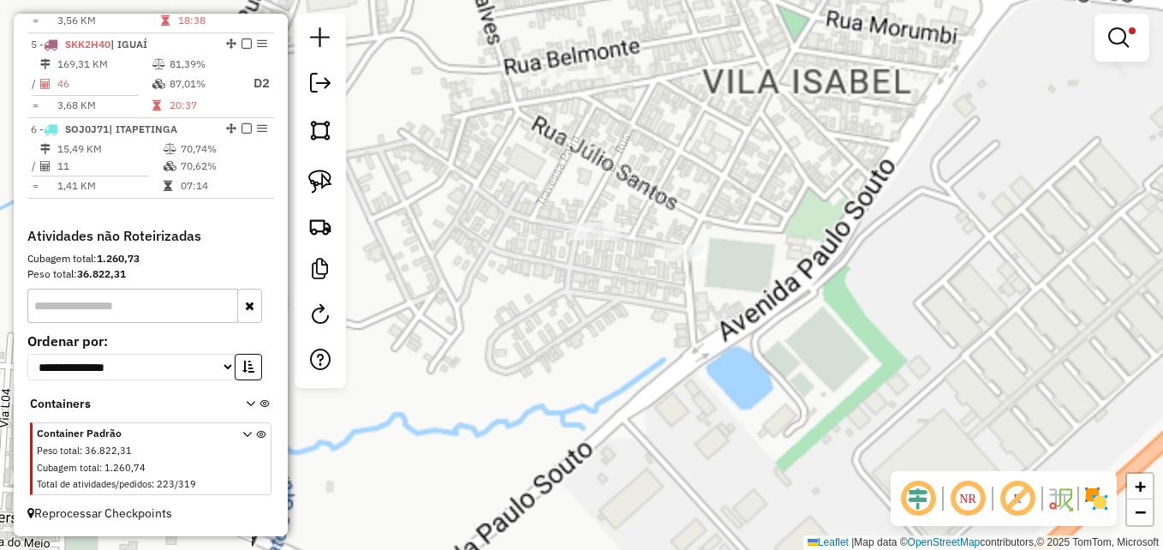
drag, startPoint x: 641, startPoint y: 313, endPoint x: 654, endPoint y: 337, distance: 27.6
click at [654, 337] on div "Limpar filtros Janela de atendimento Grade de atendimento Capacidade Transporta…" at bounding box center [581, 275] width 1163 height 550
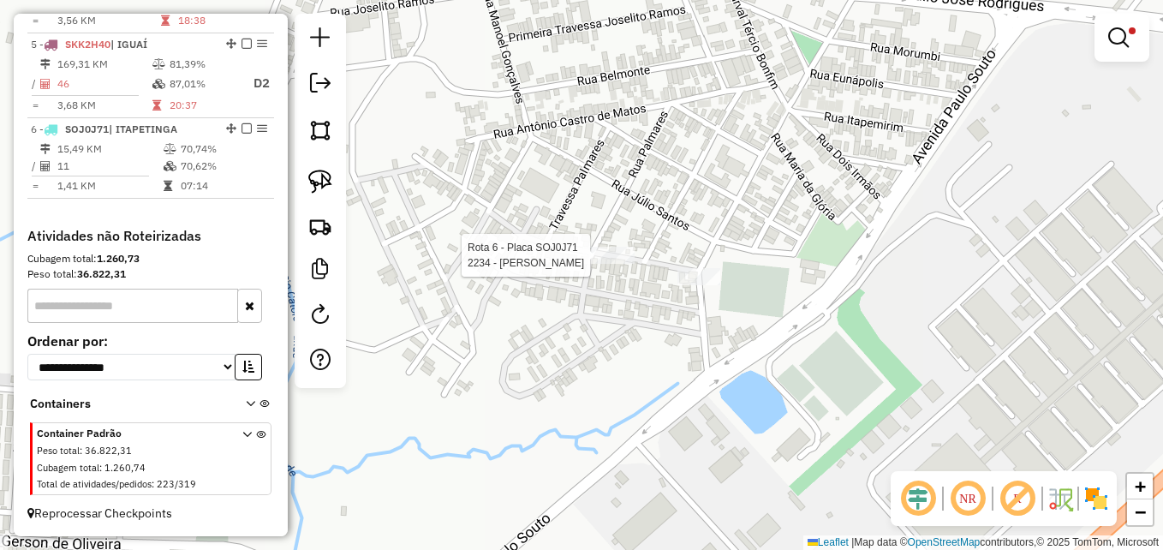
select select "**********"
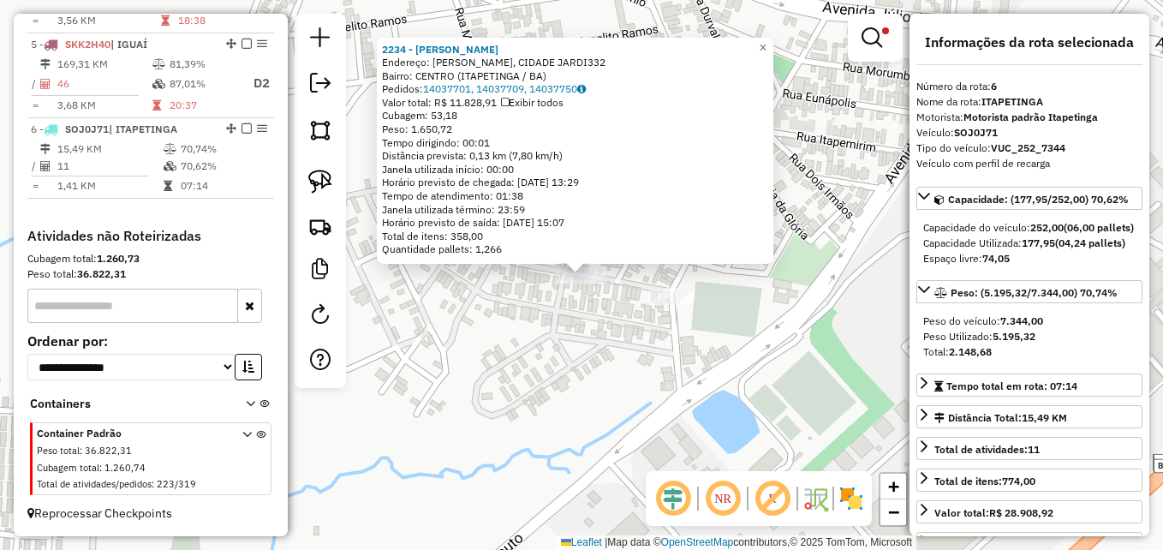
click at [537, 340] on div "2234 - MARCIELLE ROCHA Endereço: R HIGINO FERNANDES, CIDADE JARDI332 Bairro: CE…" at bounding box center [581, 275] width 1163 height 550
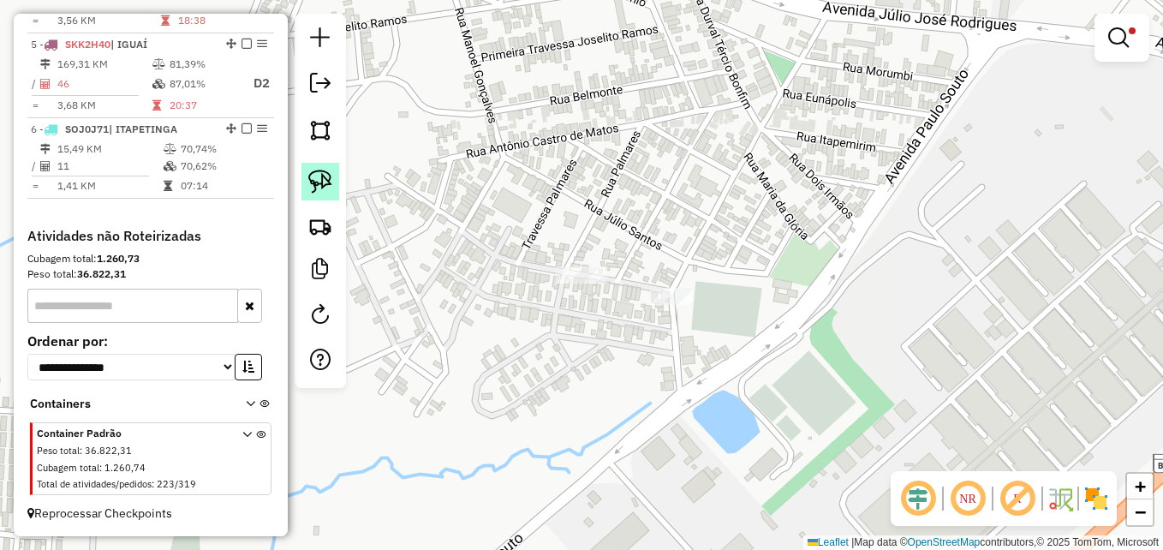
click at [326, 178] on img at bounding box center [320, 182] width 24 height 24
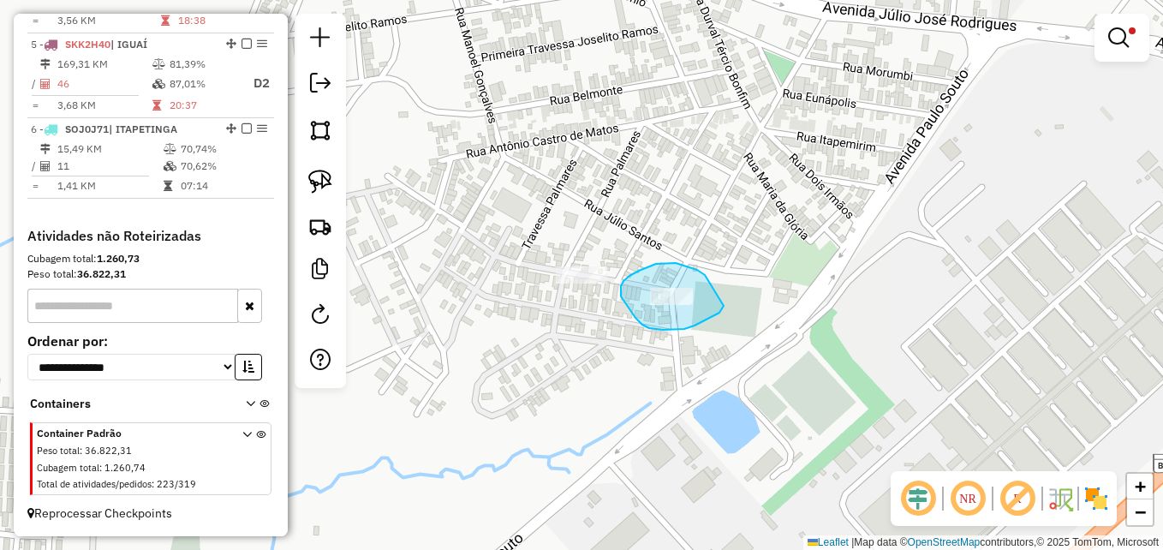
drag, startPoint x: 705, startPoint y: 275, endPoint x: 724, endPoint y: 290, distance: 25.0
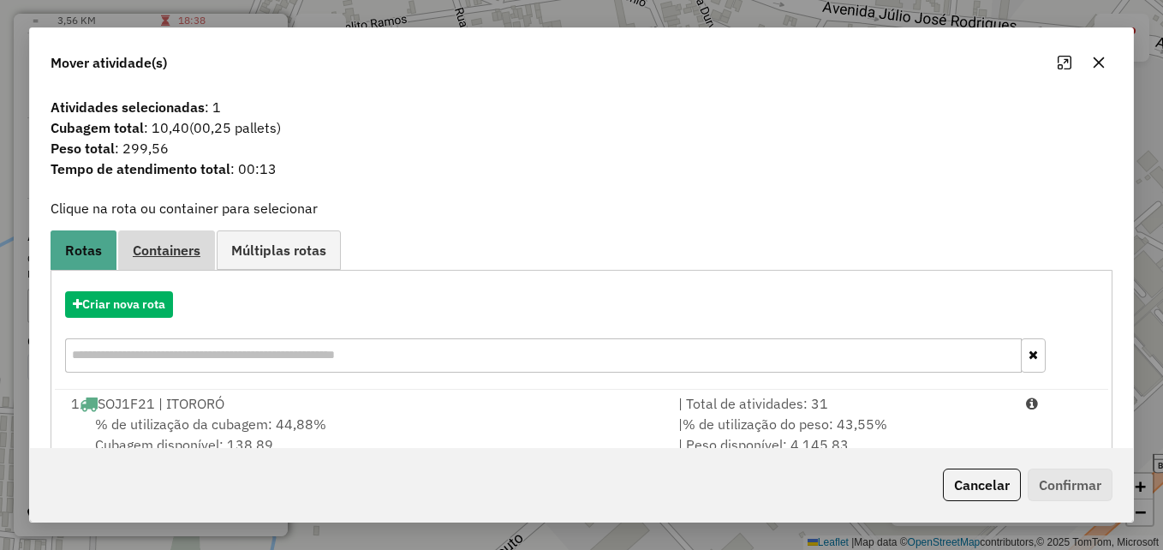
click at [152, 253] on span "Containers" at bounding box center [167, 250] width 68 height 14
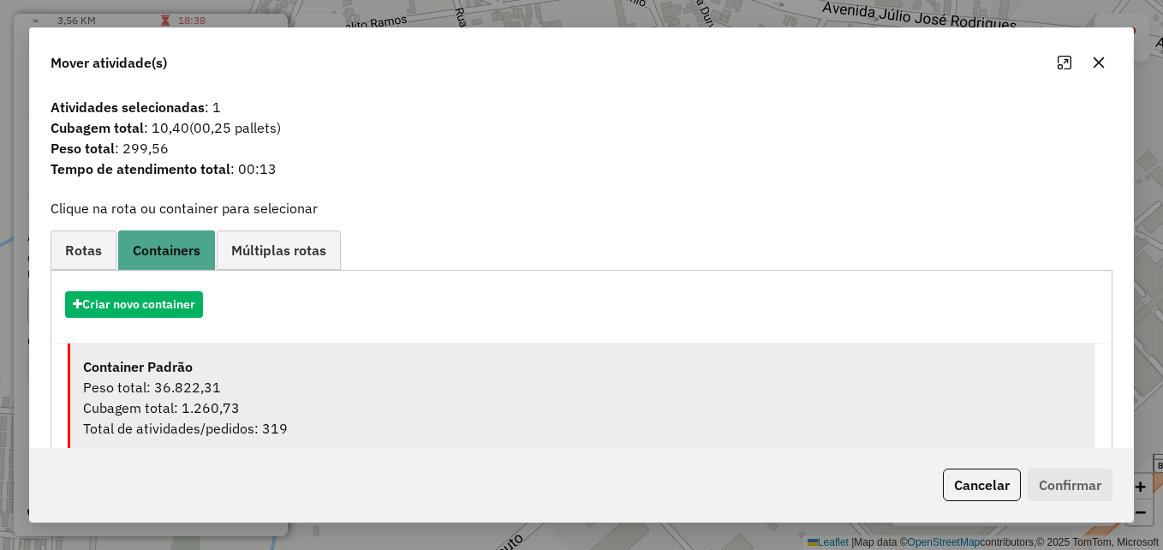
click at [275, 378] on div "Peso total: 36.822,31" at bounding box center [582, 387] width 999 height 21
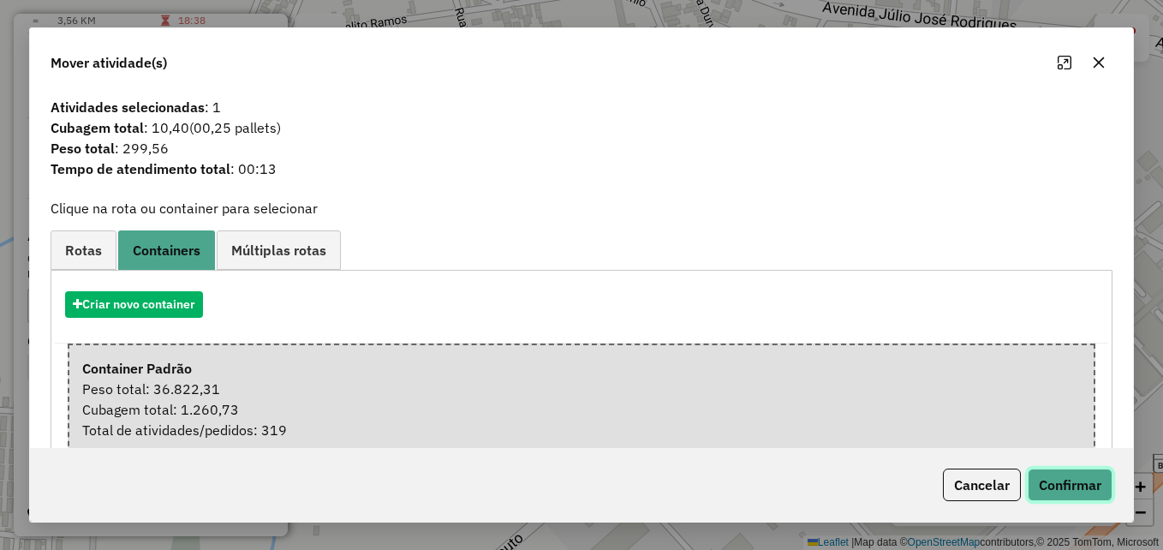
click at [1092, 486] on button "Confirmar" at bounding box center [1070, 484] width 85 height 33
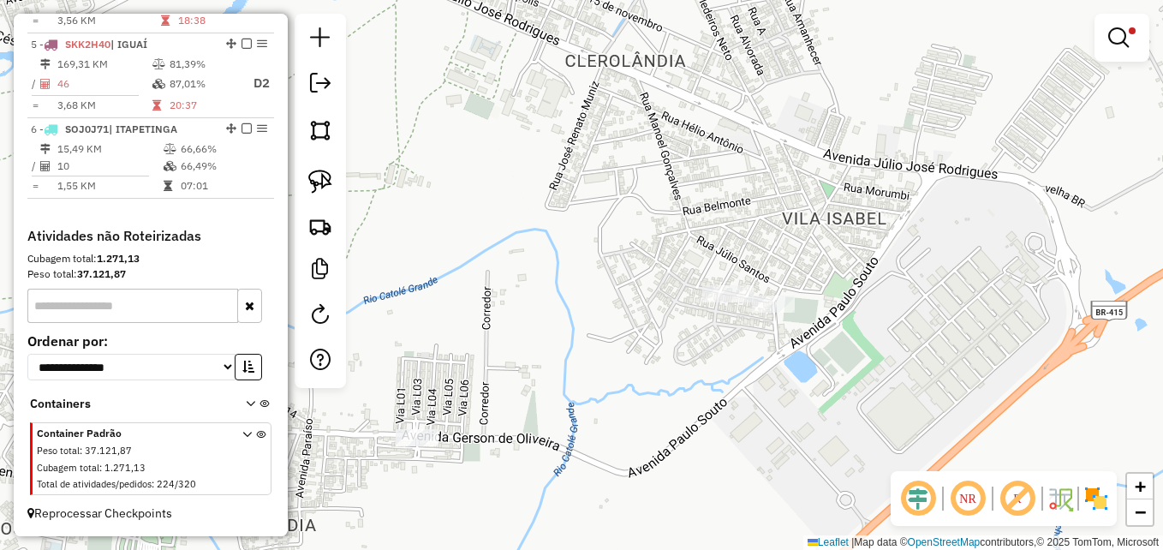
drag, startPoint x: 523, startPoint y: 230, endPoint x: 610, endPoint y: 236, distance: 86.8
click at [610, 236] on div "Limpar filtros Janela de atendimento Grade de atendimento Capacidade Transporta…" at bounding box center [581, 275] width 1163 height 550
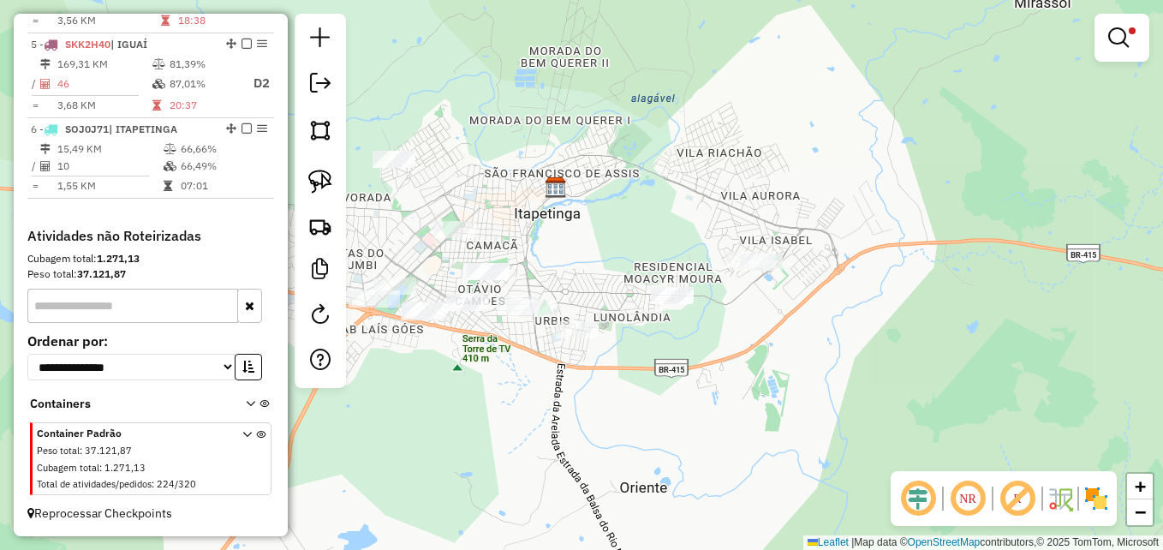
drag, startPoint x: 559, startPoint y: 229, endPoint x: 683, endPoint y: 223, distance: 123.5
click at [683, 223] on div "Limpar filtros Janela de atendimento Grade de atendimento Capacidade Transporta…" at bounding box center [581, 275] width 1163 height 550
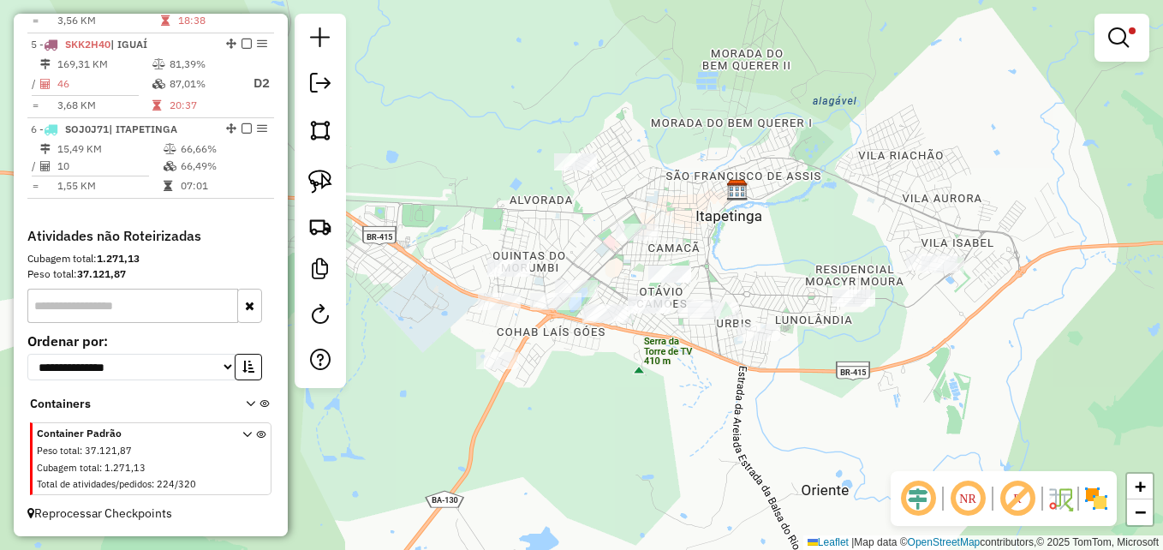
drag, startPoint x: 540, startPoint y: 355, endPoint x: 699, endPoint y: 368, distance: 158.9
click at [699, 368] on div "Limpar filtros Janela de atendimento Grade de atendimento Capacidade Transporta…" at bounding box center [581, 275] width 1163 height 550
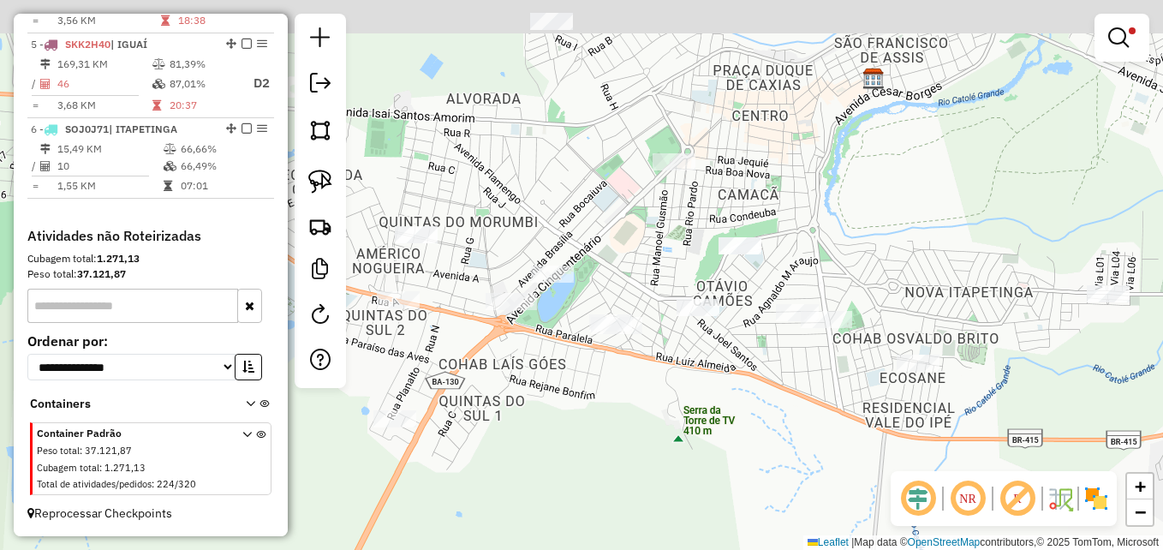
drag, startPoint x: 631, startPoint y: 326, endPoint x: 673, endPoint y: 387, distance: 73.9
click at [673, 387] on div "Limpar filtros Janela de atendimento Grade de atendimento Capacidade Transporta…" at bounding box center [581, 275] width 1163 height 550
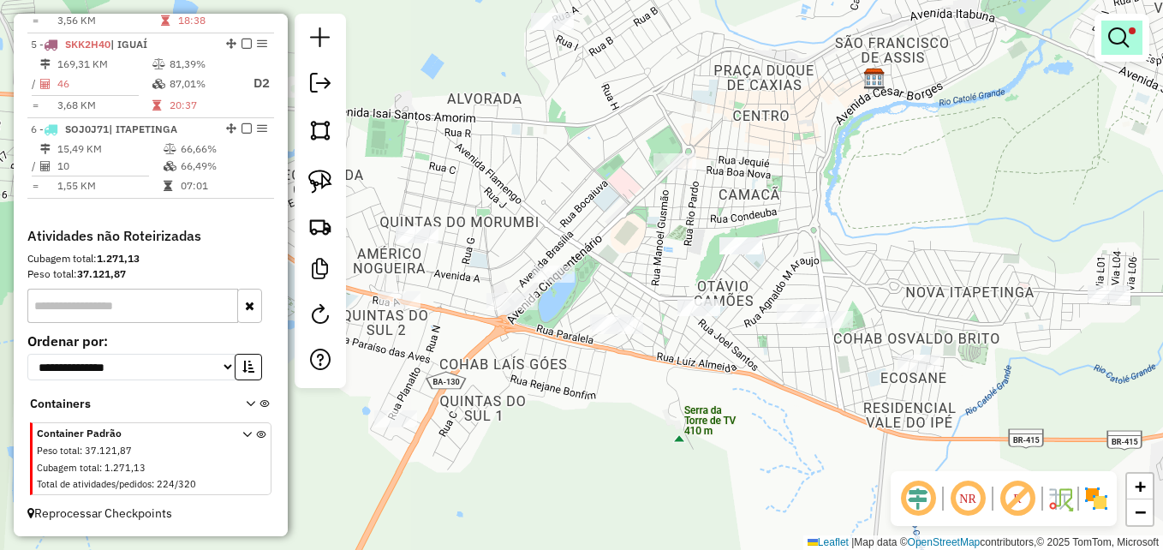
click at [1115, 35] on em at bounding box center [1118, 37] width 21 height 21
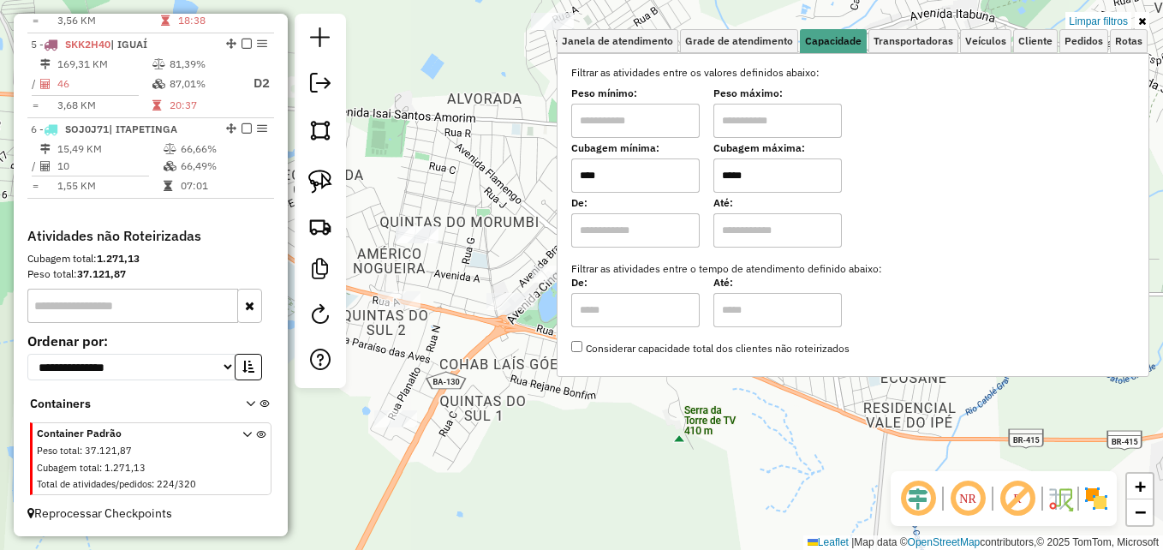
click at [762, 169] on input "*****" at bounding box center [777, 175] width 128 height 34
type input "****"
click at [659, 182] on input "****" at bounding box center [635, 175] width 128 height 34
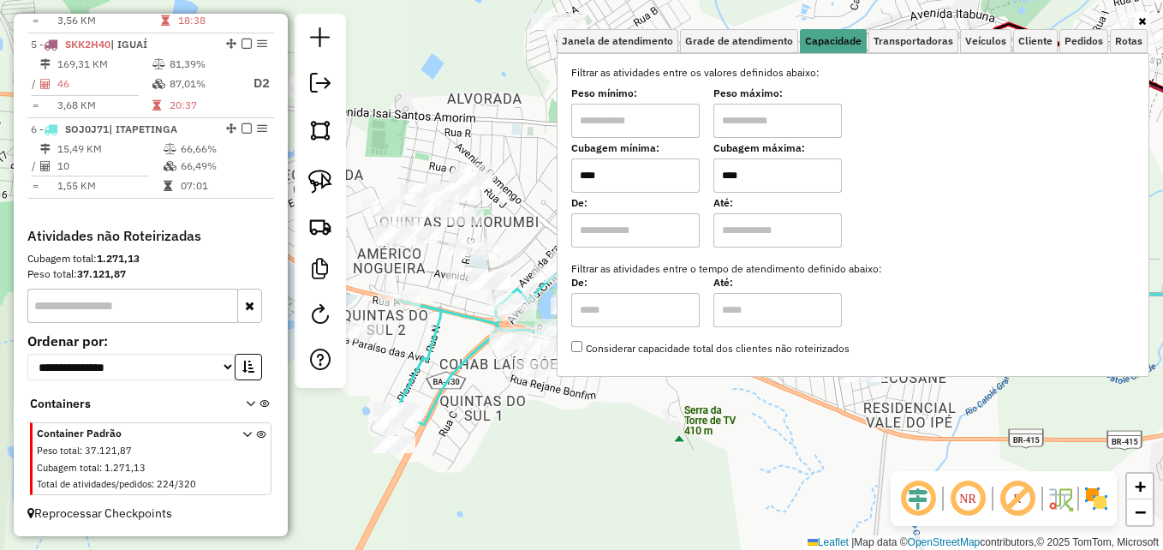
type input "****"
click at [1142, 17] on icon at bounding box center [1142, 21] width 8 height 10
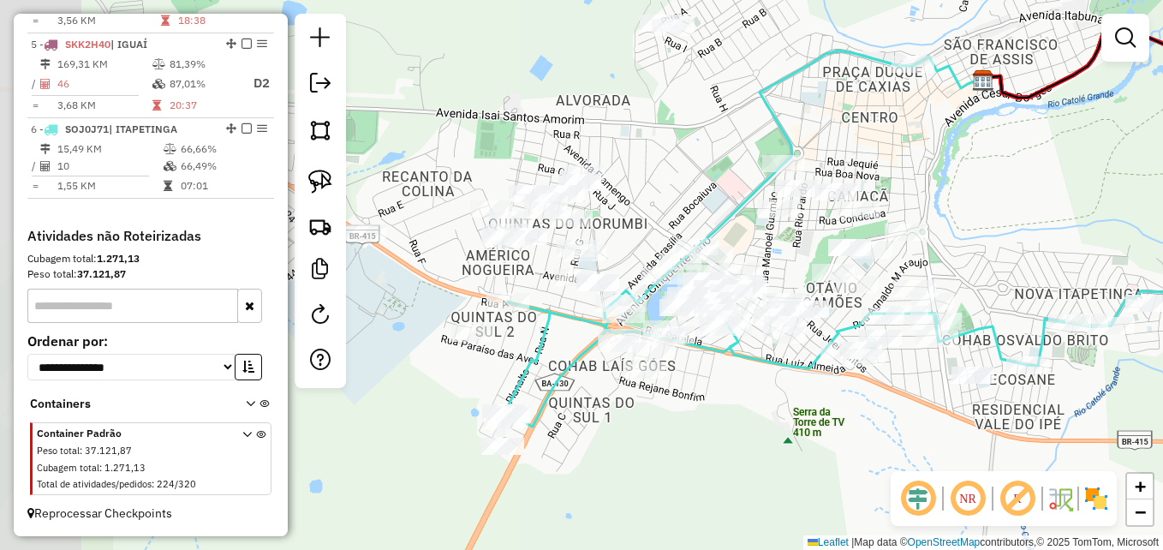
drag, startPoint x: 635, startPoint y: 374, endPoint x: 613, endPoint y: 355, distance: 29.7
click at [742, 404] on div "Janela de atendimento Grade de atendimento Capacidade Transportadoras Veículos …" at bounding box center [581, 275] width 1163 height 550
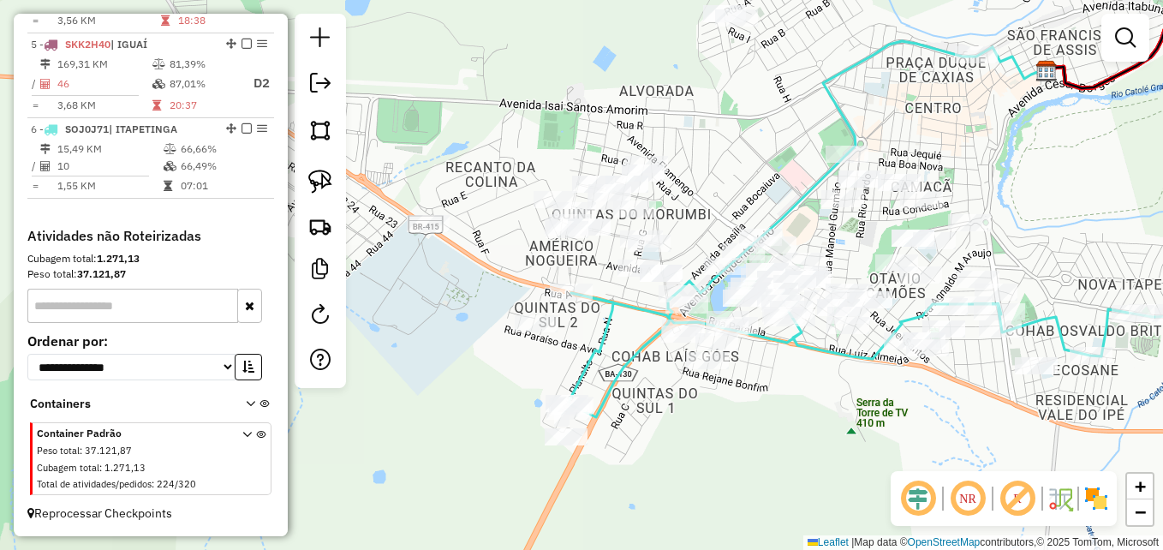
drag, startPoint x: 429, startPoint y: 334, endPoint x: 493, endPoint y: 324, distance: 65.0
click at [493, 324] on div "Janela de atendimento Grade de atendimento Capacidade Transportadoras Veículos …" at bounding box center [581, 275] width 1163 height 550
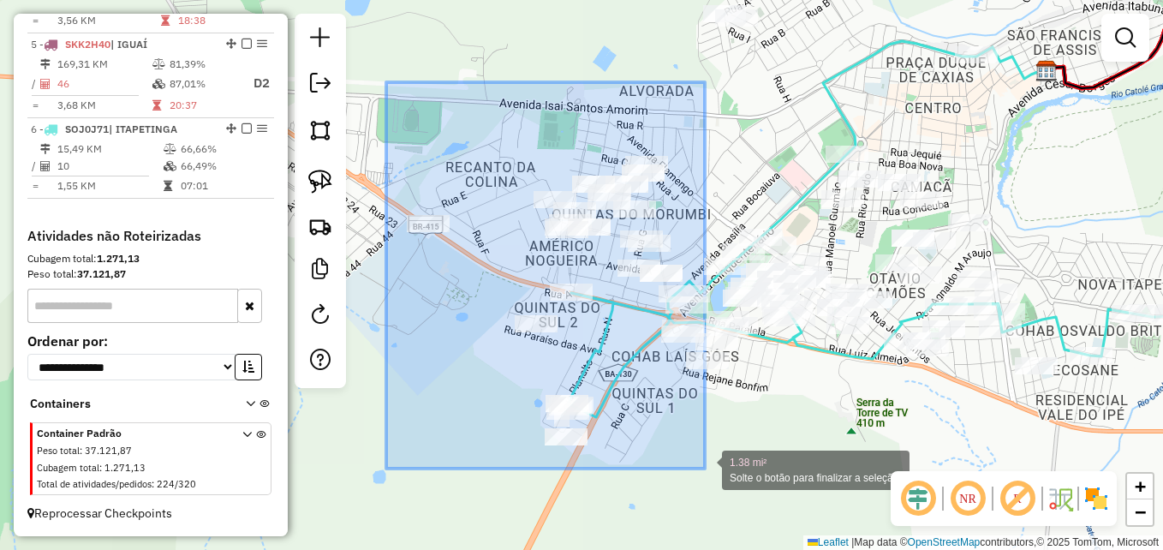
drag, startPoint x: 386, startPoint y: 94, endPoint x: 705, endPoint y: 468, distance: 491.5
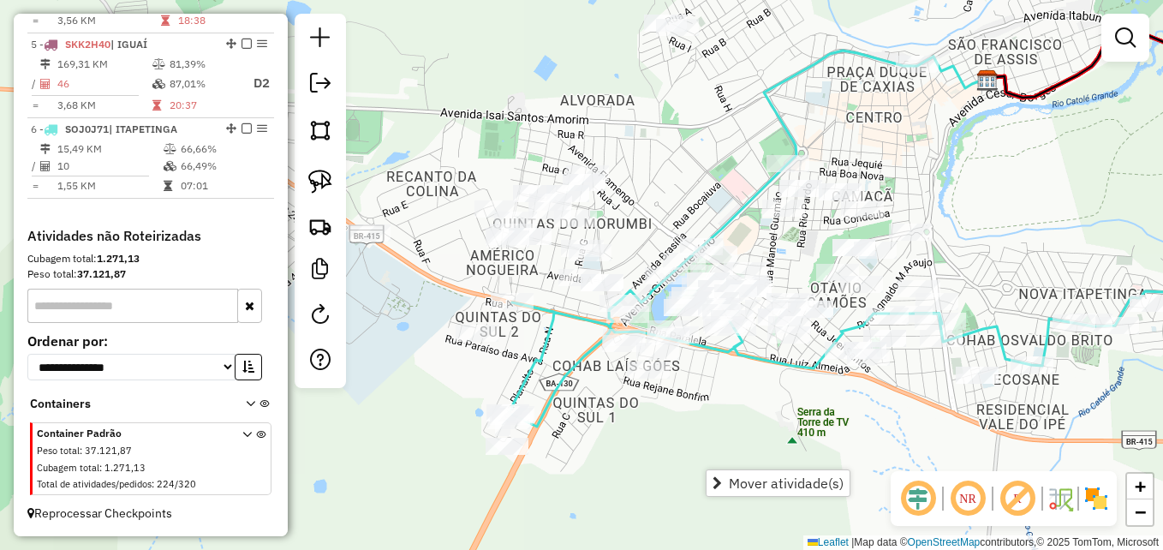
drag, startPoint x: 939, startPoint y: 461, endPoint x: 880, endPoint y: 470, distance: 59.8
click at [880, 470] on div "Janela de atendimento Grade de atendimento Capacidade Transportadoras Veículos …" at bounding box center [581, 275] width 1163 height 550
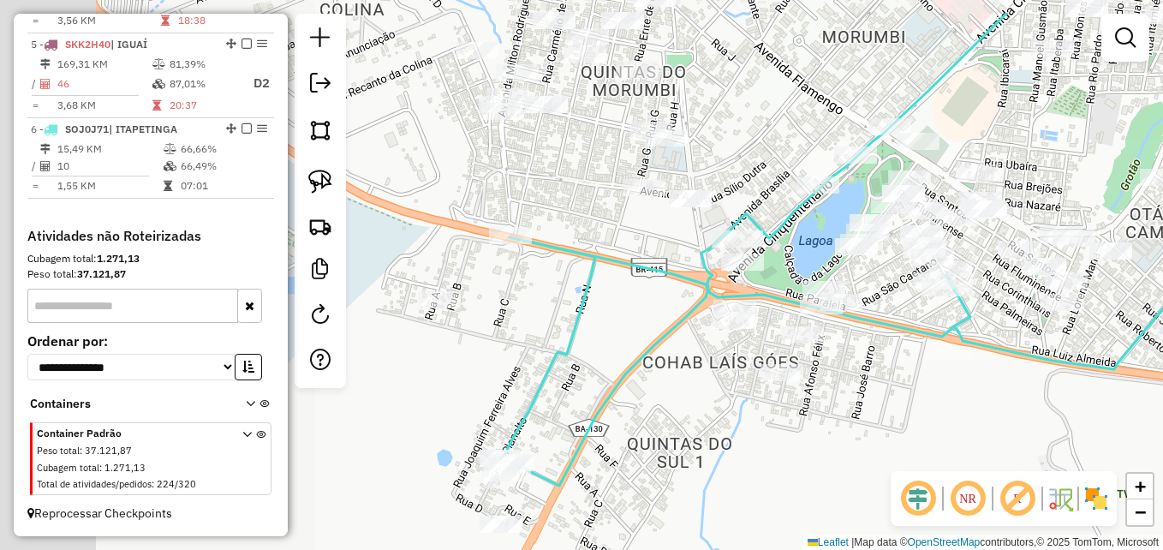
drag, startPoint x: 724, startPoint y: 398, endPoint x: 1061, endPoint y: 476, distance: 346.3
click at [1061, 476] on hb-router-mapa "Informações da Sessão 979485 - 15/08/2025 Criação: 14/08/2025 17:15 Depósito: G…" at bounding box center [581, 275] width 1163 height 550
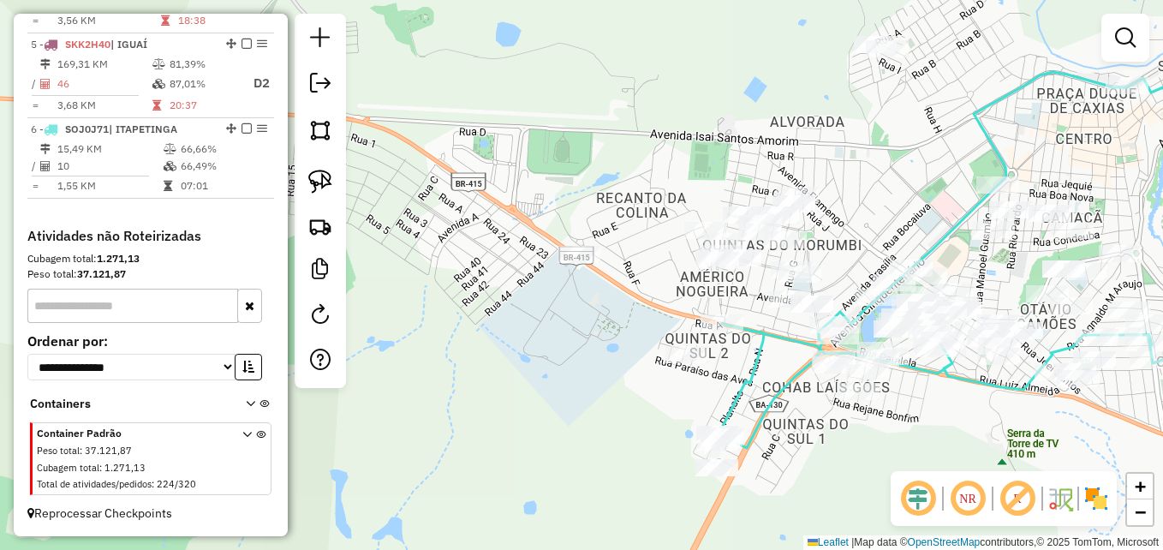
drag, startPoint x: 993, startPoint y: 438, endPoint x: 952, endPoint y: 420, distance: 44.1
click at [952, 420] on div "Janela de atendimento Grade de atendimento Capacidade Transportadoras Veículos …" at bounding box center [581, 275] width 1163 height 550
click at [329, 182] on img at bounding box center [320, 182] width 24 height 24
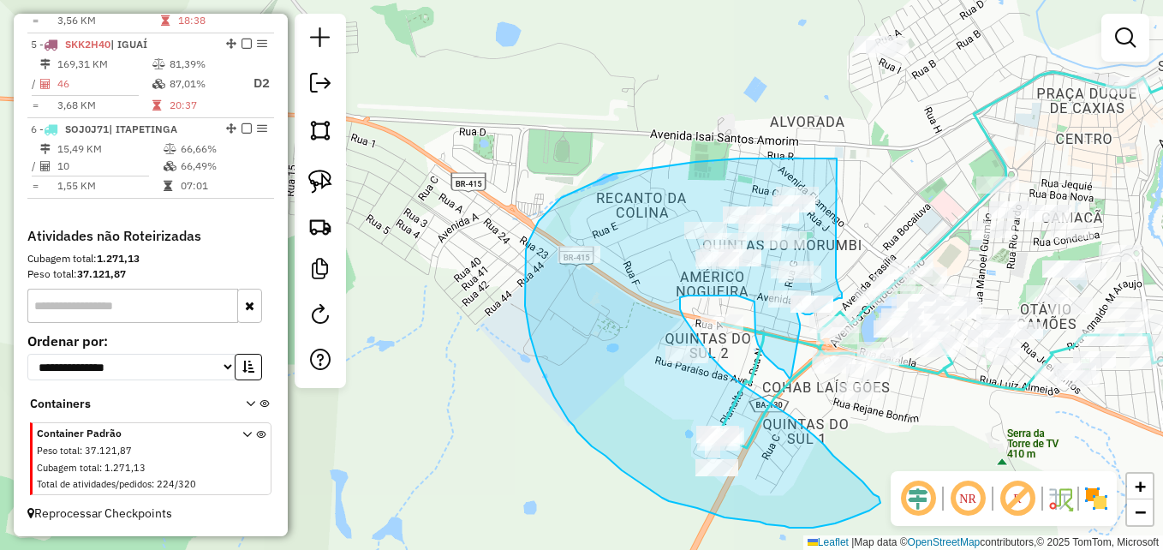
drag, startPoint x: 837, startPoint y: 158, endPoint x: 836, endPoint y: 229, distance: 70.2
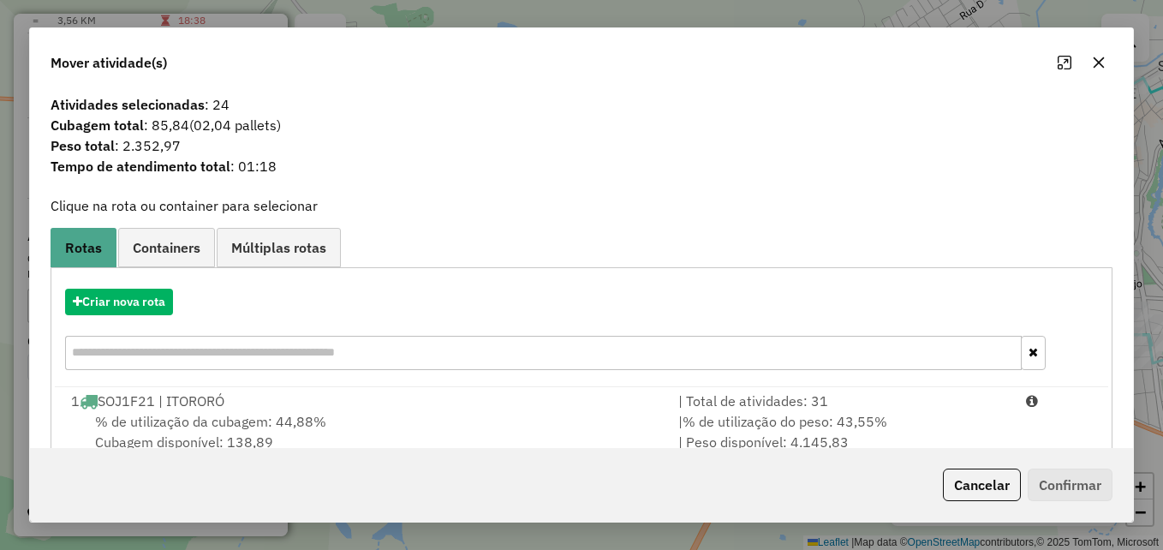
scroll to position [0, 0]
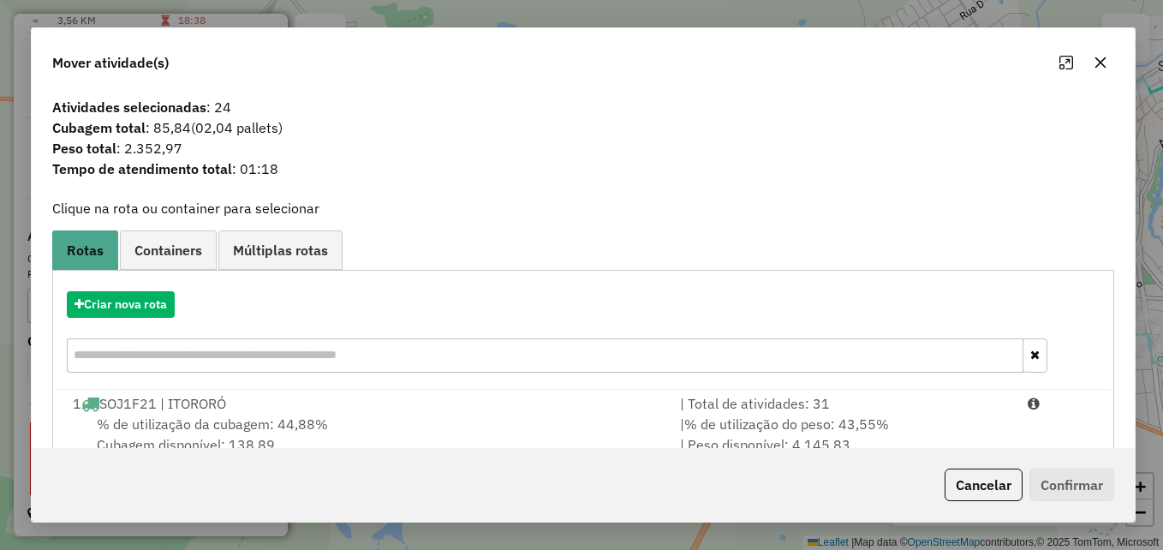
click at [1105, 57] on icon "button" at bounding box center [1100, 62] width 11 height 11
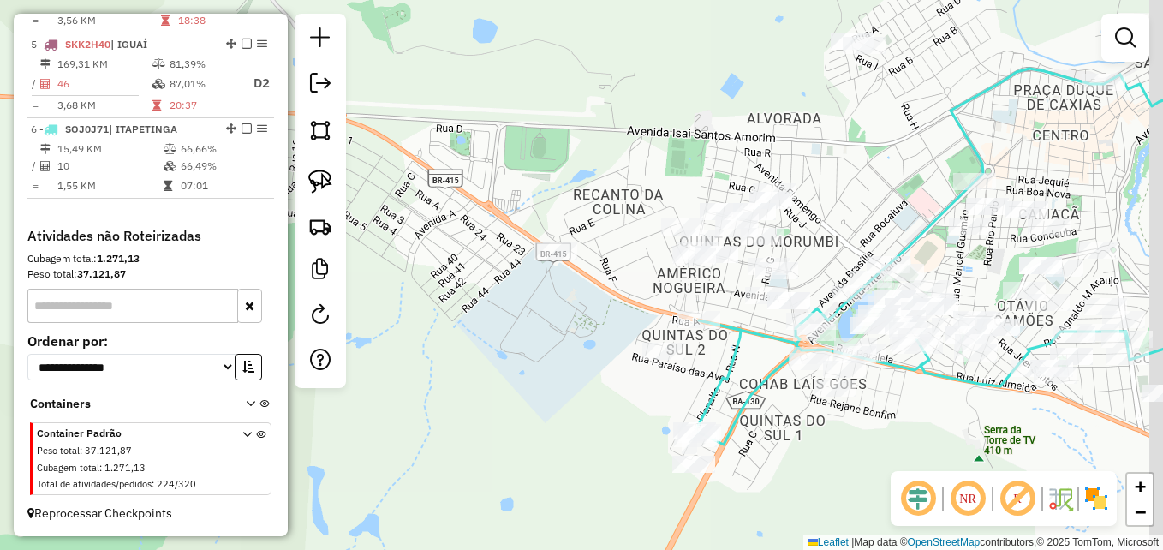
drag, startPoint x: 766, startPoint y: 401, endPoint x: 743, endPoint y: 397, distance: 23.4
click at [743, 397] on icon at bounding box center [975, 369] width 561 height 149
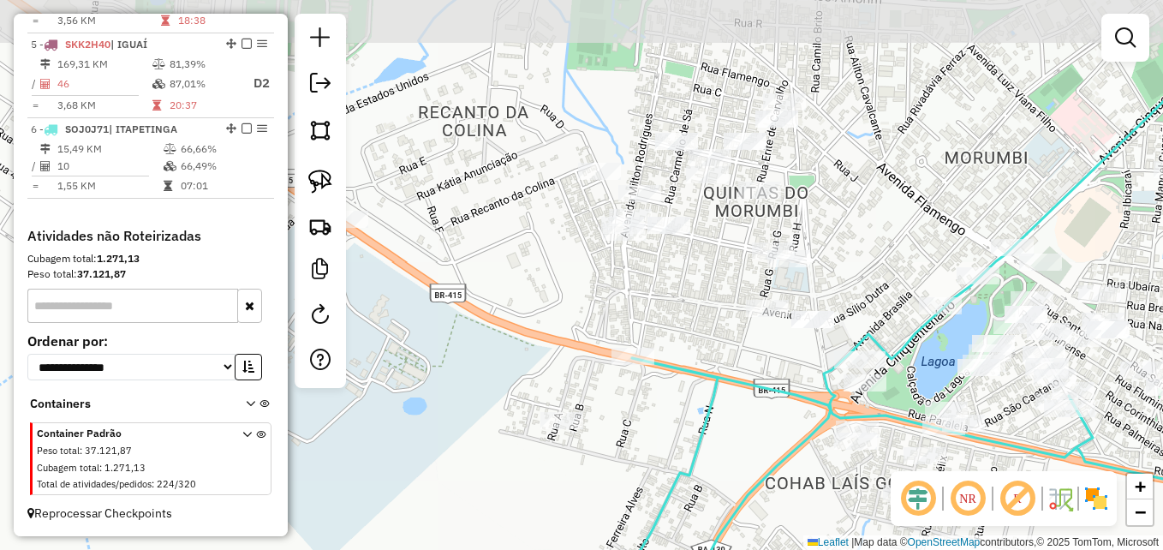
drag, startPoint x: 724, startPoint y: 323, endPoint x: 744, endPoint y: 427, distance: 106.3
click at [744, 427] on div "Janela de atendimento Grade de atendimento Capacidade Transportadoras Veículos …" at bounding box center [581, 275] width 1163 height 550
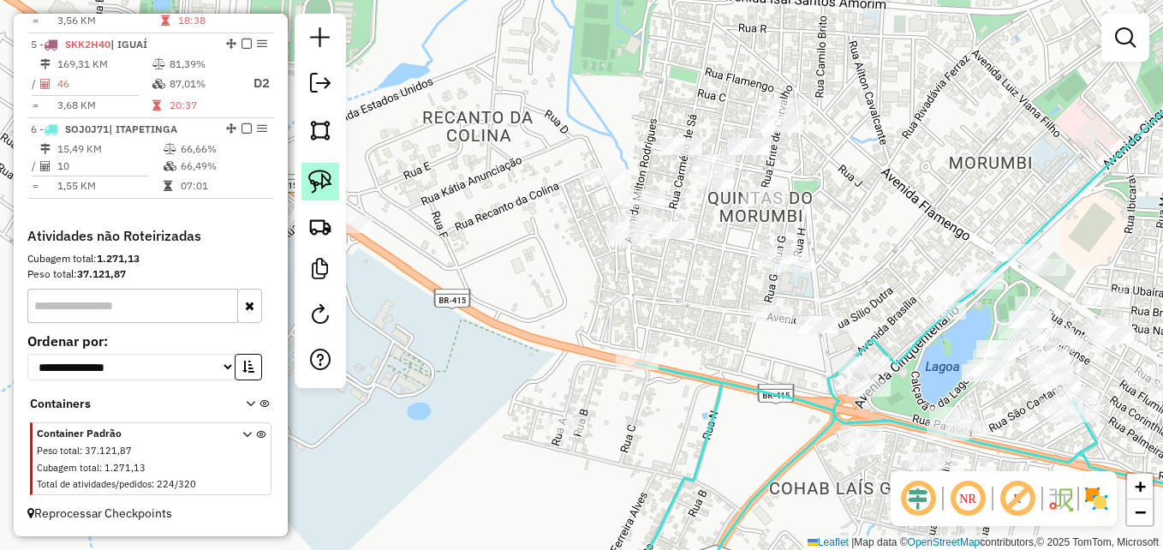
click at [321, 175] on img at bounding box center [320, 182] width 24 height 24
drag, startPoint x: 522, startPoint y: 217, endPoint x: 585, endPoint y: 205, distance: 63.7
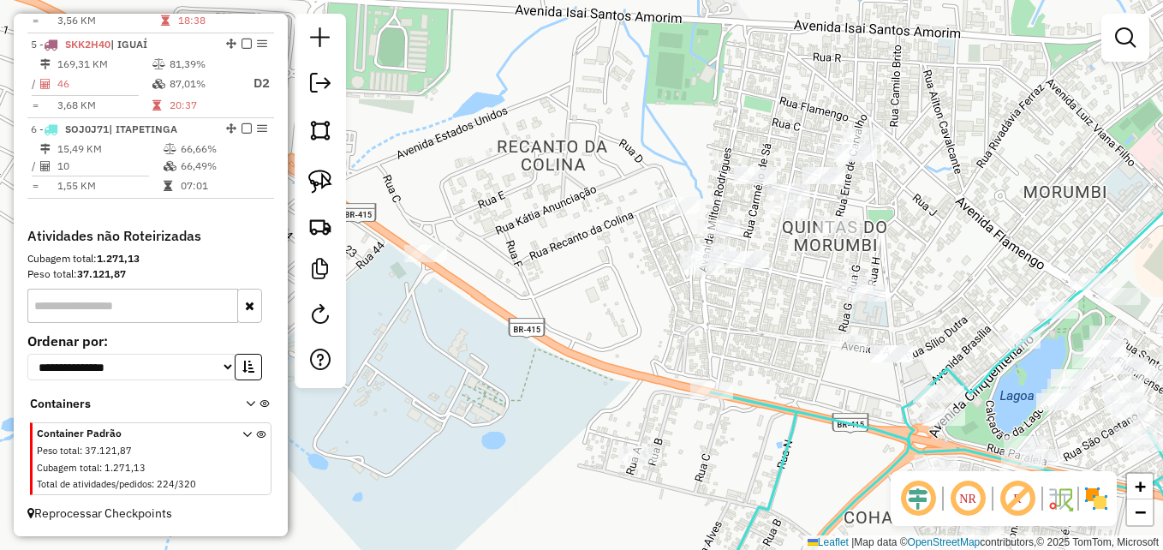
drag, startPoint x: 516, startPoint y: 200, endPoint x: 579, endPoint y: 221, distance: 66.9
click at [585, 224] on div "Janela de atendimento Grade de atendimento Capacidade Transportadoras Veículos …" at bounding box center [581, 275] width 1163 height 550
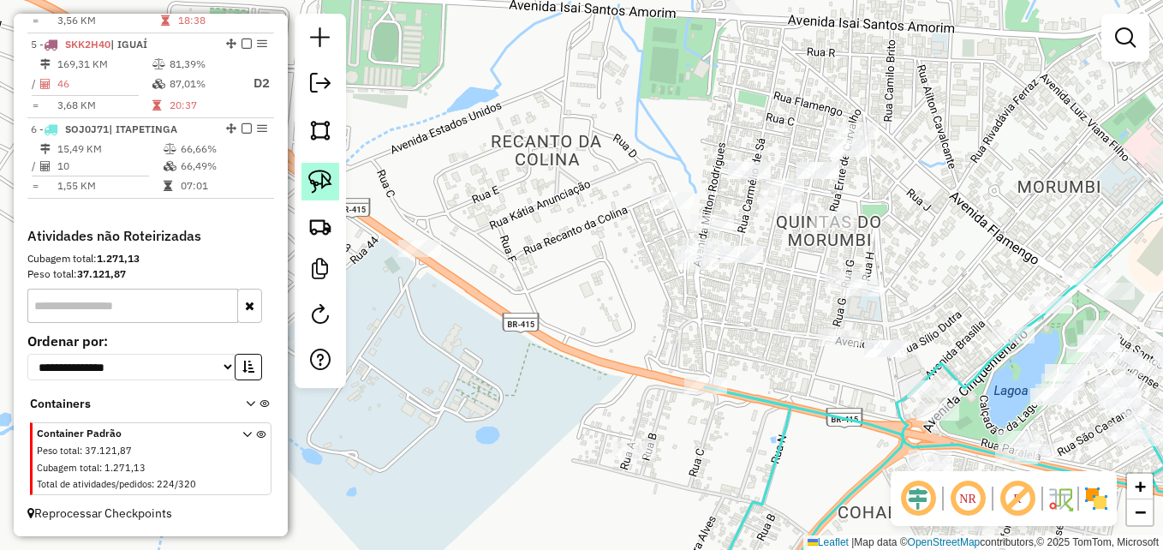
click at [316, 175] on img at bounding box center [320, 182] width 24 height 24
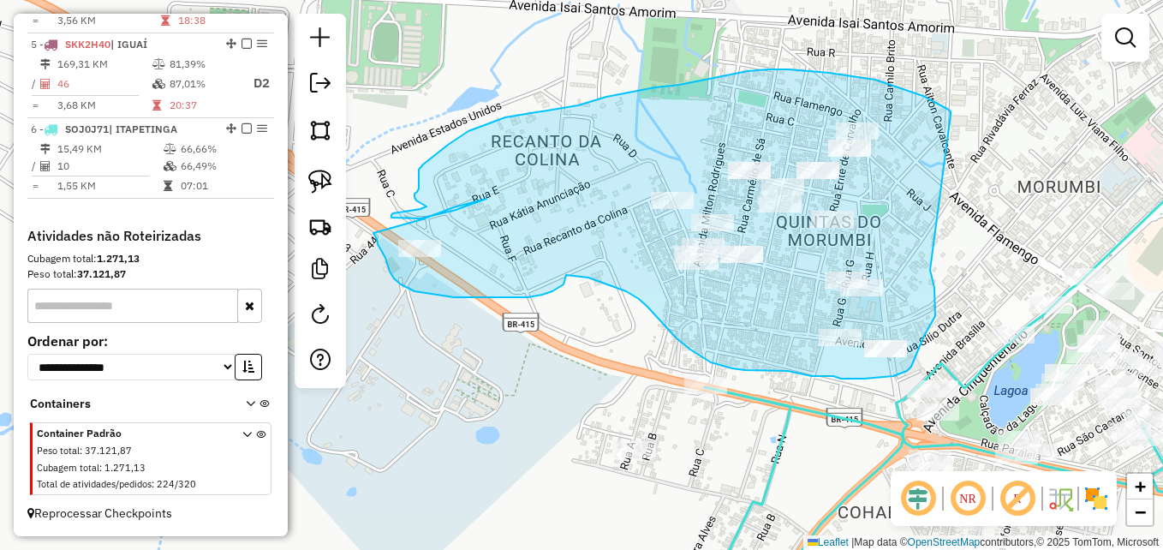
drag, startPoint x: 951, startPoint y: 115, endPoint x: 930, endPoint y: 270, distance: 156.4
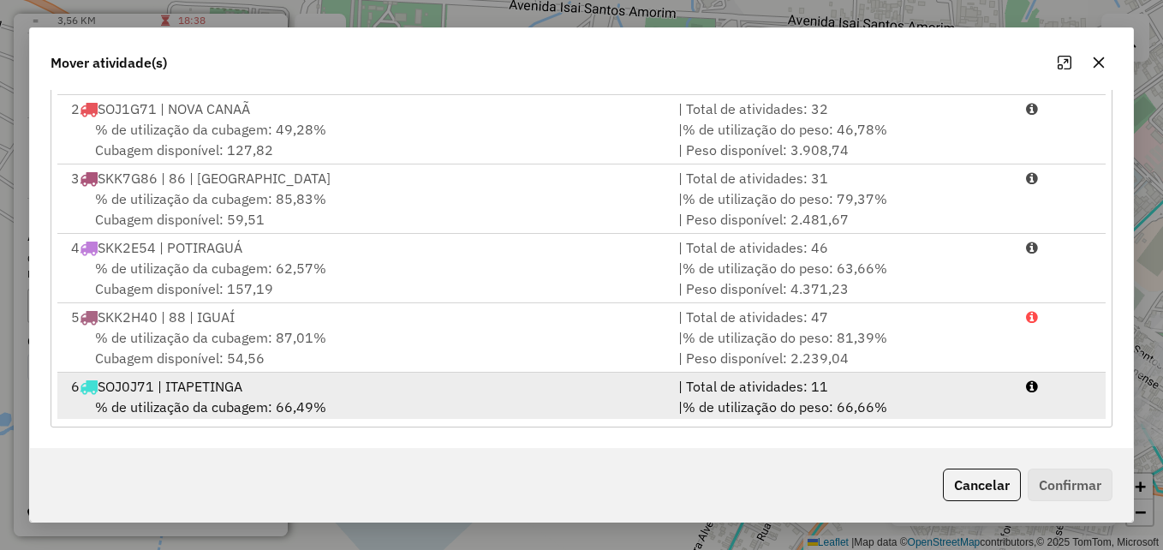
scroll to position [74, 0]
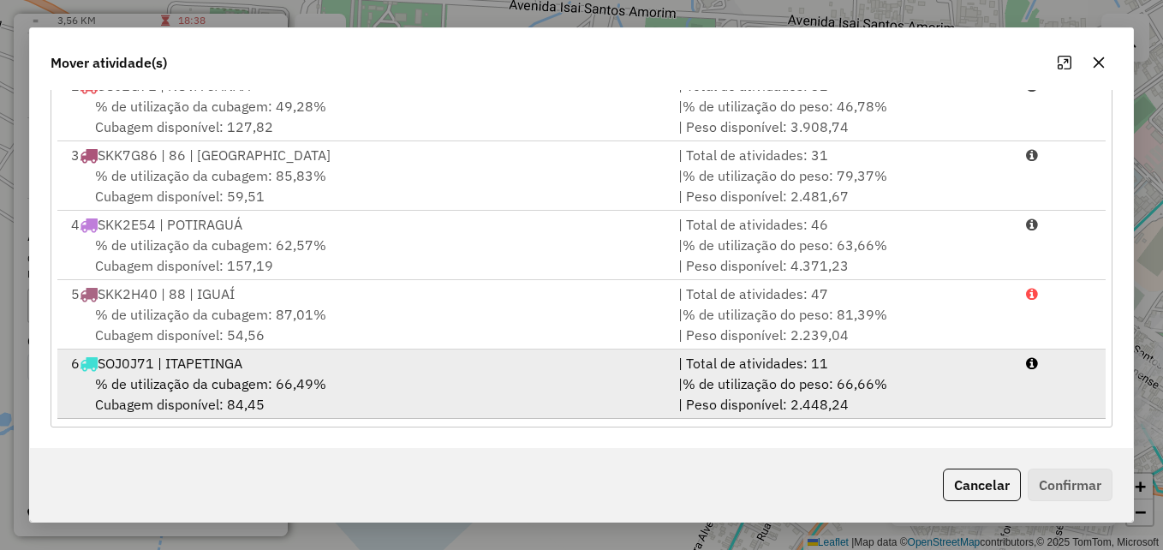
click at [640, 385] on div "% de utilização da cubagem: 66,49% Cubagem disponível: 84,45" at bounding box center [364, 393] width 607 height 41
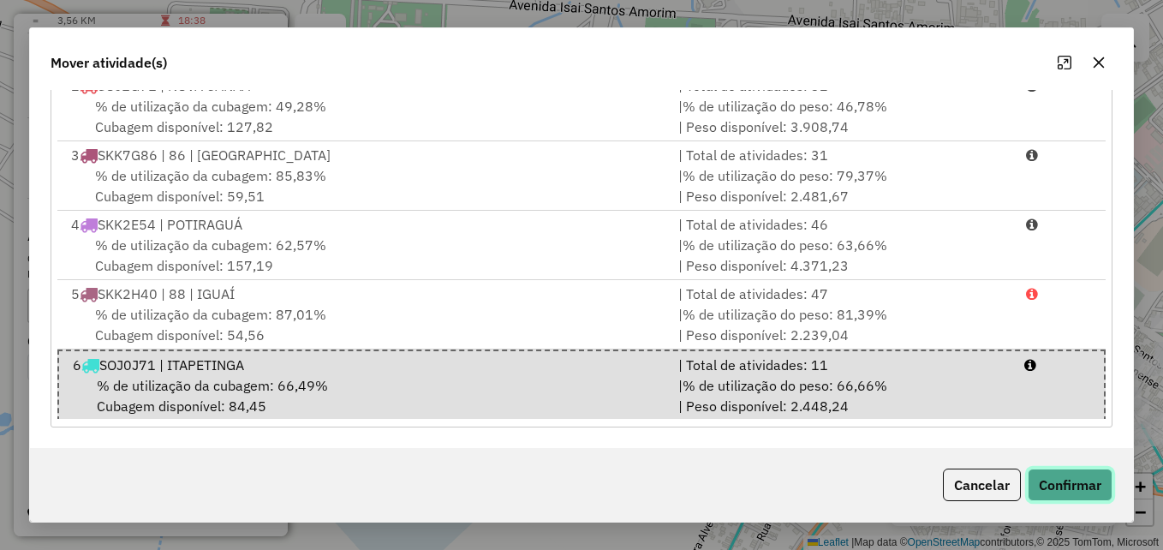
click at [1060, 477] on button "Confirmar" at bounding box center [1070, 484] width 85 height 33
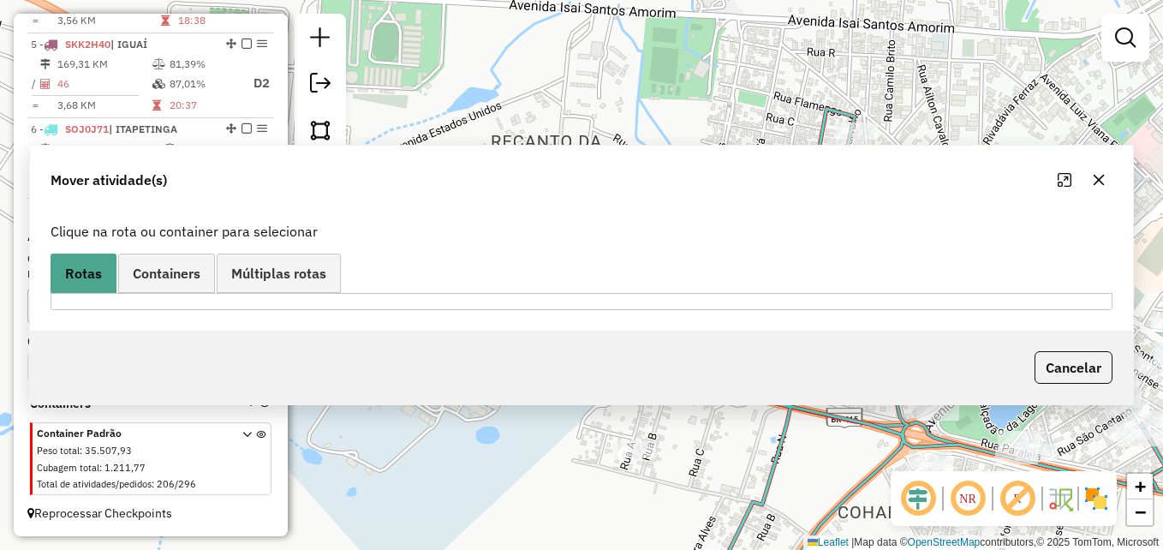
scroll to position [0, 0]
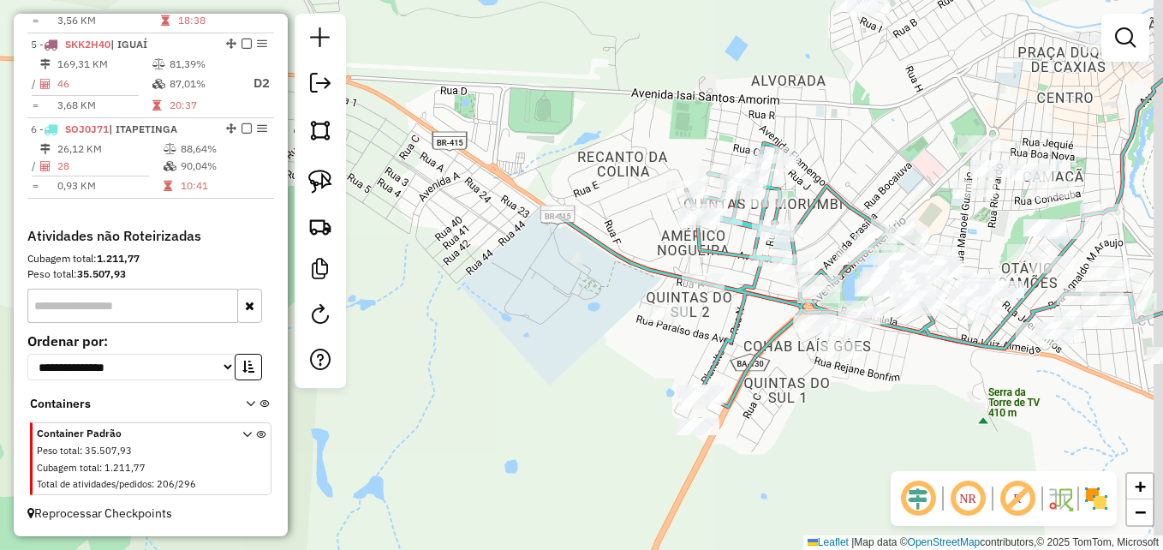
drag, startPoint x: 553, startPoint y: 350, endPoint x: 522, endPoint y: 284, distance: 72.8
click at [523, 284] on div "Janela de atendimento Grade de atendimento Capacidade Transportadoras Veículos …" at bounding box center [581, 275] width 1163 height 550
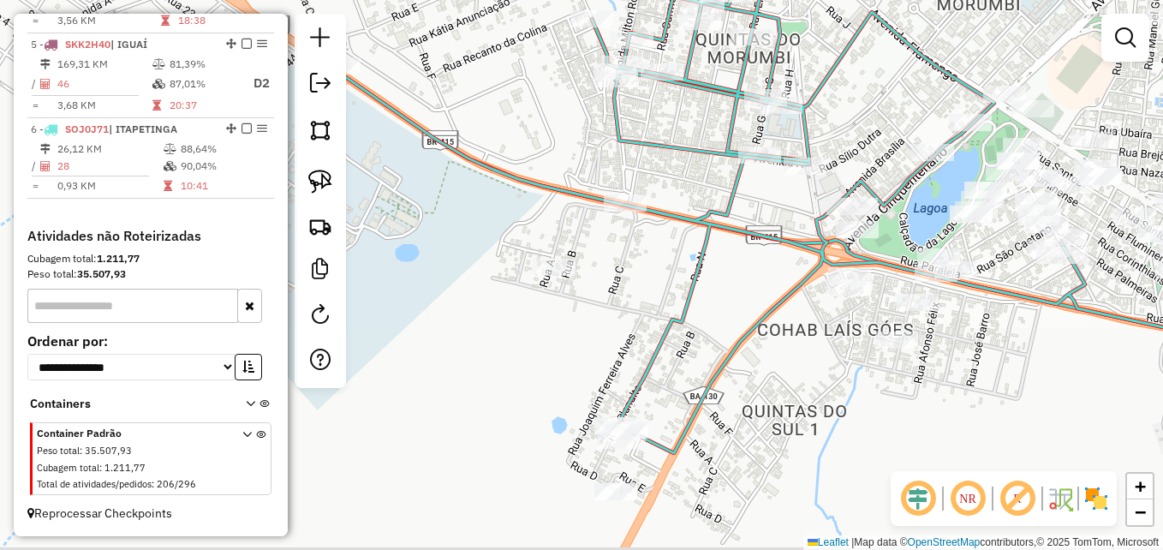
drag, startPoint x: 757, startPoint y: 319, endPoint x: 731, endPoint y: 271, distance: 54.4
click at [730, 273] on div "Janela de atendimento Grade de atendimento Capacidade Transportadoras Veículos …" at bounding box center [581, 275] width 1163 height 550
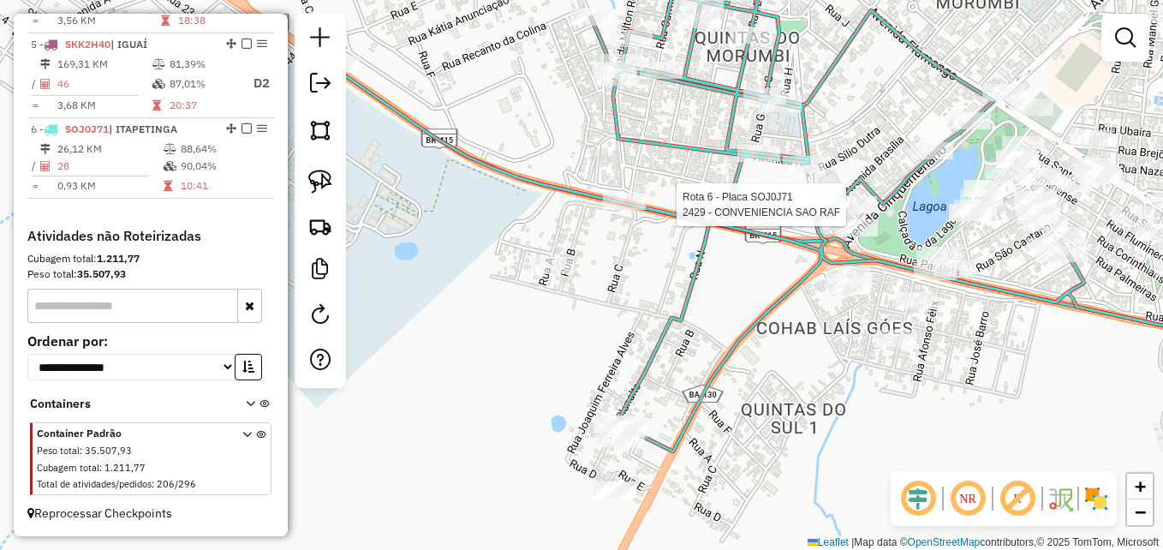
select select "**********"
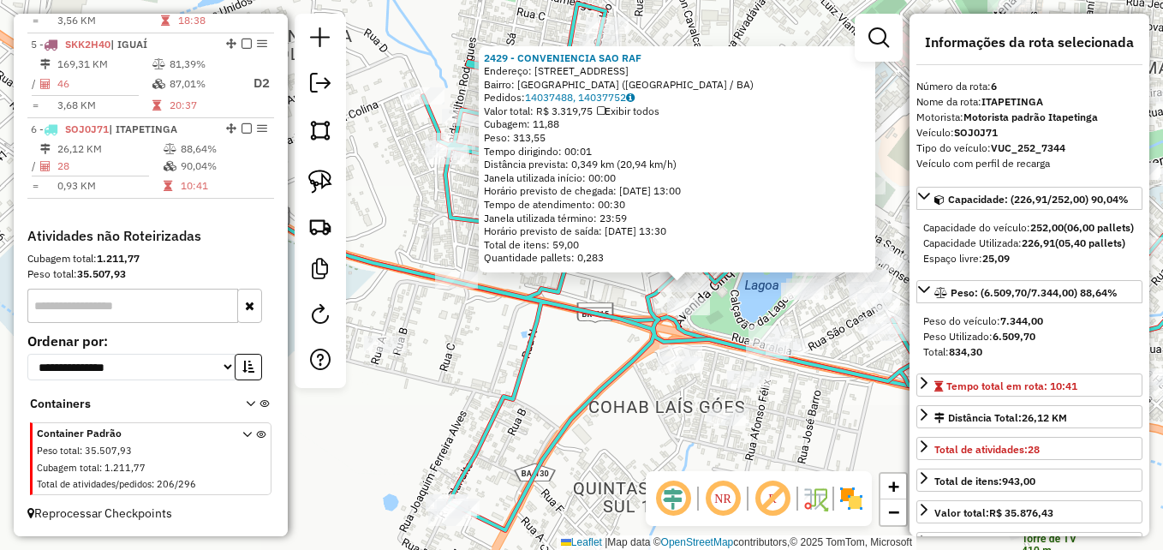
drag, startPoint x: 442, startPoint y: 375, endPoint x: 543, endPoint y: 384, distance: 101.4
click at [545, 384] on div "2429 - CONVENIENCIA SAO RAF Endereço: AV Avenida Cinquentenario 1100 Bairro: QU…" at bounding box center [581, 275] width 1163 height 550
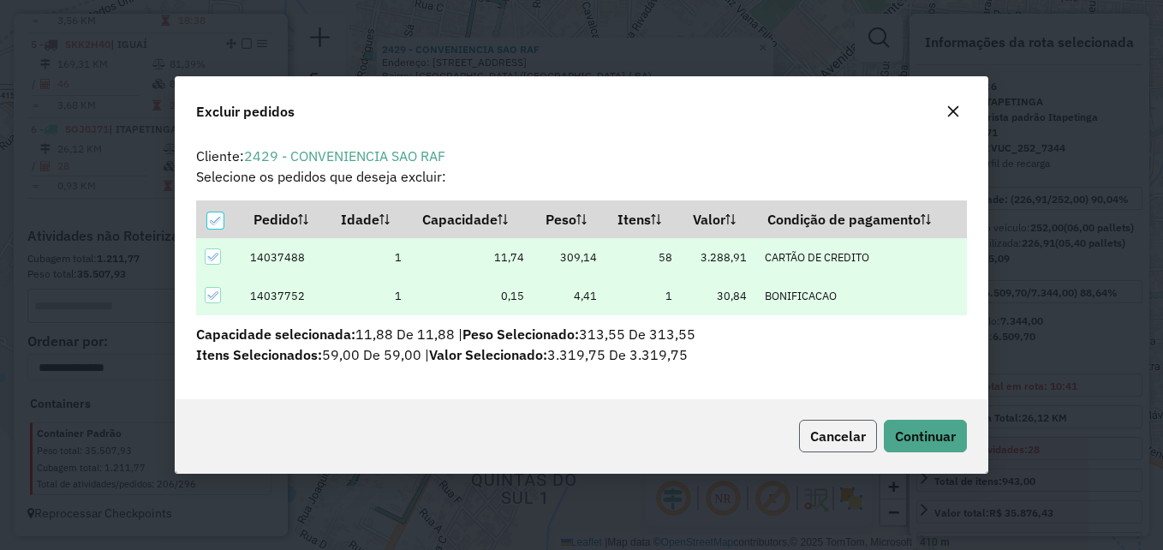
click at [848, 432] on span "Cancelar" at bounding box center [838, 435] width 56 height 17
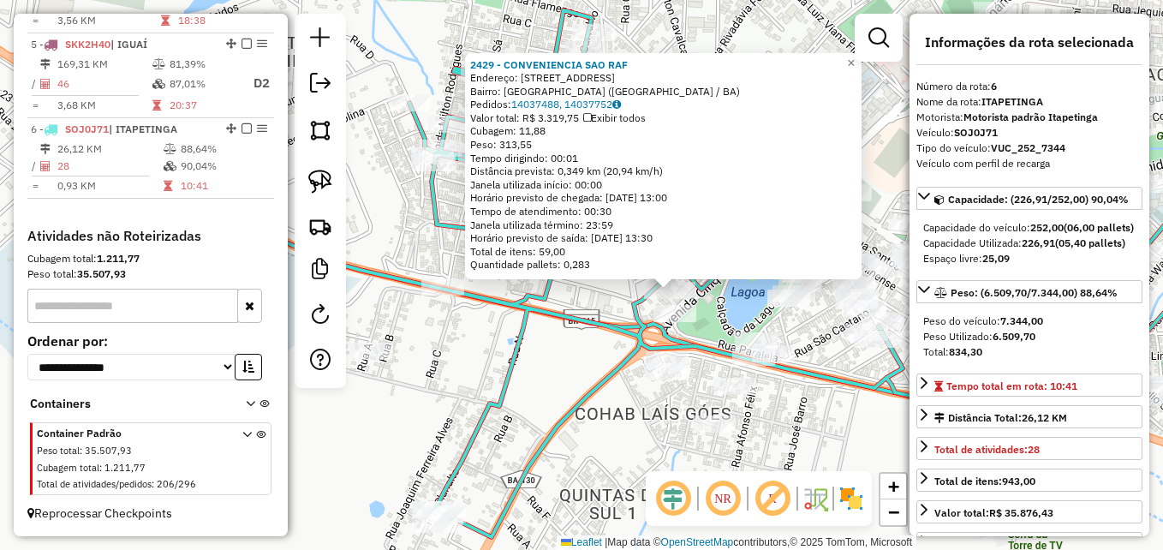
drag, startPoint x: 493, startPoint y: 336, endPoint x: 603, endPoint y: 339, distance: 109.7
click at [603, 339] on div "2429 - CONVENIENCIA SAO RAF Endereço: AV Avenida Cinquentenario 1100 Bairro: QU…" at bounding box center [581, 275] width 1163 height 550
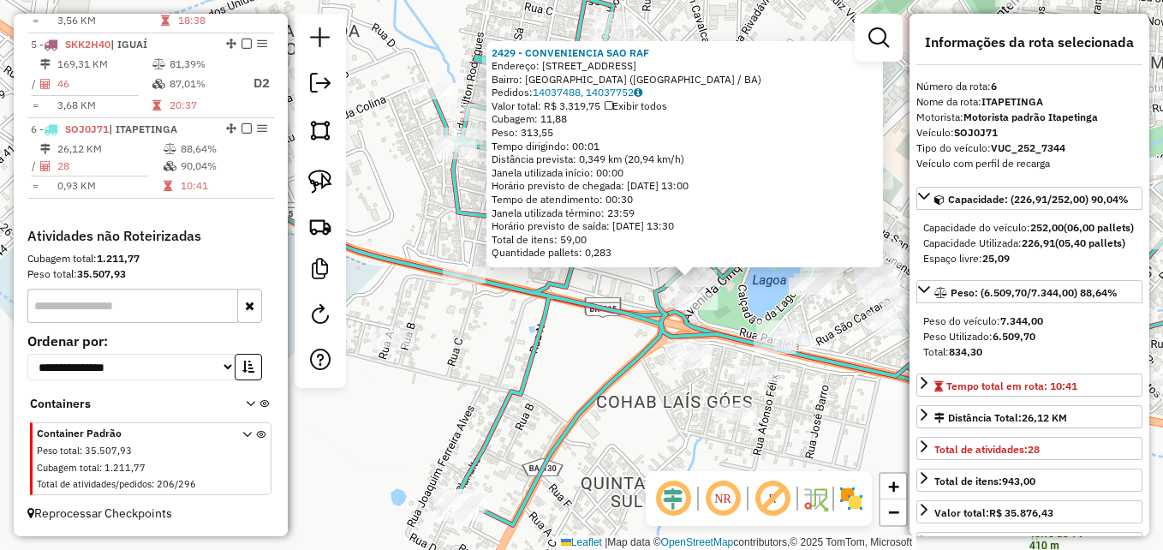
click at [593, 307] on icon at bounding box center [727, 261] width 1105 height 527
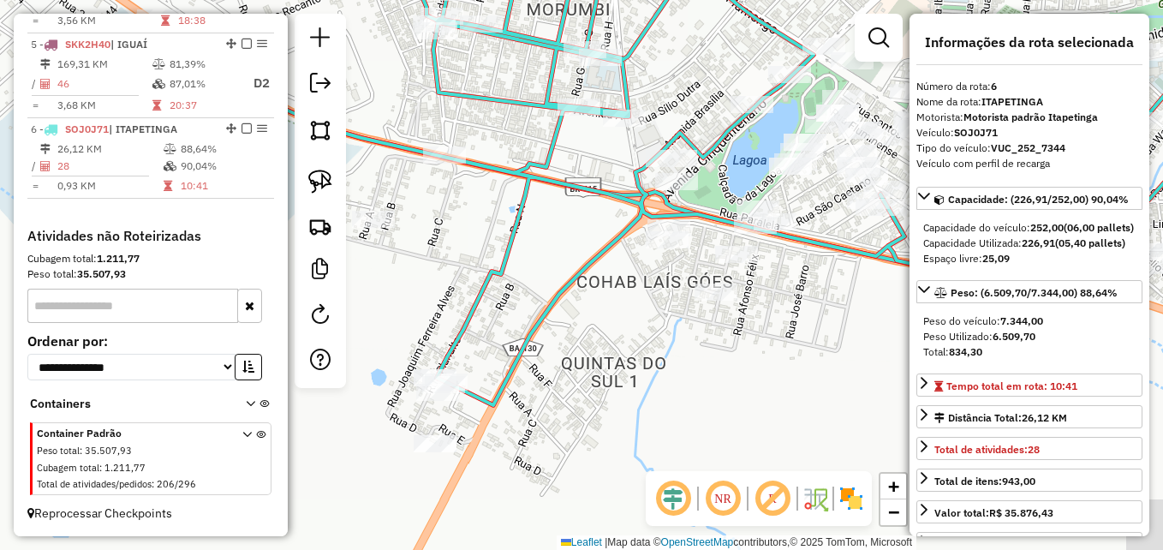
drag, startPoint x: 712, startPoint y: 230, endPoint x: 693, endPoint y: 110, distance: 121.5
click at [693, 110] on div "Janela de atendimento Grade de atendimento Capacidade Transportadoras Veículos …" at bounding box center [581, 275] width 1163 height 550
drag, startPoint x: 746, startPoint y: 168, endPoint x: 746, endPoint y: 187, distance: 18.8
click at [746, 187] on div "Janela de atendimento Grade de atendimento Capacidade Transportadoras Veículos …" at bounding box center [581, 275] width 1163 height 550
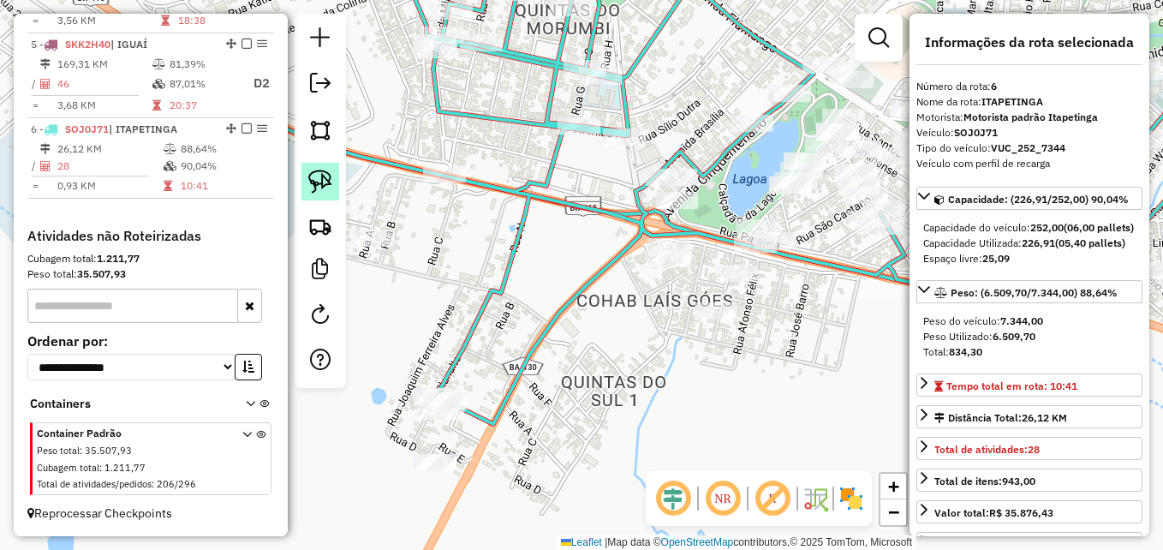
click at [319, 174] on img at bounding box center [320, 182] width 24 height 24
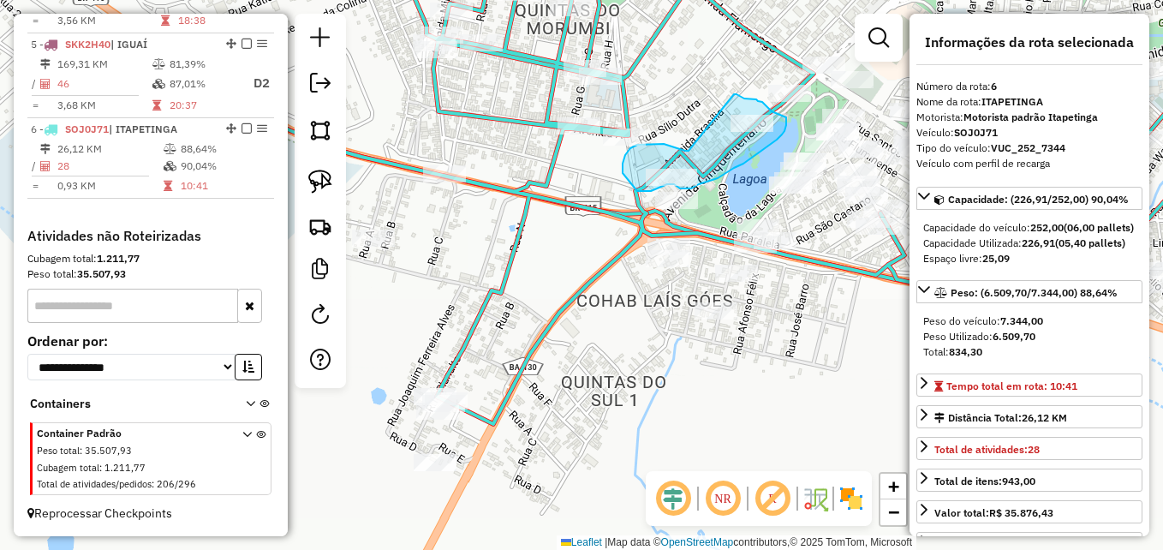
drag, startPoint x: 689, startPoint y: 151, endPoint x: 731, endPoint y: 94, distance: 70.9
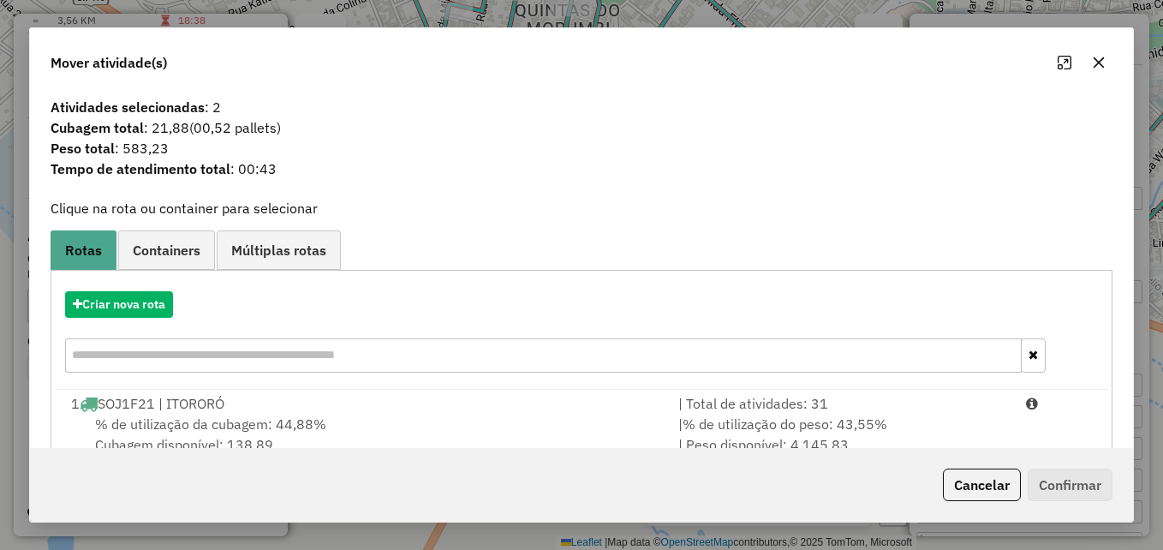
click at [176, 260] on link "Containers" at bounding box center [166, 249] width 97 height 39
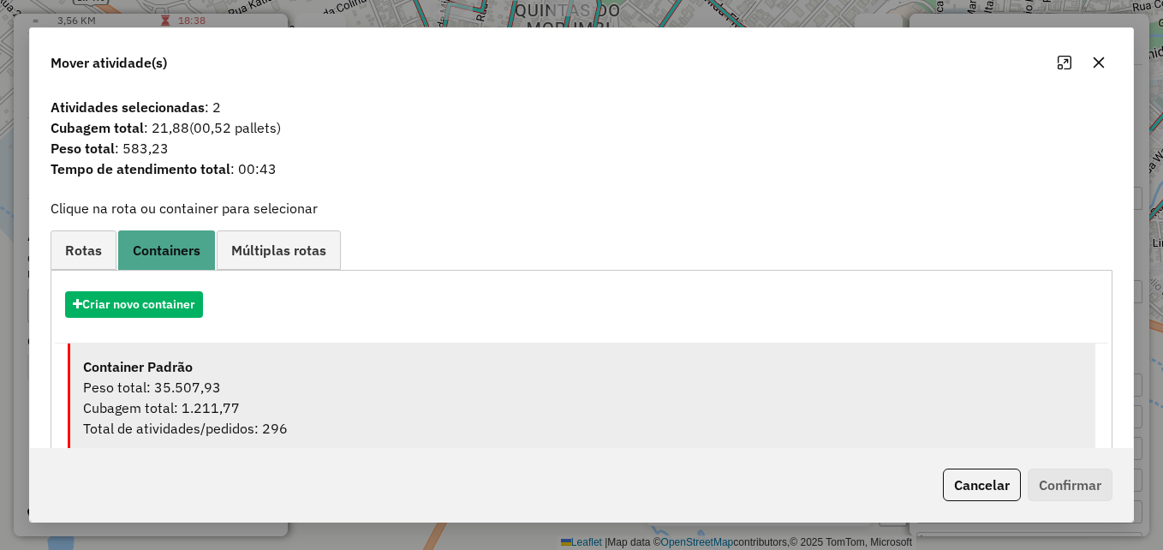
click at [275, 373] on div "Container Padrão" at bounding box center [582, 366] width 999 height 21
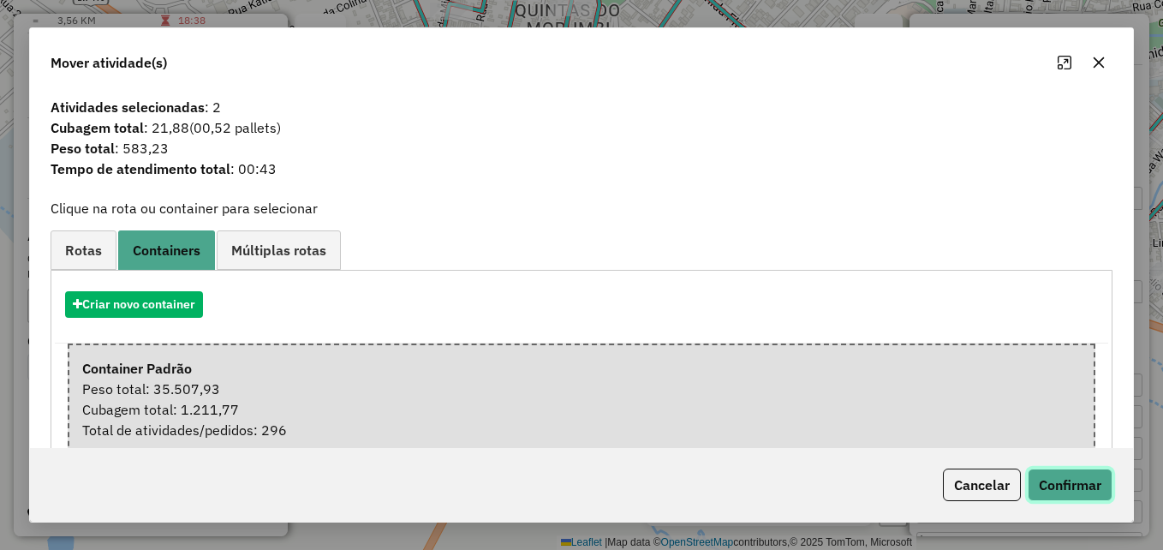
click at [1061, 482] on button "Confirmar" at bounding box center [1070, 484] width 85 height 33
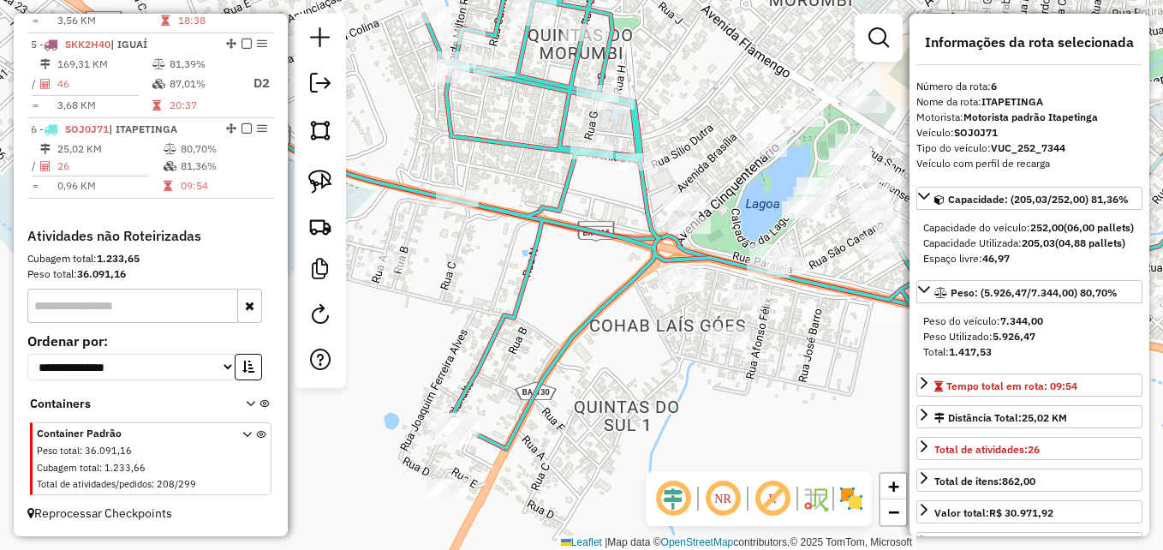
drag, startPoint x: 524, startPoint y: 208, endPoint x: 569, endPoint y: 286, distance: 90.2
click at [569, 286] on icon at bounding box center [730, 209] width 1124 height 479
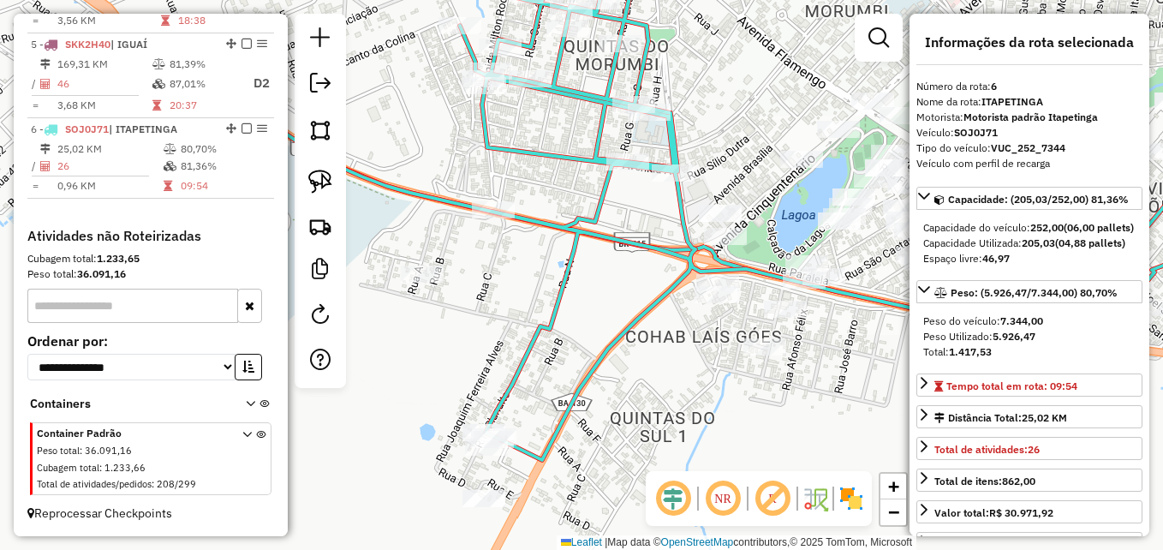
drag, startPoint x: 586, startPoint y: 313, endPoint x: 599, endPoint y: 265, distance: 50.5
click at [588, 271] on div "Janela de atendimento Grade de atendimento Capacidade Transportadoras Veículos …" at bounding box center [581, 275] width 1163 height 550
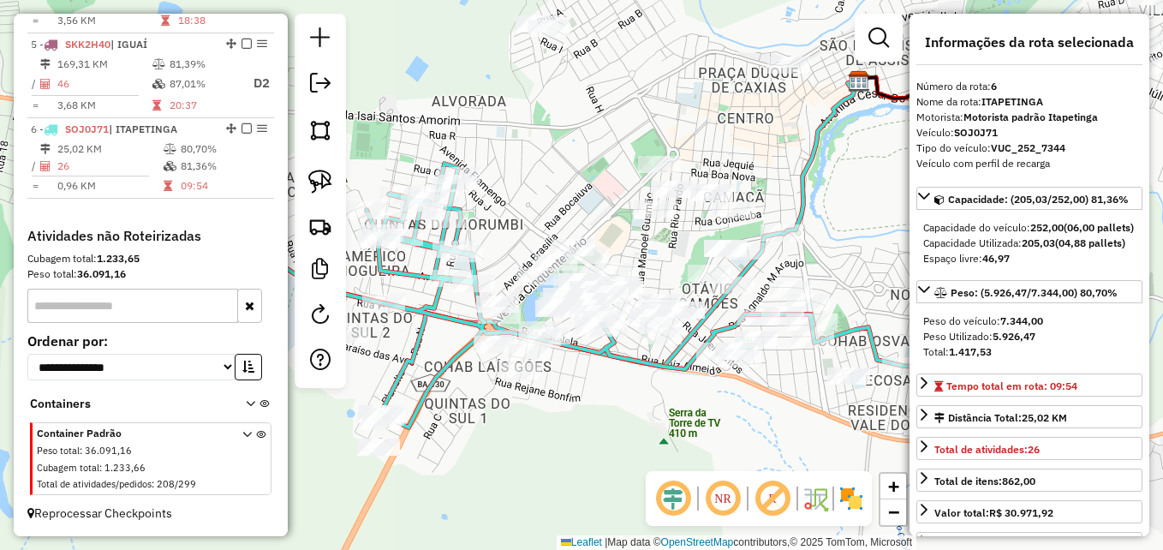
drag, startPoint x: 812, startPoint y: 382, endPoint x: 618, endPoint y: 449, distance: 204.7
click at [618, 449] on div "Janela de atendimento Grade de atendimento Capacidade Transportadoras Veículos …" at bounding box center [581, 275] width 1163 height 550
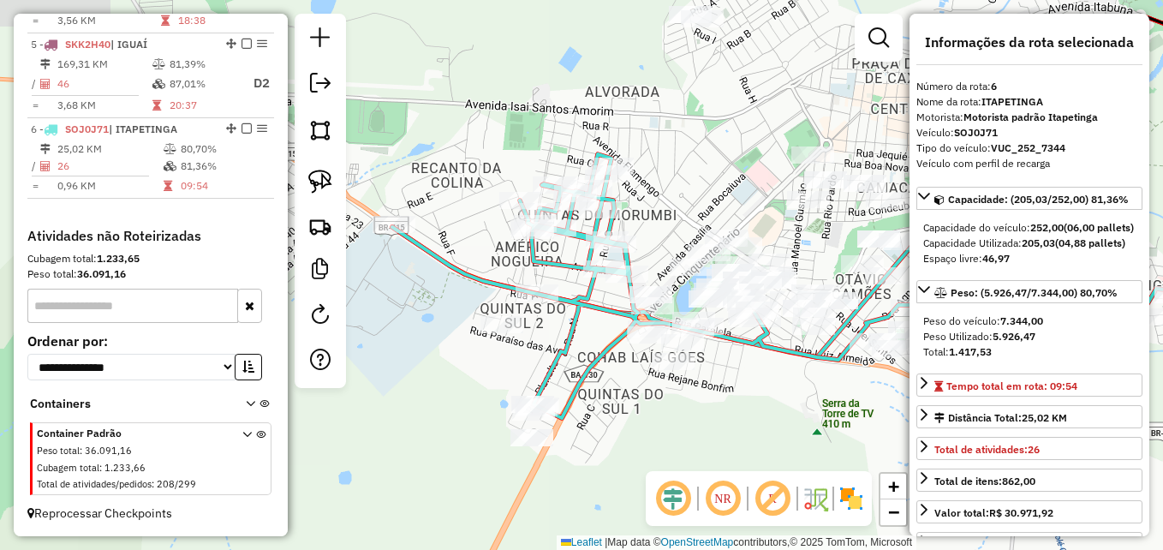
drag, startPoint x: 576, startPoint y: 403, endPoint x: 730, endPoint y: 394, distance: 153.6
click at [730, 394] on div "Janela de atendimento Grade de atendimento Capacidade Transportadoras Veículos …" at bounding box center [581, 275] width 1163 height 550
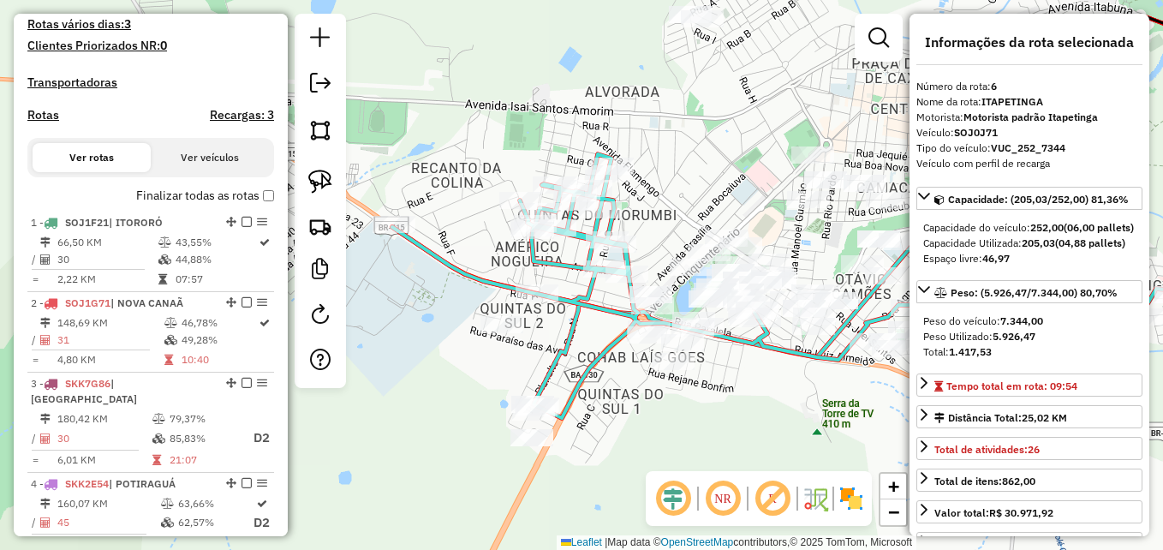
scroll to position [474, 0]
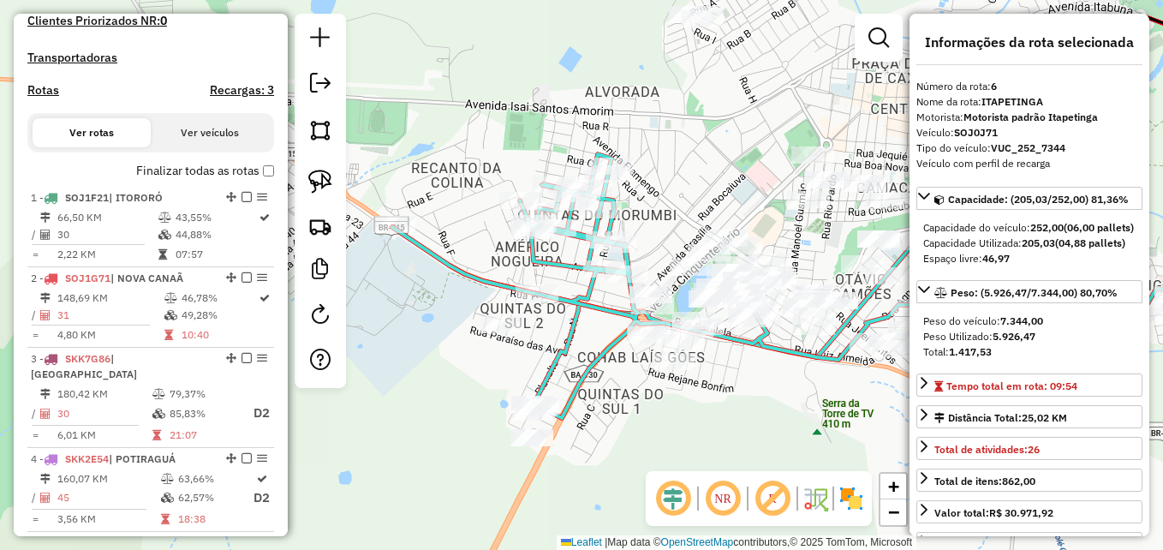
drag, startPoint x: 650, startPoint y: 411, endPoint x: 618, endPoint y: 329, distance: 88.1
click at [618, 331] on div "Janela de atendimento Grade de atendimento Capacidade Transportadoras Veículos …" at bounding box center [581, 275] width 1163 height 550
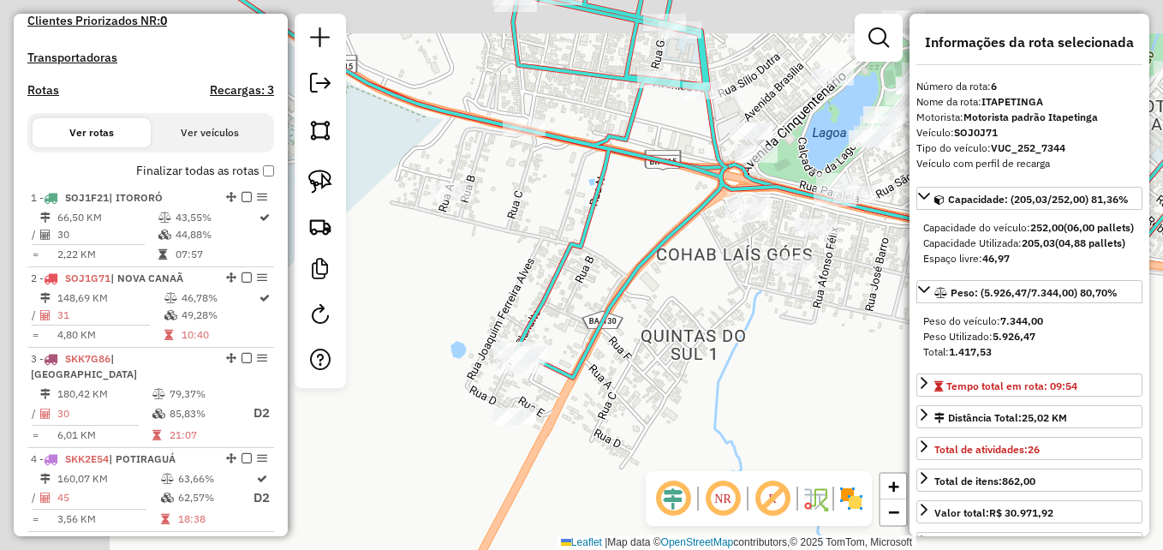
drag, startPoint x: 557, startPoint y: 302, endPoint x: 755, endPoint y: 351, distance: 204.6
click at [755, 351] on div "Janela de atendimento Grade de atendimento Capacidade Transportadoras Veículos …" at bounding box center [581, 275] width 1163 height 550
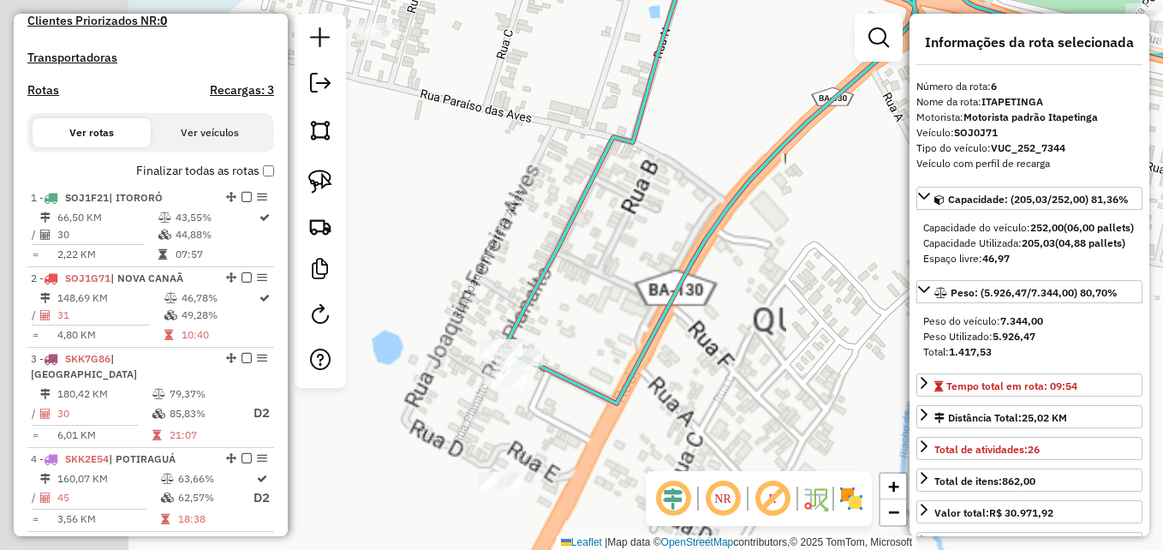
drag, startPoint x: 743, startPoint y: 315, endPoint x: 825, endPoint y: 301, distance: 82.5
click at [825, 301] on div "Janela de atendimento Grade de atendimento Capacidade Transportadoras Veículos …" at bounding box center [581, 275] width 1163 height 550
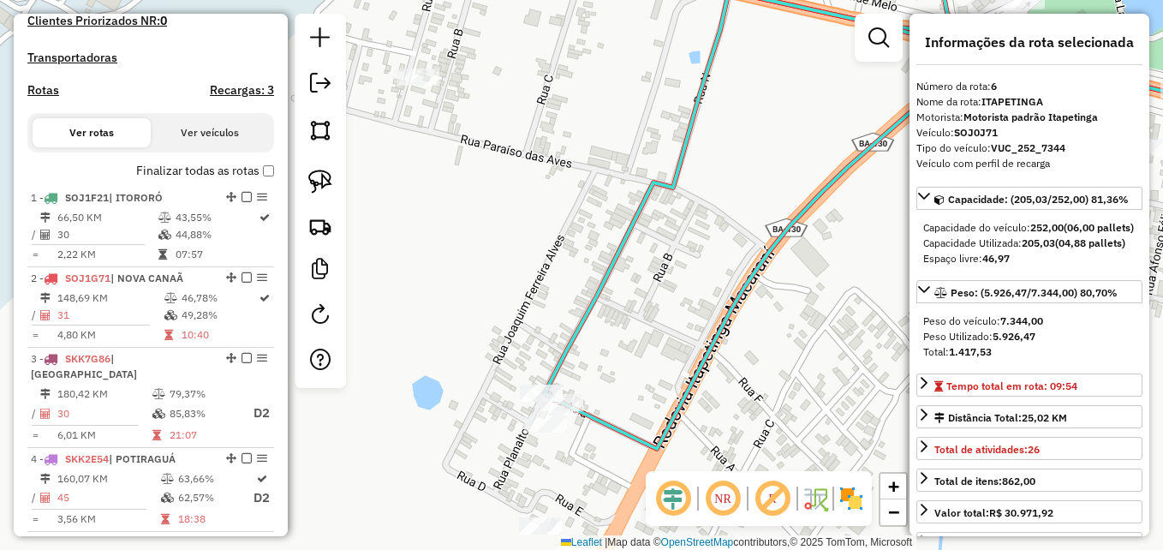
drag, startPoint x: 526, startPoint y: 152, endPoint x: 581, endPoint y: 210, distance: 79.9
click at [580, 208] on div "Janela de atendimento Grade de atendimento Capacidade Transportadoras Veículos …" at bounding box center [581, 275] width 1163 height 550
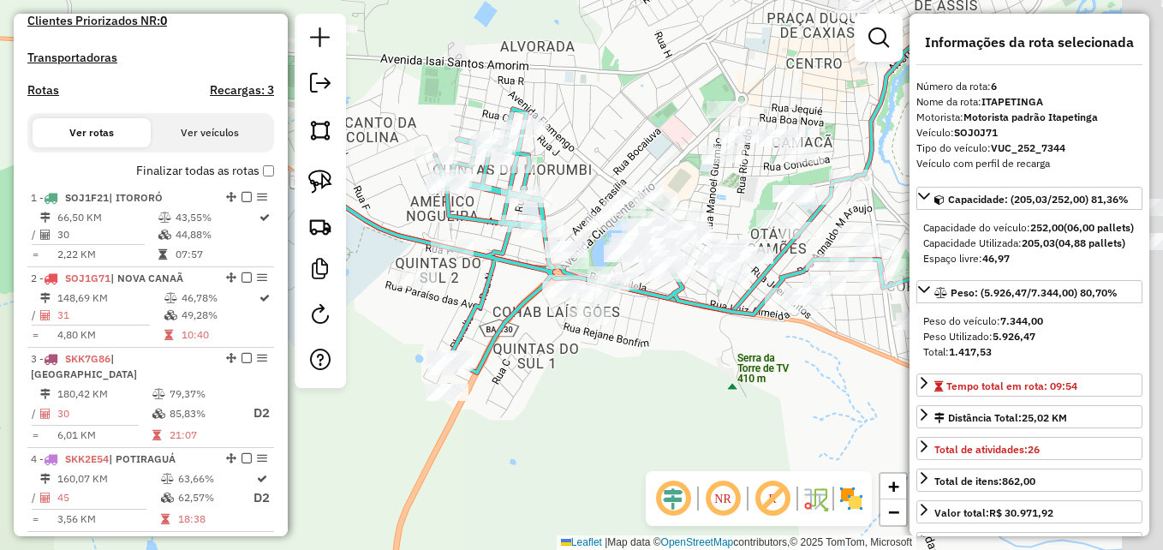
drag, startPoint x: 710, startPoint y: 289, endPoint x: 560, endPoint y: 375, distance: 173.0
click at [560, 375] on div "Janela de atendimento Grade de atendimento Capacidade Transportadoras Veículos …" at bounding box center [581, 275] width 1163 height 550
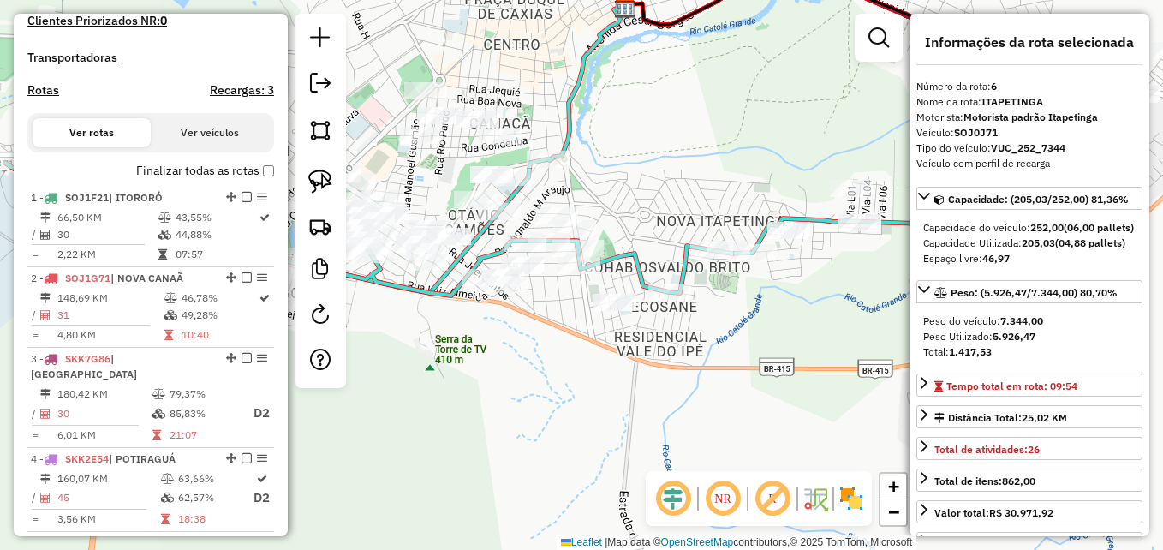
drag, startPoint x: 861, startPoint y: 377, endPoint x: 558, endPoint y: 358, distance: 302.9
click at [558, 358] on div "Janela de atendimento Grade de atendimento Capacidade Transportadoras Veículos …" at bounding box center [581, 275] width 1163 height 550
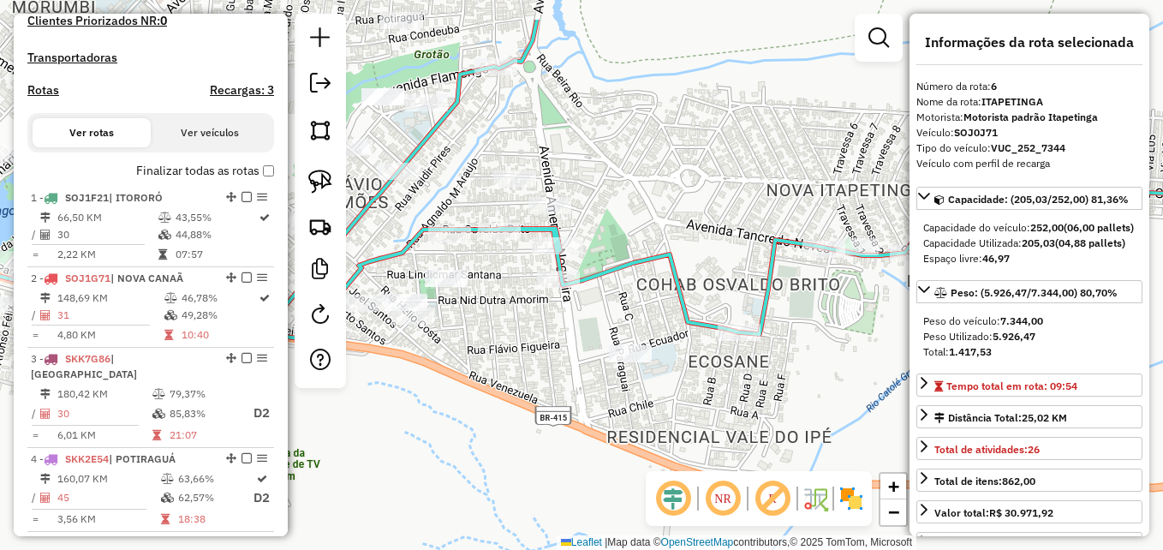
drag, startPoint x: 570, startPoint y: 290, endPoint x: 553, endPoint y: 365, distance: 76.4
click at [553, 365] on div "Janela de atendimento Grade de atendimento Capacidade Transportadoras Veículos …" at bounding box center [581, 275] width 1163 height 550
click at [328, 170] on img at bounding box center [320, 182] width 24 height 24
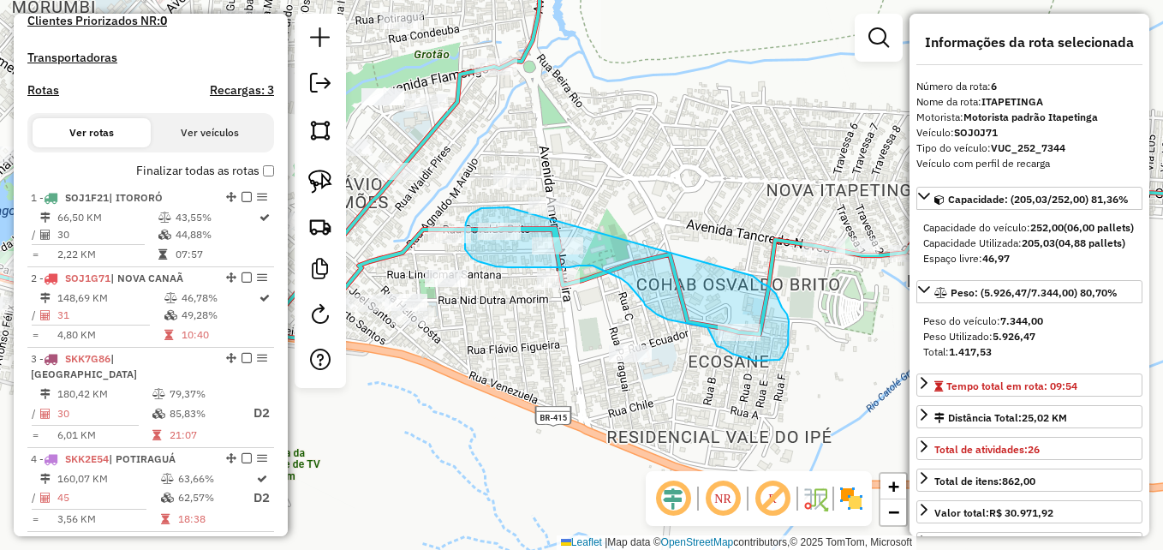
drag, startPoint x: 496, startPoint y: 208, endPoint x: 753, endPoint y: 275, distance: 265.4
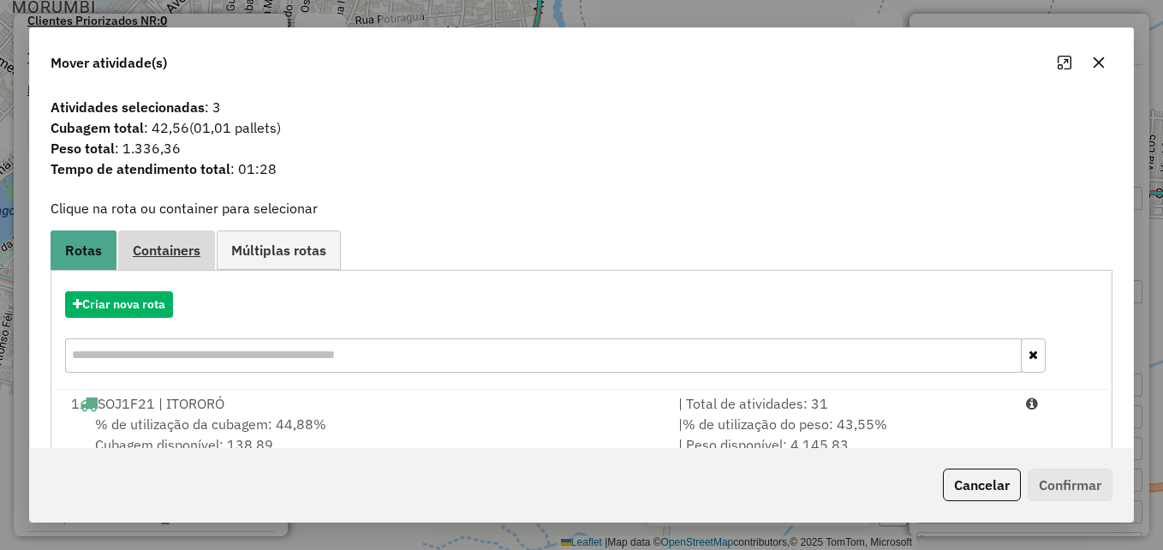
click at [171, 255] on span "Containers" at bounding box center [167, 250] width 68 height 14
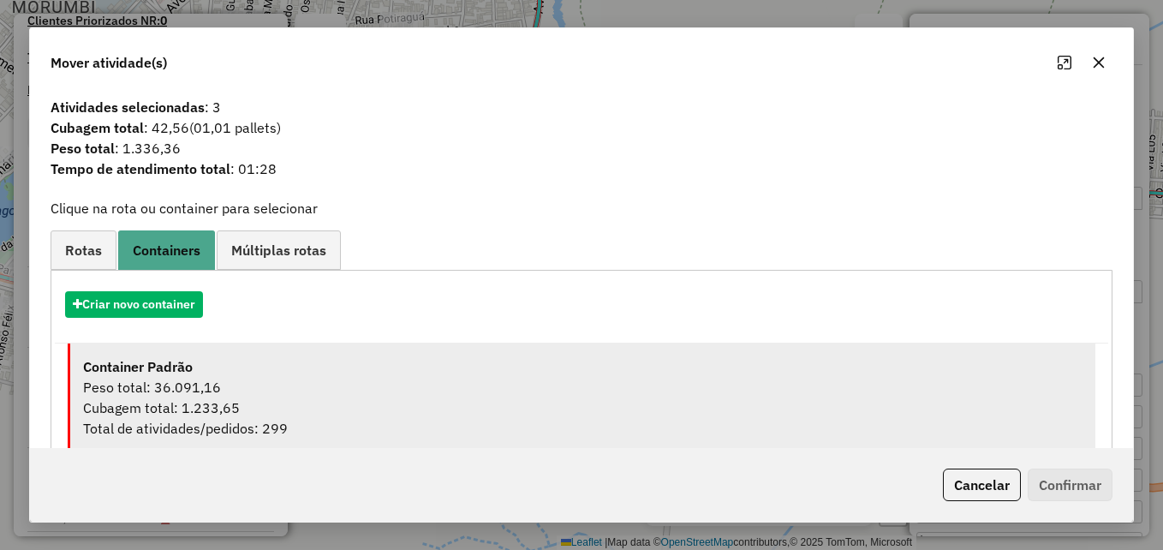
click at [253, 395] on div "Peso total: 36.091,16" at bounding box center [582, 387] width 999 height 21
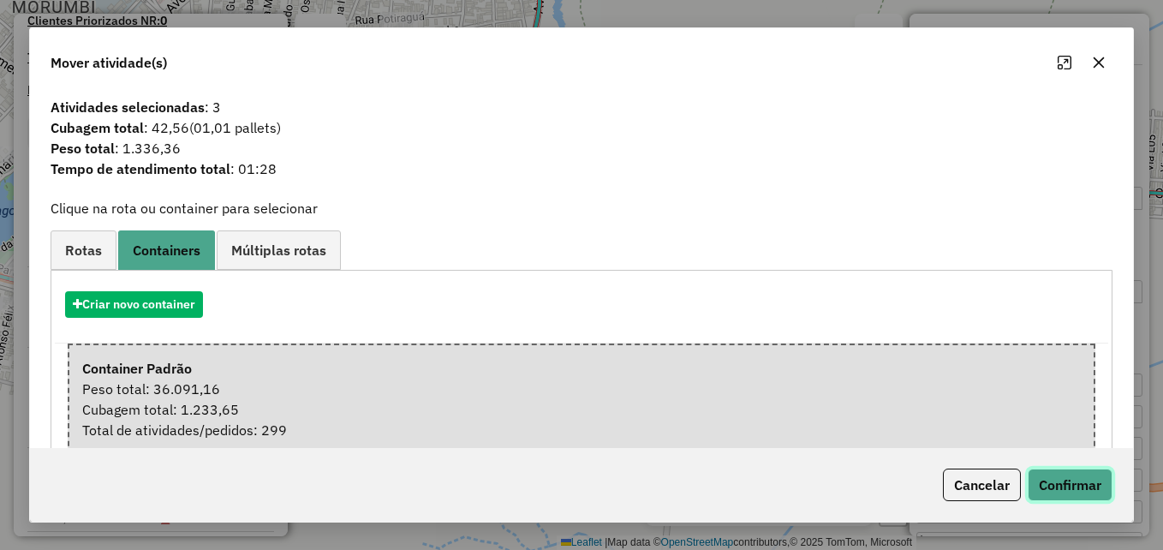
click at [1068, 482] on button "Confirmar" at bounding box center [1070, 484] width 85 height 33
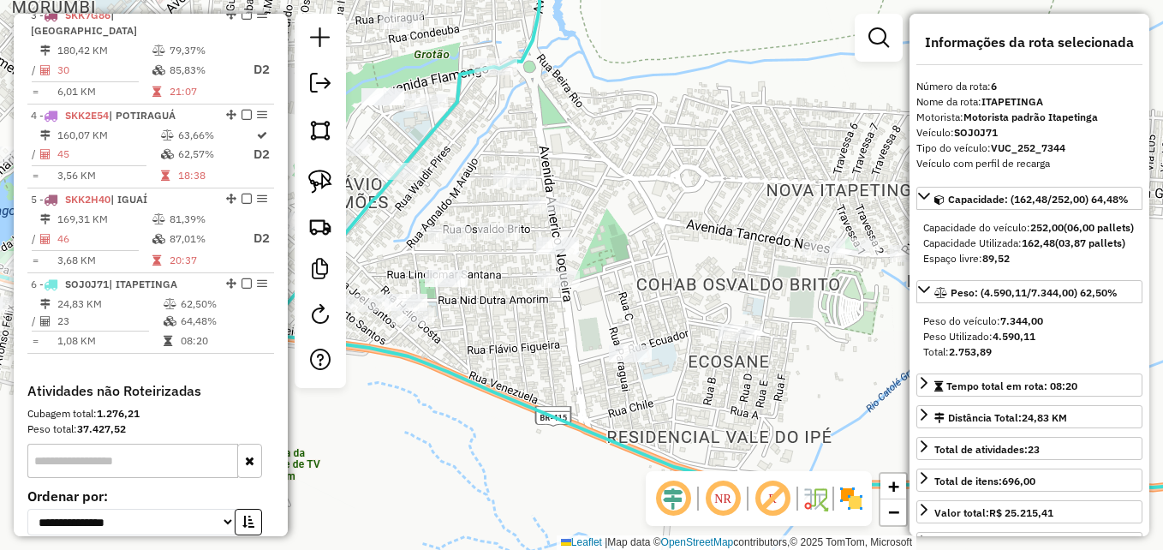
scroll to position [817, 0]
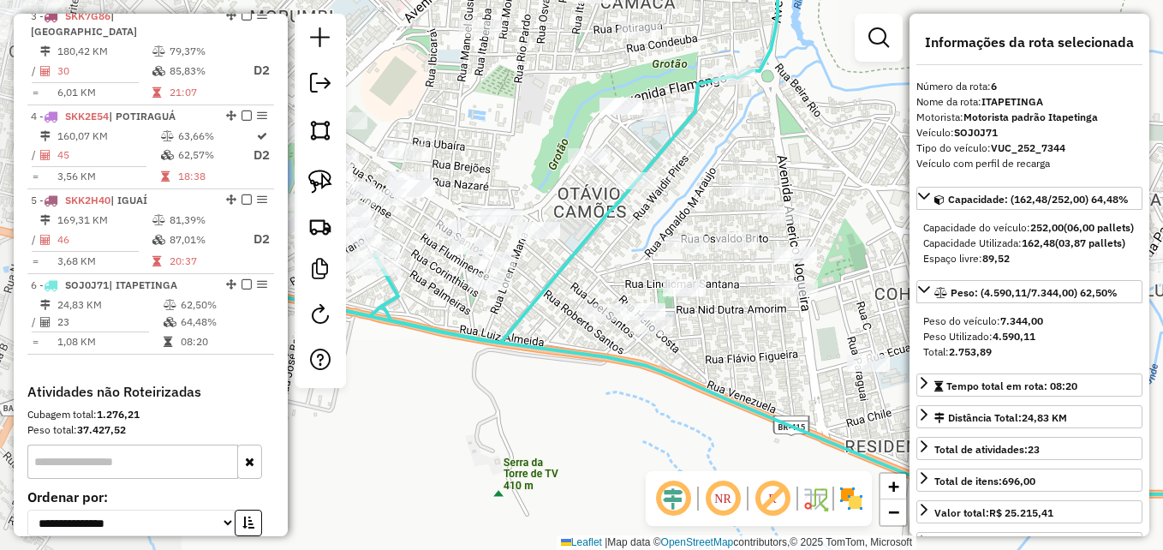
drag, startPoint x: 495, startPoint y: 354, endPoint x: 724, endPoint y: 362, distance: 229.7
click at [724, 362] on div "Janela de atendimento Grade de atendimento Capacidade Transportadoras Veículos …" at bounding box center [581, 275] width 1163 height 550
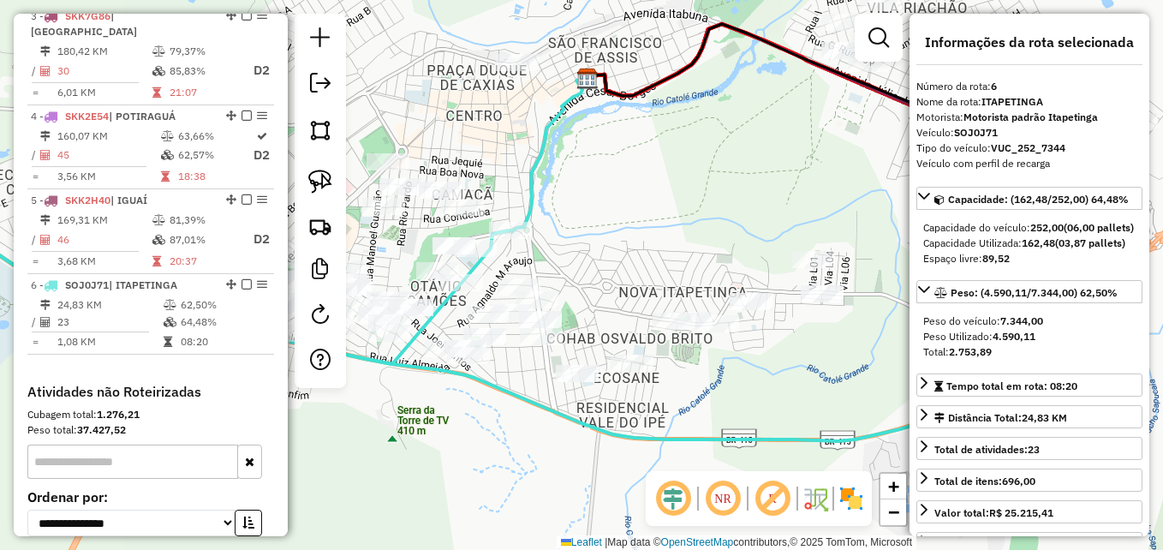
drag, startPoint x: 854, startPoint y: 423, endPoint x: 686, endPoint y: 433, distance: 168.2
click at [686, 433] on icon at bounding box center [507, 301] width 1080 height 280
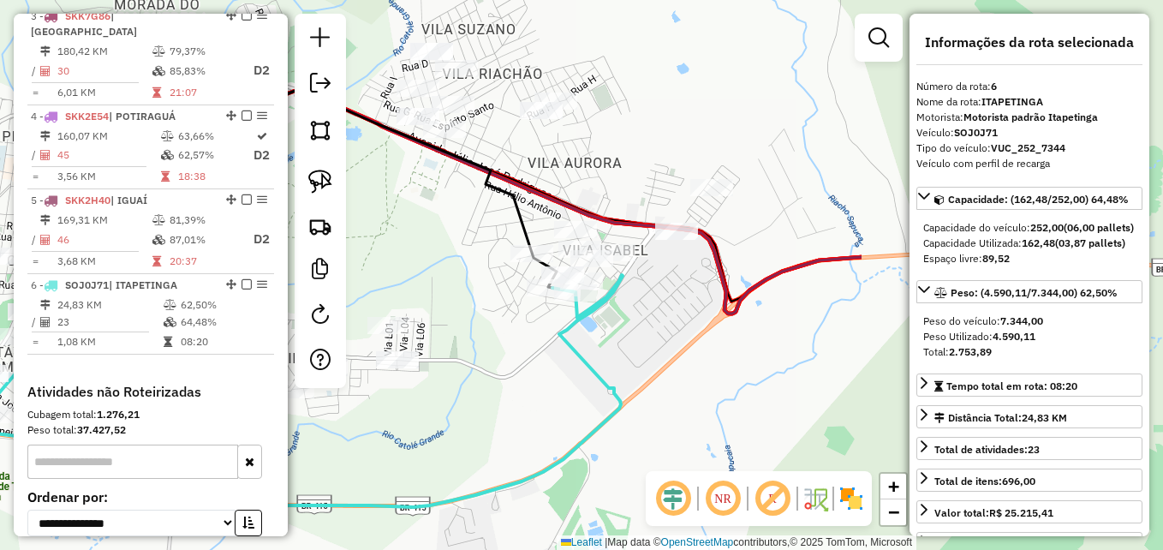
drag, startPoint x: 860, startPoint y: 373, endPoint x: 492, endPoint y: 443, distance: 374.7
click at [491, 443] on div "Janela de atendimento Grade de atendimento Capacidade Transportadoras Veículos …" at bounding box center [581, 275] width 1163 height 550
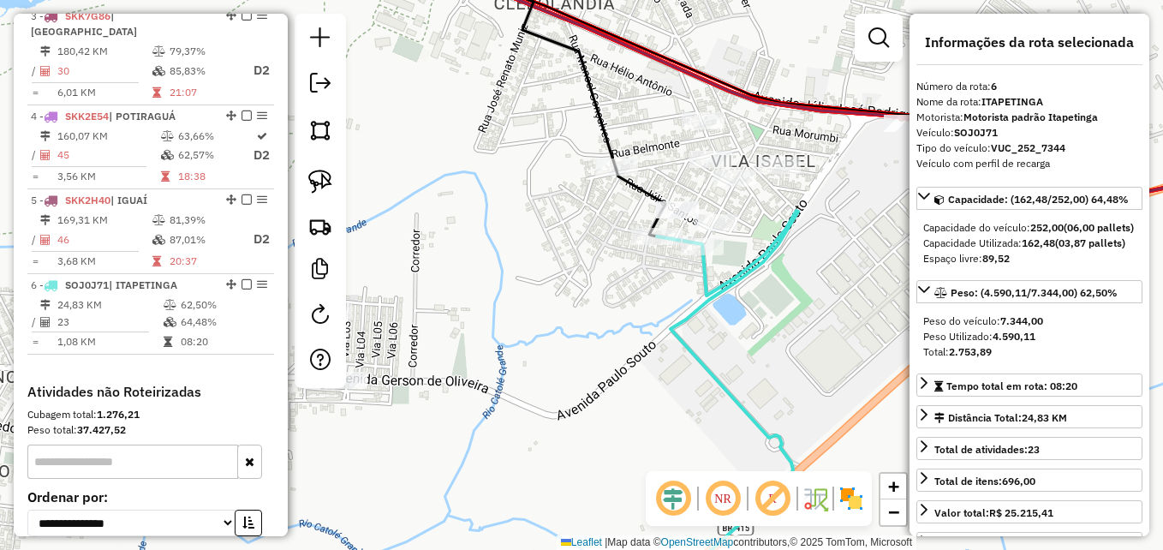
drag, startPoint x: 625, startPoint y: 325, endPoint x: 661, endPoint y: 346, distance: 41.9
click at [657, 379] on div "Janela de atendimento Grade de atendimento Capacidade Transportadoras Veículos …" at bounding box center [581, 275] width 1163 height 550
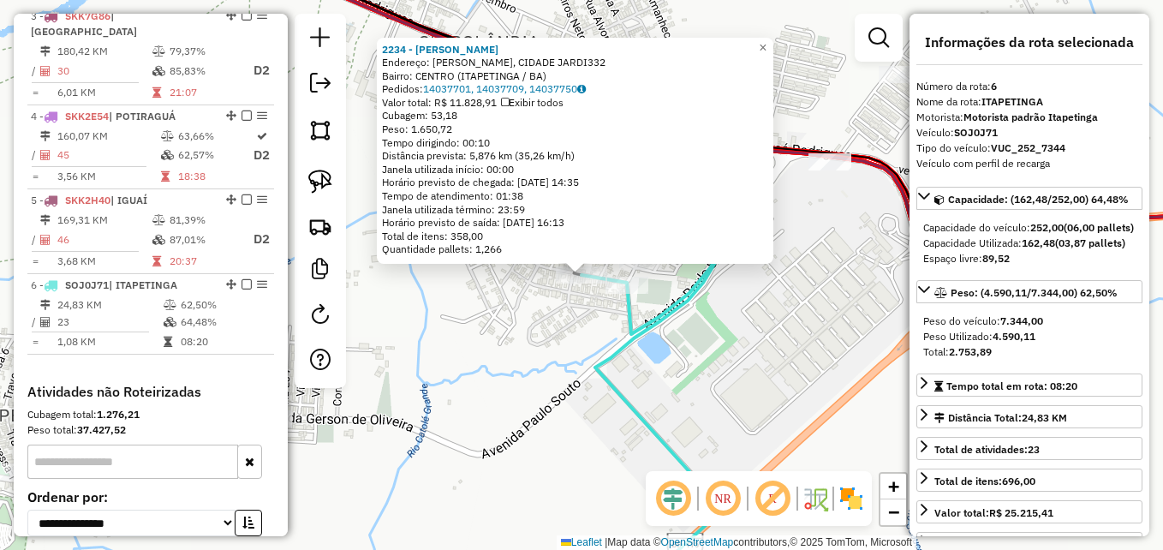
scroll to position [988, 0]
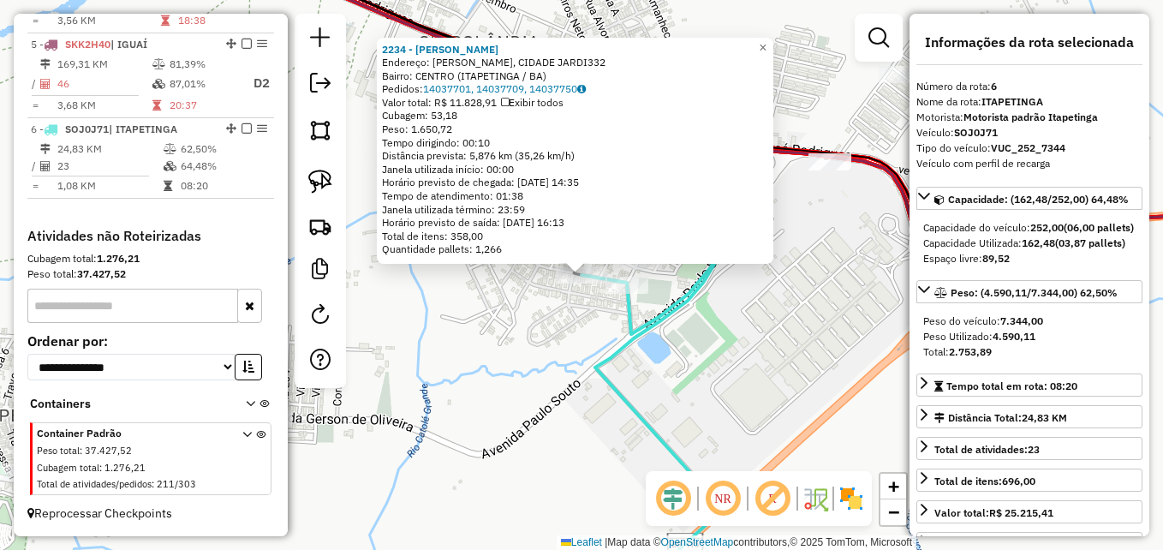
click at [576, 369] on div "2234 - MARCIELLE ROCHA Endereço: R HIGINO FERNANDES, CIDADE JARDI332 Bairro: CE…" at bounding box center [581, 275] width 1163 height 550
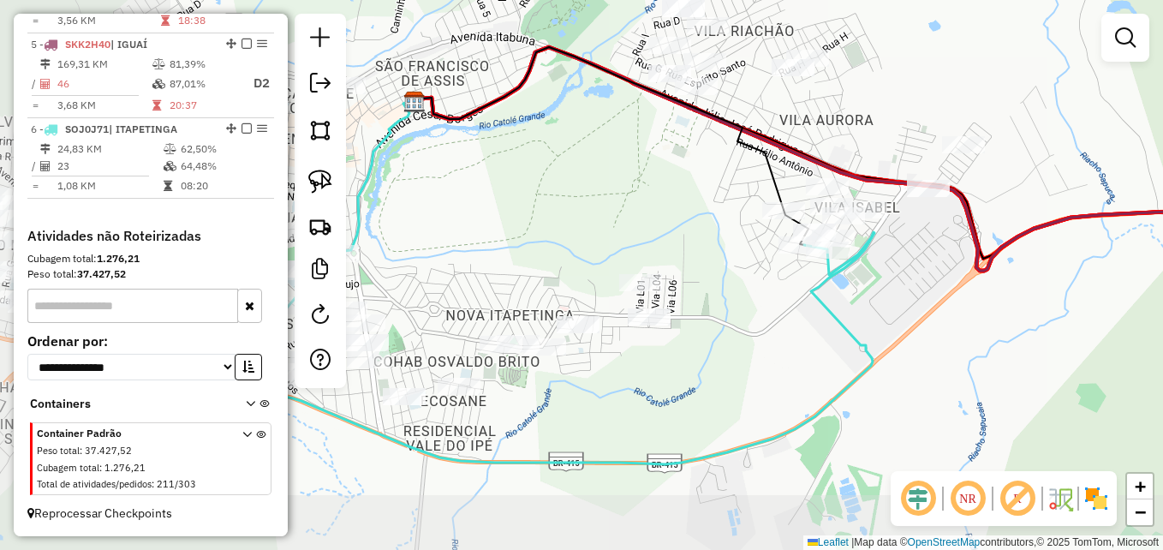
drag, startPoint x: 513, startPoint y: 412, endPoint x: 738, endPoint y: 335, distance: 238.0
click at [738, 335] on div "Janela de atendimento Grade de atendimento Capacidade Transportadoras Veículos …" at bounding box center [581, 275] width 1163 height 550
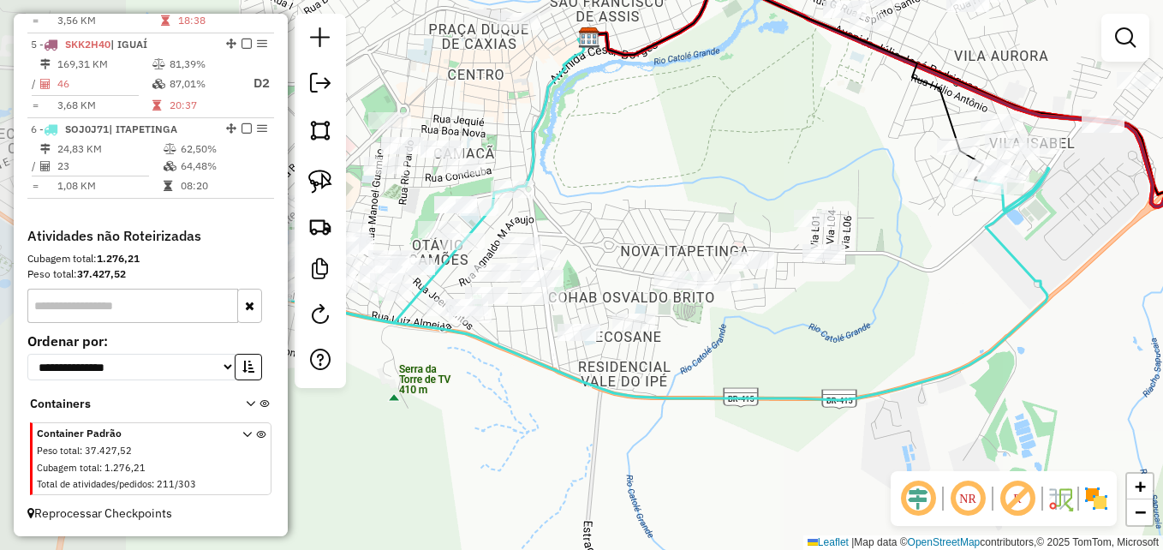
drag, startPoint x: 649, startPoint y: 389, endPoint x: 824, endPoint y: 325, distance: 186.1
click at [824, 325] on div "Janela de atendimento Grade de atendimento Capacidade Transportadoras Veículos …" at bounding box center [581, 275] width 1163 height 550
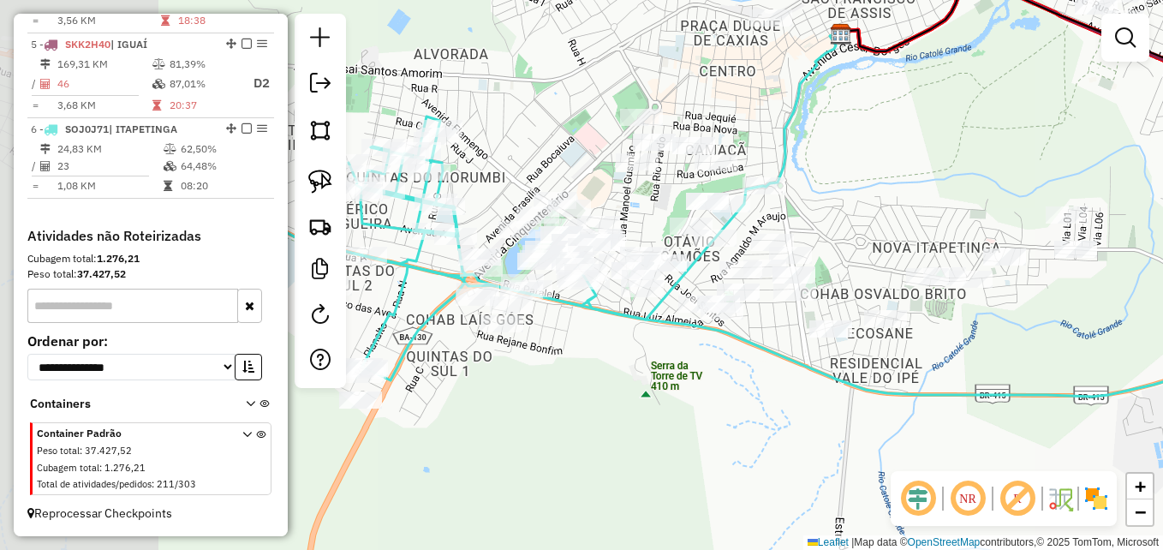
drag, startPoint x: 448, startPoint y: 412, endPoint x: 694, endPoint y: 408, distance: 246.7
click at [694, 408] on div "Janela de atendimento Grade de atendimento Capacidade Transportadoras Veículos …" at bounding box center [581, 275] width 1163 height 550
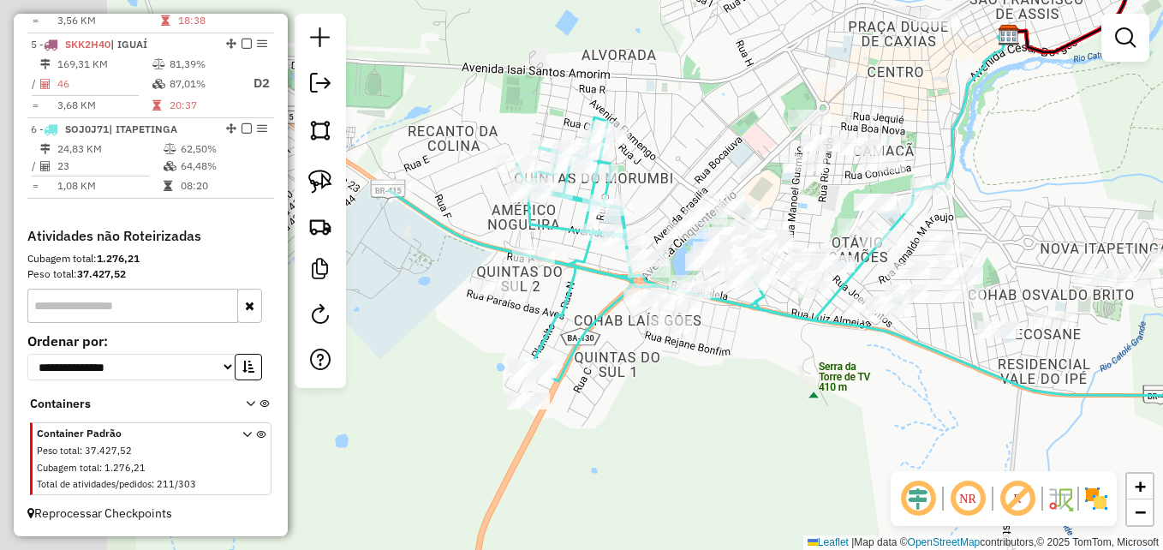
drag, startPoint x: 649, startPoint y: 403, endPoint x: 685, endPoint y: 403, distance: 36.0
click at [685, 403] on div "Janela de atendimento Grade de atendimento Capacidade Transportadoras Veículos …" at bounding box center [581, 275] width 1163 height 550
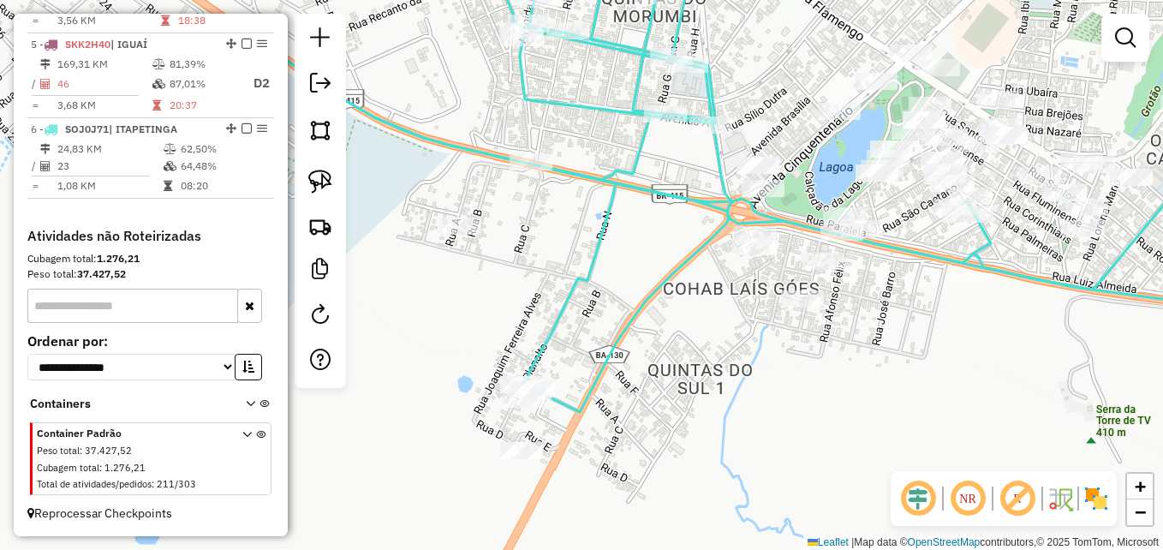
drag, startPoint x: 543, startPoint y: 277, endPoint x: 627, endPoint y: 274, distance: 84.0
click at [627, 274] on icon at bounding box center [779, 178] width 1077 height 468
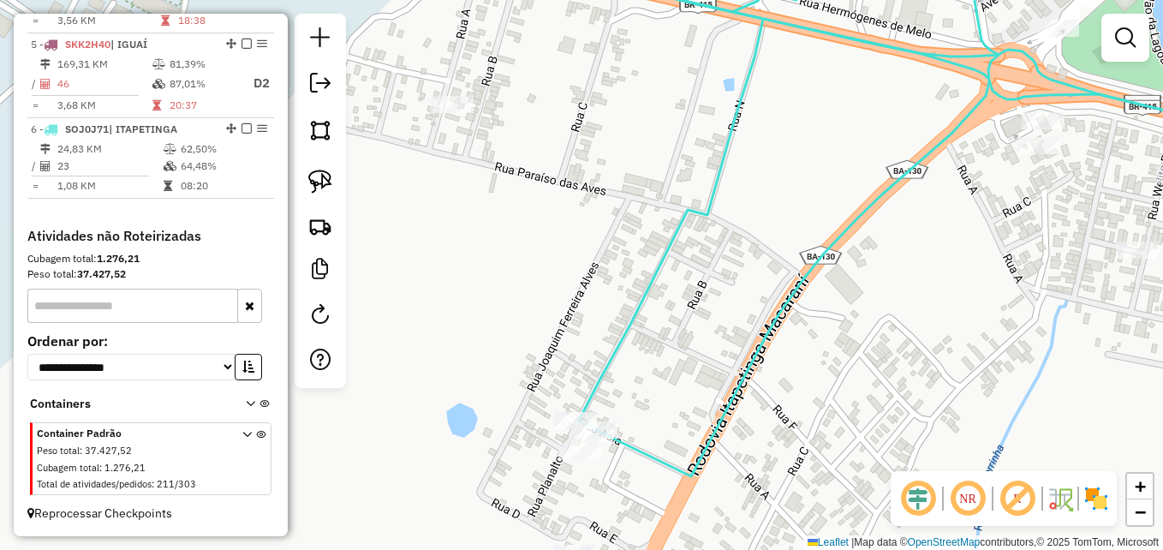
drag, startPoint x: 567, startPoint y: 310, endPoint x: 679, endPoint y: 281, distance: 115.9
click at [679, 281] on div "Janela de atendimento Grade de atendimento Capacidade Transportadoras Veículos …" at bounding box center [581, 275] width 1163 height 550
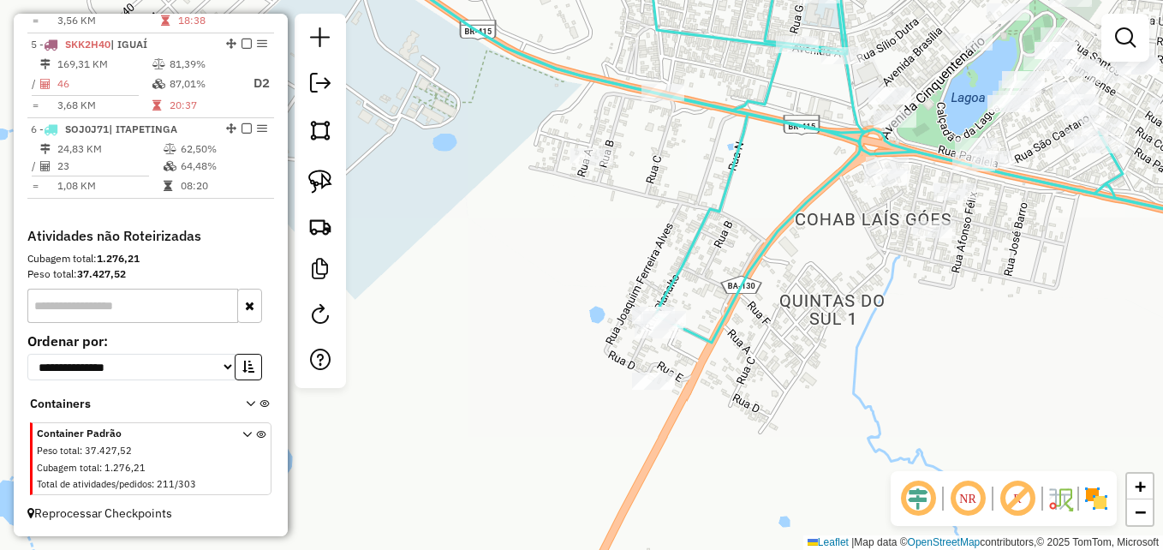
drag, startPoint x: 689, startPoint y: 266, endPoint x: 696, endPoint y: 236, distance: 30.9
click at [696, 236] on icon at bounding box center [828, 133] width 911 height 419
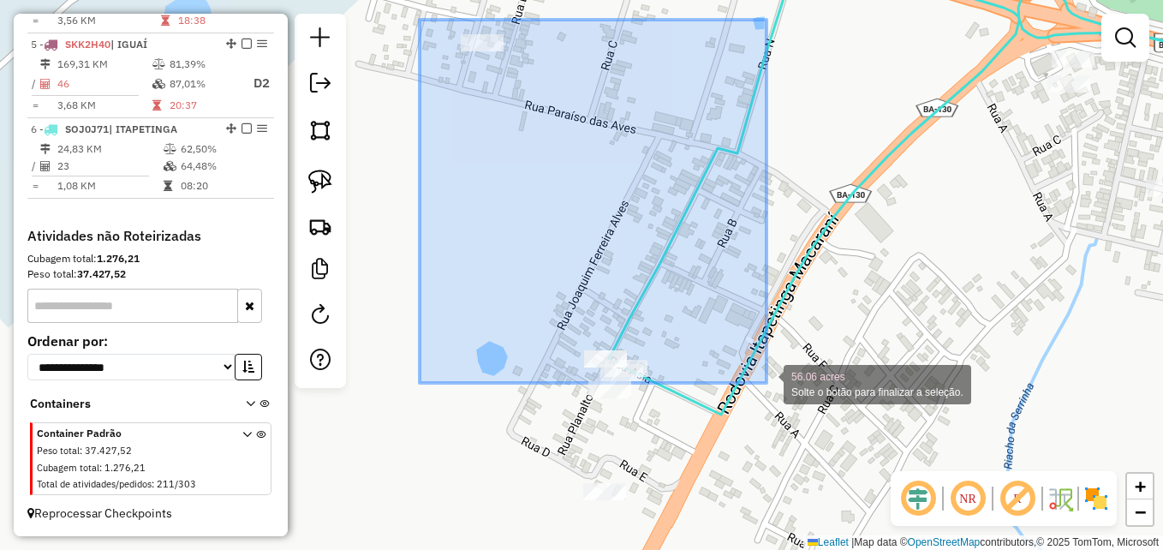
drag, startPoint x: 420, startPoint y: 20, endPoint x: 768, endPoint y: 383, distance: 503.3
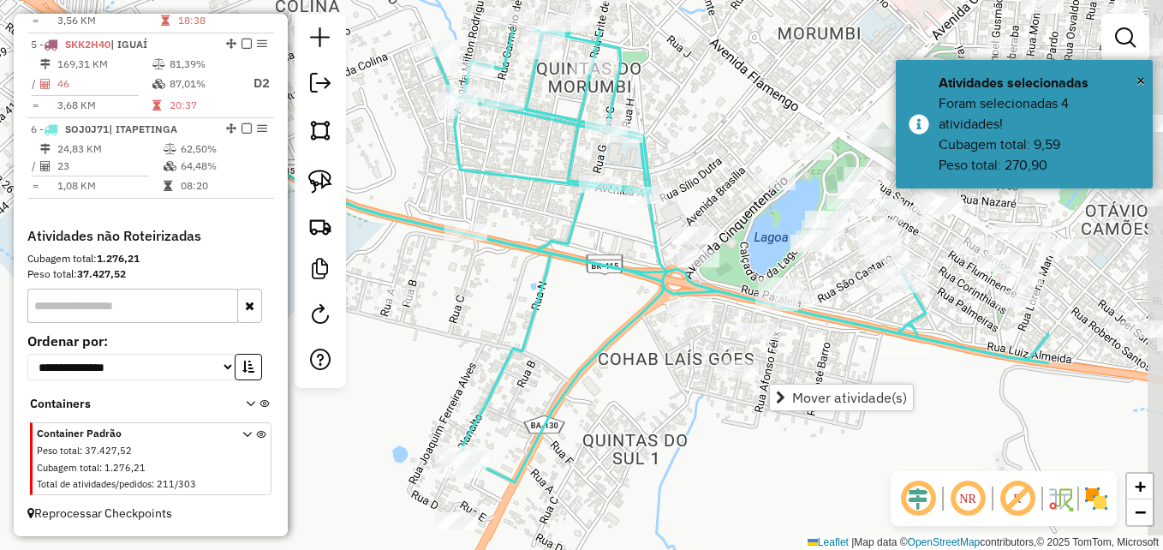
drag, startPoint x: 950, startPoint y: 376, endPoint x: 719, endPoint y: 461, distance: 245.5
click at [719, 461] on div "Janela de atendimento Grade de atendimento Capacidade Transportadoras Veículos …" at bounding box center [581, 275] width 1163 height 550
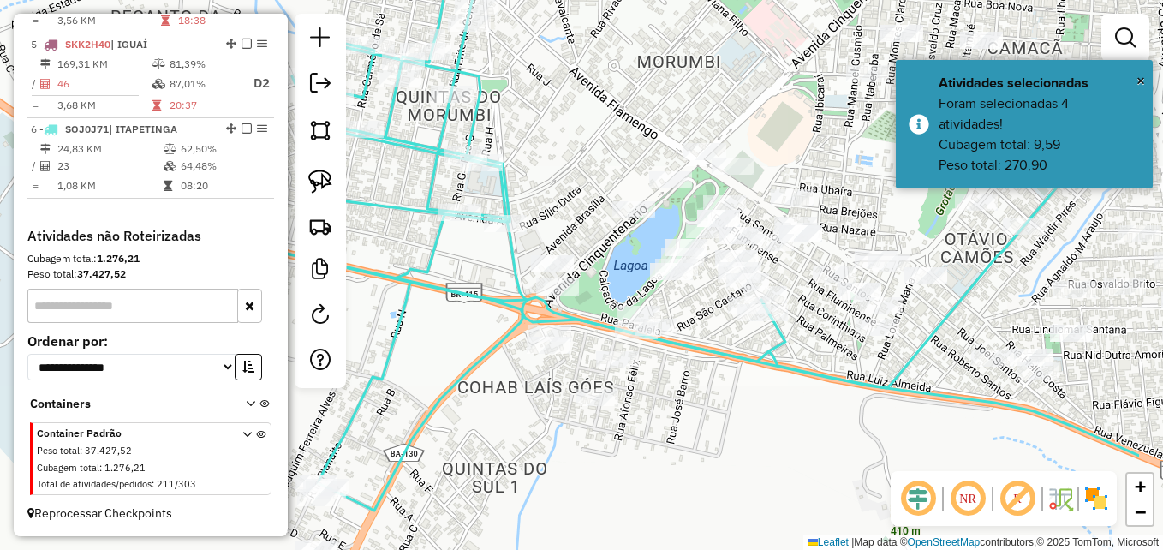
drag, startPoint x: 879, startPoint y: 443, endPoint x: 736, endPoint y: 473, distance: 146.1
click at [736, 473] on div "Janela de atendimento Grade de atendimento Capacidade Transportadoras Veículos …" at bounding box center [581, 275] width 1163 height 550
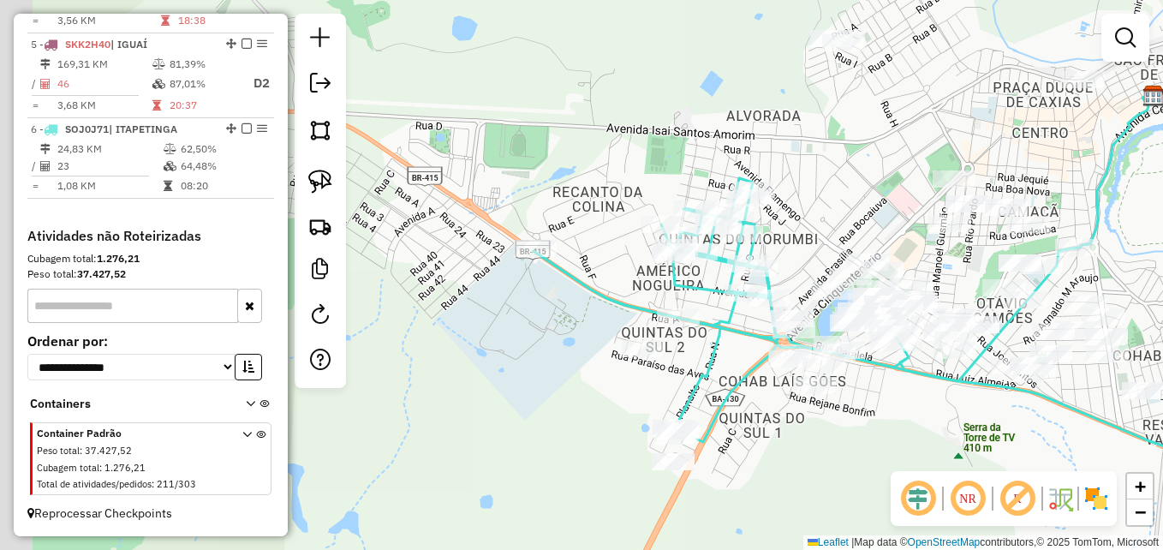
drag, startPoint x: 712, startPoint y: 464, endPoint x: 836, endPoint y: 433, distance: 127.1
click at [836, 433] on div "Janela de atendimento Grade de atendimento Capacidade Transportadoras Veículos …" at bounding box center [581, 275] width 1163 height 550
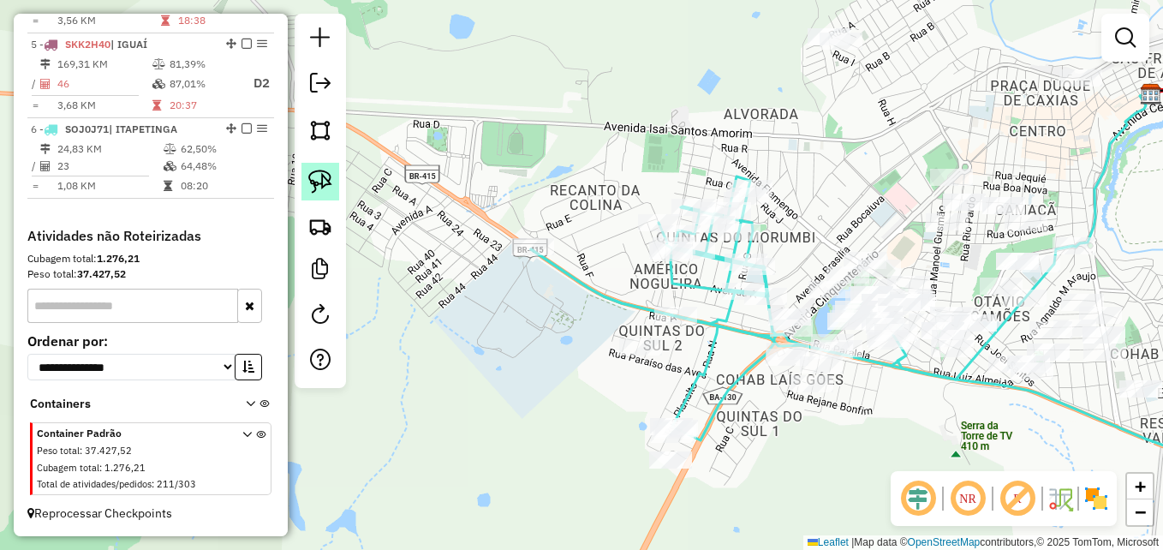
click at [319, 177] on img at bounding box center [320, 182] width 24 height 24
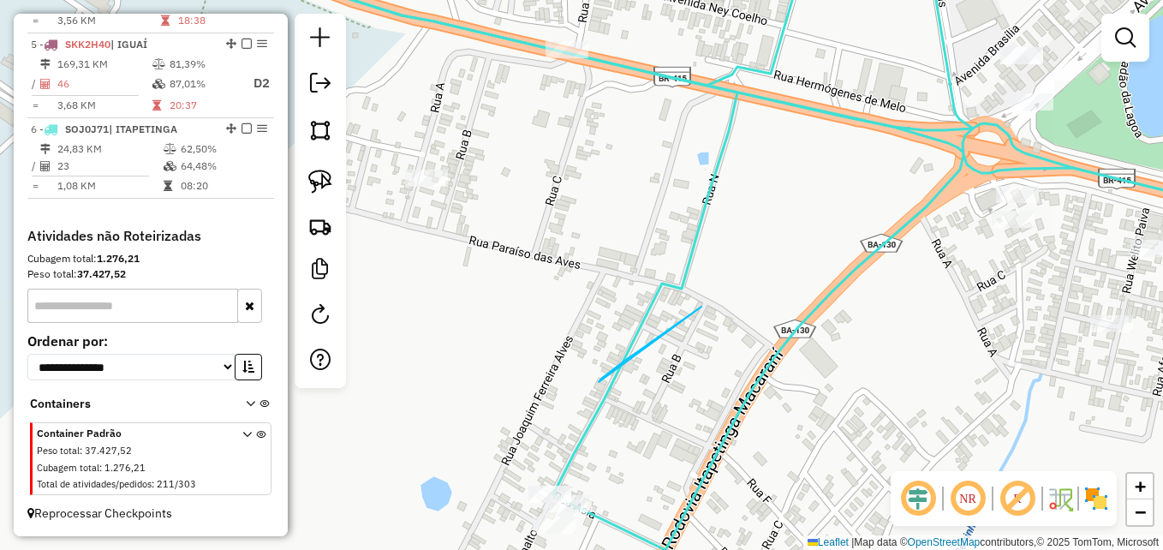
drag, startPoint x: 701, startPoint y: 307, endPoint x: 713, endPoint y: 298, distance: 14.7
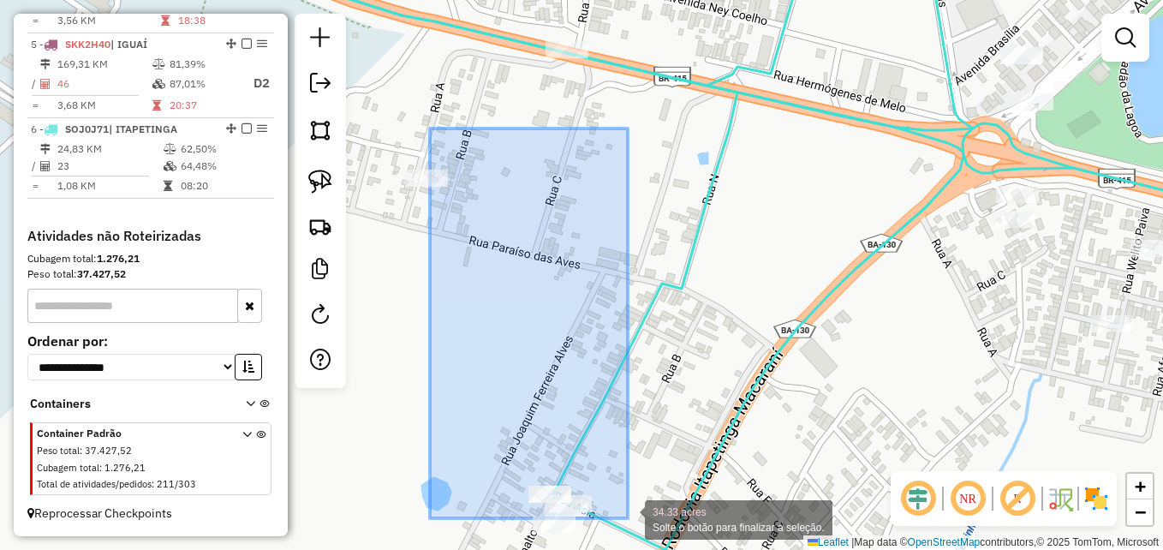
drag, startPoint x: 430, startPoint y: 128, endPoint x: 628, endPoint y: 518, distance: 437.0
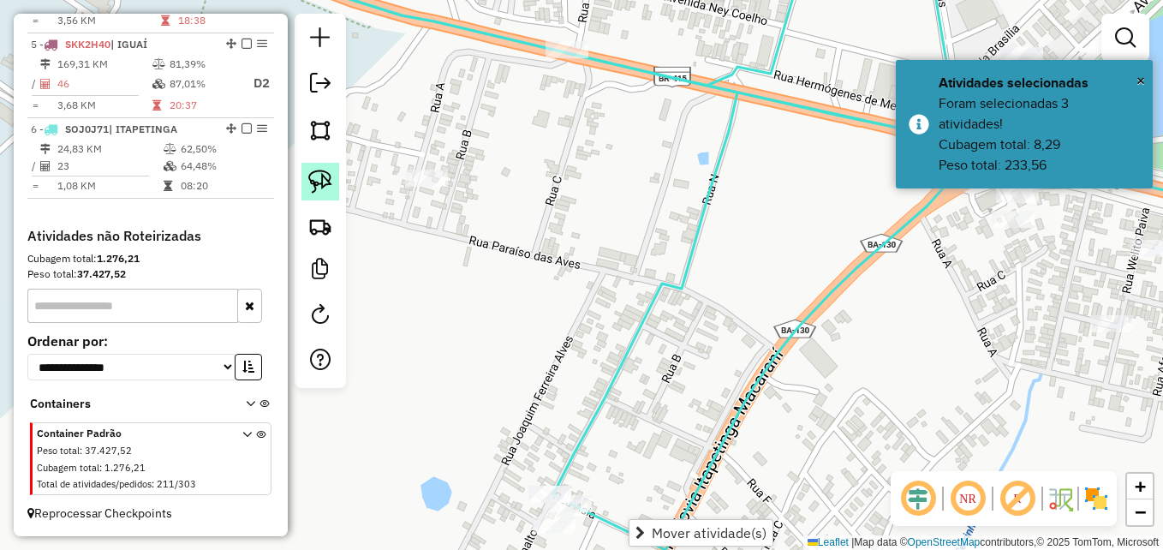
click at [319, 179] on img at bounding box center [320, 182] width 24 height 24
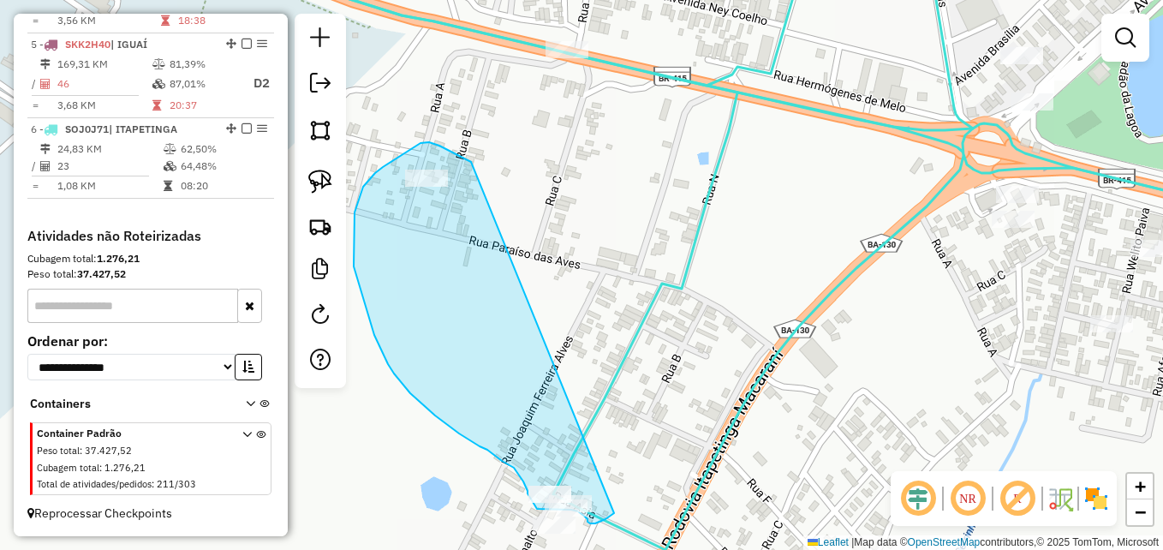
drag, startPoint x: 469, startPoint y: 161, endPoint x: 617, endPoint y: 510, distance: 379.2
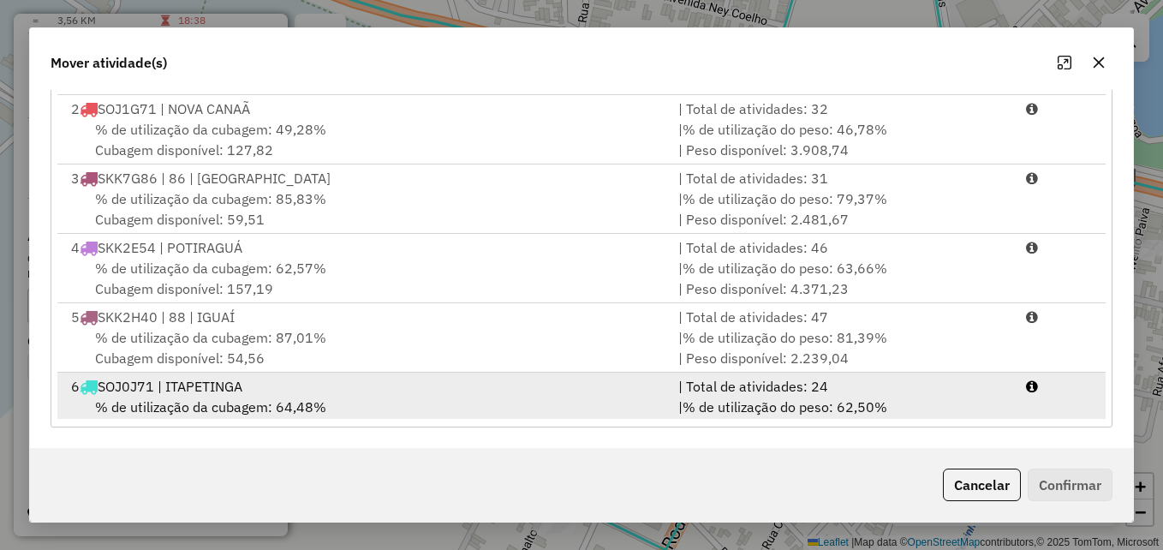
scroll to position [74, 0]
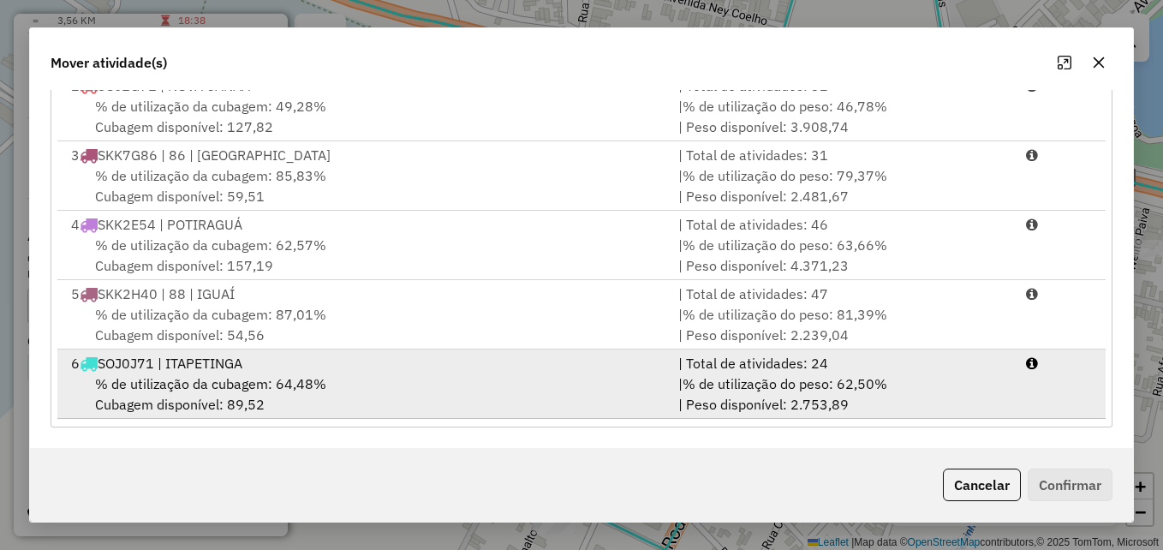
drag, startPoint x: 683, startPoint y: 403, endPoint x: 694, endPoint y: 407, distance: 11.6
click at [682, 404] on div "| % de utilização do peso: 62,50% | Peso disponível: 2.753,89" at bounding box center [841, 393] width 347 height 41
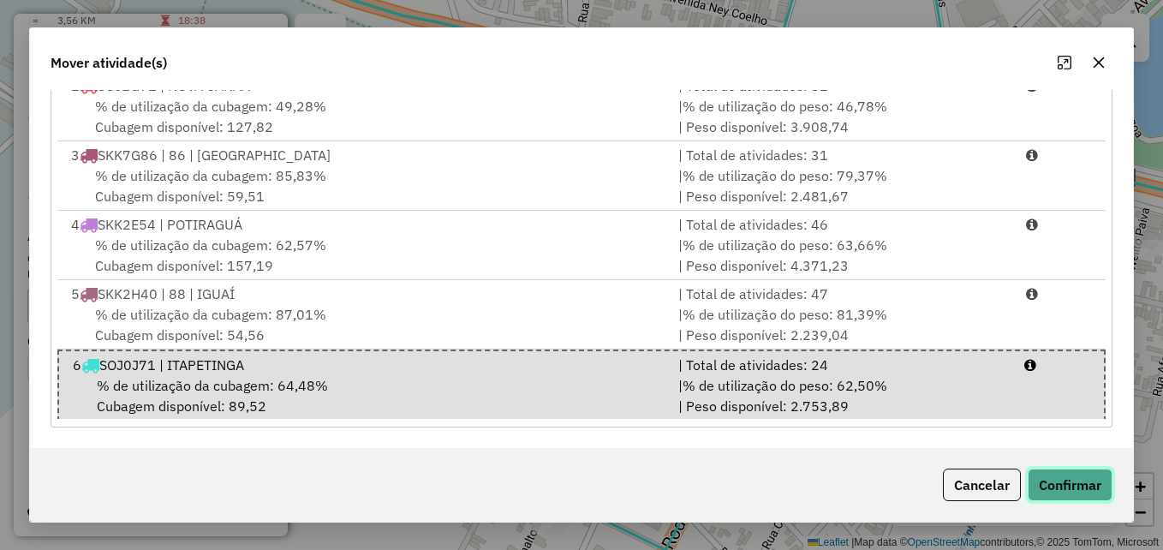
click at [1055, 486] on button "Confirmar" at bounding box center [1070, 484] width 85 height 33
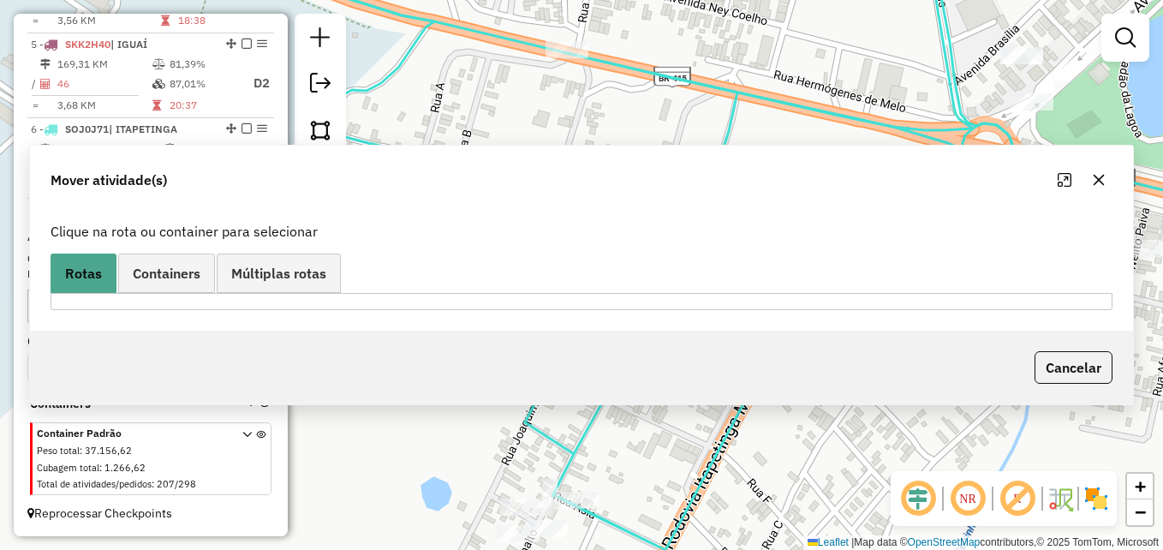
scroll to position [0, 0]
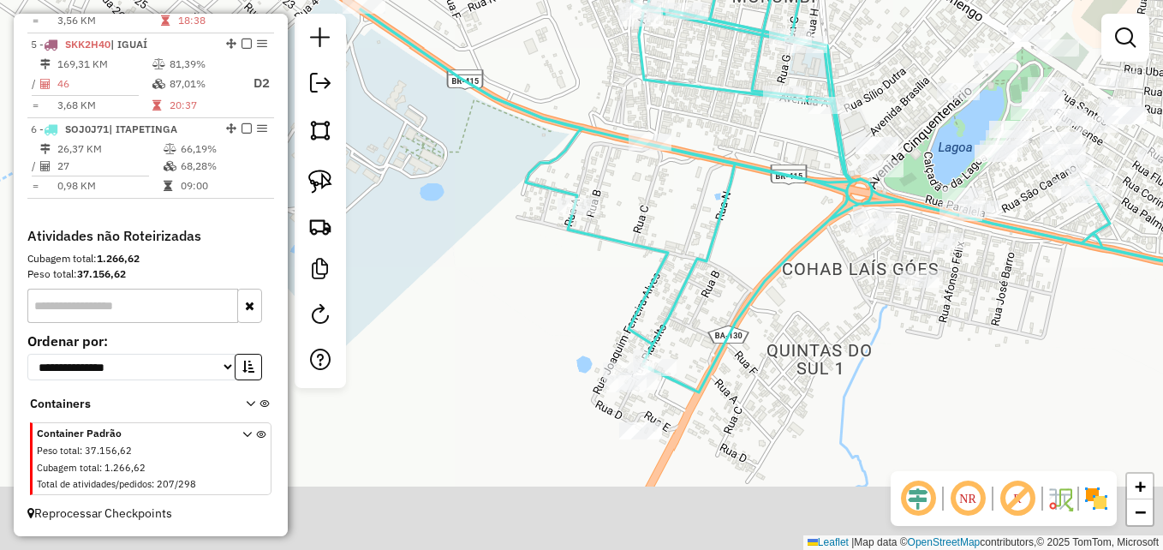
drag, startPoint x: 659, startPoint y: 331, endPoint x: 649, endPoint y: 256, distance: 75.2
click at [649, 256] on icon at bounding box center [815, 132] width 909 height 521
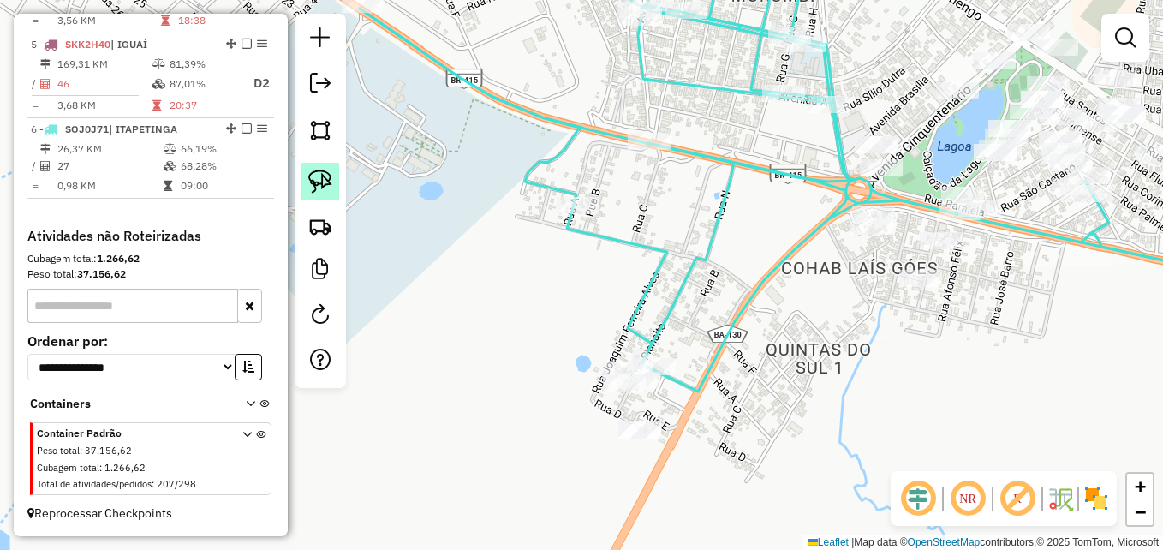
click at [329, 183] on img at bounding box center [320, 182] width 24 height 24
drag, startPoint x: 675, startPoint y: 414, endPoint x: 707, endPoint y: 420, distance: 33.1
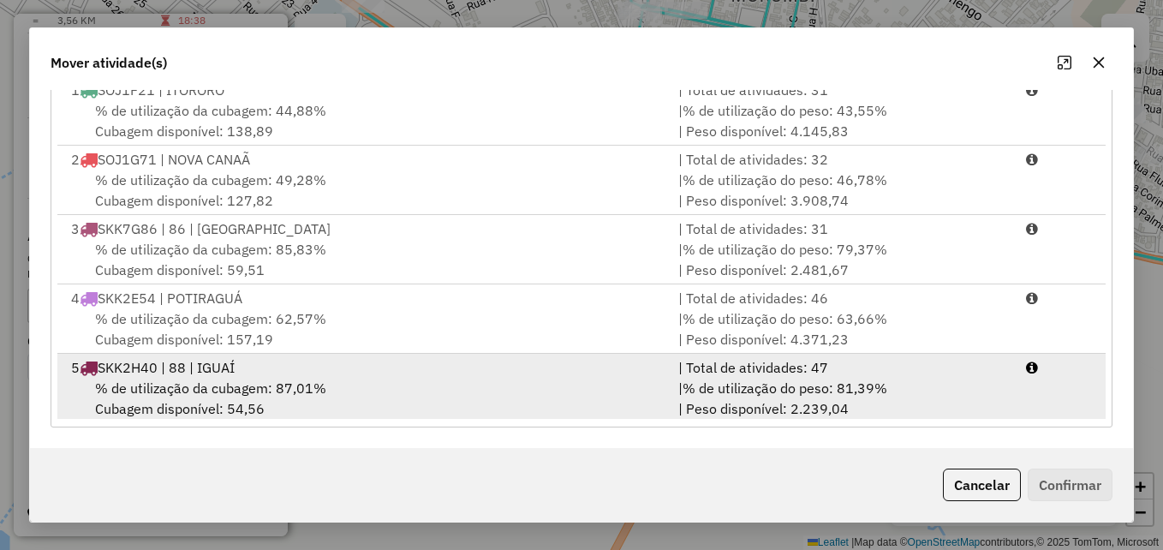
scroll to position [74, 0]
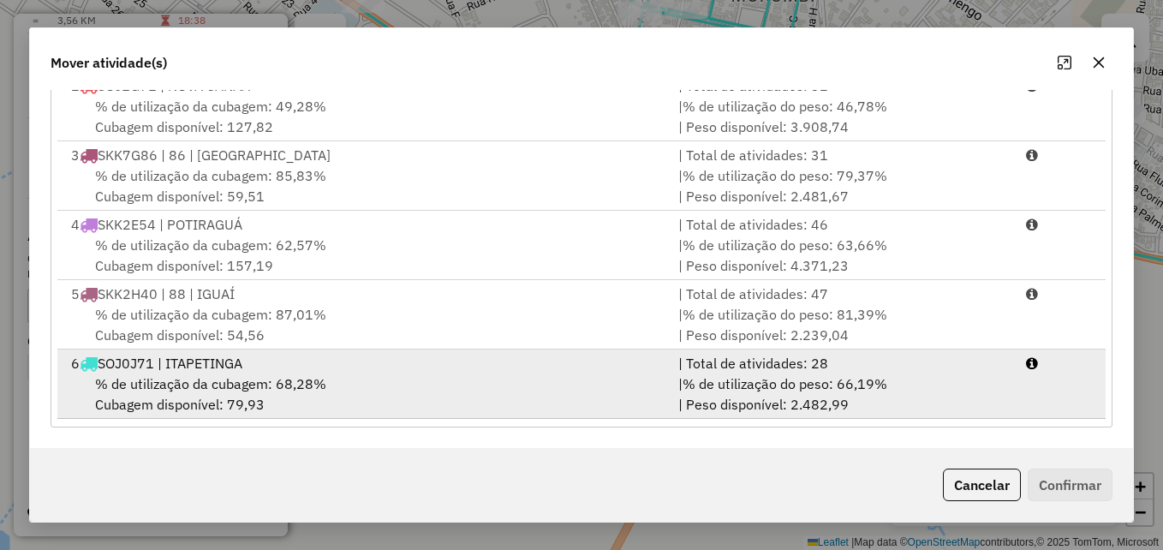
click at [503, 366] on div "6 SOJ0J71 | ITAPETINGA" at bounding box center [364, 363] width 607 height 21
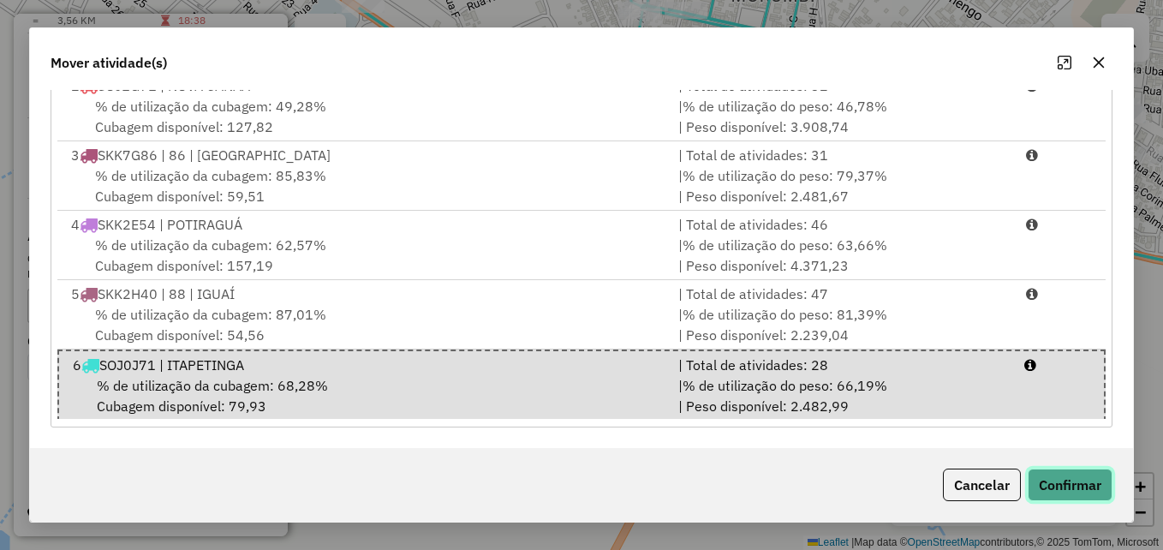
click at [1066, 495] on button "Confirmar" at bounding box center [1070, 484] width 85 height 33
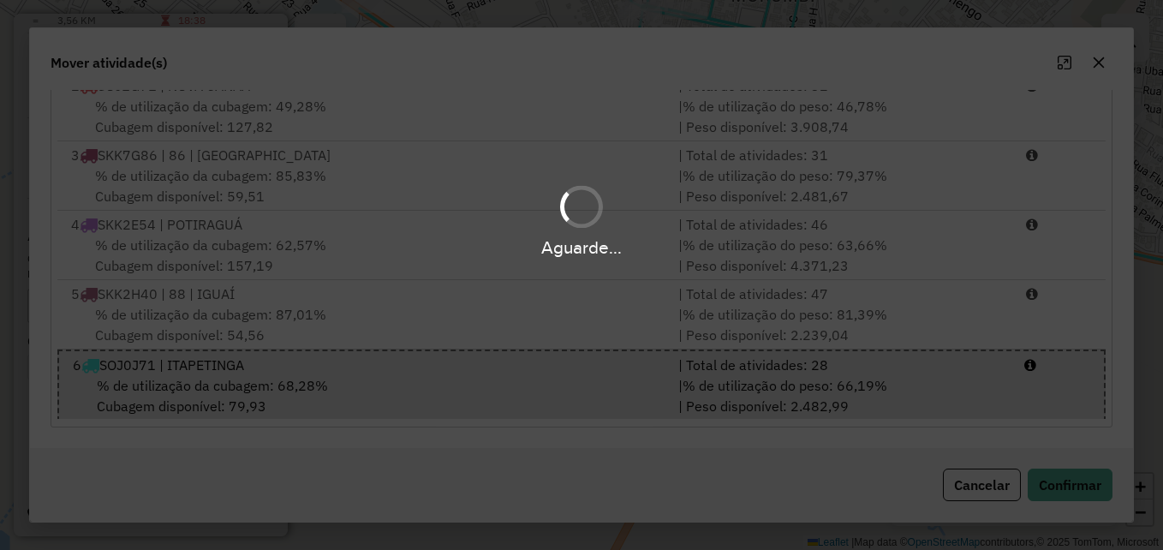
scroll to position [0, 0]
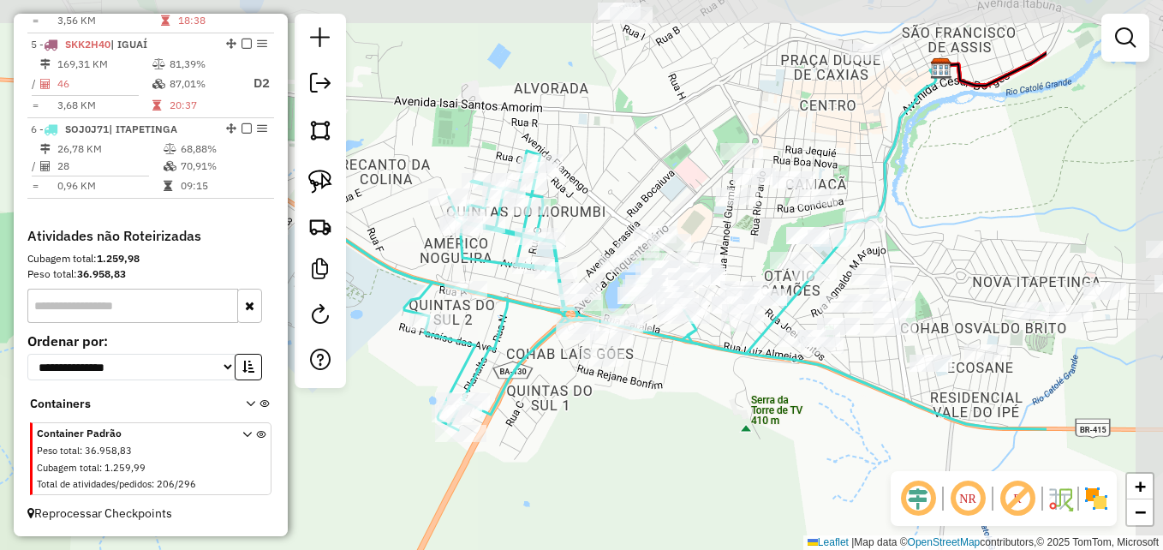
drag, startPoint x: 890, startPoint y: 333, endPoint x: 665, endPoint y: 432, distance: 245.8
click at [660, 432] on div "Janela de atendimento Grade de atendimento Capacidade Transportadoras Veículos …" at bounding box center [581, 275] width 1163 height 550
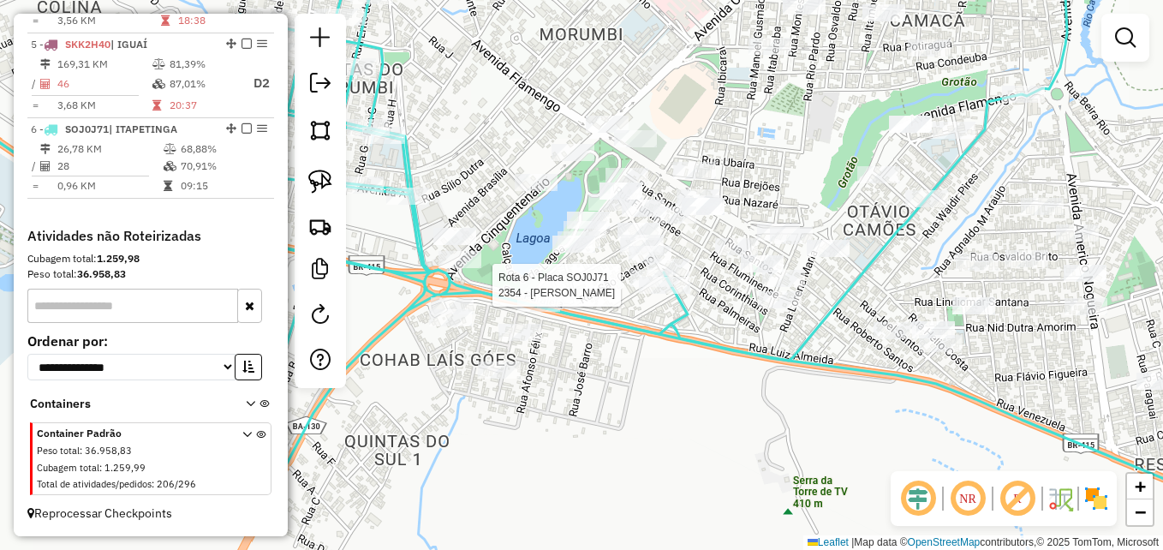
select select "**********"
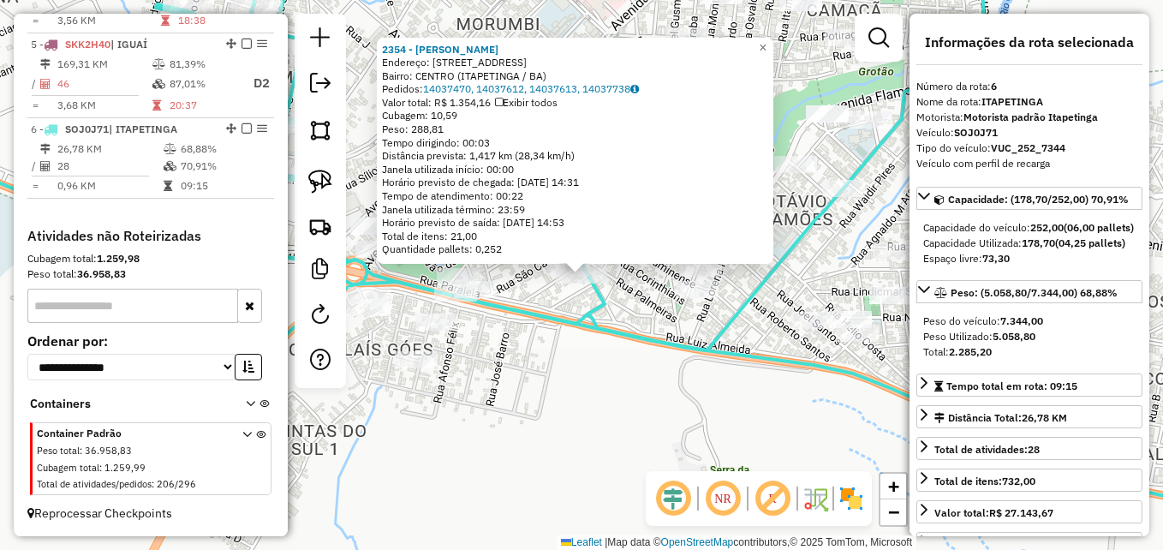
click at [611, 363] on div "2354 - FABIANO SANTOS ALMEI Endereço: RUA.S�O BERNARDO 13 Bairro: CENTRO (ITAPE…" at bounding box center [581, 275] width 1163 height 550
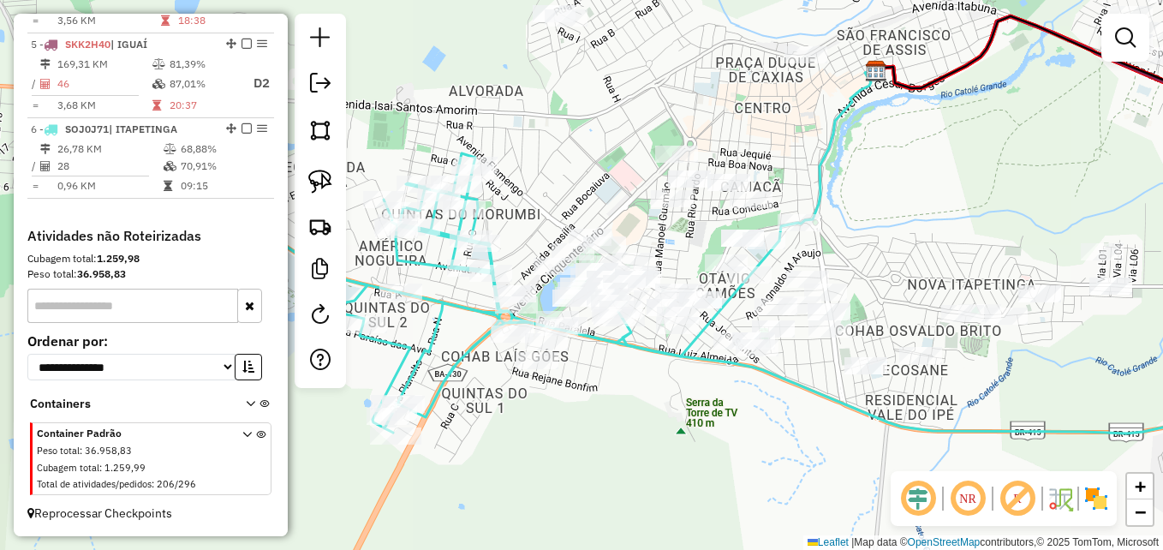
drag, startPoint x: 636, startPoint y: 405, endPoint x: 689, endPoint y: 401, distance: 53.3
click at [689, 401] on div "Janela de atendimento Grade de atendimento Capacidade Transportadoras Veículos …" at bounding box center [581, 275] width 1163 height 550
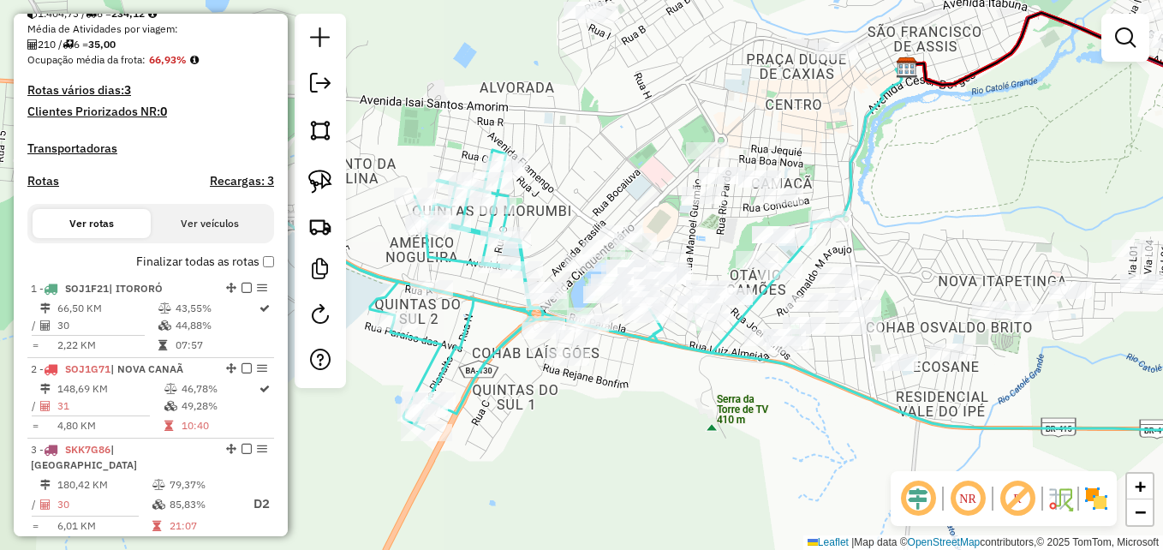
scroll to position [389, 0]
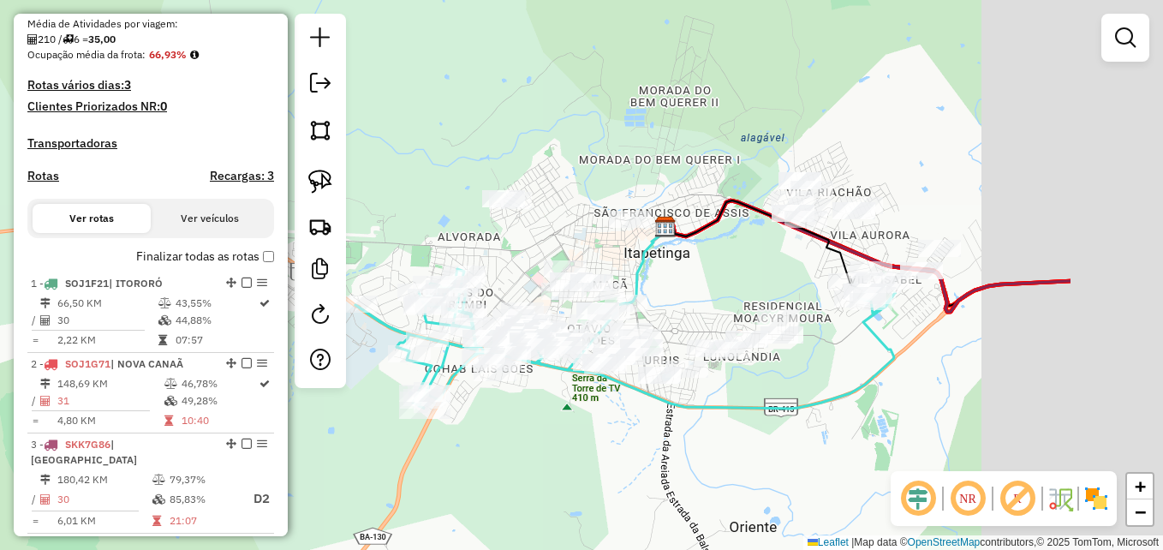
drag, startPoint x: 1083, startPoint y: 404, endPoint x: 816, endPoint y: 405, distance: 267.2
click at [816, 405] on div "Janela de atendimento Grade de atendimento Capacidade Transportadoras Veículos …" at bounding box center [581, 275] width 1163 height 550
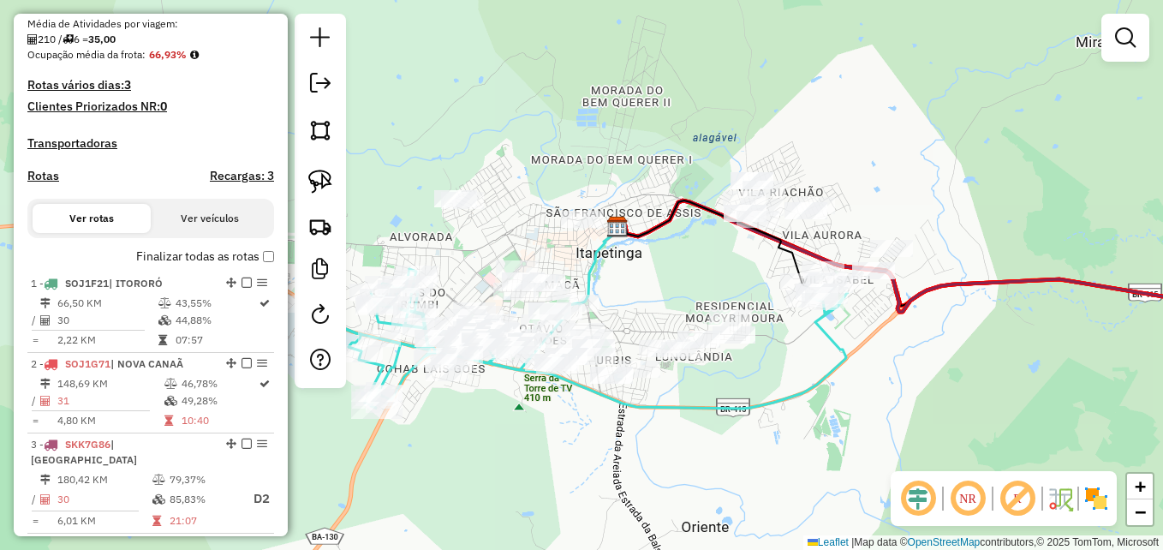
drag, startPoint x: 660, startPoint y: 432, endPoint x: 694, endPoint y: 436, distance: 33.6
click at [694, 436] on div "Janela de atendimento Grade de atendimento Capacidade Transportadoras Veículos …" at bounding box center [581, 275] width 1163 height 550
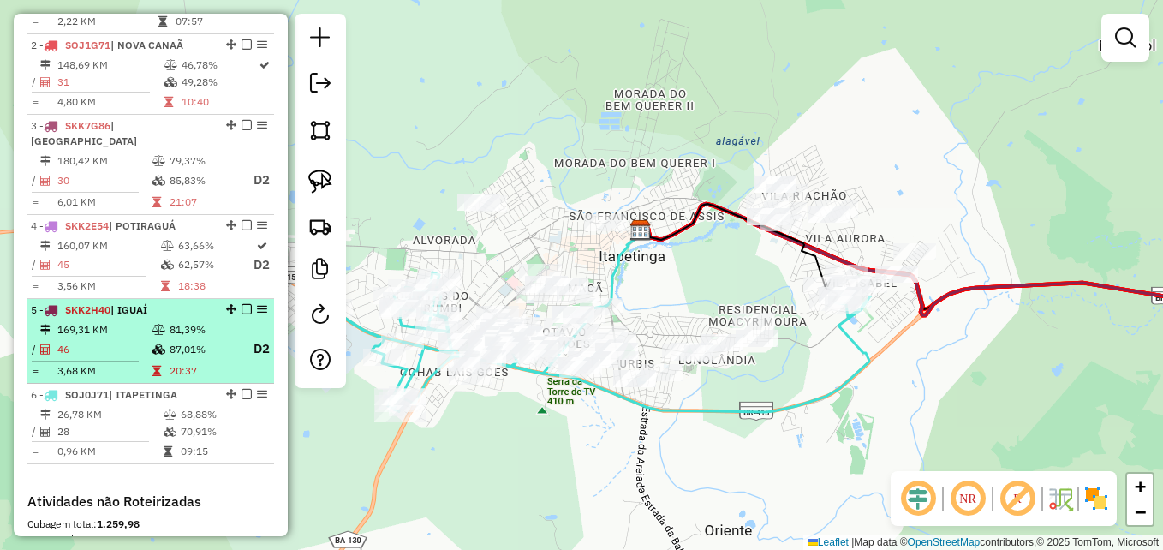
scroll to position [731, 0]
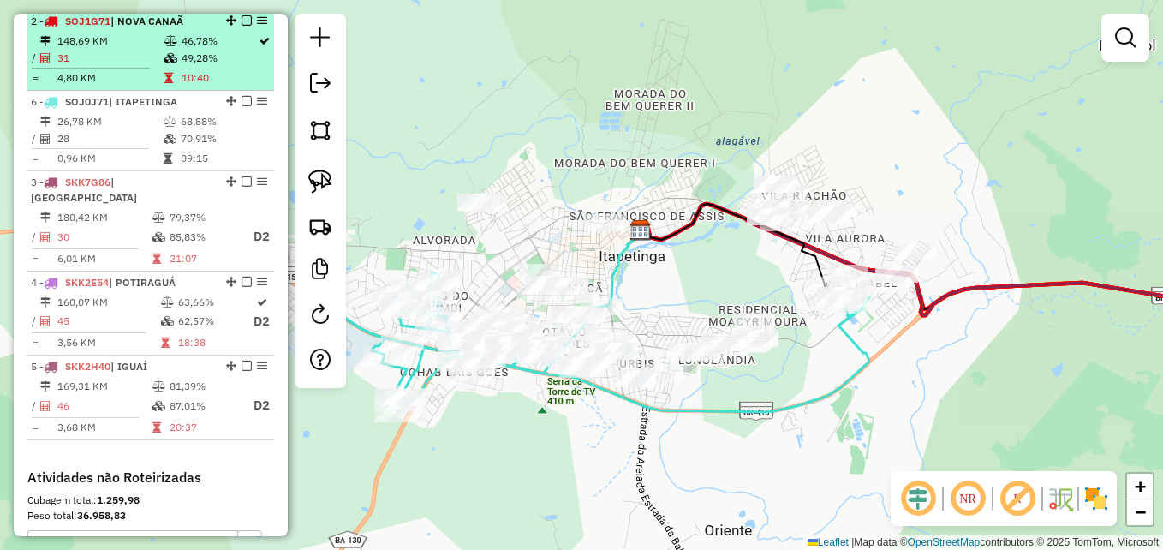
drag, startPoint x: 228, startPoint y: 387, endPoint x: 215, endPoint y: 94, distance: 293.2
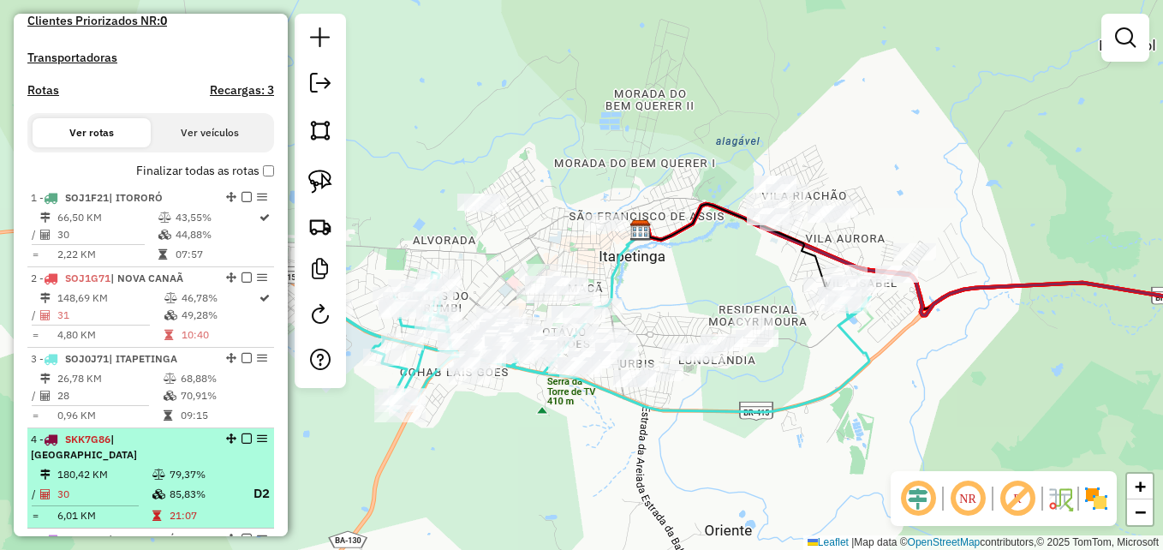
scroll to position [560, 0]
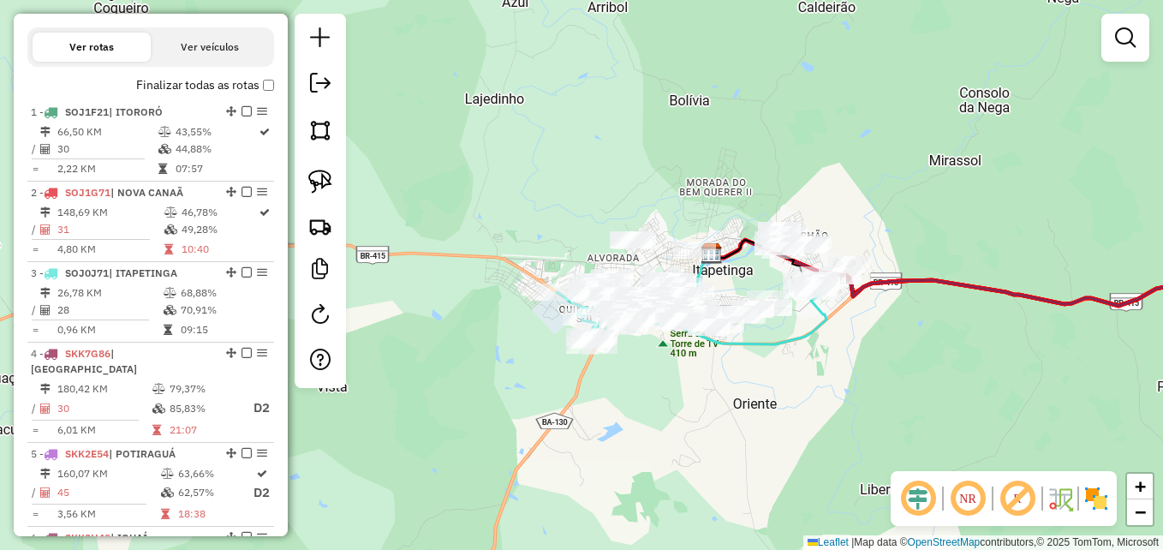
drag, startPoint x: 839, startPoint y: 397, endPoint x: 751, endPoint y: 307, distance: 126.6
click at [751, 307] on div "Janela de atendimento Grade de atendimento Capacidade Transportadoras Veículos …" at bounding box center [581, 275] width 1163 height 550
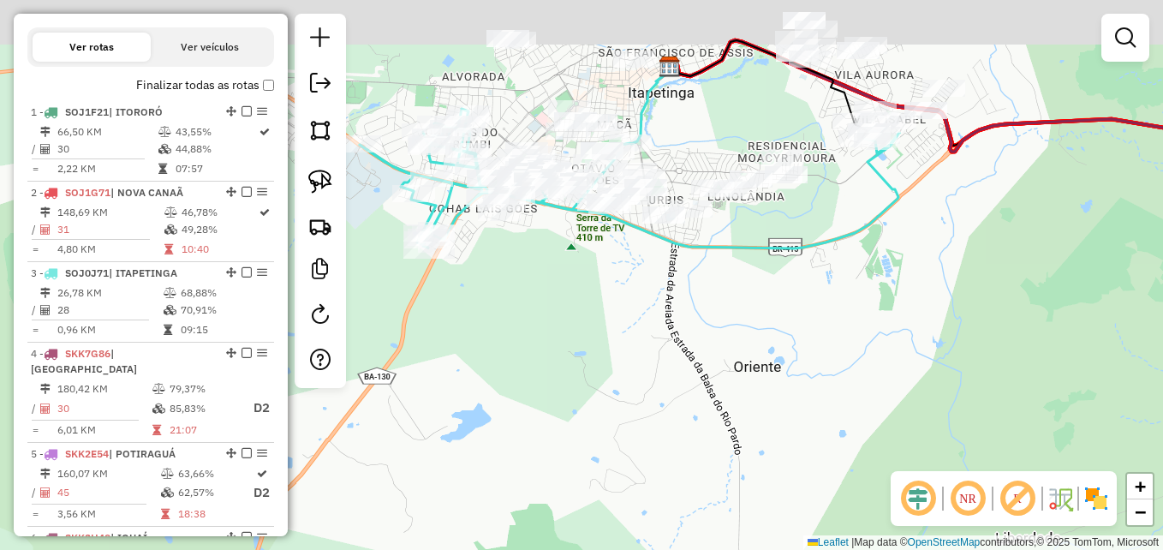
drag, startPoint x: 581, startPoint y: 332, endPoint x: 675, endPoint y: 373, distance: 101.6
click at [675, 373] on div "Janela de atendimento Grade de atendimento Capacidade Transportadoras Veículos …" at bounding box center [581, 275] width 1163 height 550
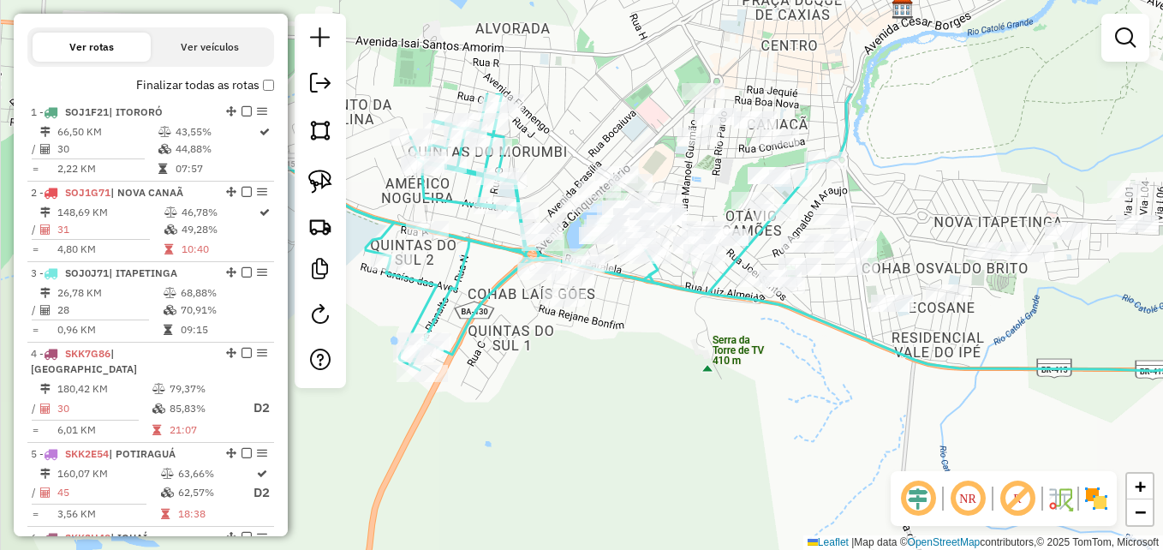
drag, startPoint x: 609, startPoint y: 288, endPoint x: 678, endPoint y: 438, distance: 165.9
click at [678, 438] on div "Janela de atendimento Grade de atendimento Capacidade Transportadoras Veículos …" at bounding box center [581, 275] width 1163 height 550
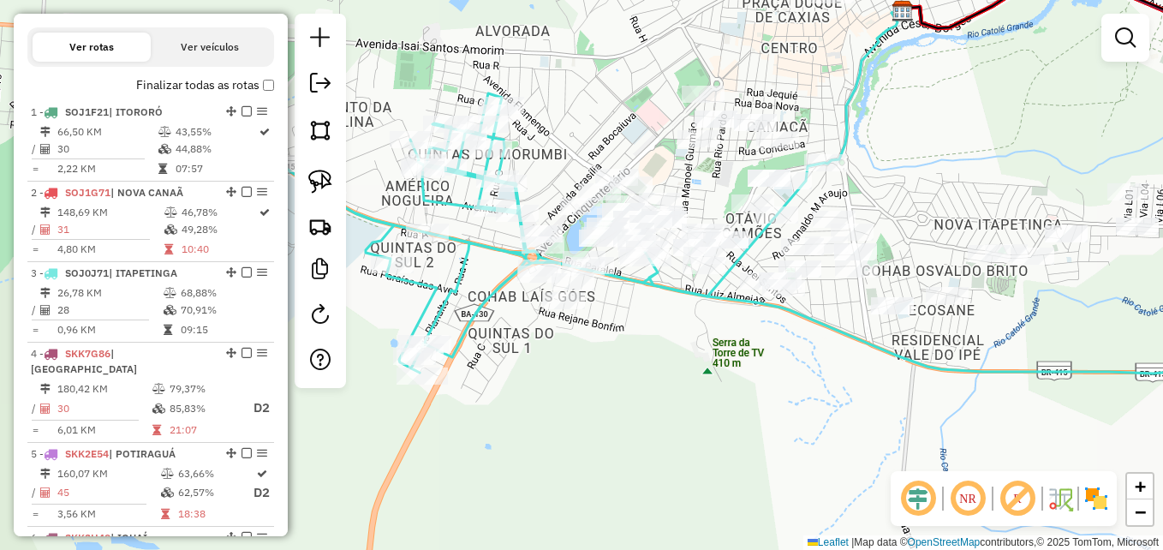
drag, startPoint x: 726, startPoint y: 416, endPoint x: 718, endPoint y: 420, distance: 8.8
click at [726, 421] on div "Janela de atendimento Grade de atendimento Capacidade Transportadoras Veículos …" at bounding box center [581, 275] width 1163 height 550
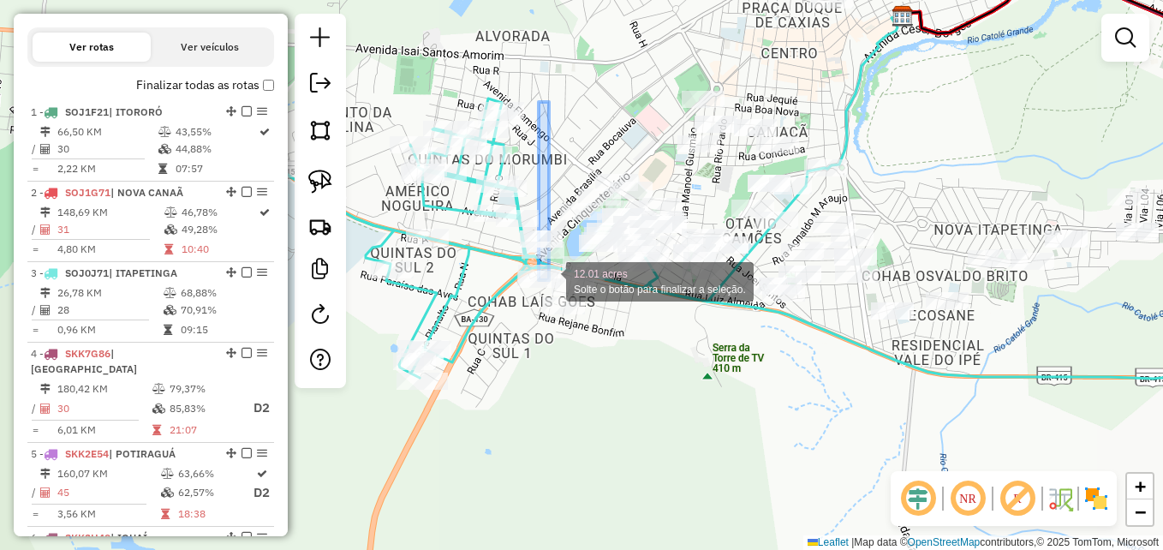
click at [551, 280] on div "12.01 acres Solte o botão para finalizar a seleção. Janela de atendimento Grade…" at bounding box center [581, 275] width 1163 height 550
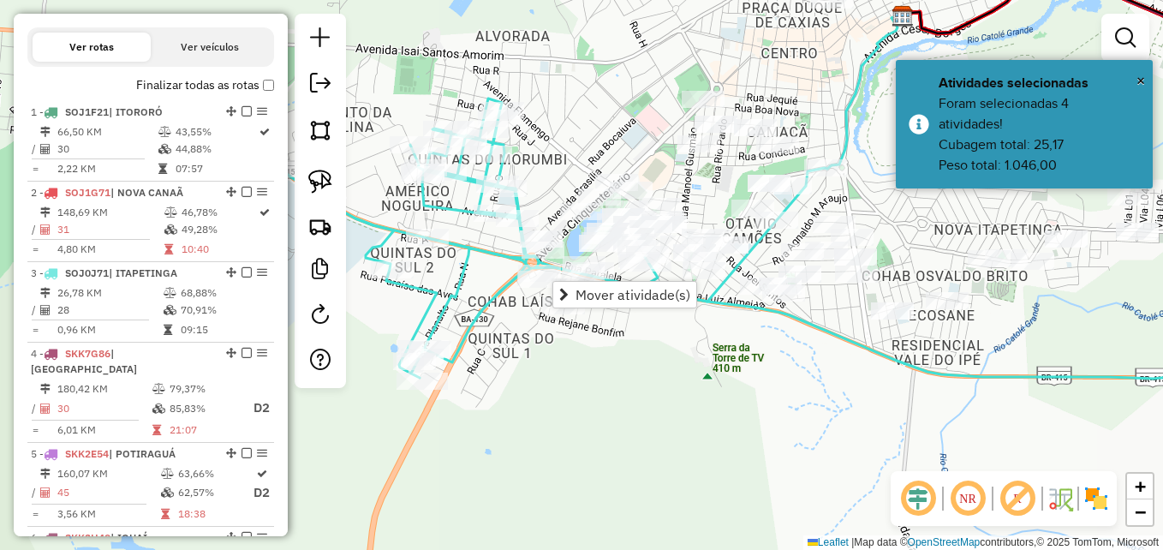
click at [733, 378] on div "Janela de atendimento Grade de atendimento Capacidade Transportadoras Veículos …" at bounding box center [581, 275] width 1163 height 550
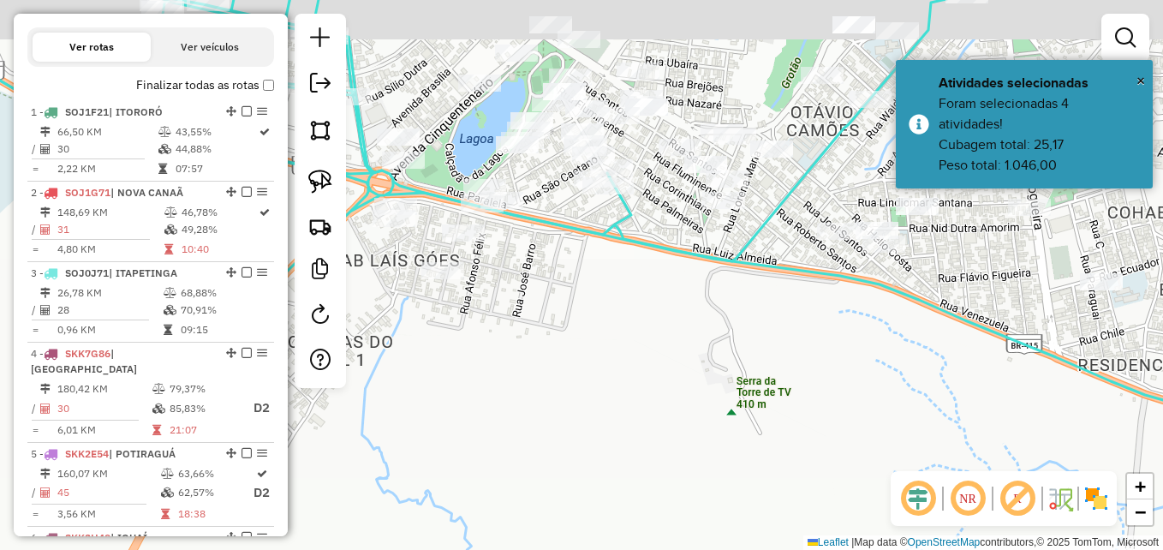
drag, startPoint x: 647, startPoint y: 379, endPoint x: 662, endPoint y: 393, distance: 20.6
click at [662, 393] on div "Janela de atendimento Grade de atendimento Capacidade Transportadoras Veículos …" at bounding box center [581, 275] width 1163 height 550
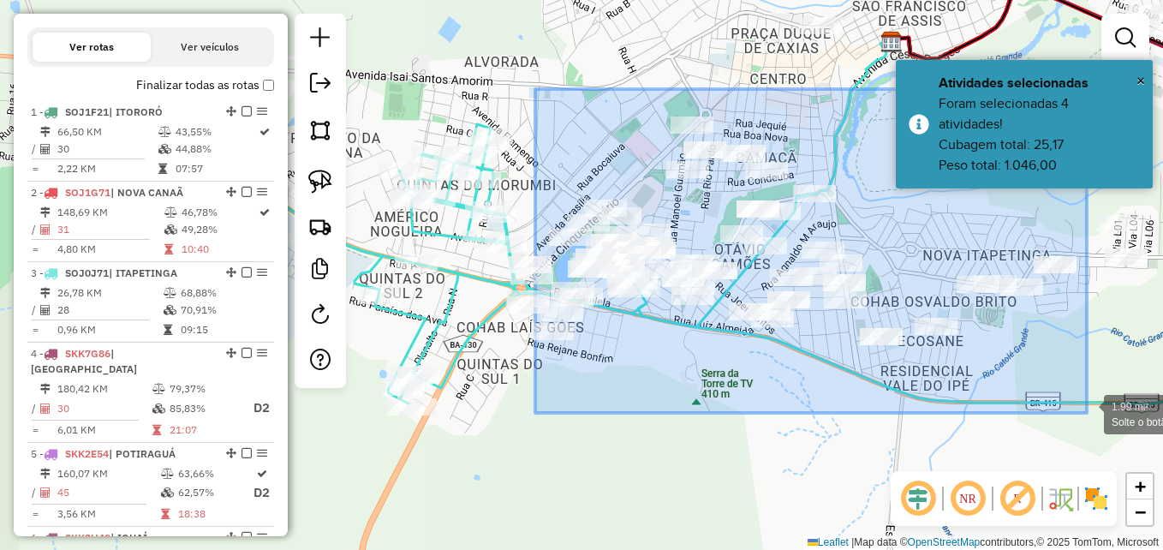
drag, startPoint x: 535, startPoint y: 89, endPoint x: 1089, endPoint y: 412, distance: 641.3
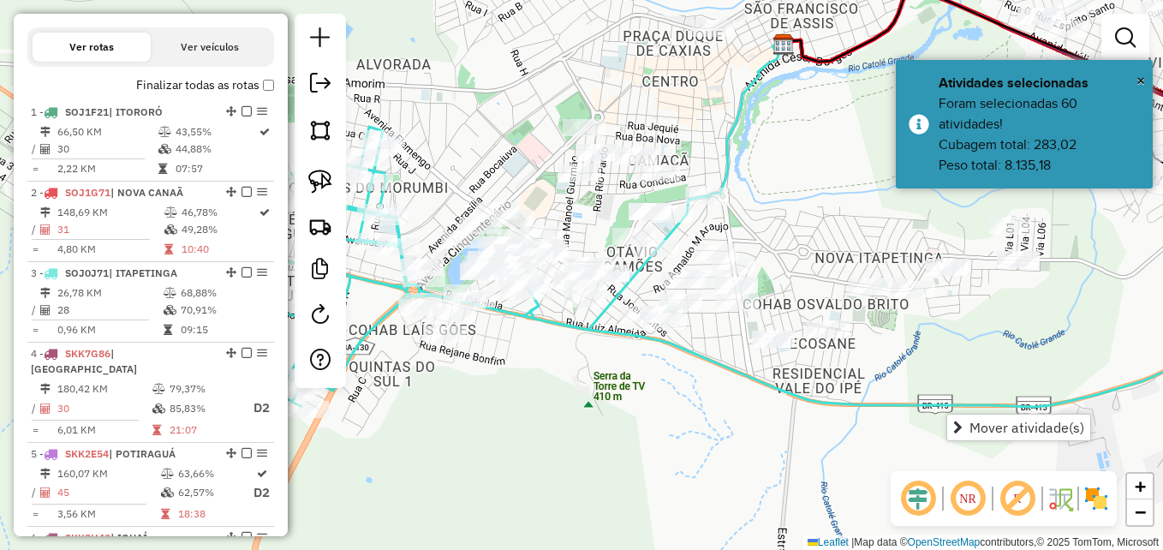
drag, startPoint x: 738, startPoint y: 408, endPoint x: 629, endPoint y: 411, distance: 109.7
click at [629, 411] on div "Janela de atendimento Grade de atendimento Capacidade Transportadoras Veículos …" at bounding box center [581, 275] width 1163 height 550
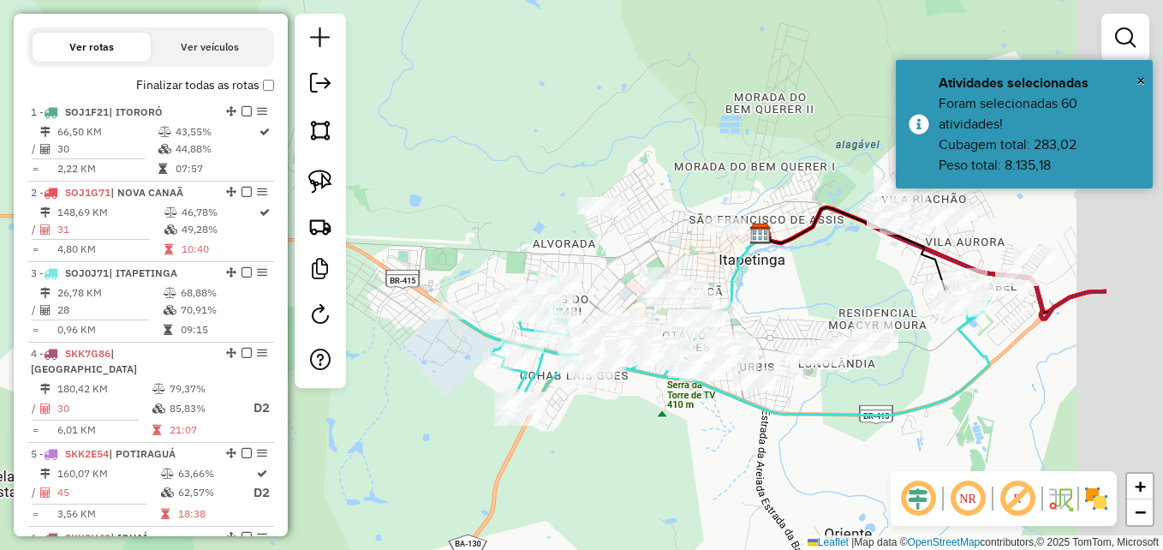
drag, startPoint x: 1136, startPoint y: 368, endPoint x: 942, endPoint y: 405, distance: 197.8
click at [942, 405] on icon at bounding box center [720, 346] width 540 height 140
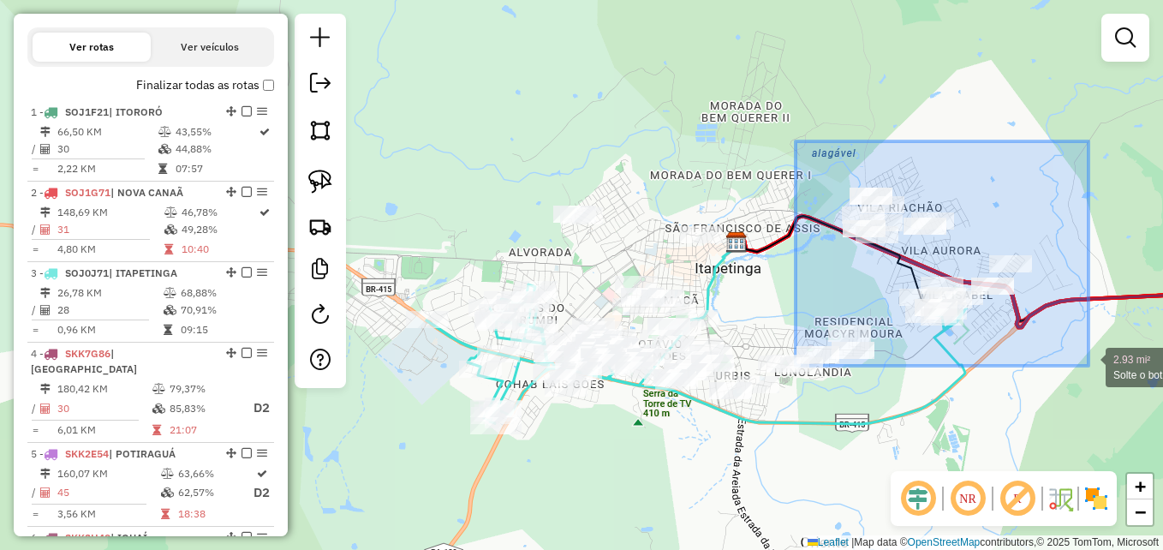
drag, startPoint x: 796, startPoint y: 141, endPoint x: 1093, endPoint y: 365, distance: 371.8
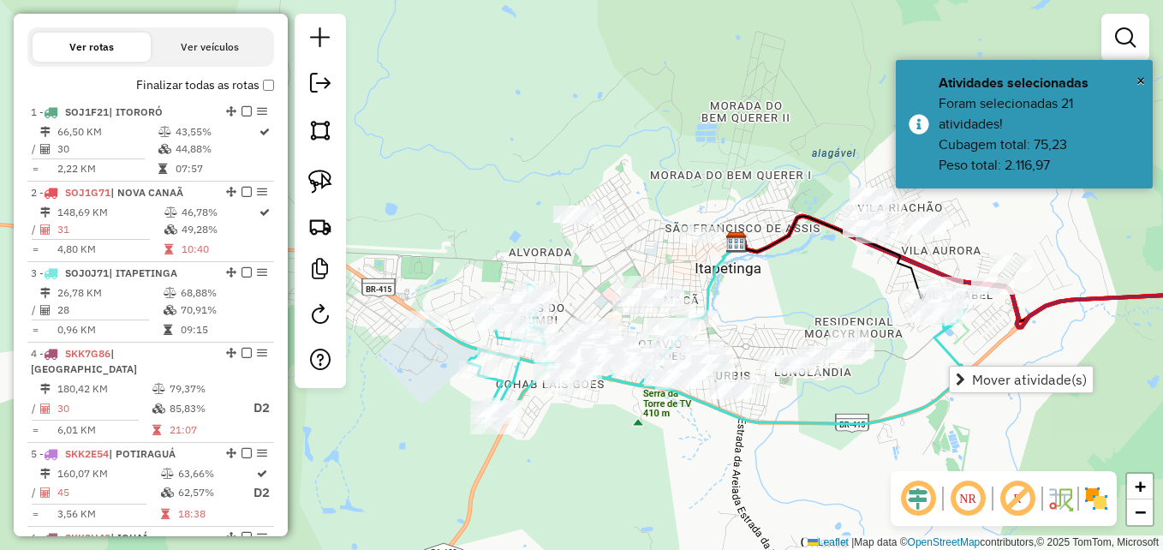
click at [706, 125] on div "Janela de atendimento Grade de atendimento Capacidade Transportadoras Veículos …" at bounding box center [581, 275] width 1163 height 550
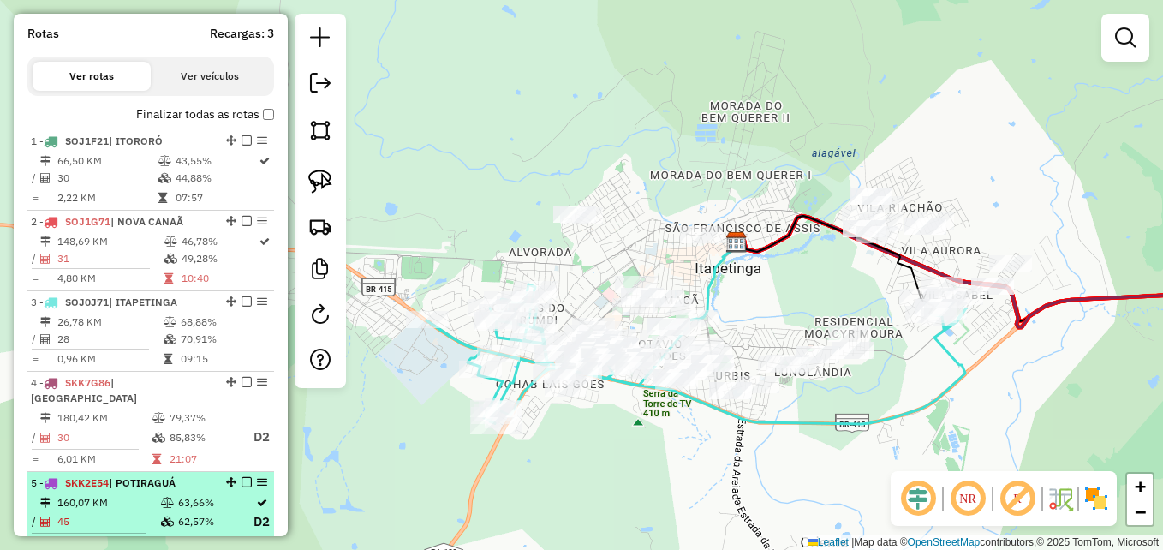
scroll to position [731, 0]
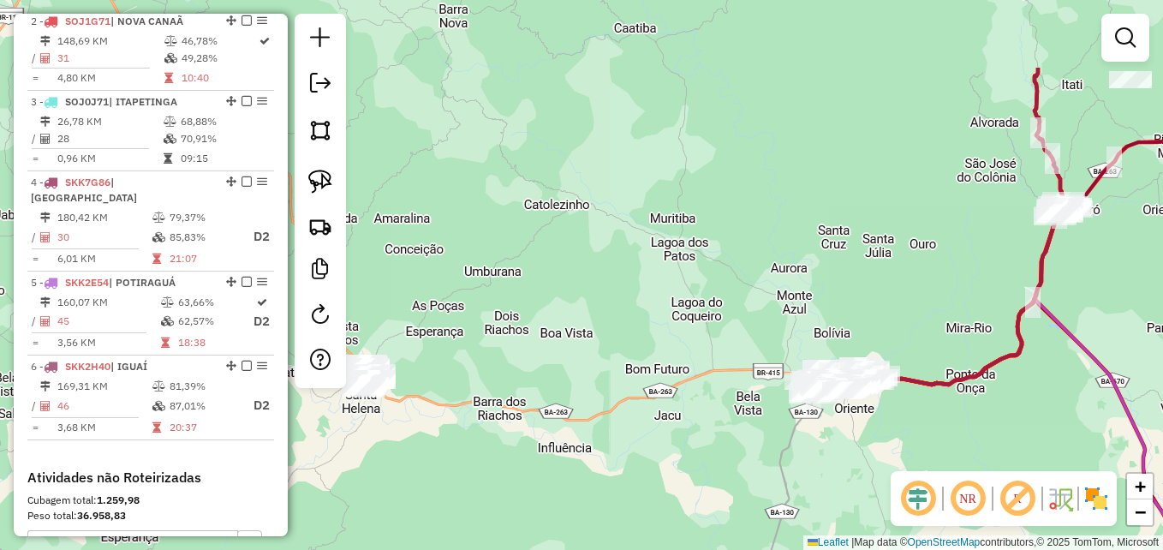
drag, startPoint x: 862, startPoint y: 110, endPoint x: 820, endPoint y: 235, distance: 131.1
click at [820, 235] on div "Janela de atendimento Grade de atendimento Capacidade Transportadoras Veículos …" at bounding box center [581, 275] width 1163 height 550
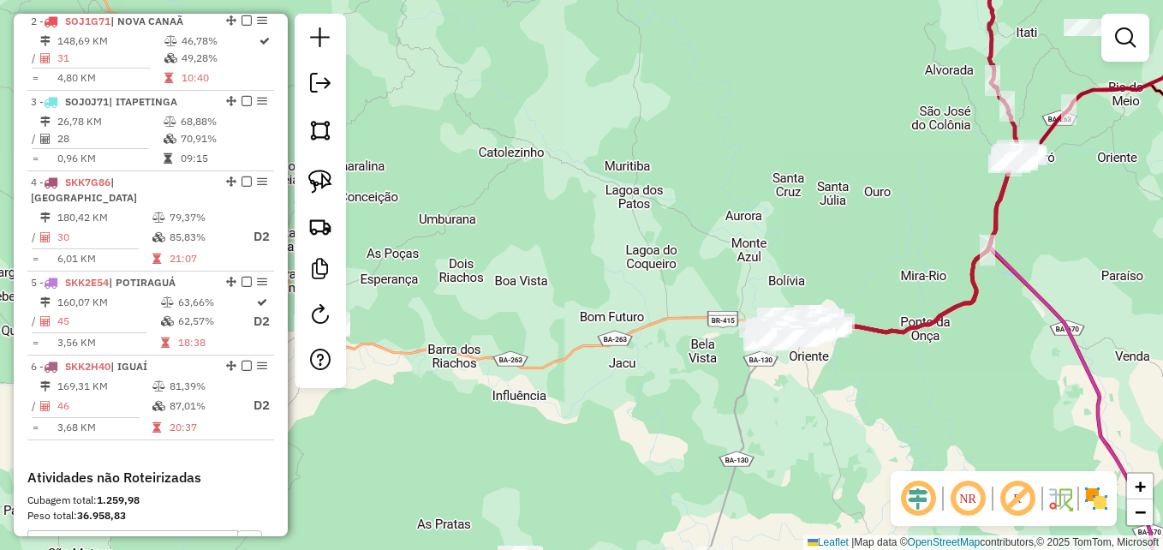
drag, startPoint x: 596, startPoint y: 312, endPoint x: 512, endPoint y: 227, distance: 119.3
click at [509, 227] on div "Janela de atendimento Grade de atendimento Capacidade Transportadoras Veículos …" at bounding box center [581, 275] width 1163 height 550
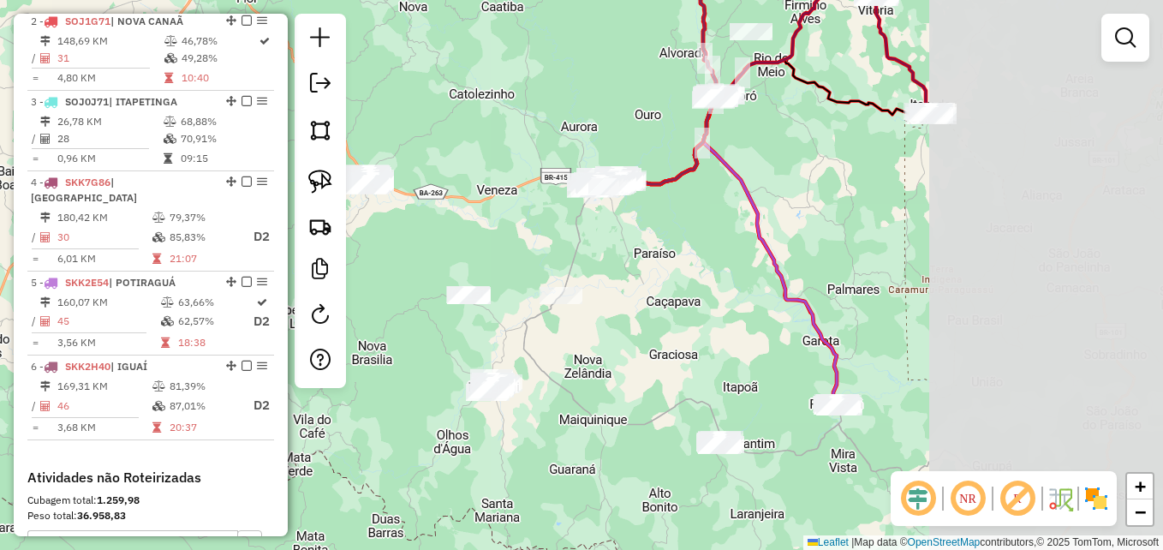
drag, startPoint x: 1029, startPoint y: 343, endPoint x: 789, endPoint y: 264, distance: 253.2
click at [789, 264] on div "Janela de atendimento Grade de atendimento Capacidade Transportadoras Veículos …" at bounding box center [581, 275] width 1163 height 550
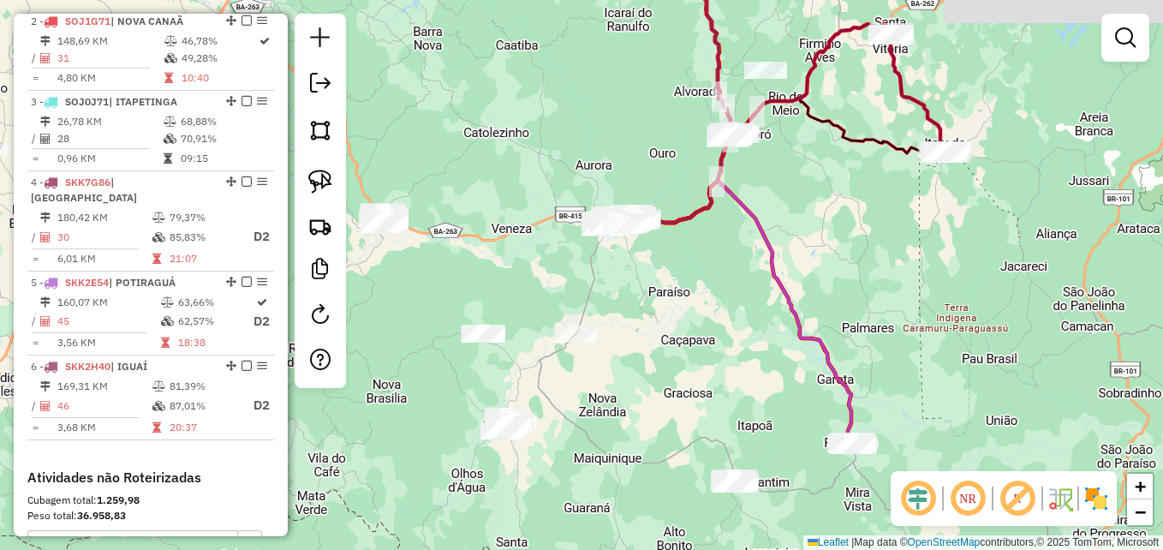
drag, startPoint x: 904, startPoint y: 243, endPoint x: 921, endPoint y: 288, distance: 47.4
click at [921, 288] on div "Janela de atendimento Grade de atendimento Capacidade Transportadoras Veículos …" at bounding box center [581, 275] width 1163 height 550
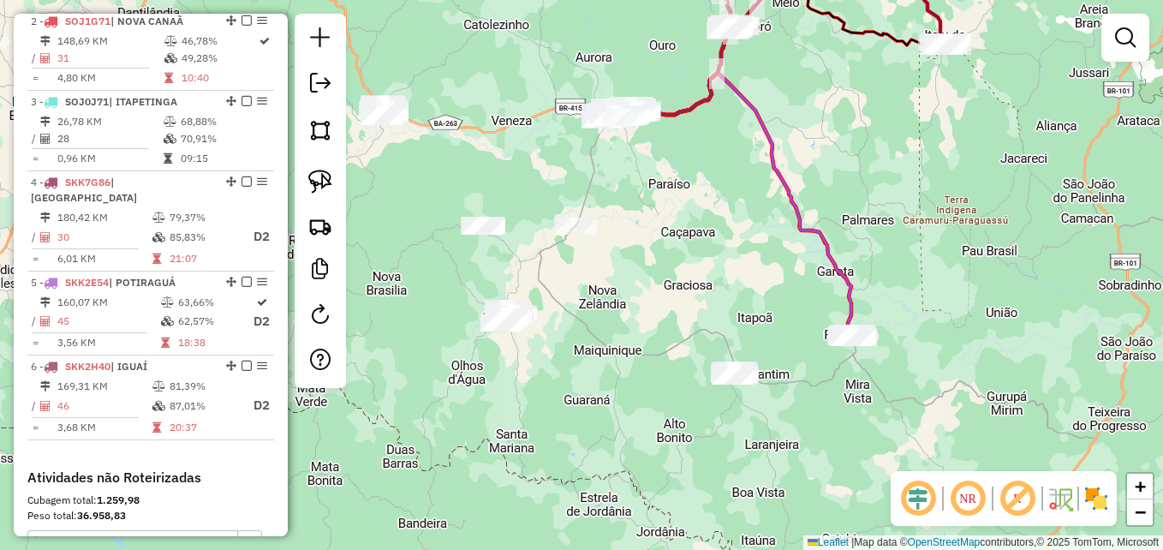
drag, startPoint x: 698, startPoint y: 345, endPoint x: 705, endPoint y: 253, distance: 91.9
click at [698, 269] on div "Janela de atendimento Grade de atendimento Capacidade Transportadoras Veículos …" at bounding box center [581, 275] width 1163 height 550
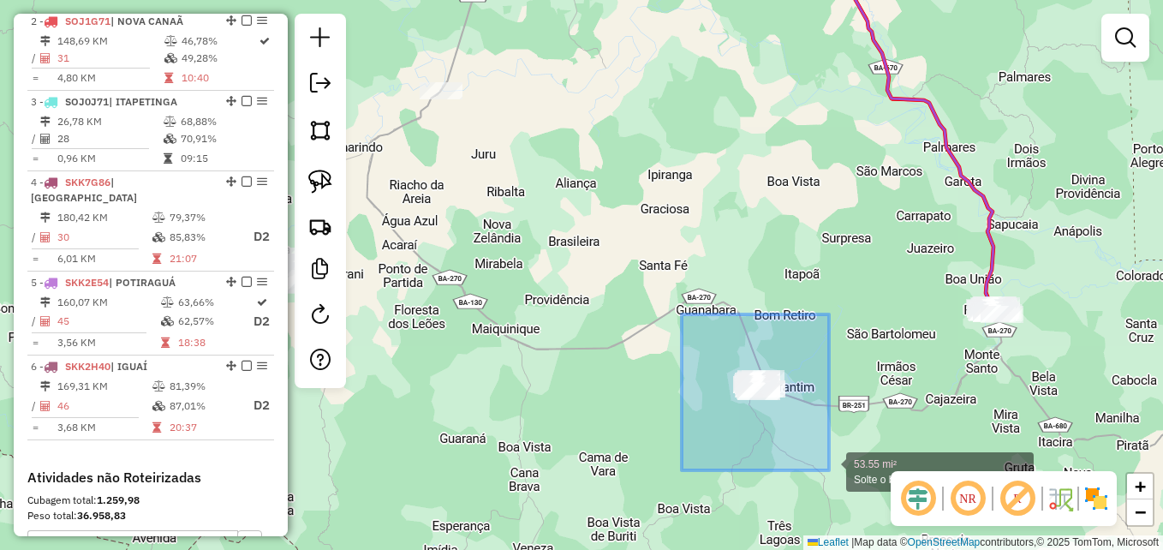
drag, startPoint x: 682, startPoint y: 314, endPoint x: 895, endPoint y: 479, distance: 269.3
click at [895, 479] on hb-router-mapa "Informações da Sessão 979485 - 15/08/2025 Criação: 14/08/2025 17:15 Depósito: G…" at bounding box center [581, 275] width 1163 height 550
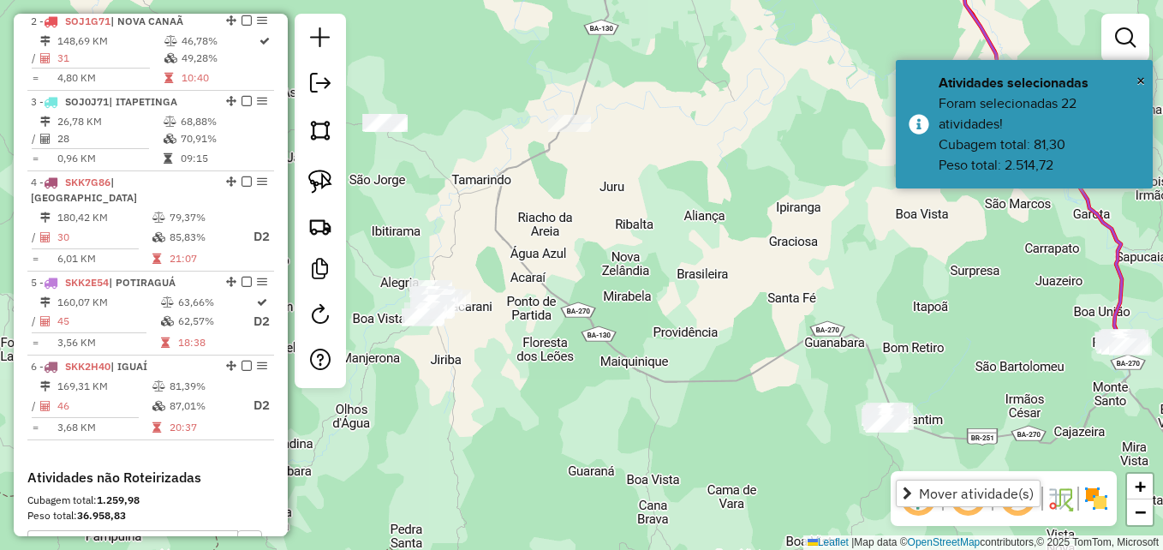
drag, startPoint x: 660, startPoint y: 258, endPoint x: 843, endPoint y: 303, distance: 188.0
click at [843, 303] on div "Janela de atendimento Grade de atendimento Capacidade Transportadoras Veículos …" at bounding box center [581, 275] width 1163 height 550
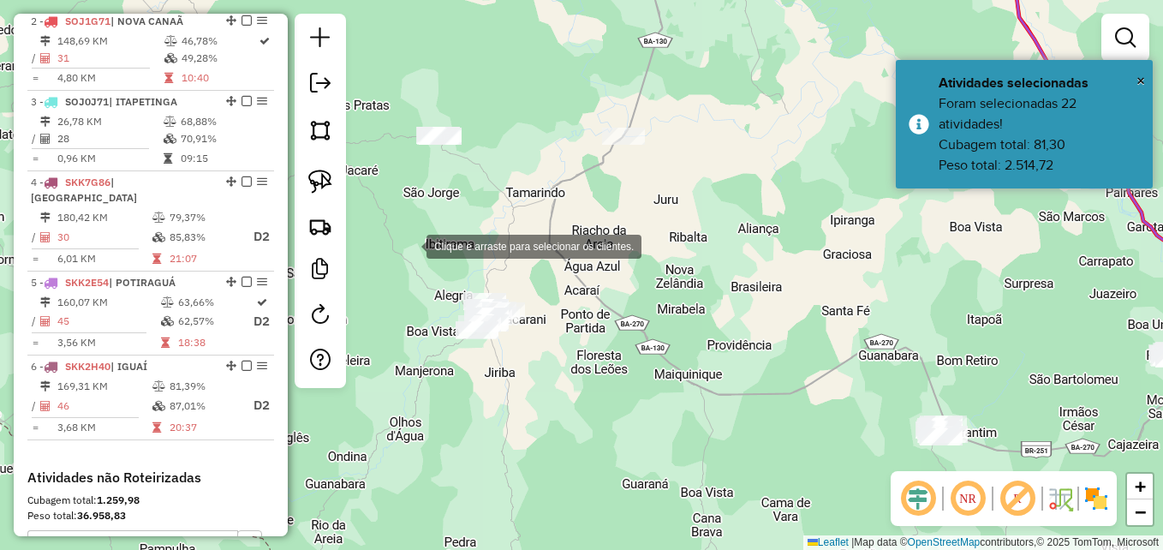
click at [409, 245] on div "Clique e arraste para selecionar os clientes. Janela de atendimento Grade de at…" at bounding box center [581, 275] width 1163 height 550
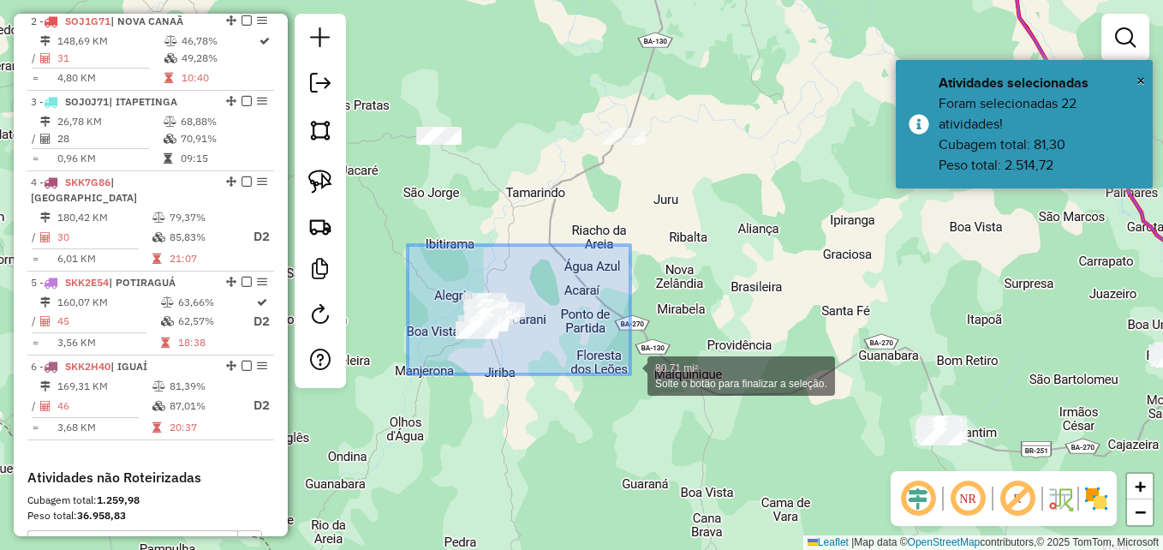
drag, startPoint x: 408, startPoint y: 245, endPoint x: 632, endPoint y: 374, distance: 259.0
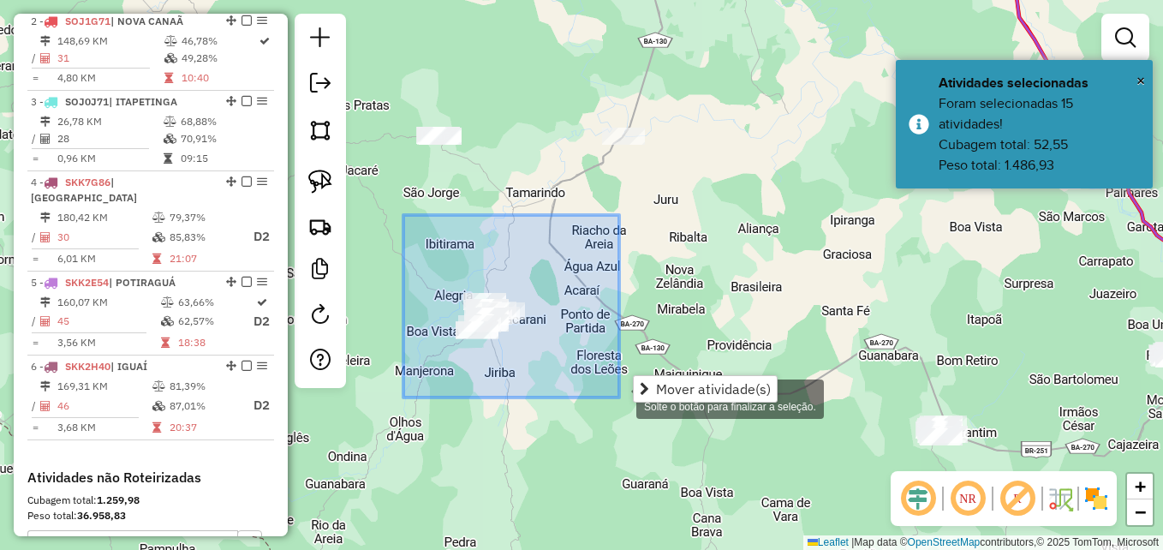
drag, startPoint x: 414, startPoint y: 243, endPoint x: 628, endPoint y: 397, distance: 263.8
click at [628, 397] on div "105.08 mi² Solte o botão para finalizar a seleção. Janela de atendimento Grade …" at bounding box center [581, 275] width 1163 height 550
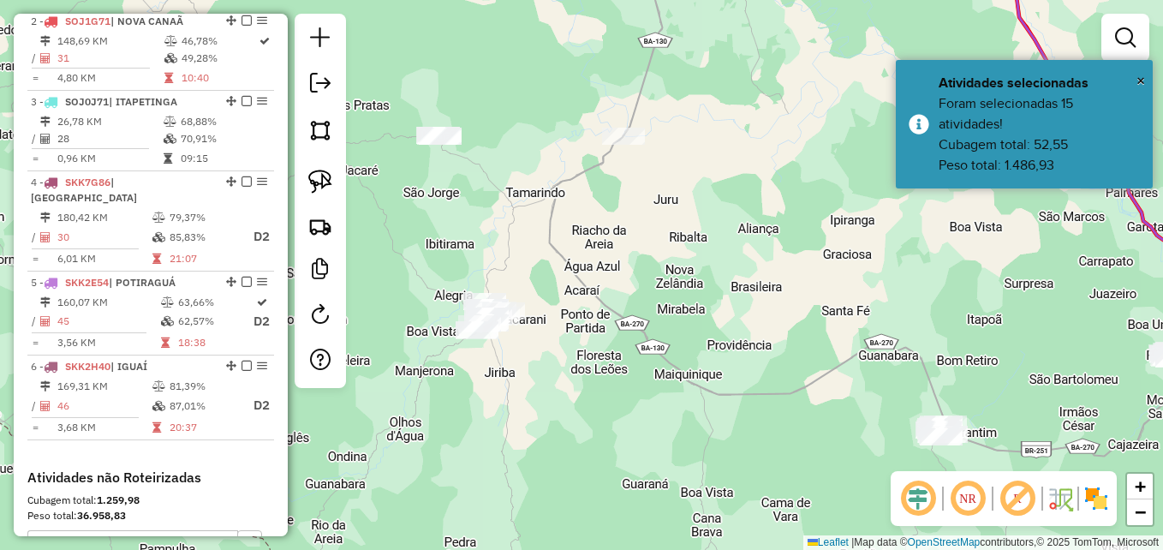
drag, startPoint x: 427, startPoint y: 252, endPoint x: 627, endPoint y: 402, distance: 250.1
click at [627, 402] on div "Janela de atendimento Grade de atendimento Capacidade Transportadoras Veículos …" at bounding box center [581, 275] width 1163 height 550
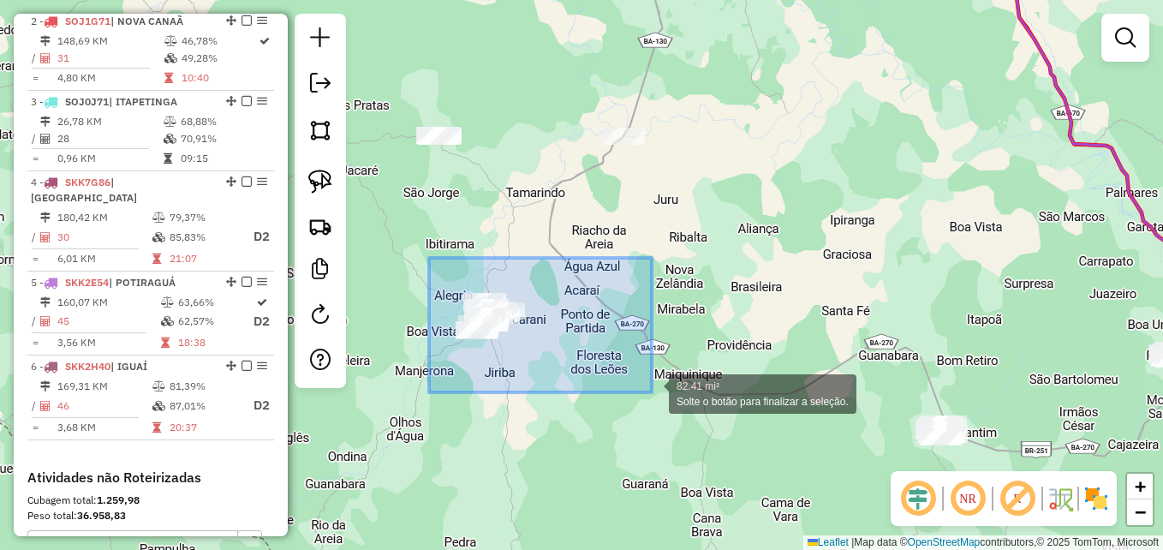
drag, startPoint x: 429, startPoint y: 258, endPoint x: 654, endPoint y: 392, distance: 262.3
click at [654, 392] on div "82.41 mi² Solte o botão para finalizar a seleção. Janela de atendimento Grade d…" at bounding box center [581, 275] width 1163 height 550
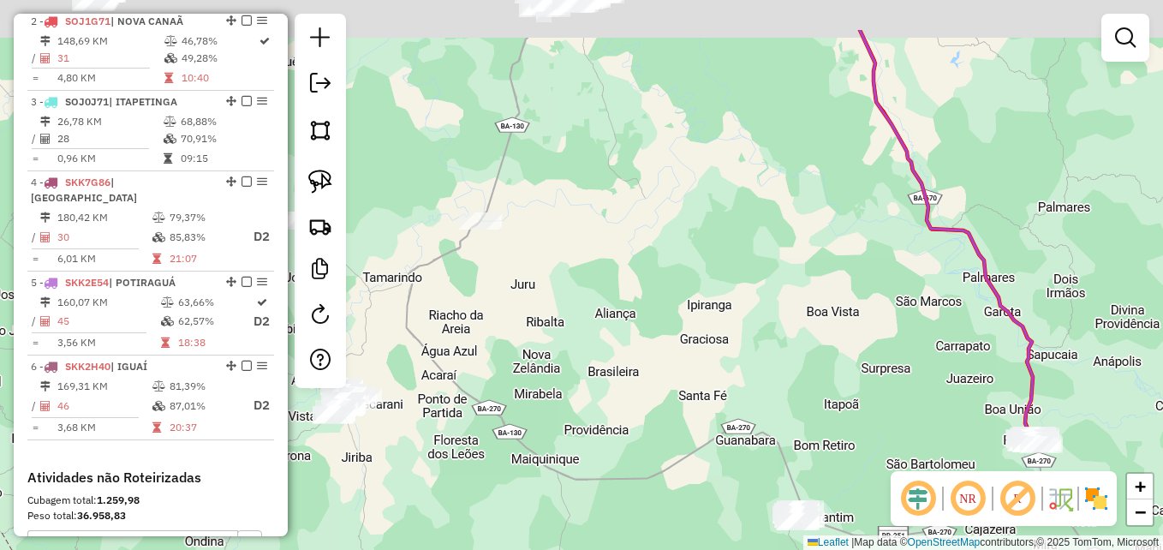
drag, startPoint x: 969, startPoint y: 295, endPoint x: 622, endPoint y: 450, distance: 380.2
click at [622, 450] on div "Janela de atendimento Grade de atendimento Capacidade Transportadoras Veículos …" at bounding box center [581, 275] width 1163 height 550
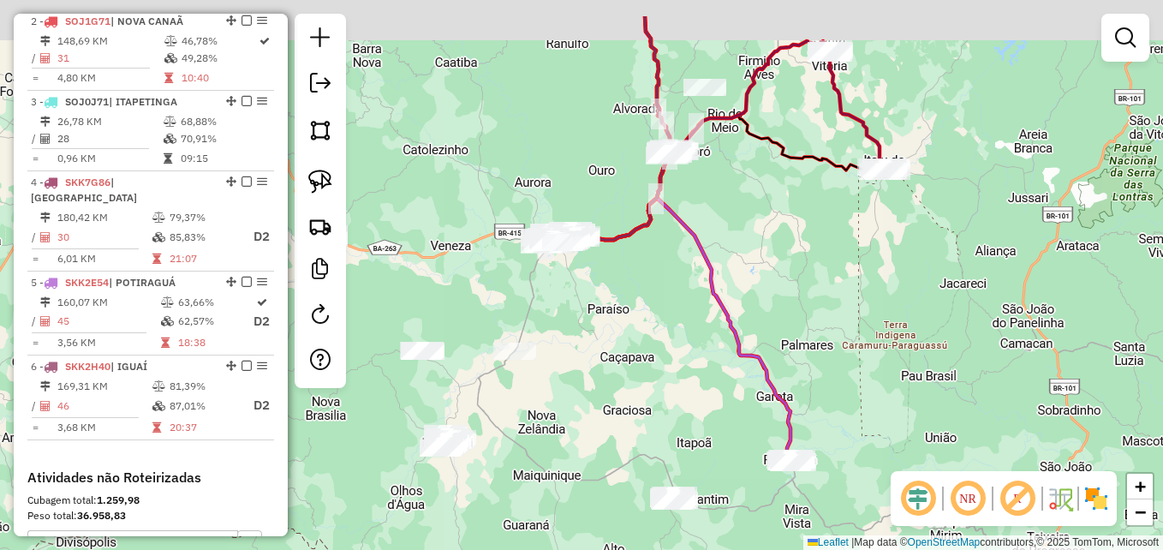
drag, startPoint x: 694, startPoint y: 243, endPoint x: 586, endPoint y: 382, distance: 176.3
click at [586, 382] on div "Janela de atendimento Grade de atendimento Capacidade Transportadoras Veículos …" at bounding box center [581, 275] width 1163 height 550
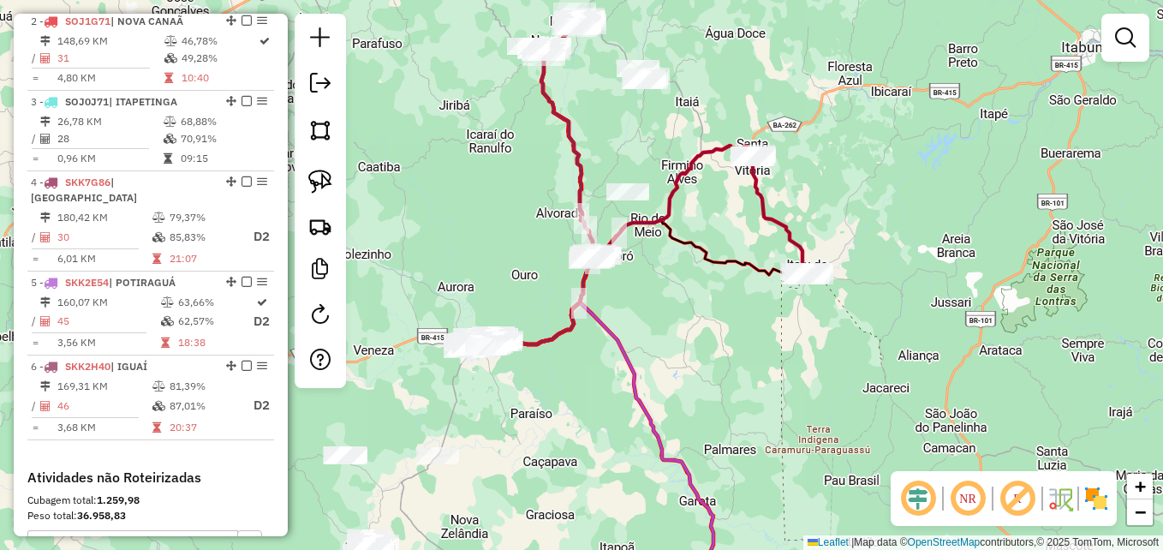
drag, startPoint x: 802, startPoint y: 314, endPoint x: 799, endPoint y: 373, distance: 59.1
click at [799, 373] on div "Janela de atendimento Grade de atendimento Capacidade Transportadoras Veículos …" at bounding box center [581, 275] width 1163 height 550
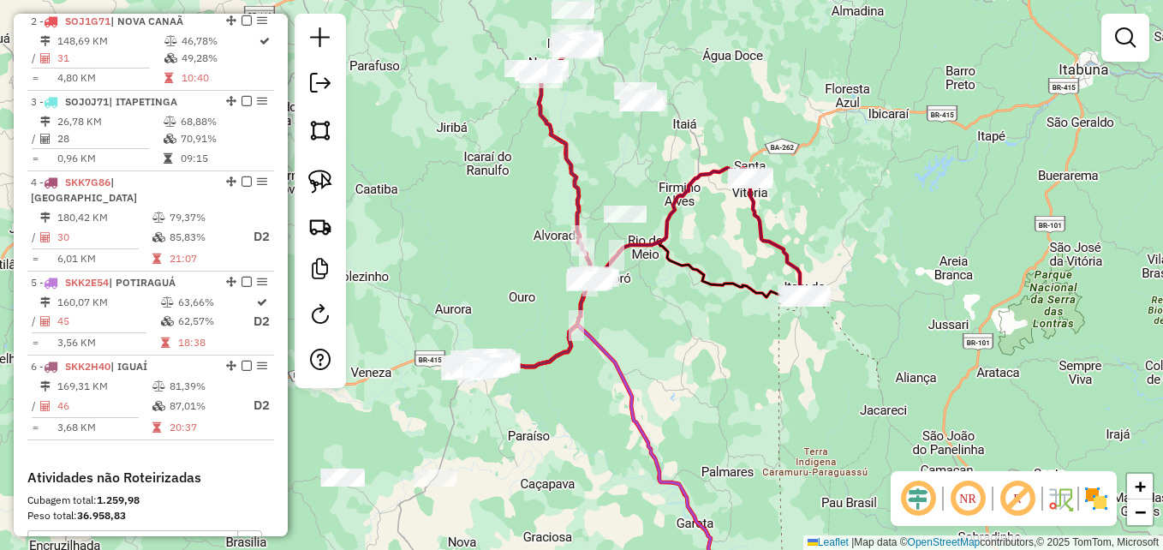
drag, startPoint x: 671, startPoint y: 313, endPoint x: 756, endPoint y: 362, distance: 99.0
click at [752, 364] on div "Janela de atendimento Grade de atendimento Capacidade Transportadoras Veículos …" at bounding box center [581, 275] width 1163 height 550
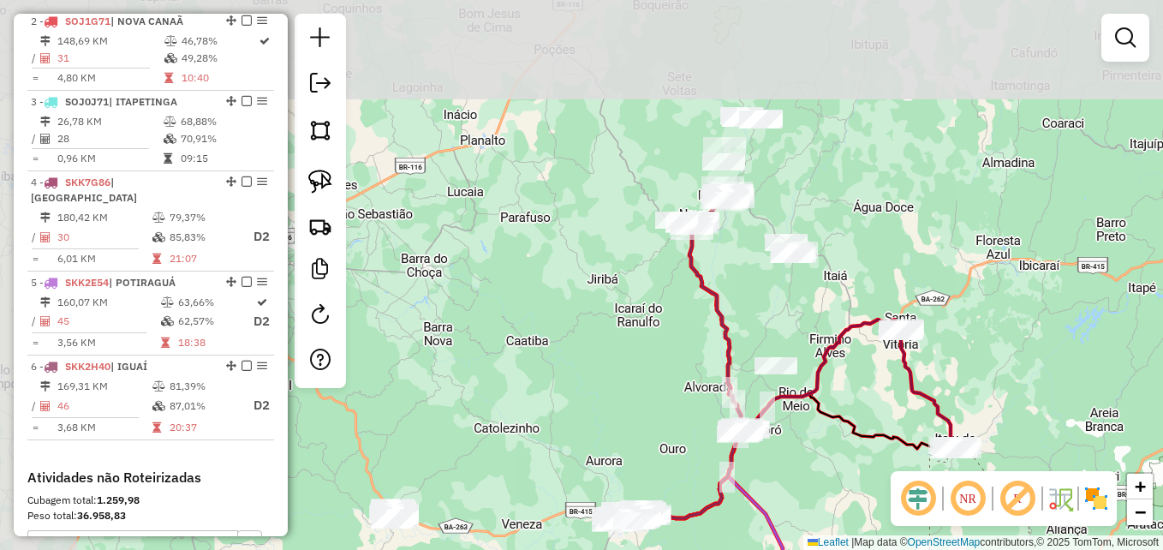
drag, startPoint x: 673, startPoint y: 176, endPoint x: 822, endPoint y: 283, distance: 183.5
click at [822, 283] on div "Janela de atendimento Grade de atendimento Capacidade Transportadoras Veículos …" at bounding box center [581, 275] width 1163 height 550
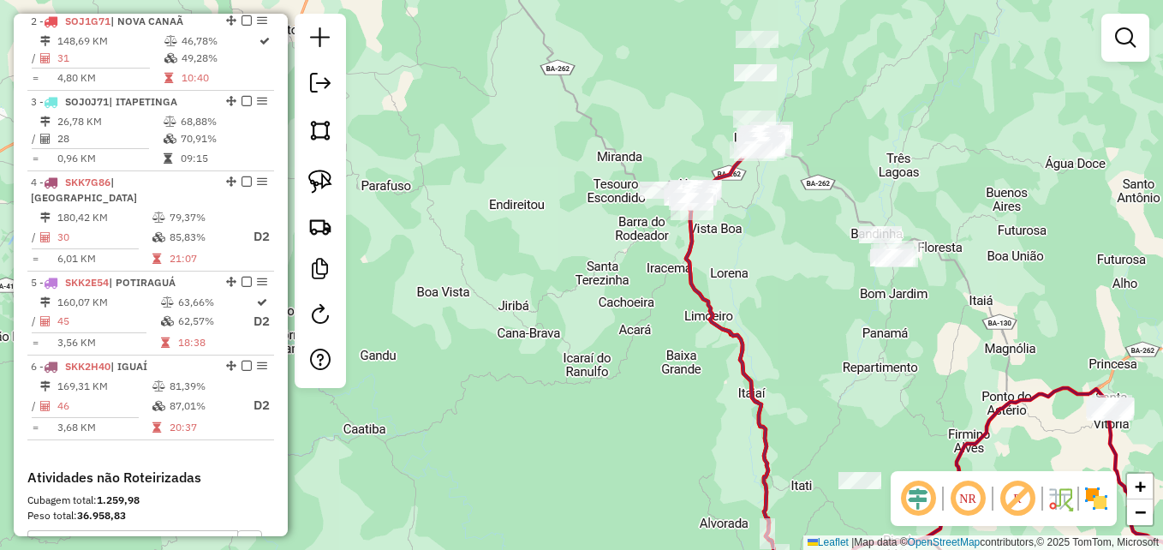
drag, startPoint x: 784, startPoint y: 267, endPoint x: 820, endPoint y: 299, distance: 47.3
click at [820, 299] on div "Janela de atendimento Grade de atendimento Capacidade Transportadoras Veículos …" at bounding box center [581, 275] width 1163 height 550
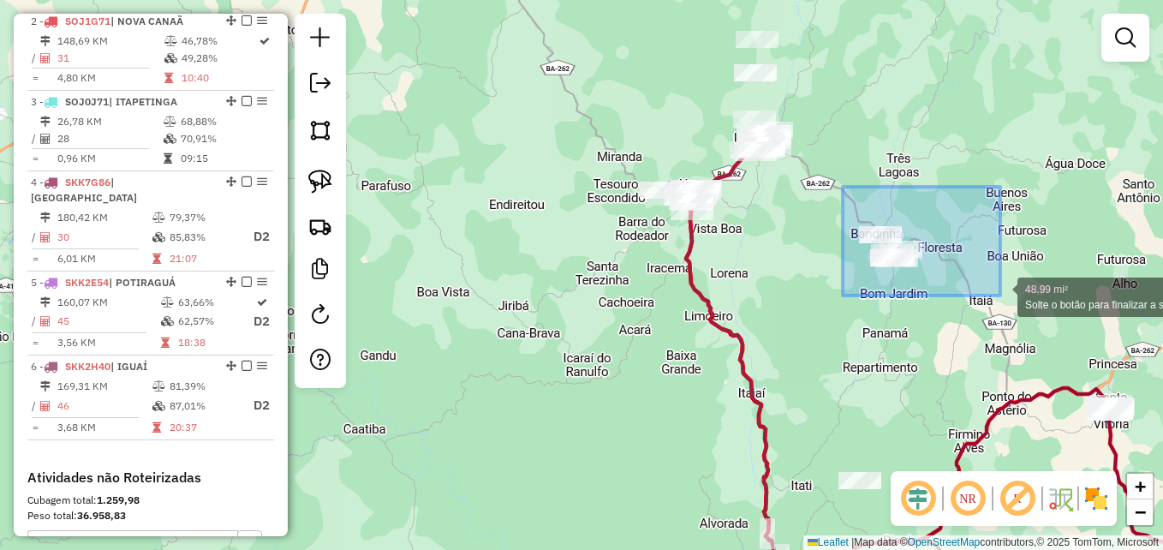
drag, startPoint x: 843, startPoint y: 187, endPoint x: 1004, endPoint y: 295, distance: 194.3
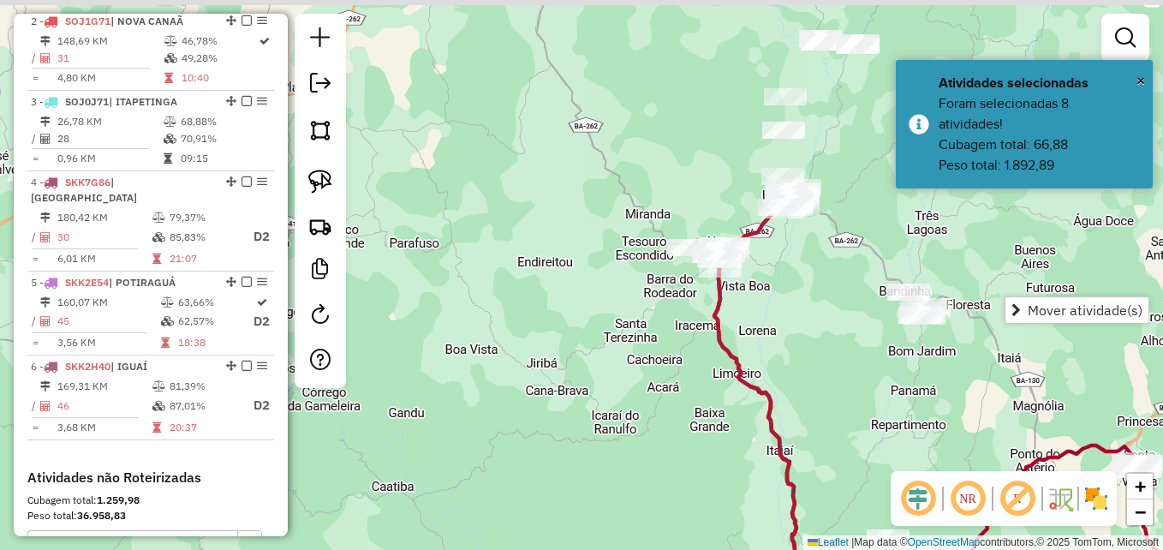
drag, startPoint x: 784, startPoint y: 258, endPoint x: 813, endPoint y: 317, distance: 65.9
click at [813, 317] on div "Janela de atendimento Grade de atendimento Capacidade Transportadoras Veículos …" at bounding box center [581, 275] width 1163 height 550
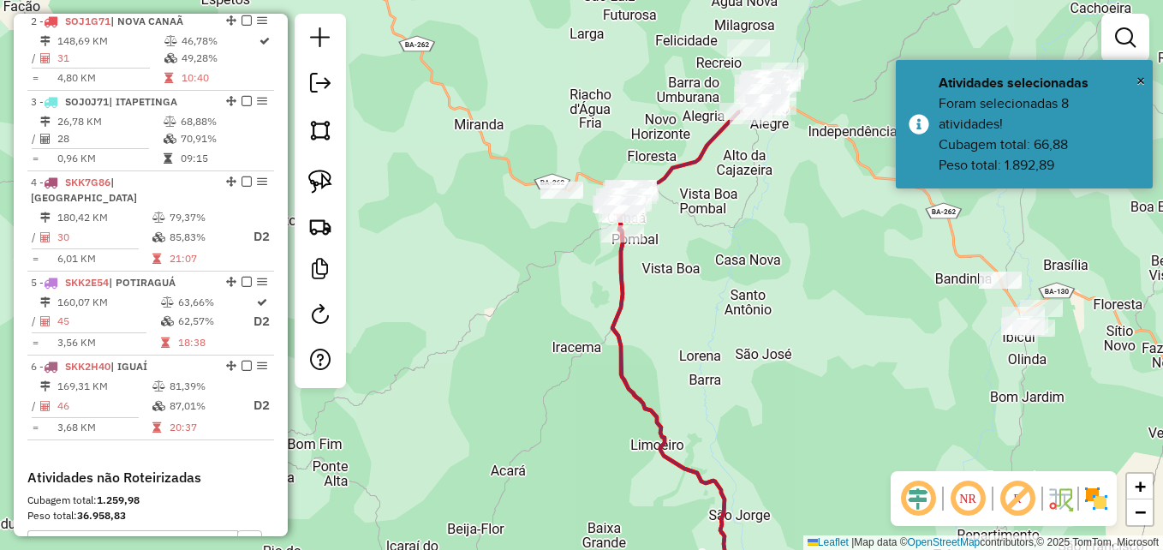
drag, startPoint x: 730, startPoint y: 241, endPoint x: 754, endPoint y: 320, distance: 82.6
click at [754, 320] on div "Janela de atendimento Grade de atendimento Capacidade Transportadoras Veículos …" at bounding box center [581, 275] width 1163 height 550
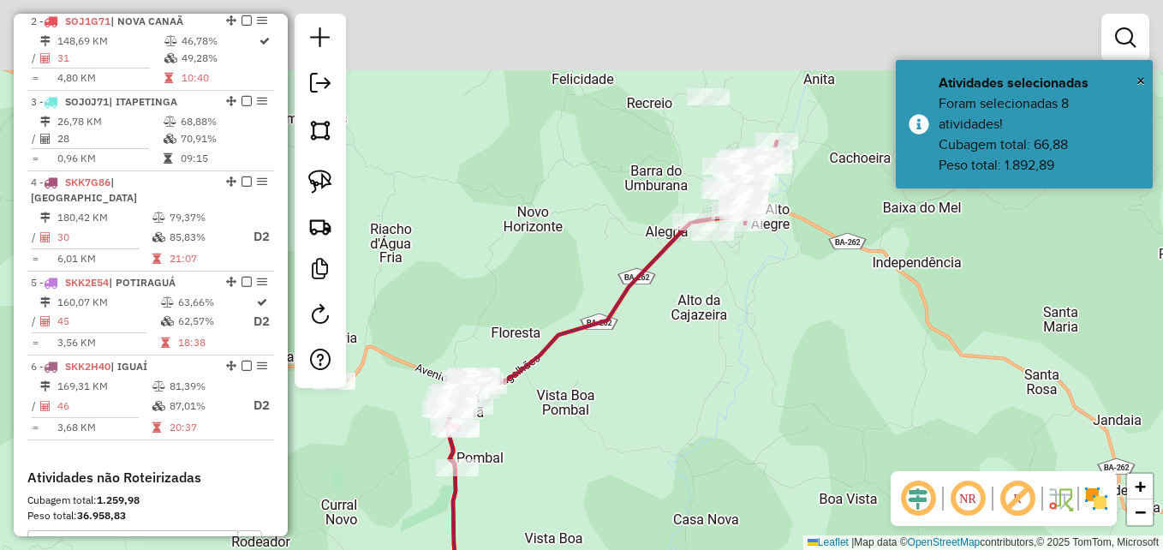
drag, startPoint x: 733, startPoint y: 190, endPoint x: 713, endPoint y: 374, distance: 185.2
click at [713, 374] on div "Janela de atendimento Grade de atendimento Capacidade Transportadoras Veículos …" at bounding box center [581, 275] width 1163 height 550
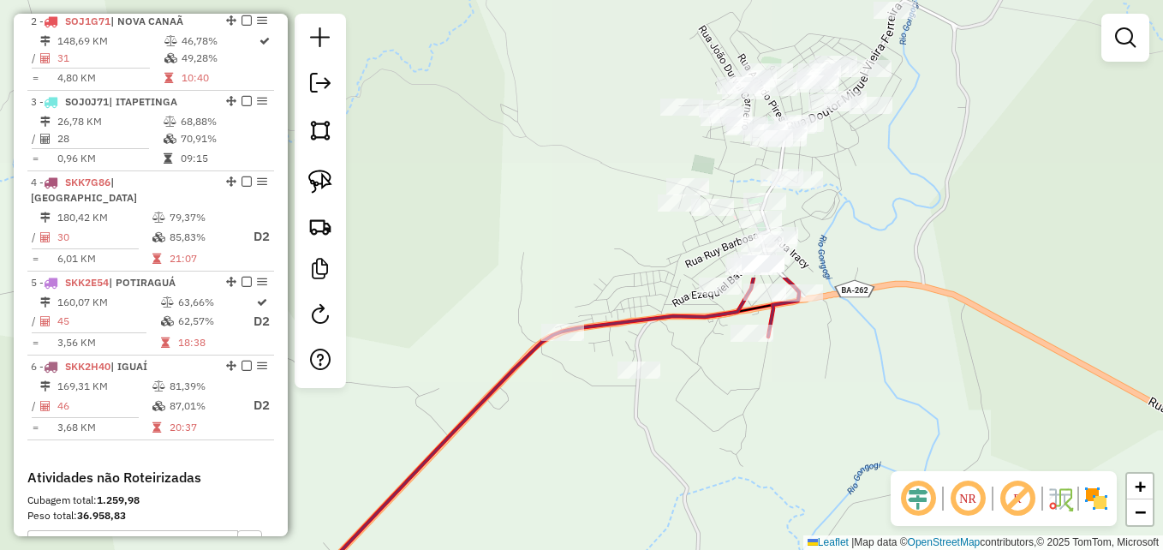
drag, startPoint x: 736, startPoint y: 234, endPoint x: 820, endPoint y: 554, distance: 330.9
click at [820, 549] on html "Aguarde... Pop-up bloqueado! Seu navegador bloqueou automáticamente a abertura …" at bounding box center [581, 275] width 1163 height 550
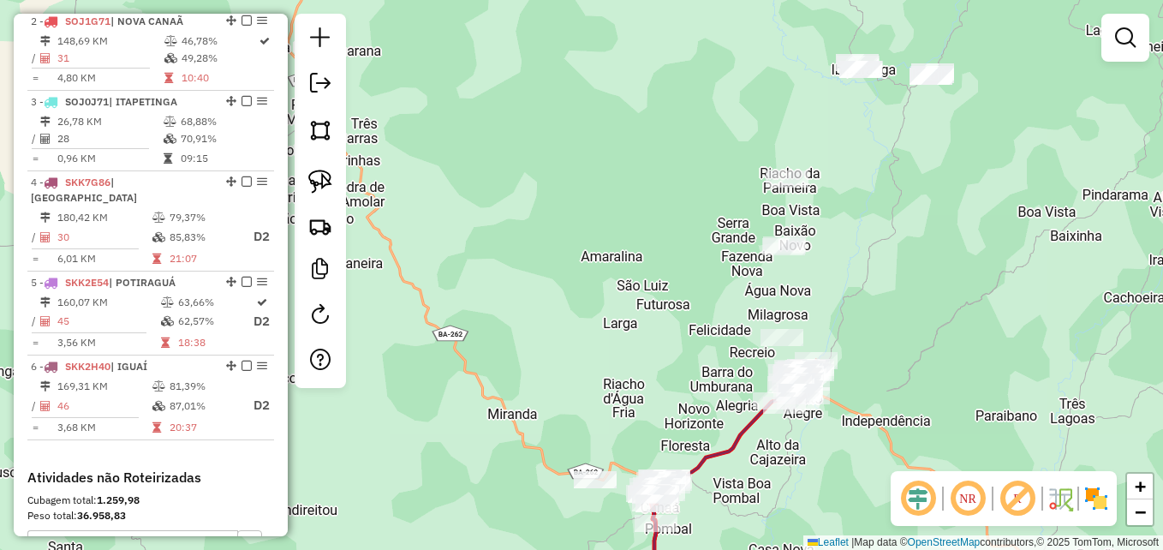
drag, startPoint x: 656, startPoint y: 464, endPoint x: 796, endPoint y: 176, distance: 319.8
click at [790, 180] on div "Janela de atendimento Grade de atendimento Capacidade Transportadoras Veículos …" at bounding box center [581, 275] width 1163 height 550
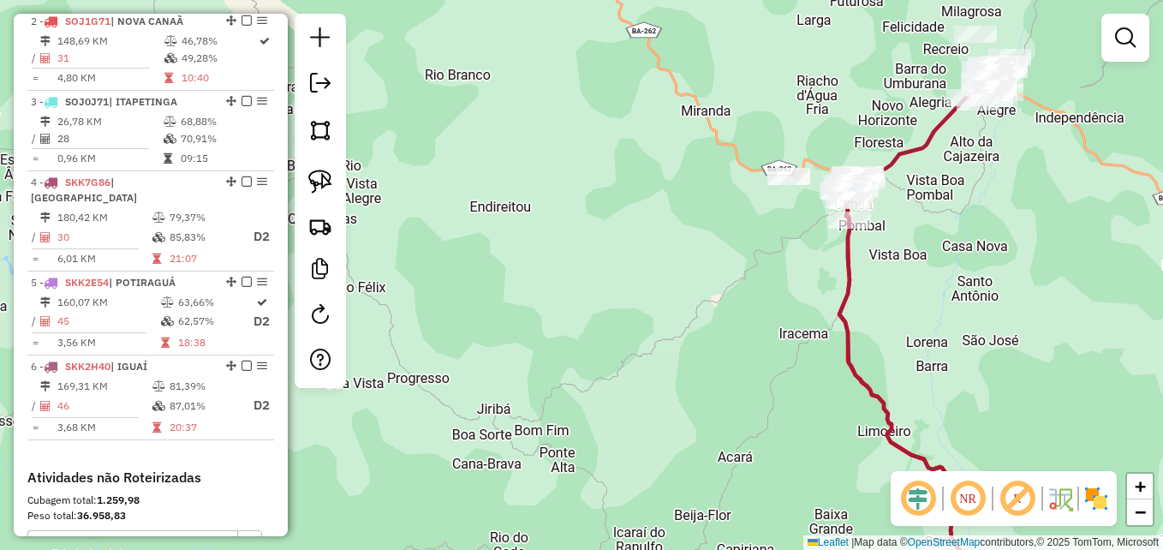
drag, startPoint x: 590, startPoint y: 424, endPoint x: 731, endPoint y: 269, distance: 209.7
click at [725, 277] on div "Janela de atendimento Grade de atendimento Capacidade Transportadoras Veículos …" at bounding box center [581, 275] width 1163 height 550
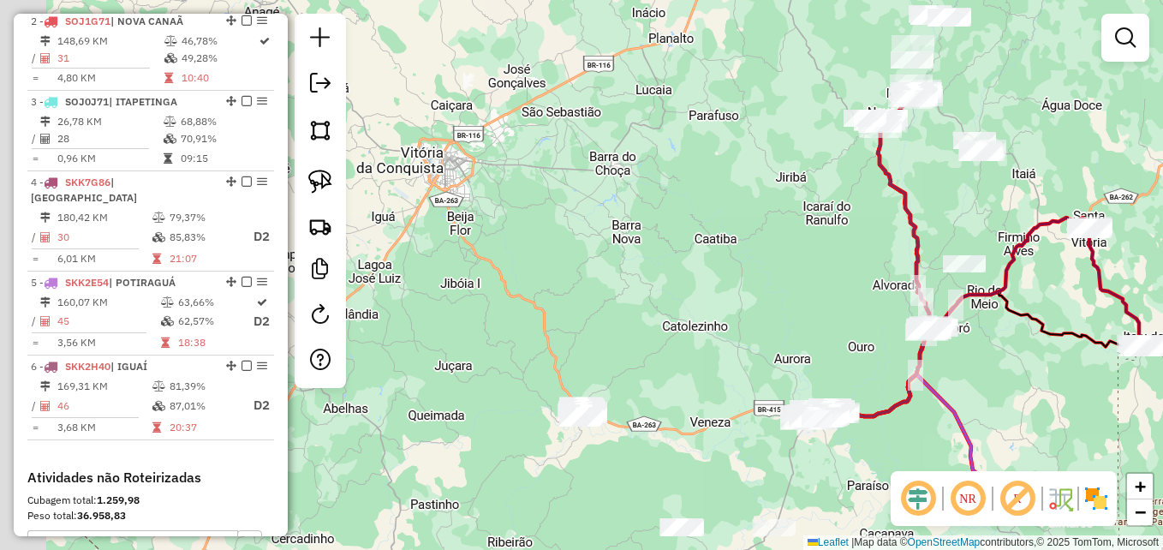
drag, startPoint x: 649, startPoint y: 344, endPoint x: 702, endPoint y: 251, distance: 107.4
click at [734, 238] on div "Janela de atendimento Grade de atendimento Capacidade Transportadoras Veículos …" at bounding box center [581, 275] width 1163 height 550
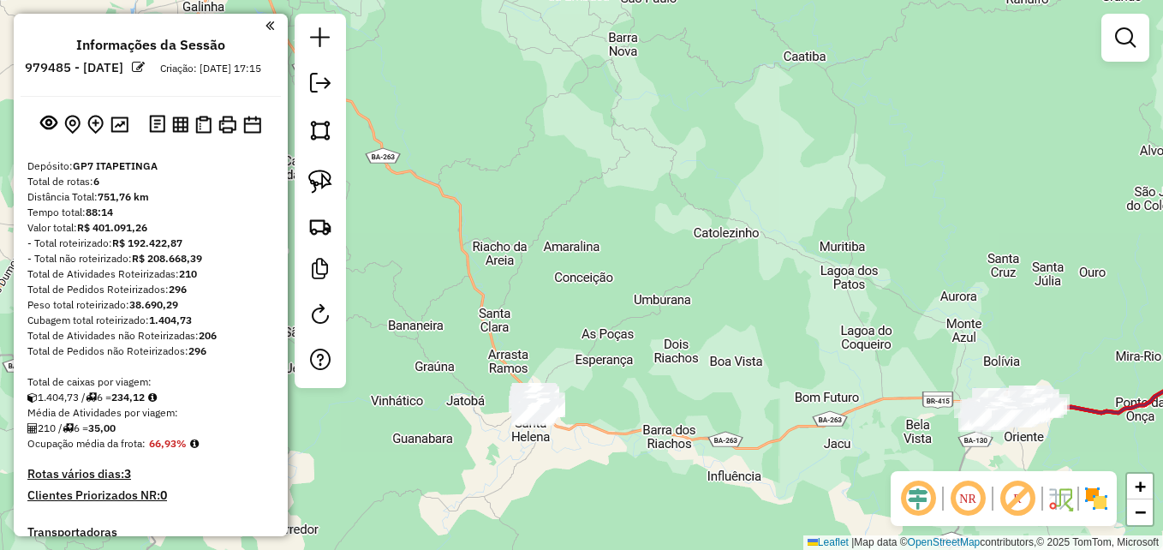
scroll to position [731, 0]
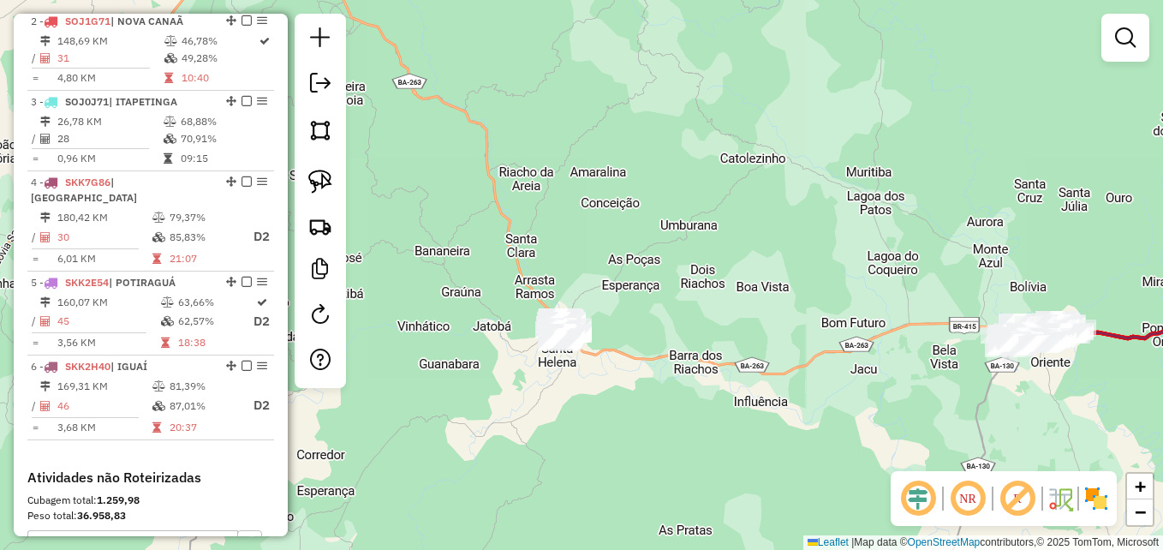
drag, startPoint x: 619, startPoint y: 301, endPoint x: 658, endPoint y: 198, distance: 109.7
click at [658, 198] on div "Janela de atendimento Grade de atendimento Capacidade Transportadoras Veículos …" at bounding box center [581, 275] width 1163 height 550
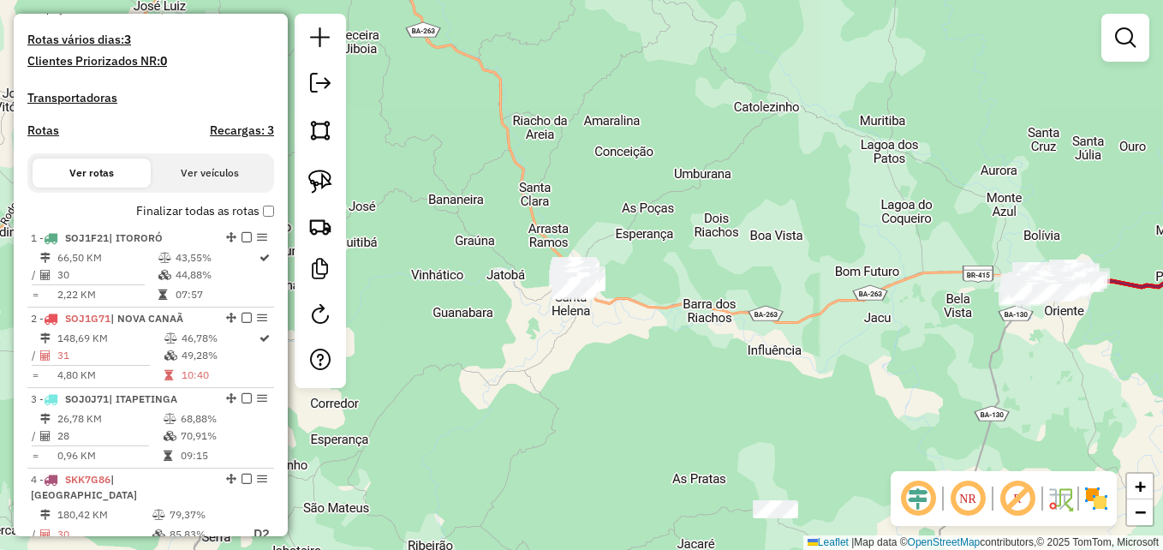
scroll to position [474, 0]
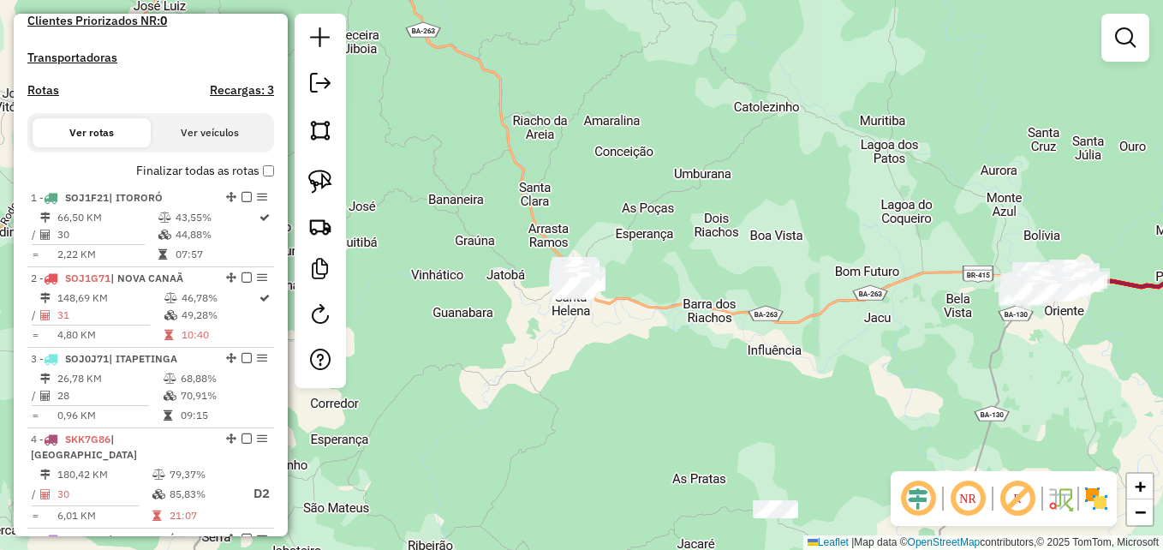
drag, startPoint x: 717, startPoint y: 250, endPoint x: 798, endPoint y: 200, distance: 95.3
click at [799, 202] on div "Janela de atendimento Grade de atendimento Capacidade Transportadoras Veículos …" at bounding box center [581, 275] width 1163 height 550
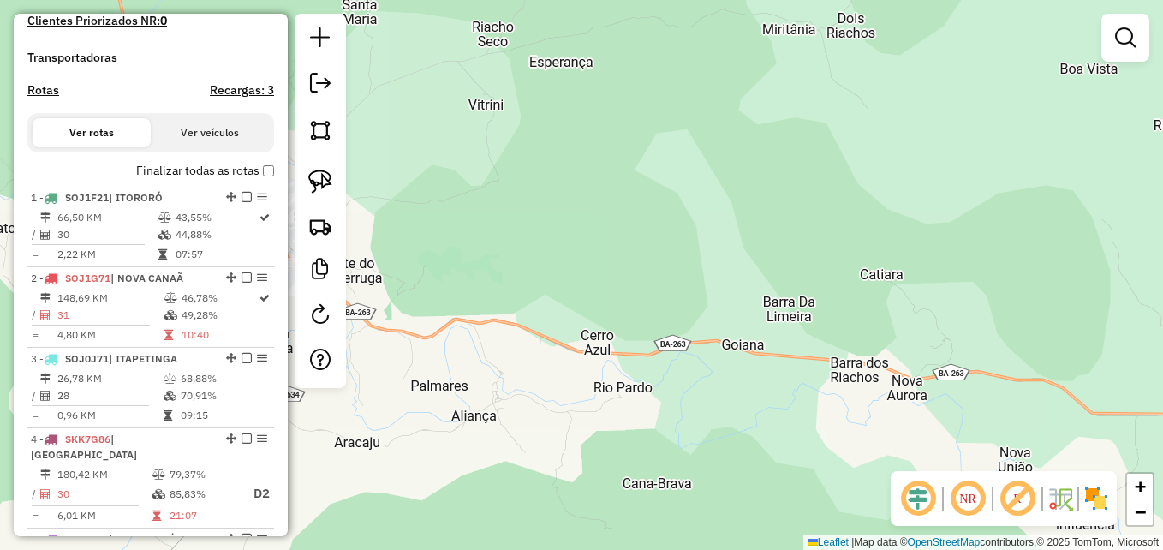
drag, startPoint x: 820, startPoint y: 238, endPoint x: 903, endPoint y: 241, distance: 84.0
click at [903, 241] on div "Janela de atendimento Grade de atendimento Capacidade Transportadoras Veículos …" at bounding box center [581, 275] width 1163 height 550
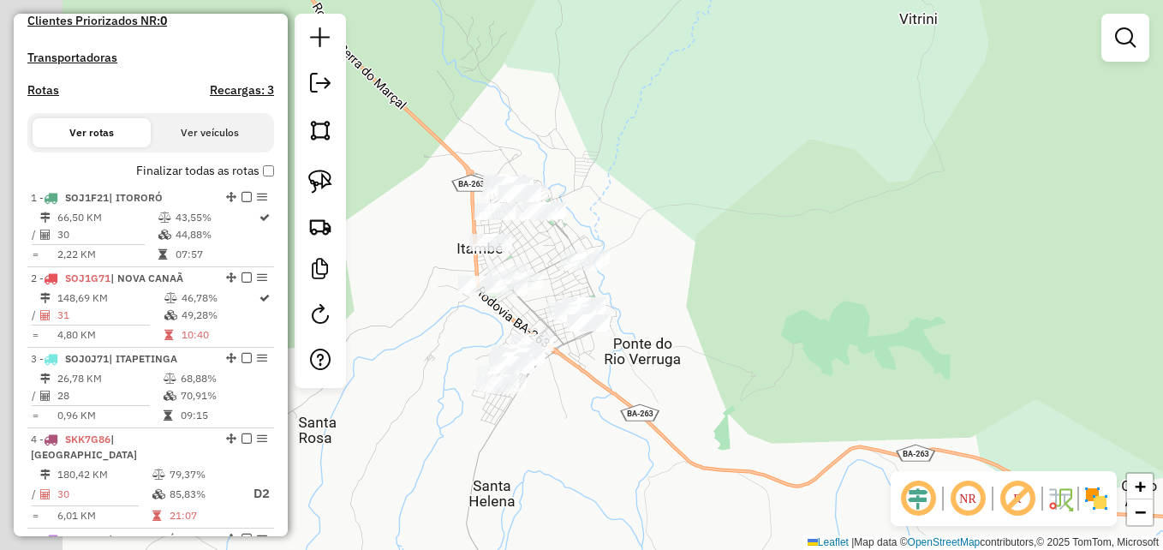
drag, startPoint x: 566, startPoint y: 213, endPoint x: 885, endPoint y: 184, distance: 320.7
click at [885, 184] on div "Janela de atendimento Grade de atendimento Capacidade Transportadoras Veículos …" at bounding box center [581, 275] width 1163 height 550
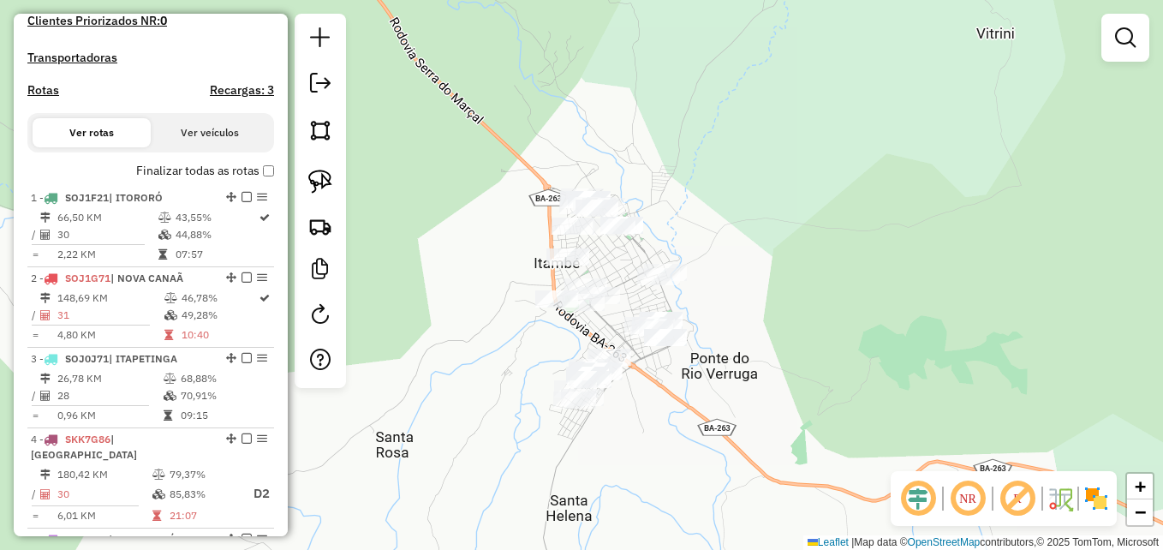
drag, startPoint x: 714, startPoint y: 302, endPoint x: 738, endPoint y: 230, distance: 76.6
click at [738, 230] on div "Janela de atendimento Grade de atendimento Capacidade Transportadoras Veículos …" at bounding box center [581, 275] width 1163 height 550
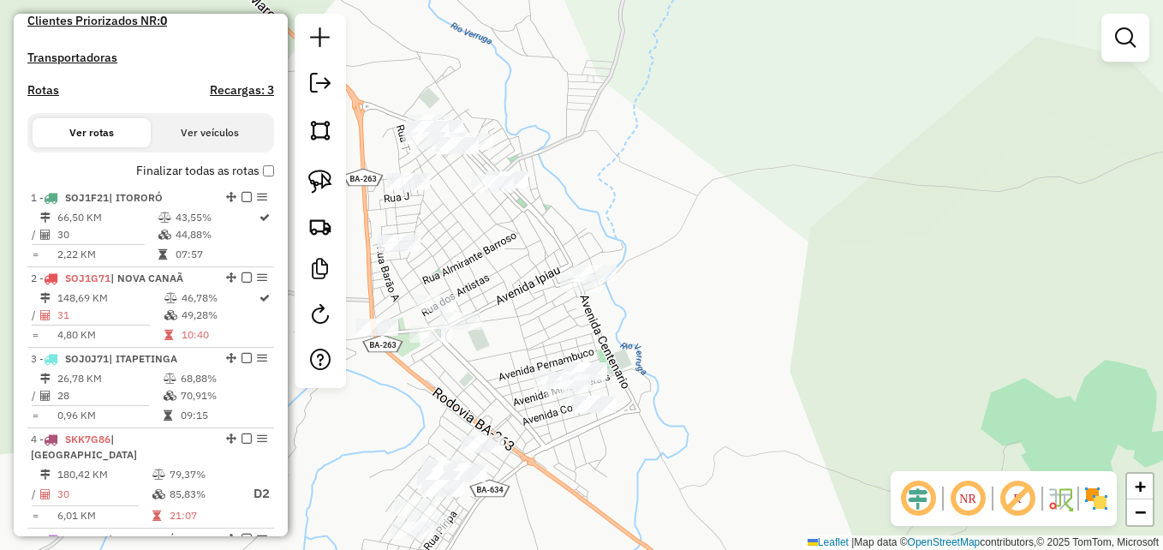
drag, startPoint x: 675, startPoint y: 210, endPoint x: 796, endPoint y: 224, distance: 122.4
click at [796, 224] on div "Janela de atendimento Grade de atendimento Capacidade Transportadoras Veículos …" at bounding box center [581, 275] width 1163 height 550
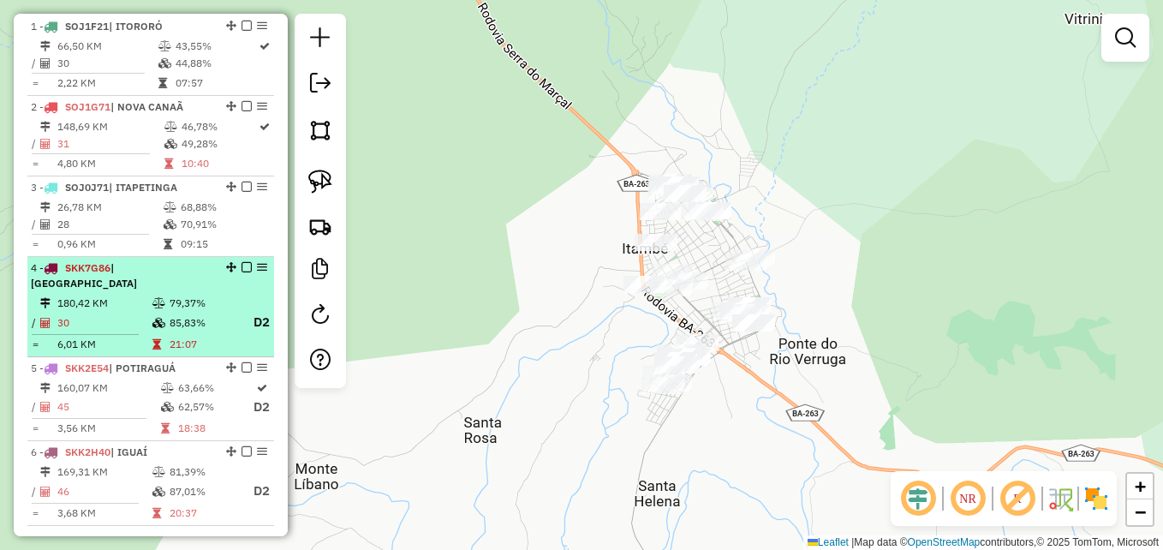
scroll to position [731, 0]
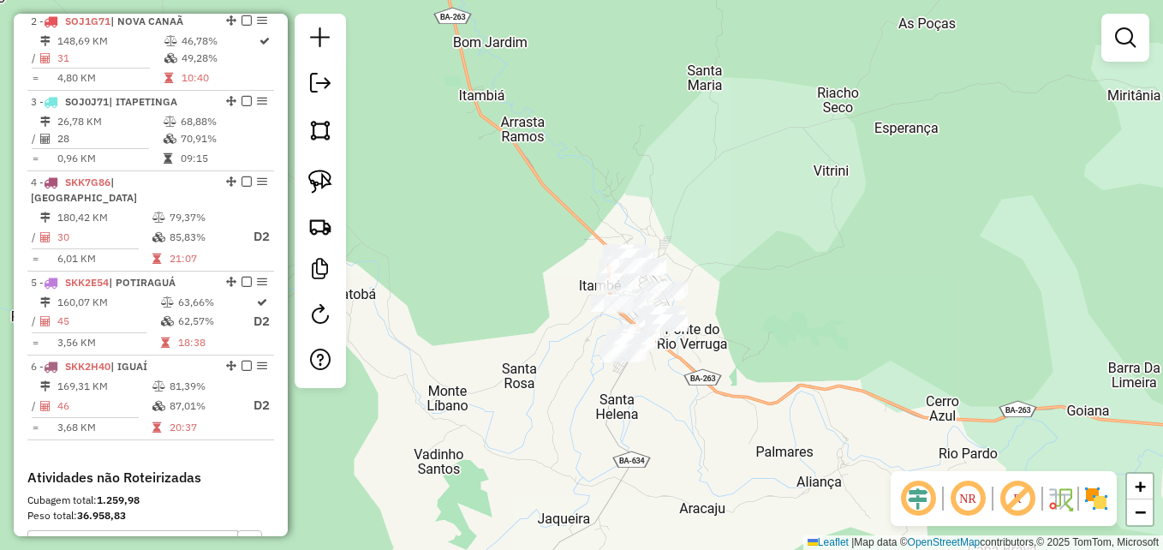
drag, startPoint x: 871, startPoint y: 277, endPoint x: 758, endPoint y: 262, distance: 114.0
click at [758, 262] on div "Janela de atendimento Grade de atendimento Capacidade Transportadoras Veículos …" at bounding box center [581, 275] width 1163 height 550
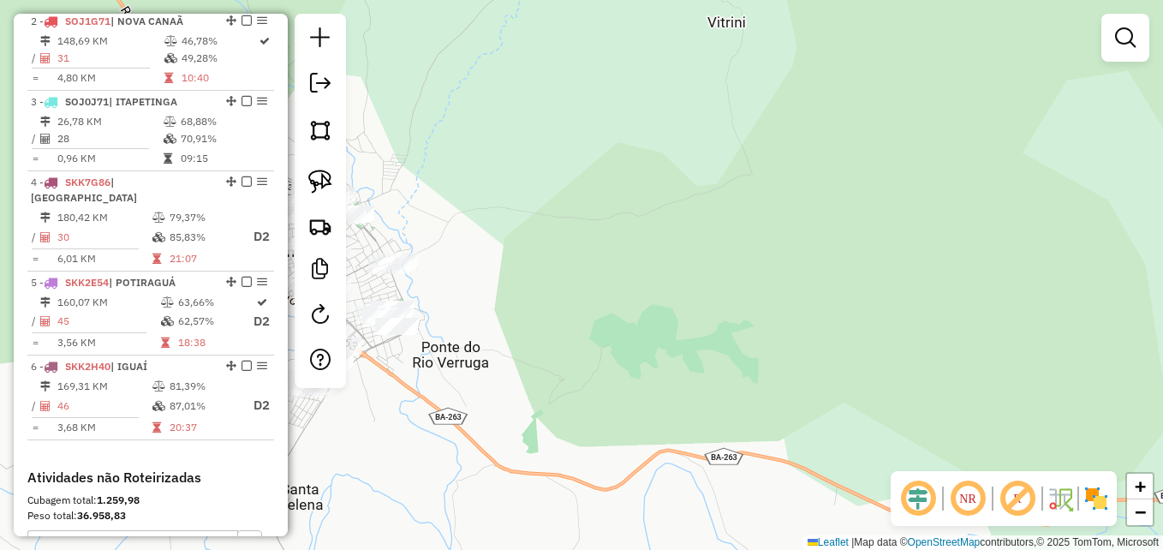
drag, startPoint x: 711, startPoint y: 217, endPoint x: 885, endPoint y: 226, distance: 174.9
click at [885, 226] on div "Janela de atendimento Grade de atendimento Capacidade Transportadoras Veículos …" at bounding box center [581, 275] width 1163 height 550
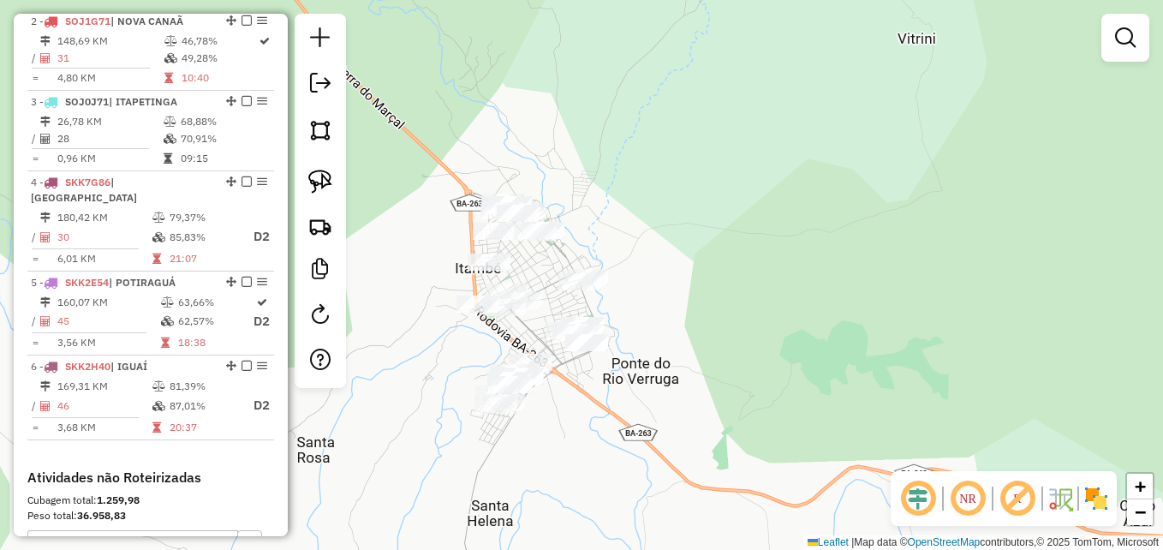
drag, startPoint x: 694, startPoint y: 245, endPoint x: 833, endPoint y: 258, distance: 140.2
click at [833, 258] on div "Janela de atendimento Grade de atendimento Capacidade Transportadoras Veículos …" at bounding box center [581, 275] width 1163 height 550
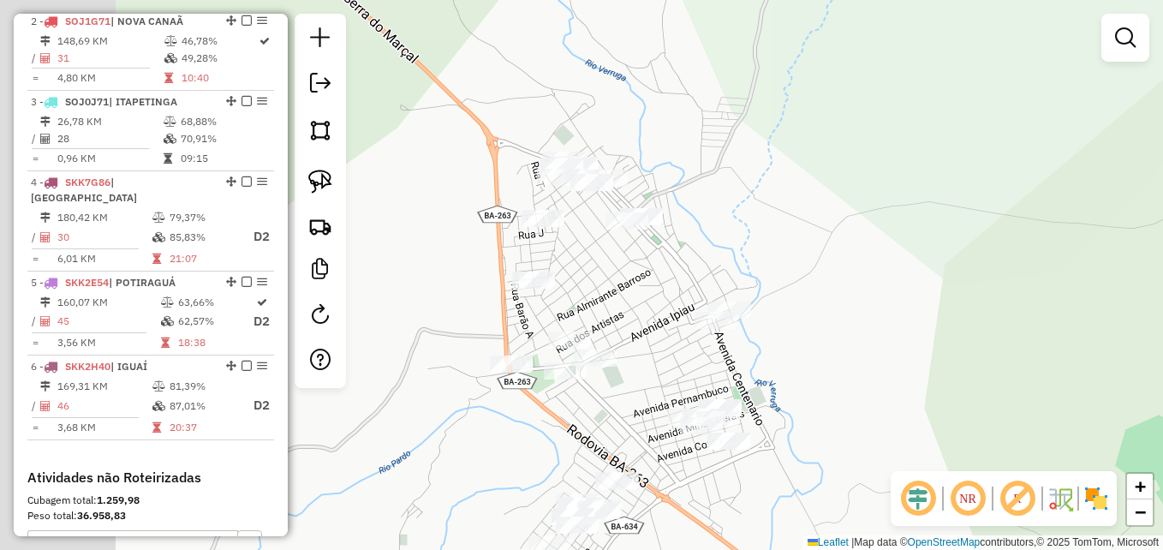
drag, startPoint x: 757, startPoint y: 221, endPoint x: 934, endPoint y: 225, distance: 177.3
click at [934, 225] on div "Janela de atendimento Grade de atendimento Capacidade Transportadoras Veículos …" at bounding box center [581, 275] width 1163 height 550
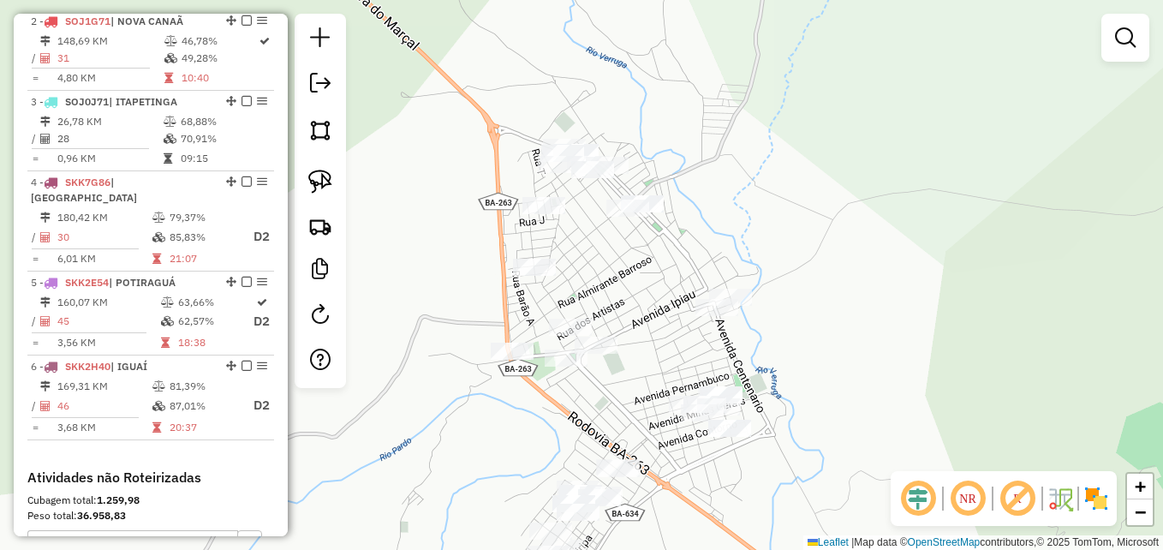
drag, startPoint x: 822, startPoint y: 230, endPoint x: 825, endPoint y: 182, distance: 47.2
click at [825, 182] on div "Janela de atendimento Grade de atendimento Capacidade Transportadoras Veículos …" at bounding box center [581, 275] width 1163 height 550
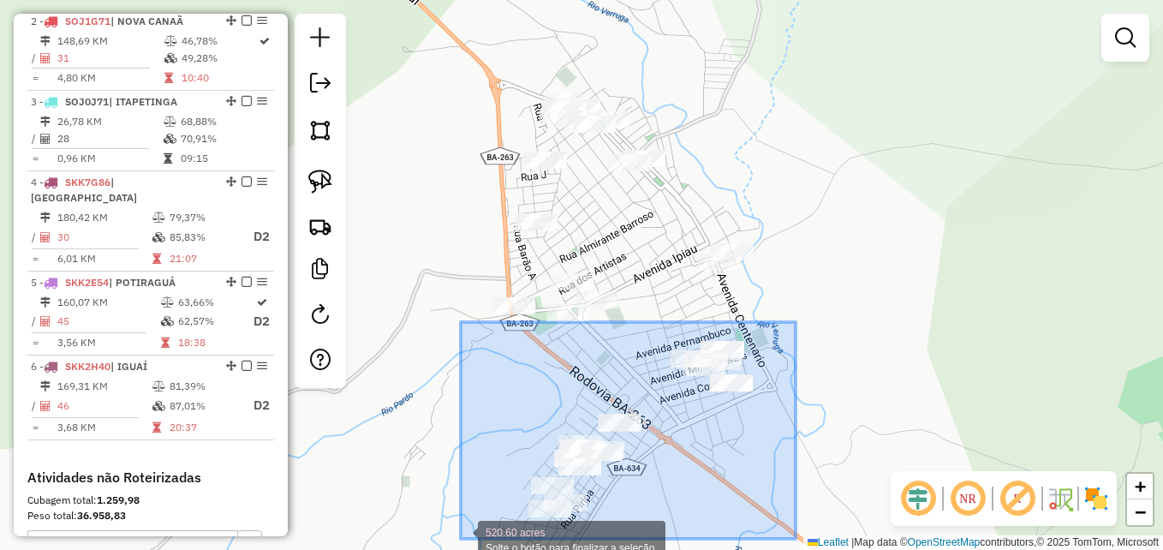
drag, startPoint x: 796, startPoint y: 322, endPoint x: 461, endPoint y: 539, distance: 398.8
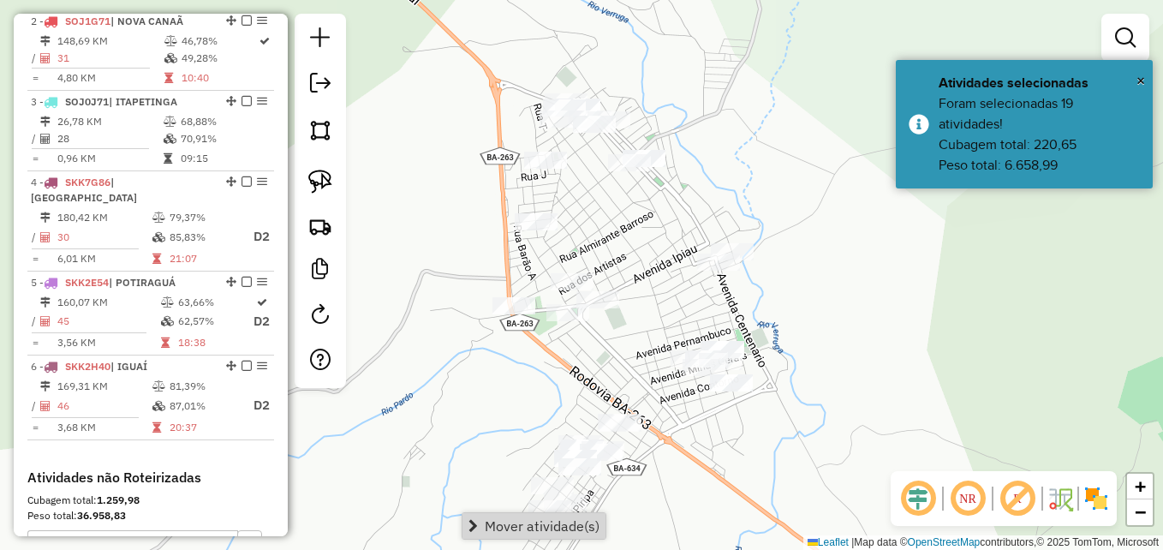
click at [921, 326] on div "Janela de atendimento Grade de atendimento Capacidade Transportadoras Veículos …" at bounding box center [581, 275] width 1163 height 550
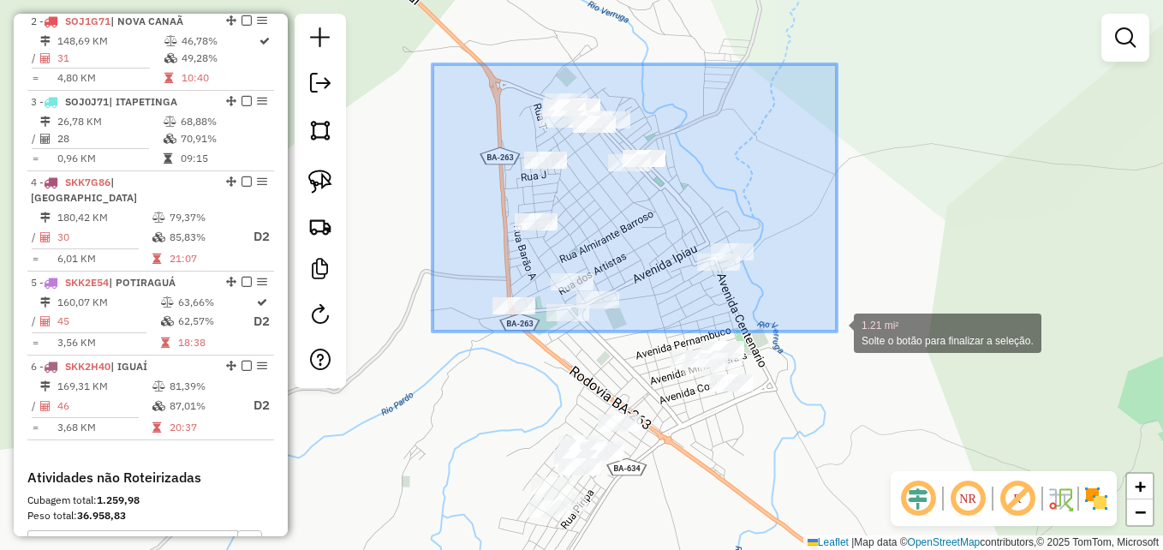
drag, startPoint x: 432, startPoint y: 64, endPoint x: 837, endPoint y: 331, distance: 484.5
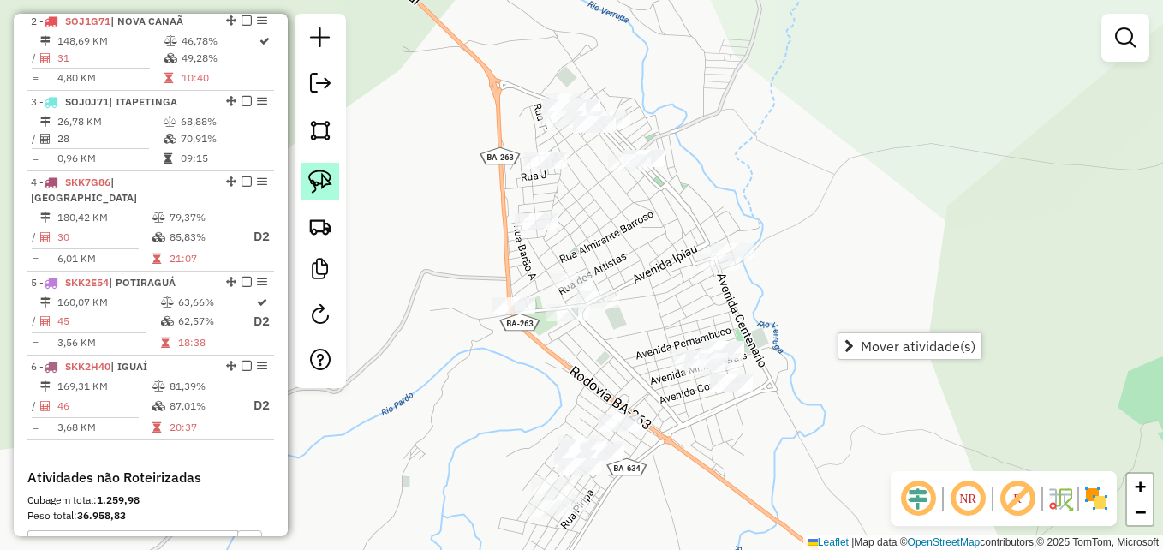
click at [315, 192] on img at bounding box center [320, 182] width 24 height 24
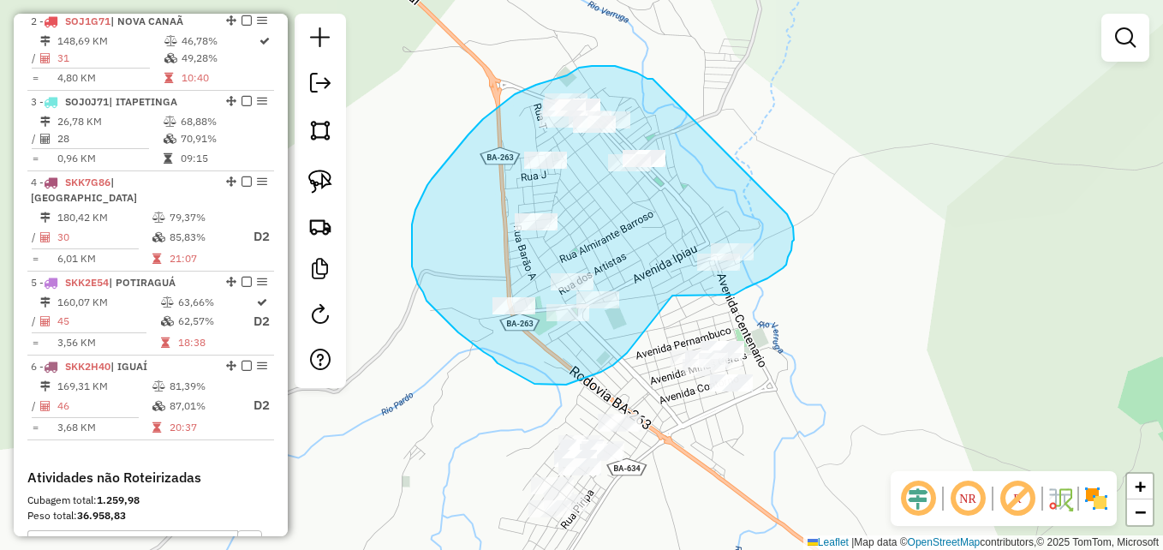
drag, startPoint x: 653, startPoint y: 79, endPoint x: 782, endPoint y: 207, distance: 182.3
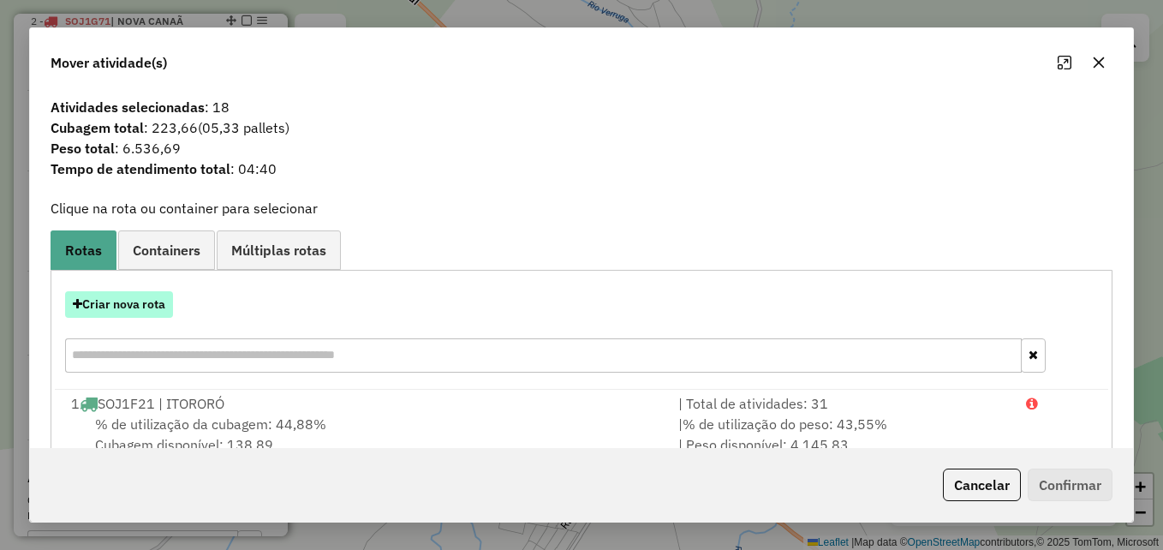
click at [140, 315] on button "Criar nova rota" at bounding box center [119, 304] width 108 height 27
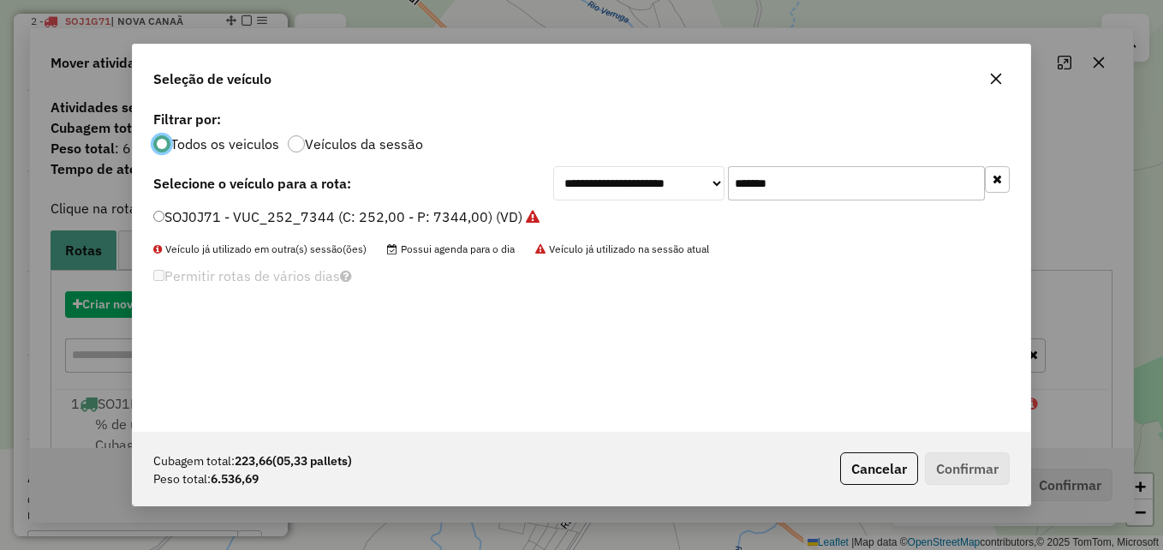
scroll to position [9, 5]
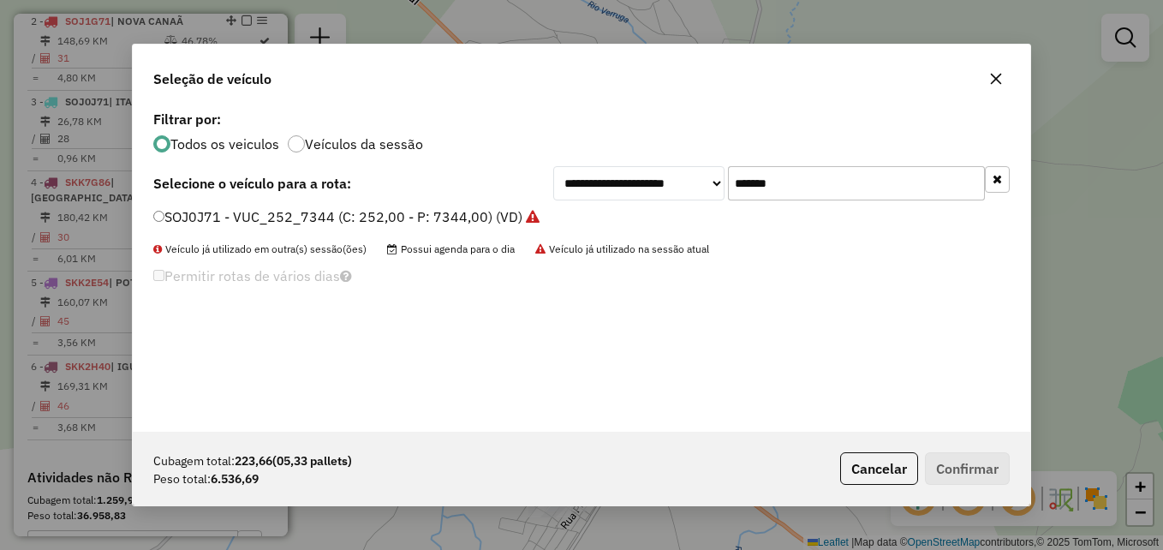
drag, startPoint x: 811, startPoint y: 180, endPoint x: 706, endPoint y: 175, distance: 105.5
click at [706, 175] on div "**********" at bounding box center [781, 183] width 456 height 34
click at [993, 75] on icon "button" at bounding box center [996, 79] width 11 height 11
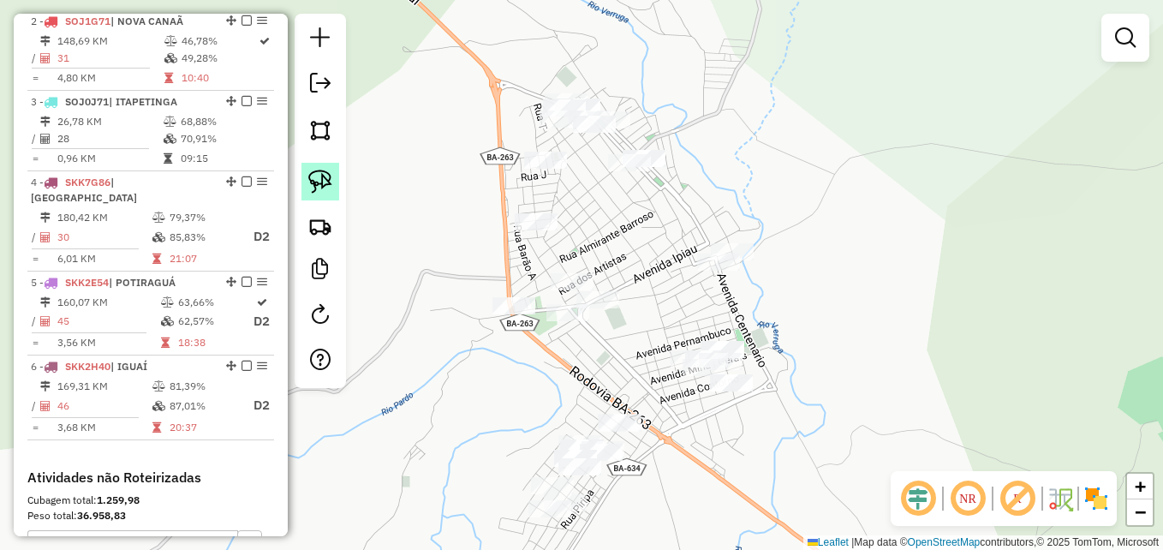
drag, startPoint x: 328, startPoint y: 174, endPoint x: 418, endPoint y: 158, distance: 91.2
click at [326, 174] on img at bounding box center [320, 182] width 24 height 24
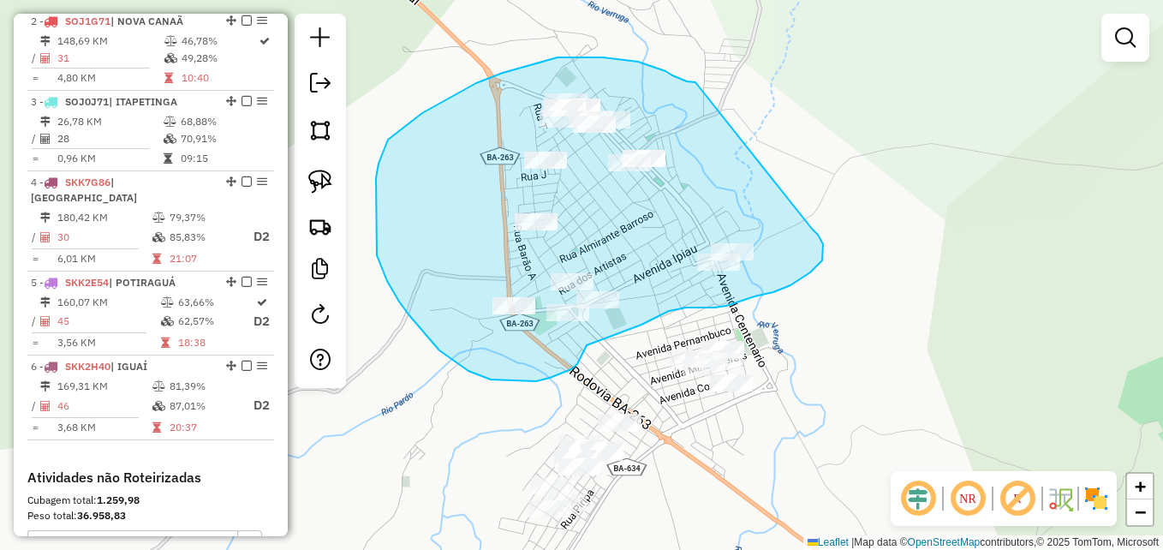
drag, startPoint x: 695, startPoint y: 82, endPoint x: 811, endPoint y: 229, distance: 186.6
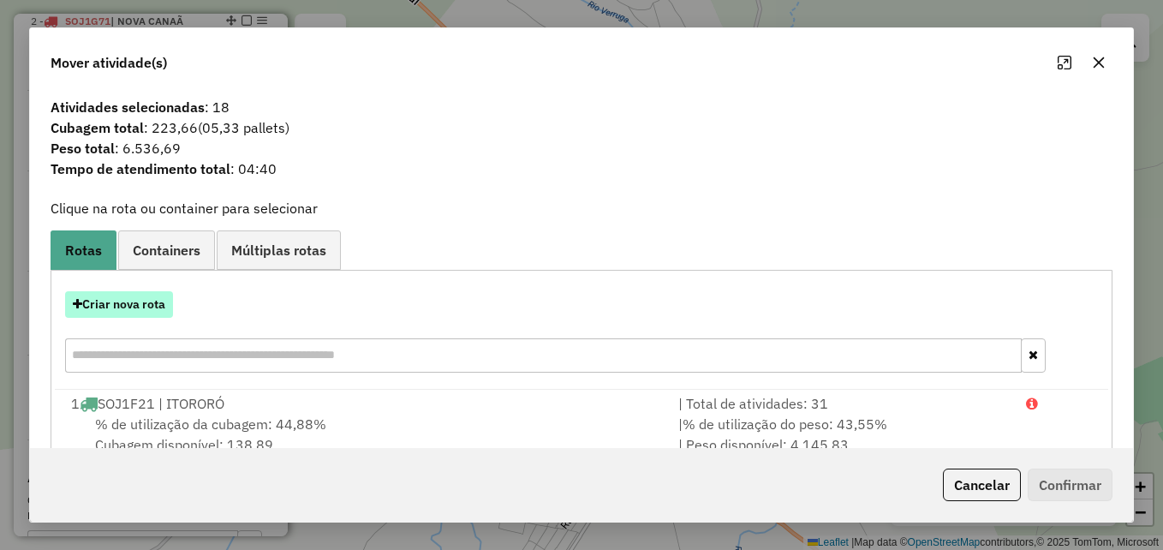
click at [121, 296] on button "Criar nova rota" at bounding box center [119, 304] width 108 height 27
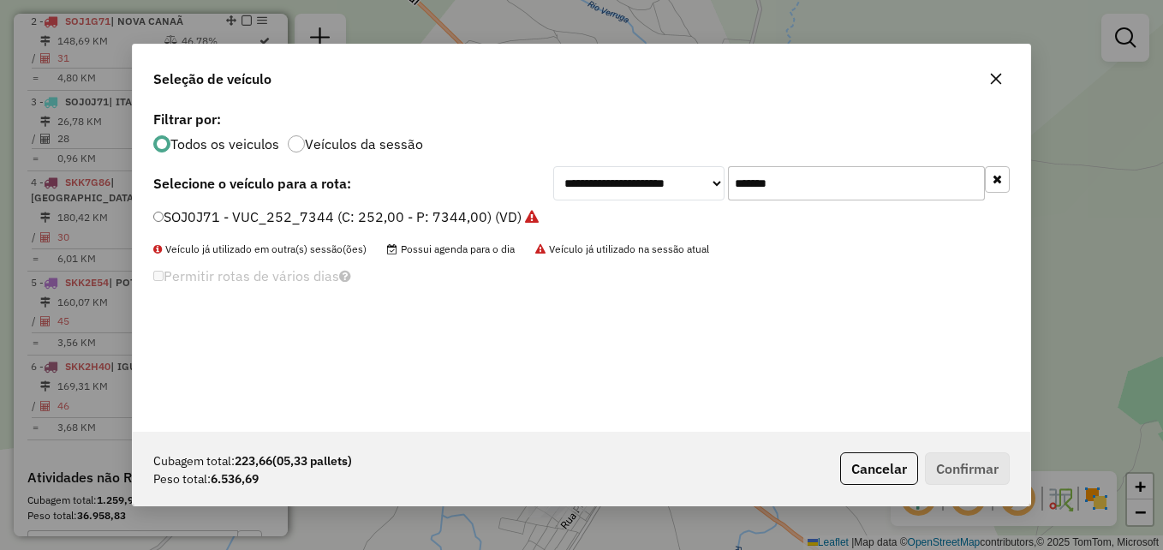
drag, startPoint x: 829, startPoint y: 182, endPoint x: 697, endPoint y: 187, distance: 132.0
click at [697, 187] on div "**********" at bounding box center [781, 183] width 456 height 34
paste input "text"
type input "*******"
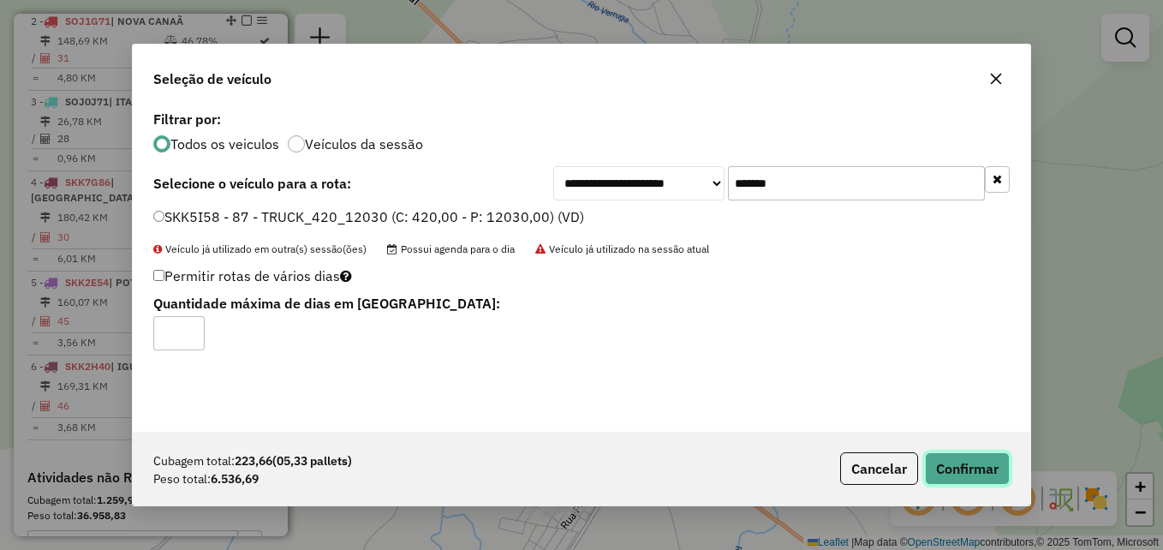
click at [975, 462] on button "Confirmar" at bounding box center [967, 468] width 85 height 33
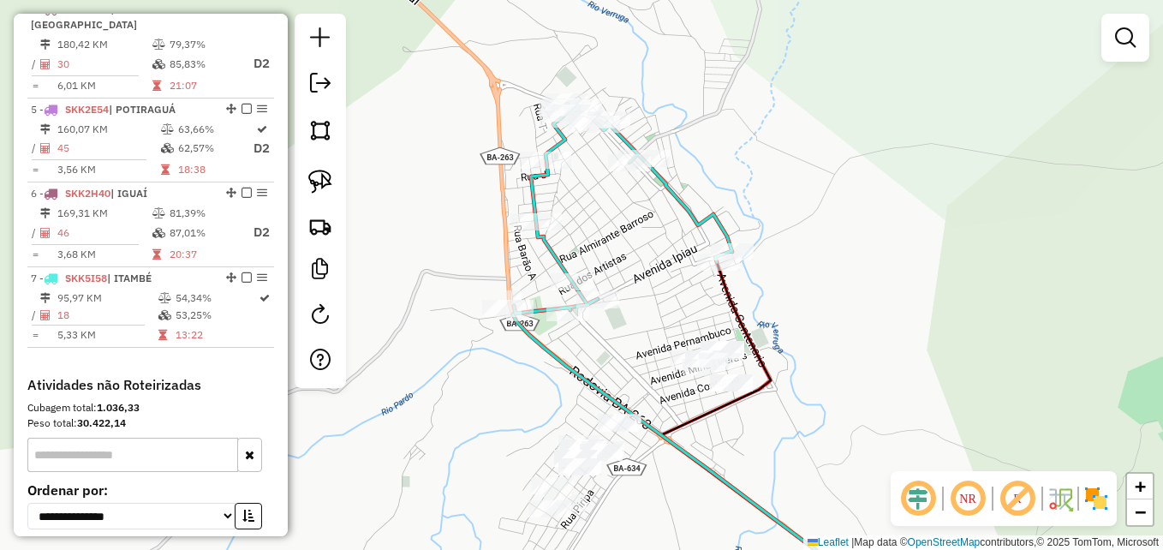
scroll to position [897, 0]
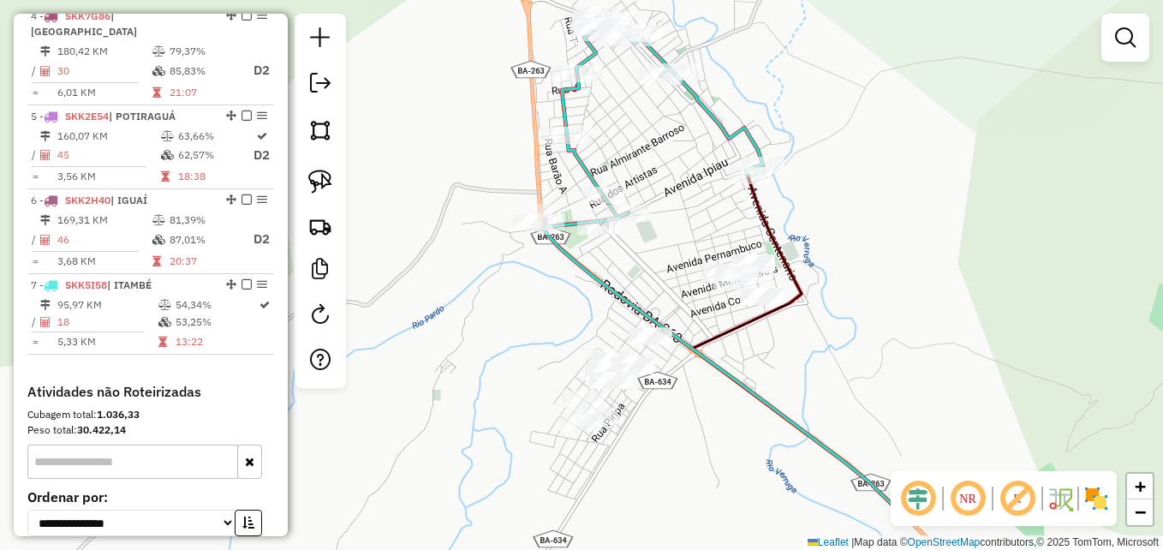
drag, startPoint x: 788, startPoint y: 316, endPoint x: 819, endPoint y: 205, distance: 115.5
click at [821, 206] on div "Janela de atendimento Grade de atendimento Capacidade Transportadoras Veículos …" at bounding box center [581, 275] width 1163 height 550
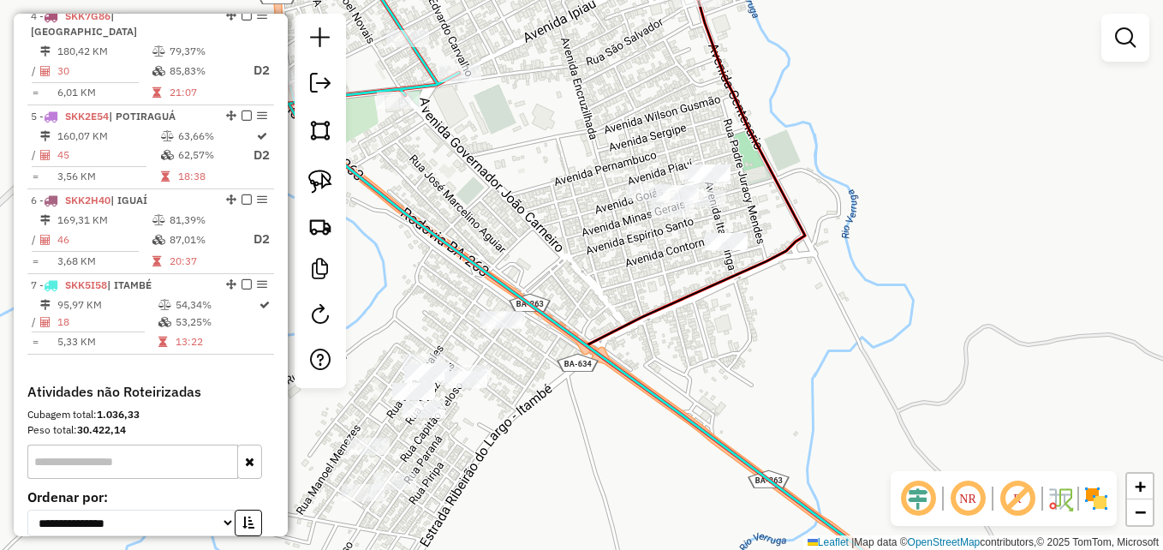
drag, startPoint x: 832, startPoint y: 303, endPoint x: 877, endPoint y: 296, distance: 45.9
click at [877, 296] on div "Janela de atendimento Grade de atendimento Capacidade Transportadoras Veículos …" at bounding box center [581, 275] width 1163 height 550
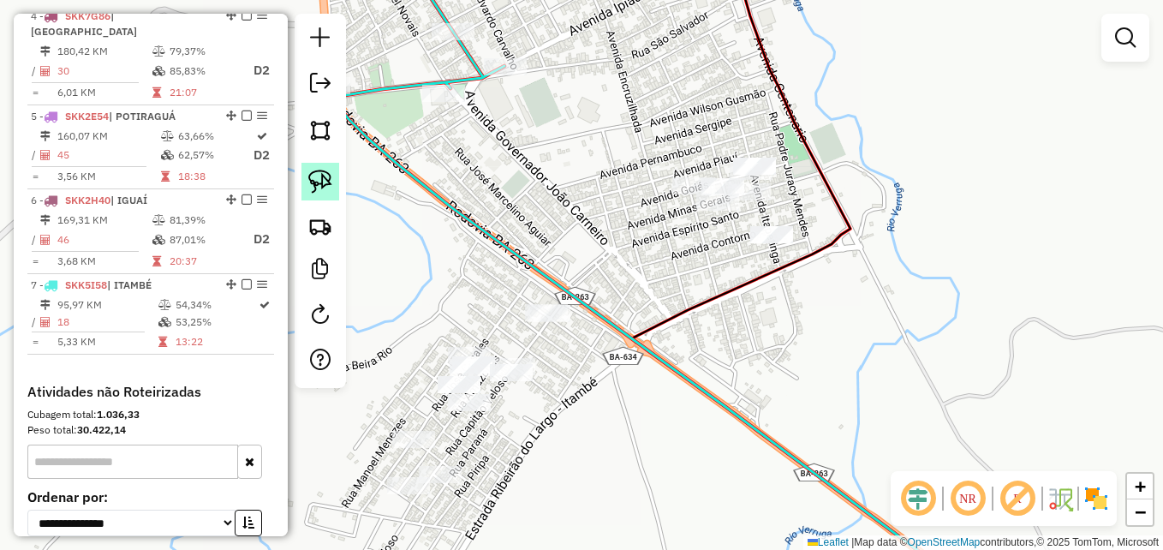
click at [320, 179] on img at bounding box center [320, 182] width 24 height 24
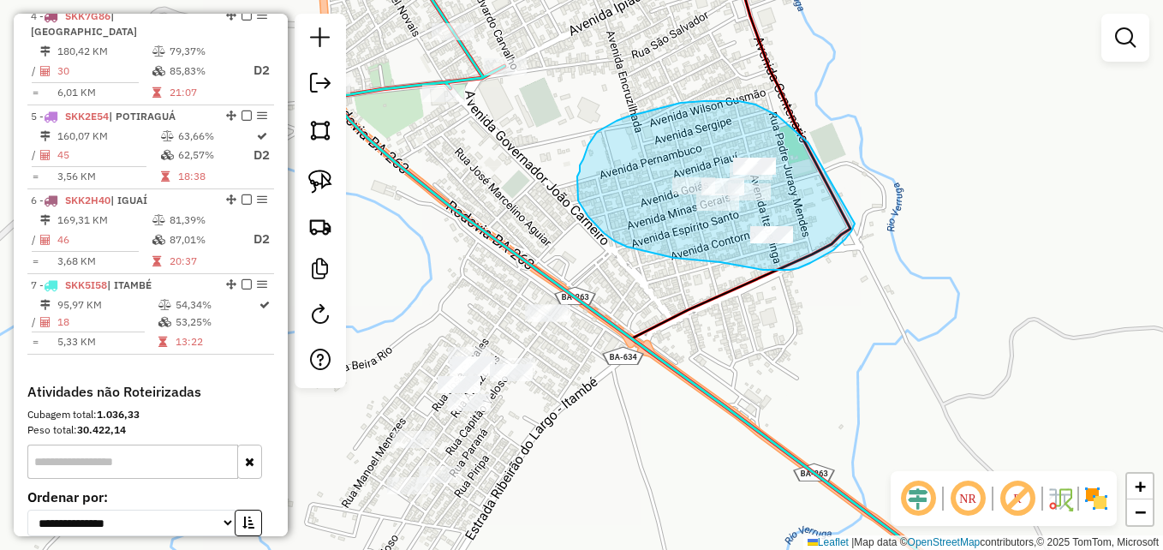
drag, startPoint x: 808, startPoint y: 143, endPoint x: 861, endPoint y: 190, distance: 70.3
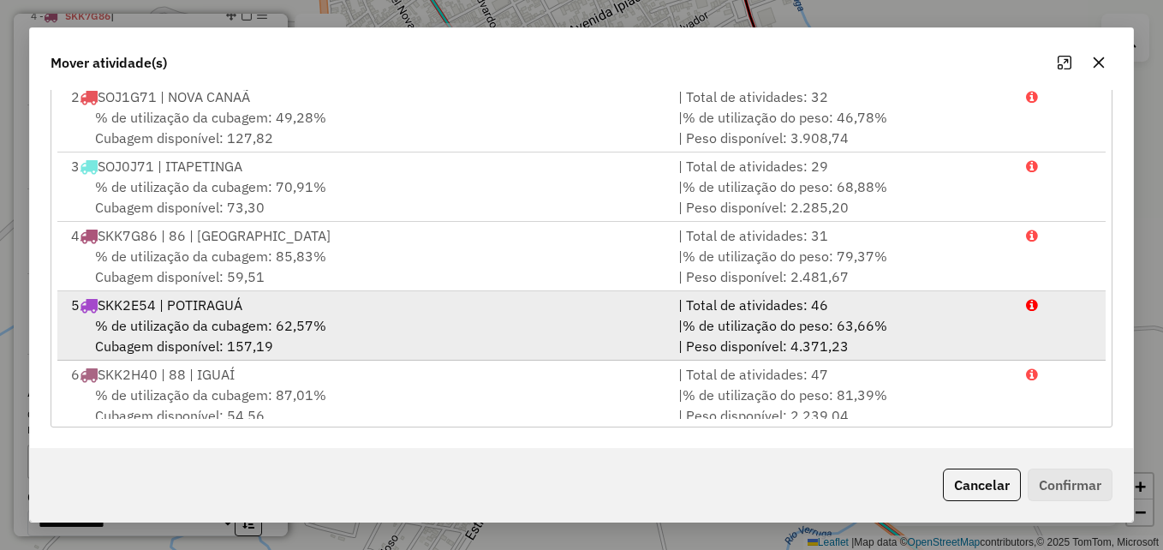
scroll to position [143, 0]
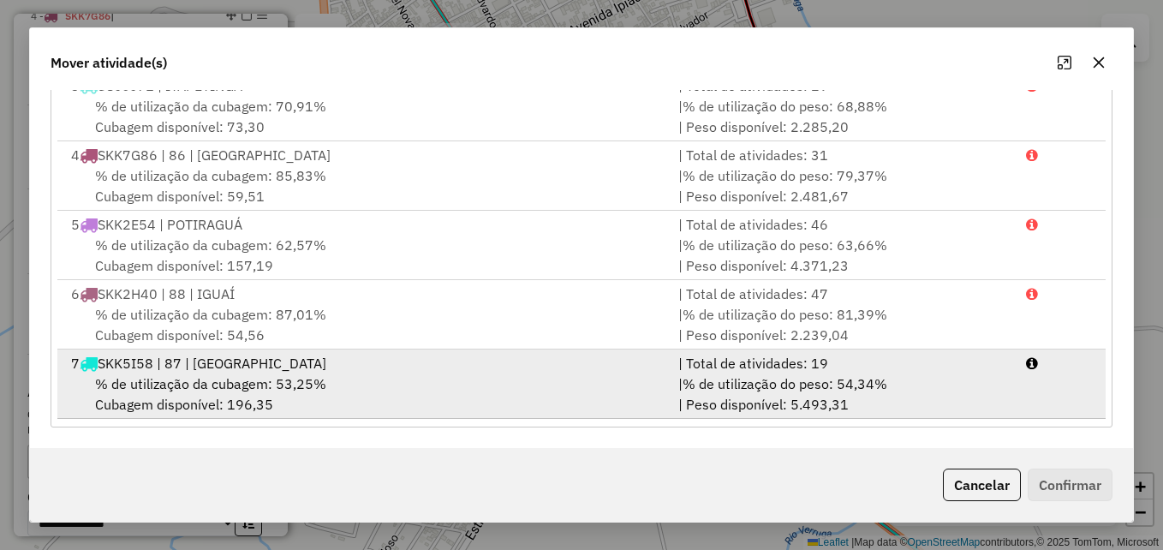
click at [643, 375] on div "% de utilização da cubagem: 53,25% Cubagem disponível: 196,35" at bounding box center [364, 393] width 607 height 41
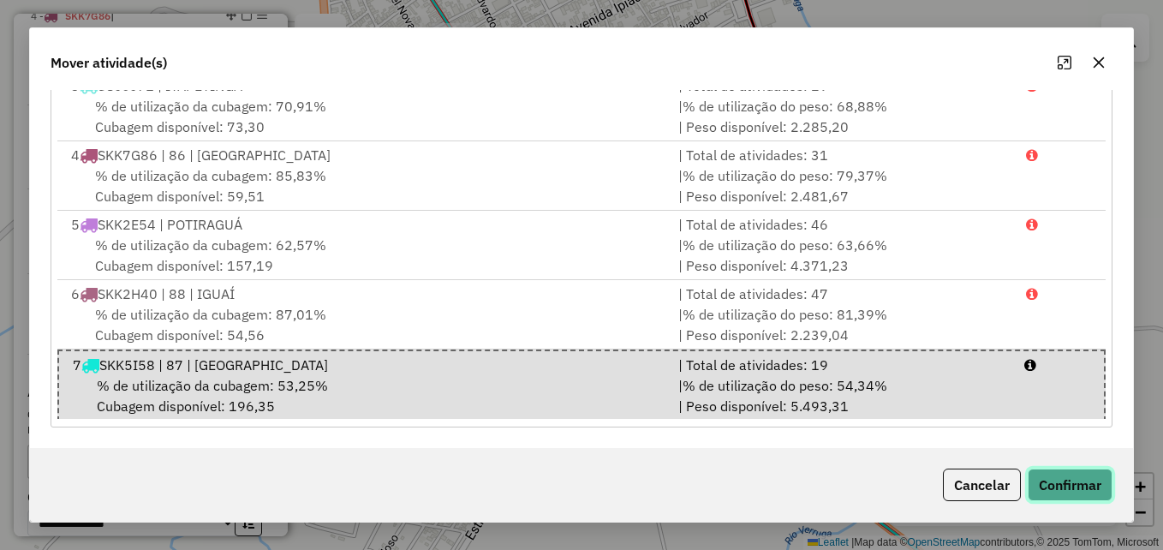
click at [1069, 489] on button "Confirmar" at bounding box center [1070, 484] width 85 height 33
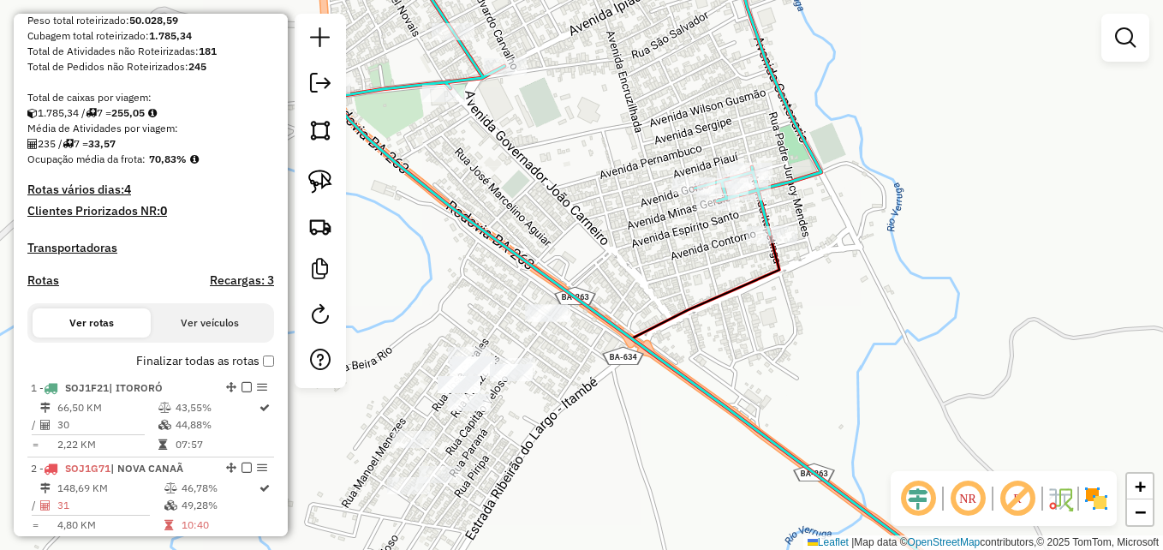
scroll to position [384, 0]
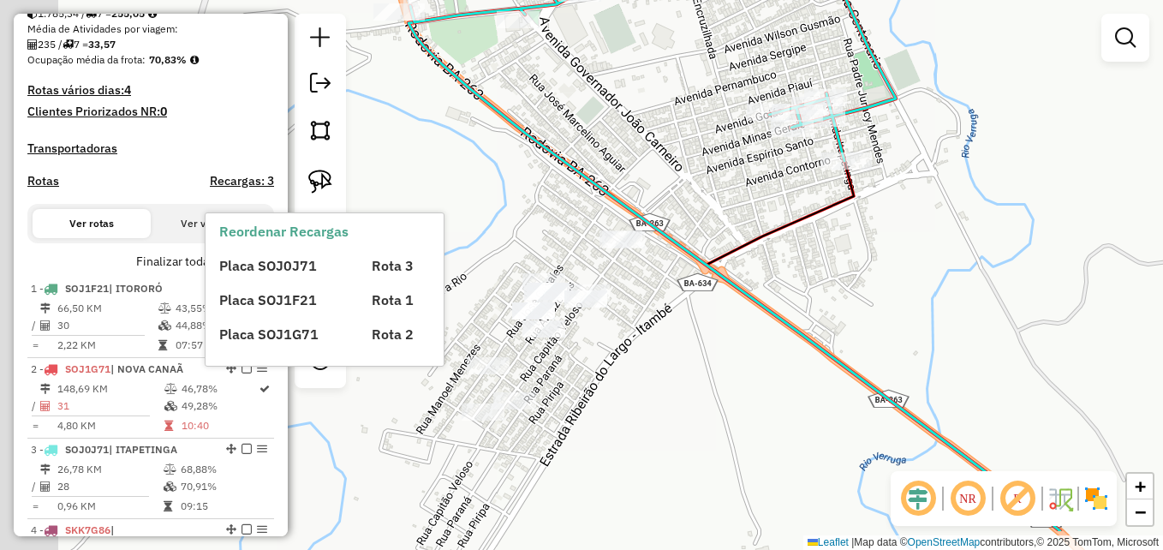
drag, startPoint x: 691, startPoint y: 337, endPoint x: 767, endPoint y: 259, distance: 109.6
click at [767, 260] on div "Janela de atendimento Grade de atendimento Capacidade Transportadoras Veículos …" at bounding box center [581, 275] width 1163 height 550
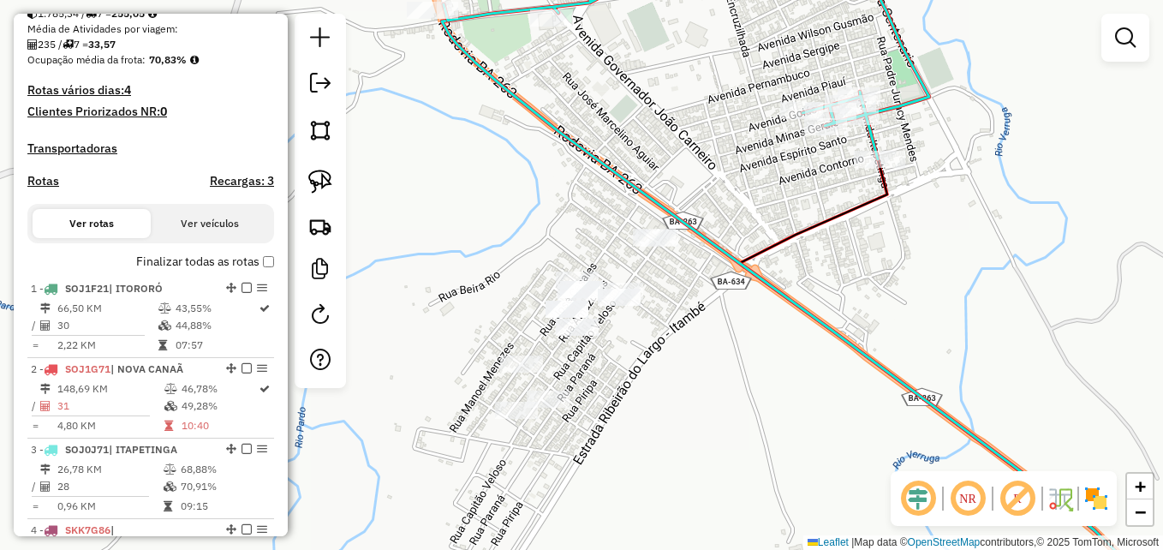
drag, startPoint x: 712, startPoint y: 359, endPoint x: 748, endPoint y: 361, distance: 36.9
click at [748, 361] on div "Janela de atendimento Grade de atendimento Capacidade Transportadoras Veículos …" at bounding box center [581, 275] width 1163 height 550
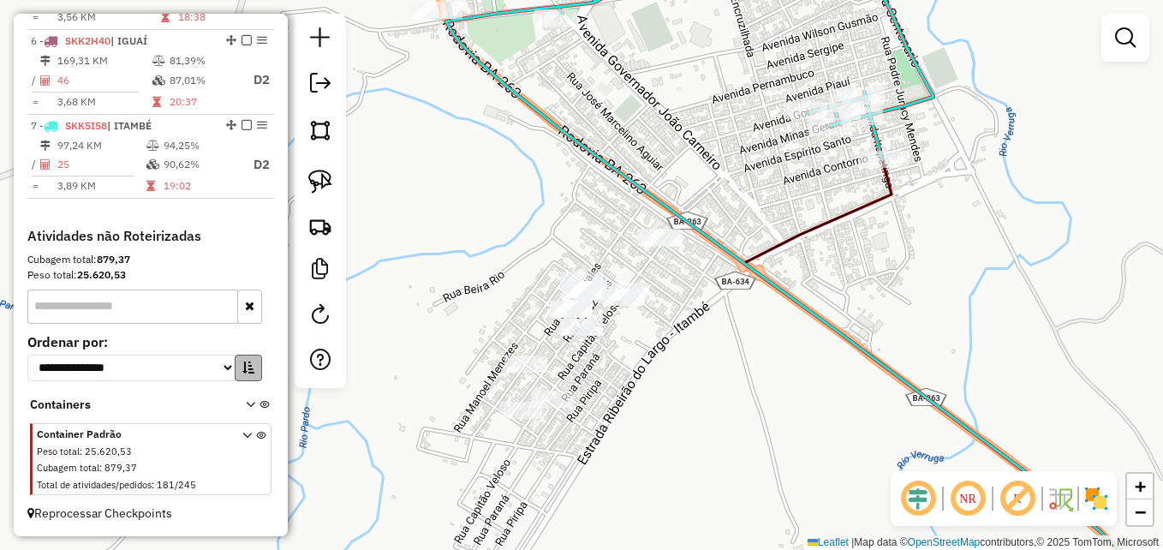
scroll to position [987, 0]
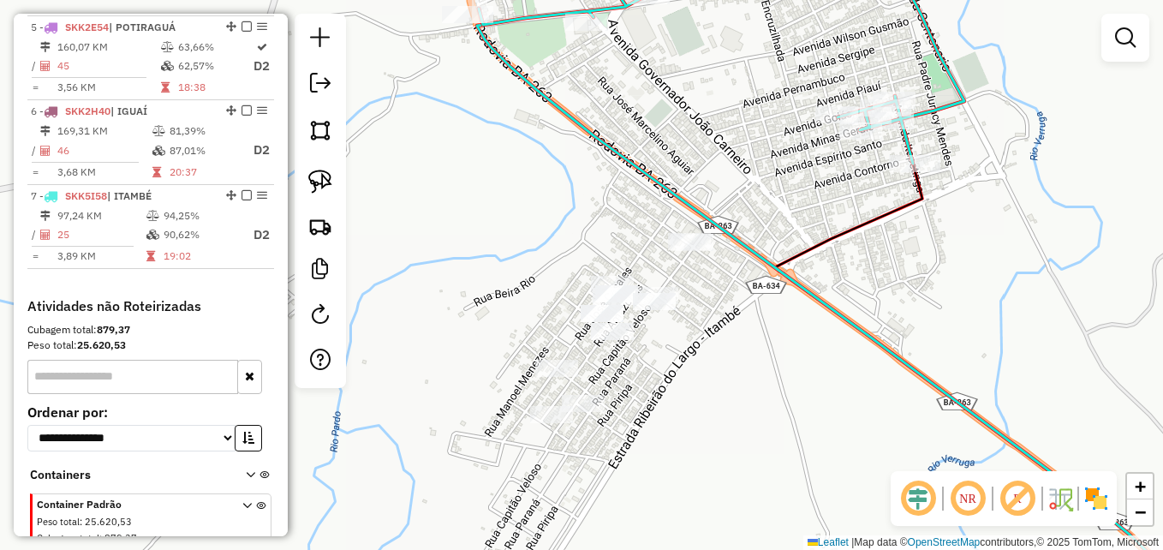
drag, startPoint x: 719, startPoint y: 313, endPoint x: 757, endPoint y: 321, distance: 38.5
click at [757, 321] on div "Janela de atendimento Grade de atendimento Capacidade Transportadoras Veículos …" at bounding box center [581, 275] width 1163 height 550
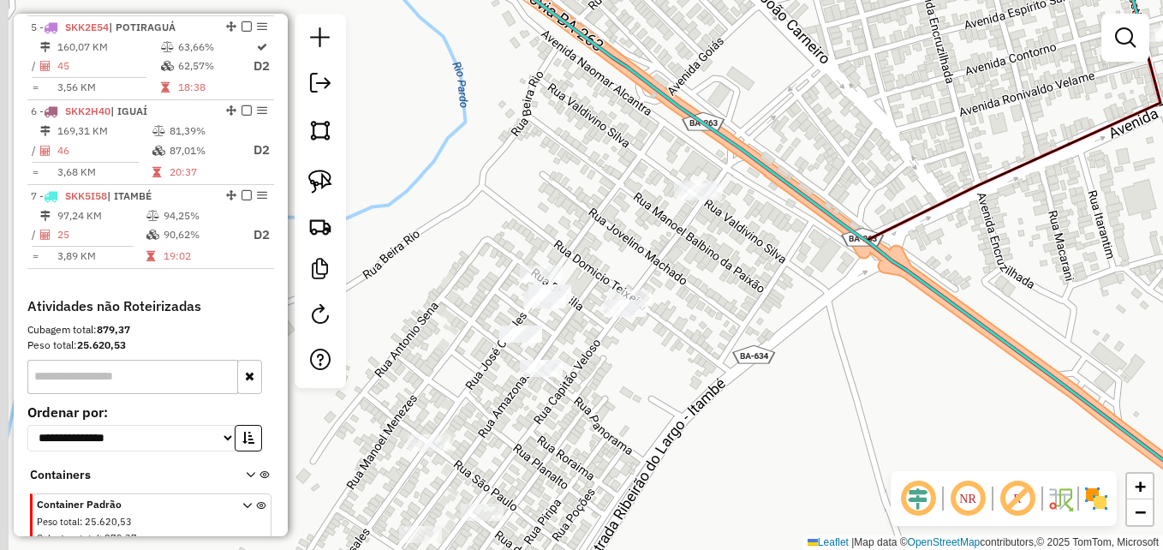
drag, startPoint x: 700, startPoint y: 301, endPoint x: 748, endPoint y: 324, distance: 53.2
click at [748, 324] on div "Janela de atendimento Grade de atendimento Capacidade Transportadoras Veículos …" at bounding box center [581, 275] width 1163 height 550
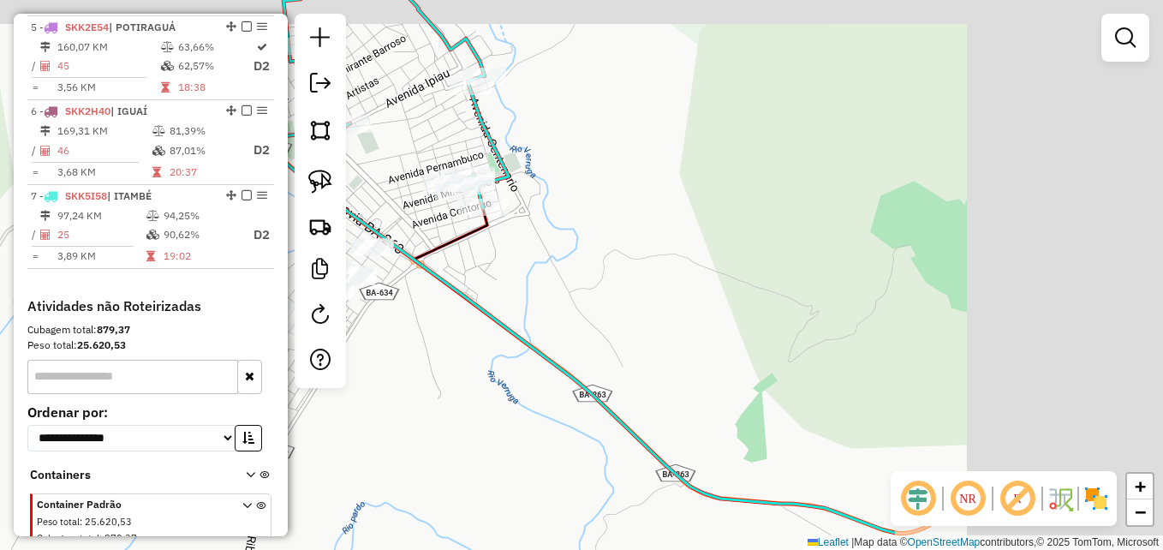
drag, startPoint x: 838, startPoint y: 295, endPoint x: 685, endPoint y: 308, distance: 153.0
click at [684, 308] on div "Janela de atendimento Grade de atendimento Capacidade Transportadoras Veículos …" at bounding box center [581, 275] width 1163 height 550
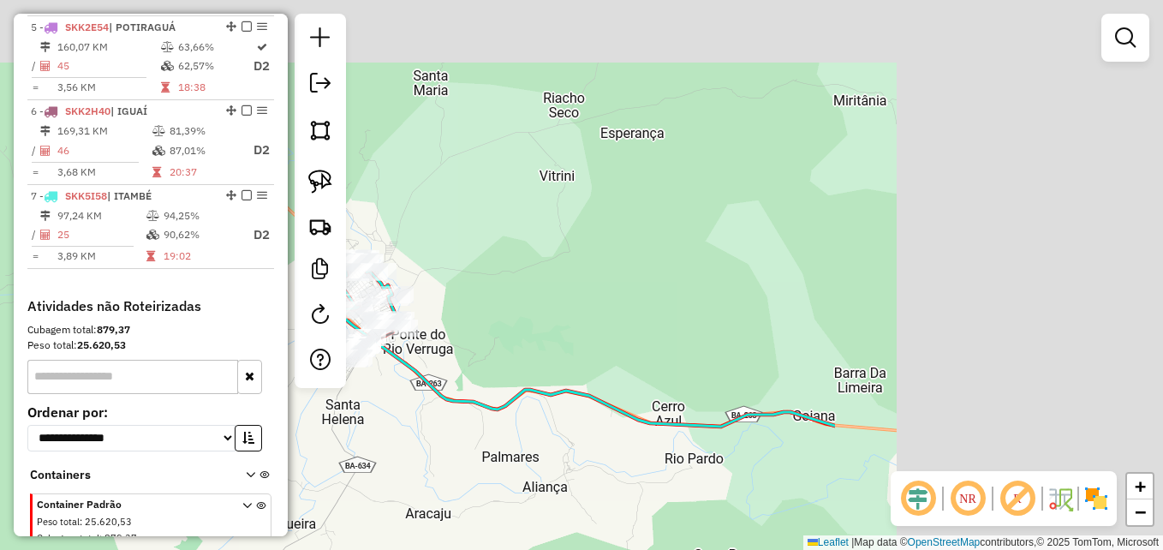
drag, startPoint x: 998, startPoint y: 268, endPoint x: 551, endPoint y: 375, distance: 458.8
click at [551, 375] on div "Janela de atendimento Grade de atendimento Capacidade Transportadoras Veículos …" at bounding box center [581, 275] width 1163 height 550
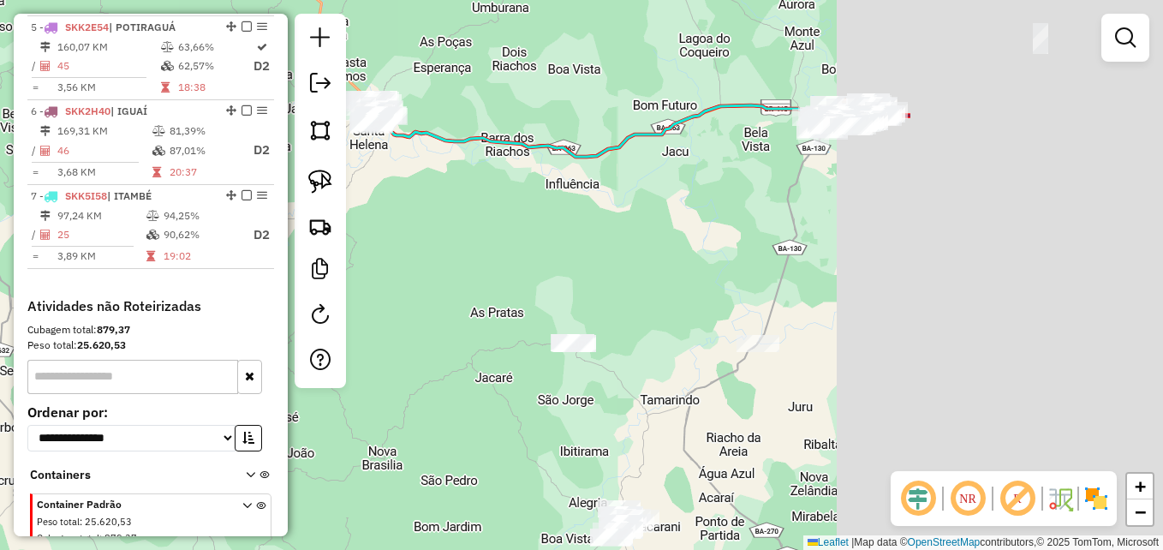
drag, startPoint x: 948, startPoint y: 308, endPoint x: 573, endPoint y: 136, distance: 412.7
click at [575, 136] on div "Janela de atendimento Grade de atendimento Capacidade Transportadoras Veículos …" at bounding box center [581, 275] width 1163 height 550
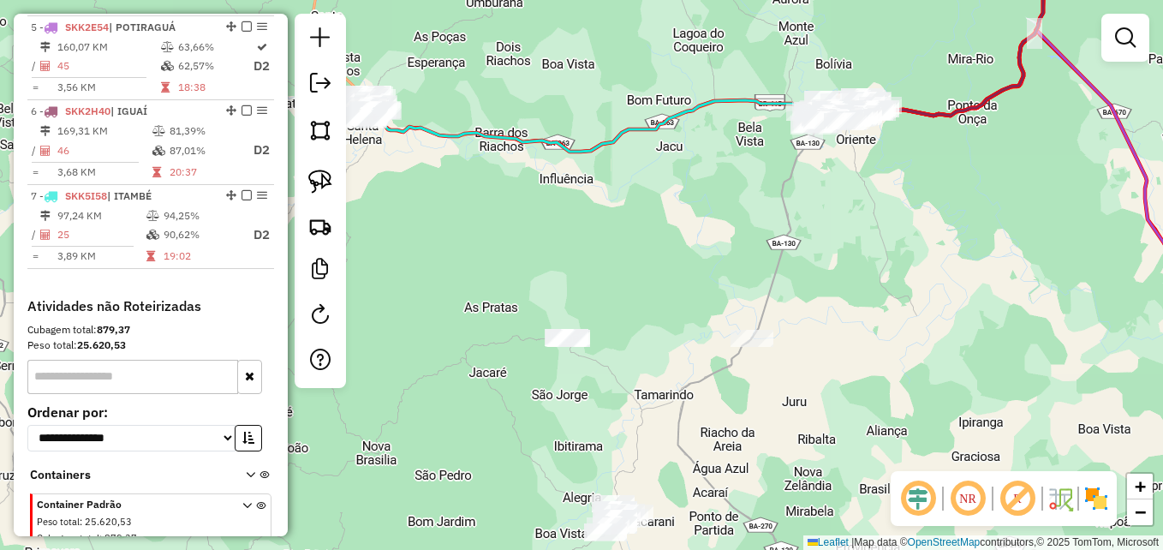
drag, startPoint x: 967, startPoint y: 315, endPoint x: 808, endPoint y: 274, distance: 163.7
click at [813, 280] on div "Janela de atendimento Grade de atendimento Capacidade Transportadoras Veículos …" at bounding box center [581, 275] width 1163 height 550
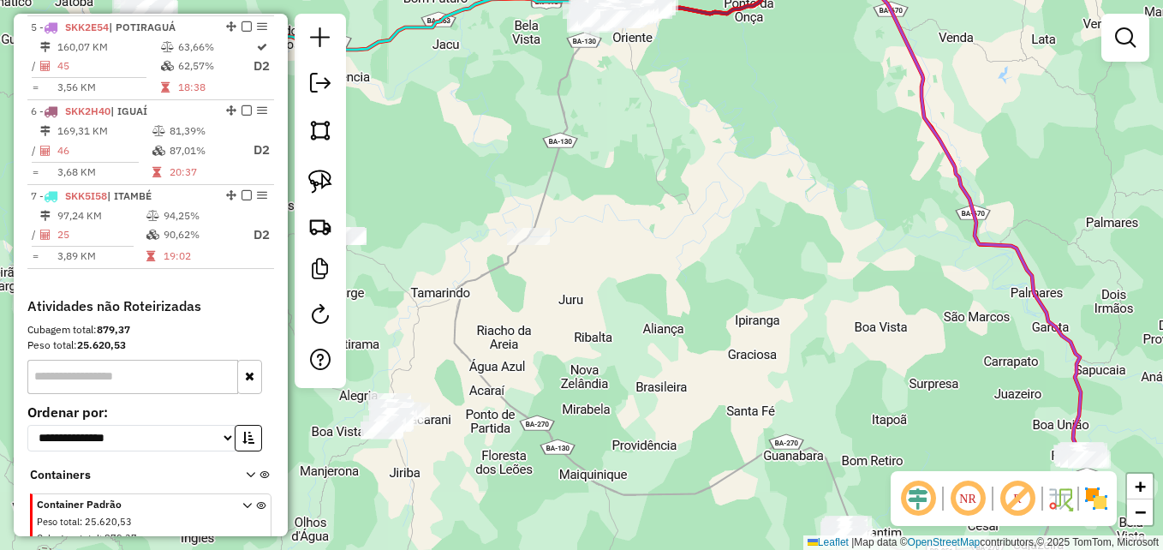
drag, startPoint x: 778, startPoint y: 404, endPoint x: 781, endPoint y: 127, distance: 277.5
click at [772, 161] on div "Janela de atendimento Grade de atendimento Capacidade Transportadoras Veículos …" at bounding box center [581, 275] width 1163 height 550
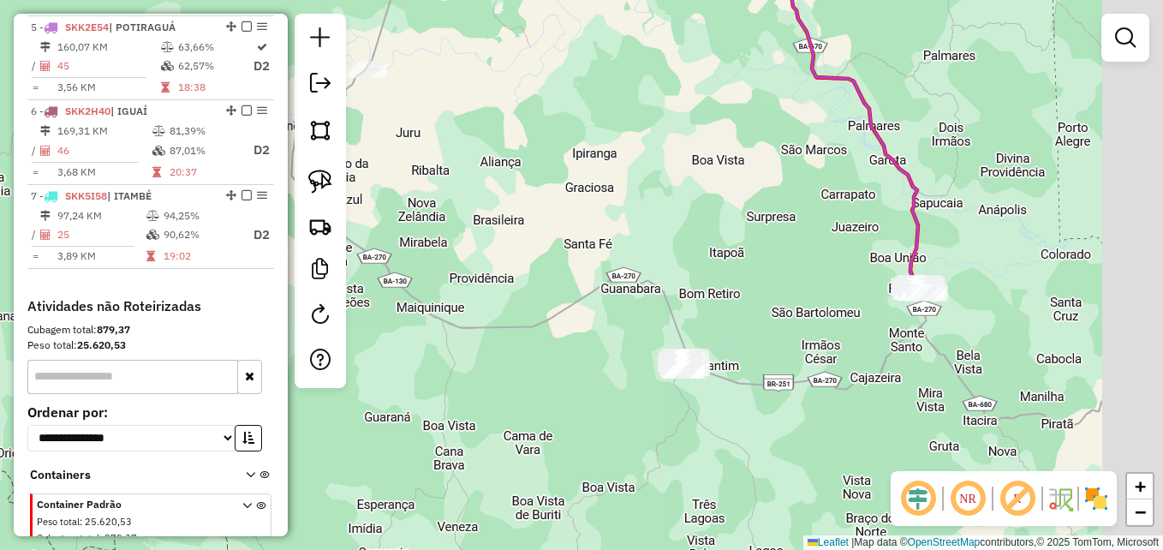
drag, startPoint x: 706, startPoint y: 367, endPoint x: 546, endPoint y: 418, distance: 167.9
click at [522, 426] on div "Janela de atendimento Grade de atendimento Capacidade Transportadoras Veículos …" at bounding box center [581, 275] width 1163 height 550
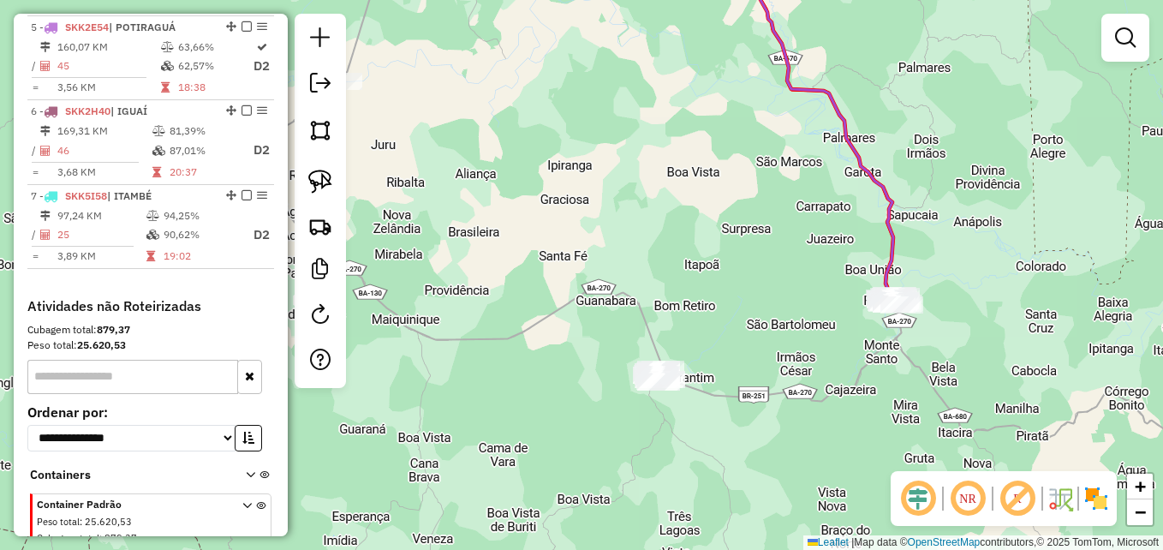
drag, startPoint x: 826, startPoint y: 343, endPoint x: 784, endPoint y: 349, distance: 42.4
click at [787, 349] on div "Janela de atendimento Grade de atendimento Capacidade Transportadoras Veículos …" at bounding box center [581, 275] width 1163 height 550
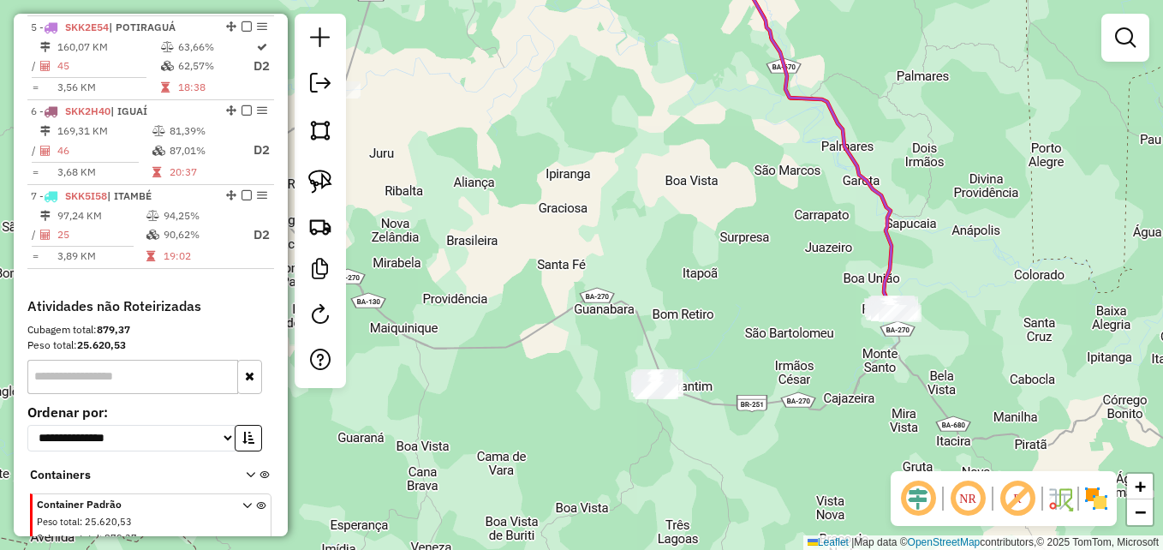
drag, startPoint x: 751, startPoint y: 324, endPoint x: 766, endPoint y: 323, distance: 15.4
click at [795, 325] on div "Janela de atendimento Grade de atendimento Capacidade Transportadoras Veículos …" at bounding box center [581, 275] width 1163 height 550
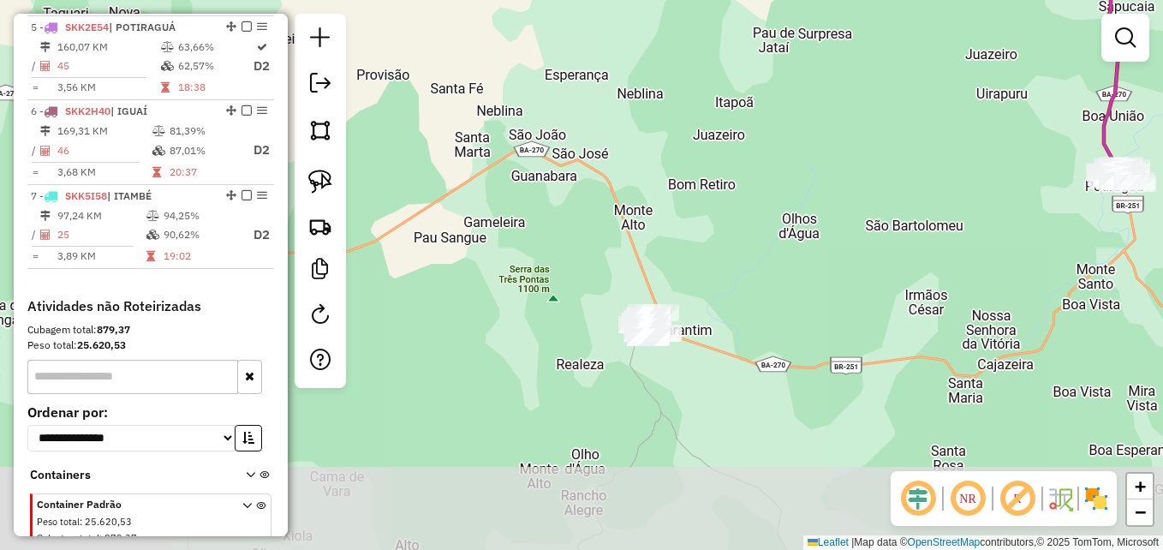
drag, startPoint x: 678, startPoint y: 278, endPoint x: 765, endPoint y: 186, distance: 126.6
click at [765, 186] on div "Janela de atendimento Grade de atendimento Capacidade Transportadoras Veículos …" at bounding box center [581, 275] width 1163 height 550
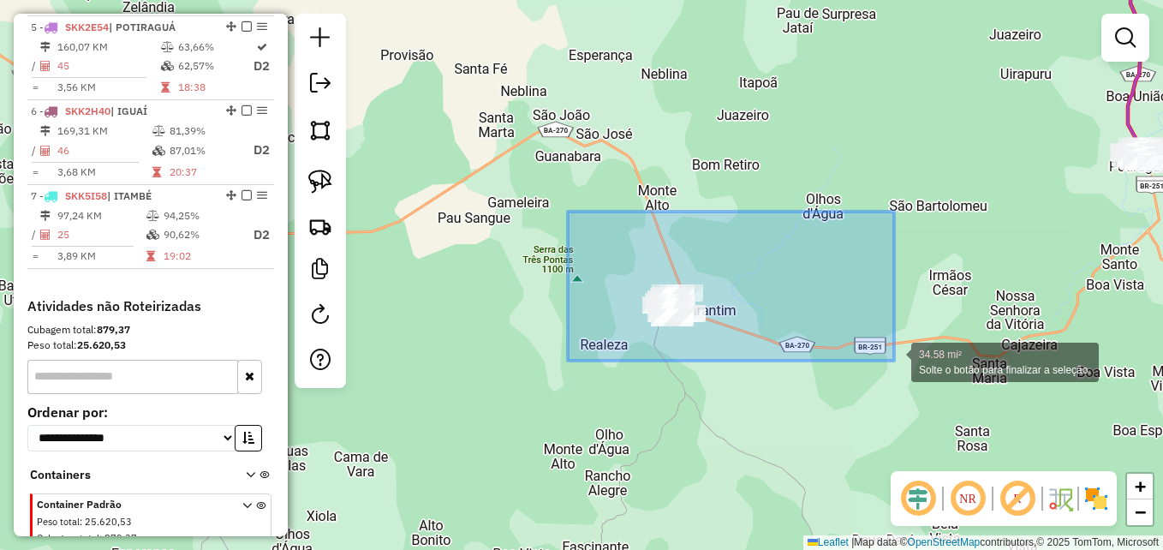
drag, startPoint x: 568, startPoint y: 212, endPoint x: 894, endPoint y: 361, distance: 358.7
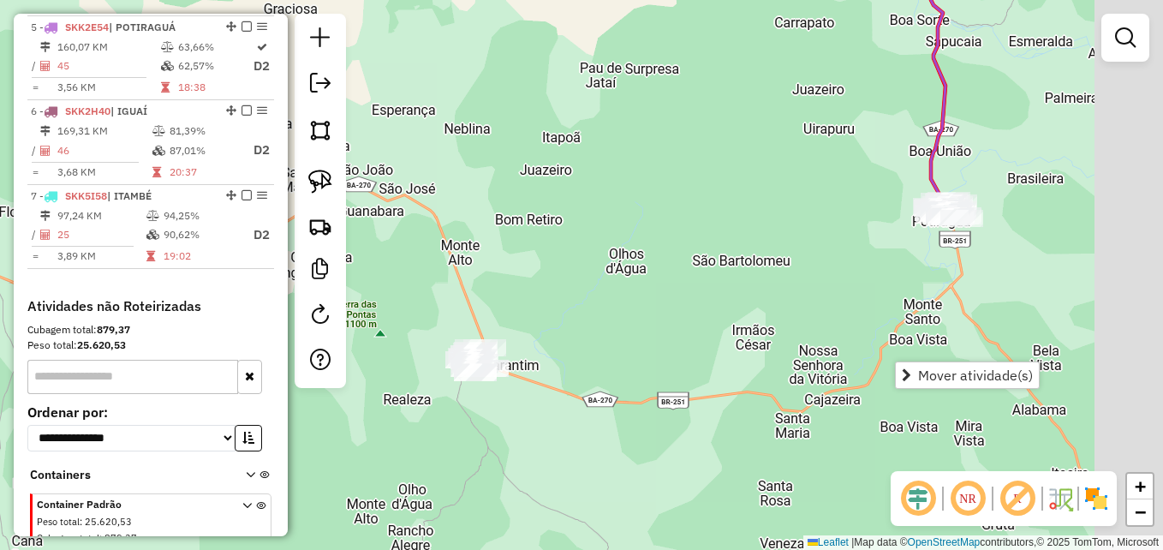
drag, startPoint x: 838, startPoint y: 220, endPoint x: 681, endPoint y: 265, distance: 164.0
click at [642, 275] on div "Janela de atendimento Grade de atendimento Capacidade Transportadoras Veículos …" at bounding box center [581, 275] width 1163 height 550
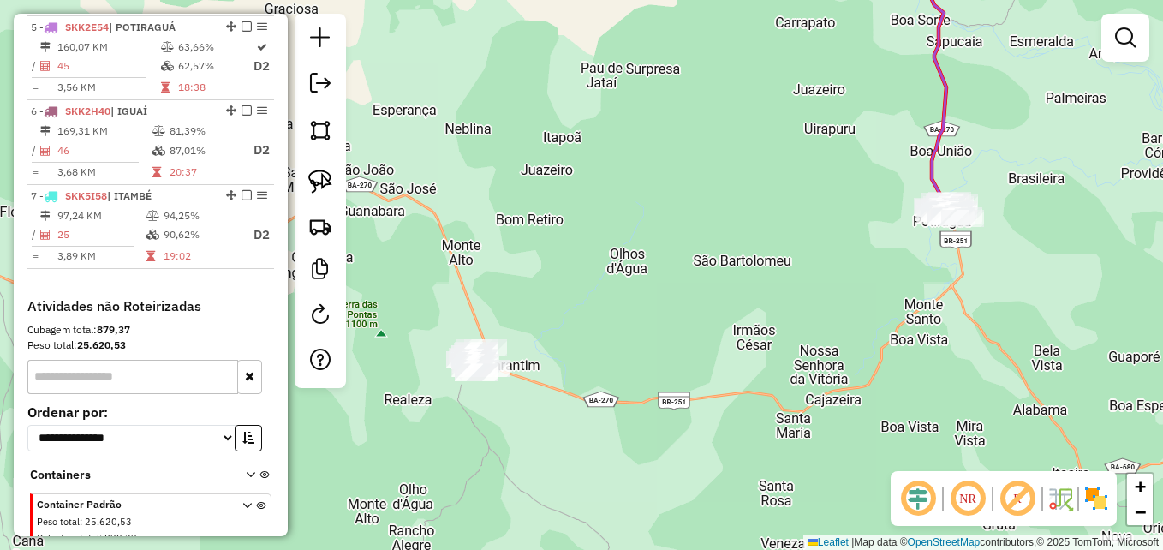
drag, startPoint x: 673, startPoint y: 274, endPoint x: 812, endPoint y: 258, distance: 139.7
click at [812, 258] on div "Janela de atendimento Grade de atendimento Capacidade Transportadoras Veículos …" at bounding box center [581, 275] width 1163 height 550
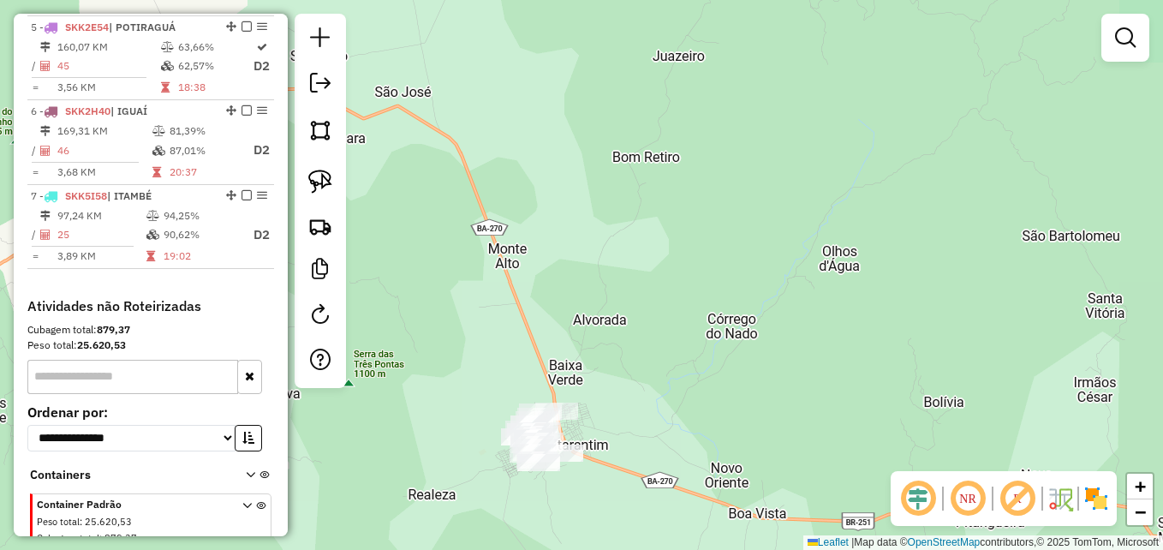
drag, startPoint x: 677, startPoint y: 252, endPoint x: 801, endPoint y: 164, distance: 151.1
click at [796, 170] on div "Janela de atendimento Grade de atendimento Capacidade Transportadoras Veículos …" at bounding box center [581, 275] width 1163 height 550
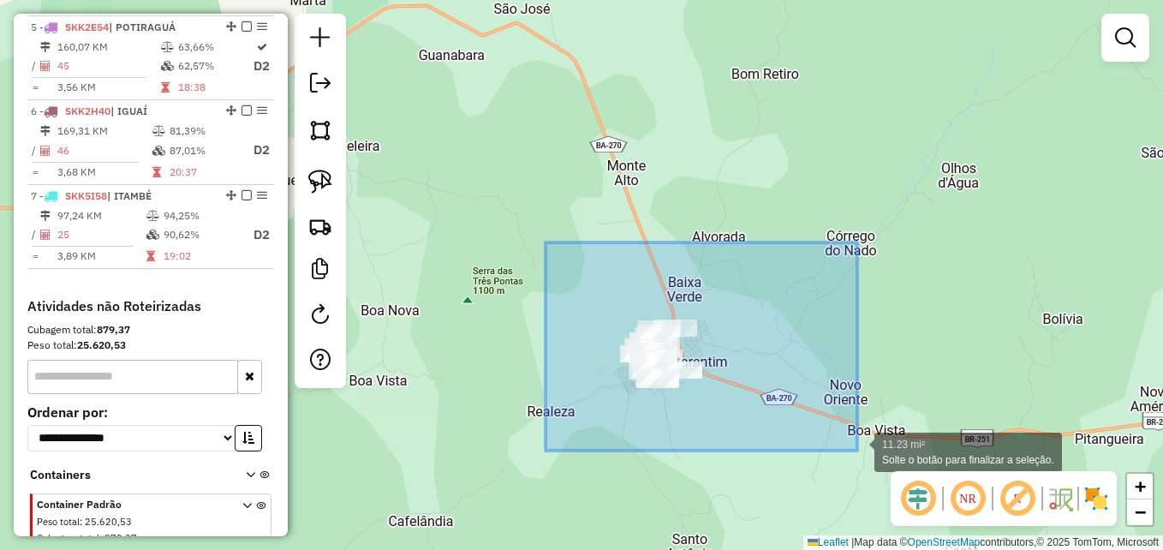
drag, startPoint x: 545, startPoint y: 242, endPoint x: 861, endPoint y: 449, distance: 376.7
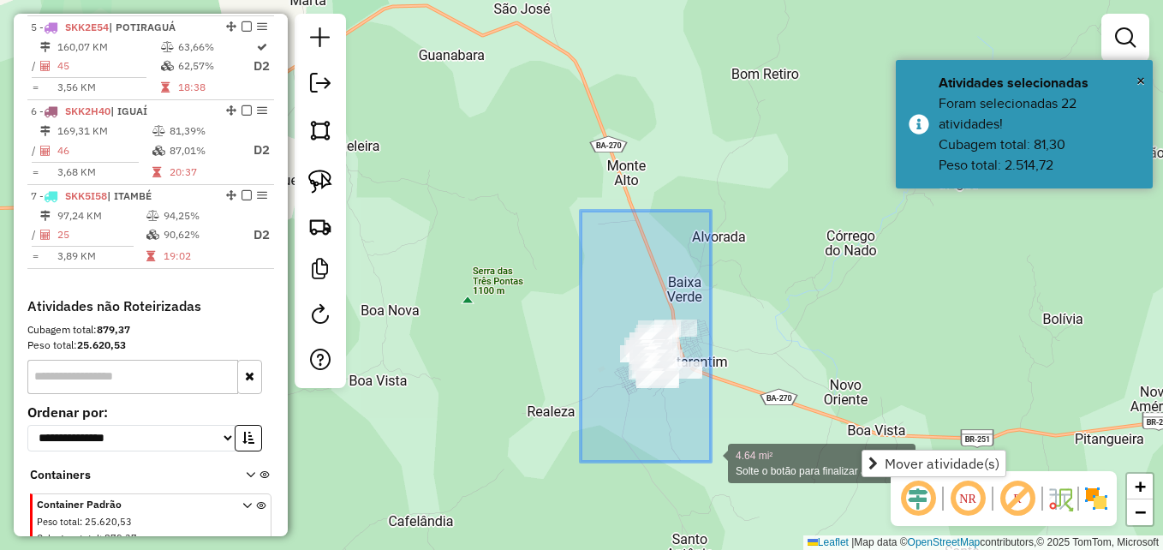
drag, startPoint x: 581, startPoint y: 211, endPoint x: 820, endPoint y: 465, distance: 349.5
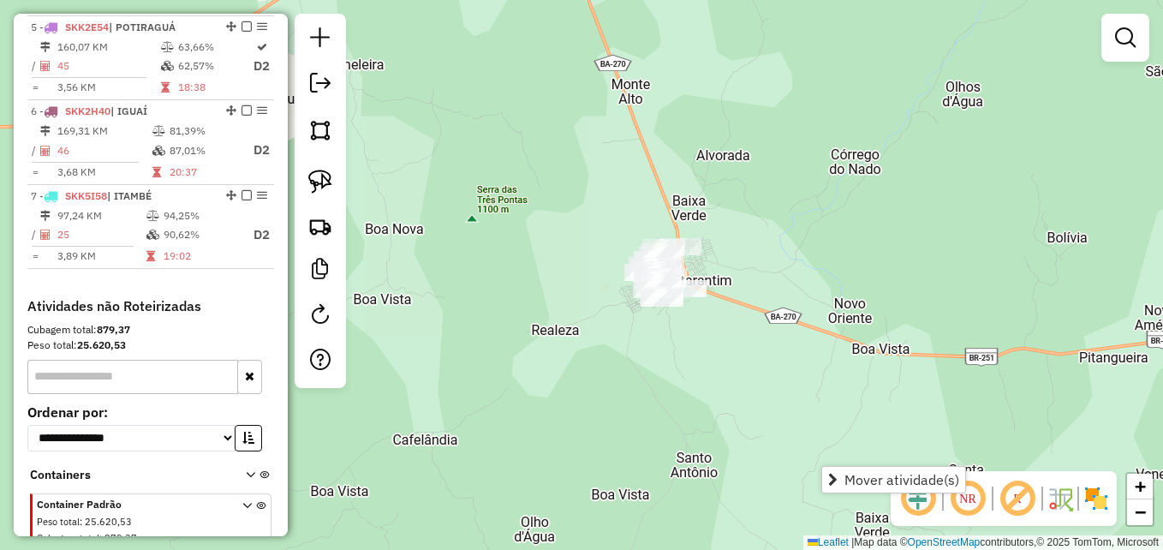
drag, startPoint x: 562, startPoint y: 262, endPoint x: 539, endPoint y: 151, distance: 113.7
click at [553, 164] on div "Janela de atendimento Grade de atendimento Capacidade Transportadoras Veículos …" at bounding box center [581, 275] width 1163 height 550
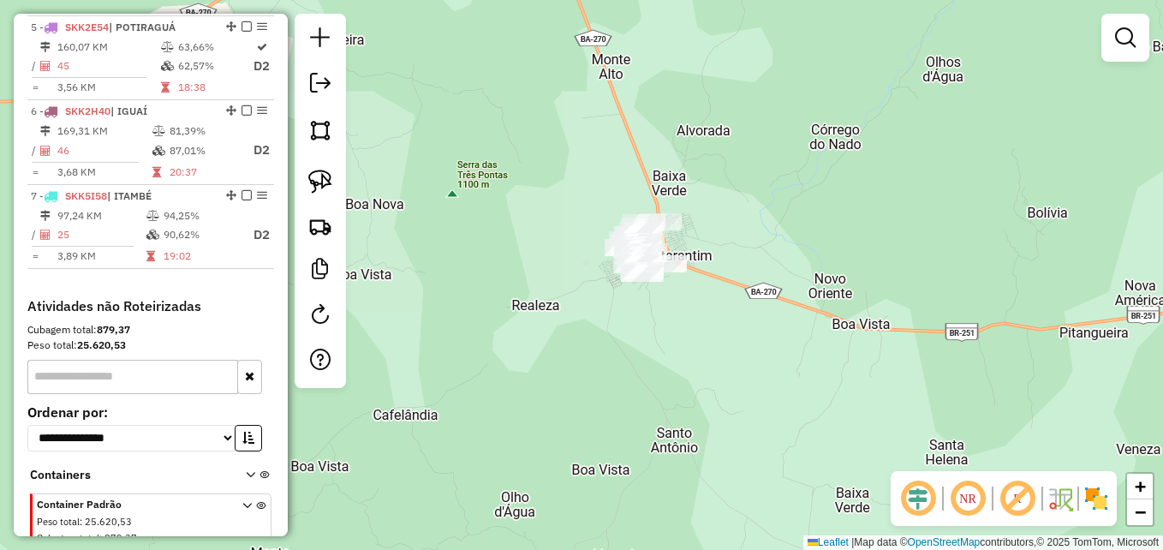
click at [482, 238] on div "Janela de atendimento Grade de atendimento Capacidade Transportadoras Veículos …" at bounding box center [581, 275] width 1163 height 550
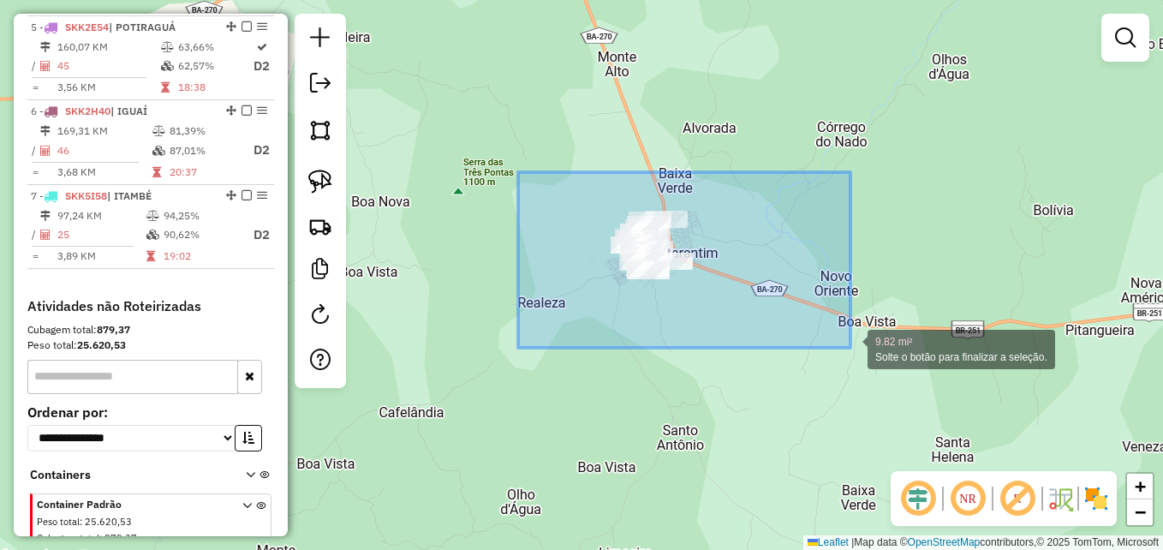
drag, startPoint x: 518, startPoint y: 172, endPoint x: 865, endPoint y: 365, distance: 396.7
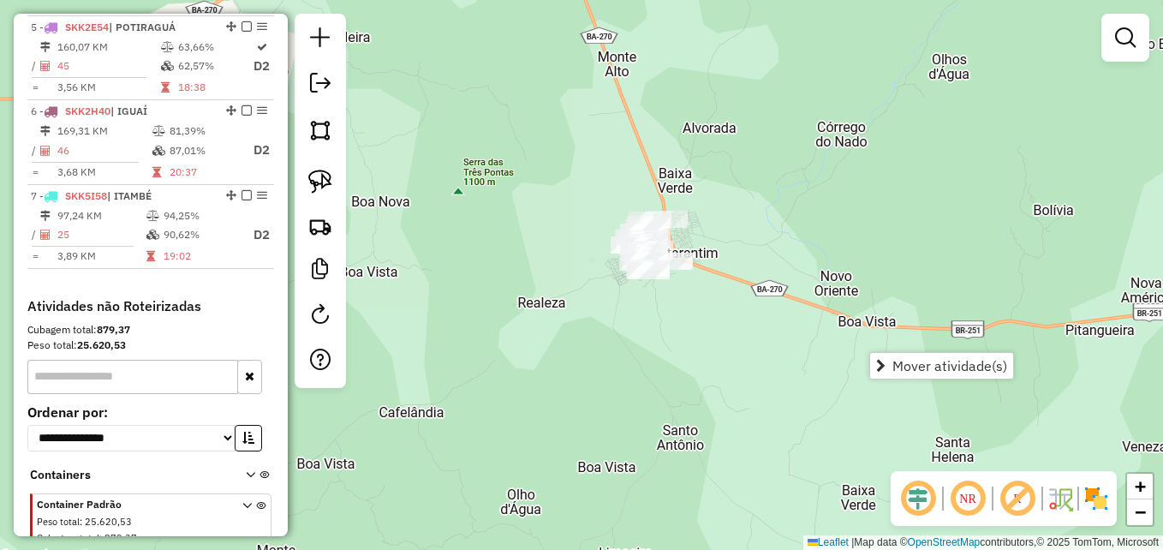
click at [1111, 283] on div "Janela de atendimento Grade de atendimento Capacidade Transportadoras Veículos …" at bounding box center [581, 275] width 1163 height 550
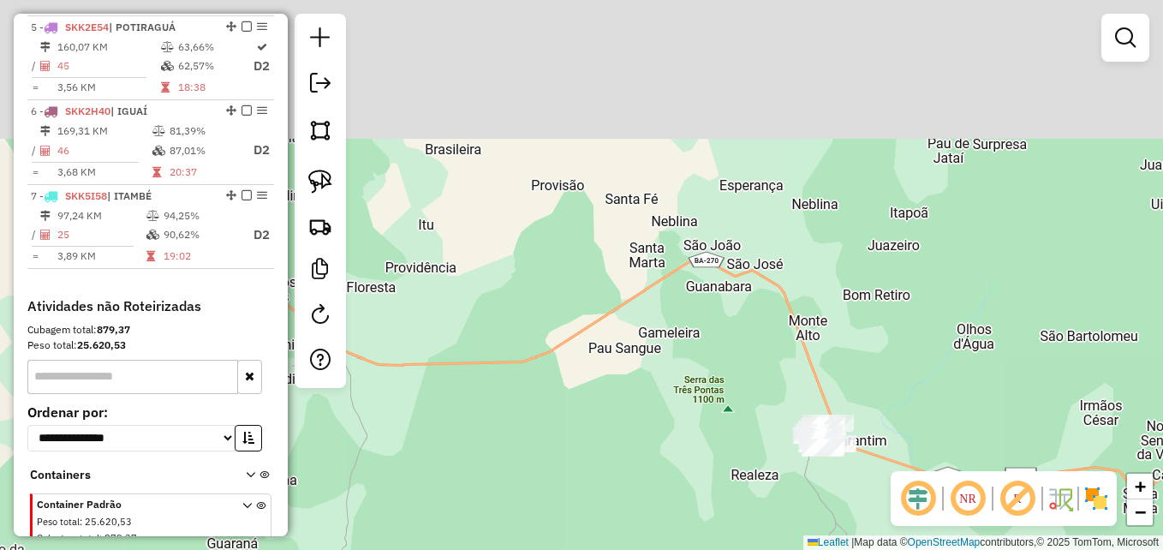
drag, startPoint x: 610, startPoint y: 139, endPoint x: 779, endPoint y: 455, distance: 358.6
click at [779, 458] on div "Janela de atendimento Grade de atendimento Capacidade Transportadoras Veículos …" at bounding box center [581, 275] width 1163 height 550
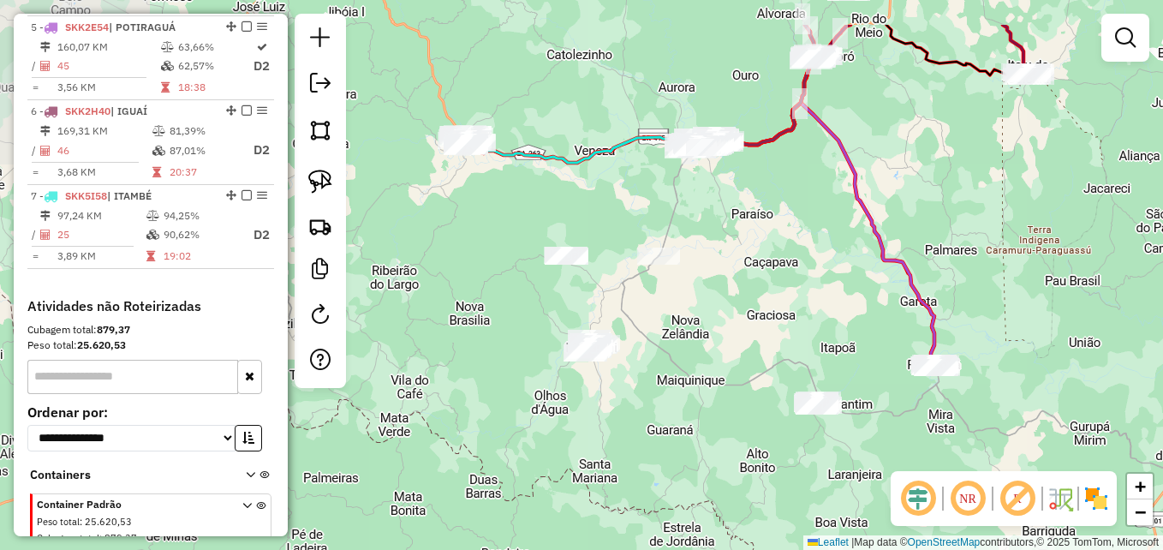
drag, startPoint x: 596, startPoint y: 193, endPoint x: 821, endPoint y: 261, distance: 235.4
click at [821, 262] on div "Janela de atendimento Grade de atendimento Capacidade Transportadoras Veículos …" at bounding box center [581, 275] width 1163 height 550
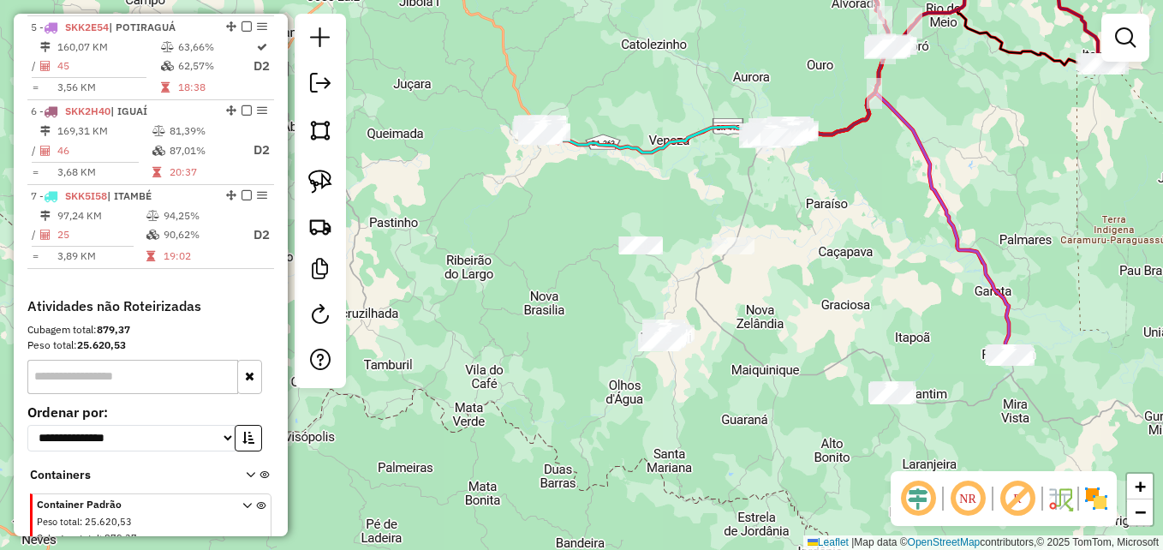
drag, startPoint x: 615, startPoint y: 129, endPoint x: 692, endPoint y: 213, distance: 113.9
click at [692, 213] on div "Janela de atendimento Grade de atendimento Capacidade Transportadoras Veículos …" at bounding box center [581, 275] width 1163 height 550
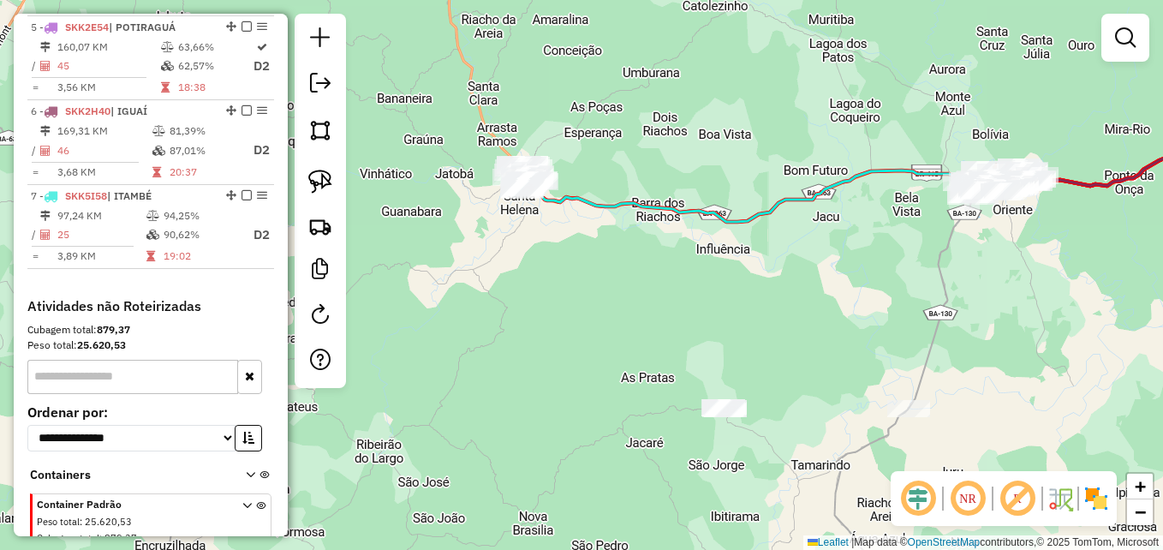
drag, startPoint x: 689, startPoint y: 323, endPoint x: 605, endPoint y: 140, distance: 201.2
click at [610, 157] on div "Janela de atendimento Grade de atendimento Capacidade Transportadoras Veículos …" at bounding box center [581, 275] width 1163 height 550
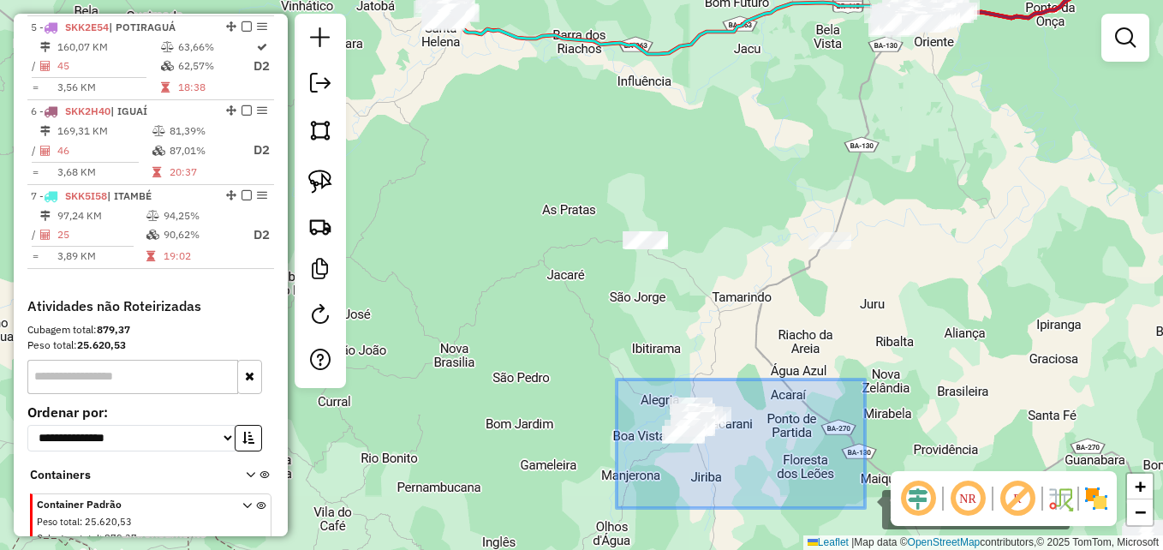
drag, startPoint x: 673, startPoint y: 462, endPoint x: 865, endPoint y: 508, distance: 197.1
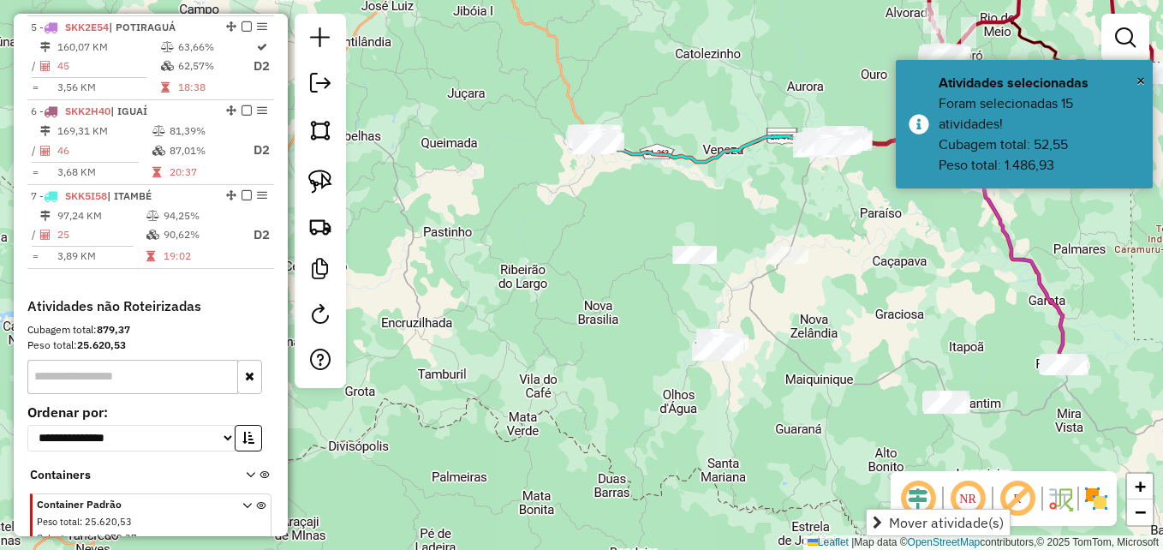
drag, startPoint x: 730, startPoint y: 72, endPoint x: 709, endPoint y: 241, distance: 169.9
click at [709, 241] on div "Janela de atendimento Grade de atendimento Capacidade Transportadoras Veículos …" at bounding box center [581, 275] width 1163 height 550
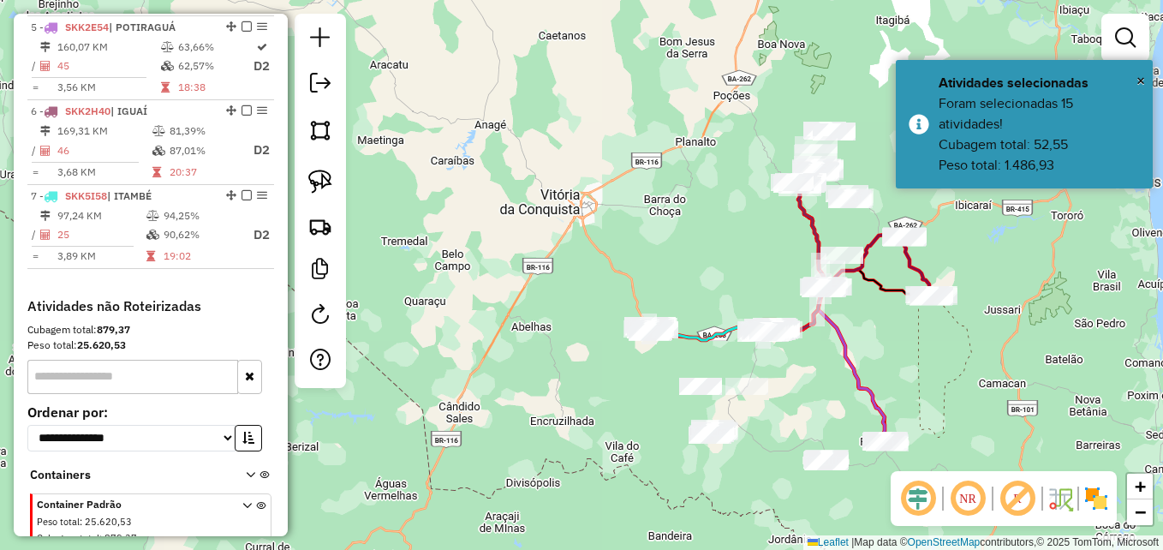
drag, startPoint x: 707, startPoint y: 111, endPoint x: 707, endPoint y: 170, distance: 59.1
click at [707, 170] on div "Janela de atendimento Grade de atendimento Capacidade Transportadoras Veículos …" at bounding box center [581, 275] width 1163 height 550
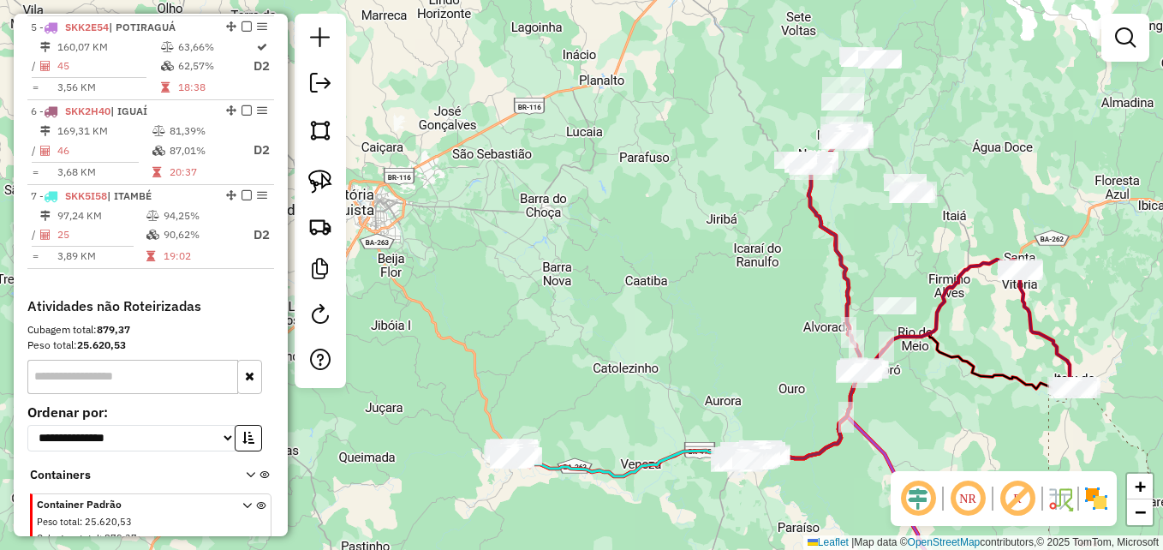
drag, startPoint x: 824, startPoint y: 194, endPoint x: 665, endPoint y: 237, distance: 164.9
click at [663, 237] on div "Janela de atendimento Grade de atendimento Capacidade Transportadoras Veículos …" at bounding box center [581, 275] width 1163 height 550
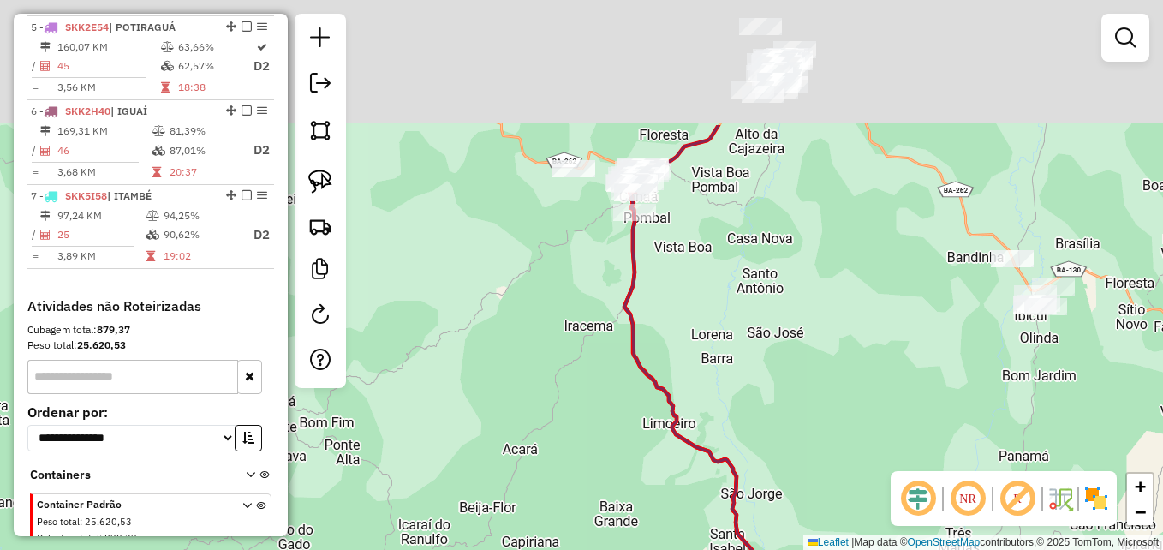
drag, startPoint x: 689, startPoint y: 82, endPoint x: 791, endPoint y: 262, distance: 206.7
click at [791, 262] on div "Janela de atendimento Grade de atendimento Capacidade Transportadoras Veículos …" at bounding box center [581, 275] width 1163 height 550
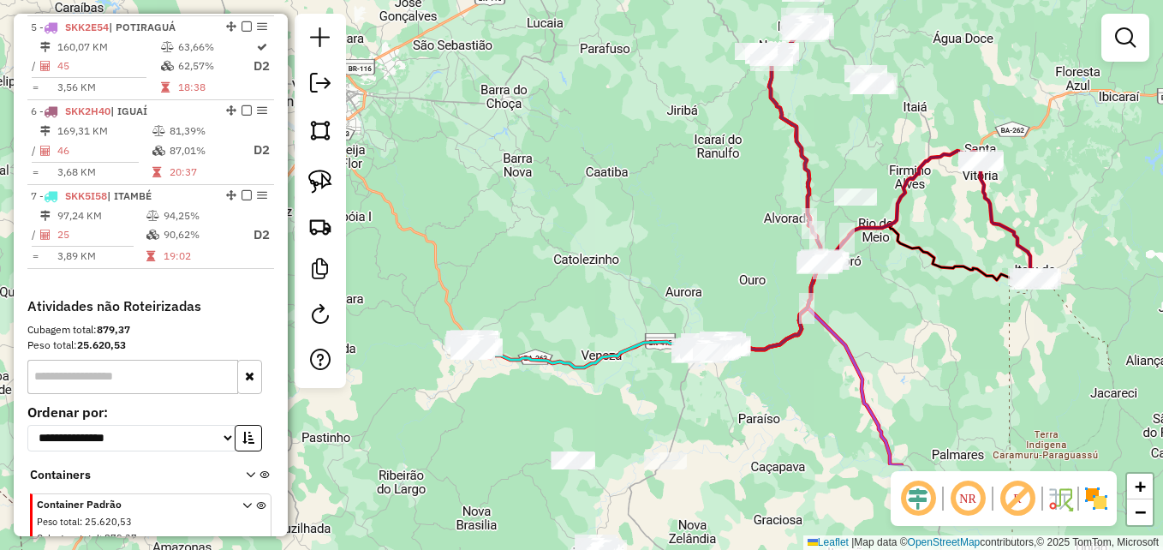
drag, startPoint x: 868, startPoint y: 303, endPoint x: 880, endPoint y: 161, distance: 142.7
click at [880, 161] on div "Janela de atendimento Grade de atendimento Capacidade Transportadoras Veículos …" at bounding box center [581, 275] width 1163 height 550
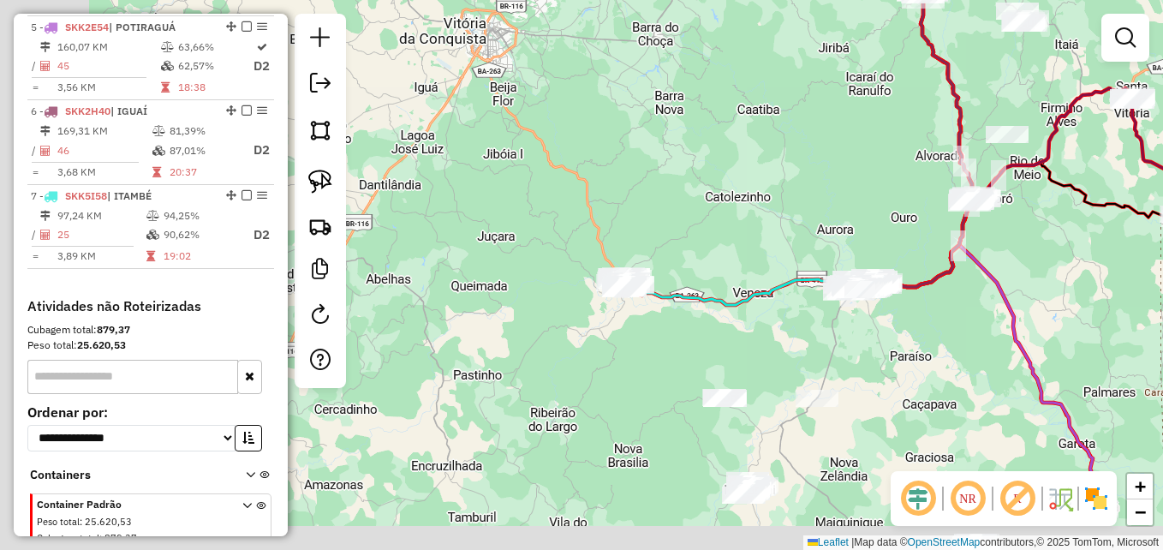
drag, startPoint x: 635, startPoint y: 220, endPoint x: 768, endPoint y: 147, distance: 151.4
click at [779, 156] on div "Janela de atendimento Grade de atendimento Capacidade Transportadoras Veículos …" at bounding box center [581, 275] width 1163 height 550
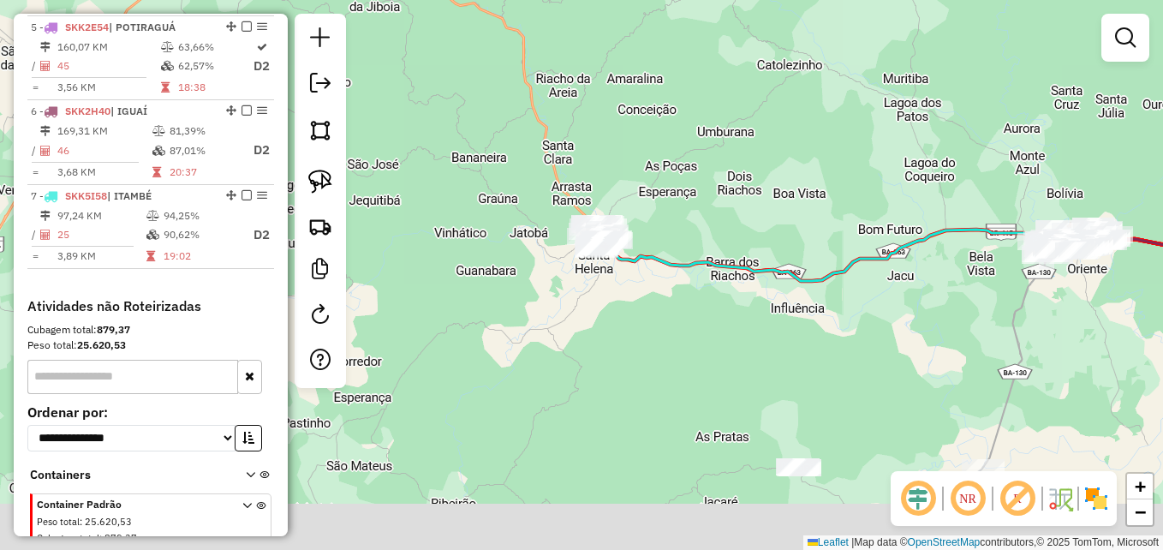
drag, startPoint x: 654, startPoint y: 309, endPoint x: 730, endPoint y: 150, distance: 176.6
click at [725, 157] on div "Janela de atendimento Grade de atendimento Capacidade Transportadoras Veículos …" at bounding box center [581, 275] width 1163 height 550
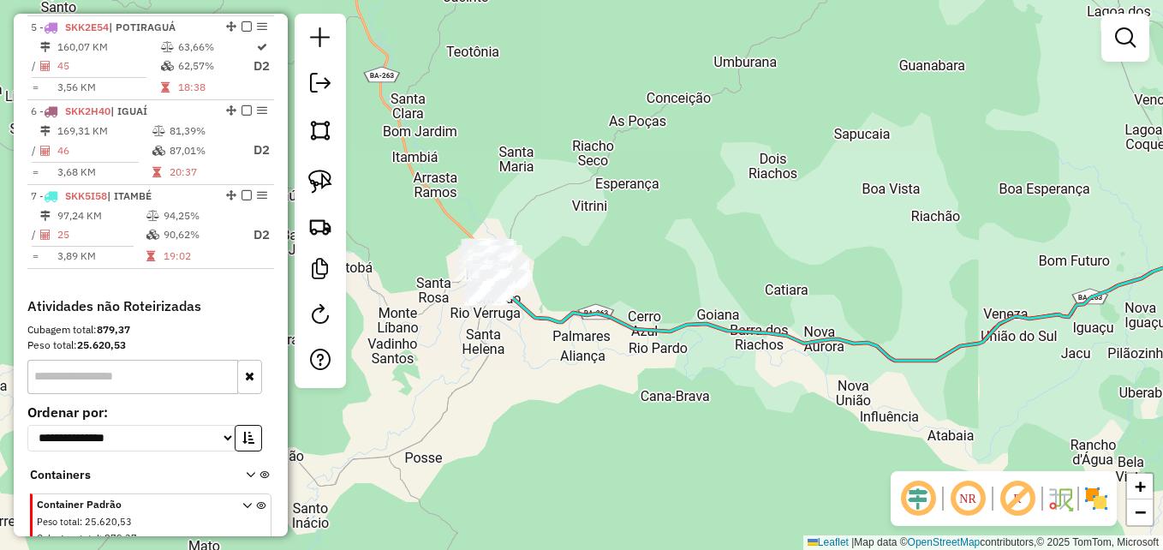
drag, startPoint x: 693, startPoint y: 230, endPoint x: 864, endPoint y: 151, distance: 188.9
click at [871, 153] on div "Janela de atendimento Grade de atendimento Capacidade Transportadoras Veículos …" at bounding box center [581, 275] width 1163 height 550
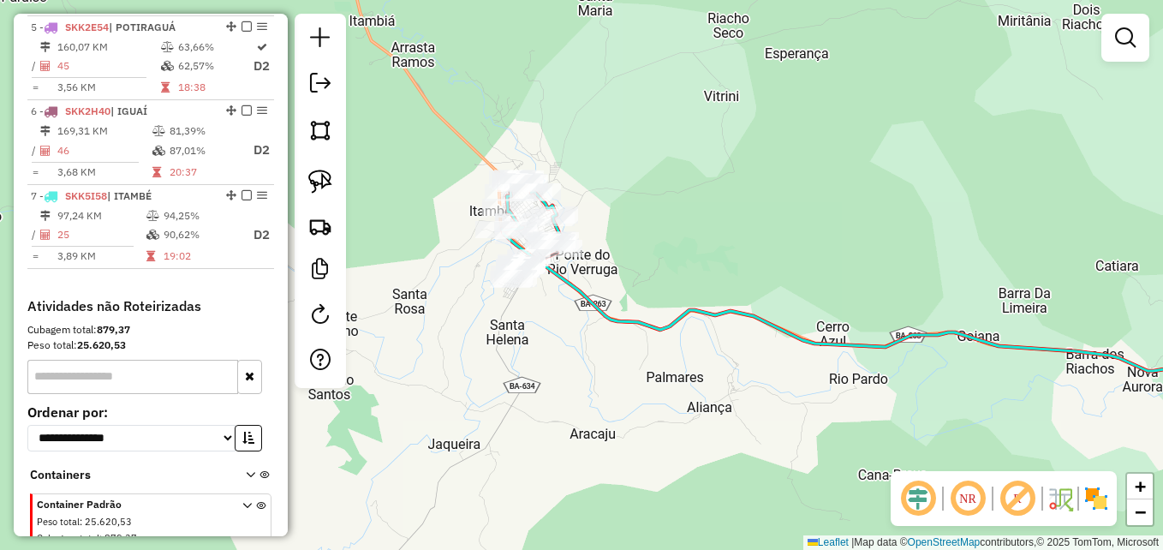
drag, startPoint x: 697, startPoint y: 172, endPoint x: 829, endPoint y: 171, distance: 131.9
click at [824, 173] on div "Janela de atendimento Grade de atendimento Capacidade Transportadoras Veículos …" at bounding box center [581, 275] width 1163 height 550
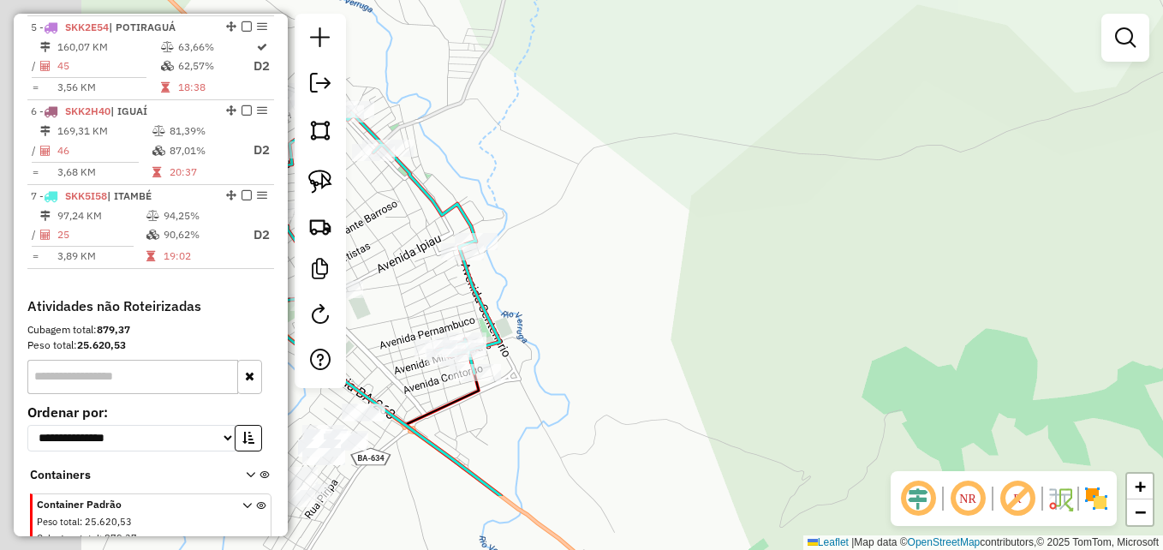
drag, startPoint x: 689, startPoint y: 288, endPoint x: 993, endPoint y: 123, distance: 345.6
click at [1000, 121] on div "Janela de atendimento Grade de atendimento Capacidade Transportadoras Veículos …" at bounding box center [581, 275] width 1163 height 550
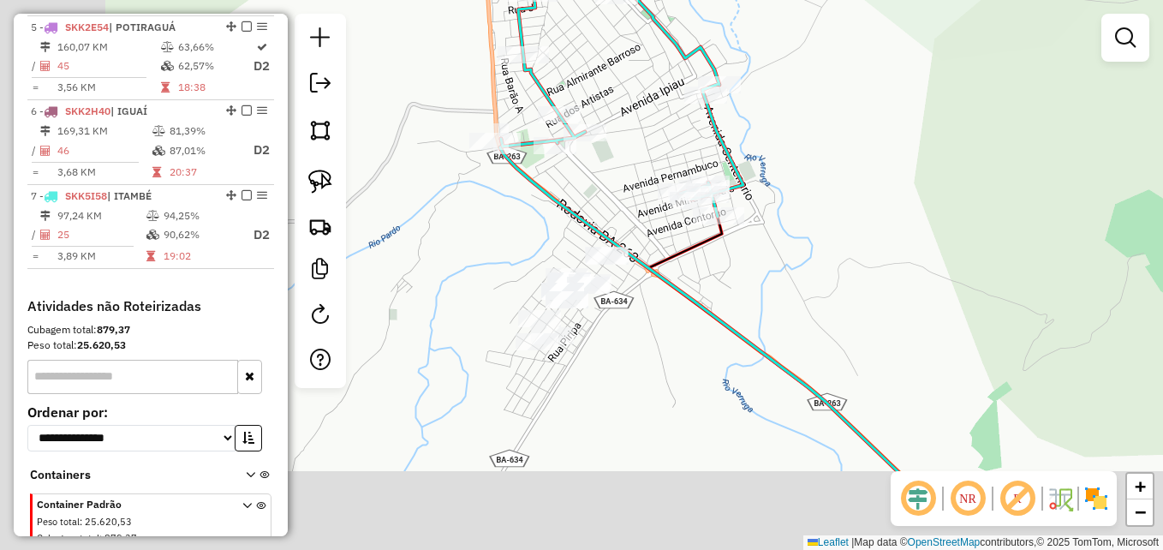
drag, startPoint x: 795, startPoint y: 301, endPoint x: 957, endPoint y: 188, distance: 196.9
click at [978, 188] on div "Janela de atendimento Grade de atendimento Capacidade Transportadoras Veículos …" at bounding box center [581, 275] width 1163 height 550
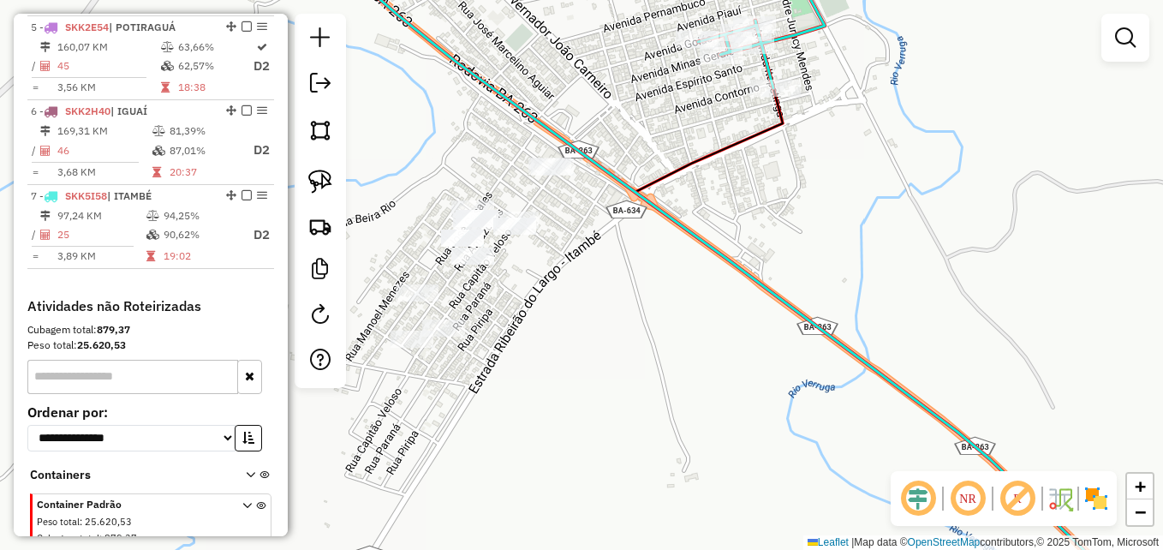
drag, startPoint x: 615, startPoint y: 322, endPoint x: 766, endPoint y: 373, distance: 159.2
click at [766, 373] on div "Janela de atendimento Grade de atendimento Capacidade Transportadoras Veículos …" at bounding box center [581, 275] width 1163 height 550
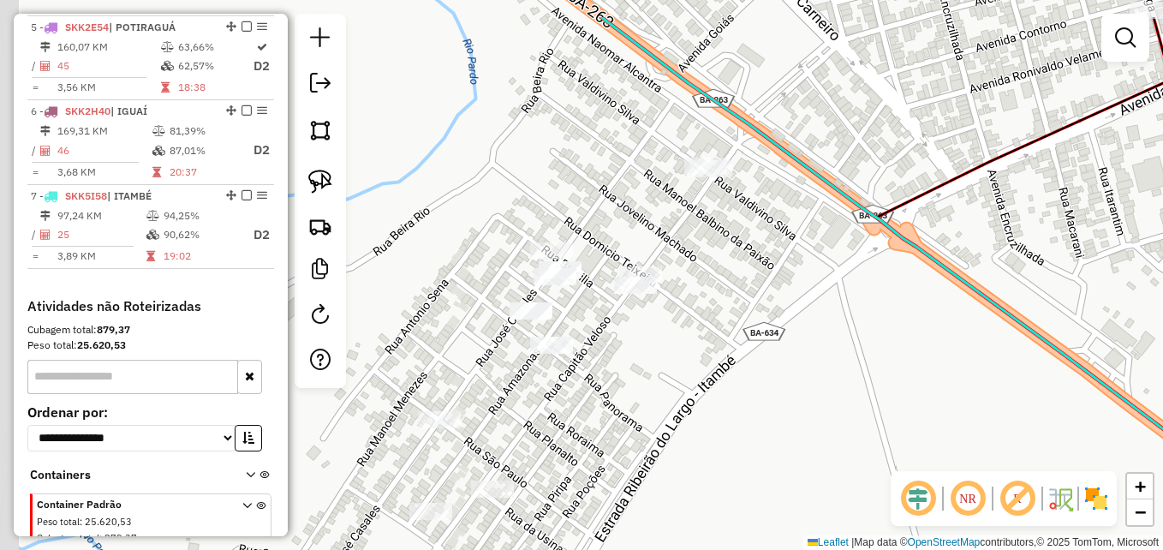
drag, startPoint x: 642, startPoint y: 236, endPoint x: 760, endPoint y: 301, distance: 133.7
click at [756, 308] on div "Janela de atendimento Grade de atendimento Capacidade Transportadoras Veículos …" at bounding box center [581, 275] width 1163 height 550
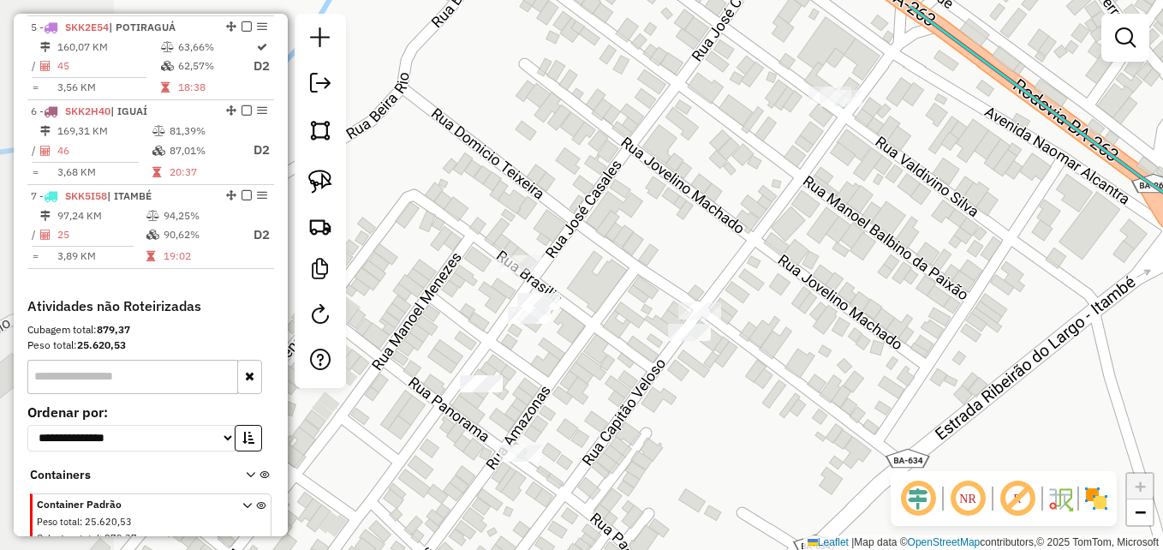
drag, startPoint x: 788, startPoint y: 271, endPoint x: 865, endPoint y: 285, distance: 78.3
click at [865, 285] on div "Janela de atendimento Grade de atendimento Capacidade Transportadoras Veículos …" at bounding box center [581, 275] width 1163 height 550
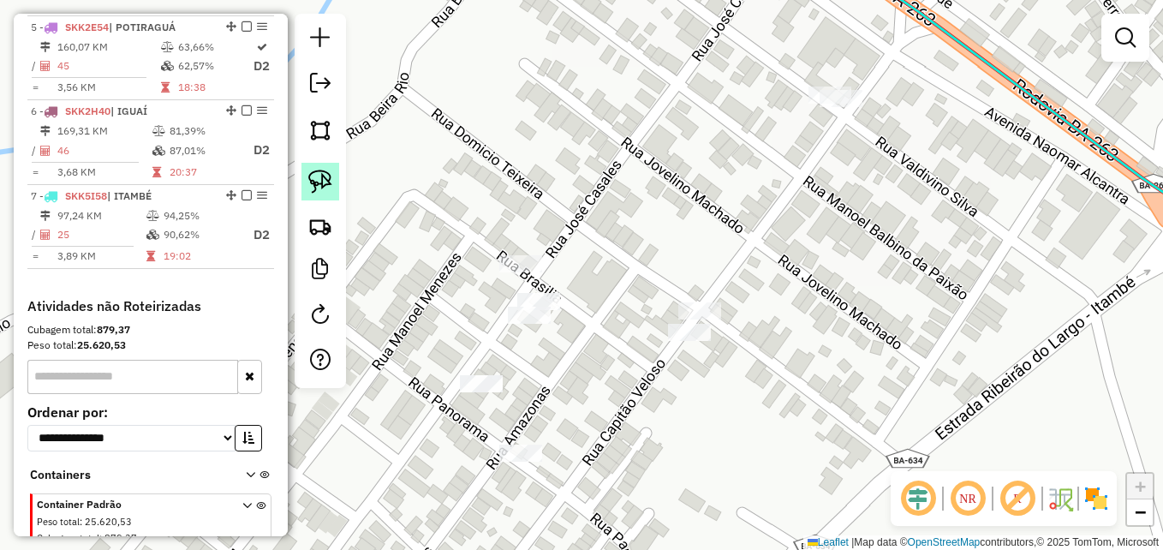
click at [323, 186] on img at bounding box center [320, 182] width 24 height 24
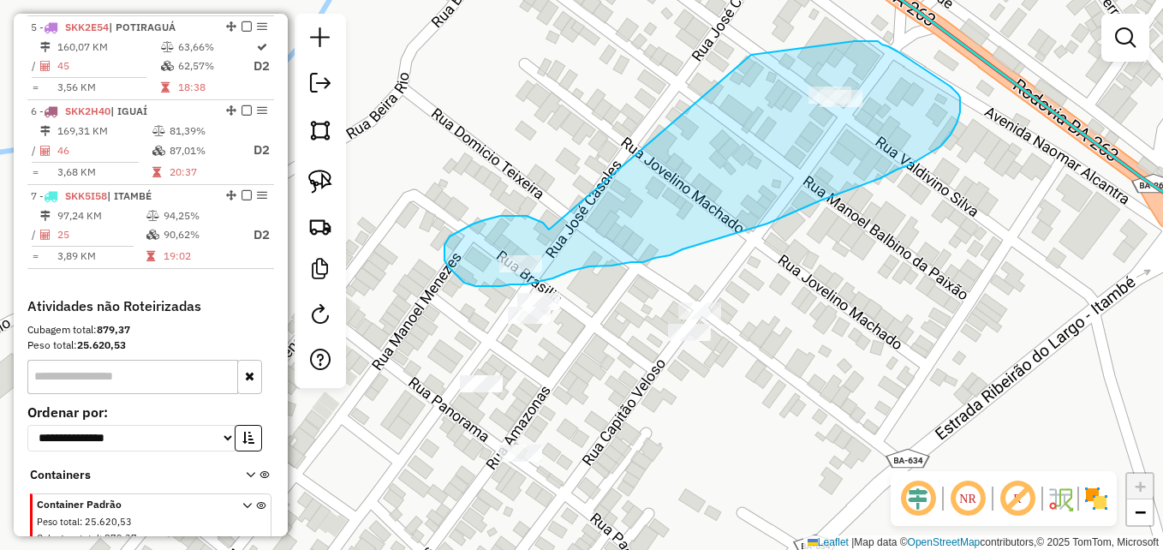
drag, startPoint x: 545, startPoint y: 225, endPoint x: 758, endPoint y: 54, distance: 272.8
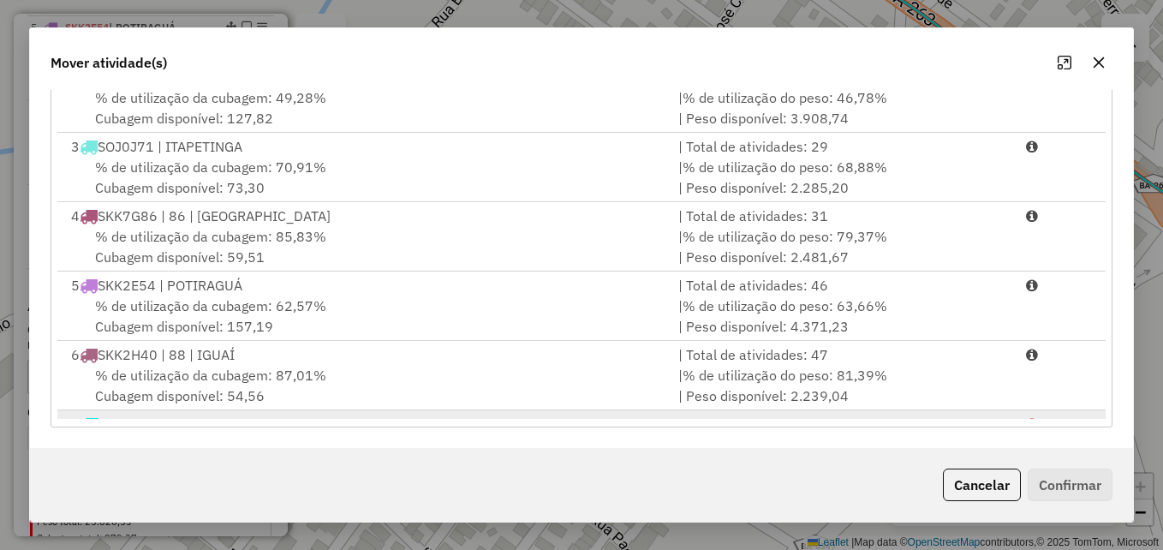
scroll to position [143, 0]
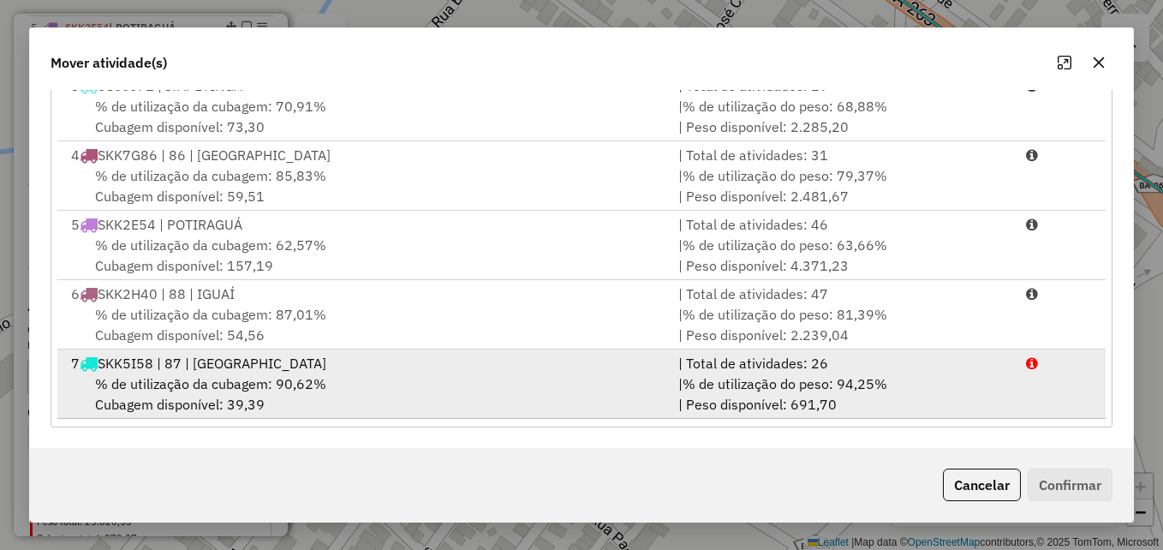
click at [637, 384] on div "% de utilização da cubagem: 90,62% Cubagem disponível: 39,39" at bounding box center [364, 393] width 607 height 41
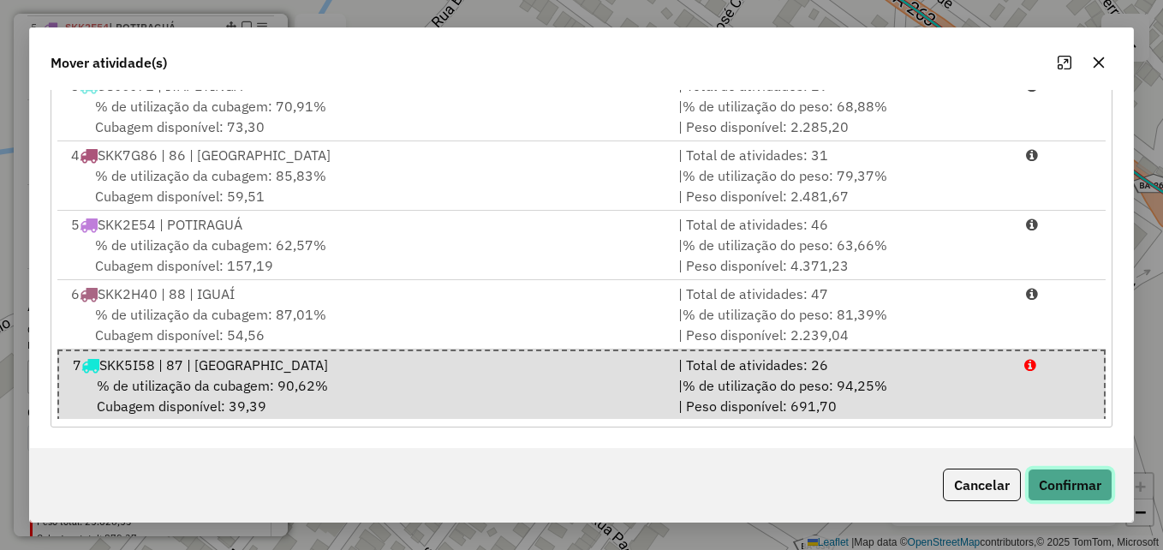
click at [1076, 485] on button "Confirmar" at bounding box center [1070, 484] width 85 height 33
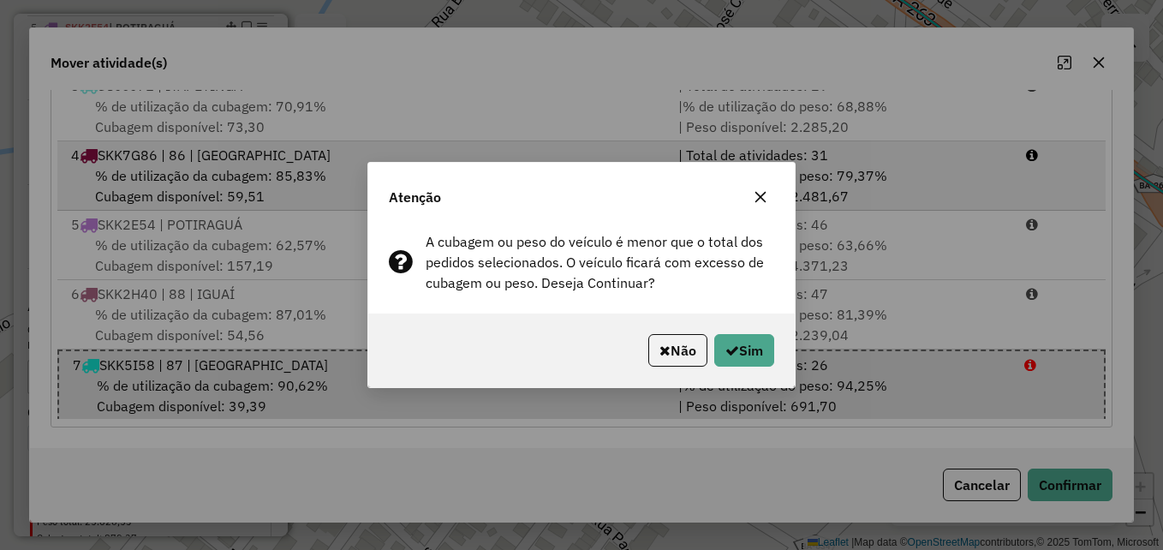
drag, startPoint x: 765, startPoint y: 191, endPoint x: 853, endPoint y: 162, distance: 92.9
click at [764, 191] on icon "button" at bounding box center [761, 197] width 14 height 14
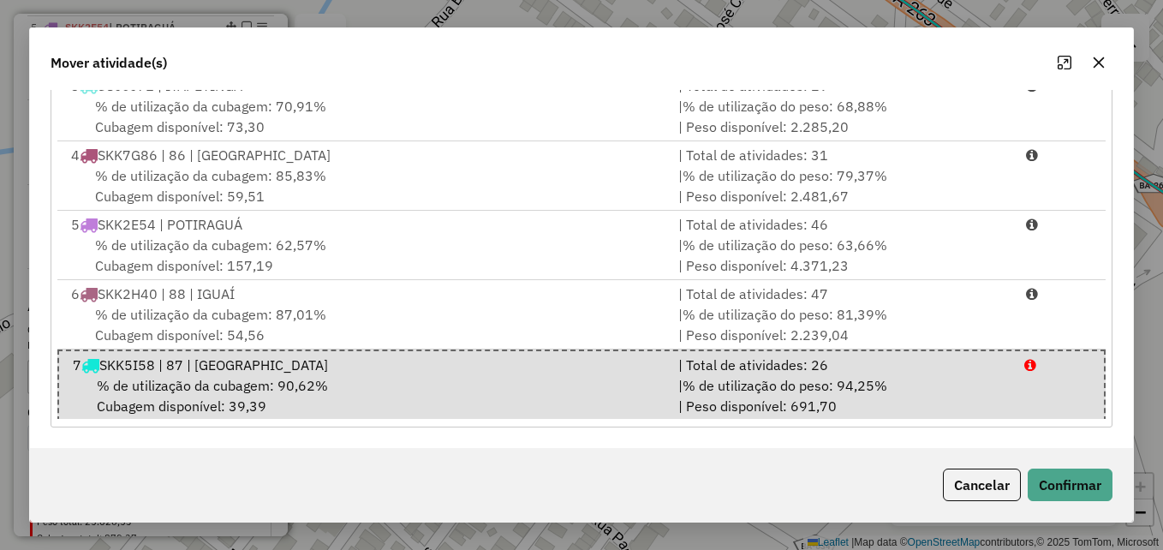
click at [1096, 57] on icon "button" at bounding box center [1099, 63] width 14 height 14
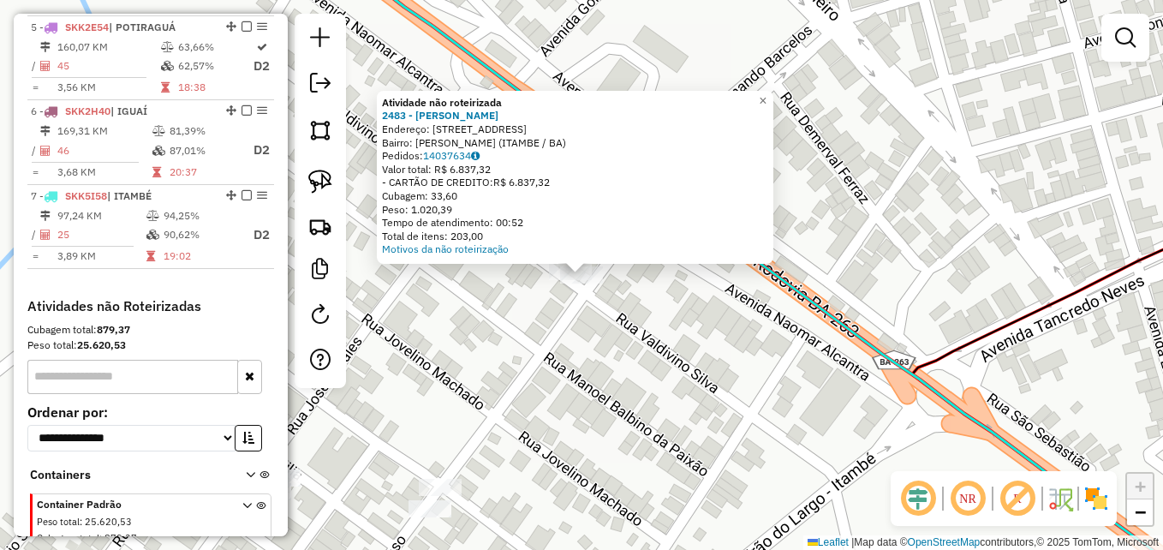
click at [705, 368] on div "Atividade não roteirizada 2483 - JOAO LUIS DE MANGUEI Endereço: Rua Capit�o Vel…" at bounding box center [581, 275] width 1163 height 550
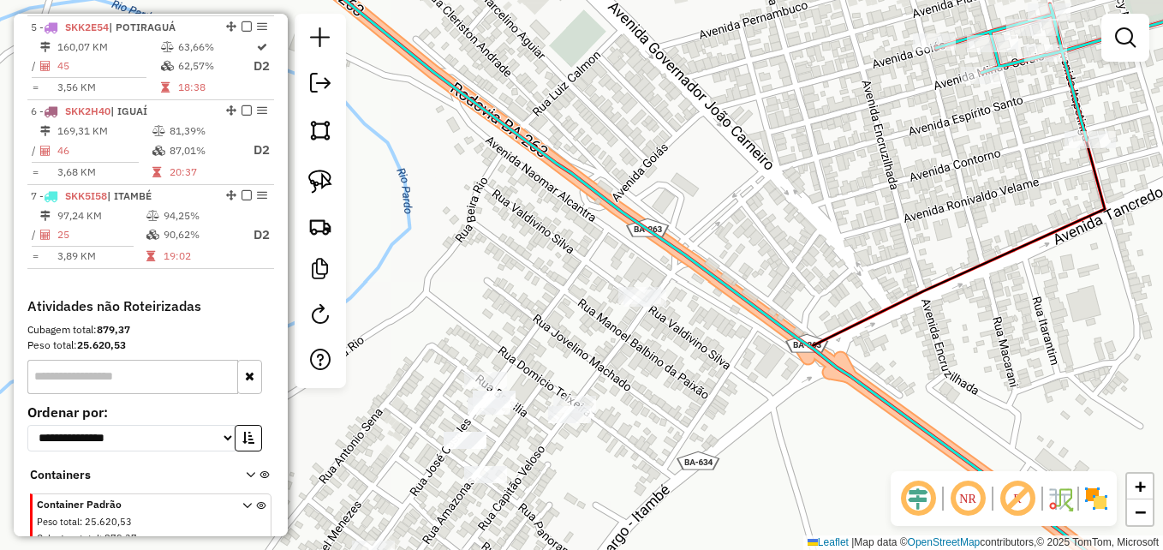
drag, startPoint x: 688, startPoint y: 391, endPoint x: 748, endPoint y: 255, distance: 149.1
click at [748, 258] on div "Janela de atendimento Grade de atendimento Capacidade Transportadoras Veículos …" at bounding box center [581, 275] width 1163 height 550
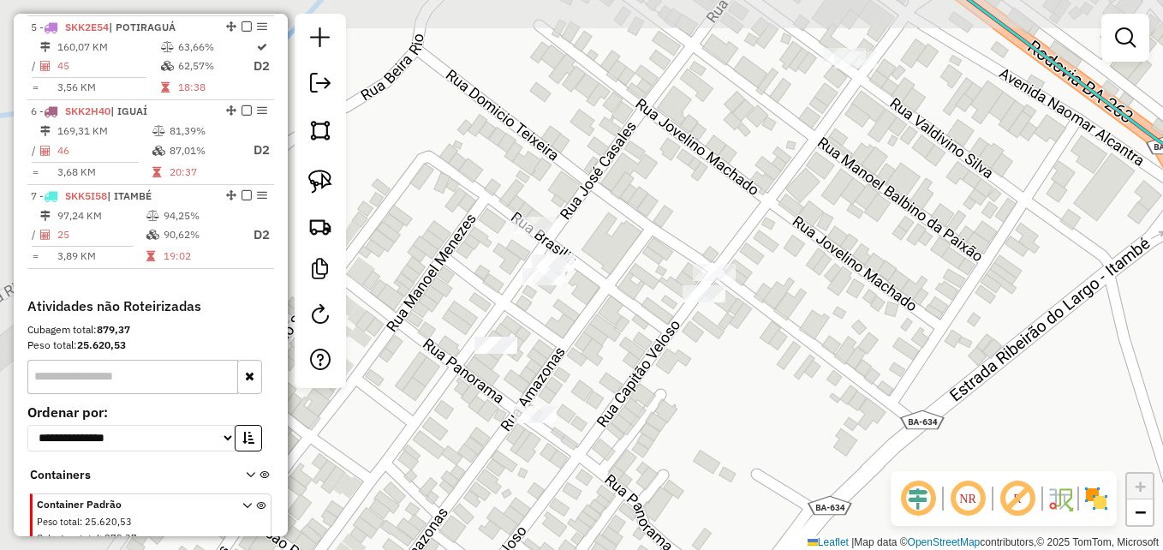
drag, startPoint x: 812, startPoint y: 239, endPoint x: 899, endPoint y: 257, distance: 89.2
click at [899, 257] on div "Janela de atendimento Grade de atendimento Capacidade Transportadoras Veículos …" at bounding box center [581, 275] width 1163 height 550
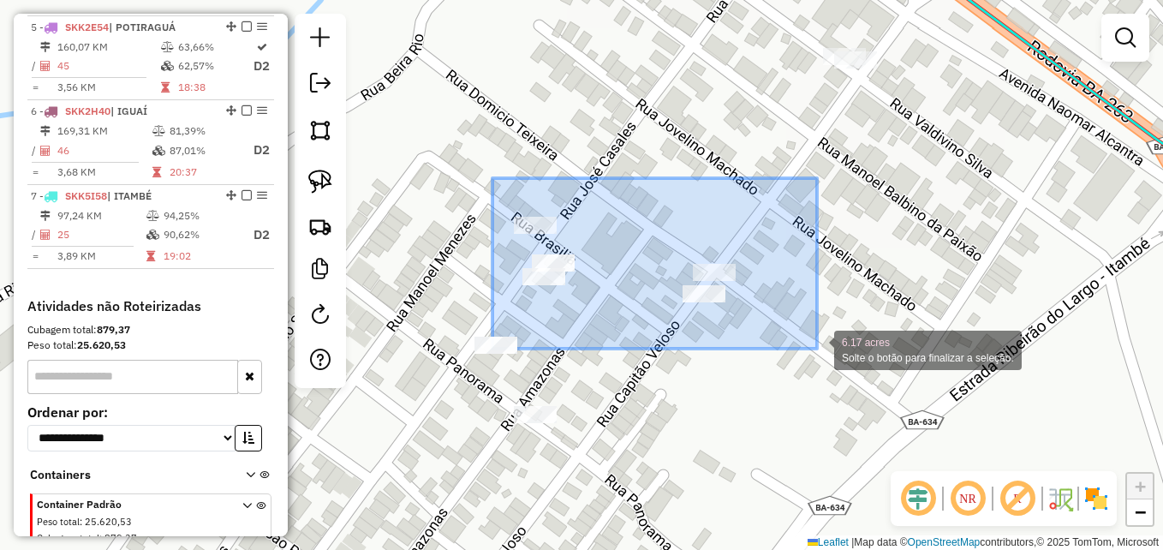
drag, startPoint x: 492, startPoint y: 178, endPoint x: 819, endPoint y: 349, distance: 368.1
click at [818, 349] on div "6.17 acres Solte o botão para finalizar a seleção. Janela de atendimento Grade …" at bounding box center [581, 275] width 1163 height 550
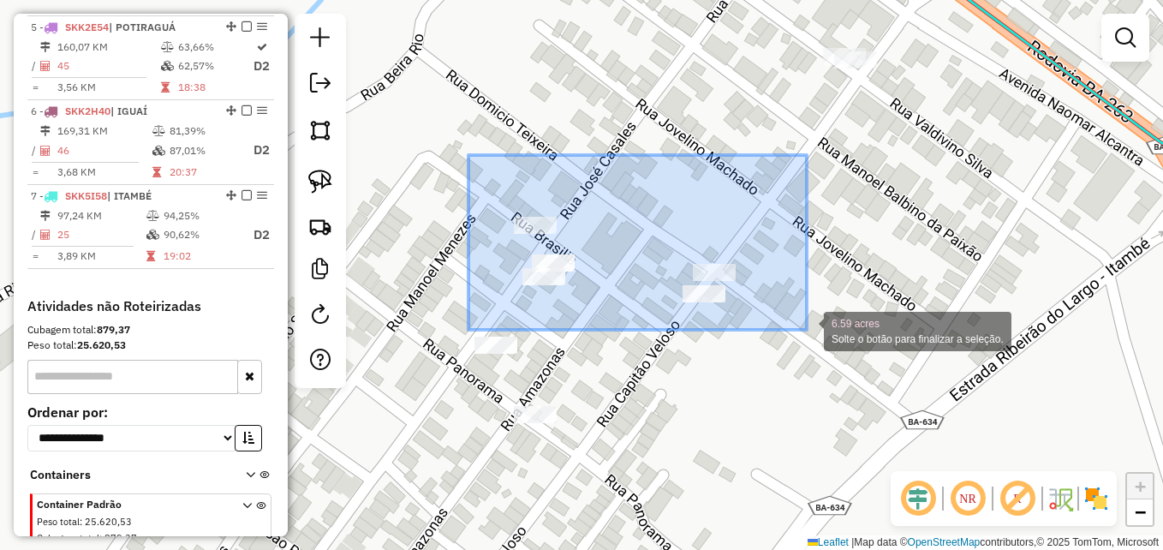
drag, startPoint x: 468, startPoint y: 155, endPoint x: 808, endPoint y: 330, distance: 382.2
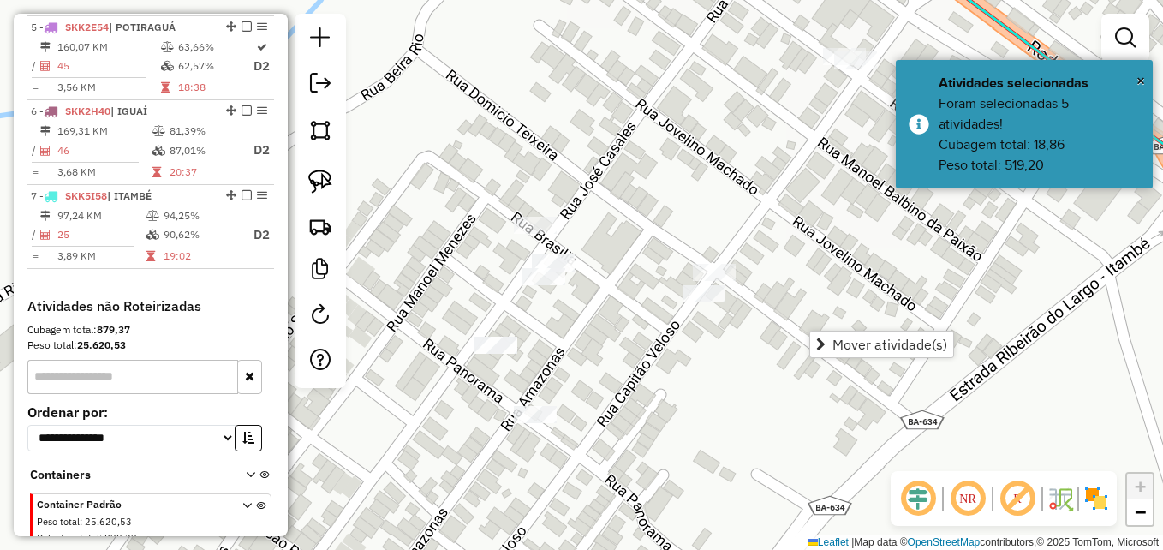
click at [609, 142] on div "Janela de atendimento Grade de atendimento Capacidade Transportadoras Veículos …" at bounding box center [581, 275] width 1163 height 550
drag, startPoint x: 595, startPoint y: 201, endPoint x: 674, endPoint y: 180, distance: 81.6
click at [674, 186] on div "Janela de atendimento Grade de atendimento Capacidade Transportadoras Veículos …" at bounding box center [581, 275] width 1163 height 550
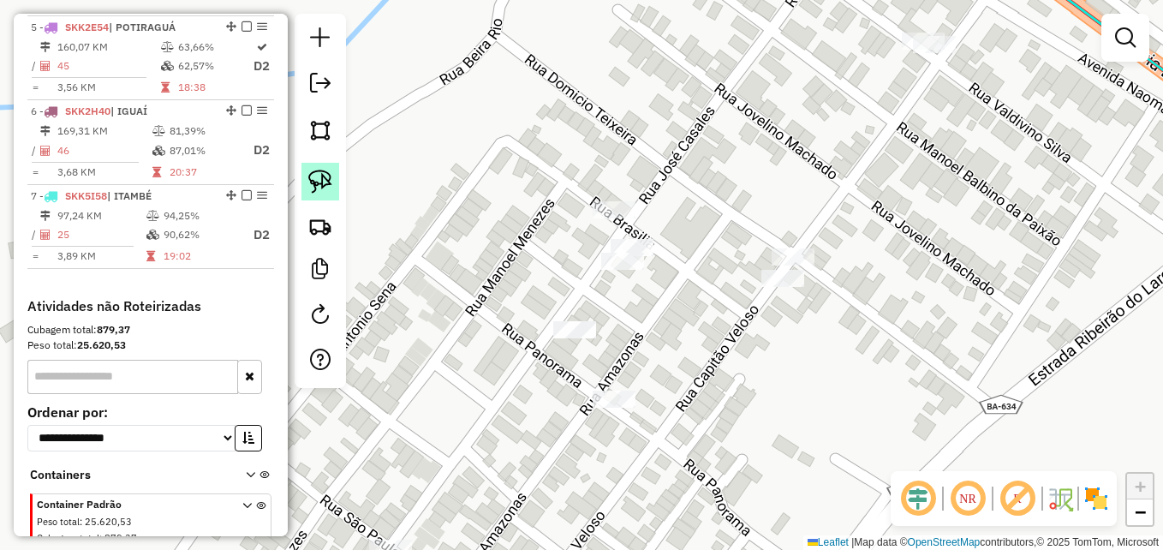
click at [325, 178] on img at bounding box center [320, 182] width 24 height 24
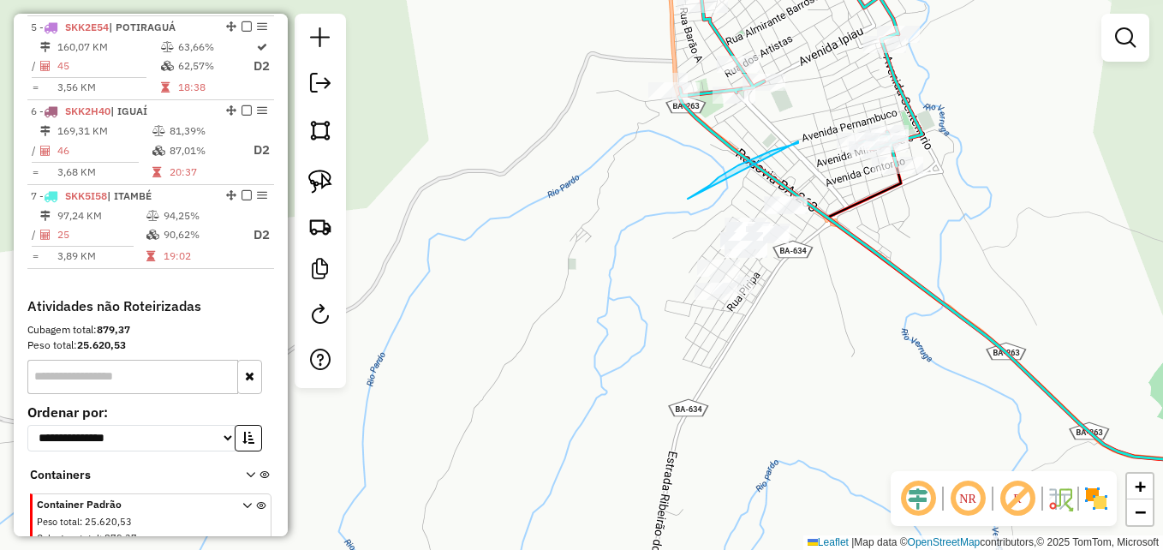
drag, startPoint x: 798, startPoint y: 141, endPoint x: 688, endPoint y: 199, distance: 124.5
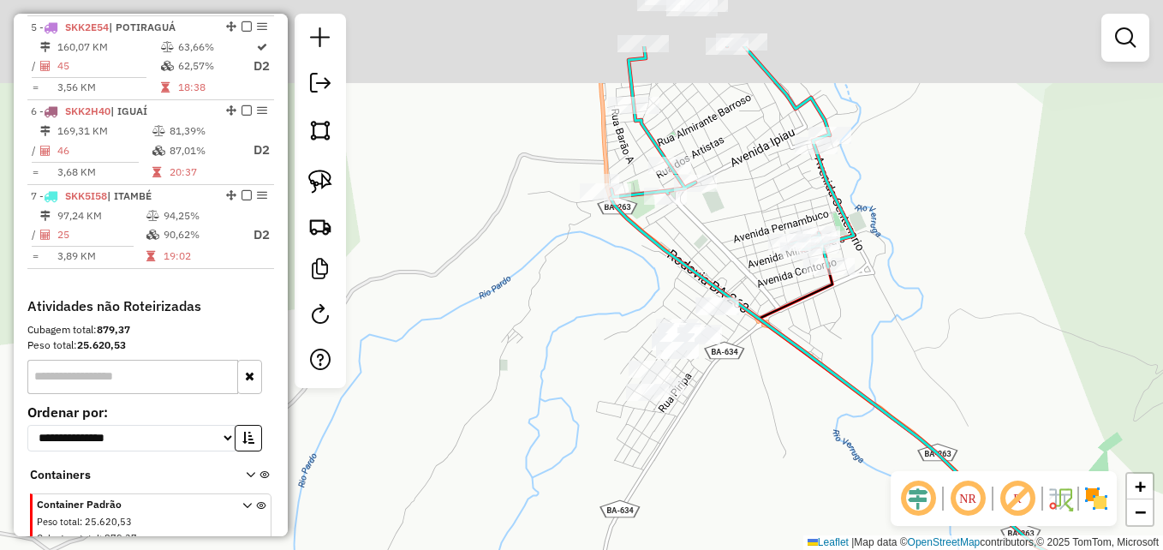
drag, startPoint x: 724, startPoint y: 152, endPoint x: 606, endPoint y: 275, distance: 170.2
click at [611, 275] on icon at bounding box center [911, 385] width 600 height 393
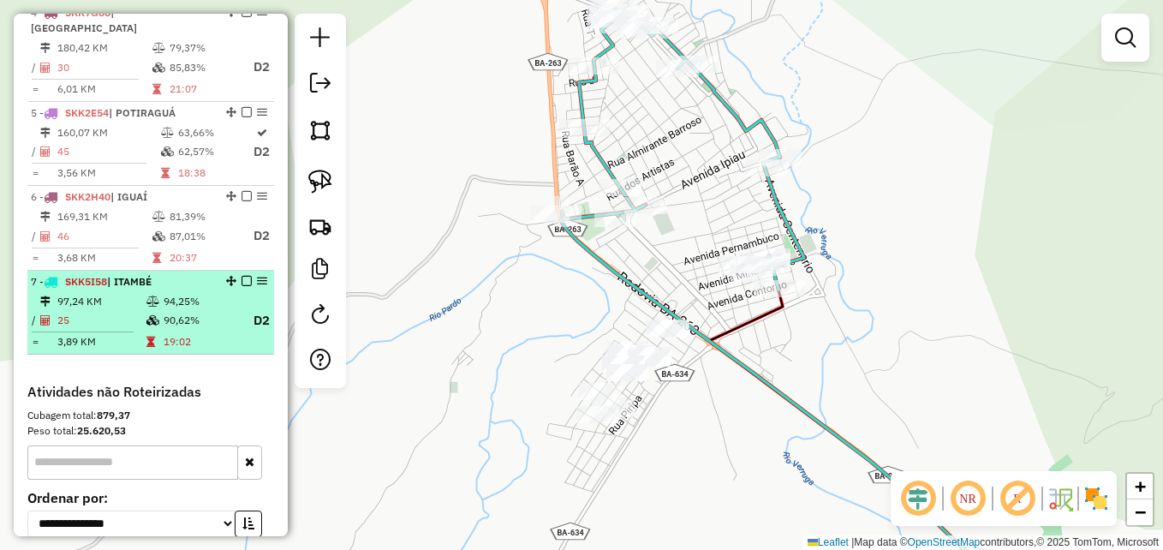
scroll to position [815, 0]
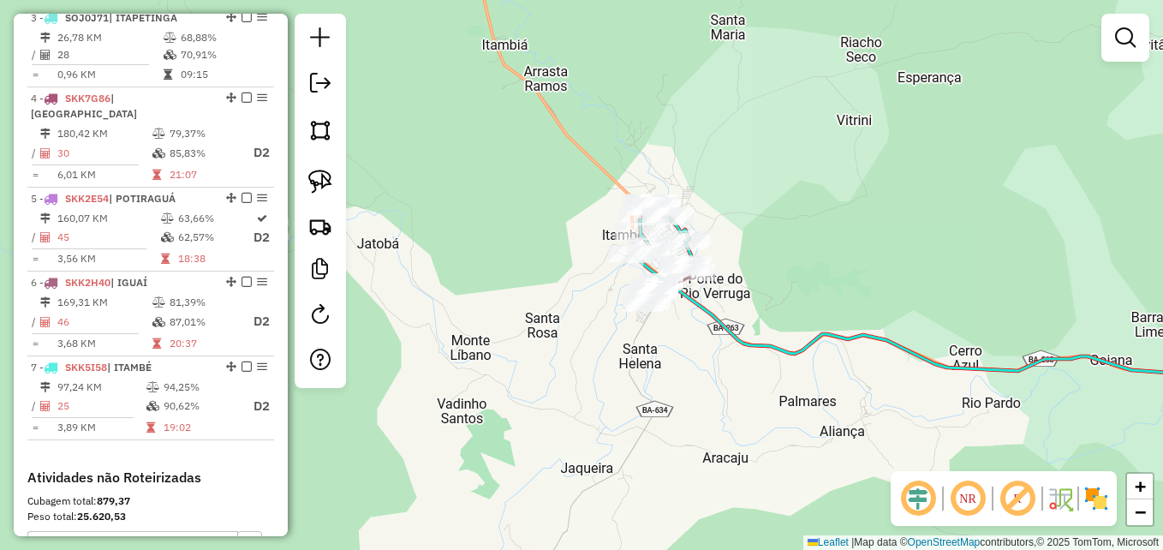
drag, startPoint x: 795, startPoint y: 372, endPoint x: 657, endPoint y: 254, distance: 181.0
click at [657, 257] on div "Janela de atendimento Grade de atendimento Capacidade Transportadoras Veículos …" at bounding box center [581, 275] width 1163 height 550
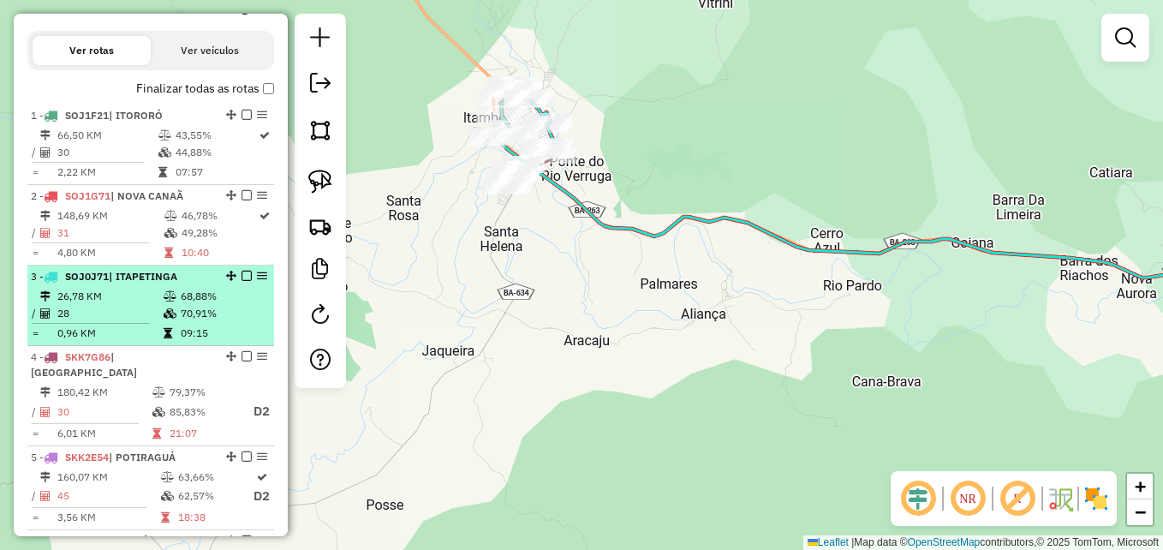
scroll to position [558, 0]
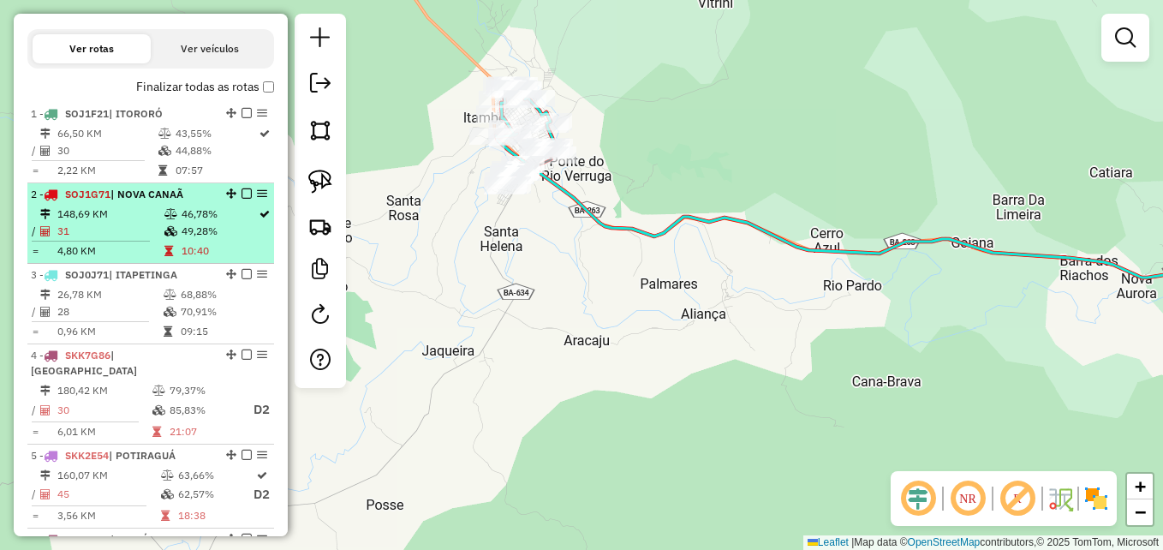
select select "**********"
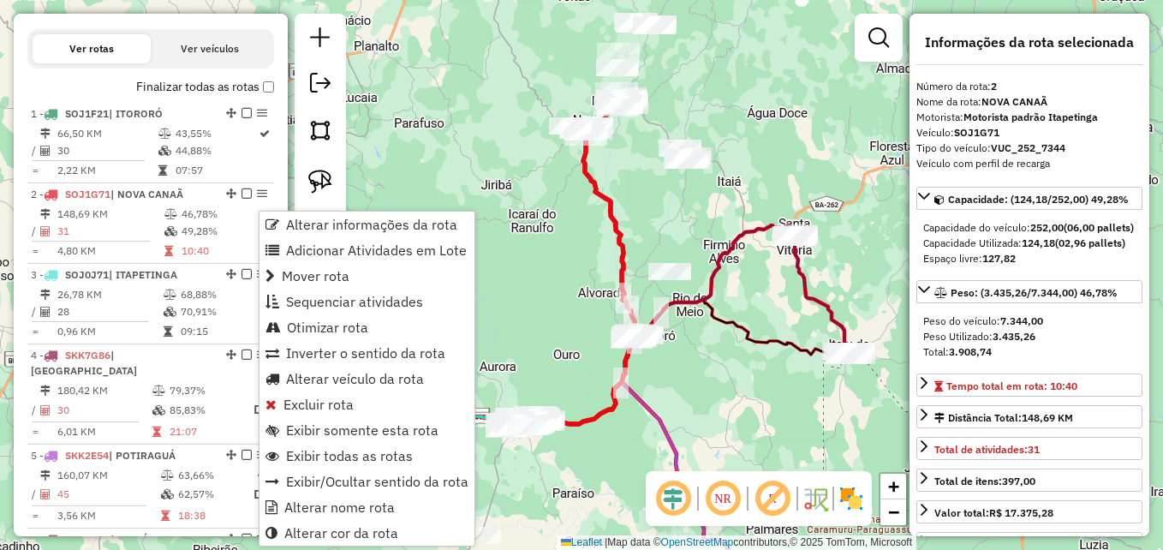
click at [475, 104] on div "Janela de atendimento Grade de atendimento Capacidade Transportadoras Veículos …" at bounding box center [581, 275] width 1163 height 550
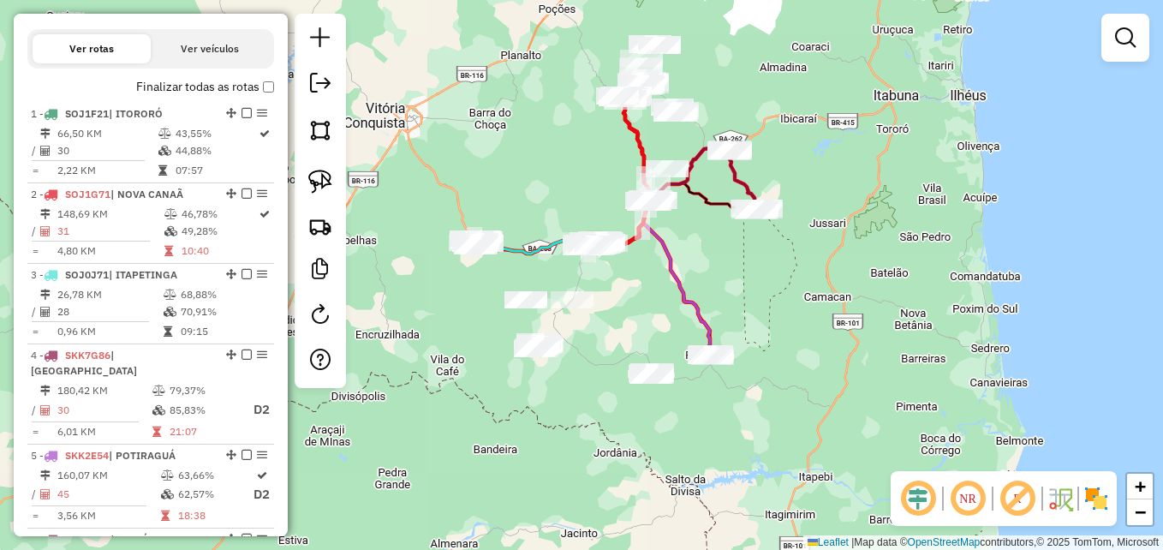
drag, startPoint x: 466, startPoint y: 206, endPoint x: 538, endPoint y: 149, distance: 92.0
click at [538, 149] on div "Janela de atendimento Grade de atendimento Capacidade Transportadoras Veículos …" at bounding box center [581, 275] width 1163 height 550
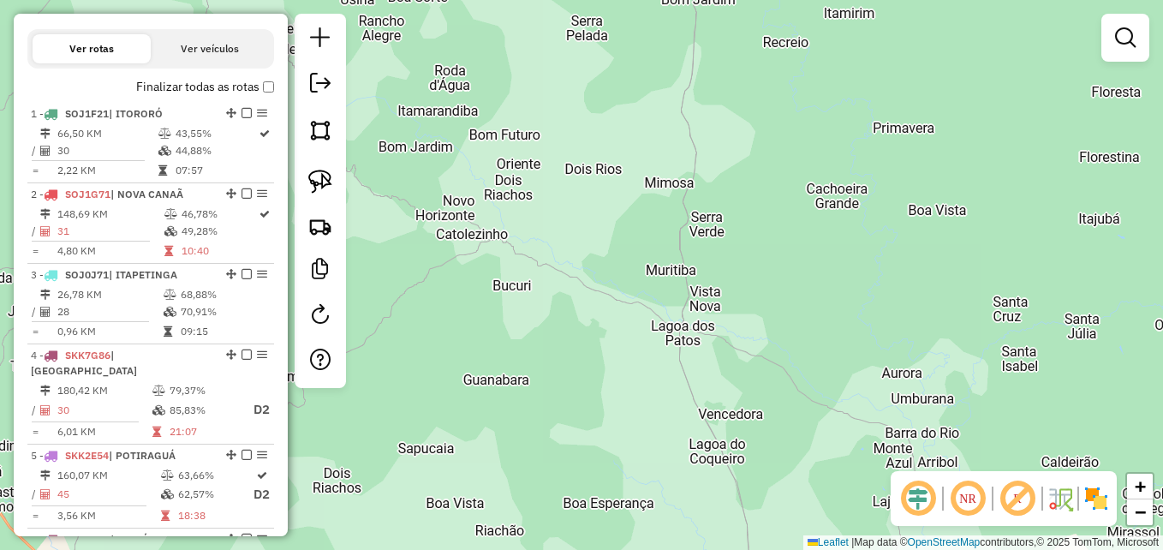
drag, startPoint x: 712, startPoint y: 317, endPoint x: 585, endPoint y: 106, distance: 246.3
click at [585, 109] on div "Janela de atendimento Grade de atendimento Capacidade Transportadoras Veículos …" at bounding box center [581, 275] width 1163 height 550
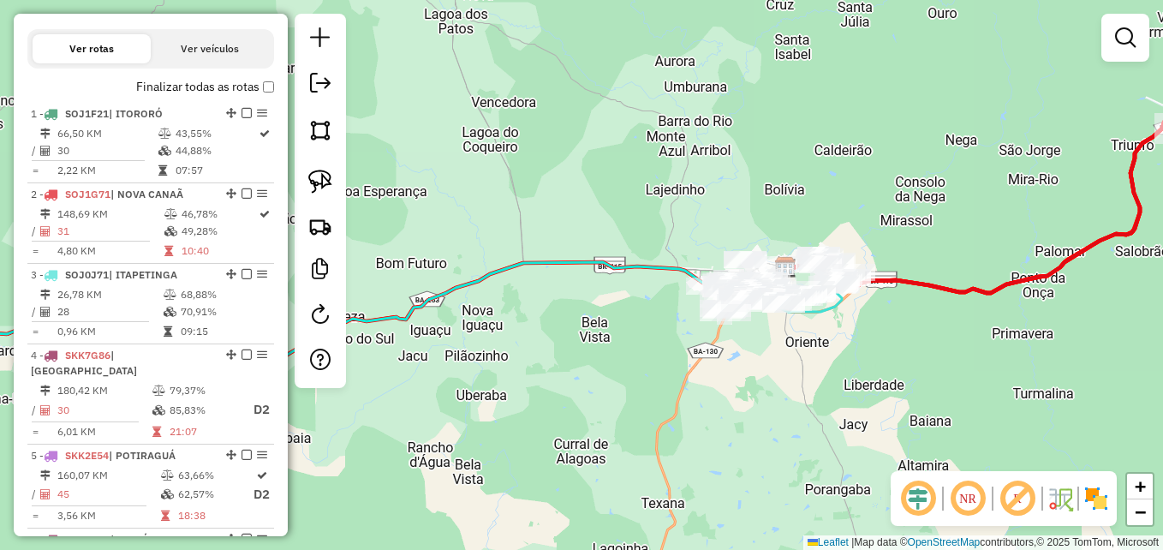
drag, startPoint x: 752, startPoint y: 243, endPoint x: 611, endPoint y: 88, distance: 209.2
click at [627, 110] on div "Janela de atendimento Grade de atendimento Capacidade Transportadoras Veículos …" at bounding box center [581, 275] width 1163 height 550
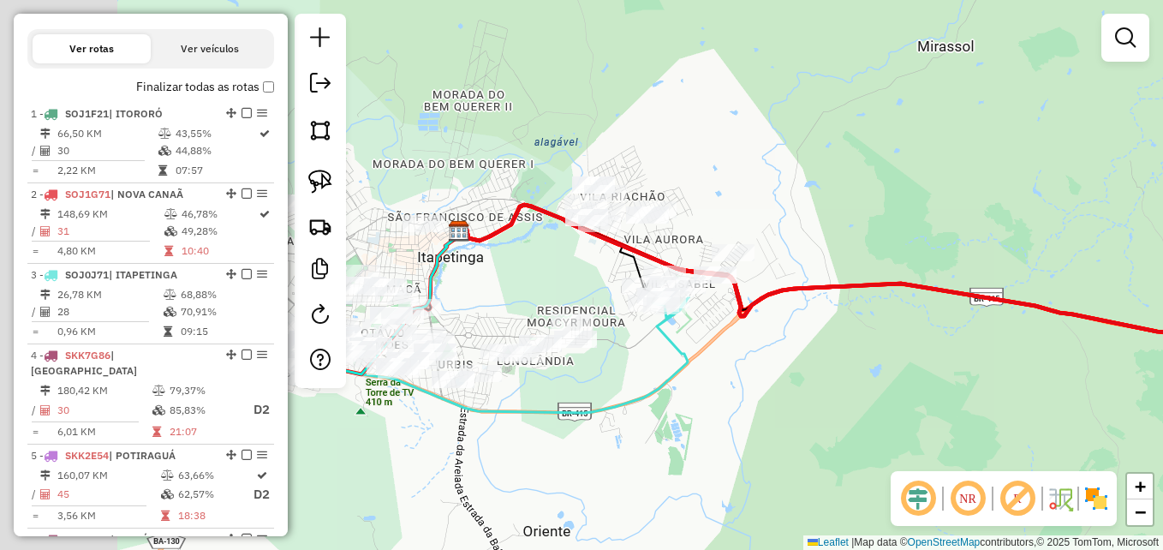
drag, startPoint x: 703, startPoint y: 172, endPoint x: 1026, endPoint y: 51, distance: 345.0
click at [1023, 56] on div "Janela de atendimento Grade de atendimento Capacidade Transportadoras Veículos …" at bounding box center [581, 275] width 1163 height 550
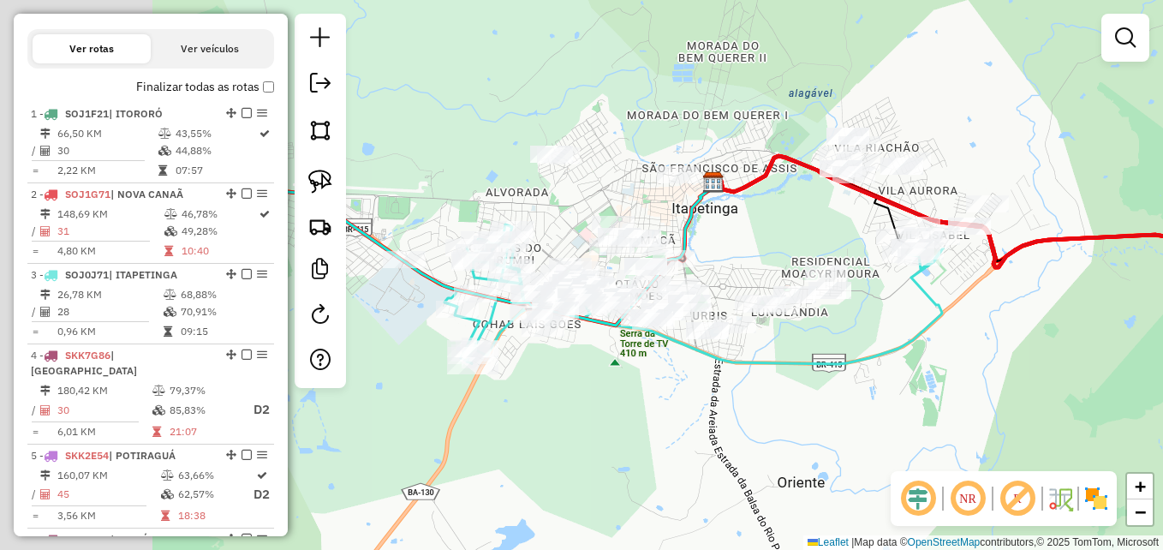
drag, startPoint x: 748, startPoint y: 94, endPoint x: 980, endPoint y: 73, distance: 232.2
click at [980, 73] on div "Janela de atendimento Grade de atendimento Capacidade Transportadoras Veículos …" at bounding box center [581, 275] width 1163 height 550
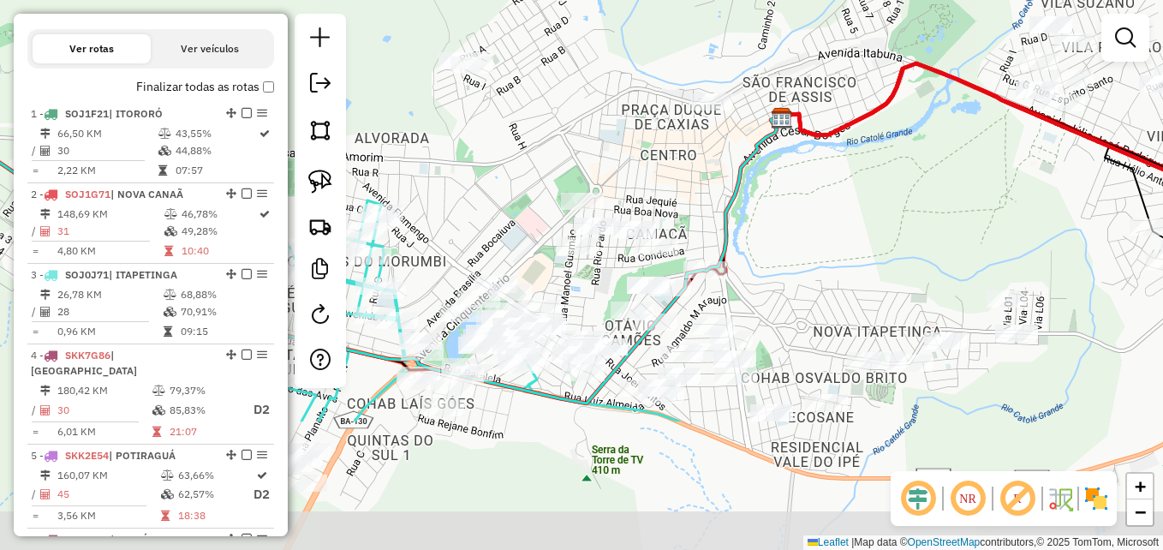
drag, startPoint x: 677, startPoint y: 156, endPoint x: 742, endPoint y: -35, distance: 202.0
click at [742, 0] on html "Aguarde... Pop-up bloqueado! Seu navegador bloqueou automáticamente a abertura …" at bounding box center [581, 275] width 1163 height 550
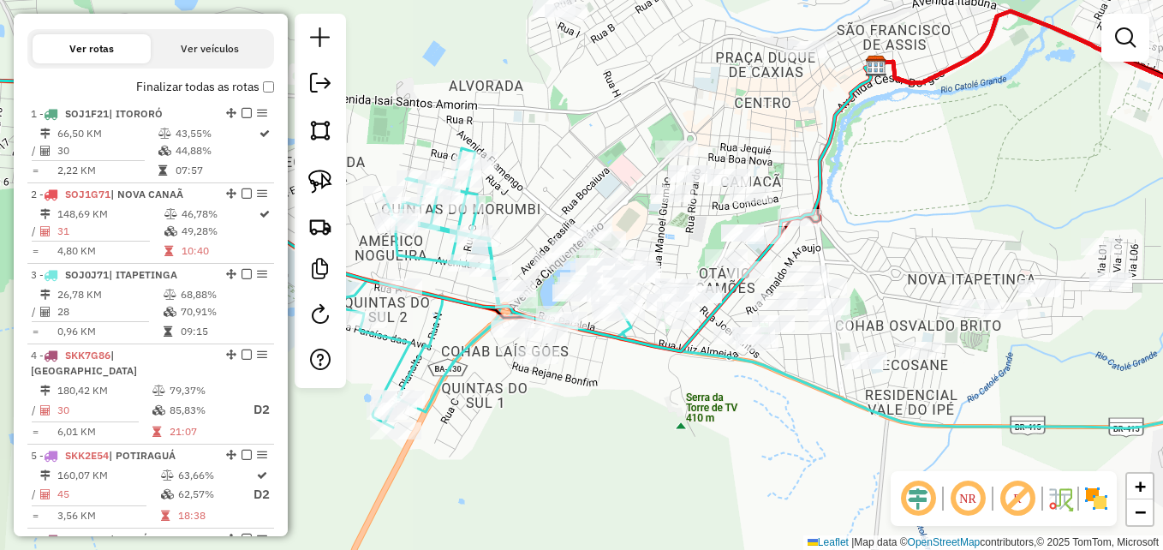
drag, startPoint x: 619, startPoint y: 97, endPoint x: 785, endPoint y: -4, distance: 194.4
click at [785, 0] on html "Aguarde... Pop-up bloqueado! Seu navegador bloqueou automáticamente a abertura …" at bounding box center [581, 275] width 1163 height 550
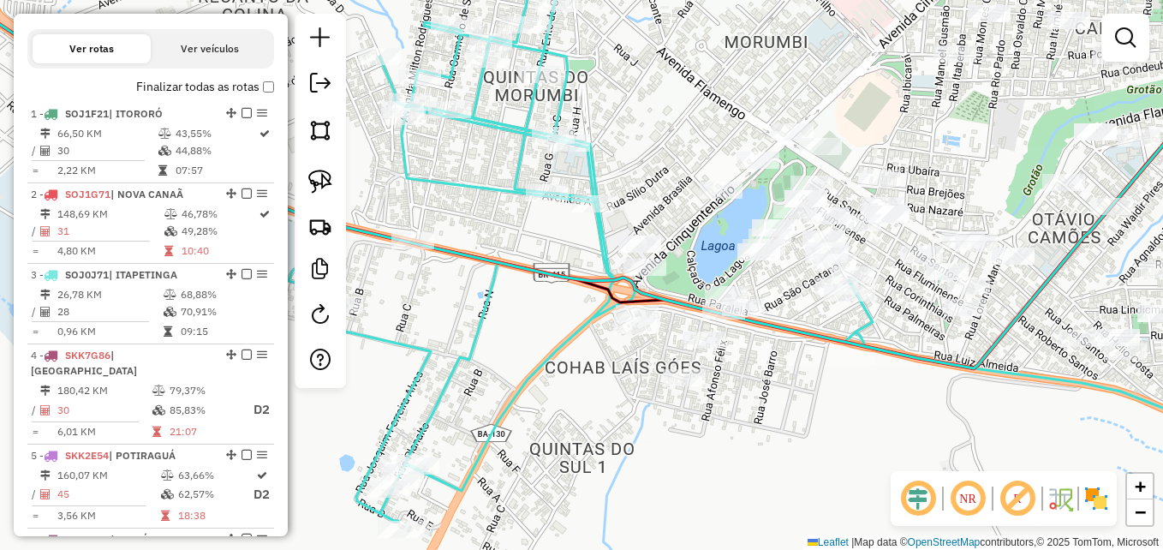
drag, startPoint x: 627, startPoint y: 136, endPoint x: 724, endPoint y: 54, distance: 127.0
click at [724, 54] on div "Janela de atendimento Grade de atendimento Capacidade Transportadoras Veículos …" at bounding box center [581, 275] width 1163 height 550
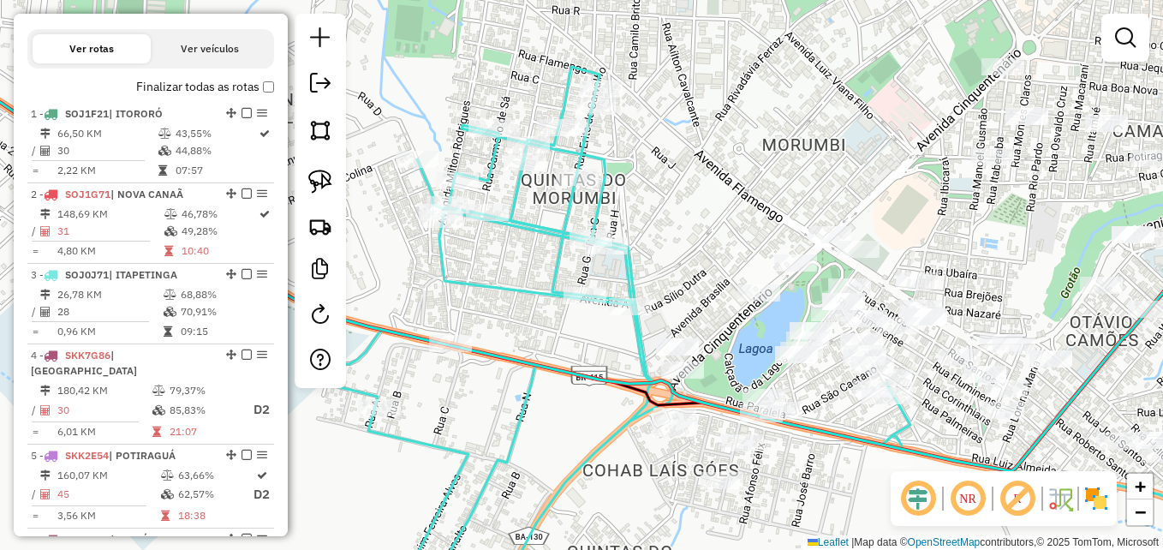
drag, startPoint x: 689, startPoint y: 108, endPoint x: 727, endPoint y: 212, distance: 110.3
click at [727, 212] on div "Janela de atendimento Grade de atendimento Capacidade Transportadoras Veículos …" at bounding box center [581, 275] width 1163 height 550
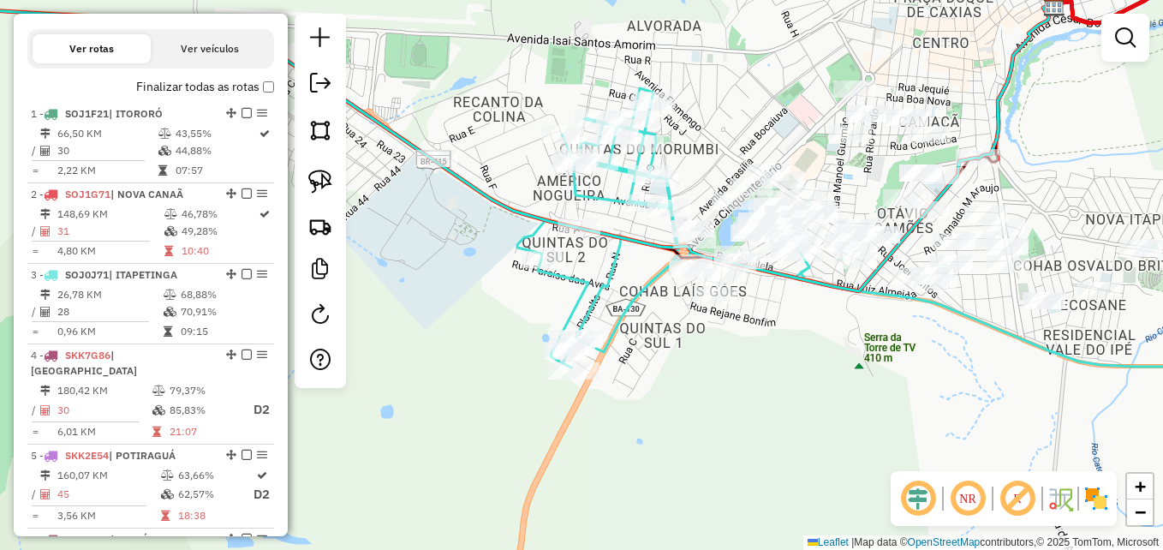
drag, startPoint x: 724, startPoint y: 179, endPoint x: 716, endPoint y: 125, distance: 54.5
click at [716, 125] on div "Janela de atendimento Grade de atendimento Capacidade Transportadoras Veículos …" at bounding box center [581, 275] width 1163 height 550
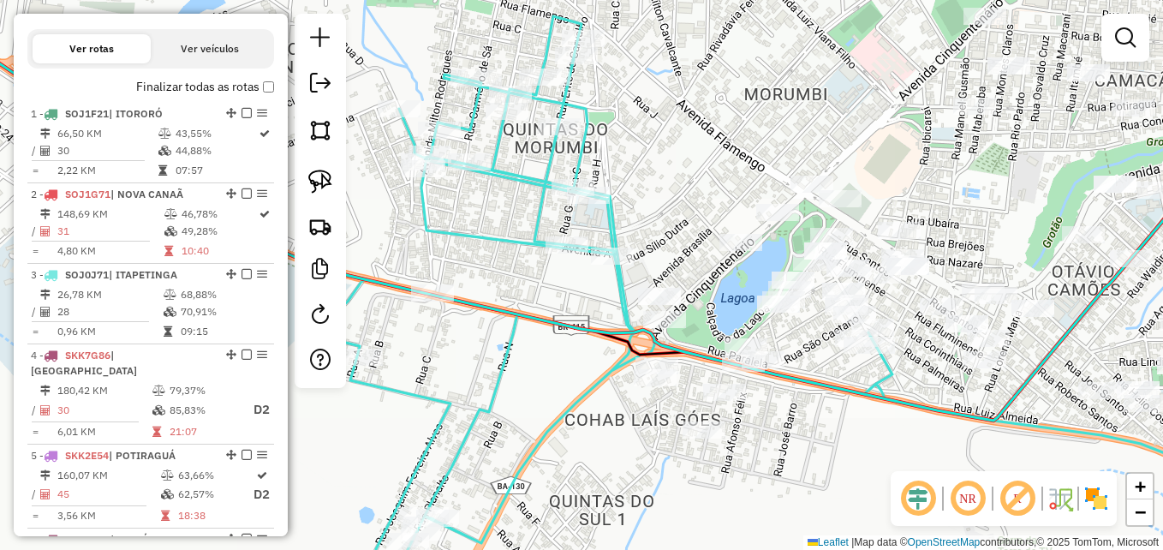
drag, startPoint x: 718, startPoint y: 165, endPoint x: 687, endPoint y: 106, distance: 66.6
click at [687, 106] on div "Janela de atendimento Grade de atendimento Capacidade Transportadoras Veículos …" at bounding box center [581, 275] width 1163 height 550
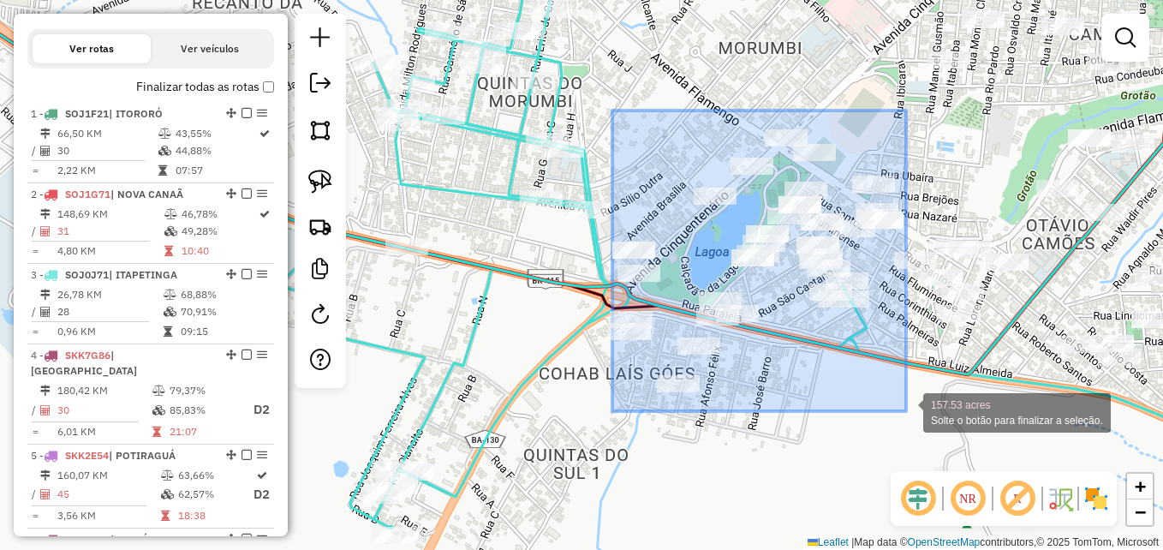
drag, startPoint x: 612, startPoint y: 110, endPoint x: 908, endPoint y: 411, distance: 421.5
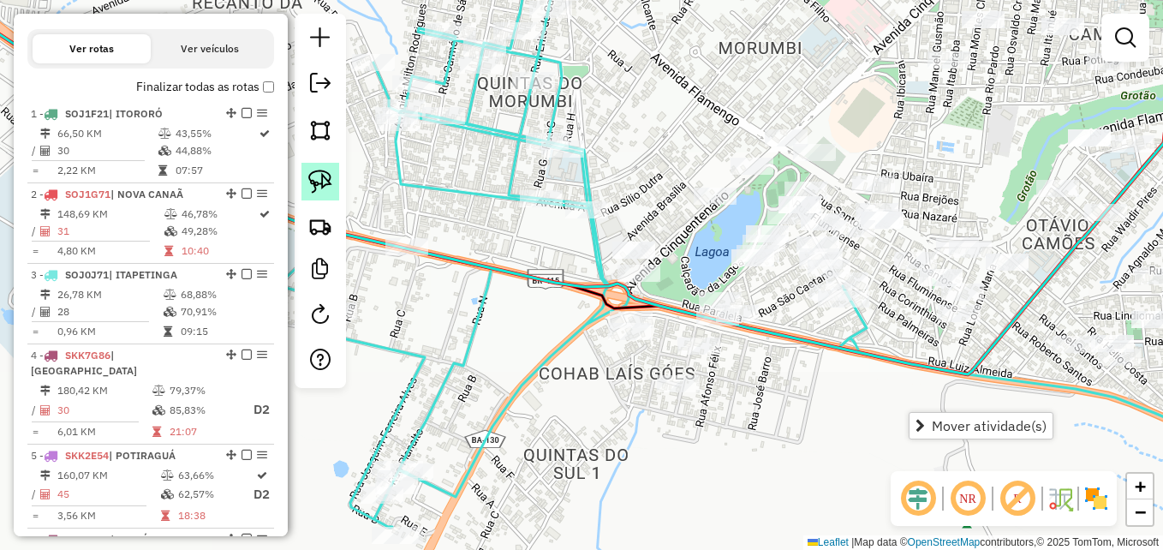
click at [319, 185] on img at bounding box center [320, 182] width 24 height 24
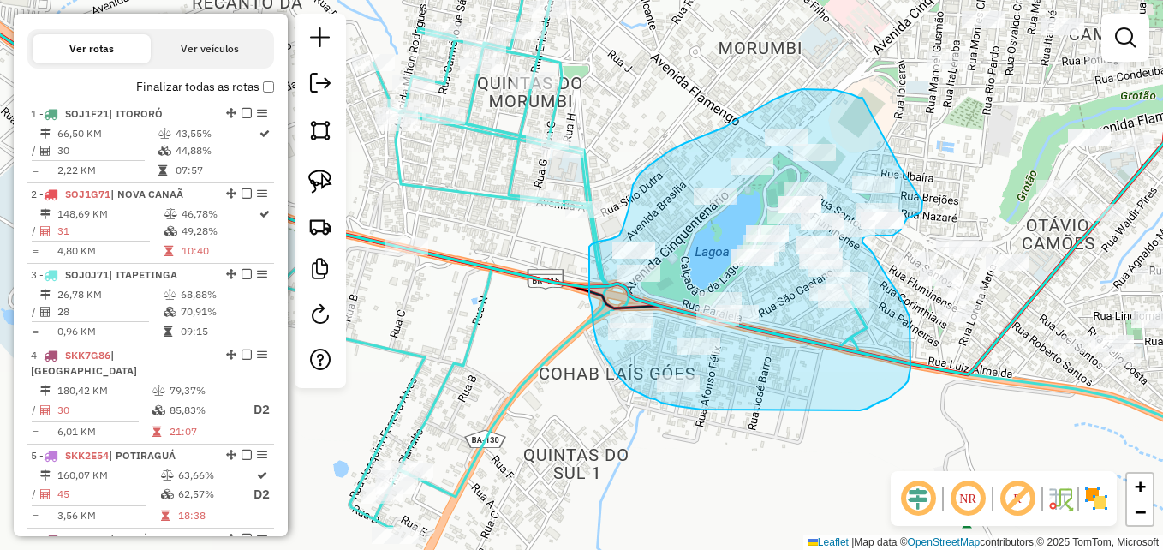
drag, startPoint x: 862, startPoint y: 98, endPoint x: 899, endPoint y: 166, distance: 77.8
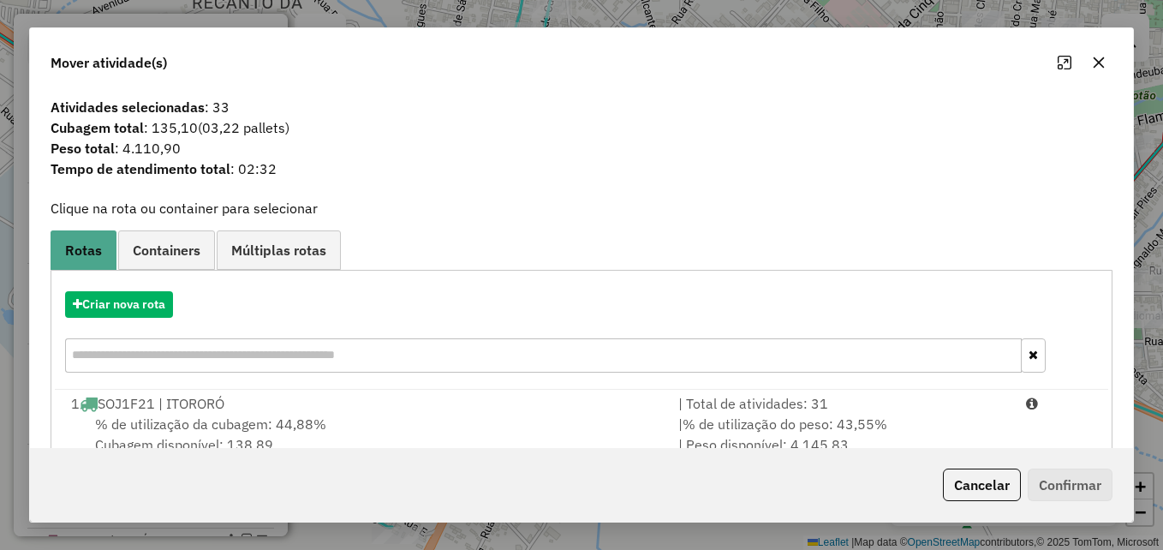
click at [1098, 63] on icon "button" at bounding box center [1099, 62] width 11 height 11
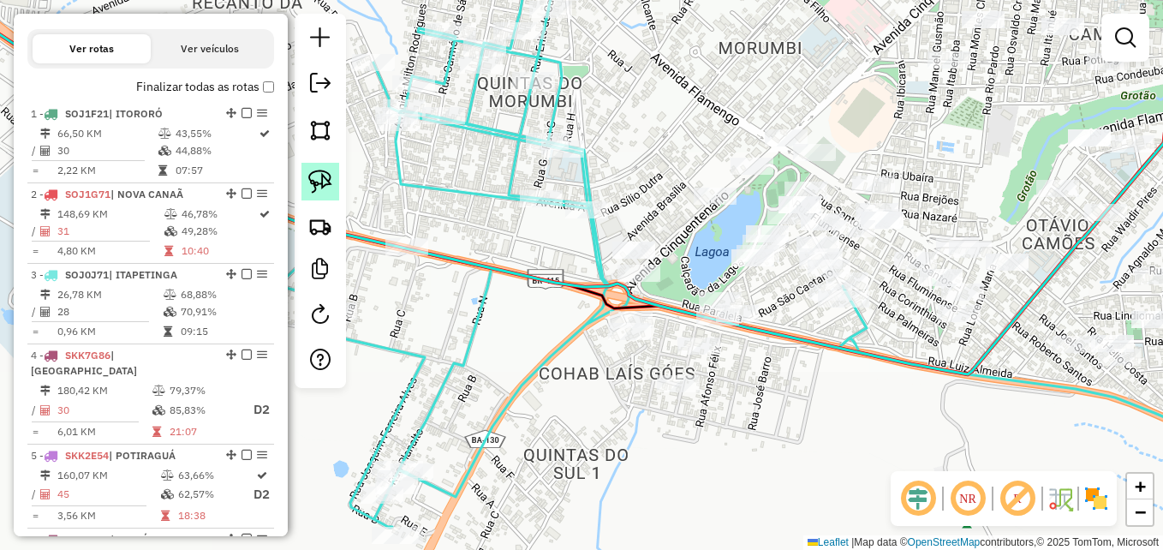
click at [319, 184] on img at bounding box center [320, 182] width 24 height 24
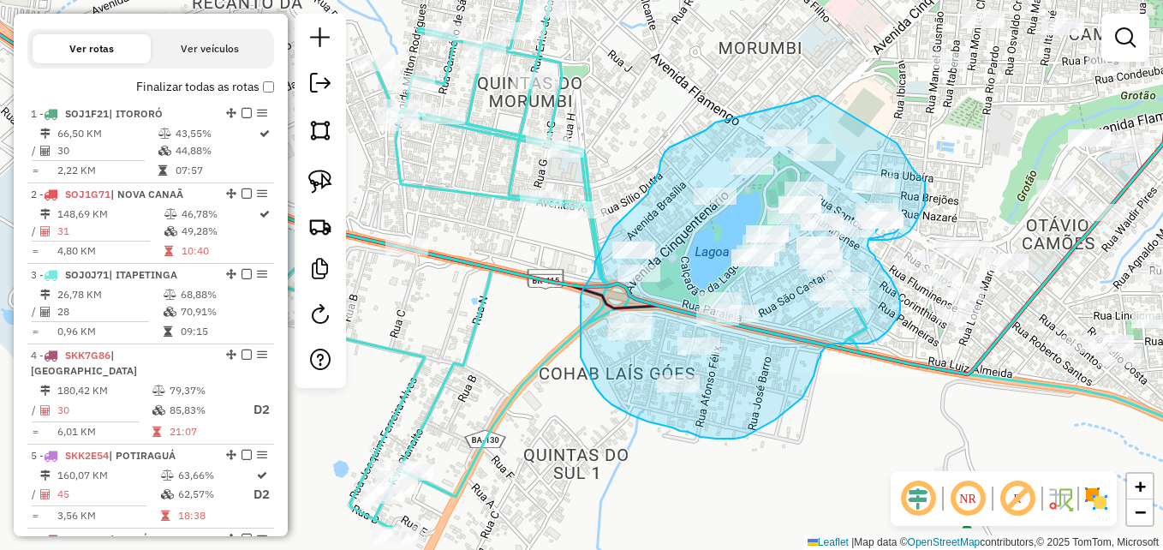
drag, startPoint x: 819, startPoint y: 96, endPoint x: 897, endPoint y: 143, distance: 91.1
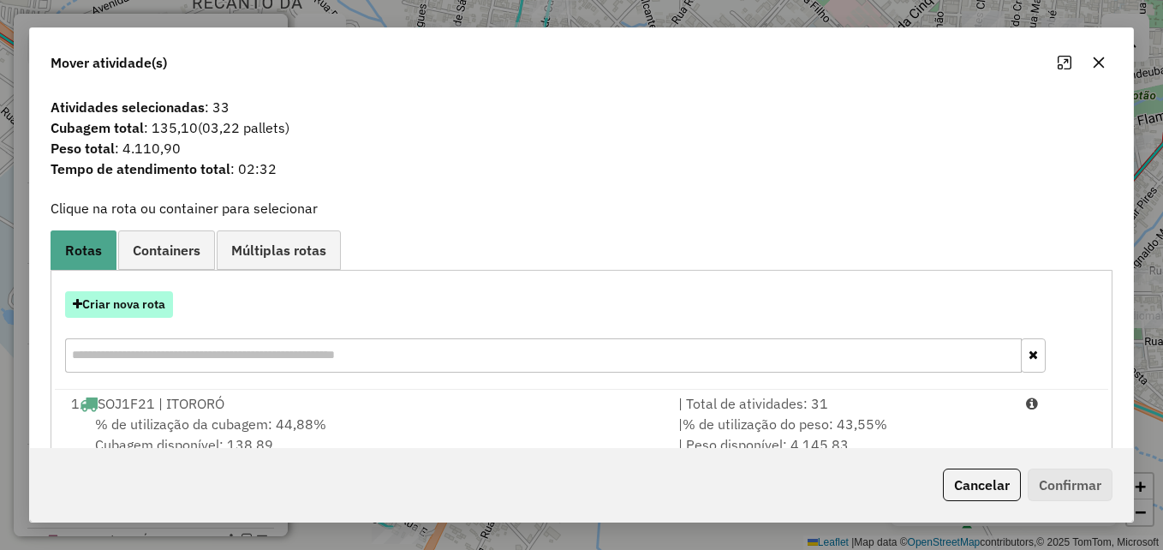
click at [120, 310] on button "Criar nova rota" at bounding box center [119, 304] width 108 height 27
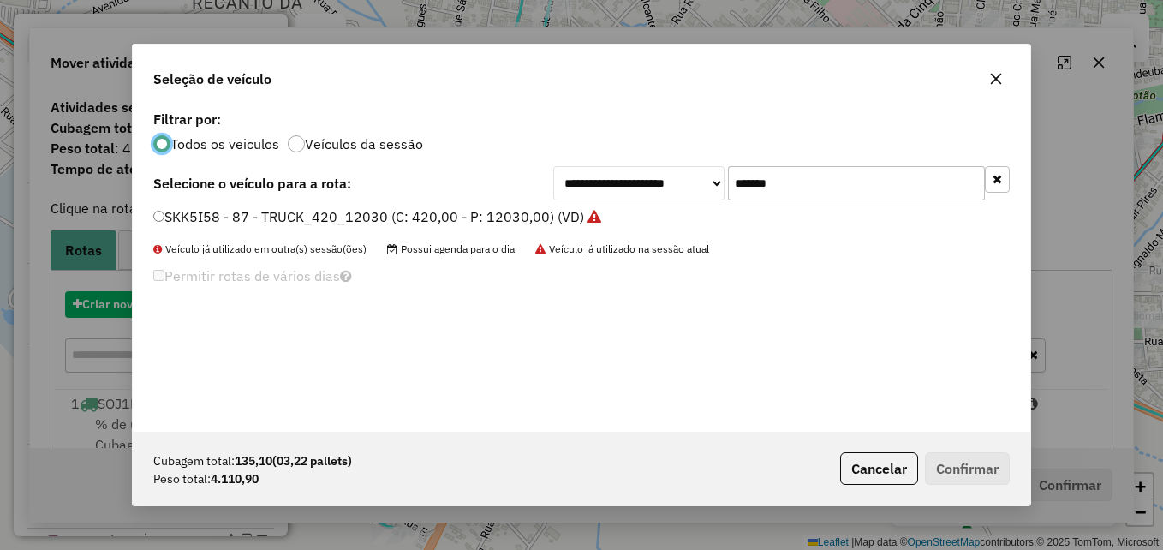
scroll to position [9, 5]
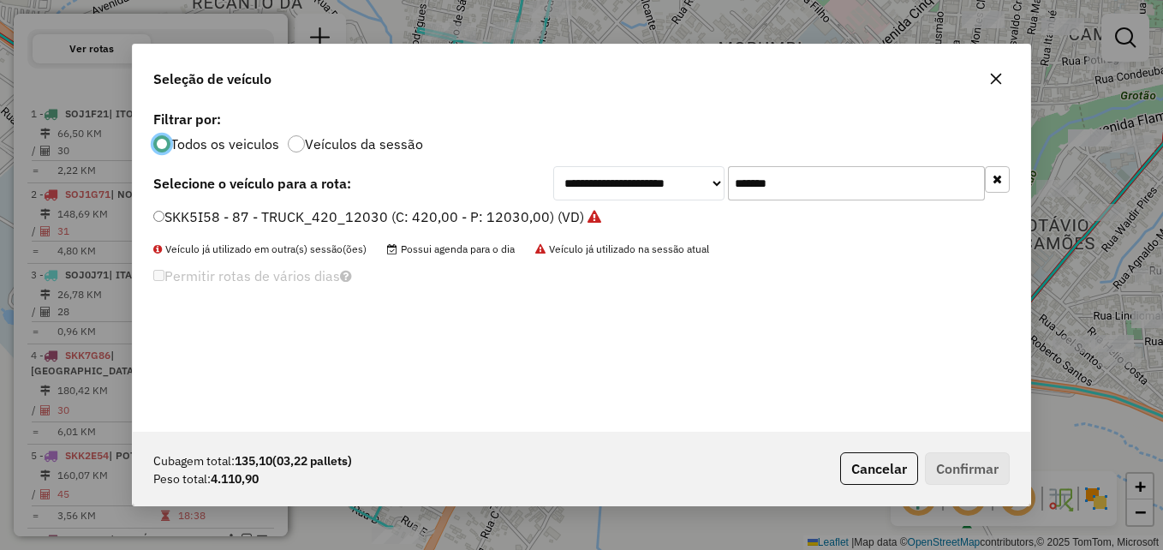
click at [995, 82] on icon "button" at bounding box center [996, 79] width 14 height 14
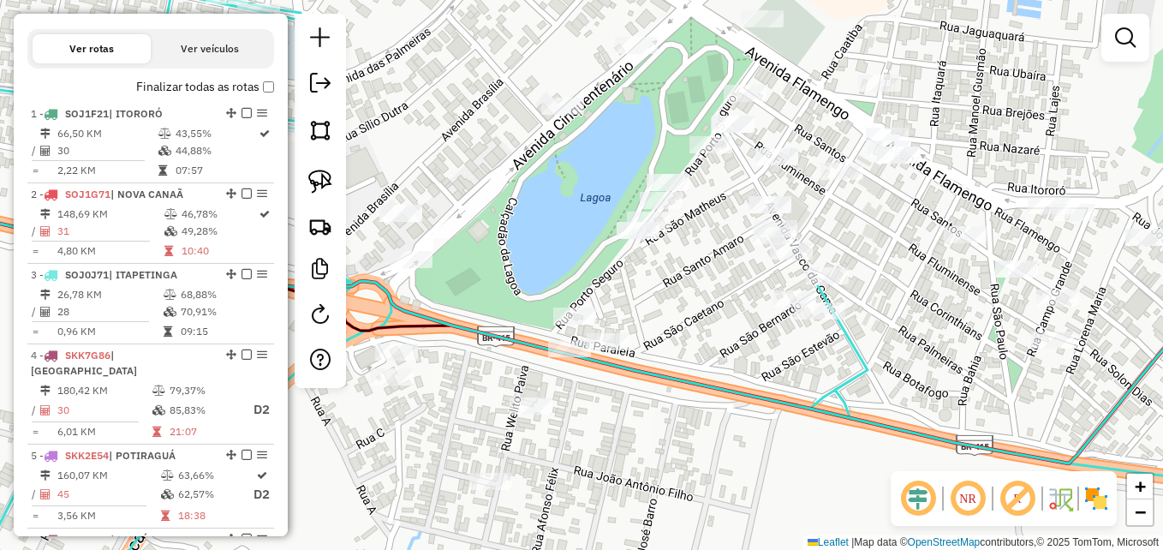
drag, startPoint x: 814, startPoint y: 361, endPoint x: 858, endPoint y: 362, distance: 43.7
click at [858, 362] on icon at bounding box center [625, 275] width 1396 height 659
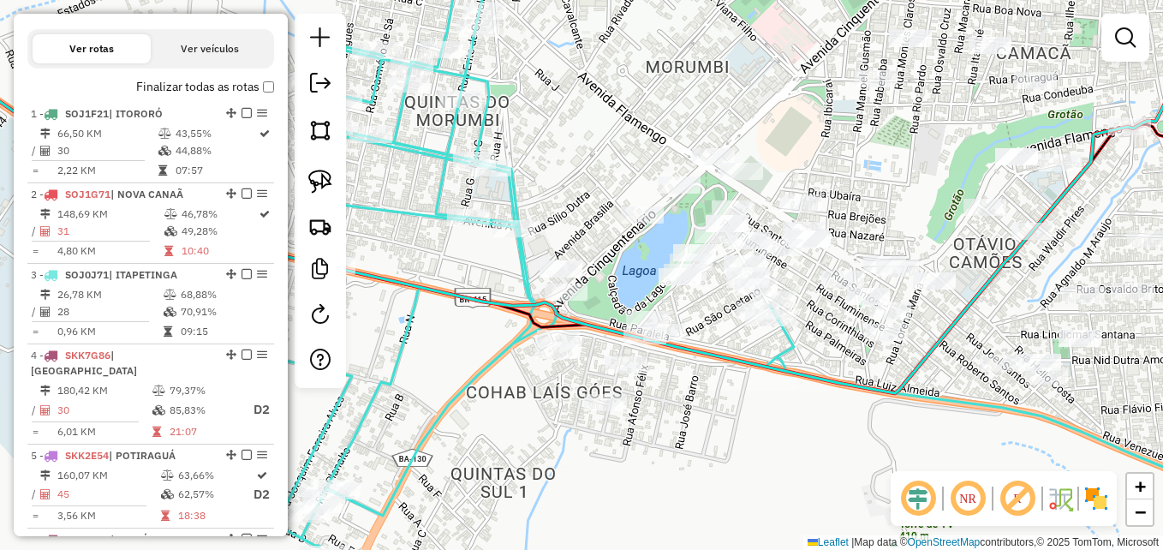
drag, startPoint x: 845, startPoint y: 392, endPoint x: 777, endPoint y: 373, distance: 71.1
click at [777, 373] on icon at bounding box center [508, 159] width 1386 height 467
click at [324, 171] on img at bounding box center [320, 182] width 24 height 24
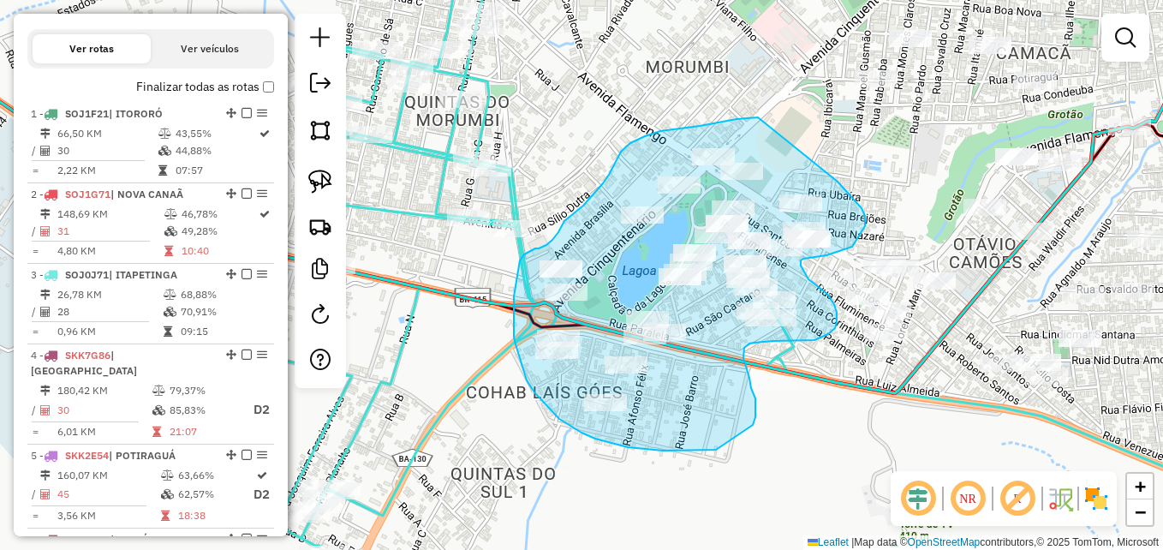
drag, startPoint x: 758, startPoint y: 117, endPoint x: 838, endPoint y: 182, distance: 102.3
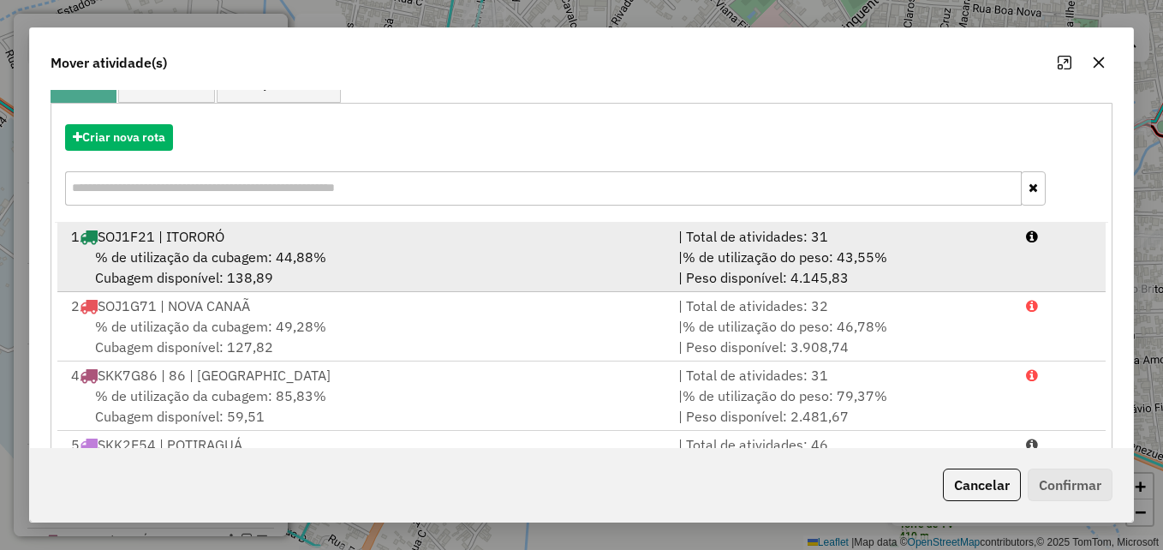
scroll to position [171, 0]
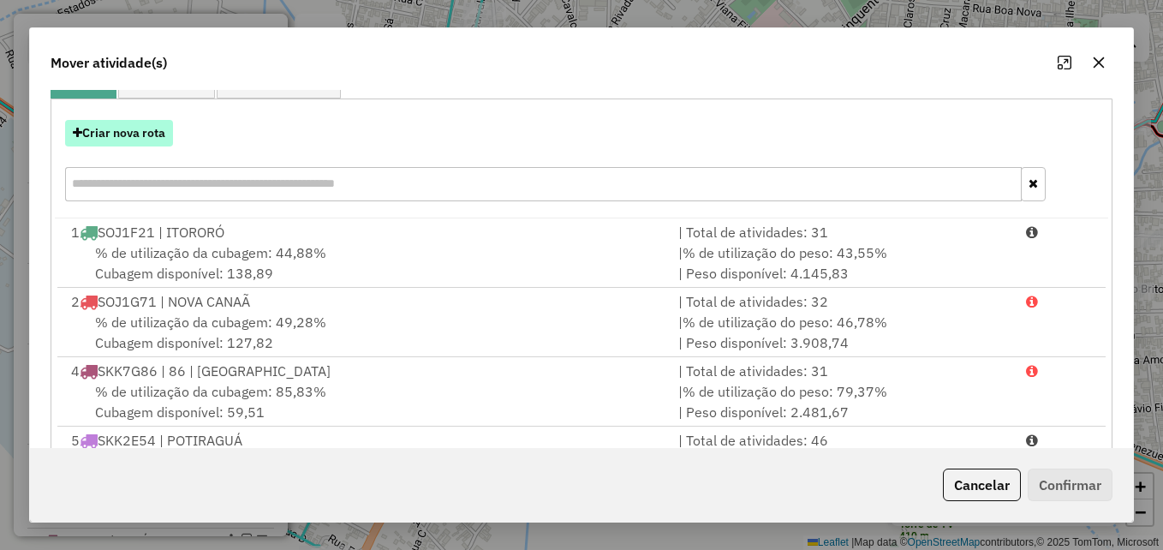
click at [118, 137] on button "Criar nova rota" at bounding box center [119, 133] width 108 height 27
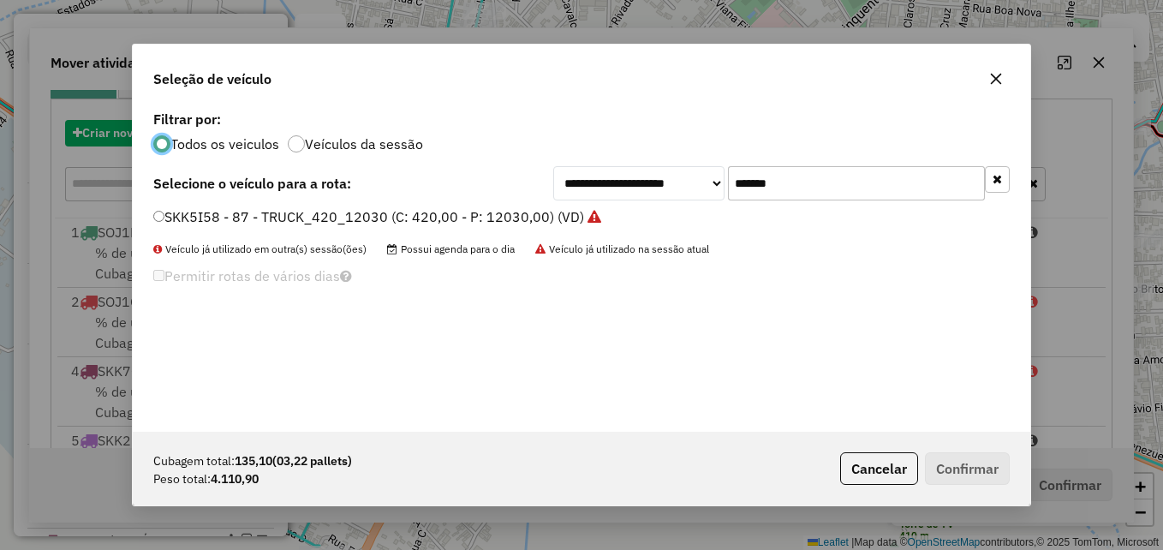
scroll to position [9, 5]
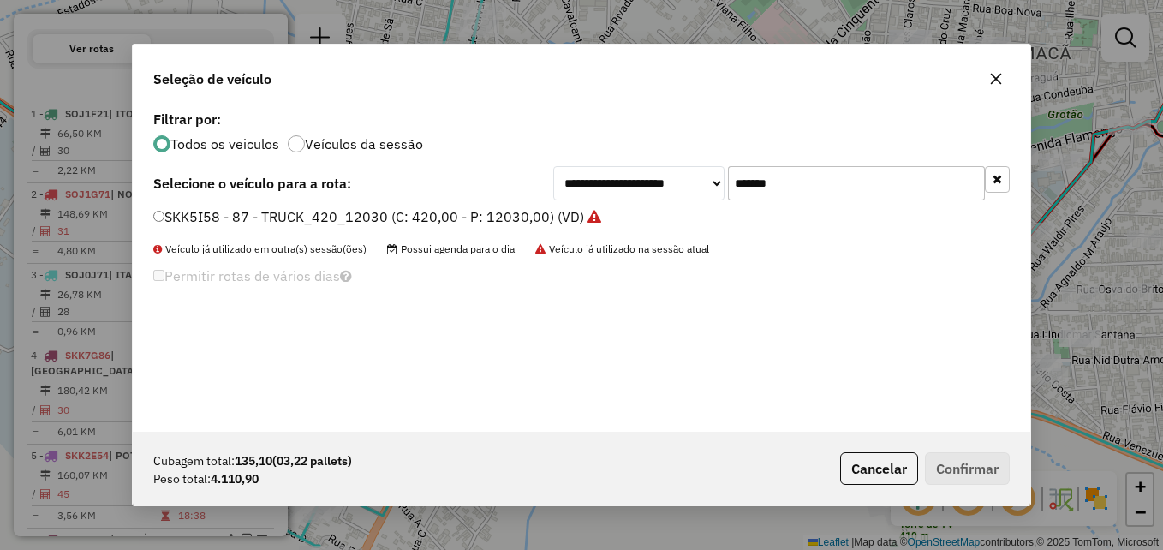
drag, startPoint x: 832, startPoint y: 182, endPoint x: 718, endPoint y: 188, distance: 114.9
click at [717, 188] on div "**********" at bounding box center [781, 183] width 456 height 34
paste input "text"
type input "*******"
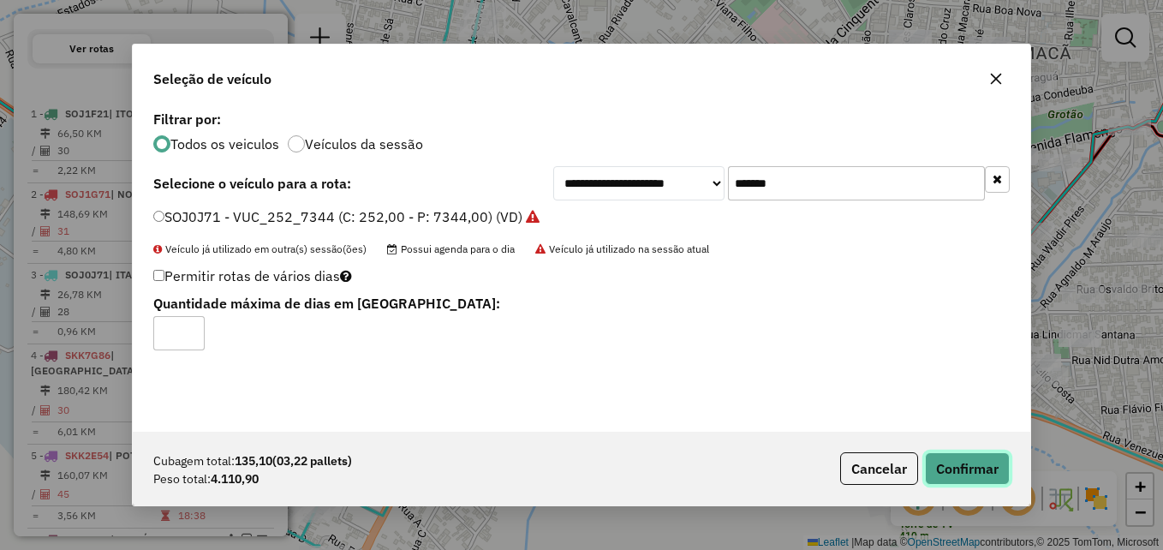
click at [951, 465] on button "Confirmar" at bounding box center [967, 468] width 85 height 33
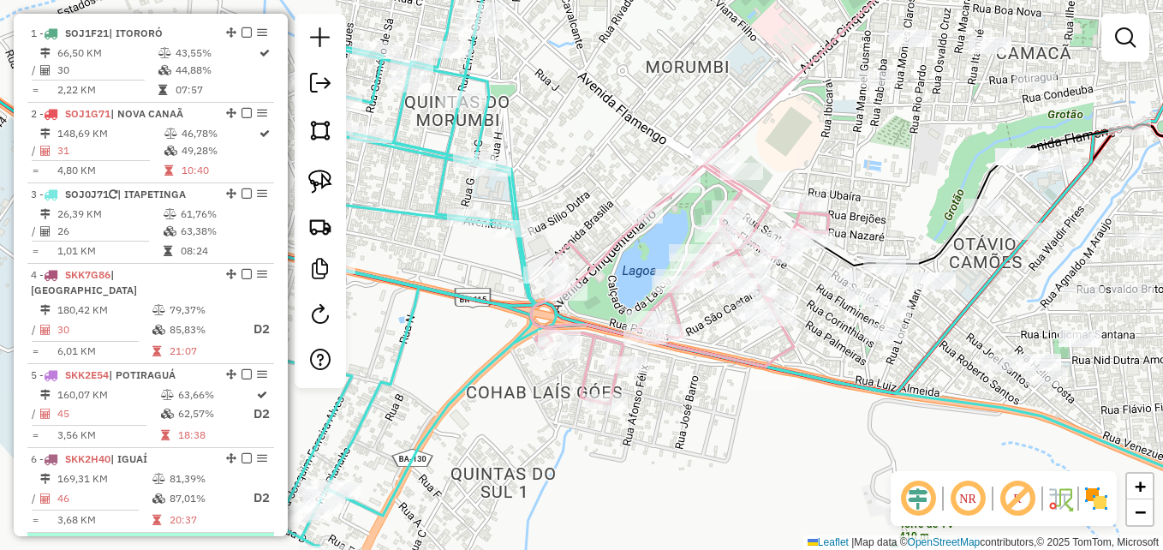
scroll to position [553, 0]
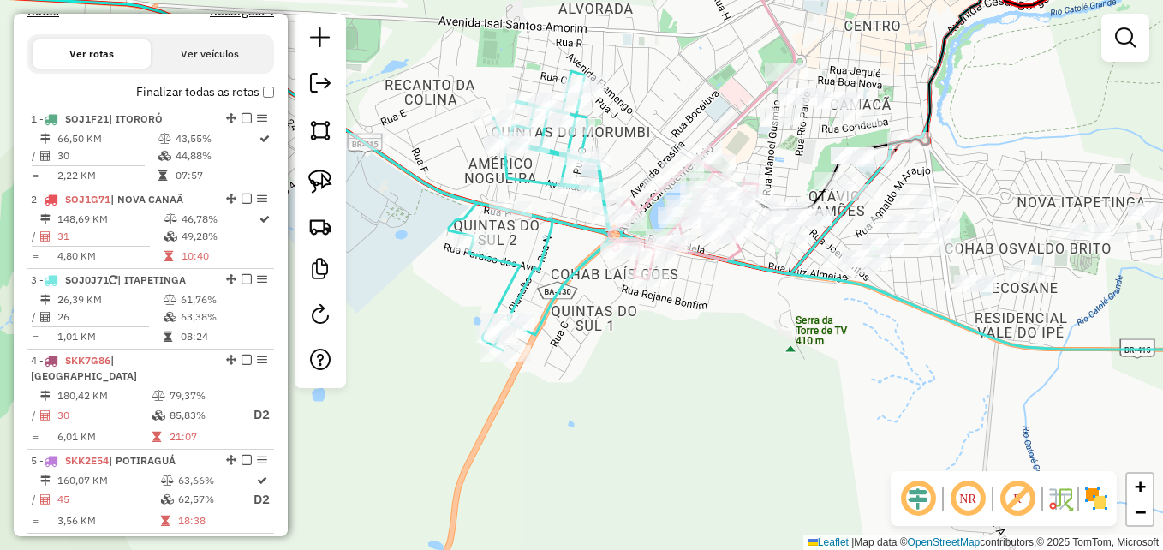
drag, startPoint x: 521, startPoint y: 325, endPoint x: 545, endPoint y: 260, distance: 68.6
click at [545, 260] on icon at bounding box center [835, 211] width 938 height 280
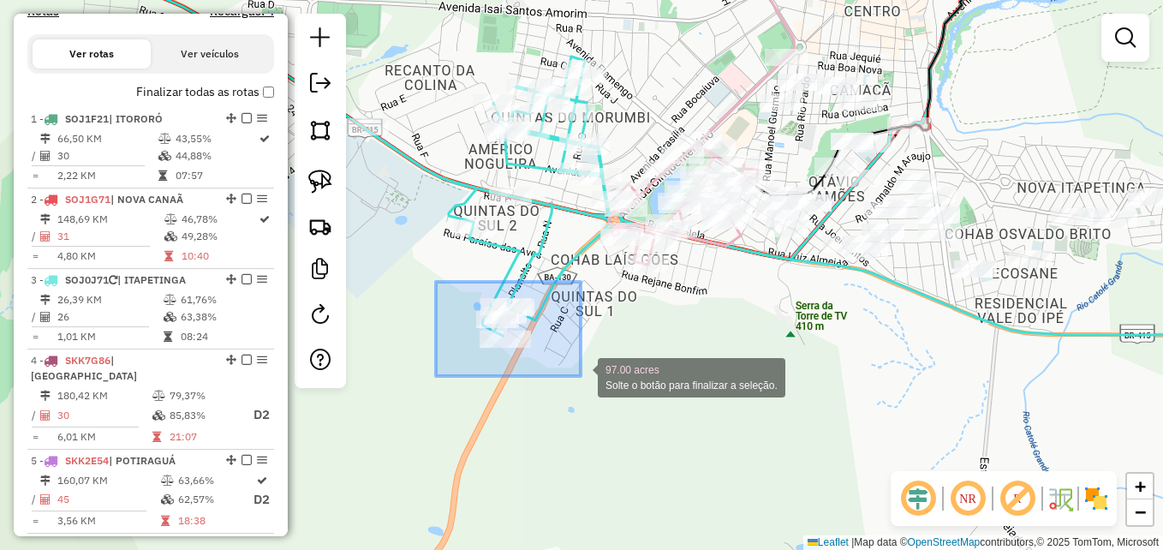
drag, startPoint x: 436, startPoint y: 282, endPoint x: 581, endPoint y: 375, distance: 172.9
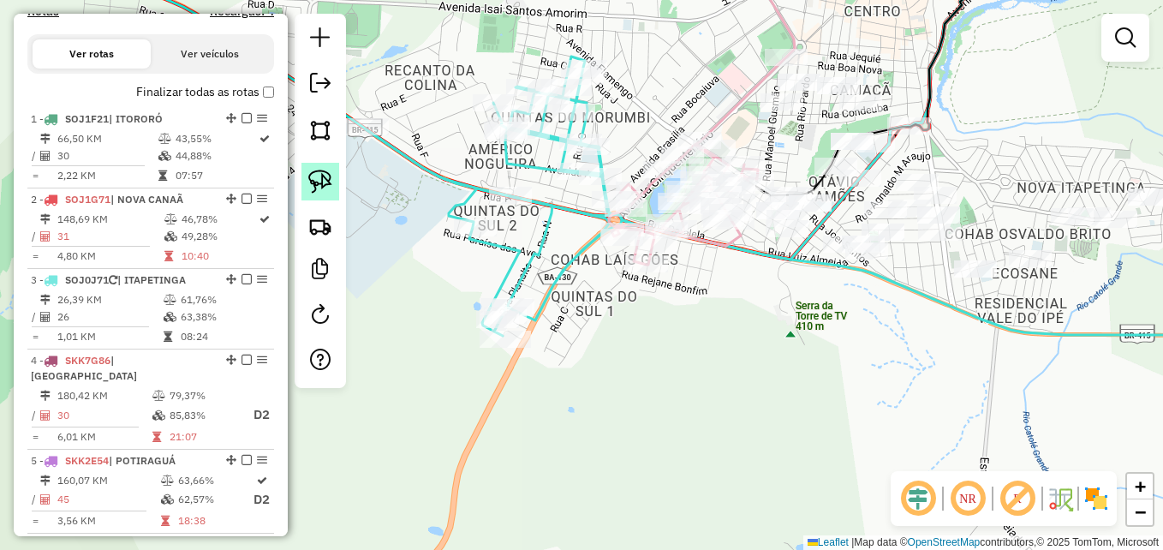
click at [321, 180] on img at bounding box center [320, 182] width 24 height 24
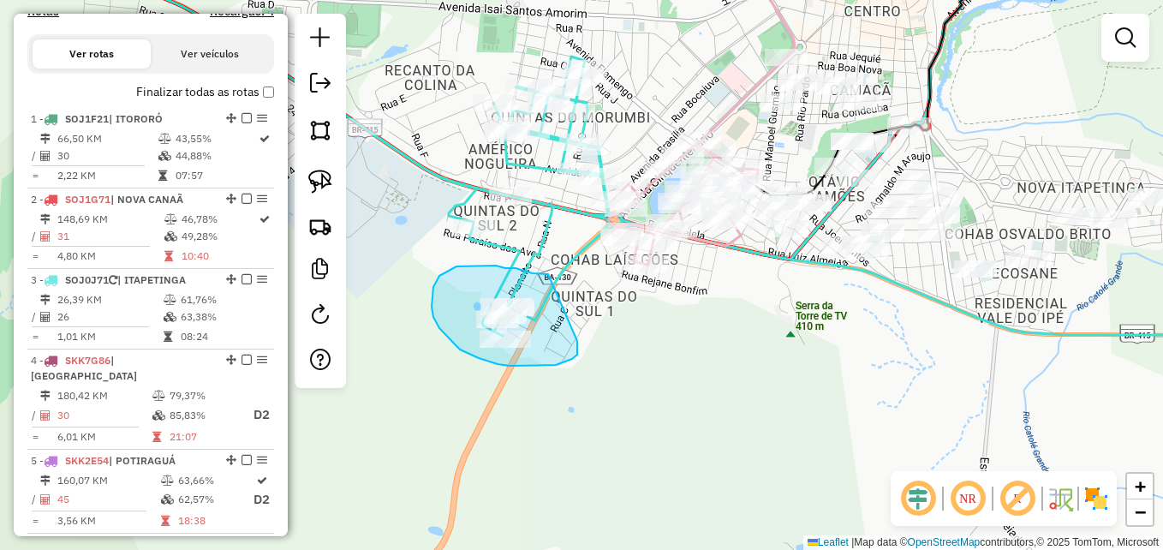
drag, startPoint x: 548, startPoint y: 274, endPoint x: 568, endPoint y: 325, distance: 54.2
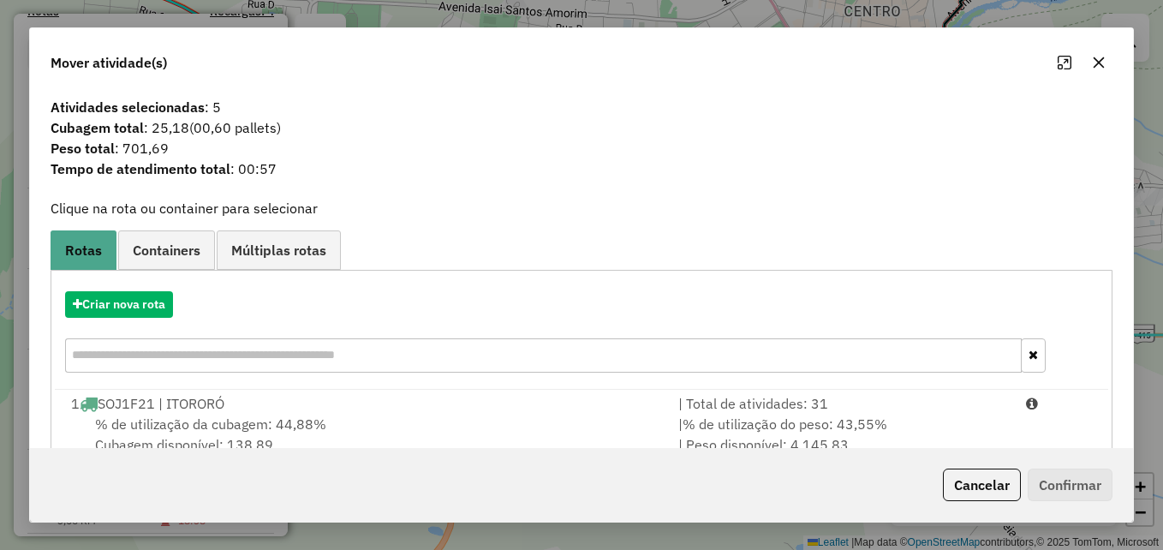
click at [1099, 62] on icon "button" at bounding box center [1099, 62] width 11 height 11
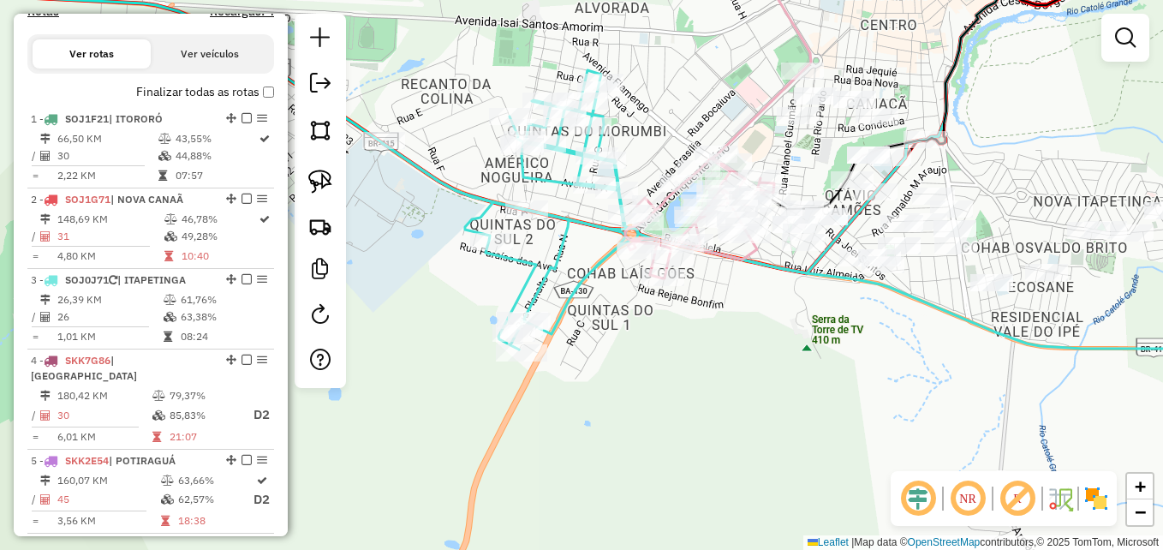
drag, startPoint x: 640, startPoint y: 307, endPoint x: 654, endPoint y: 322, distance: 21.2
click at [654, 322] on div "Janela de atendimento Grade de atendimento Capacidade Transportadoras Veículos …" at bounding box center [581, 275] width 1163 height 550
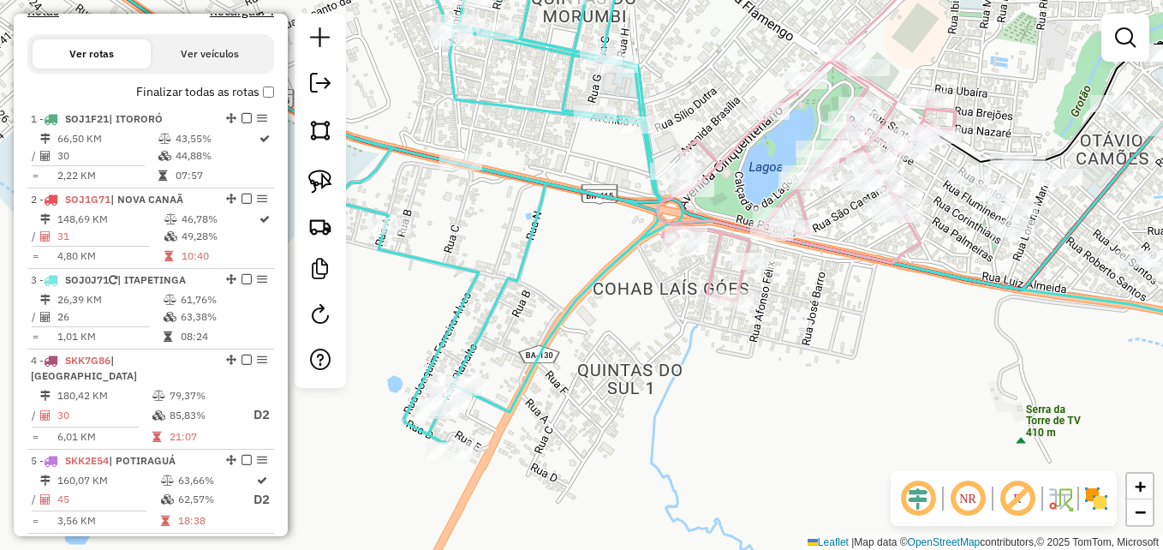
drag, startPoint x: 602, startPoint y: 261, endPoint x: 611, endPoint y: 262, distance: 8.6
click at [611, 262] on icon at bounding box center [729, 194] width 1117 height 497
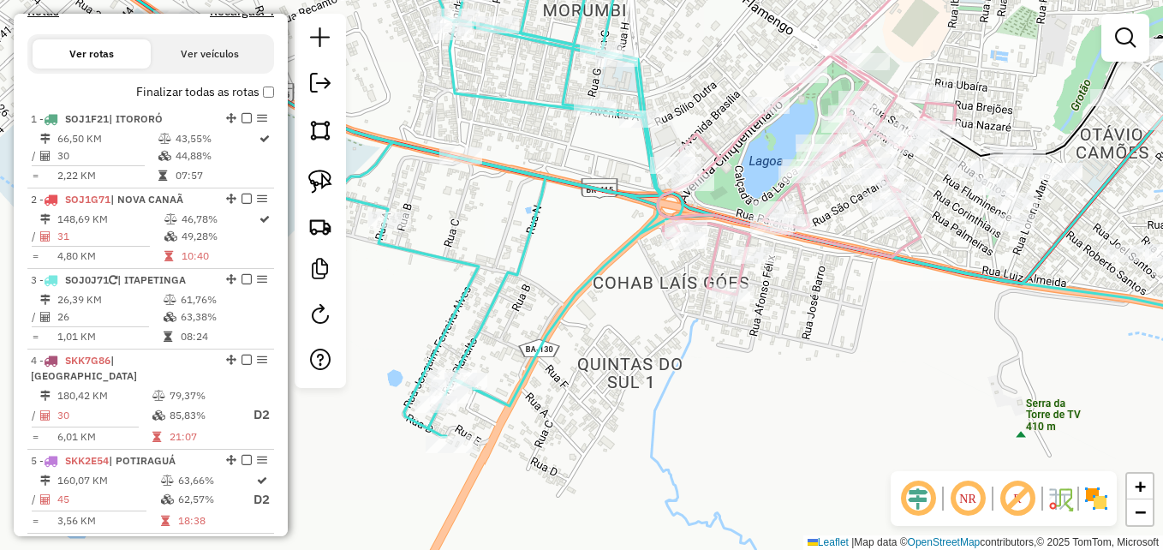
drag, startPoint x: 484, startPoint y: 277, endPoint x: 419, endPoint y: 177, distance: 118.8
click at [470, 226] on icon at bounding box center [725, 188] width 1108 height 498
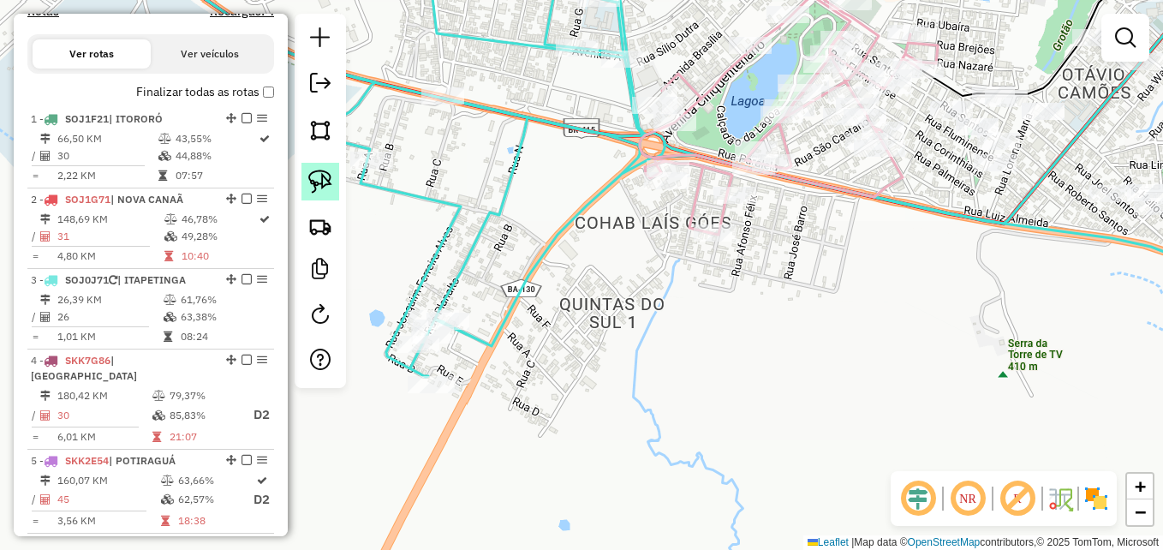
click at [318, 182] on img at bounding box center [320, 182] width 24 height 24
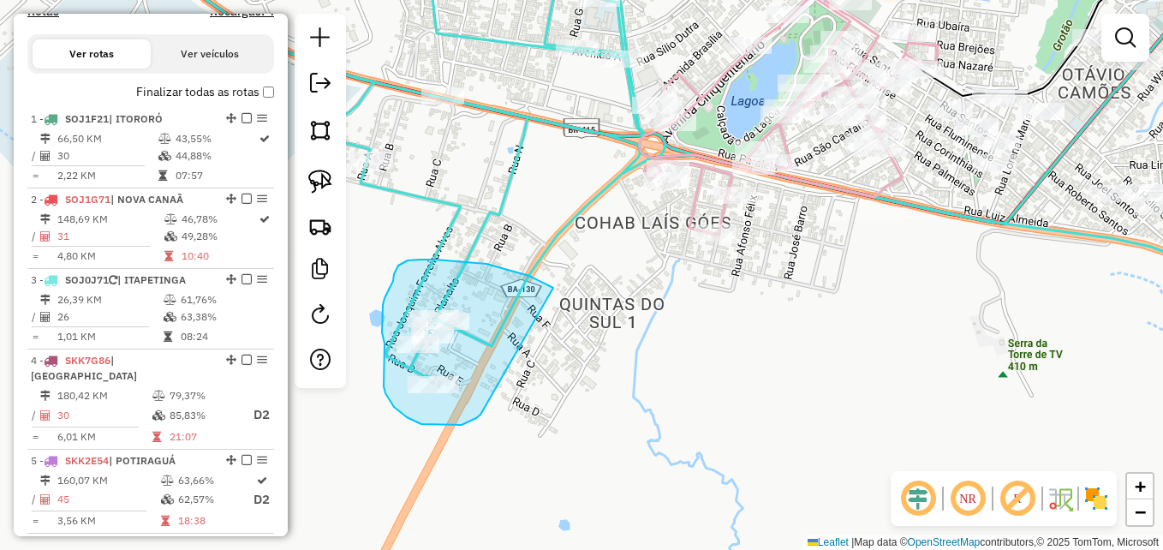
drag, startPoint x: 551, startPoint y: 287, endPoint x: 517, endPoint y: 371, distance: 90.6
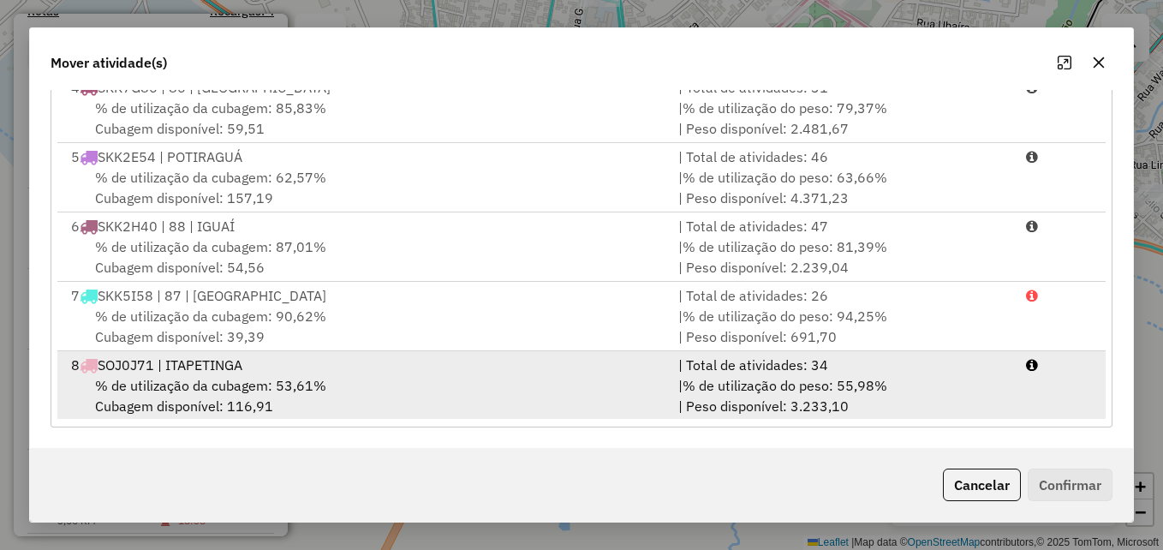
scroll to position [143, 0]
click at [491, 376] on div "% de utilização da cubagem: 53,61% Cubagem disponível: 116,91" at bounding box center [364, 393] width 607 height 41
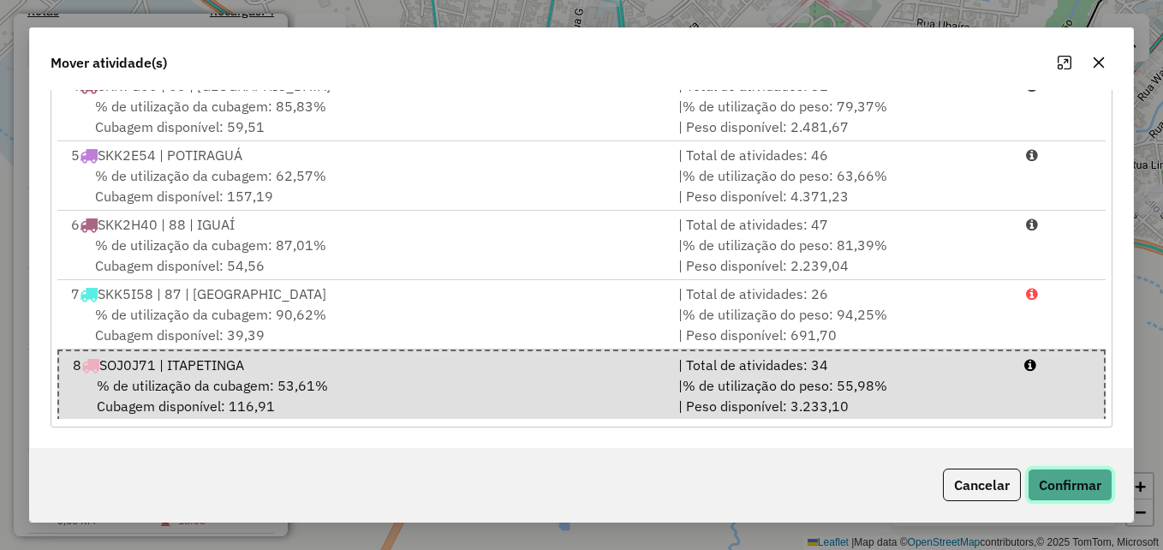
click at [1050, 484] on button "Confirmar" at bounding box center [1070, 484] width 85 height 33
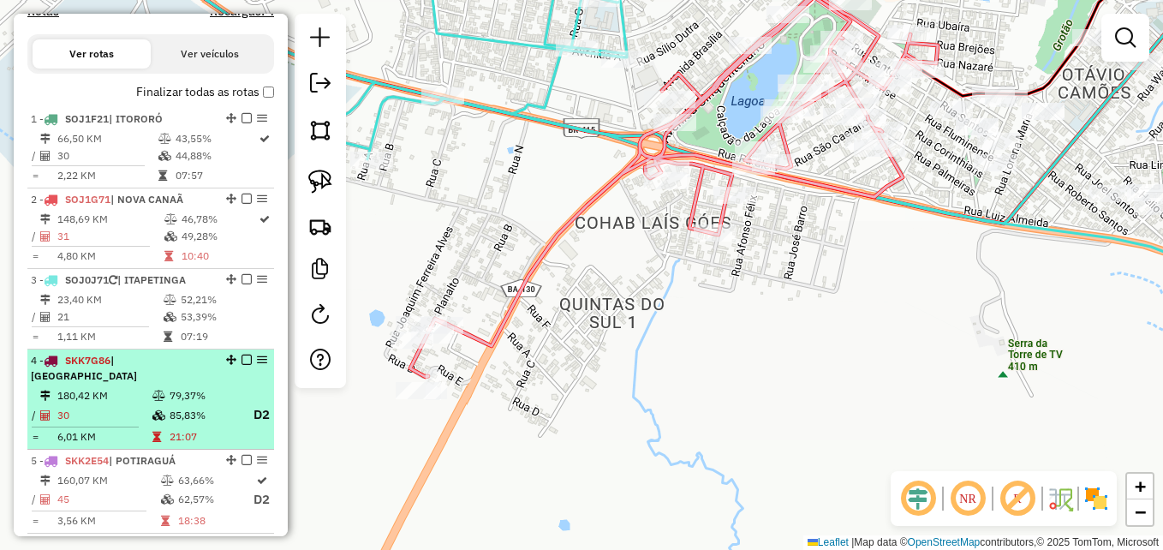
scroll to position [896, 0]
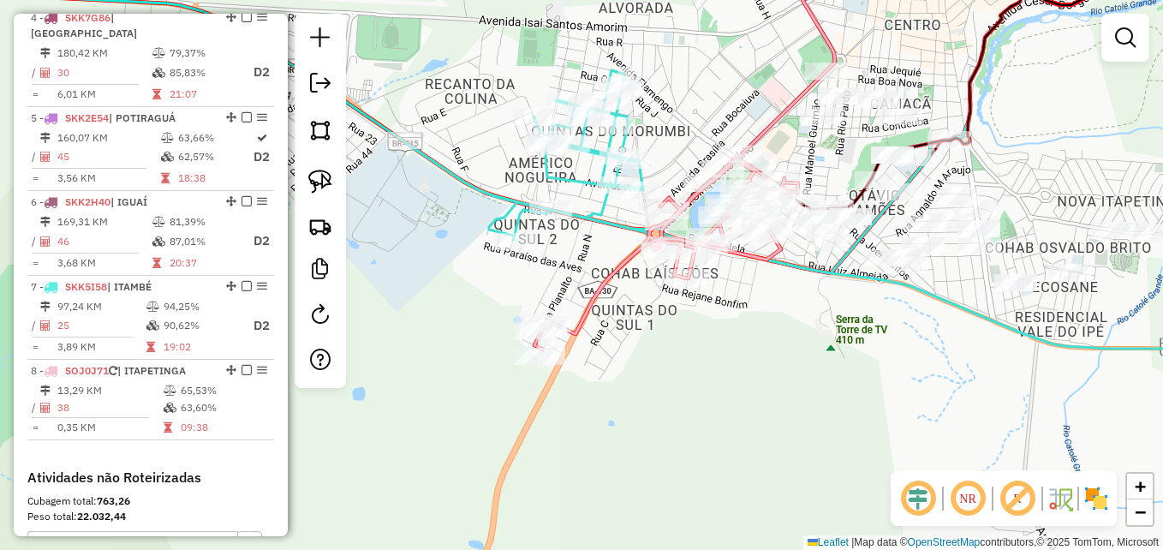
drag, startPoint x: 681, startPoint y: 287, endPoint x: 730, endPoint y: 335, distance: 69.0
click at [730, 335] on div "Janela de atendimento Grade de atendimento Capacidade Transportadoras Veículos …" at bounding box center [581, 275] width 1163 height 550
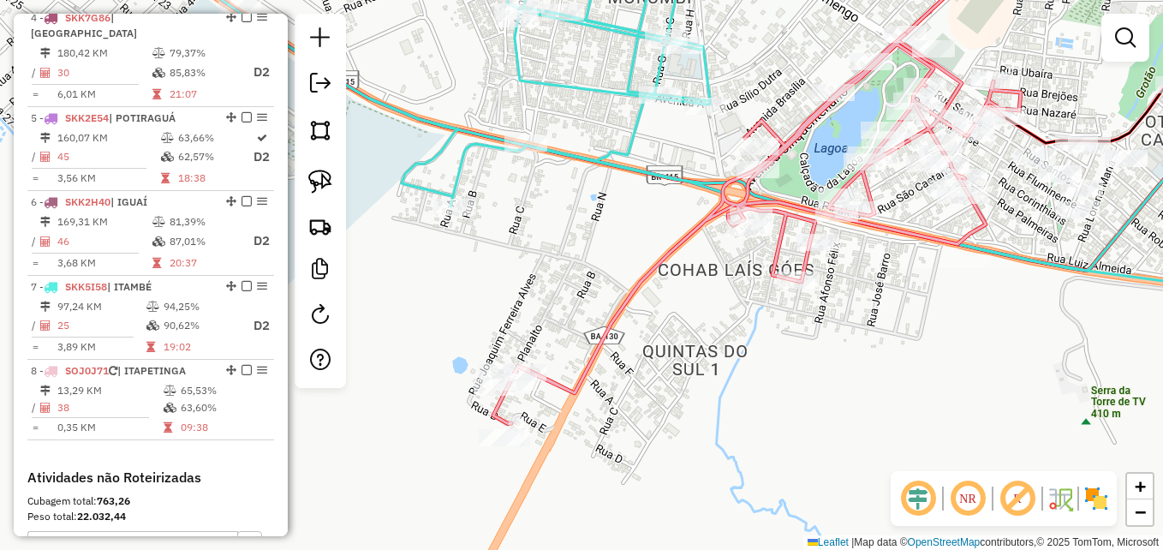
drag, startPoint x: 599, startPoint y: 210, endPoint x: 616, endPoint y: 276, distance: 67.9
click at [616, 276] on div "Janela de atendimento Grade de atendimento Capacidade Transportadoras Veículos …" at bounding box center [581, 275] width 1163 height 550
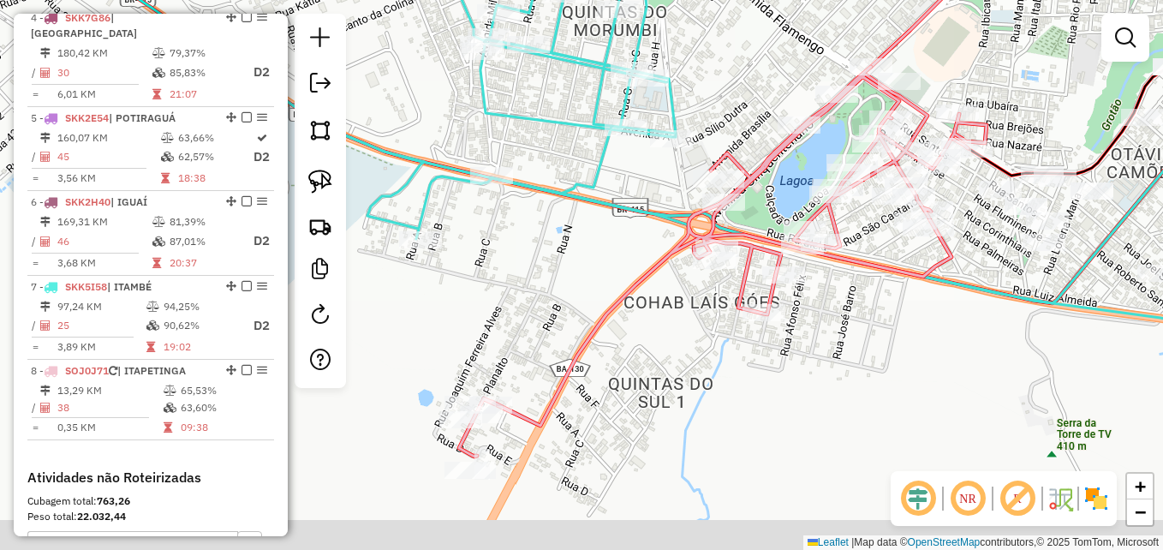
drag, startPoint x: 593, startPoint y: 347, endPoint x: 538, endPoint y: 306, distance: 69.2
click at [538, 307] on div "Janela de atendimento Grade de atendimento Capacidade Transportadoras Veículos …" at bounding box center [581, 275] width 1163 height 550
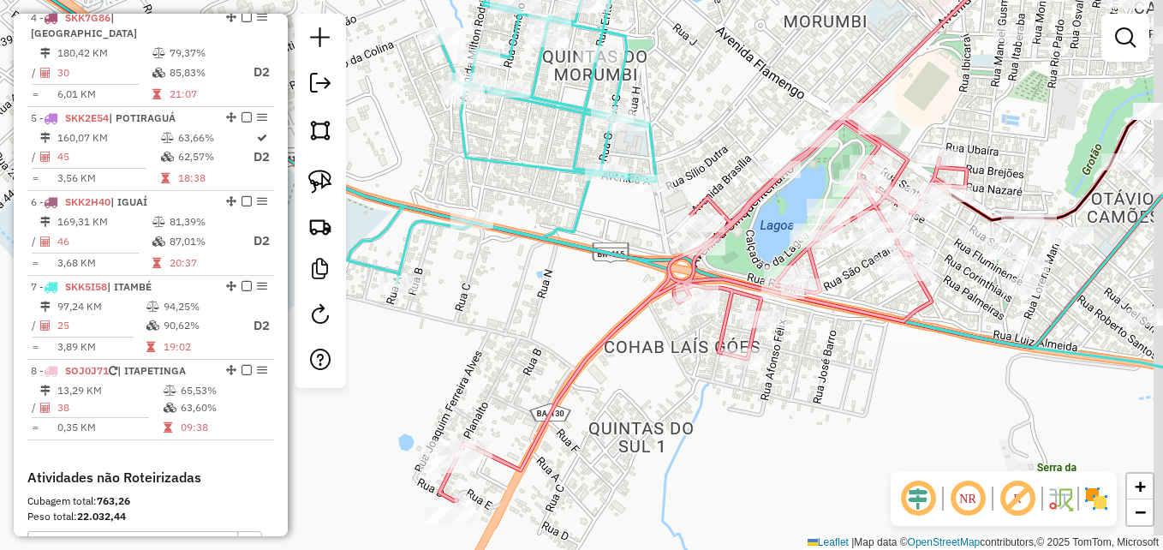
drag, startPoint x: 585, startPoint y: 255, endPoint x: 565, endPoint y: 324, distance: 71.3
click at [565, 323] on div "Janela de atendimento Grade de atendimento Capacidade Transportadoras Veículos …" at bounding box center [581, 275] width 1163 height 550
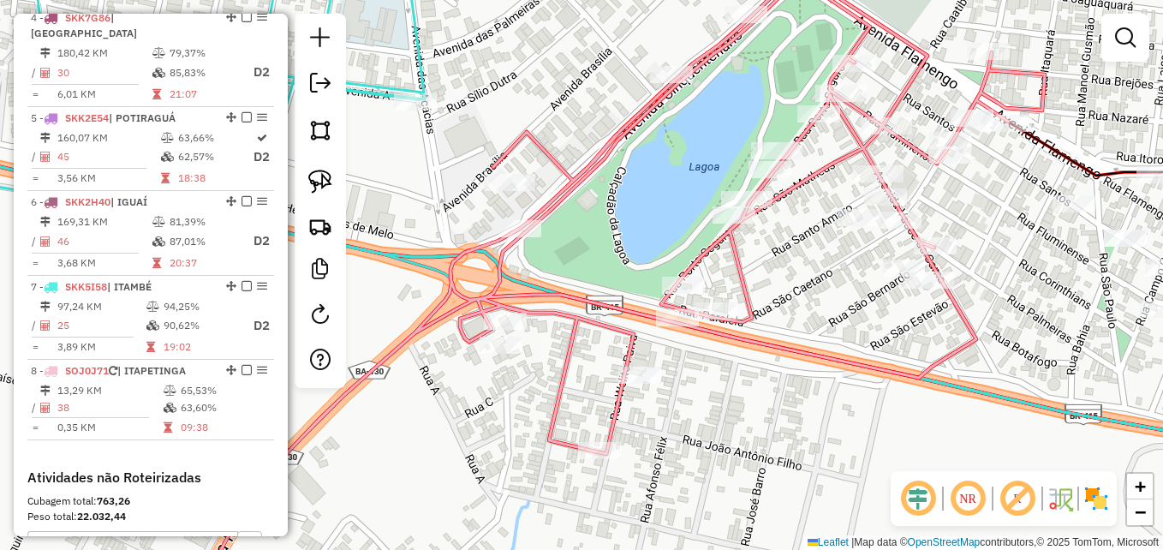
drag, startPoint x: 788, startPoint y: 299, endPoint x: 856, endPoint y: 343, distance: 81.7
click at [856, 343] on div "Janela de atendimento Grade de atendimento Capacidade Transportadoras Veículos …" at bounding box center [581, 275] width 1163 height 550
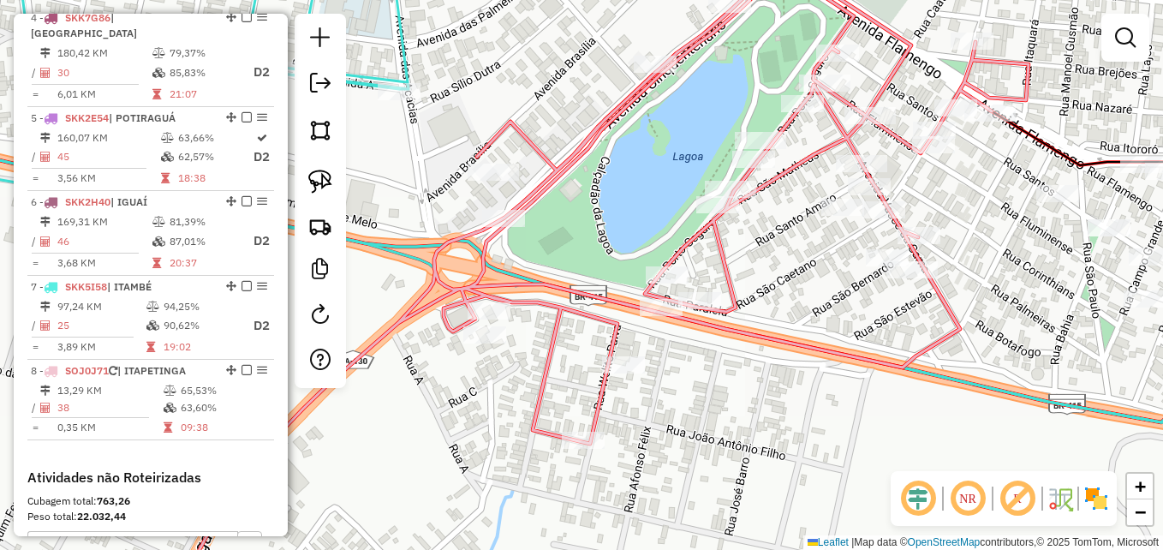
drag, startPoint x: 677, startPoint y: 367, endPoint x: 738, endPoint y: 384, distance: 63.2
click at [733, 384] on div "Janela de atendimento Grade de atendimento Capacidade Transportadoras Veículos …" at bounding box center [581, 275] width 1163 height 550
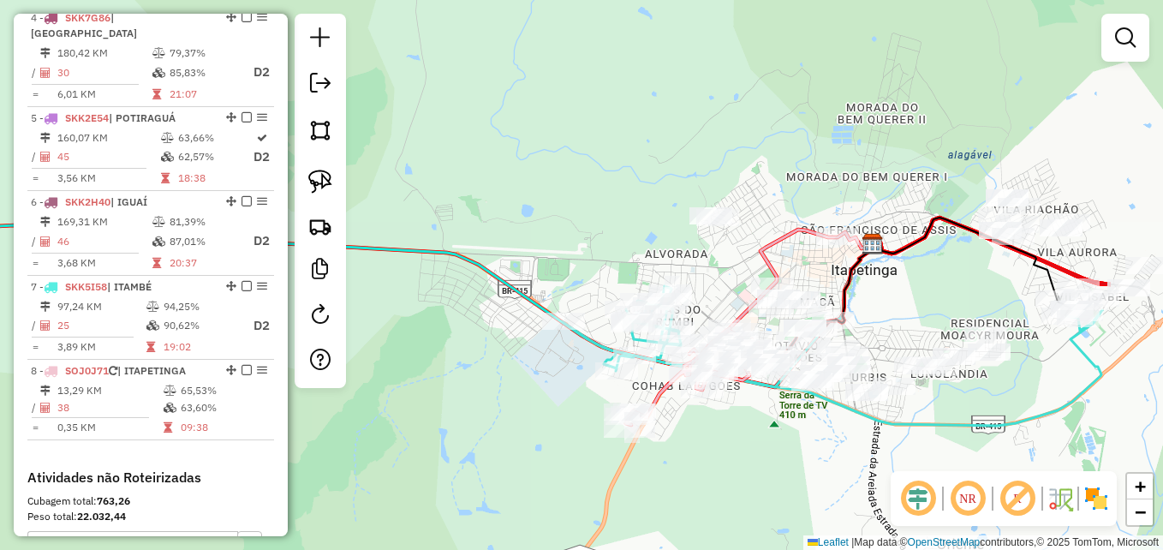
drag, startPoint x: 1093, startPoint y: 319, endPoint x: 909, endPoint y: 256, distance: 193.6
click at [909, 258] on div "Janela de atendimento Grade de atendimento Capacidade Transportadoras Veículos …" at bounding box center [581, 275] width 1163 height 550
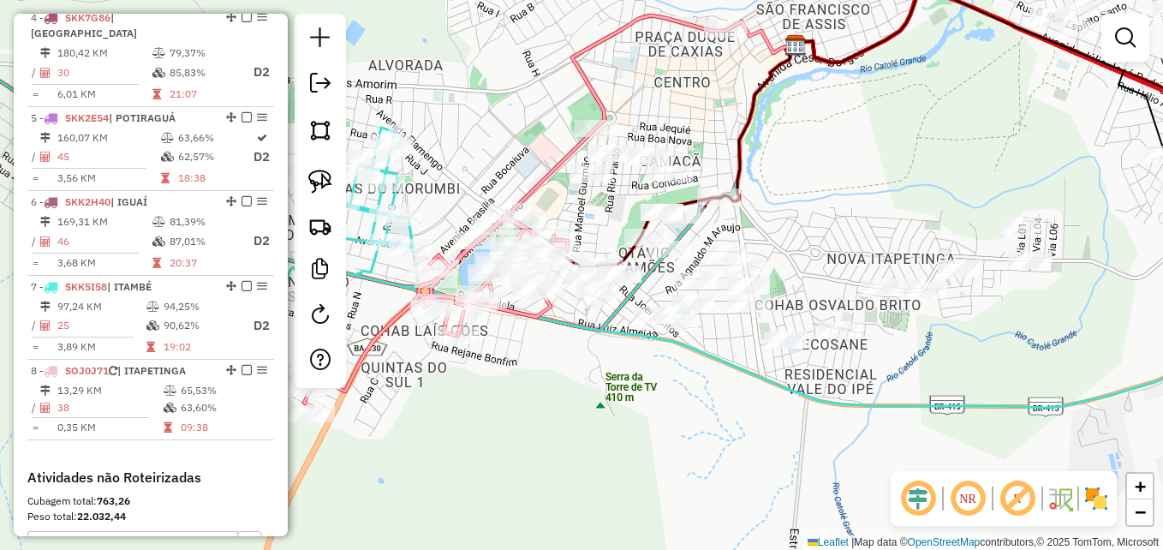
drag, startPoint x: 782, startPoint y: 405, endPoint x: 892, endPoint y: 407, distance: 110.5
click at [892, 407] on div "Janela de atendimento Grade de atendimento Capacidade Transportadoras Veículos …" at bounding box center [581, 275] width 1163 height 550
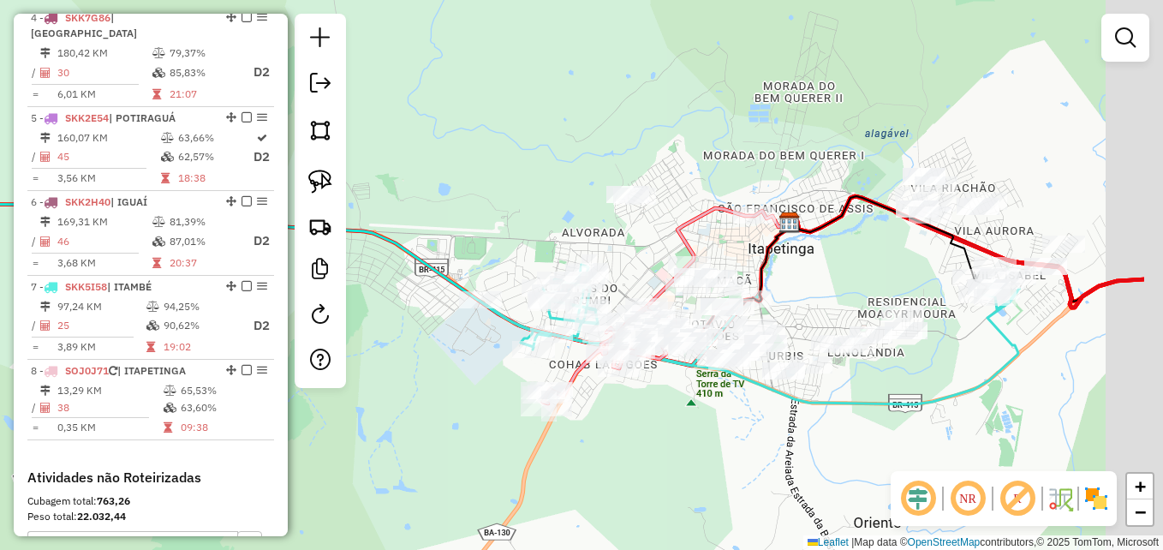
drag, startPoint x: 971, startPoint y: 449, endPoint x: 759, endPoint y: 432, distance: 213.1
click at [759, 432] on div "Janela de atendimento Grade de atendimento Capacidade Transportadoras Veículos …" at bounding box center [581, 275] width 1163 height 550
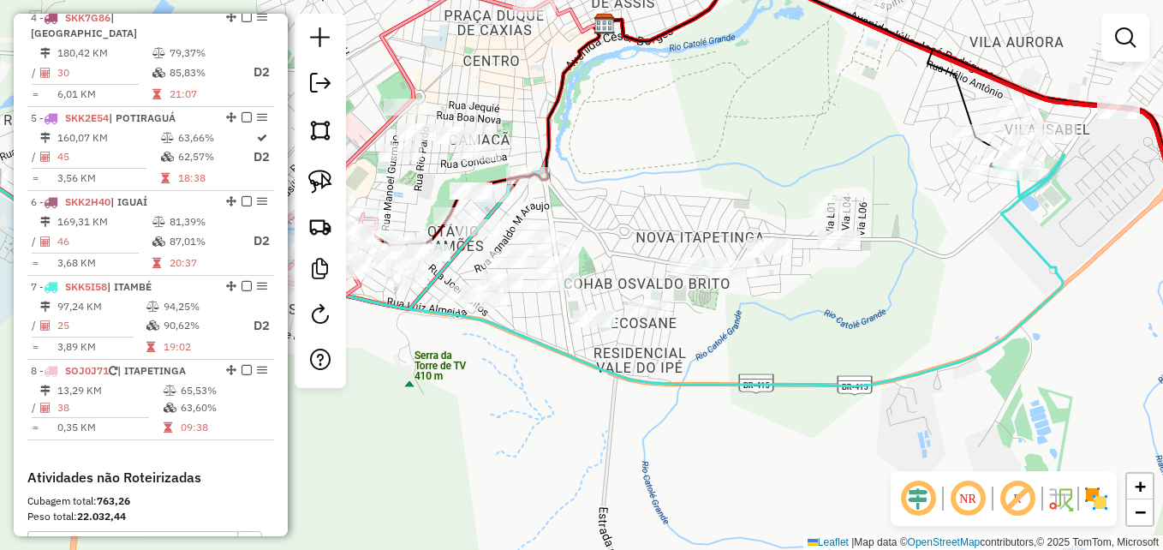
drag, startPoint x: 899, startPoint y: 250, endPoint x: 966, endPoint y: 299, distance: 82.7
click at [966, 299] on div "Janela de atendimento Grade de atendimento Capacidade Transportadoras Veículos …" at bounding box center [581, 275] width 1163 height 550
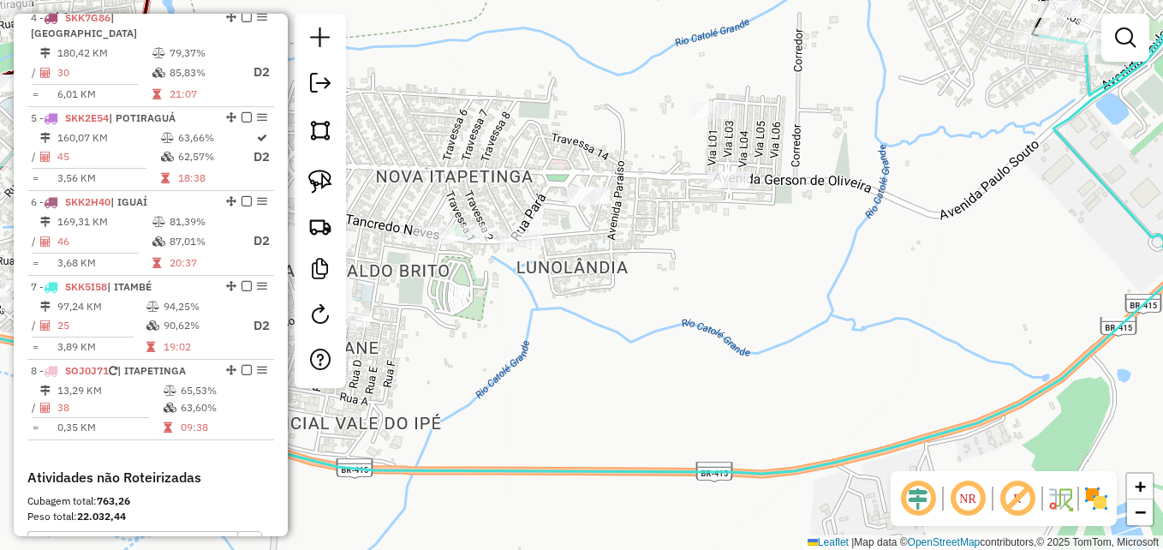
click at [960, 205] on div "Janela de atendimento Grade de atendimento Capacidade Transportadoras Veículos …" at bounding box center [581, 275] width 1163 height 550
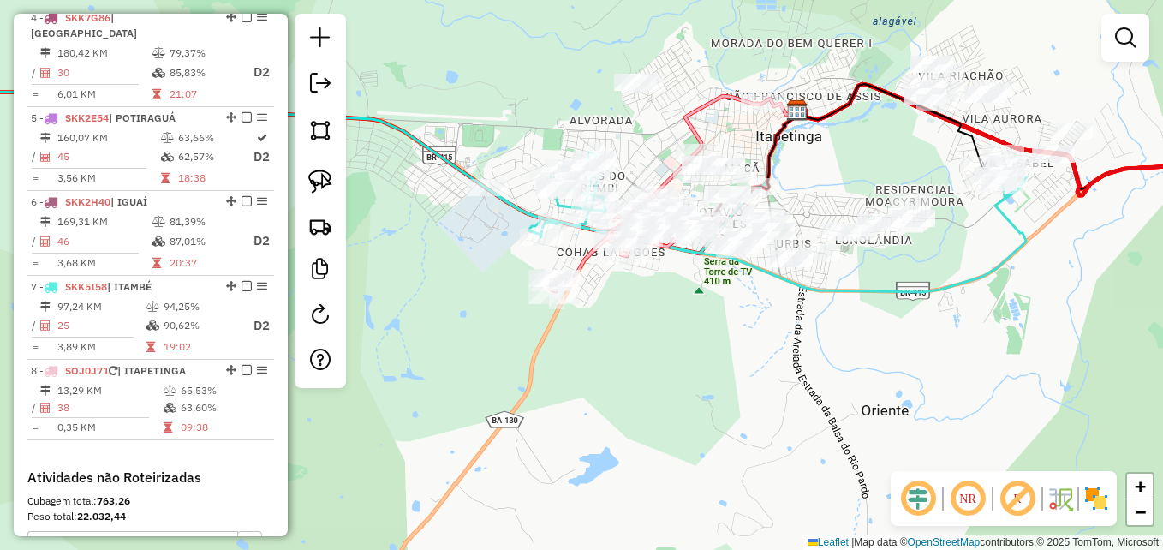
drag, startPoint x: 599, startPoint y: 367, endPoint x: 667, endPoint y: 381, distance: 70.0
click at [667, 381] on div "Janela de atendimento Grade de atendimento Capacidade Transportadoras Veículos …" at bounding box center [581, 275] width 1163 height 550
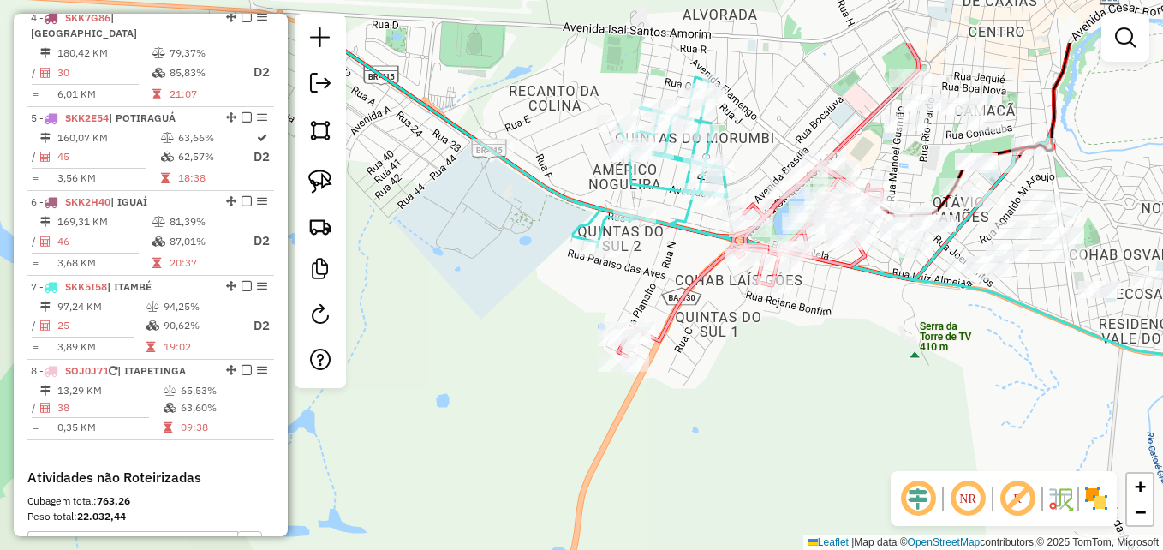
drag, startPoint x: 1000, startPoint y: 211, endPoint x: 993, endPoint y: 308, distance: 97.9
click at [993, 308] on div "Janela de atendimento Grade de atendimento Capacidade Transportadoras Veículos …" at bounding box center [581, 275] width 1163 height 550
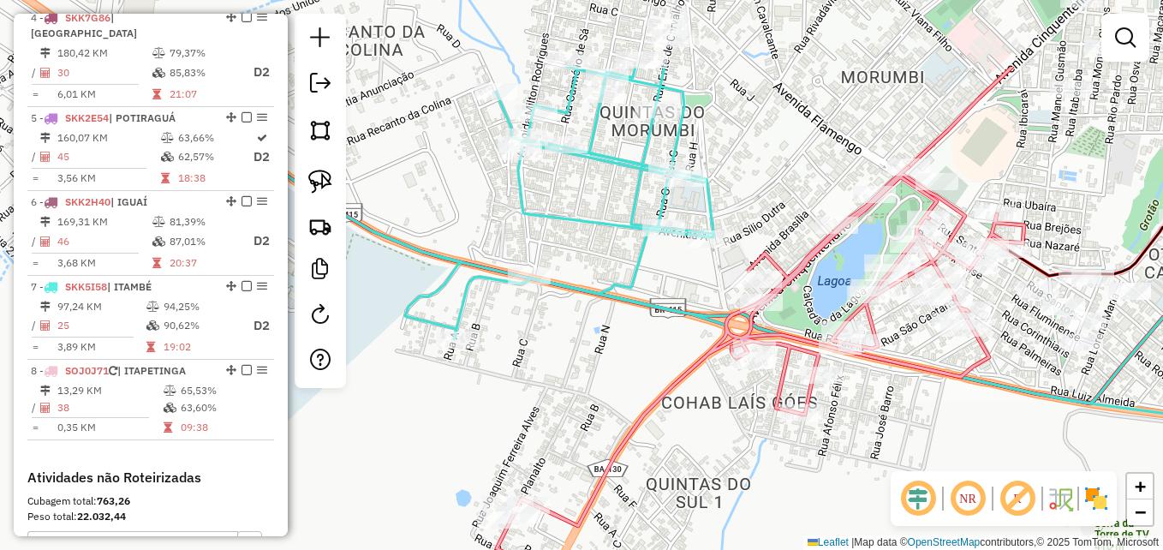
drag, startPoint x: 689, startPoint y: 194, endPoint x: 671, endPoint y: 325, distance: 132.1
click at [671, 325] on icon at bounding box center [751, 251] width 1022 height 369
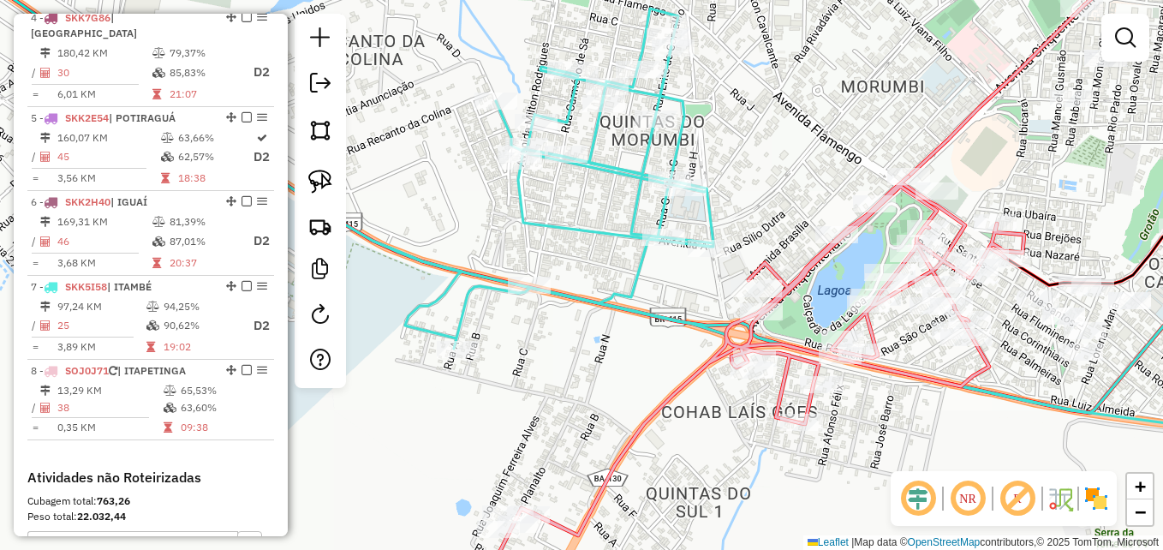
drag, startPoint x: 790, startPoint y: 145, endPoint x: 803, endPoint y: 194, distance: 51.3
click at [803, 194] on div "Janela de atendimento Grade de atendimento Capacidade Transportadoras Veículos …" at bounding box center [581, 275] width 1163 height 550
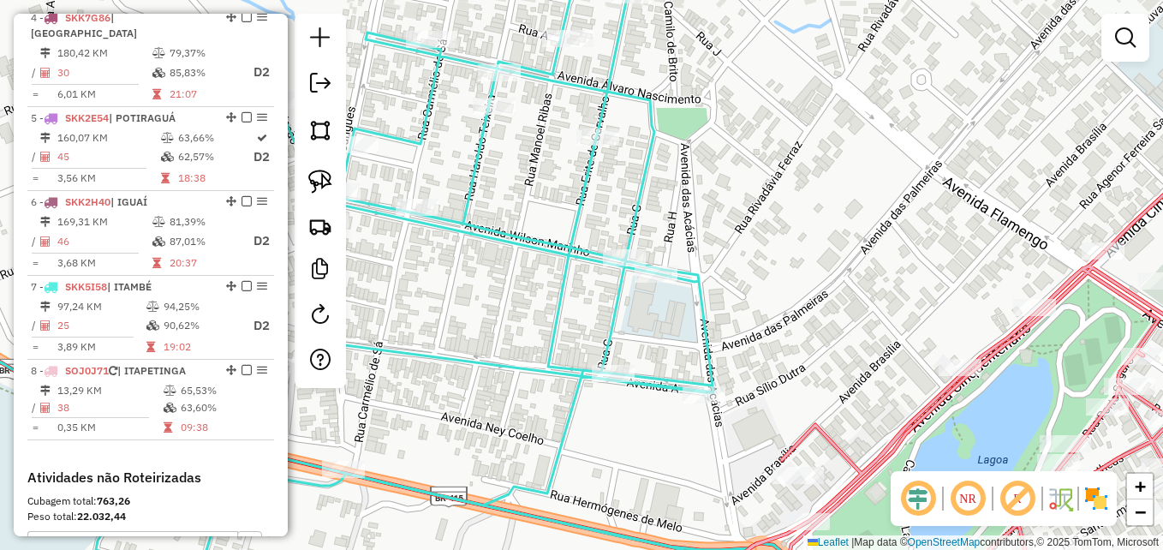
drag, startPoint x: 806, startPoint y: 182, endPoint x: 885, endPoint y: 268, distance: 116.9
click at [888, 267] on div "Janela de atendimento Grade de atendimento Capacidade Transportadoras Veículos …" at bounding box center [581, 275] width 1163 height 550
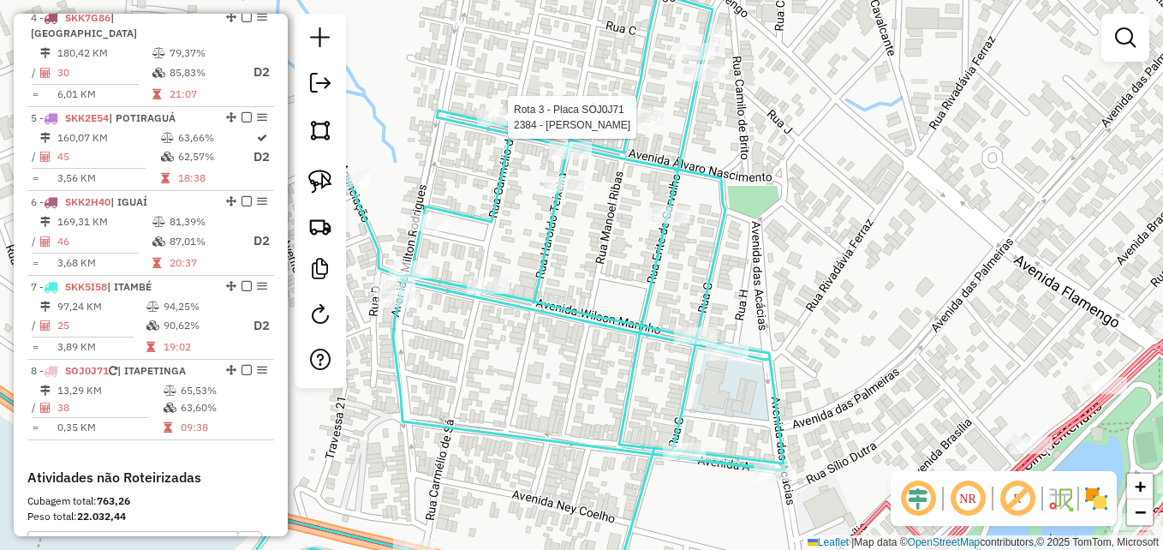
select select "**********"
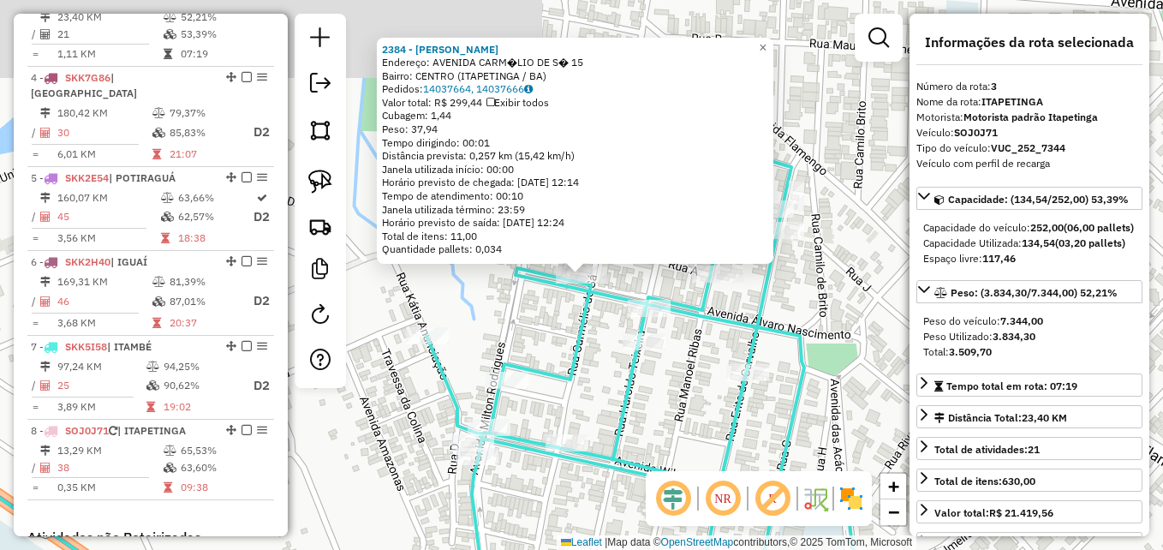
scroll to position [824, 0]
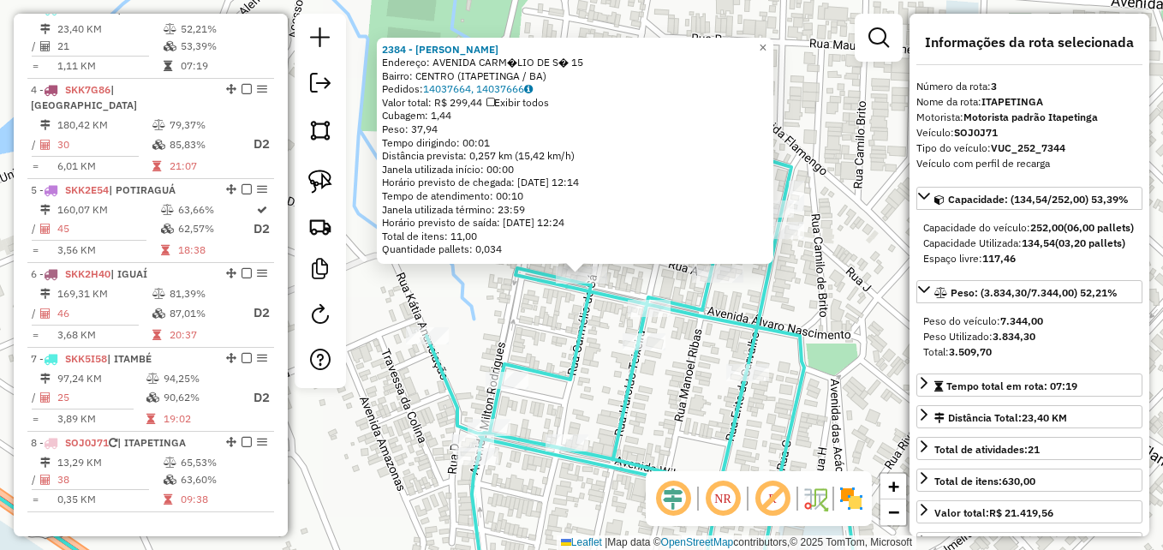
click at [461, 259] on div "2384 - ROCHA VIANA MERCADIN Endereço: AVENIDA CARM�LIO DE S� 15 Bairro: CENTRO …" at bounding box center [575, 151] width 396 height 227
click at [570, 351] on icon at bounding box center [388, 378] width 944 height 454
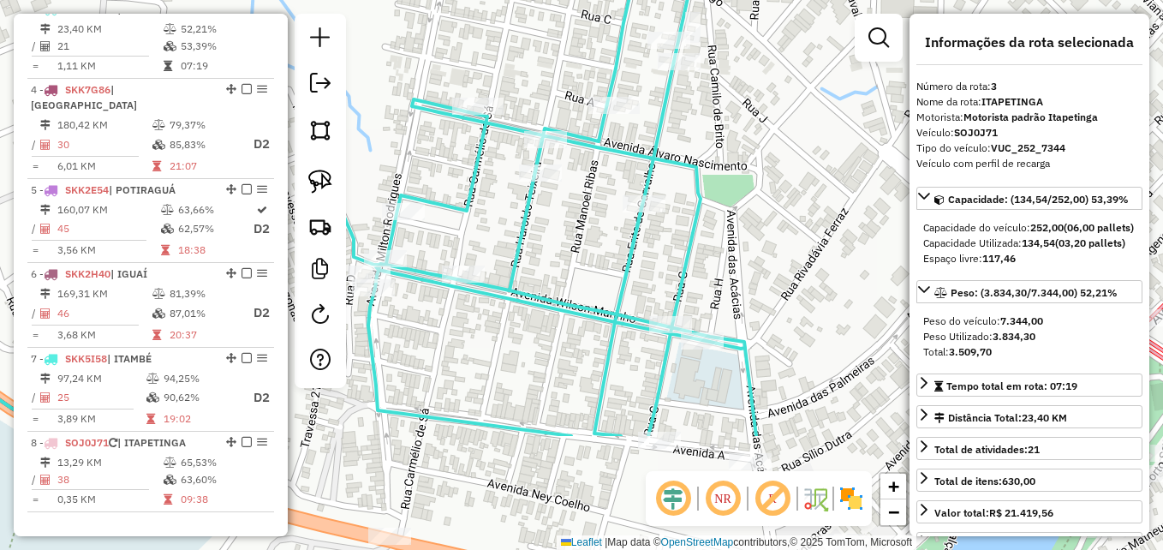
drag, startPoint x: 630, startPoint y: 418, endPoint x: 534, endPoint y: 245, distance: 197.8
click at [528, 247] on icon at bounding box center [284, 209] width 944 height 454
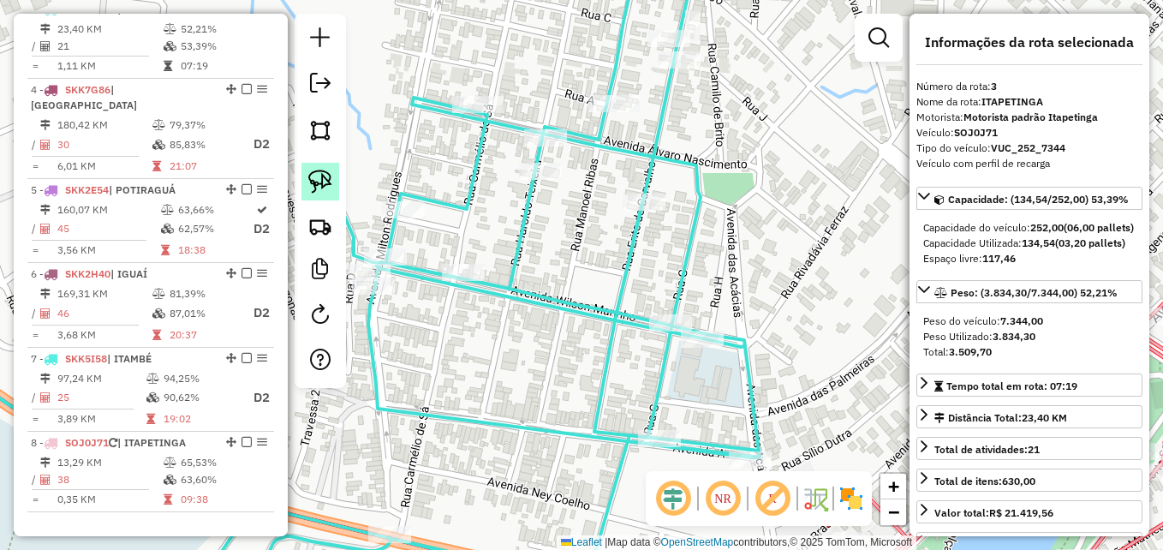
click at [316, 169] on link at bounding box center [320, 182] width 38 height 38
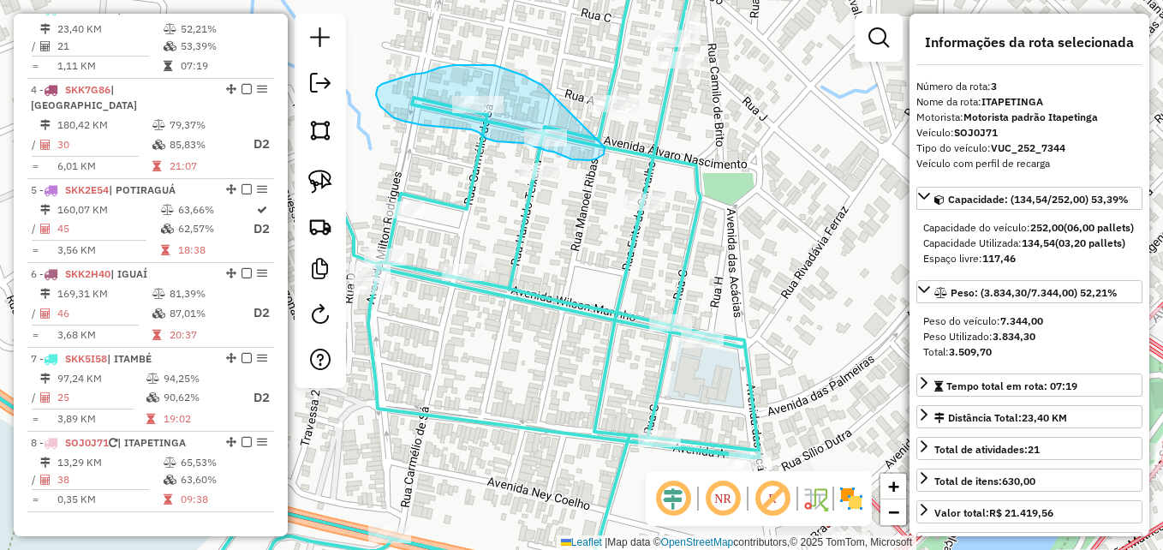
drag, startPoint x: 534, startPoint y: 81, endPoint x: 605, endPoint y: 147, distance: 96.3
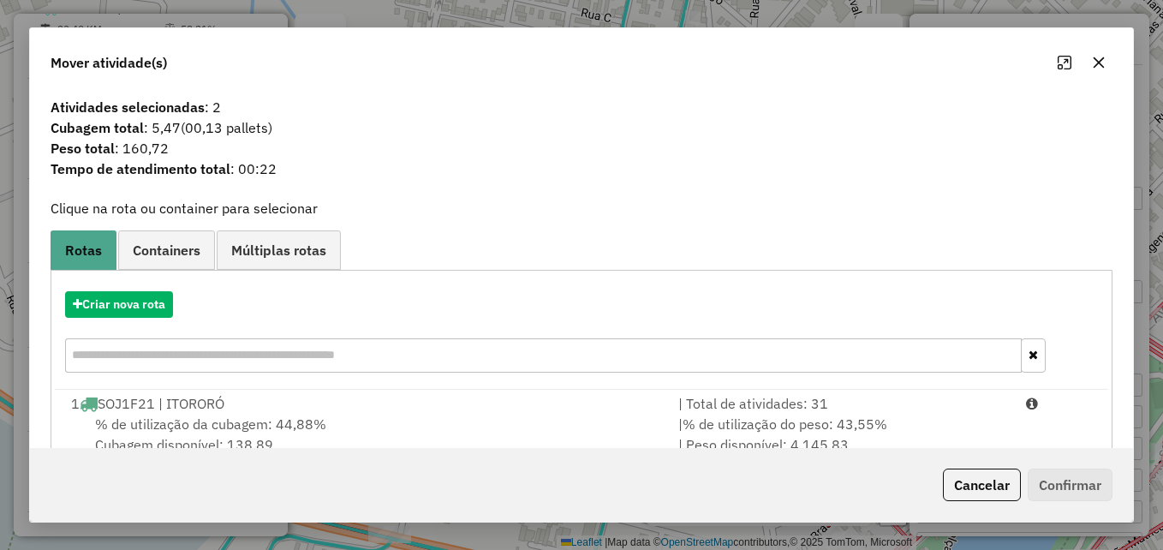
click at [1104, 58] on icon "button" at bounding box center [1099, 62] width 11 height 11
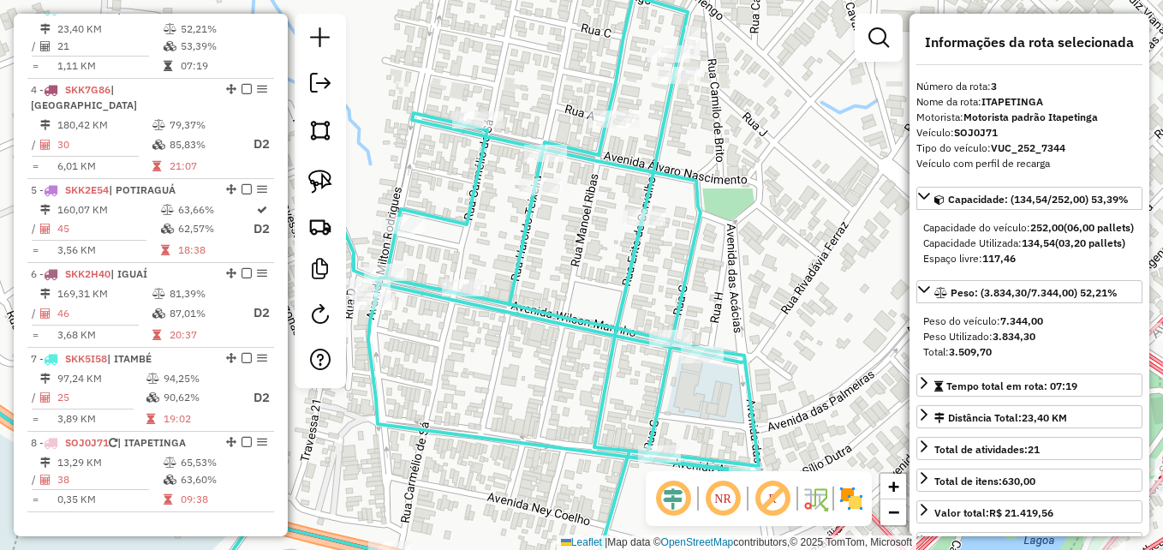
drag, startPoint x: 794, startPoint y: 104, endPoint x: 793, endPoint y: 140, distance: 36.0
click at [793, 140] on div "Janela de atendimento Grade de atendimento Capacidade Transportadoras Veículos …" at bounding box center [581, 275] width 1163 height 550
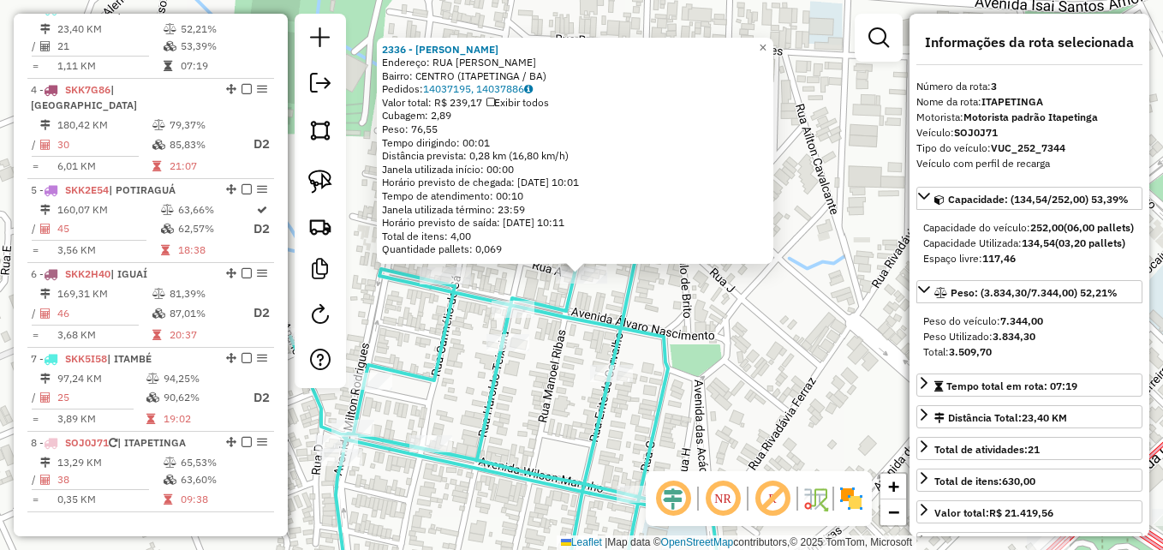
click at [785, 213] on div "2336 - LUCIMARA ROSALINA D Endereço: RUA MANOEL RIBAS SN Bairro: CENTRO (ITAPET…" at bounding box center [581, 275] width 1163 height 550
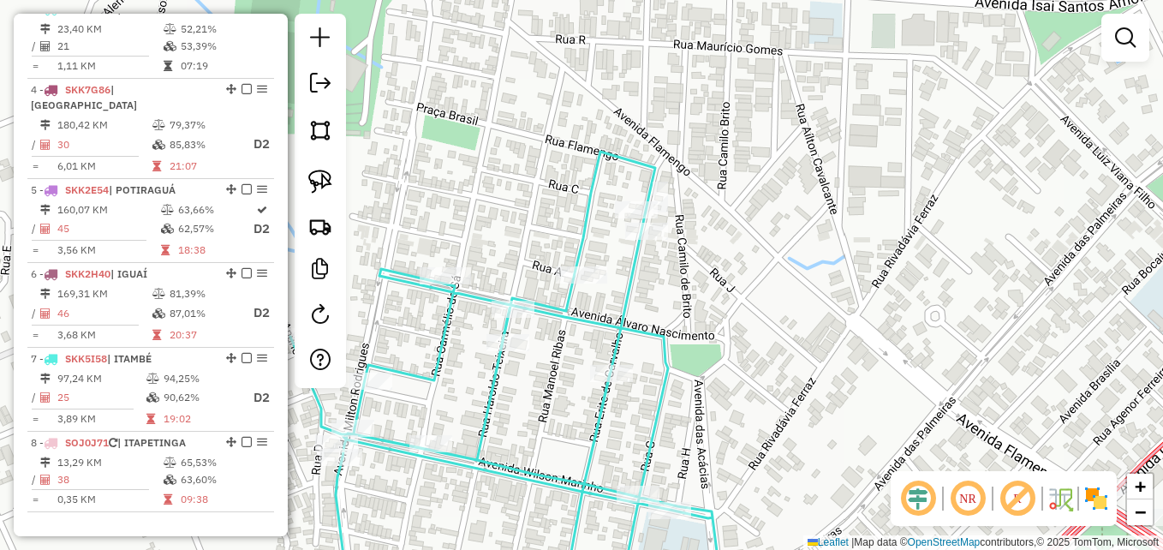
drag, startPoint x: 661, startPoint y: 310, endPoint x: 629, endPoint y: 295, distance: 35.2
click at [663, 309] on div "Janela de atendimento Grade de atendimento Capacidade Transportadoras Veículos …" at bounding box center [581, 275] width 1163 height 550
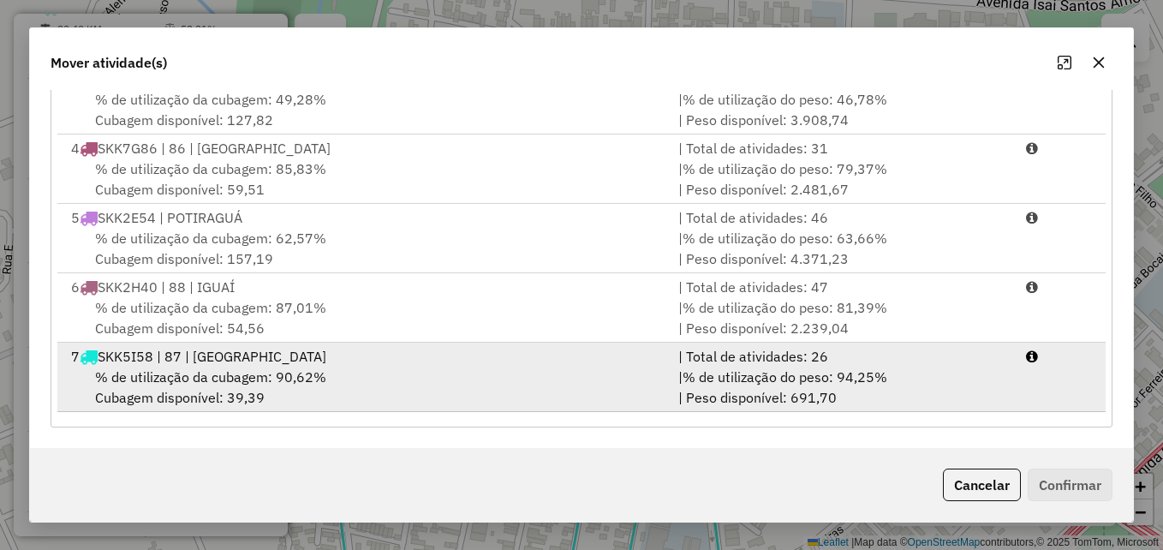
scroll to position [143, 0]
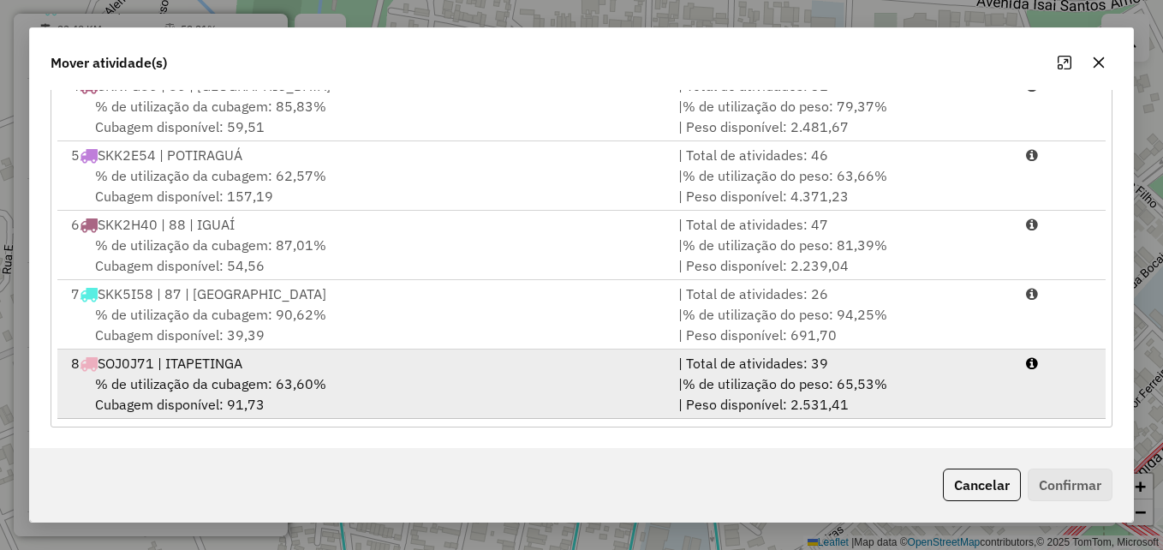
click at [677, 400] on div "| % de utilização do peso: 65,53% | Peso disponível: 2.531,41" at bounding box center [841, 393] width 347 height 41
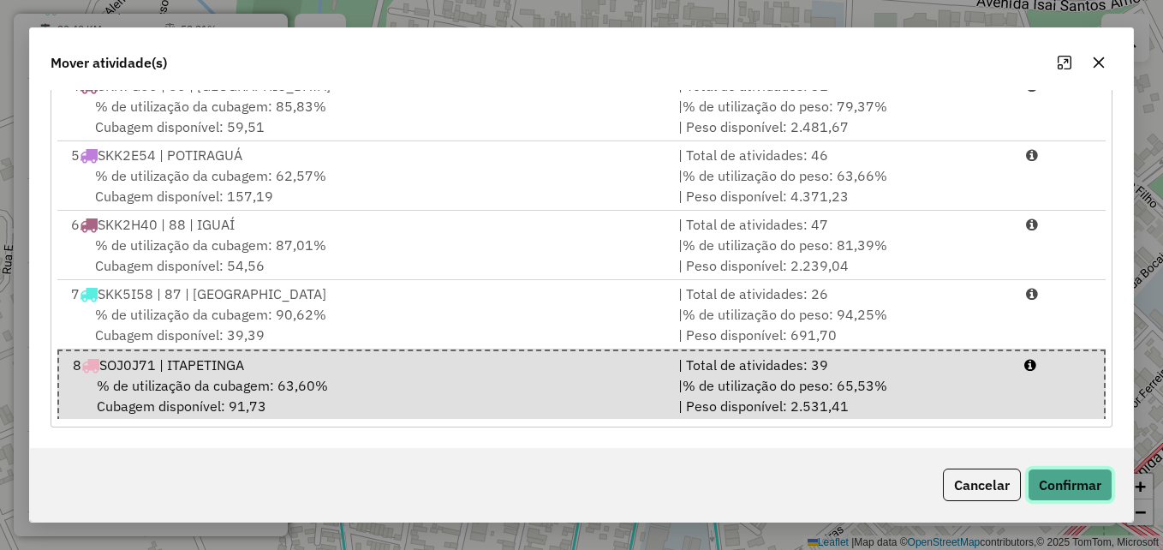
click at [1078, 481] on button "Confirmar" at bounding box center [1070, 484] width 85 height 33
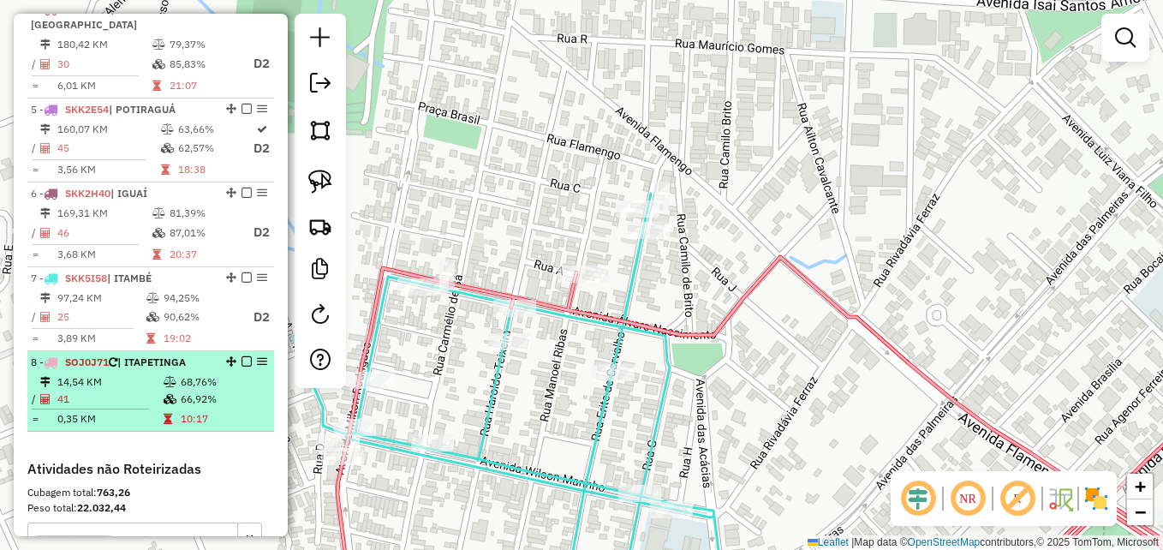
scroll to position [995, 0]
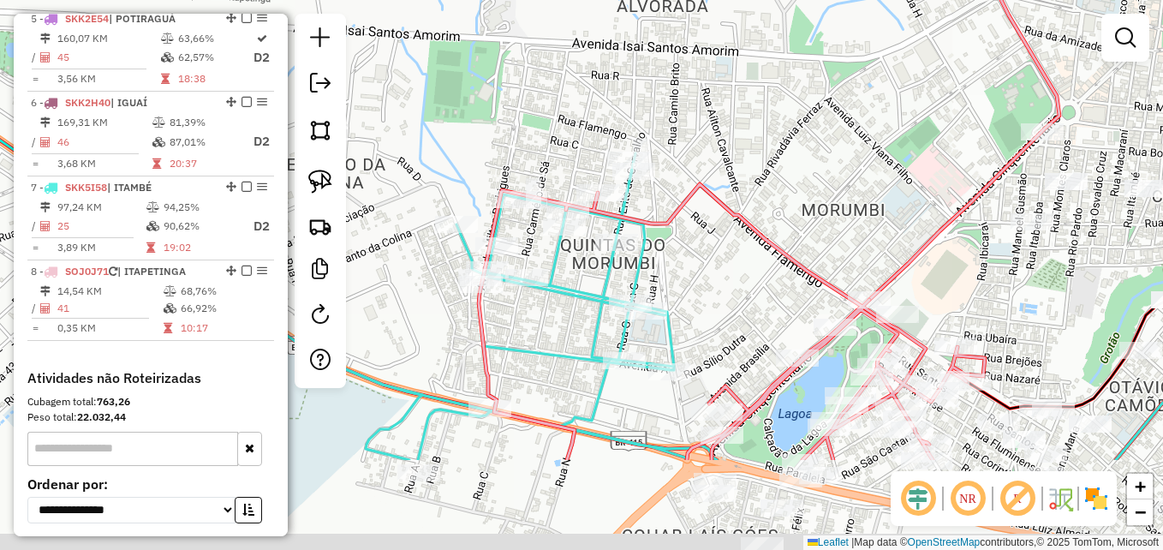
drag, startPoint x: 579, startPoint y: 466, endPoint x: 593, endPoint y: 232, distance: 234.2
click at [591, 238] on icon at bounding box center [443, 306] width 486 height 307
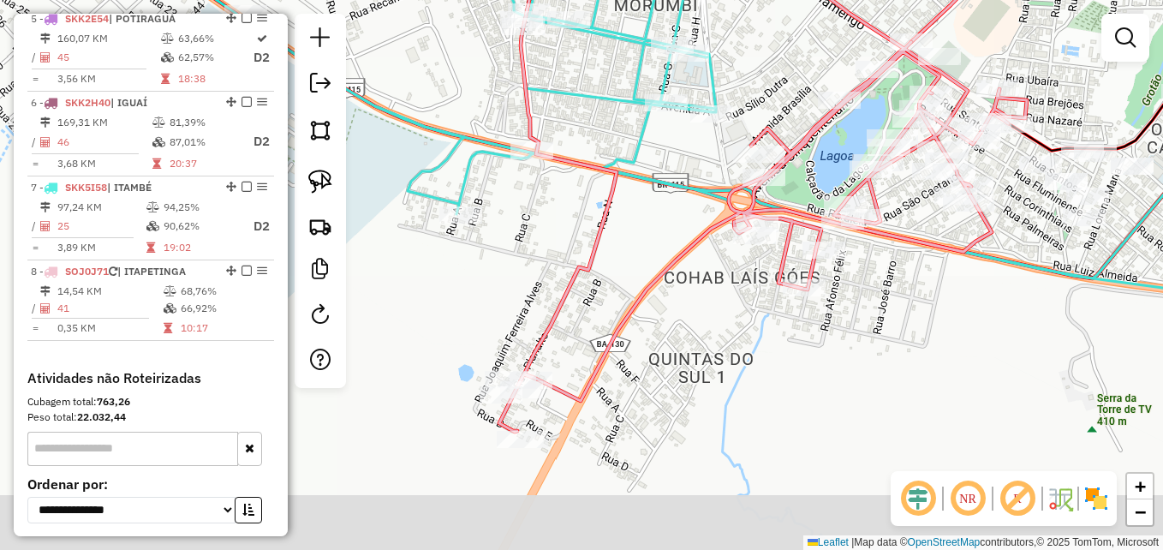
drag, startPoint x: 622, startPoint y: 361, endPoint x: 644, endPoint y: 278, distance: 85.2
click at [641, 289] on icon at bounding box center [763, 178] width 528 height 505
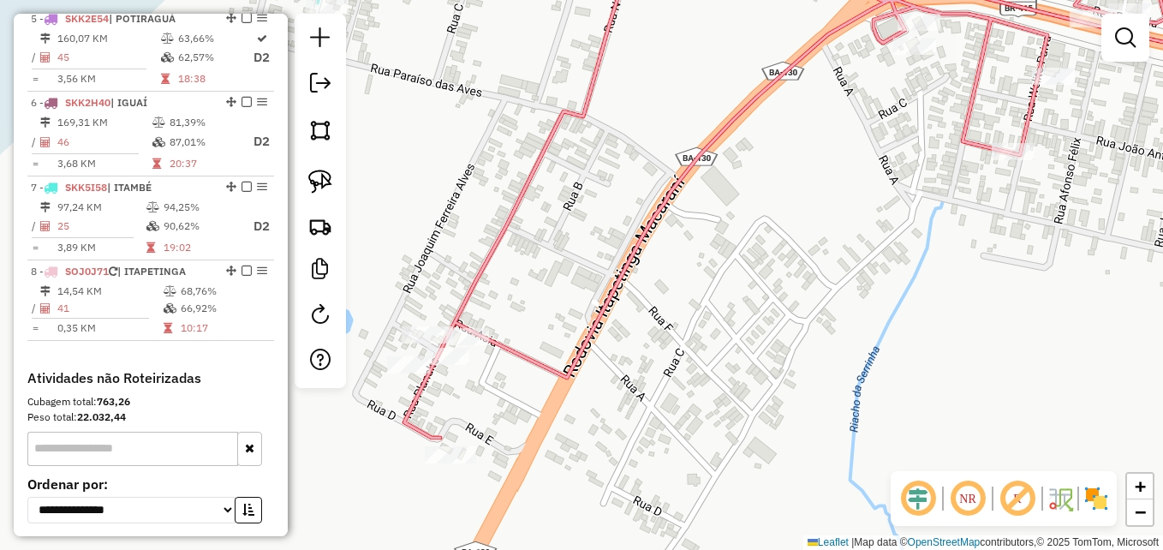
drag, startPoint x: 642, startPoint y: 344, endPoint x: 734, endPoint y: 341, distance: 91.7
click at [734, 341] on div "Janela de atendimento Grade de atendimento Capacidade Transportadoras Veículos …" at bounding box center [581, 275] width 1163 height 550
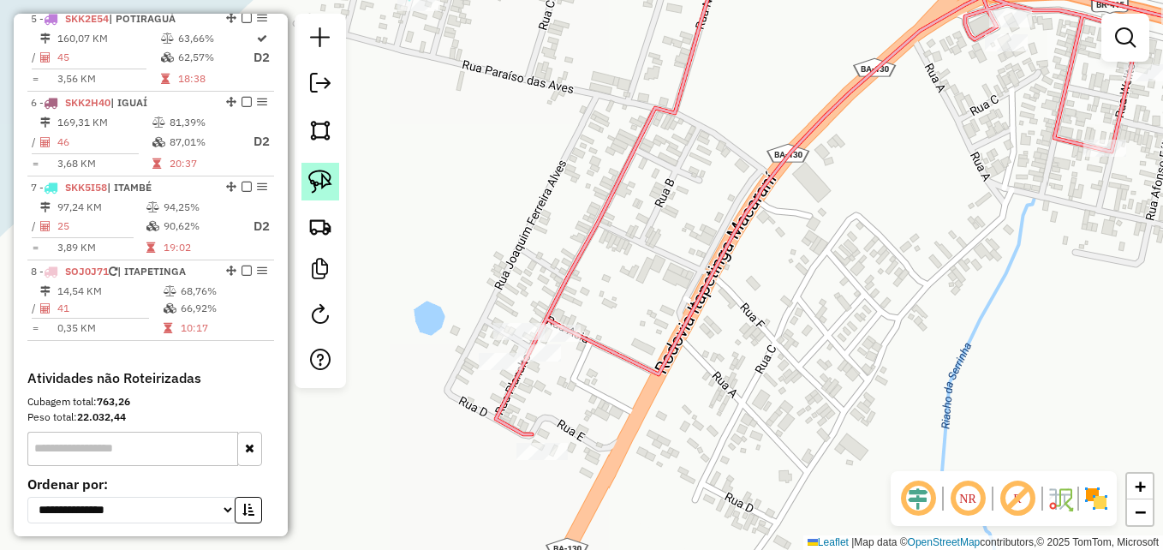
click at [320, 180] on img at bounding box center [320, 182] width 24 height 24
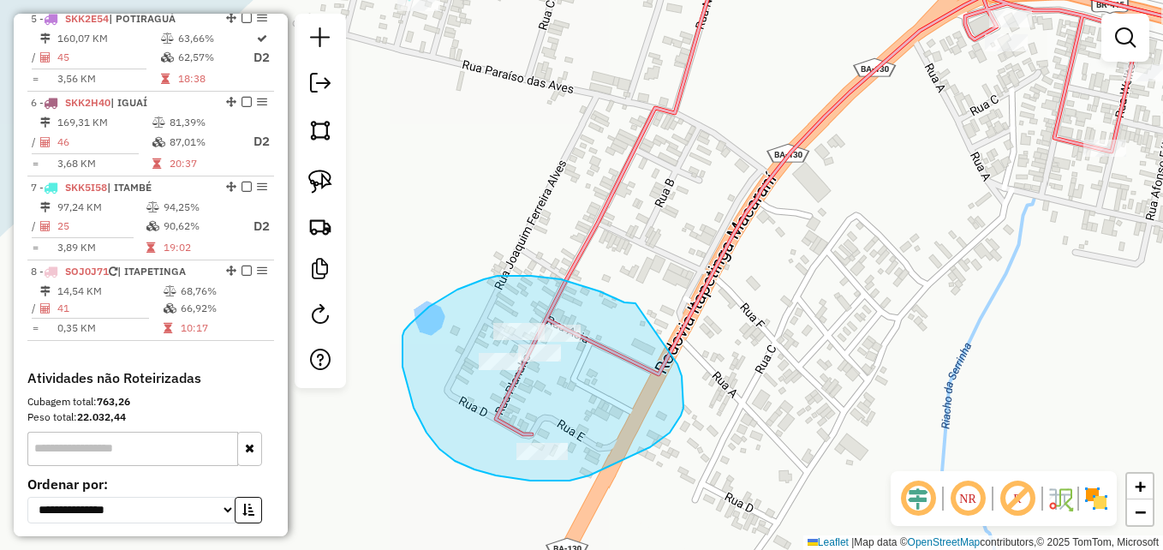
drag, startPoint x: 635, startPoint y: 303, endPoint x: 660, endPoint y: 327, distance: 34.5
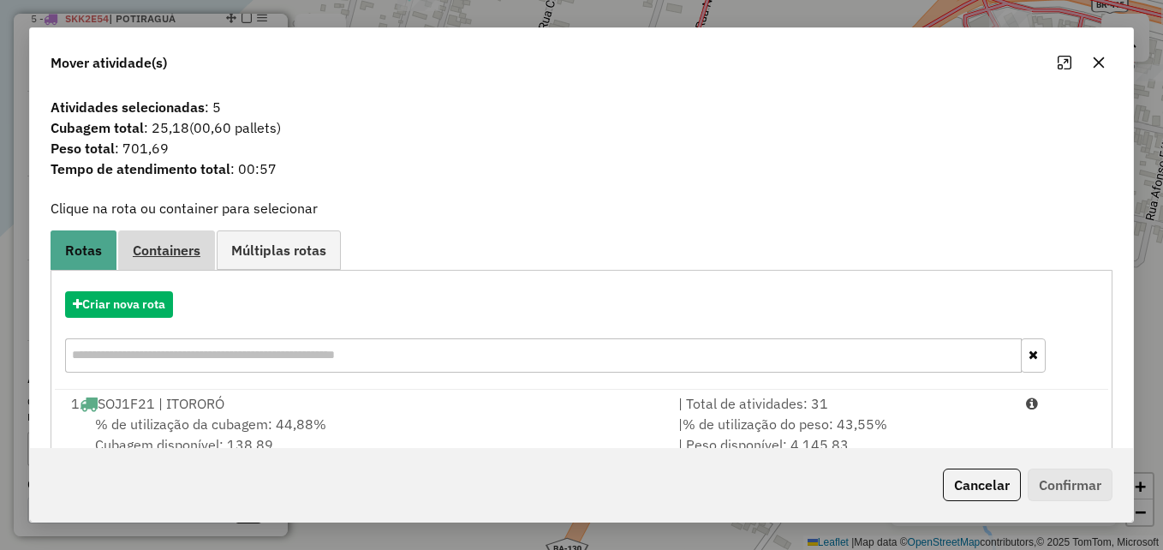
click at [169, 247] on span "Containers" at bounding box center [167, 250] width 68 height 14
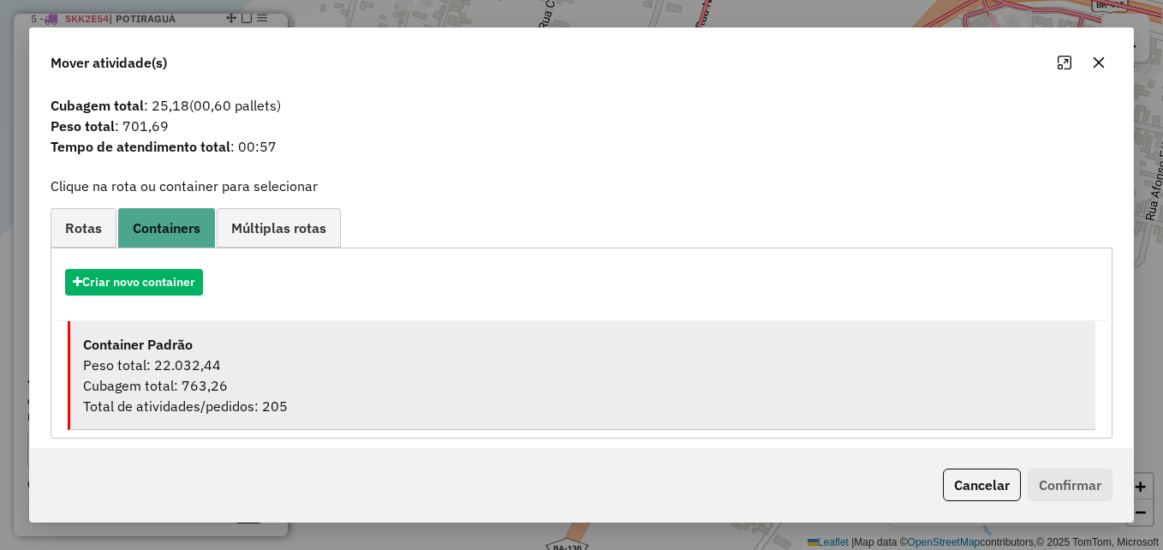
scroll to position [33, 0]
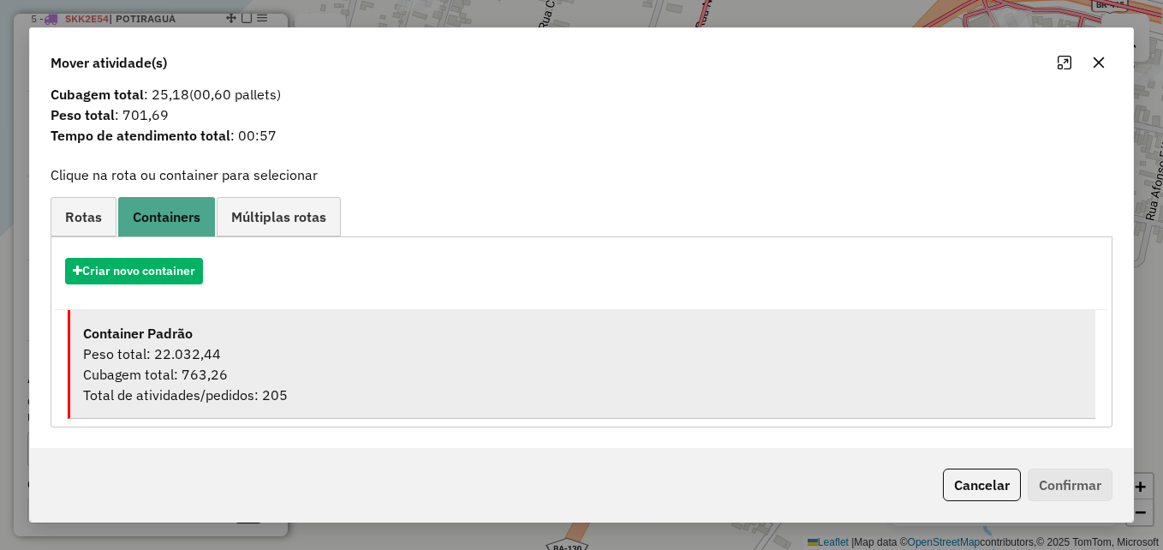
click at [468, 371] on div "Cubagem total: 763,26" at bounding box center [582, 374] width 999 height 21
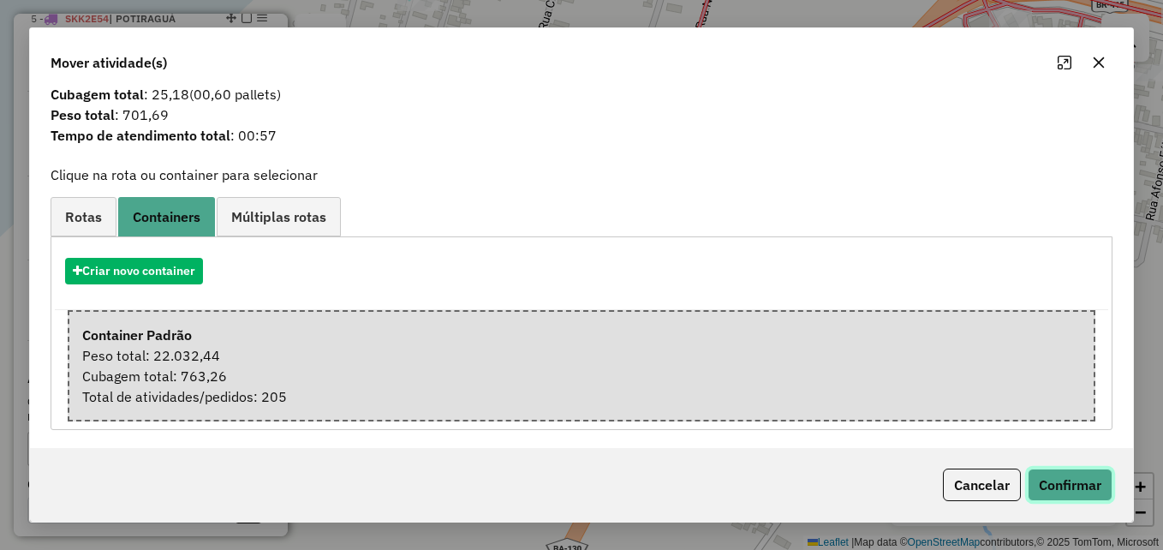
click at [1062, 480] on button "Confirmar" at bounding box center [1070, 484] width 85 height 33
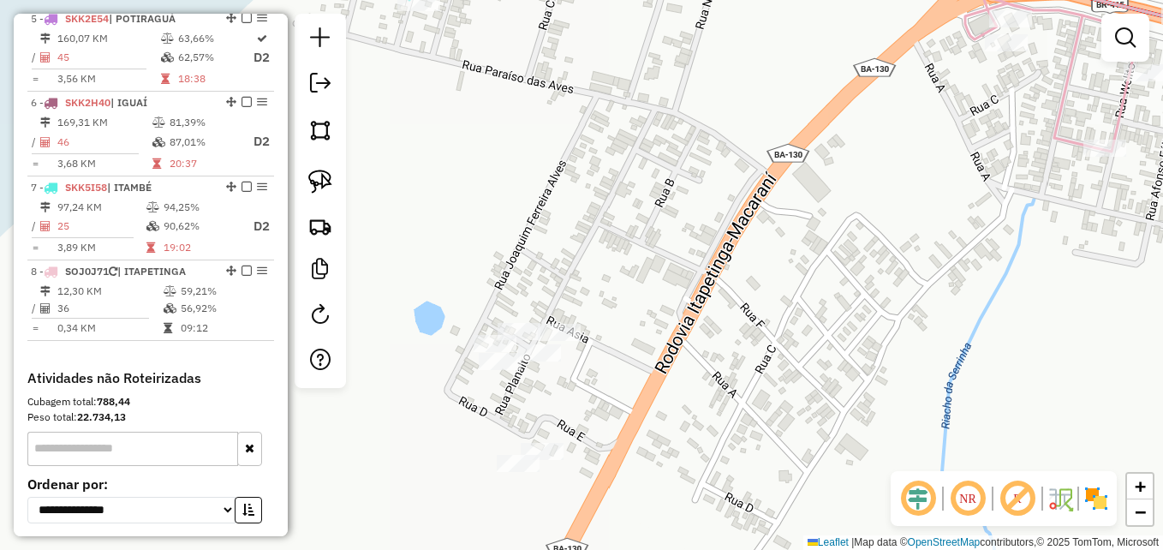
scroll to position [0, 0]
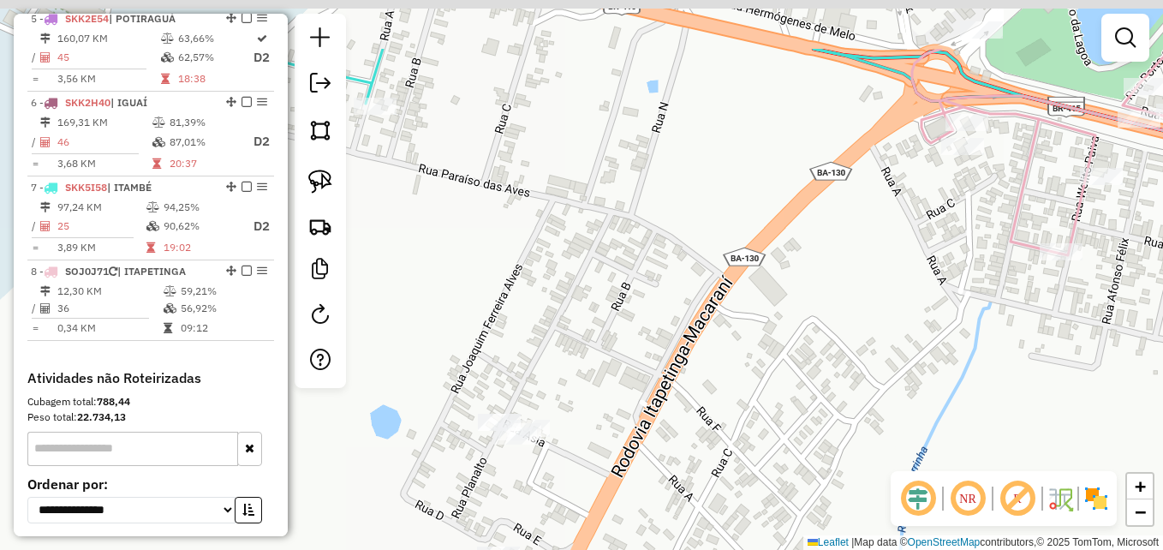
drag, startPoint x: 724, startPoint y: 125, endPoint x: 600, endPoint y: 296, distance: 211.0
click at [600, 296] on div "Janela de atendimento Grade de atendimento Capacidade Transportadoras Veículos …" at bounding box center [581, 275] width 1163 height 550
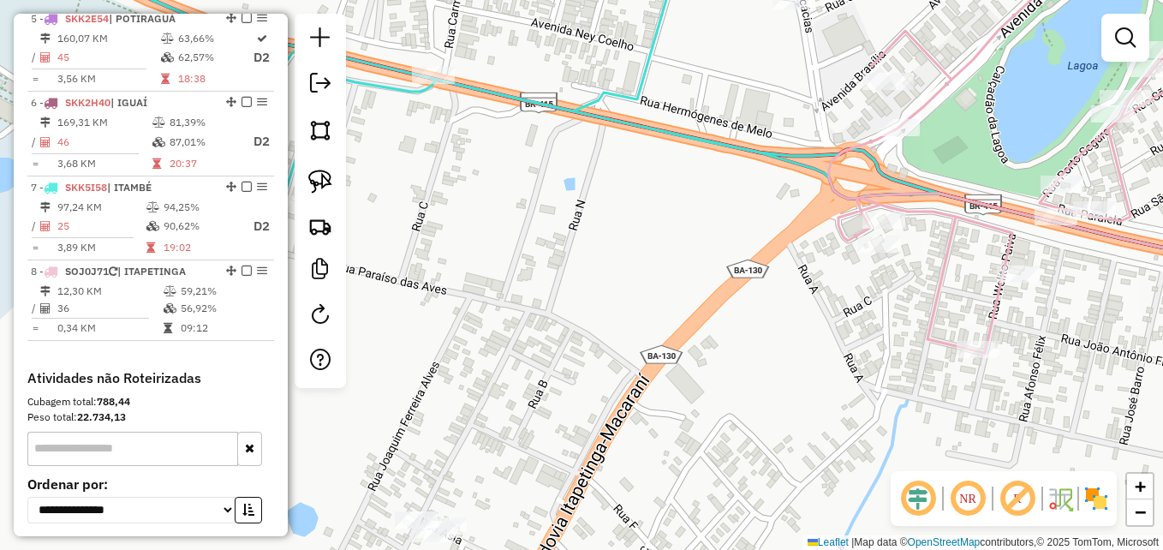
drag, startPoint x: 691, startPoint y: 179, endPoint x: 654, endPoint y: 274, distance: 101.9
click at [657, 275] on div "Janela de atendimento Grade de atendimento Capacidade Transportadoras Veículos …" at bounding box center [581, 275] width 1163 height 550
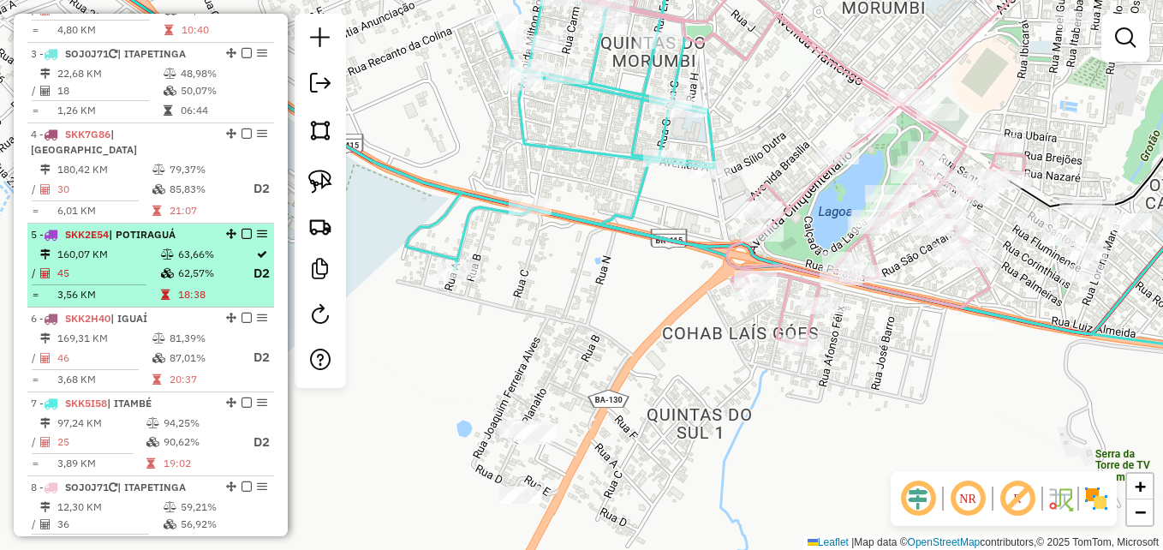
scroll to position [738, 0]
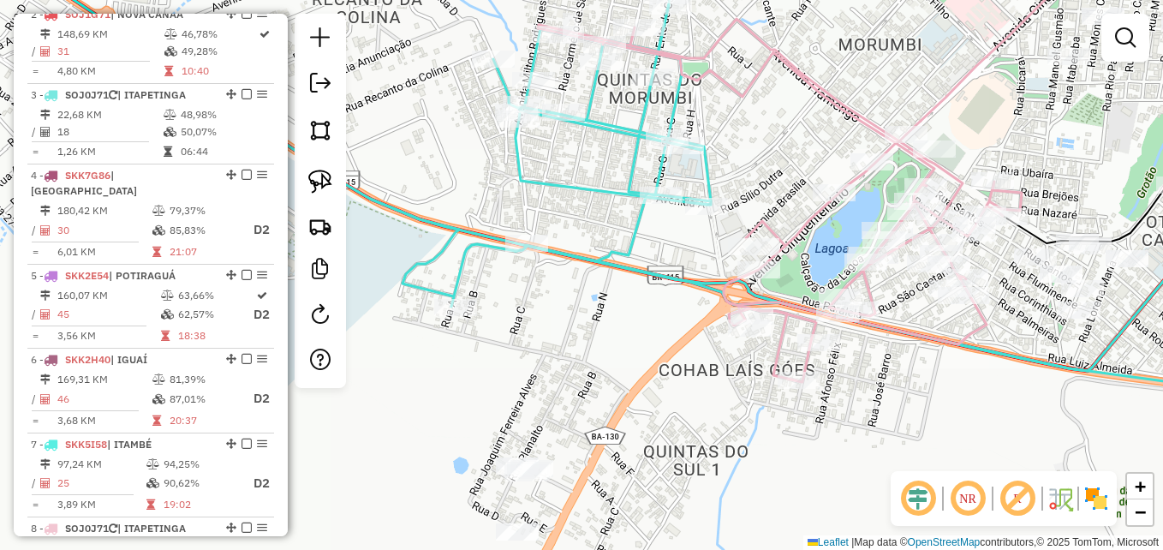
drag, startPoint x: 623, startPoint y: 265, endPoint x: 605, endPoint y: 333, distance: 70.8
click at [605, 333] on div "Janela de atendimento Grade de atendimento Capacidade Transportadoras Veículos …" at bounding box center [581, 275] width 1163 height 550
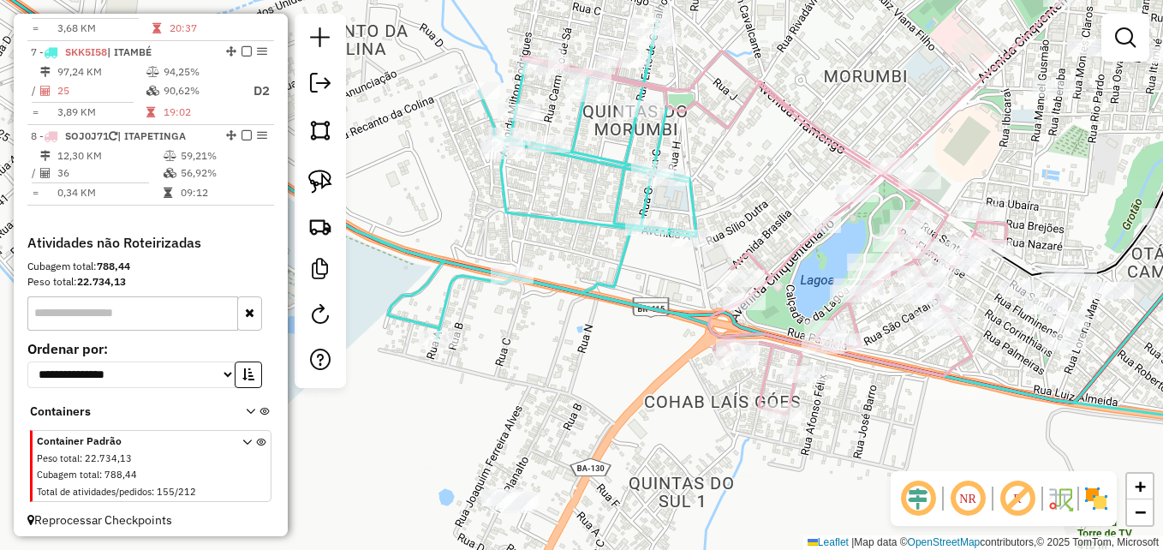
scroll to position [1153, 0]
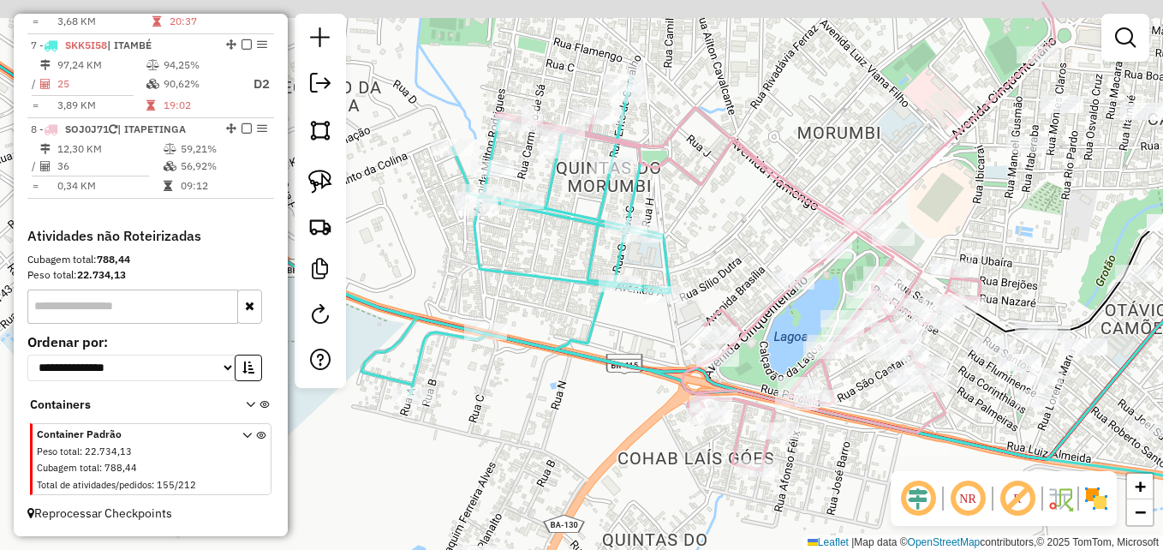
drag, startPoint x: 753, startPoint y: 164, endPoint x: 726, endPoint y: 221, distance: 62.4
click at [726, 221] on div "Janela de atendimento Grade de atendimento Capacidade Transportadoras Veículos …" at bounding box center [581, 275] width 1163 height 550
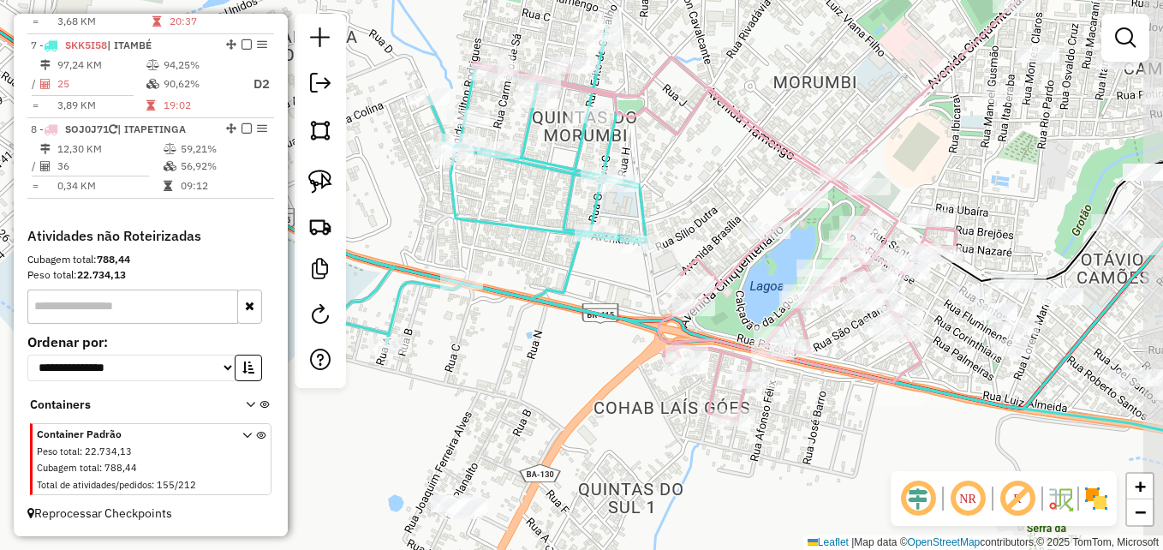
drag, startPoint x: 608, startPoint y: 474, endPoint x: 584, endPoint y: 424, distance: 55.9
click at [584, 424] on div "Janela de atendimento Grade de atendimento Capacidade Transportadoras Veículos …" at bounding box center [581, 275] width 1163 height 550
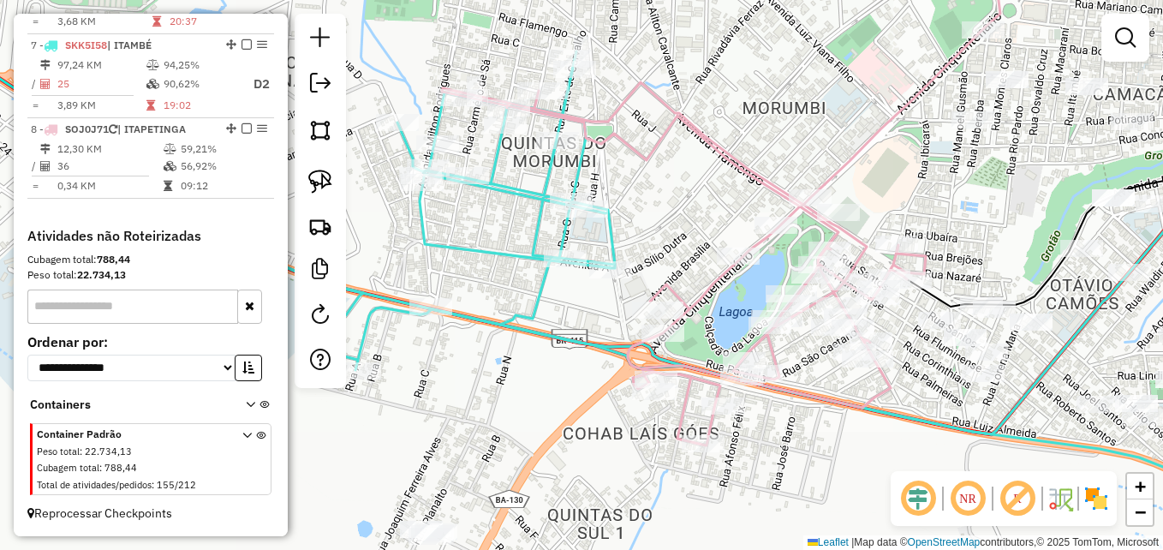
drag, startPoint x: 899, startPoint y: 401, endPoint x: 868, endPoint y: 426, distance: 40.1
click at [868, 426] on div "Janela de atendimento Grade de atendimento Capacidade Transportadoras Veículos …" at bounding box center [581, 275] width 1163 height 550
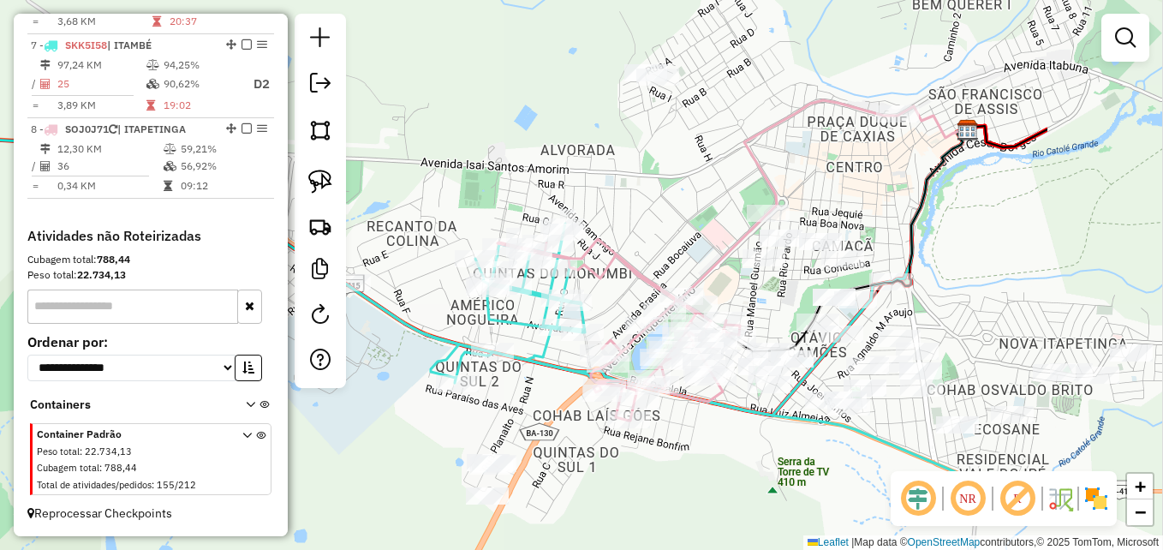
drag, startPoint x: 1010, startPoint y: 438, endPoint x: 798, endPoint y: 418, distance: 212.5
click at [798, 418] on icon at bounding box center [698, 357] width 700 height 267
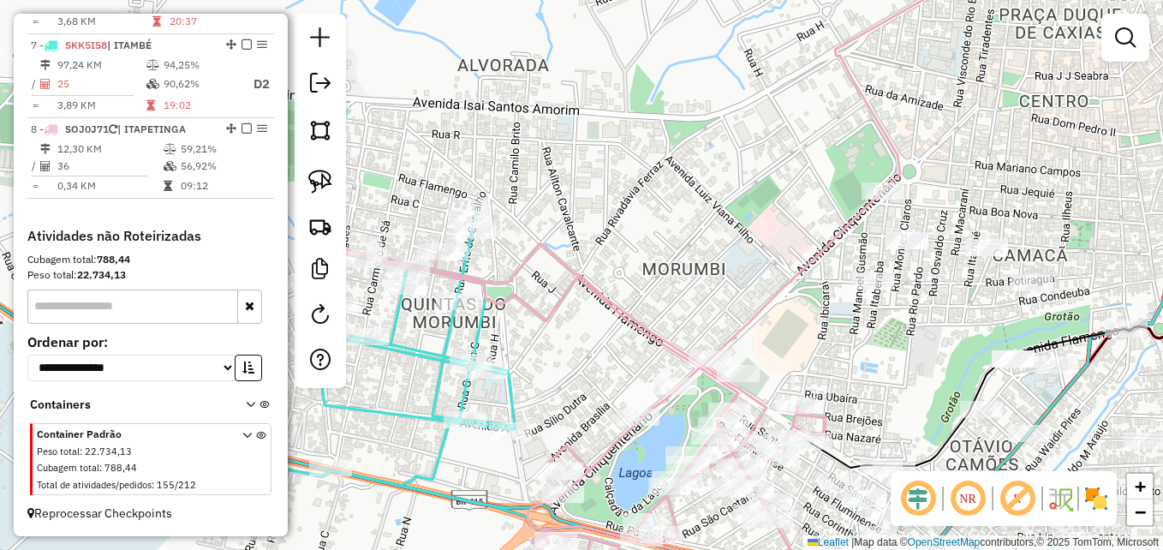
drag, startPoint x: 677, startPoint y: 206, endPoint x: 748, endPoint y: 221, distance: 71.9
click at [748, 221] on div "Janela de atendimento Grade de atendimento Capacidade Transportadoras Veículos …" at bounding box center [581, 275] width 1163 height 550
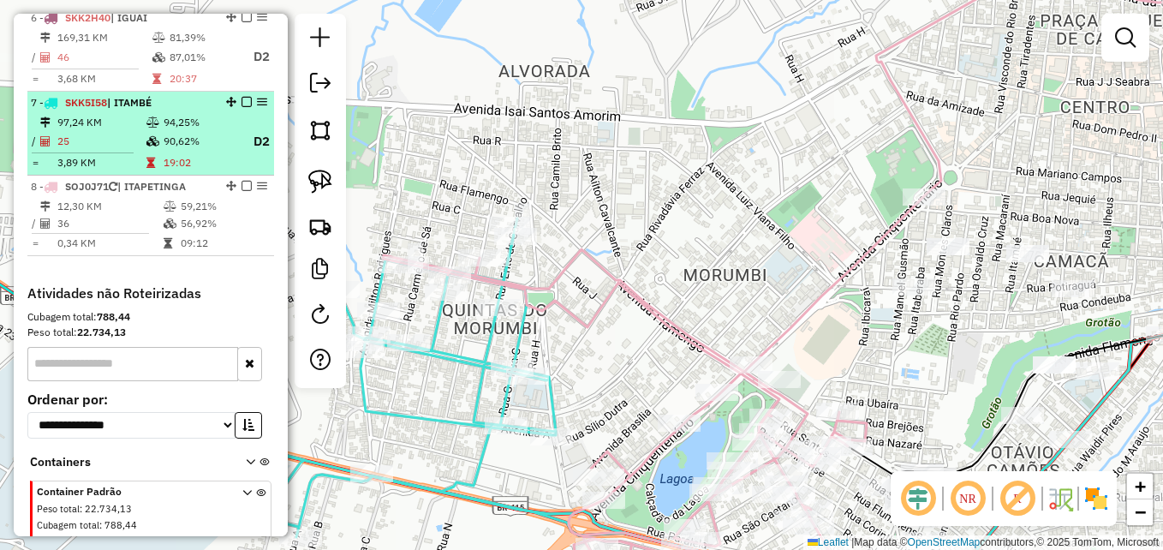
scroll to position [981, 0]
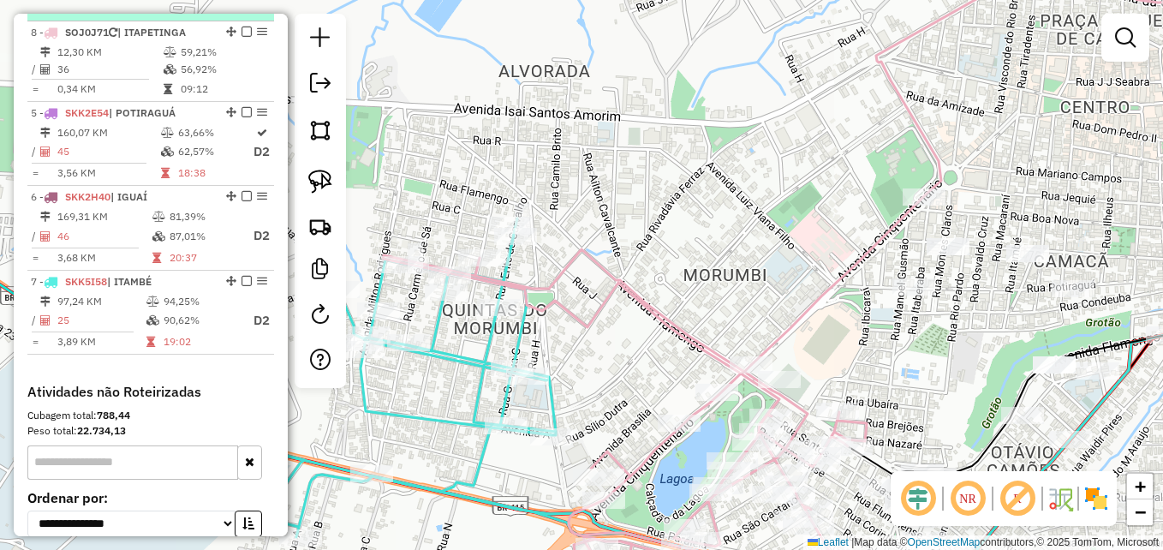
drag, startPoint x: 227, startPoint y: 301, endPoint x: 222, endPoint y: 33, distance: 268.9
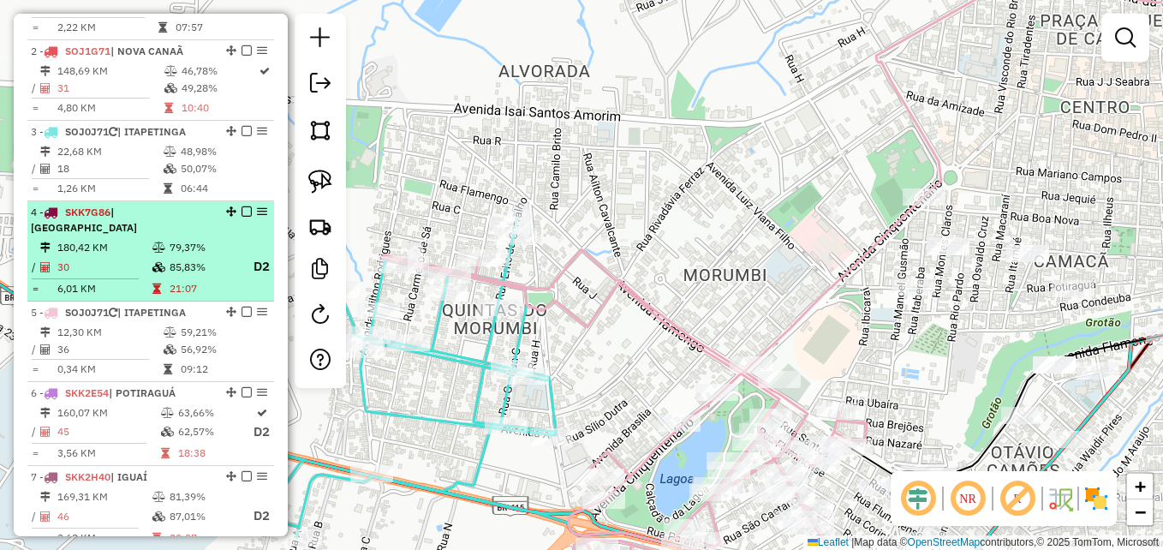
scroll to position [724, 0]
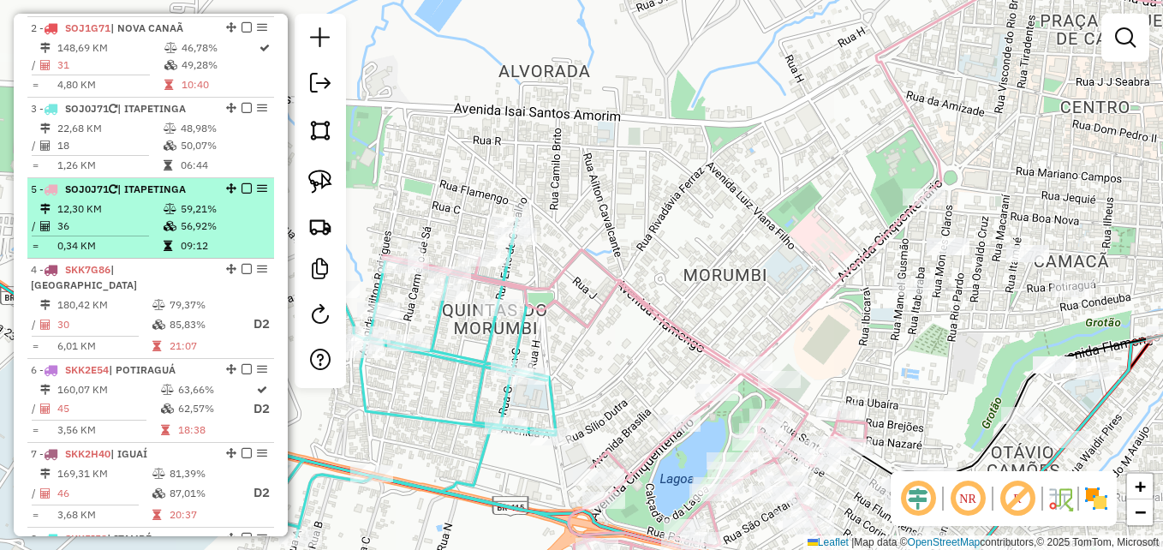
drag, startPoint x: 225, startPoint y: 303, endPoint x: 217, endPoint y: 218, distance: 86.1
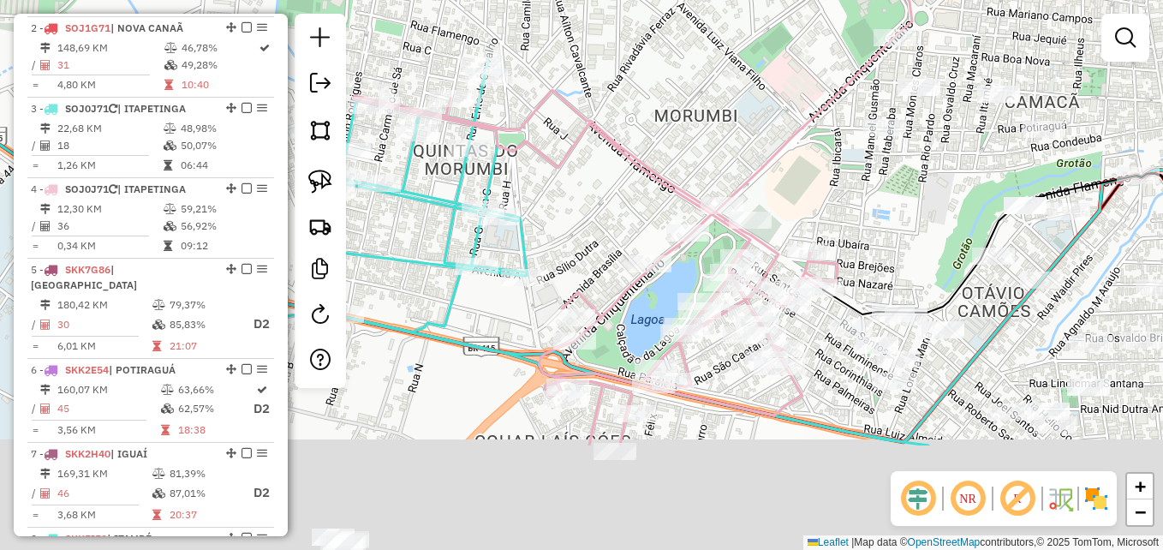
drag, startPoint x: 635, startPoint y: 291, endPoint x: 605, endPoint y: 125, distance: 168.8
click at [605, 125] on icon at bounding box center [596, 267] width 484 height 355
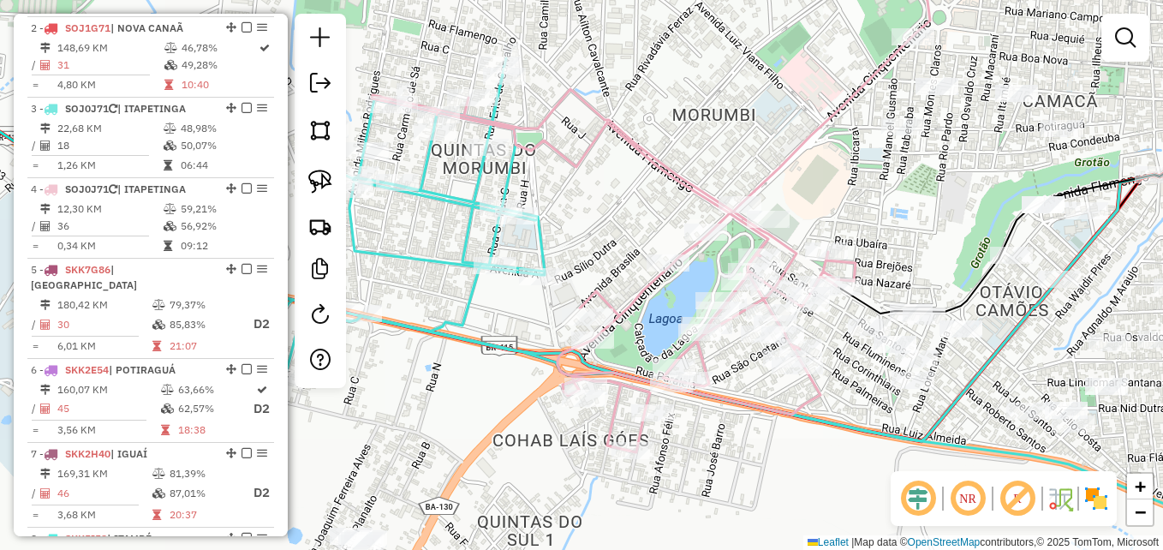
drag, startPoint x: 591, startPoint y: 187, endPoint x: 632, endPoint y: 197, distance: 42.4
click at [632, 197] on div "Janela de atendimento Grade de atendimento Capacidade Transportadoras Veículos …" at bounding box center [581, 275] width 1163 height 550
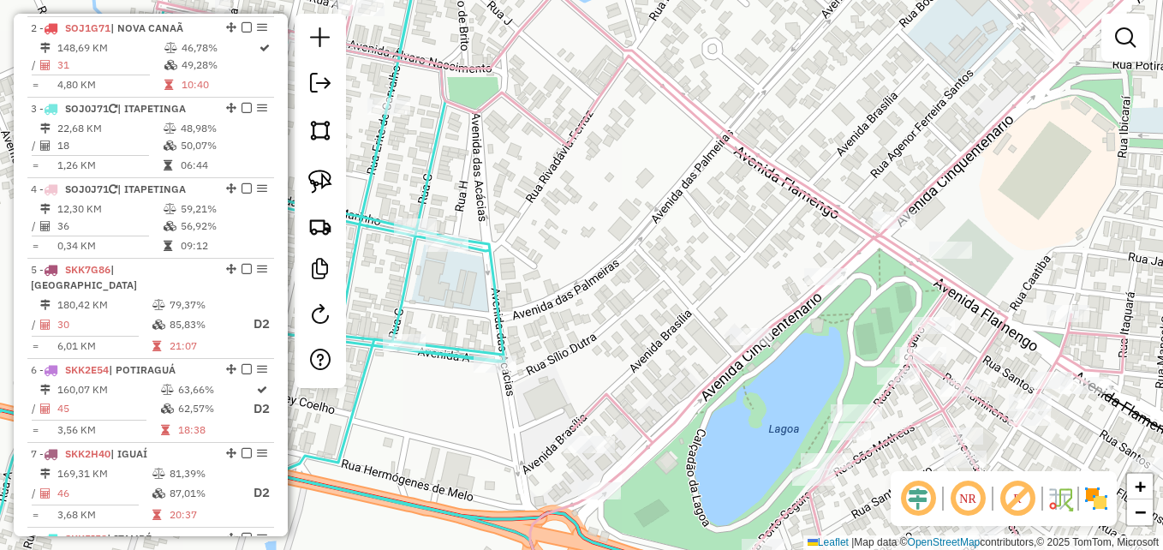
drag, startPoint x: 602, startPoint y: 212, endPoint x: 667, endPoint y: 185, distance: 70.6
click at [667, 185] on div "Janela de atendimento Grade de atendimento Capacidade Transportadoras Veículos …" at bounding box center [581, 275] width 1163 height 550
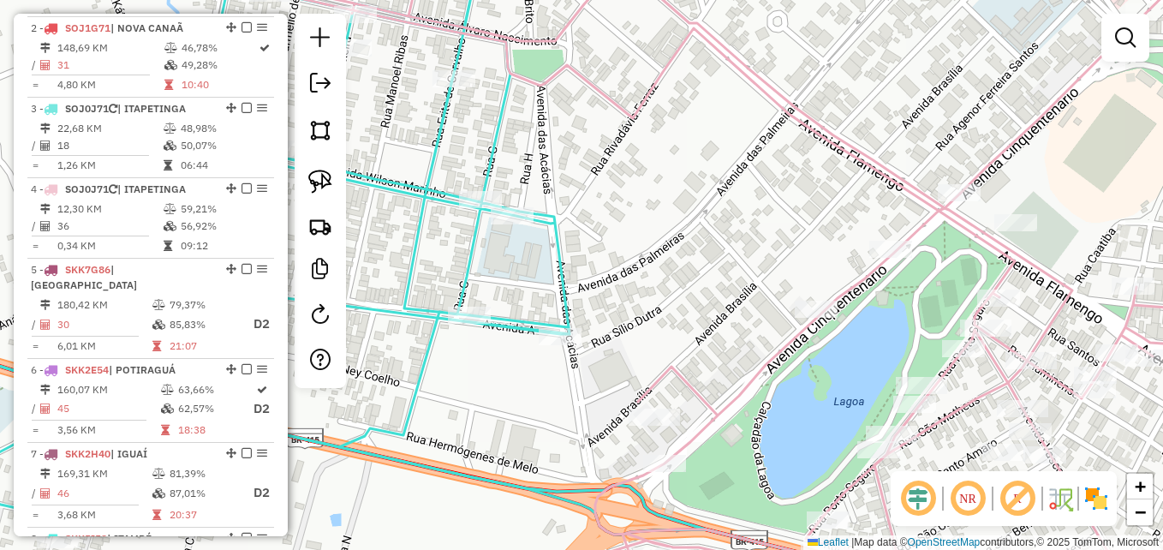
drag, startPoint x: 599, startPoint y: 248, endPoint x: 643, endPoint y: 235, distance: 45.5
click at [643, 235] on div "Janela de atendimento Grade de atendimento Capacidade Transportadoras Veículos …" at bounding box center [581, 275] width 1163 height 550
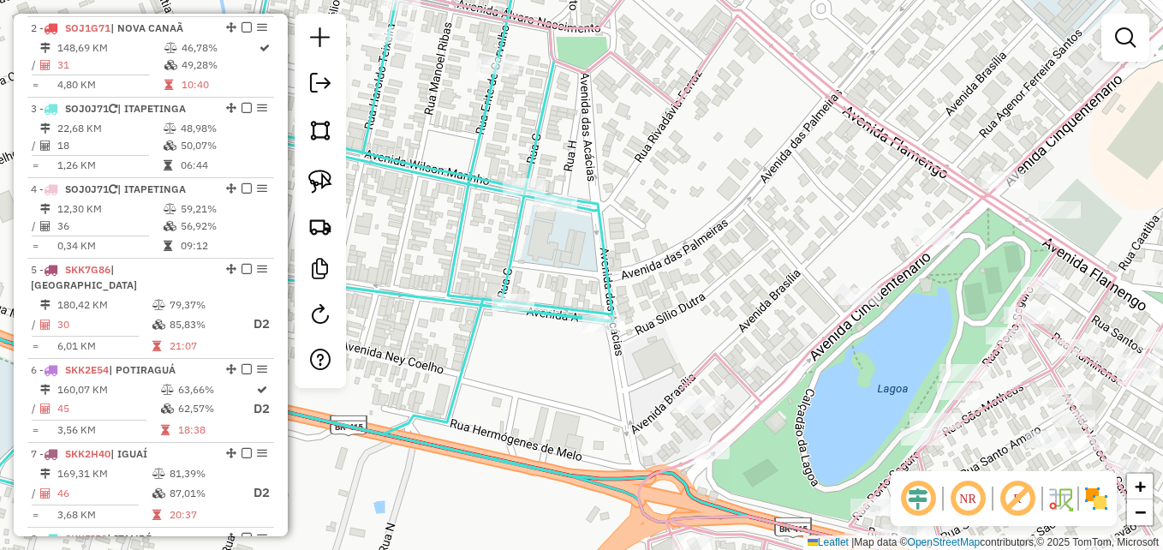
drag, startPoint x: 319, startPoint y: 177, endPoint x: 422, endPoint y: 182, distance: 102.9
click at [320, 178] on img at bounding box center [320, 182] width 24 height 24
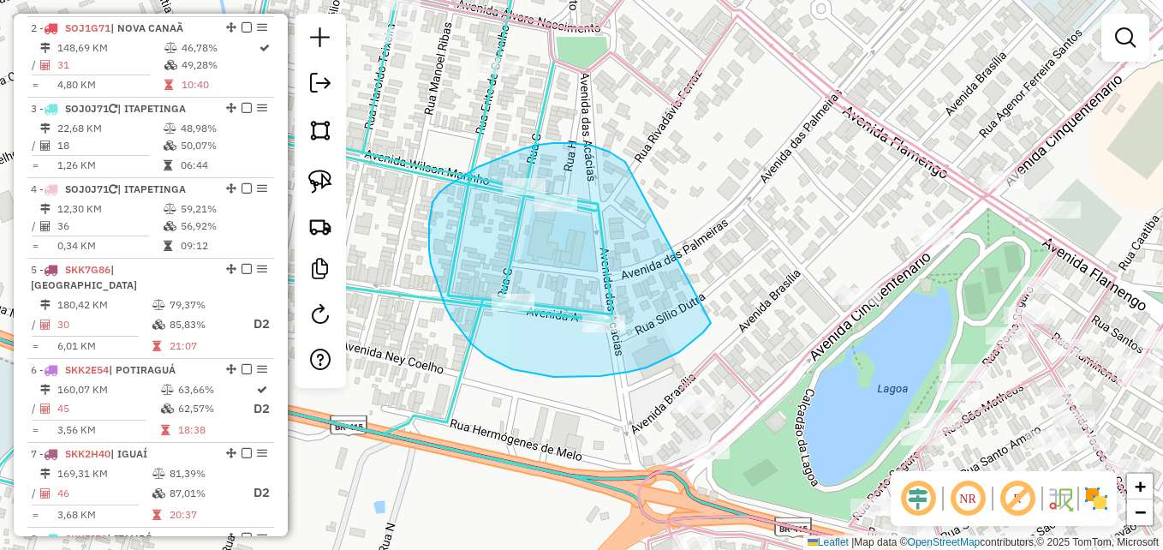
drag, startPoint x: 582, startPoint y: 144, endPoint x: 689, endPoint y: 266, distance: 162.1
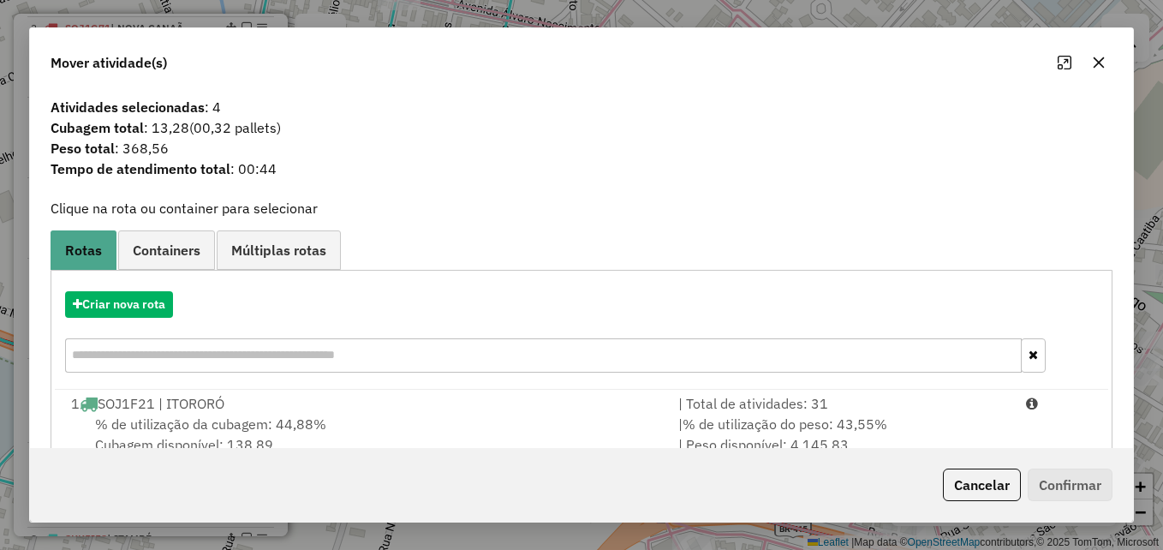
click at [1102, 58] on icon "button" at bounding box center [1099, 63] width 14 height 14
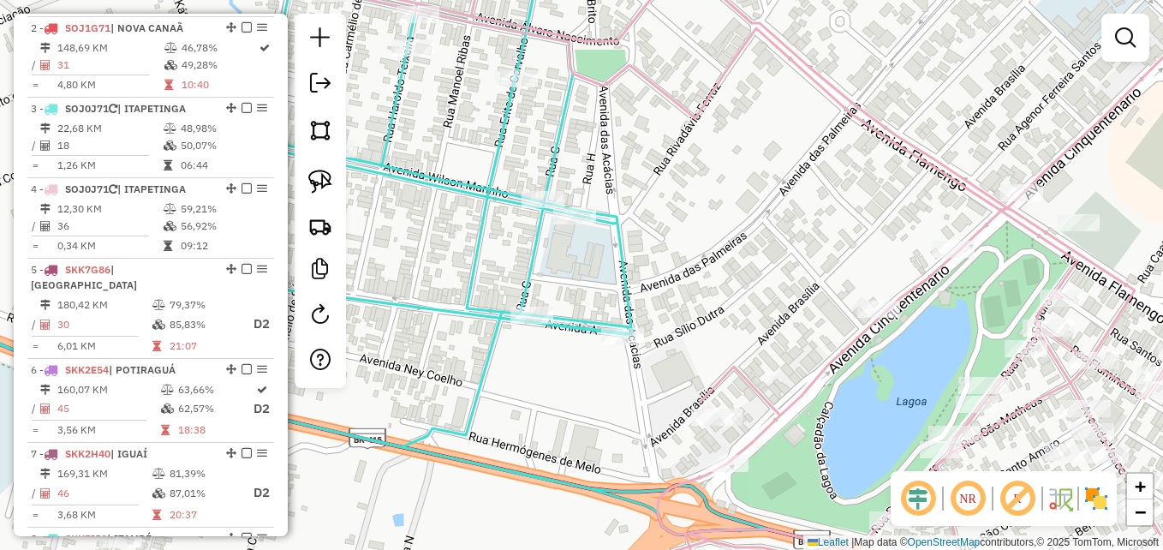
drag, startPoint x: 653, startPoint y: 148, endPoint x: 712, endPoint y: 180, distance: 67.8
click at [712, 180] on div "Janela de atendimento Grade de atendimento Capacidade Transportadoras Veículos …" at bounding box center [581, 275] width 1163 height 550
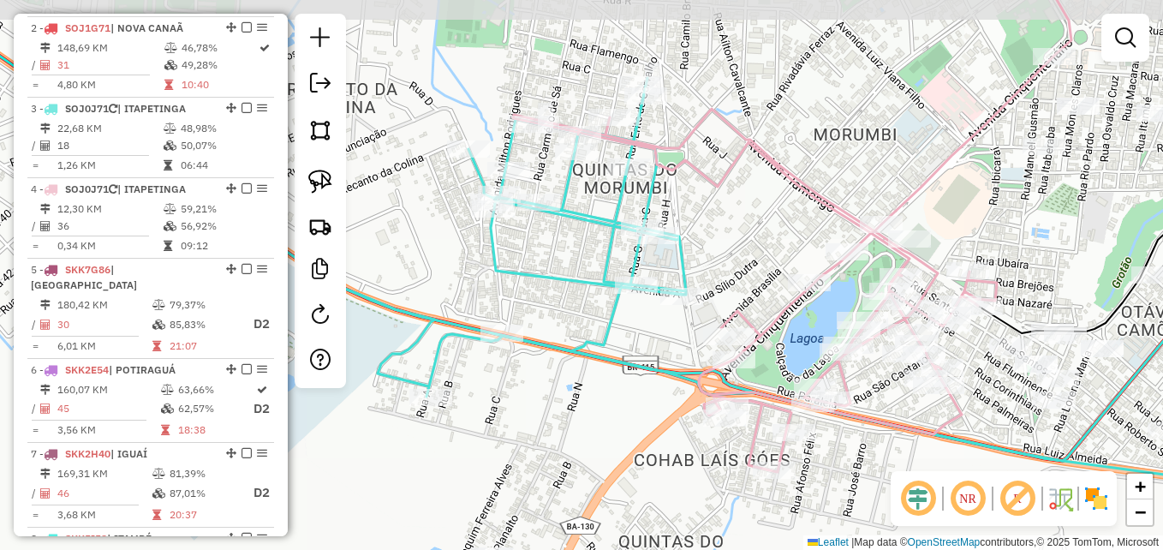
drag, startPoint x: 600, startPoint y: 235, endPoint x: 580, endPoint y: 266, distance: 37.8
click at [580, 266] on div "Janela de atendimento Grade de atendimento Capacidade Transportadoras Veículos …" at bounding box center [581, 275] width 1163 height 550
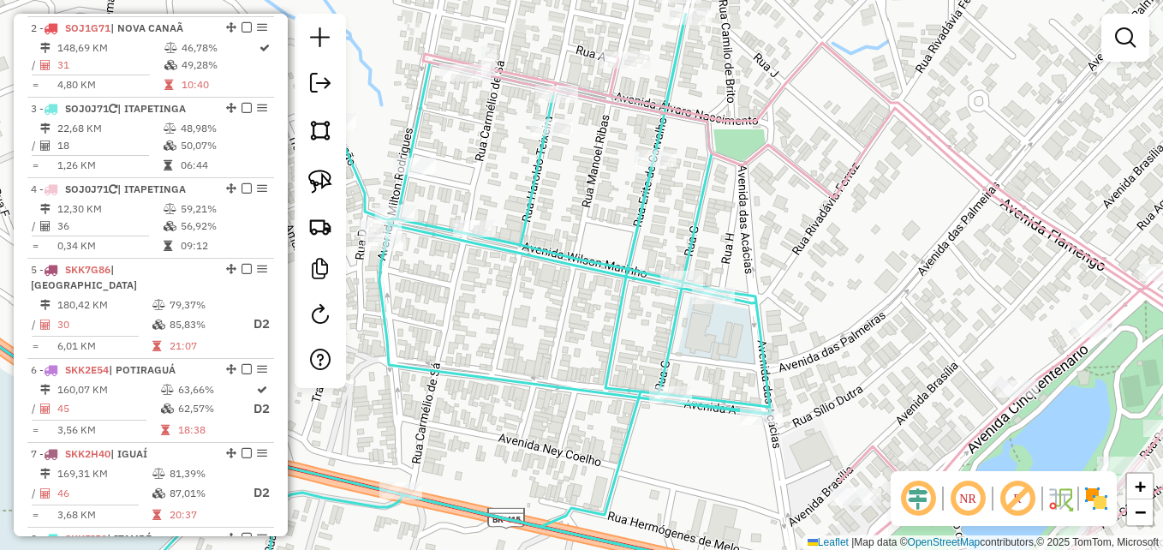
drag, startPoint x: 579, startPoint y: 220, endPoint x: 573, endPoint y: 322, distance: 102.1
click at [572, 322] on div "Janela de atendimento Grade de atendimento Capacidade Transportadoras Veículos …" at bounding box center [581, 275] width 1163 height 550
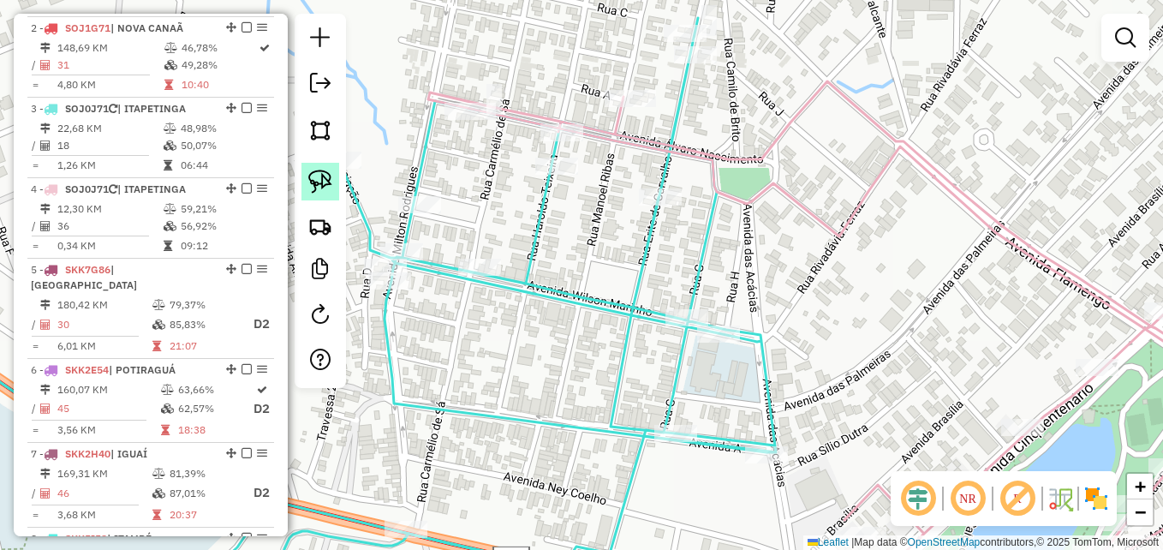
click at [319, 183] on img at bounding box center [320, 182] width 24 height 24
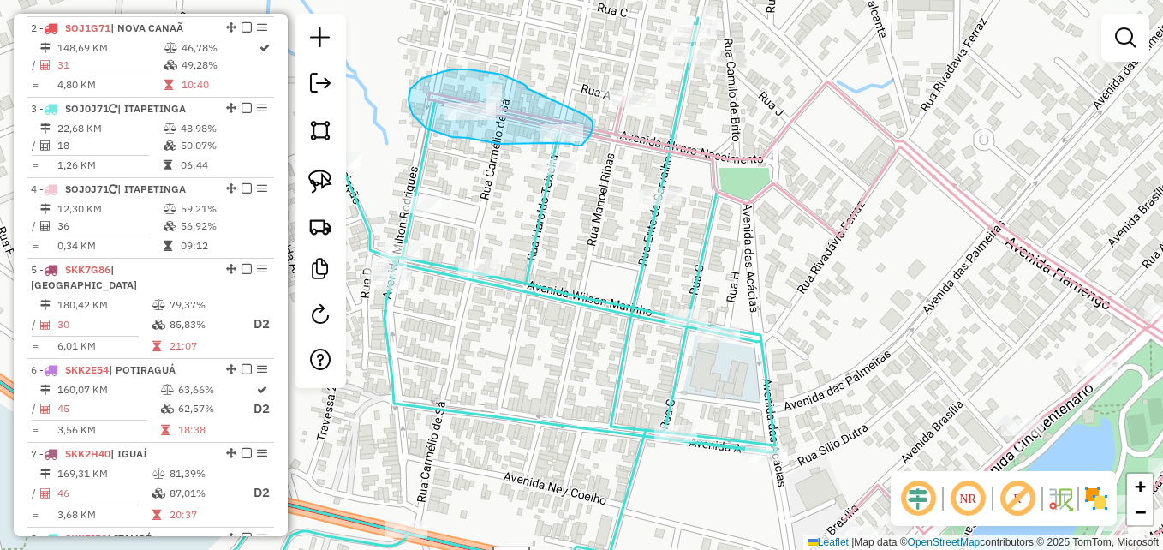
drag, startPoint x: 527, startPoint y: 88, endPoint x: 584, endPoint y: 111, distance: 61.9
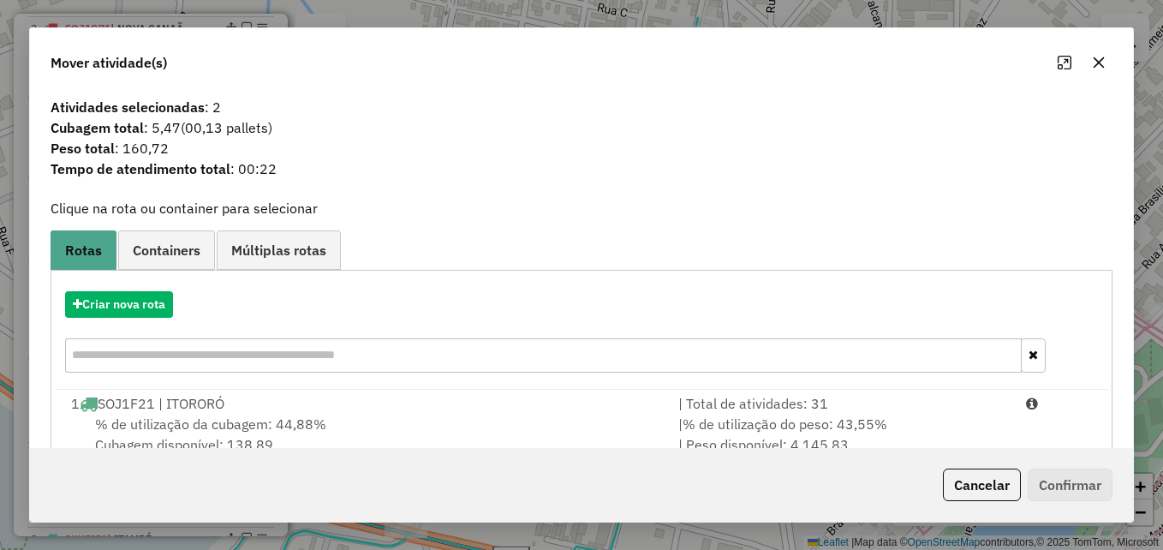
click at [181, 253] on span "Containers" at bounding box center [167, 250] width 68 height 14
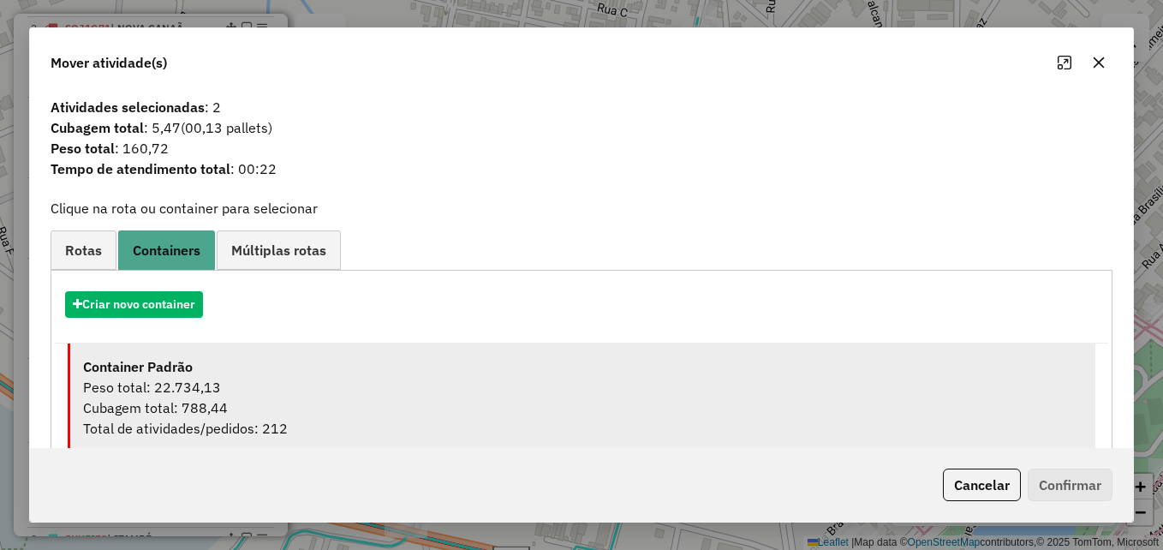
click at [342, 396] on div "Peso total: 22.734,13" at bounding box center [582, 387] width 999 height 21
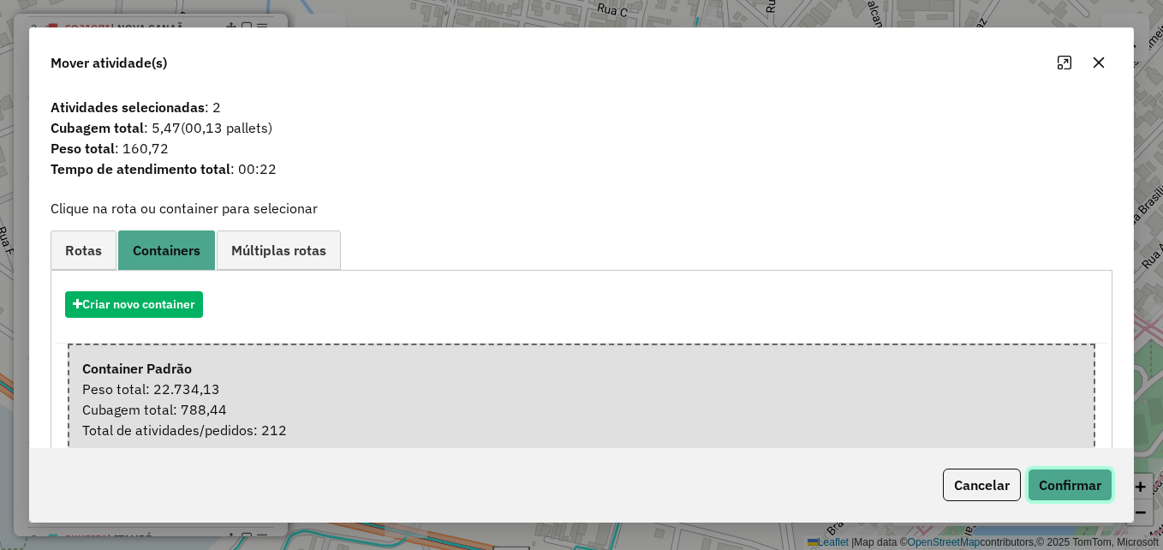
click at [1080, 488] on button "Confirmar" at bounding box center [1070, 484] width 85 height 33
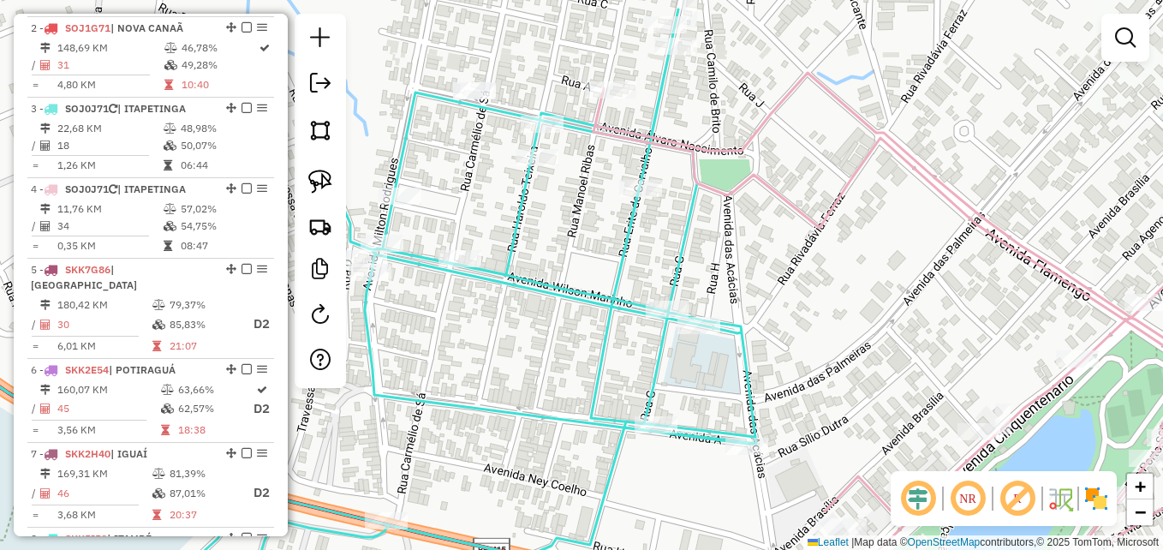
drag, startPoint x: 600, startPoint y: 282, endPoint x: 539, endPoint y: 233, distance: 78.6
click at [539, 233] on div "Janela de atendimento Grade de atendimento Capacidade Transportadoras Veículos …" at bounding box center [581, 275] width 1163 height 550
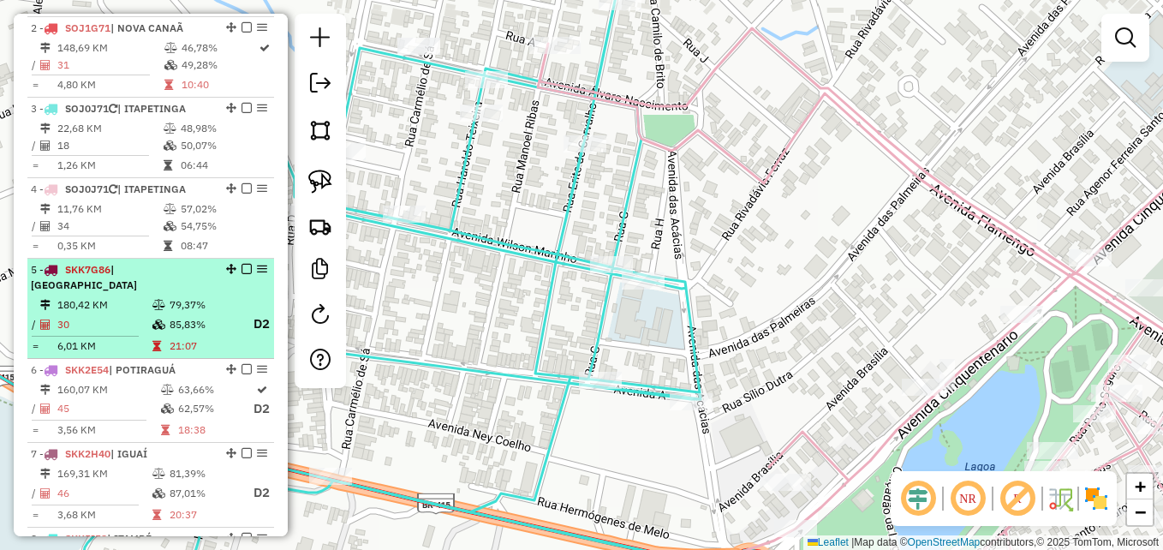
scroll to position [639, 0]
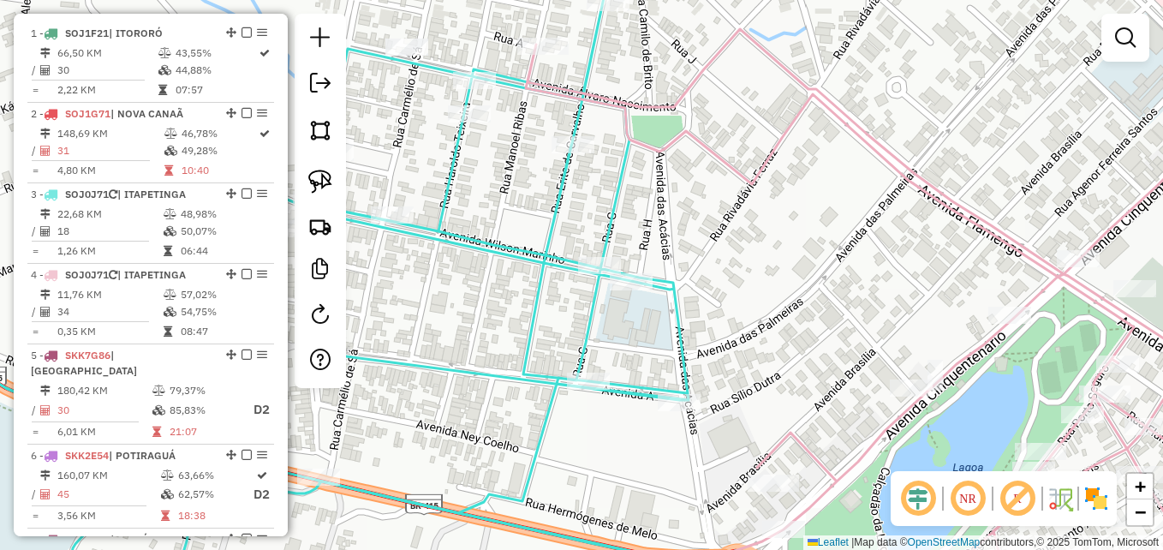
drag, startPoint x: 582, startPoint y: 333, endPoint x: 553, endPoint y: 321, distance: 31.5
click at [553, 321] on div "Janela de atendimento Grade de atendimento Capacidade Transportadoras Veículos …" at bounding box center [581, 275] width 1163 height 550
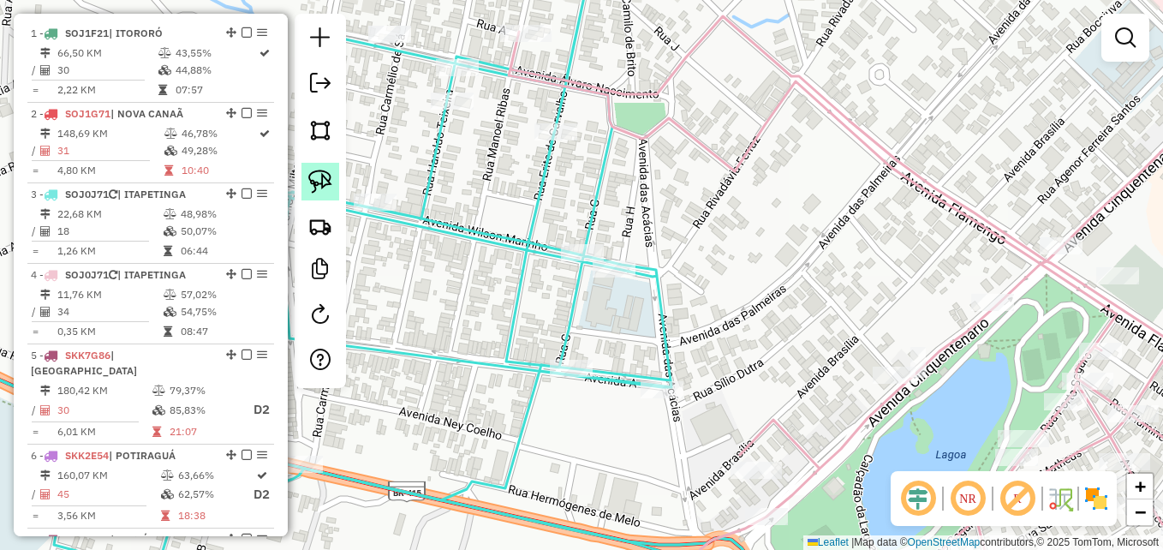
click at [321, 177] on img at bounding box center [320, 182] width 24 height 24
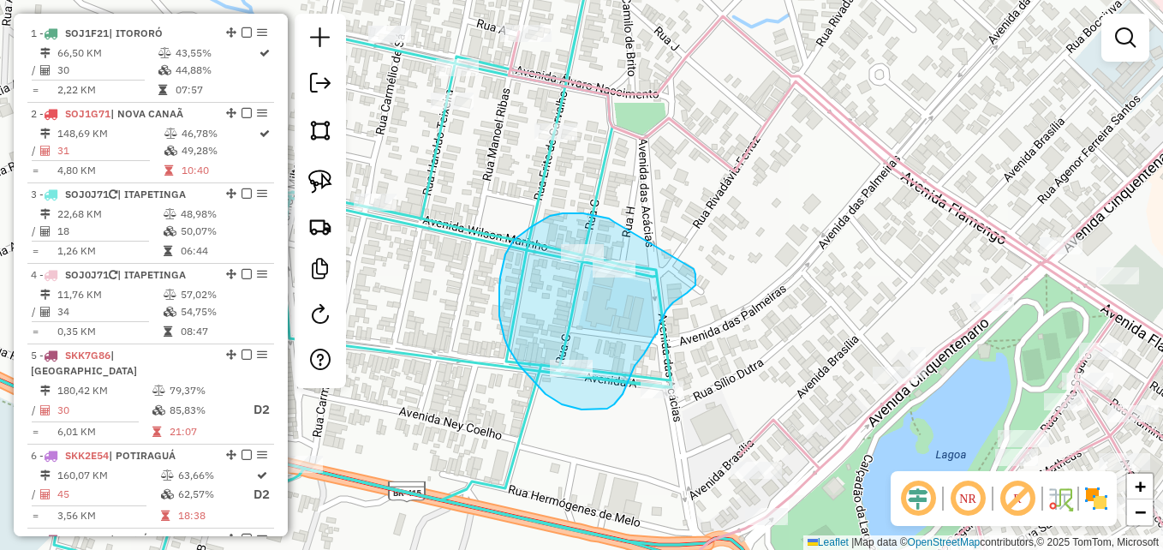
drag, startPoint x: 614, startPoint y: 222, endPoint x: 694, endPoint y: 269, distance: 92.5
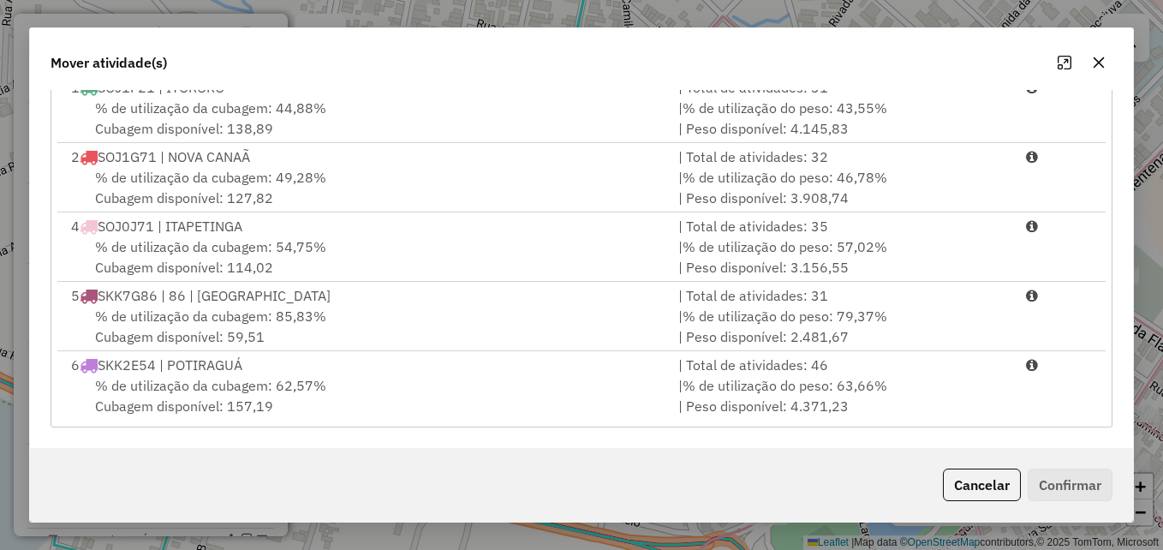
scroll to position [0, 0]
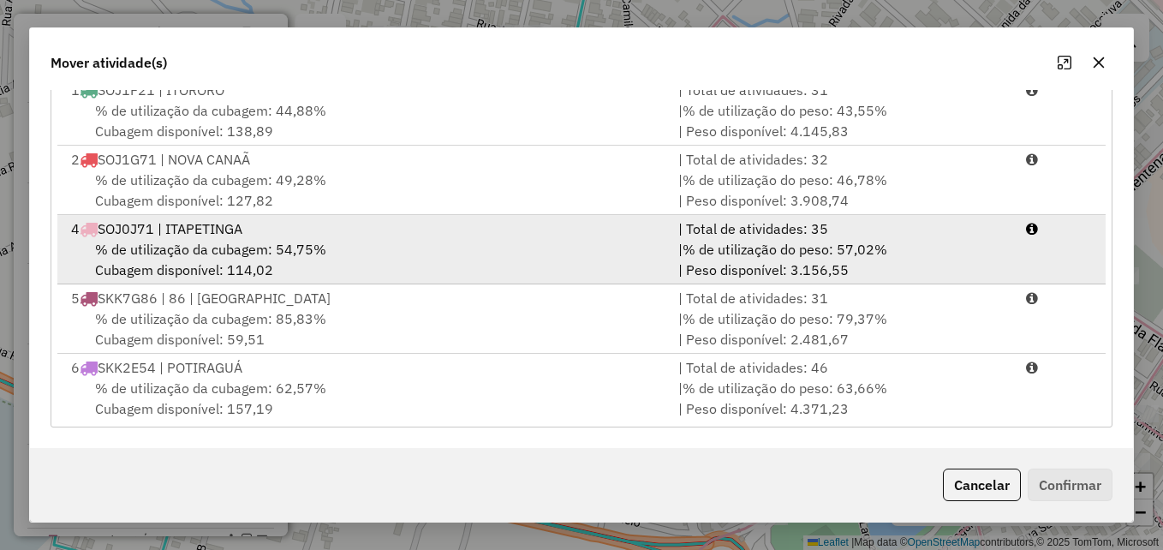
click at [496, 250] on div "% de utilização da cubagem: 54,75% Cubagem disponível: 114,02" at bounding box center [364, 259] width 607 height 41
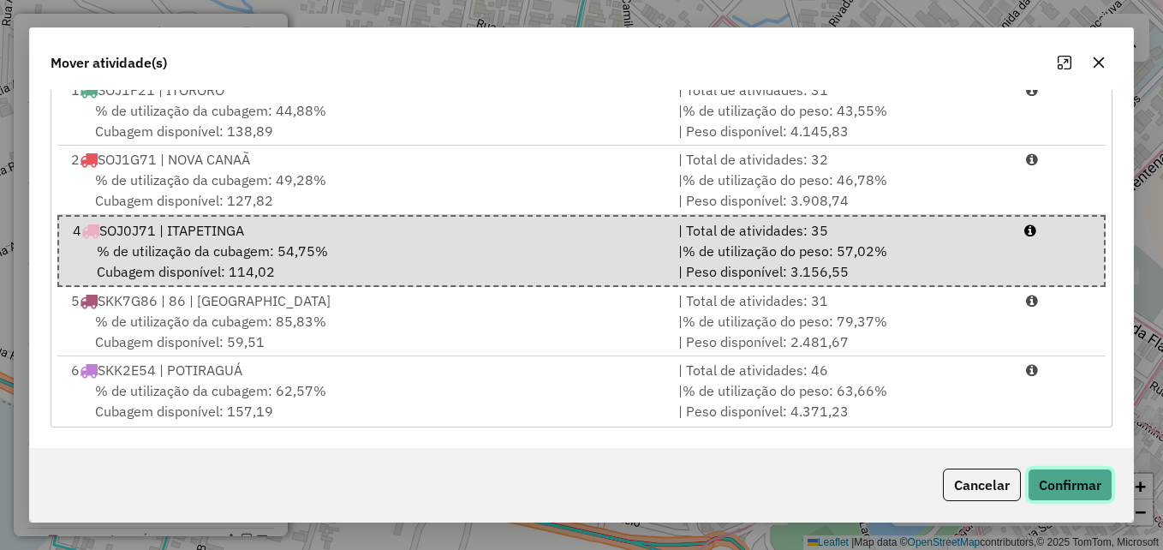
click at [1076, 488] on button "Confirmar" at bounding box center [1070, 484] width 85 height 33
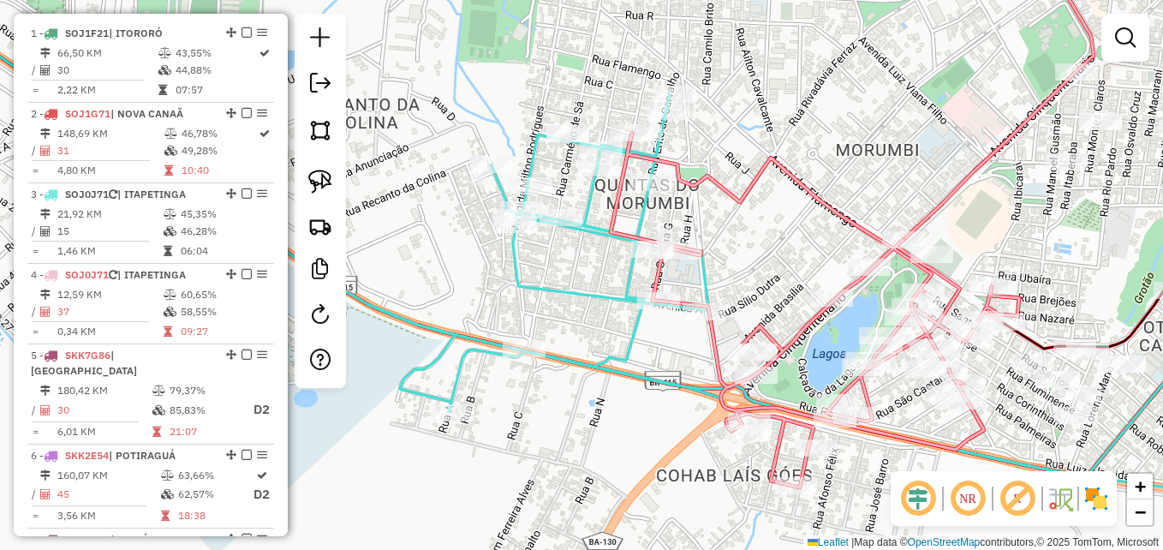
drag, startPoint x: 829, startPoint y: 308, endPoint x: 742, endPoint y: 224, distance: 121.1
click at [742, 230] on div "Janela de atendimento Grade de atendimento Capacidade Transportadoras Veículos …" at bounding box center [581, 275] width 1163 height 550
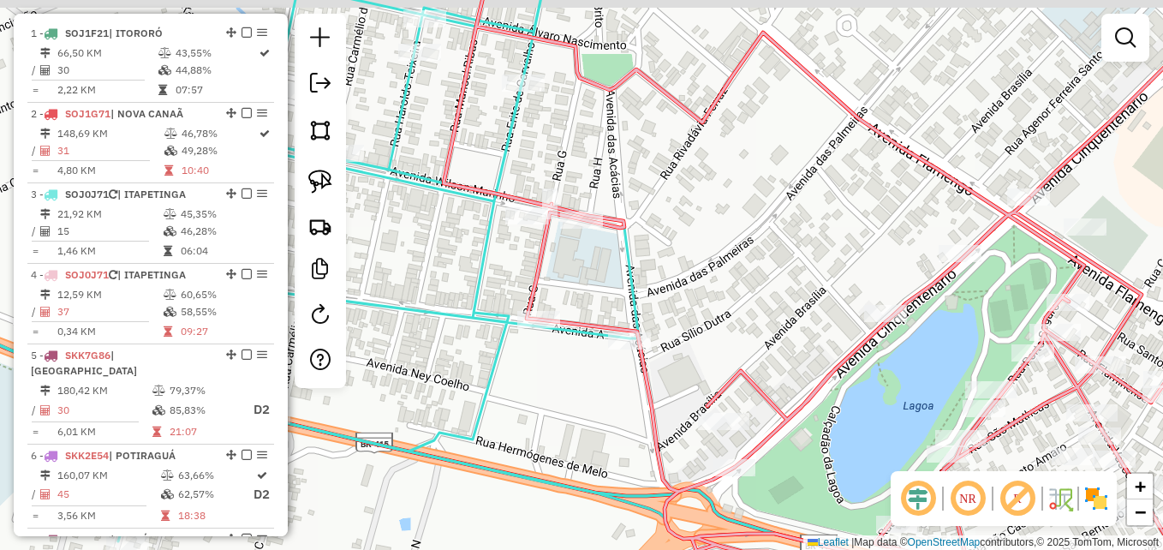
drag, startPoint x: 684, startPoint y: 235, endPoint x: 729, endPoint y: 242, distance: 45.2
click at [725, 242] on div "Janela de atendimento Grade de atendimento Capacidade Transportadoras Veículos …" at bounding box center [581, 275] width 1163 height 550
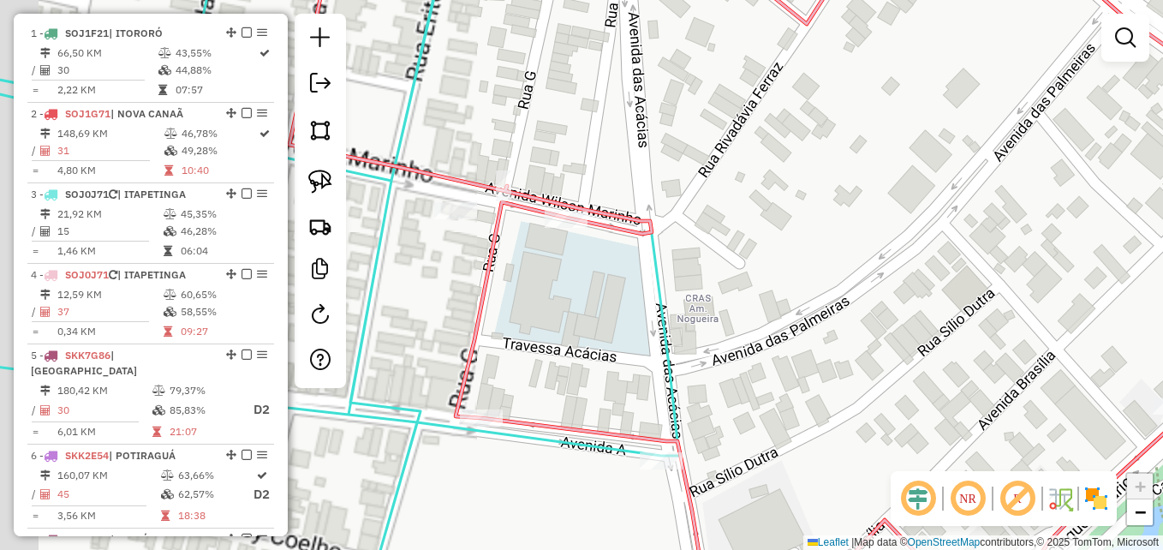
drag, startPoint x: 677, startPoint y: 246, endPoint x: 749, endPoint y: 254, distance: 73.3
click at [749, 254] on div "Janela de atendimento Grade de atendimento Capacidade Transportadoras Veículos …" at bounding box center [581, 275] width 1163 height 550
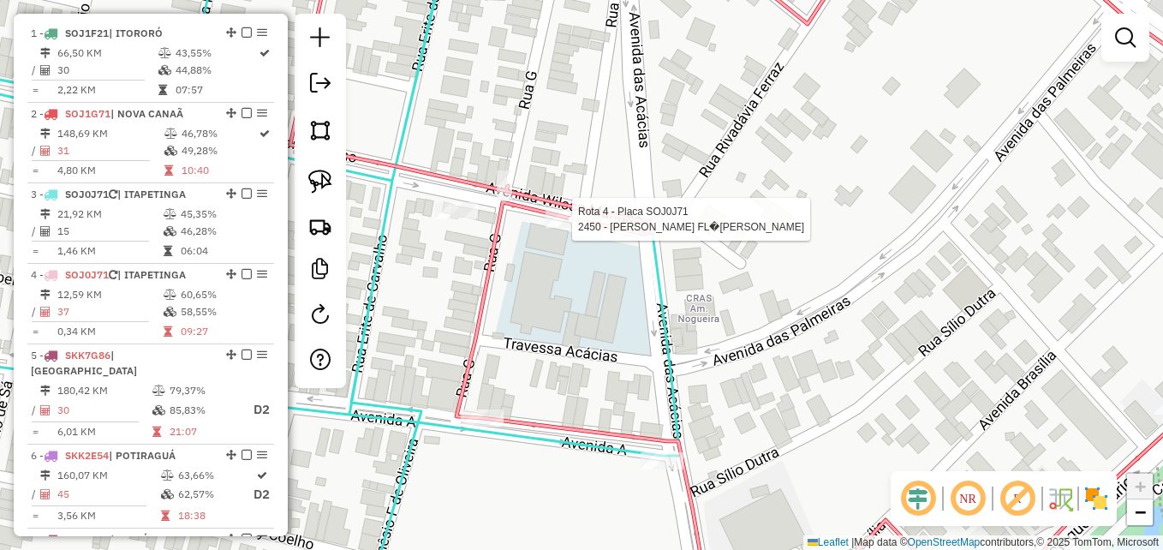
select select "**********"
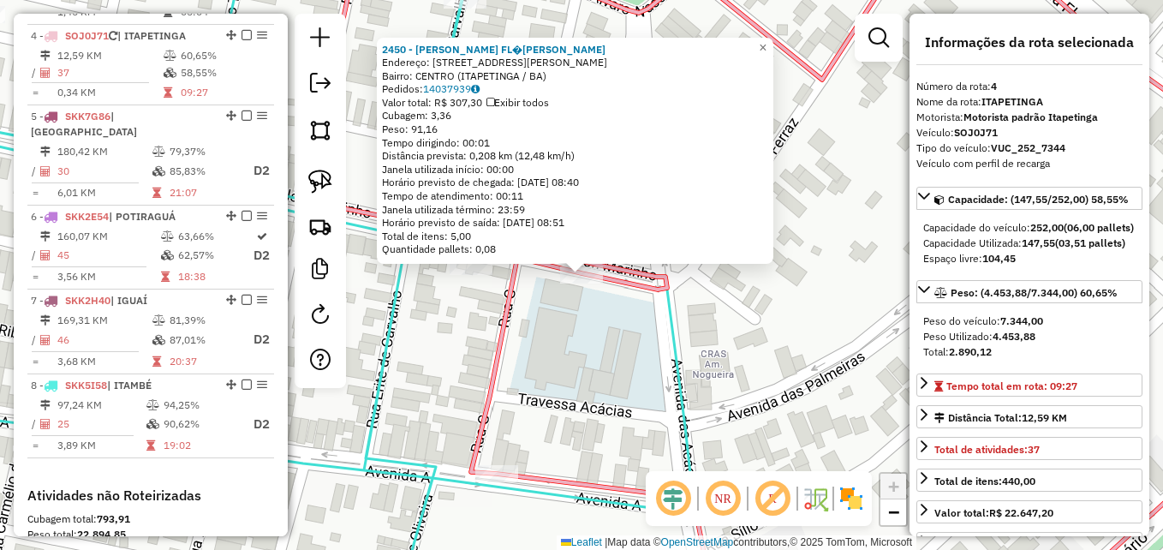
scroll to position [904, 0]
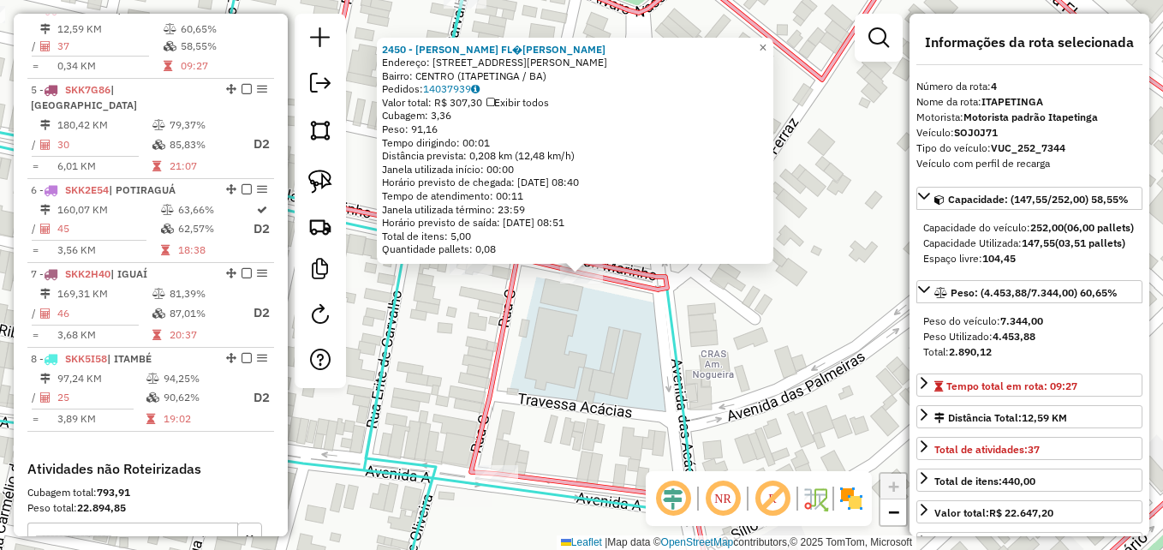
click at [586, 337] on div "2450 - HUGO FL�[PERSON_NAME]: [STREET_ADDRESS][GEOGRAPHIC_DATA][PERSON_NAME]: […" at bounding box center [581, 275] width 1163 height 550
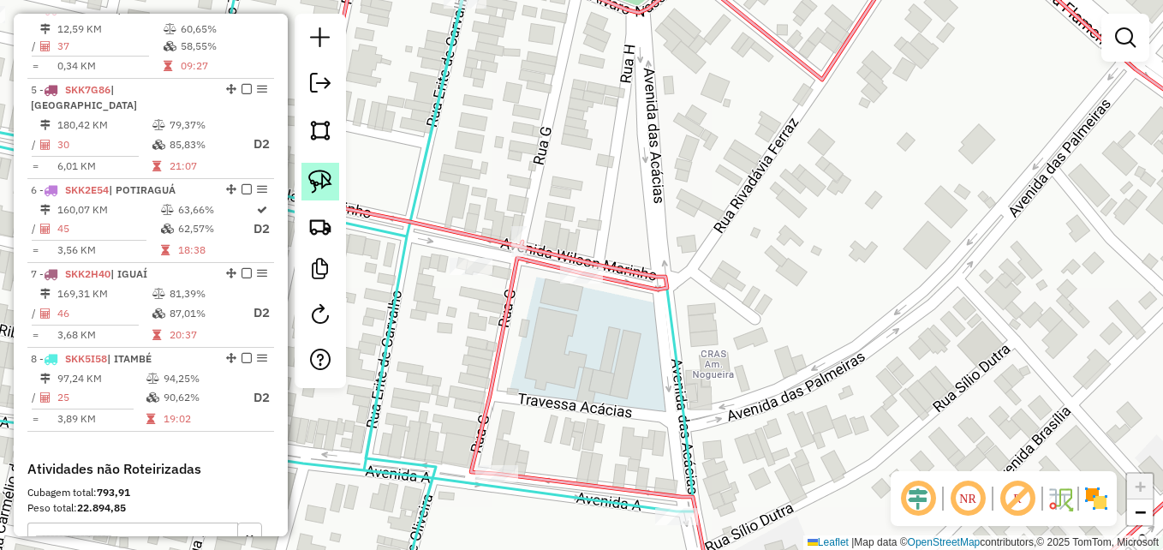
click at [319, 176] on img at bounding box center [320, 182] width 24 height 24
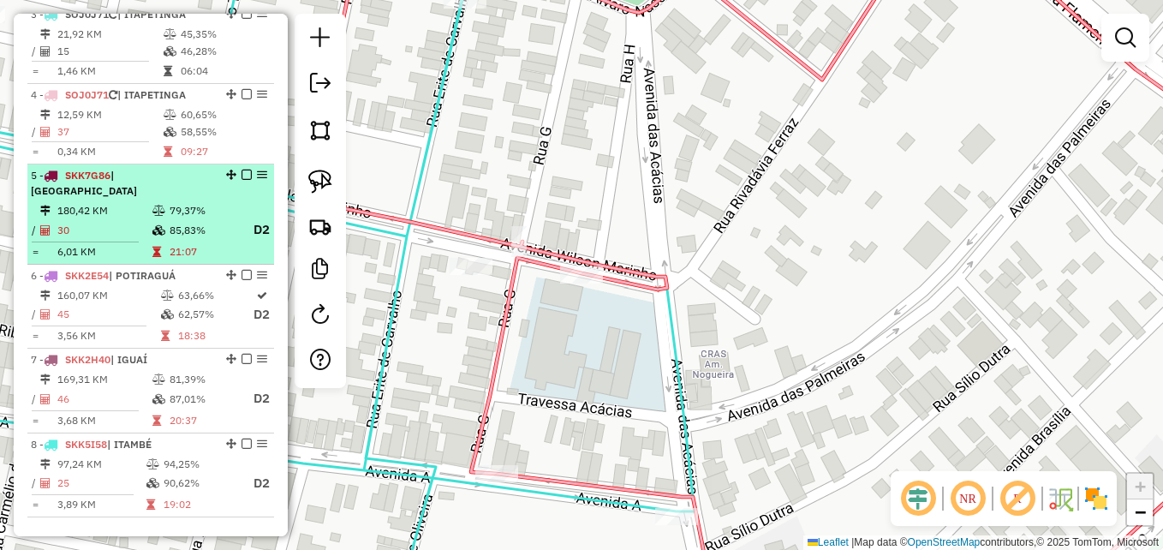
scroll to position [733, 0]
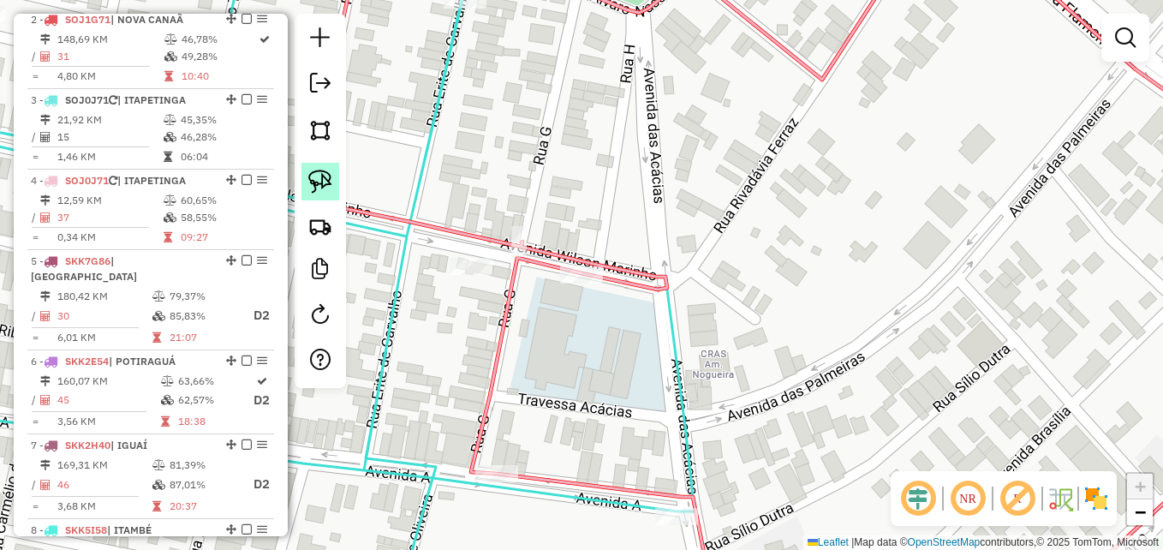
click at [323, 183] on img at bounding box center [320, 182] width 24 height 24
drag, startPoint x: 593, startPoint y: 244, endPoint x: 621, endPoint y: 249, distance: 27.9
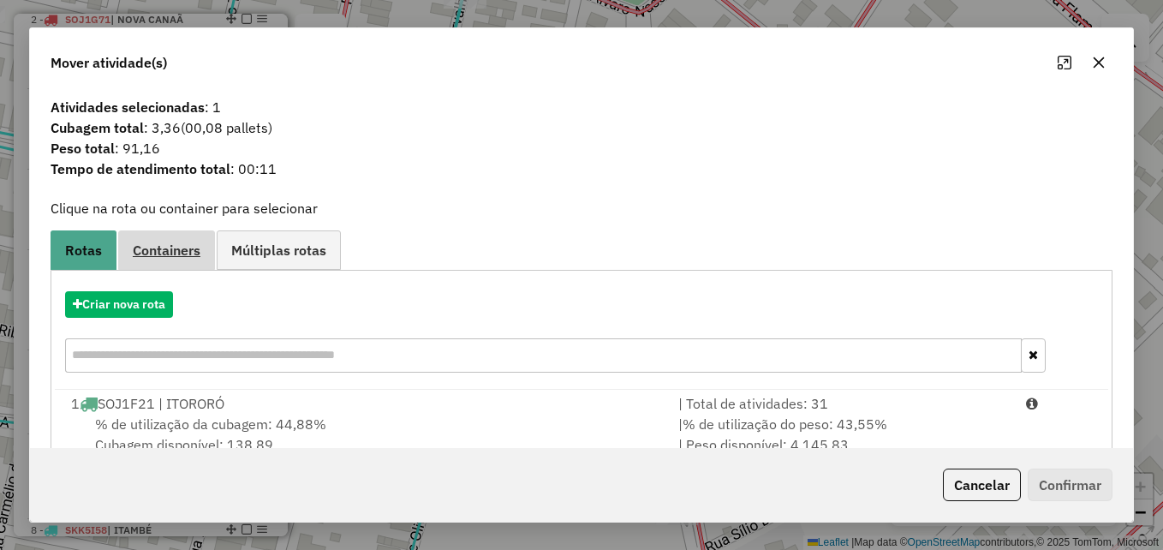
click at [171, 245] on span "Containers" at bounding box center [167, 250] width 68 height 14
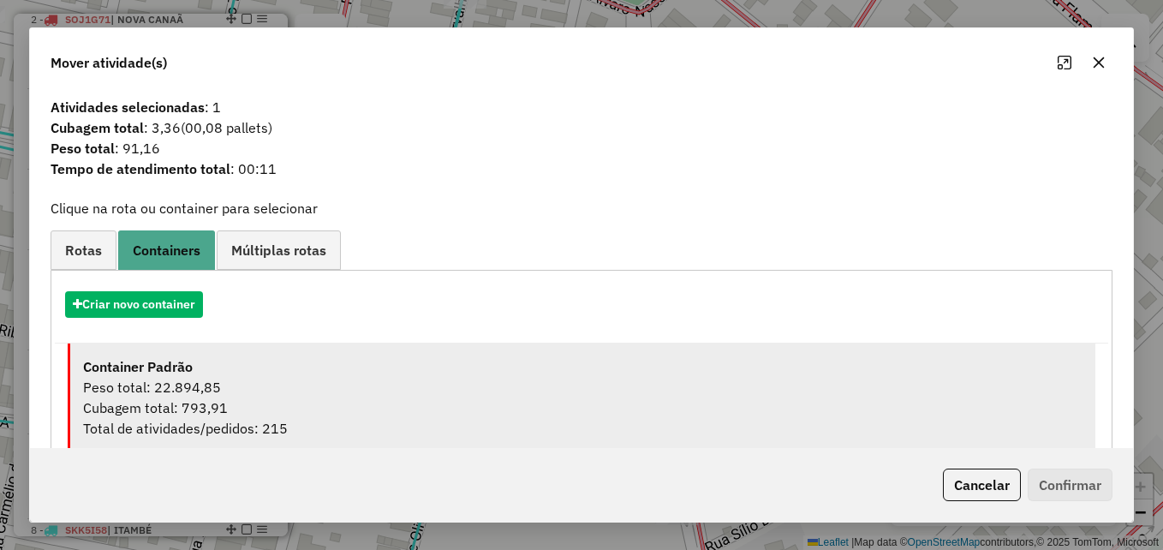
drag, startPoint x: 280, startPoint y: 390, endPoint x: 428, endPoint y: 393, distance: 148.2
click at [280, 390] on div "Peso total: 22.894,85" at bounding box center [582, 387] width 999 height 21
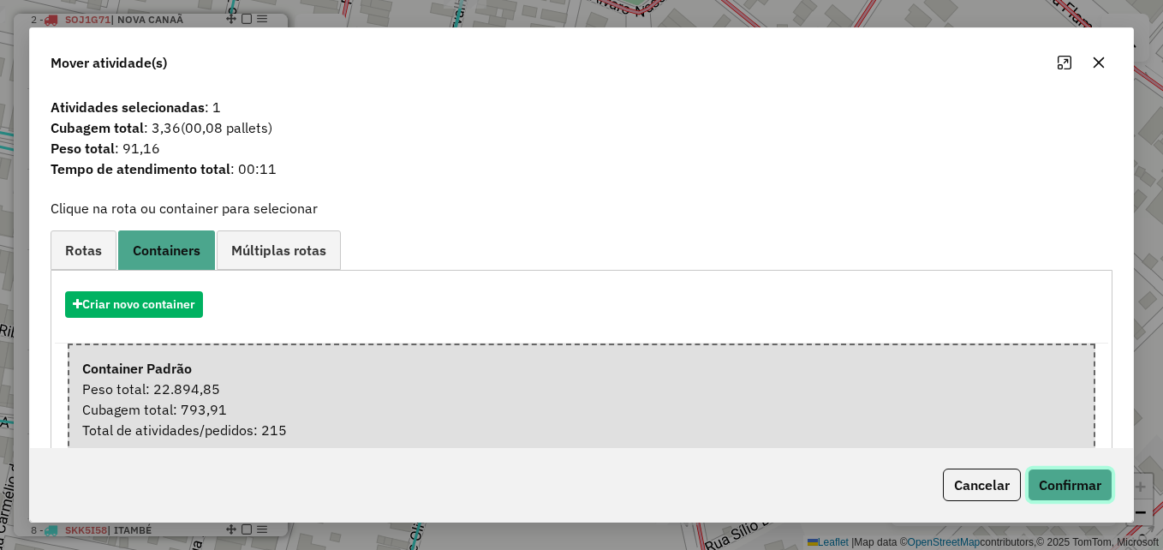
click at [1068, 483] on button "Confirmar" at bounding box center [1070, 484] width 85 height 33
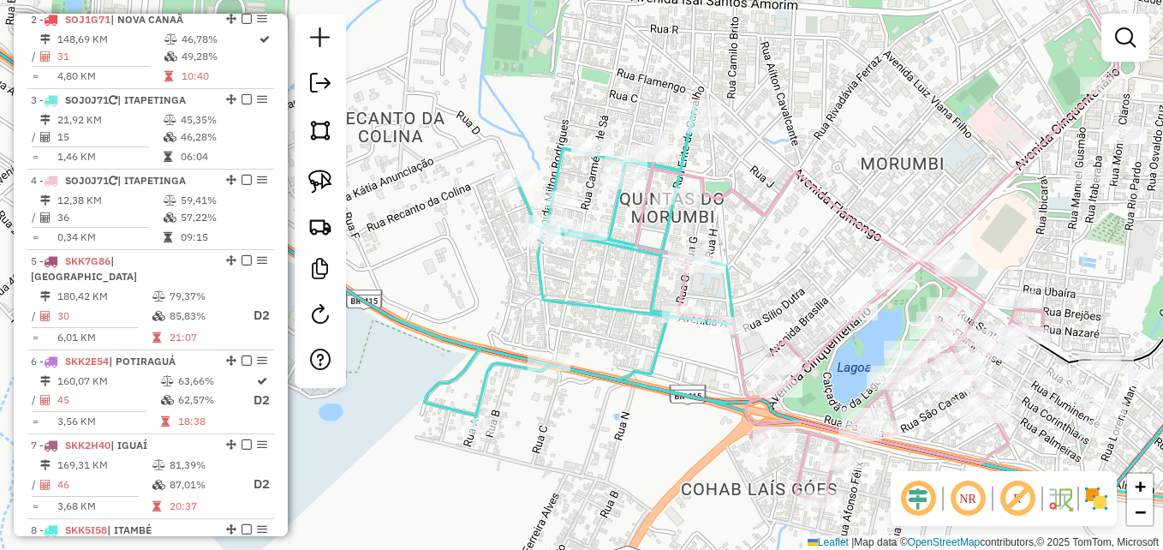
drag, startPoint x: 647, startPoint y: 402, endPoint x: 555, endPoint y: 331, distance: 115.4
click at [557, 334] on icon at bounding box center [757, 310] width 996 height 406
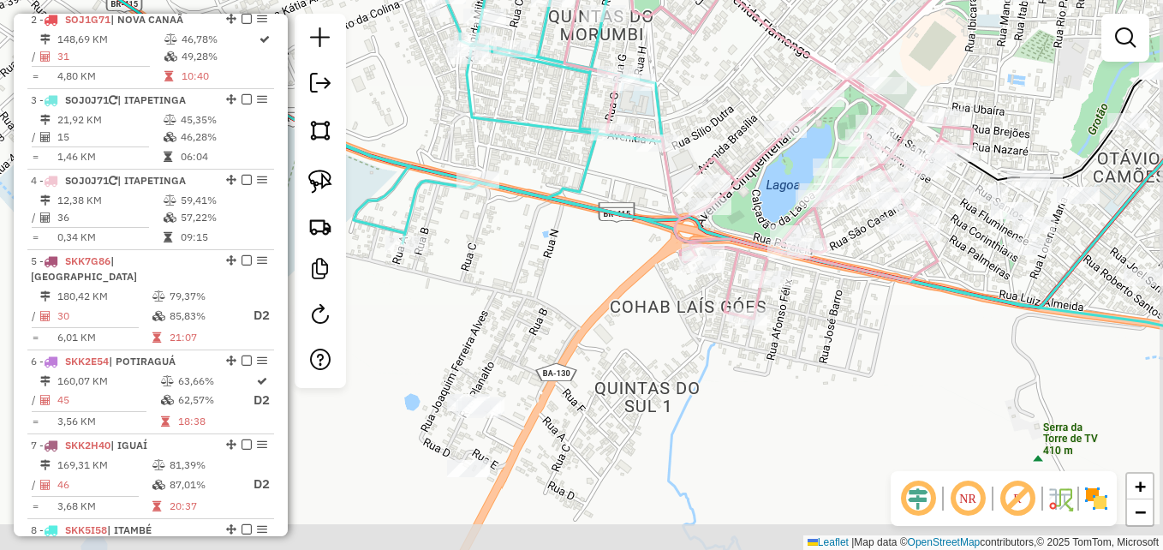
drag, startPoint x: 550, startPoint y: 423, endPoint x: 545, endPoint y: 295, distance: 127.7
click at [545, 295] on div "Janela de atendimento Grade de atendimento Capacidade Transportadoras Veículos …" at bounding box center [581, 275] width 1163 height 550
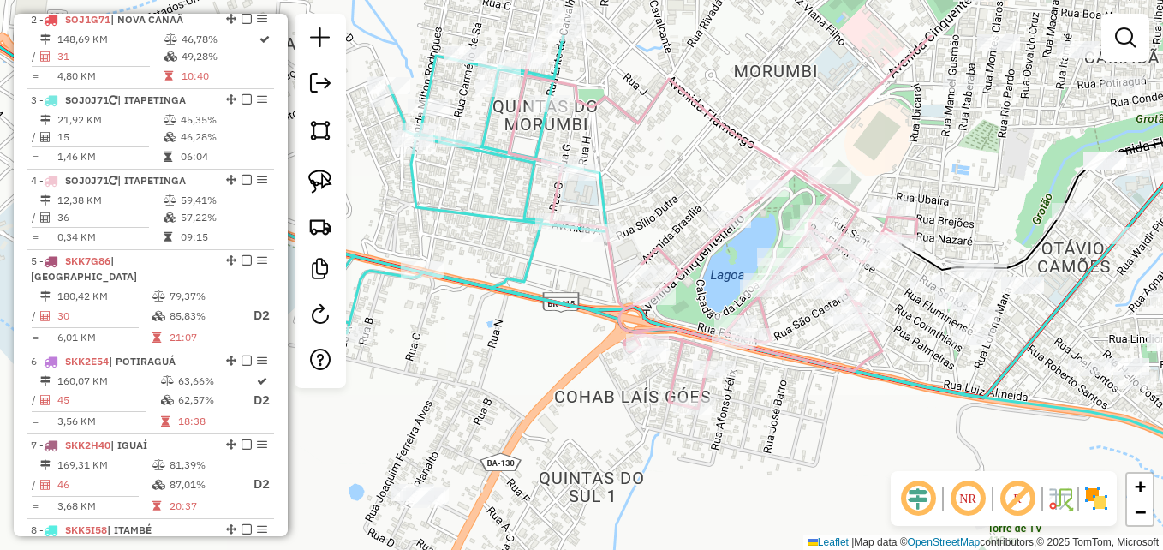
drag, startPoint x: 571, startPoint y: 309, endPoint x: 521, endPoint y: 382, distance: 88.6
click at [521, 382] on div "Janela de atendimento Grade de atendimento Capacidade Transportadoras Veículos …" at bounding box center [581, 275] width 1163 height 550
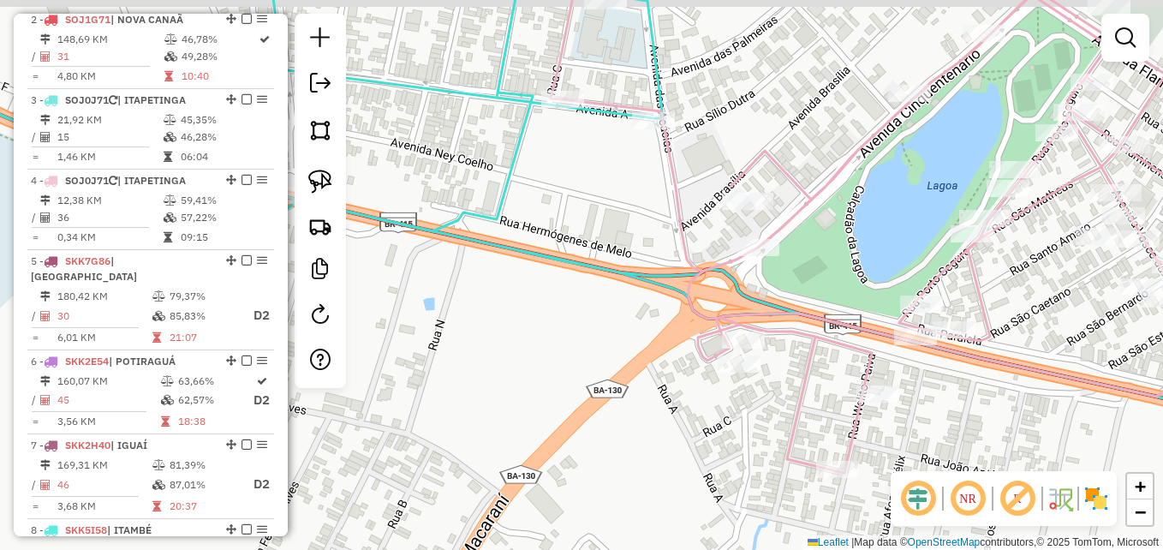
drag, startPoint x: 605, startPoint y: 320, endPoint x: 470, endPoint y: 335, distance: 136.1
click at [496, 337] on div "Janela de atendimento Grade de atendimento Capacidade Transportadoras Veículos …" at bounding box center [581, 275] width 1163 height 550
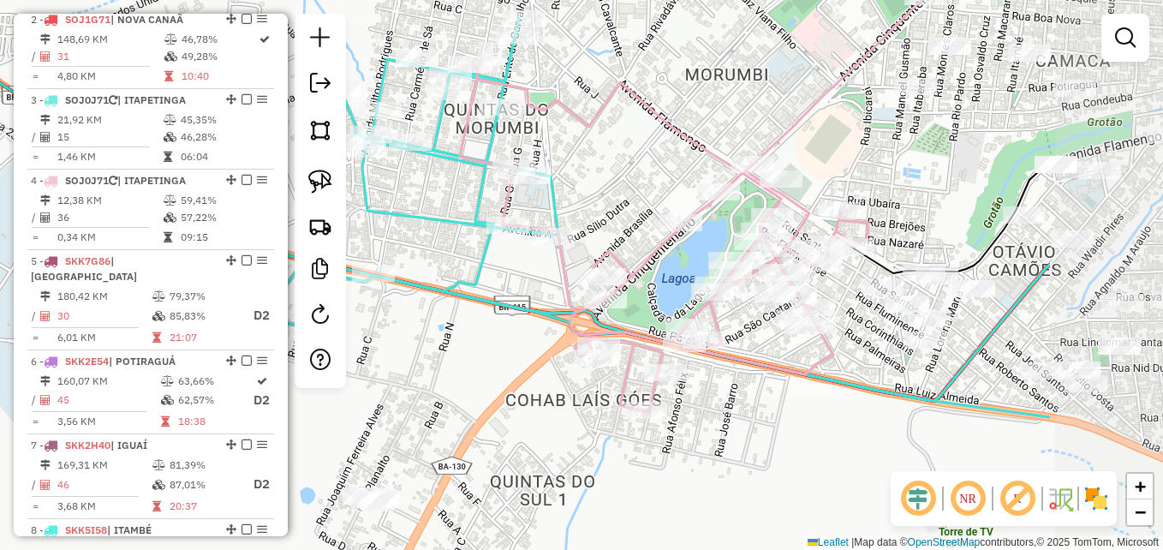
drag, startPoint x: 1076, startPoint y: 450, endPoint x: 847, endPoint y: 408, distance: 233.2
click at [847, 408] on div "Janela de atendimento Grade de atendimento Capacidade Transportadoras Veículos …" at bounding box center [581, 275] width 1163 height 550
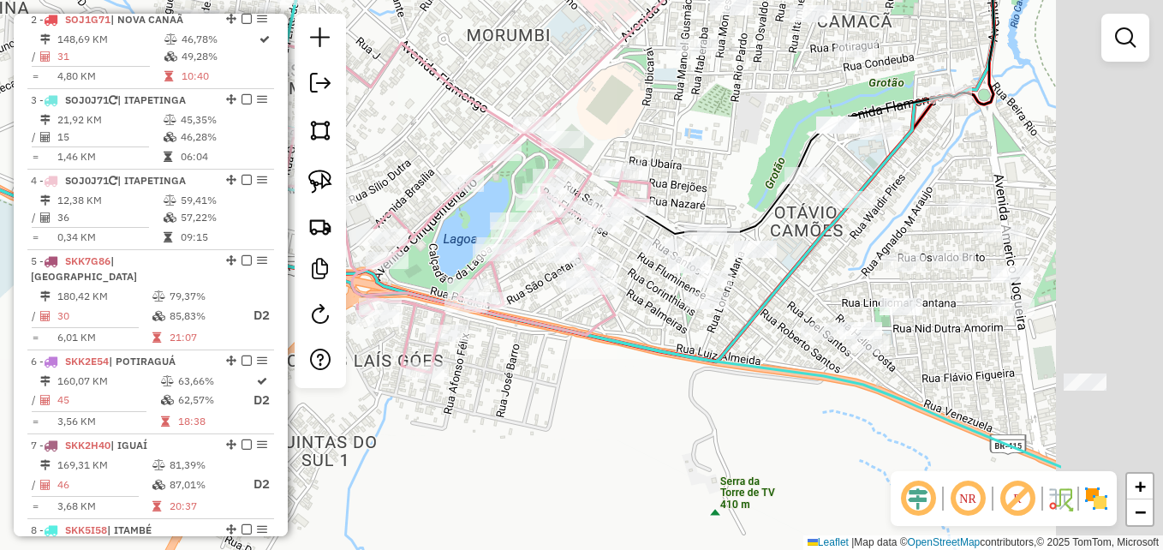
drag, startPoint x: 999, startPoint y: 422, endPoint x: 770, endPoint y: 383, distance: 232.0
click at [772, 383] on div "Janela de atendimento Grade de atendimento Capacidade Transportadoras Veículos …" at bounding box center [581, 275] width 1163 height 550
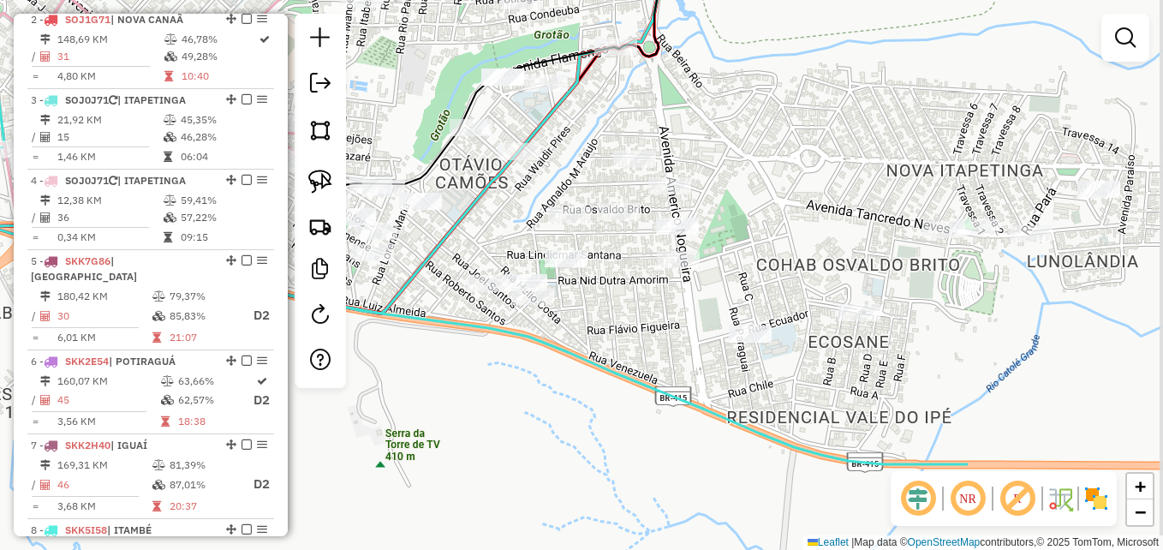
drag, startPoint x: 1070, startPoint y: 418, endPoint x: 759, endPoint y: 371, distance: 315.2
click at [759, 371] on div "Janela de atendimento Grade de atendimento Capacidade Transportadoras Veículos …" at bounding box center [581, 275] width 1163 height 550
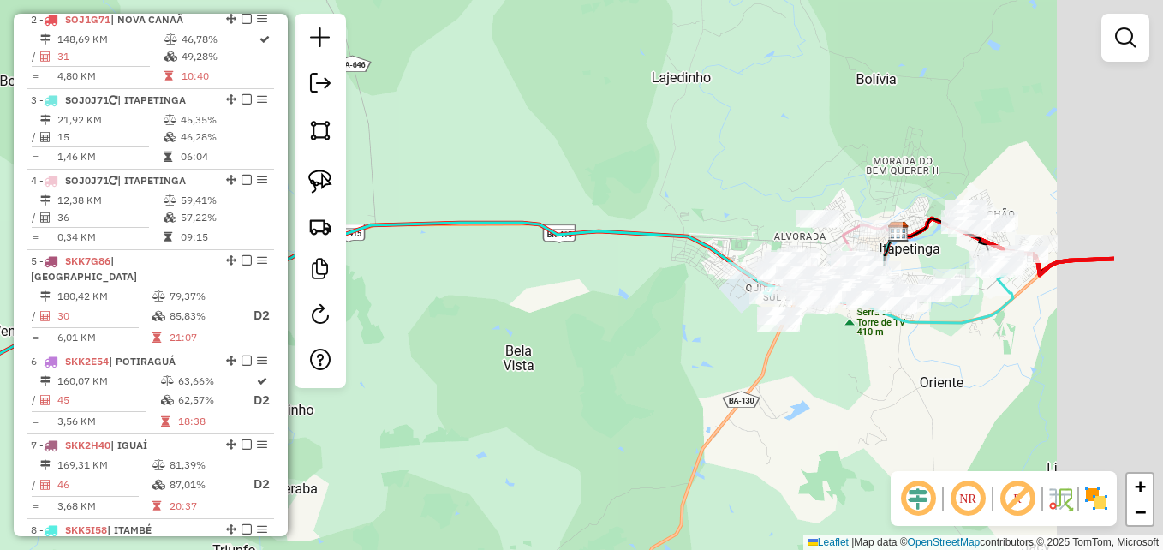
drag, startPoint x: 1129, startPoint y: 351, endPoint x: 826, endPoint y: 327, distance: 303.2
click at [826, 327] on div "Janela de atendimento Grade de atendimento Capacidade Transportadoras Veículos …" at bounding box center [581, 275] width 1163 height 550
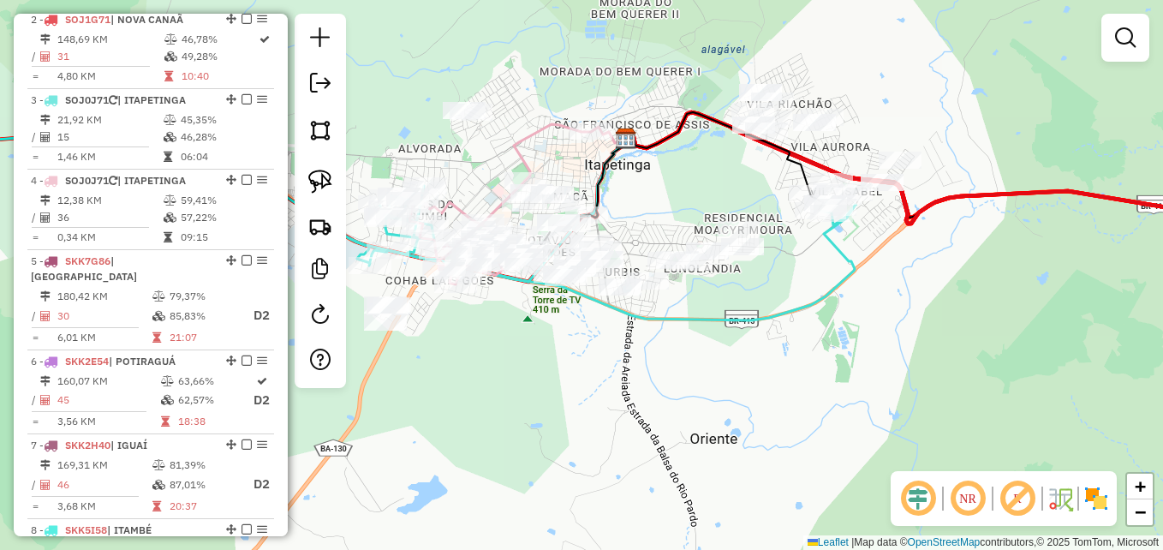
drag, startPoint x: 803, startPoint y: 295, endPoint x: 883, endPoint y: 313, distance: 81.6
click at [873, 315] on div "Janela de atendimento Grade de atendimento Capacidade Transportadoras Veículos …" at bounding box center [581, 275] width 1163 height 550
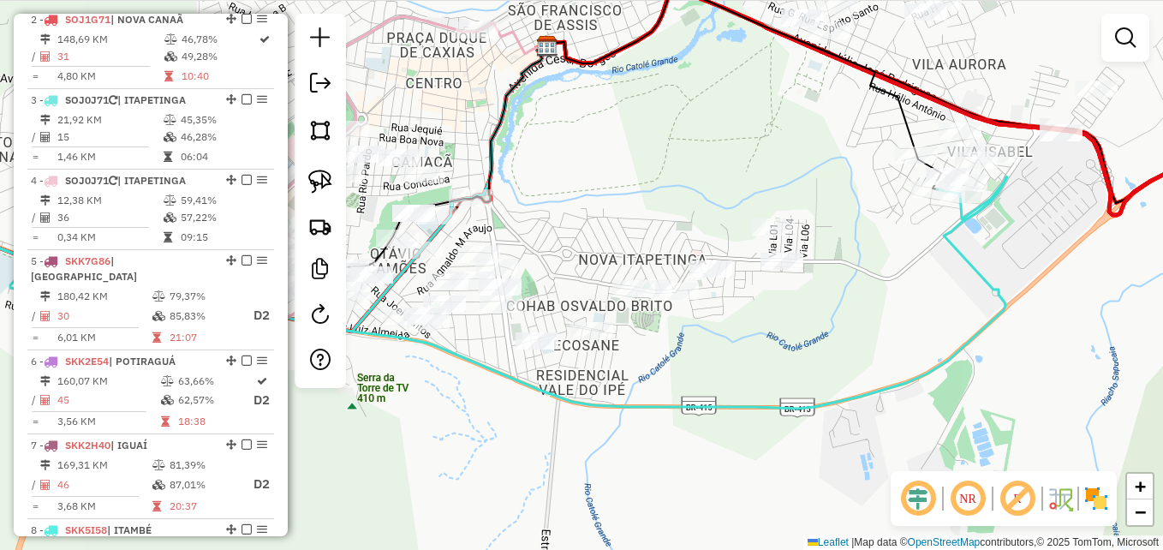
drag, startPoint x: 803, startPoint y: 241, endPoint x: 855, endPoint y: 283, distance: 66.9
click at [855, 283] on div "Janela de atendimento Grade de atendimento Capacidade Transportadoras Veículos …" at bounding box center [581, 275] width 1163 height 550
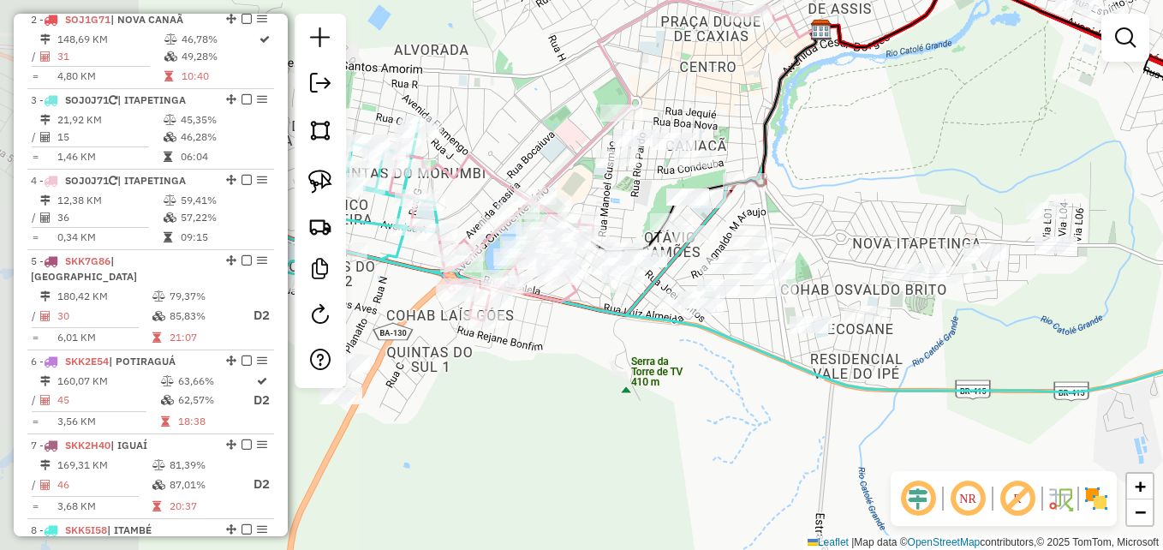
drag, startPoint x: 702, startPoint y: 214, endPoint x: 821, endPoint y: 279, distance: 135.7
click at [973, 189] on div "Janela de atendimento Grade de atendimento Capacidade Transportadoras Veículos …" at bounding box center [581, 275] width 1163 height 550
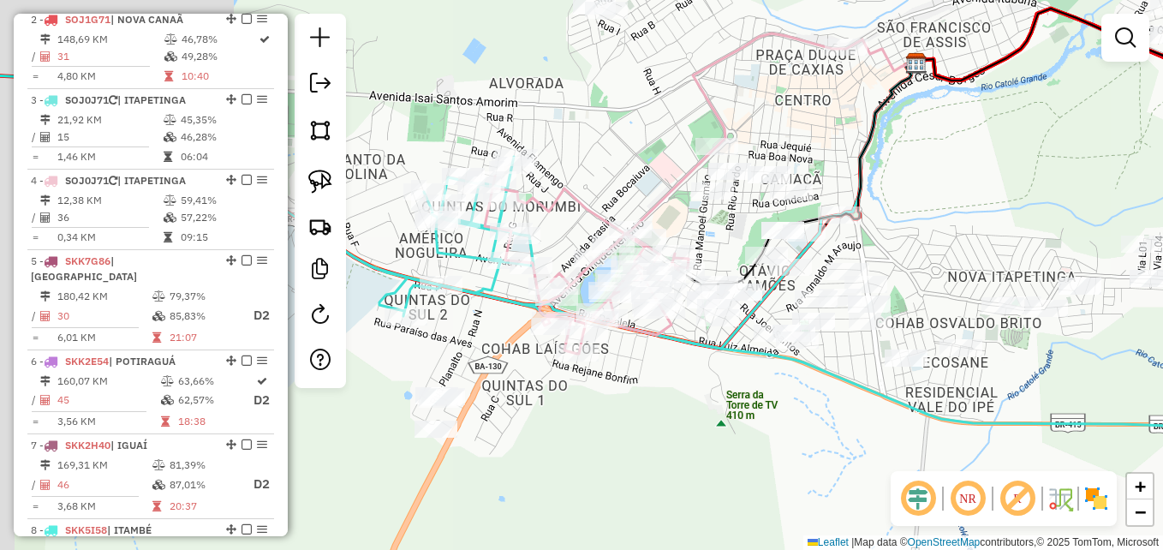
drag, startPoint x: 629, startPoint y: 383, endPoint x: 704, endPoint y: 416, distance: 82.4
click at [704, 416] on div "Janela de atendimento Grade de atendimento Capacidade Transportadoras Veículos …" at bounding box center [581, 275] width 1163 height 550
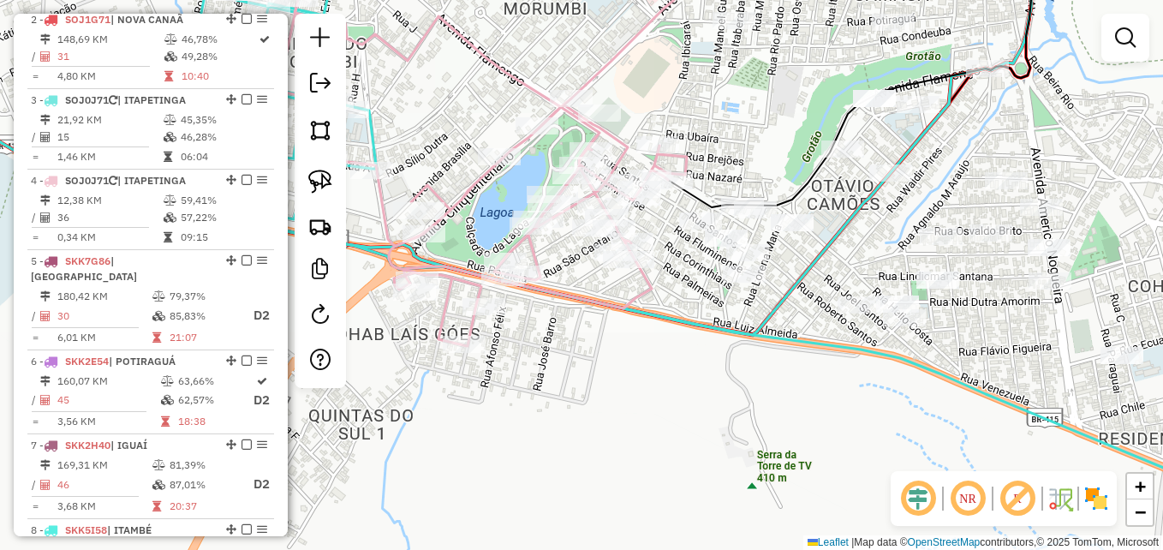
drag, startPoint x: 672, startPoint y: 302, endPoint x: 704, endPoint y: 356, distance: 62.6
click at [694, 359] on div "Janela de atendimento Grade de atendimento Capacidade Transportadoras Veículos …" at bounding box center [581, 275] width 1163 height 550
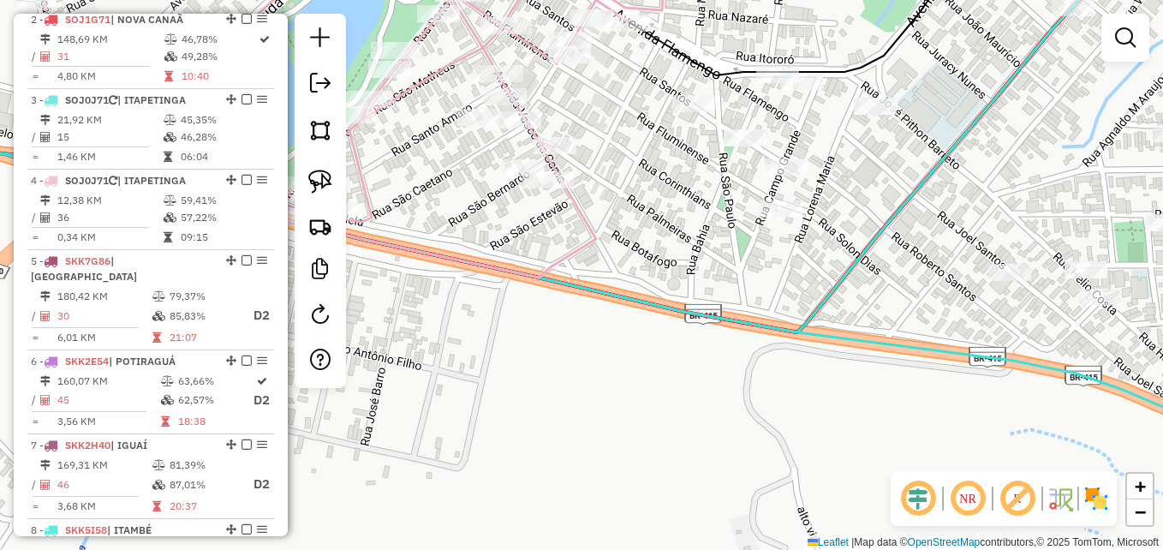
drag, startPoint x: 688, startPoint y: 235, endPoint x: 686, endPoint y: 321, distance: 85.7
click at [686, 321] on div "Janela de atendimento Grade de atendimento Capacidade Transportadoras Veículos …" at bounding box center [581, 275] width 1163 height 550
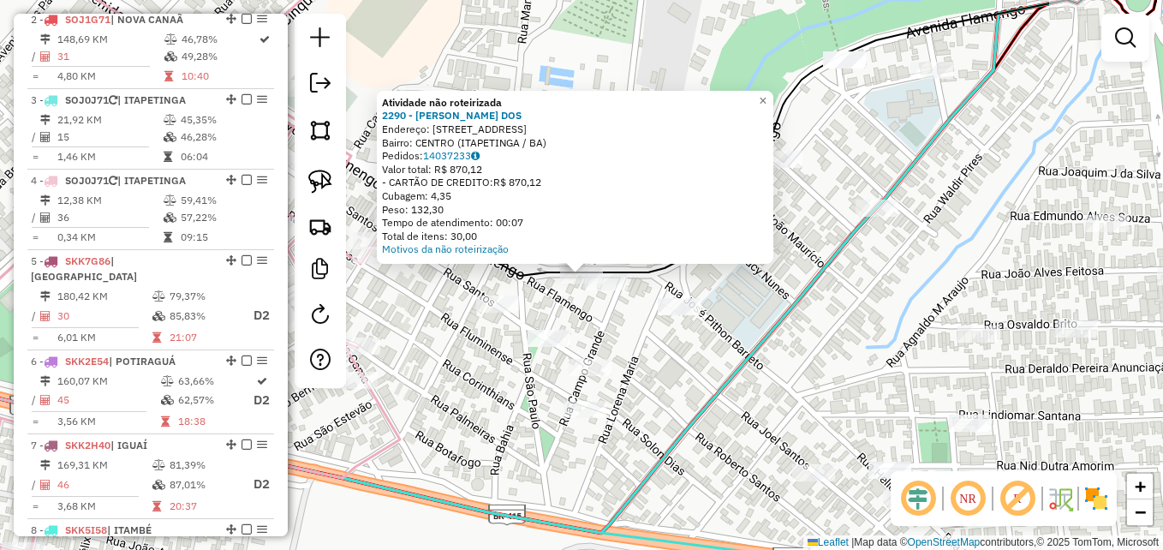
click at [770, 313] on div "Atividade não roteirizada 2290 - ELENICE MOREIRA DOS Endereço: AV AVENIDA FLAME…" at bounding box center [581, 275] width 1163 height 550
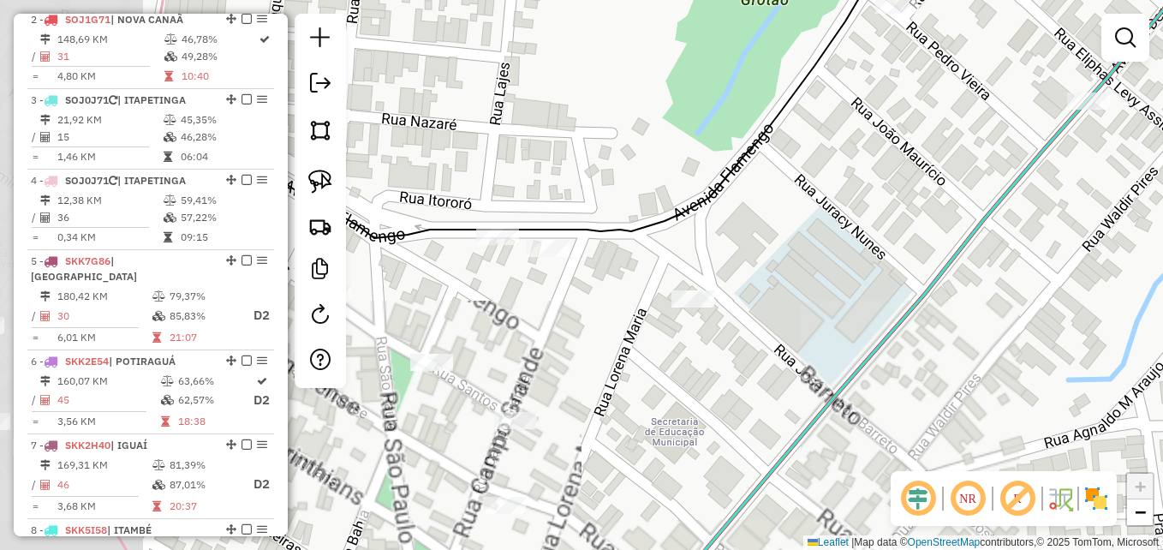
drag, startPoint x: 671, startPoint y: 250, endPoint x: 908, endPoint y: 225, distance: 238.5
click at [931, 212] on div "Janela de atendimento Grade de atendimento Capacidade Transportadoras Veículos …" at bounding box center [581, 275] width 1163 height 550
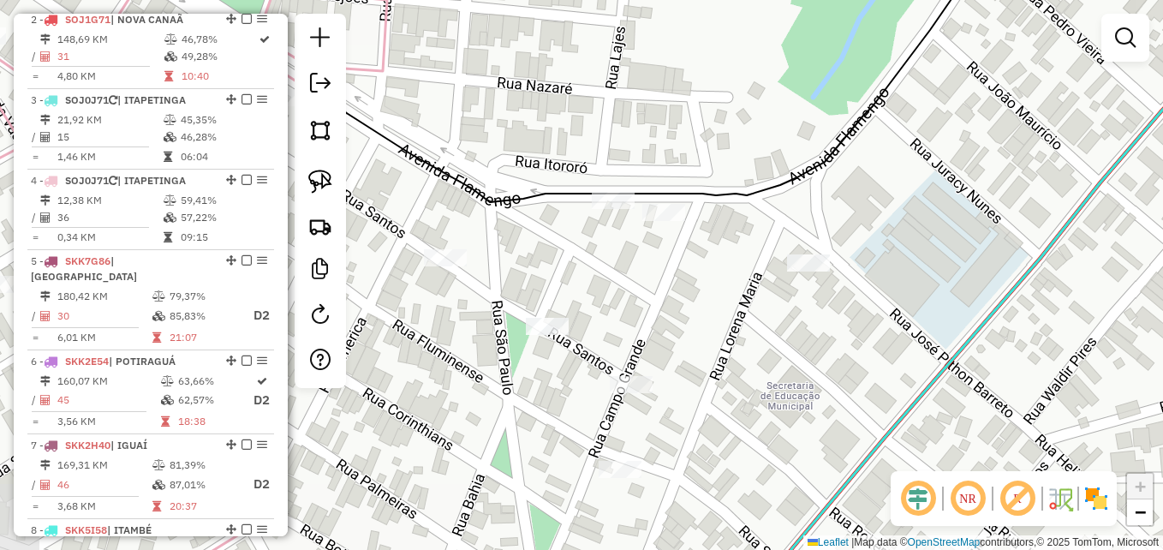
drag, startPoint x: 712, startPoint y: 310, endPoint x: 742, endPoint y: 311, distance: 30.0
click at [742, 311] on div "Janela de atendimento Grade de atendimento Capacidade Transportadoras Veículos …" at bounding box center [581, 275] width 1163 height 550
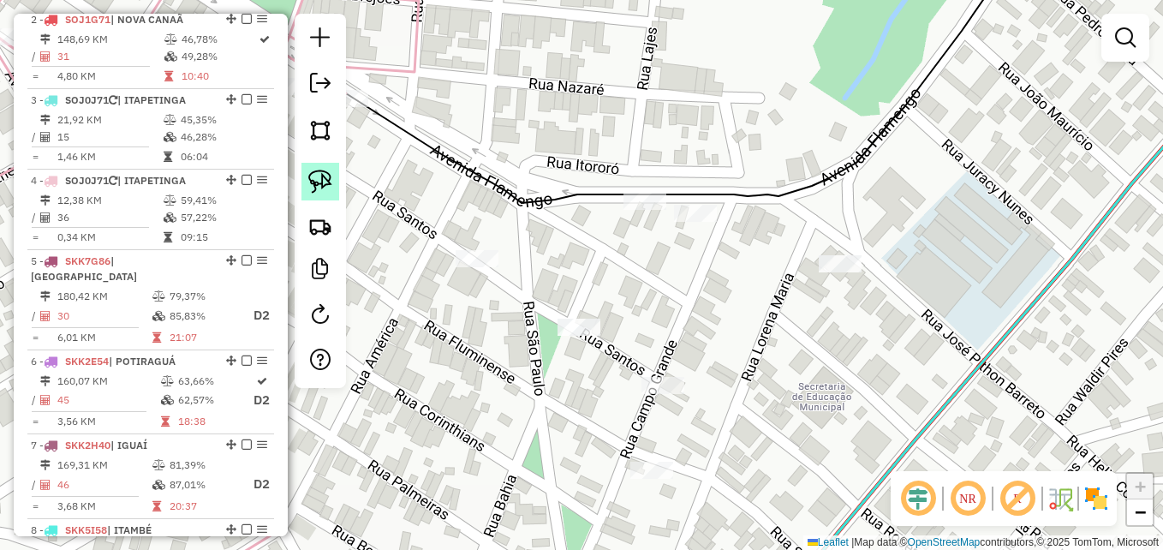
drag, startPoint x: 322, startPoint y: 180, endPoint x: 478, endPoint y: 182, distance: 155.9
click at [322, 181] on img at bounding box center [320, 182] width 24 height 24
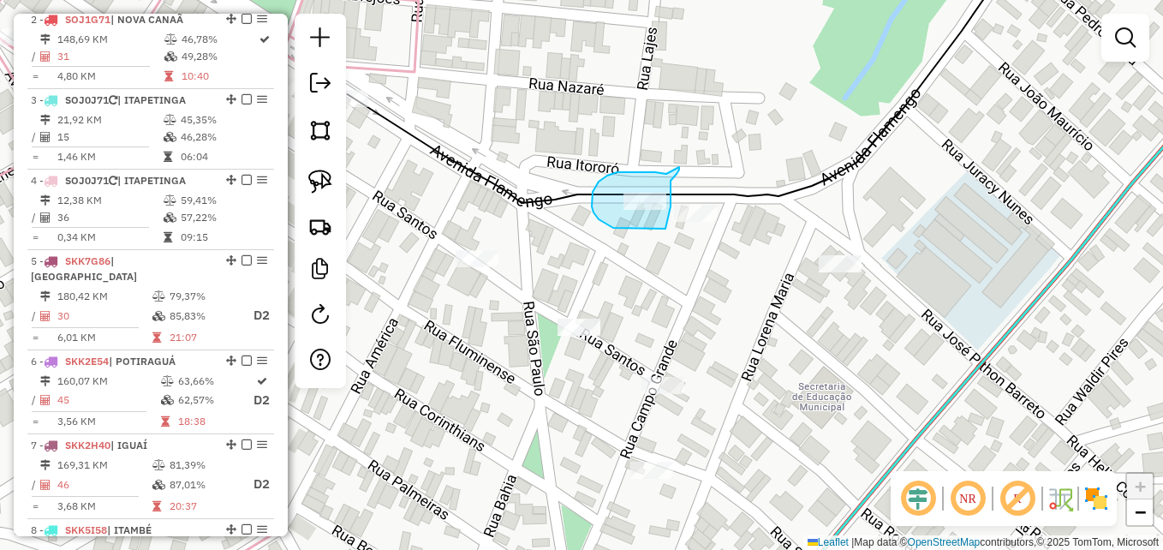
drag, startPoint x: 662, startPoint y: 174, endPoint x: 678, endPoint y: 159, distance: 21.8
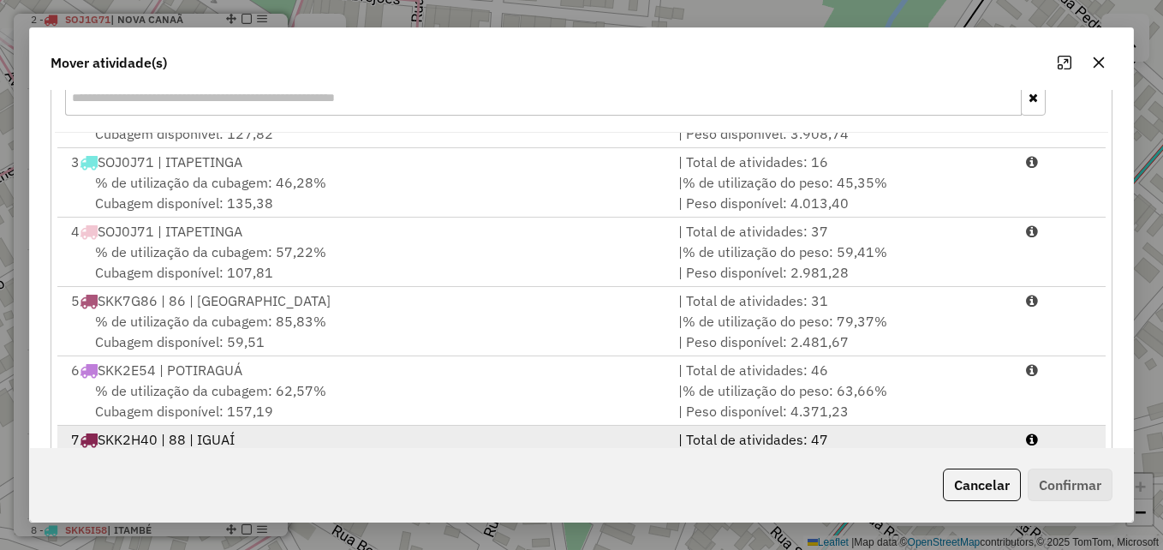
scroll to position [212, 0]
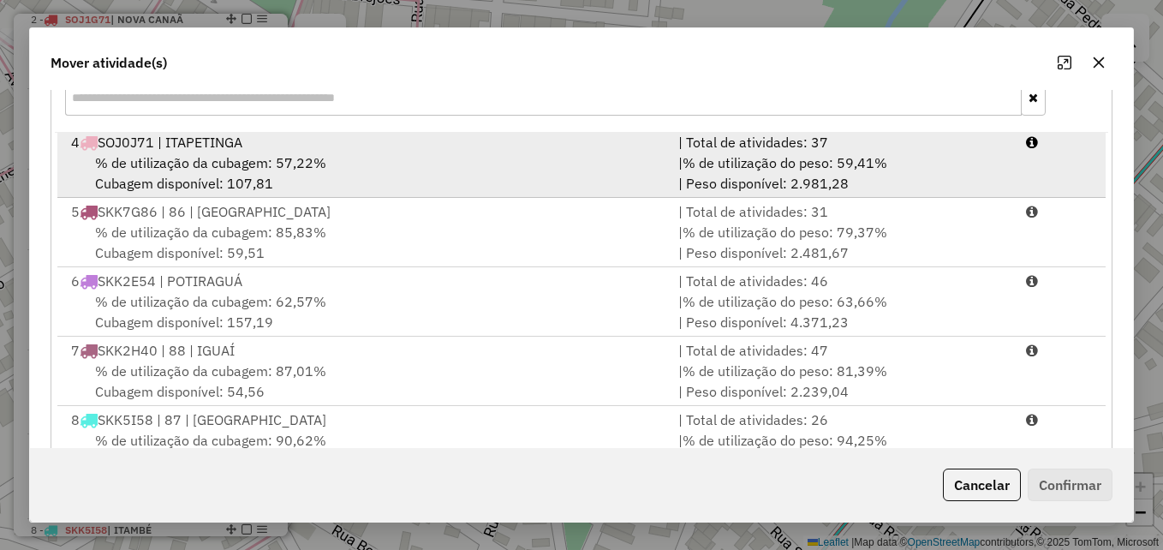
click at [451, 173] on div "% de utilização da cubagem: 57,22% Cubagem disponível: 107,81" at bounding box center [364, 172] width 607 height 41
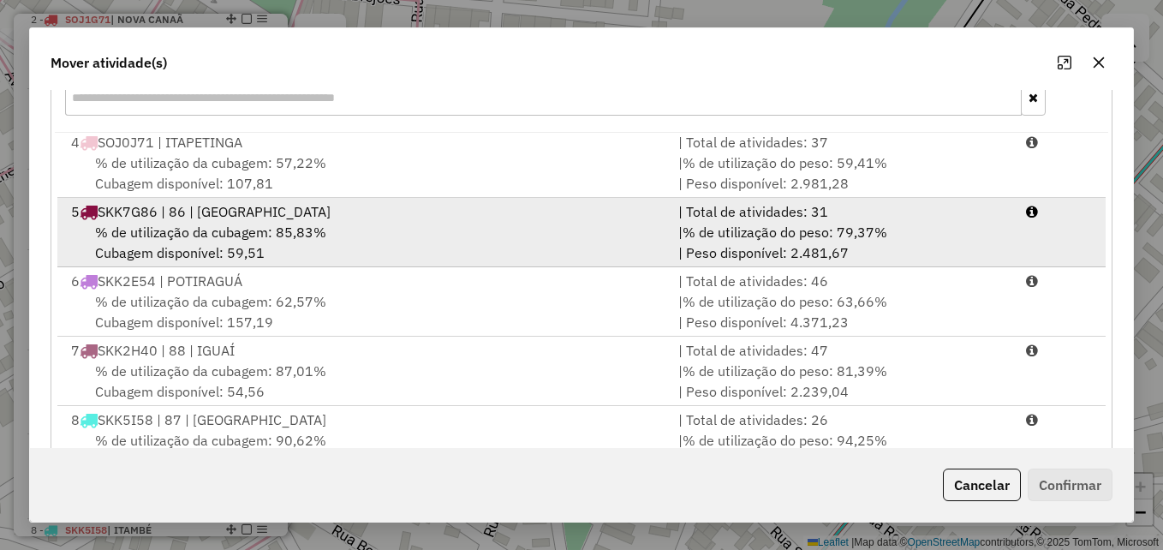
scroll to position [214, 0]
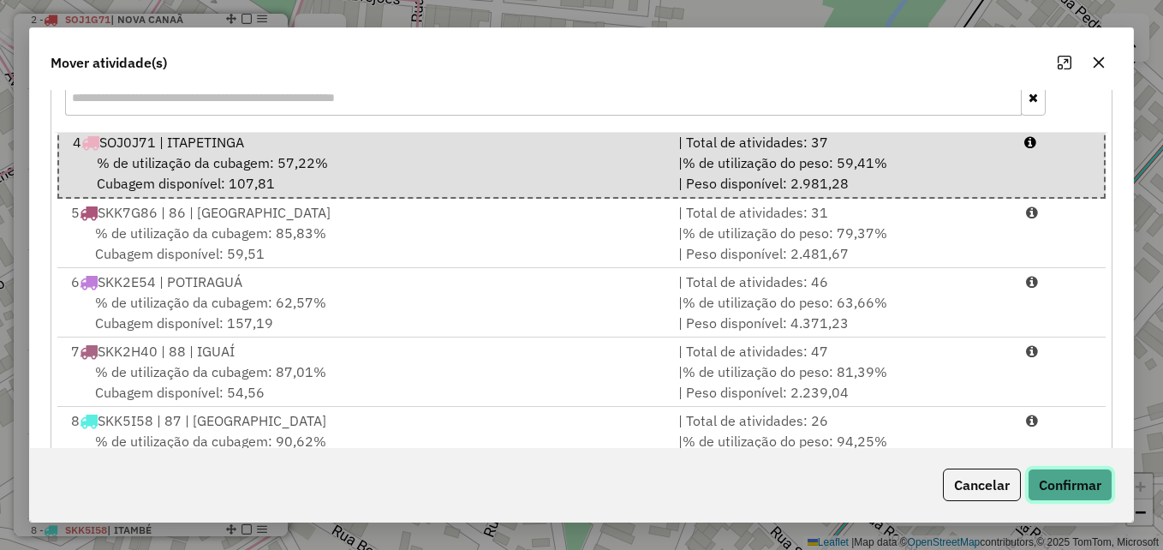
click at [1065, 489] on button "Confirmar" at bounding box center [1070, 484] width 85 height 33
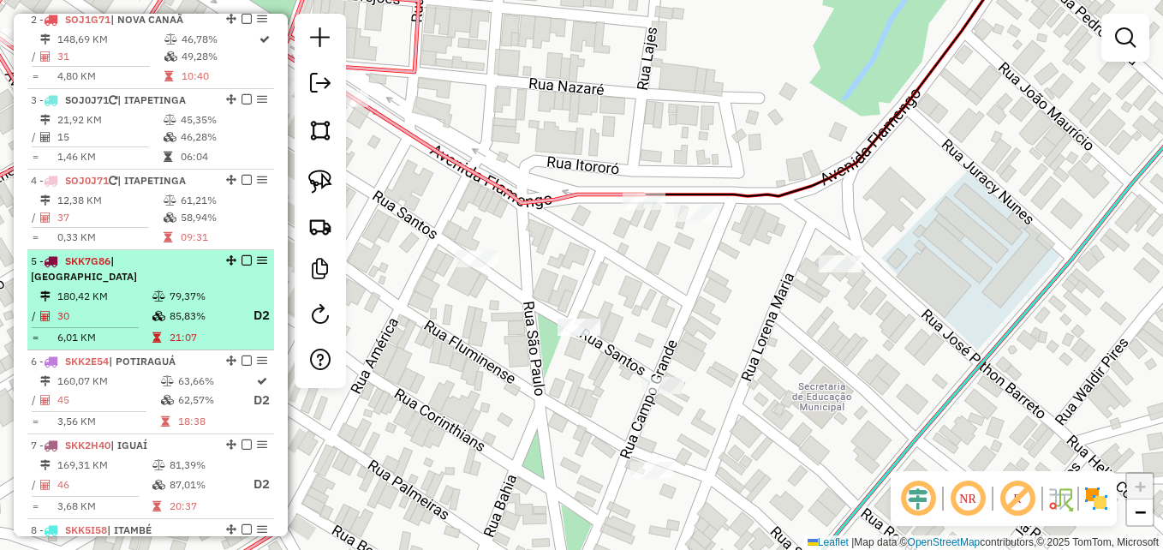
scroll to position [819, 0]
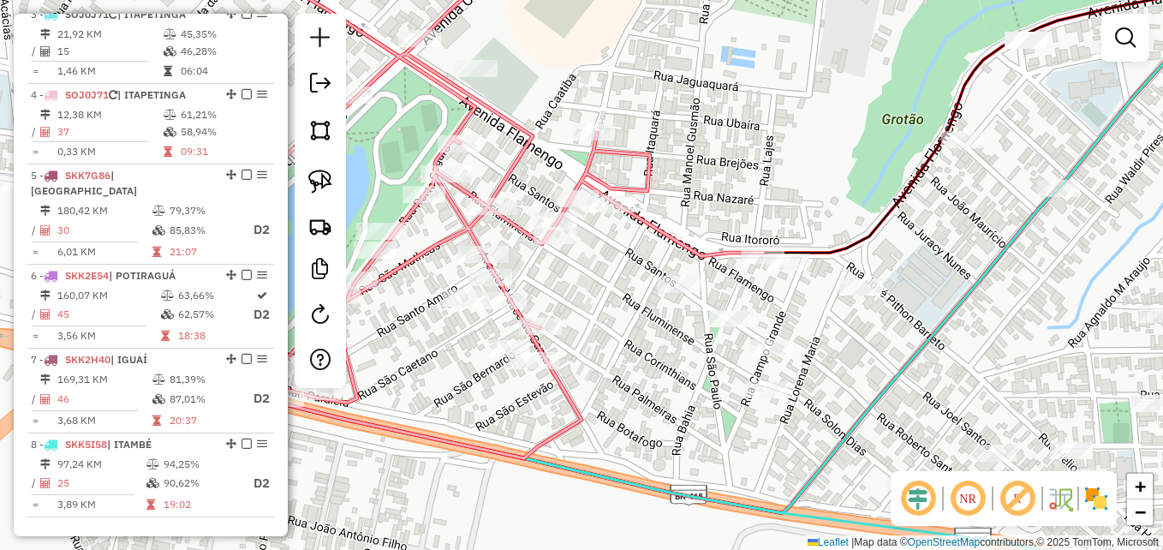
drag, startPoint x: 566, startPoint y: 171, endPoint x: 760, endPoint y: 190, distance: 194.4
click at [760, 190] on div "Janela de atendimento Grade de atendimento Capacidade Transportadoras Veículos …" at bounding box center [581, 275] width 1163 height 550
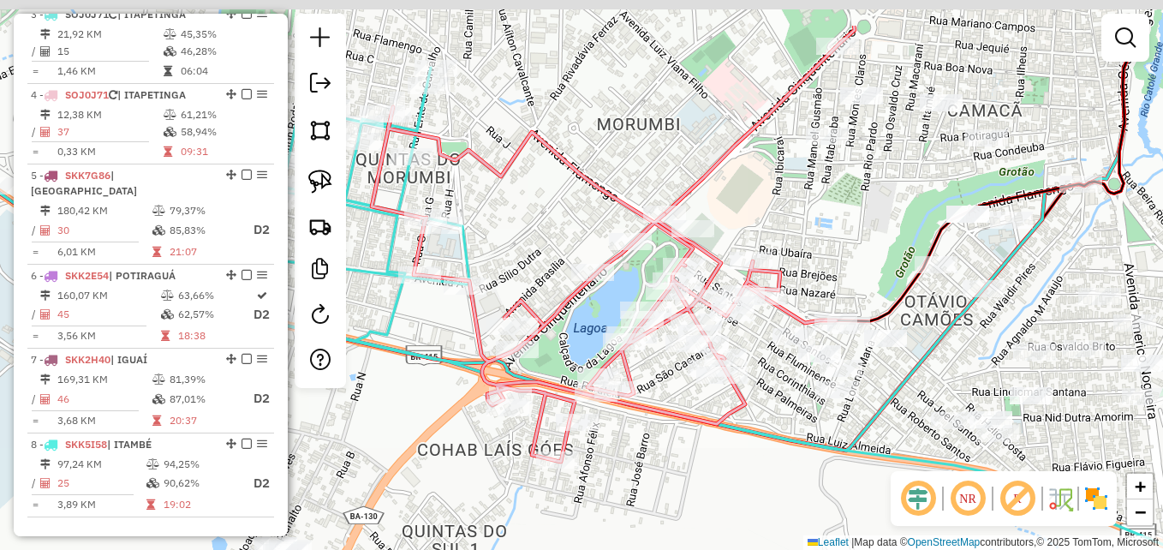
drag, startPoint x: 633, startPoint y: 378, endPoint x: 716, endPoint y: 458, distance: 115.7
click at [716, 458] on div "Janela de atendimento Grade de atendimento Capacidade Transportadoras Veículos …" at bounding box center [581, 275] width 1163 height 550
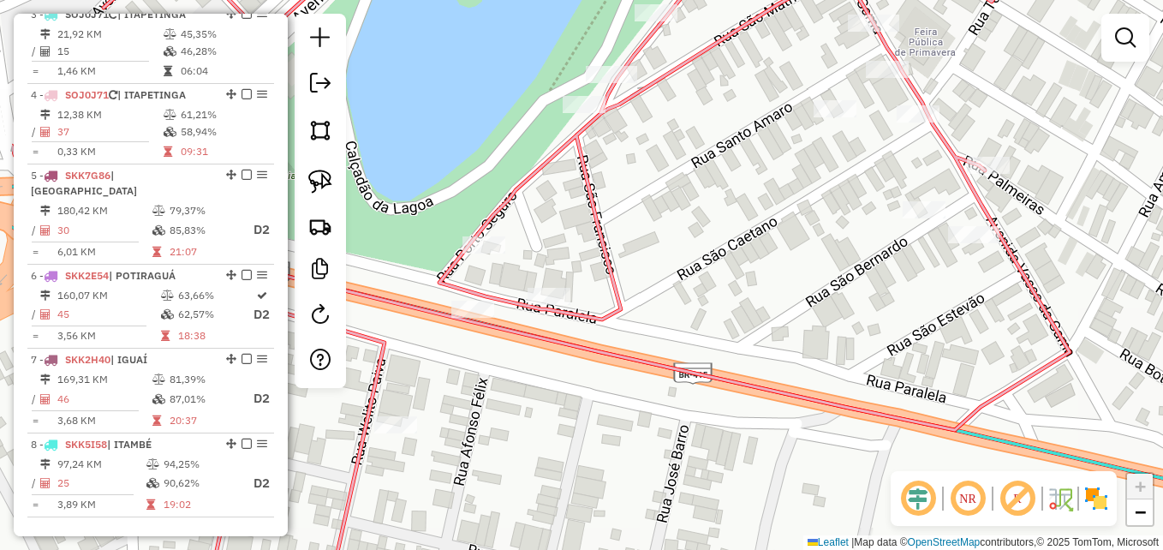
drag, startPoint x: 570, startPoint y: 369, endPoint x: 784, endPoint y: 331, distance: 217.4
click at [784, 331] on div "Janela de atendimento Grade de atendimento Capacidade Transportadoras Veículos …" at bounding box center [581, 275] width 1163 height 550
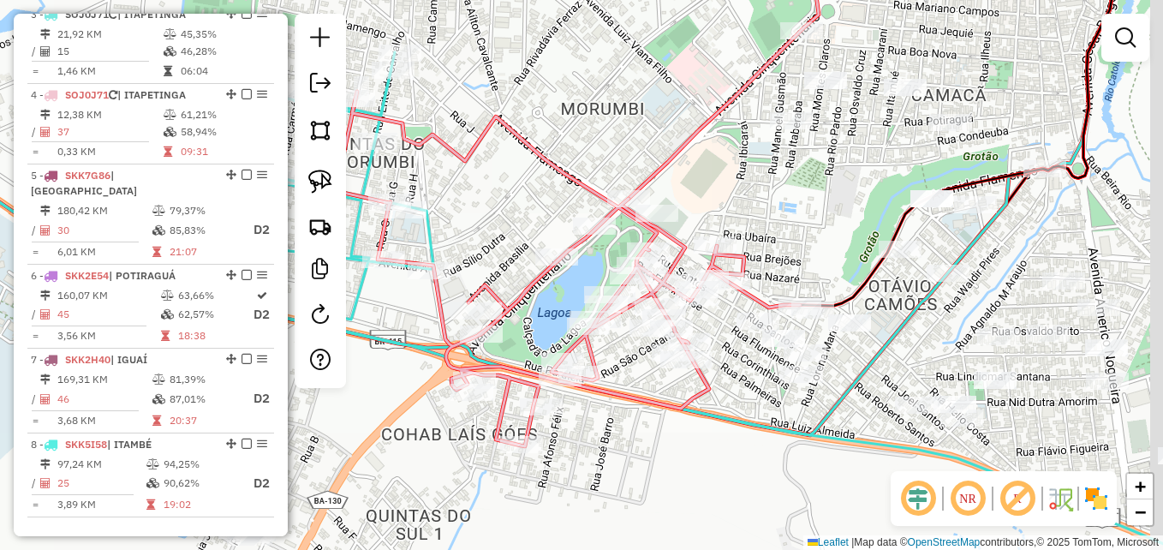
drag, startPoint x: 820, startPoint y: 401, endPoint x: 748, endPoint y: 435, distance: 79.7
click at [748, 435] on icon at bounding box center [584, 307] width 1249 height 511
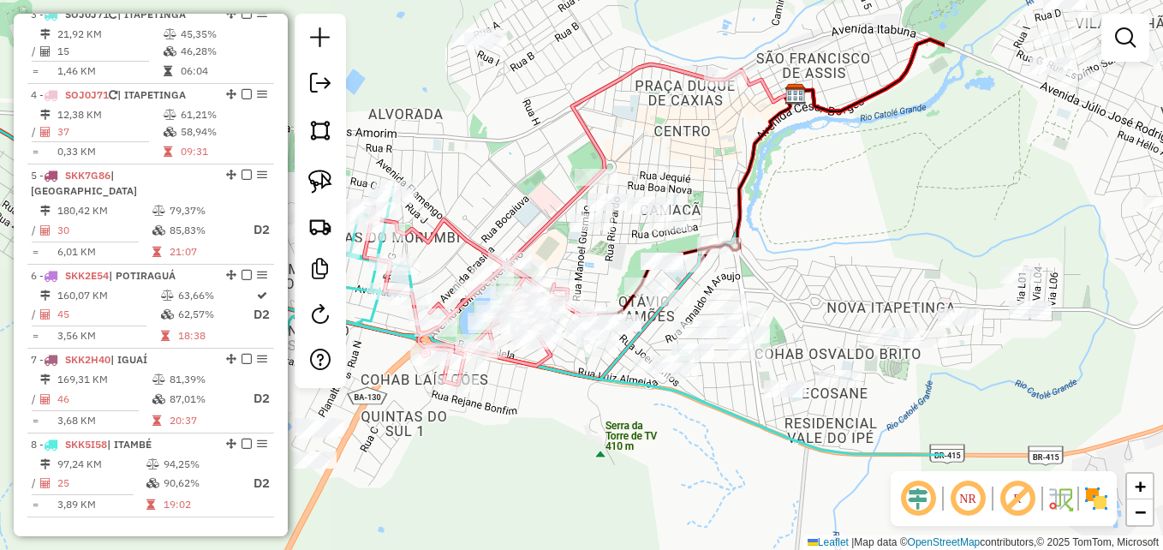
drag, startPoint x: 1004, startPoint y: 419, endPoint x: 709, endPoint y: 444, distance: 295.6
click at [709, 443] on div "Janela de atendimento Grade de atendimento Capacidade Transportadoras Veículos …" at bounding box center [581, 275] width 1163 height 550
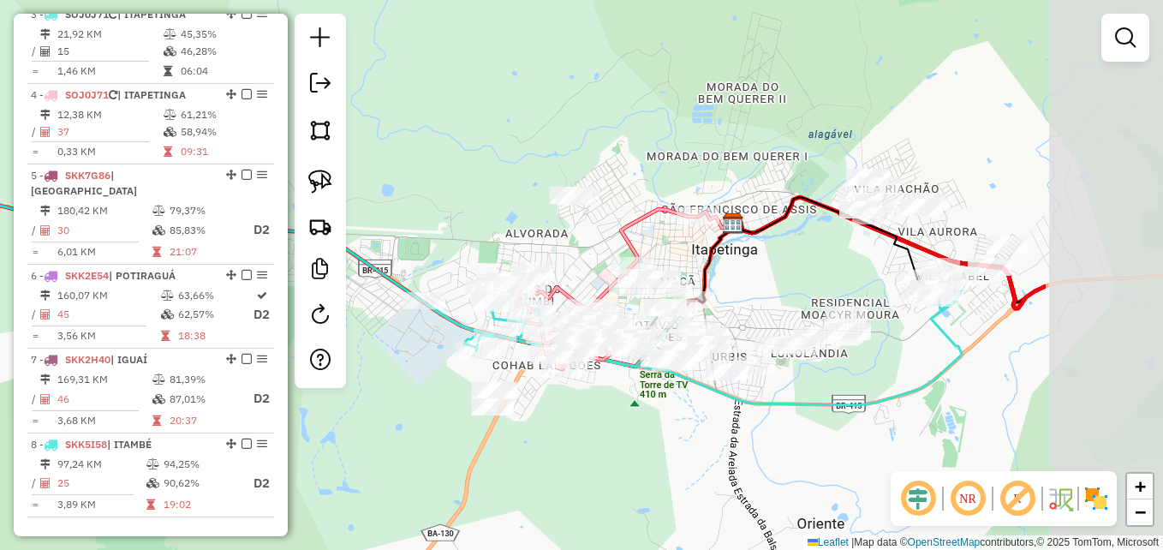
drag, startPoint x: 1151, startPoint y: 362, endPoint x: 914, endPoint y: 356, distance: 237.3
click at [917, 358] on div "Janela de atendimento Grade de atendimento Capacidade Transportadoras Veículos …" at bounding box center [581, 275] width 1163 height 550
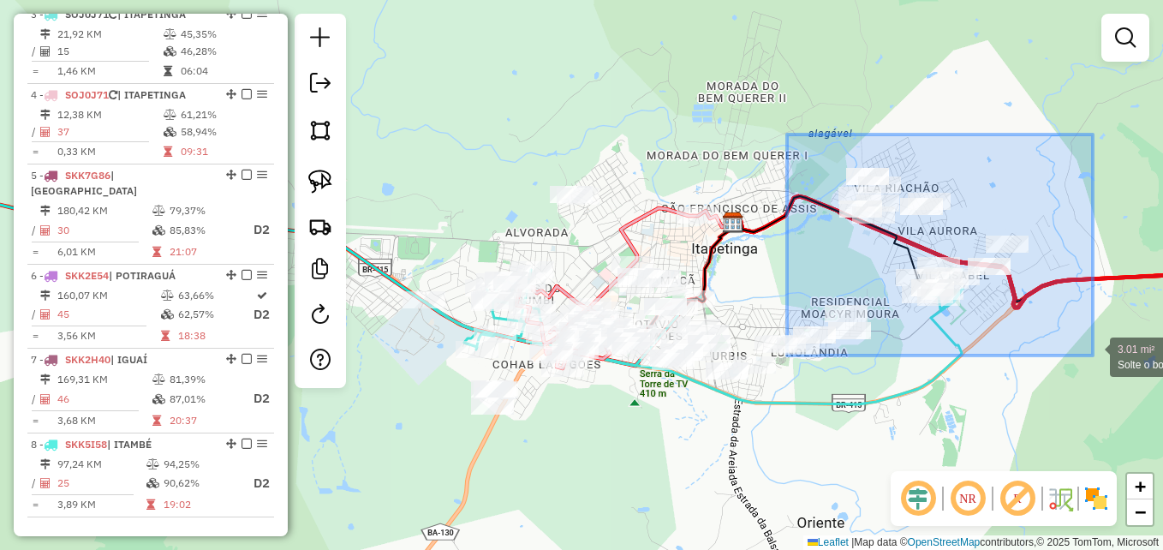
drag, startPoint x: 787, startPoint y: 134, endPoint x: 1093, endPoint y: 355, distance: 377.2
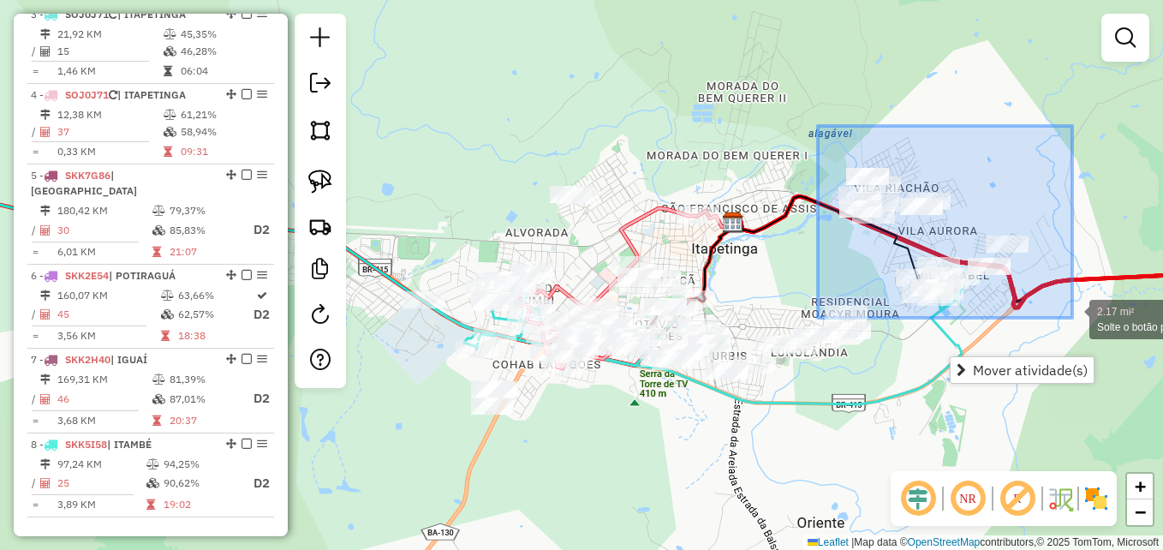
drag, startPoint x: 817, startPoint y: 152, endPoint x: 1072, endPoint y: 318, distance: 304.0
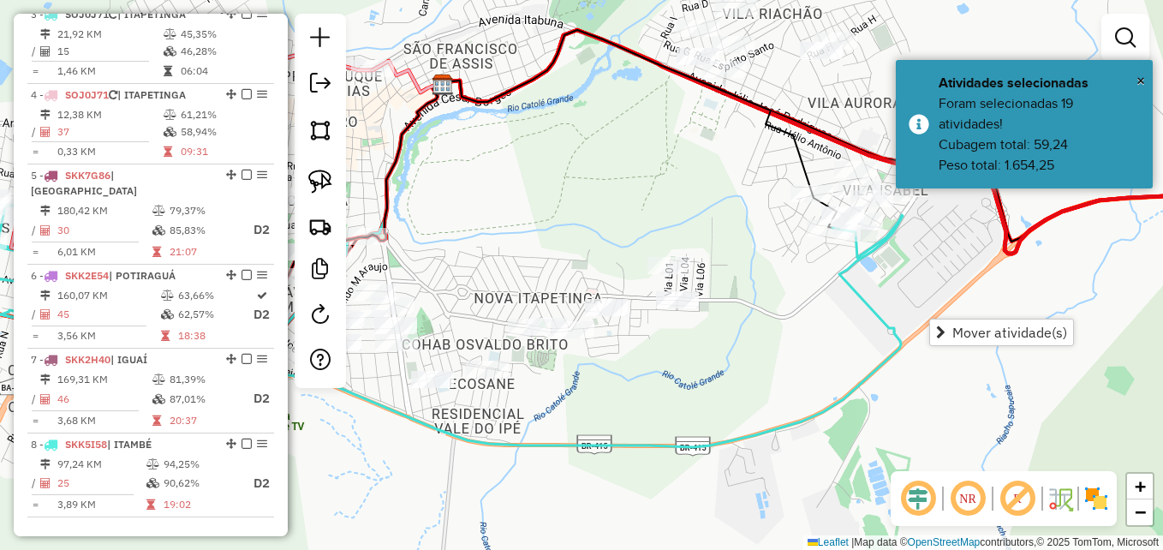
drag, startPoint x: 926, startPoint y: 381, endPoint x: 826, endPoint y: 412, distance: 104.8
click at [859, 432] on div "Janela de atendimento Grade de atendimento Capacidade Transportadoras Veículos …" at bounding box center [581, 275] width 1163 height 550
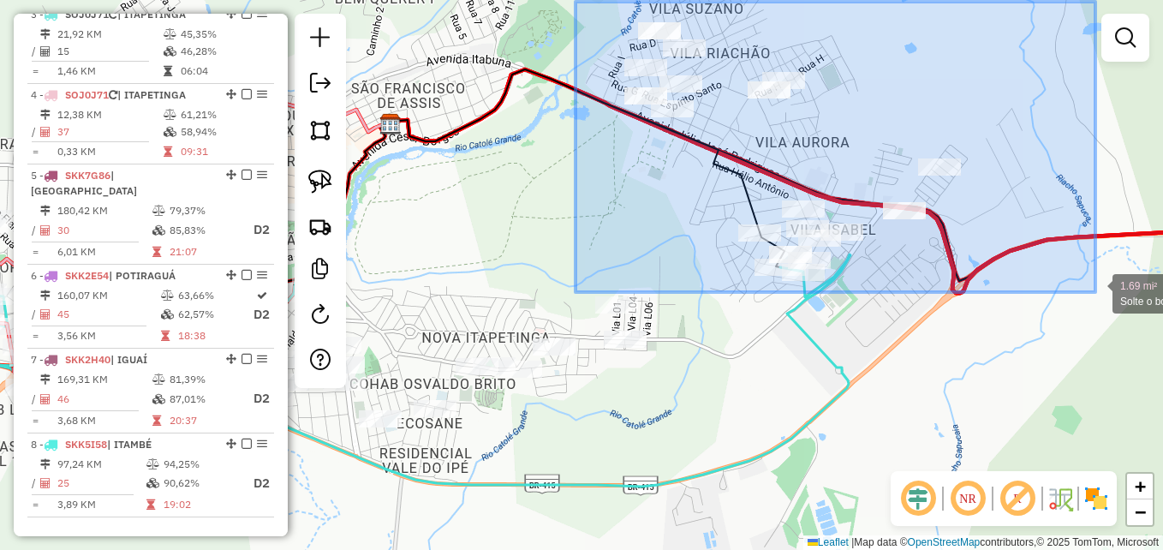
drag, startPoint x: 575, startPoint y: 2, endPoint x: 1095, endPoint y: 292, distance: 595.4
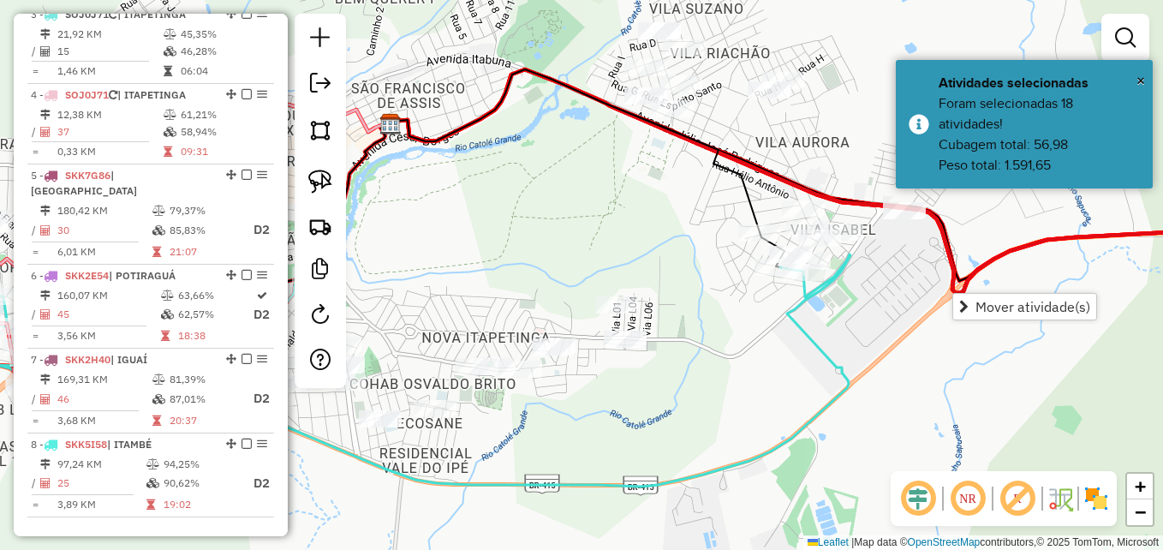
click at [871, 376] on div "Janela de atendimento Grade de atendimento Capacidade Transportadoras Veículos …" at bounding box center [581, 275] width 1163 height 550
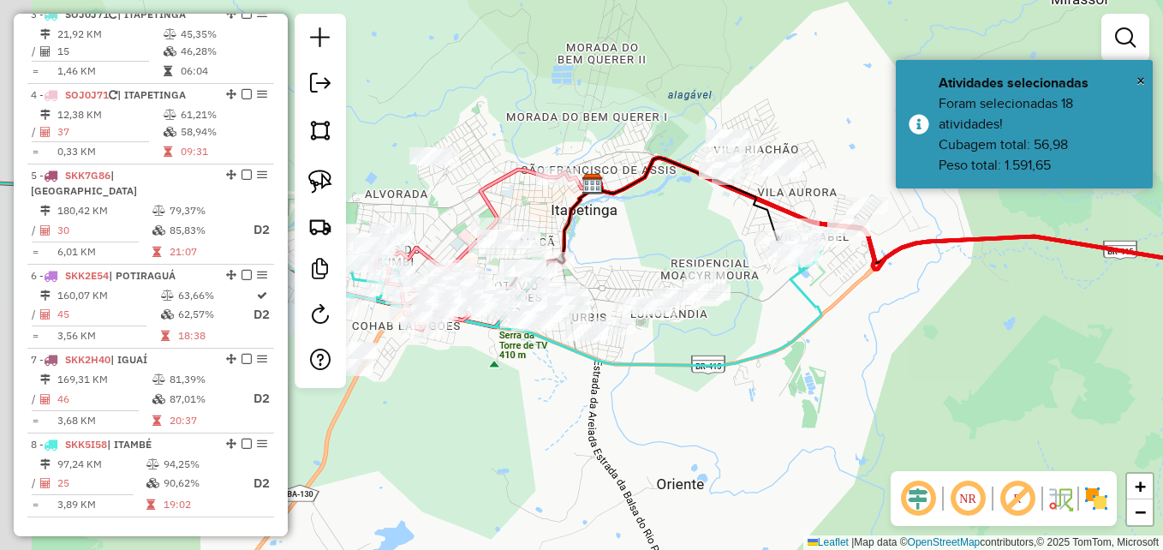
drag, startPoint x: 581, startPoint y: 229, endPoint x: 708, endPoint y: 226, distance: 127.6
click at [708, 226] on div "Janela de atendimento Grade de atendimento Capacidade Transportadoras Veículos …" at bounding box center [581, 275] width 1163 height 550
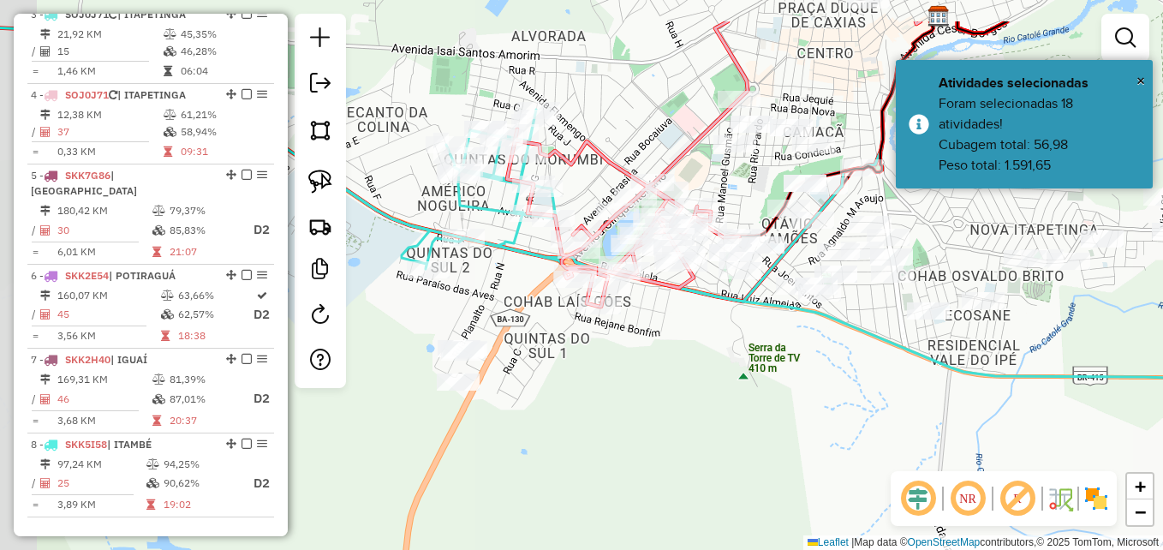
drag, startPoint x: 588, startPoint y: 364, endPoint x: 738, endPoint y: 429, distance: 163.4
click at [736, 430] on div "Janela de atendimento Grade de atendimento Capacidade Transportadoras Veículos …" at bounding box center [581, 275] width 1163 height 550
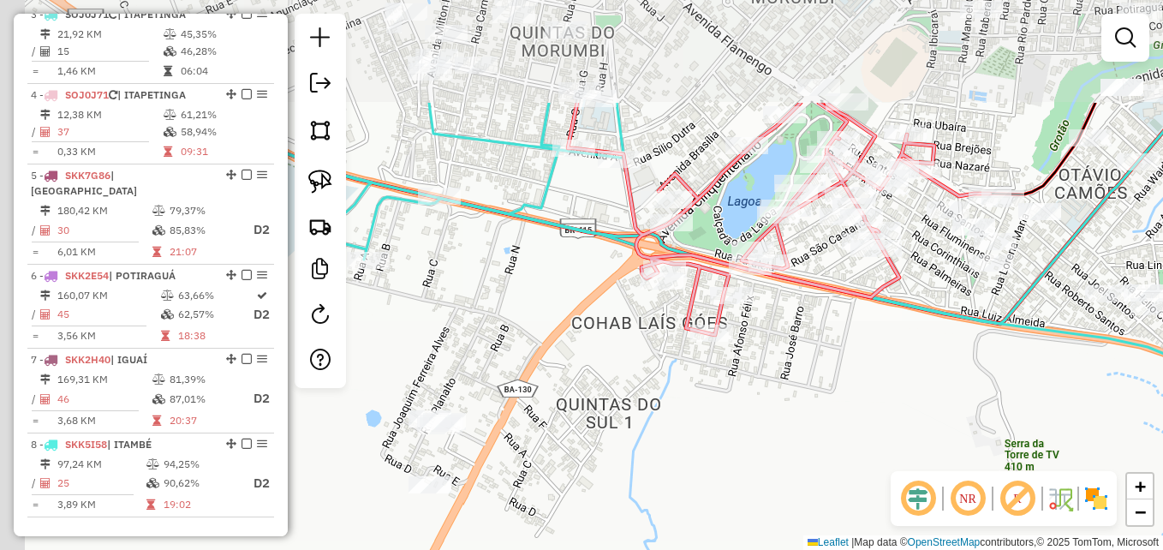
drag, startPoint x: 597, startPoint y: 353, endPoint x: 700, endPoint y: 518, distance: 194.6
click at [700, 518] on div "Janela de atendimento Grade de atendimento Capacidade Transportadoras Veículos …" at bounding box center [581, 275] width 1163 height 550
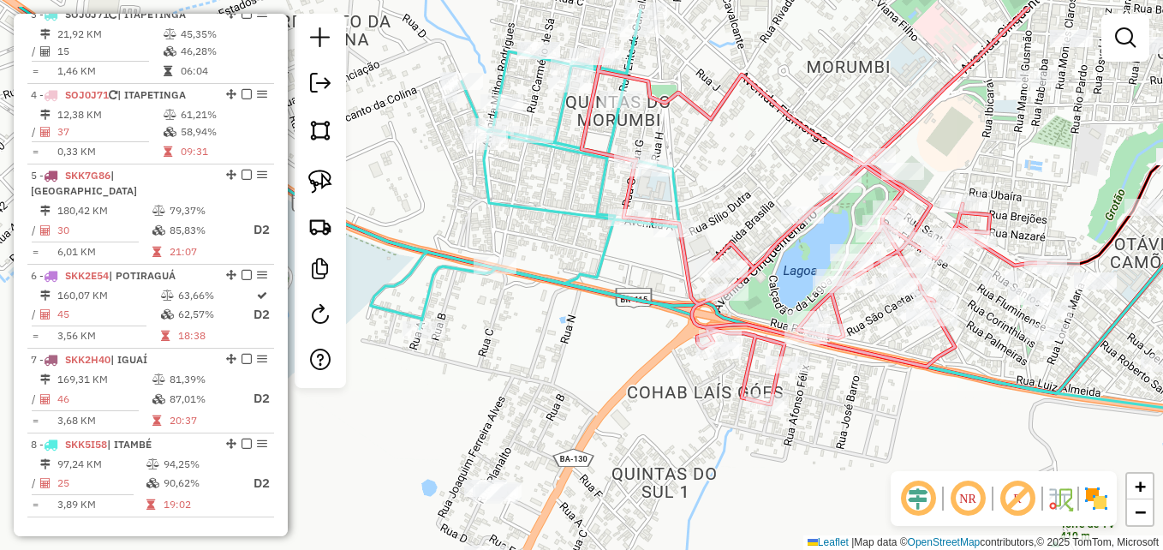
drag, startPoint x: 629, startPoint y: 373, endPoint x: 690, endPoint y: 428, distance: 83.1
click at [690, 428] on div "Janela de atendimento Grade de atendimento Capacidade Transportadoras Veículos …" at bounding box center [581, 275] width 1163 height 550
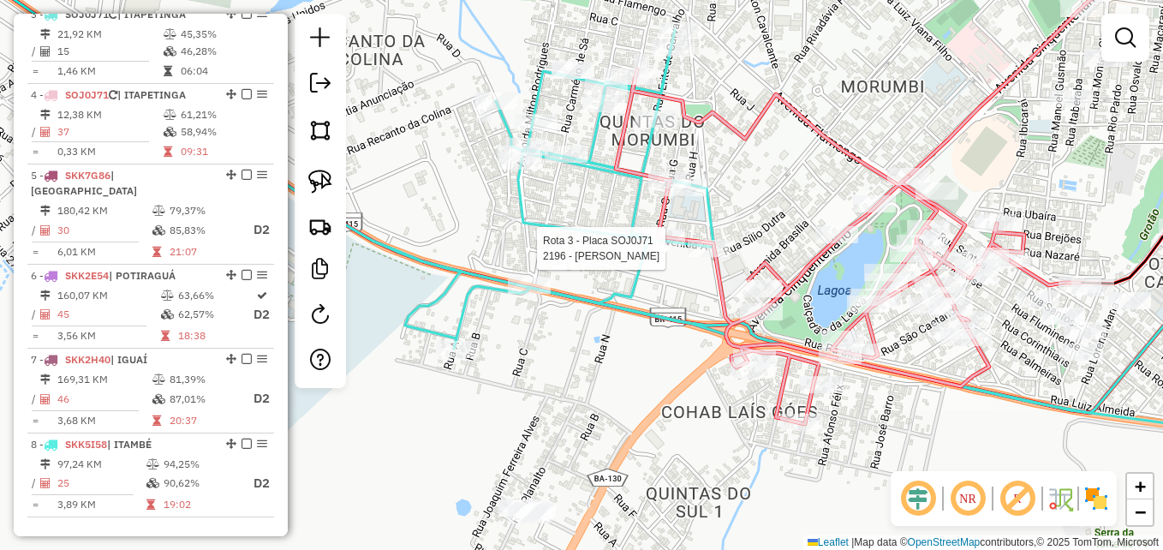
select select "**********"
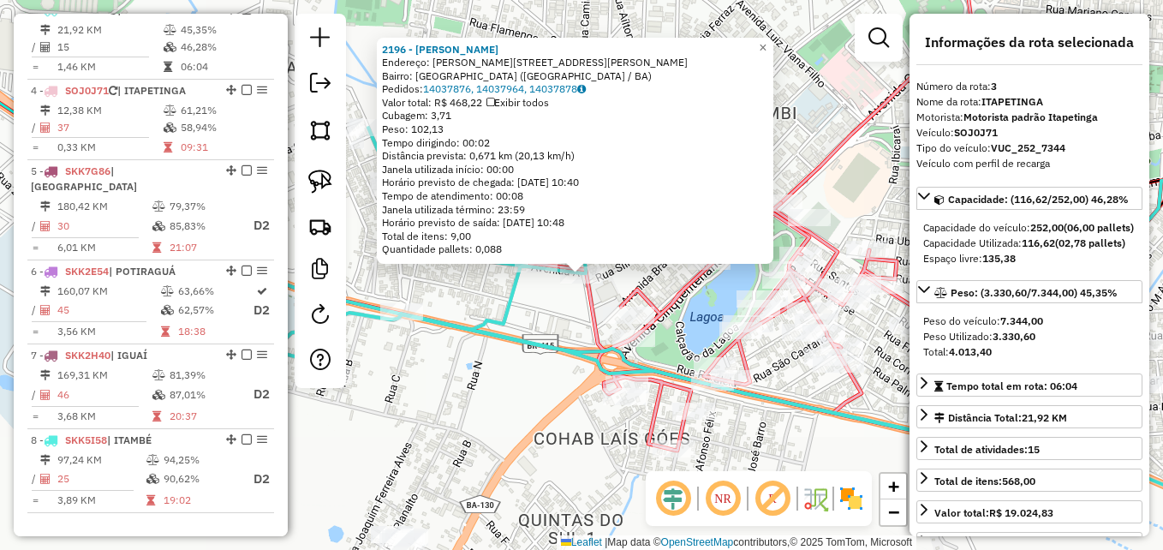
scroll to position [824, 0]
click at [502, 385] on div "2196 - ZENILDA DOS SANTOS V Endereço: R RUA.CAMILO BRITO 27 Bairro: QUINTAS DO …" at bounding box center [581, 275] width 1163 height 550
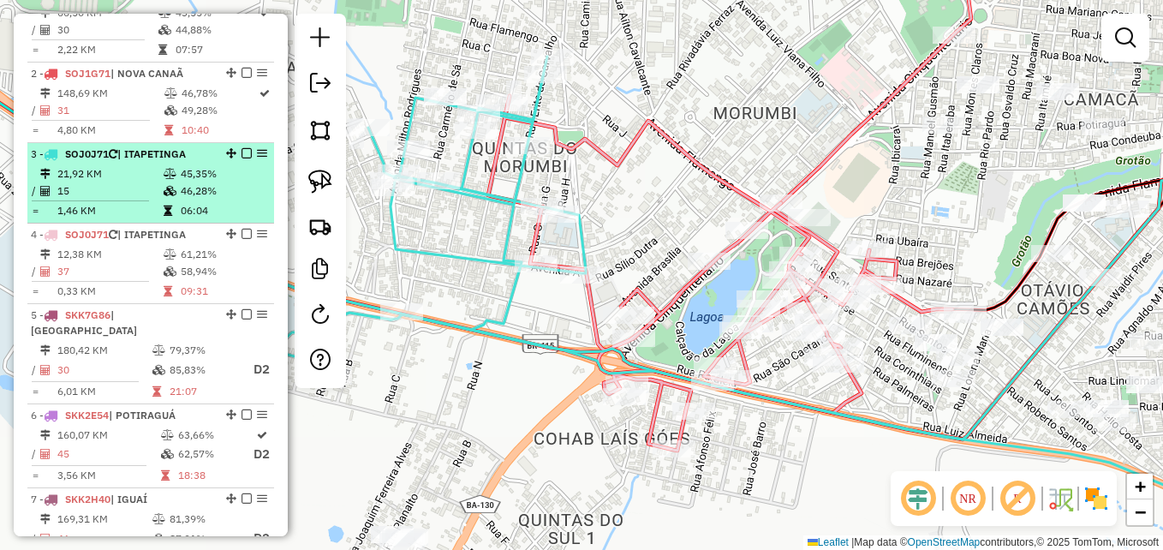
scroll to position [653, 0]
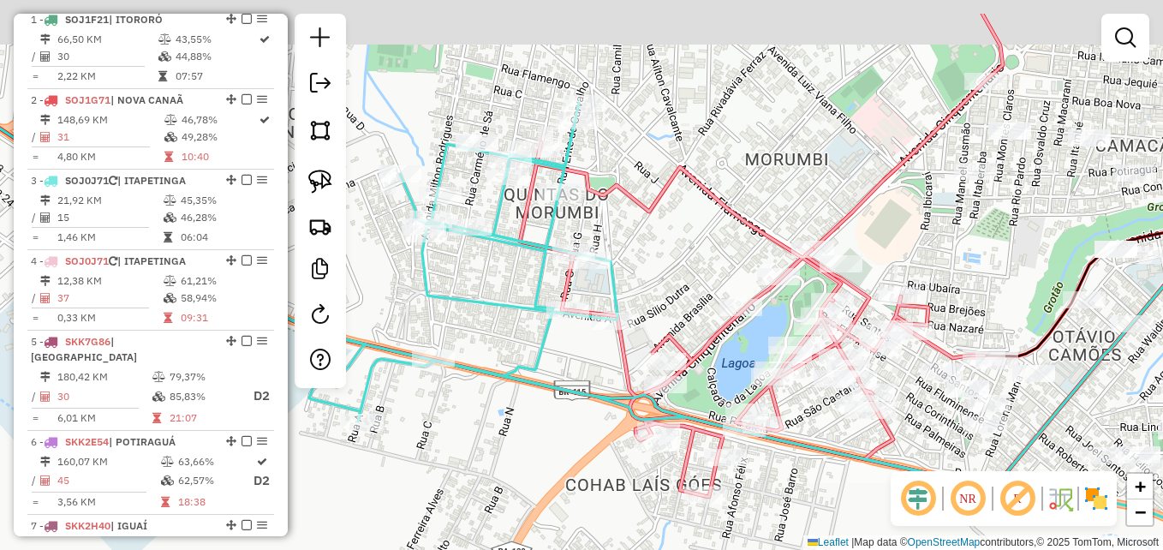
drag, startPoint x: 548, startPoint y: 169, endPoint x: 523, endPoint y: 241, distance: 76.1
click at [523, 241] on icon at bounding box center [700, 330] width 1112 height 454
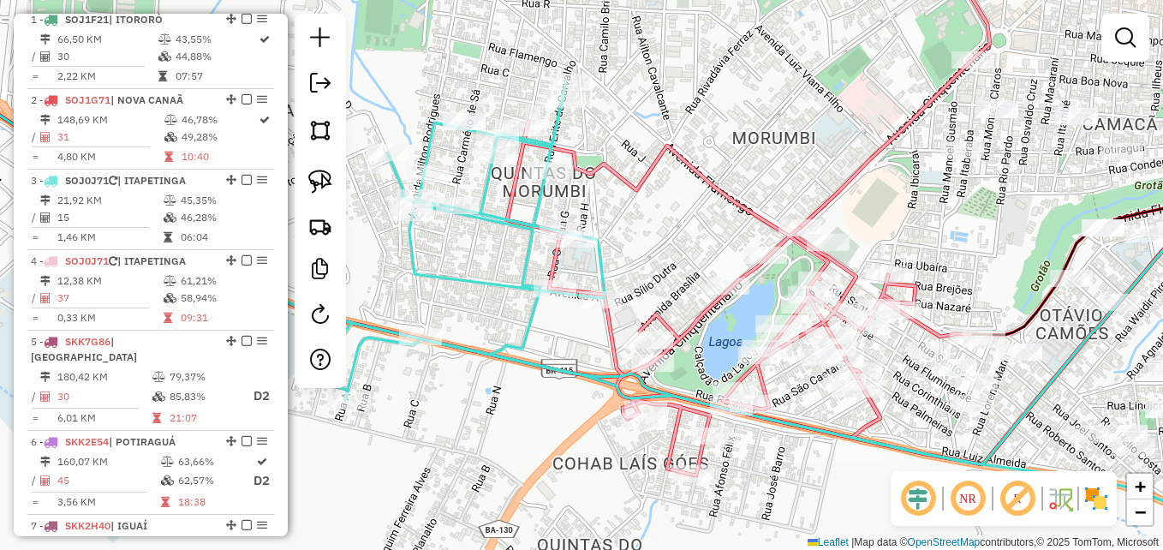
drag, startPoint x: 675, startPoint y: 298, endPoint x: 651, endPoint y: 200, distance: 100.5
click at [651, 204] on div "Janela de atendimento Grade de atendimento Capacidade Transportadoras Veículos …" at bounding box center [581, 275] width 1163 height 550
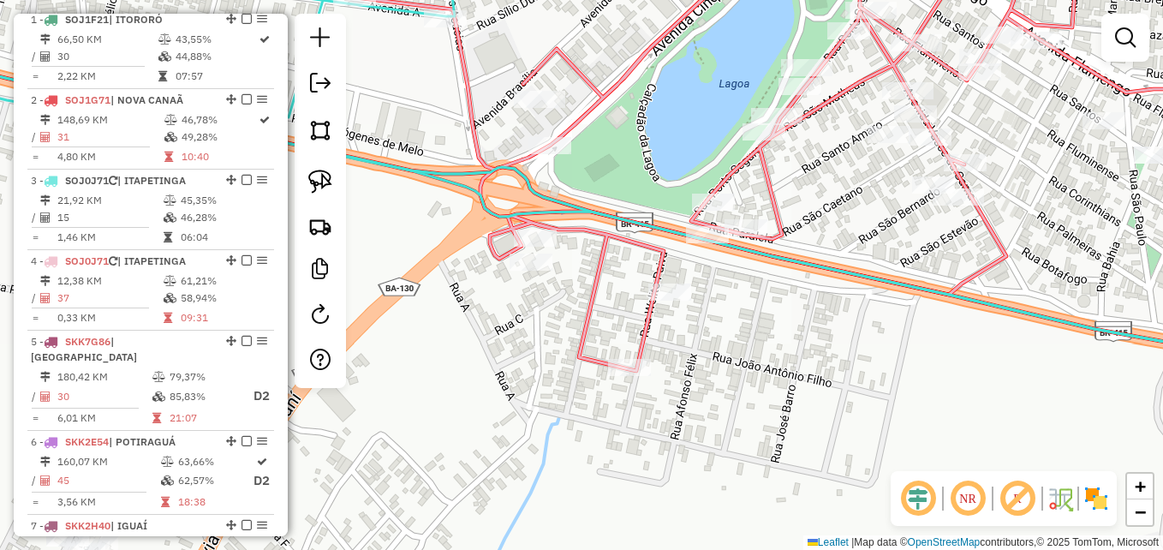
drag, startPoint x: 719, startPoint y: 388, endPoint x: 754, endPoint y: 412, distance: 42.5
click at [754, 412] on div "Janela de atendimento Grade de atendimento Capacidade Transportadoras Veículos …" at bounding box center [581, 275] width 1163 height 550
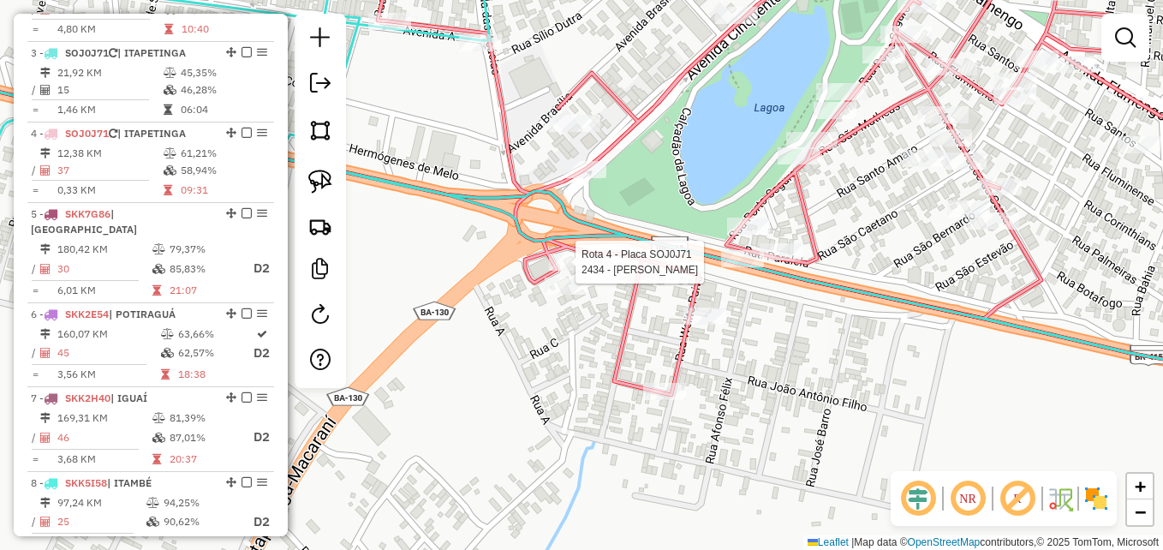
select select "**********"
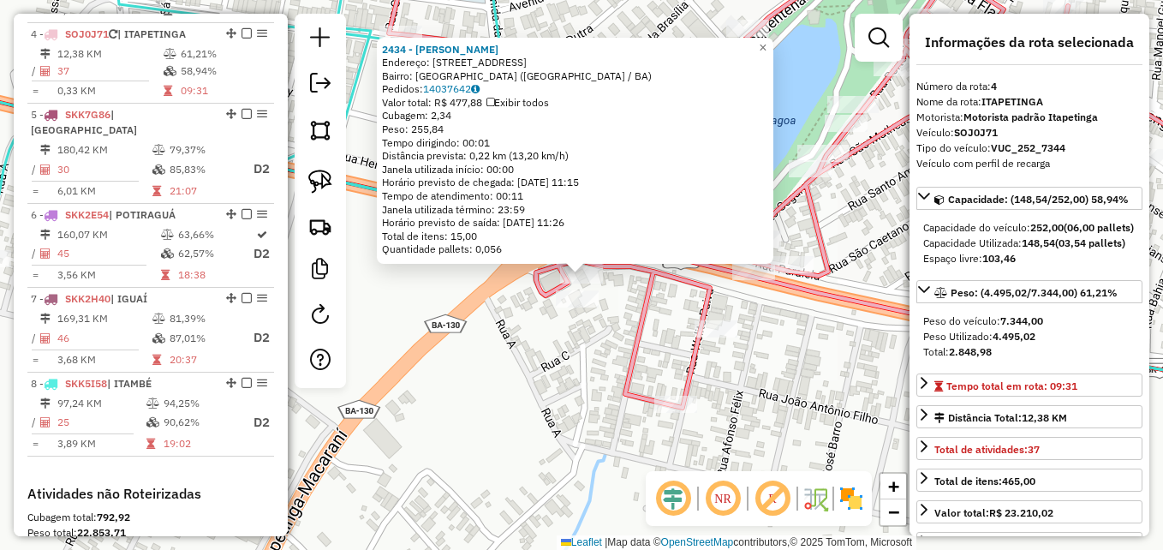
scroll to position [904, 0]
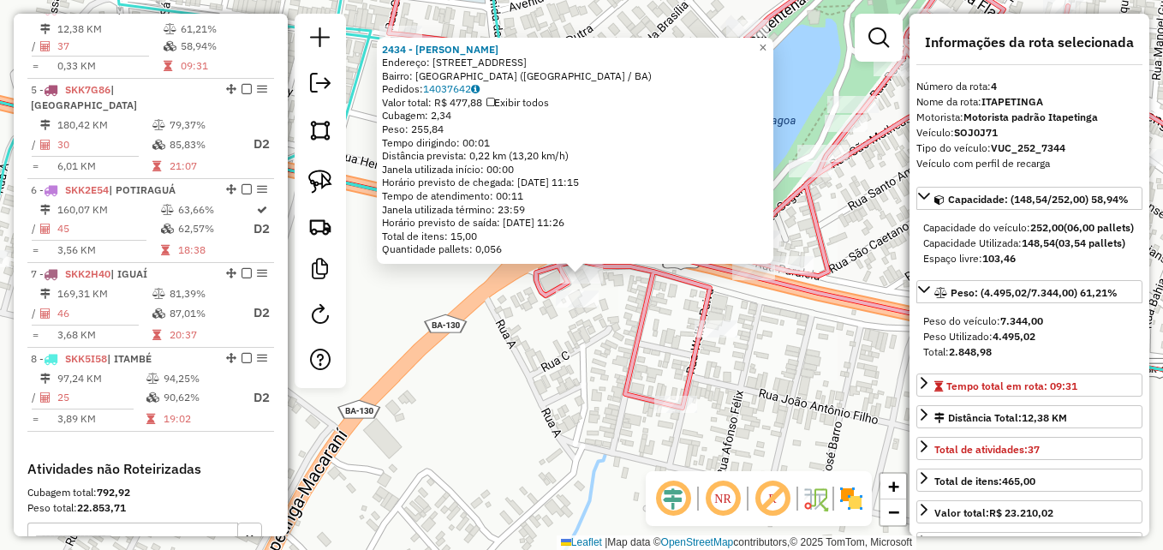
click at [511, 384] on div "2434 - CLAUDIA MARIA SILVA Endereço: Rua paralela 140 Bairro: QUINTAS DO SUL (I…" at bounding box center [581, 275] width 1163 height 550
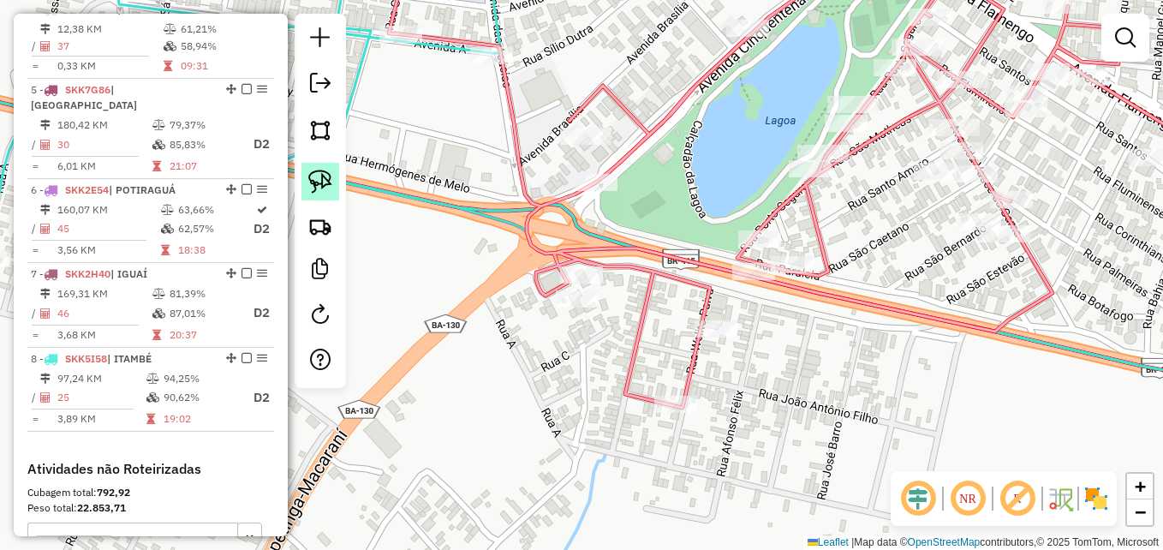
click at [317, 184] on img at bounding box center [320, 182] width 24 height 24
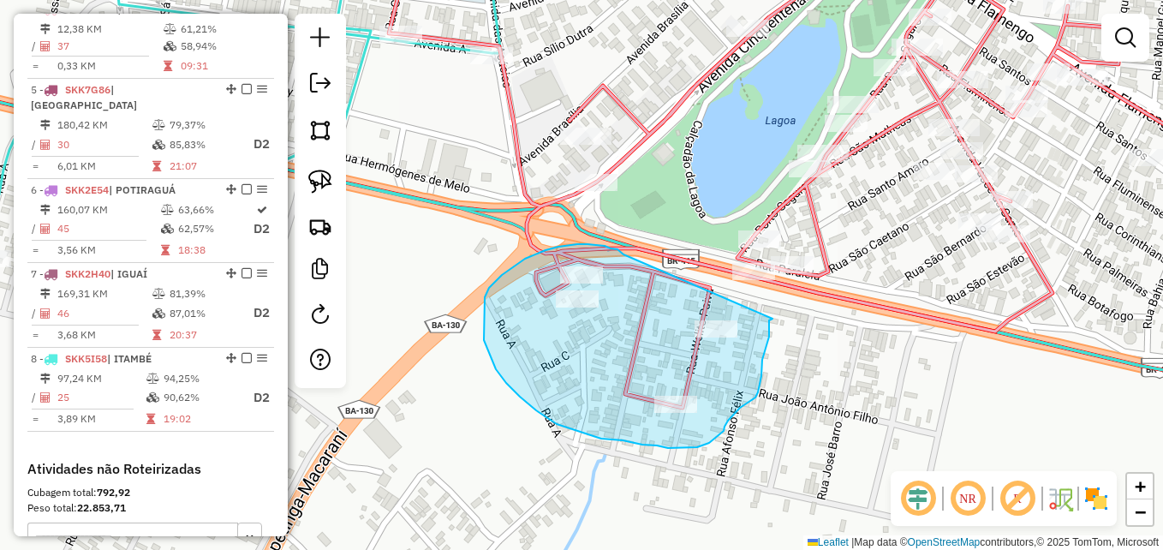
drag, startPoint x: 597, startPoint y: 245, endPoint x: 774, endPoint y: 317, distance: 191.3
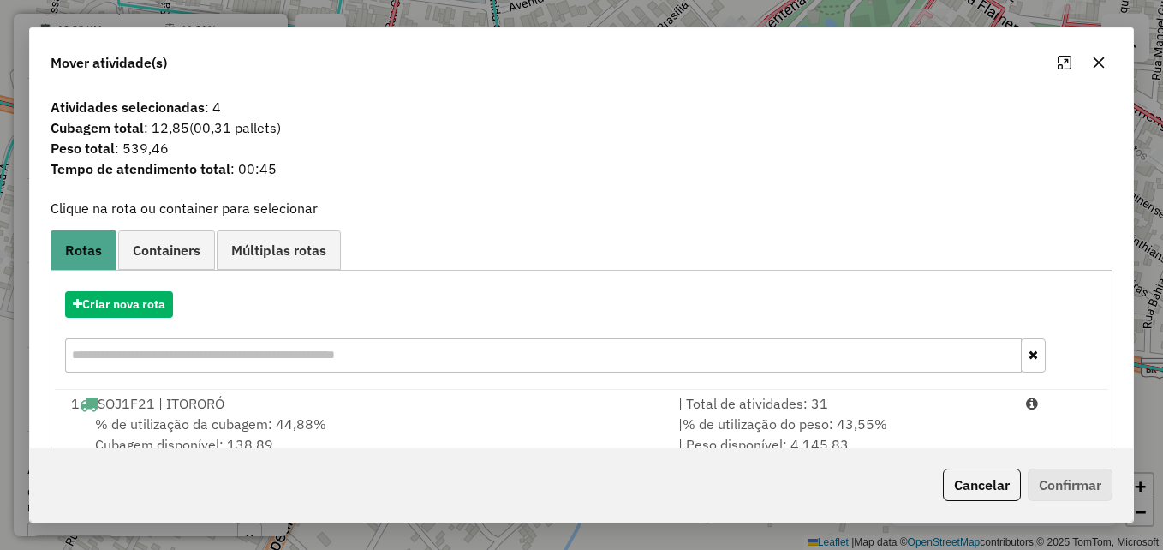
click at [1097, 61] on icon "button" at bounding box center [1099, 62] width 11 height 11
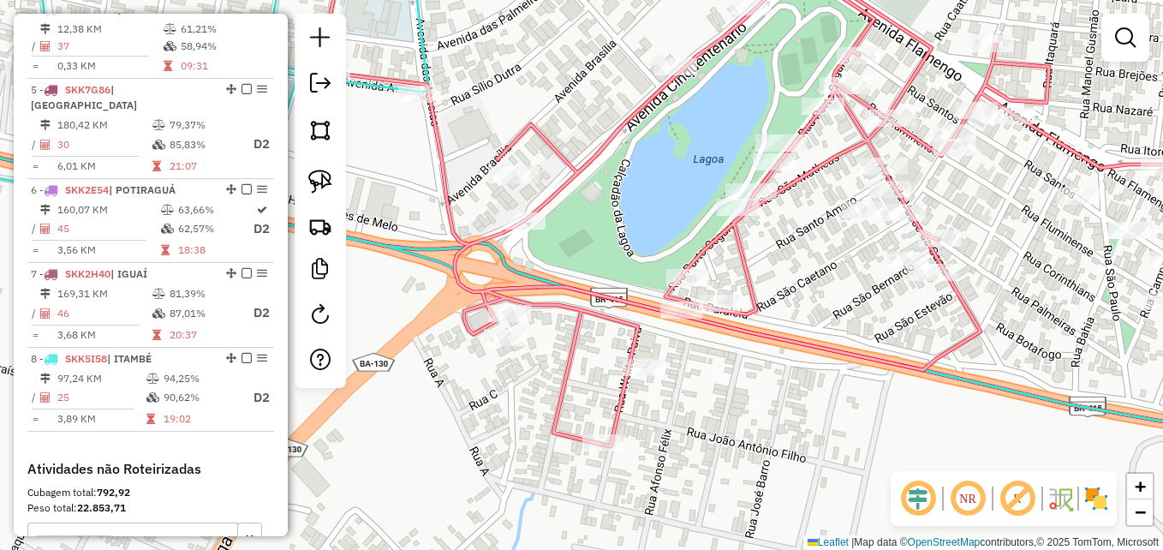
drag, startPoint x: 910, startPoint y: 342, endPoint x: 838, endPoint y: 391, distance: 87.4
click at [838, 391] on div "Janela de atendimento Grade de atendimento Capacidade Transportadoras Veículos …" at bounding box center [581, 275] width 1163 height 550
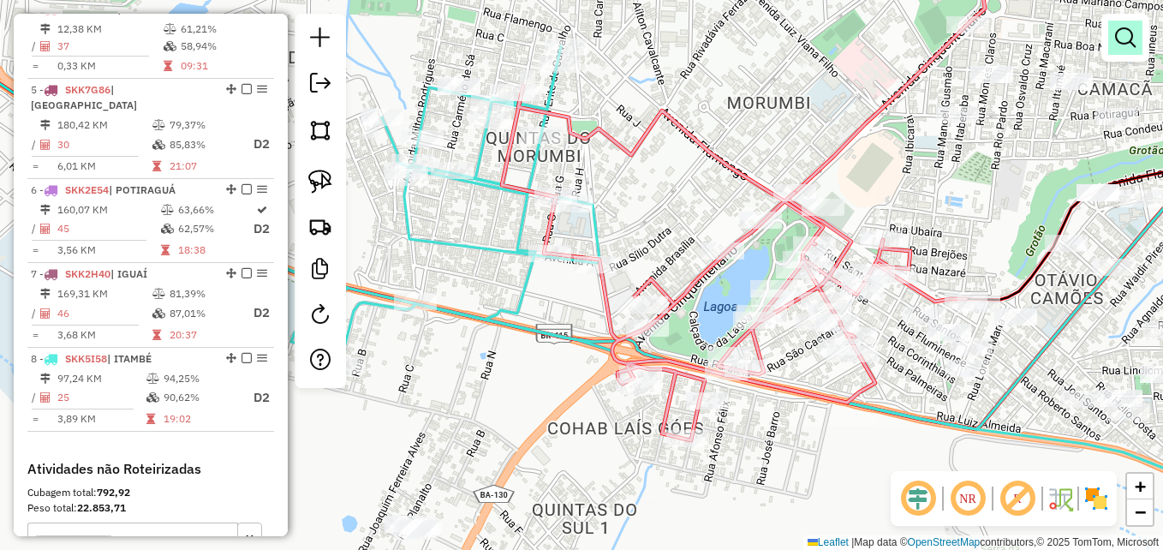
click at [1124, 38] on em at bounding box center [1125, 37] width 21 height 21
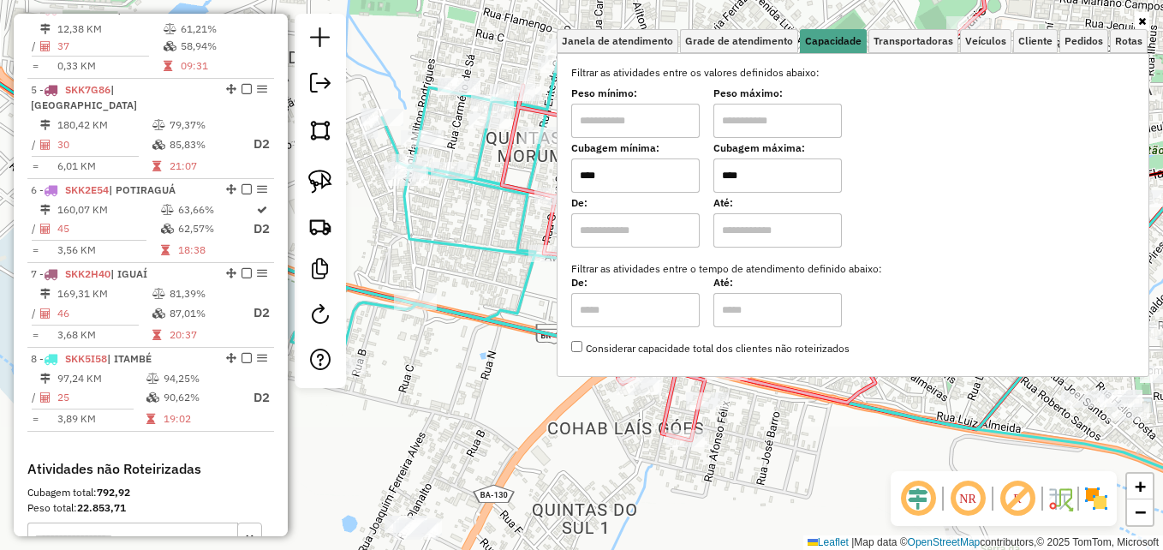
click at [613, 176] on input "****" at bounding box center [635, 175] width 128 height 34
type input "****"
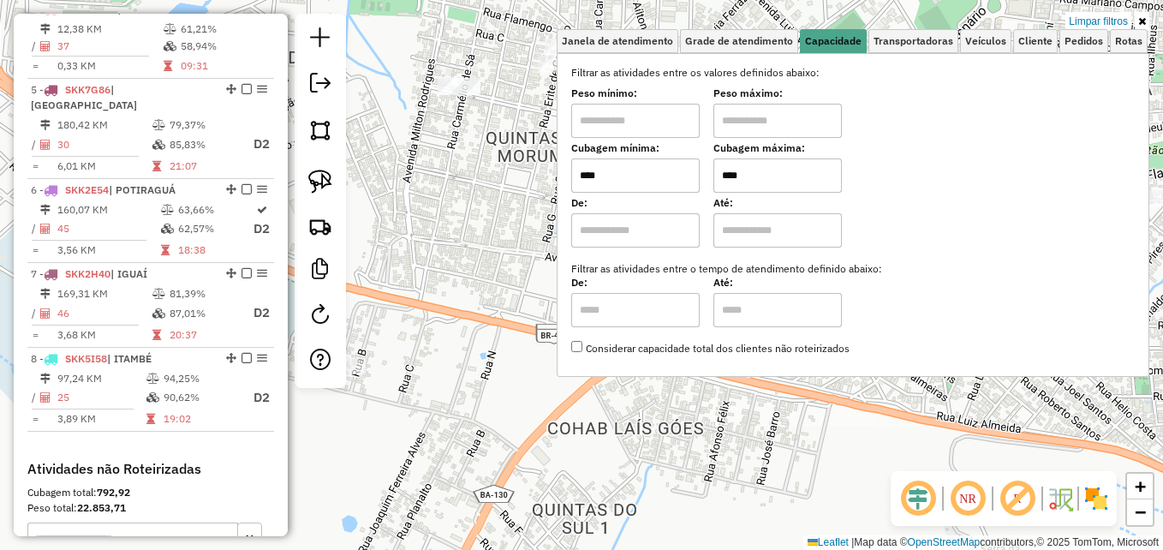
type input "****"
click at [452, 301] on div "Limpar filtros Janela de atendimento Grade de atendimento Capacidade Transporta…" at bounding box center [581, 275] width 1163 height 550
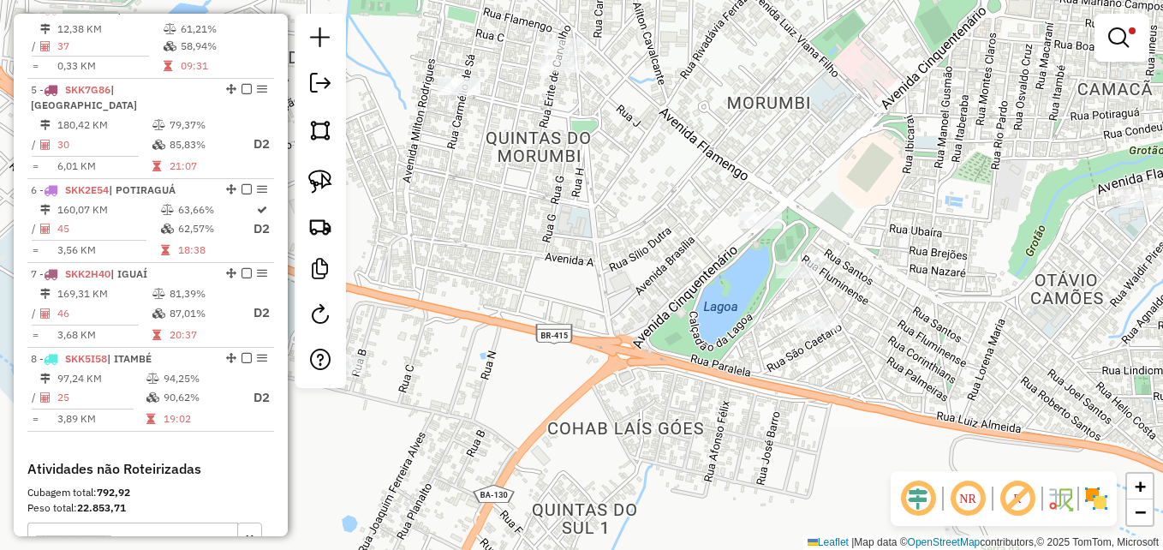
click at [708, 230] on div "Limpar filtros Janela de atendimento Grade de atendimento Capacidade Transporta…" at bounding box center [581, 275] width 1163 height 550
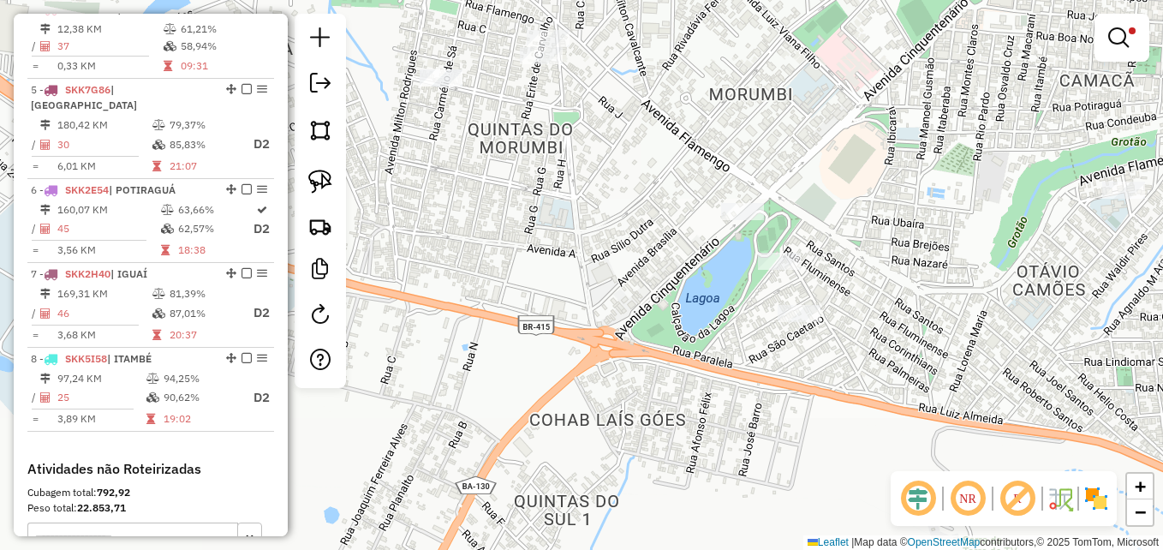
drag, startPoint x: 873, startPoint y: 270, endPoint x: 802, endPoint y: 247, distance: 75.6
click at [802, 247] on div "Limpar filtros Janela de atendimento Grade de atendimento Capacidade Transporta…" at bounding box center [581, 275] width 1163 height 550
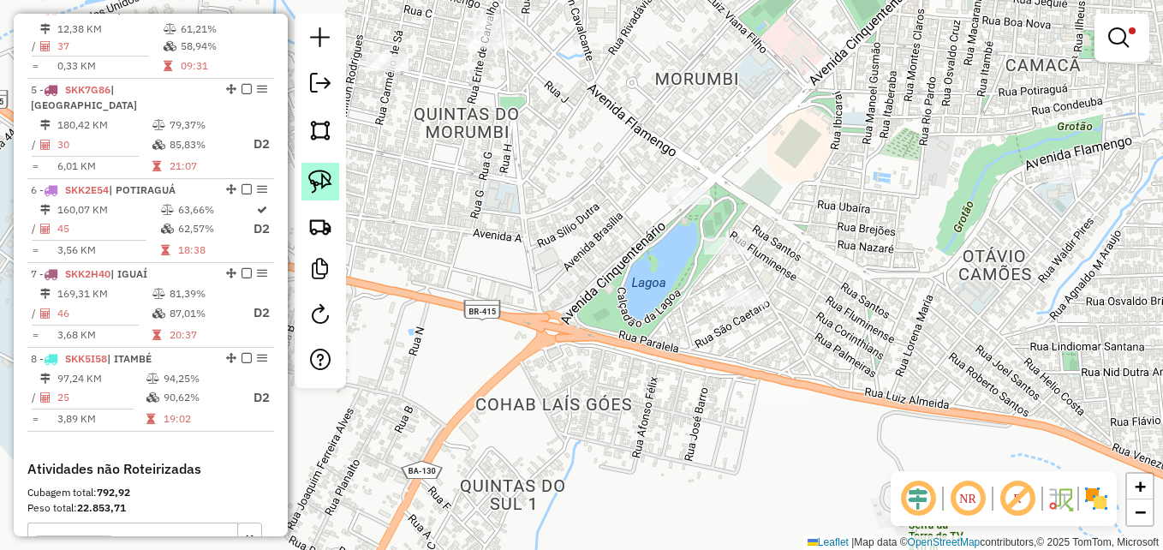
click at [325, 183] on img at bounding box center [320, 182] width 24 height 24
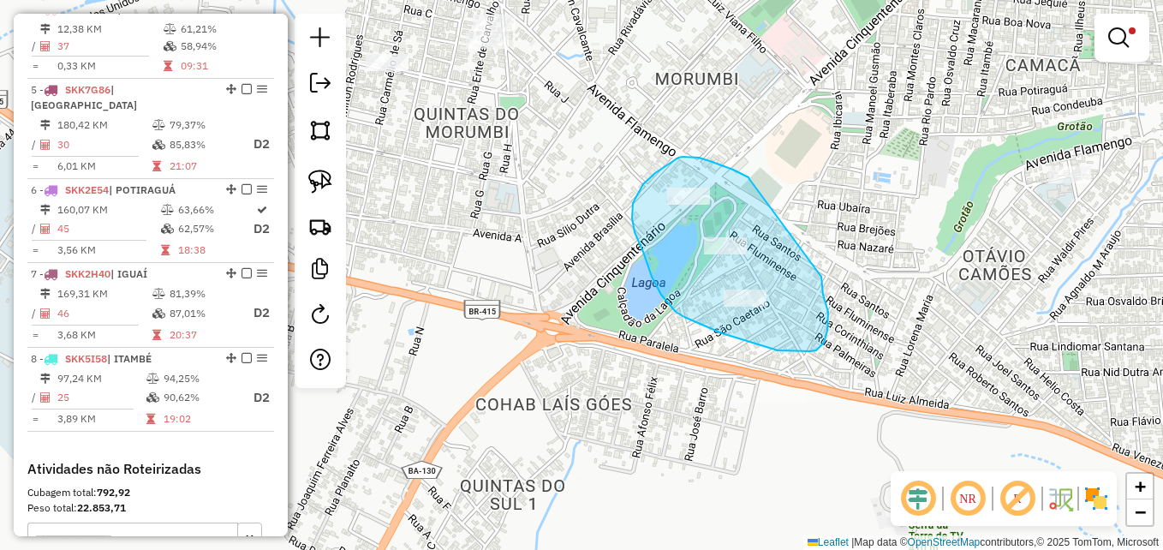
drag, startPoint x: 749, startPoint y: 179, endPoint x: 821, endPoint y: 277, distance: 121.3
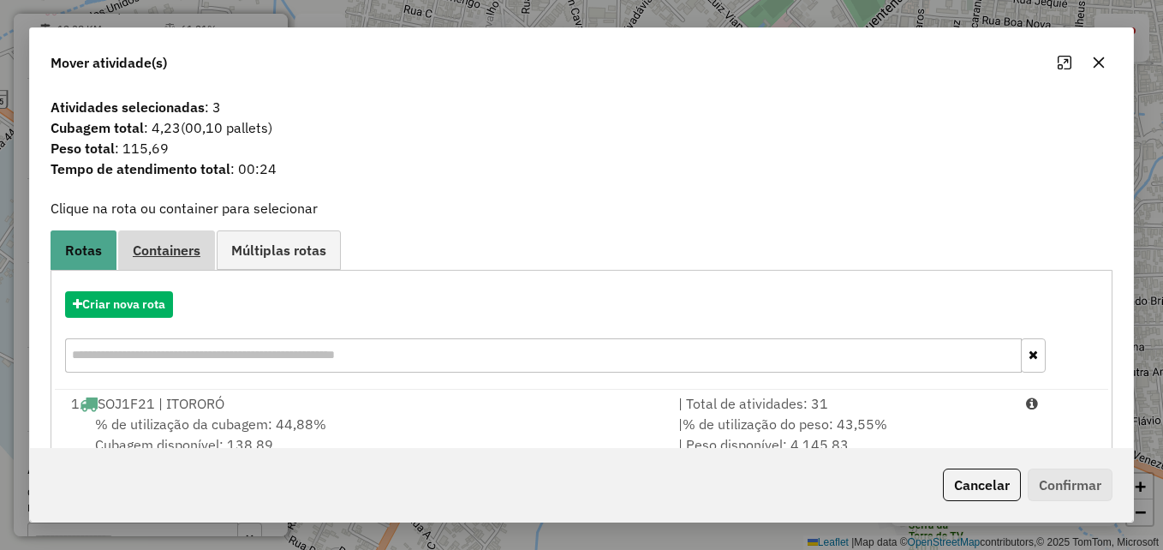
click at [158, 245] on span "Containers" at bounding box center [167, 250] width 68 height 14
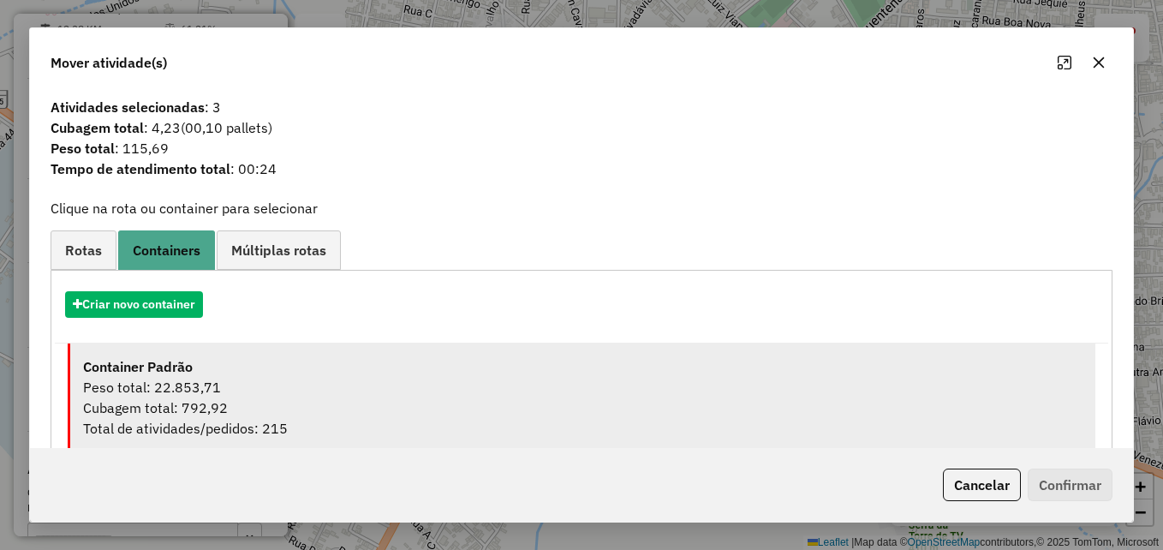
click at [424, 366] on div "Container Padrão" at bounding box center [582, 366] width 999 height 21
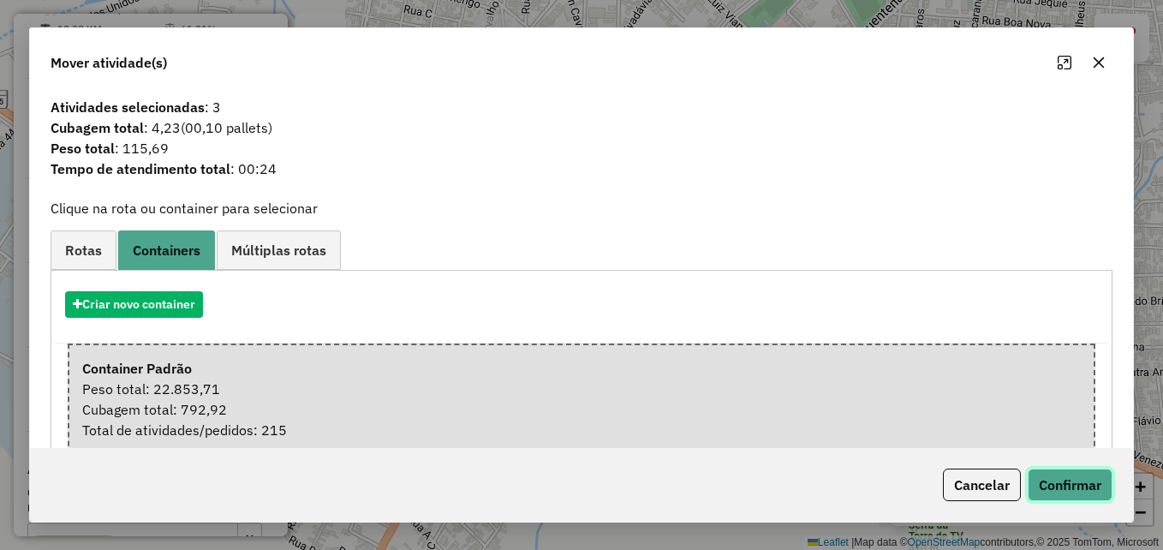
click at [1069, 480] on button "Confirmar" at bounding box center [1070, 484] width 85 height 33
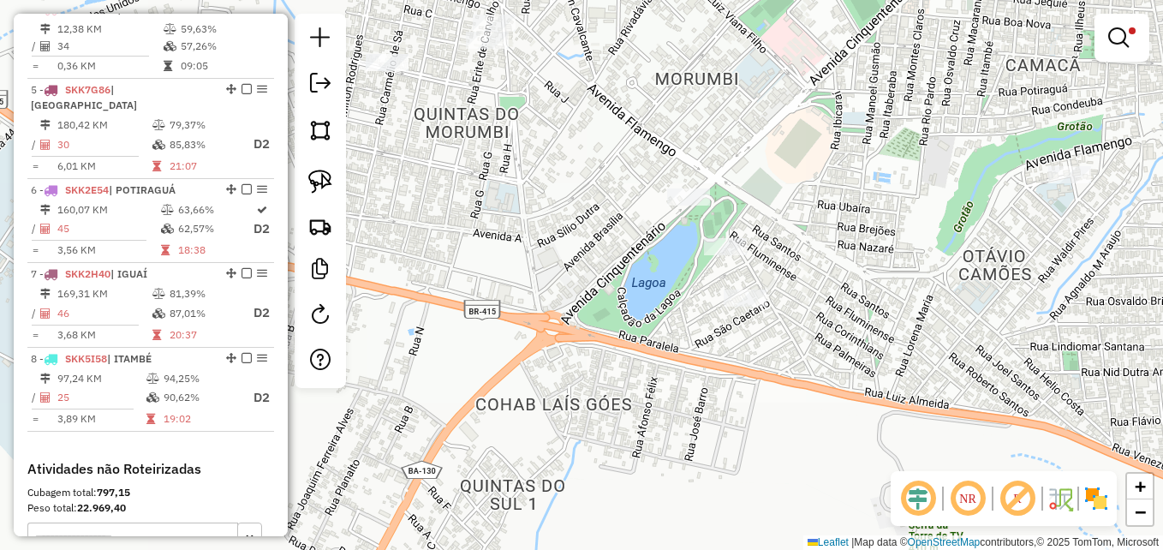
scroll to position [743, 0]
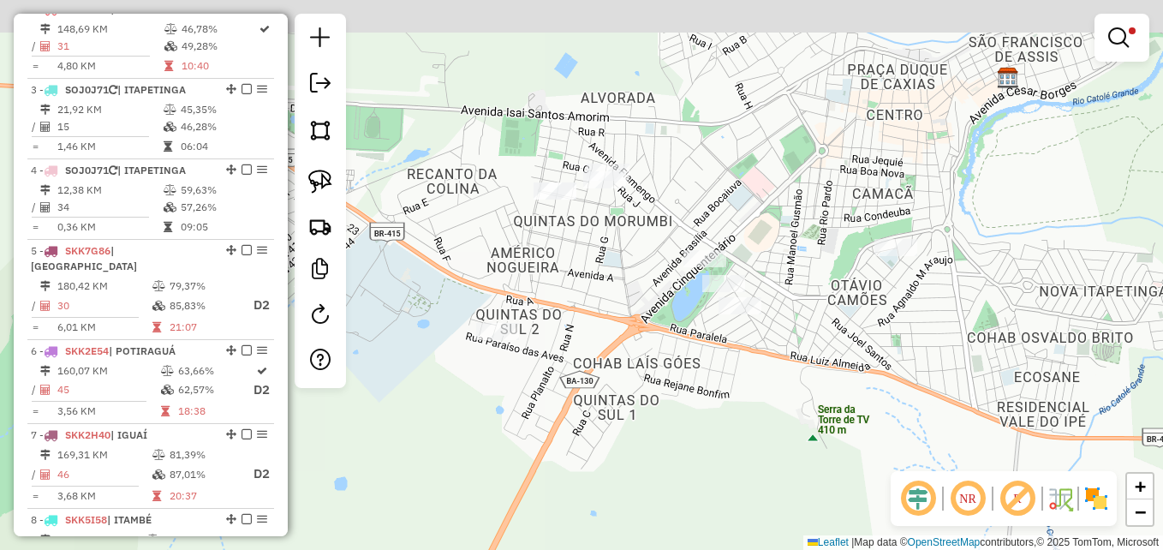
drag, startPoint x: 844, startPoint y: 258, endPoint x: 862, endPoint y: 317, distance: 61.8
click at [862, 317] on div "Limpar filtros Janela de atendimento Grade de atendimento Capacidade Transporta…" at bounding box center [581, 275] width 1163 height 550
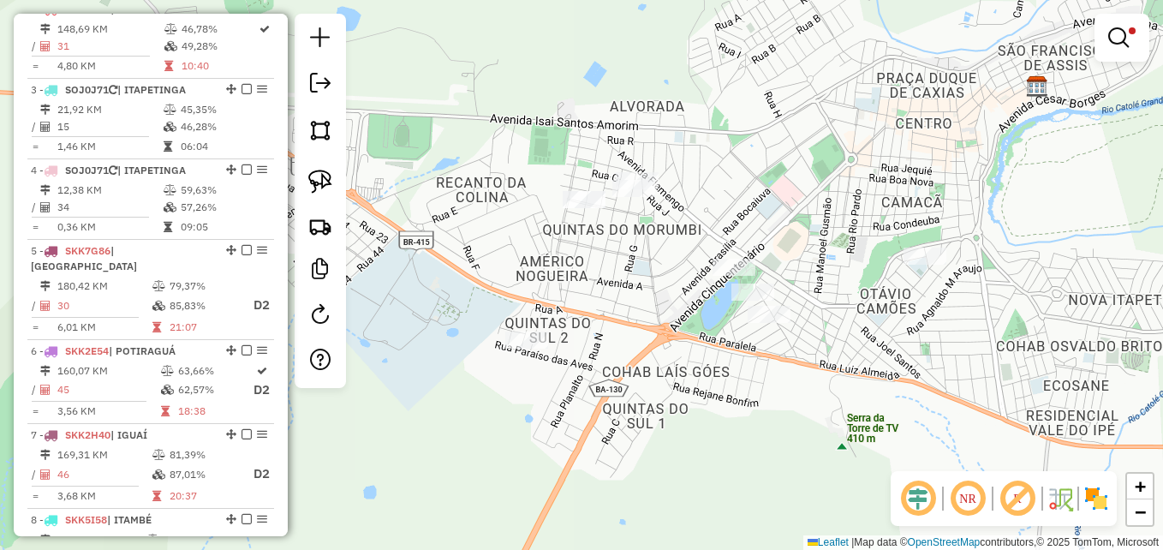
drag, startPoint x: 679, startPoint y: 205, endPoint x: 710, endPoint y: 213, distance: 32.0
click at [710, 213] on div "Limpar filtros Janela de atendimento Grade de atendimento Capacidade Transporta…" at bounding box center [581, 275] width 1163 height 550
click at [1125, 33] on em at bounding box center [1118, 37] width 21 height 21
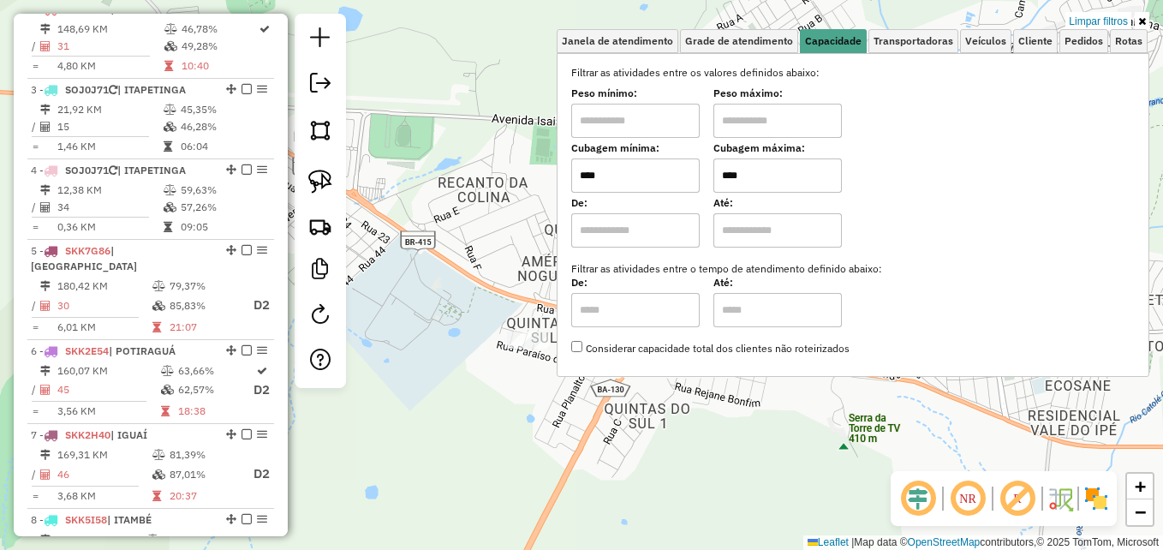
click at [771, 178] on input "****" at bounding box center [777, 175] width 128 height 34
click at [528, 238] on div "Limpar filtros Janela de atendimento Grade de atendimento Capacidade Transporta…" at bounding box center [581, 275] width 1163 height 550
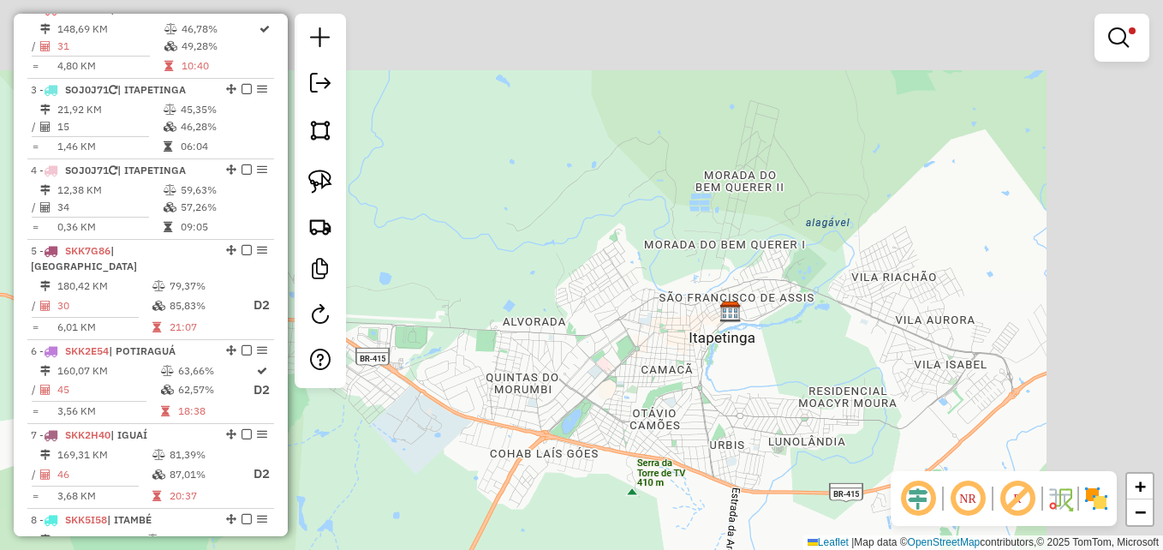
drag, startPoint x: 875, startPoint y: 225, endPoint x: 632, endPoint y: 359, distance: 277.5
click at [635, 359] on div "Limpar filtros Janela de atendimento Grade de atendimento Capacidade Transporta…" at bounding box center [581, 275] width 1163 height 550
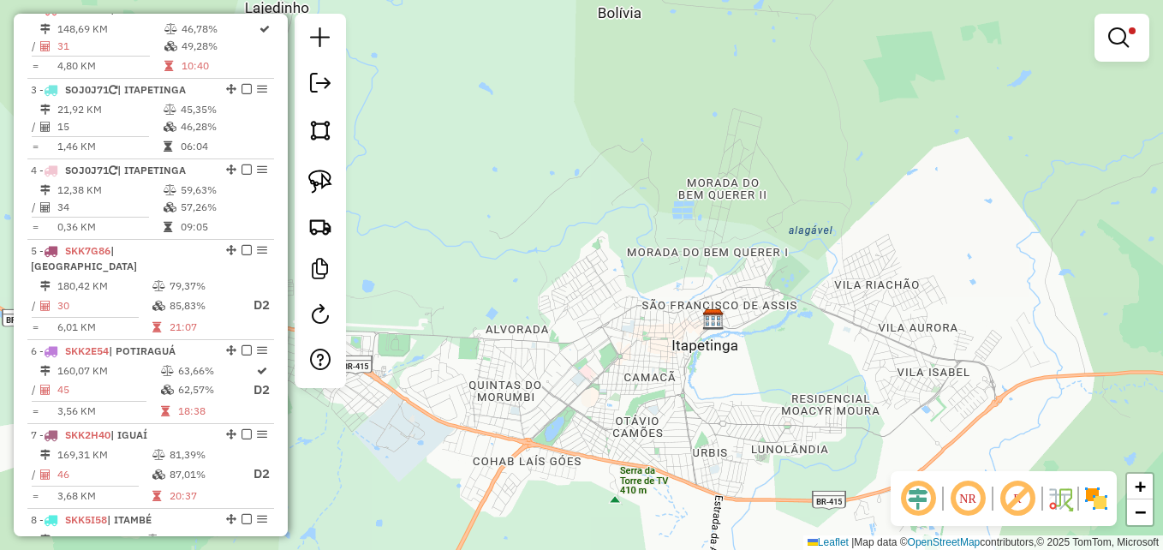
click at [1126, 26] on link at bounding box center [1121, 38] width 41 height 34
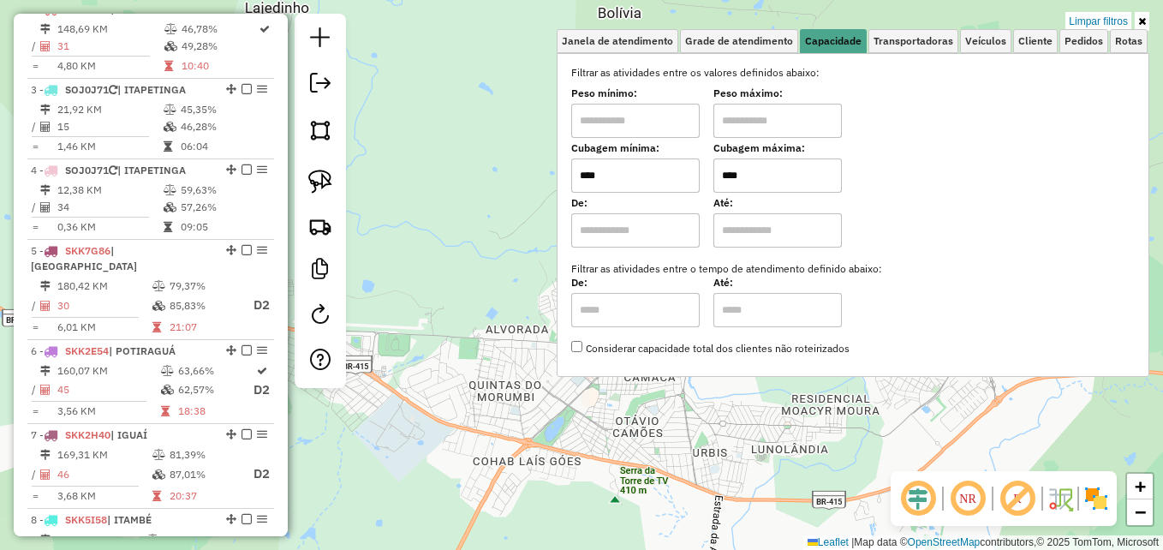
click at [756, 173] on input "****" at bounding box center [777, 175] width 128 height 34
type input "****"
click at [480, 251] on div "Limpar filtros Janela de atendimento Grade de atendimento Capacidade Transporta…" at bounding box center [581, 275] width 1163 height 550
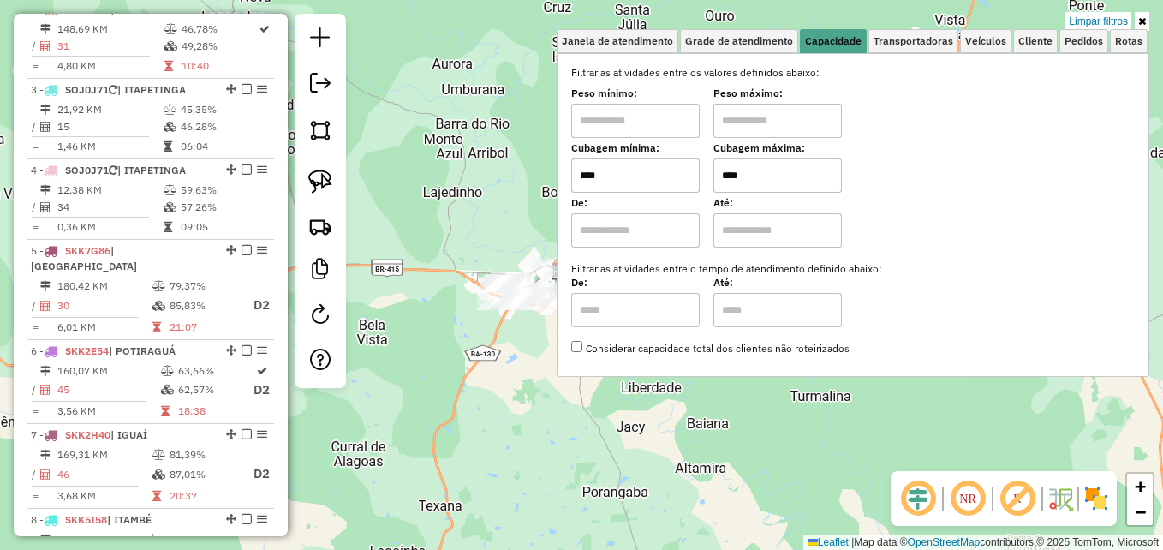
click at [1139, 21] on icon at bounding box center [1142, 21] width 8 height 10
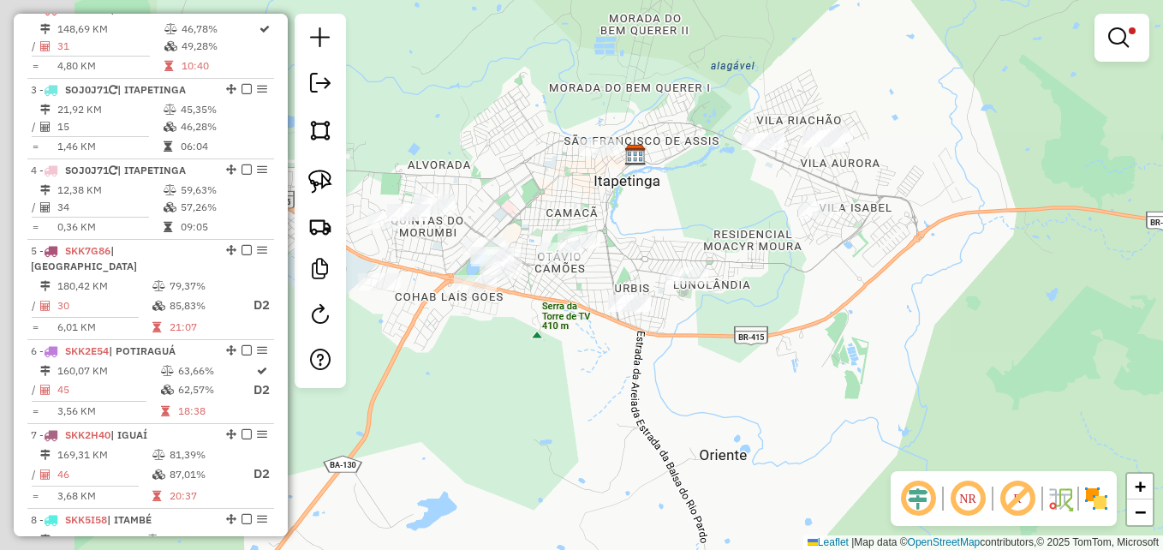
drag, startPoint x: 593, startPoint y: 360, endPoint x: 854, endPoint y: 371, distance: 260.6
click at [903, 378] on div "Limpar filtros Janela de atendimento Grade de atendimento Capacidade Transporta…" at bounding box center [581, 275] width 1163 height 550
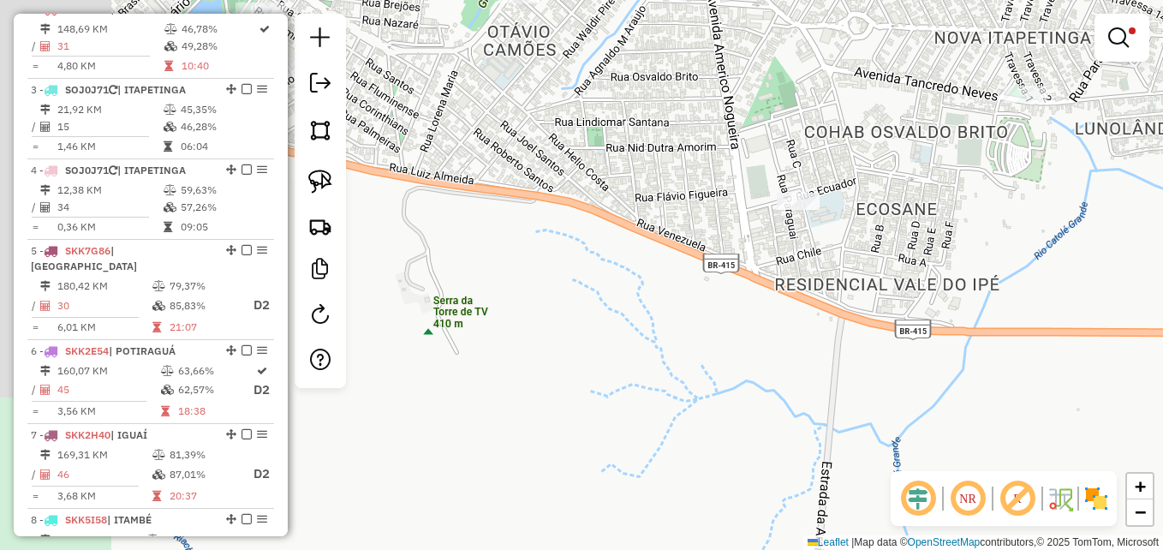
drag, startPoint x: 451, startPoint y: 323, endPoint x: 626, endPoint y: 438, distance: 209.5
click at [626, 438] on div "Limpar filtros Janela de atendimento Grade de atendimento Capacidade Transporta…" at bounding box center [581, 275] width 1163 height 550
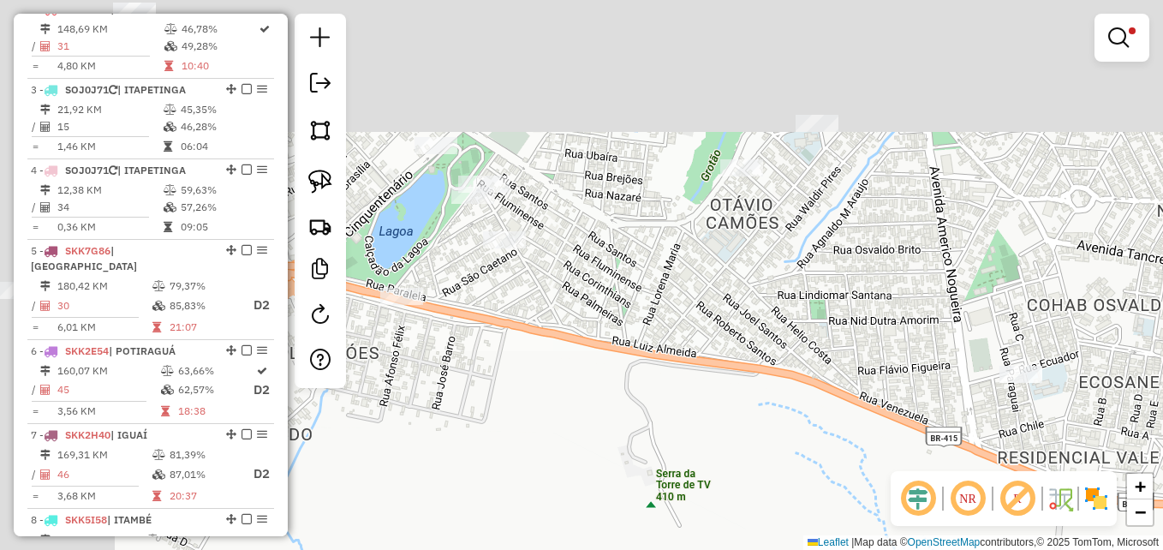
drag, startPoint x: 523, startPoint y: 282, endPoint x: 742, endPoint y: 442, distance: 271.5
click at [742, 446] on div "Limpar filtros Janela de atendimento Grade de atendimento Capacidade Transporta…" at bounding box center [581, 275] width 1163 height 550
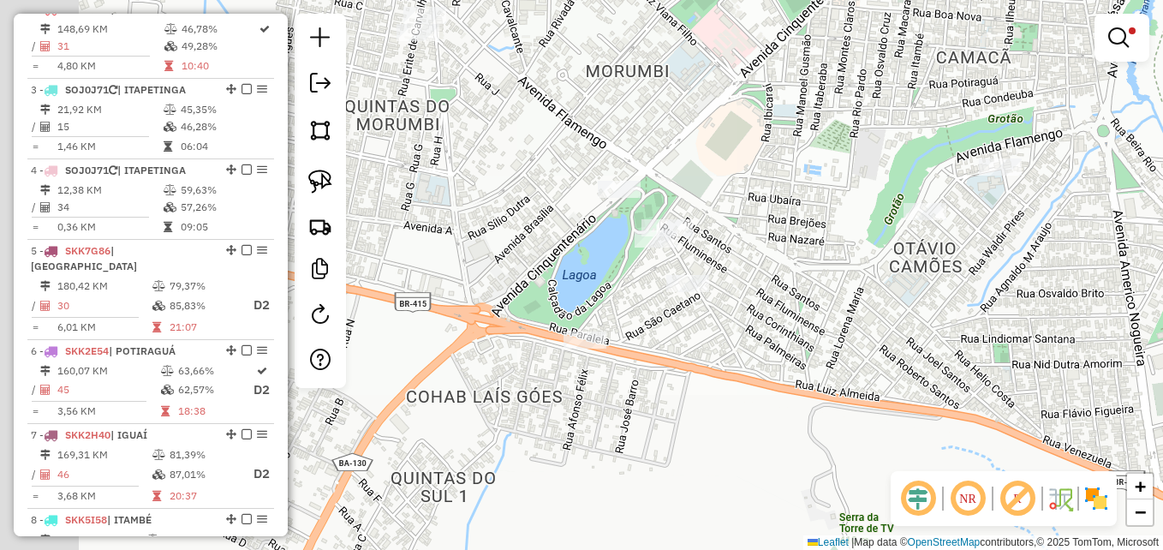
drag, startPoint x: 443, startPoint y: 307, endPoint x: 703, endPoint y: 376, distance: 269.2
click at [703, 376] on div "Limpar filtros Janela de atendimento Grade de atendimento Capacidade Transporta…" at bounding box center [581, 275] width 1163 height 550
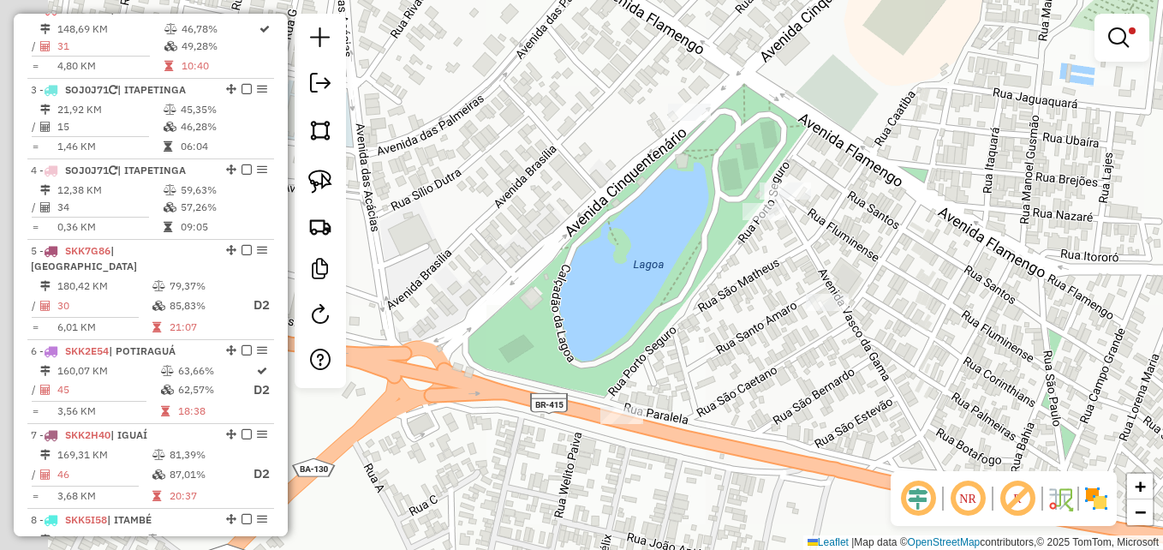
drag, startPoint x: 645, startPoint y: 342, endPoint x: 737, endPoint y: 387, distance: 103.0
click at [737, 387] on div "Limpar filtros Janela de atendimento Grade de atendimento Capacidade Transporta…" at bounding box center [581, 275] width 1163 height 550
drag, startPoint x: 326, startPoint y: 185, endPoint x: 341, endPoint y: 188, distance: 14.8
click at [326, 186] on img at bounding box center [320, 182] width 24 height 24
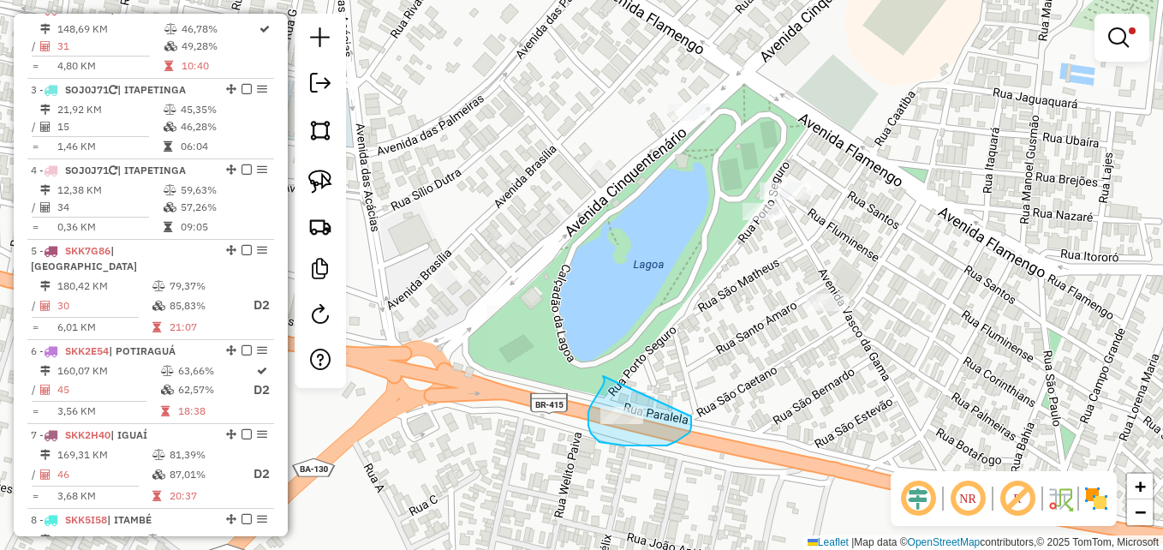
drag, startPoint x: 603, startPoint y: 376, endPoint x: 663, endPoint y: 385, distance: 60.6
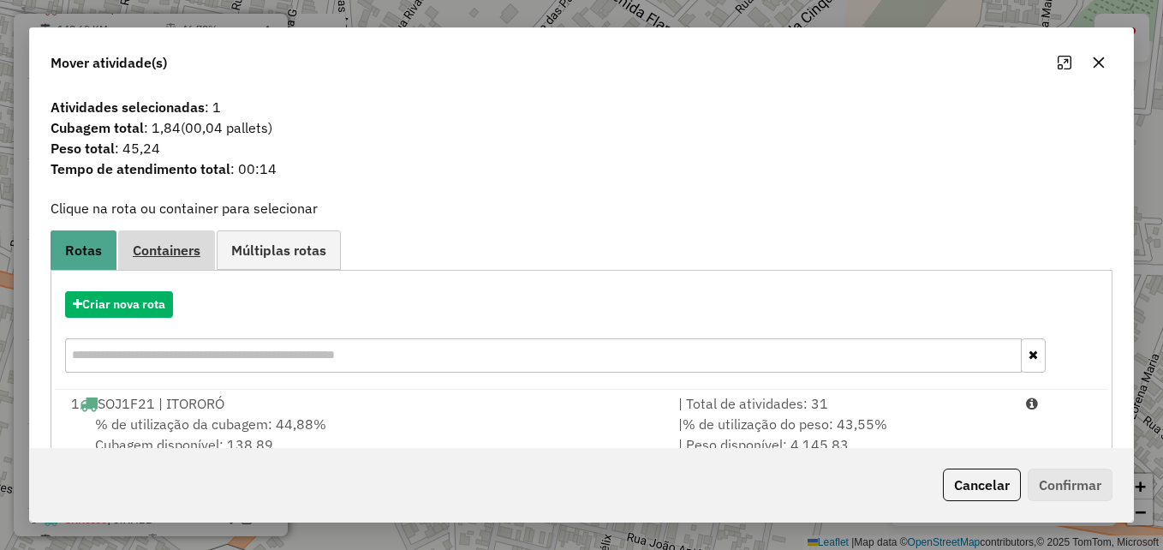
drag, startPoint x: 174, startPoint y: 245, endPoint x: 180, endPoint y: 253, distance: 10.5
click at [174, 246] on span "Containers" at bounding box center [167, 250] width 68 height 14
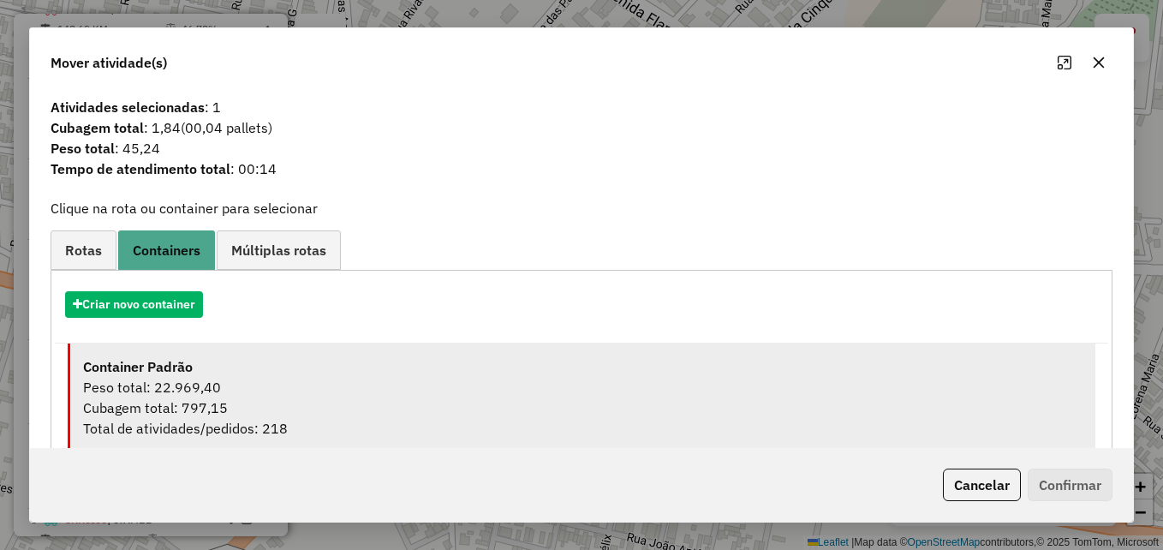
click at [349, 380] on div "Peso total: 22.969,40" at bounding box center [582, 387] width 999 height 21
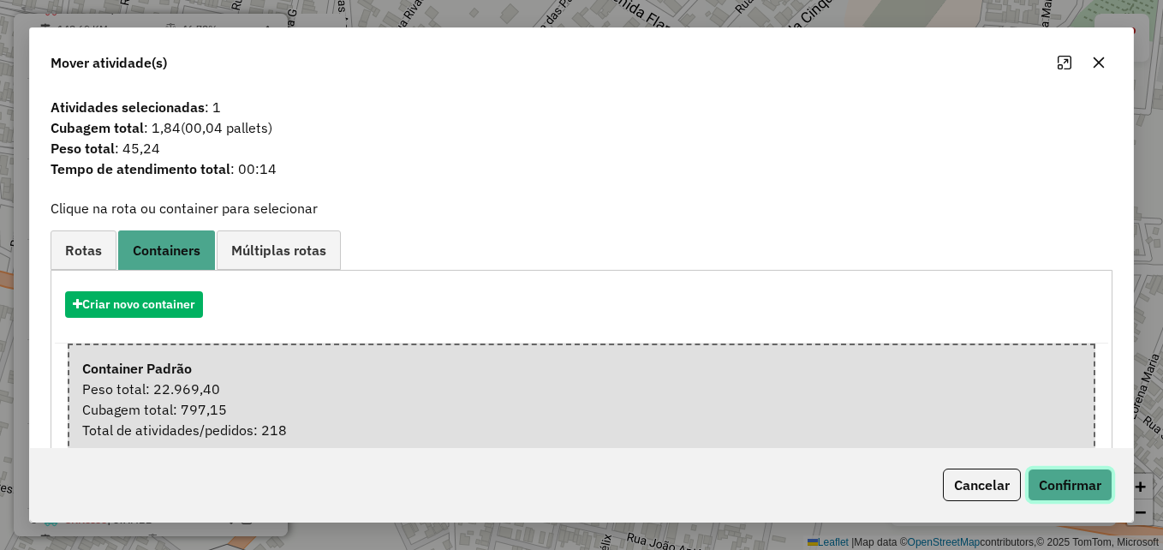
click at [1063, 473] on button "Confirmar" at bounding box center [1070, 484] width 85 height 33
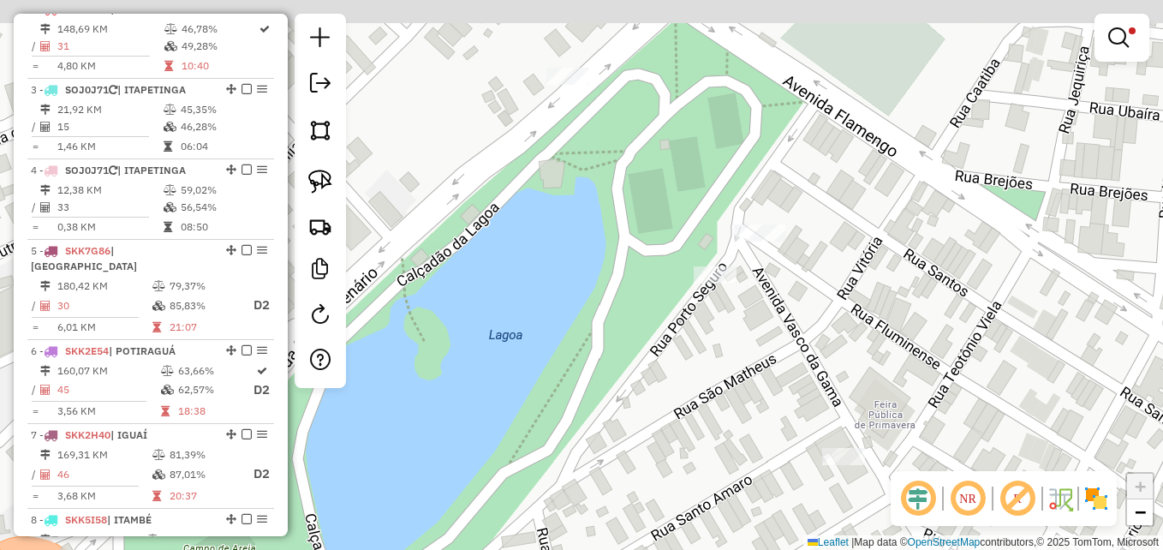
drag, startPoint x: 730, startPoint y: 218, endPoint x: 666, endPoint y: 404, distance: 197.1
click at [666, 404] on div "Limpar filtros Janela de atendimento Grade de atendimento Capacidade Transporta…" at bounding box center [581, 275] width 1163 height 550
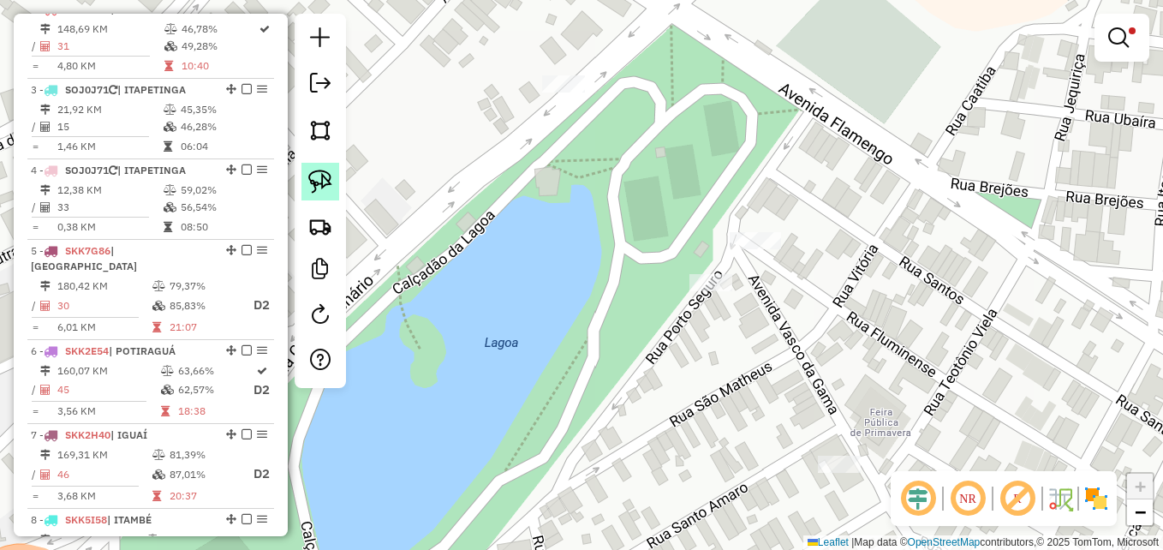
click at [323, 175] on img at bounding box center [320, 182] width 24 height 24
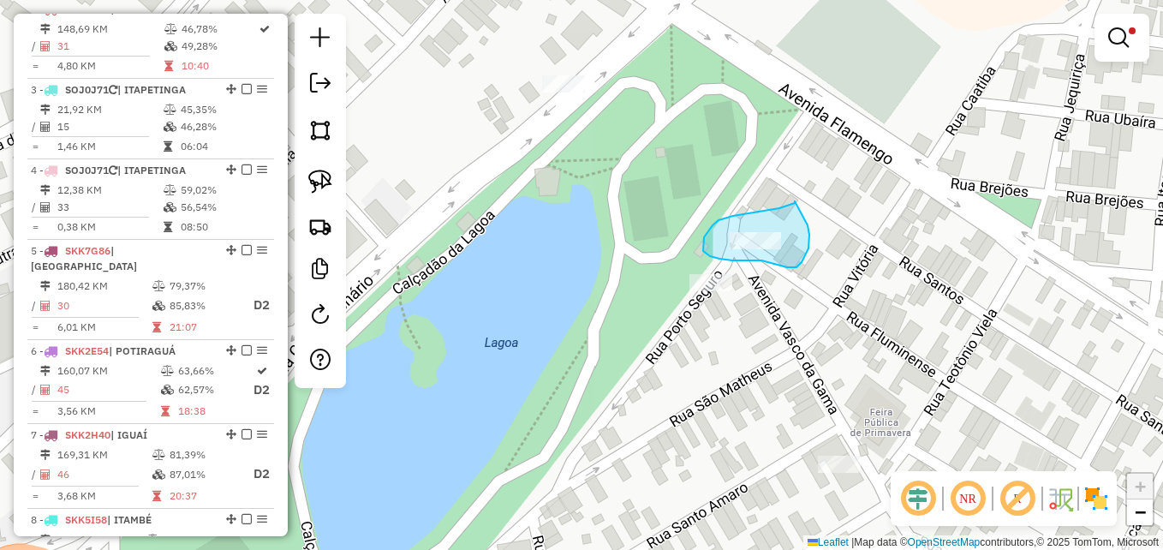
drag, startPoint x: 795, startPoint y: 203, endPoint x: 786, endPoint y: 192, distance: 14.0
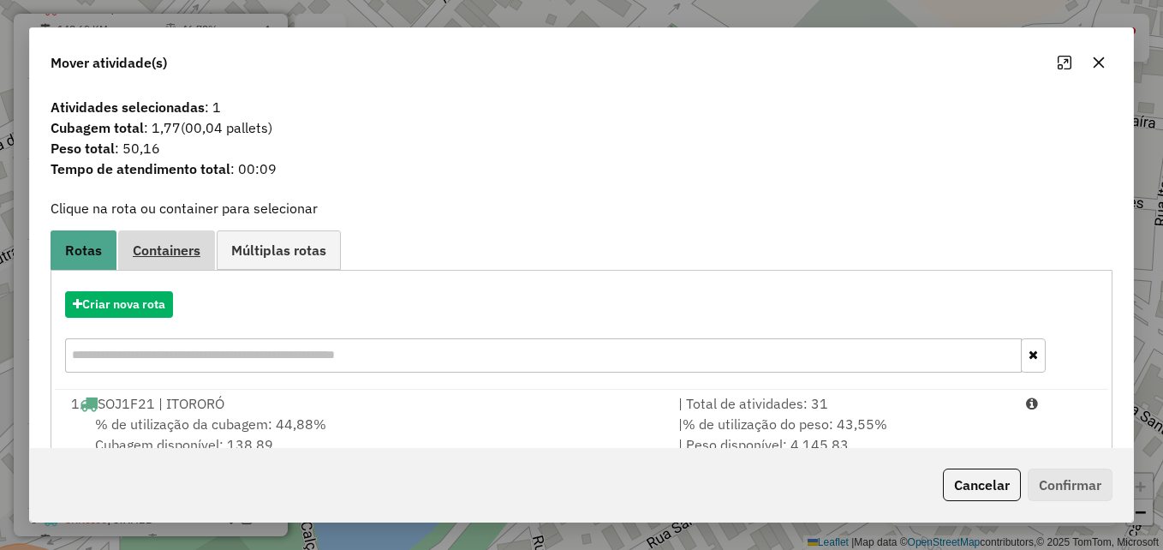
click at [158, 253] on span "Containers" at bounding box center [167, 250] width 68 height 14
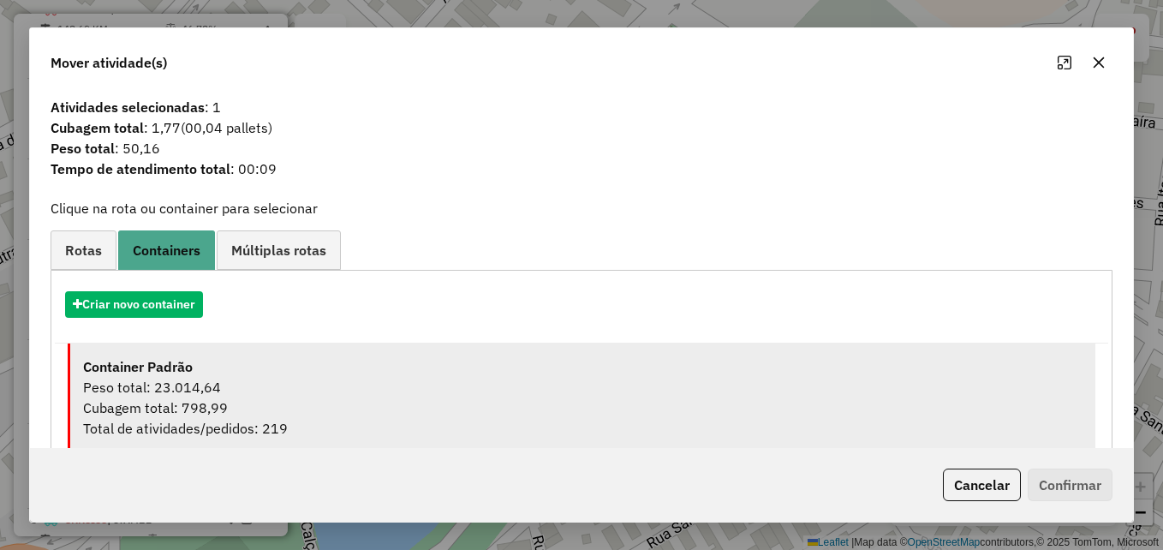
click at [492, 389] on div "Peso total: 23.014,64" at bounding box center [582, 387] width 999 height 21
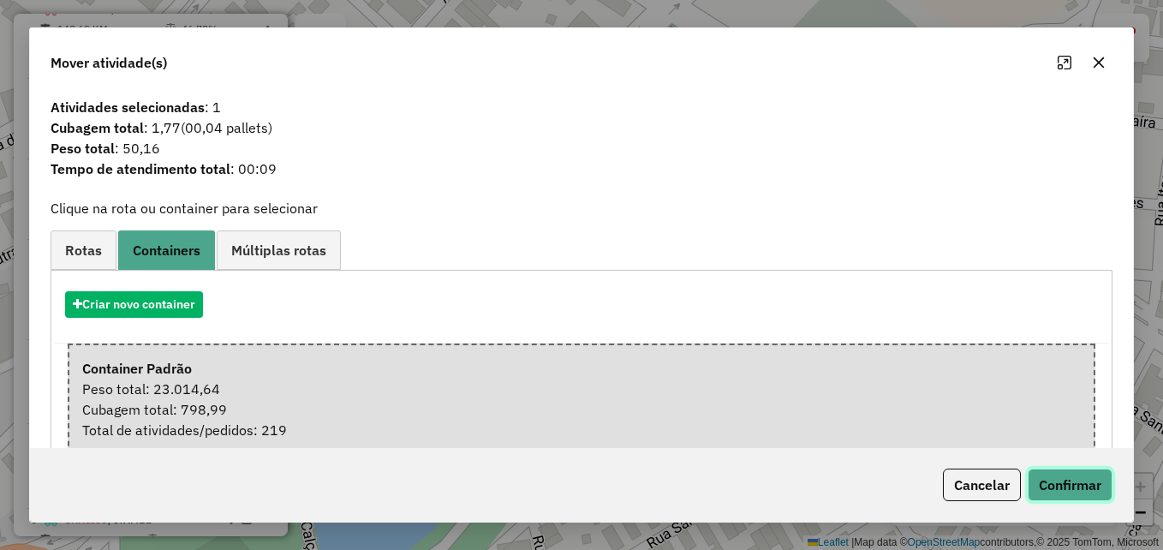
click at [1061, 479] on button "Confirmar" at bounding box center [1070, 484] width 85 height 33
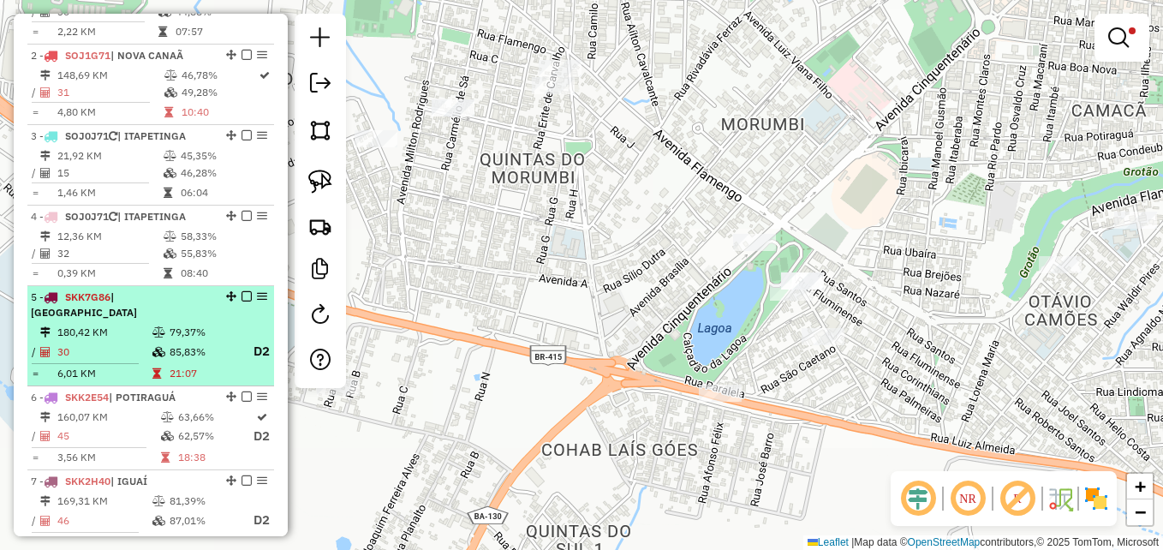
scroll to position [658, 0]
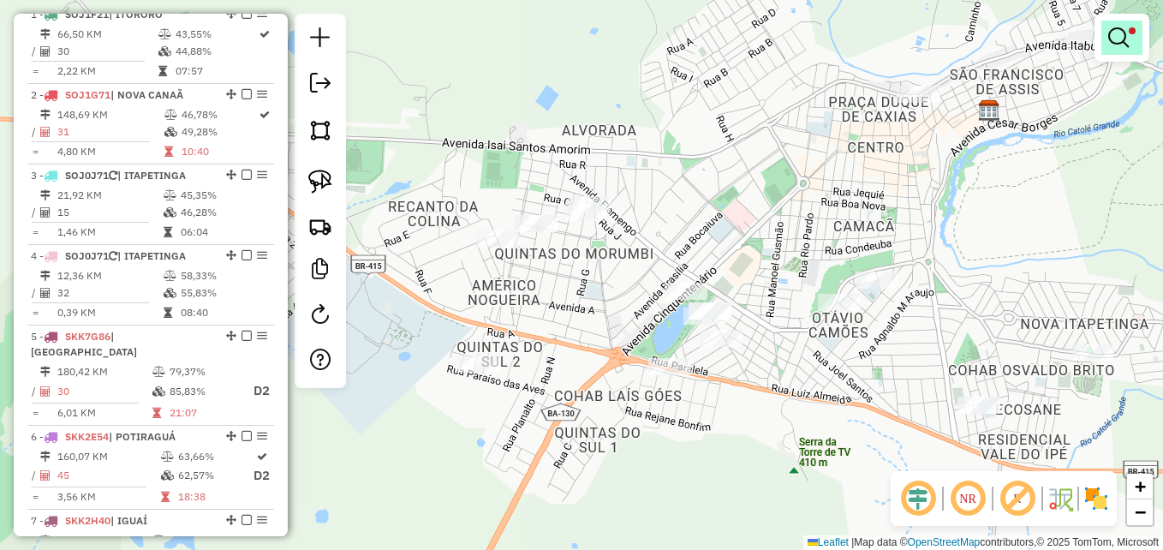
click at [1113, 38] on em at bounding box center [1118, 37] width 21 height 21
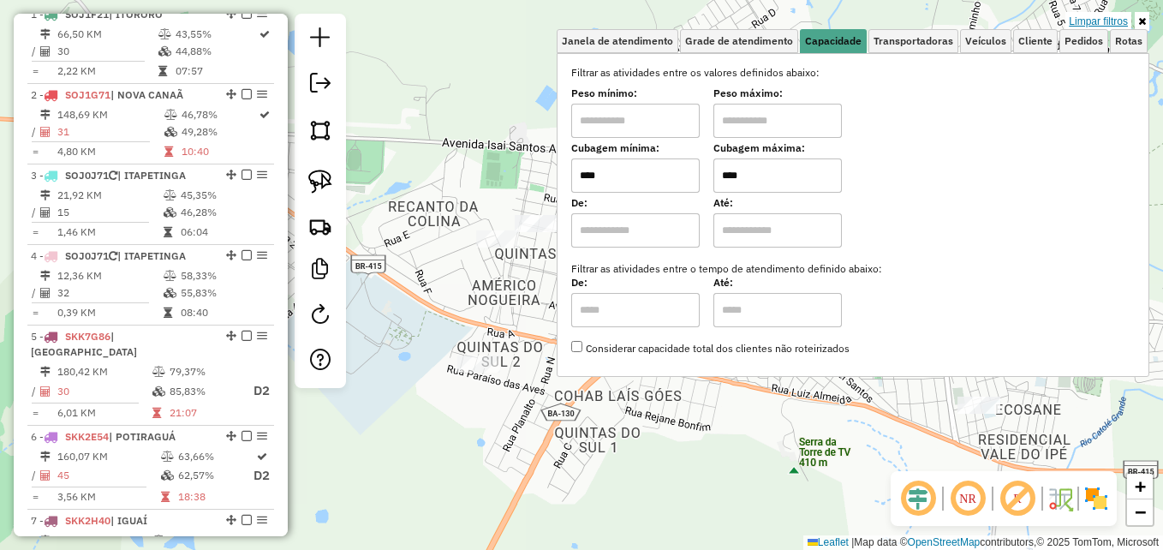
click at [1091, 22] on link "Limpar filtros" at bounding box center [1098, 21] width 66 height 19
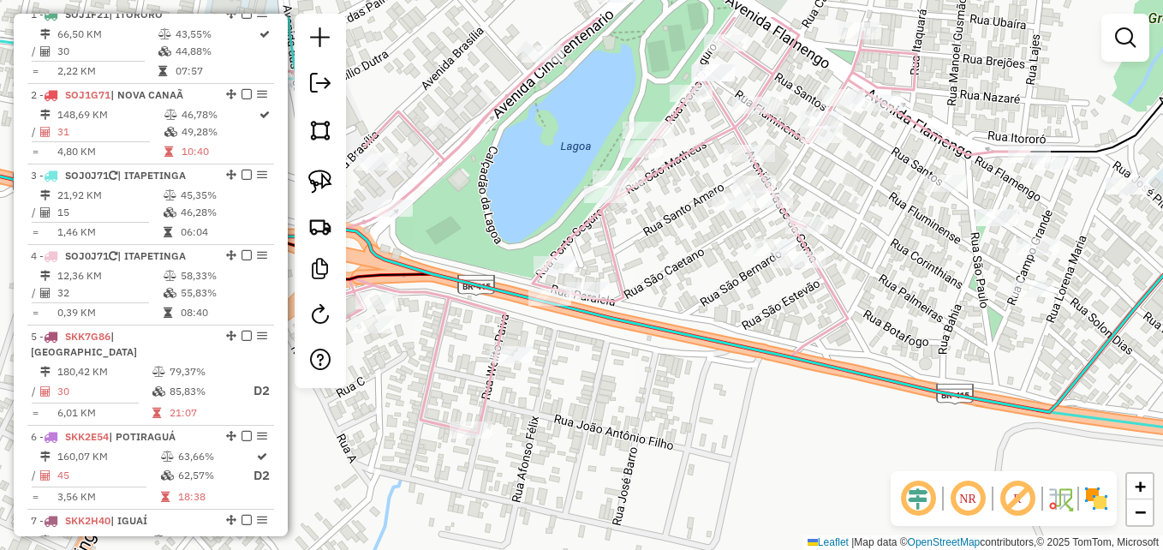
drag, startPoint x: 680, startPoint y: 341, endPoint x: 745, endPoint y: 414, distance: 97.6
click at [745, 414] on div "Janela de atendimento Grade de atendimento Capacidade Transportadoras Veículos …" at bounding box center [581, 275] width 1163 height 550
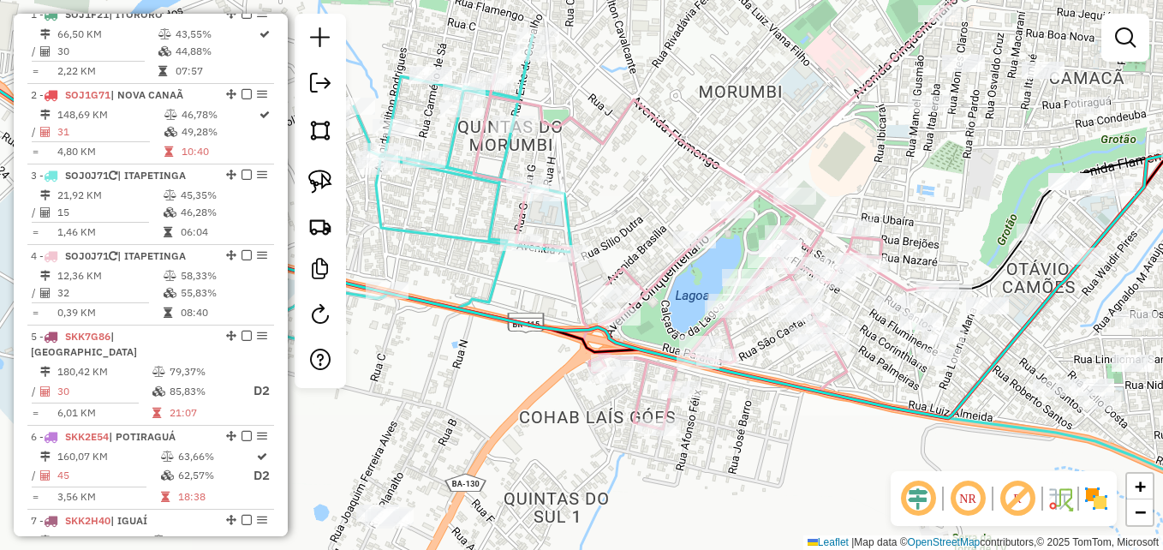
drag, startPoint x: 584, startPoint y: 127, endPoint x: 636, endPoint y: 133, distance: 52.6
click at [635, 133] on div "Janela de atendimento Grade de atendimento Capacidade Transportadoras Veículos …" at bounding box center [581, 275] width 1163 height 550
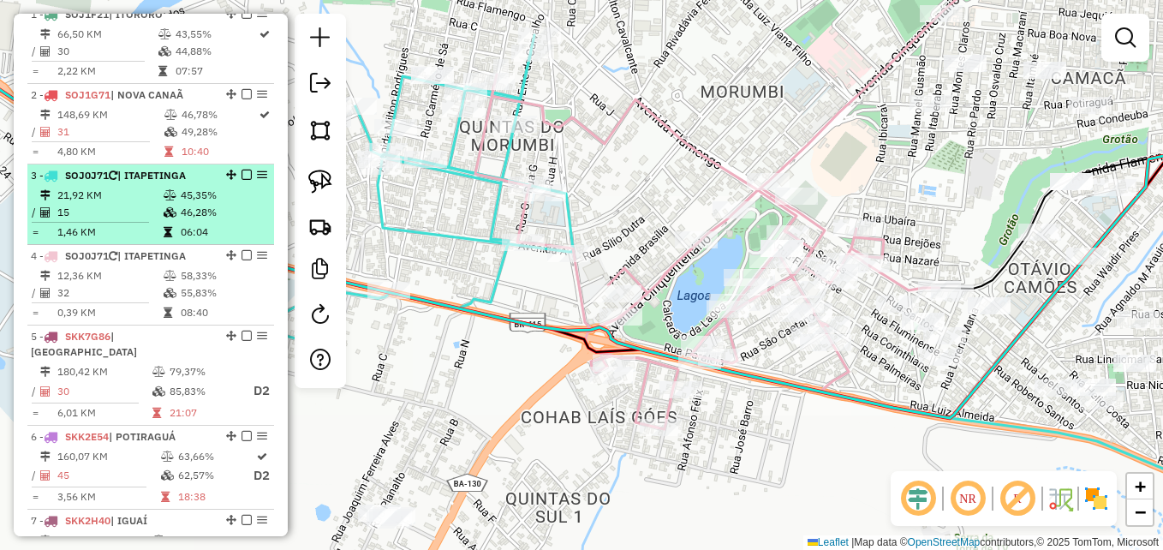
scroll to position [572, 0]
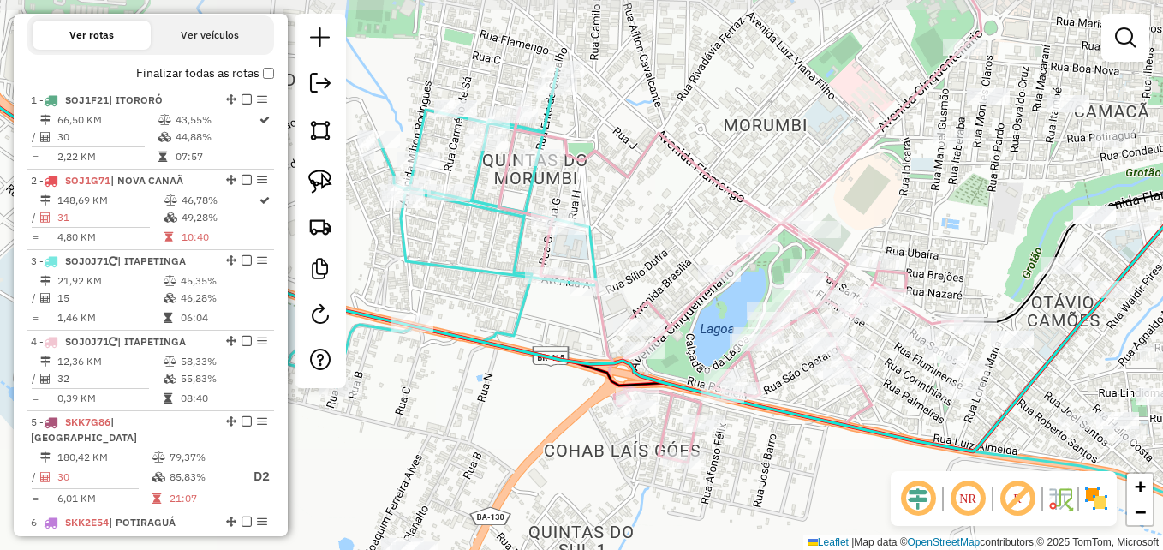
drag, startPoint x: 616, startPoint y: 138, endPoint x: 638, endPoint y: 171, distance: 40.1
click at [638, 171] on icon at bounding box center [730, 285] width 464 height 355
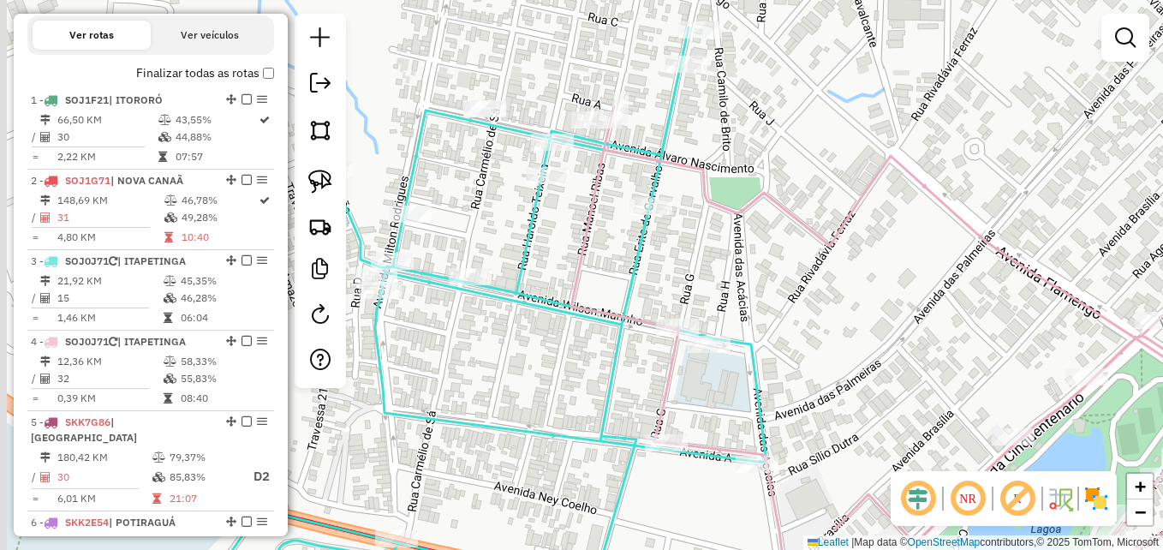
drag, startPoint x: 665, startPoint y: 163, endPoint x: 866, endPoint y: 228, distance: 210.7
click at [874, 229] on div "Janela de atendimento Grade de atendimento Capacidade Transportadoras Veículos …" at bounding box center [581, 275] width 1163 height 550
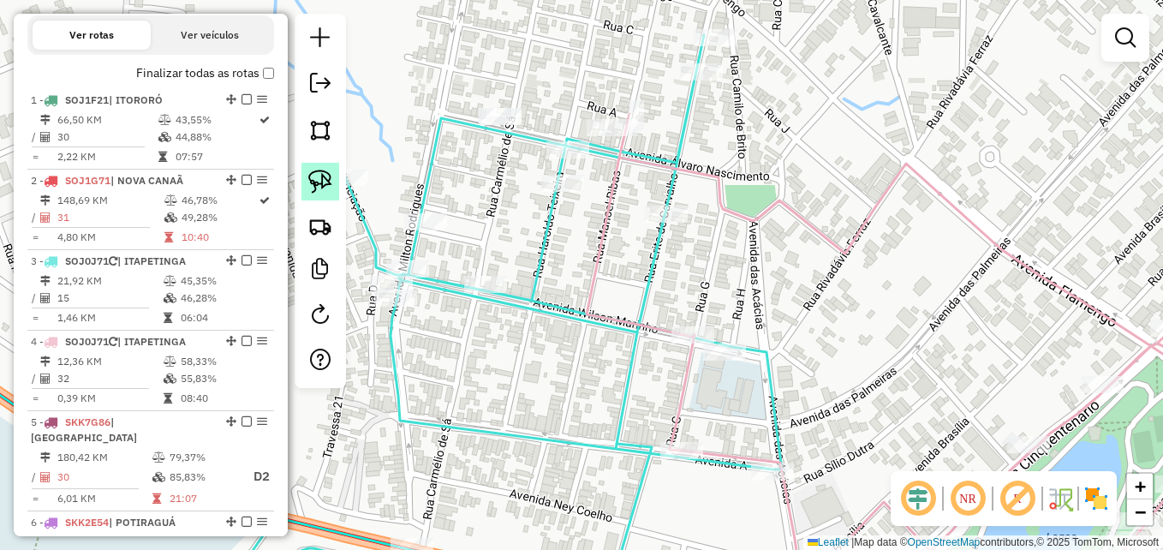
click at [323, 184] on img at bounding box center [320, 182] width 24 height 24
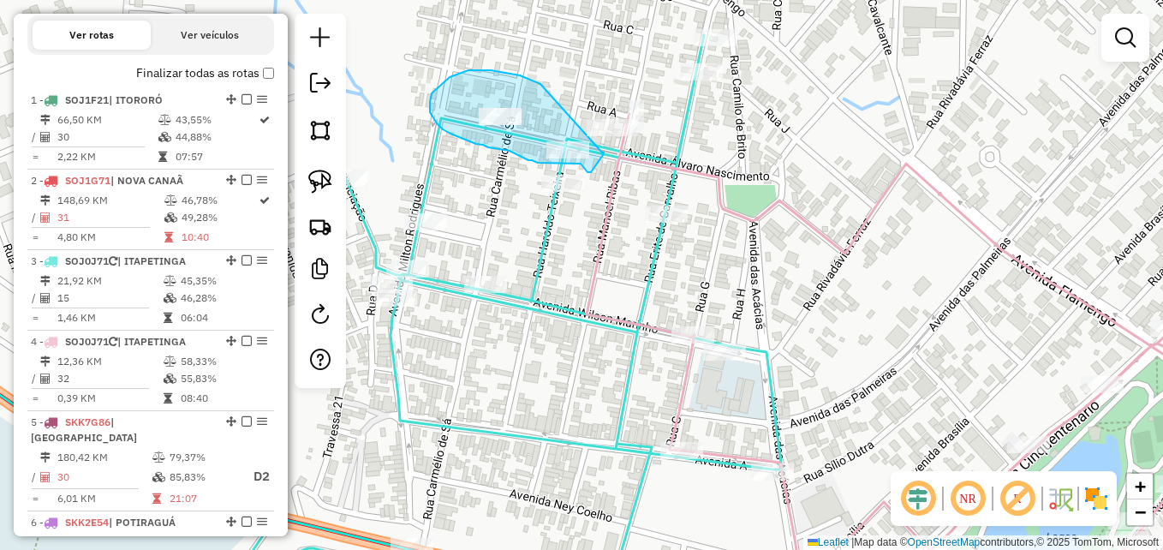
drag, startPoint x: 533, startPoint y: 80, endPoint x: 601, endPoint y: 152, distance: 99.3
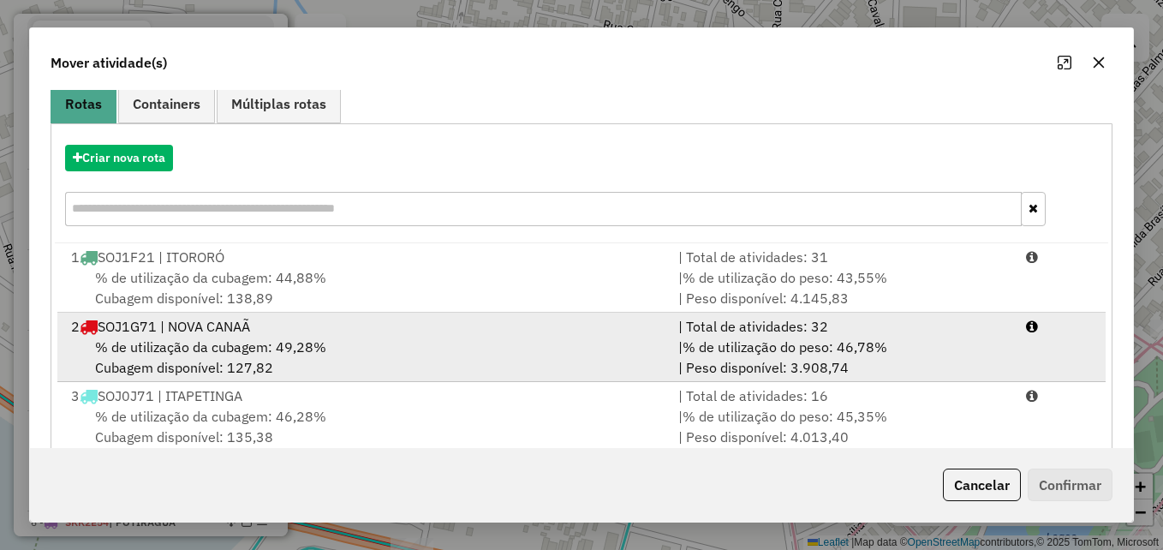
scroll to position [257, 0]
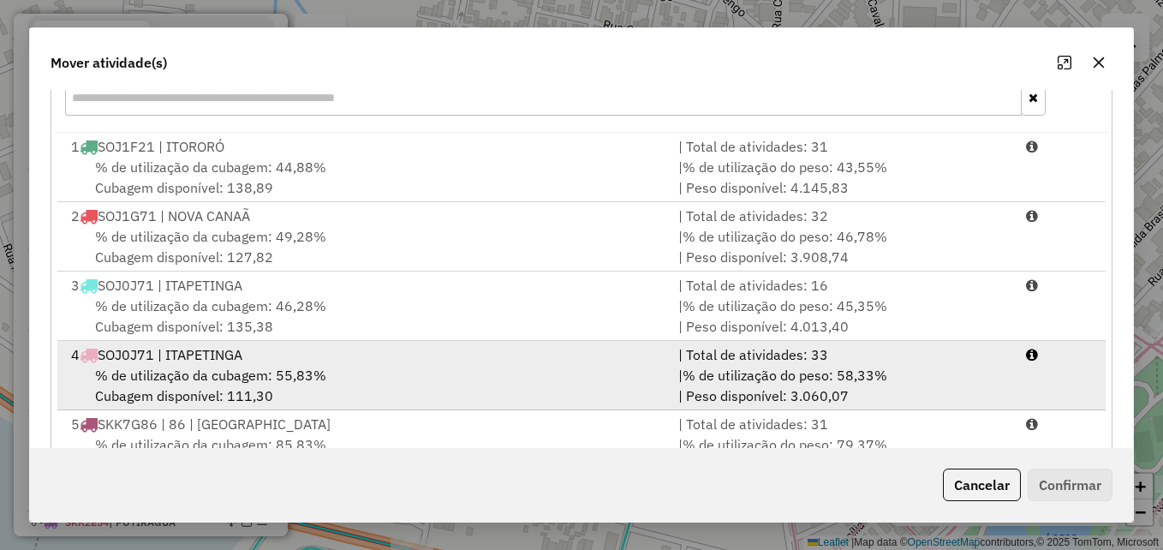
click at [325, 365] on div "% de utilização da cubagem: 55,83% Cubagem disponível: 111,30" at bounding box center [364, 385] width 607 height 41
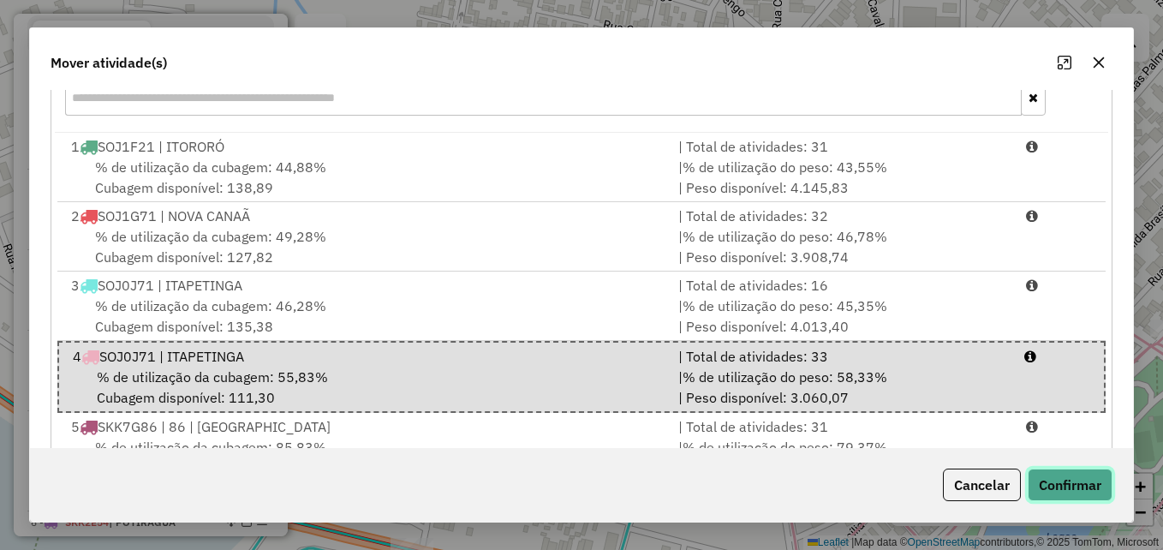
click at [1046, 484] on button "Confirmar" at bounding box center [1070, 484] width 85 height 33
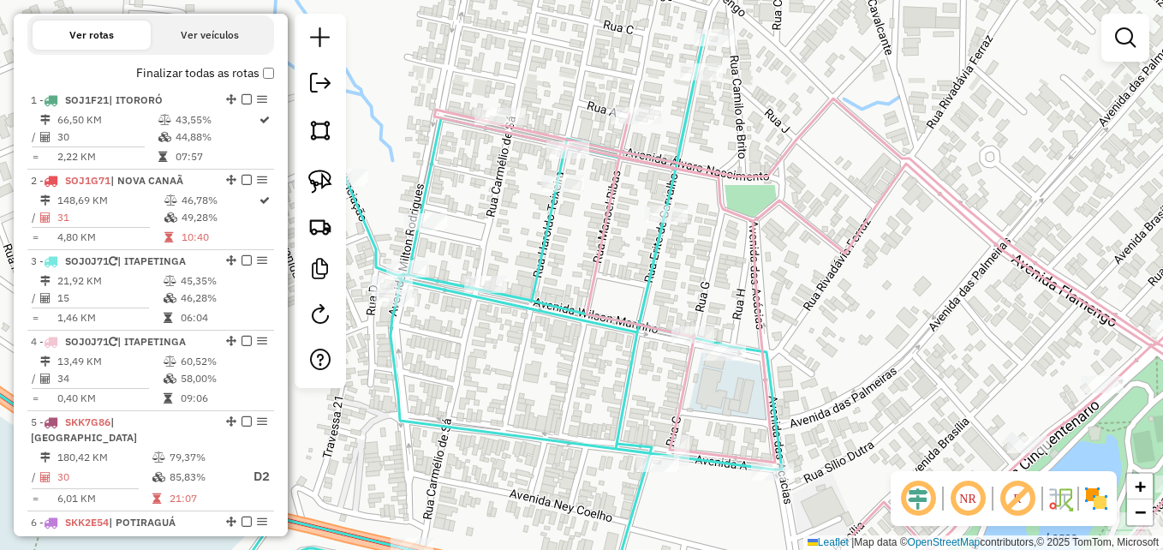
scroll to position [0, 0]
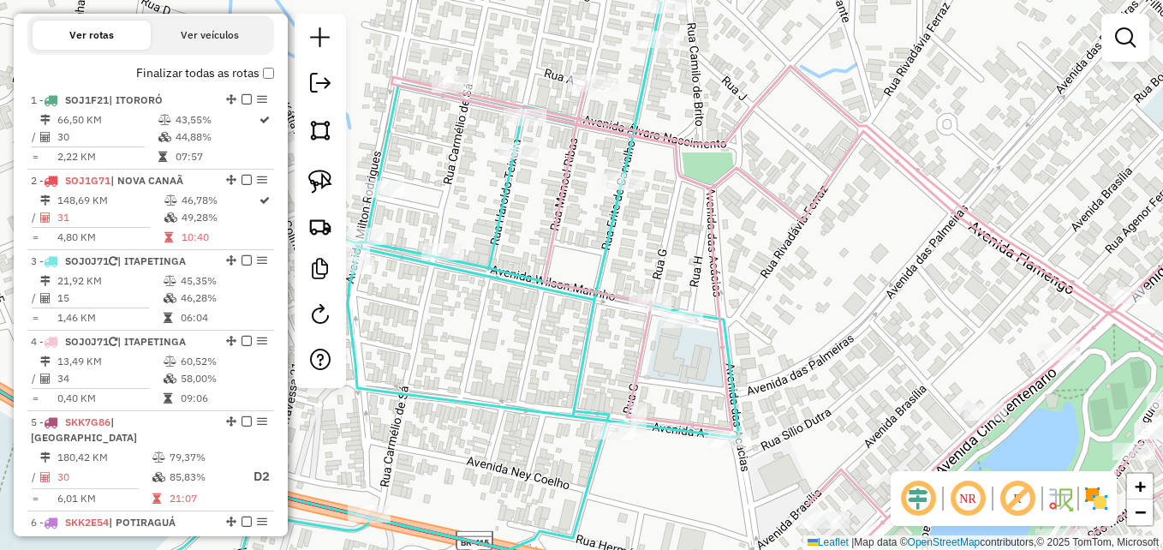
drag, startPoint x: 807, startPoint y: 292, endPoint x: 729, endPoint y: 210, distance: 113.3
click at [729, 210] on div "Janela de atendimento Grade de atendimento Capacidade Transportadoras Veículos …" at bounding box center [581, 275] width 1163 height 550
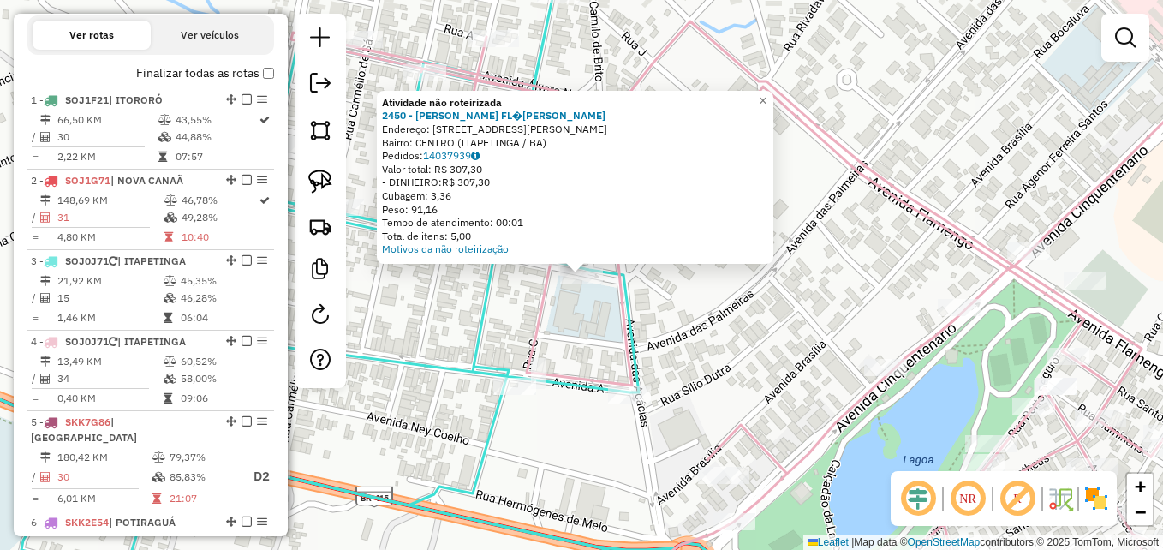
click at [805, 335] on div "Atividade não roteirizada 2450 - HUGO FL�VIO SILVA Endereço: Avenida Wilson Mar…" at bounding box center [581, 275] width 1163 height 550
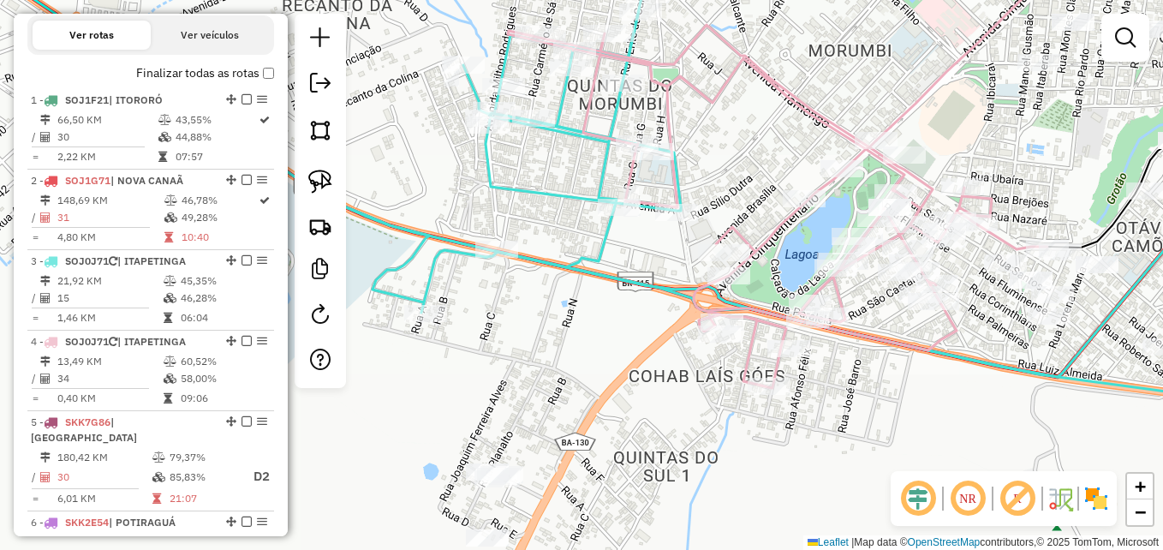
drag, startPoint x: 796, startPoint y: 317, endPoint x: 751, endPoint y: 147, distance: 175.3
click at [751, 147] on div "Janela de atendimento Grade de atendimento Capacidade Transportadoras Veículos …" at bounding box center [581, 275] width 1163 height 550
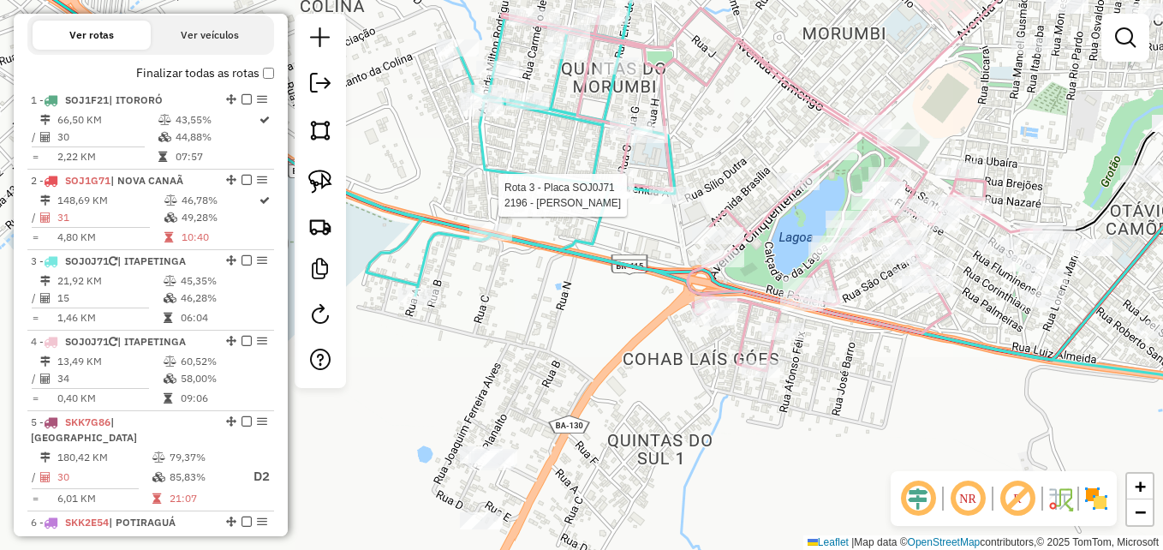
select select "**********"
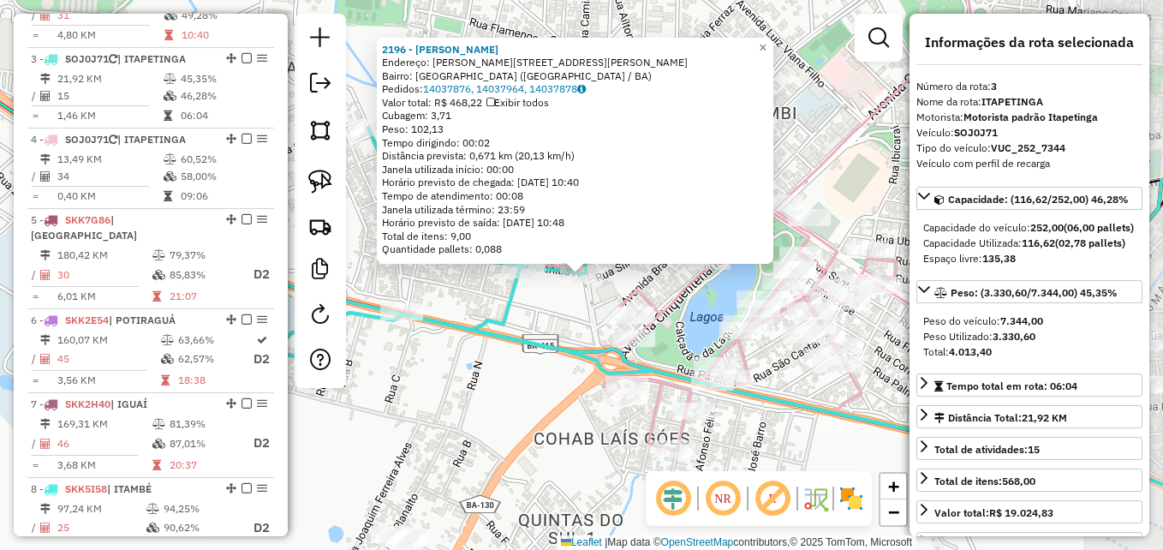
scroll to position [824, 0]
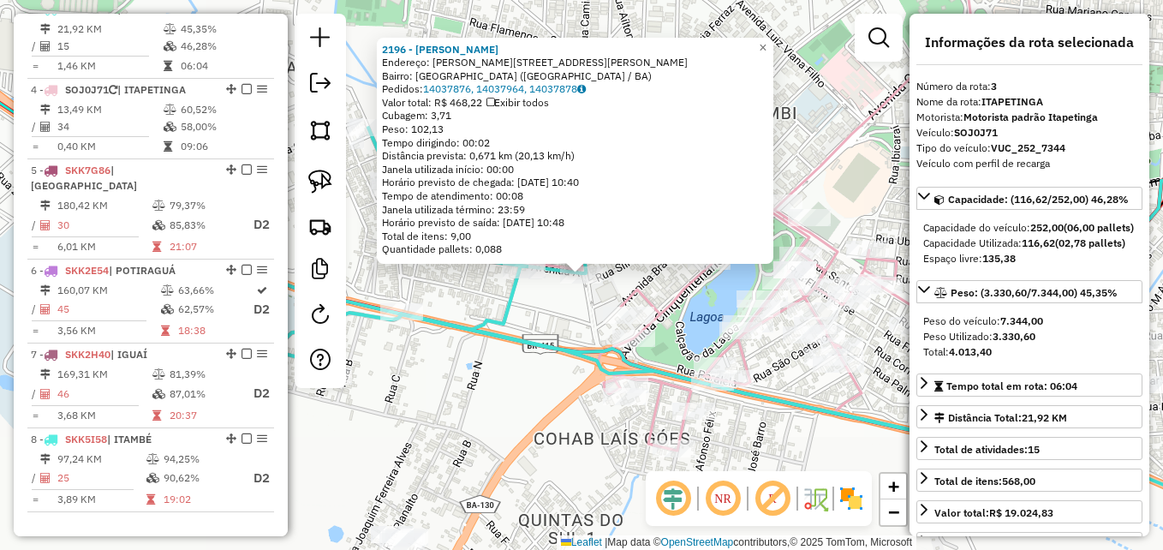
click at [456, 387] on div "2196 - ZENILDA DOS SANTOS V Endereço: R RUA.CAMILO BRITO 27 Bairro: QUINTAS DO …" at bounding box center [581, 275] width 1163 height 550
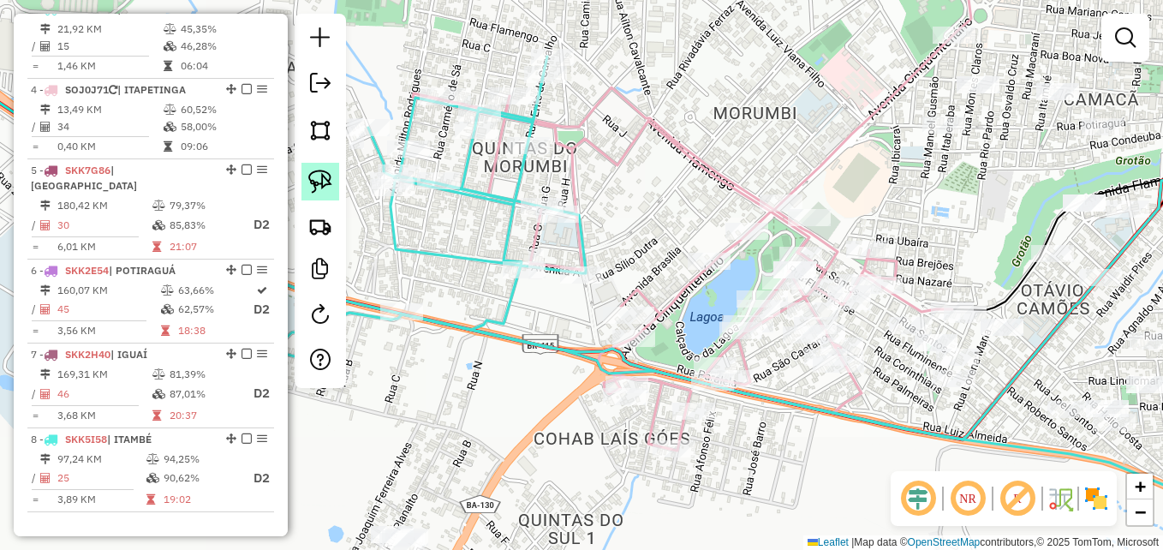
click at [317, 173] on img at bounding box center [320, 182] width 24 height 24
drag, startPoint x: 609, startPoint y: 257, endPoint x: 621, endPoint y: 272, distance: 19.5
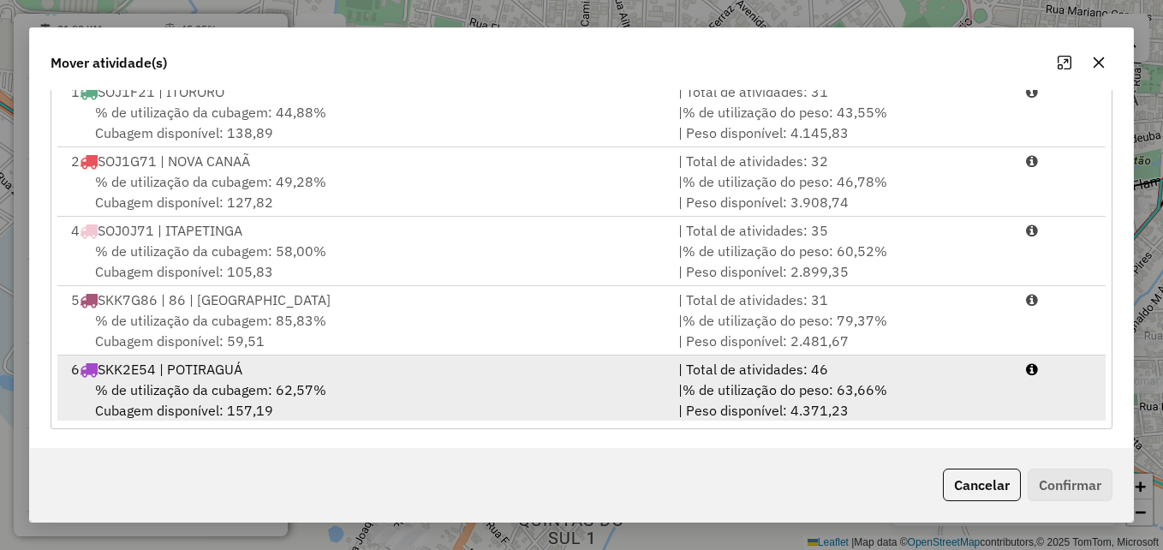
scroll to position [313, 0]
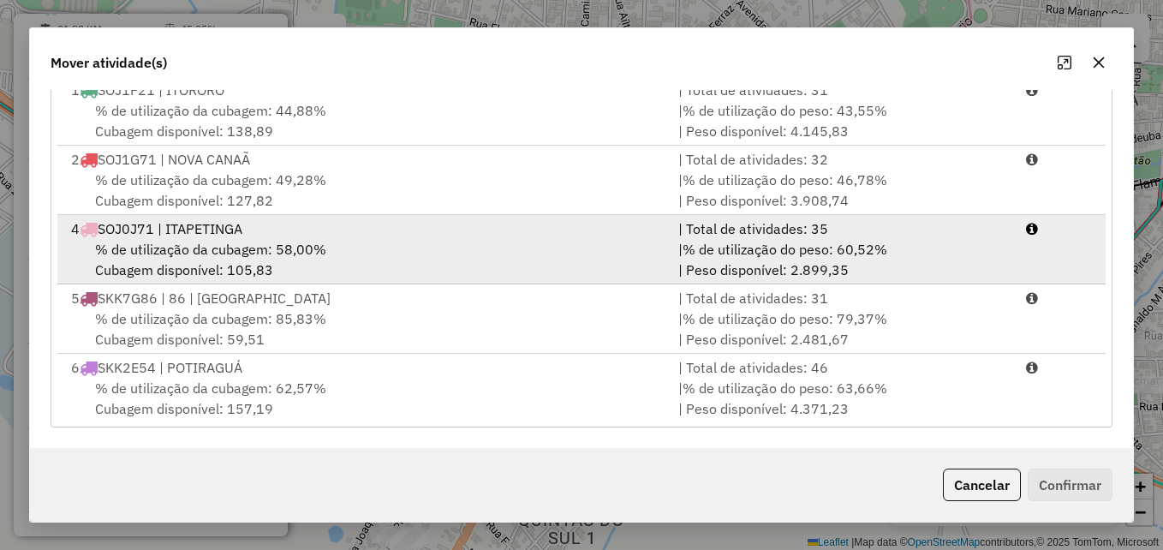
click at [363, 235] on div "4 SOJ0J71 | ITAPETINGA" at bounding box center [364, 228] width 607 height 21
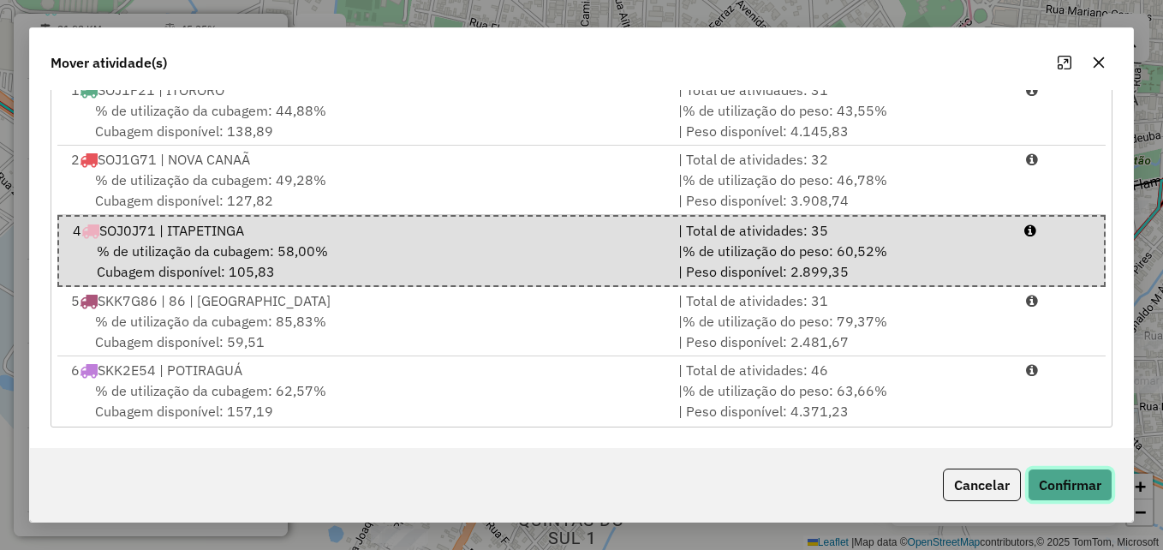
click at [1055, 484] on button "Confirmar" at bounding box center [1070, 484] width 85 height 33
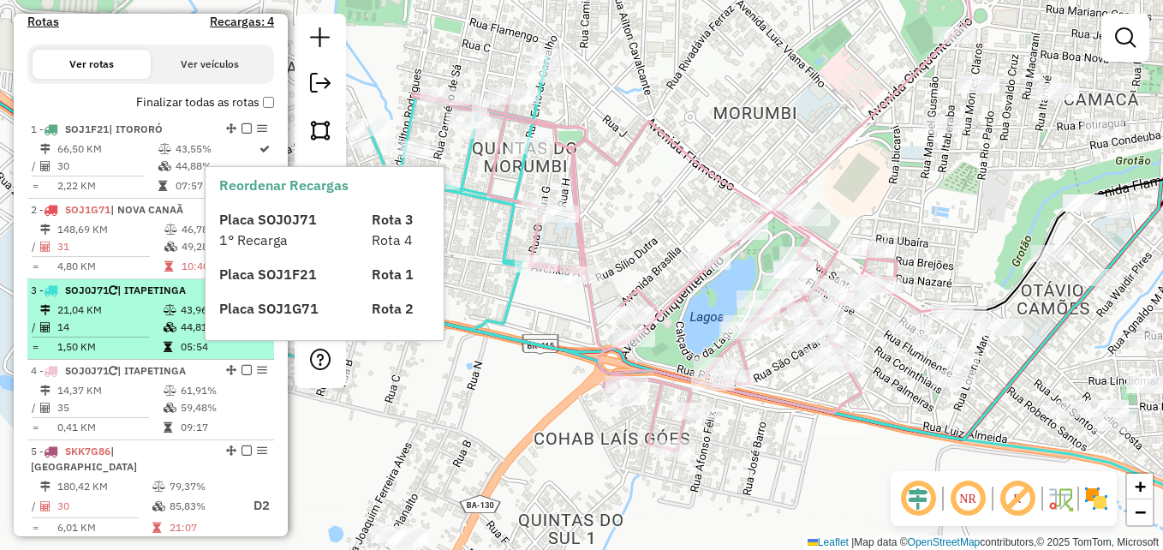
scroll to position [567, 0]
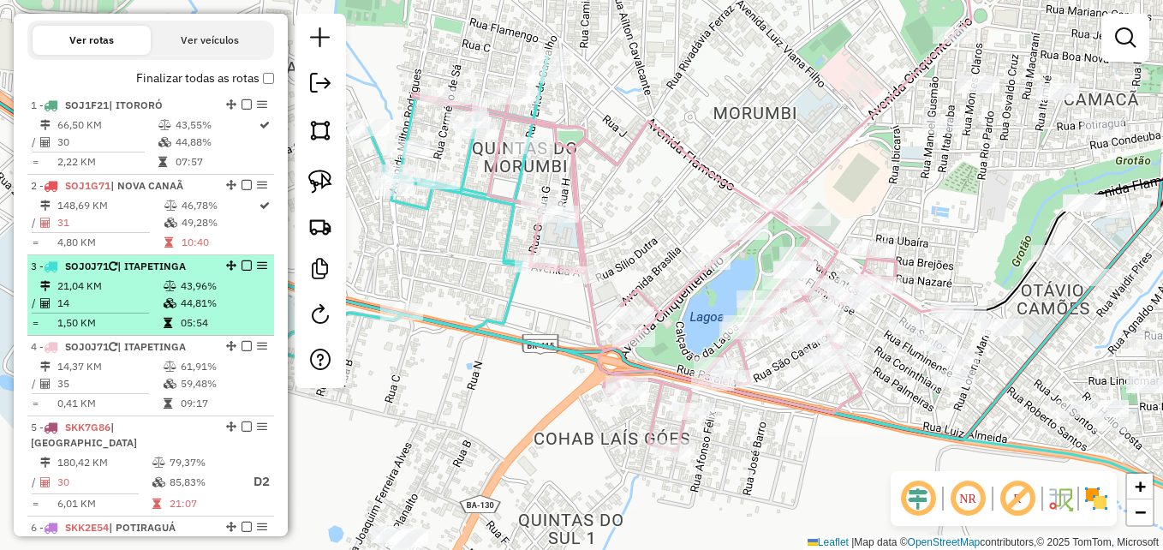
select select "**********"
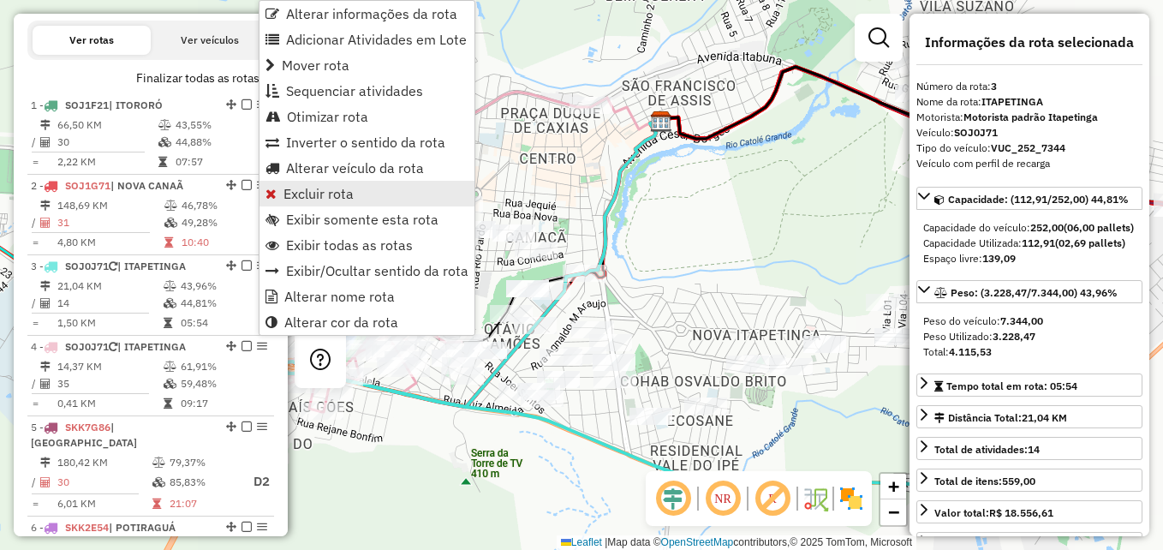
click at [310, 195] on span "Excluir rota" at bounding box center [318, 194] width 70 height 14
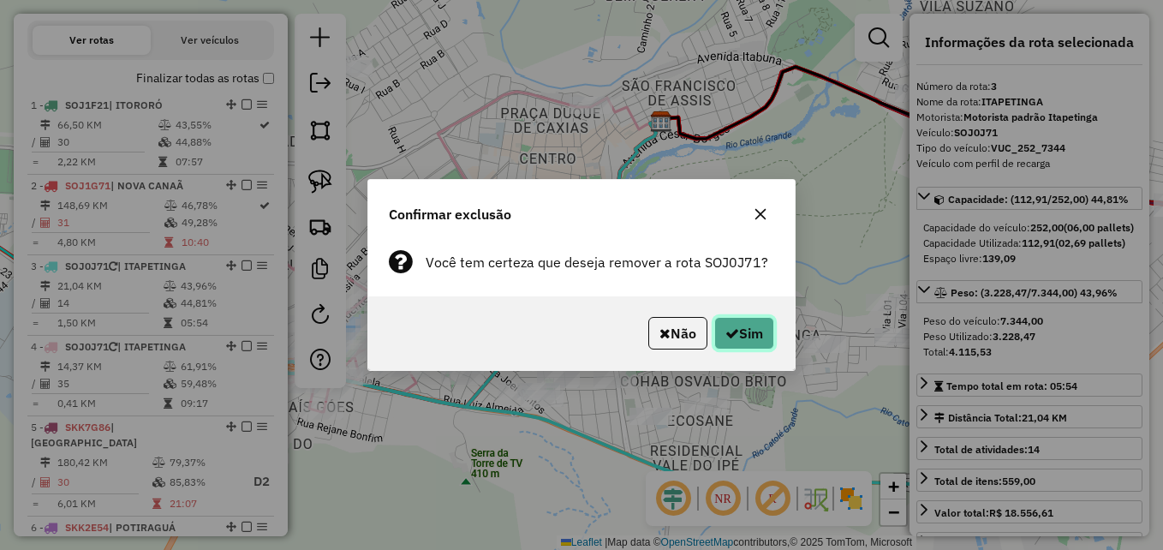
click at [760, 337] on button "Sim" at bounding box center [744, 333] width 60 height 33
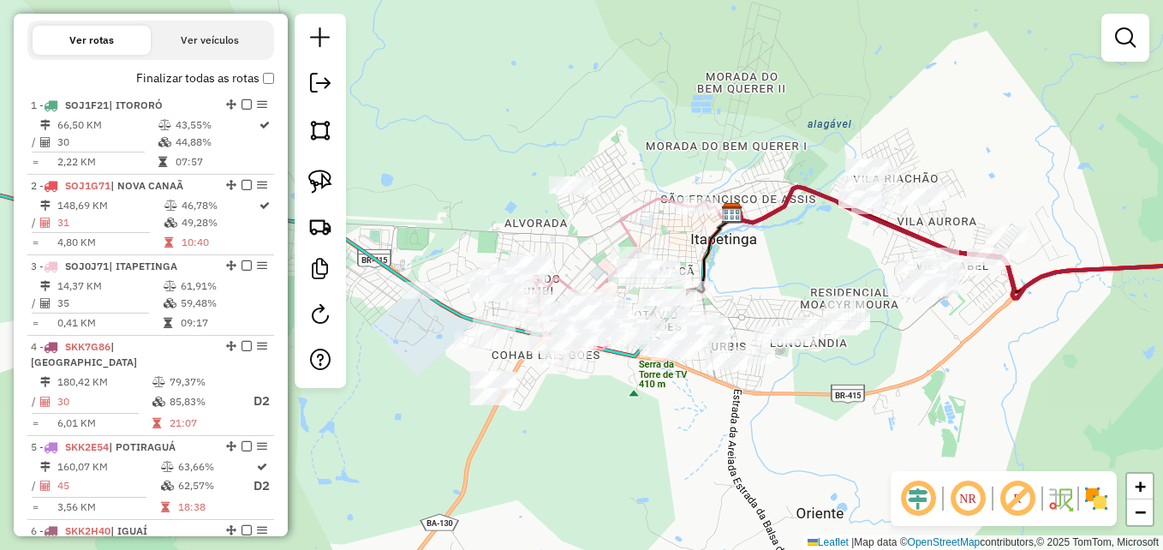
drag, startPoint x: 474, startPoint y: 225, endPoint x: 593, endPoint y: 228, distance: 119.1
click at [591, 228] on div "Janela de atendimento Grade de atendimento Capacidade Transportadoras Veículos …" at bounding box center [581, 275] width 1163 height 550
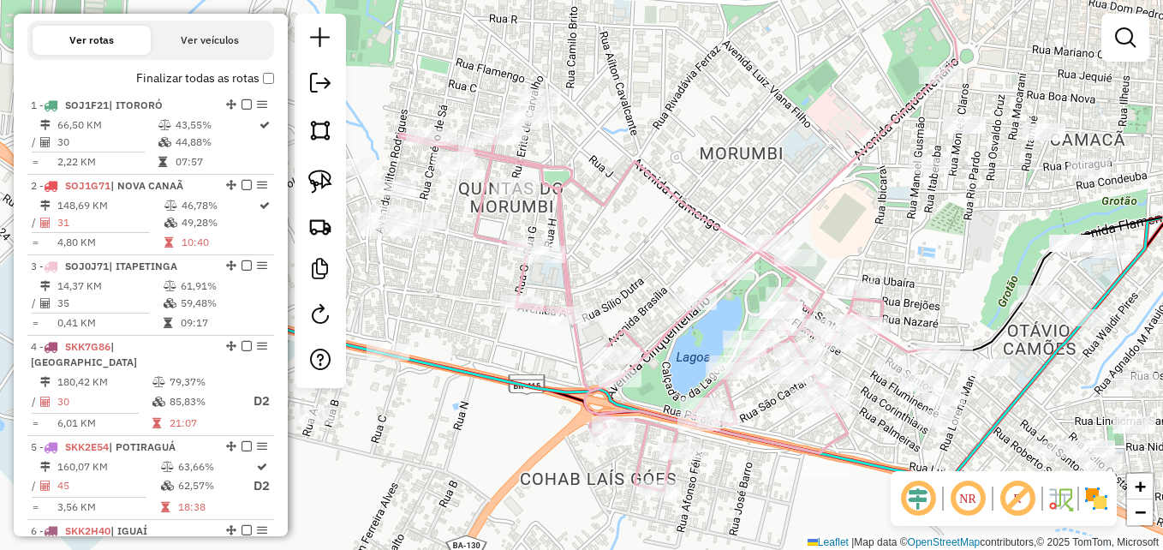
drag, startPoint x: 563, startPoint y: 231, endPoint x: 784, endPoint y: 132, distance: 242.2
click at [784, 132] on div "Janela de atendimento Grade de atendimento Capacidade Transportadoras Veículos …" at bounding box center [581, 275] width 1163 height 550
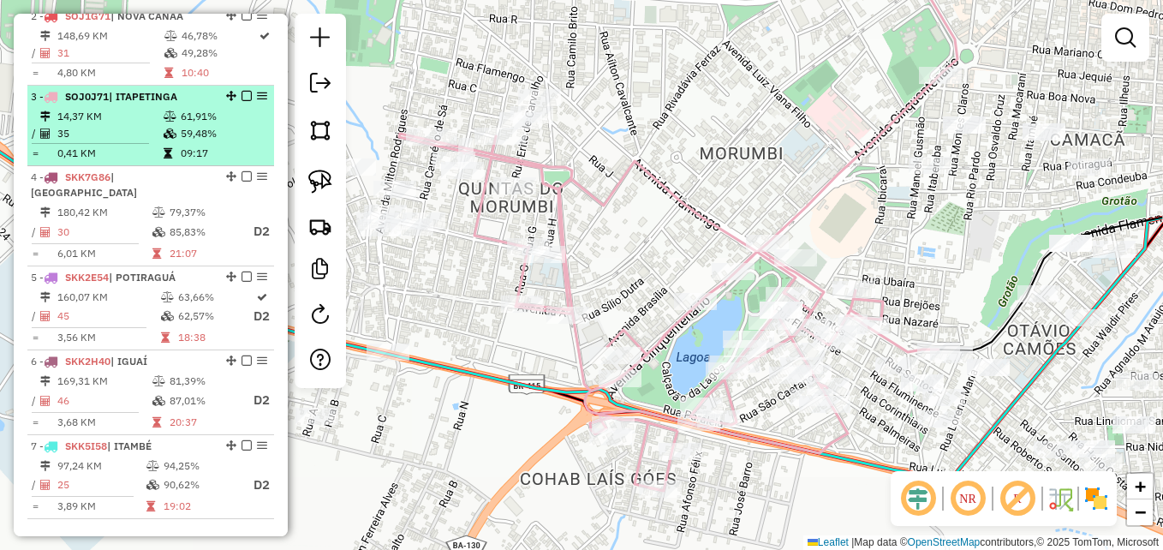
scroll to position [738, 0]
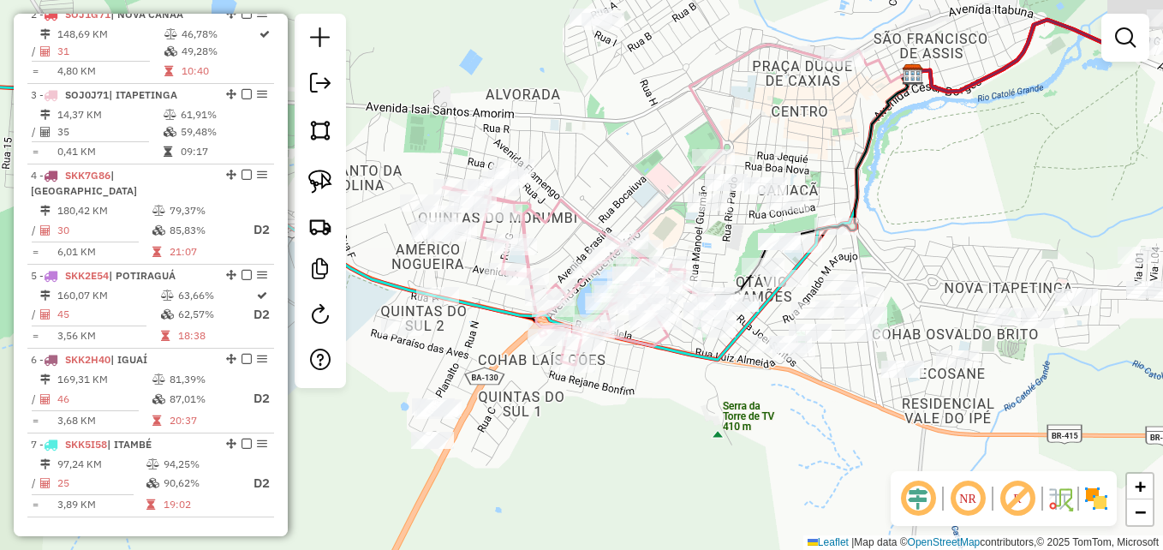
drag, startPoint x: 867, startPoint y: 479, endPoint x: 717, endPoint y: 410, distance: 164.8
click at [717, 410] on div "Janela de atendimento Grade de atendimento Capacidade Transportadoras Veículos …" at bounding box center [581, 275] width 1163 height 550
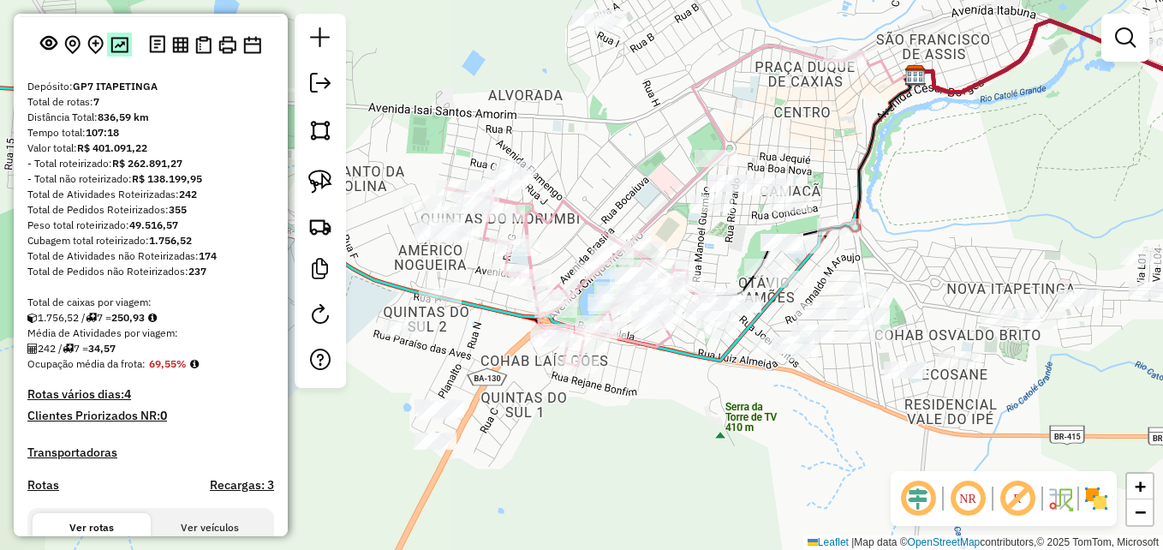
scroll to position [53, 0]
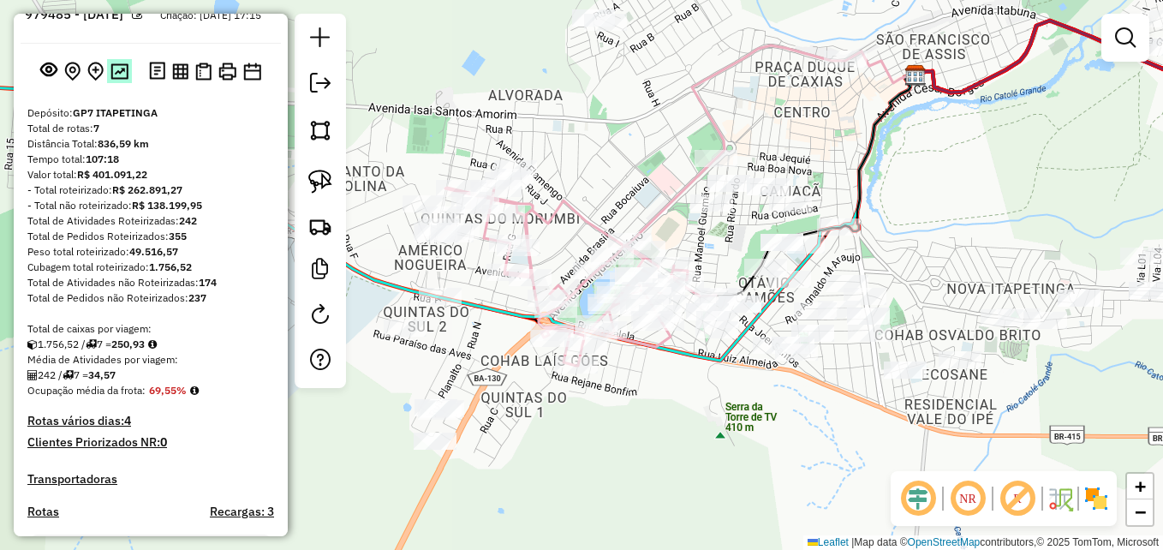
click at [113, 80] on img at bounding box center [119, 71] width 18 height 16
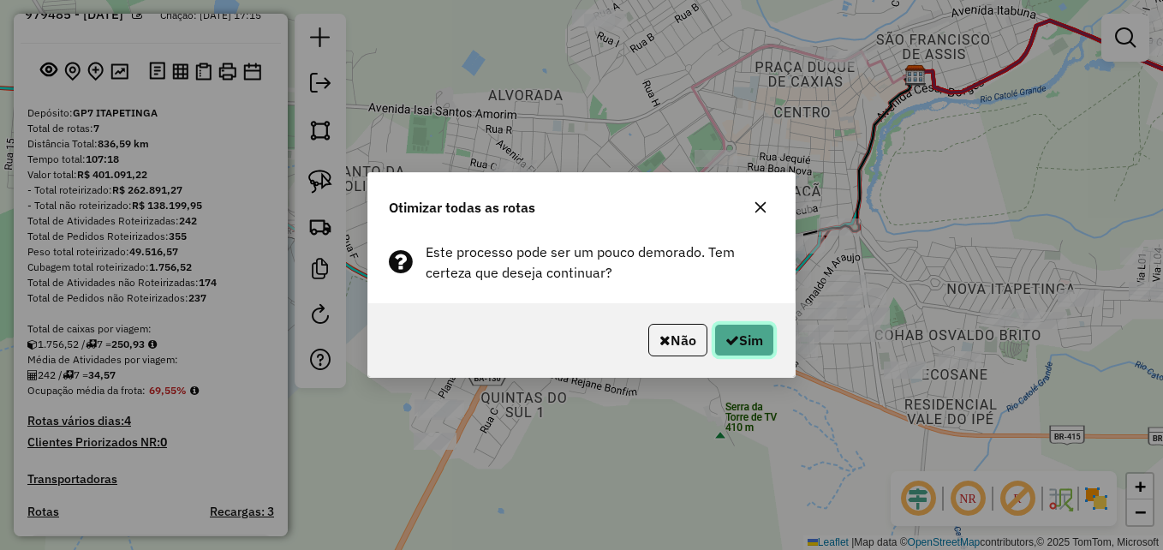
click at [757, 343] on button "Sim" at bounding box center [744, 340] width 60 height 33
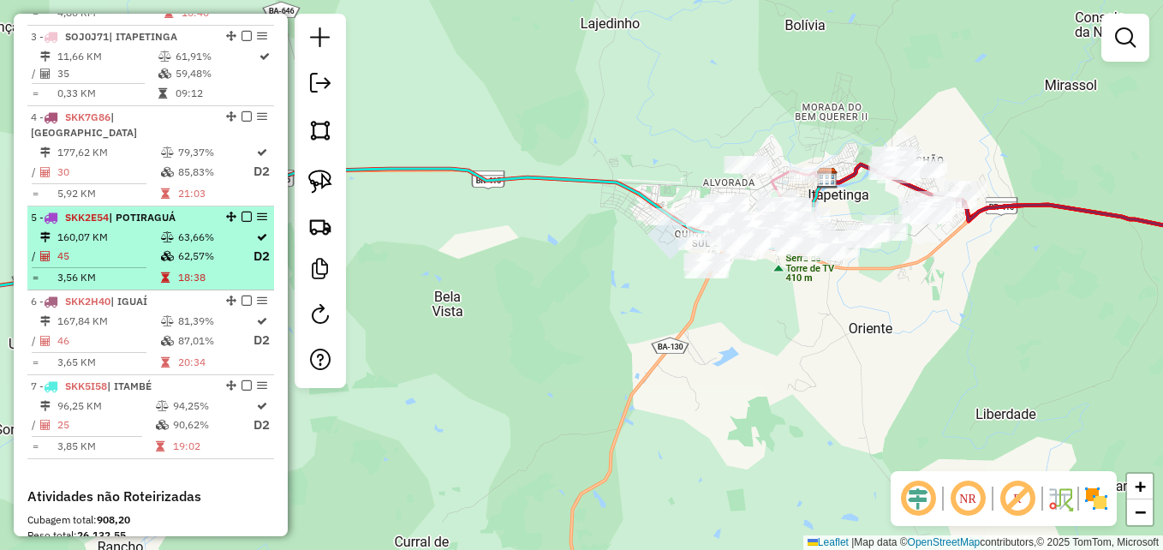
scroll to position [824, 0]
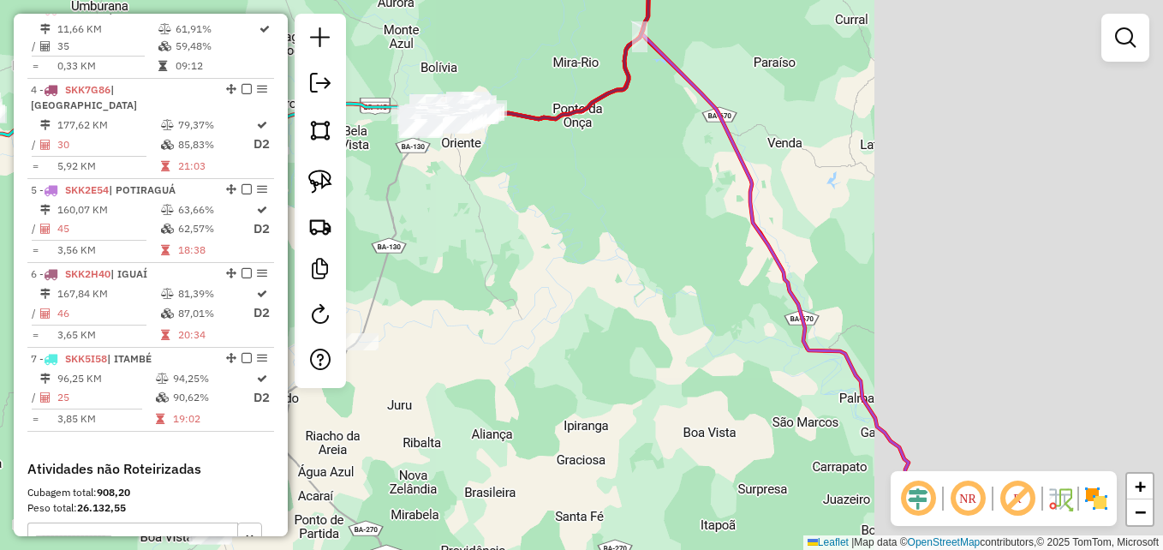
drag, startPoint x: 888, startPoint y: 349, endPoint x: 584, endPoint y: 237, distance: 323.7
click at [552, 234] on div "Janela de atendimento Grade de atendimento Capacidade Transportadoras Veículos …" at bounding box center [581, 275] width 1163 height 550
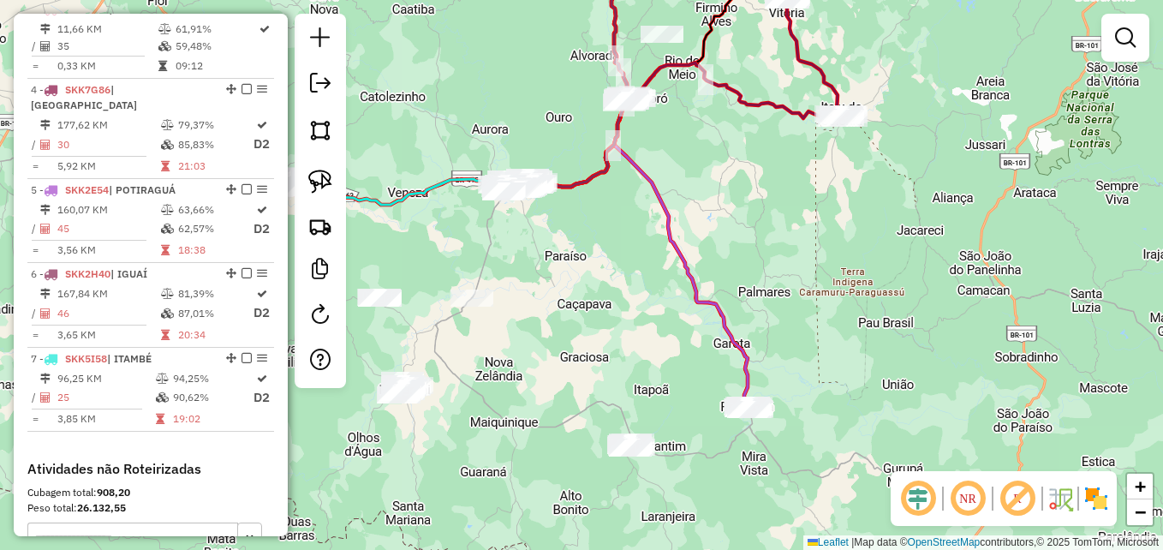
drag, startPoint x: 705, startPoint y: 182, endPoint x: 811, endPoint y: 235, distance: 119.1
click at [811, 235] on div "Janela de atendimento Grade de atendimento Capacidade Transportadoras Veículos …" at bounding box center [581, 275] width 1163 height 550
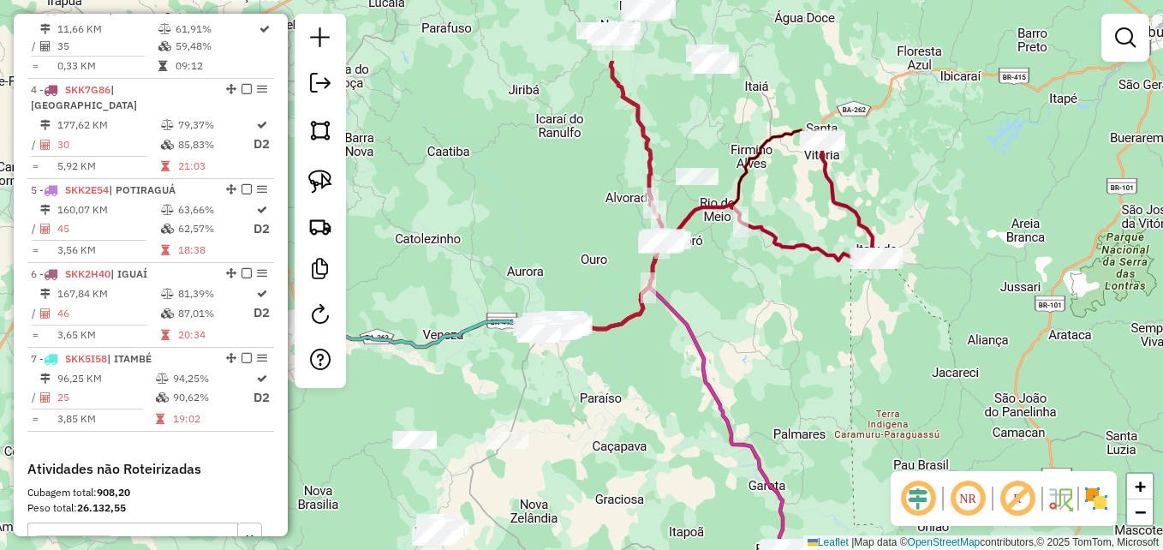
drag, startPoint x: 844, startPoint y: 222, endPoint x: 797, endPoint y: 389, distance: 173.5
click at [799, 389] on div "Janela de atendimento Grade de atendimento Capacidade Transportadoras Veículos …" at bounding box center [581, 275] width 1163 height 550
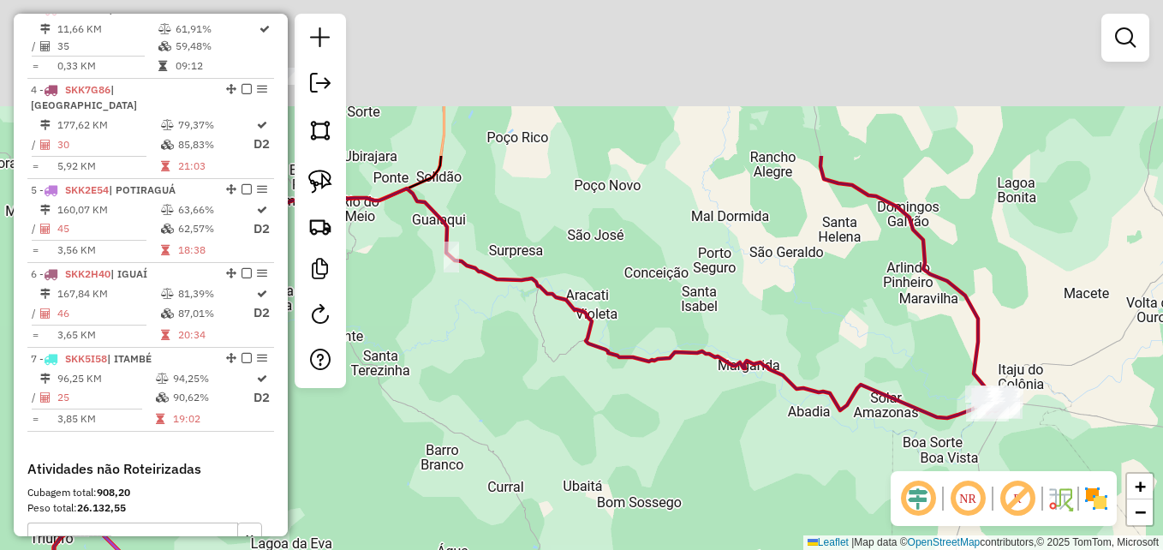
drag, startPoint x: 806, startPoint y: 86, endPoint x: 772, endPoint y: 438, distance: 353.6
click at [772, 438] on div "Janela de atendimento Grade de atendimento Capacidade Transportadoras Veículos …" at bounding box center [581, 275] width 1163 height 550
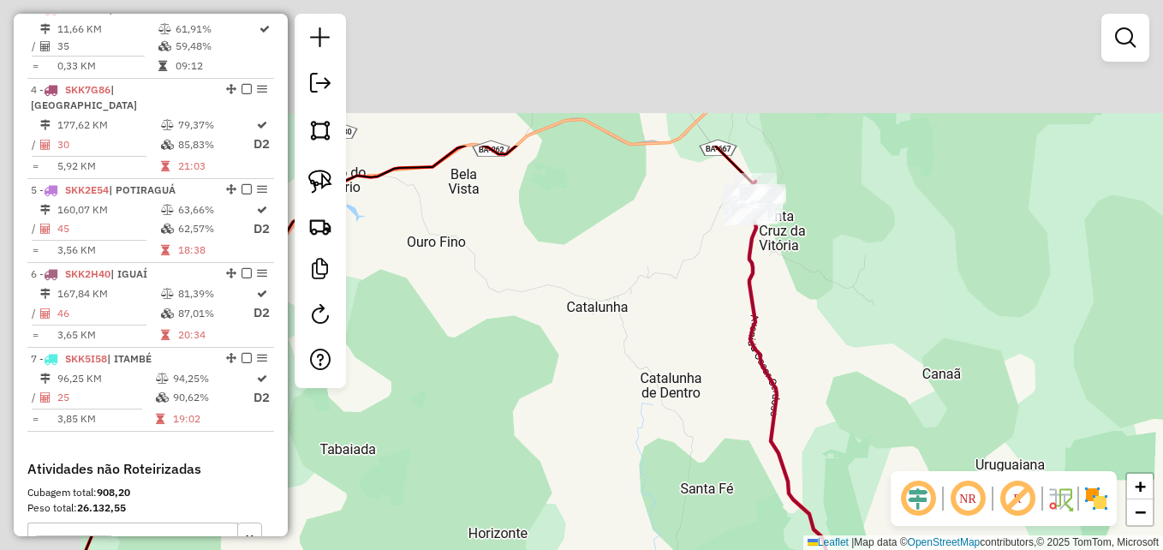
drag, startPoint x: 859, startPoint y: 65, endPoint x: 964, endPoint y: 277, distance: 236.3
click at [976, 276] on div "Janela de atendimento Grade de atendimento Capacidade Transportadoras Veículos …" at bounding box center [581, 275] width 1163 height 550
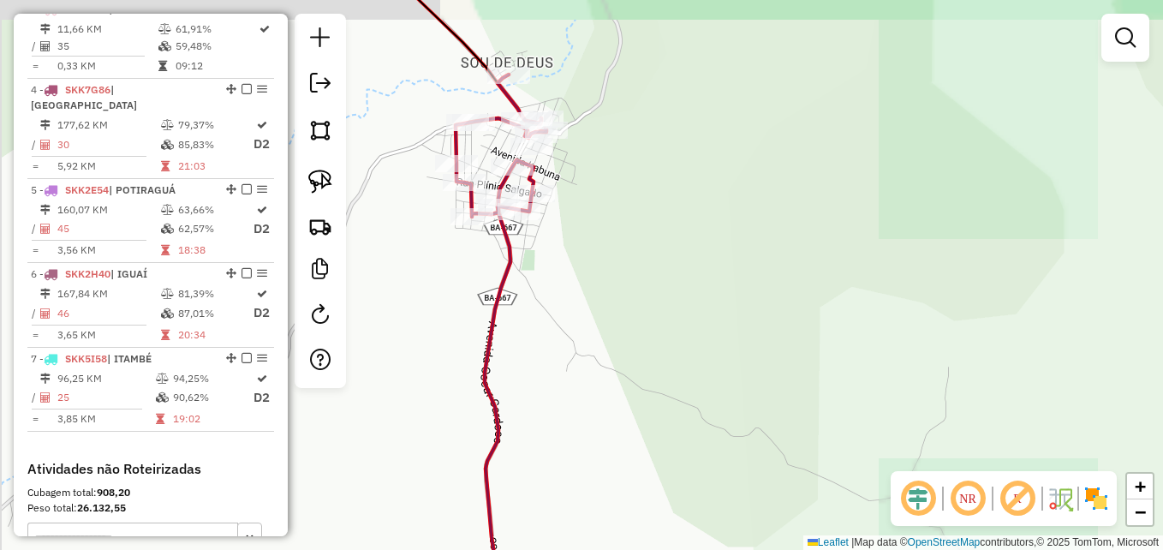
drag, startPoint x: 767, startPoint y: 244, endPoint x: 1022, endPoint y: 275, distance: 256.2
click at [1024, 278] on div "Janela de atendimento Grade de atendimento Capacidade Transportadoras Veículos …" at bounding box center [581, 275] width 1163 height 550
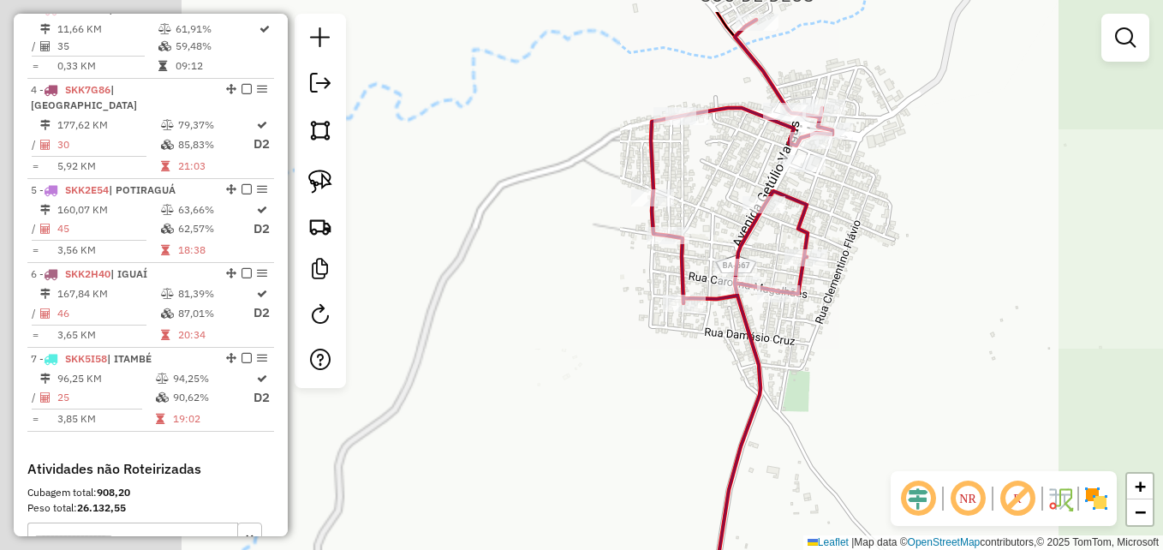
drag, startPoint x: 748, startPoint y: 167, endPoint x: 878, endPoint y: 179, distance: 130.7
click at [959, 234] on div "Janela de atendimento Grade de atendimento Capacidade Transportadoras Veículos …" at bounding box center [581, 275] width 1163 height 550
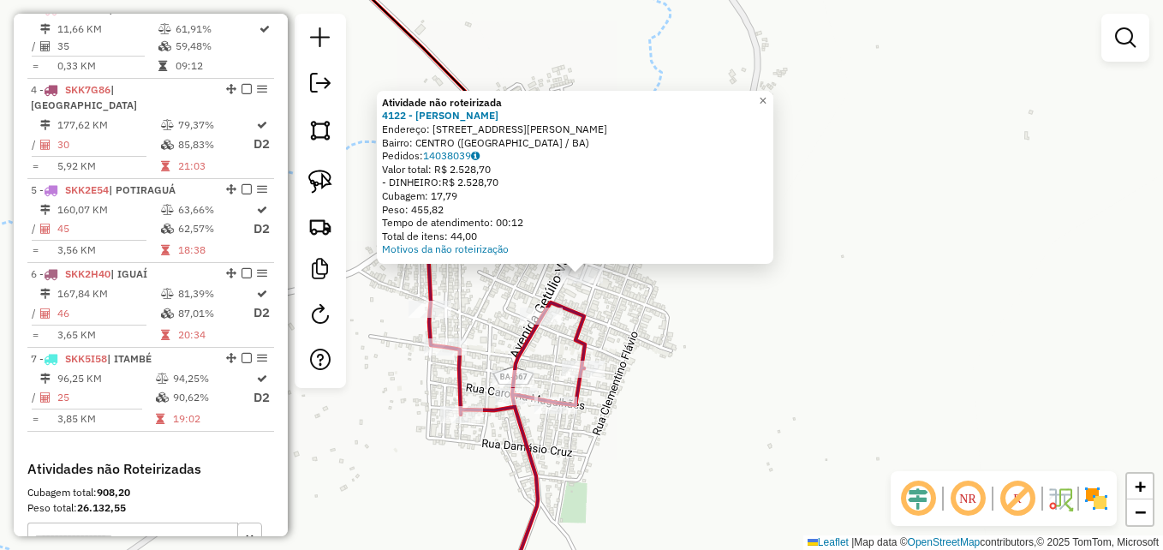
click at [822, 323] on div "Atividade não roteirizada 4122 - ALECIO ARAUJO SANTOS Endereço: R R RUA GETULIO…" at bounding box center [581, 275] width 1163 height 550
click at [773, 100] on link "×" at bounding box center [763, 101] width 21 height 21
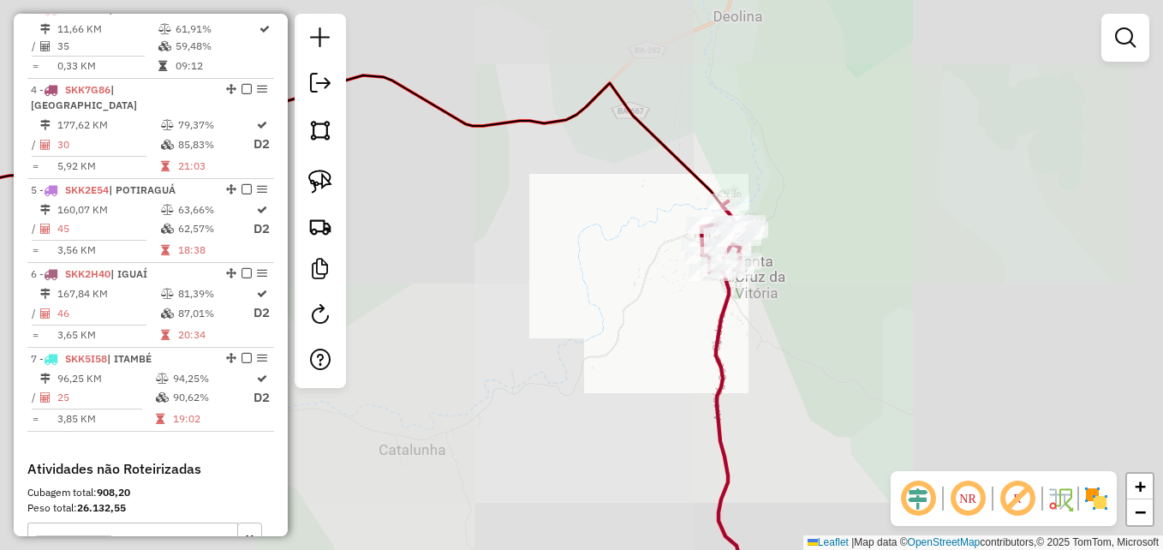
drag, startPoint x: 831, startPoint y: 373, endPoint x: 811, endPoint y: 253, distance: 121.5
click at [811, 256] on div "Janela de atendimento Grade de atendimento Capacidade Transportadoras Veículos …" at bounding box center [581, 275] width 1163 height 550
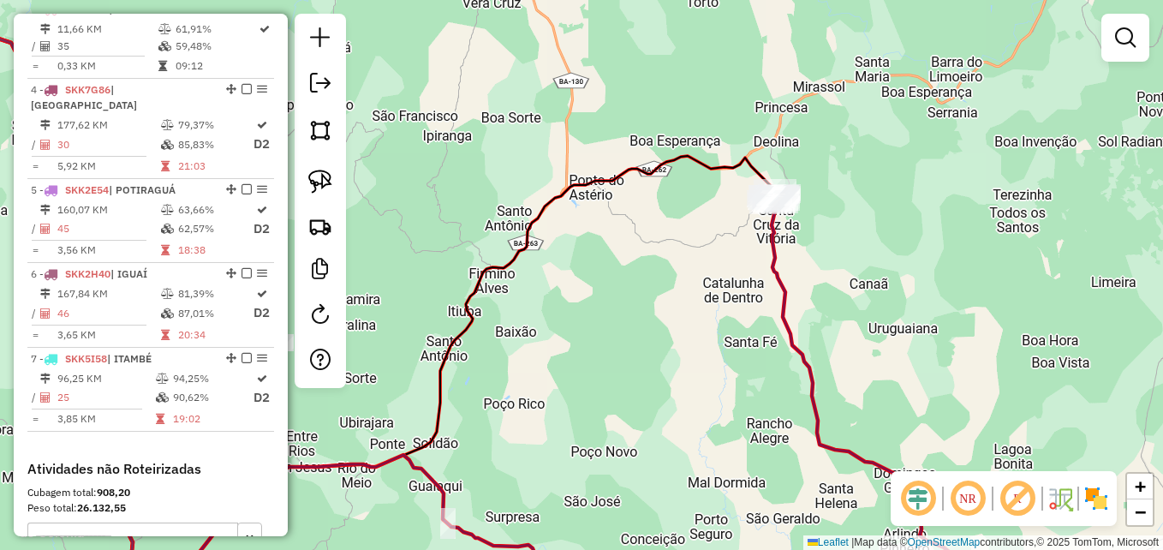
drag, startPoint x: 870, startPoint y: 351, endPoint x: 743, endPoint y: 183, distance: 210.3
click at [743, 184] on div "Janela de atendimento Grade de atendimento Capacidade Transportadoras Veículos …" at bounding box center [581, 275] width 1163 height 550
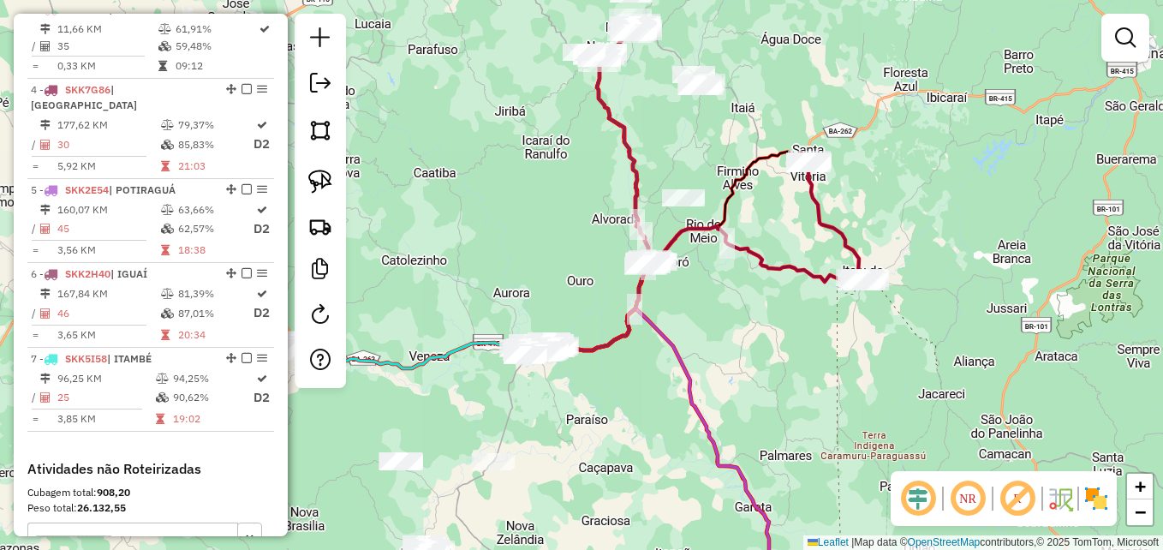
drag, startPoint x: 814, startPoint y: 390, endPoint x: 873, endPoint y: 368, distance: 63.1
click at [873, 368] on div "Janela de atendimento Grade de atendimento Capacidade Transportadoras Veículos …" at bounding box center [581, 275] width 1163 height 550
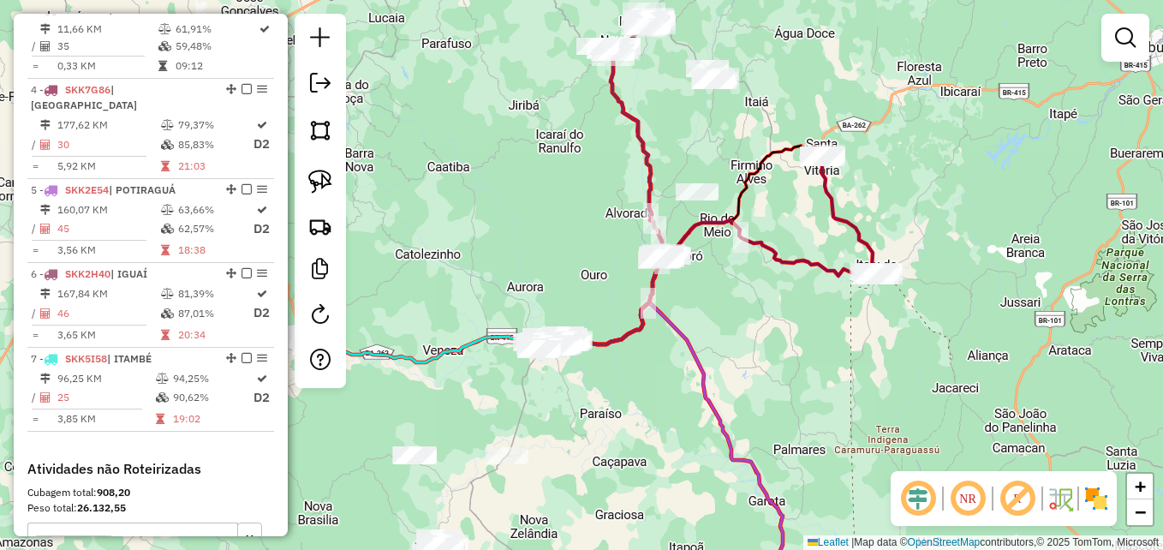
drag, startPoint x: 549, startPoint y: 154, endPoint x: 618, endPoint y: 335, distance: 193.5
click at [618, 338] on div "Janela de atendimento Grade de atendimento Capacidade Transportadoras Veículos …" at bounding box center [581, 275] width 1163 height 550
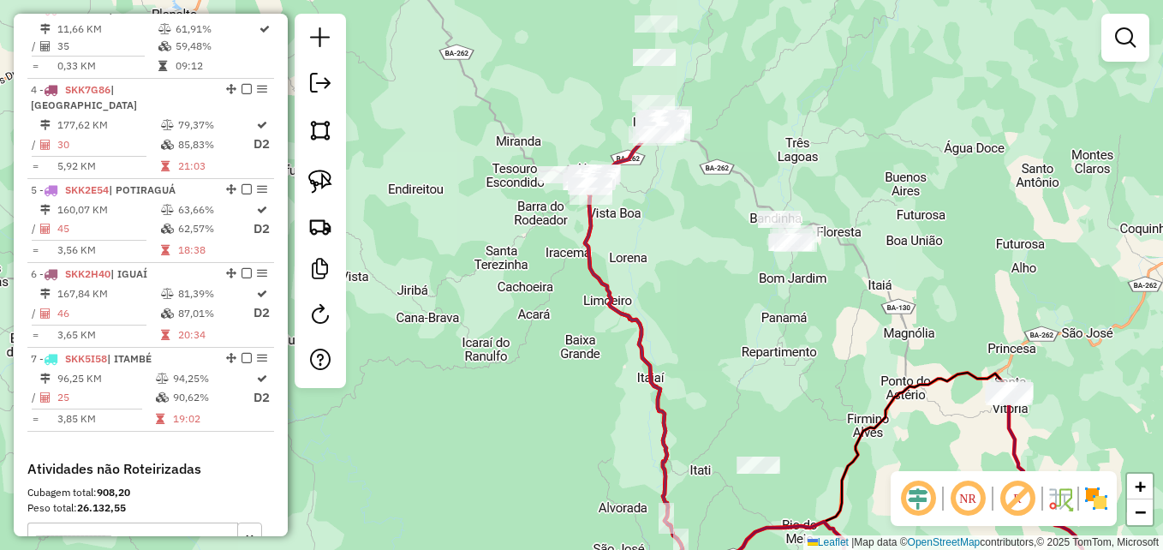
drag, startPoint x: 701, startPoint y: 259, endPoint x: 745, endPoint y: 336, distance: 87.8
click at [745, 336] on div "Janela de atendimento Grade de atendimento Capacidade Transportadoras Veículos …" at bounding box center [581, 275] width 1163 height 550
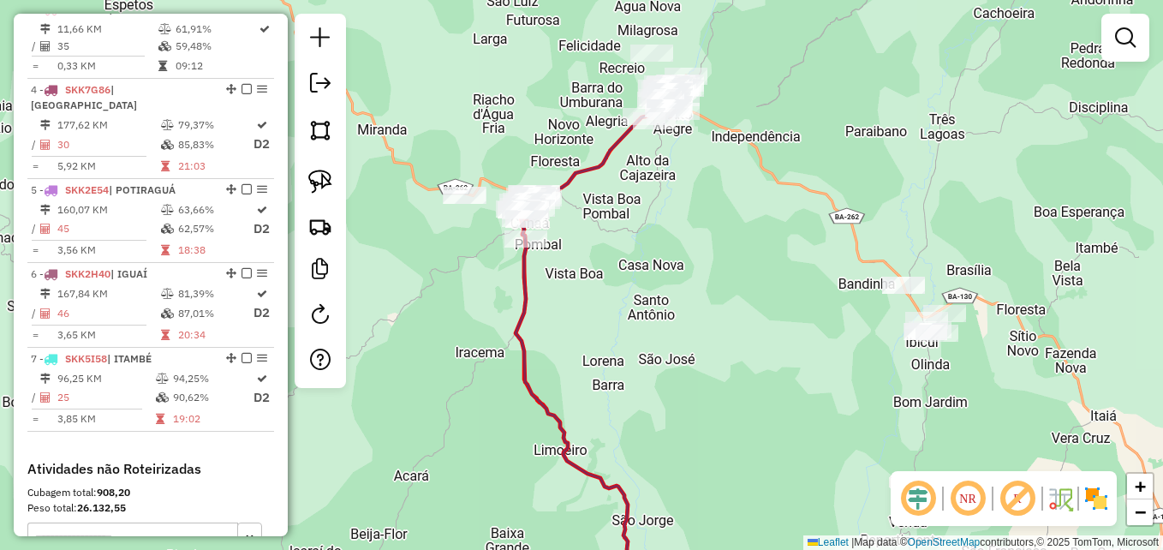
drag, startPoint x: 664, startPoint y: 233, endPoint x: 741, endPoint y: 335, distance: 127.8
click at [741, 335] on div "Janela de atendimento Grade de atendimento Capacidade Transportadoras Veículos …" at bounding box center [581, 275] width 1163 height 550
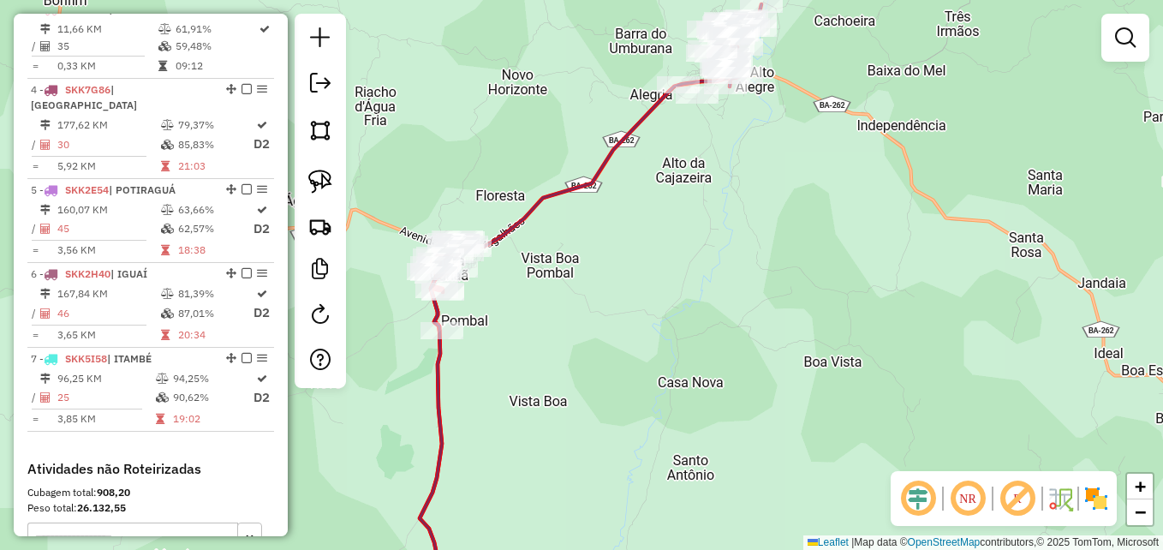
drag, startPoint x: 694, startPoint y: 279, endPoint x: 741, endPoint y: 337, distance: 73.7
click at [741, 337] on div "Janela de atendimento Grade de atendimento Capacidade Transportadoras Veículos …" at bounding box center [581, 275] width 1163 height 550
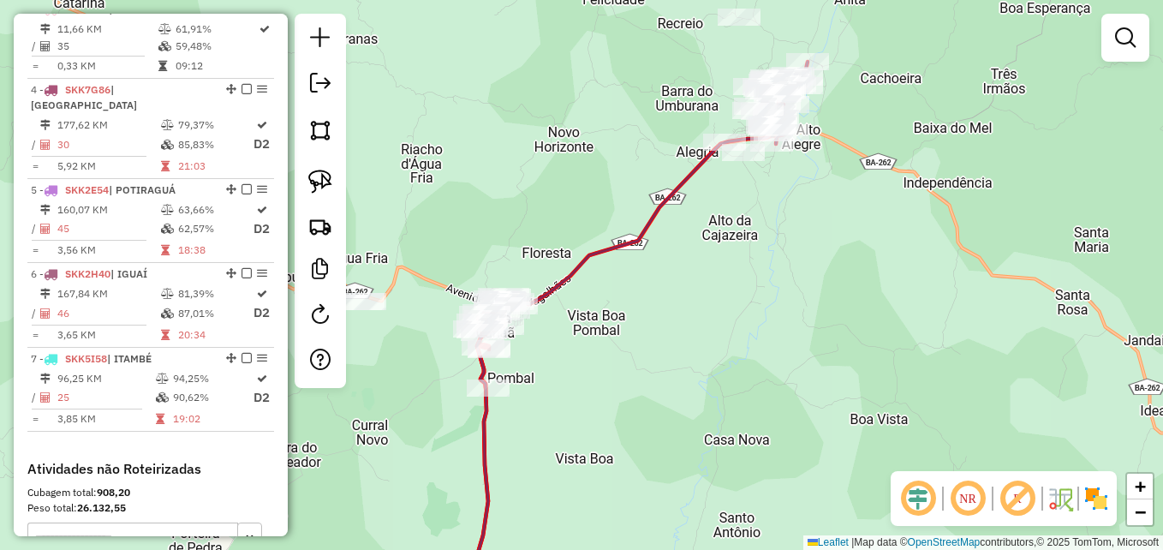
drag, startPoint x: 822, startPoint y: 277, endPoint x: 814, endPoint y: 329, distance: 52.0
click at [821, 327] on div "Janela de atendimento Grade de atendimento Capacidade Transportadoras Veículos …" at bounding box center [581, 275] width 1163 height 550
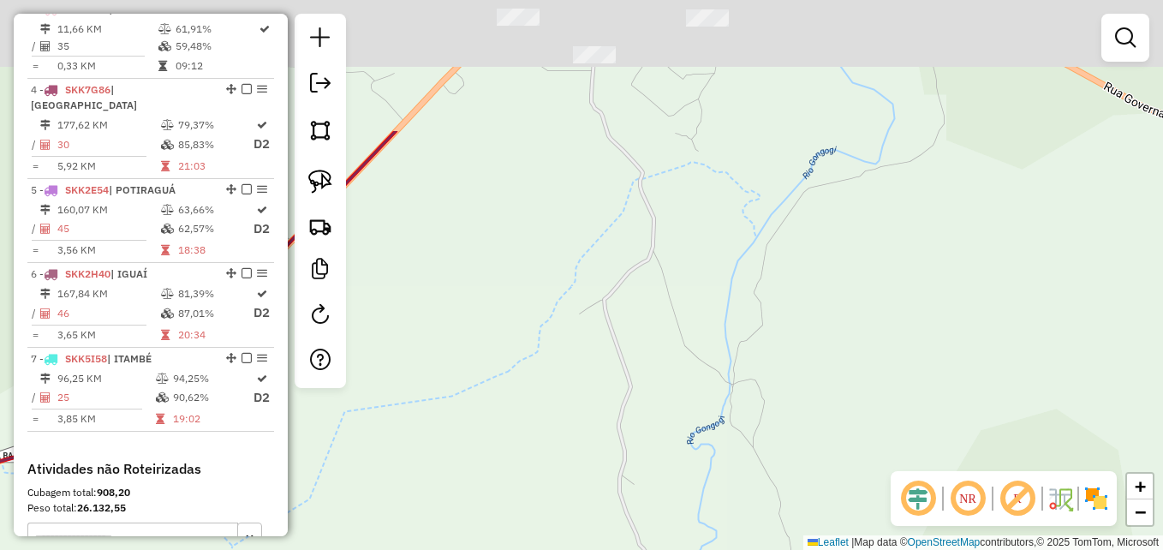
drag, startPoint x: 708, startPoint y: 219, endPoint x: 772, endPoint y: 565, distance: 351.7
click at [772, 549] on html "Aguarde... Pop-up bloqueado! Seu navegador bloqueou automáticamente a abertura …" at bounding box center [581, 275] width 1163 height 550
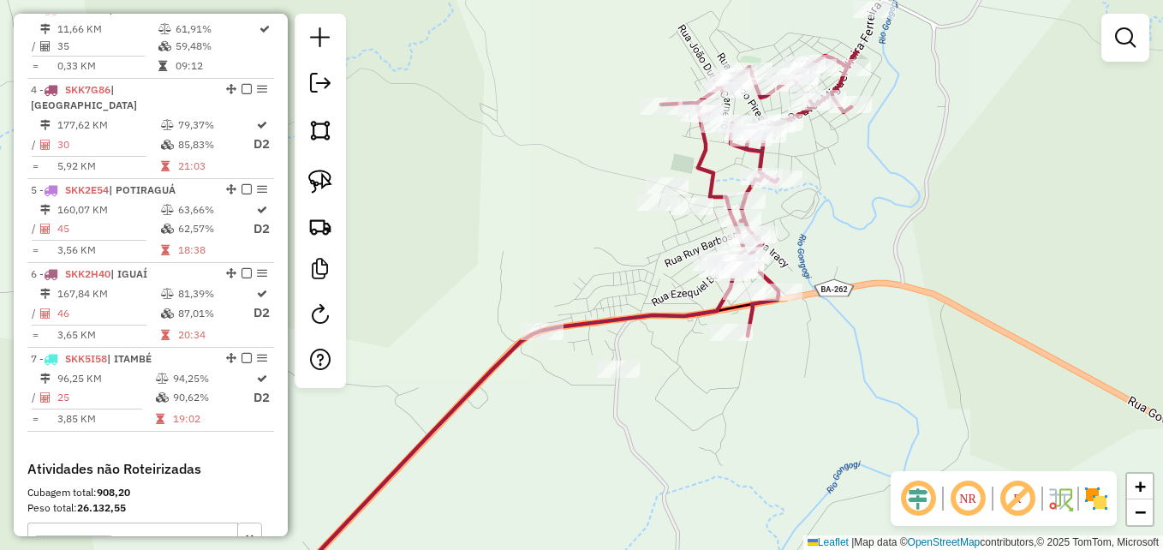
drag, startPoint x: 732, startPoint y: 385, endPoint x: 743, endPoint y: 486, distance: 101.7
click at [732, 492] on div "Janela de atendimento Grade de atendimento Capacidade Transportadoras Veículos …" at bounding box center [581, 275] width 1163 height 550
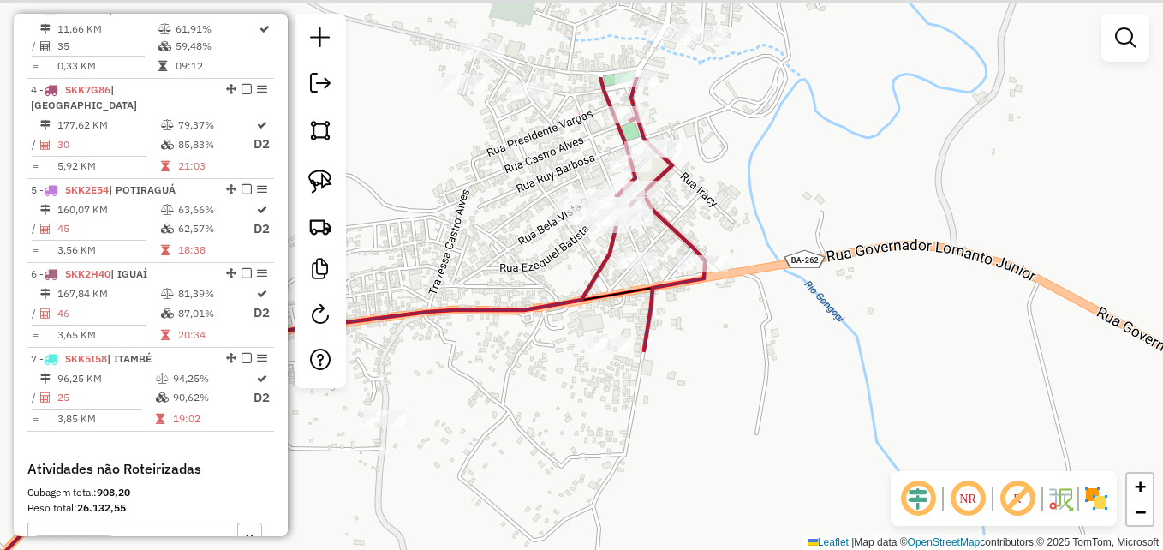
drag, startPoint x: 739, startPoint y: 352, endPoint x: 711, endPoint y: 559, distance: 209.2
click at [711, 549] on html "Aguarde... Pop-up bloqueado! Seu navegador bloqueou automáticamente a abertura …" at bounding box center [581, 275] width 1163 height 550
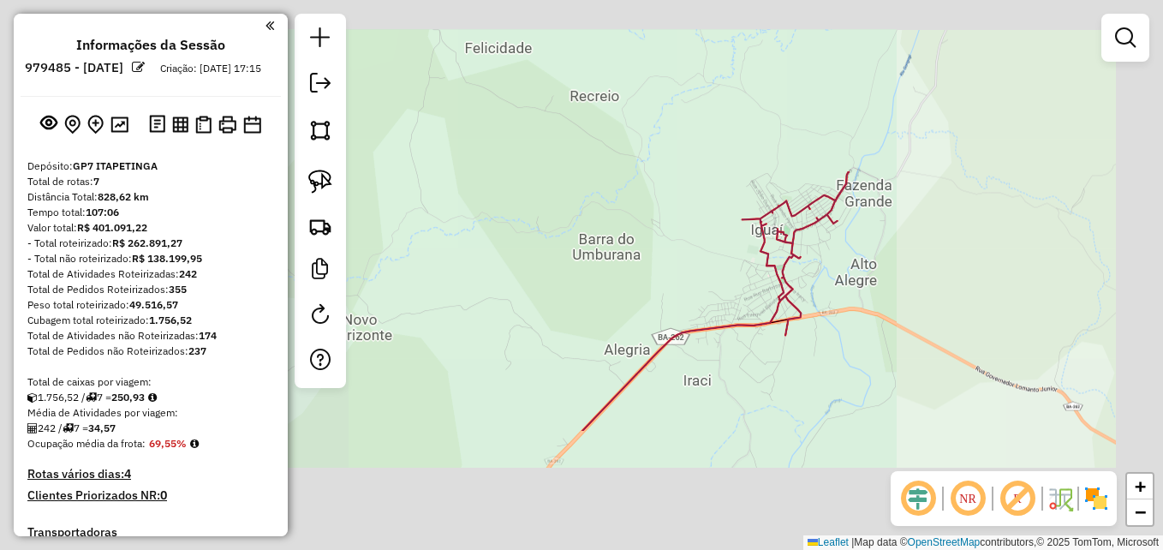
scroll to position [824, 0]
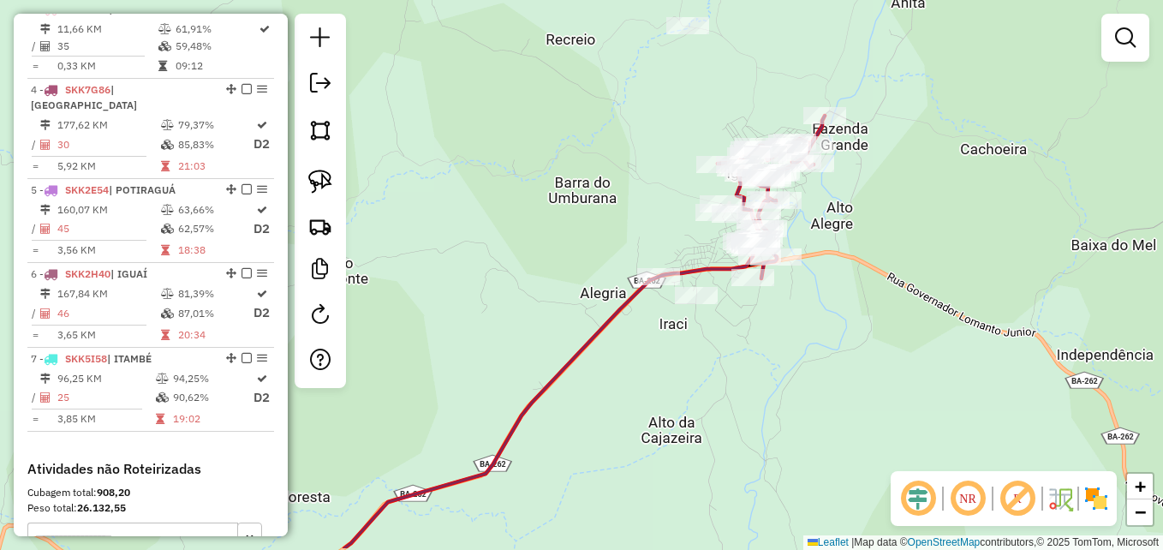
drag, startPoint x: 804, startPoint y: 432, endPoint x: 772, endPoint y: 349, distance: 88.4
click at [775, 360] on div "Janela de atendimento Grade de atendimento Capacidade Transportadoras Veículos …" at bounding box center [581, 275] width 1163 height 550
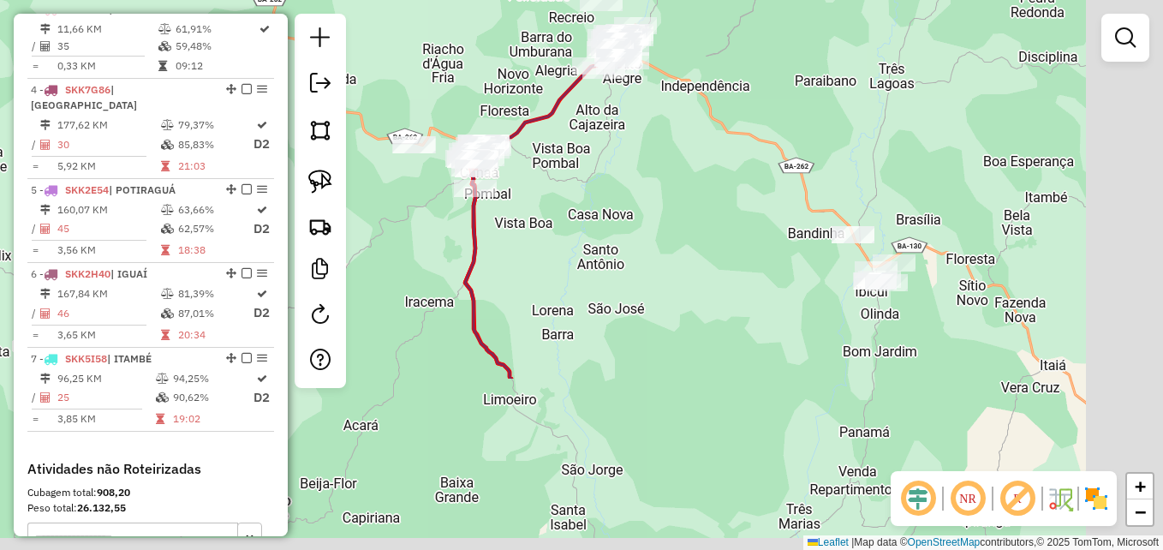
drag, startPoint x: 697, startPoint y: 302, endPoint x: 747, endPoint y: 175, distance: 136.9
click at [611, 132] on div "Janela de atendimento Grade de atendimento Capacidade Transportadoras Veículos …" at bounding box center [581, 275] width 1163 height 550
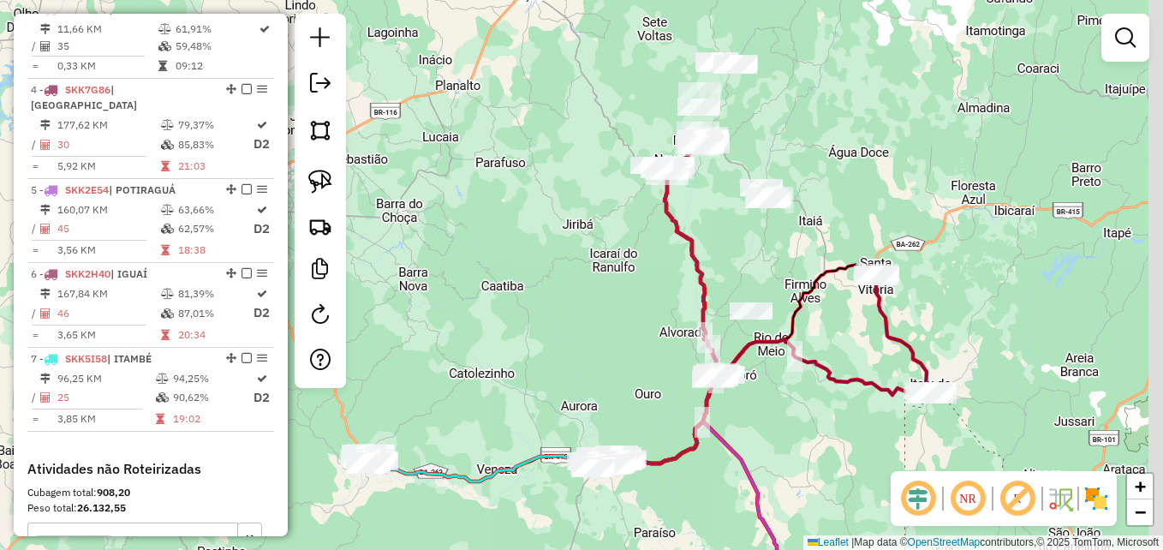
drag, startPoint x: 838, startPoint y: 352, endPoint x: 739, endPoint y: 224, distance: 161.7
click at [736, 226] on div "Janela de atendimento Grade de atendimento Capacidade Transportadoras Veículos …" at bounding box center [581, 275] width 1163 height 550
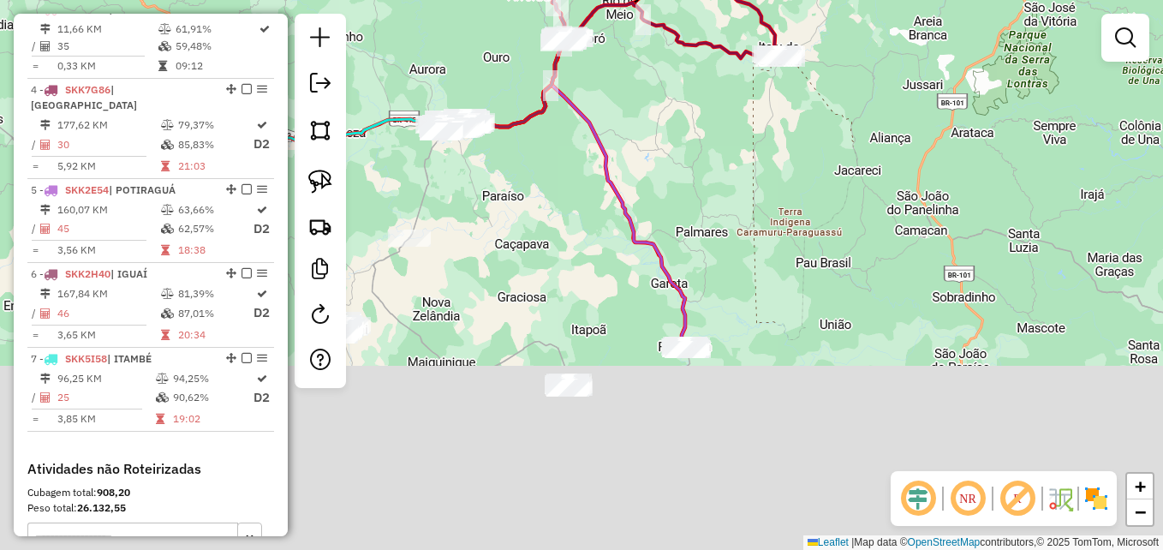
drag, startPoint x: 778, startPoint y: 410, endPoint x: 698, endPoint y: 137, distance: 284.8
click at [697, 140] on div "Janela de atendimento Grade de atendimento Capacidade Transportadoras Veículos …" at bounding box center [581, 275] width 1163 height 550
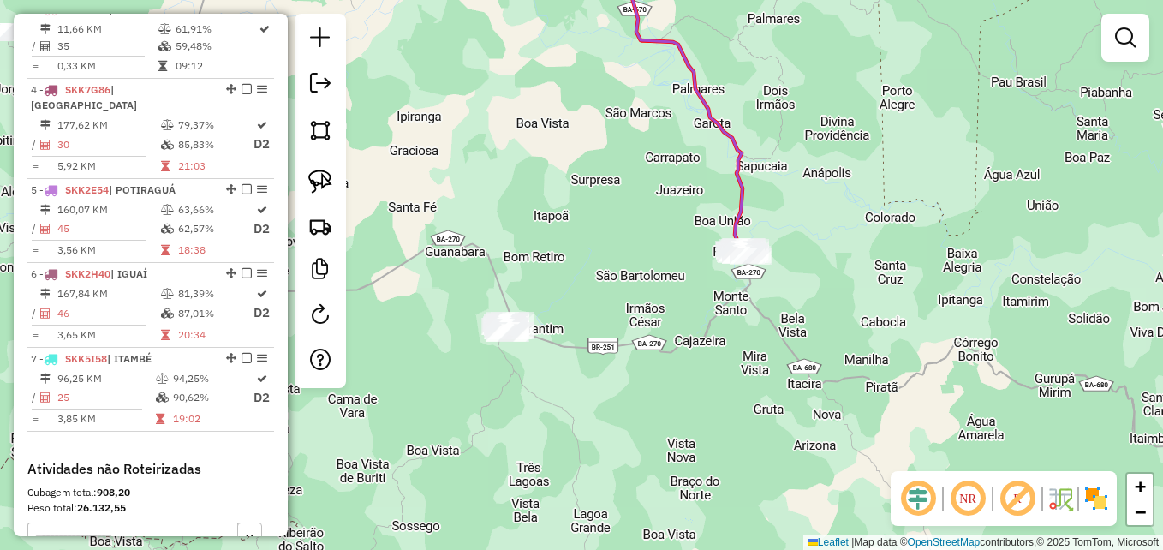
drag, startPoint x: 648, startPoint y: 338, endPoint x: 843, endPoint y: 330, distance: 194.6
click at [843, 330] on div "Janela de atendimento Grade de atendimento Capacidade Transportadoras Veículos …" at bounding box center [581, 275] width 1163 height 550
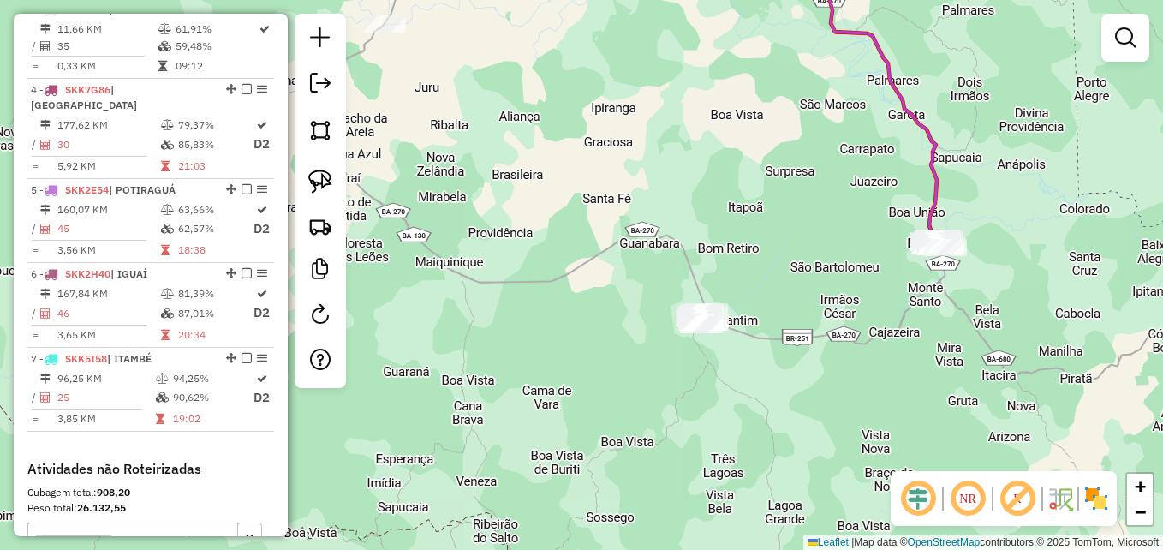
drag, startPoint x: 316, startPoint y: 181, endPoint x: 475, endPoint y: 205, distance: 161.1
click at [317, 180] on img at bounding box center [320, 182] width 24 height 24
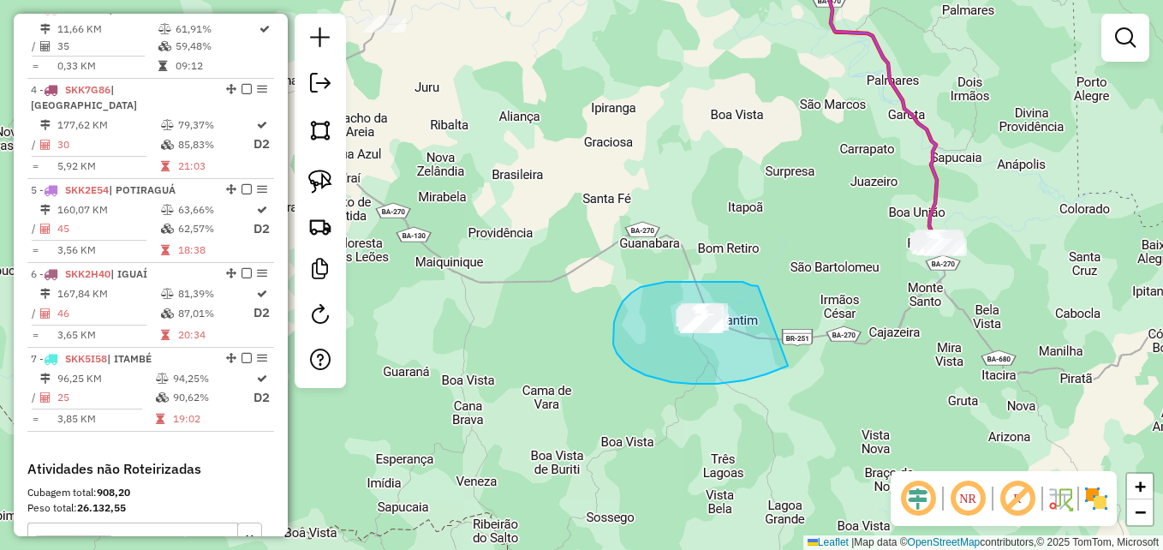
drag, startPoint x: 758, startPoint y: 286, endPoint x: 759, endPoint y: 268, distance: 18.0
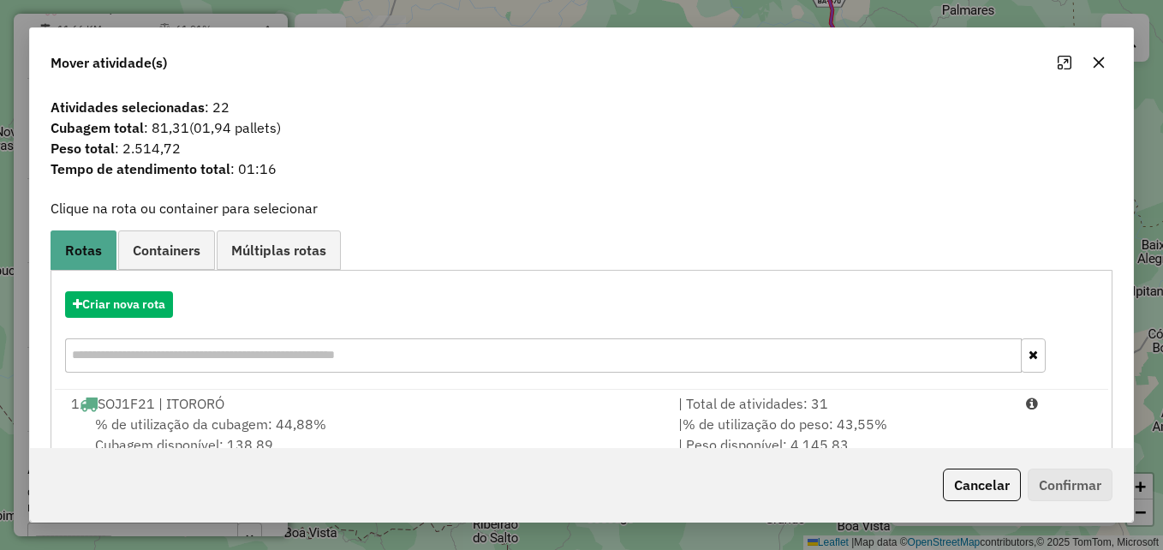
click at [1104, 62] on icon "button" at bounding box center [1099, 63] width 14 height 14
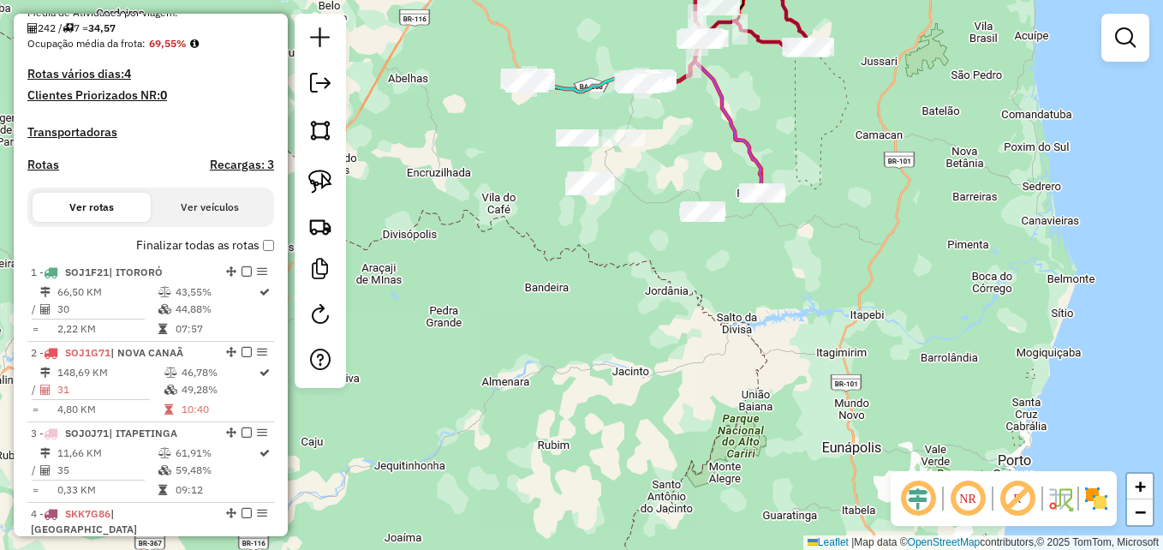
scroll to position [481, 0]
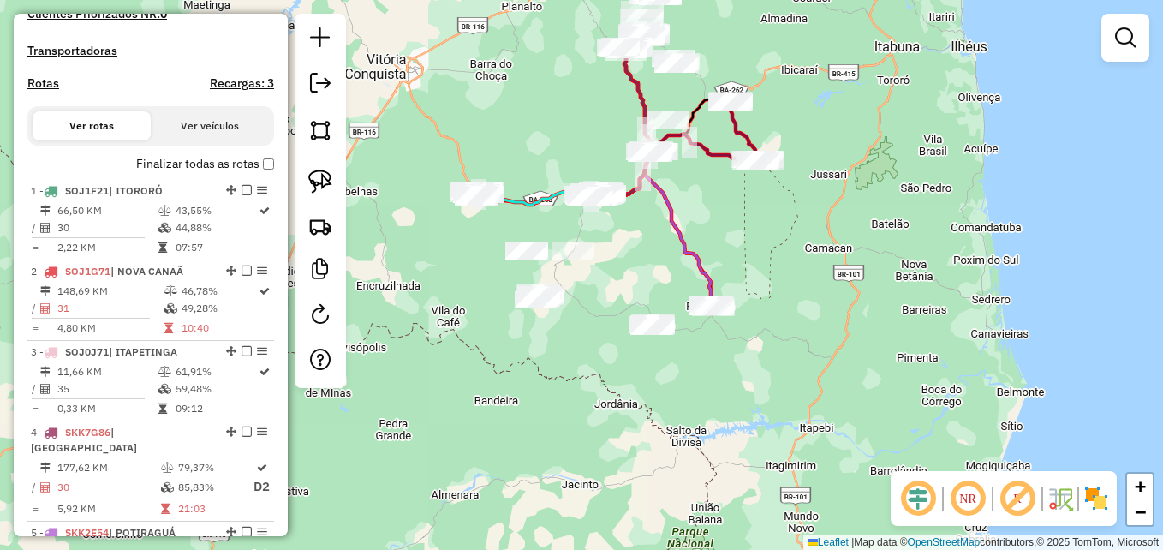
drag, startPoint x: 693, startPoint y: 134, endPoint x: 643, endPoint y: 254, distance: 130.6
click at [642, 253] on div "Janela de atendimento Grade de atendimento Capacidade Transportadoras Veículos …" at bounding box center [581, 275] width 1163 height 550
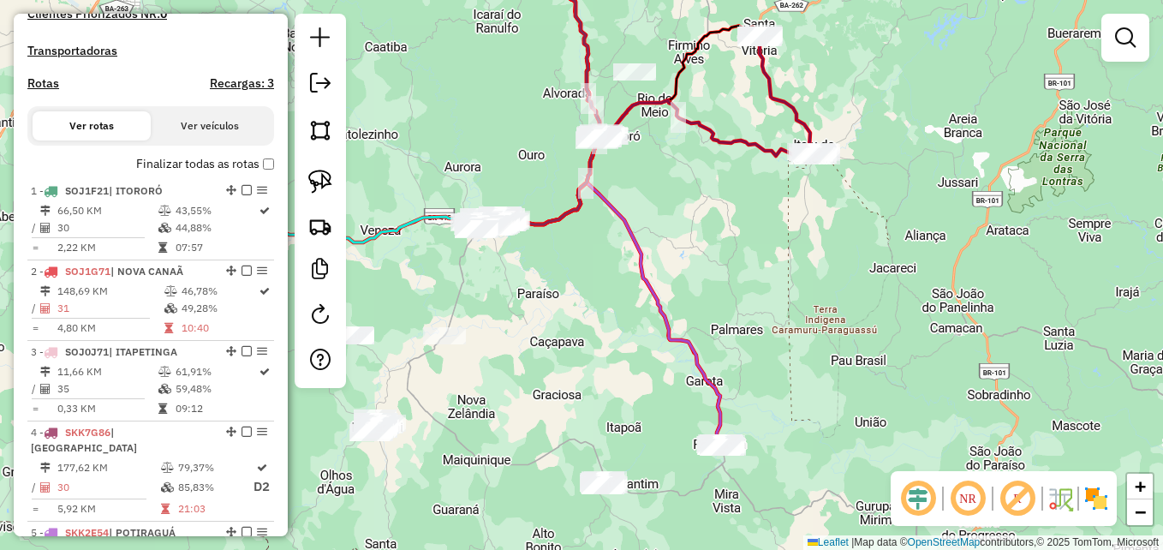
drag, startPoint x: 657, startPoint y: 163, endPoint x: 708, endPoint y: 263, distance: 112.6
click at [708, 263] on div "Janela de atendimento Grade de atendimento Capacidade Transportadoras Veículos …" at bounding box center [581, 275] width 1163 height 550
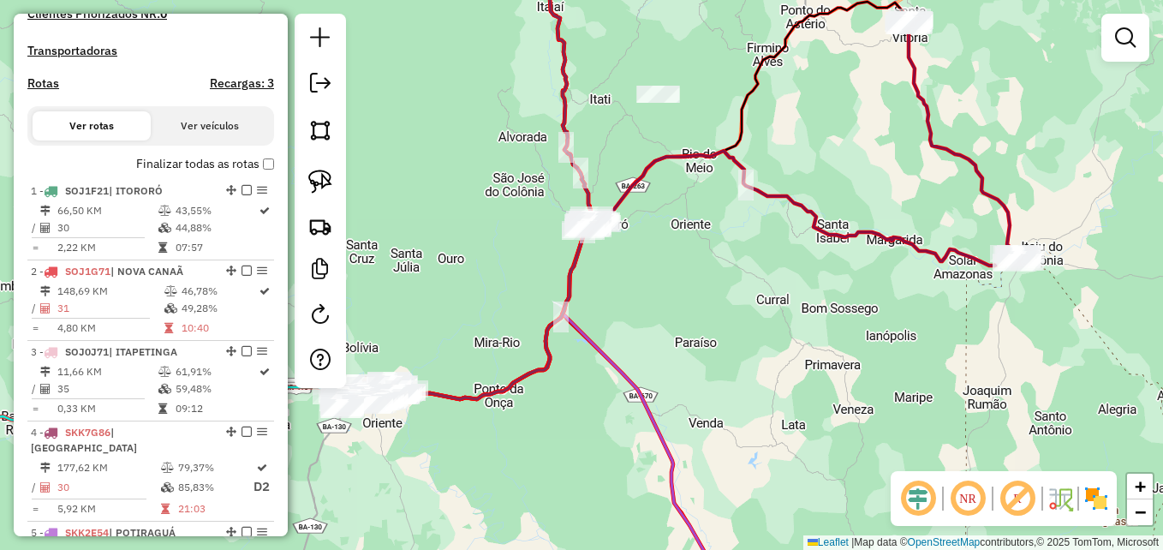
drag, startPoint x: 686, startPoint y: 217, endPoint x: 719, endPoint y: 362, distance: 149.4
click at [719, 362] on div "Janela de atendimento Grade de atendimento Capacidade Transportadoras Veículos …" at bounding box center [581, 275] width 1163 height 550
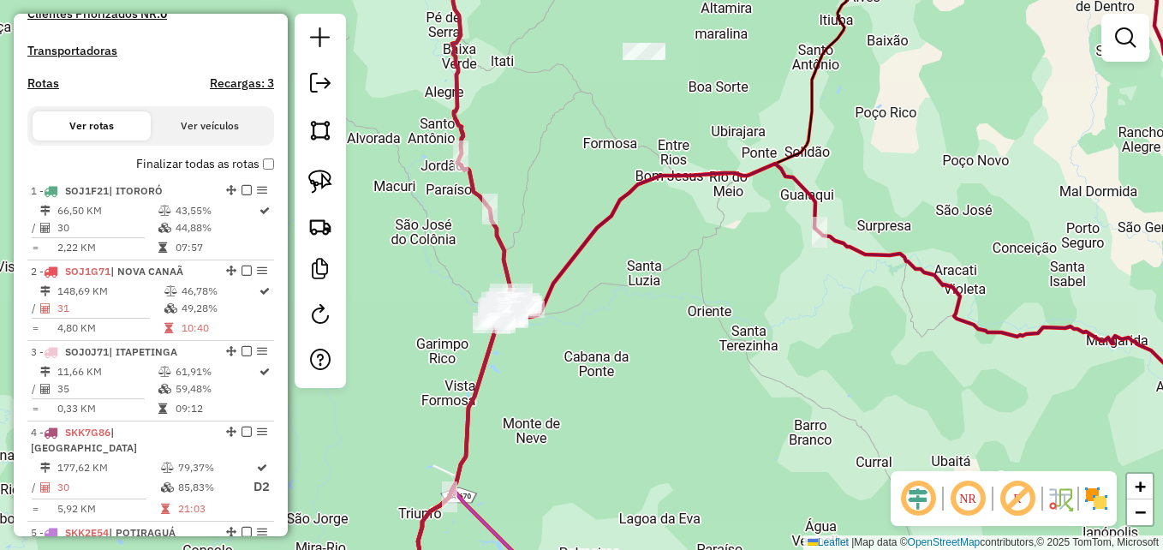
drag, startPoint x: 721, startPoint y: 337, endPoint x: 732, endPoint y: 409, distance: 73.6
click at [731, 409] on div "Janela de atendimento Grade de atendimento Capacidade Transportadoras Veículos …" at bounding box center [581, 275] width 1163 height 550
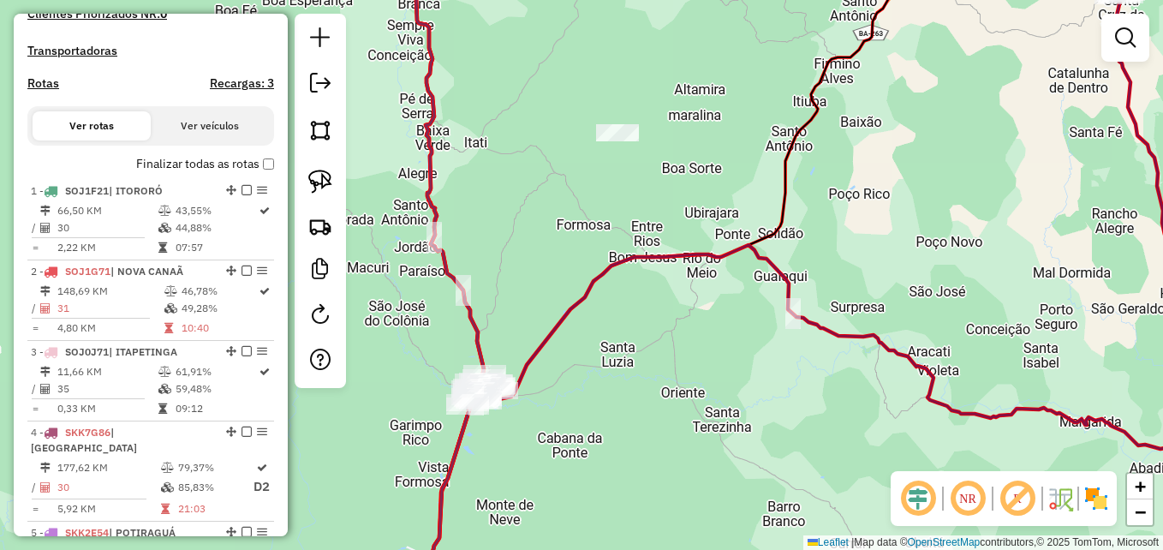
drag, startPoint x: 694, startPoint y: 79, endPoint x: 660, endPoint y: 106, distance: 43.9
click at [660, 106] on div "Janela de atendimento Grade de atendimento Capacidade Transportadoras Veículos …" at bounding box center [581, 275] width 1163 height 550
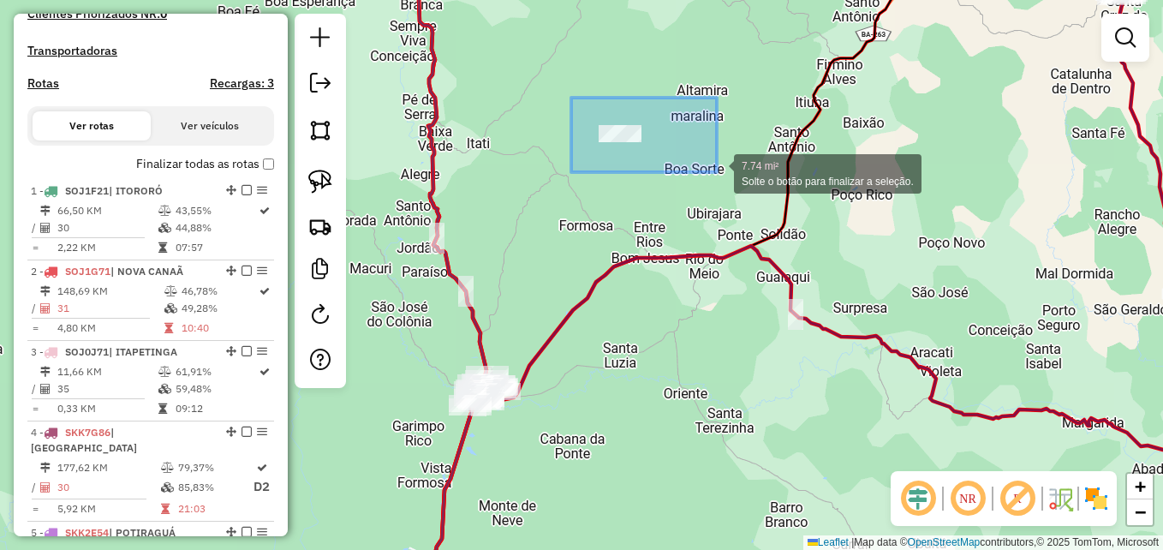
drag, startPoint x: 571, startPoint y: 98, endPoint x: 717, endPoint y: 172, distance: 163.5
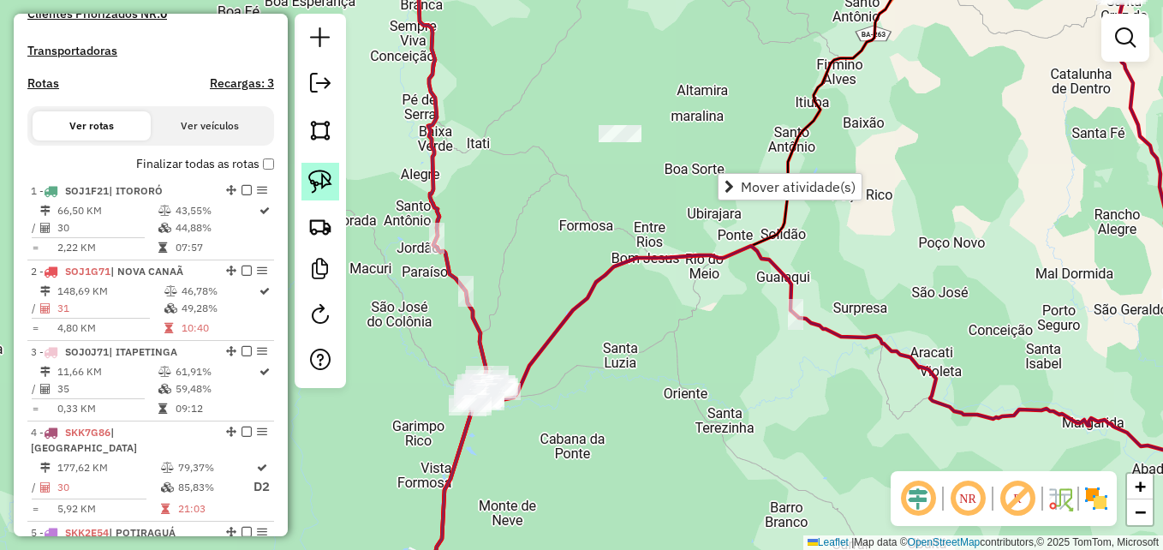
click at [319, 182] on img at bounding box center [320, 182] width 24 height 24
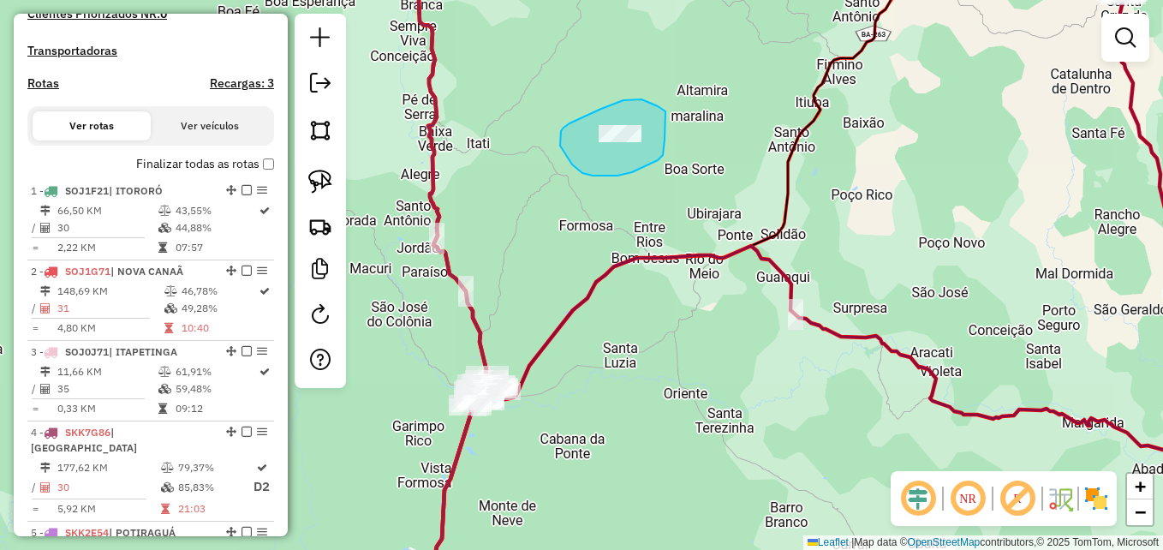
drag, startPoint x: 665, startPoint y: 111, endPoint x: 655, endPoint y: 104, distance: 12.4
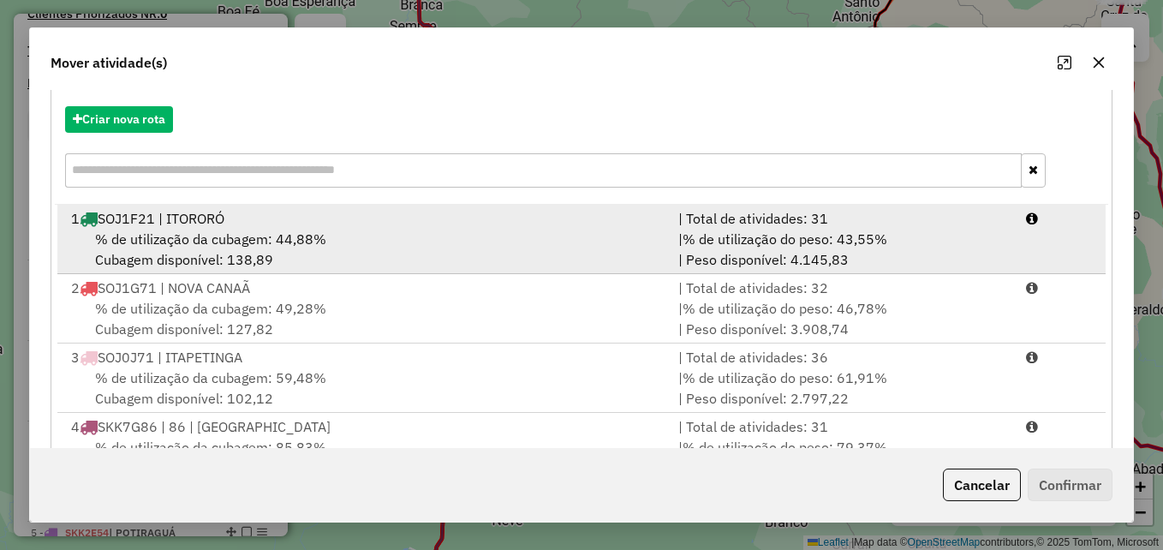
scroll to position [171, 0]
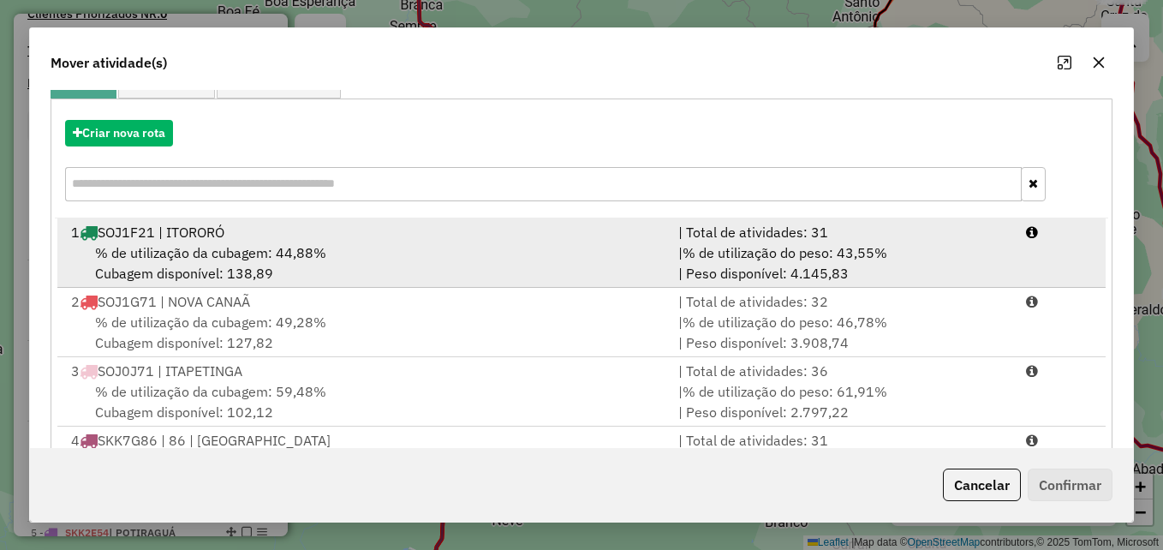
click at [458, 251] on div "% de utilização da cubagem: 44,88% Cubagem disponível: 138,89" at bounding box center [364, 262] width 607 height 41
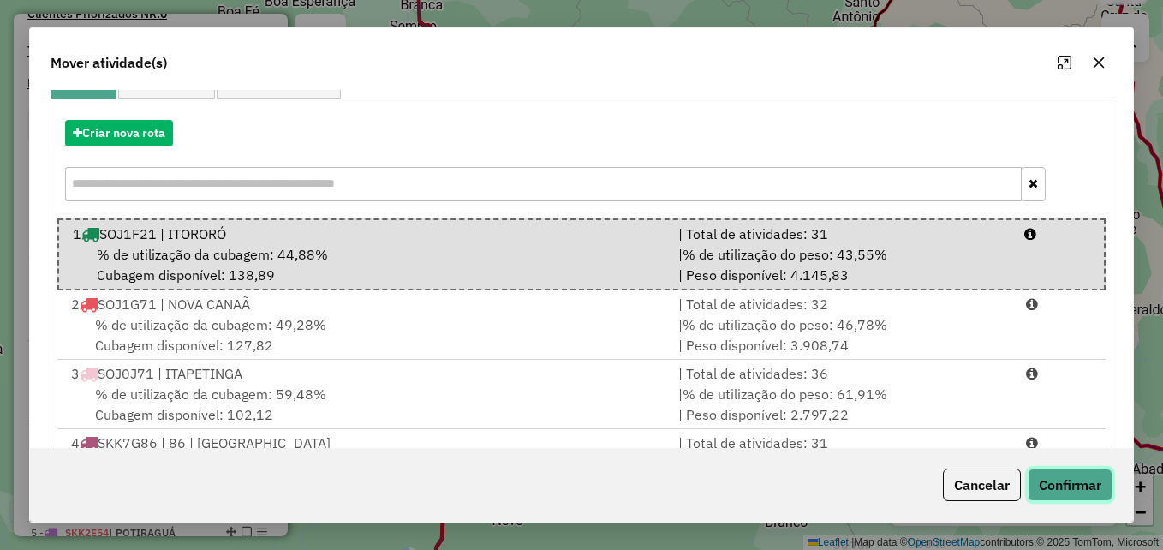
click at [1066, 477] on button "Confirmar" at bounding box center [1070, 484] width 85 height 33
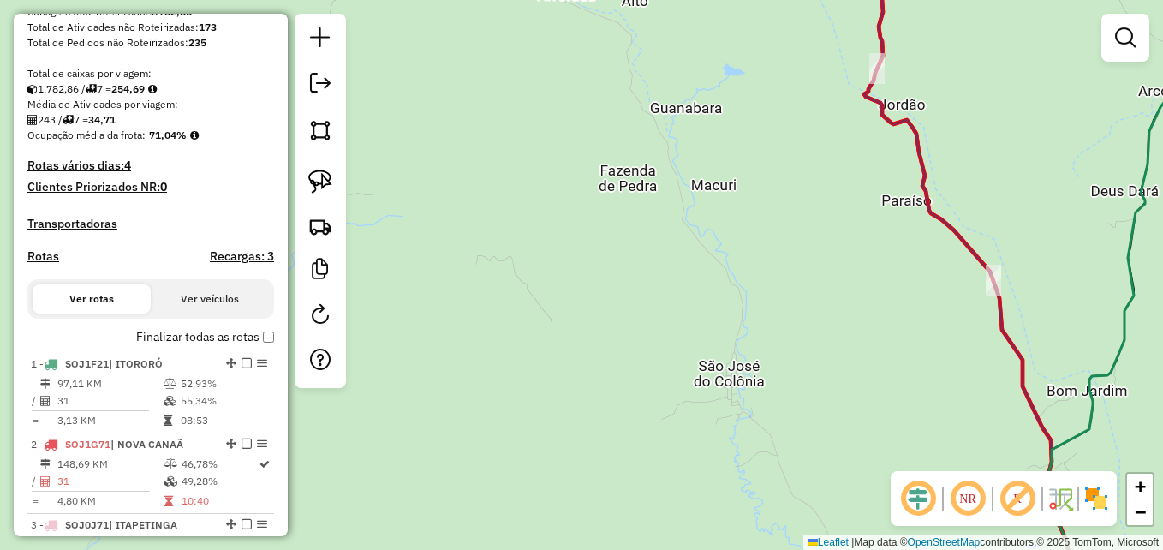
scroll to position [396, 0]
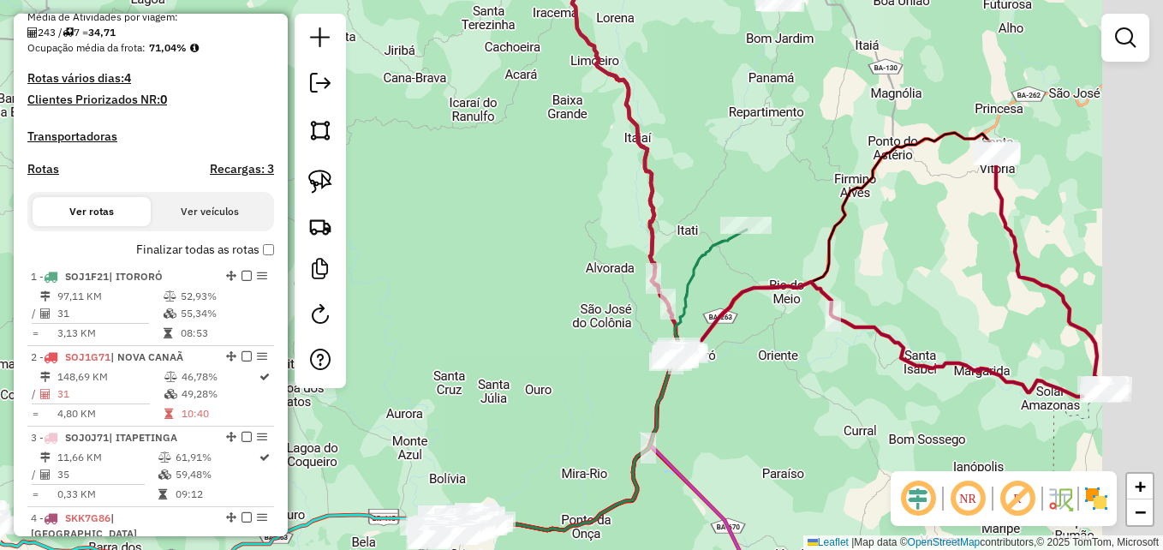
drag, startPoint x: 629, startPoint y: 309, endPoint x: 559, endPoint y: 301, distance: 70.7
click at [548, 307] on div "Janela de atendimento Grade de atendimento Capacidade Transportadoras Veículos …" at bounding box center [581, 275] width 1163 height 550
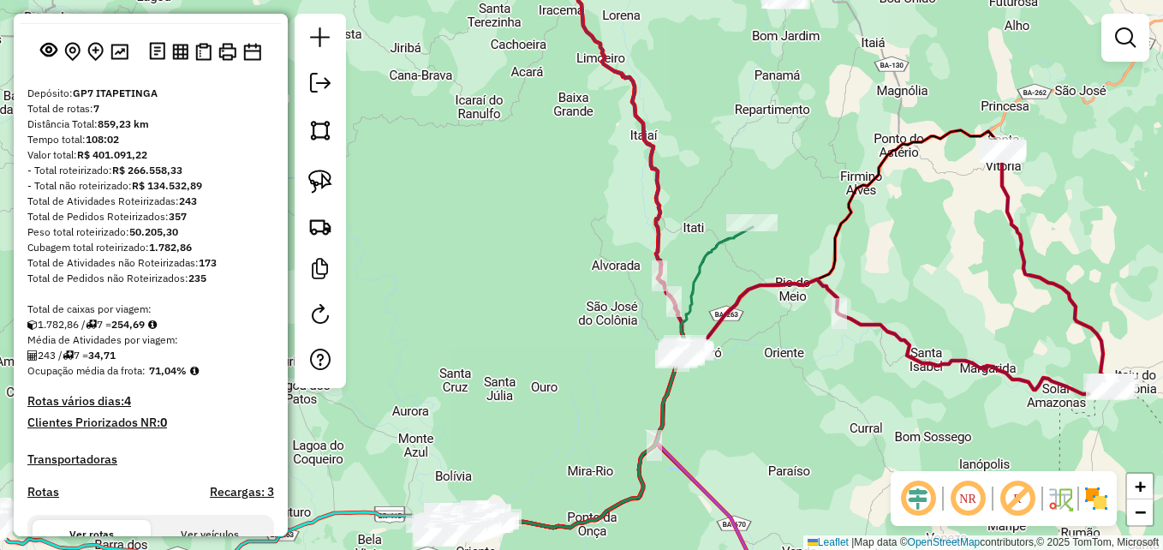
scroll to position [0, 0]
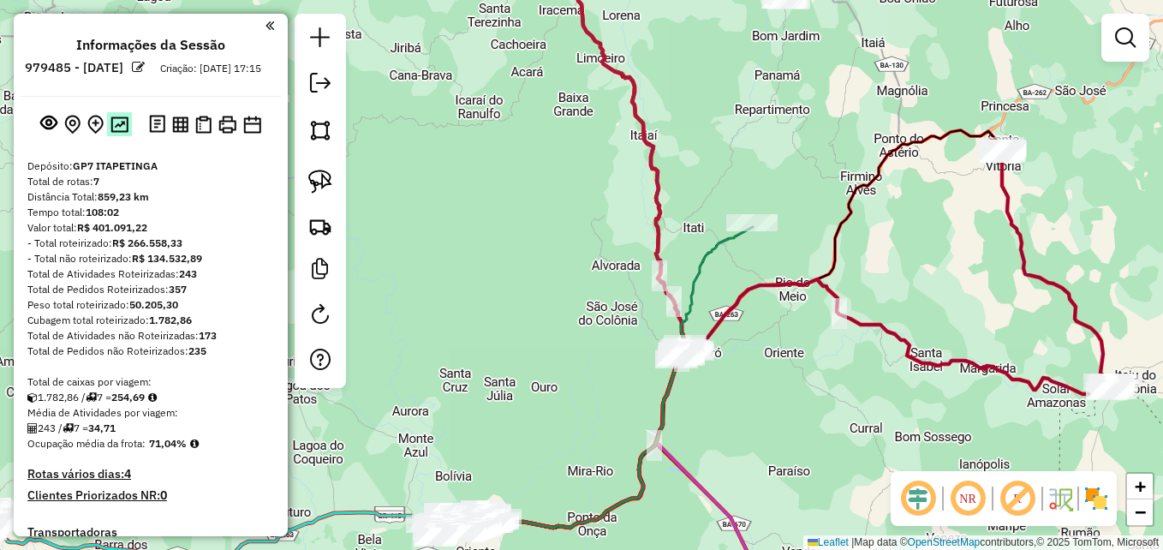
click at [116, 133] on img at bounding box center [119, 124] width 18 height 16
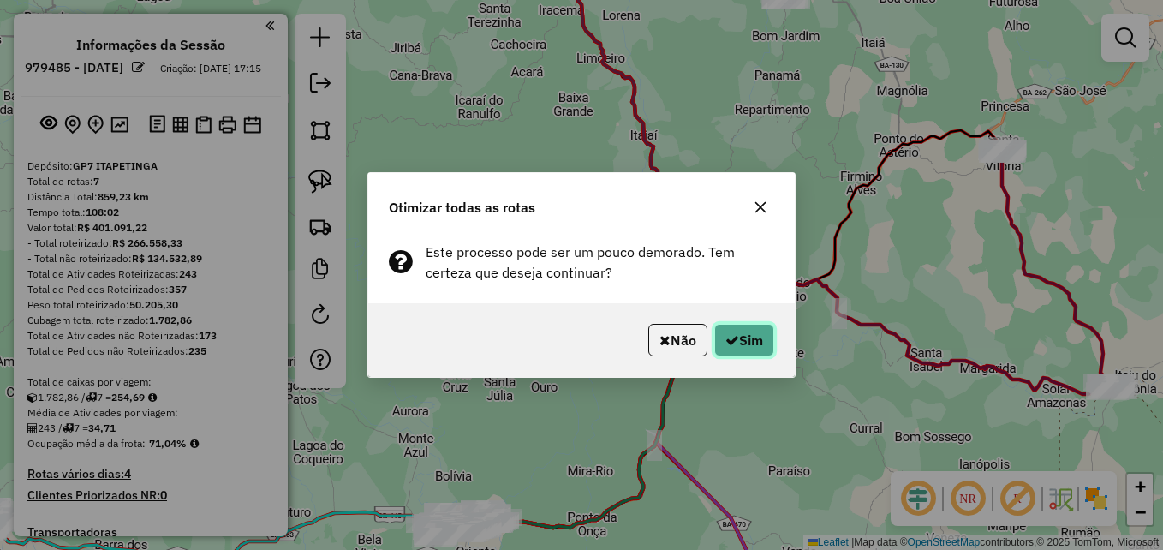
click at [753, 335] on button "Sim" at bounding box center [744, 340] width 60 height 33
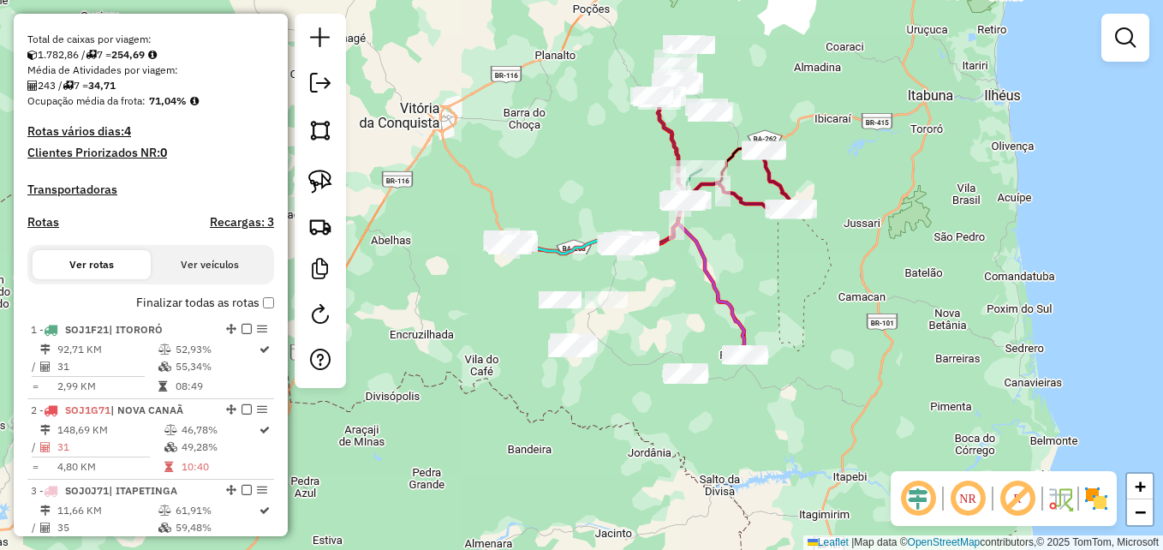
scroll to position [171, 0]
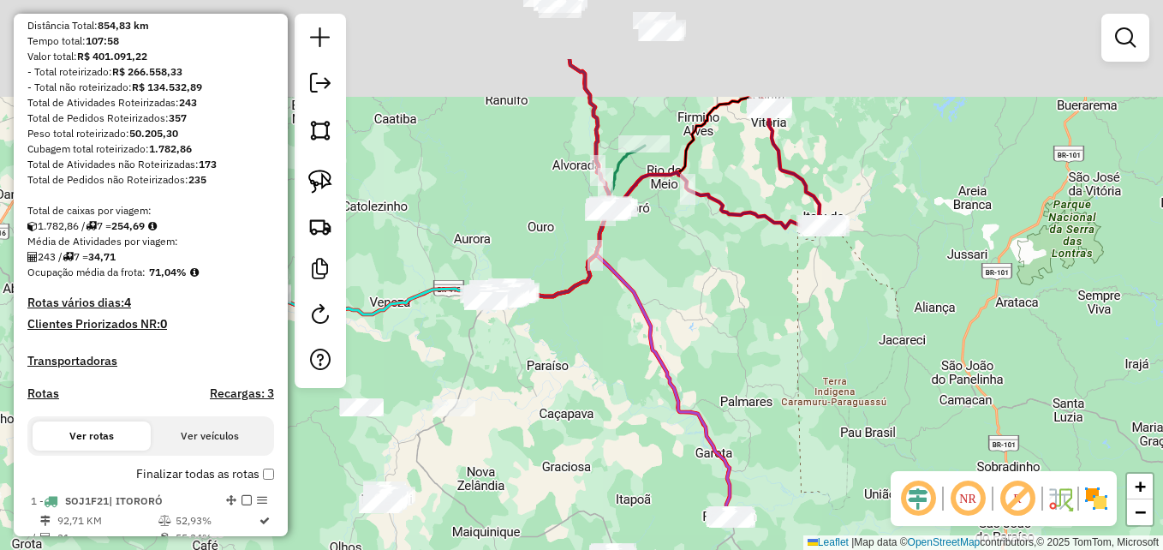
drag, startPoint x: 765, startPoint y: 315, endPoint x: 799, endPoint y: 346, distance: 46.1
click at [799, 346] on div "Janela de atendimento Grade de atendimento Capacidade Transportadoras Veículos …" at bounding box center [581, 275] width 1163 height 550
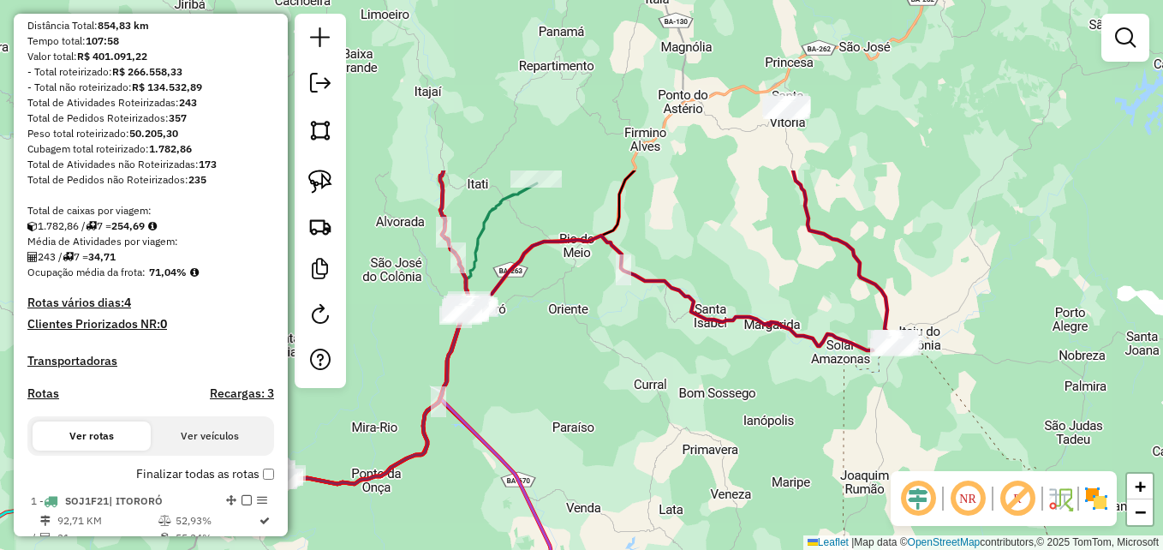
drag, startPoint x: 777, startPoint y: 310, endPoint x: 798, endPoint y: 535, distance: 226.2
click at [798, 535] on div "Janela de atendimento Grade de atendimento Capacidade Transportadoras Veículos …" at bounding box center [581, 275] width 1163 height 550
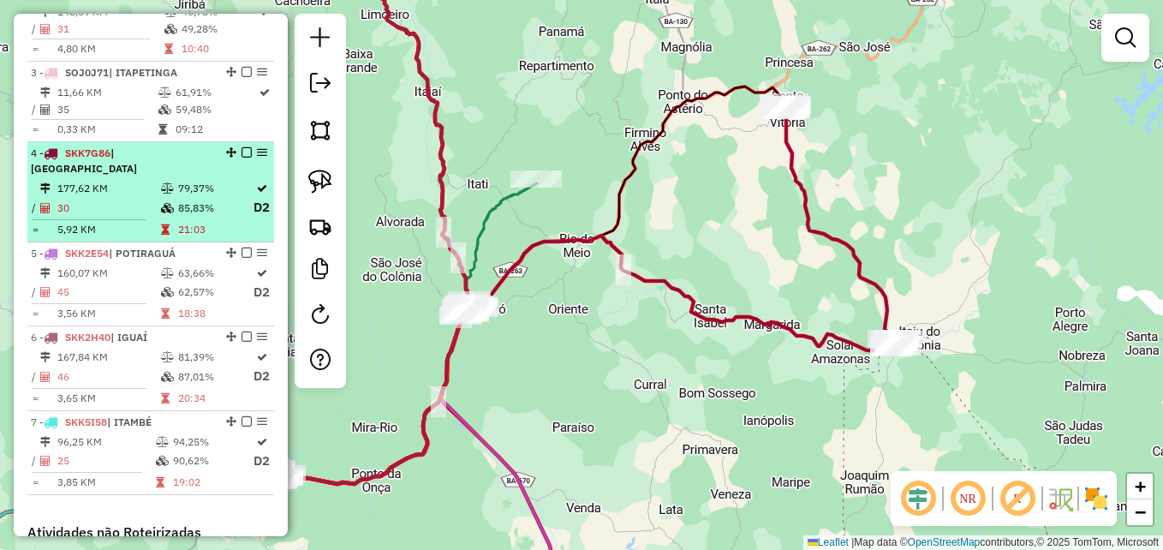
scroll to position [856, 0]
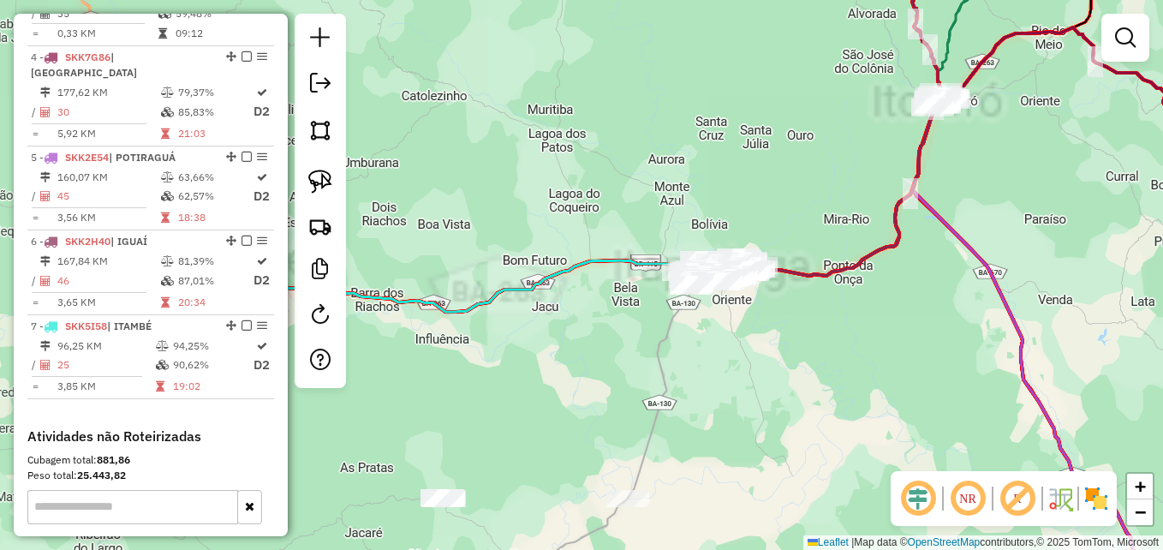
drag, startPoint x: 514, startPoint y: 179, endPoint x: 754, endPoint y: 190, distance: 240.0
click at [786, 188] on div "Janela de atendimento Grade de atendimento Capacidade Transportadoras Veículos …" at bounding box center [581, 275] width 1163 height 550
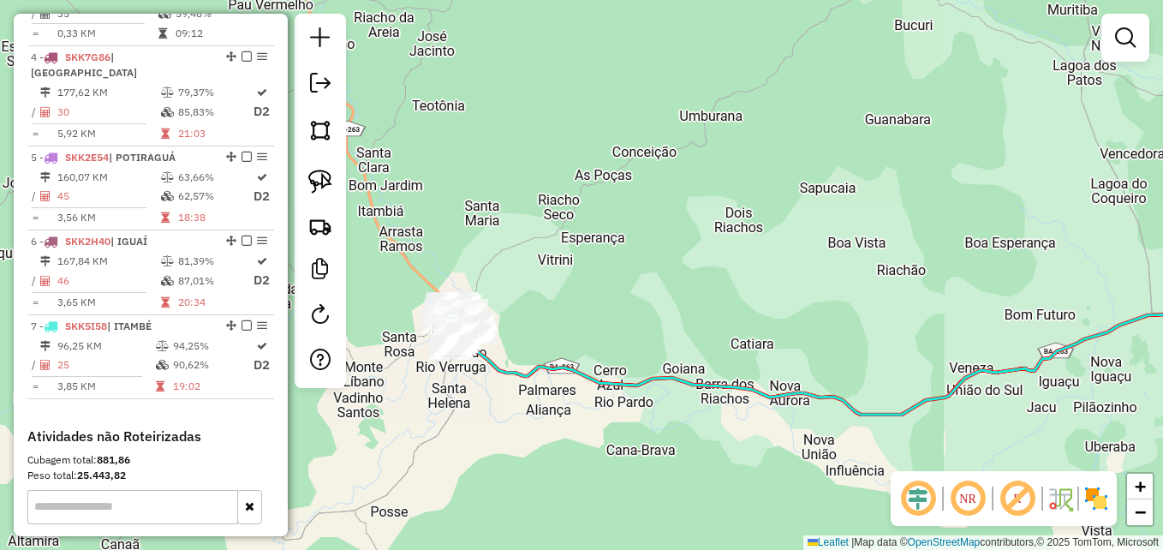
drag, startPoint x: 570, startPoint y: 204, endPoint x: 736, endPoint y: 211, distance: 165.4
click at [787, 193] on div "Janela de atendimento Grade de atendimento Capacidade Transportadoras Veículos …" at bounding box center [581, 275] width 1163 height 550
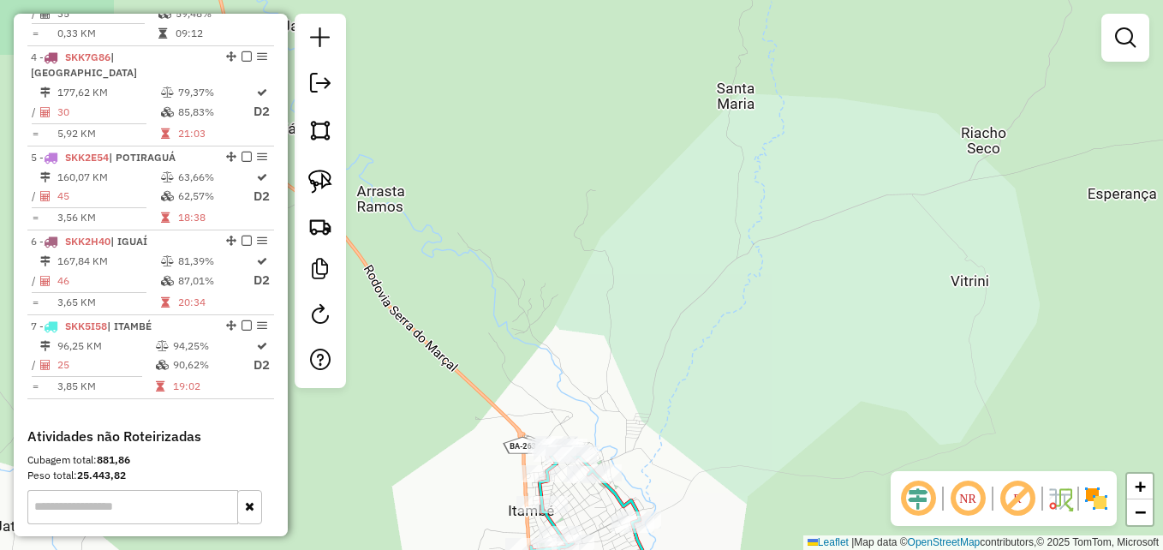
drag, startPoint x: 603, startPoint y: 271, endPoint x: 766, endPoint y: 58, distance: 268.7
click at [767, 60] on div "Janela de atendimento Grade de atendimento Capacidade Transportadoras Veículos …" at bounding box center [581, 275] width 1163 height 550
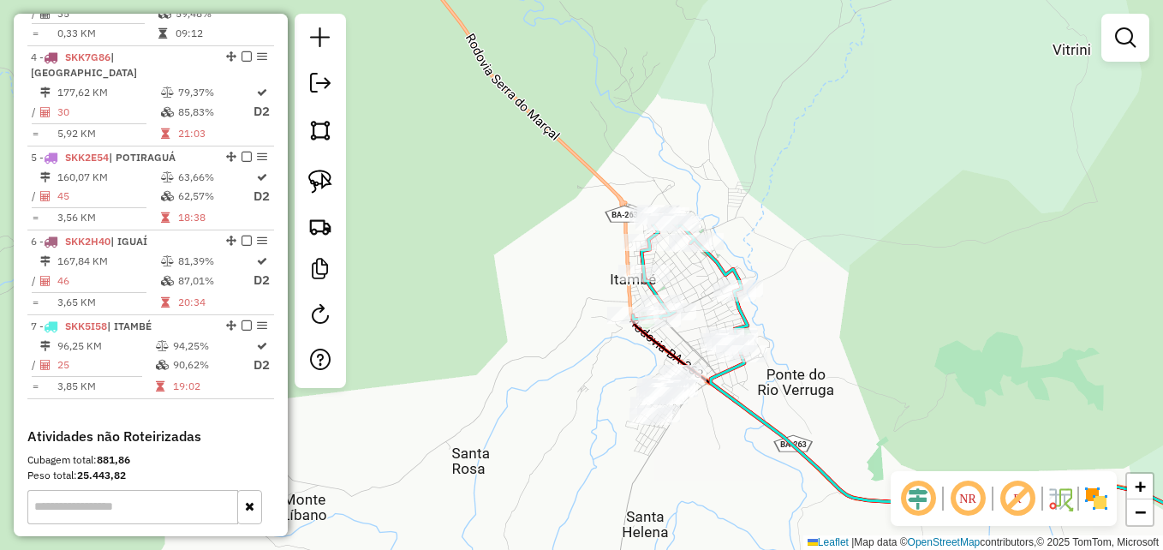
drag, startPoint x: 824, startPoint y: 162, endPoint x: 790, endPoint y: 149, distance: 36.6
click at [790, 149] on div "Janela de atendimento Grade de atendimento Capacidade Transportadoras Veículos …" at bounding box center [581, 275] width 1163 height 550
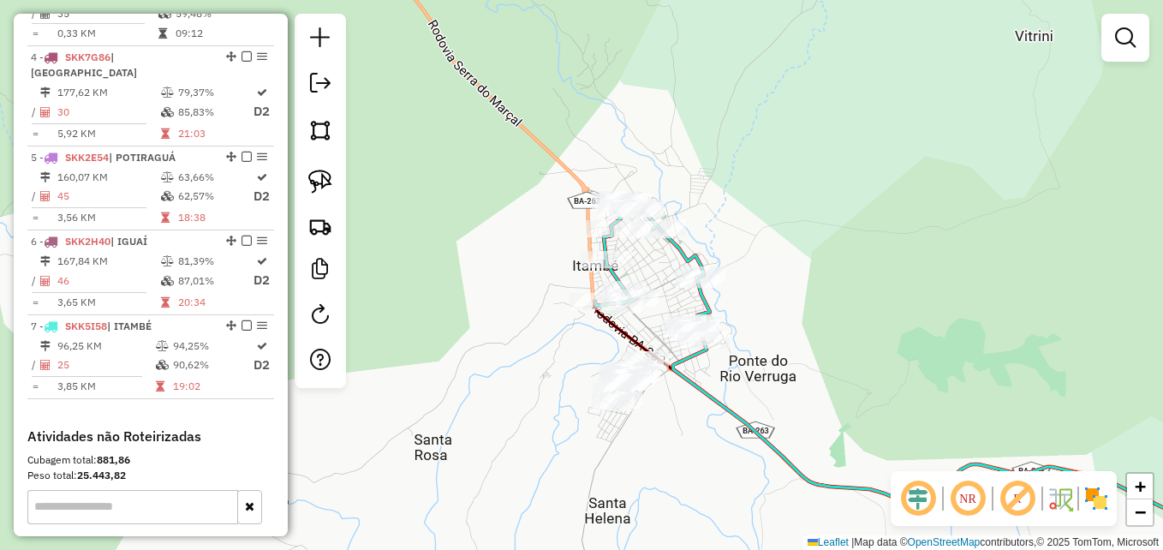
click at [1125, 34] on em at bounding box center [1125, 37] width 21 height 21
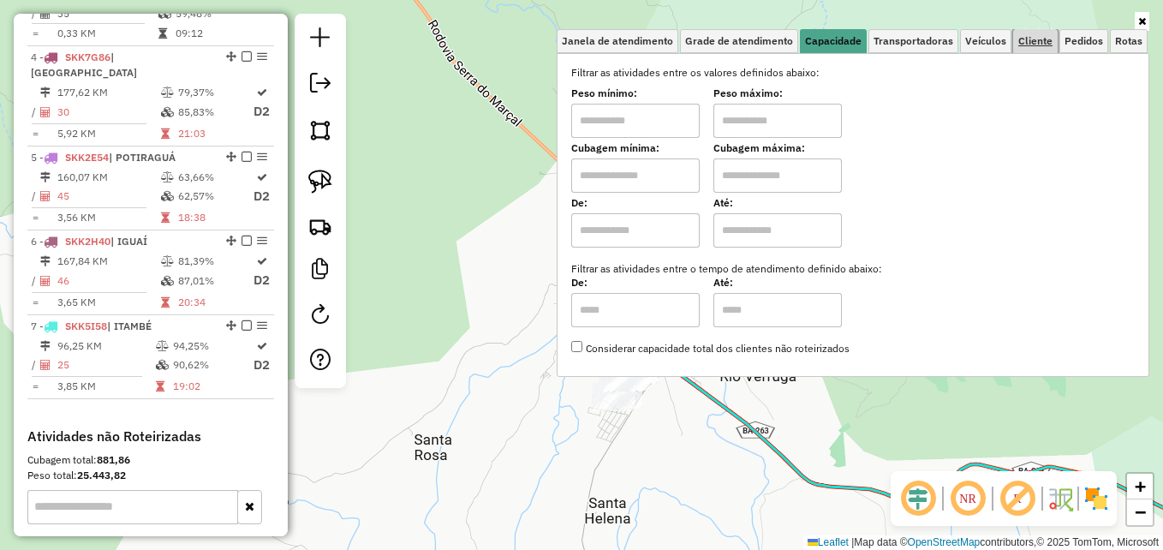
click at [1034, 45] on span "Cliente" at bounding box center [1035, 41] width 34 height 10
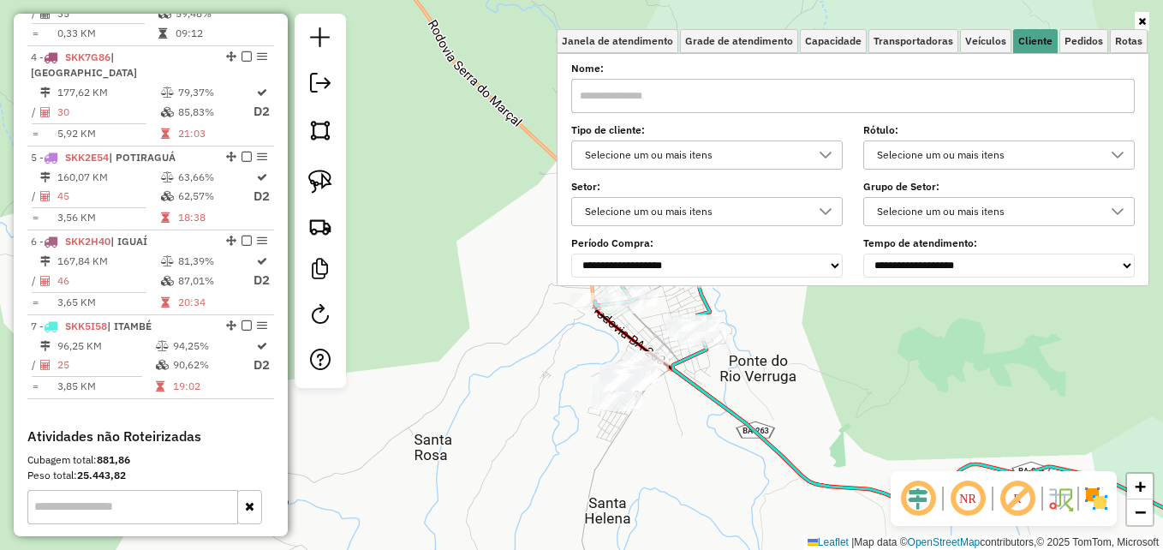
click at [635, 100] on input "text" at bounding box center [852, 96] width 563 height 34
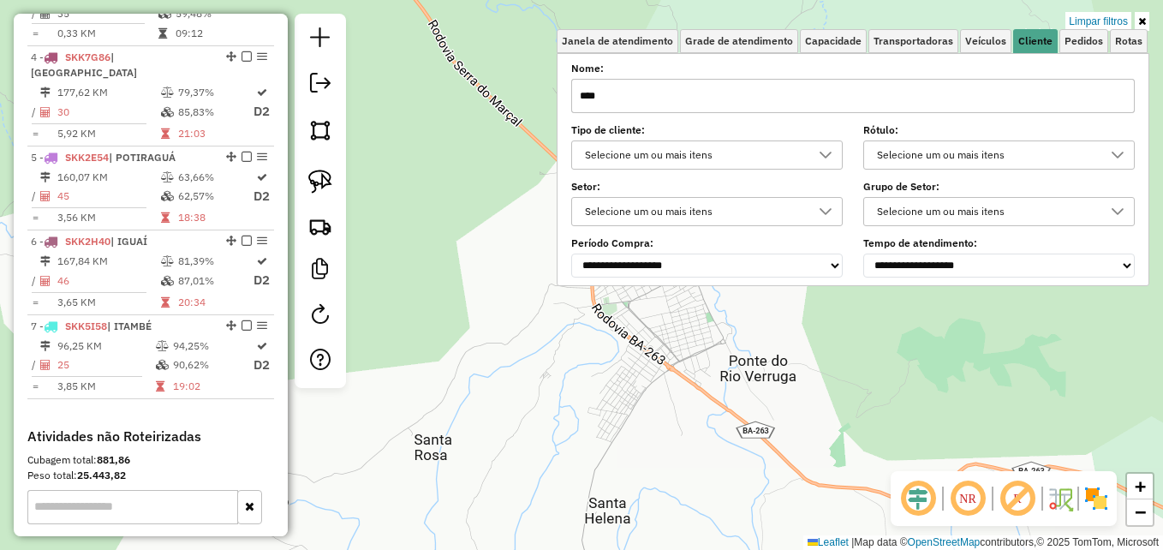
type input "****"
click at [510, 251] on div "Limpar filtros Janela de atendimento Grade de atendimento Capacidade Transporta…" at bounding box center [581, 275] width 1163 height 550
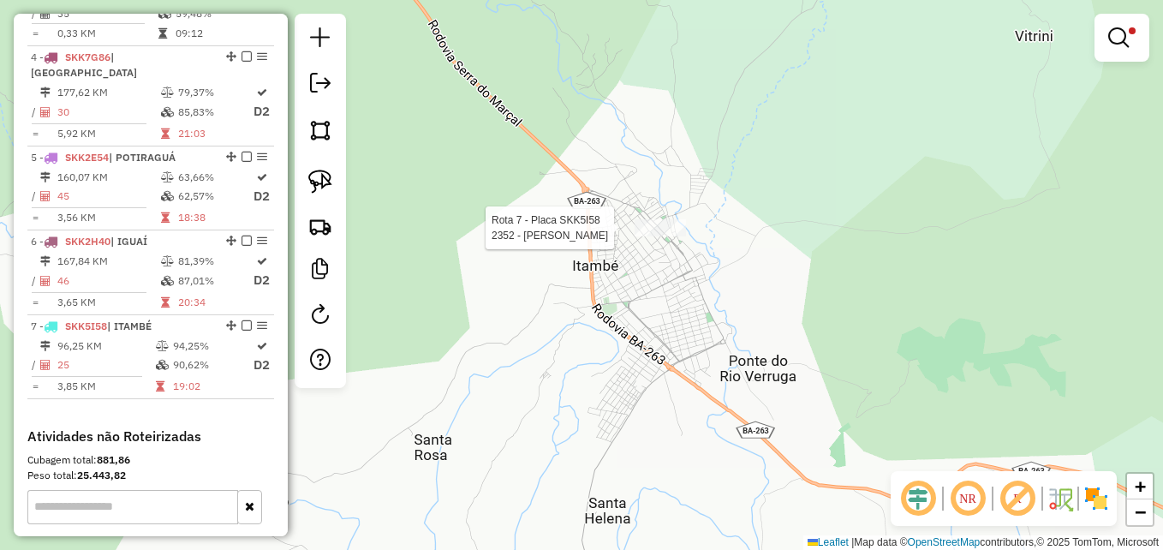
select select "**********"
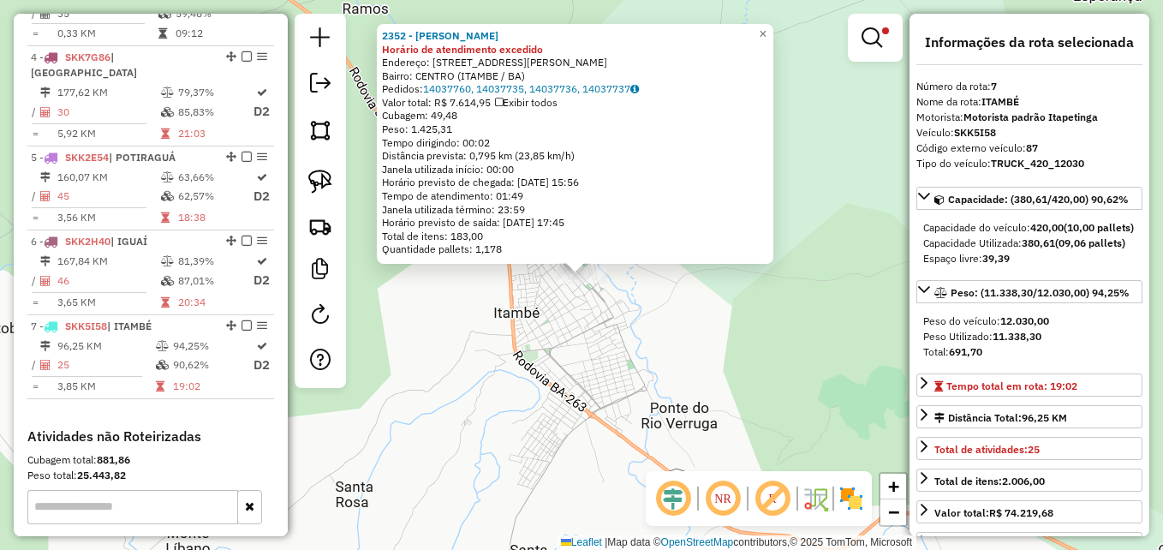
scroll to position [1072, 0]
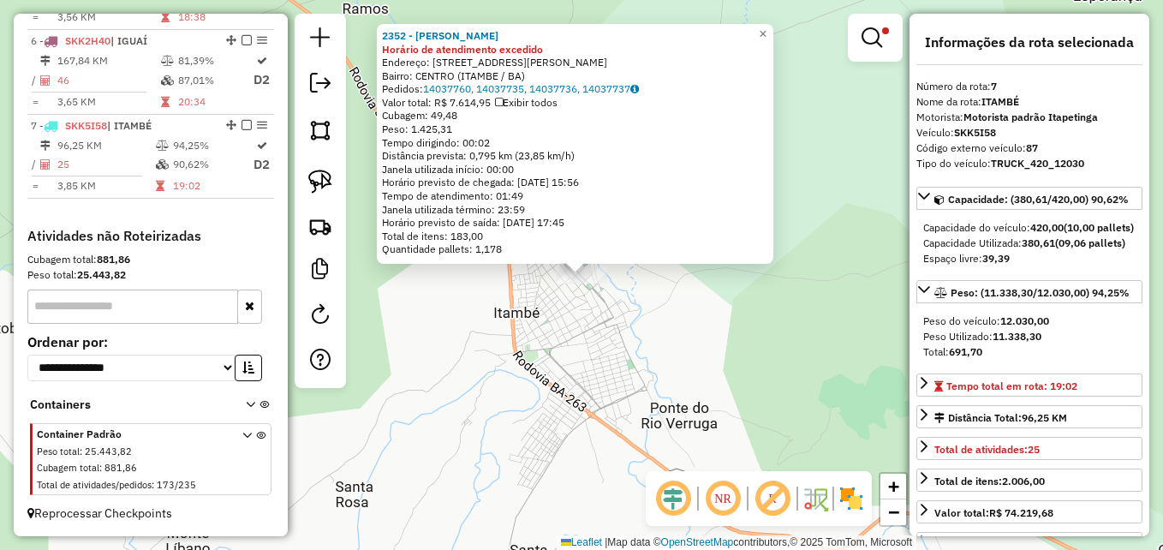
click at [726, 336] on div "2352 - MATHEUZAO ATAKAREJO Horário de atendimento excedido Endereço: [STREET_AD…" at bounding box center [581, 275] width 1163 height 550
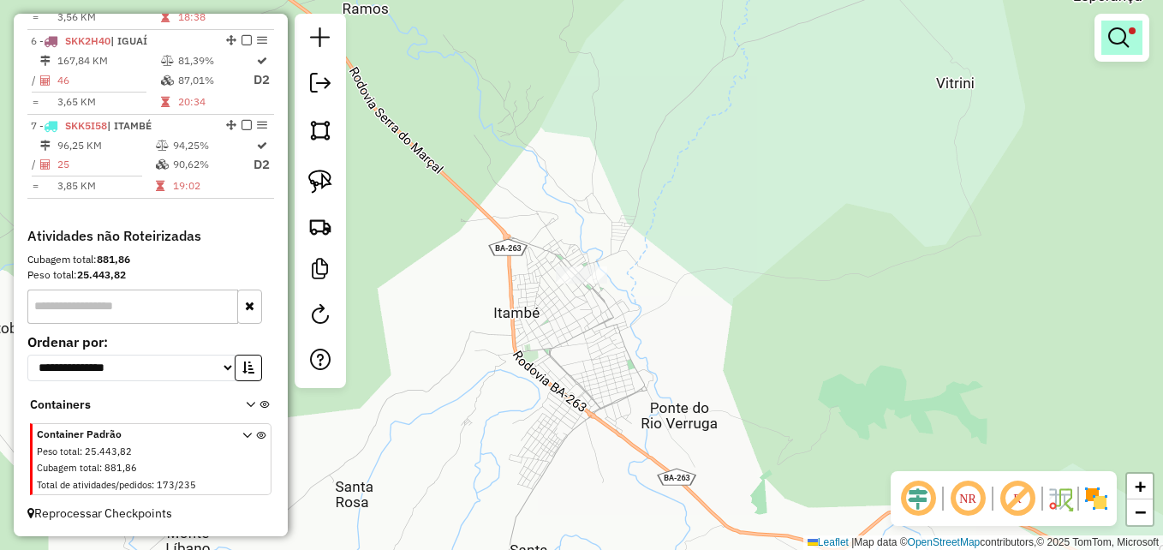
click at [1122, 29] on em at bounding box center [1118, 37] width 21 height 21
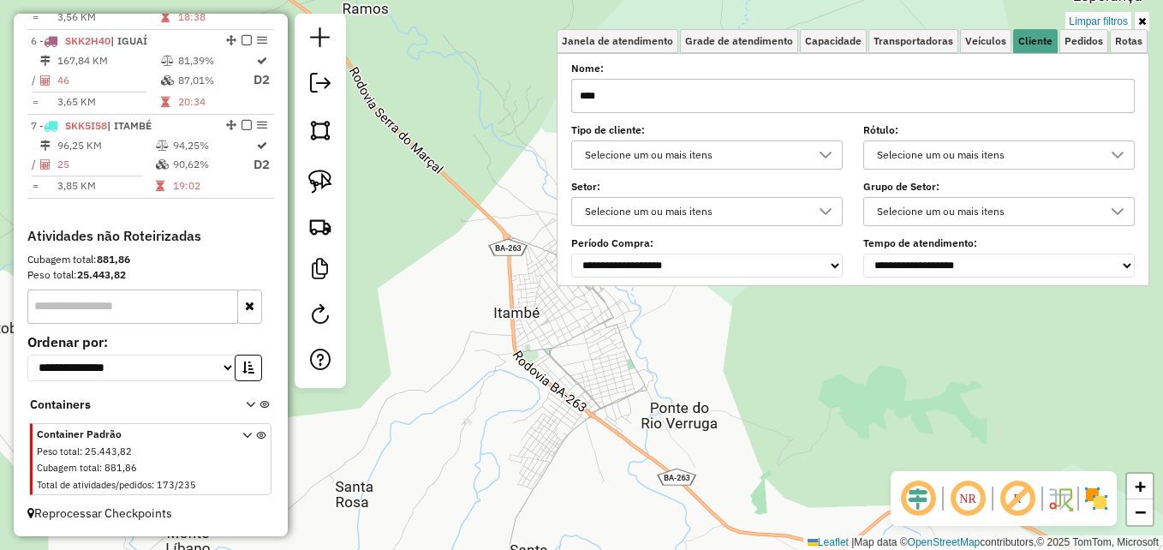
drag, startPoint x: 1106, startPoint y: 22, endPoint x: 1082, endPoint y: 34, distance: 27.6
click at [1106, 22] on link "Limpar filtros" at bounding box center [1098, 21] width 66 height 19
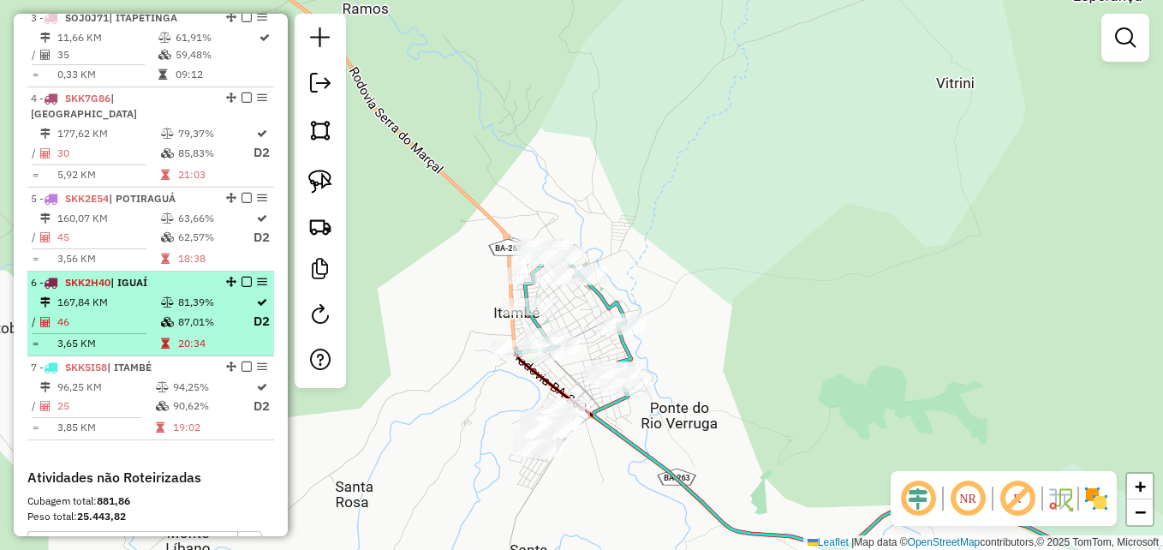
scroll to position [730, 0]
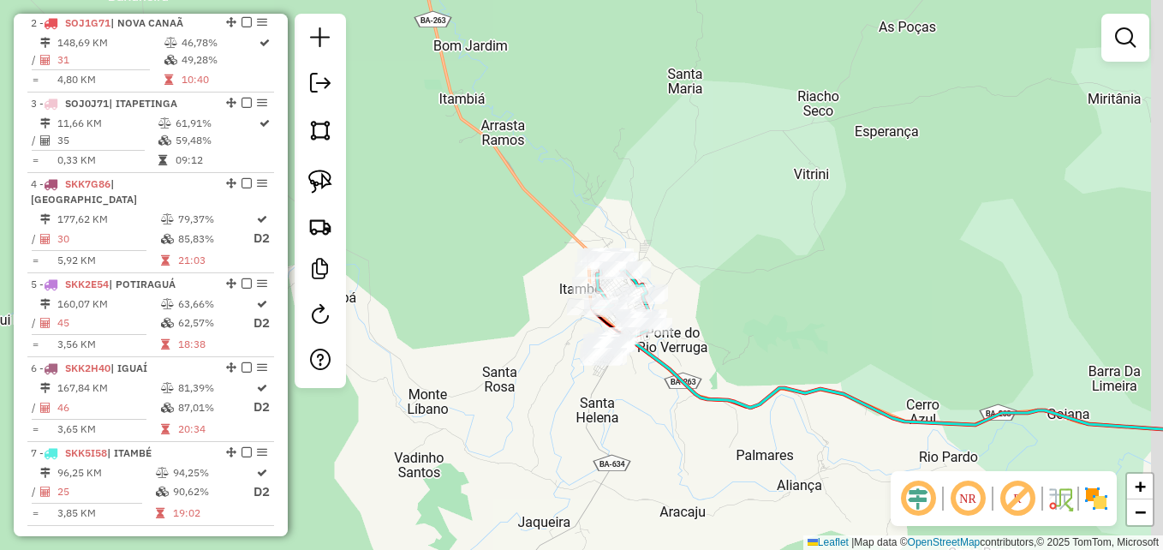
drag, startPoint x: 859, startPoint y: 224, endPoint x: 671, endPoint y: 244, distance: 189.4
click at [672, 243] on div "Janela de atendimento Grade de atendimento Capacidade Transportadoras Veículos …" at bounding box center [581, 275] width 1163 height 550
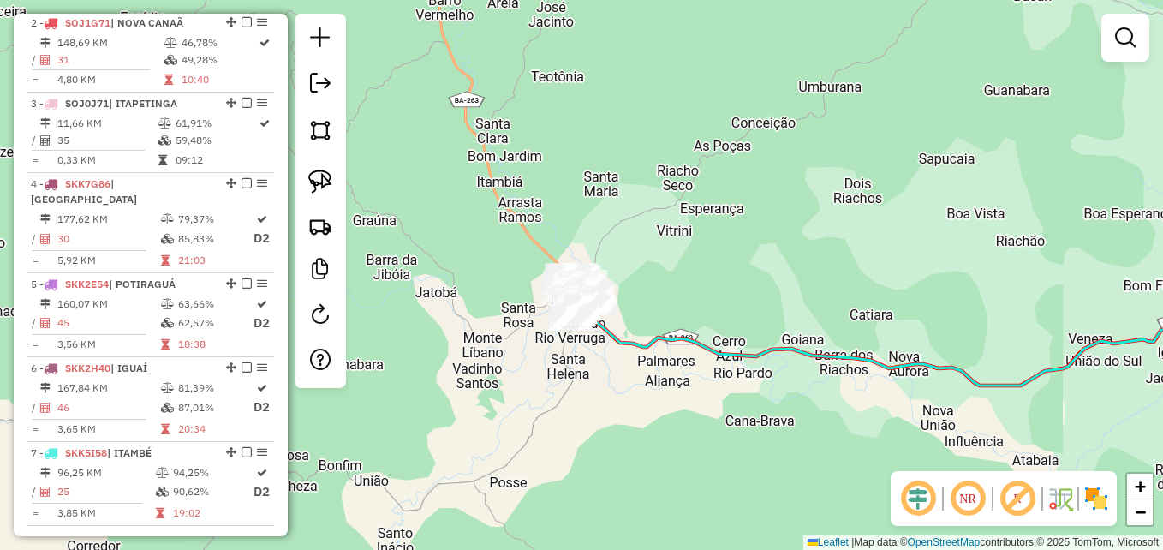
drag, startPoint x: 802, startPoint y: 245, endPoint x: 588, endPoint y: 258, distance: 213.6
click at [504, 257] on div "Janela de atendimento Grade de atendimento Capacidade Transportadoras Veículos …" at bounding box center [581, 275] width 1163 height 550
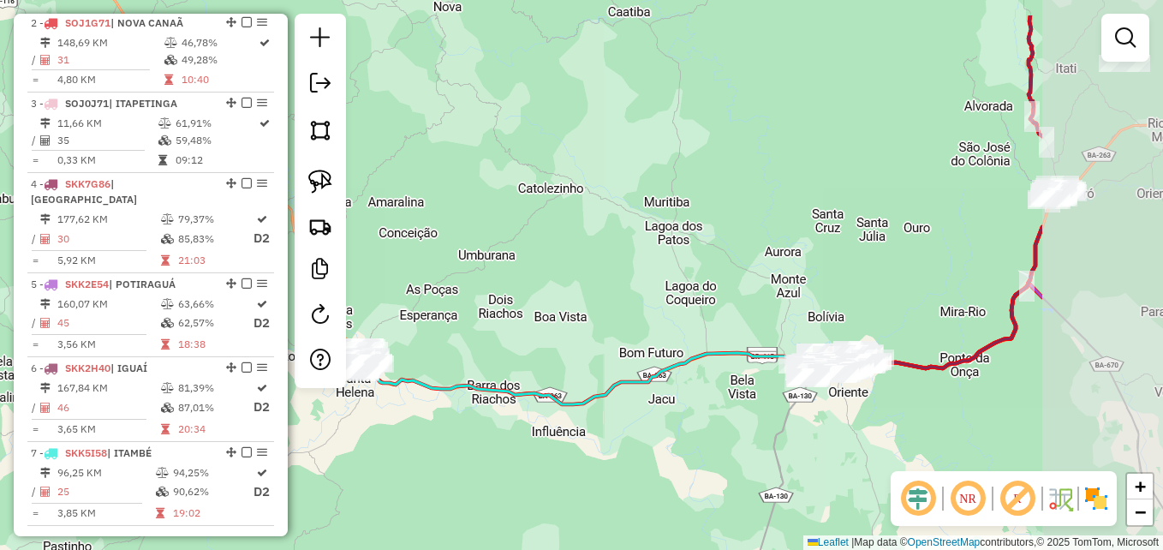
drag, startPoint x: 878, startPoint y: 216, endPoint x: 635, endPoint y: 280, distance: 250.7
click at [635, 280] on div "Janela de atendimento Grade de atendimento Capacidade Transportadoras Veículos …" at bounding box center [581, 275] width 1163 height 550
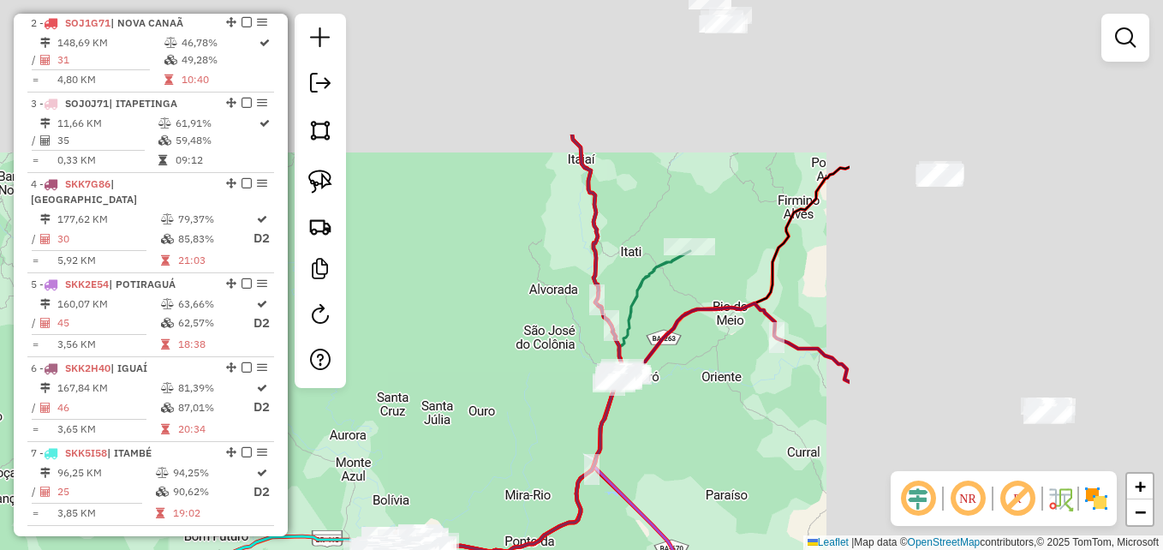
drag, startPoint x: 939, startPoint y: 181, endPoint x: 495, endPoint y: 373, distance: 483.6
click at [495, 373] on div "Janela de atendimento Grade de atendimento Capacidade Transportadoras Veículos …" at bounding box center [581, 275] width 1163 height 550
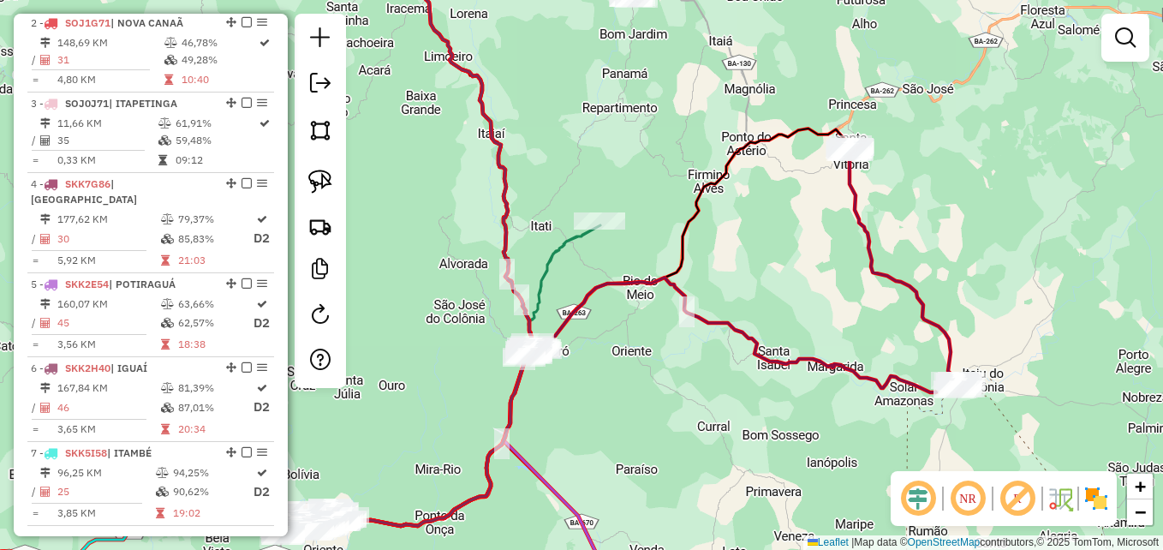
drag, startPoint x: 855, startPoint y: 281, endPoint x: 779, endPoint y: 252, distance: 81.6
click at [779, 252] on div "Janela de atendimento Grade de atendimento Capacidade Transportadoras Veículos …" at bounding box center [581, 275] width 1163 height 550
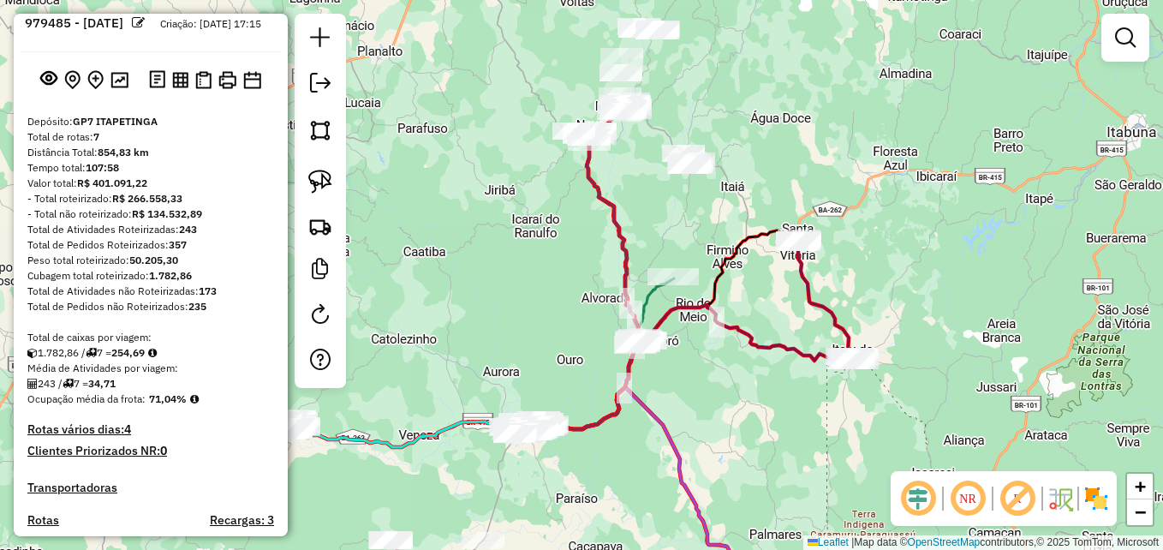
scroll to position [0, 0]
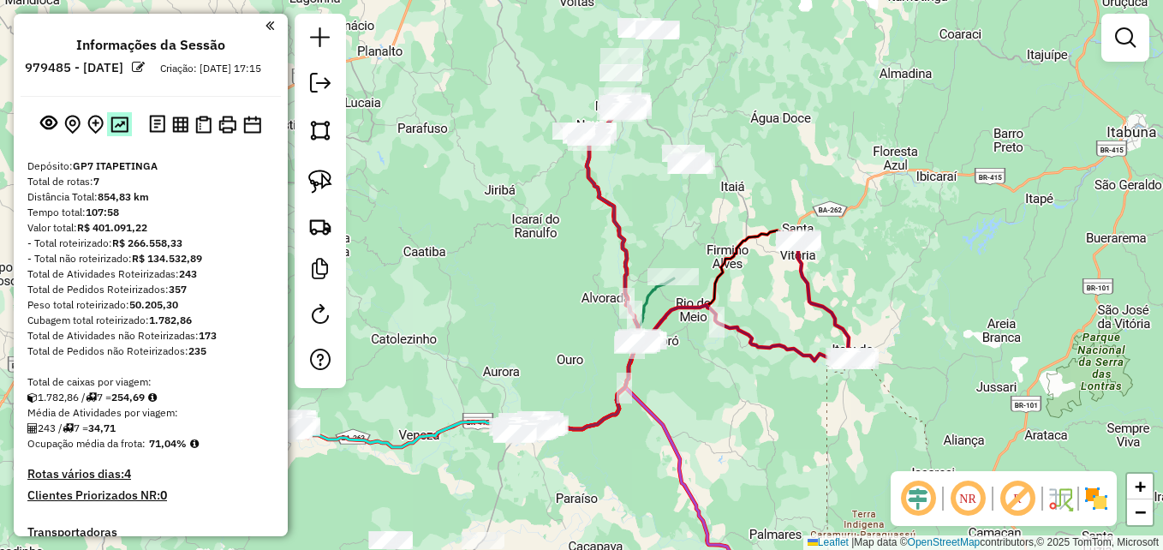
click at [115, 133] on img at bounding box center [119, 124] width 18 height 16
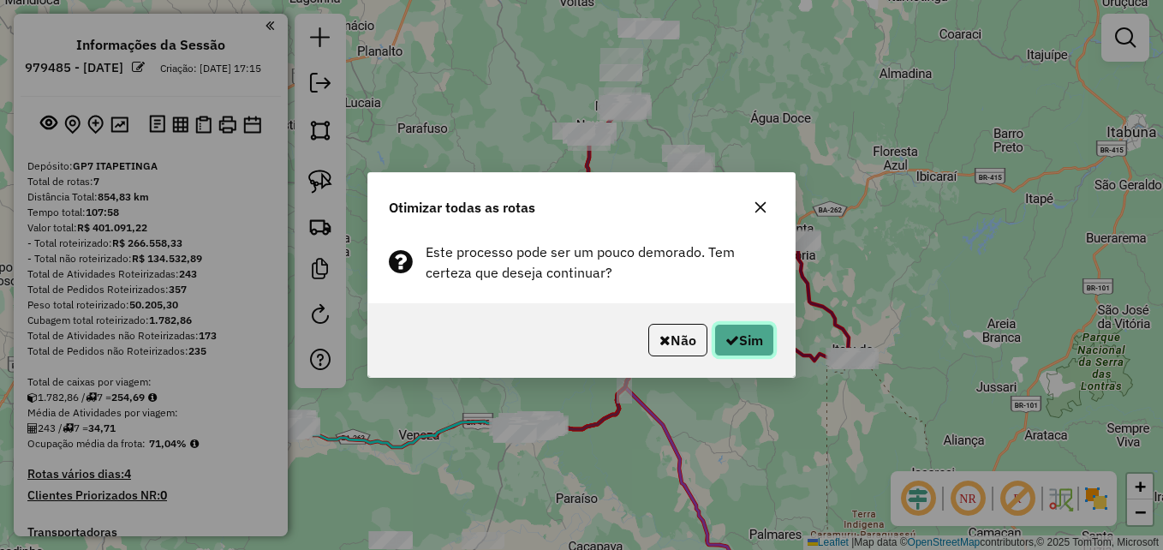
click at [744, 341] on button "Sim" at bounding box center [744, 340] width 60 height 33
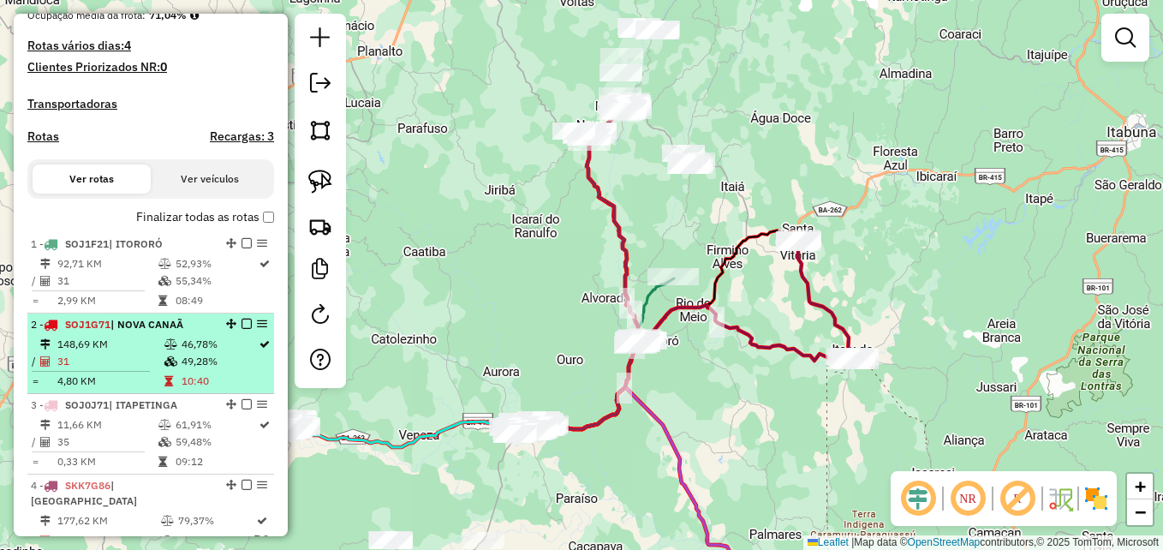
scroll to position [514, 0]
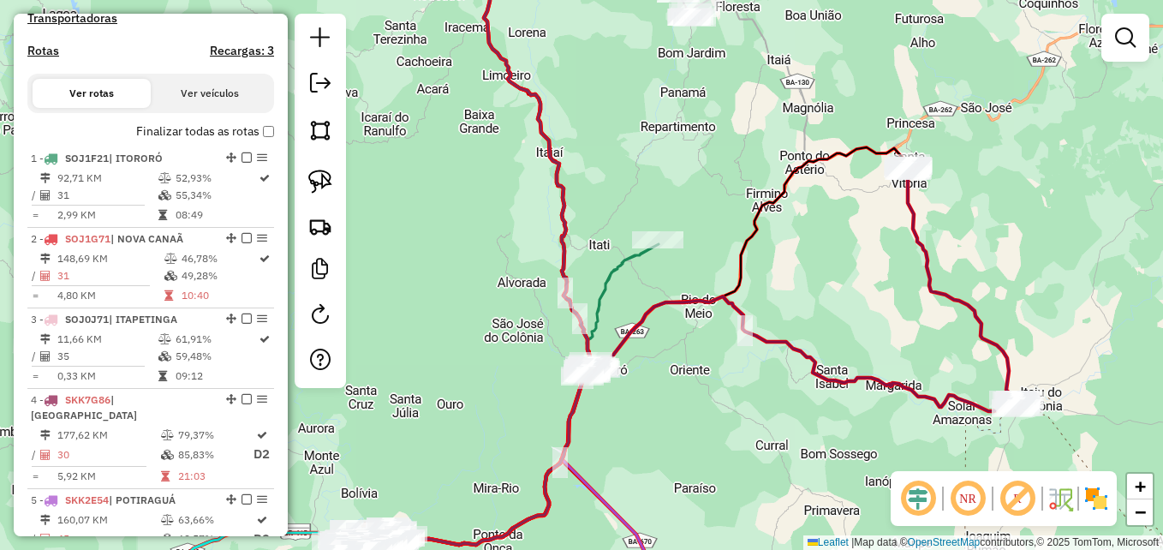
drag, startPoint x: 622, startPoint y: 310, endPoint x: 445, endPoint y: 301, distance: 176.6
click at [445, 301] on div "Janela de atendimento Grade de atendimento Capacidade Transportadoras Veículos …" at bounding box center [581, 275] width 1163 height 550
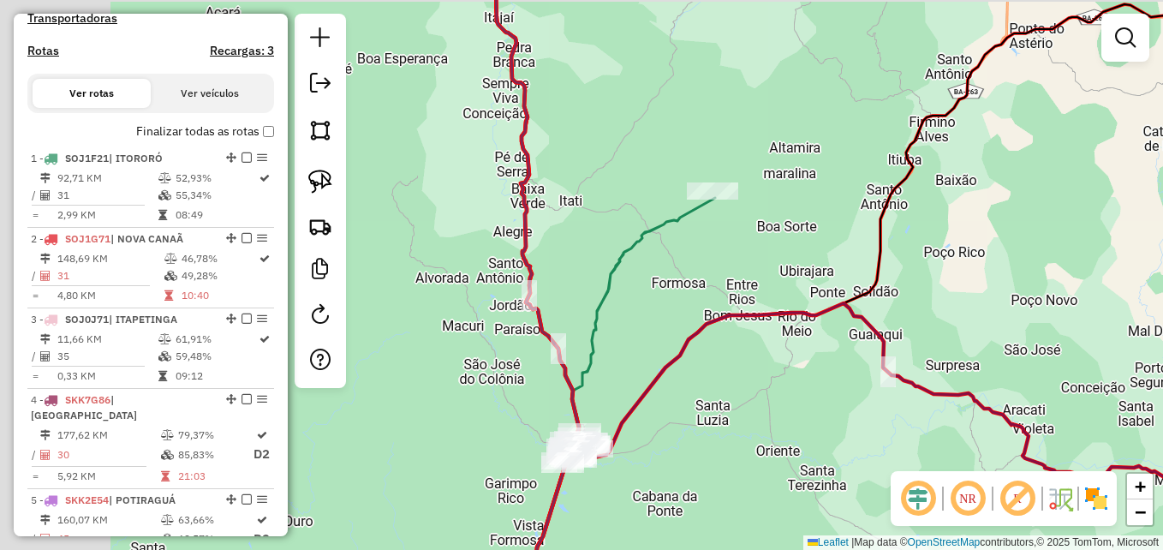
drag, startPoint x: 622, startPoint y: 240, endPoint x: 771, endPoint y: 263, distance: 150.8
click at [771, 263] on div "Janela de atendimento Grade de atendimento Capacidade Transportadoras Veículos …" at bounding box center [581, 275] width 1163 height 550
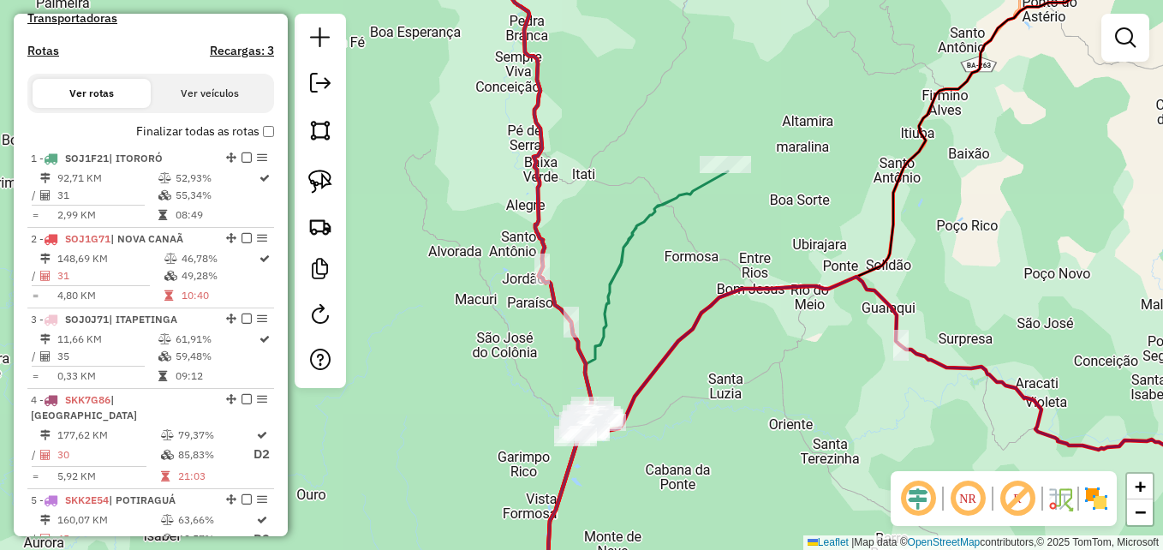
drag, startPoint x: 710, startPoint y: 258, endPoint x: 722, endPoint y: 231, distance: 29.1
click at [722, 231] on div "Janela de atendimento Grade de atendimento Capacidade Transportadoras Veículos …" at bounding box center [581, 275] width 1163 height 550
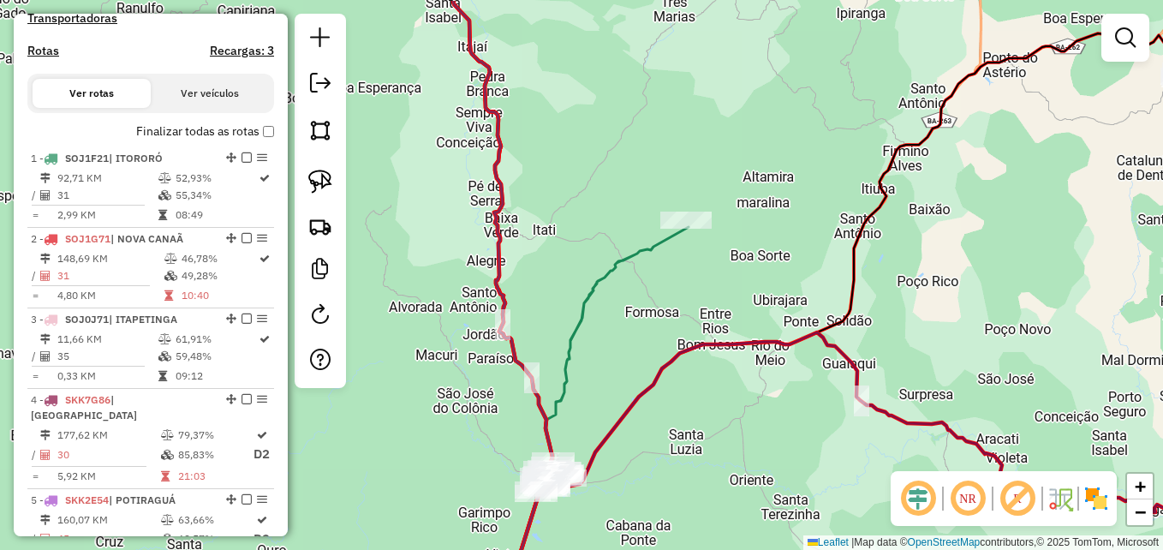
drag, startPoint x: 717, startPoint y: 271, endPoint x: 680, endPoint y: 327, distance: 67.5
click at [680, 327] on div "Janela de atendimento Grade de atendimento Capacidade Transportadoras Veículos …" at bounding box center [581, 275] width 1163 height 550
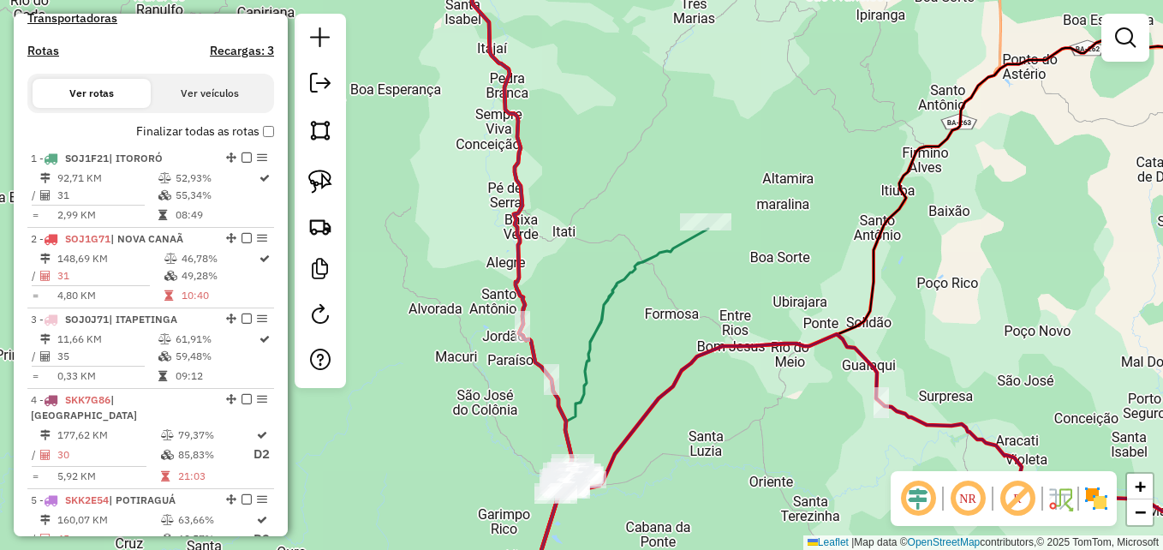
drag, startPoint x: 692, startPoint y: 295, endPoint x: 727, endPoint y: 295, distance: 35.1
click at [727, 295] on div "Janela de atendimento Grade de atendimento Capacidade Transportadoras Veículos …" at bounding box center [581, 275] width 1163 height 550
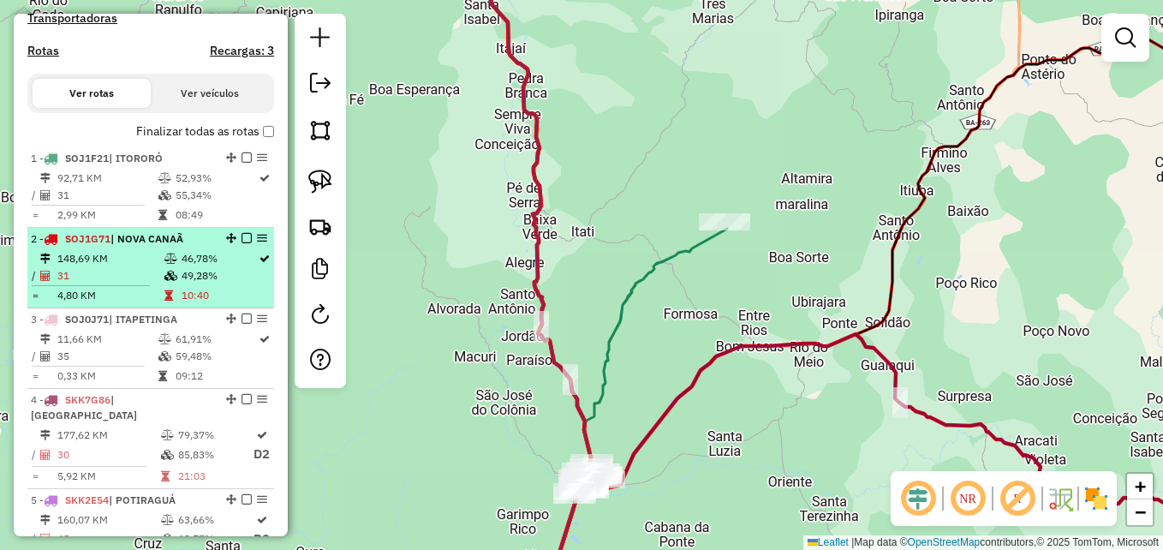
click at [242, 267] on td "46,78%" at bounding box center [219, 258] width 77 height 17
select select "**********"
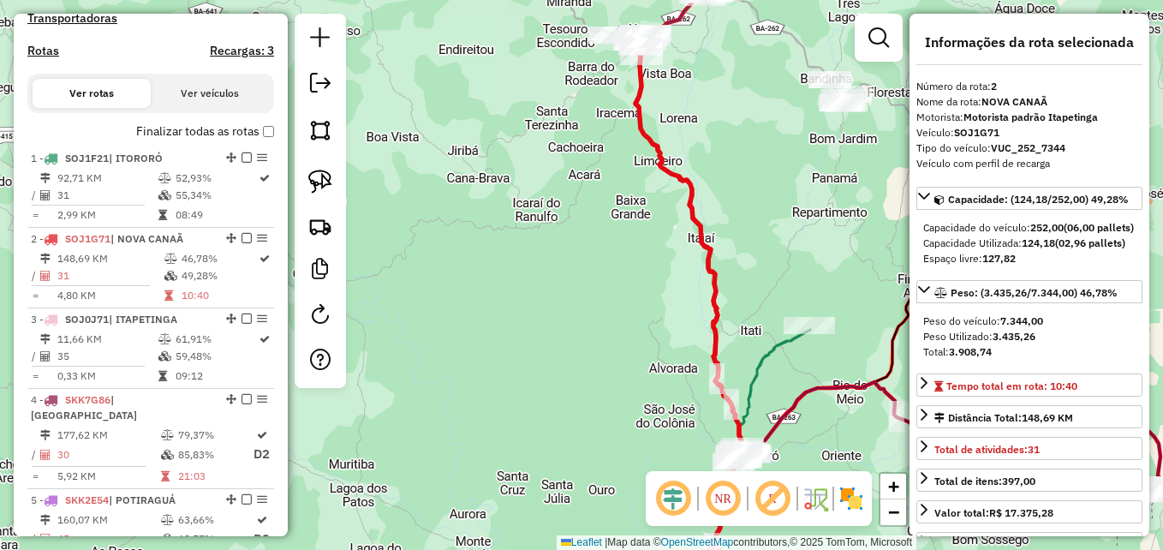
drag, startPoint x: 665, startPoint y: 71, endPoint x: 668, endPoint y: 247, distance: 176.4
click at [668, 247] on div "Janela de atendimento Grade de atendimento Capacidade Transportadoras Veículos …" at bounding box center [581, 275] width 1163 height 550
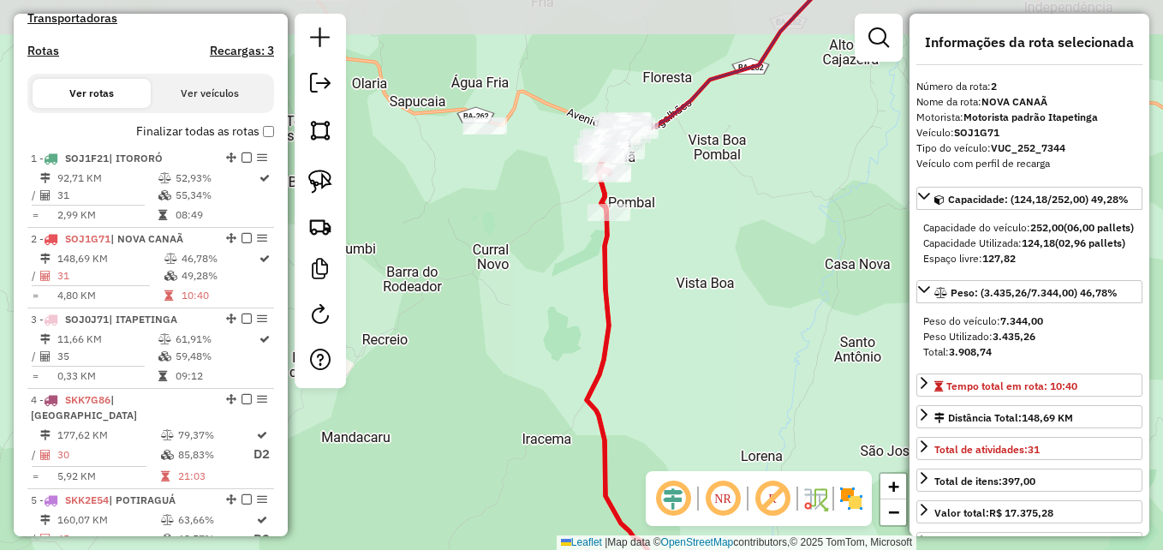
drag, startPoint x: 662, startPoint y: 167, endPoint x: 692, endPoint y: 202, distance: 46.2
click at [692, 202] on div "Janela de atendimento Grade de atendimento Capacidade Transportadoras Veículos …" at bounding box center [581, 275] width 1163 height 550
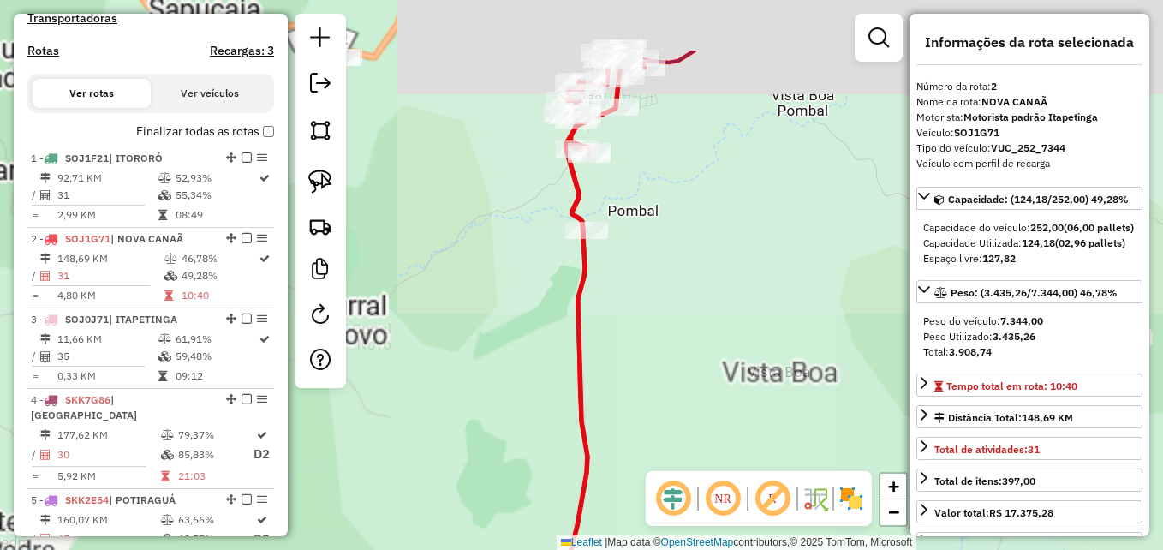
drag, startPoint x: 666, startPoint y: 147, endPoint x: 679, endPoint y: 255, distance: 108.7
click at [679, 255] on div "Janela de atendimento Grade de atendimento Capacidade Transportadoras Veículos …" at bounding box center [581, 275] width 1163 height 550
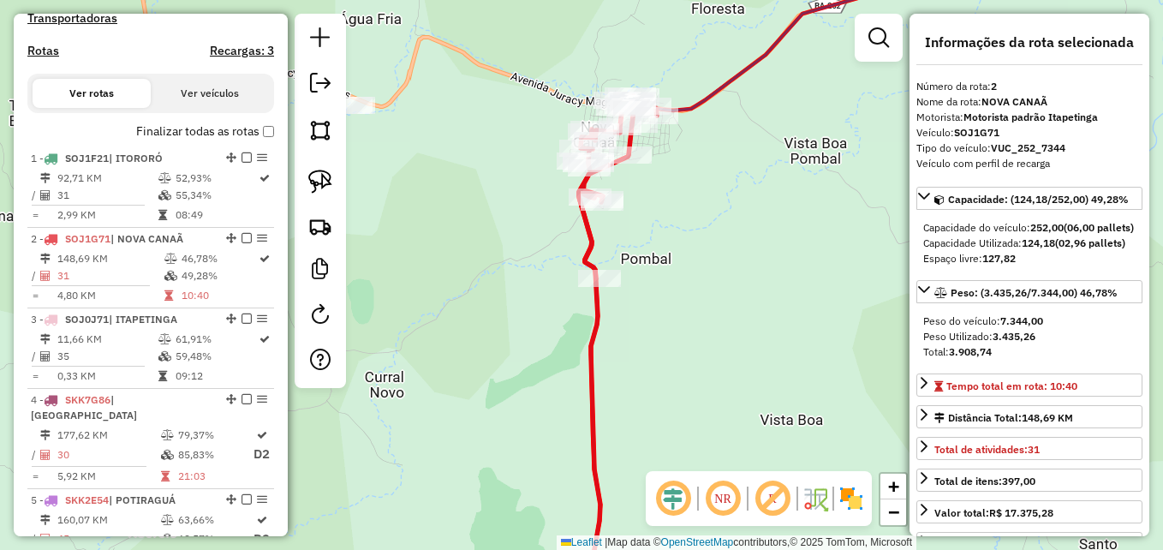
drag, startPoint x: 487, startPoint y: 266, endPoint x: 487, endPoint y: 295, distance: 28.3
click at [487, 295] on div "Janela de atendimento Grade de atendimento Capacidade Transportadoras Veículos …" at bounding box center [581, 275] width 1163 height 550
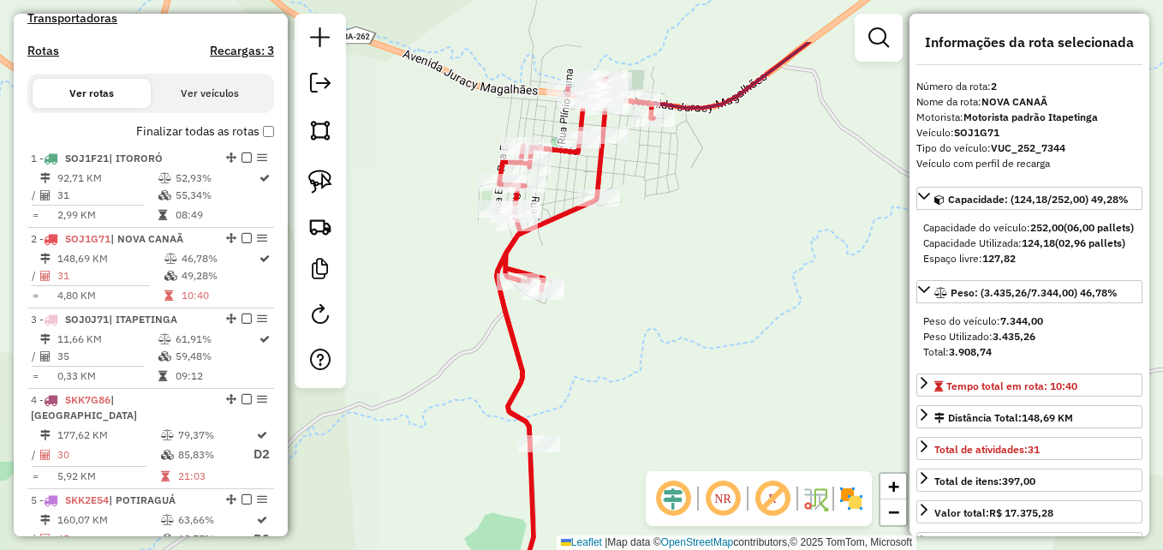
drag, startPoint x: 697, startPoint y: 186, endPoint x: 714, endPoint y: 279, distance: 94.9
click at [714, 279] on div "Janela de atendimento Grade de atendimento Capacidade Transportadoras Veículos …" at bounding box center [581, 275] width 1163 height 550
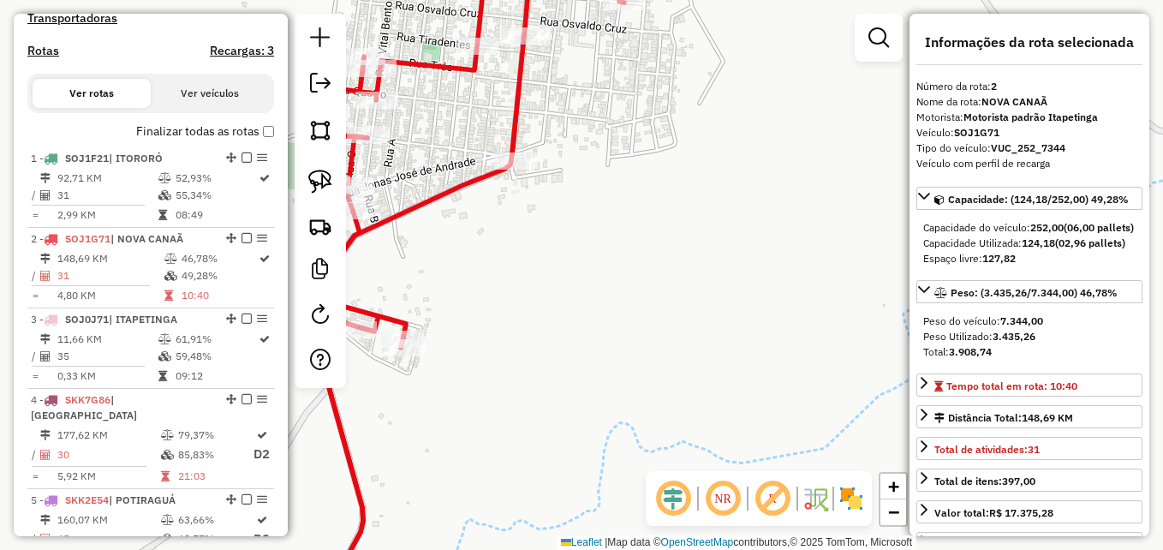
drag, startPoint x: 675, startPoint y: 229, endPoint x: 772, endPoint y: 319, distance: 132.7
click at [772, 319] on div "Janela de atendimento Grade de atendimento Capacidade Transportadoras Veículos …" at bounding box center [581, 275] width 1163 height 550
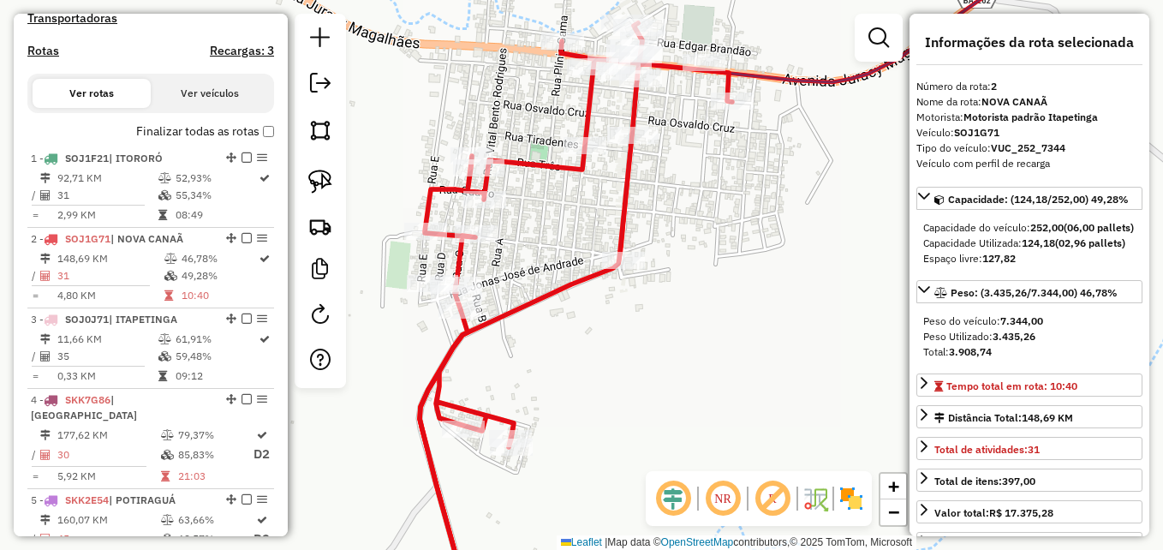
drag, startPoint x: 724, startPoint y: 195, endPoint x: 735, endPoint y: 205, distance: 13.9
click at [735, 205] on div "Janela de atendimento Grade de atendimento Capacidade Transportadoras Veículos …" at bounding box center [581, 275] width 1163 height 550
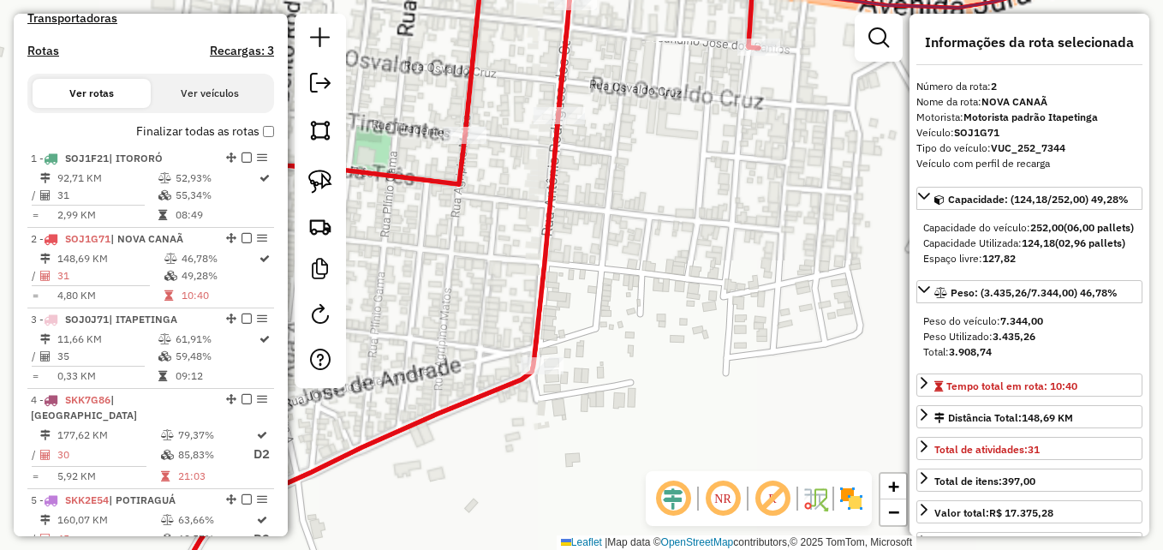
drag, startPoint x: 718, startPoint y: 165, endPoint x: 787, endPoint y: 385, distance: 230.5
click at [789, 385] on div "Janela de atendimento Grade de atendimento Capacidade Transportadoras Veículos …" at bounding box center [581, 275] width 1163 height 550
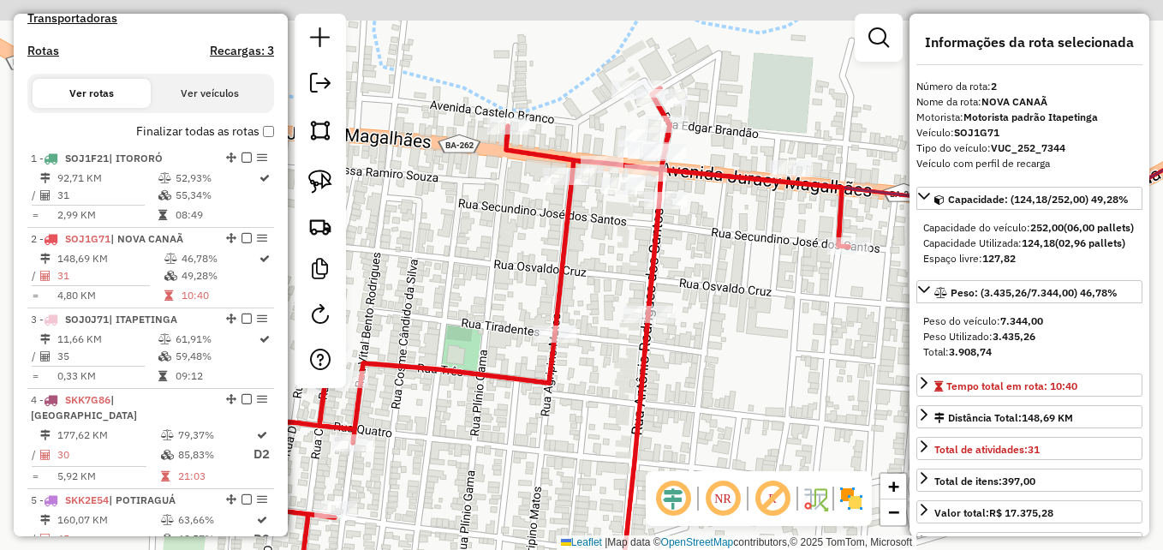
drag, startPoint x: 434, startPoint y: 220, endPoint x: 540, endPoint y: 284, distance: 123.4
click at [540, 284] on div "Janela de atendimento Grade de atendimento Capacidade Transportadoras Veículos …" at bounding box center [581, 275] width 1163 height 550
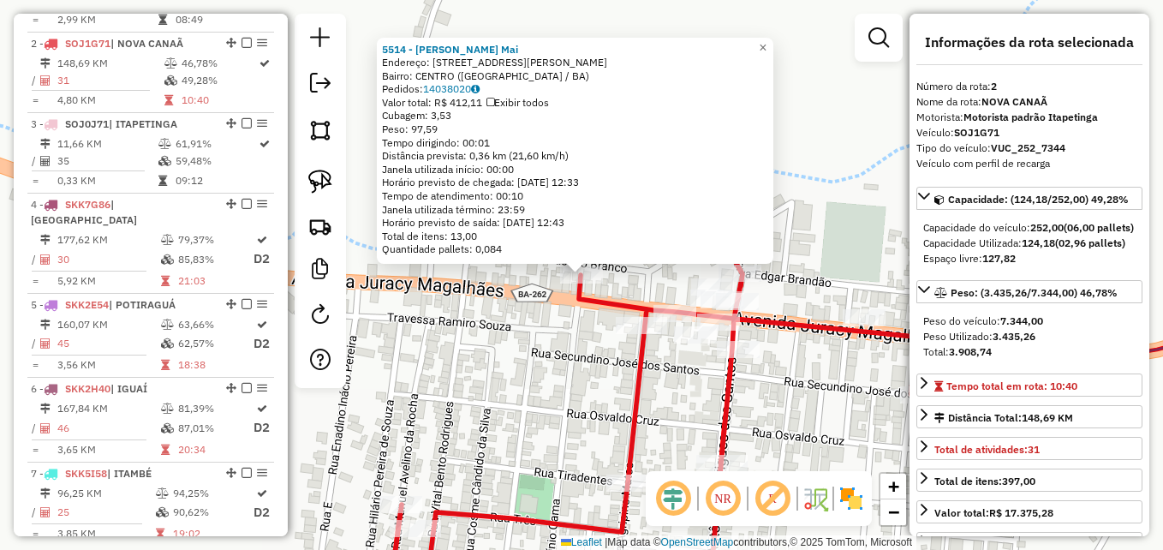
scroll to position [743, 0]
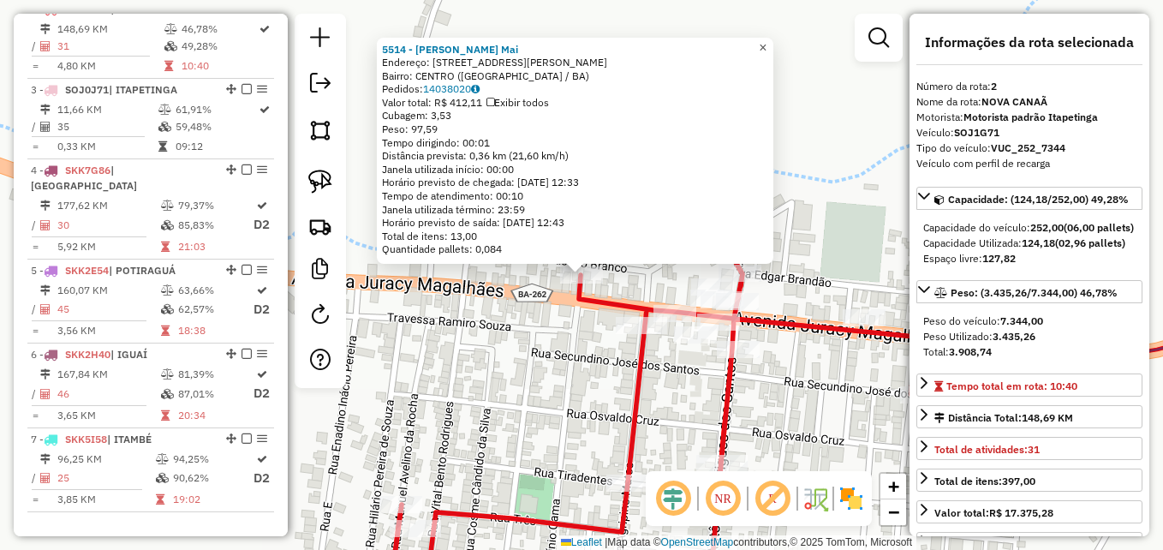
click at [766, 43] on span "×" at bounding box center [763, 47] width 8 height 15
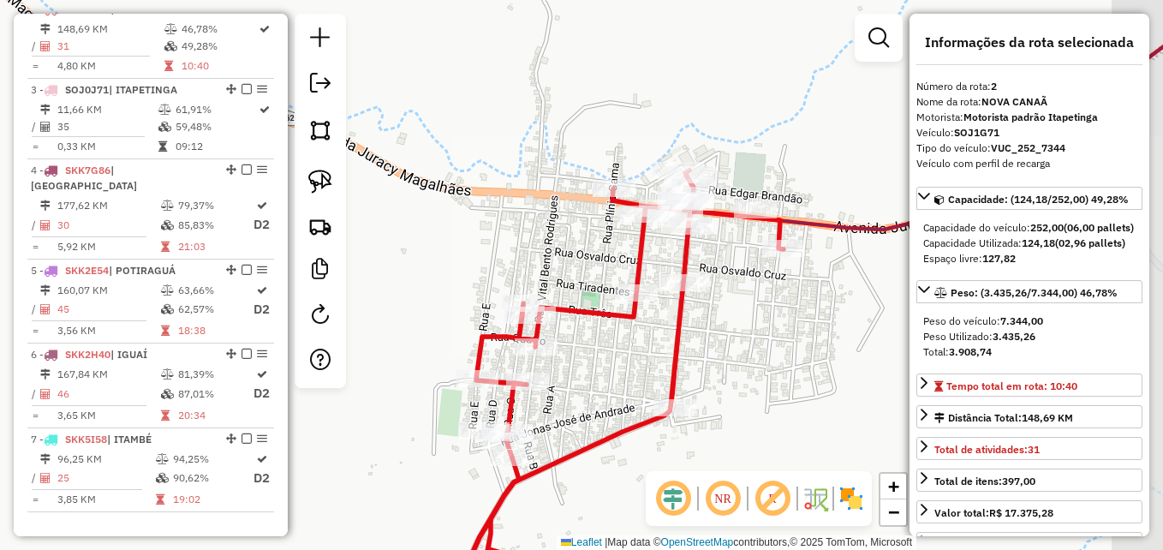
drag, startPoint x: 586, startPoint y: 217, endPoint x: 515, endPoint y: 126, distance: 115.3
click at [510, 127] on div "Janela de atendimento Grade de atendimento Capacidade Transportadoras Veículos …" at bounding box center [581, 275] width 1163 height 550
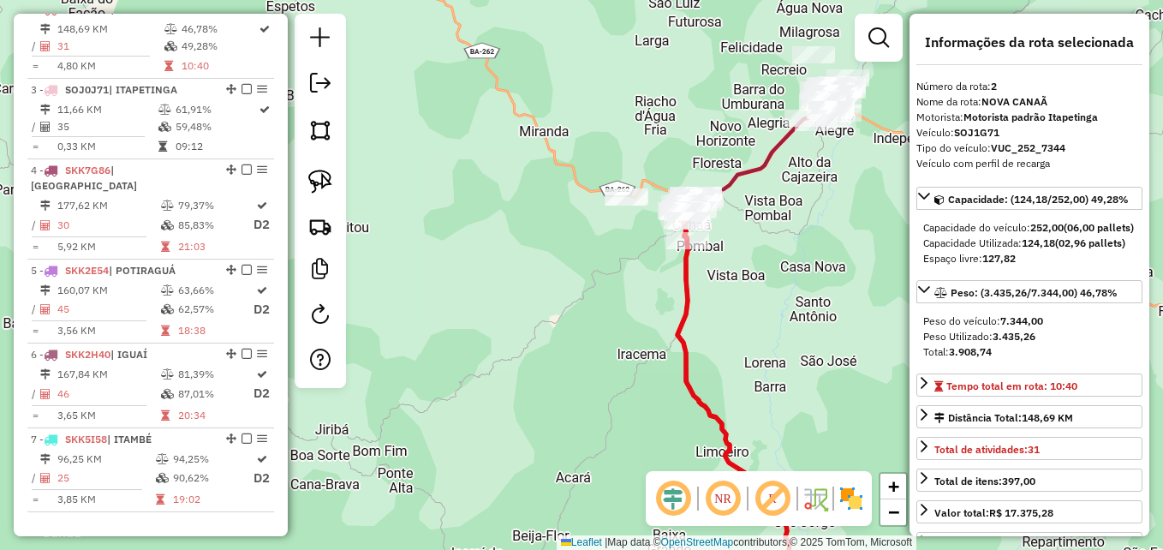
drag, startPoint x: 773, startPoint y: 364, endPoint x: 665, endPoint y: 269, distance: 144.4
click at [666, 271] on div "Janela de atendimento Grade de atendimento Capacidade Transportadoras Veículos …" at bounding box center [581, 275] width 1163 height 550
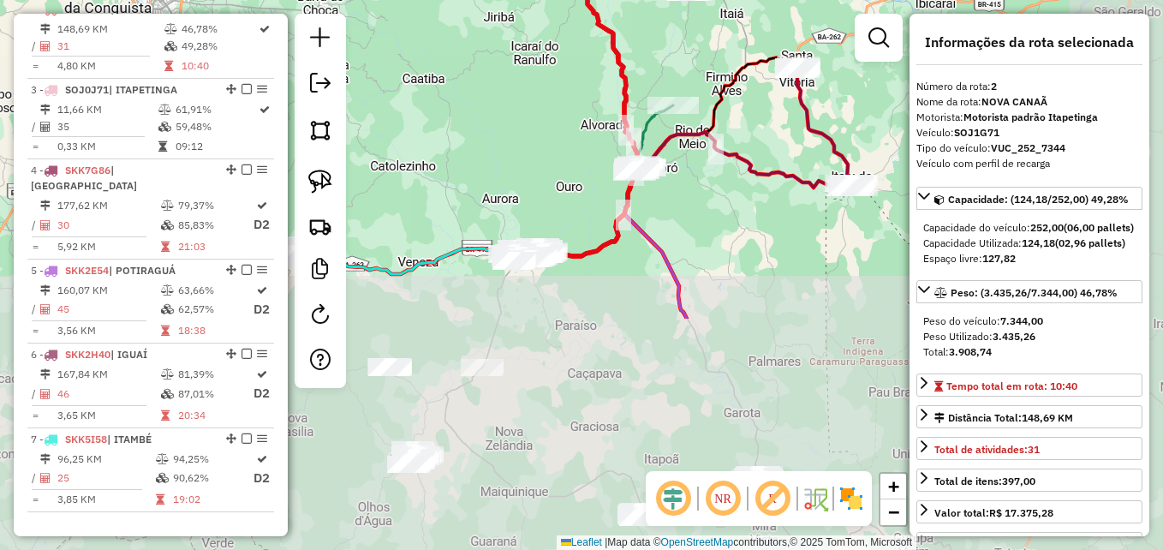
drag, startPoint x: 615, startPoint y: 364, endPoint x: 533, endPoint y: 111, distance: 265.7
click at [533, 111] on div "Janela de atendimento Grade de atendimento Capacidade Transportadoras Veículos …" at bounding box center [581, 275] width 1163 height 550
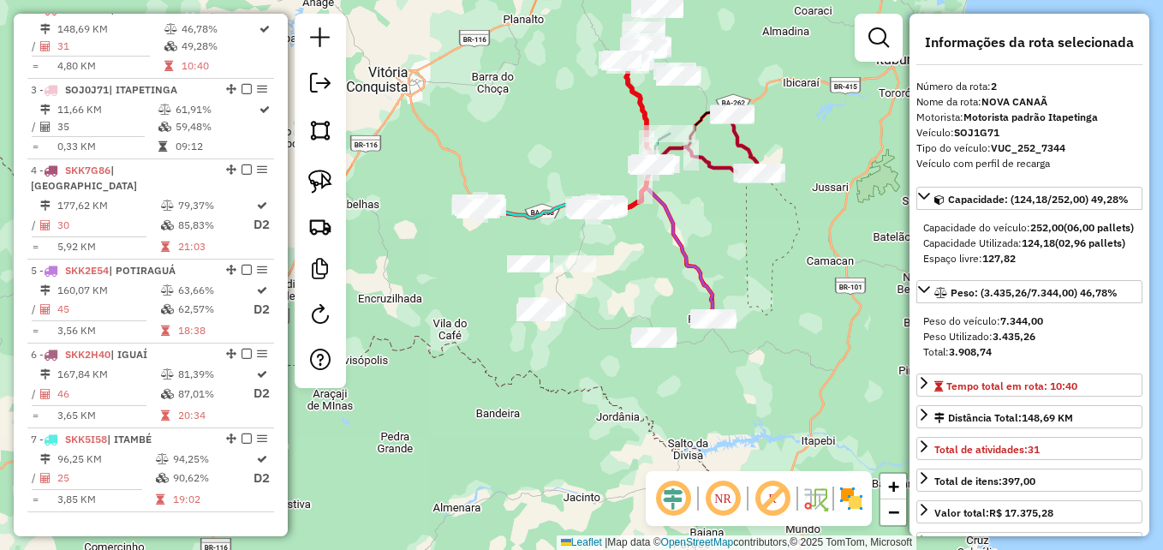
drag, startPoint x: 796, startPoint y: 352, endPoint x: 781, endPoint y: 280, distance: 73.6
click at [781, 280] on div "Janela de atendimento Grade de atendimento Capacidade Transportadoras Veículos …" at bounding box center [581, 275] width 1163 height 550
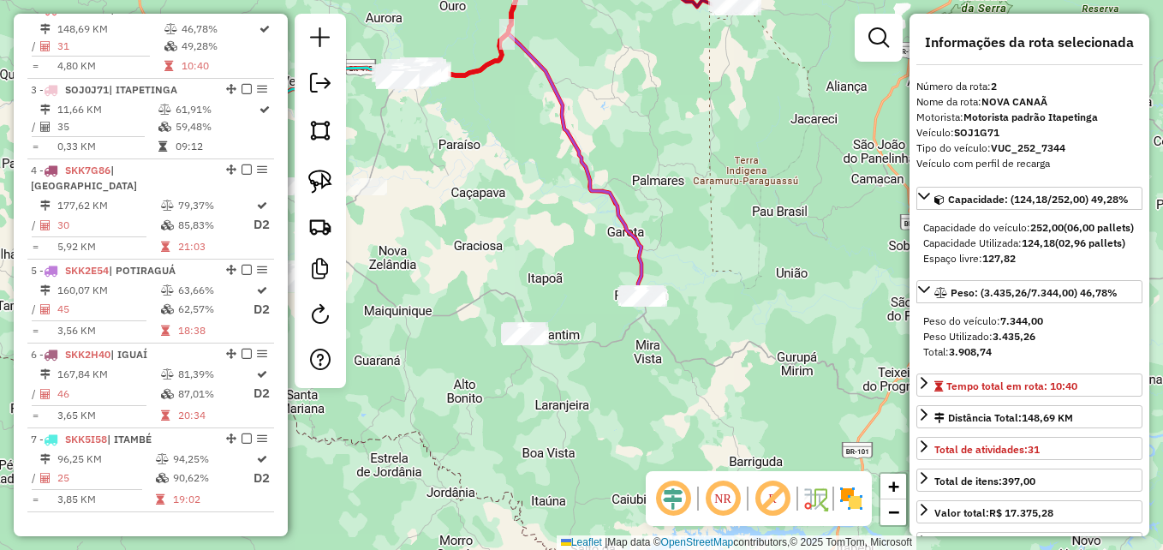
drag, startPoint x: 725, startPoint y: 224, endPoint x: 806, endPoint y: 253, distance: 85.6
click at [806, 253] on div "Janela de atendimento Grade de atendimento Capacidade Transportadoras Veículos …" at bounding box center [581, 275] width 1163 height 550
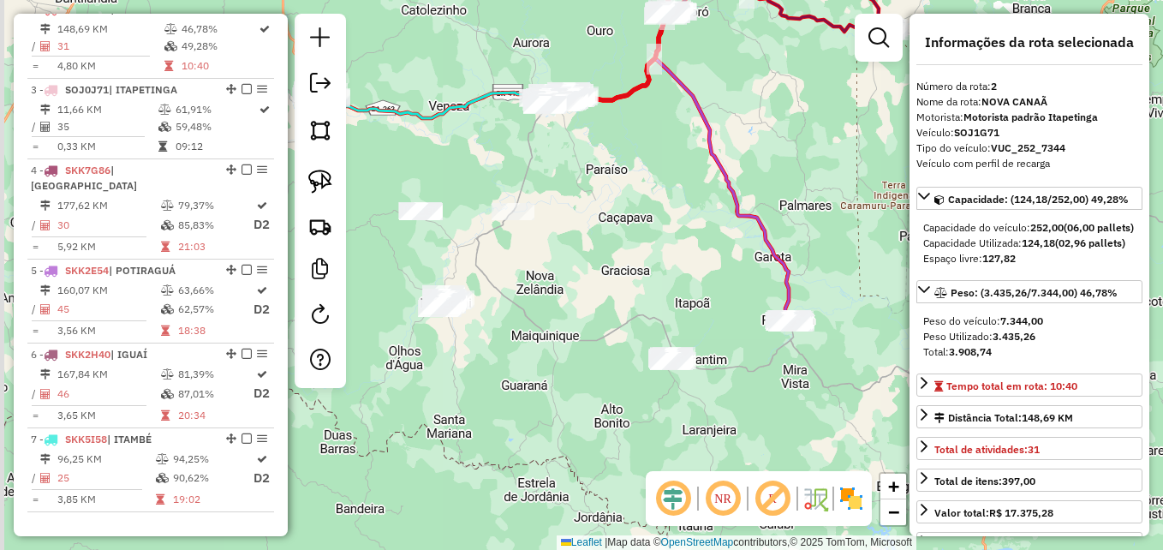
drag, startPoint x: 605, startPoint y: 286, endPoint x: 671, endPoint y: 282, distance: 66.9
click at [671, 282] on div "Janela de atendimento Grade de atendimento Capacidade Transportadoras Veículos …" at bounding box center [581, 275] width 1163 height 550
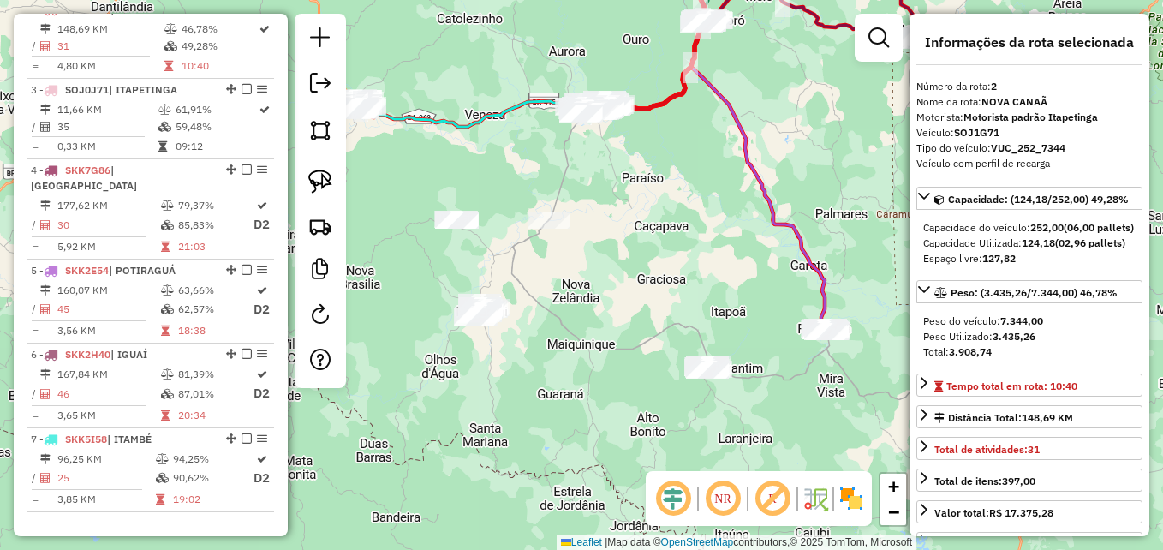
drag, startPoint x: 631, startPoint y: 299, endPoint x: 674, endPoint y: 308, distance: 43.8
click at [674, 308] on div "Janela de atendimento Grade de atendimento Capacidade Transportadoras Veículos …" at bounding box center [581, 275] width 1163 height 550
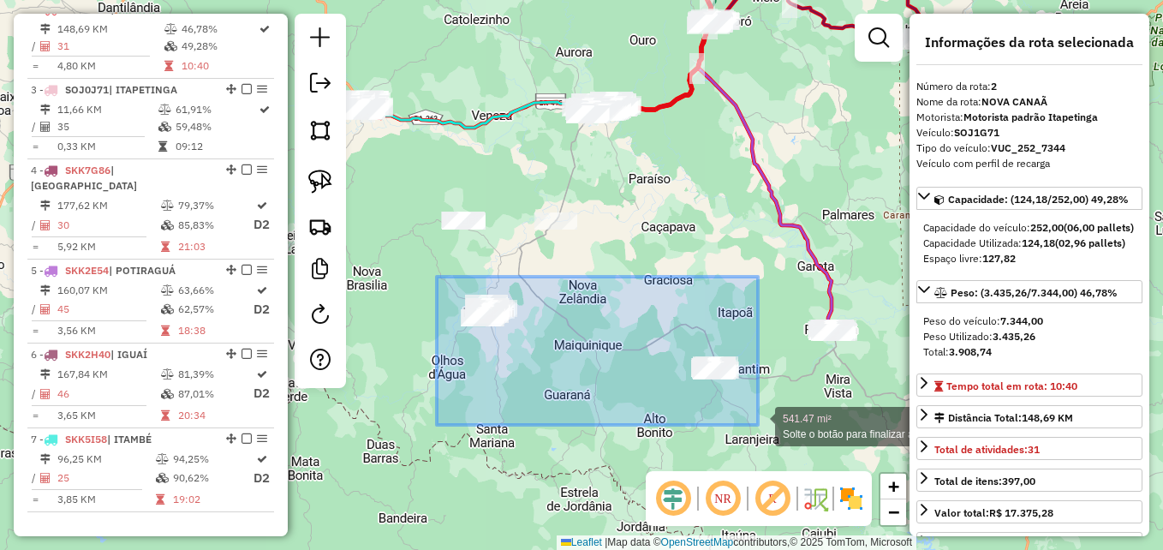
drag, startPoint x: 437, startPoint y: 277, endPoint x: 758, endPoint y: 425, distance: 353.7
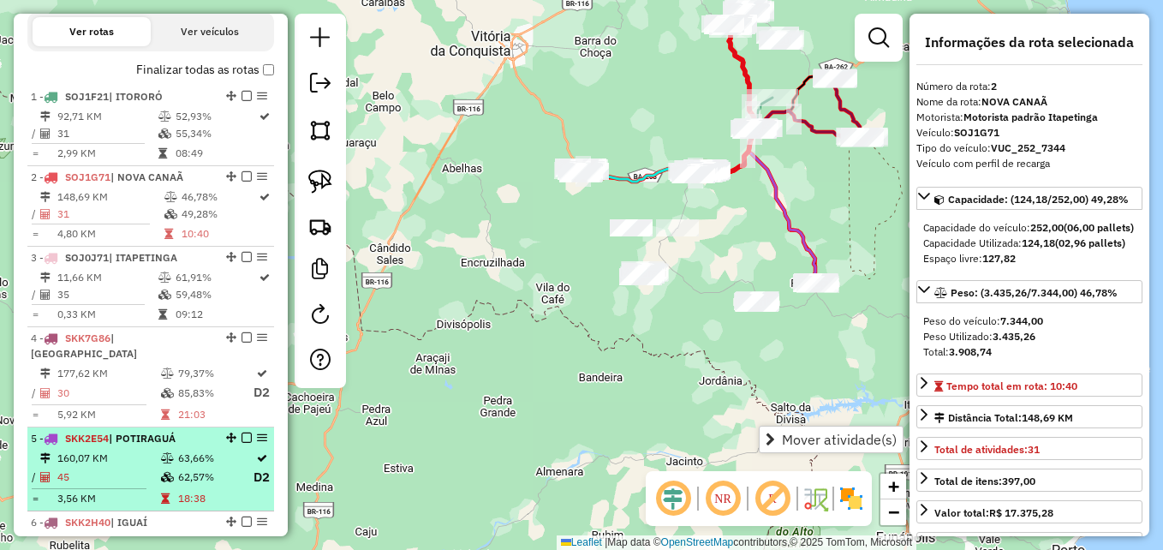
scroll to position [572, 0]
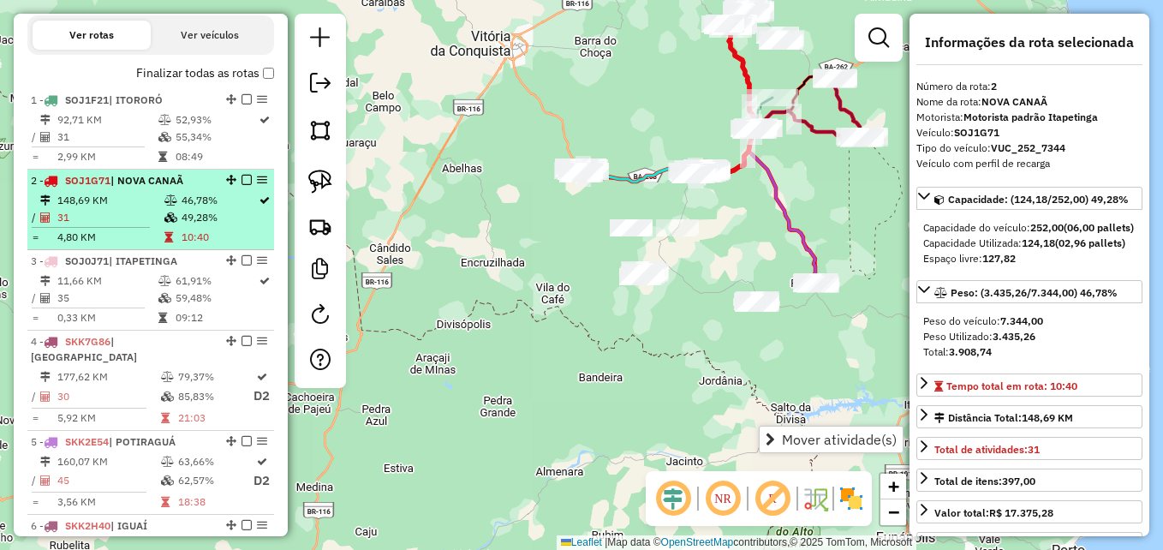
click at [207, 209] on td "46,78%" at bounding box center [219, 200] width 77 height 17
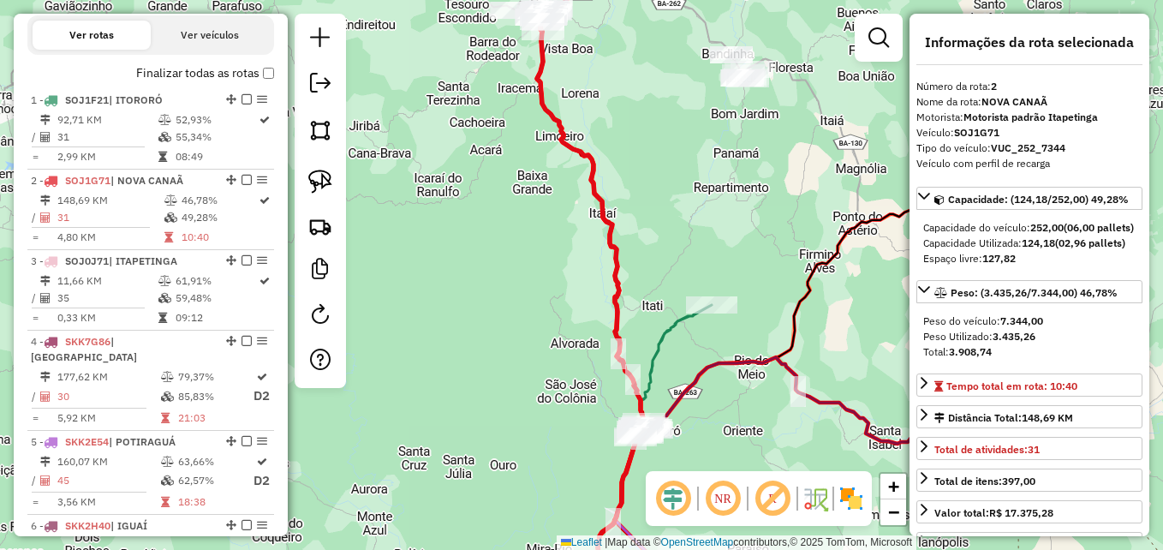
drag, startPoint x: 635, startPoint y: 124, endPoint x: 736, endPoint y: 311, distance: 211.9
click at [736, 311] on div "Janela de atendimento Grade de atendimento Capacidade Transportadoras Veículos …" at bounding box center [581, 275] width 1163 height 550
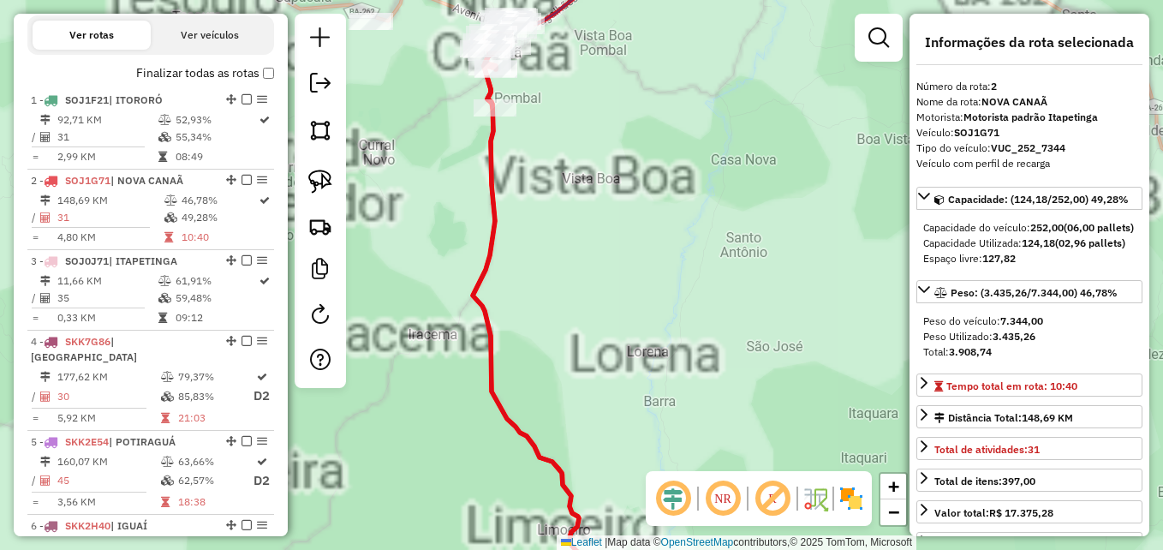
drag, startPoint x: 635, startPoint y: 194, endPoint x: 747, endPoint y: 366, distance: 204.7
click at [747, 366] on div "Janela de atendimento Grade de atendimento Capacidade Transportadoras Veículos …" at bounding box center [581, 275] width 1163 height 550
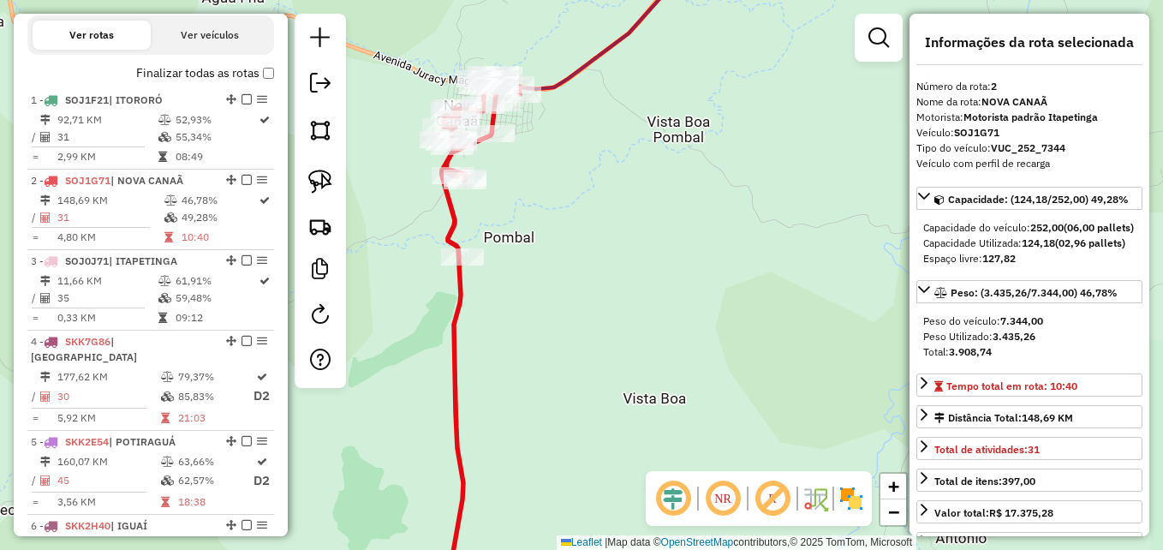
drag, startPoint x: 670, startPoint y: 230, endPoint x: 786, endPoint y: 331, distance: 154.8
click at [786, 331] on div "Janela de atendimento Grade de atendimento Capacidade Transportadoras Veículos …" at bounding box center [581, 275] width 1163 height 550
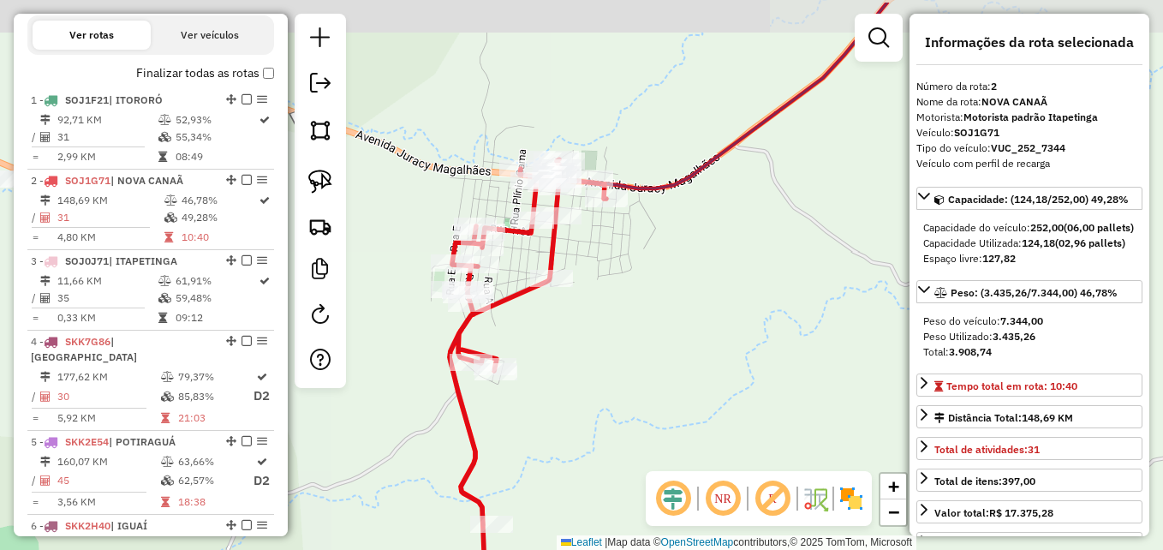
drag, startPoint x: 667, startPoint y: 220, endPoint x: 796, endPoint y: 251, distance: 132.1
click at [809, 265] on div "Janela de atendimento Grade de atendimento Capacidade Transportadoras Veículos …" at bounding box center [581, 275] width 1163 height 550
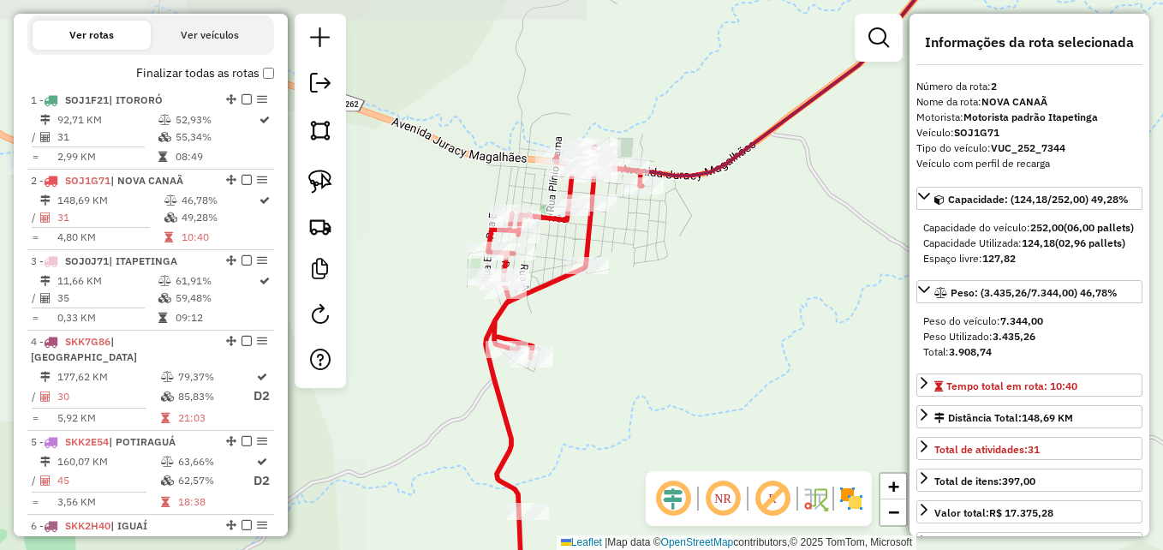
drag, startPoint x: 748, startPoint y: 235, endPoint x: 818, endPoint y: 247, distance: 70.3
click at [818, 247] on div "Janela de atendimento Grade de atendimento Capacidade Transportadoras Veículos …" at bounding box center [581, 275] width 1163 height 550
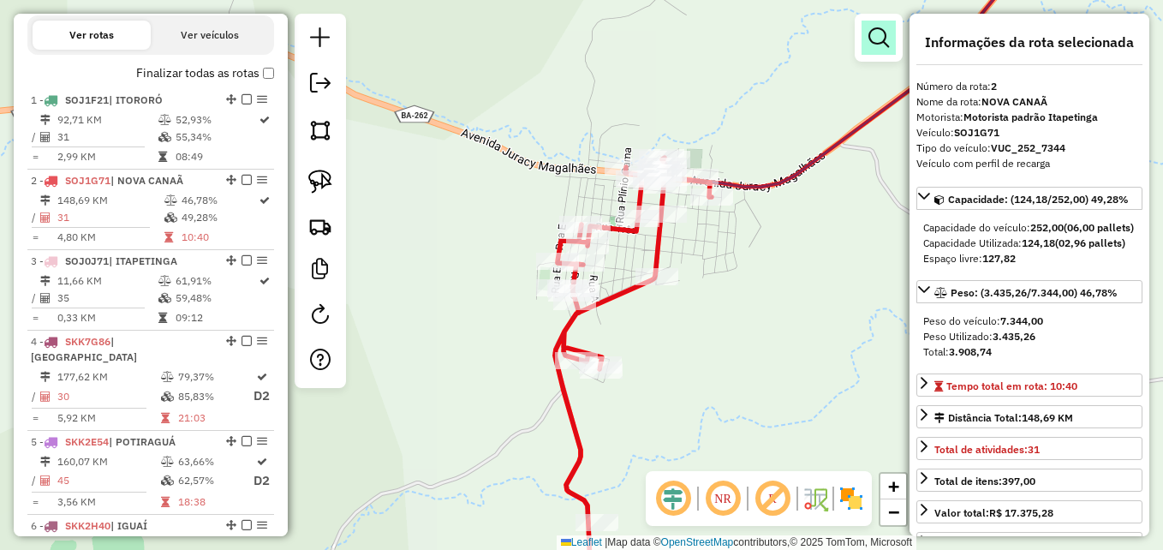
click at [876, 44] on em at bounding box center [878, 37] width 21 height 21
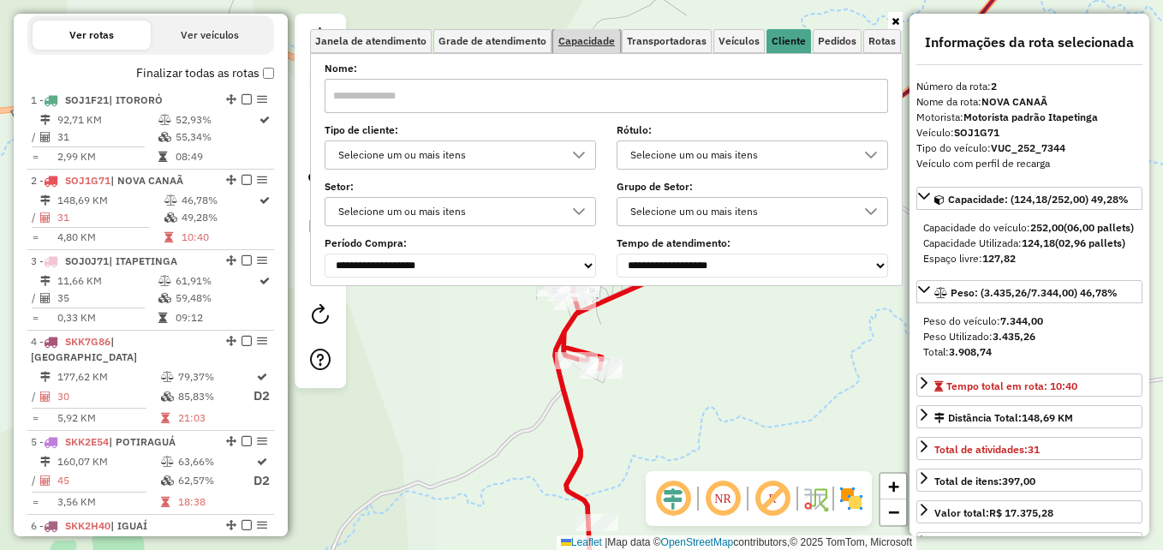
click at [582, 44] on span "Capacidade" at bounding box center [586, 41] width 57 height 10
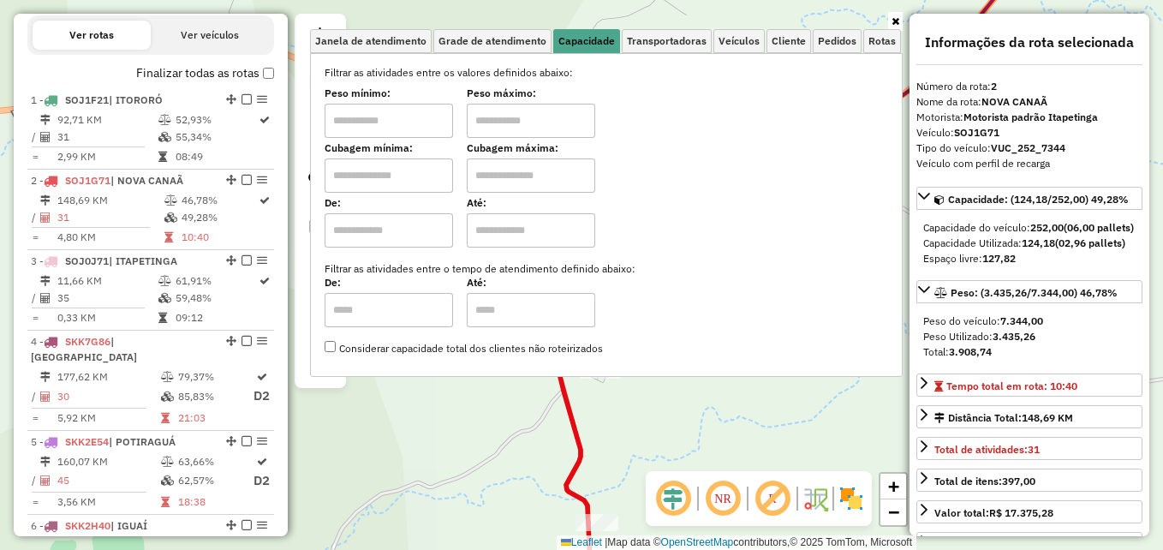
click at [373, 182] on input "text" at bounding box center [389, 175] width 128 height 34
type input "****"
click at [597, 456] on div "Limpar filtros Janela de atendimento Grade de atendimento Capacidade Transporta…" at bounding box center [581, 275] width 1163 height 550
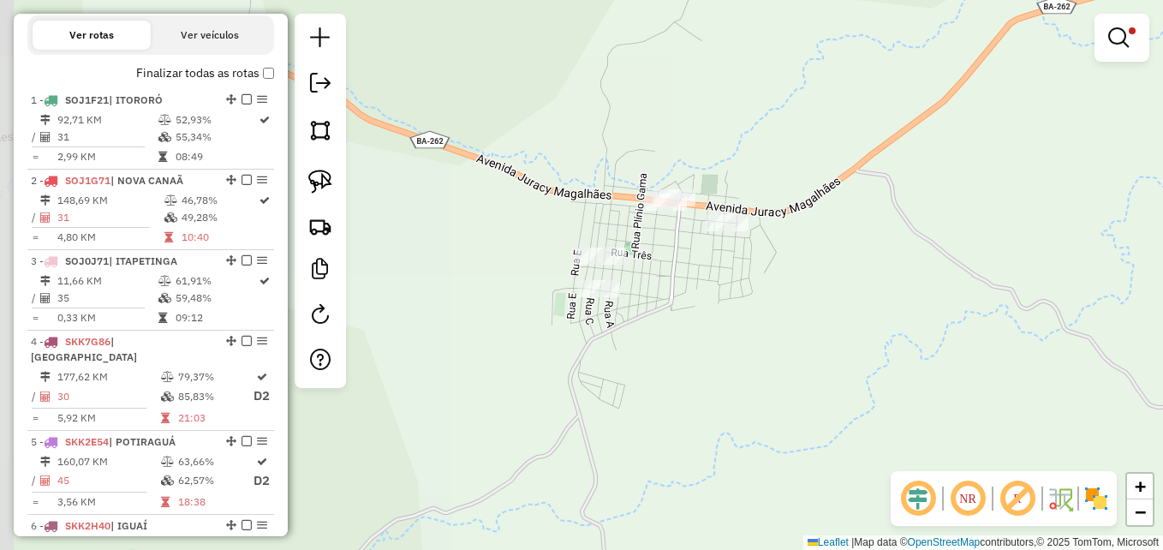
drag, startPoint x: 712, startPoint y: 259, endPoint x: 734, endPoint y: 319, distance: 64.7
click at [735, 323] on div "Limpar filtros Janela de atendimento Grade de atendimento Capacidade Transporta…" at bounding box center [581, 275] width 1163 height 550
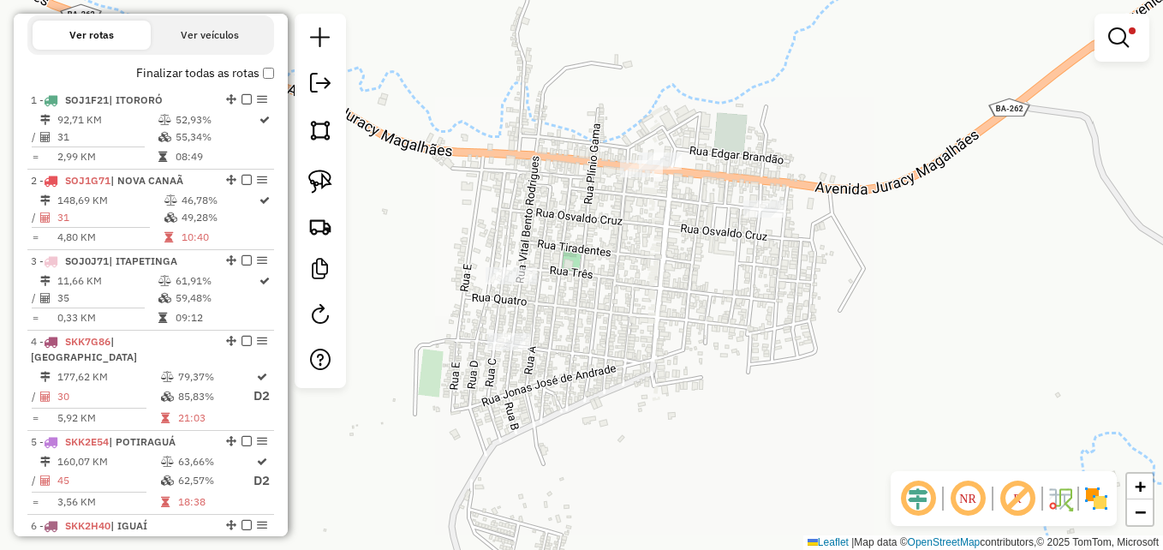
drag, startPoint x: 695, startPoint y: 301, endPoint x: 728, endPoint y: 310, distance: 33.9
click at [728, 310] on div "Limpar filtros Janela de atendimento Grade de atendimento Capacidade Transporta…" at bounding box center [581, 275] width 1163 height 550
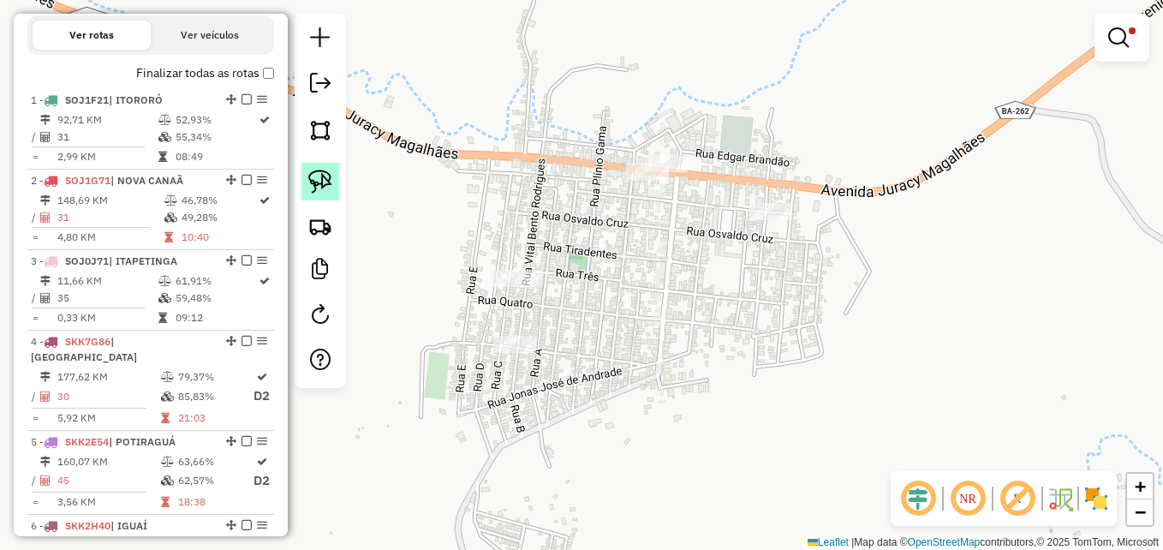
click at [318, 179] on img at bounding box center [320, 182] width 24 height 24
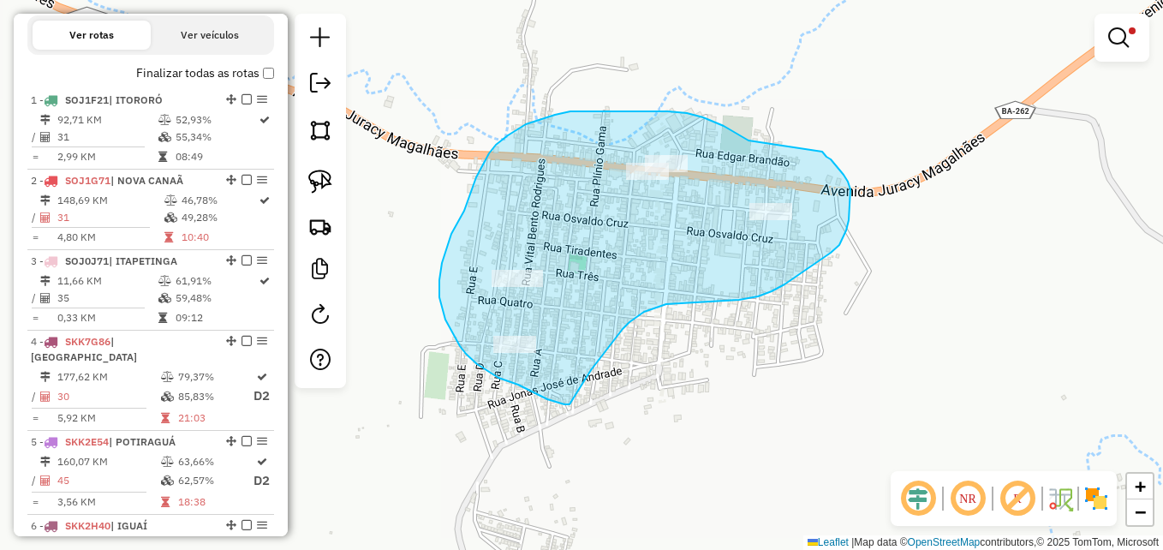
drag, startPoint x: 748, startPoint y: 140, endPoint x: 822, endPoint y: 152, distance: 75.5
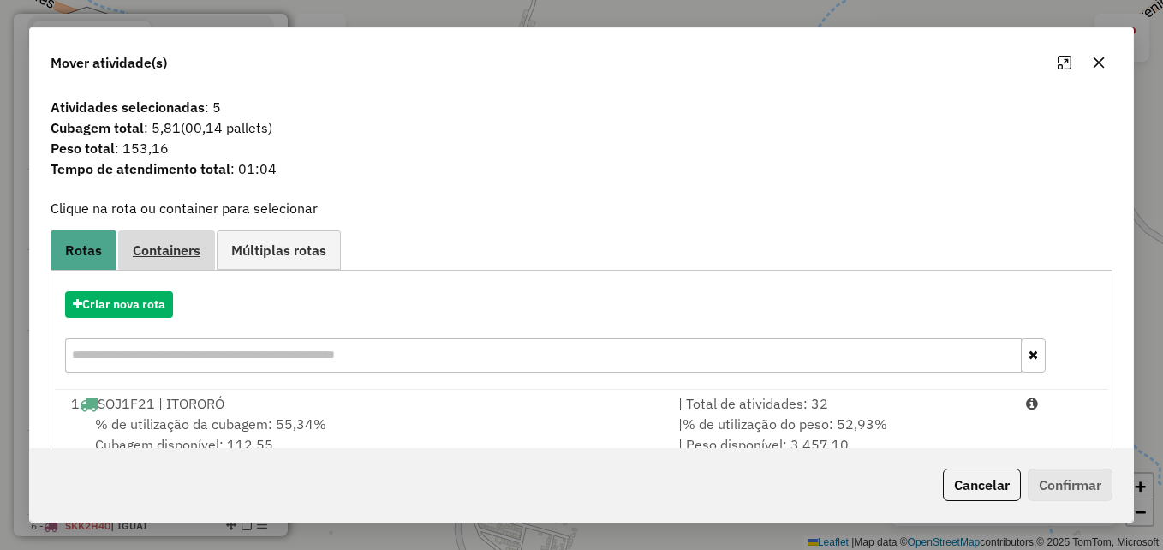
click at [193, 250] on span "Containers" at bounding box center [167, 250] width 68 height 14
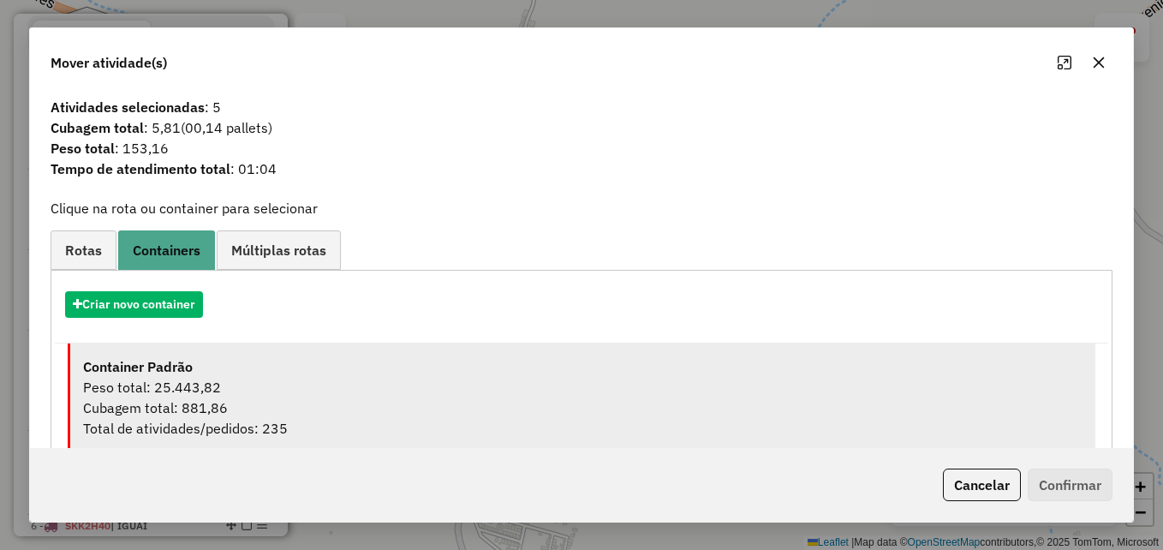
click at [220, 385] on div "Peso total: 25.443,82" at bounding box center [582, 387] width 999 height 21
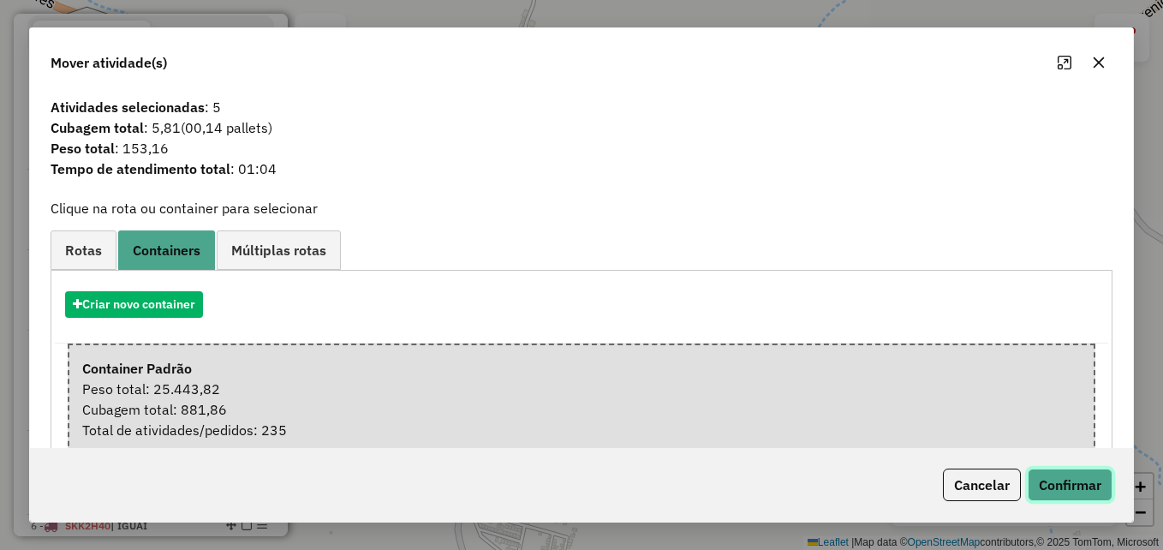
click at [1076, 482] on button "Confirmar" at bounding box center [1070, 484] width 85 height 33
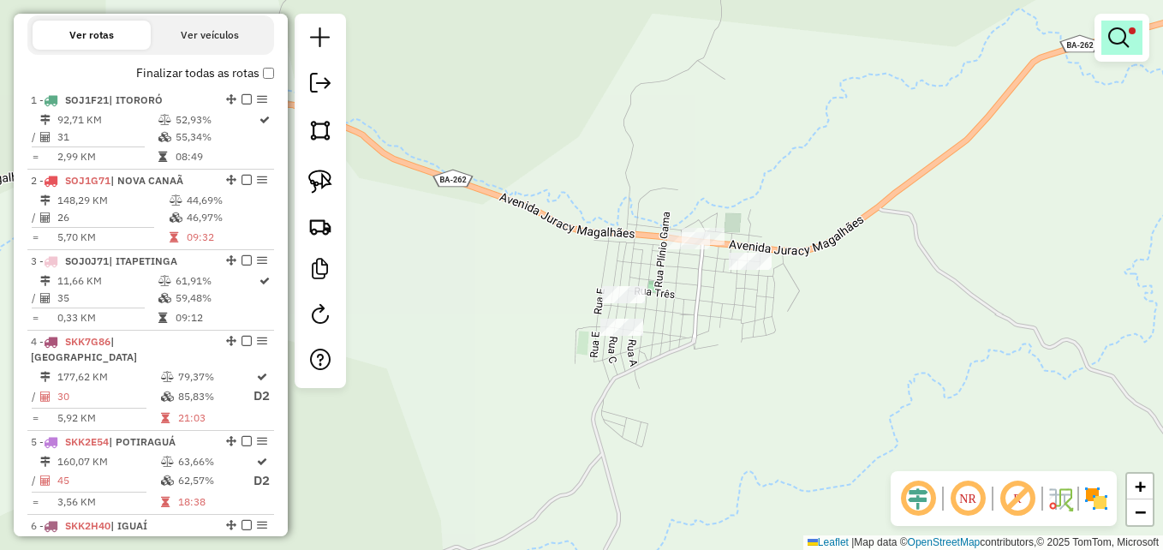
click at [1122, 44] on em at bounding box center [1118, 37] width 21 height 21
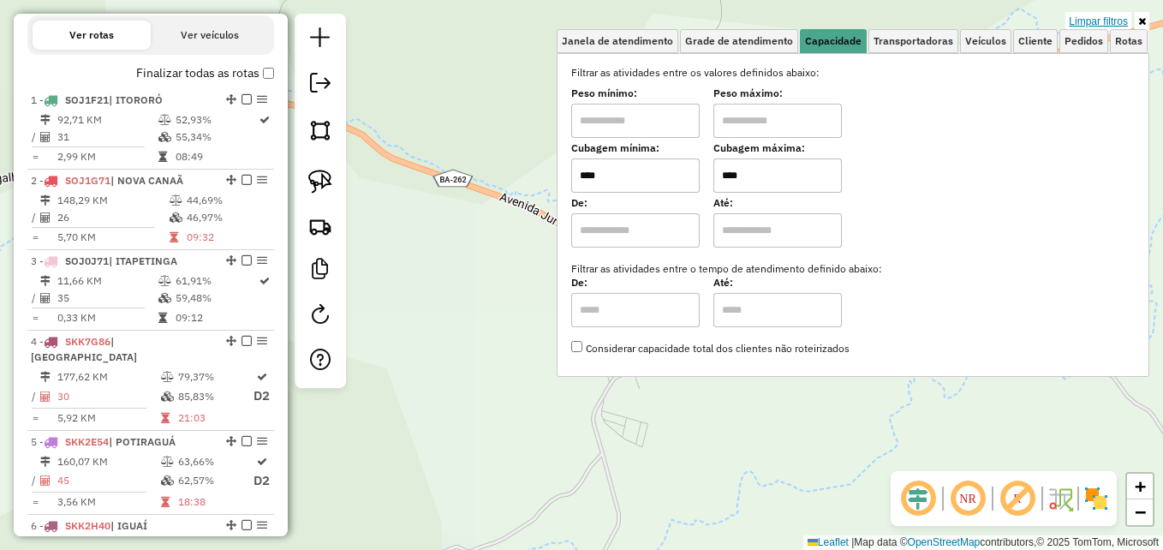
click at [1093, 15] on link "Limpar filtros" at bounding box center [1098, 21] width 66 height 19
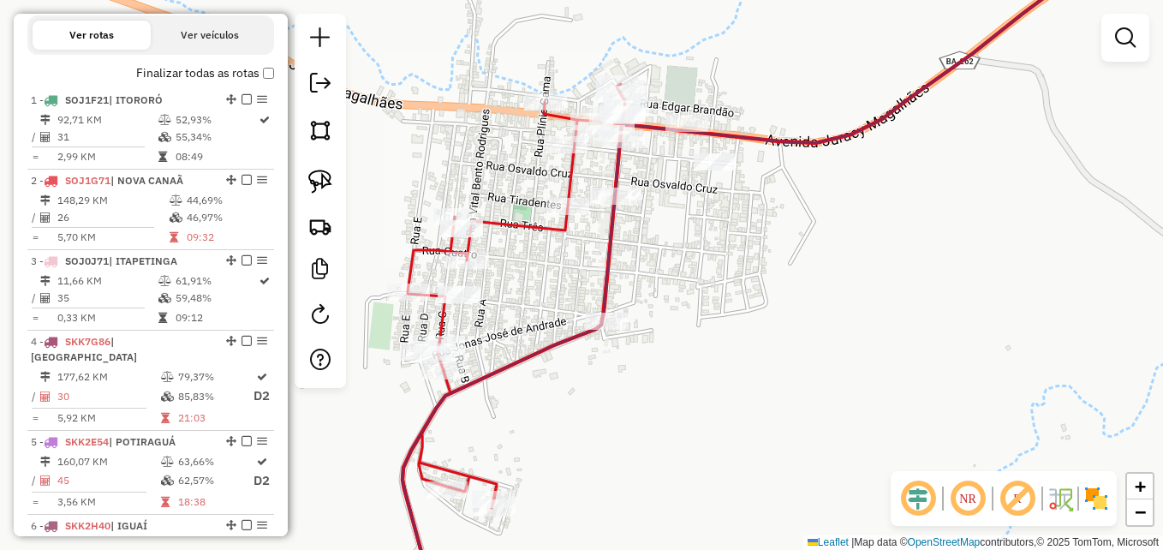
drag, startPoint x: 790, startPoint y: 278, endPoint x: 929, endPoint y: 265, distance: 140.3
click at [929, 265] on div "Janela de atendimento Grade de atendimento Capacidade Transportadoras Veículos …" at bounding box center [581, 275] width 1163 height 550
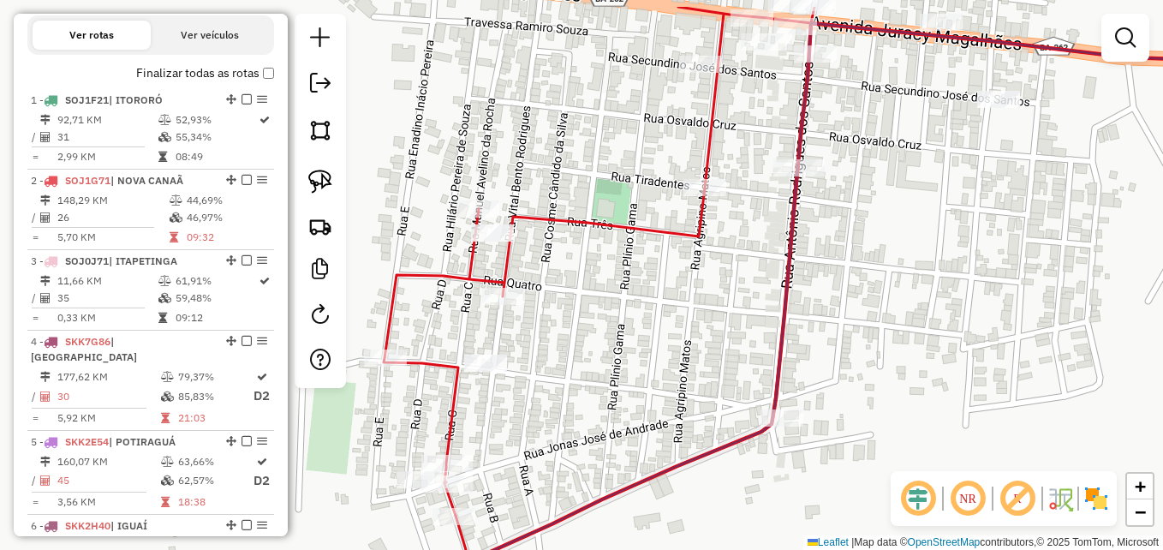
drag, startPoint x: 793, startPoint y: 229, endPoint x: 989, endPoint y: 279, distance: 202.5
click at [998, 290] on div "Janela de atendimento Grade de atendimento Capacidade Transportadoras Veículos …" at bounding box center [581, 275] width 1163 height 550
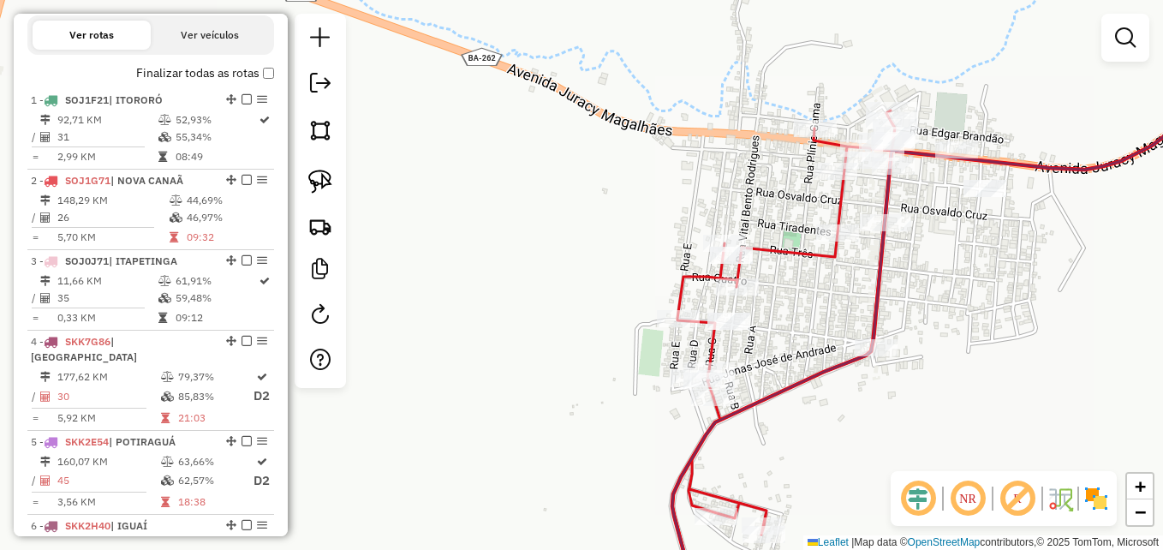
click at [988, 302] on div "Janela de atendimento Grade de atendimento Capacidade Transportadoras Veículos …" at bounding box center [581, 275] width 1163 height 550
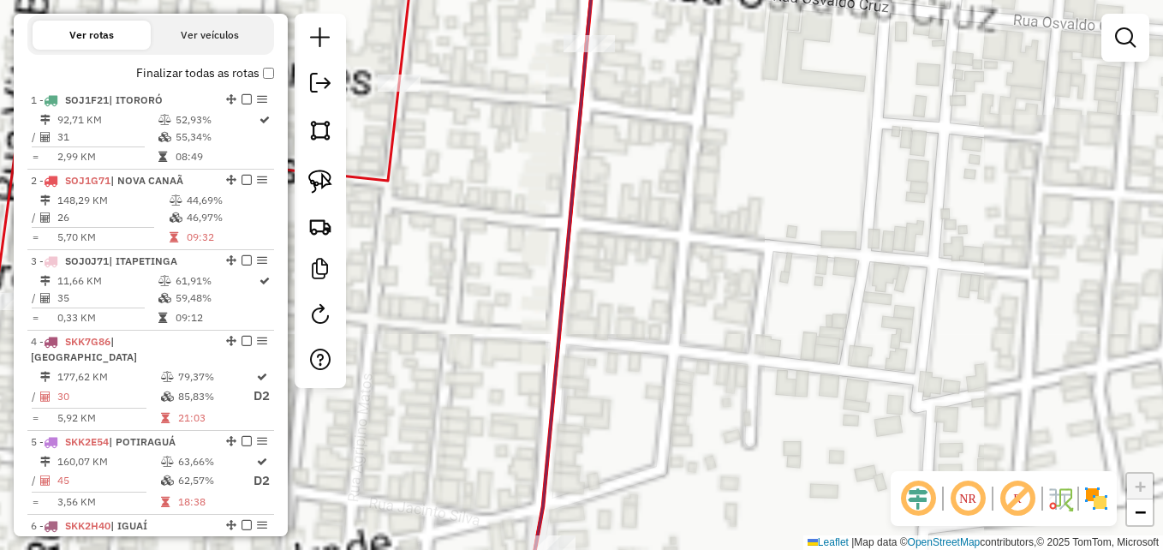
drag, startPoint x: 890, startPoint y: 179, endPoint x: 965, endPoint y: 456, distance: 287.5
click at [965, 456] on div "Janela de atendimento Grade de atendimento Capacidade Transportadoras Veículos …" at bounding box center [581, 275] width 1163 height 550
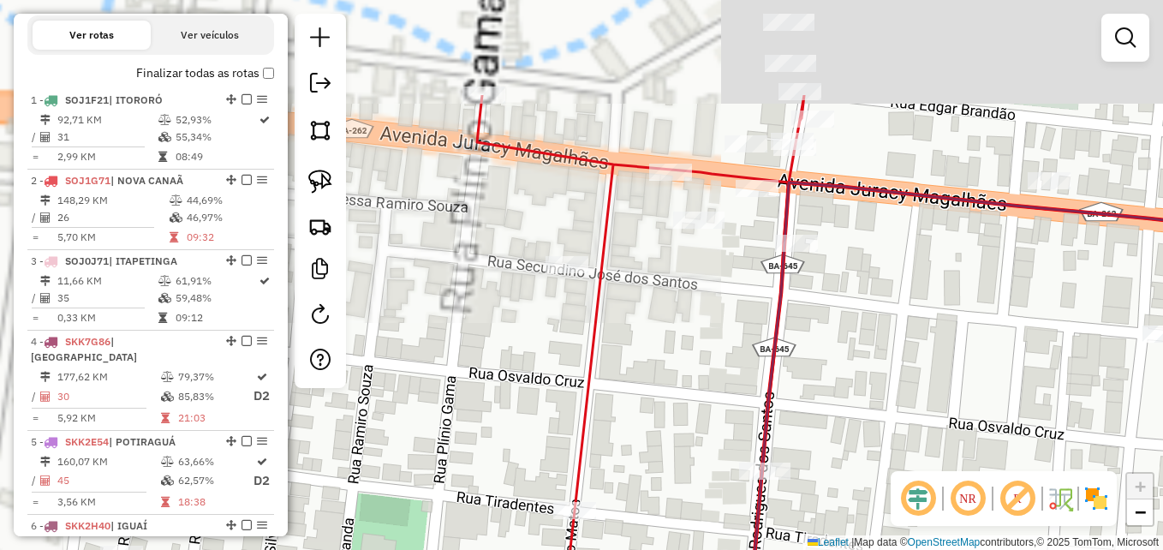
drag, startPoint x: 909, startPoint y: 346, endPoint x: 918, endPoint y: 373, distance: 28.7
click at [918, 373] on div "Janela de atendimento Grade de atendimento Capacidade Transportadoras Veículos …" at bounding box center [581, 275] width 1163 height 550
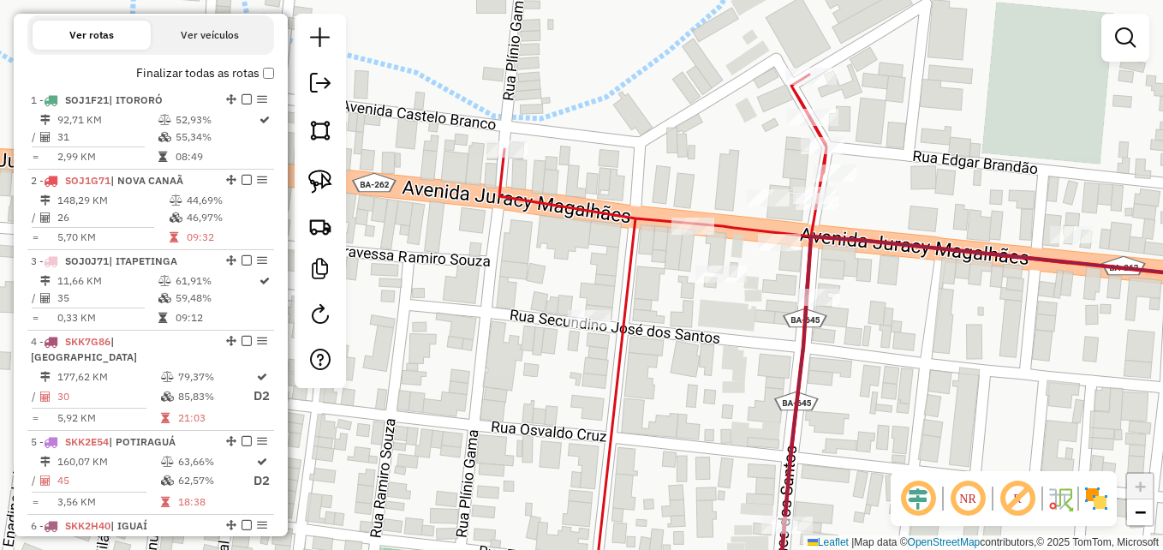
drag, startPoint x: 921, startPoint y: 277, endPoint x: 927, endPoint y: 303, distance: 26.6
click at [927, 303] on div "Janela de atendimento Grade de atendimento Capacidade Transportadoras Veículos …" at bounding box center [581, 275] width 1163 height 550
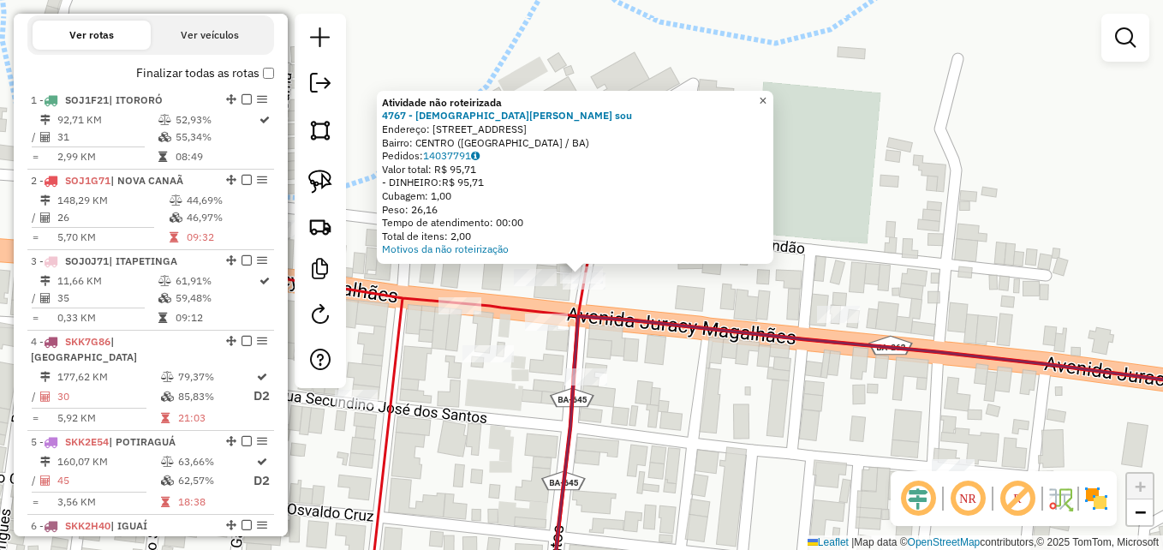
click at [766, 93] on span "×" at bounding box center [763, 100] width 8 height 15
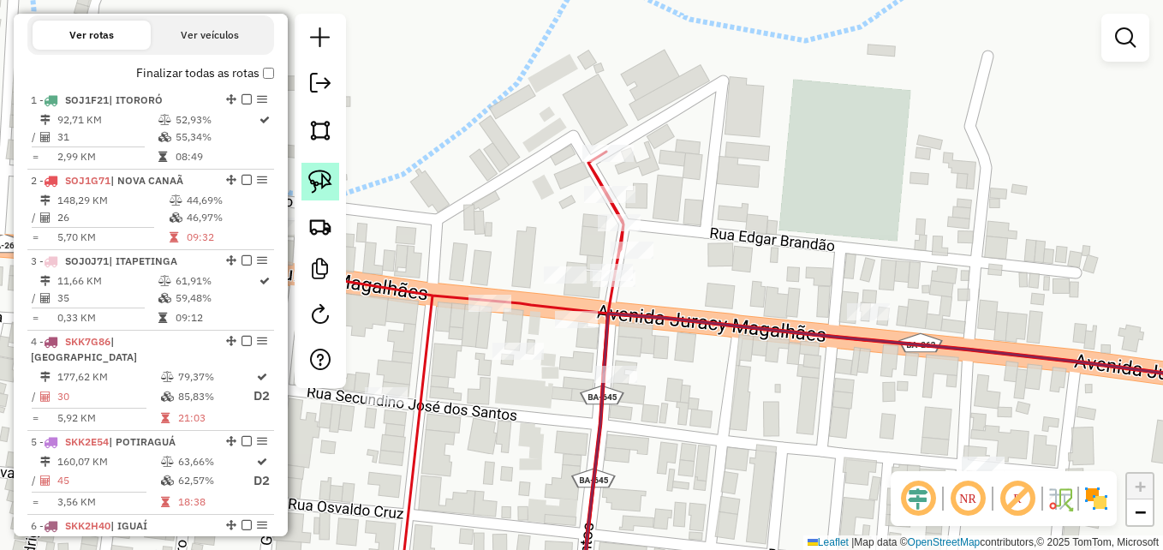
click at [318, 176] on img at bounding box center [320, 182] width 24 height 24
drag, startPoint x: 629, startPoint y: 262, endPoint x: 581, endPoint y: 239, distance: 52.5
click at [581, 235] on div at bounding box center [584, 226] width 43 height 17
drag, startPoint x: 323, startPoint y: 182, endPoint x: 363, endPoint y: 196, distance: 42.8
click at [322, 182] on img at bounding box center [320, 182] width 24 height 24
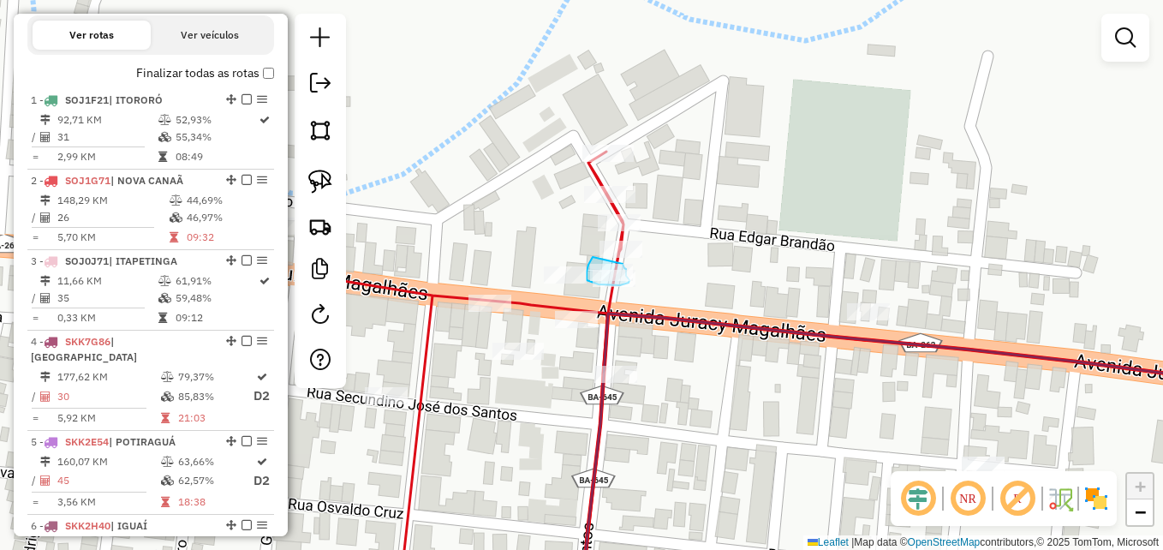
click at [623, 264] on div "Janela de atendimento Grade de atendimento Capacidade Transportadoras Veículos …" at bounding box center [581, 275] width 1163 height 550
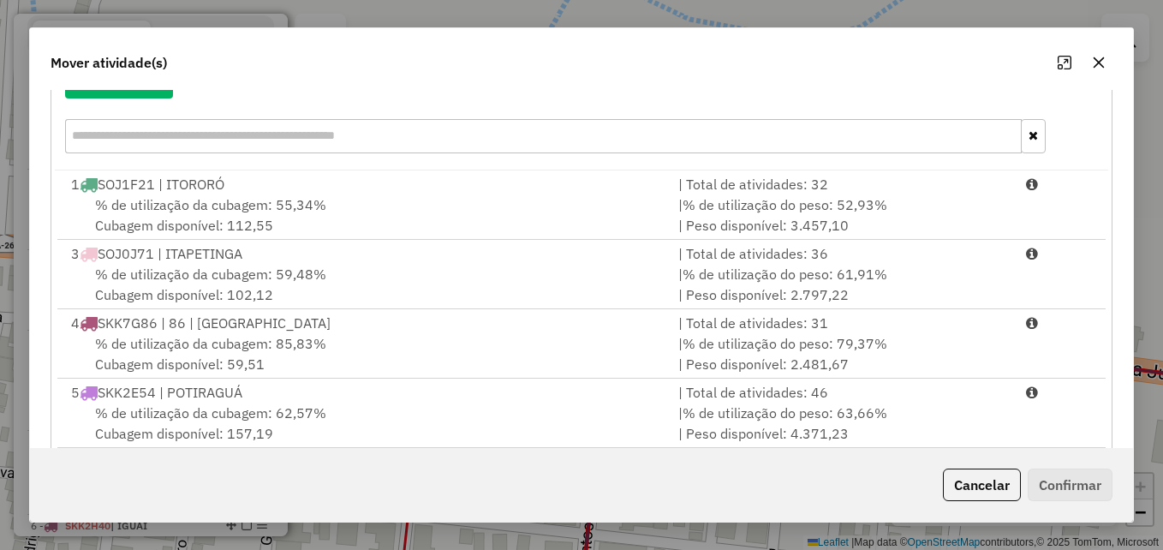
scroll to position [257, 0]
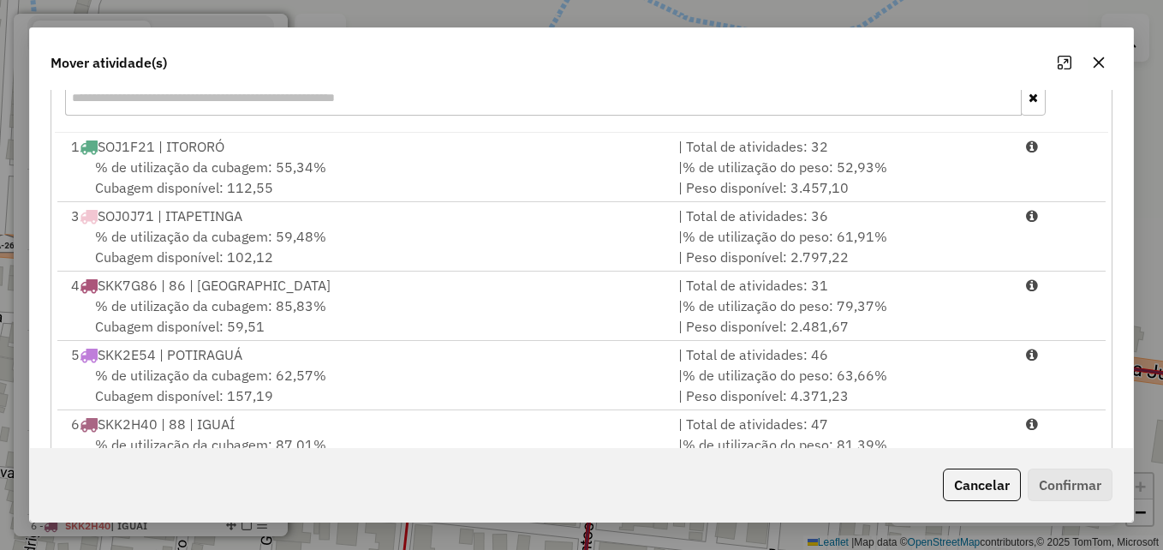
click at [1101, 57] on icon "button" at bounding box center [1099, 63] width 14 height 14
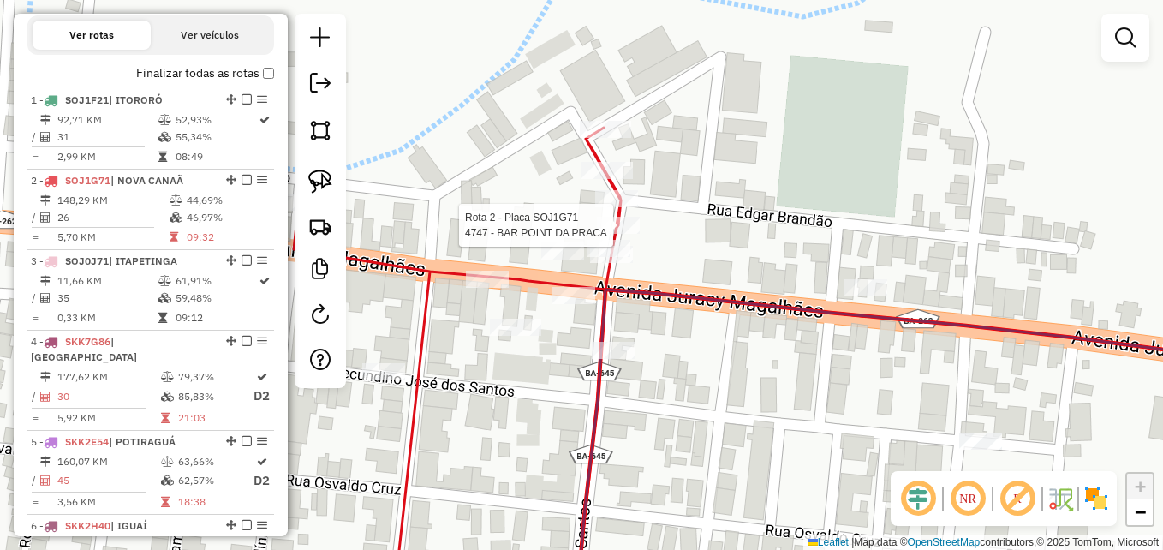
click at [680, 341] on div "Rota 2 - Placa SOJ1G71 4747 - BAR POINT DA PRACA Janela de atendimento Grade de…" at bounding box center [581, 275] width 1163 height 550
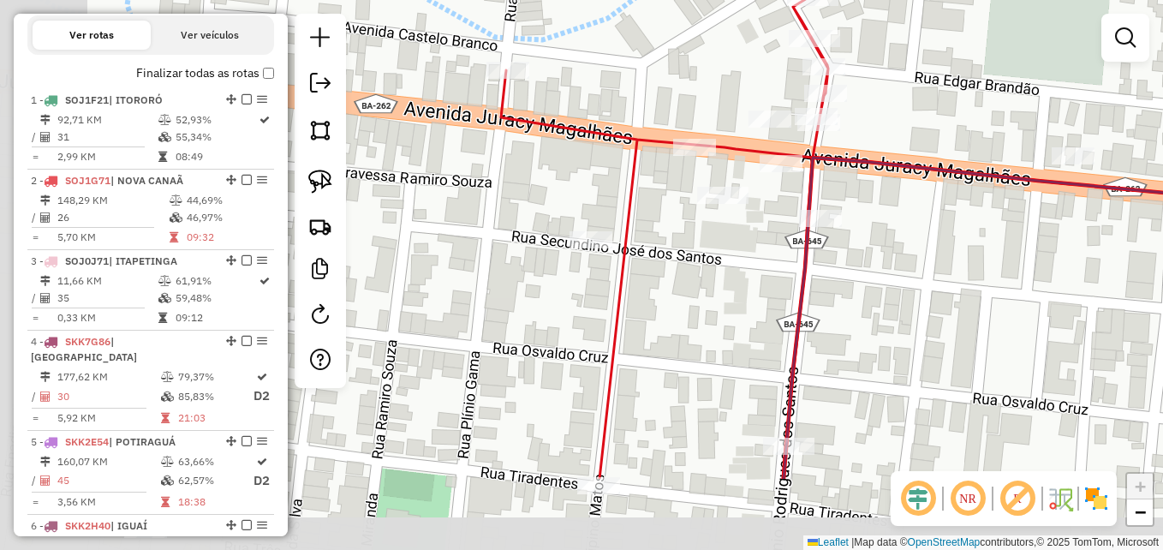
drag, startPoint x: 593, startPoint y: 361, endPoint x: 709, endPoint y: 227, distance: 177.9
click at [712, 235] on div "Janela de atendimento Grade de atendimento Capacidade Transportadoras Veículos …" at bounding box center [581, 275] width 1163 height 550
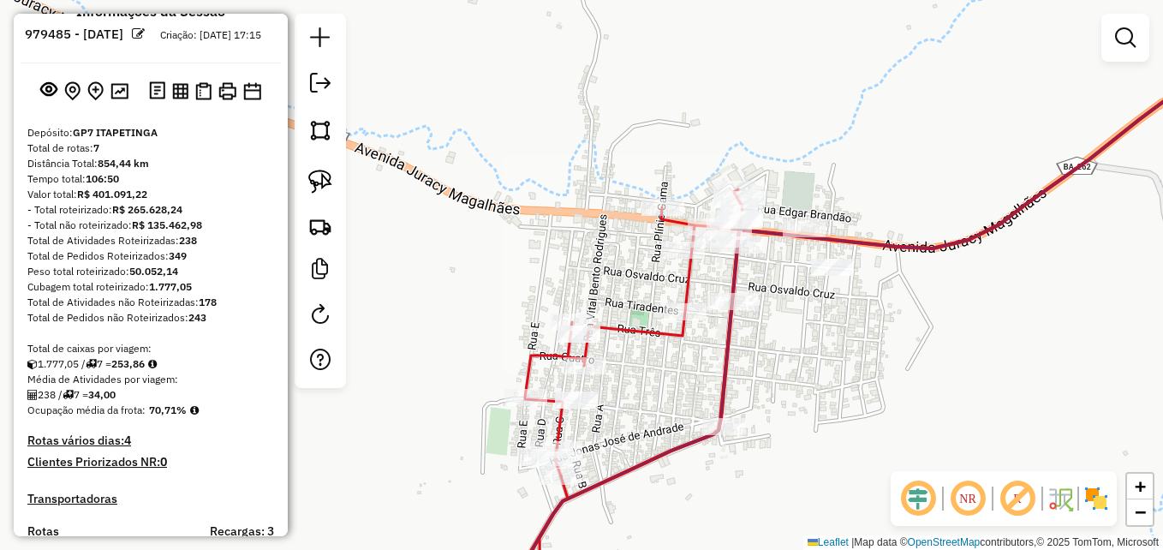
scroll to position [0, 0]
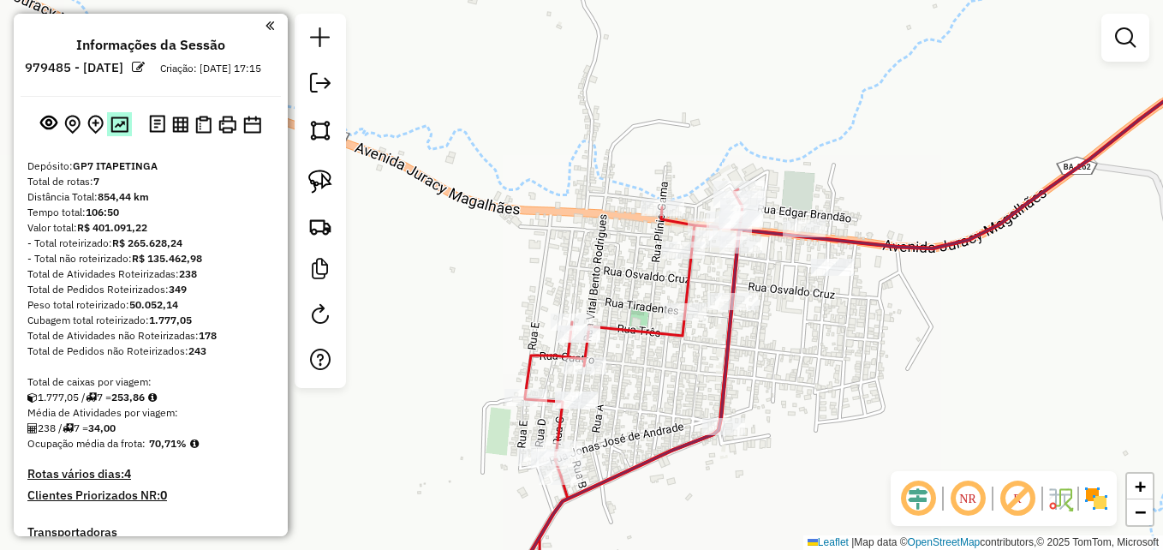
click at [124, 131] on button at bounding box center [119, 123] width 25 height 23
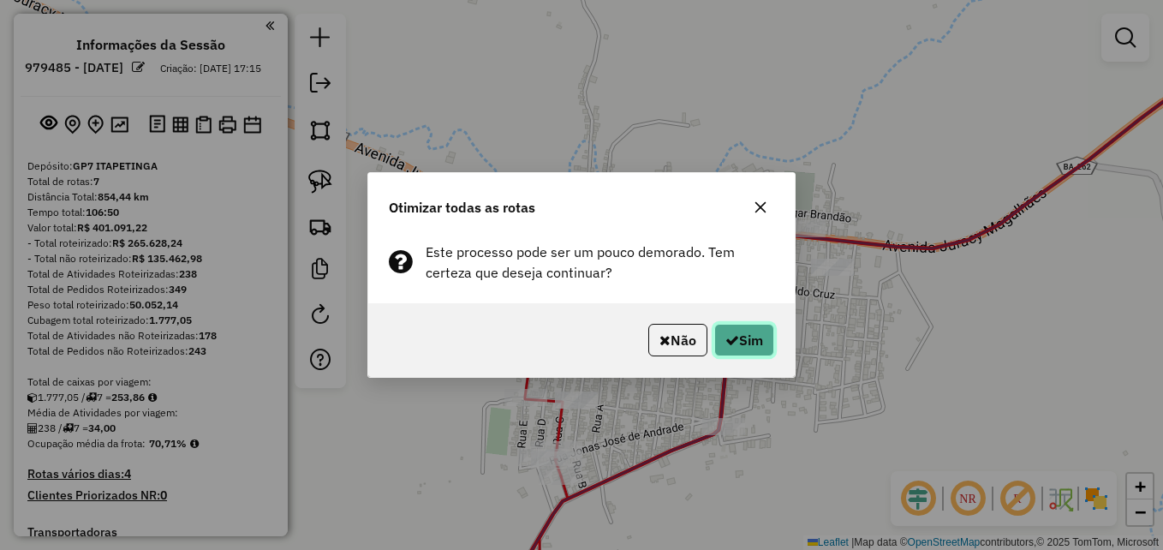
click at [736, 342] on button "Sim" at bounding box center [744, 340] width 60 height 33
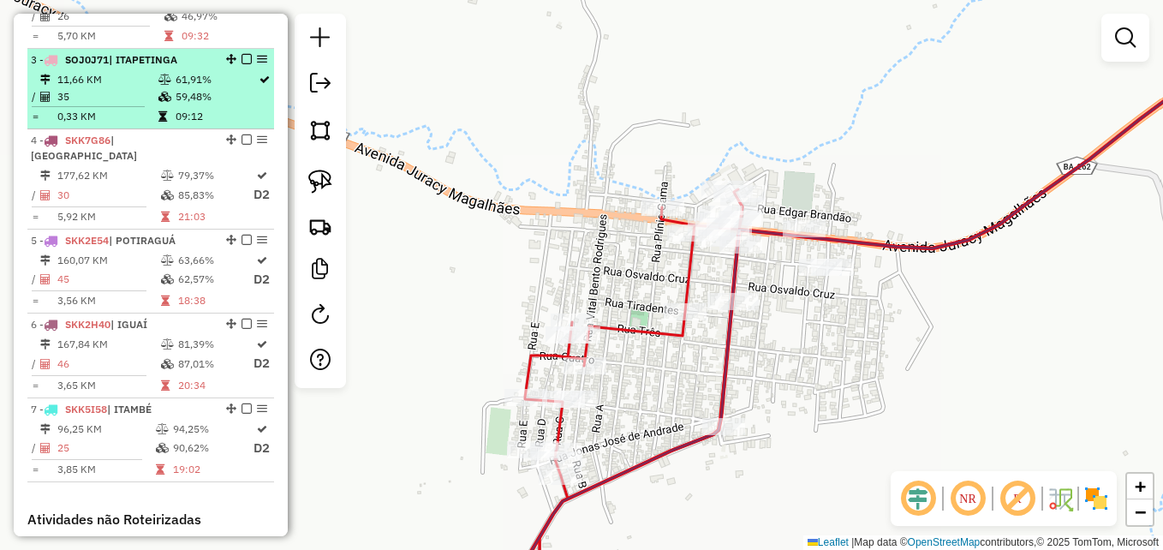
scroll to position [856, 0]
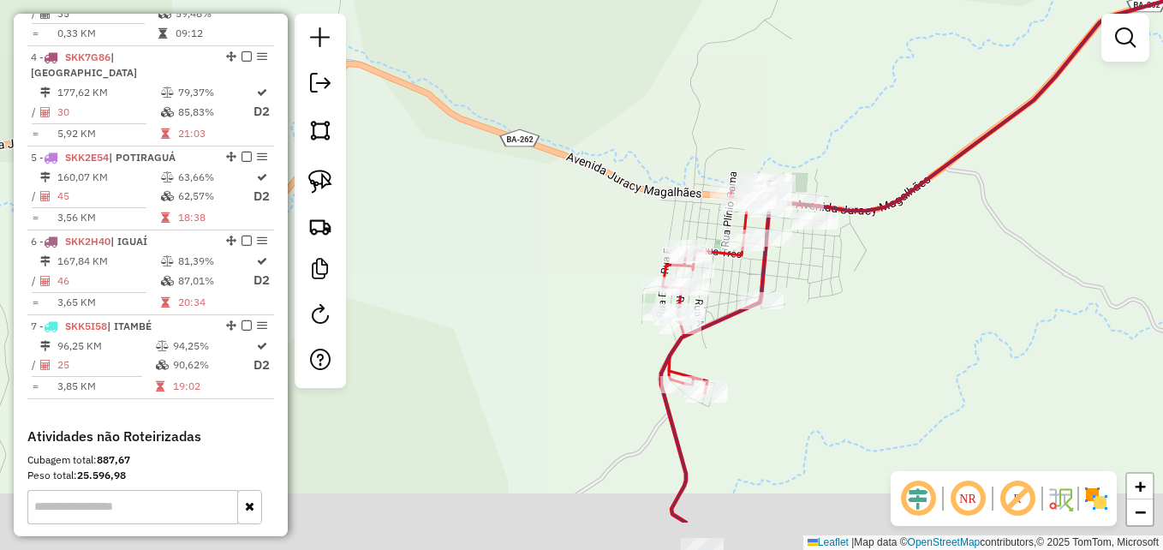
drag, startPoint x: 586, startPoint y: 391, endPoint x: 486, endPoint y: 258, distance: 167.0
click at [486, 258] on div "Janela de atendimento Grade de atendimento Capacidade Transportadoras Veículos …" at bounding box center [581, 275] width 1163 height 550
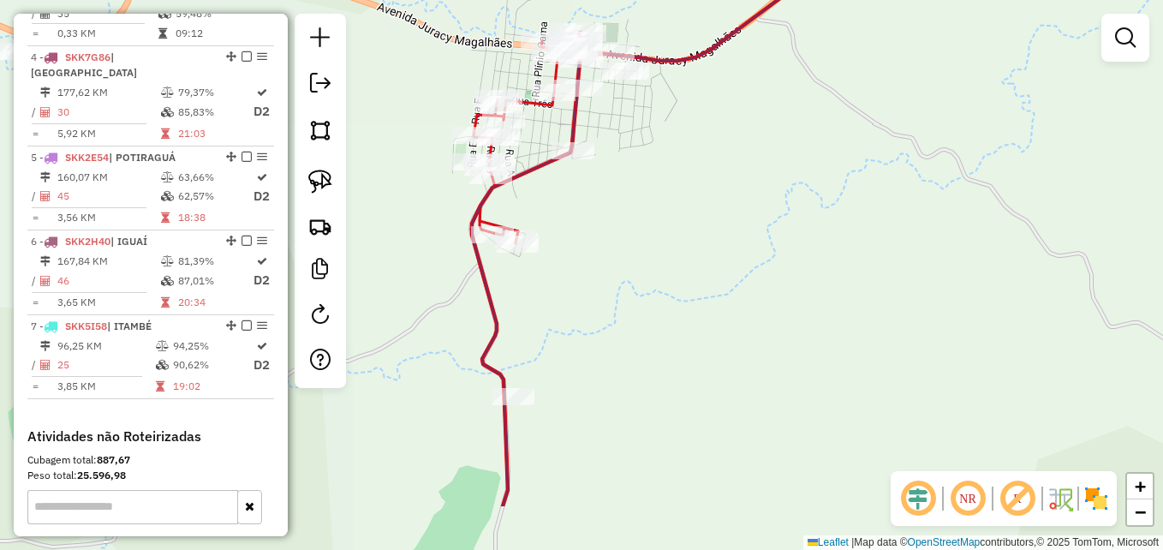
drag, startPoint x: 884, startPoint y: 381, endPoint x: 742, endPoint y: 286, distance: 170.3
click at [742, 286] on div "Janela de atendimento Grade de atendimento Capacidade Transportadoras Veículos …" at bounding box center [581, 275] width 1163 height 550
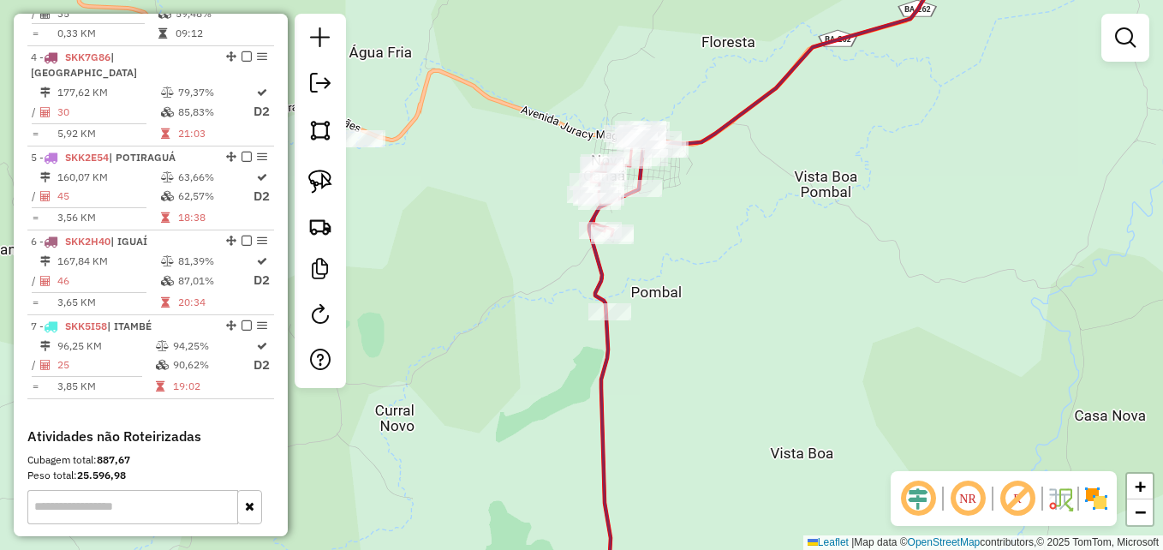
drag, startPoint x: 855, startPoint y: 288, endPoint x: 793, endPoint y: 278, distance: 63.2
click at [793, 278] on div "Janela de atendimento Grade de atendimento Capacidade Transportadoras Veículos …" at bounding box center [581, 275] width 1163 height 550
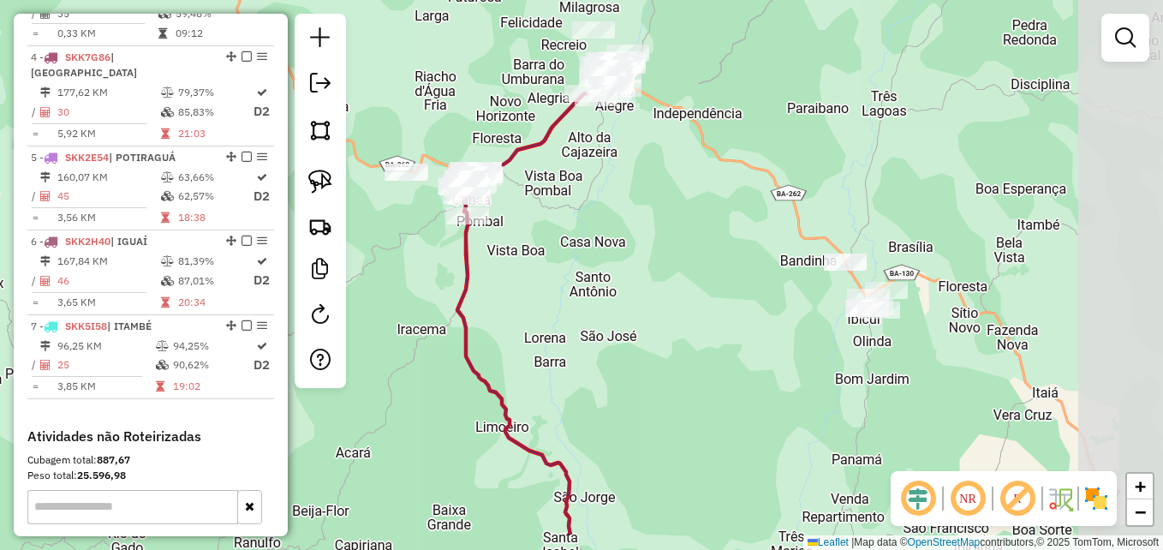
drag, startPoint x: 1001, startPoint y: 335, endPoint x: 683, endPoint y: 239, distance: 331.9
click at [693, 247] on div "Janela de atendimento Grade de atendimento Capacidade Transportadoras Veículos …" at bounding box center [581, 275] width 1163 height 550
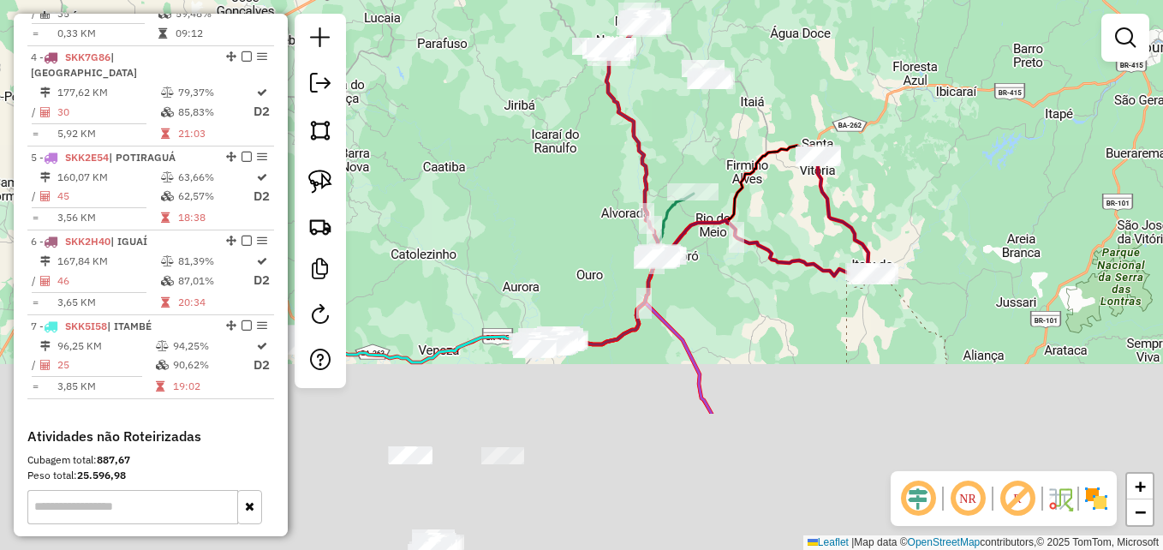
drag, startPoint x: 520, startPoint y: 410, endPoint x: 556, endPoint y: 140, distance: 273.0
click at [533, 141] on div "Janela de atendimento Grade de atendimento Capacidade Transportadoras Veículos …" at bounding box center [581, 275] width 1163 height 550
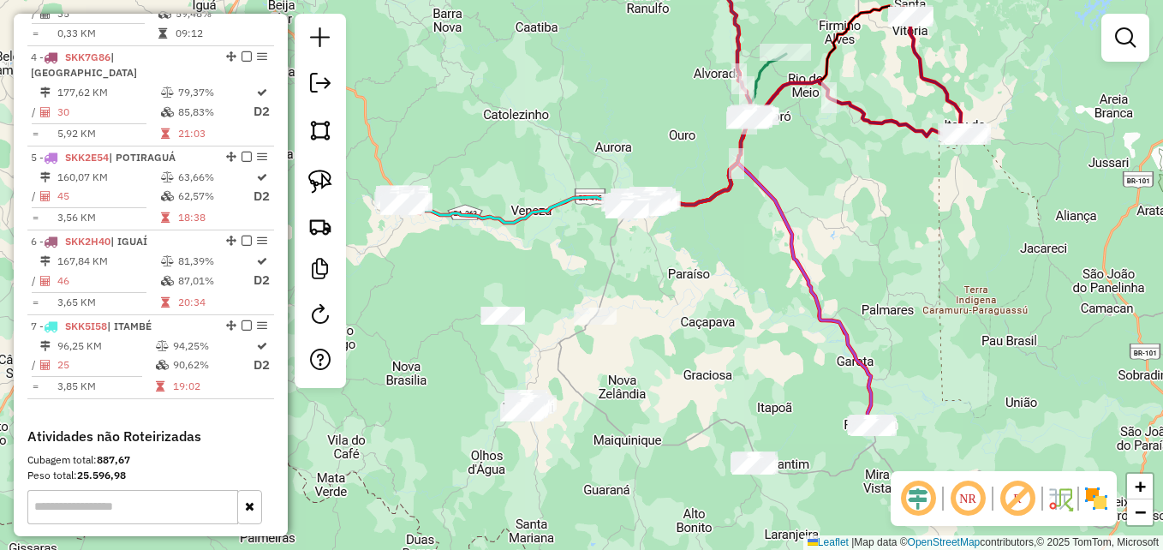
drag, startPoint x: 707, startPoint y: 361, endPoint x: 759, endPoint y: 301, distance: 79.0
click at [759, 301] on div "Janela de atendimento Grade de atendimento Capacidade Transportadoras Veículos …" at bounding box center [581, 275] width 1163 height 550
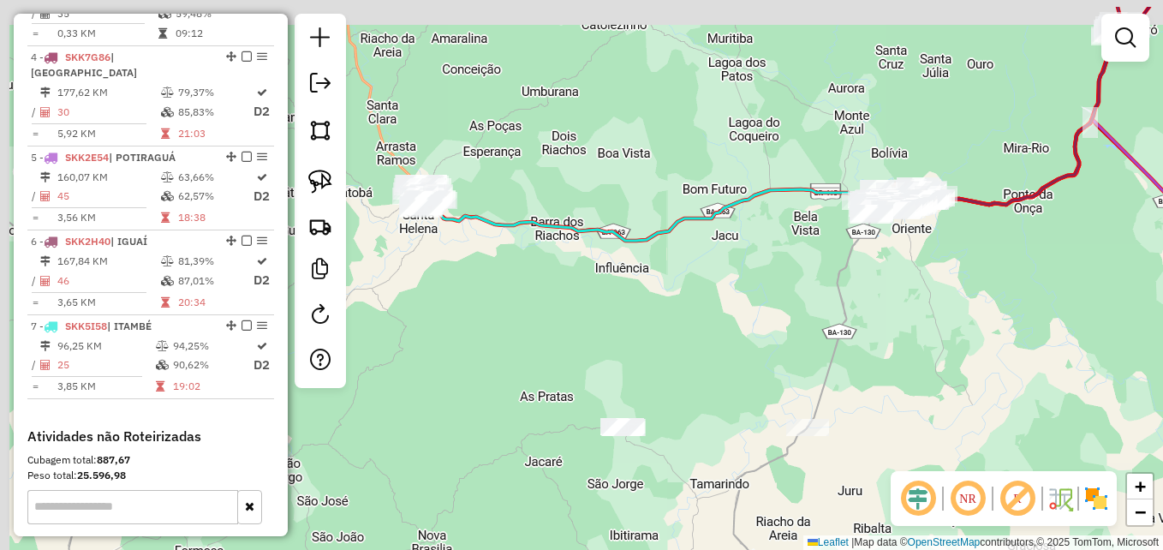
drag, startPoint x: 474, startPoint y: 240, endPoint x: 583, endPoint y: 287, distance: 119.3
click at [630, 292] on div "Janela de atendimento Grade de atendimento Capacidade Transportadoras Veículos …" at bounding box center [581, 275] width 1163 height 550
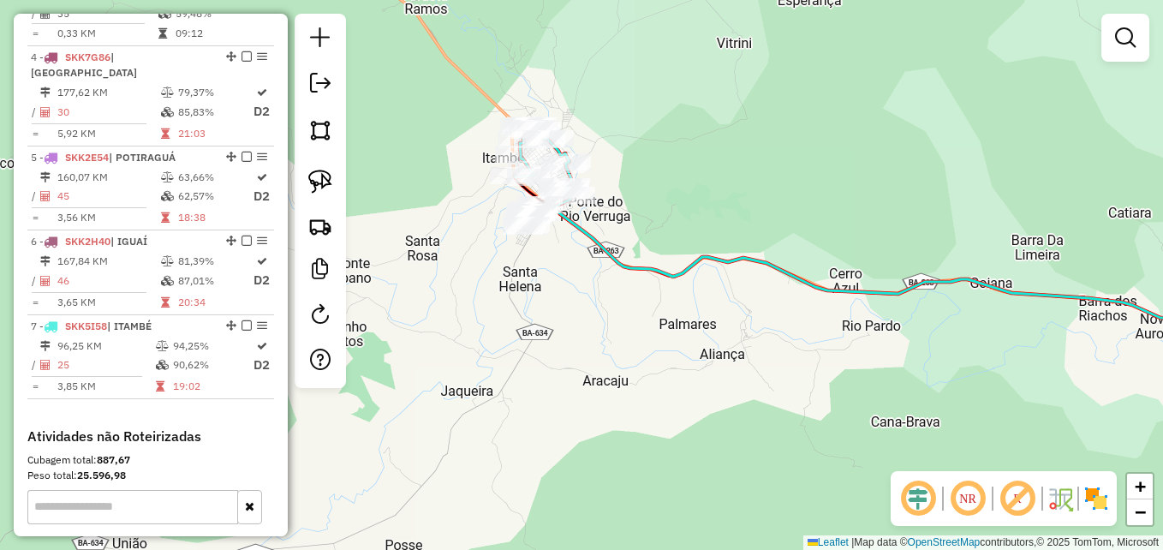
drag, startPoint x: 462, startPoint y: 206, endPoint x: 557, endPoint y: 361, distance: 182.6
click at [575, 360] on div "Janela de atendimento Grade de atendimento Capacidade Transportadoras Veículos …" at bounding box center [581, 275] width 1163 height 550
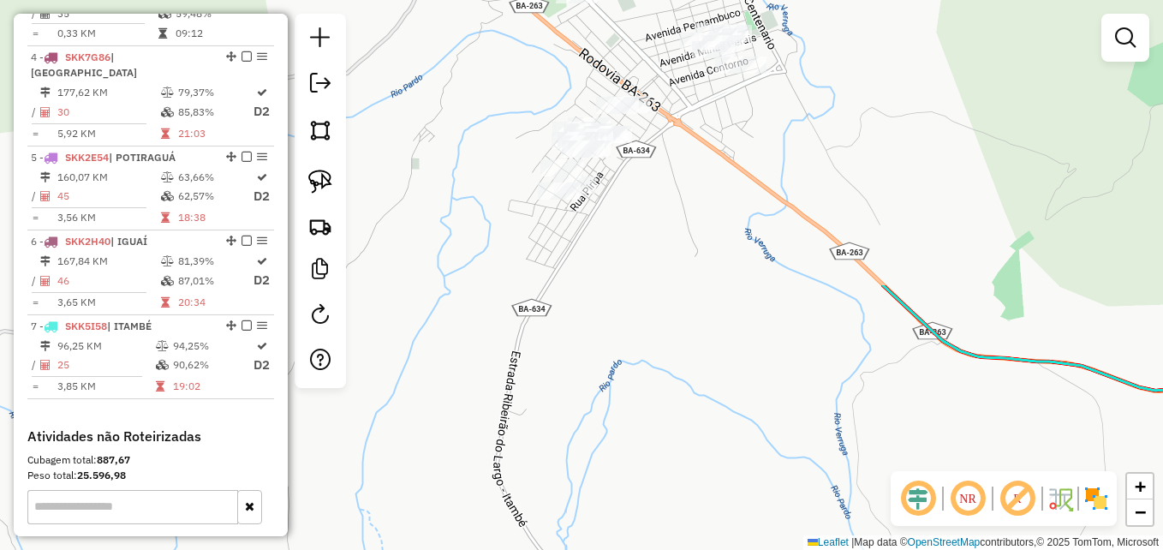
drag, startPoint x: 543, startPoint y: 260, endPoint x: 658, endPoint y: 593, distance: 352.3
click at [658, 549] on html "Aguarde... Pop-up bloqueado! Seu navegador bloqueou automáticamente a abertura …" at bounding box center [581, 275] width 1163 height 550
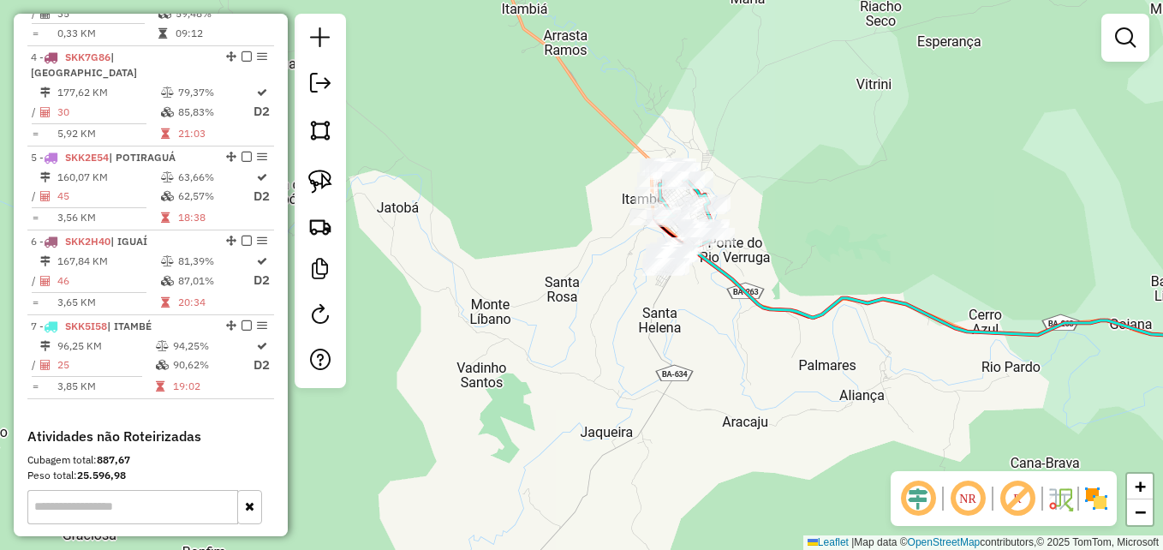
drag, startPoint x: 803, startPoint y: 422, endPoint x: 354, endPoint y: 227, distance: 490.2
click at [355, 228] on div "Janela de atendimento Grade de atendimento Capacidade Transportadoras Veículos …" at bounding box center [581, 275] width 1163 height 550
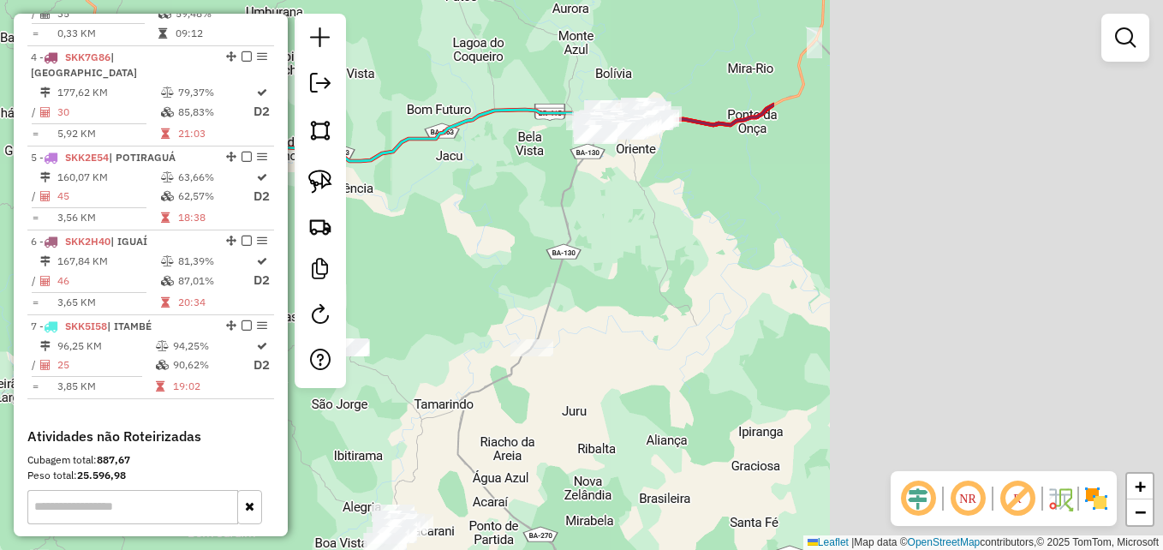
drag, startPoint x: 944, startPoint y: 351, endPoint x: 446, endPoint y: 243, distance: 509.1
click at [427, 236] on div "Janela de atendimento Grade de atendimento Capacidade Transportadoras Veículos …" at bounding box center [581, 275] width 1163 height 550
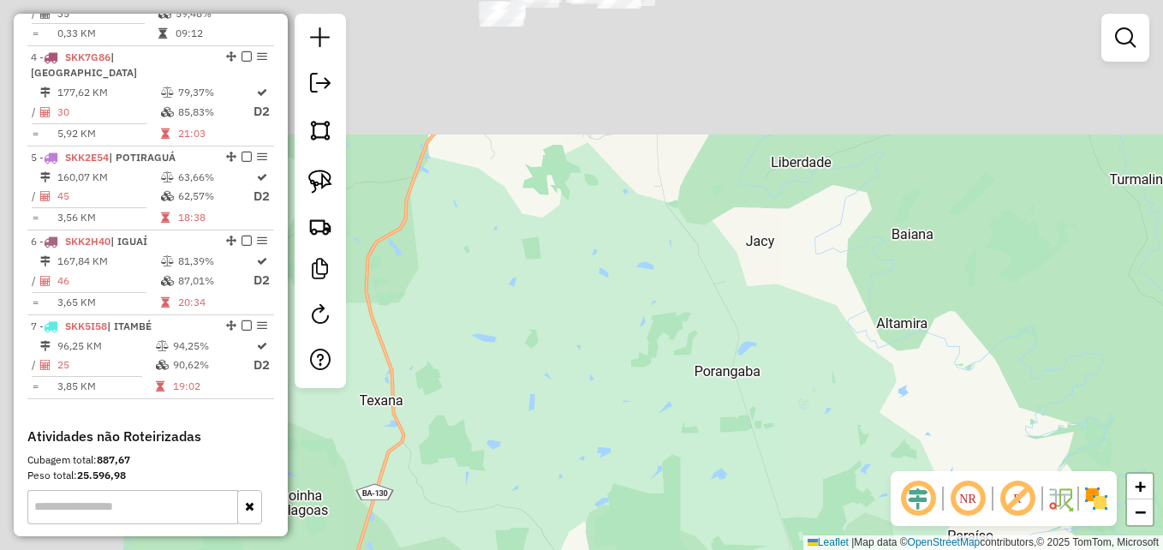
drag, startPoint x: 645, startPoint y: 188, endPoint x: 814, endPoint y: 424, distance: 290.4
click at [836, 432] on div "Janela de atendimento Grade de atendimento Capacidade Transportadoras Veículos …" at bounding box center [581, 275] width 1163 height 550
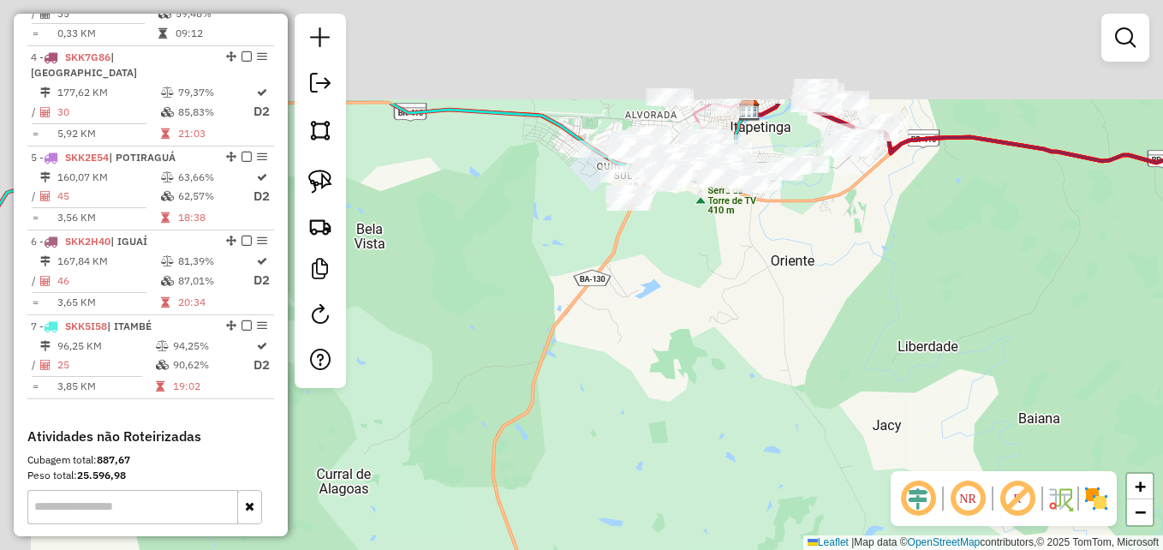
drag, startPoint x: 639, startPoint y: 264, endPoint x: 755, endPoint y: 433, distance: 205.7
click at [755, 433] on div "Janela de atendimento Grade de atendimento Capacidade Transportadoras Veículos …" at bounding box center [581, 275] width 1163 height 550
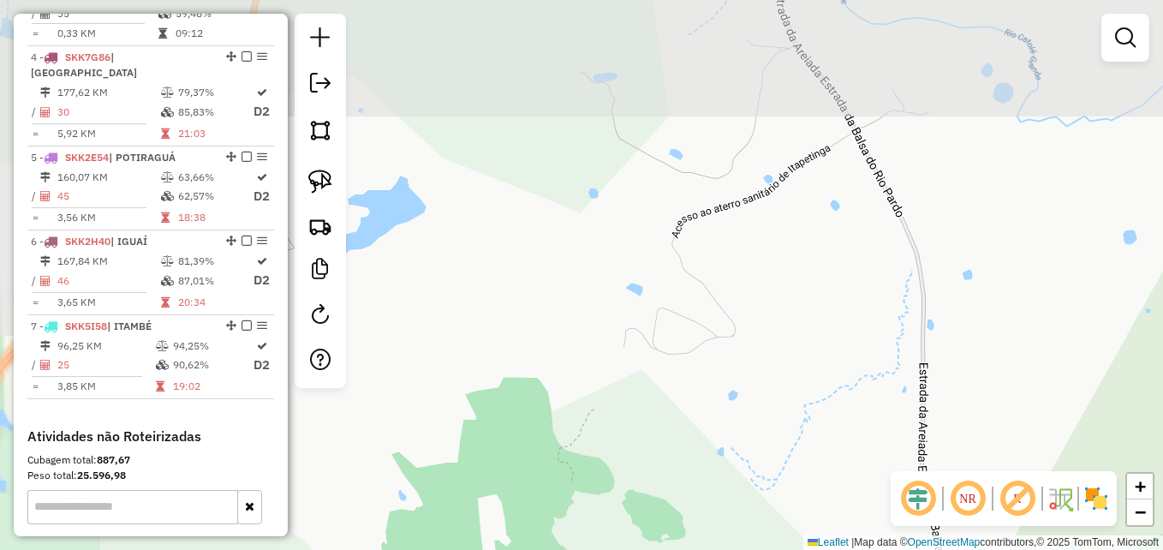
drag, startPoint x: 589, startPoint y: 259, endPoint x: 692, endPoint y: 452, distance: 218.4
click at [692, 452] on div "Janela de atendimento Grade de atendimento Capacidade Transportadoras Veículos …" at bounding box center [581, 275] width 1163 height 550
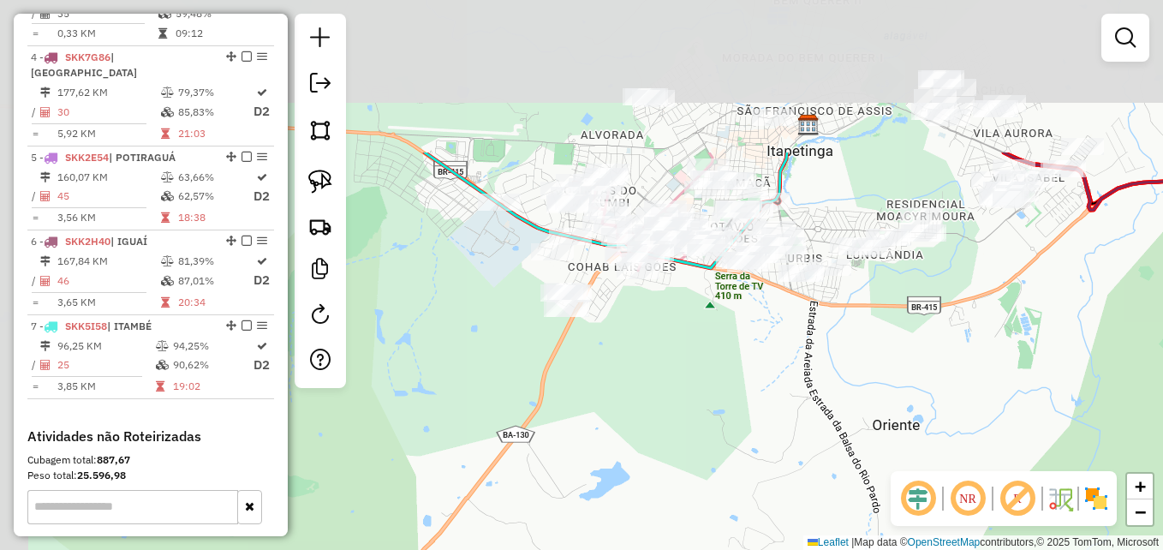
drag, startPoint x: 692, startPoint y: 215, endPoint x: 763, endPoint y: 422, distance: 219.1
click at [763, 422] on div "Janela de atendimento Grade de atendimento Capacidade Transportadoras Veículos …" at bounding box center [581, 275] width 1163 height 550
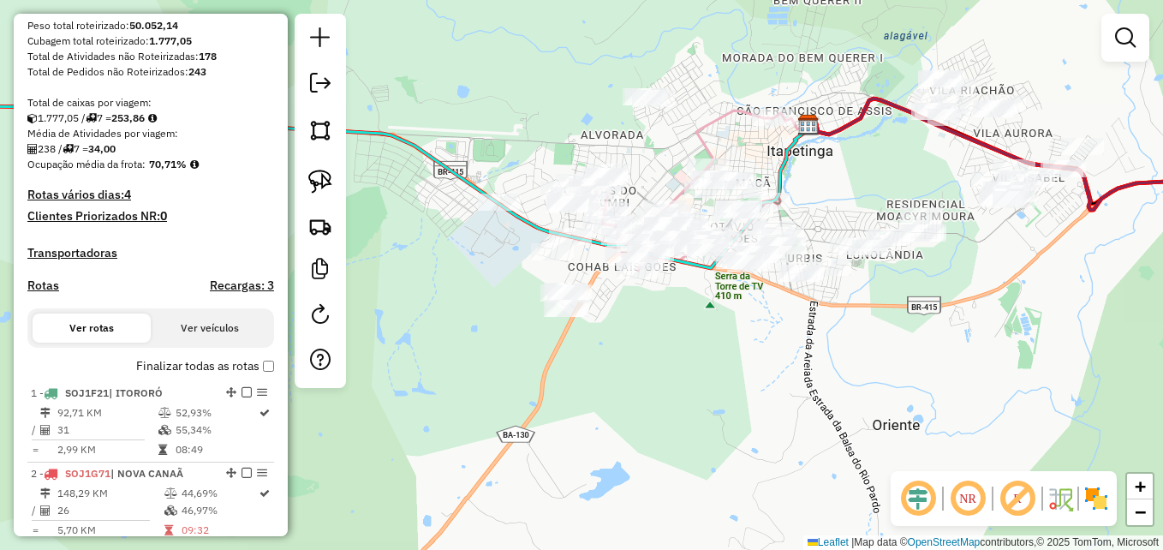
scroll to position [343, 0]
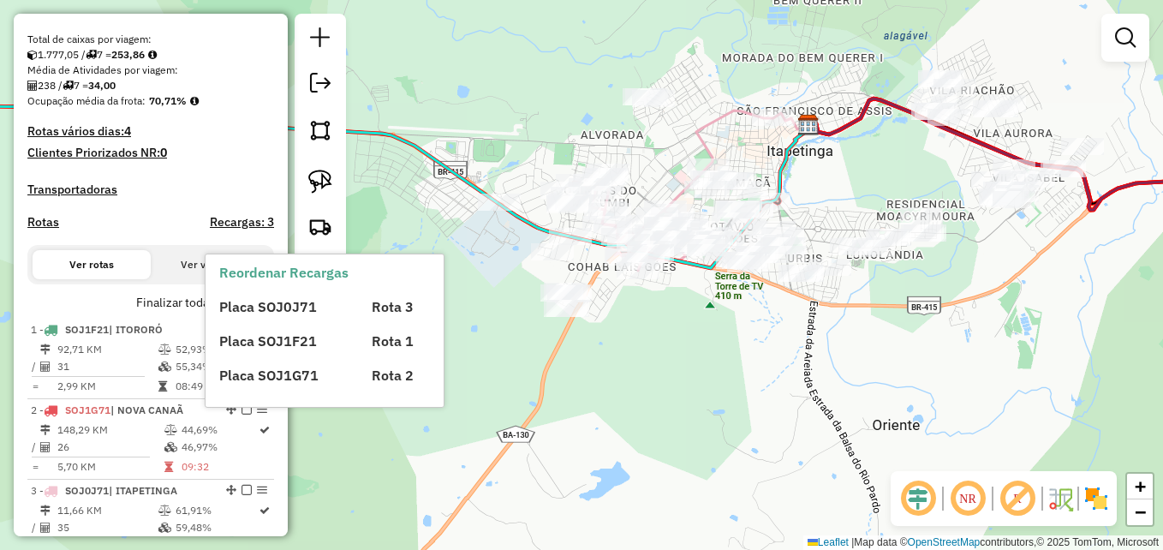
click at [261, 313] on span "Placa SOJ0J71" at bounding box center [268, 306] width 98 height 17
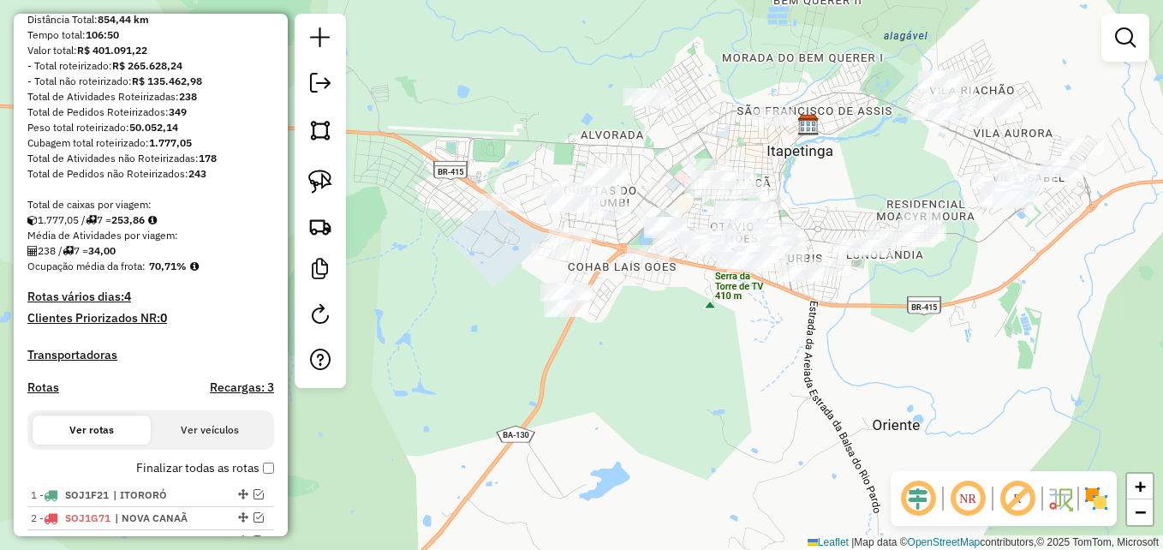
scroll to position [171, 0]
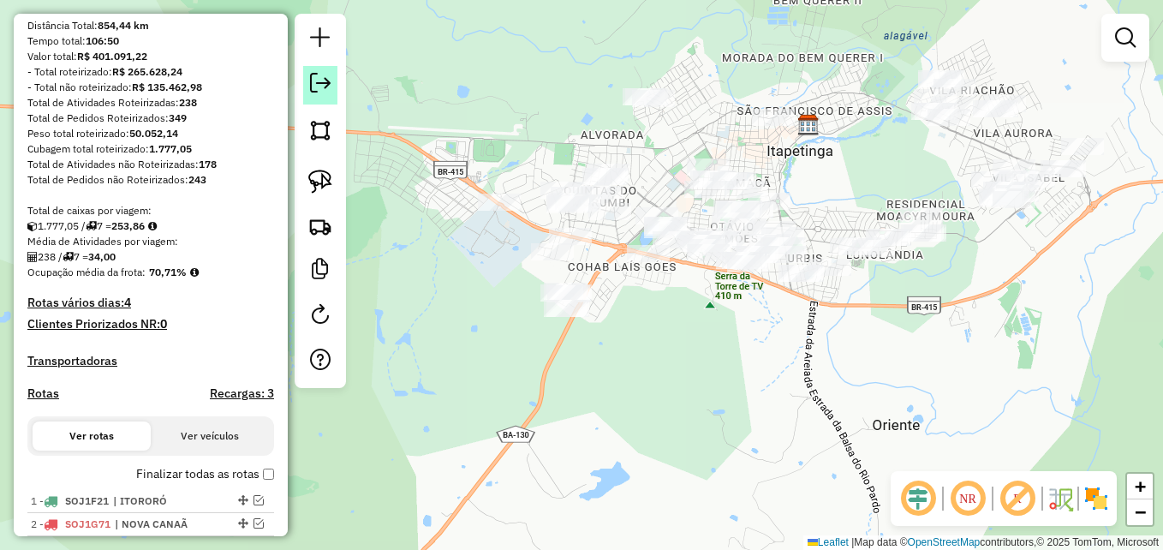
click at [325, 78] on em at bounding box center [320, 83] width 21 height 21
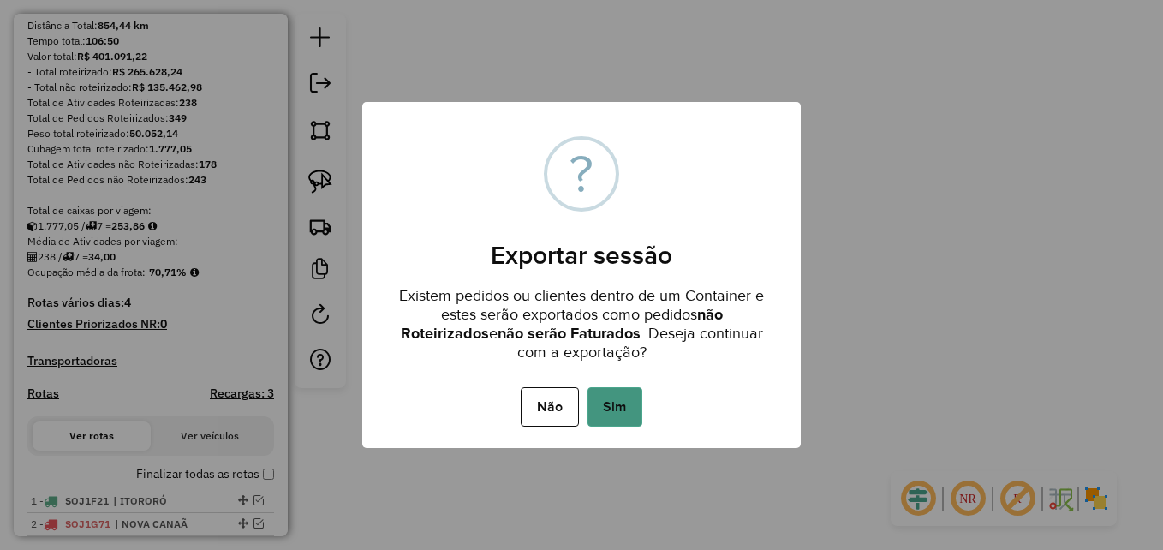
click at [612, 404] on button "Sim" at bounding box center [614, 406] width 55 height 39
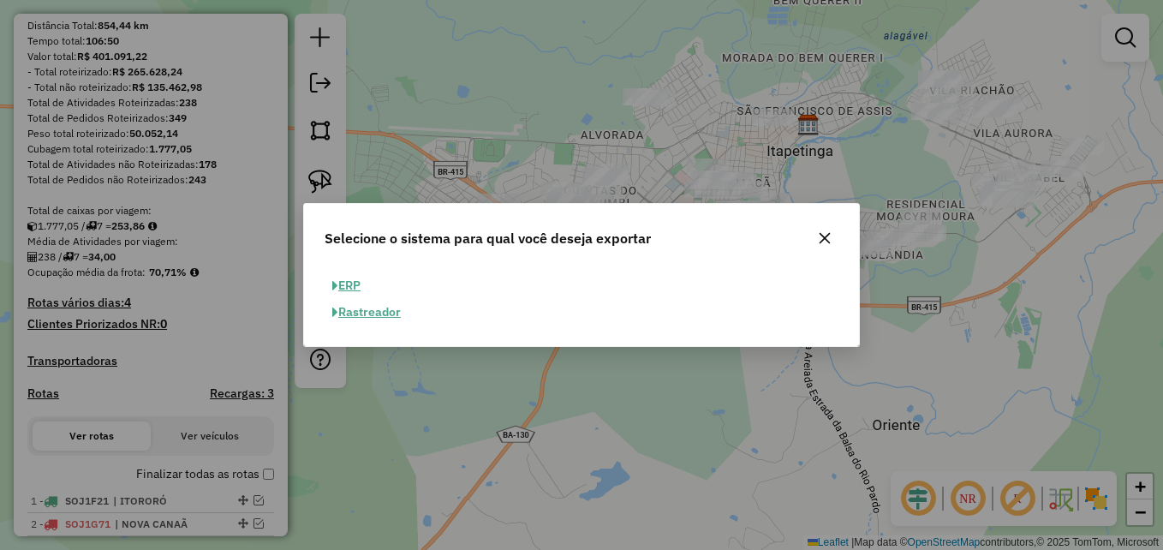
click at [349, 283] on button "ERP" at bounding box center [347, 285] width 44 height 27
select select "**"
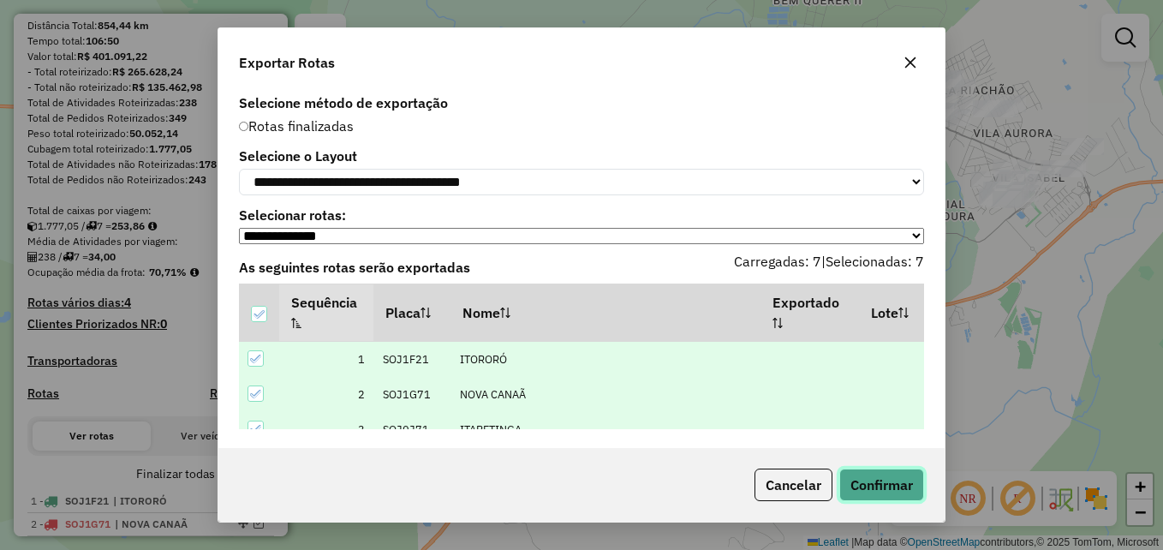
click at [870, 482] on button "Confirmar" at bounding box center [881, 484] width 85 height 33
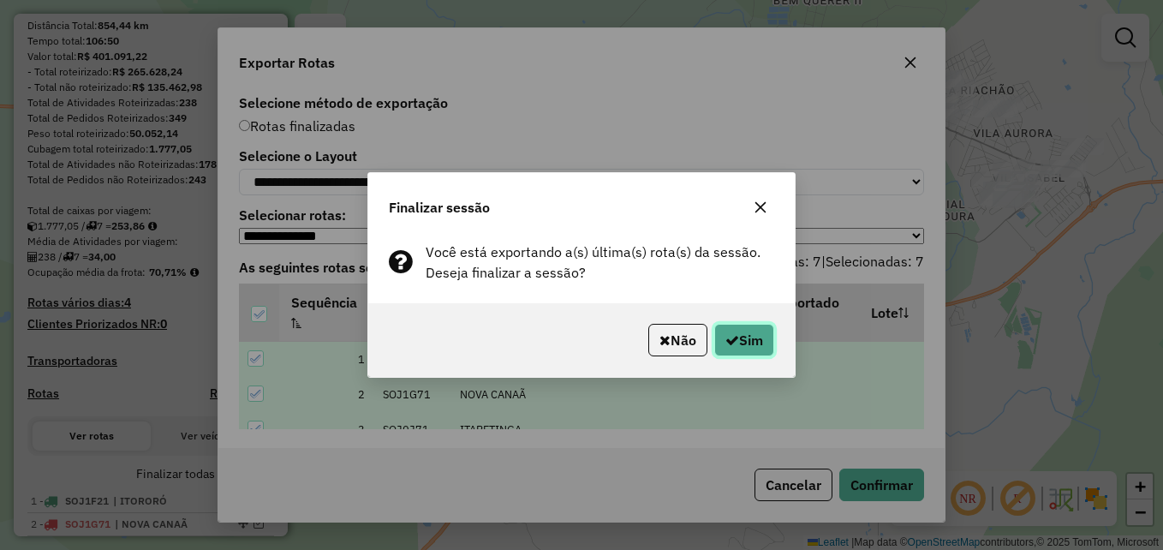
click at [730, 341] on icon "button" at bounding box center [732, 340] width 14 height 14
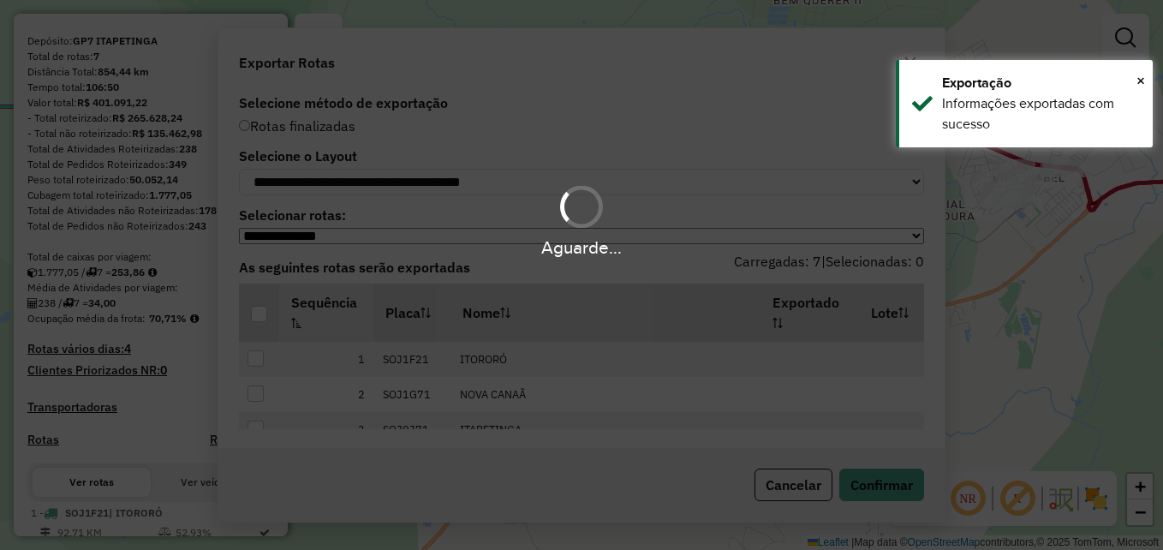
scroll to position [218, 0]
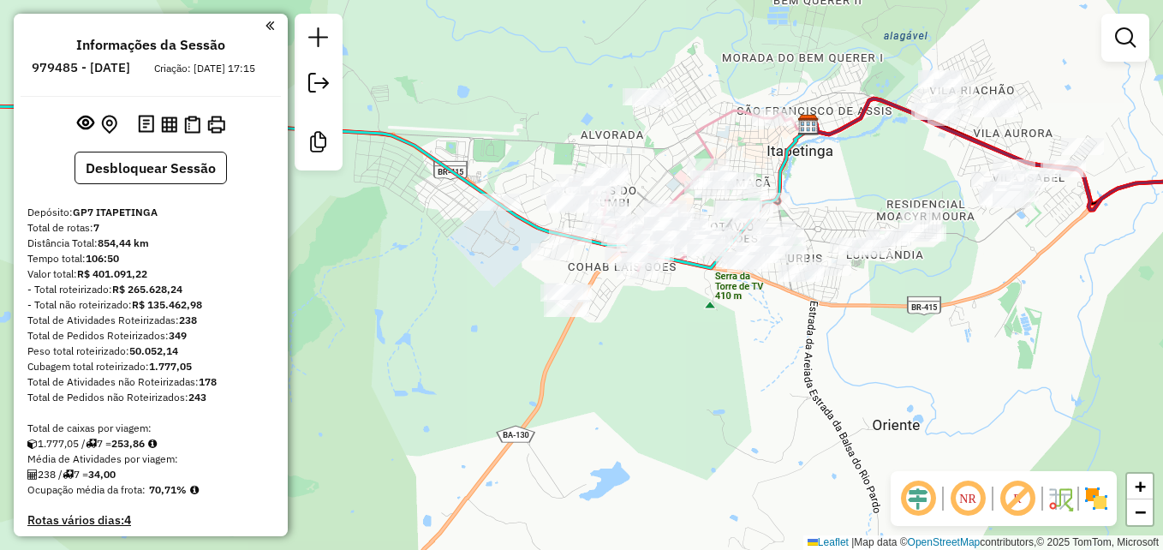
scroll to position [218, 0]
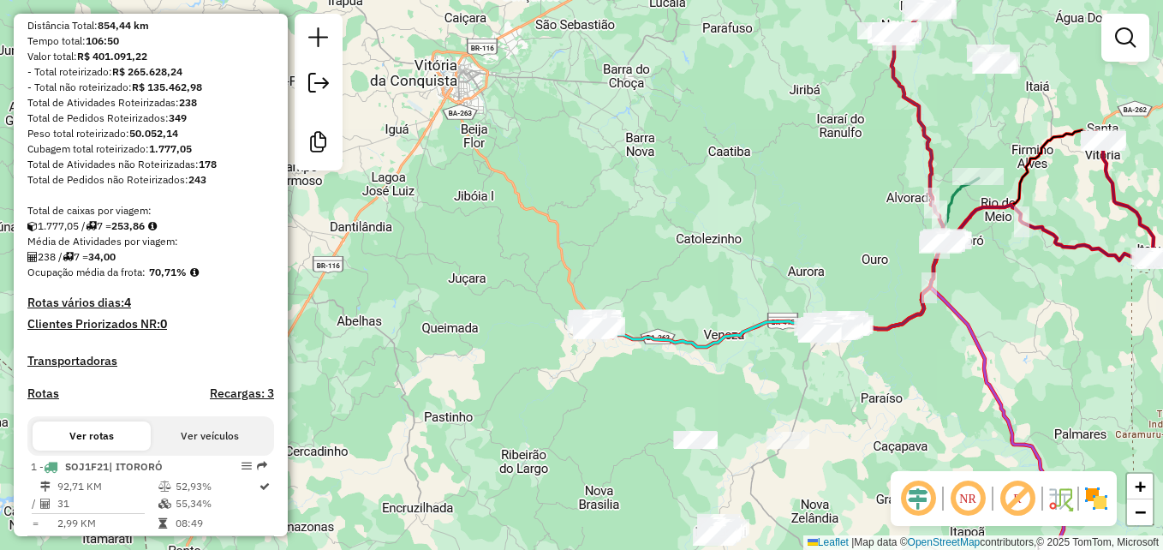
drag, startPoint x: 887, startPoint y: 402, endPoint x: 757, endPoint y: 293, distance: 169.6
click at [757, 293] on div "Janela de atendimento Grade de atendimento Capacidade Transportadoras Veículos …" at bounding box center [581, 275] width 1163 height 550
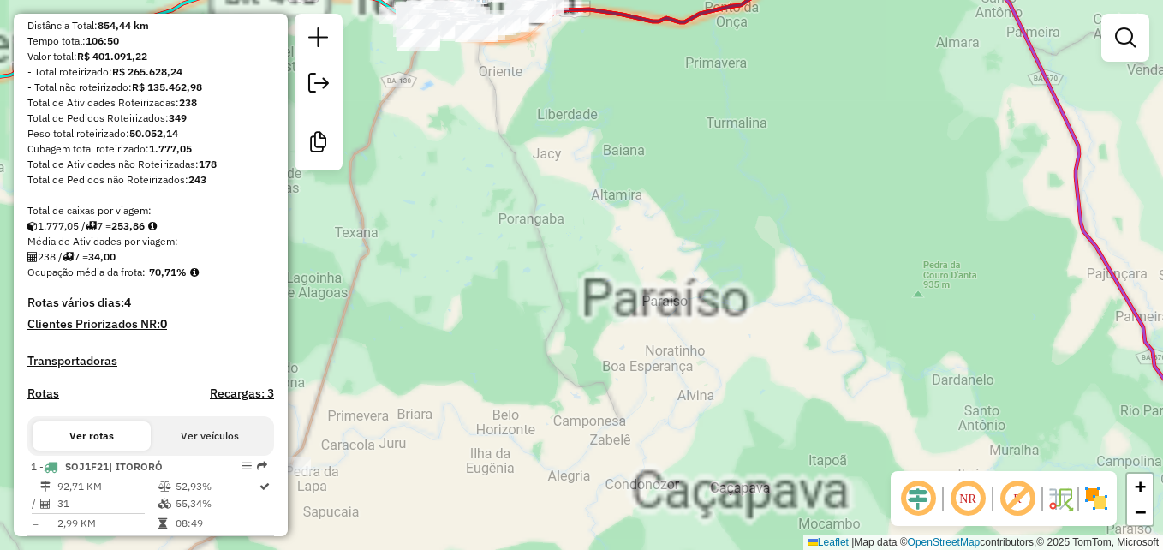
drag, startPoint x: 668, startPoint y: 214, endPoint x: 803, endPoint y: 333, distance: 180.2
click at [803, 333] on div "Janela de atendimento Grade de atendimento Capacidade Transportadoras Veículos …" at bounding box center [581, 275] width 1163 height 550
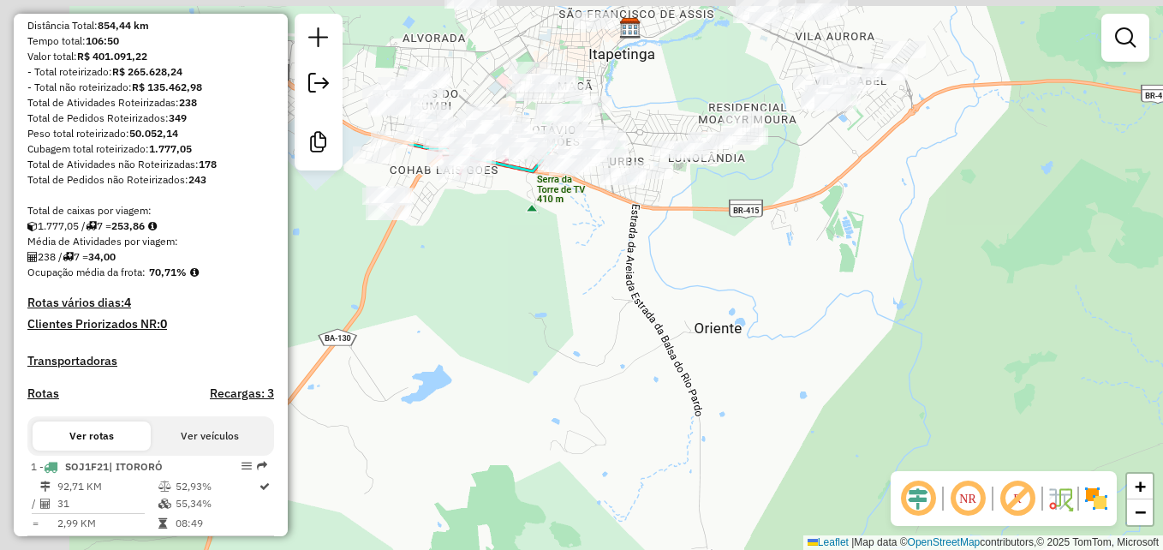
drag, startPoint x: 576, startPoint y: 174, endPoint x: 700, endPoint y: 328, distance: 197.9
click at [742, 377] on div "Janela de atendimento Grade de atendimento Capacidade Transportadoras Veículos …" at bounding box center [581, 275] width 1163 height 550
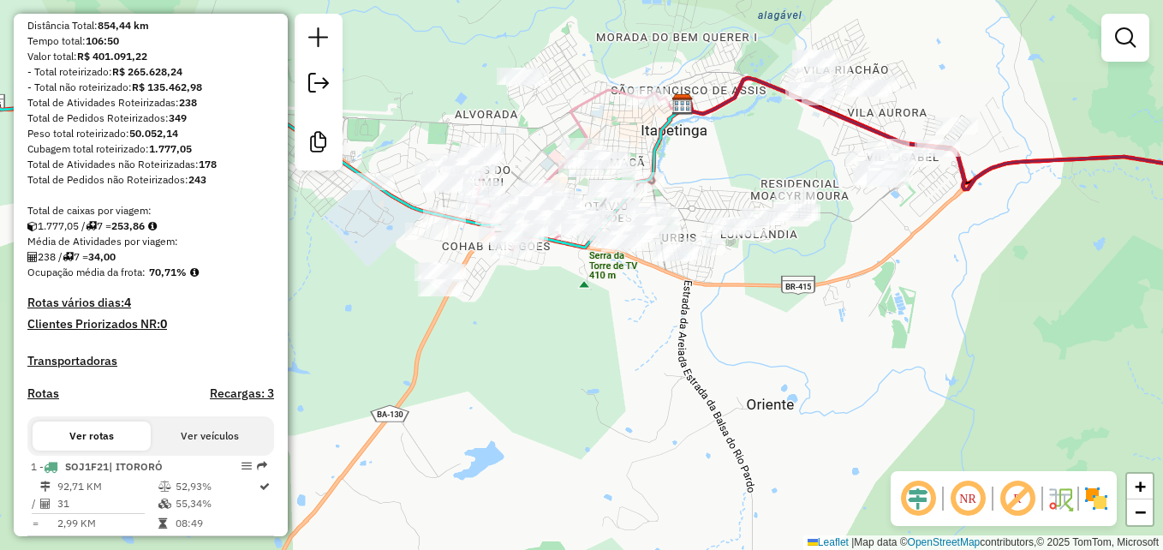
drag, startPoint x: 623, startPoint y: 378, endPoint x: 635, endPoint y: 396, distance: 21.6
click at [635, 394] on div "Janela de atendimento Grade de atendimento Capacidade Transportadoras Veículos …" at bounding box center [581, 275] width 1163 height 550
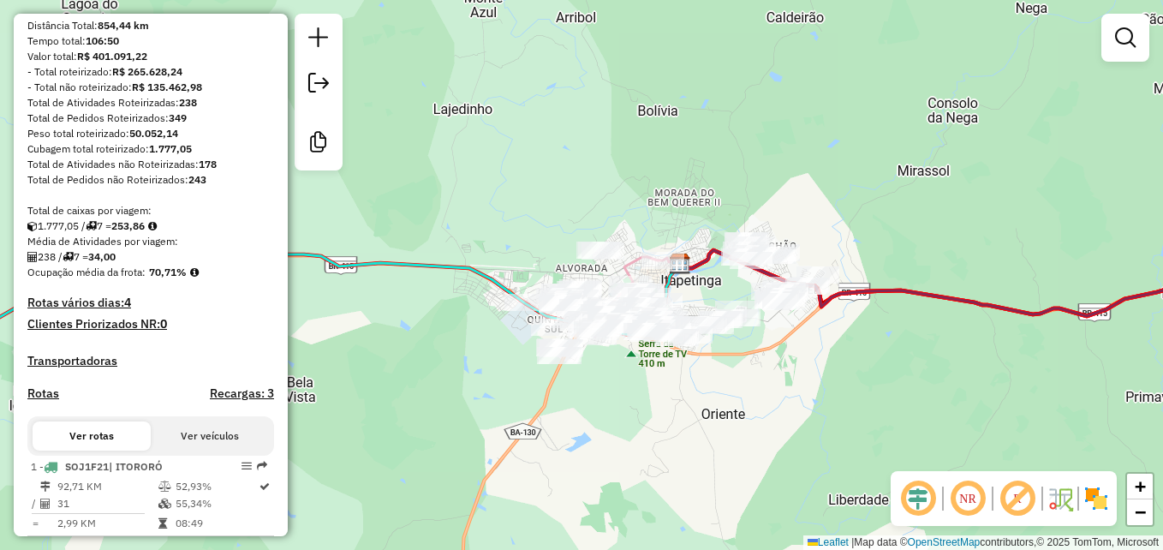
drag, startPoint x: 579, startPoint y: 420, endPoint x: 639, endPoint y: 448, distance: 65.9
click at [620, 457] on div "Janela de atendimento Grade de atendimento Capacidade Transportadoras Veículos …" at bounding box center [581, 275] width 1163 height 550
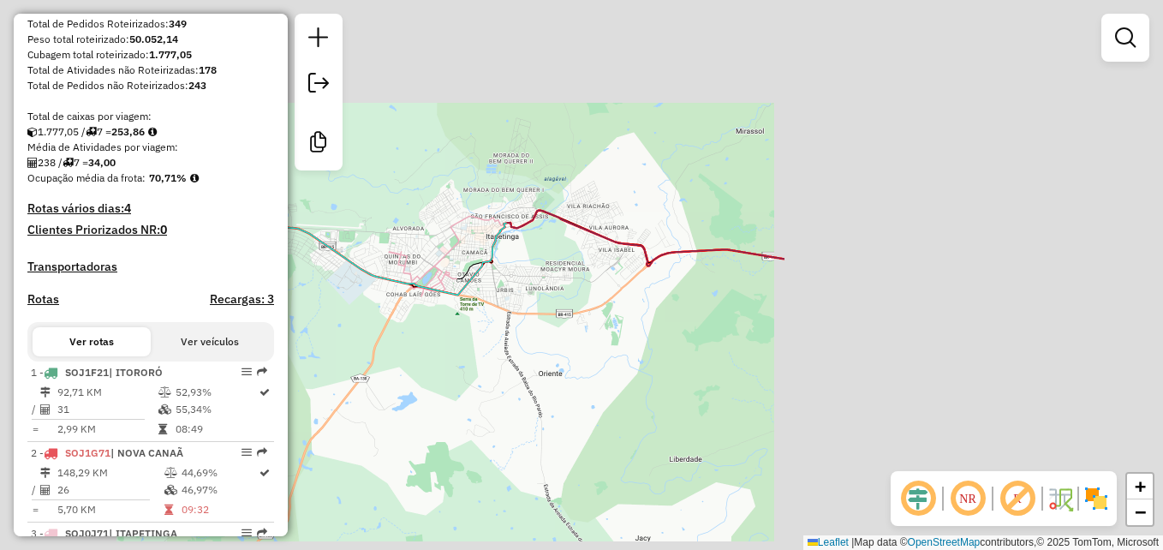
scroll to position [389, 0]
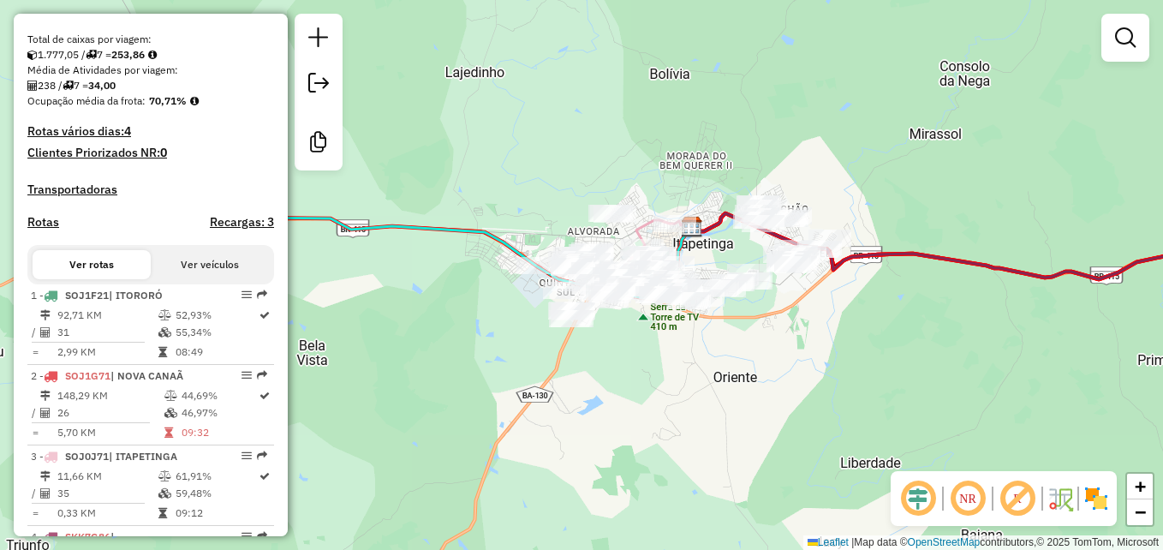
drag, startPoint x: 490, startPoint y: 392, endPoint x: 720, endPoint y: 385, distance: 230.5
click at [719, 385] on div "Janela de atendimento Grade de atendimento Capacidade Transportadoras Veículos …" at bounding box center [581, 275] width 1163 height 550
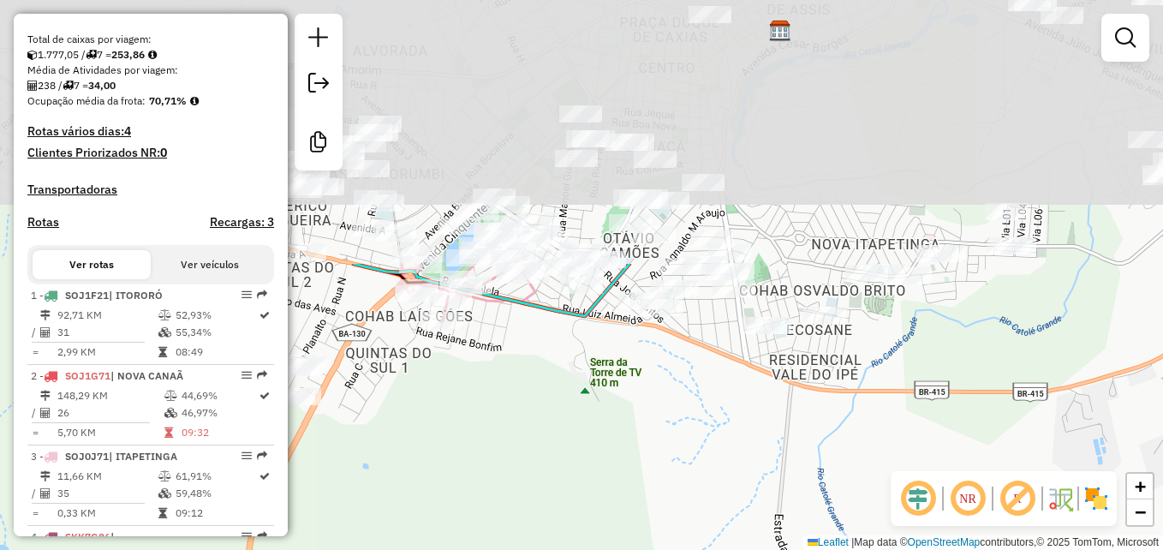
drag, startPoint x: 597, startPoint y: 183, endPoint x: 591, endPoint y: 512, distance: 328.9
click at [591, 512] on div "Janela de atendimento Grade de atendimento Capacidade Transportadoras Veículos …" at bounding box center [581, 275] width 1163 height 550
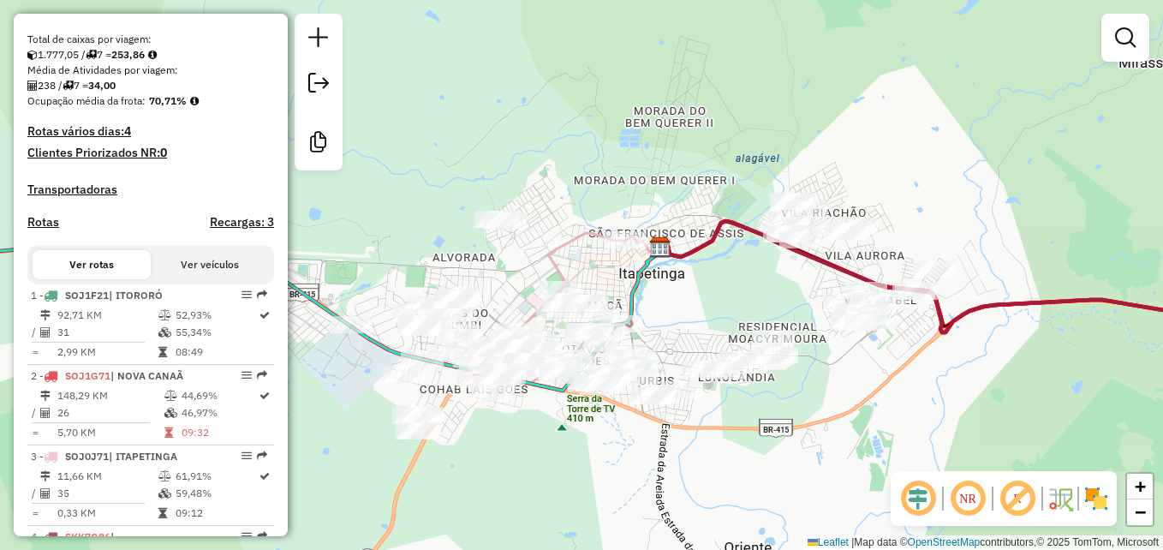
drag, startPoint x: 719, startPoint y: 469, endPoint x: 654, endPoint y: 468, distance: 65.1
click at [654, 468] on div "Janela de atendimento Grade de atendimento Capacidade Transportadoras Veículos …" at bounding box center [581, 275] width 1163 height 550
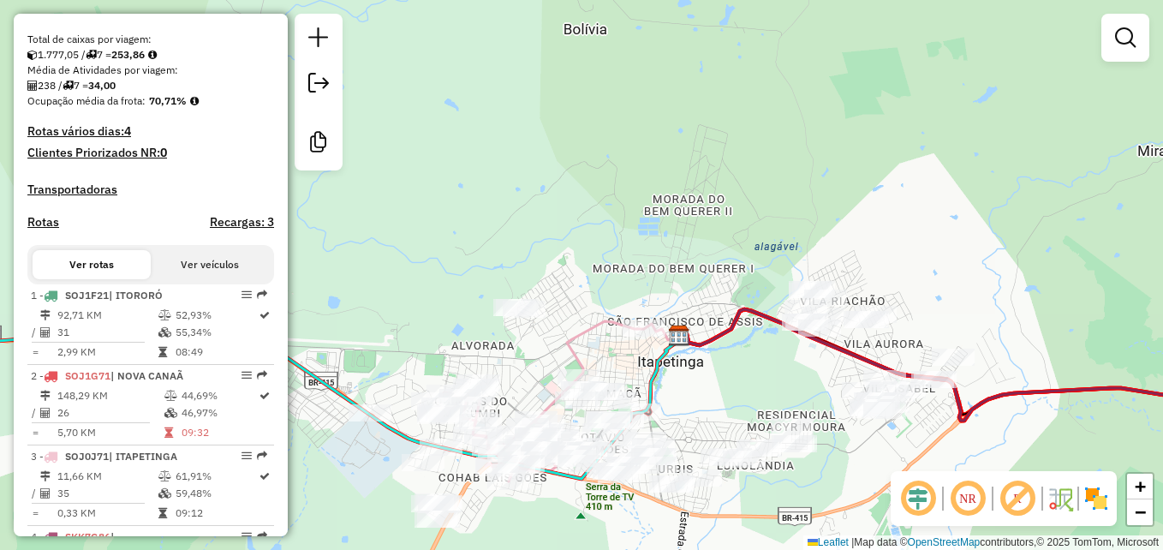
drag, startPoint x: 488, startPoint y: 131, endPoint x: 478, endPoint y: 115, distance: 19.2
click at [477, 115] on div "Janela de atendimento Grade de atendimento Capacidade Transportadoras Veículos …" at bounding box center [581, 275] width 1163 height 550
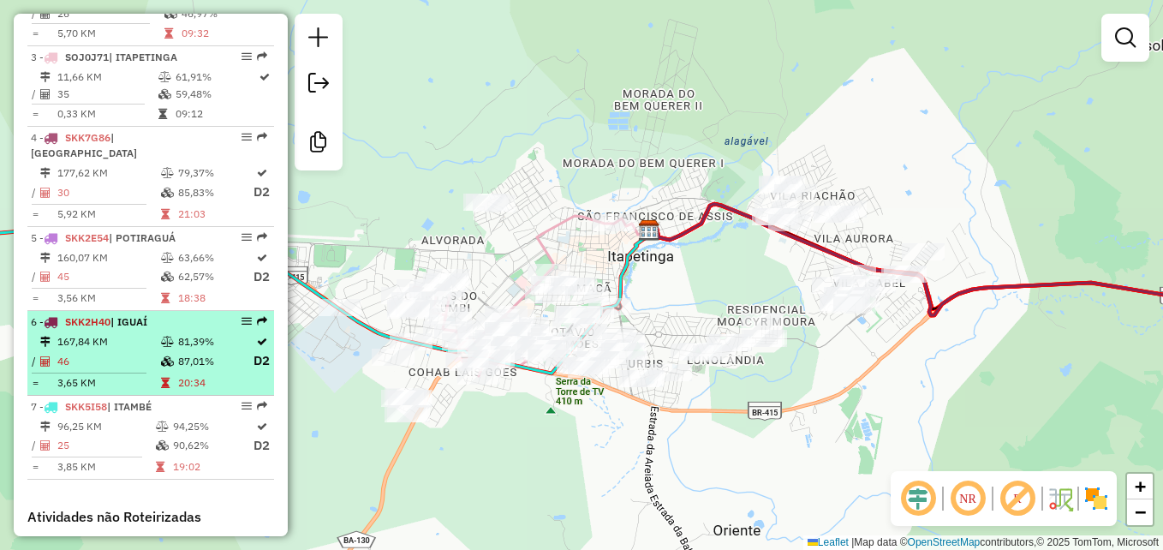
scroll to position [817, 0]
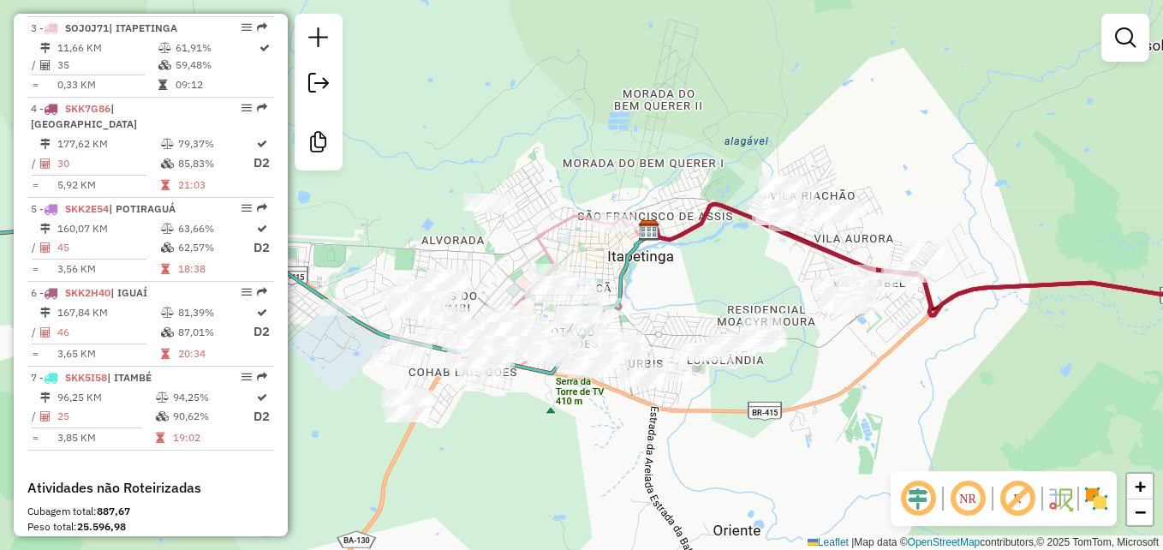
click at [927, 145] on div "Janela de atendimento Grade de atendimento Capacidade Transportadoras Veículos …" at bounding box center [581, 275] width 1163 height 550
